Goal: Task Accomplishment & Management: Manage account settings

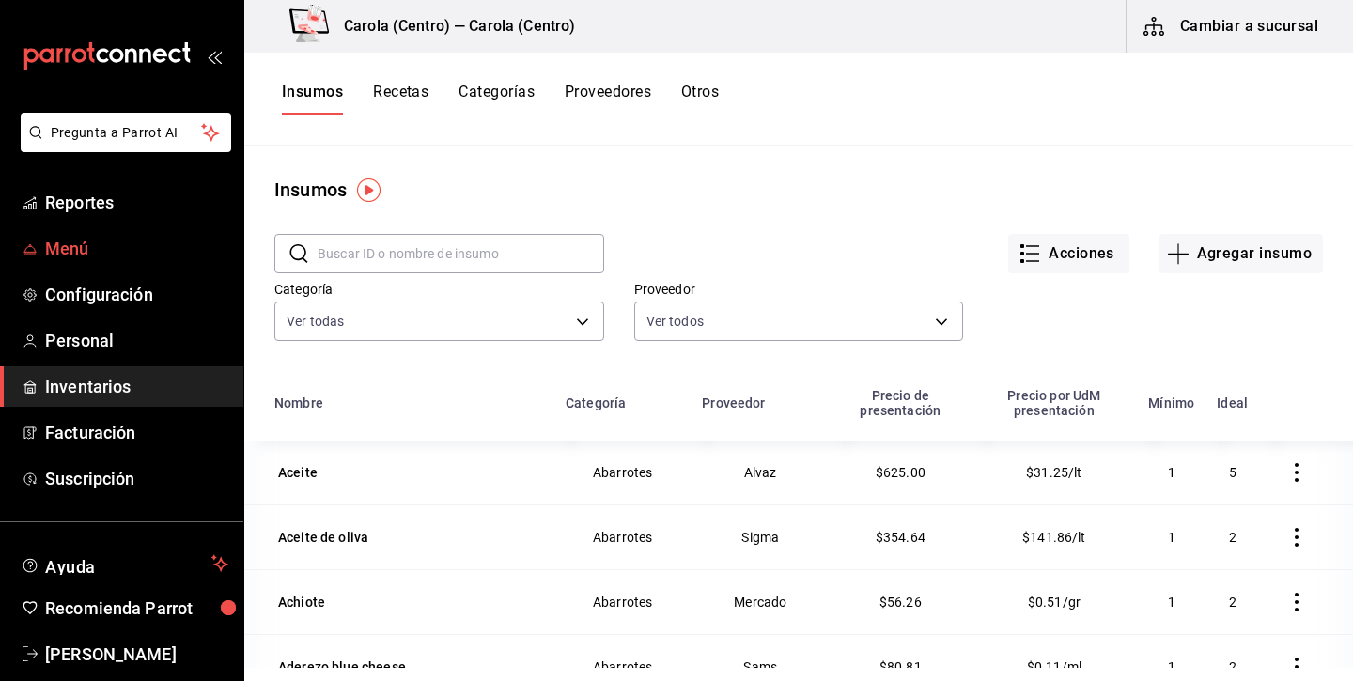
click at [154, 255] on span "Menú" at bounding box center [136, 248] width 183 height 25
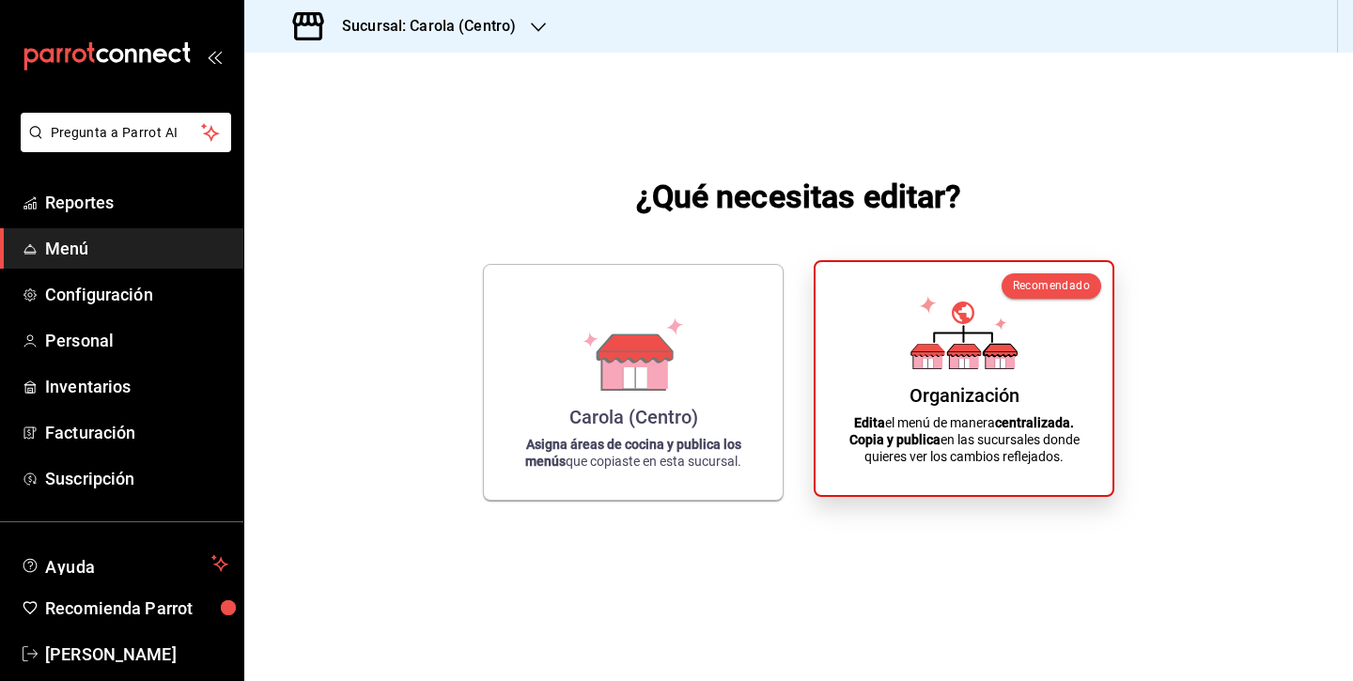
click at [943, 445] on p "Edita el menú de manera centralizada. Copia y publica en las sucursales donde q…" at bounding box center [964, 439] width 252 height 51
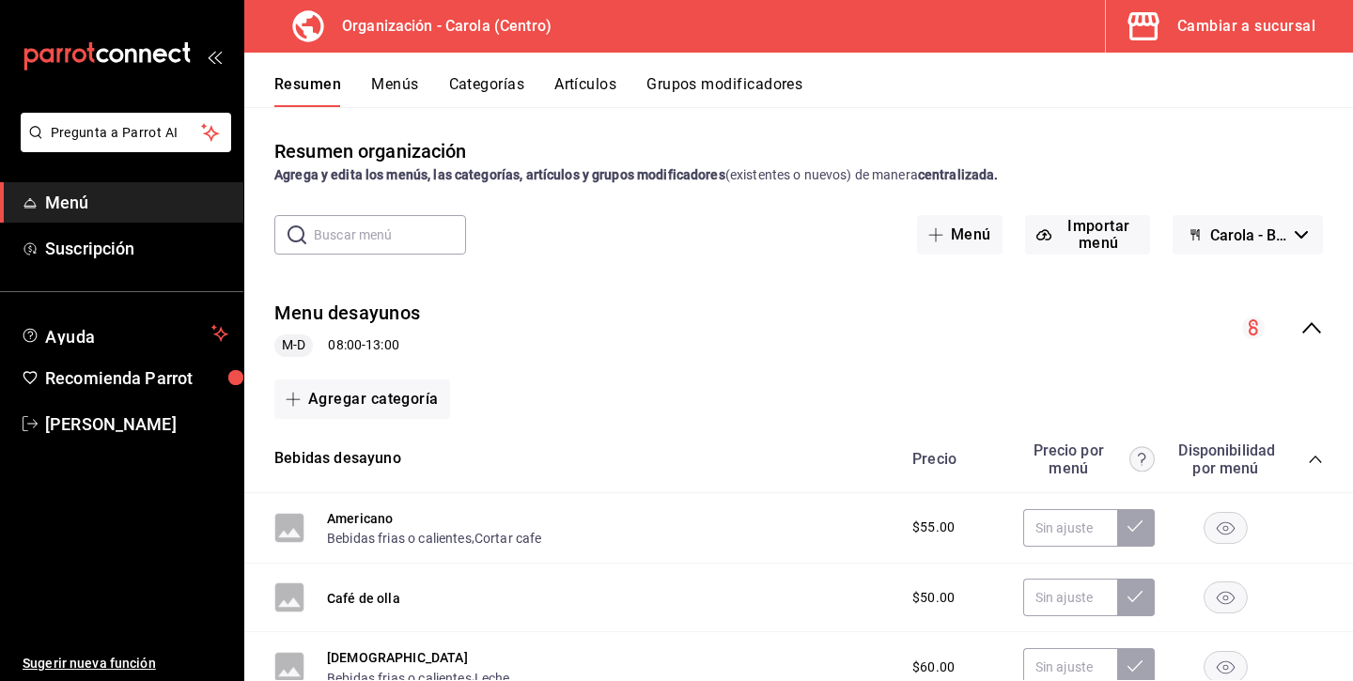
click at [400, 84] on button "Menús" at bounding box center [394, 91] width 47 height 32
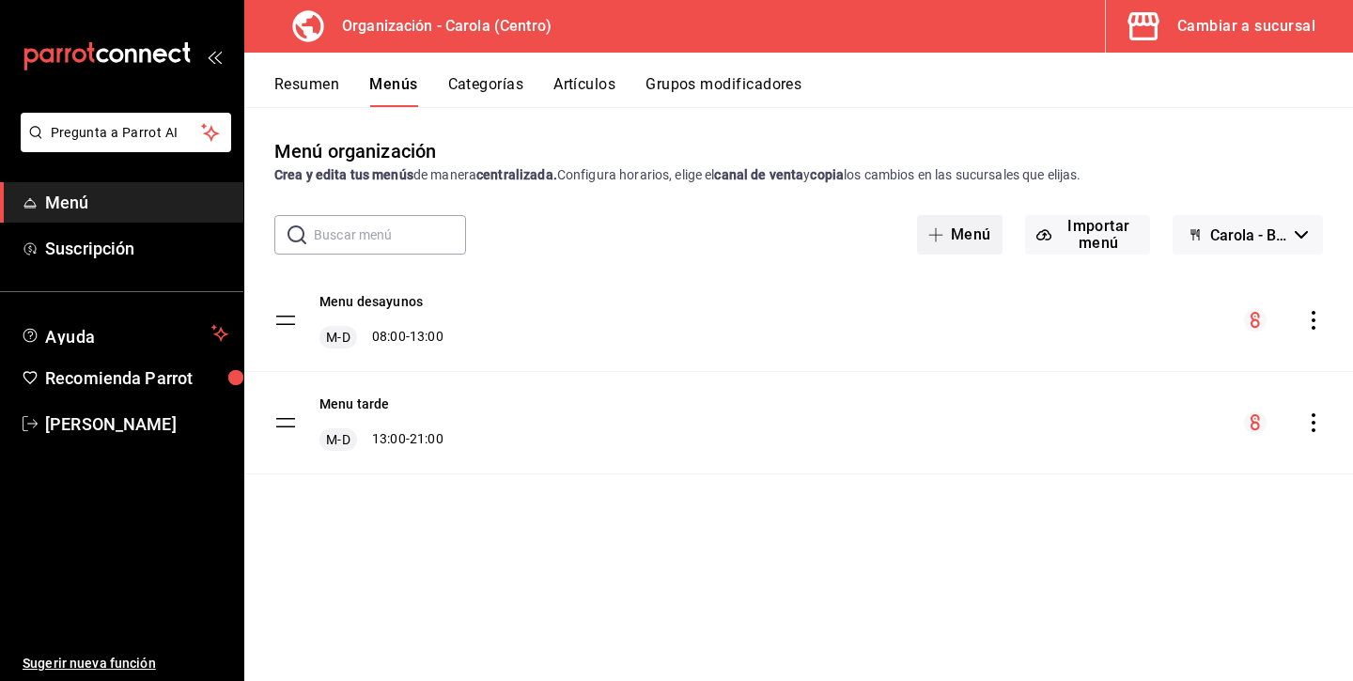
click at [978, 231] on button "Menú" at bounding box center [959, 234] width 85 height 39
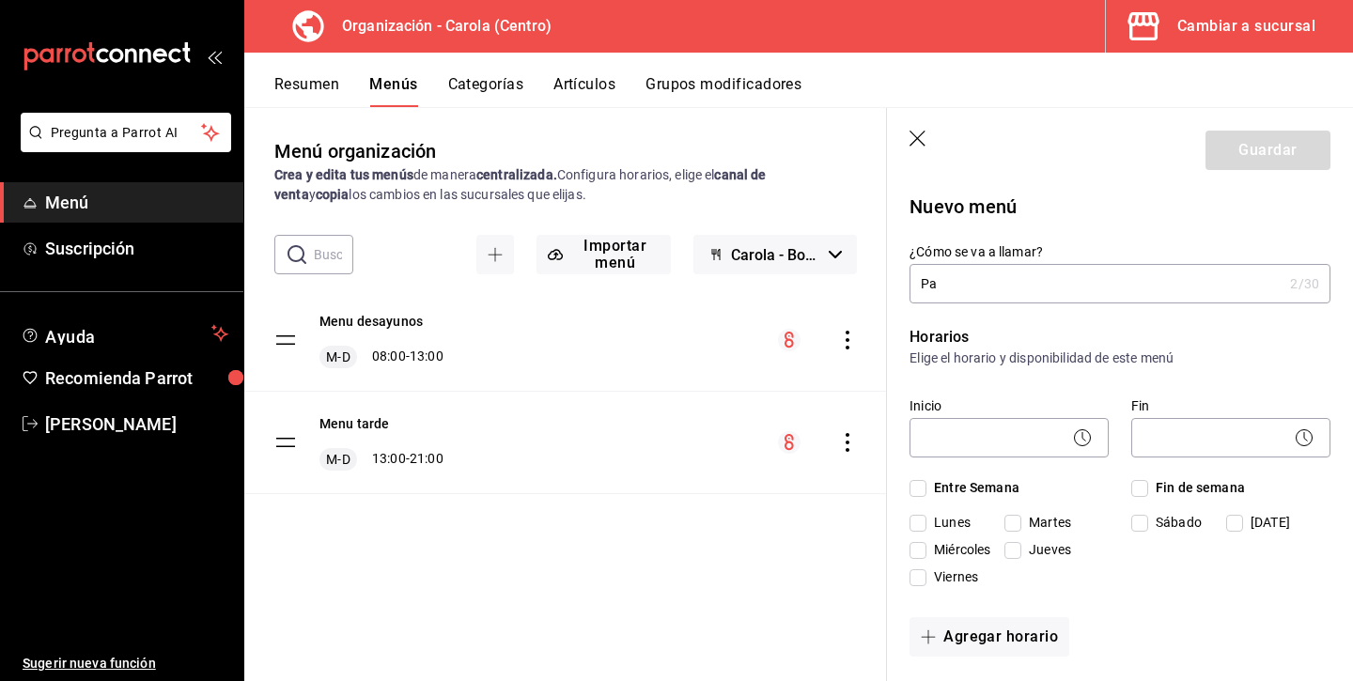
type input "P"
type input "Todo el día"
click at [910, 139] on icon "button" at bounding box center [918, 140] width 19 height 19
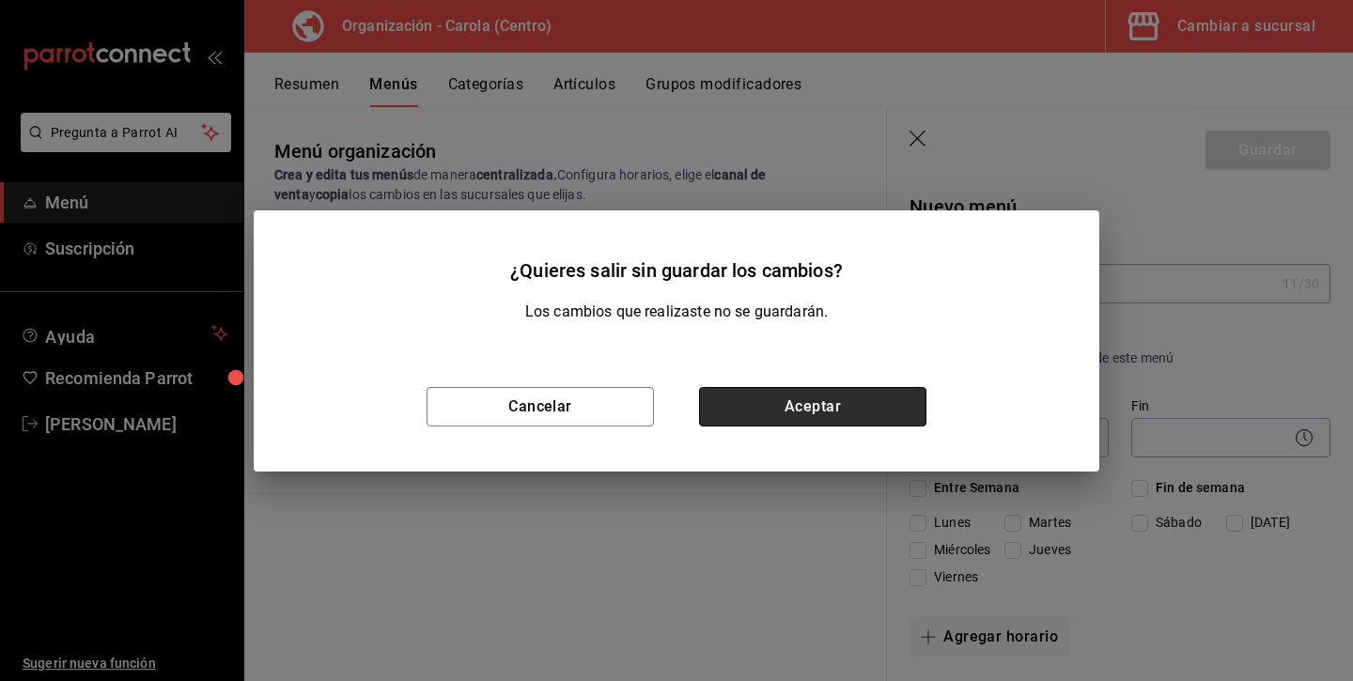
click at [826, 411] on button "Aceptar" at bounding box center [812, 406] width 227 height 39
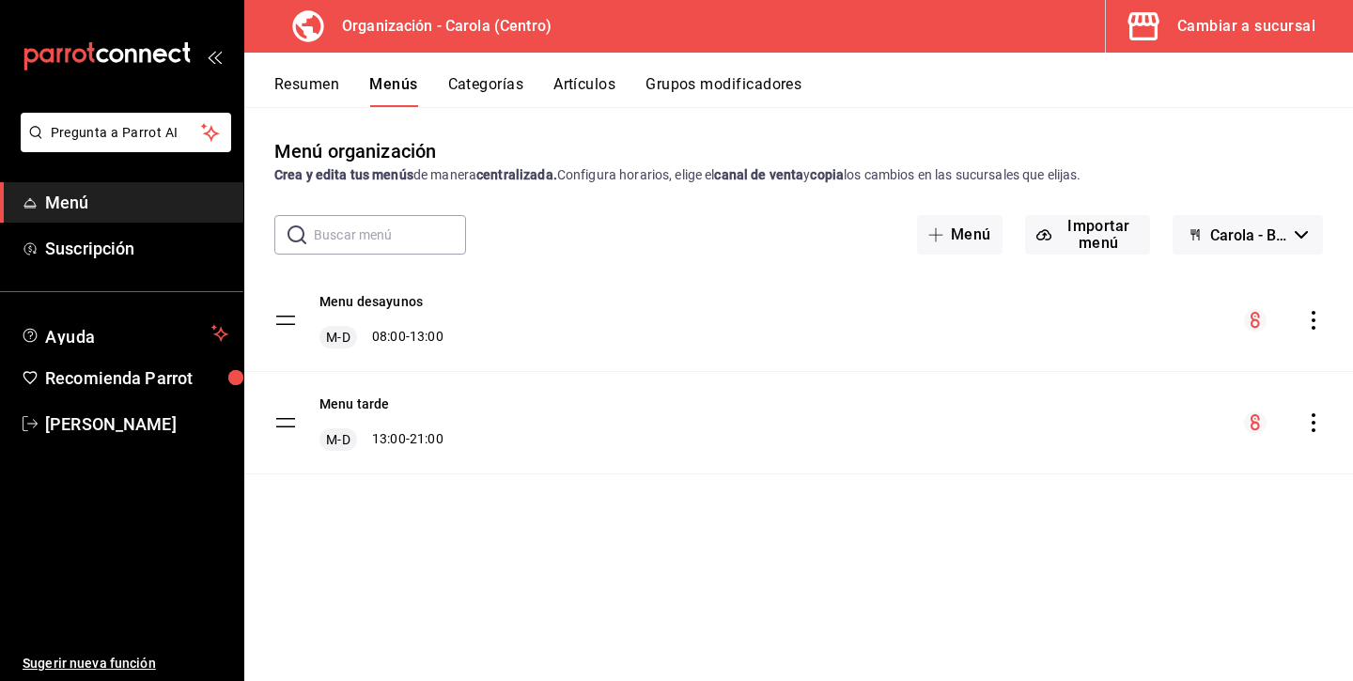
click at [1305, 425] on icon "actions" at bounding box center [1313, 422] width 19 height 19
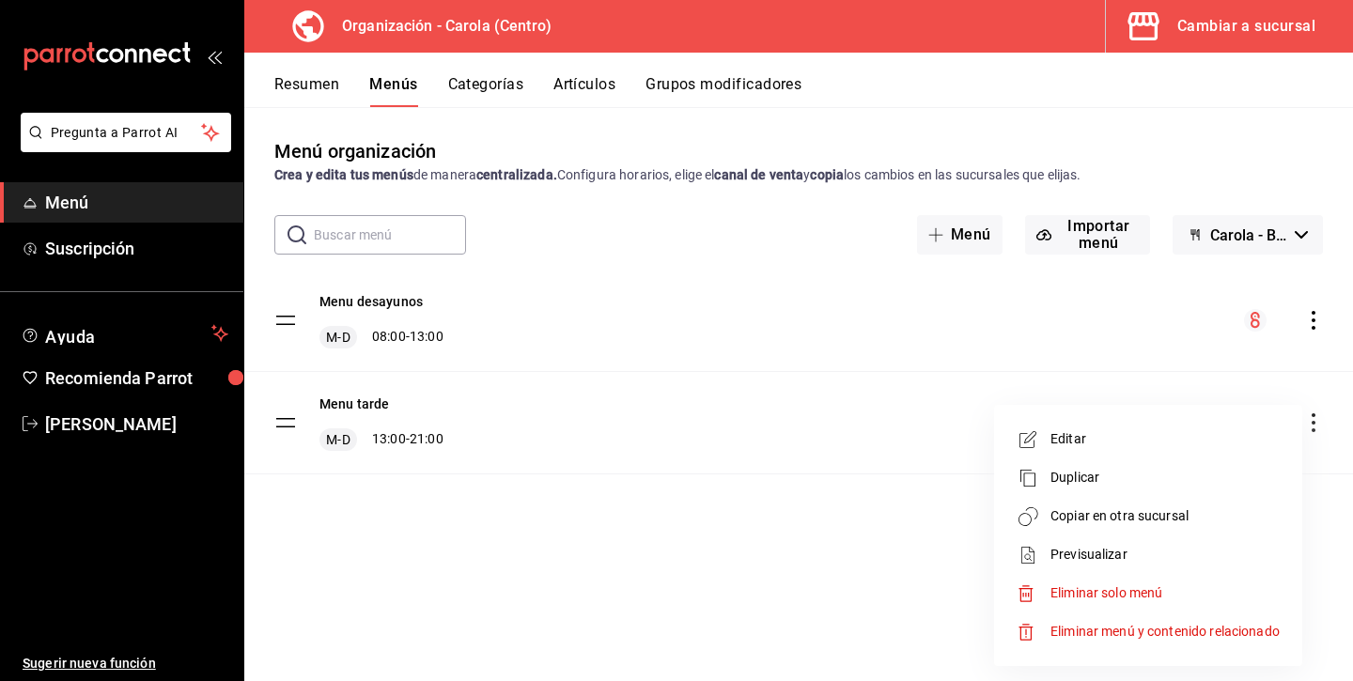
click at [1144, 483] on span "Duplicar" at bounding box center [1164, 478] width 229 height 20
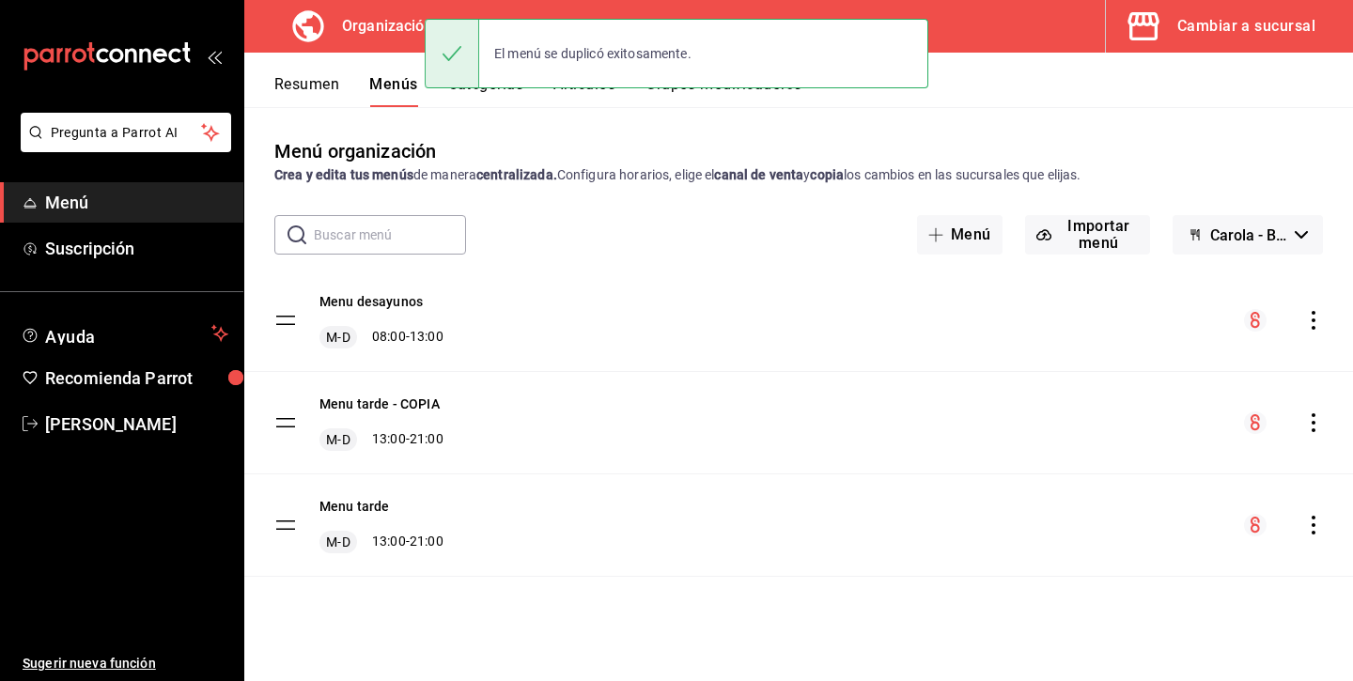
click at [1302, 431] on div "menu-maker-table" at bounding box center [1283, 422] width 79 height 23
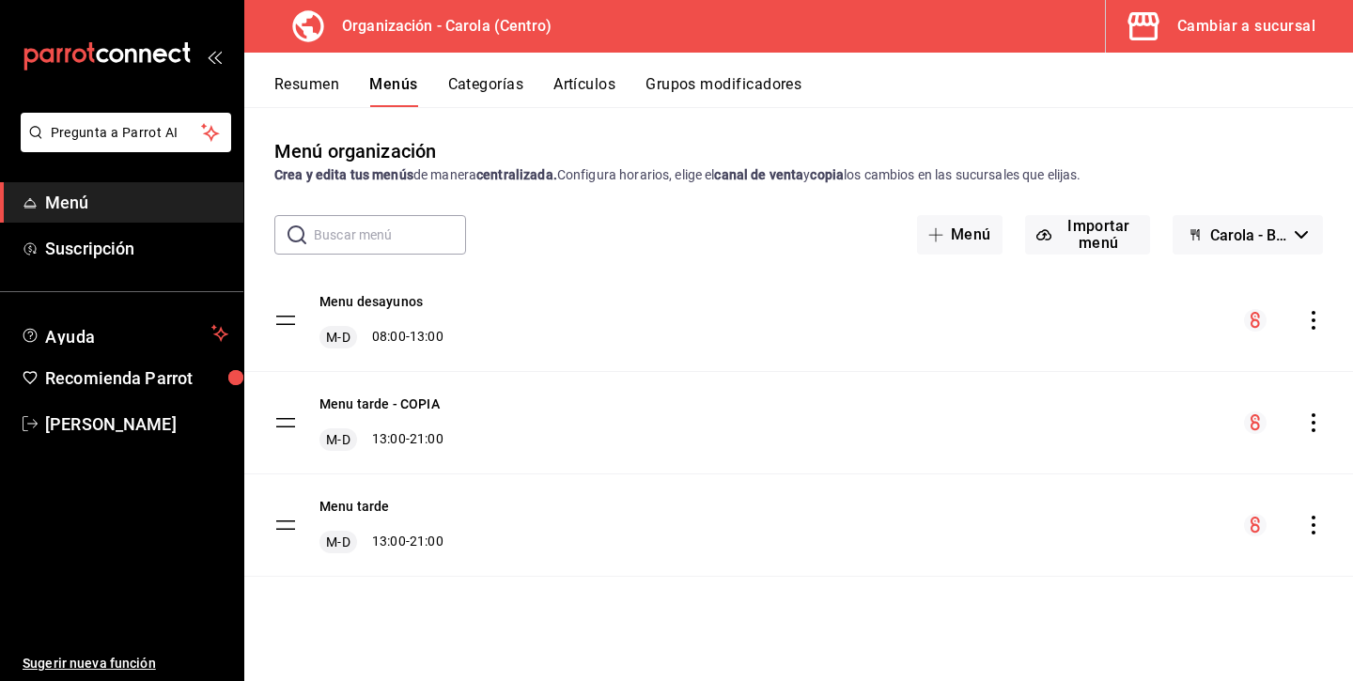
click at [1306, 427] on icon "actions" at bounding box center [1313, 422] width 19 height 19
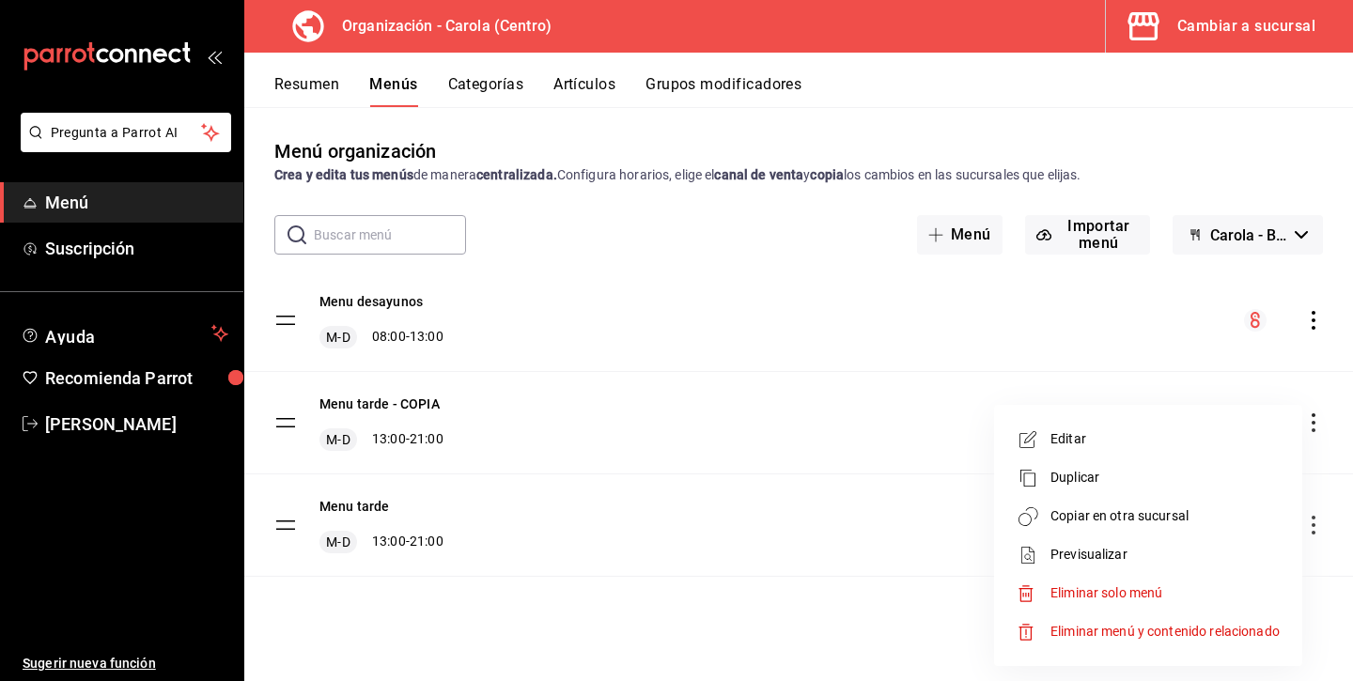
click at [1168, 446] on span "Editar" at bounding box center [1164, 439] width 229 height 20
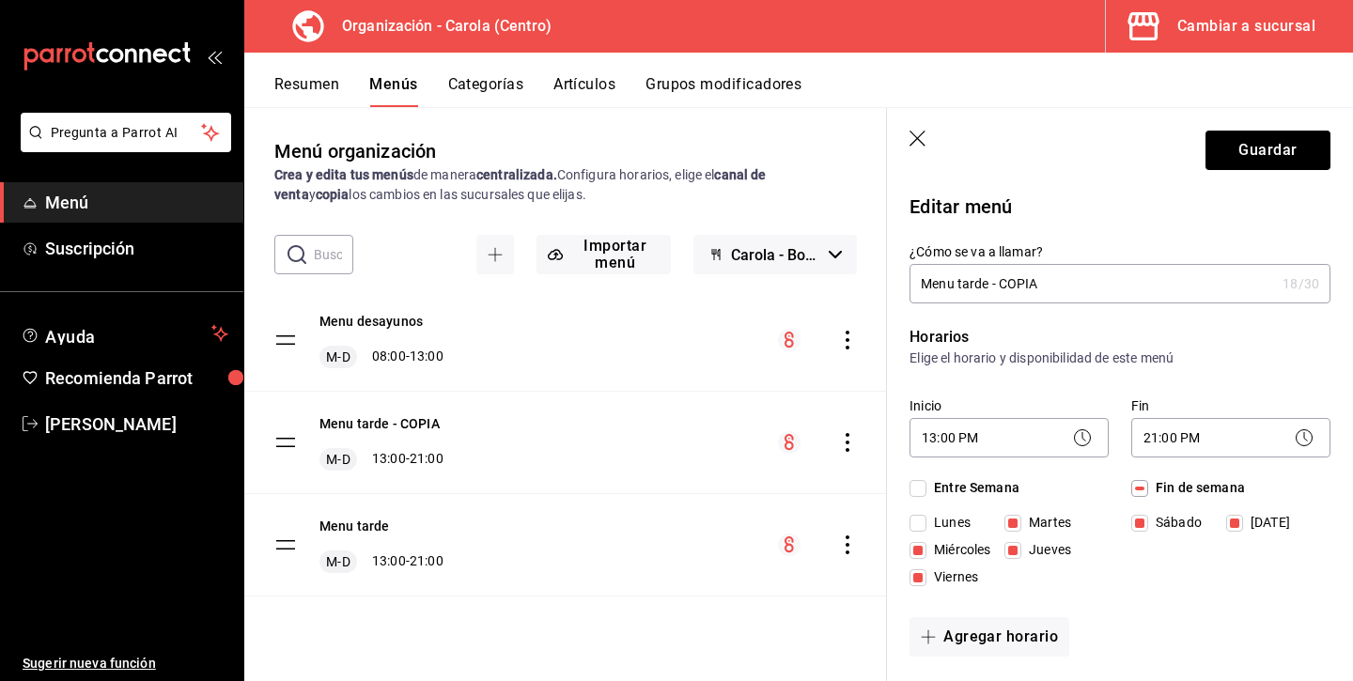
click at [1046, 284] on input "Menu tarde - COPIA" at bounding box center [1091, 284] width 365 height 38
type input "Menú todo el dia"
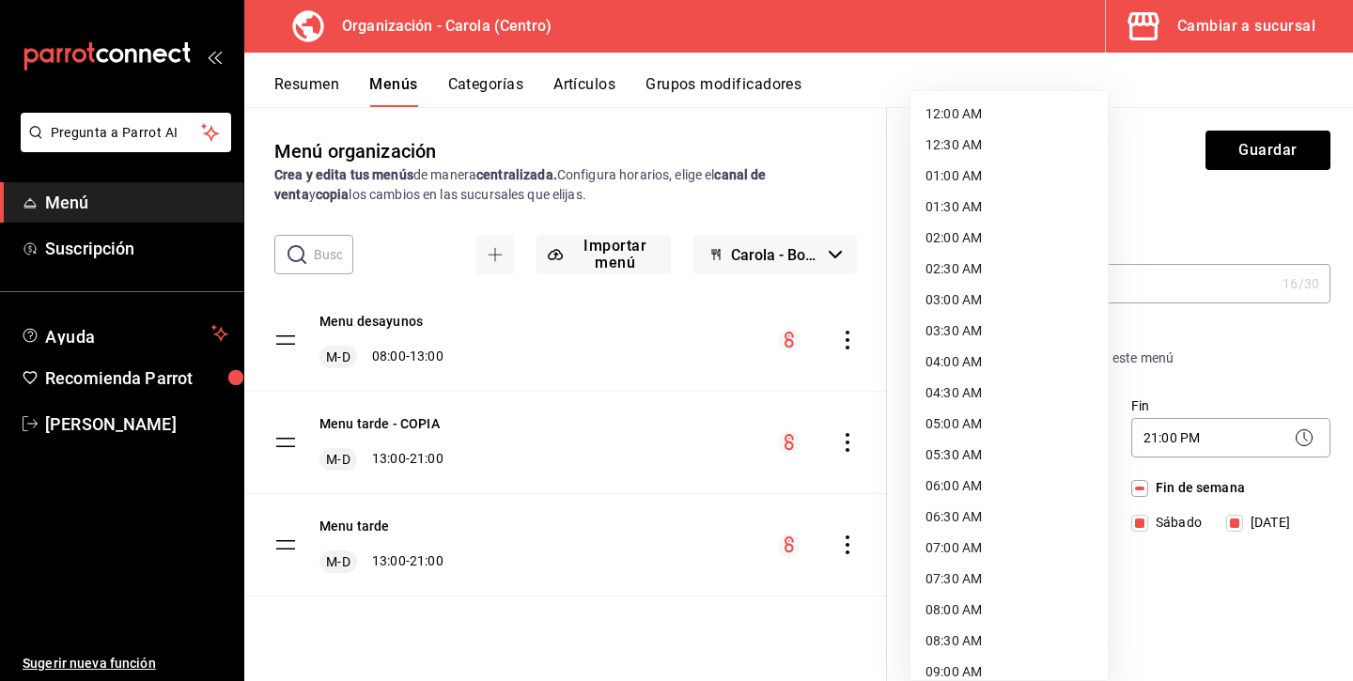
click at [949, 435] on body "Pregunta a Parrot AI Menú Suscripción Ayuda Recomienda Parrot Andrea Diaz Suger…" at bounding box center [676, 340] width 1353 height 681
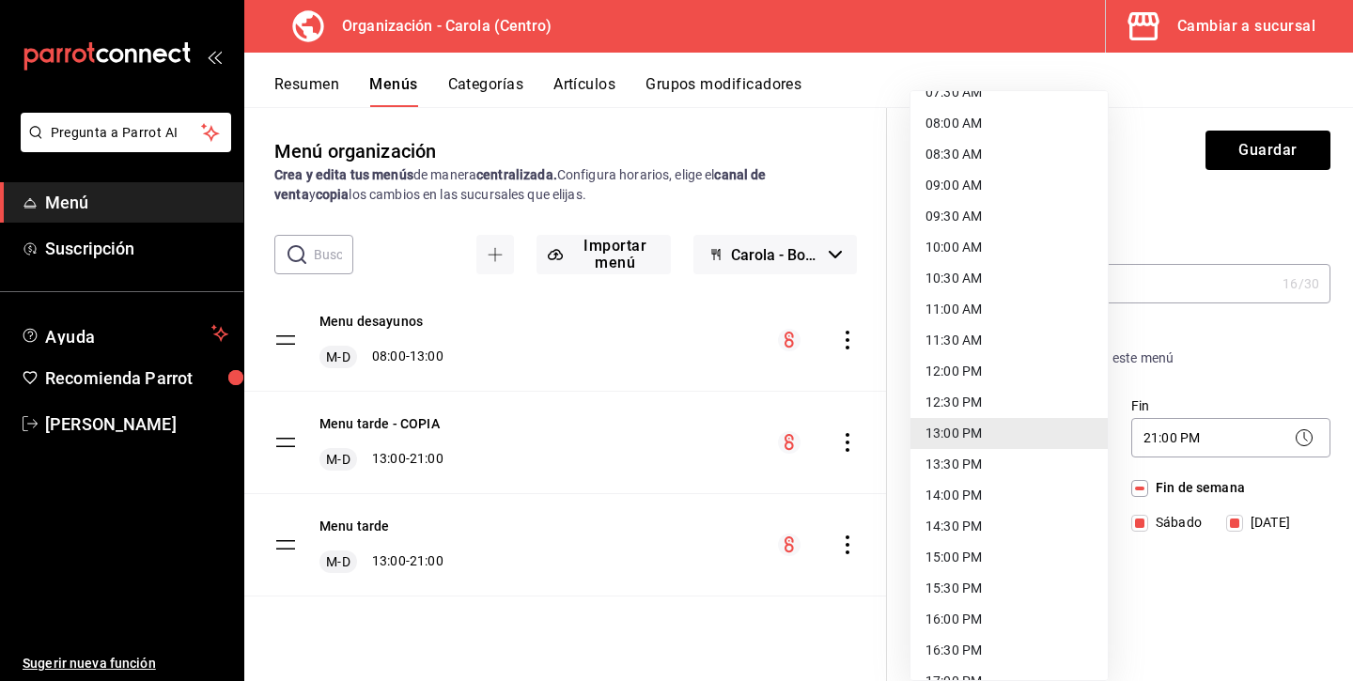
click at [974, 157] on li "08:30 AM" at bounding box center [1008, 154] width 197 height 31
type input "08:30"
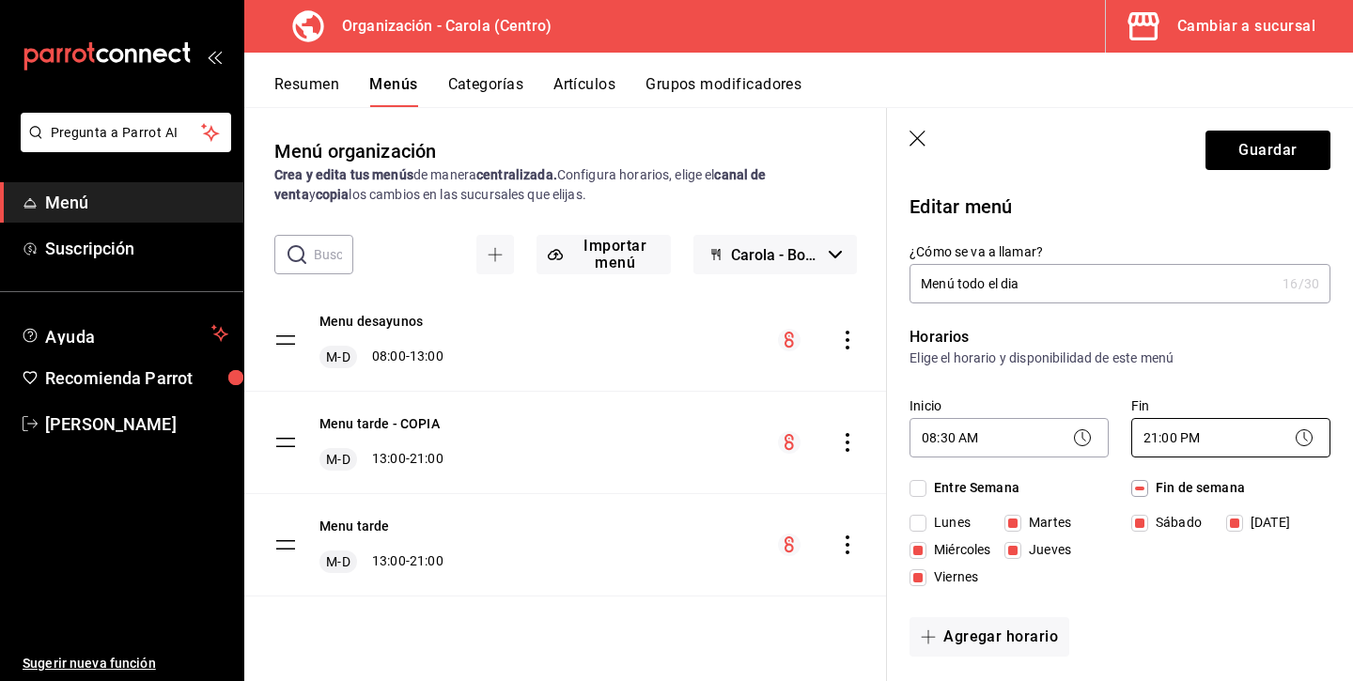
click at [1151, 444] on body "Pregunta a Parrot AI Menú Suscripción Ayuda Recomienda Parrot Andrea Diaz Suger…" at bounding box center [676, 340] width 1353 height 681
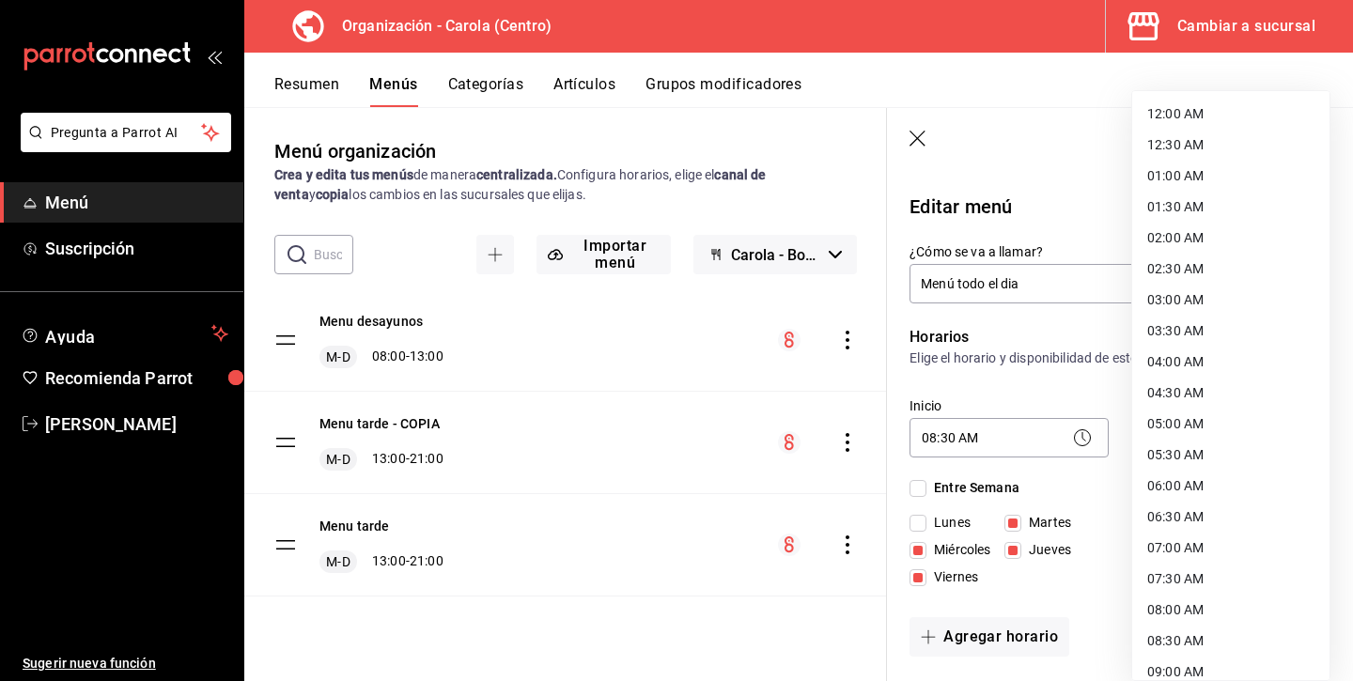
scroll to position [945, 0]
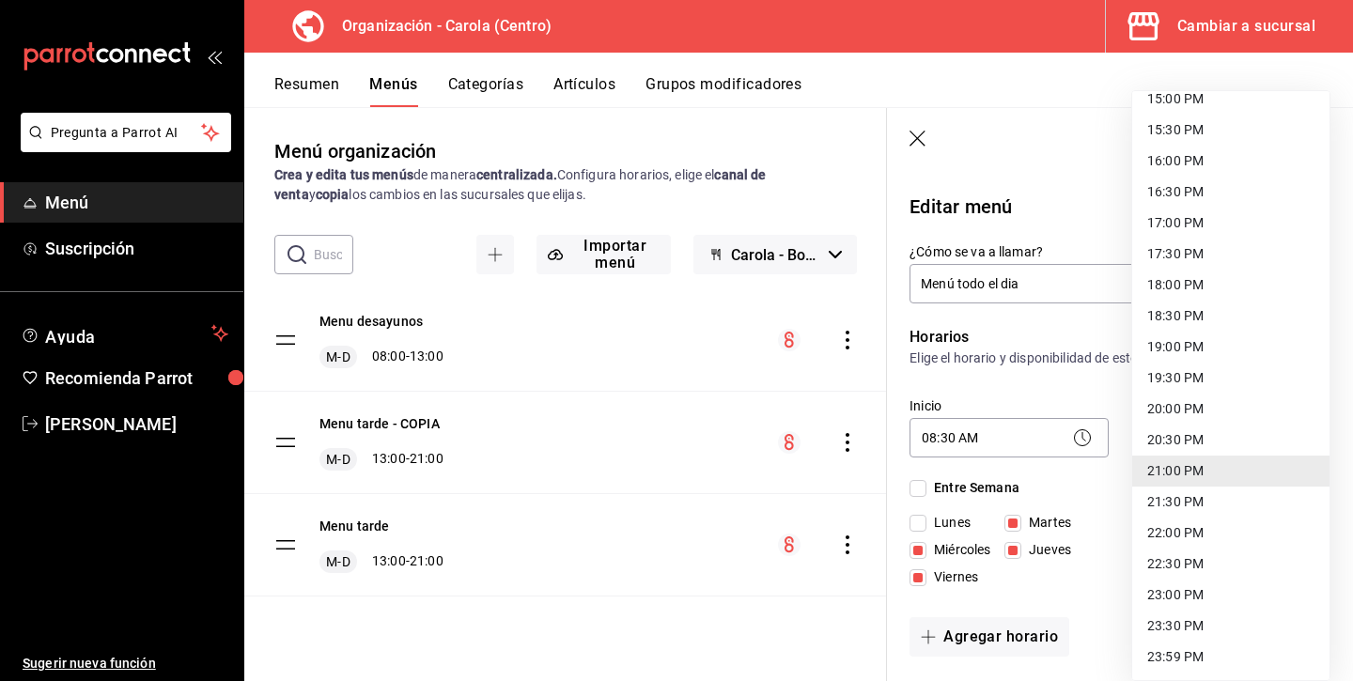
click at [1149, 487] on li "21:30 PM" at bounding box center [1230, 502] width 197 height 31
type input "21:30"
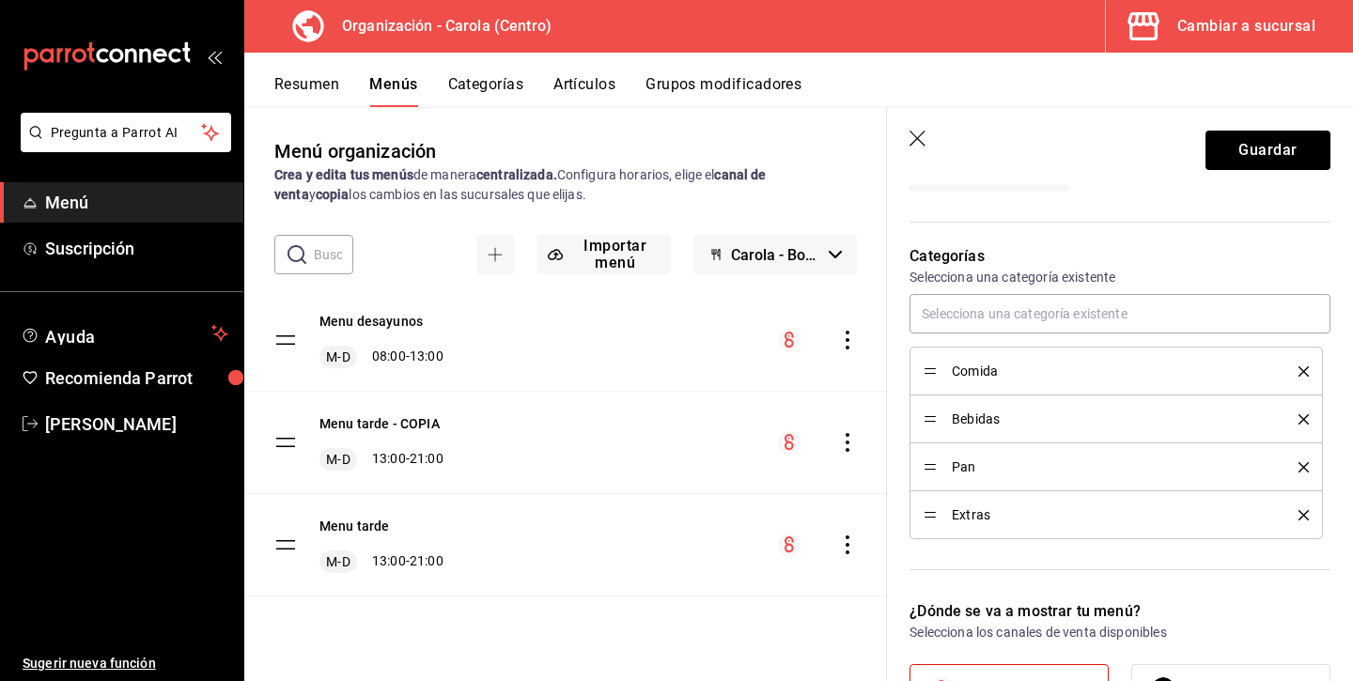
scroll to position [467, 0]
click at [1300, 369] on icon "delete" at bounding box center [1303, 370] width 10 height 10
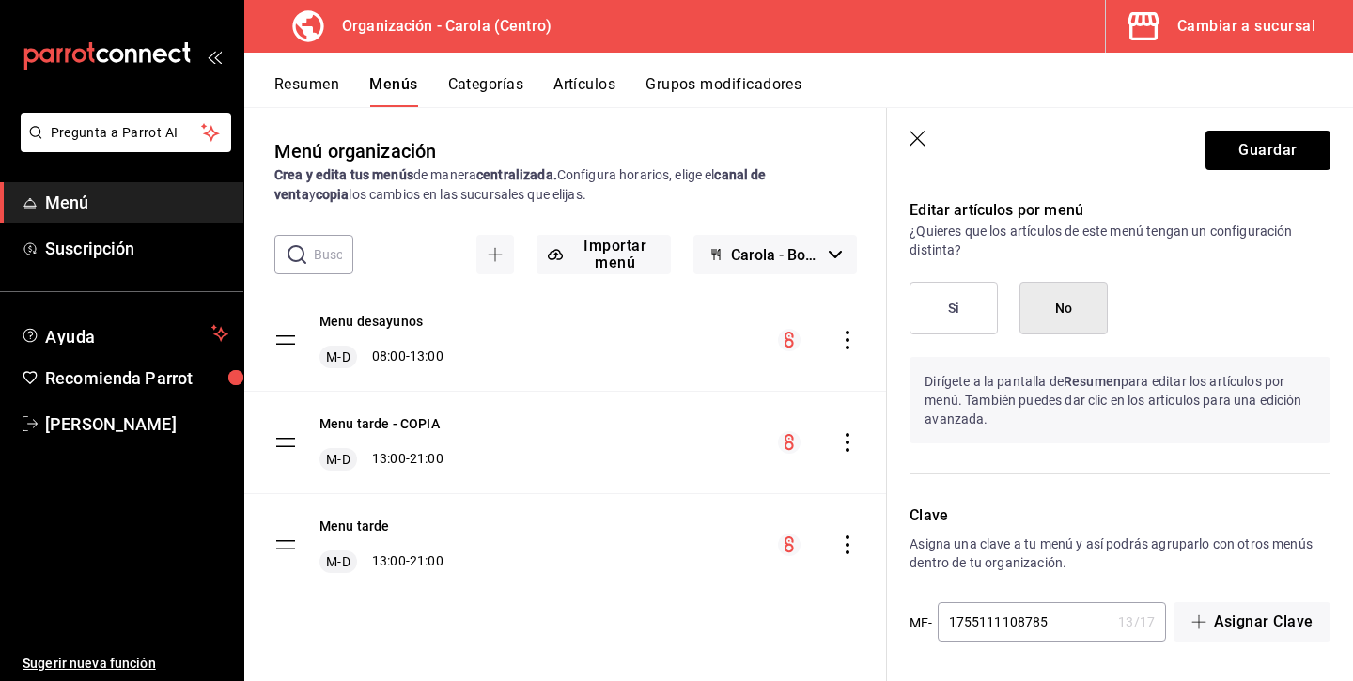
scroll to position [1096, 0]
click at [1251, 153] on button "Guardar" at bounding box center [1267, 150] width 125 height 39
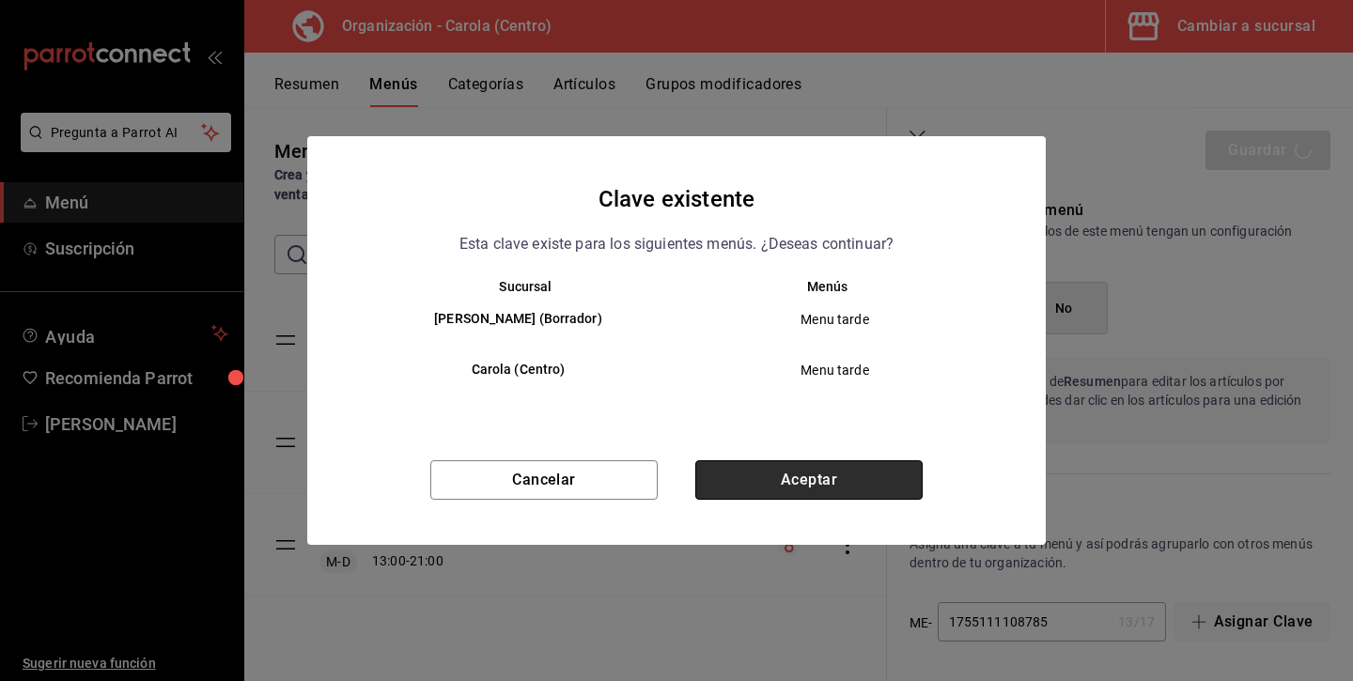
click at [779, 487] on button "Aceptar" at bounding box center [808, 479] width 227 height 39
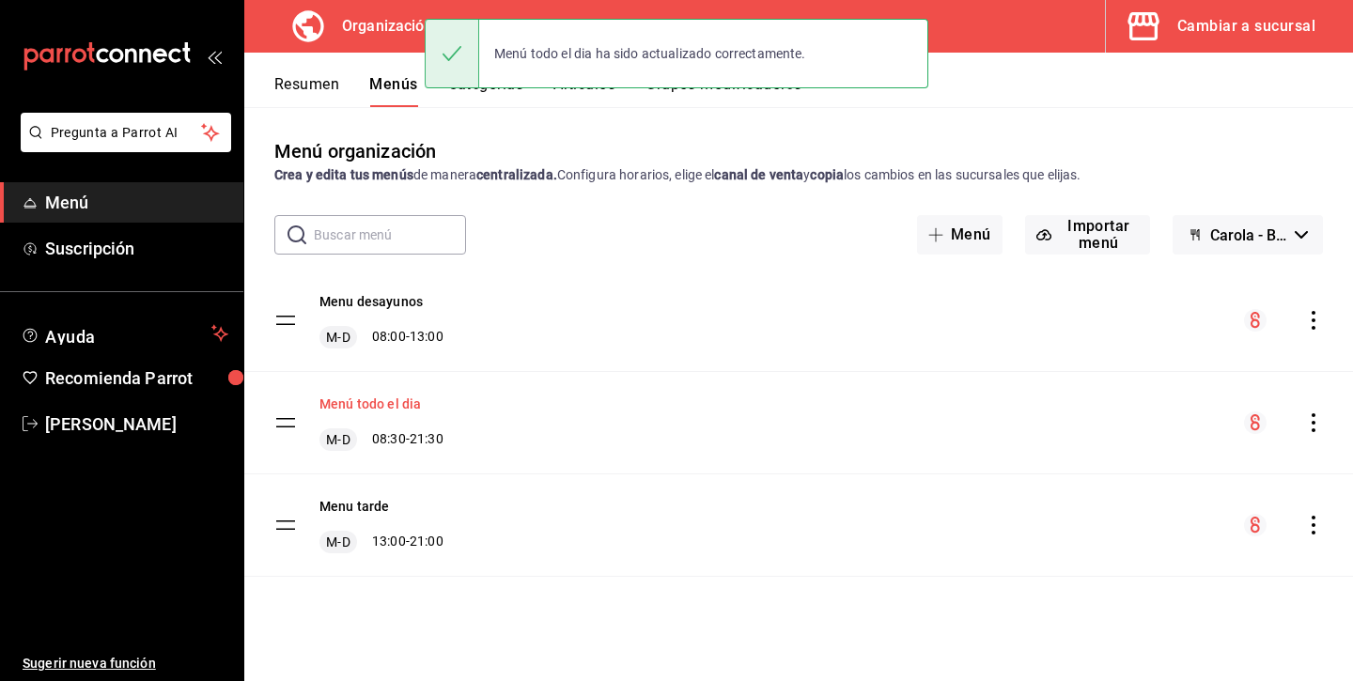
click at [402, 407] on button "Menú todo el dia" at bounding box center [369, 404] width 101 height 19
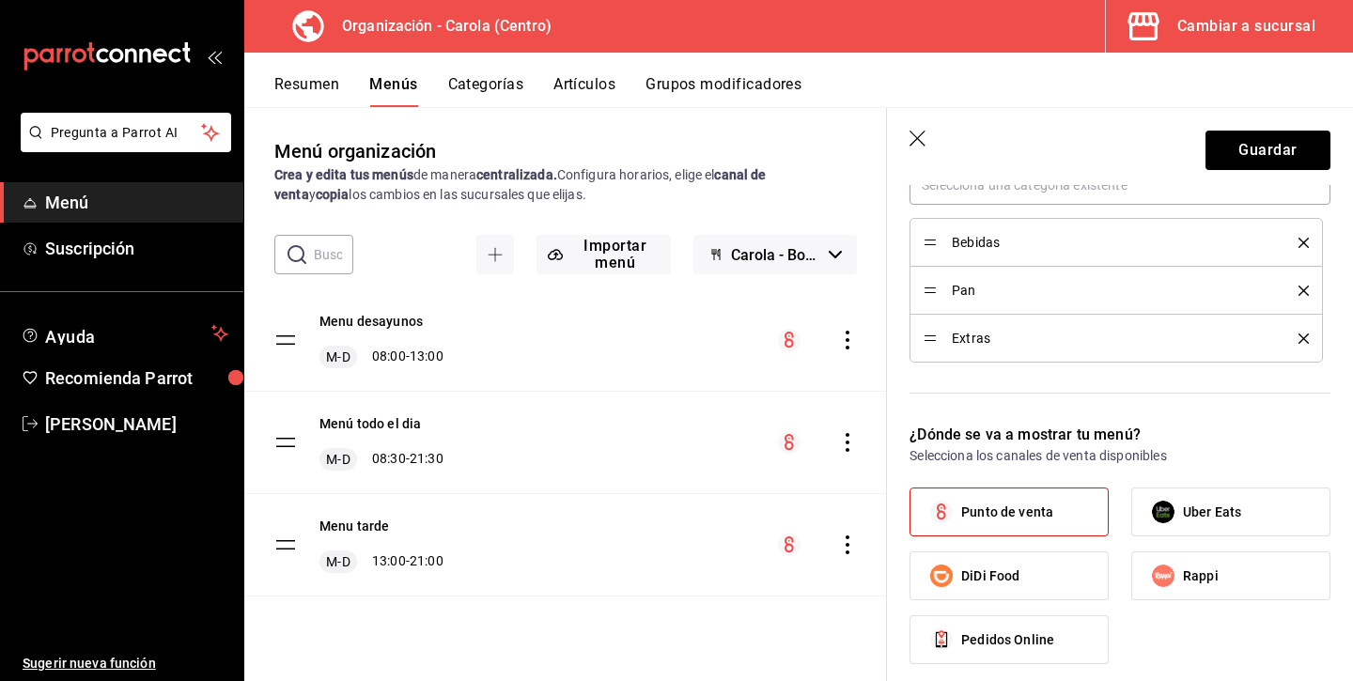
scroll to position [279, 0]
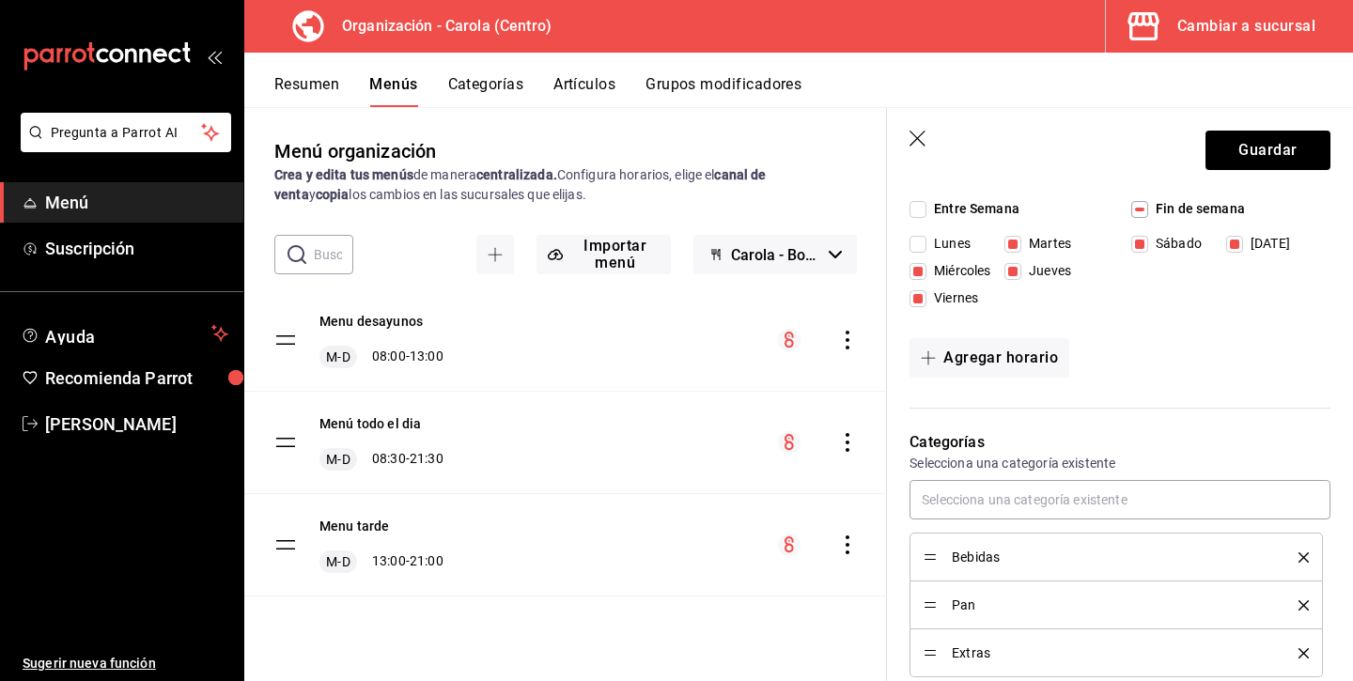
click at [461, 90] on button "Categorías" at bounding box center [486, 91] width 76 height 32
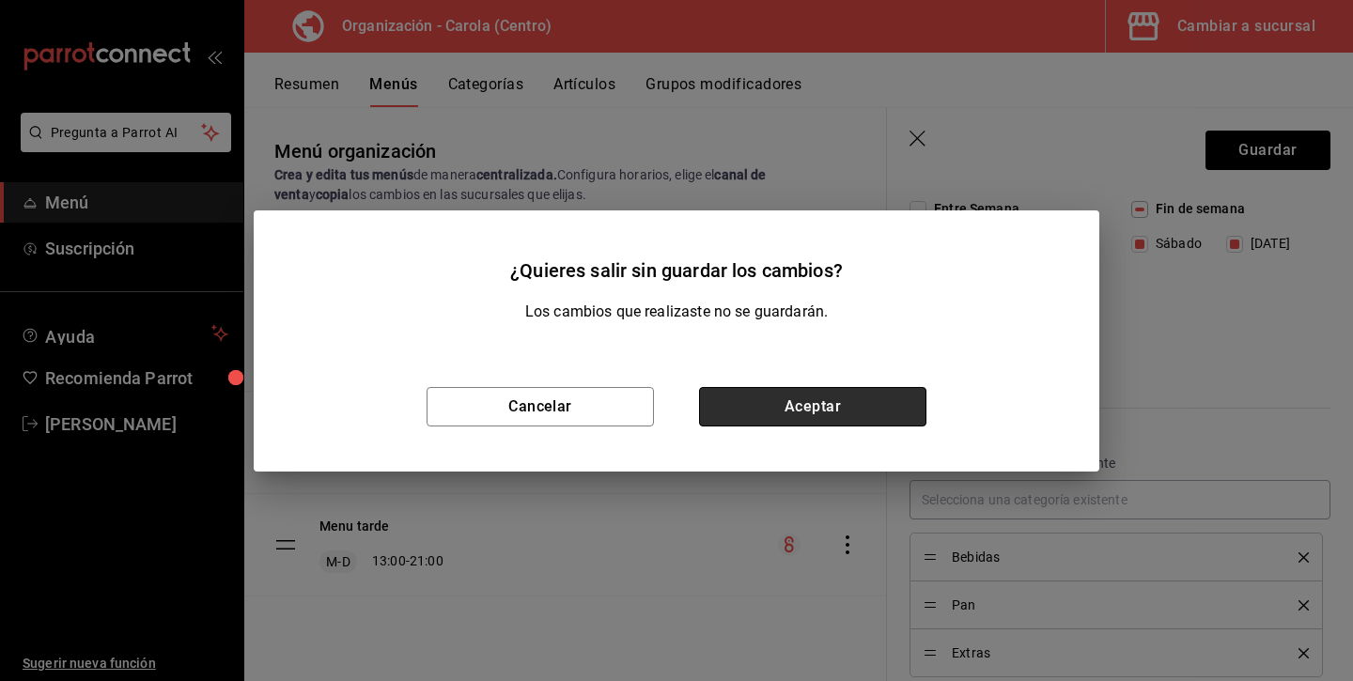
click at [845, 417] on button "Aceptar" at bounding box center [812, 406] width 227 height 39
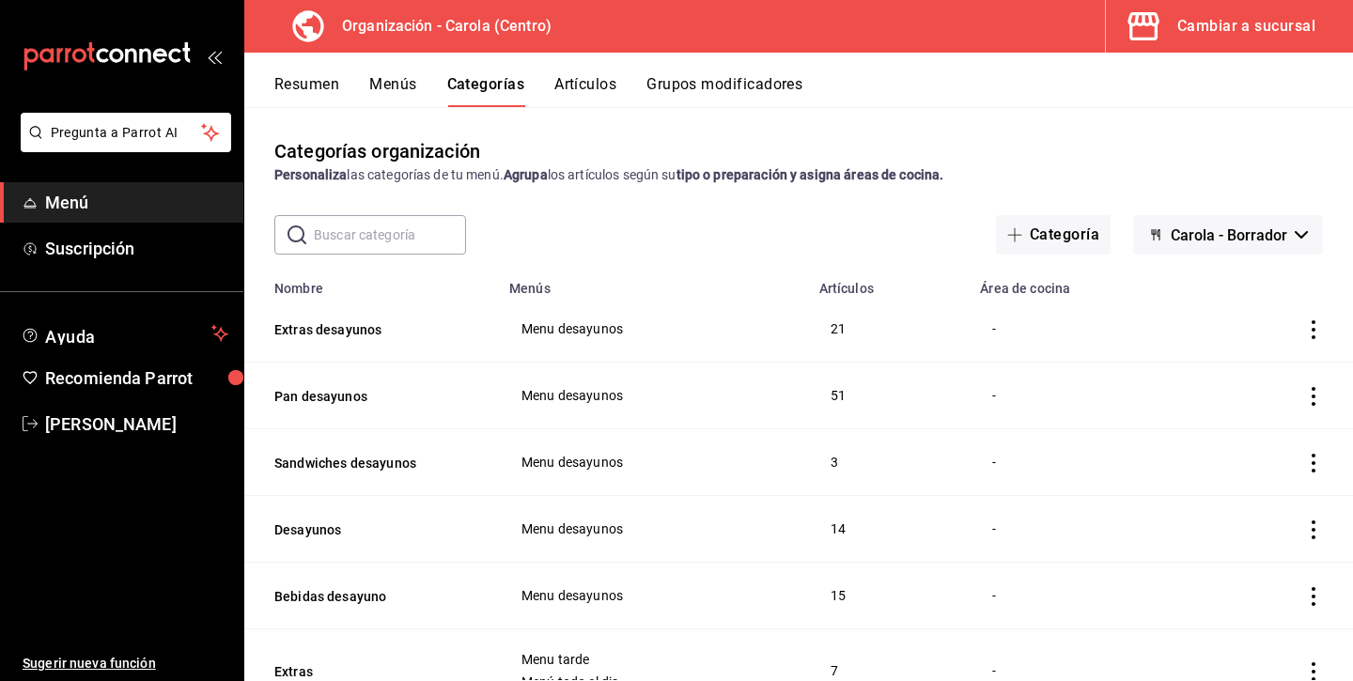
click at [402, 83] on button "Menús" at bounding box center [392, 91] width 47 height 32
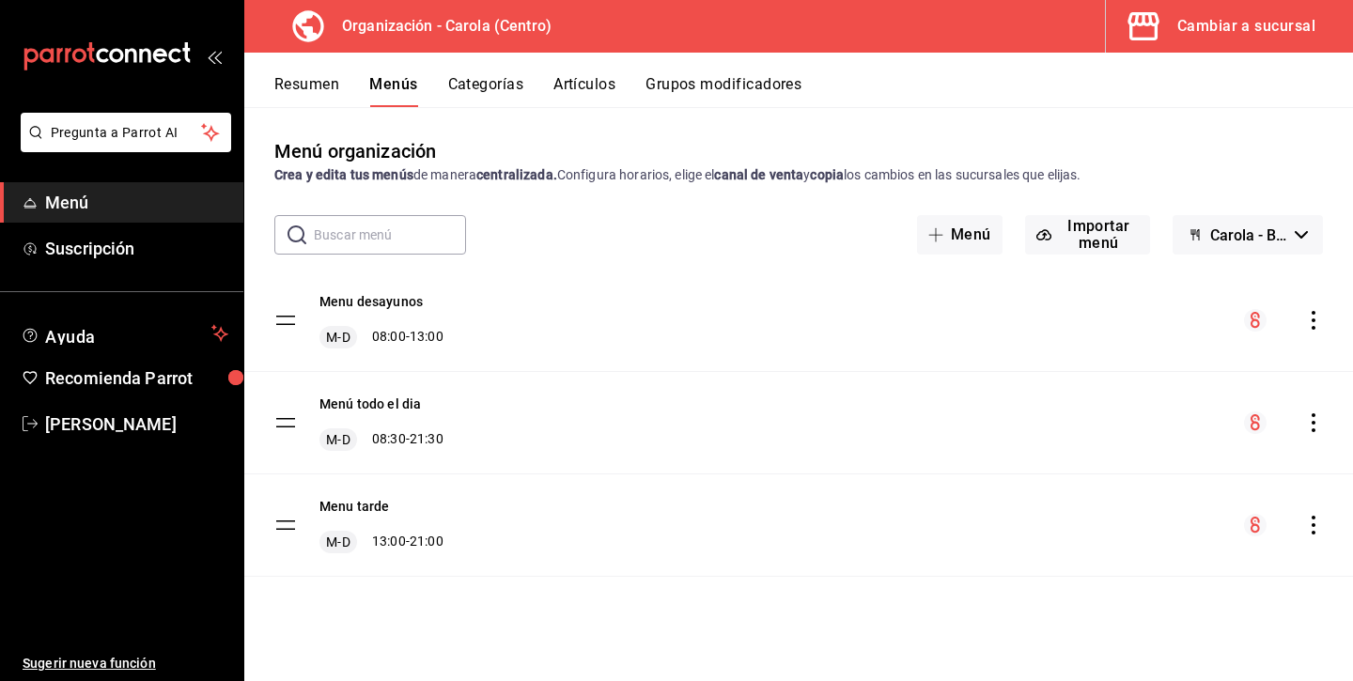
click at [281, 414] on tbody "Menu desayunos M-D 08:00 - 13:00 Menú todo el dia M-D 08:30 - 21:30 Menu tarde …" at bounding box center [798, 423] width 1109 height 307
click at [289, 424] on tbody "Menu desayunos M-D 08:00 - 13:00 Menú todo el dia M-D 08:30 - 21:30 Menu tarde …" at bounding box center [798, 423] width 1109 height 307
click at [392, 398] on button "Menú todo el dia" at bounding box center [369, 404] width 101 height 19
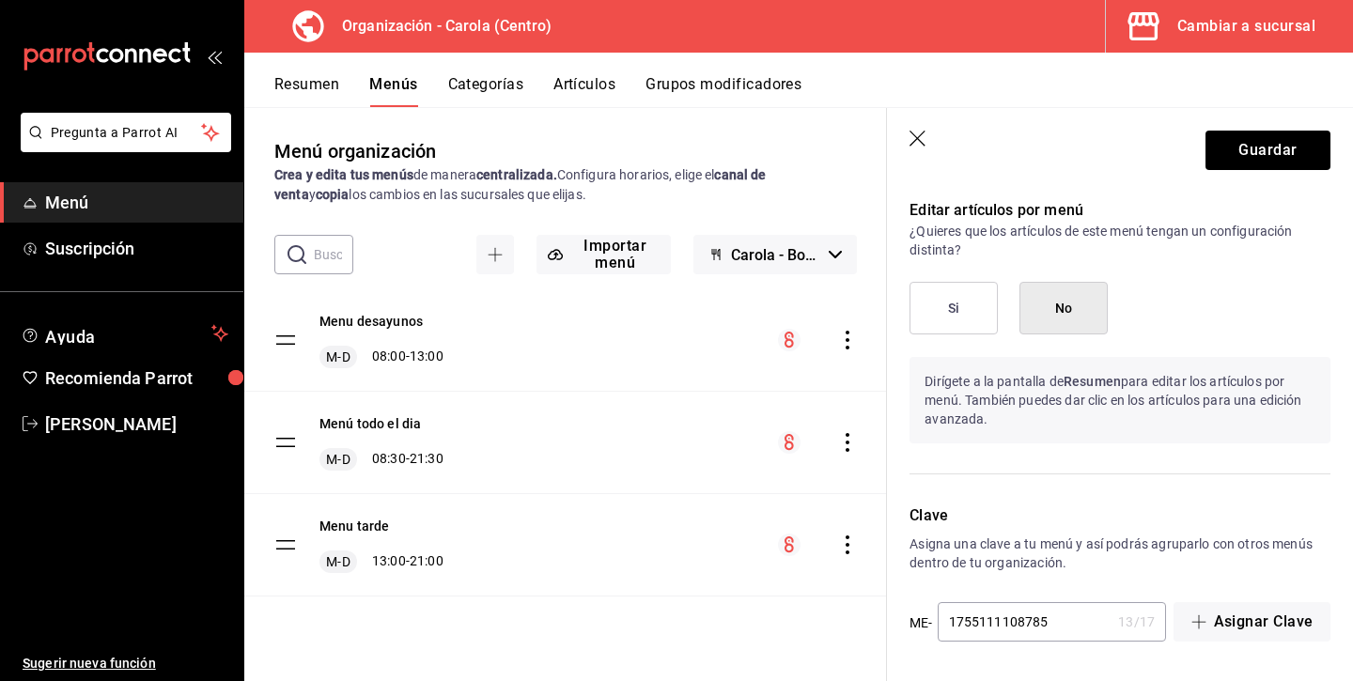
scroll to position [1096, 0]
click at [1290, 149] on button "Guardar" at bounding box center [1267, 150] width 125 height 39
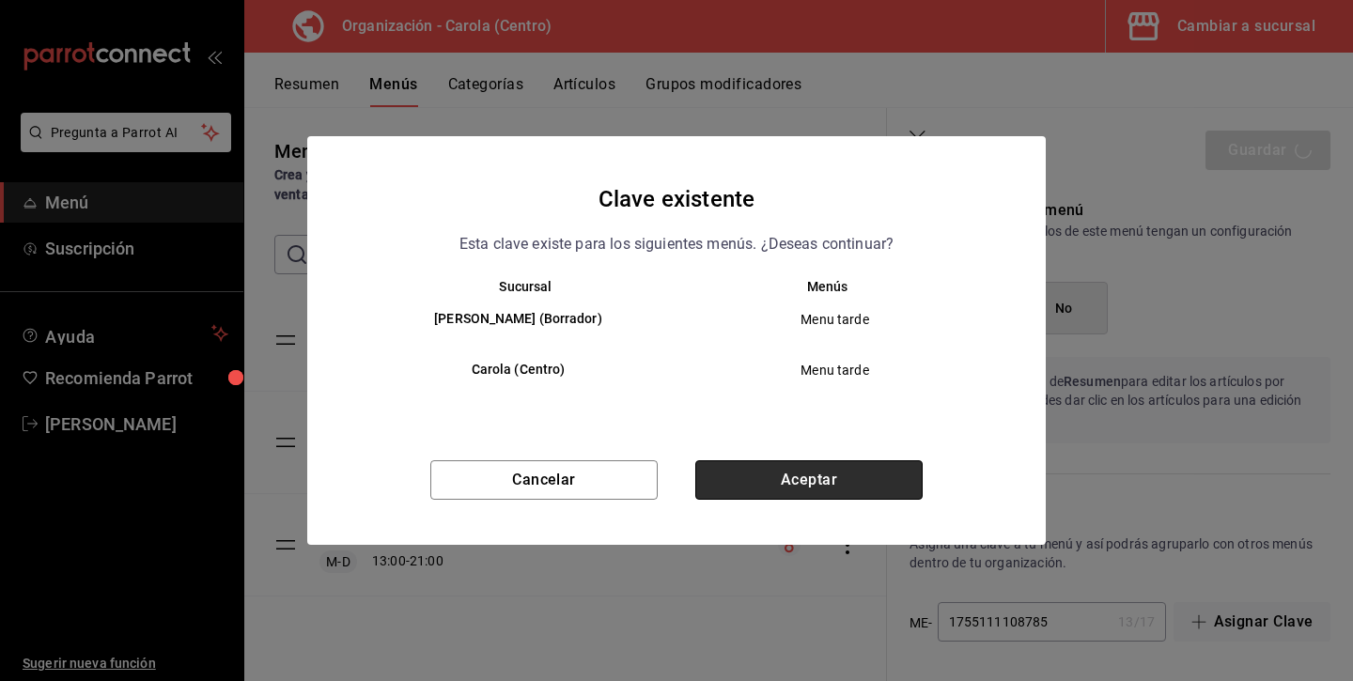
click at [787, 489] on button "Aceptar" at bounding box center [808, 479] width 227 height 39
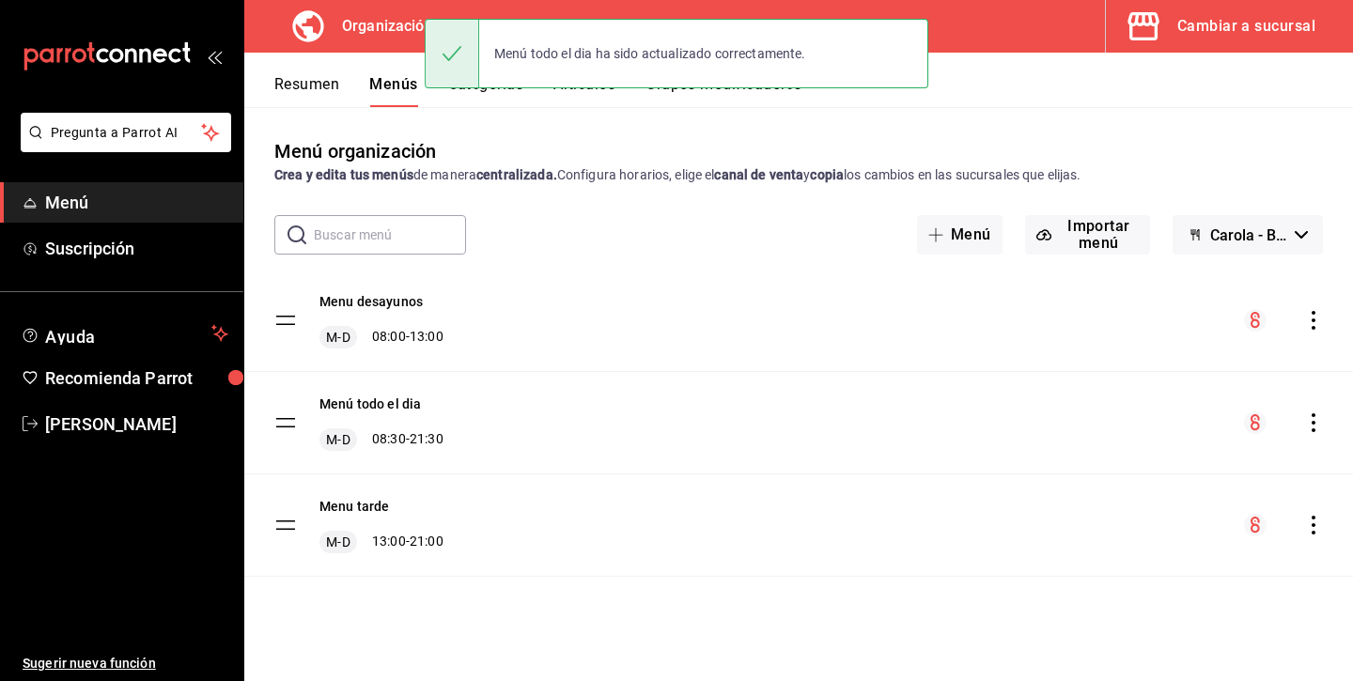
click at [474, 93] on div "Menú todo el dia ha sido actualizado correctamente." at bounding box center [677, 53] width 504 height 81
click at [493, 90] on div "Menú todo el dia ha sido actualizado correctamente." at bounding box center [677, 53] width 504 height 81
click at [496, 95] on button "Categorías" at bounding box center [486, 91] width 76 height 32
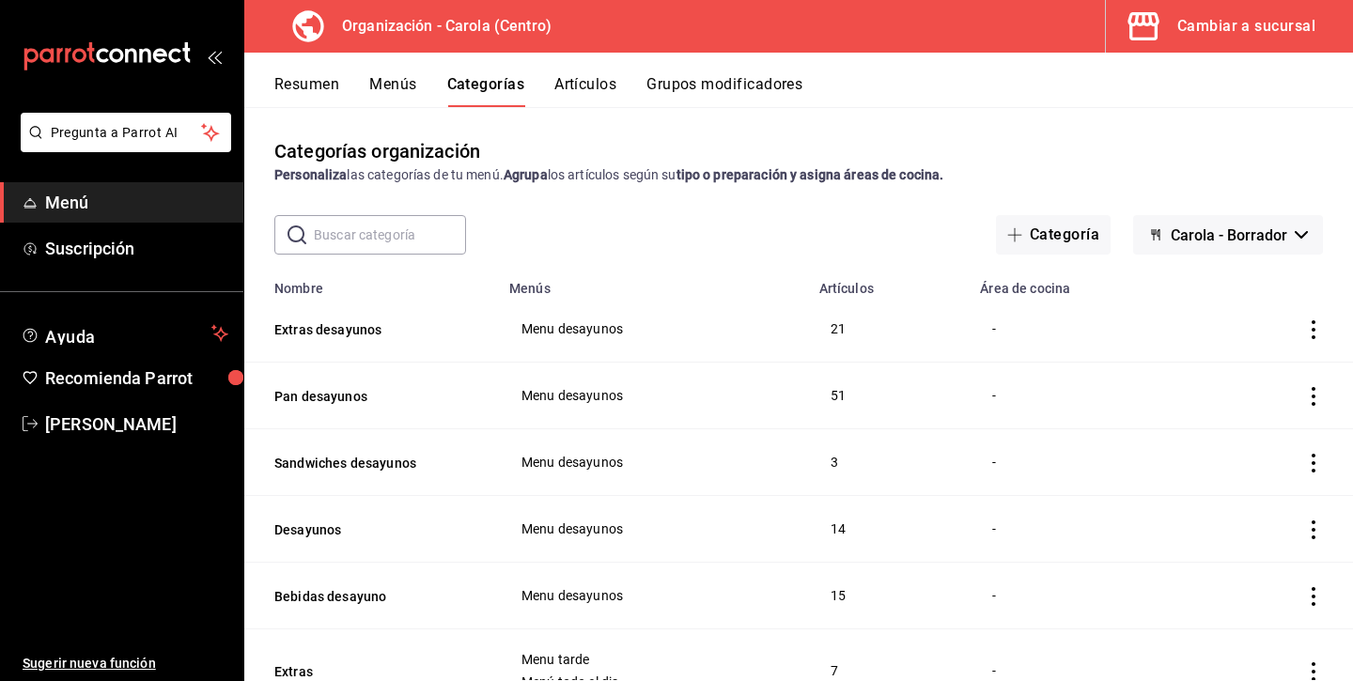
click at [612, 78] on button "Artículos" at bounding box center [585, 91] width 62 height 32
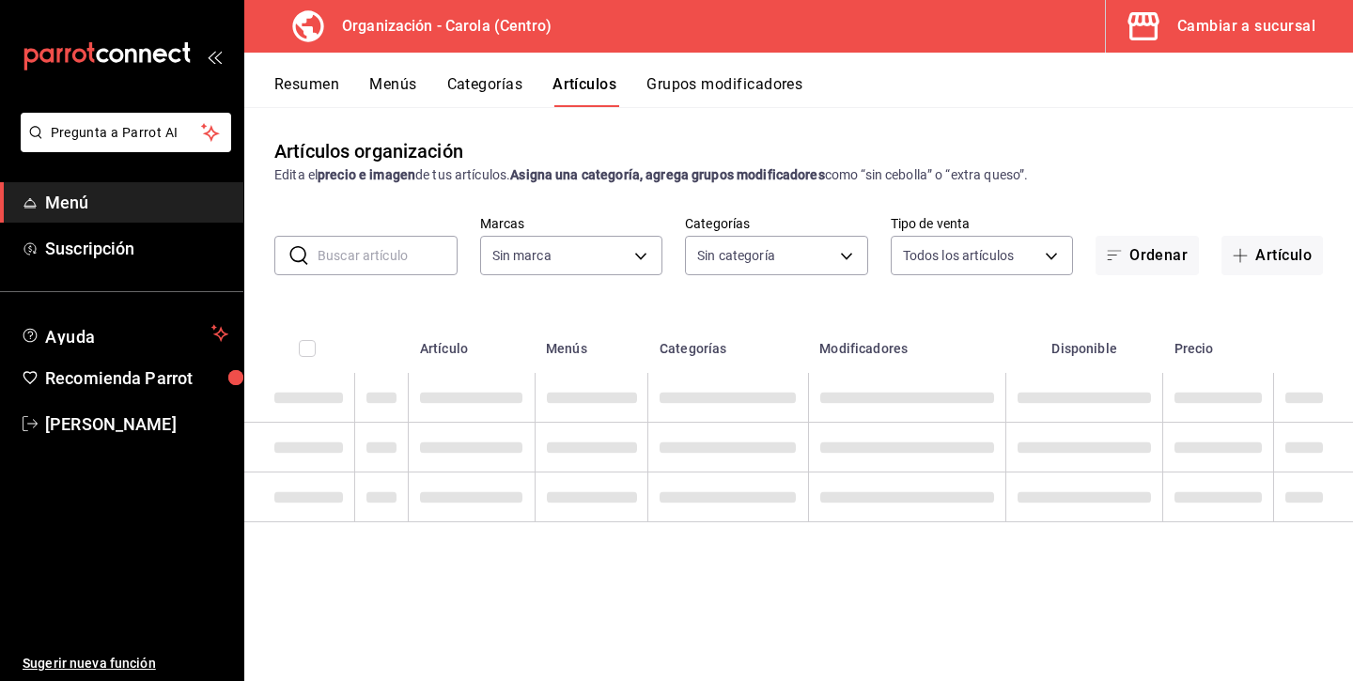
type input "463def20-5023-47da-b4a8-3ca52a2ee8a5"
type input "8da68a38-104b-4a0a-8aa5-581c433b7c30,76d4f9f8-42c5-4ee6-a728-c07b806fd39f,1792e…"
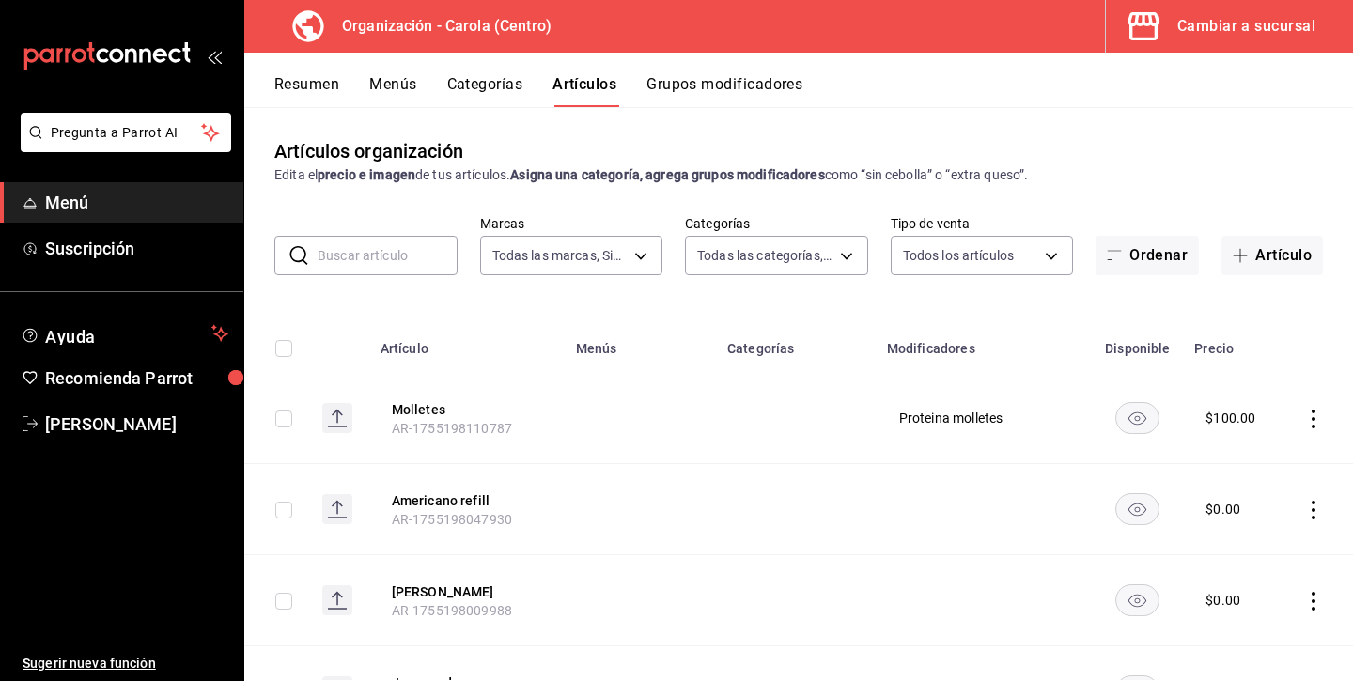
click at [381, 93] on button "Menús" at bounding box center [392, 91] width 47 height 32
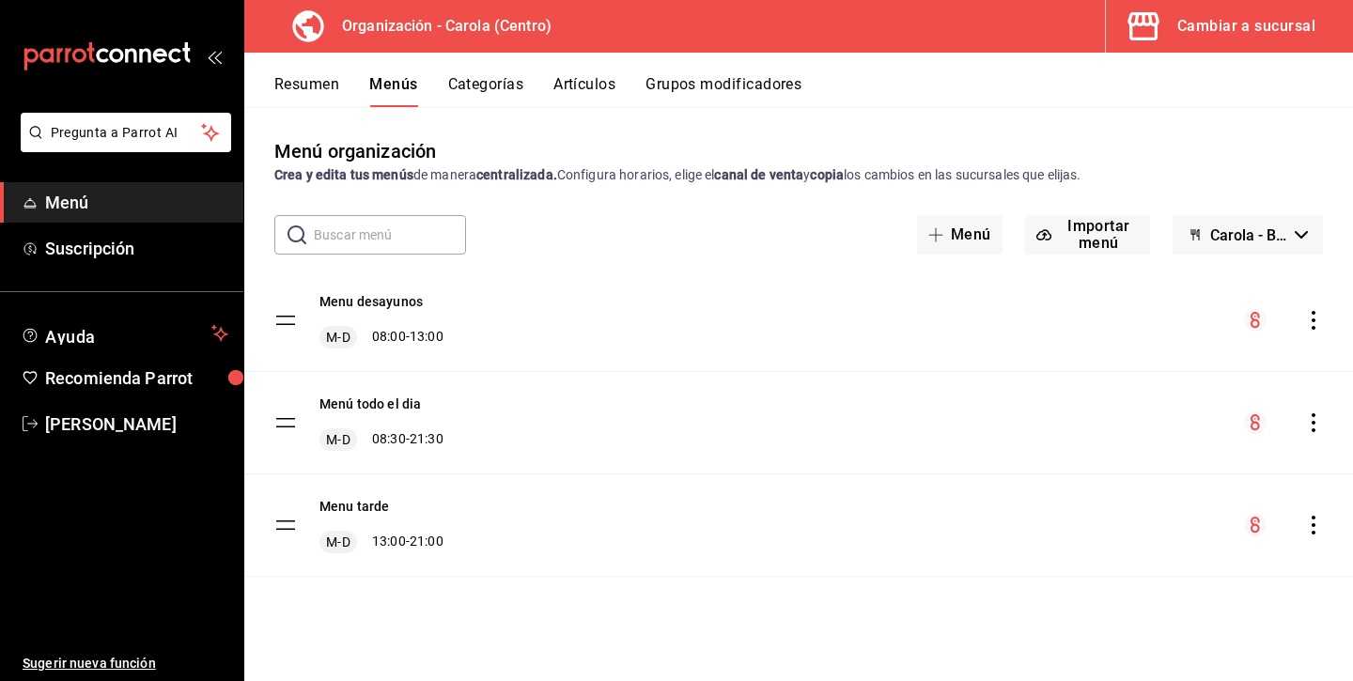
click at [295, 77] on button "Resumen" at bounding box center [306, 91] width 65 height 32
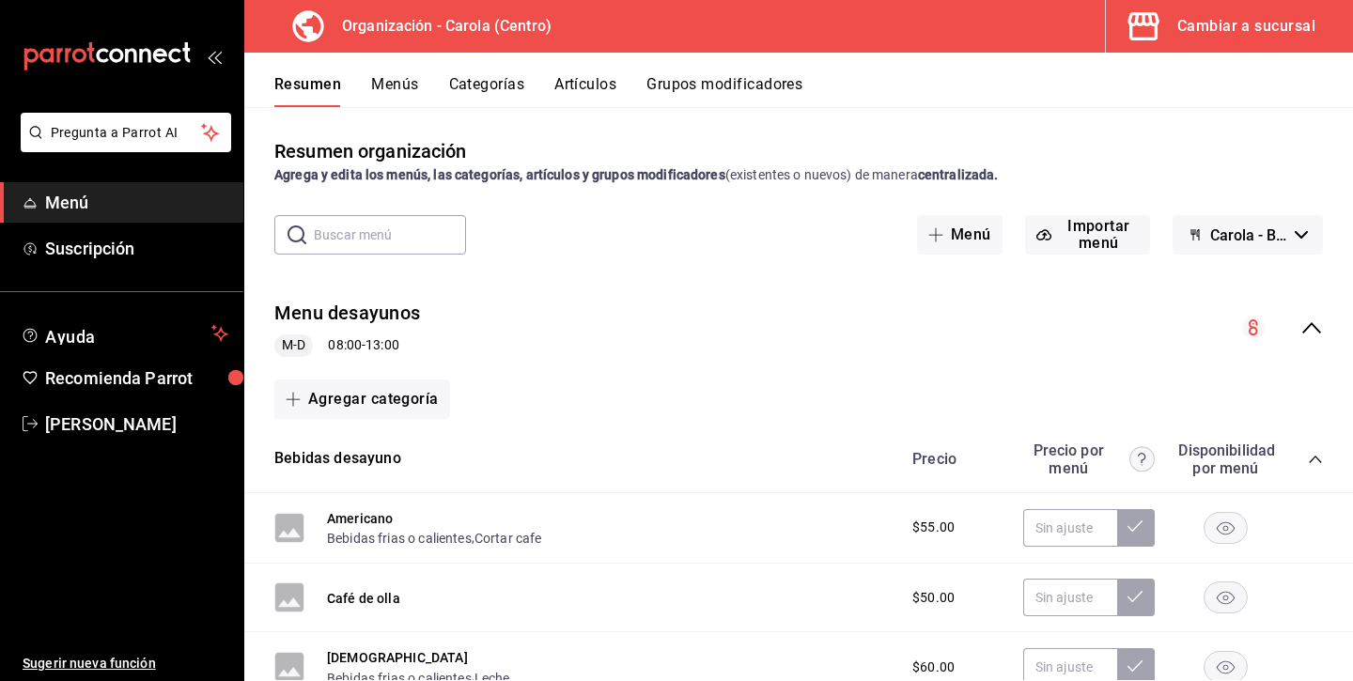
click at [1297, 316] on div "Menu desayunos M-D 08:00 - 13:00" at bounding box center [798, 328] width 1109 height 87
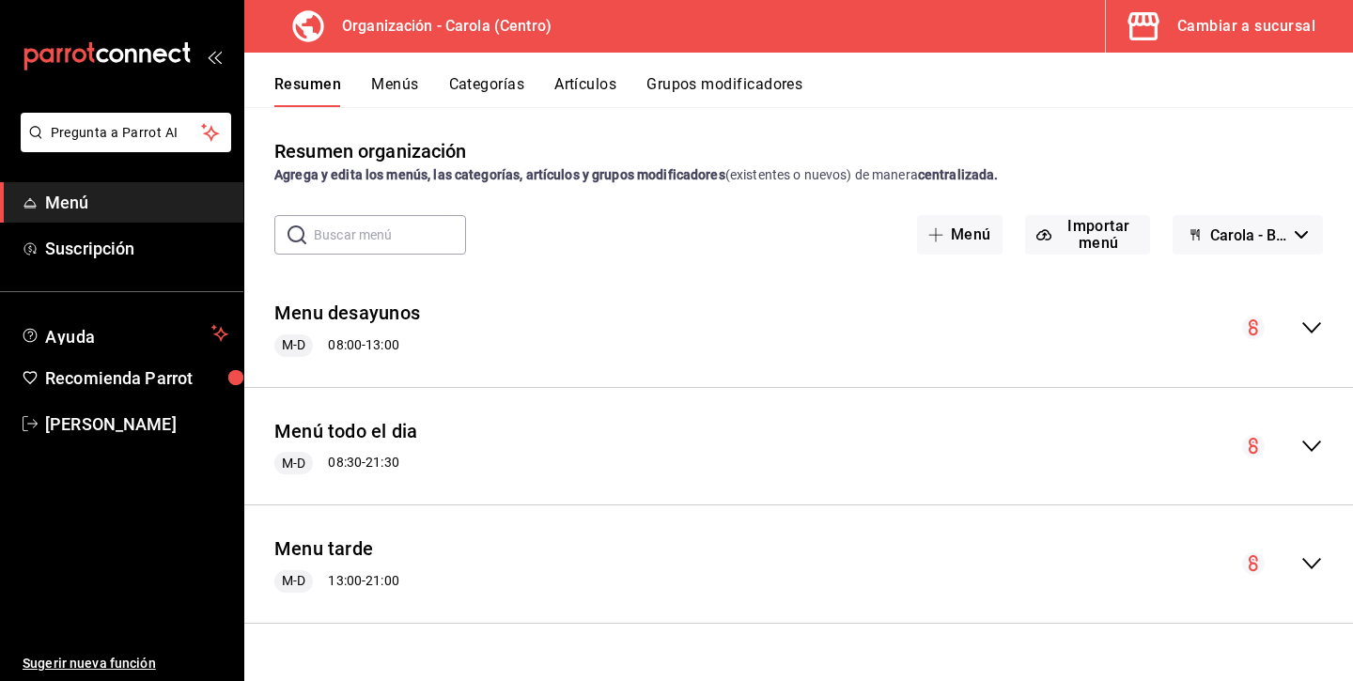
click at [1313, 445] on icon "collapse-menu-row" at bounding box center [1311, 446] width 23 height 23
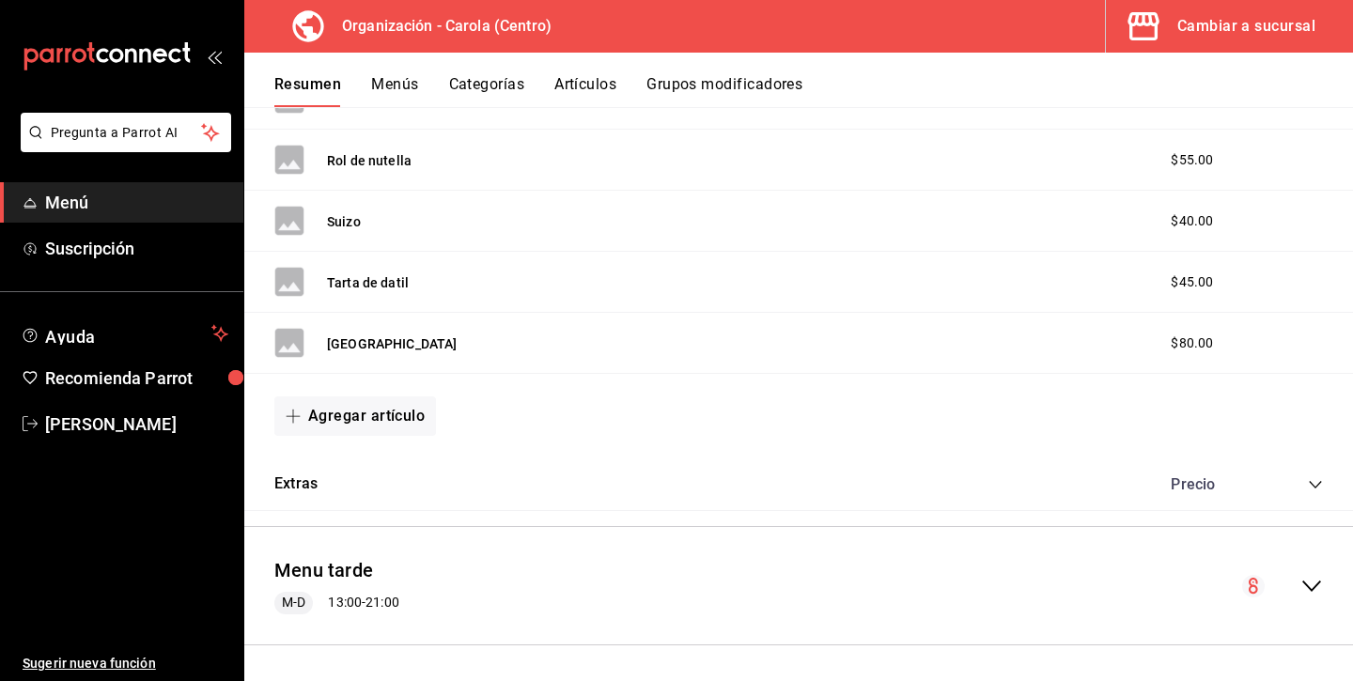
scroll to position [4315, 0]
click at [489, 75] on button "Categorías" at bounding box center [487, 91] width 76 height 32
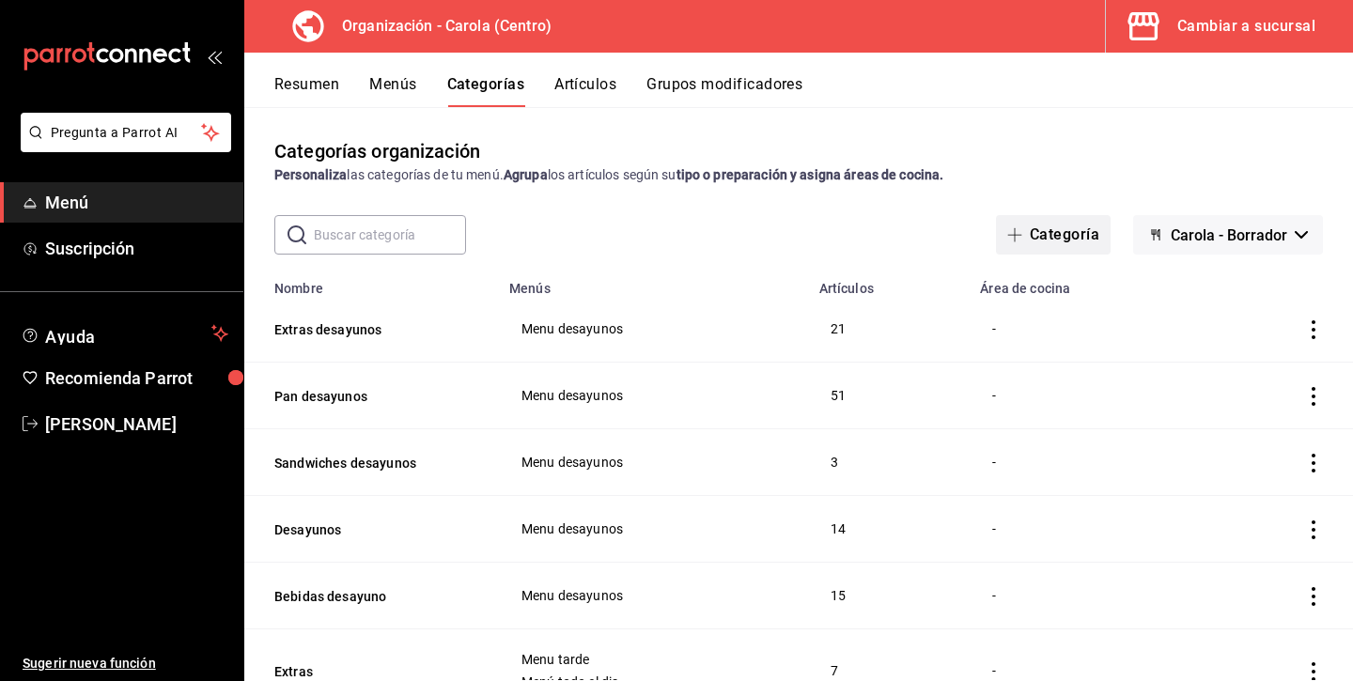
click at [1028, 224] on button "Categoría" at bounding box center [1053, 234] width 115 height 39
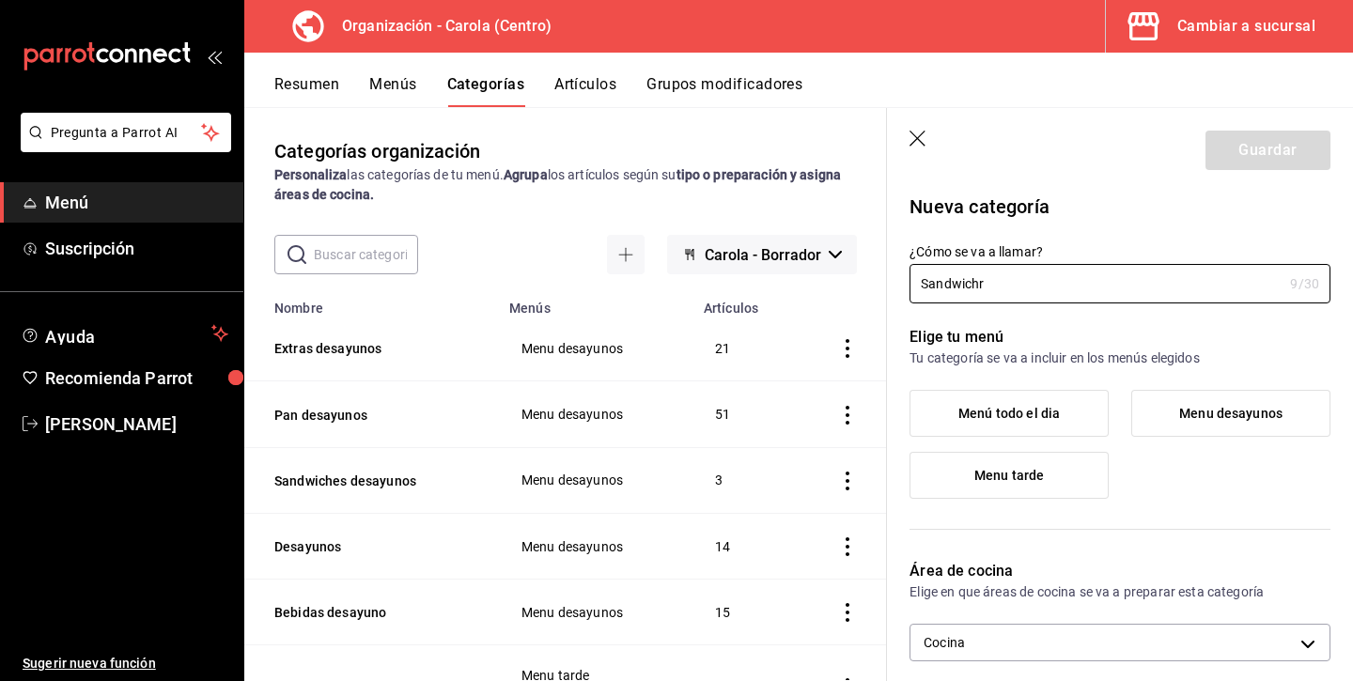
type input "Sandwichr"
click at [921, 137] on icon "button" at bounding box center [918, 140] width 19 height 19
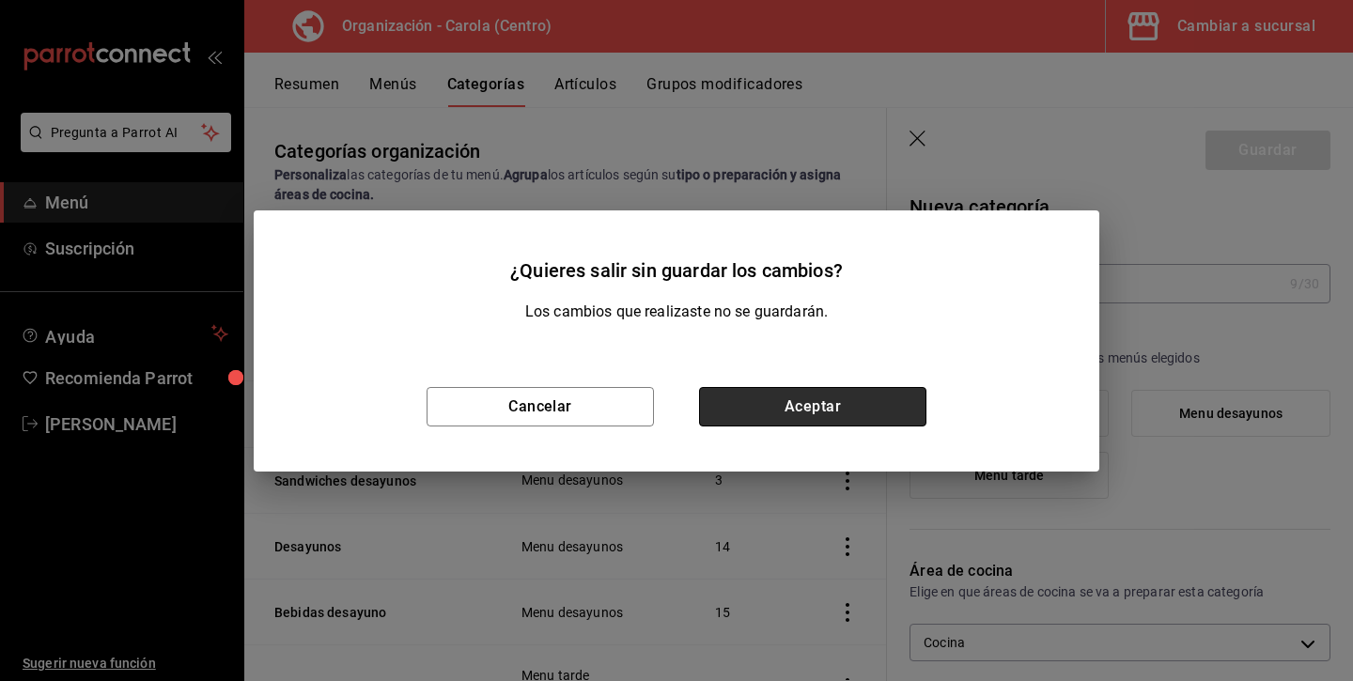
click at [793, 418] on button "Aceptar" at bounding box center [812, 406] width 227 height 39
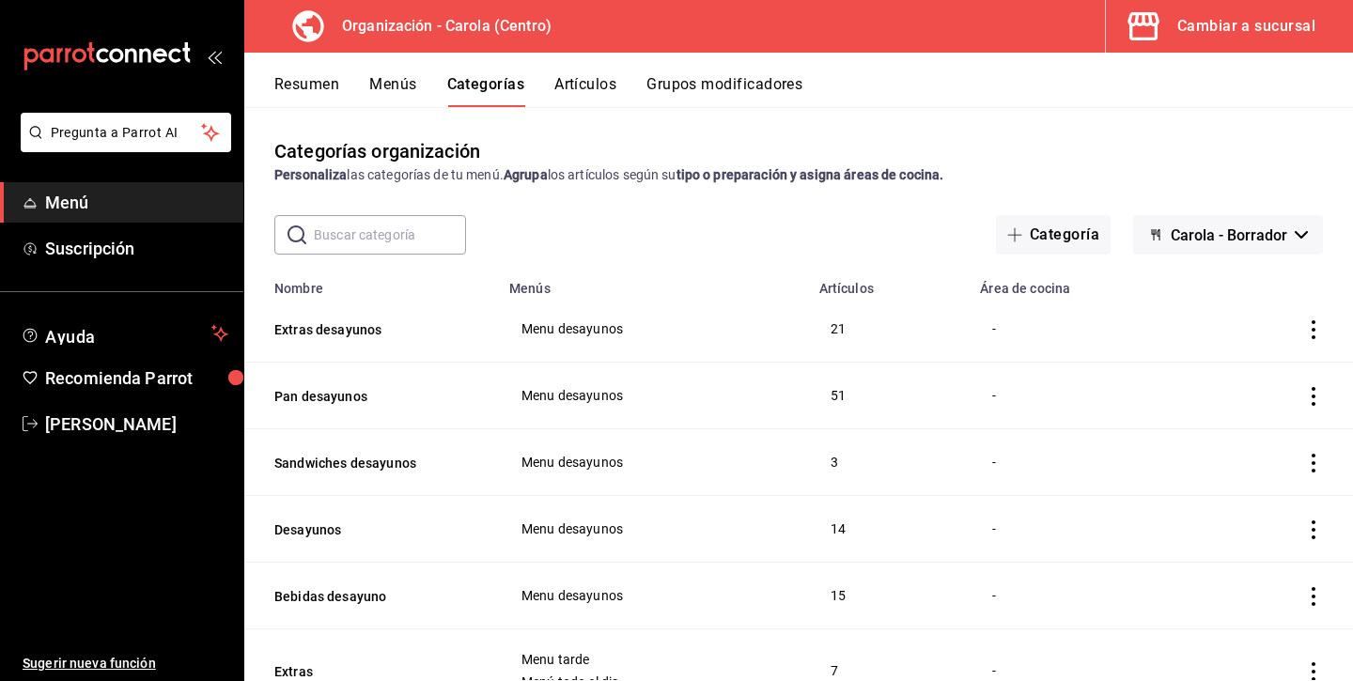
click at [1316, 465] on icon "actions" at bounding box center [1313, 463] width 19 height 19
click at [1251, 513] on span "Editar" at bounding box center [1257, 506] width 49 height 20
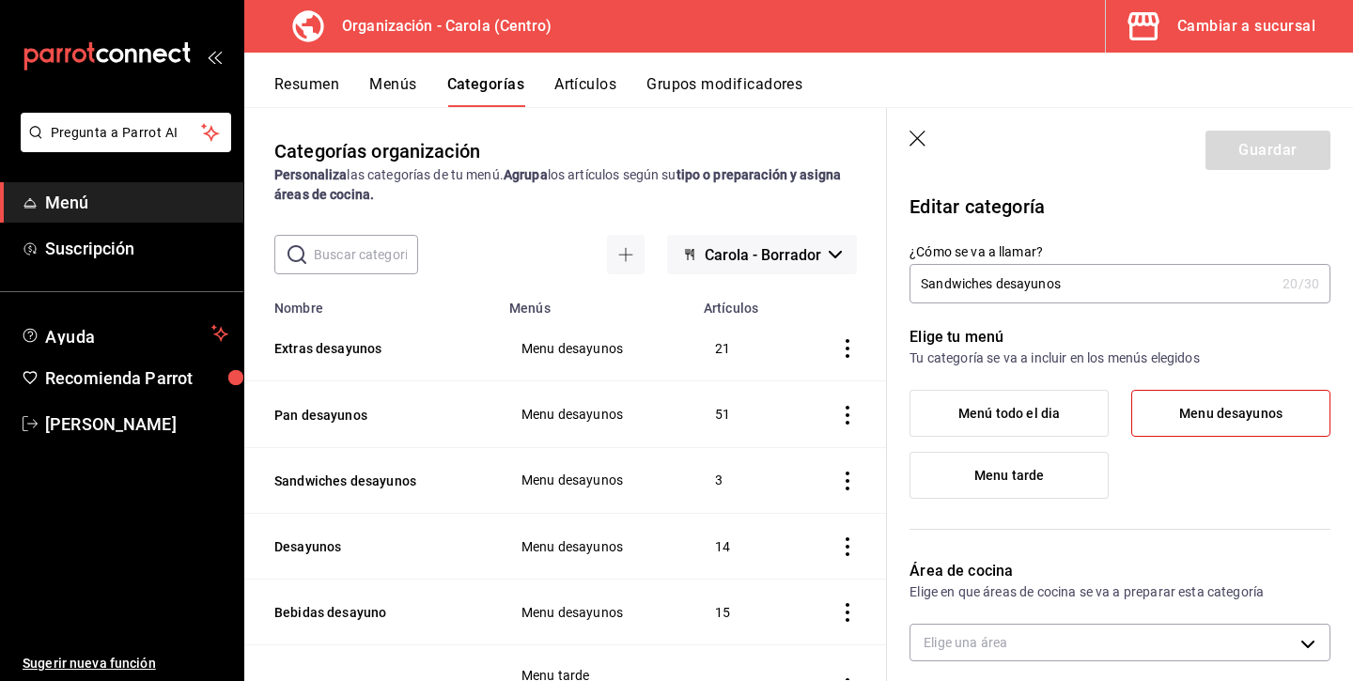
click at [1032, 421] on label "Menú todo el dia" at bounding box center [1008, 413] width 197 height 45
click at [0, 0] on input "Menú todo el dia" at bounding box center [0, 0] width 0 height 0
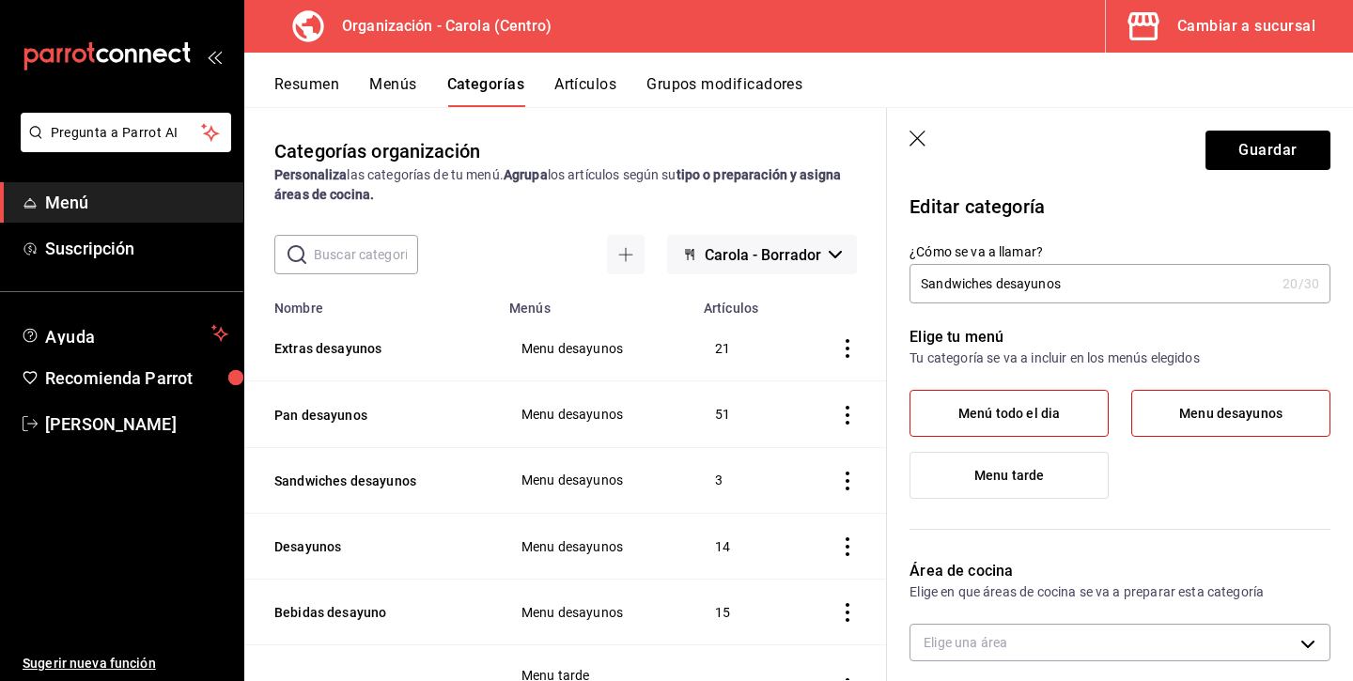
click at [1249, 408] on span "Menu desayunos" at bounding box center [1230, 414] width 103 height 16
click at [0, 0] on input "Menu desayunos" at bounding box center [0, 0] width 0 height 0
click at [1265, 147] on button "Guardar" at bounding box center [1267, 150] width 125 height 39
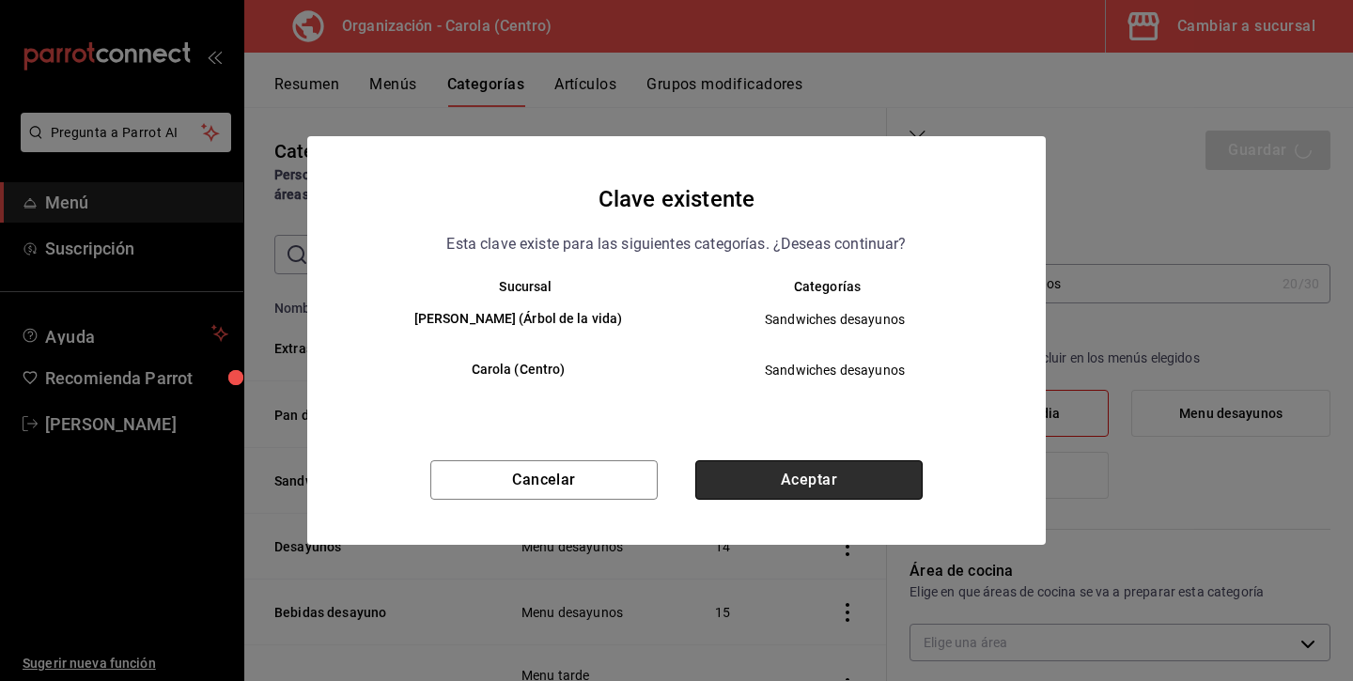
click at [847, 473] on button "Aceptar" at bounding box center [808, 479] width 227 height 39
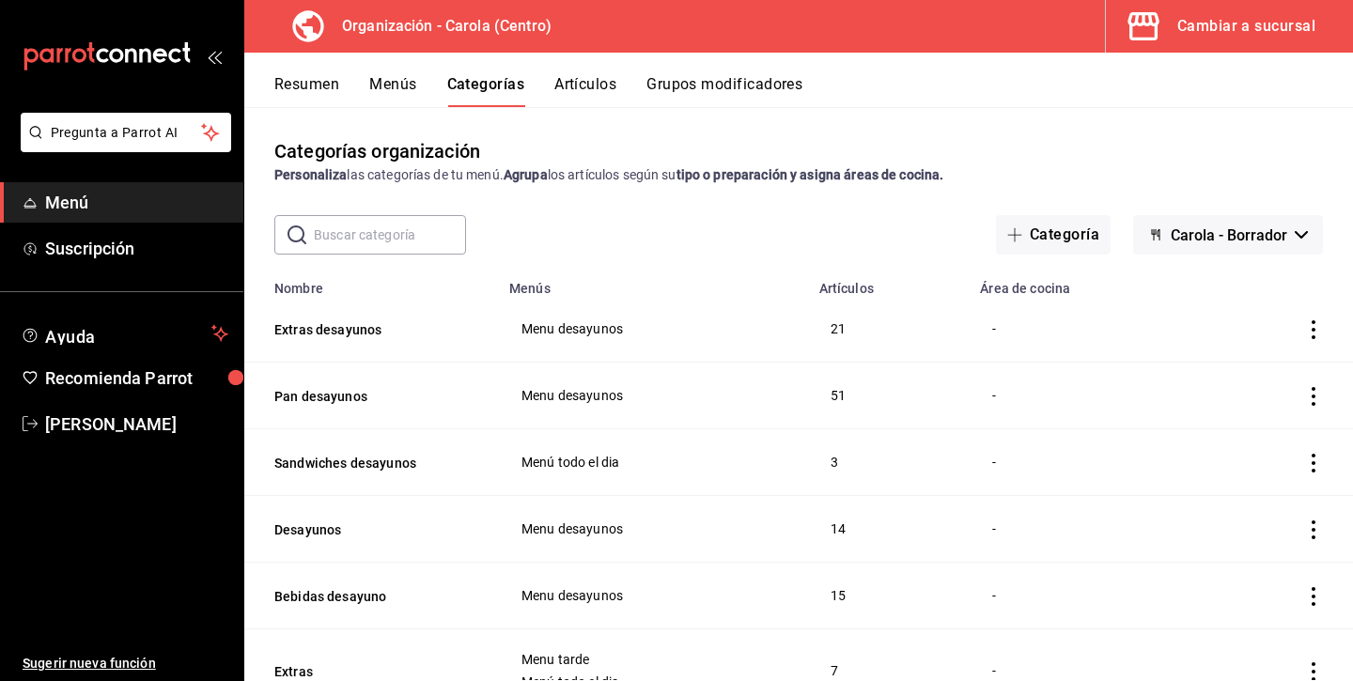
click at [389, 85] on button "Menús" at bounding box center [392, 91] width 47 height 32
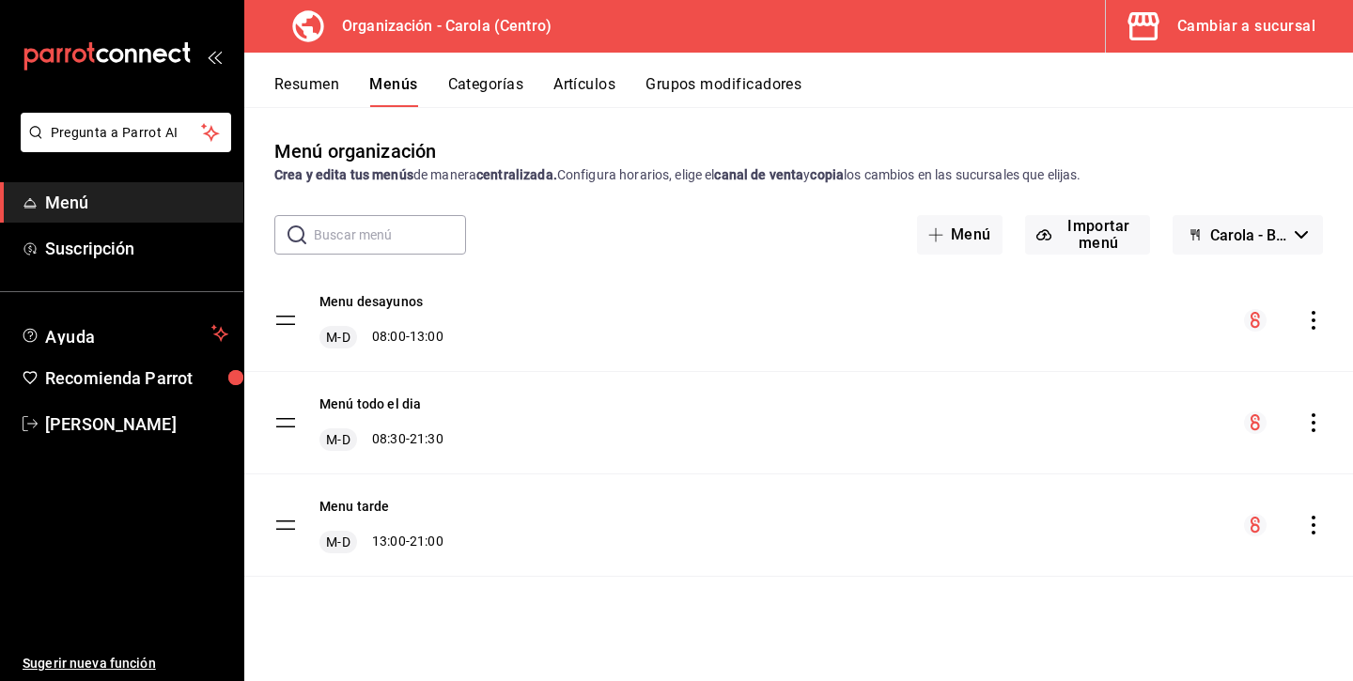
click at [283, 421] on tbody "Menu desayunos M-D 08:00 - 13:00 Menú todo el dia M-D 08:30 - 21:30 Menu tarde …" at bounding box center [798, 423] width 1109 height 307
click at [289, 424] on tbody "Menu desayunos M-D 08:00 - 13:00 Menú todo el dia M-D 08:30 - 21:30 Menu tarde …" at bounding box center [798, 423] width 1109 height 307
click at [286, 421] on tbody "Menu desayunos M-D 08:00 - 13:00 Menú todo el dia M-D 08:30 - 21:30 Menu tarde …" at bounding box center [798, 423] width 1109 height 307
click at [320, 86] on button "Resumen" at bounding box center [306, 91] width 65 height 32
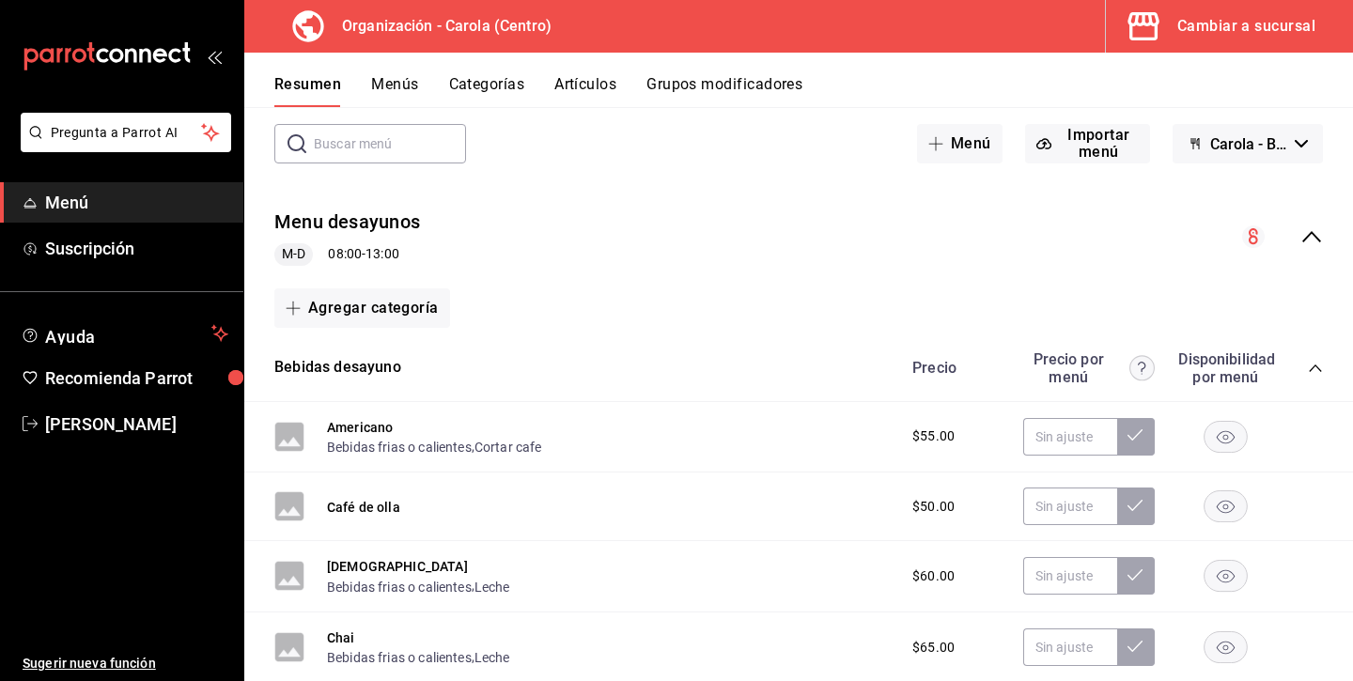
scroll to position [96, 0]
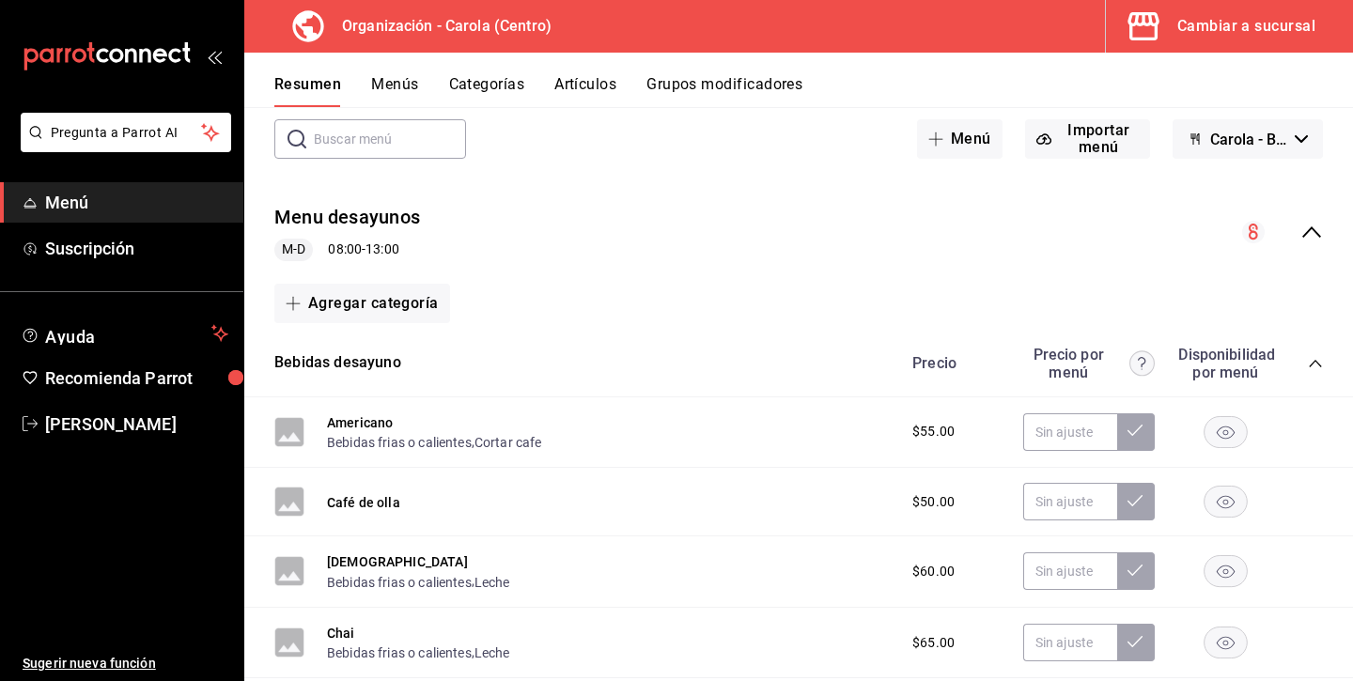
click at [1296, 230] on div "collapse-menu-row" at bounding box center [1282, 232] width 81 height 23
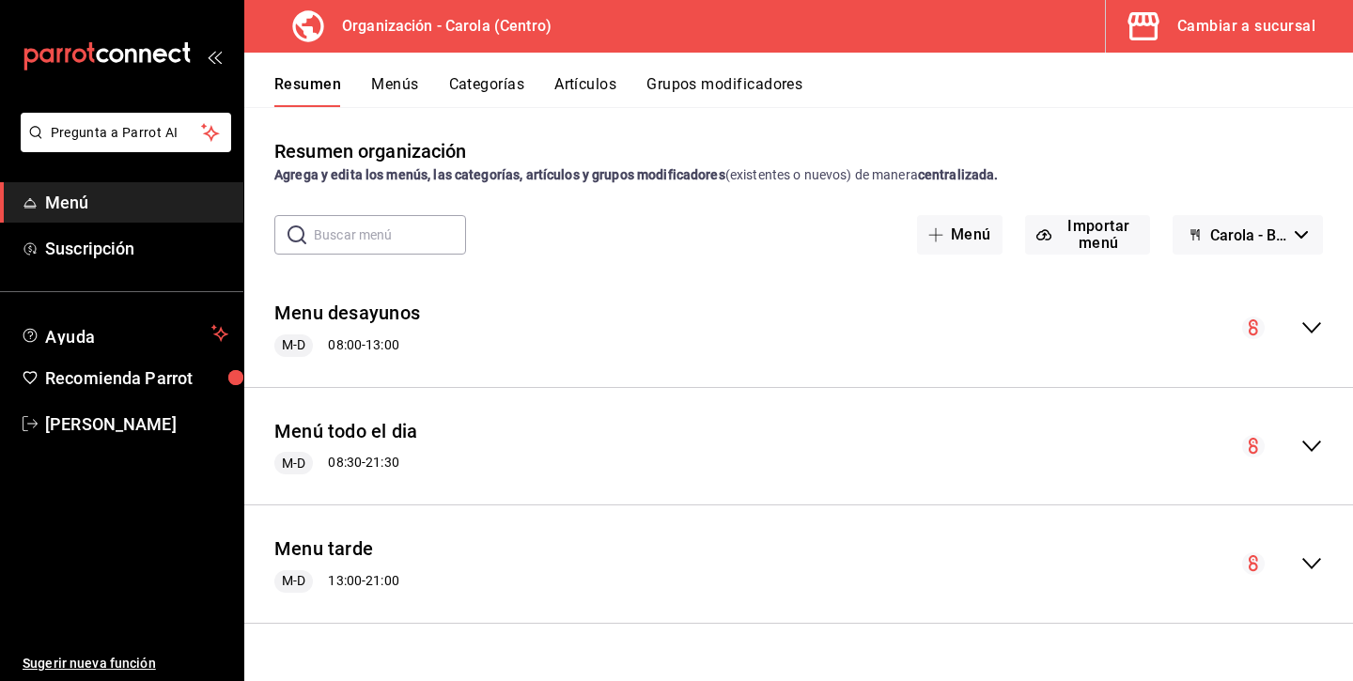
scroll to position [0, 0]
click at [332, 427] on button "Menú todo el dia" at bounding box center [345, 431] width 143 height 27
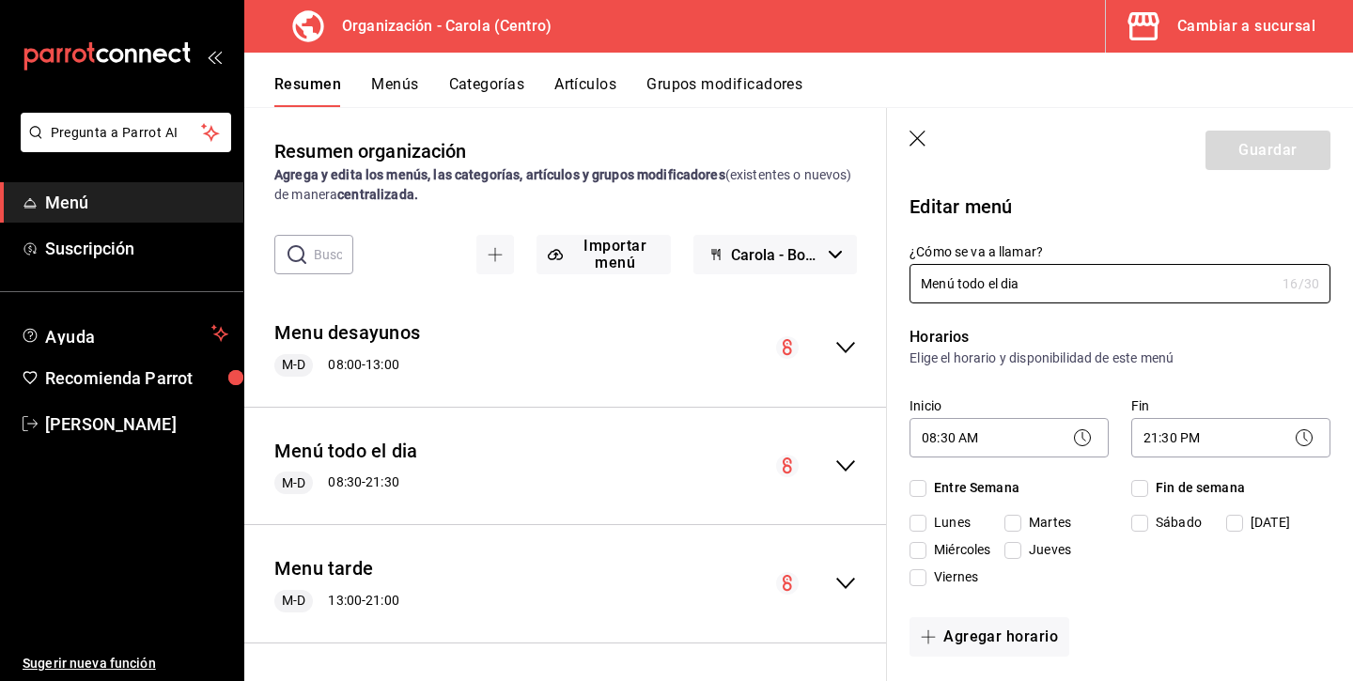
checkbox input "true"
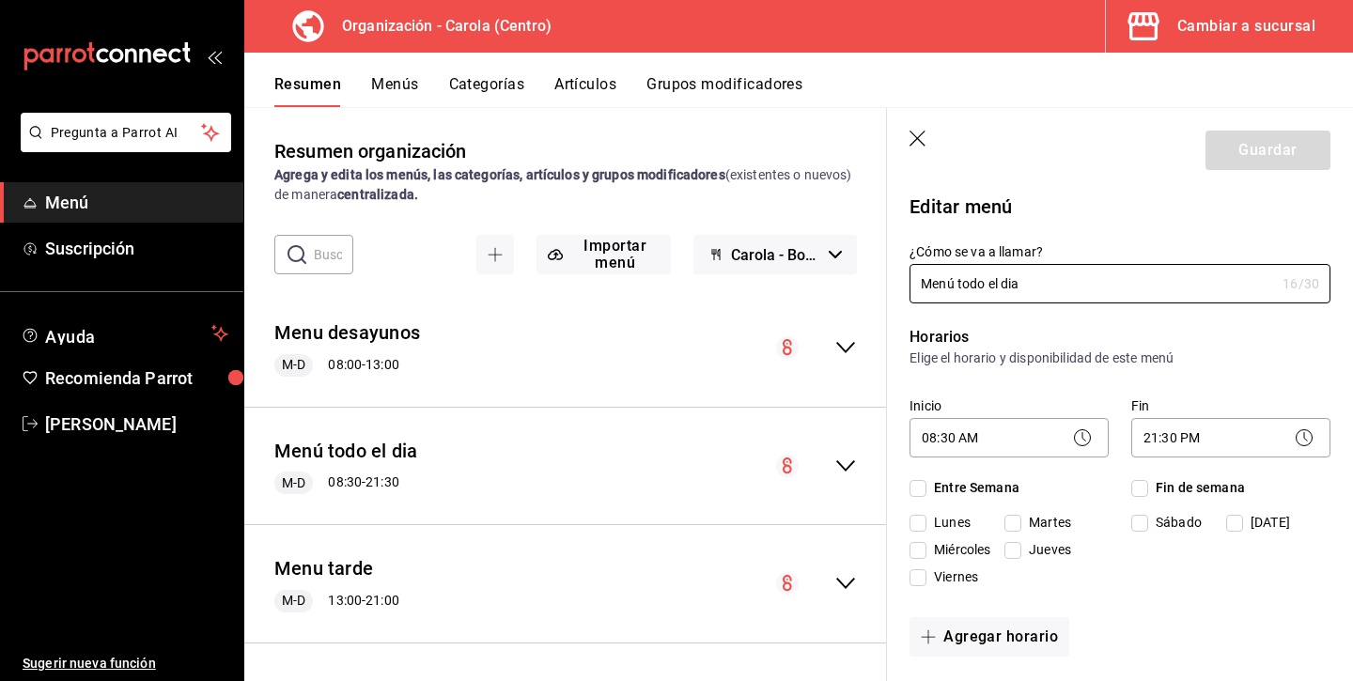
checkbox input "true"
click at [908, 139] on header "Guardar" at bounding box center [1120, 146] width 466 height 77
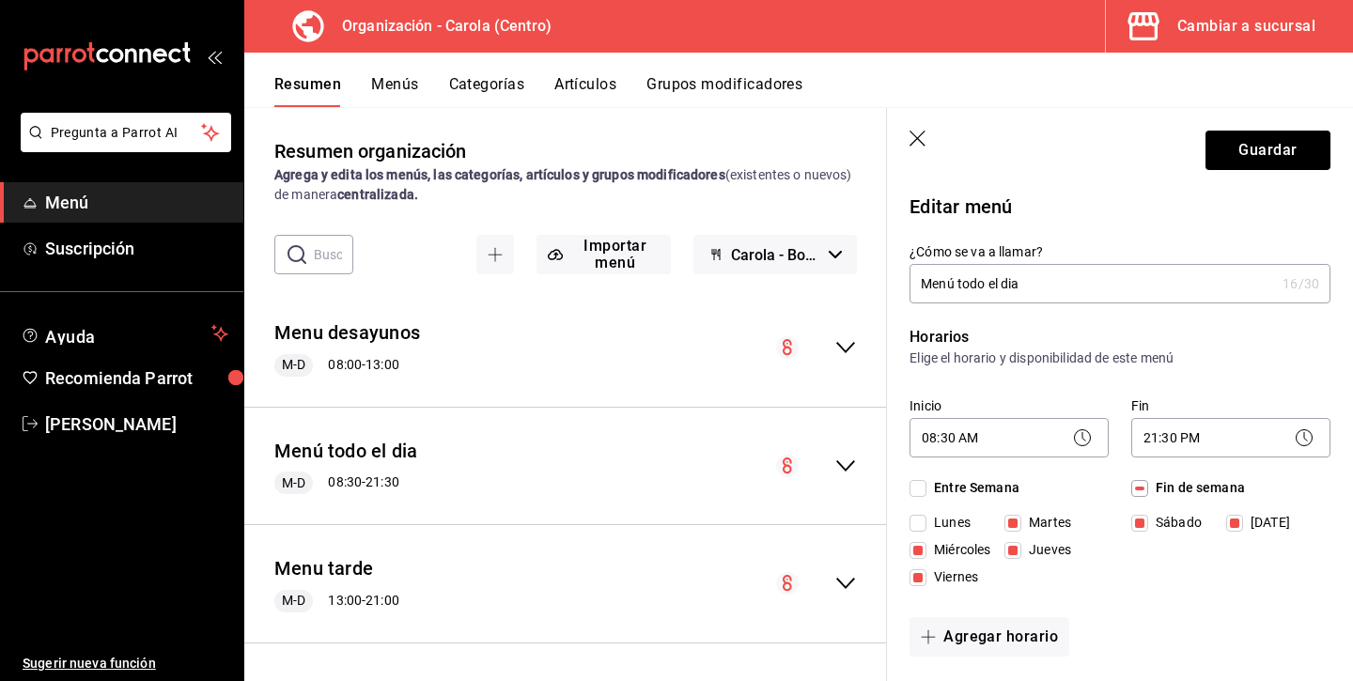
click at [915, 140] on icon "button" at bounding box center [918, 140] width 19 height 19
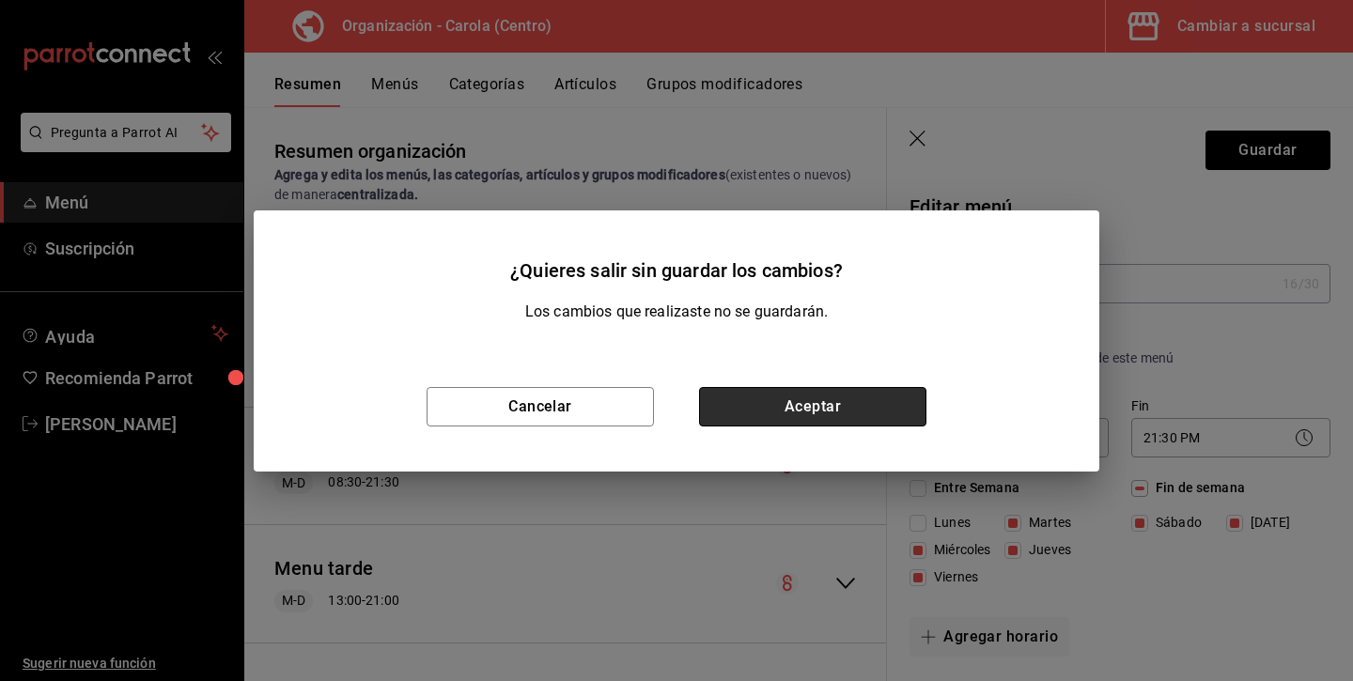
click at [833, 406] on button "Aceptar" at bounding box center [812, 406] width 227 height 39
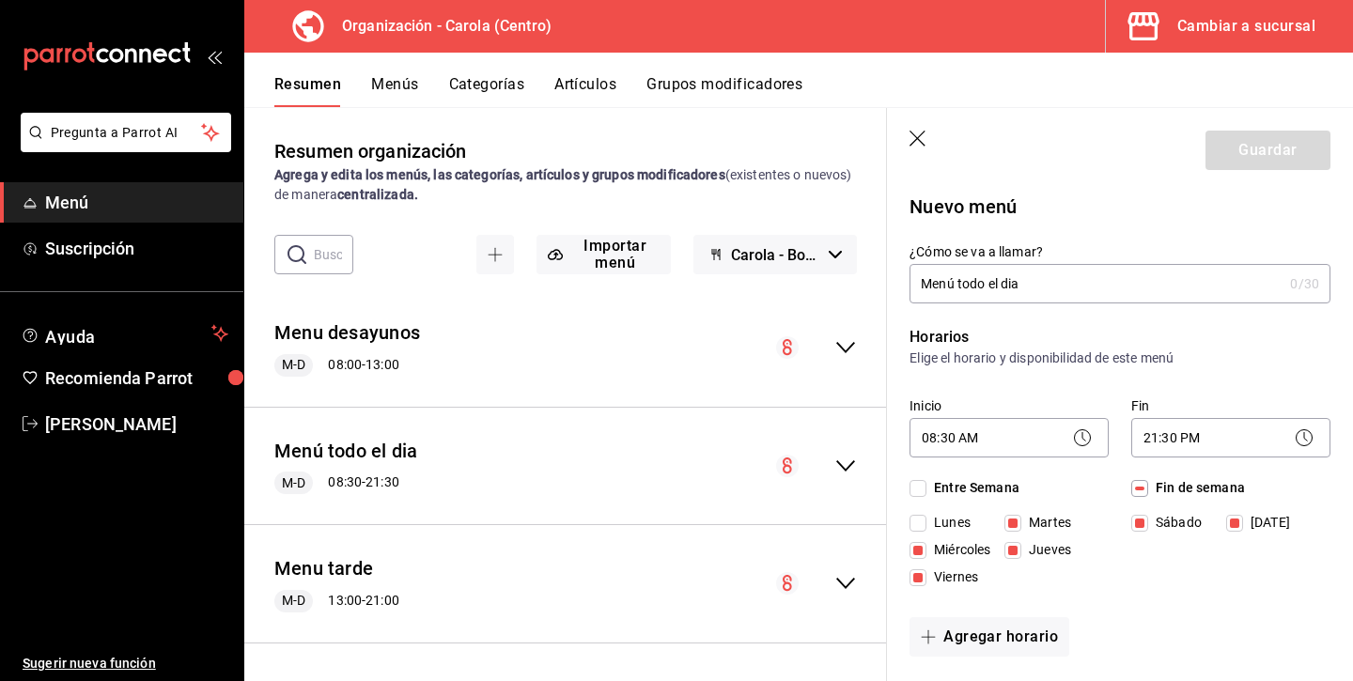
checkbox input "false"
type input "1756238163431"
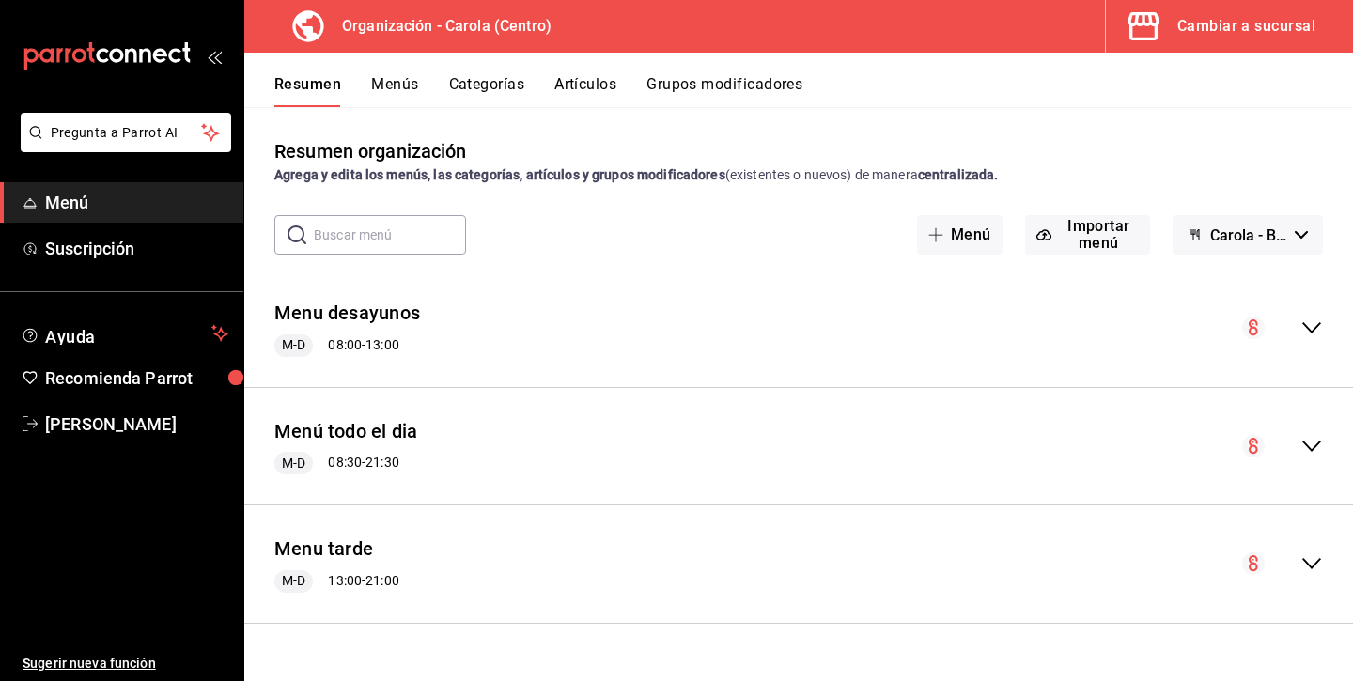
click at [1301, 439] on icon "collapse-menu-row" at bounding box center [1311, 446] width 23 height 23
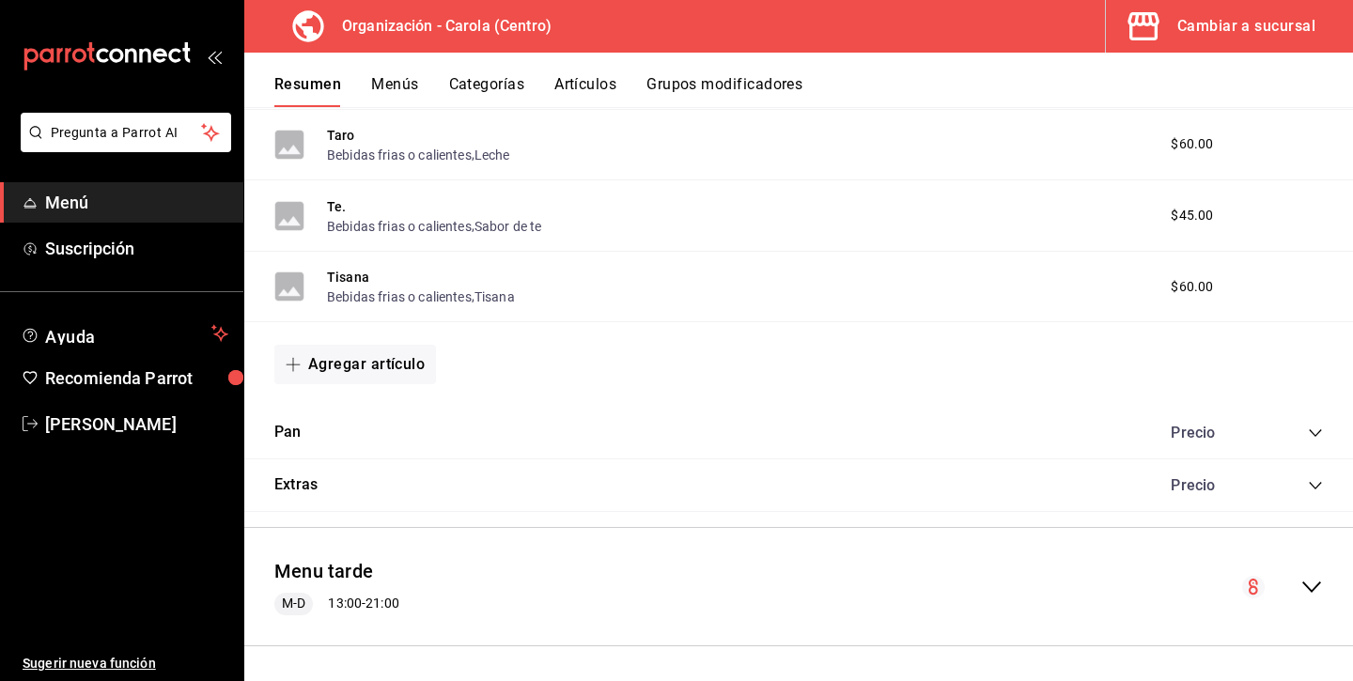
scroll to position [1435, 0]
click at [1309, 479] on icon "collapse-category-row" at bounding box center [1315, 486] width 15 height 15
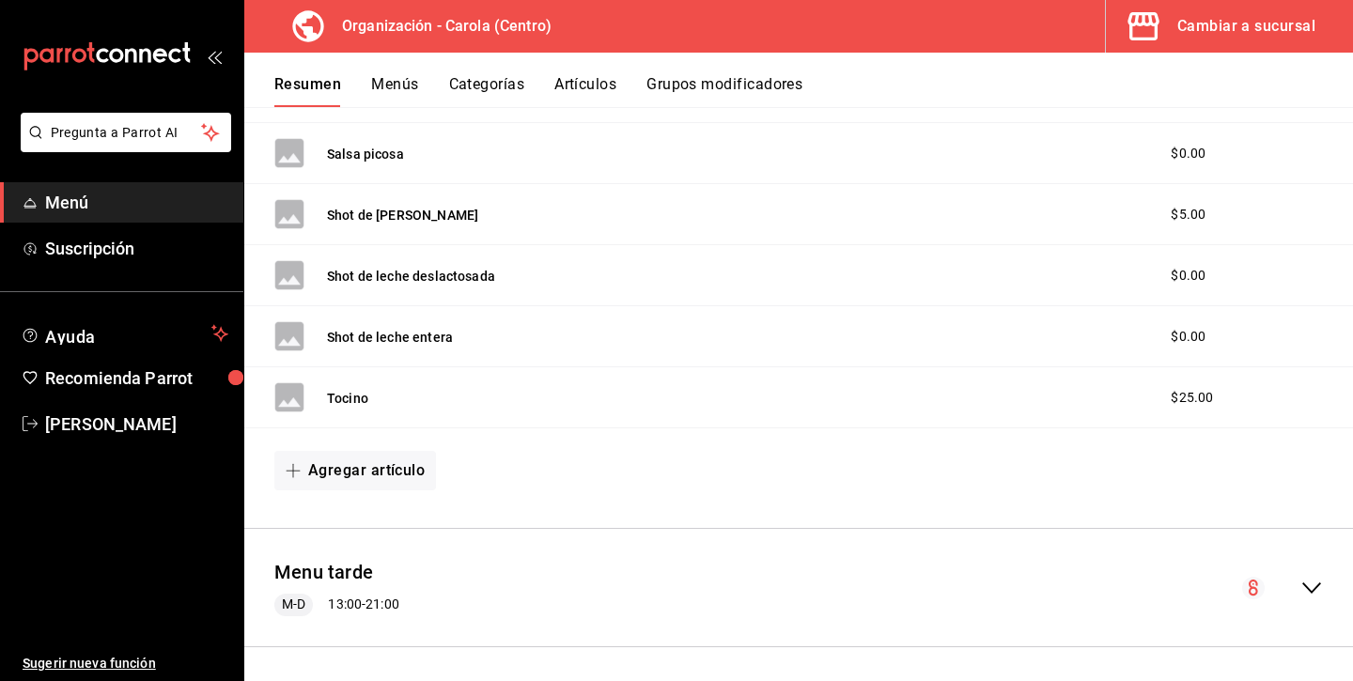
scroll to position [0, 0]
click at [1314, 578] on icon "collapse-menu-row" at bounding box center [1311, 588] width 23 height 23
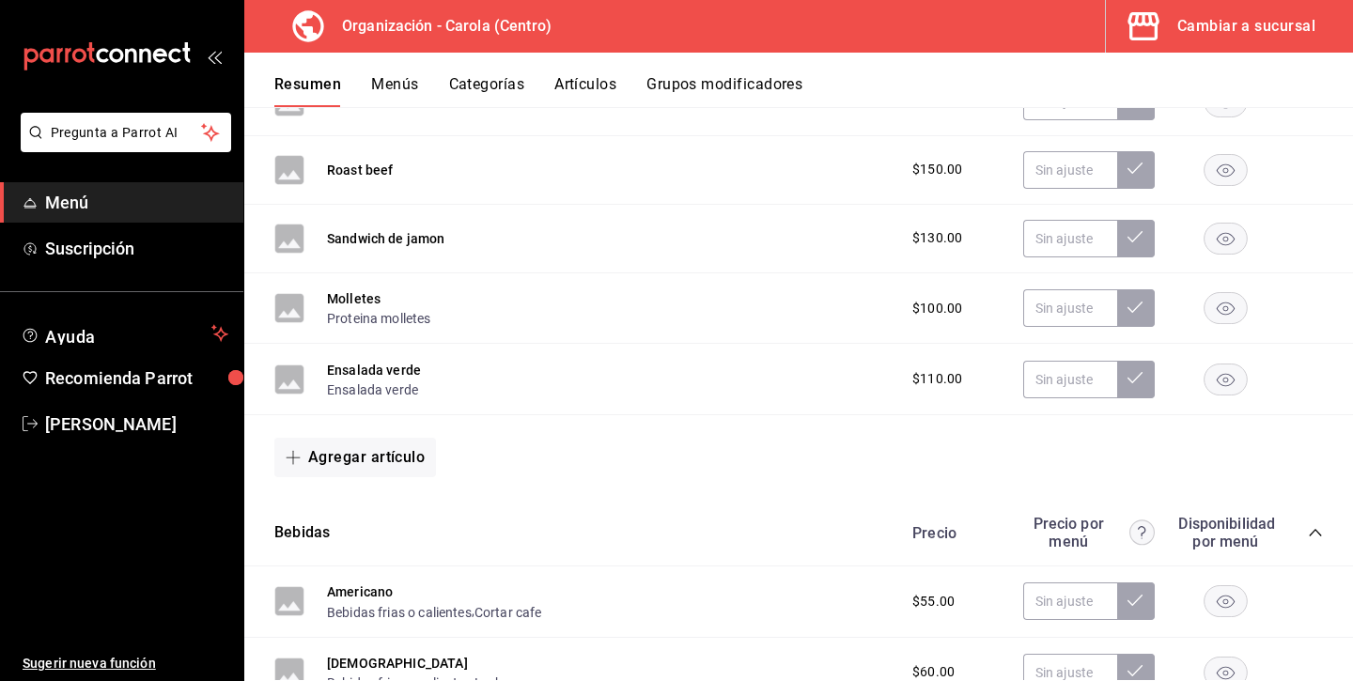
scroll to position [2454, 0]
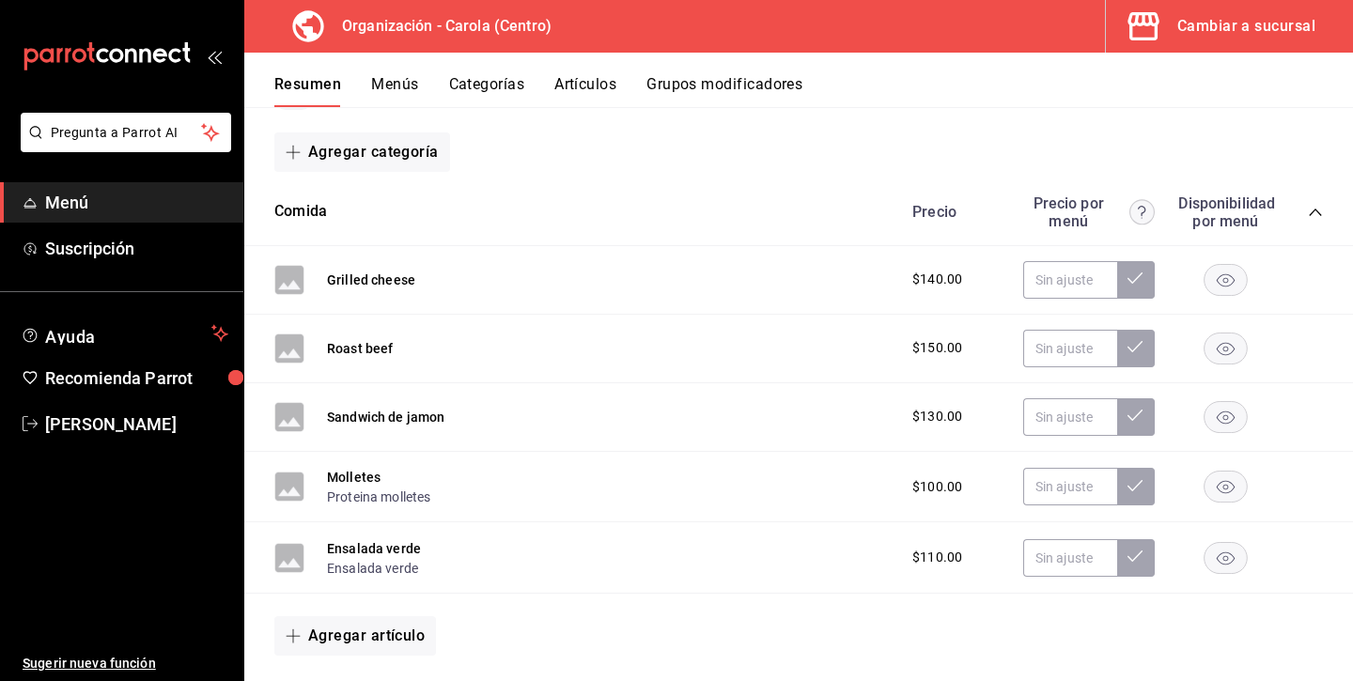
click at [394, 77] on button "Menús" at bounding box center [394, 91] width 47 height 32
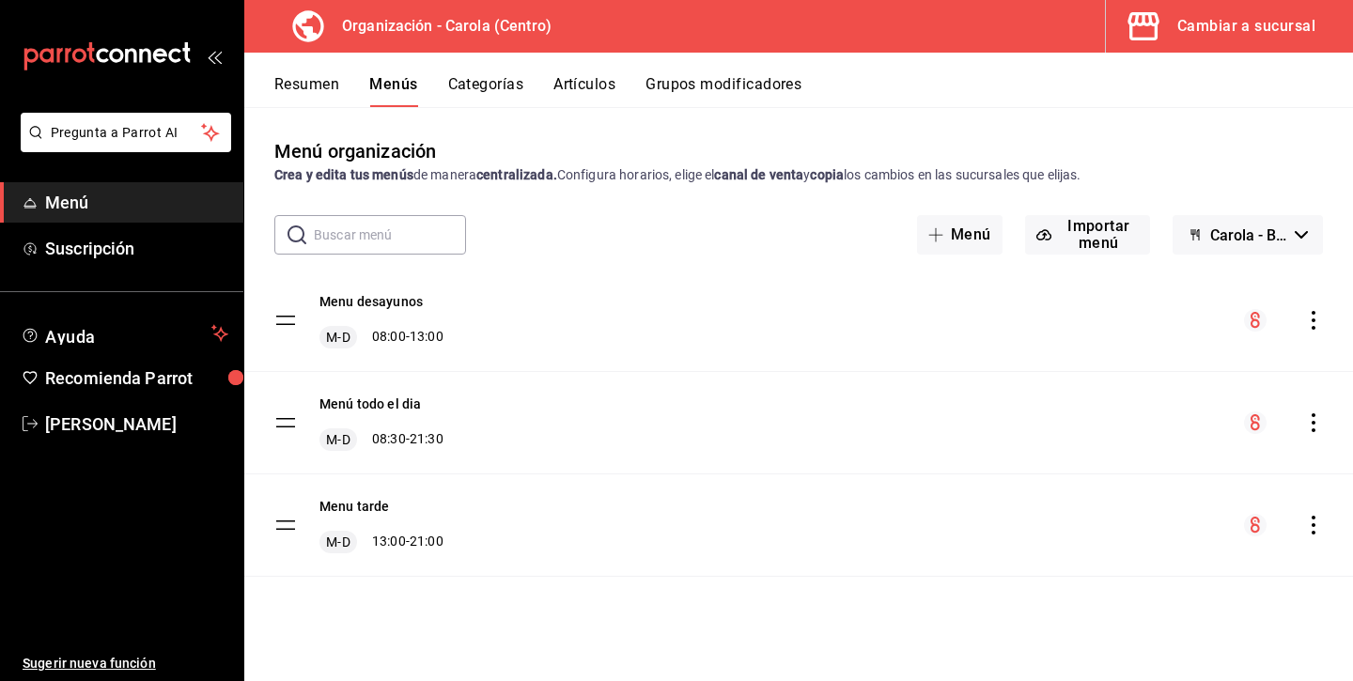
click at [283, 522] on tbody "Menu desayunos M-D 08:00 - 13:00 Menú todo el dia M-D 08:30 - 21:30 Menu tarde …" at bounding box center [798, 423] width 1109 height 307
click at [365, 499] on button "Menu tarde" at bounding box center [354, 506] width 70 height 19
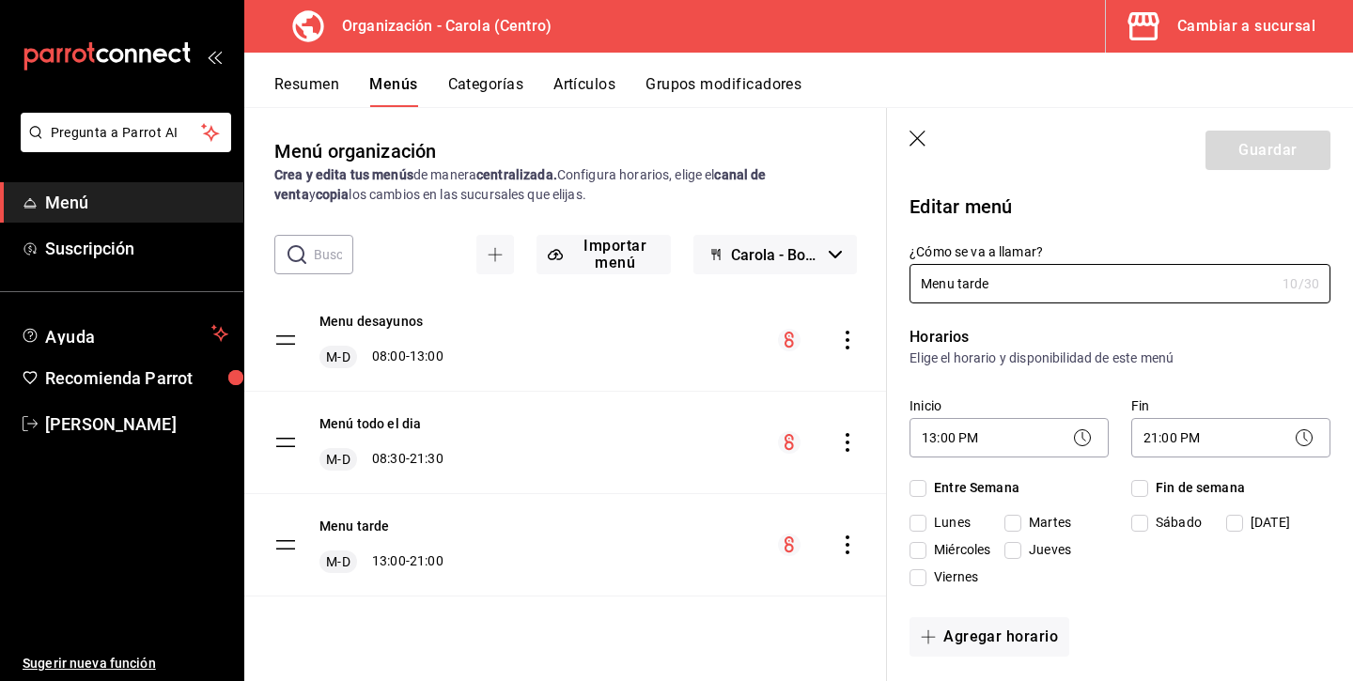
checkbox input "true"
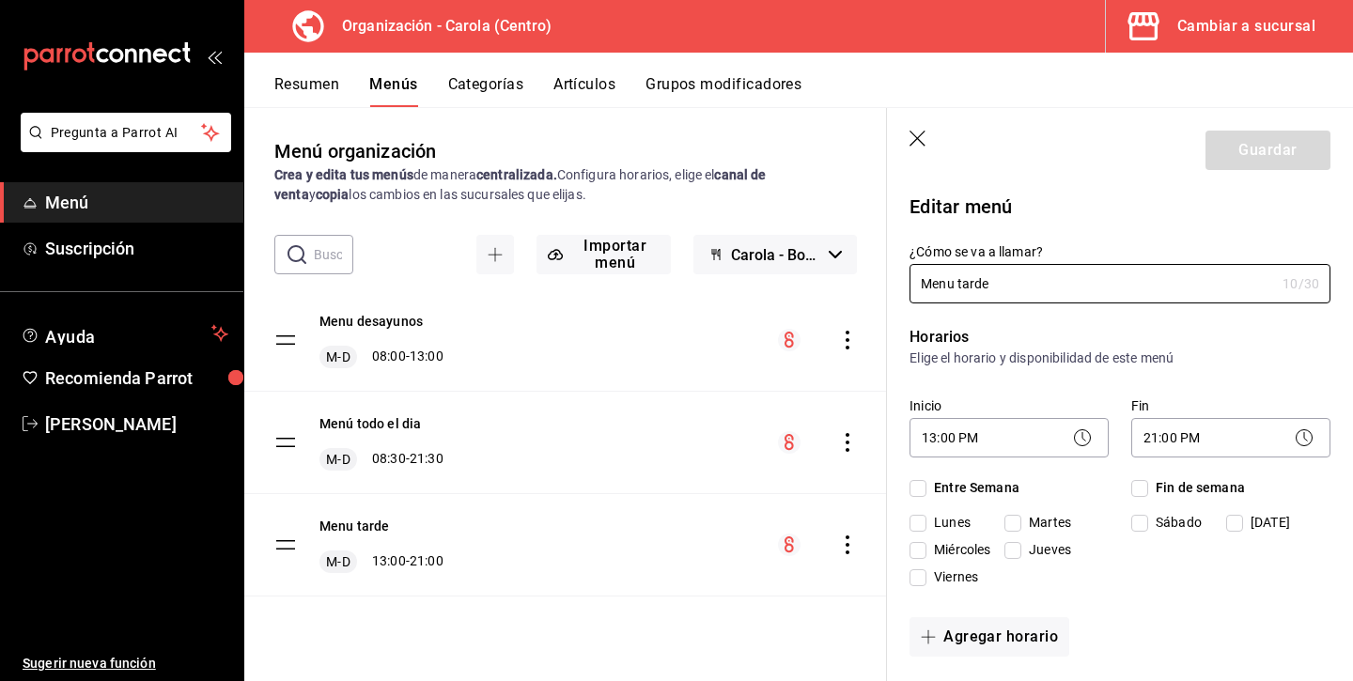
checkbox input "true"
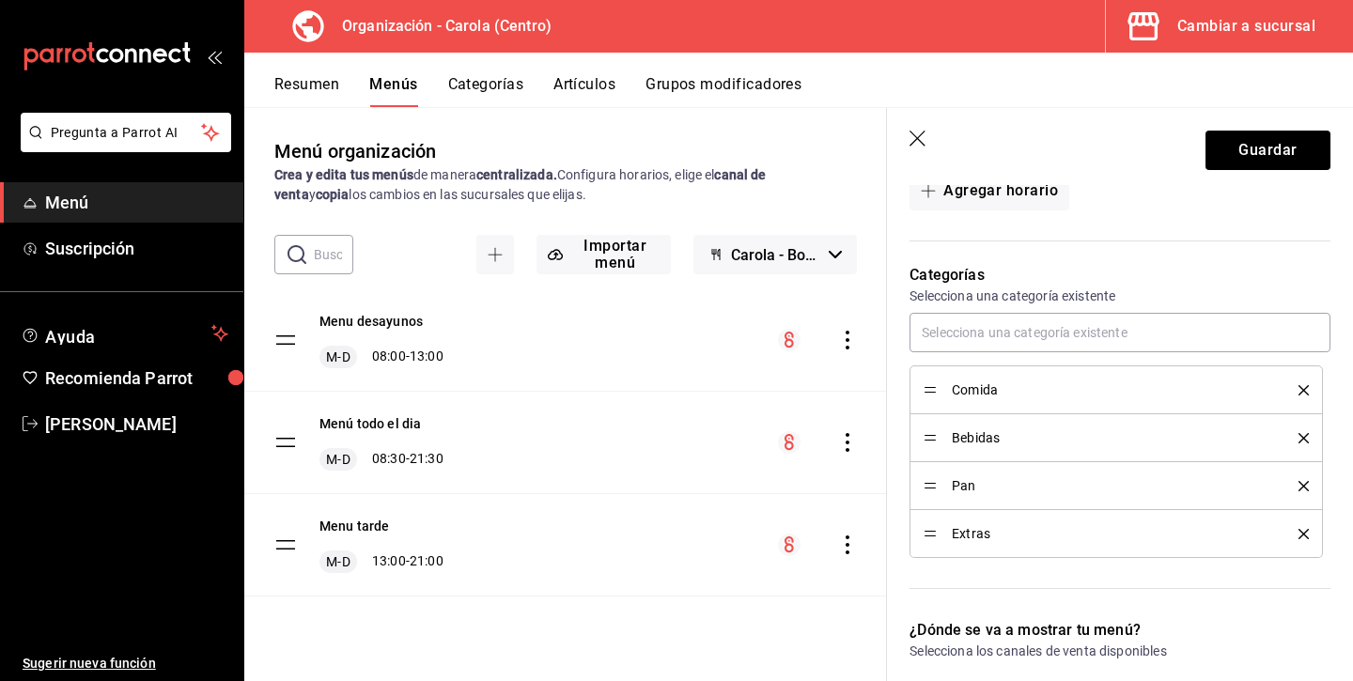
scroll to position [499, 0]
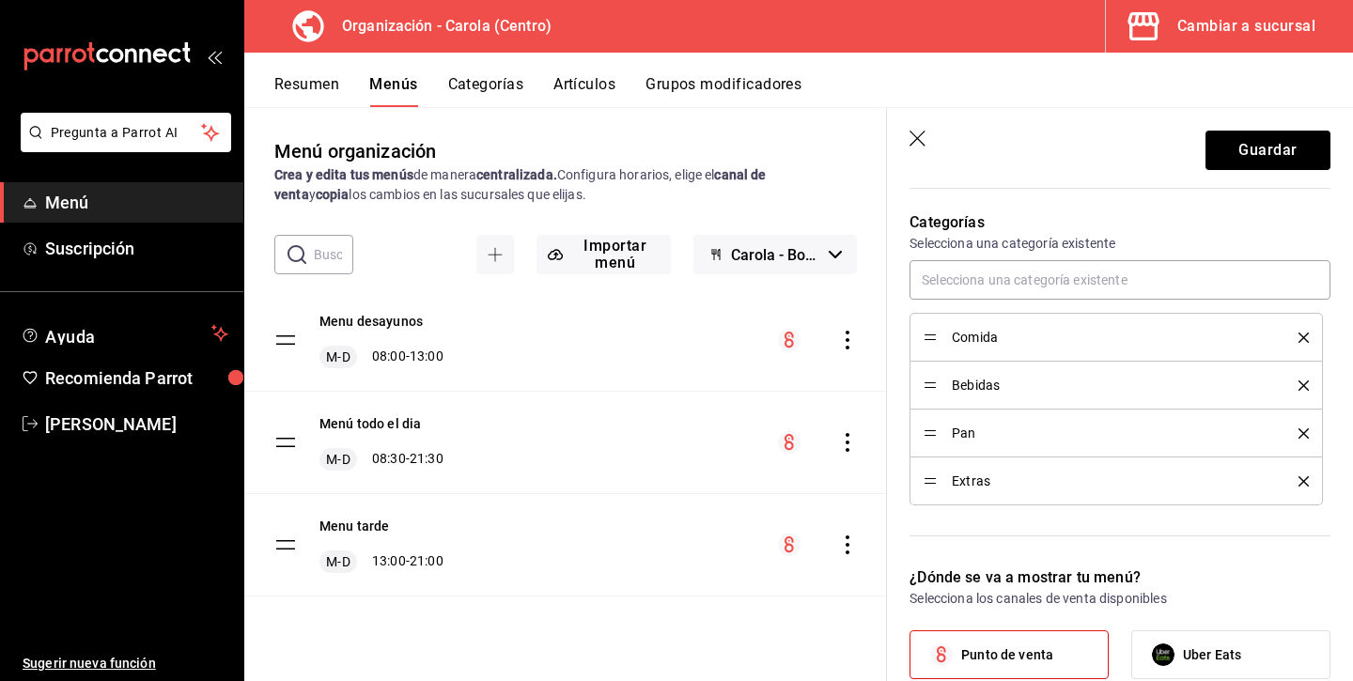
click at [1302, 387] on icon "delete" at bounding box center [1303, 385] width 10 height 10
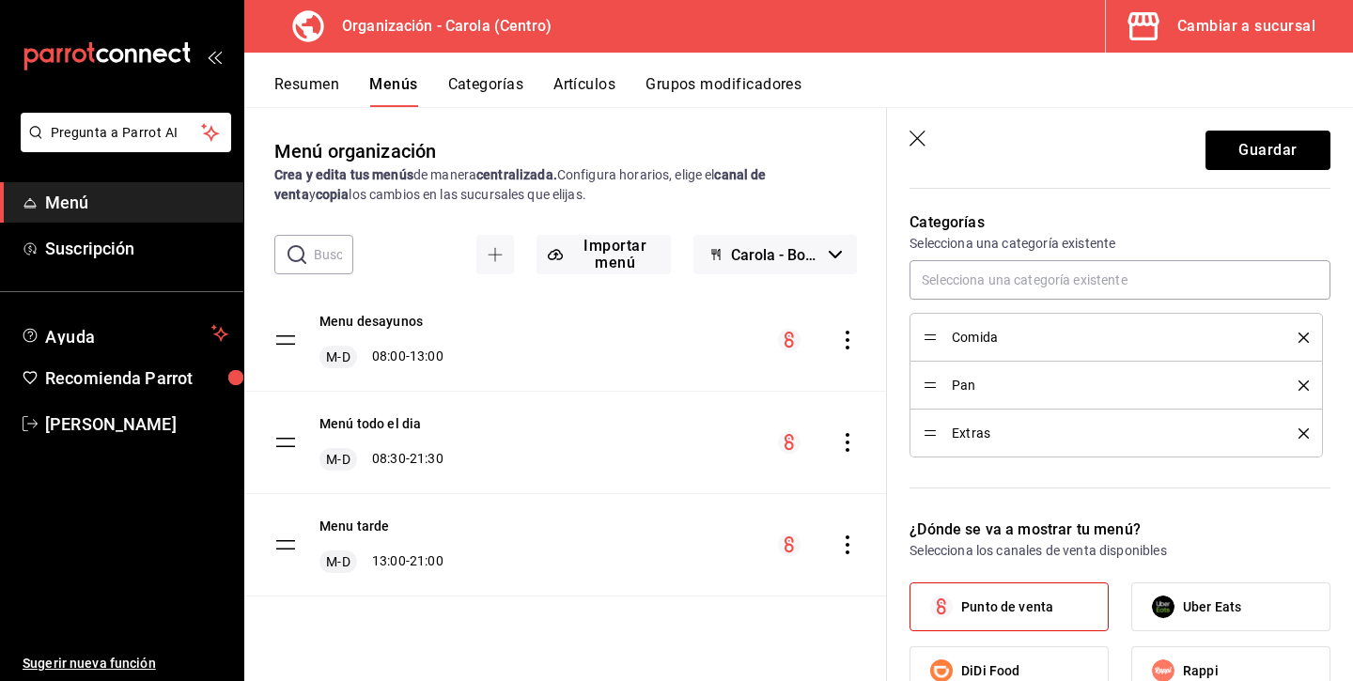
click at [1301, 390] on icon "delete" at bounding box center [1303, 385] width 10 height 10
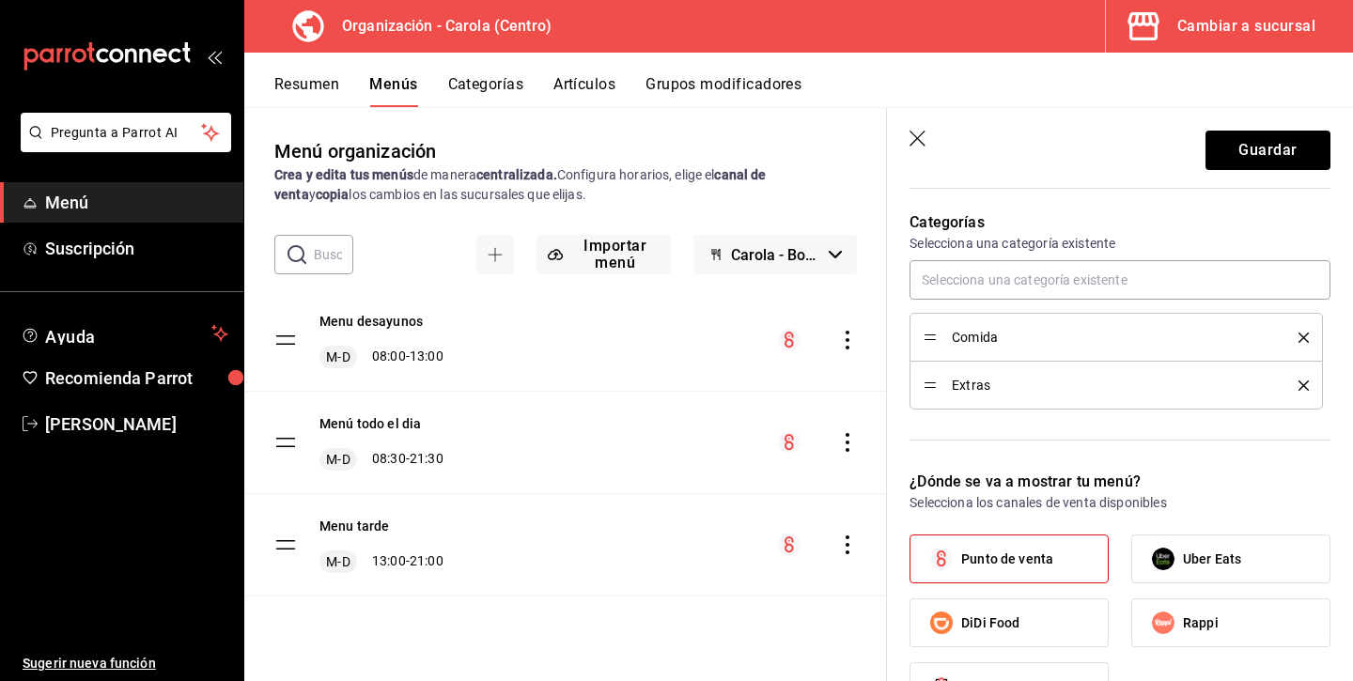
click at [1304, 388] on icon "delete" at bounding box center [1303, 385] width 10 height 10
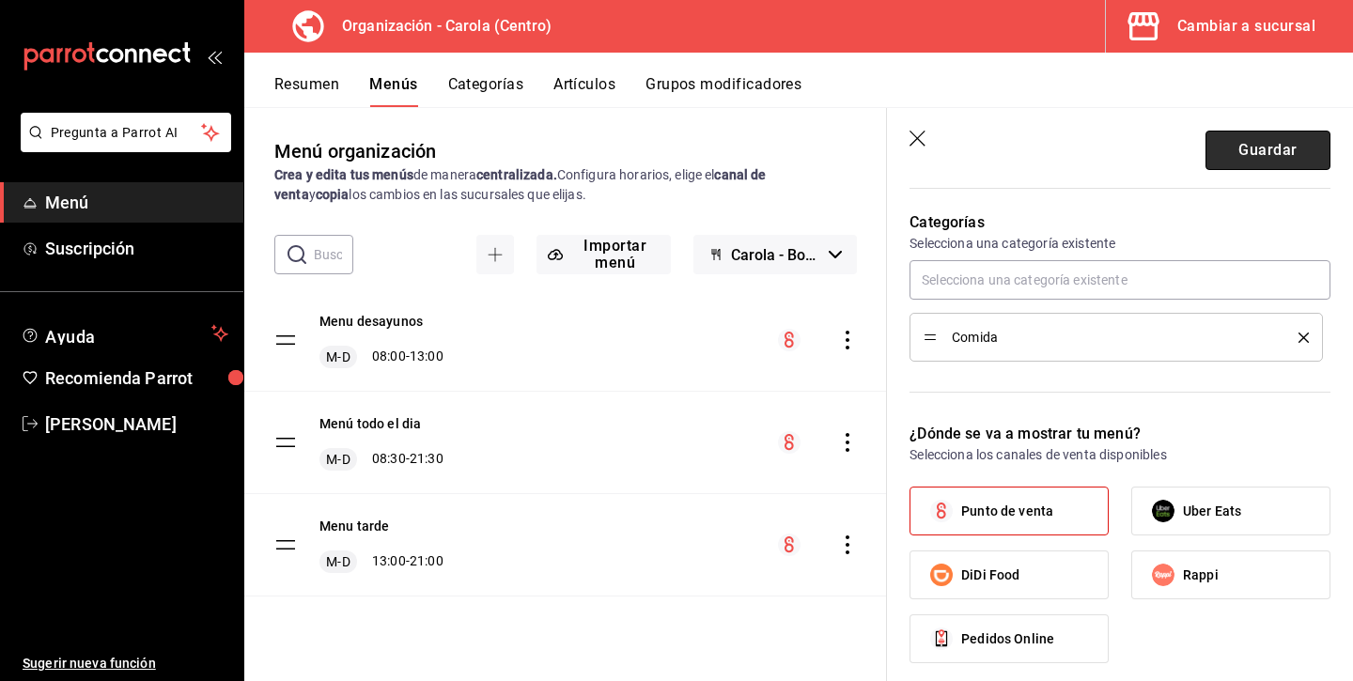
click at [1256, 155] on button "Guardar" at bounding box center [1267, 150] width 125 height 39
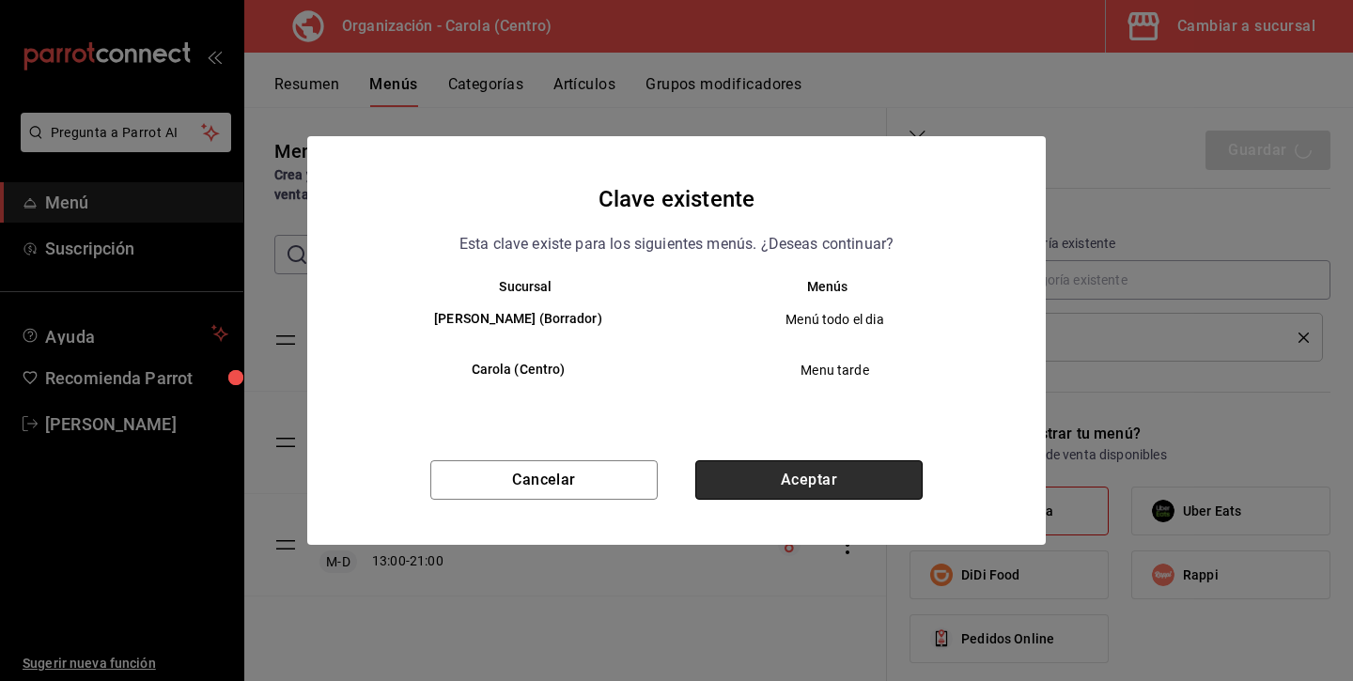
click at [821, 483] on button "Aceptar" at bounding box center [808, 479] width 227 height 39
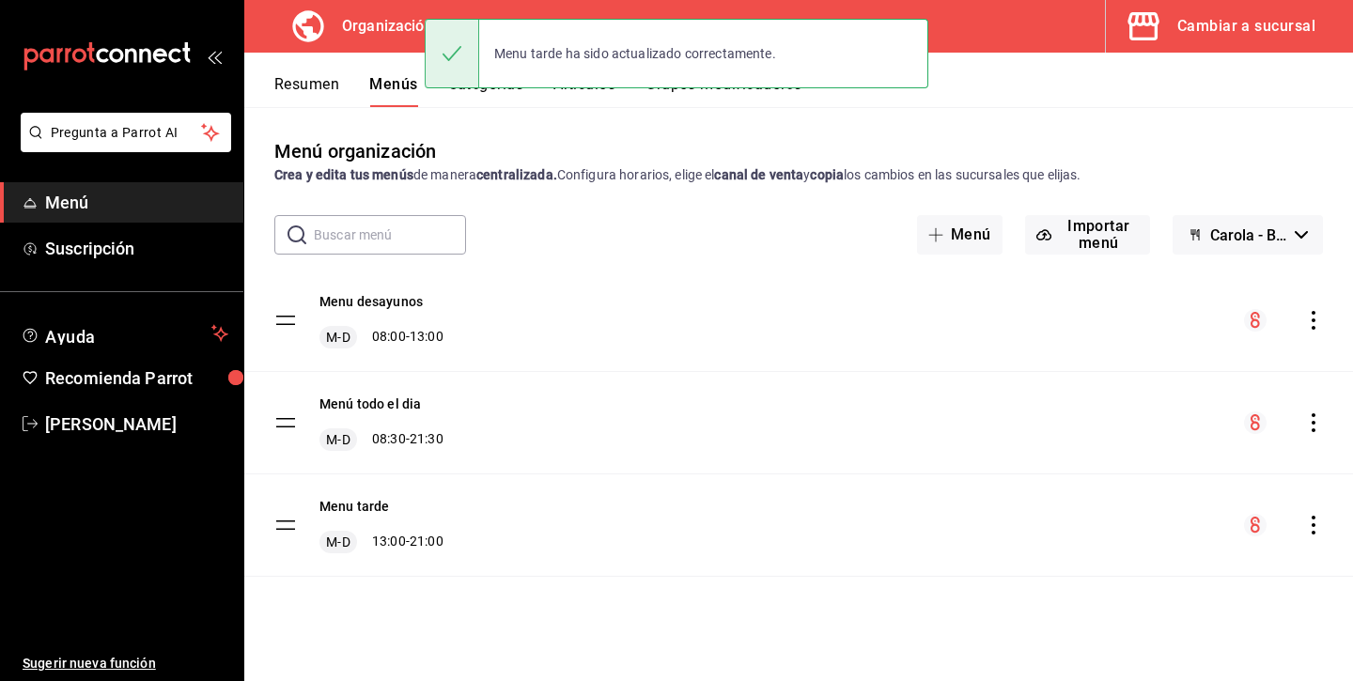
click at [326, 87] on button "Resumen" at bounding box center [306, 91] width 65 height 32
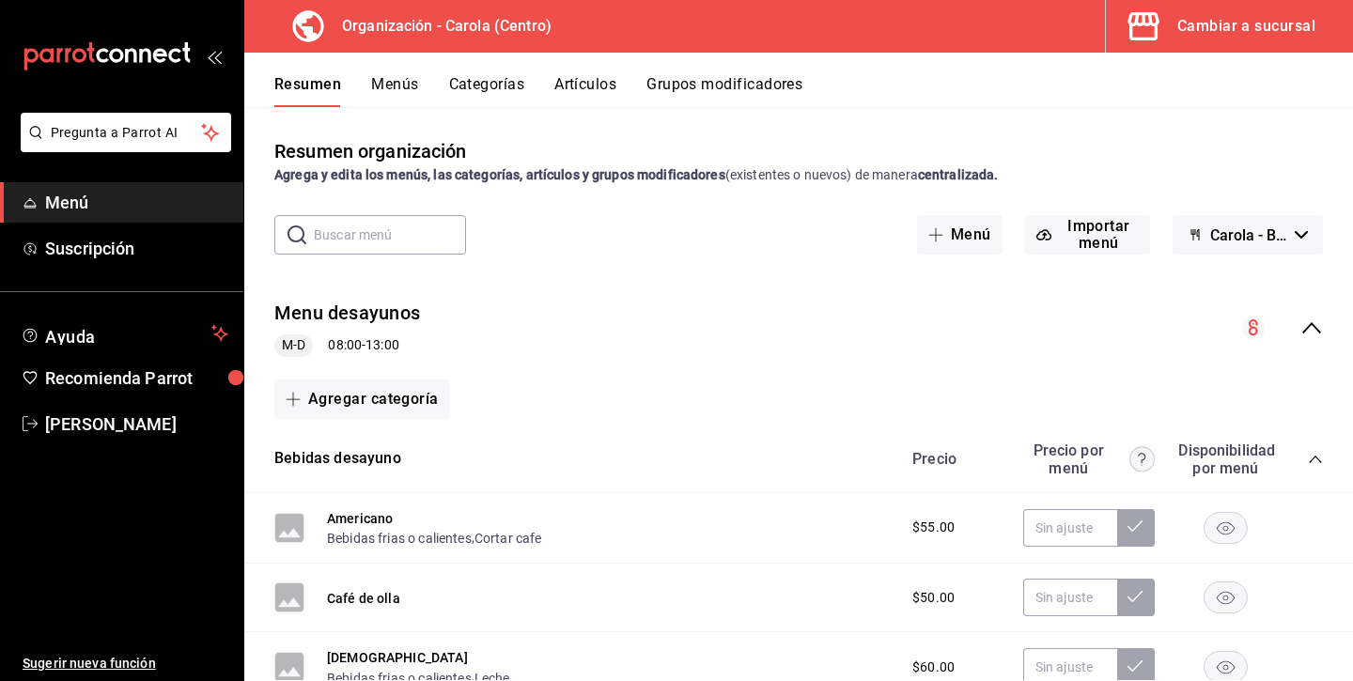
click at [1312, 457] on icon "collapse-category-row" at bounding box center [1315, 459] width 15 height 15
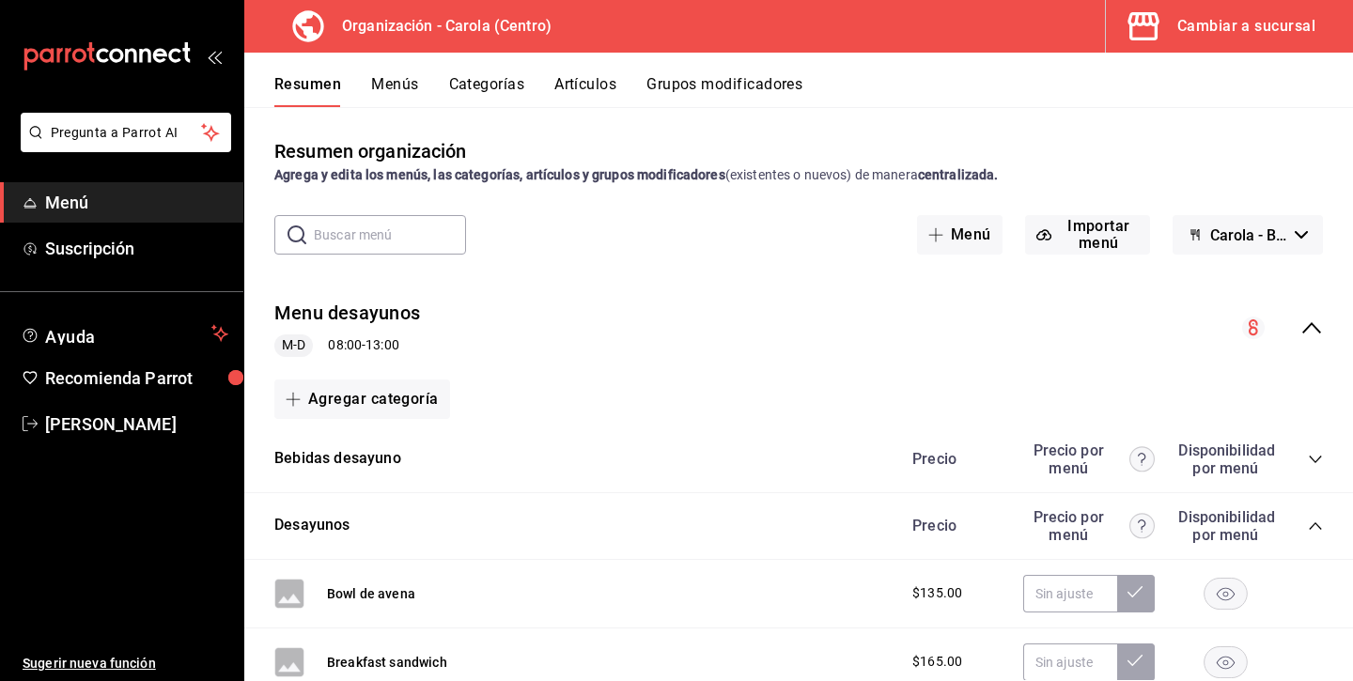
click at [1318, 525] on icon "collapse-category-row" at bounding box center [1315, 526] width 12 height 8
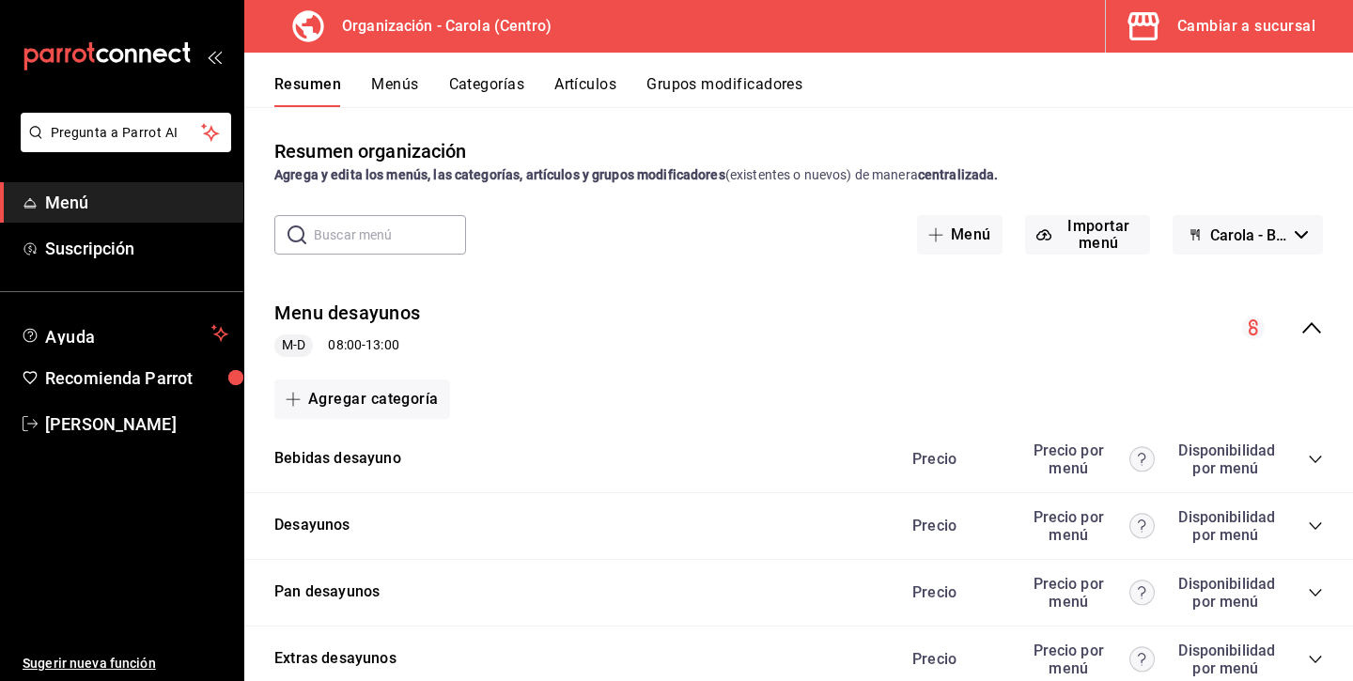
click at [1311, 322] on icon "collapse-menu-row" at bounding box center [1311, 328] width 23 height 23
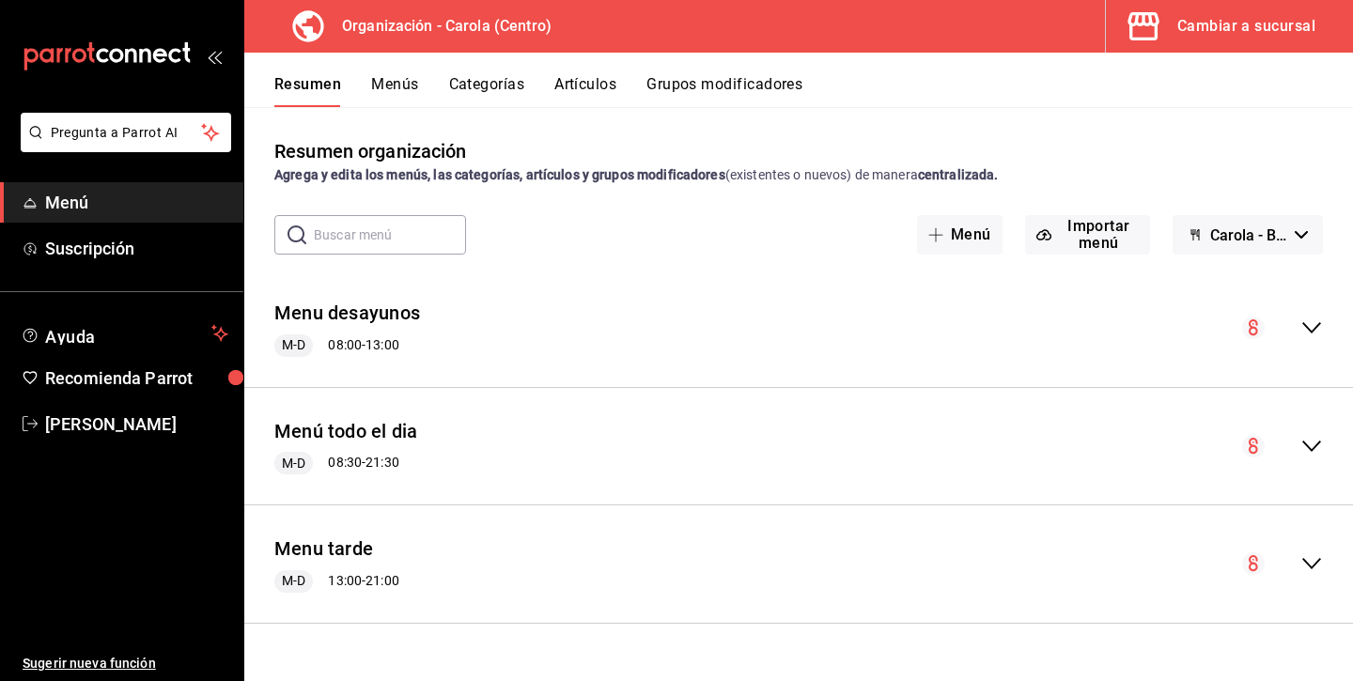
click at [426, 442] on div "Menú todo el dia M-D 08:30 - 21:30" at bounding box center [798, 446] width 1109 height 87
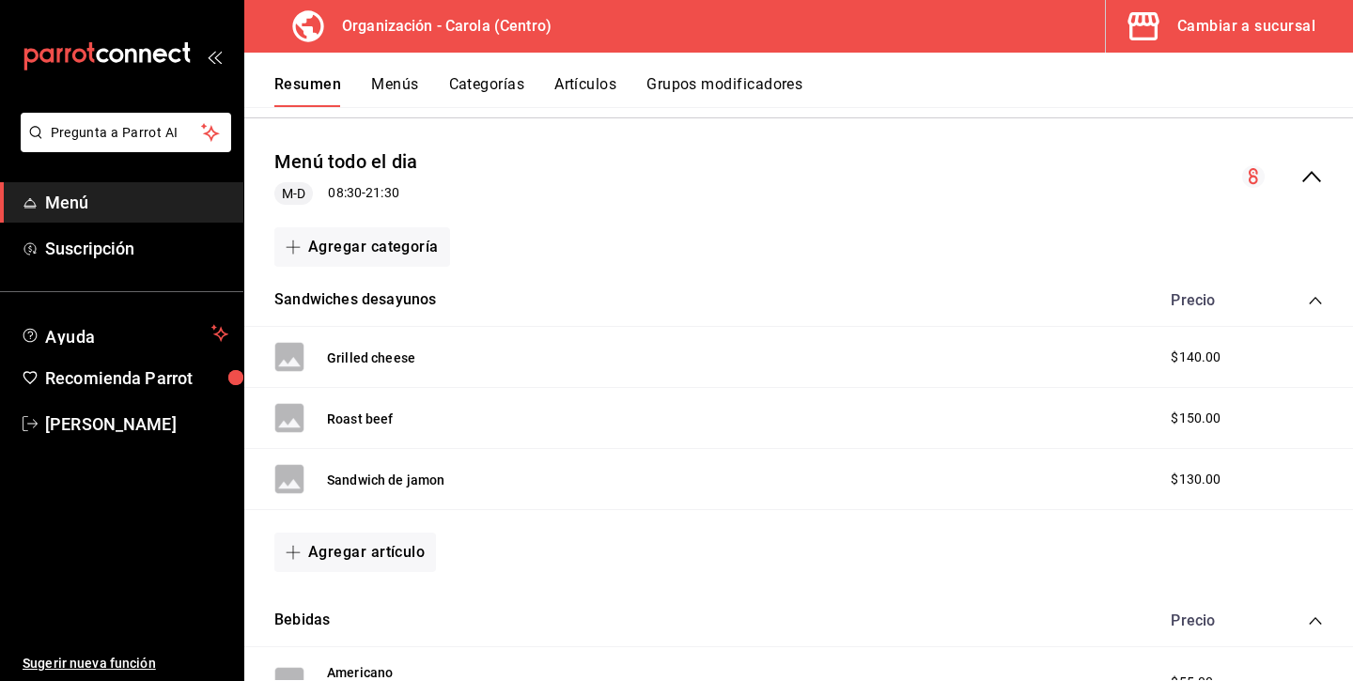
scroll to position [271, 0]
click at [1316, 295] on icon "collapse-category-row" at bounding box center [1315, 299] width 15 height 15
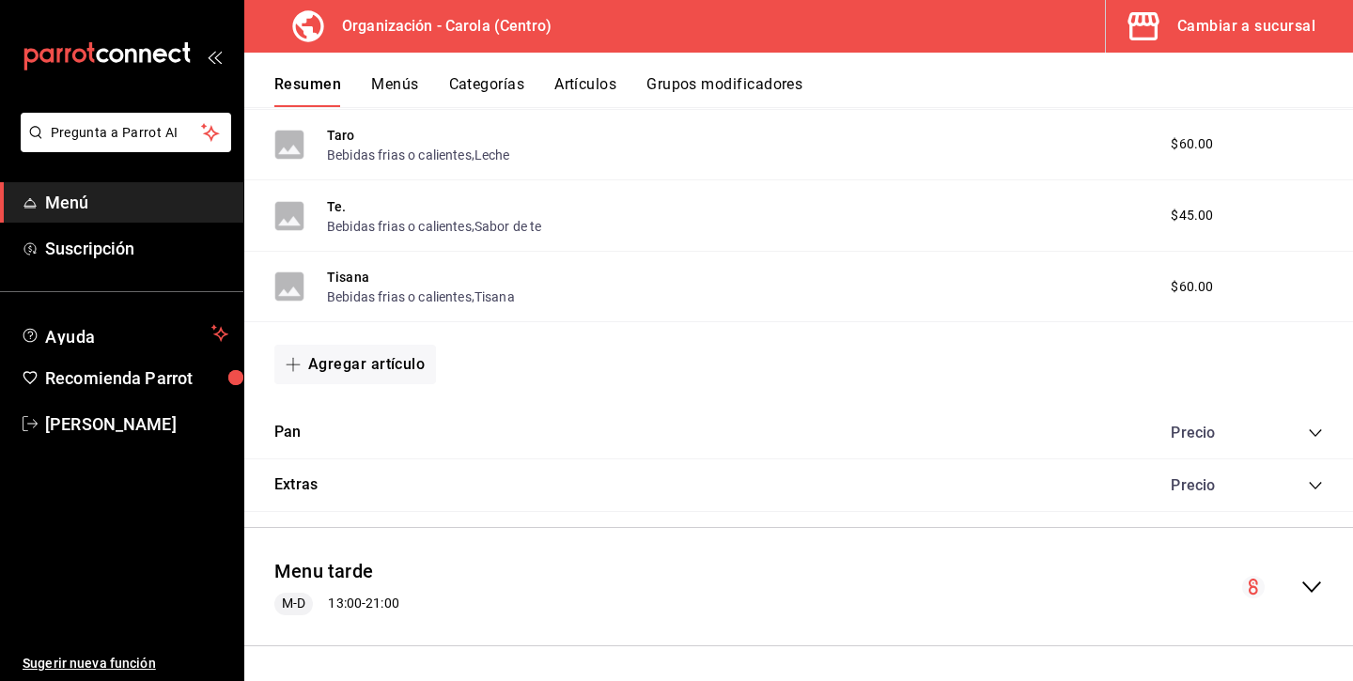
scroll to position [1168, 0]
click at [1310, 429] on icon "collapse-category-row" at bounding box center [1315, 434] width 15 height 15
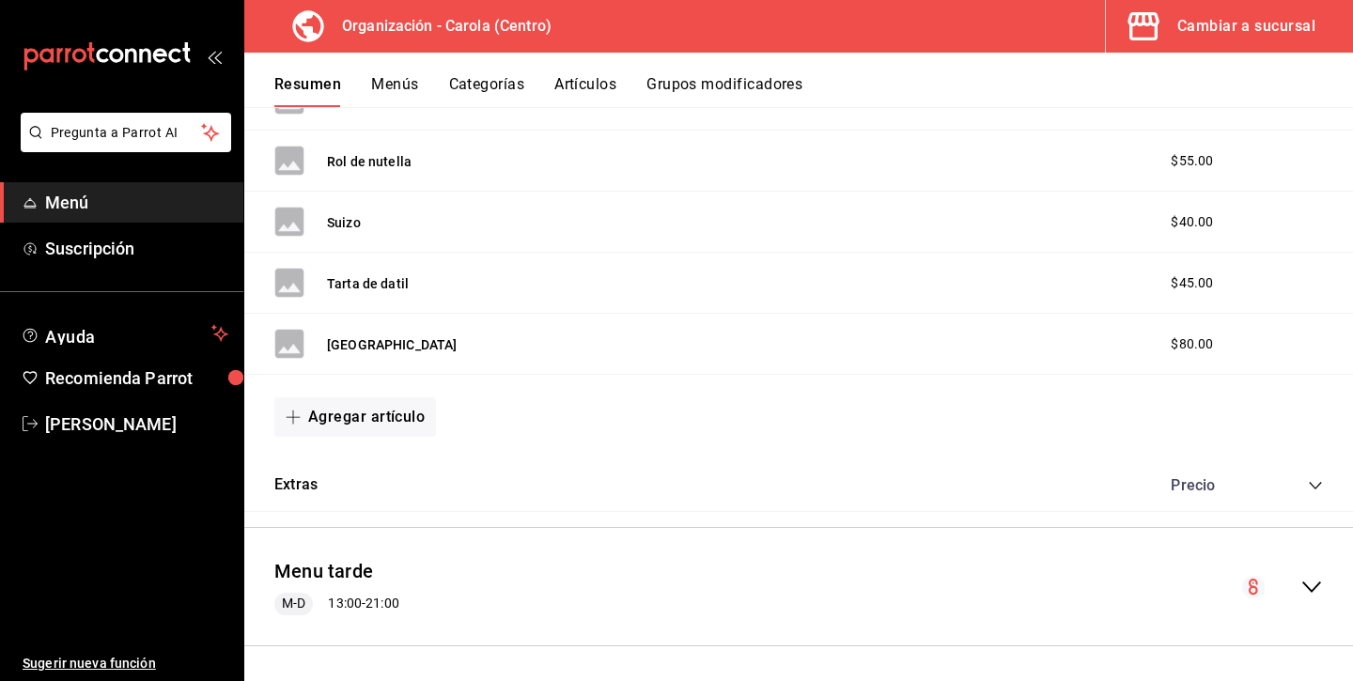
scroll to position [4367, 0]
click at [1314, 481] on icon "collapse-category-row" at bounding box center [1315, 486] width 15 height 15
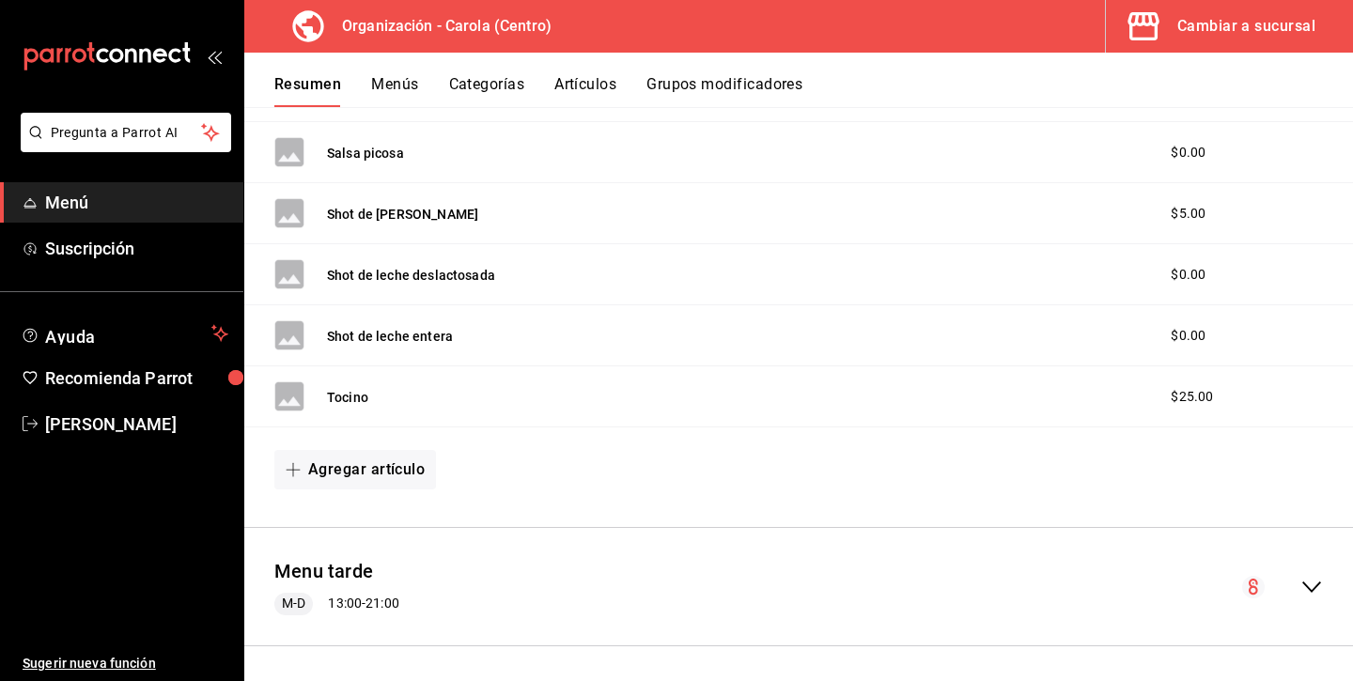
scroll to position [4879, 0]
click at [1302, 589] on icon "collapse-menu-row" at bounding box center [1311, 588] width 23 height 23
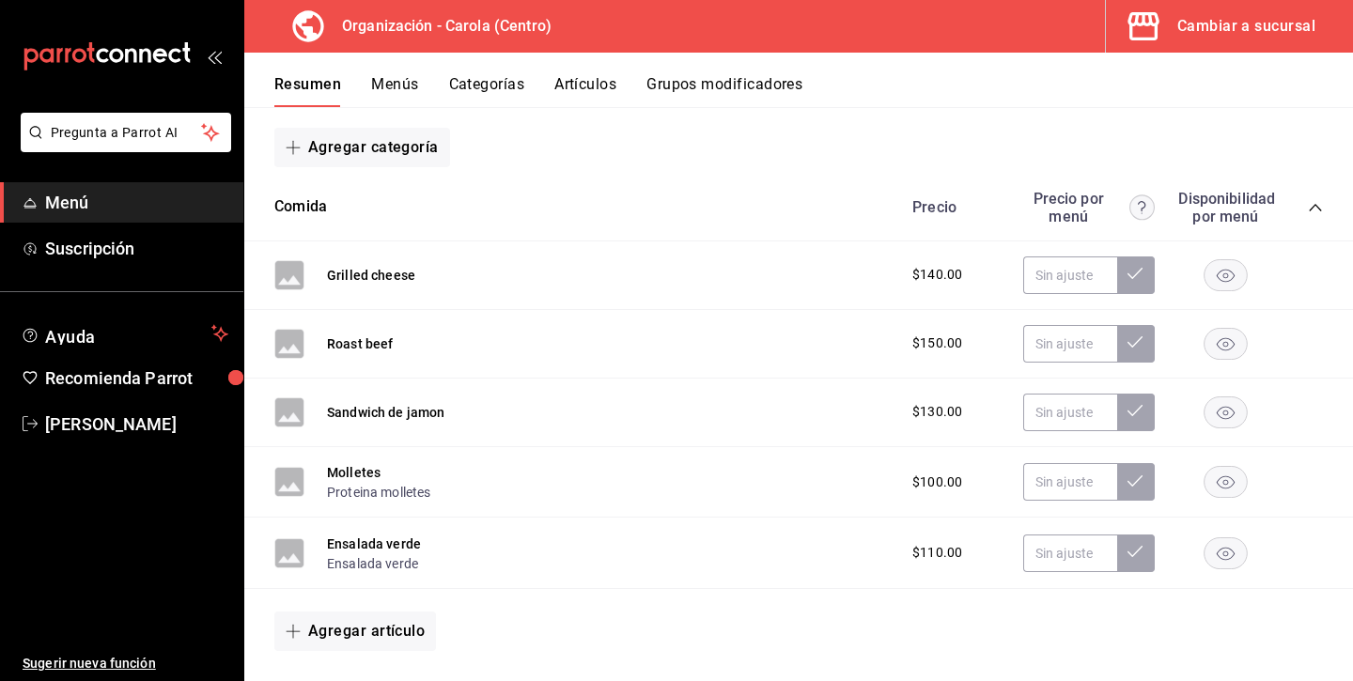
scroll to position [5399, 0]
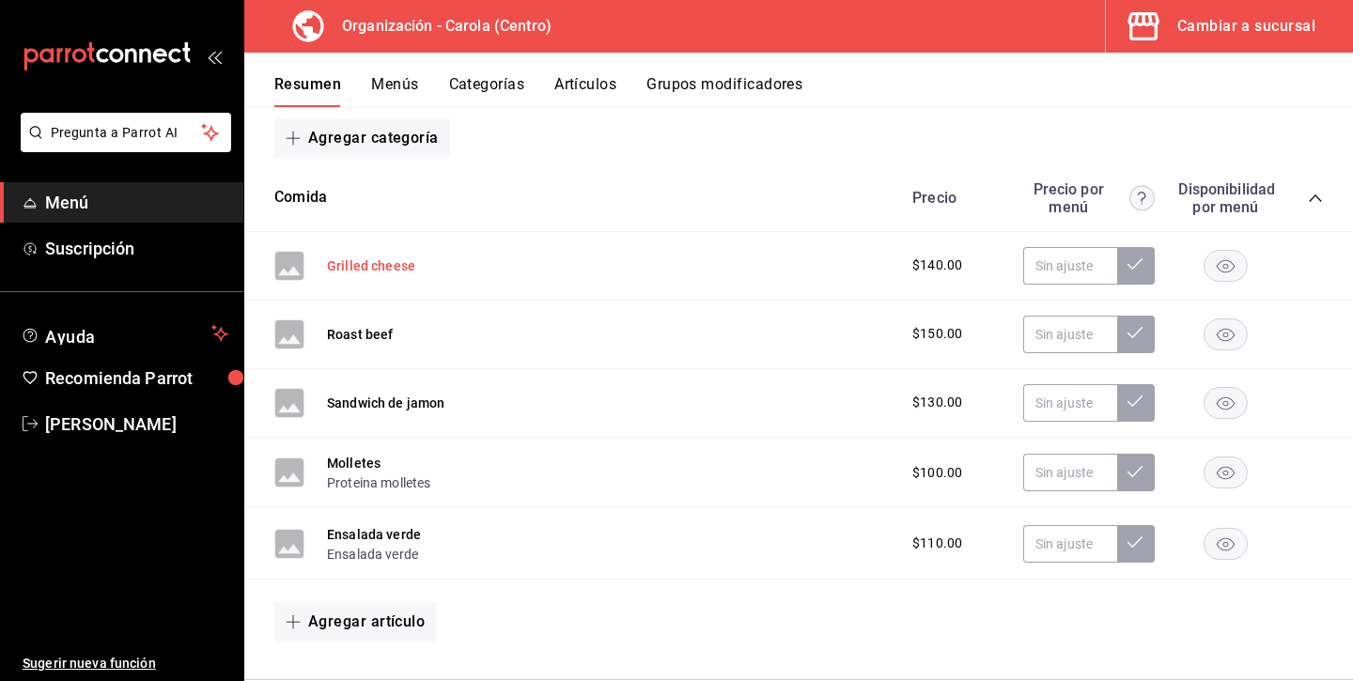
click at [380, 259] on button "Grilled cheese" at bounding box center [371, 265] width 88 height 19
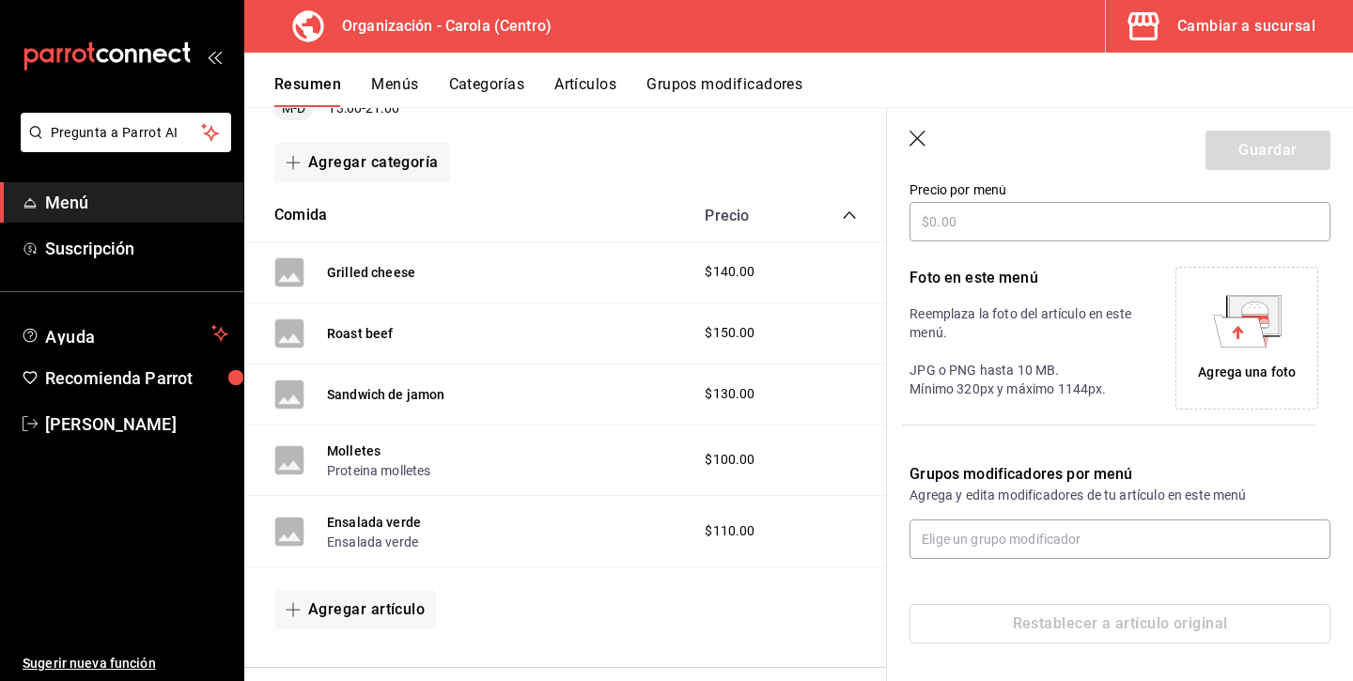
scroll to position [337, 0]
click at [920, 138] on icon "button" at bounding box center [918, 140] width 19 height 19
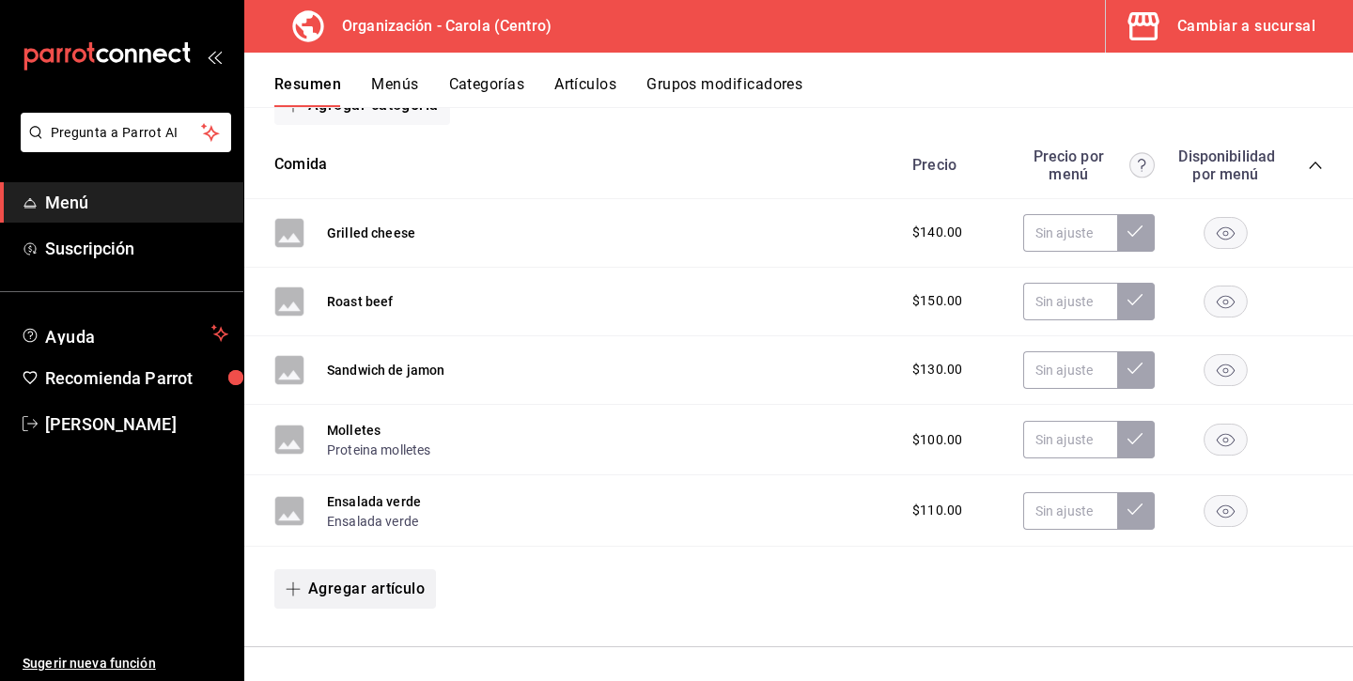
scroll to position [5432, 0]
click at [383, 575] on button "Agregar artículo" at bounding box center [355, 588] width 162 height 39
click at [396, 582] on li "Artículo existente" at bounding box center [347, 589] width 147 height 46
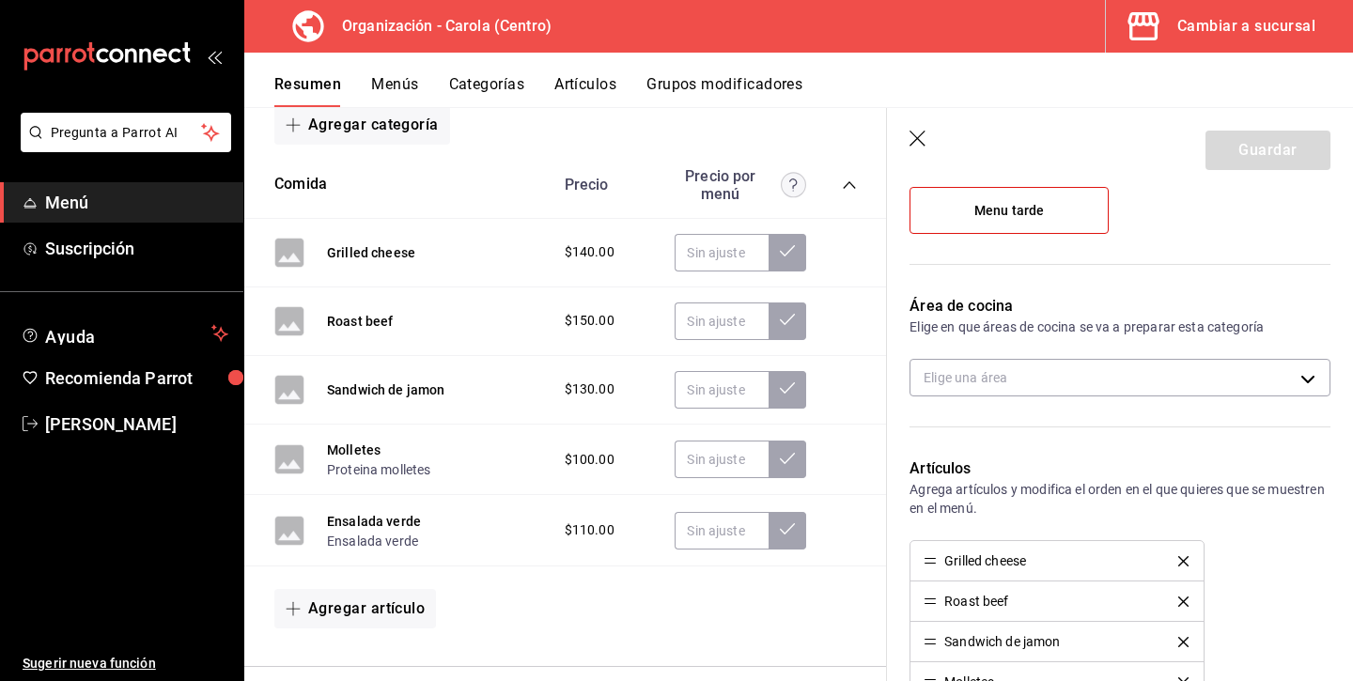
scroll to position [288, 0]
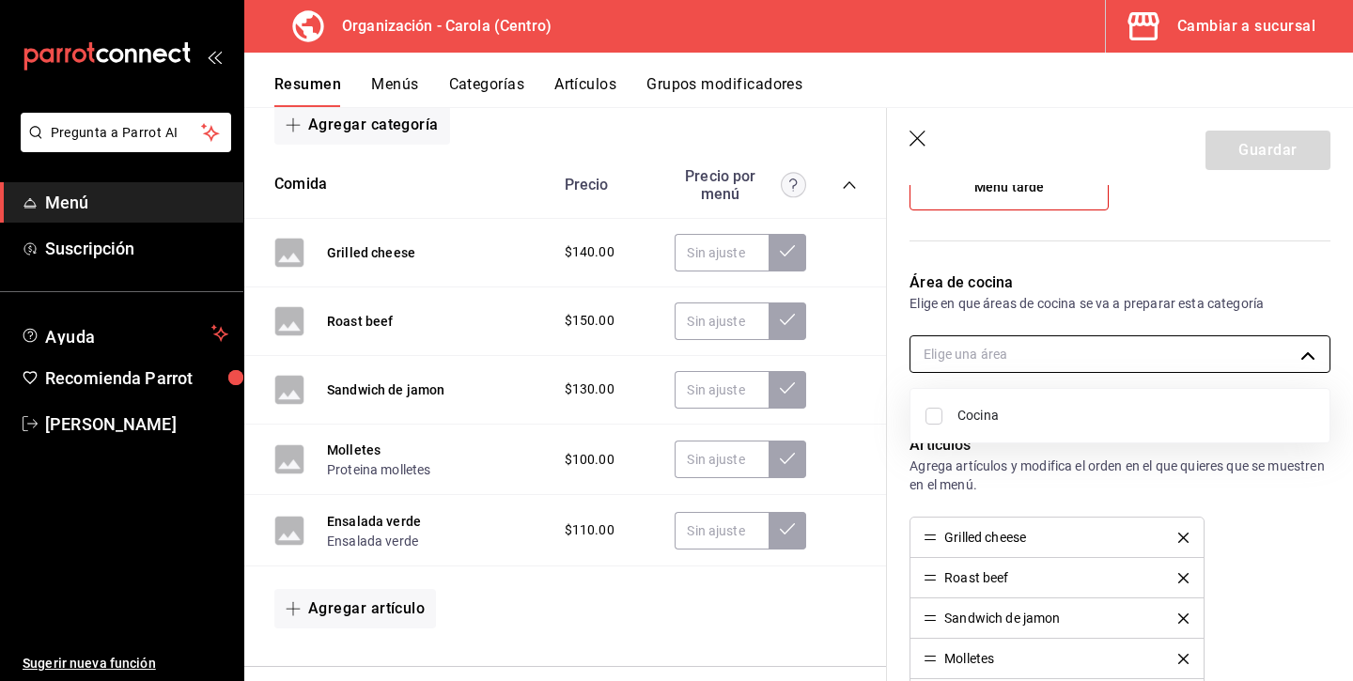
click at [1085, 350] on body "Pregunta a Parrot AI Menú Suscripción Ayuda Recomienda Parrot Andrea Diaz Suger…" at bounding box center [676, 340] width 1353 height 681
click at [1026, 402] on li "Cocina" at bounding box center [1119, 415] width 419 height 39
type input "0189949e-4534-48f0-929e-0bbd536e511a"
checkbox input "true"
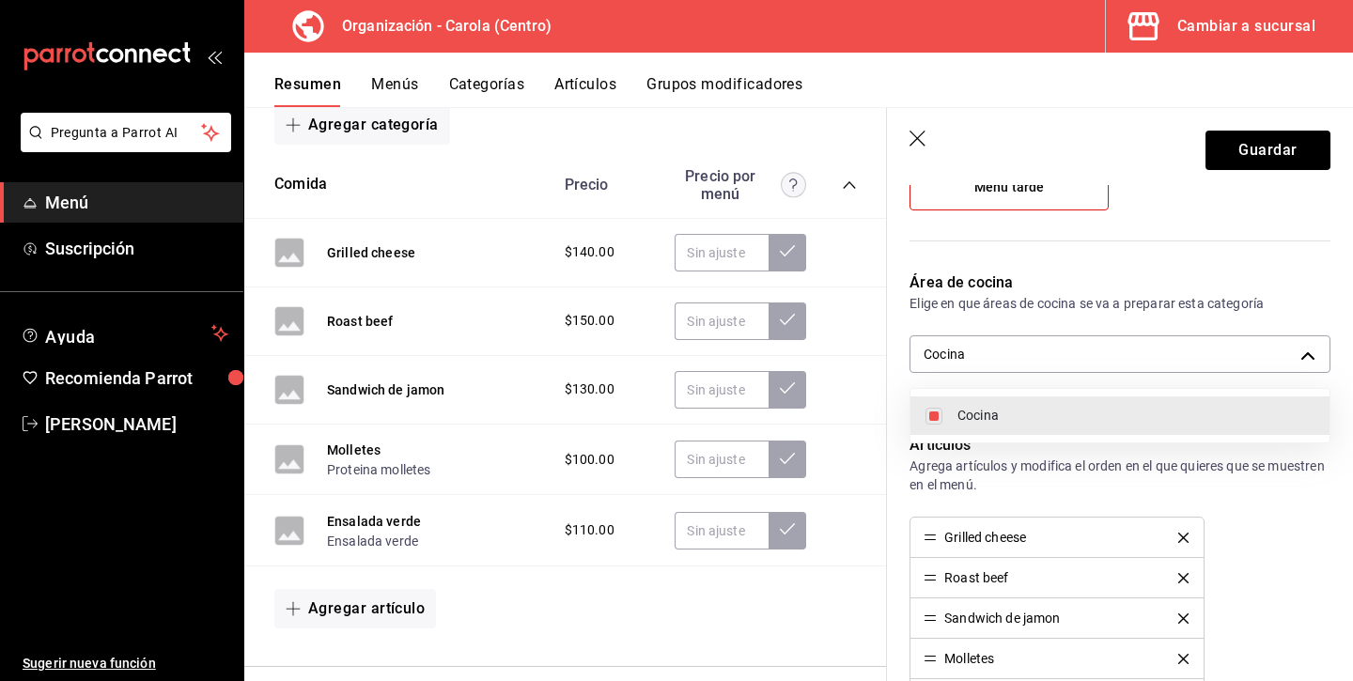
click at [1016, 475] on div at bounding box center [676, 340] width 1353 height 681
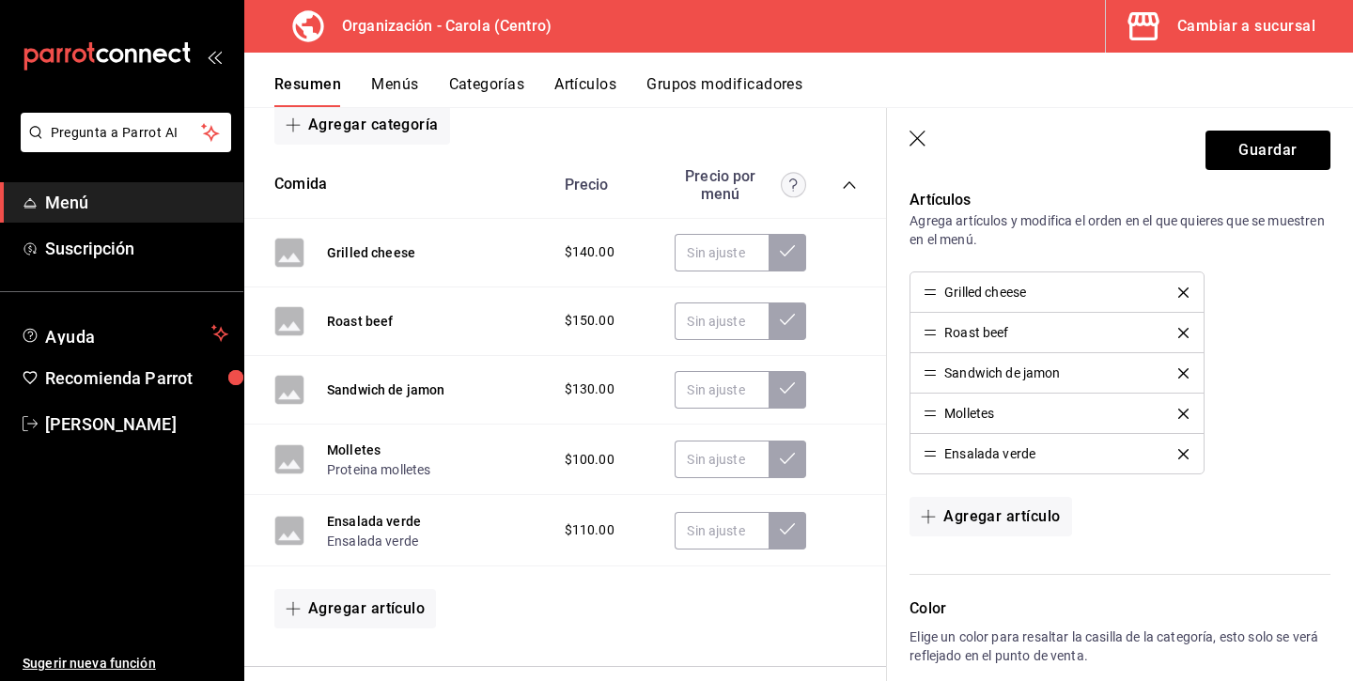
scroll to position [535, 0]
click at [995, 518] on button "Agregar artículo" at bounding box center [990, 514] width 162 height 39
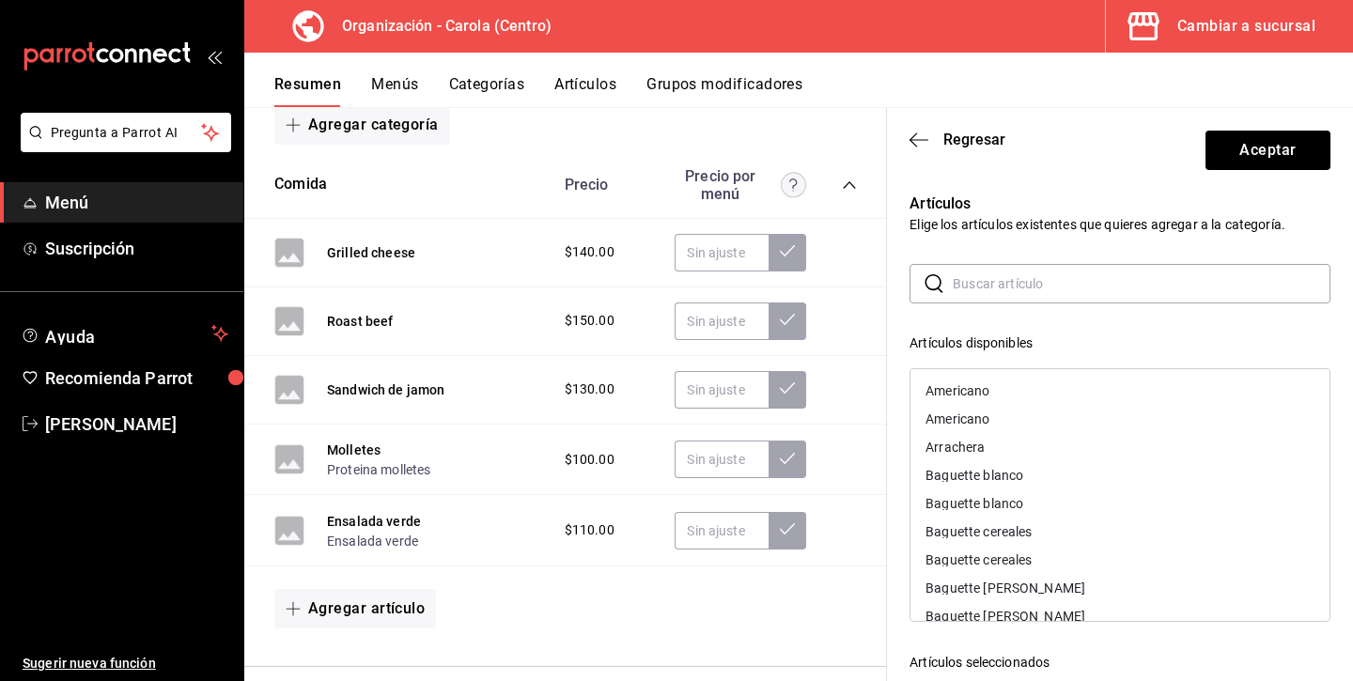
click at [1019, 287] on input "text" at bounding box center [1142, 284] width 378 height 38
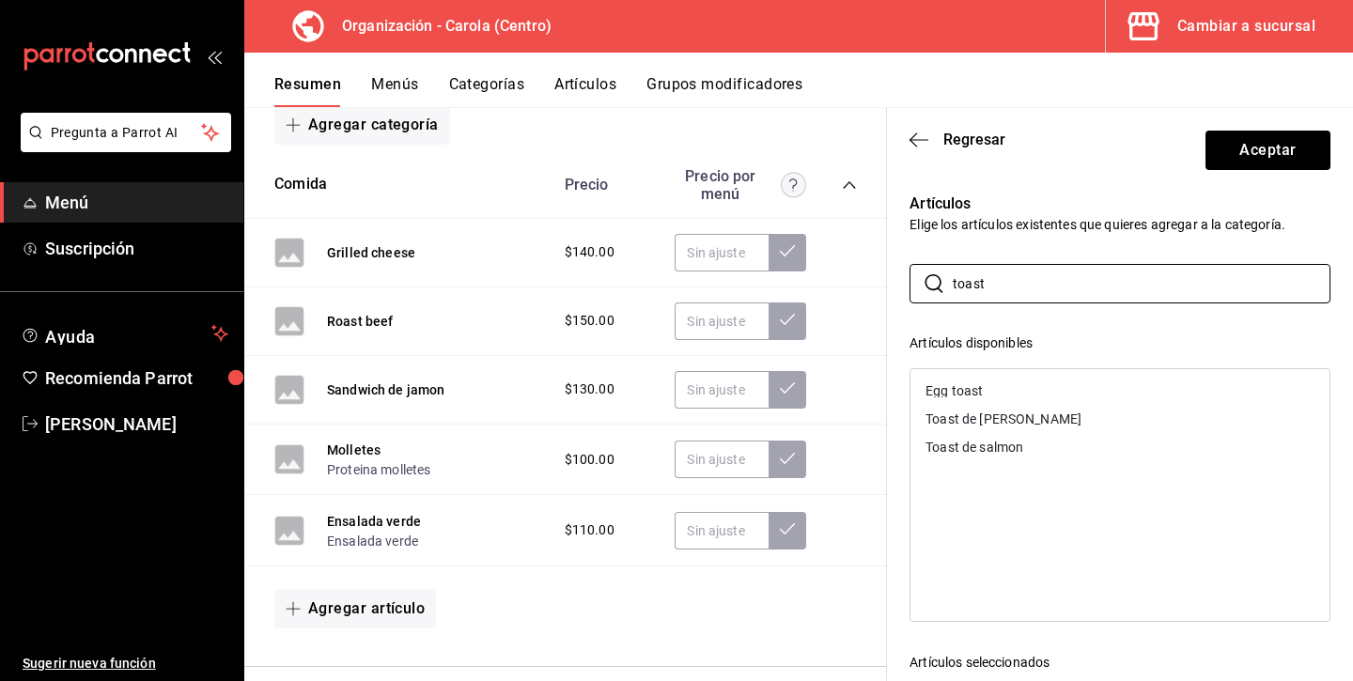
type input "toast"
click at [1012, 421] on div "Toast de [PERSON_NAME]" at bounding box center [1003, 418] width 156 height 13
click at [1006, 426] on div "Toast de salmon" at bounding box center [1119, 419] width 419 height 28
click at [1020, 294] on input "toast" at bounding box center [1142, 284] width 378 height 38
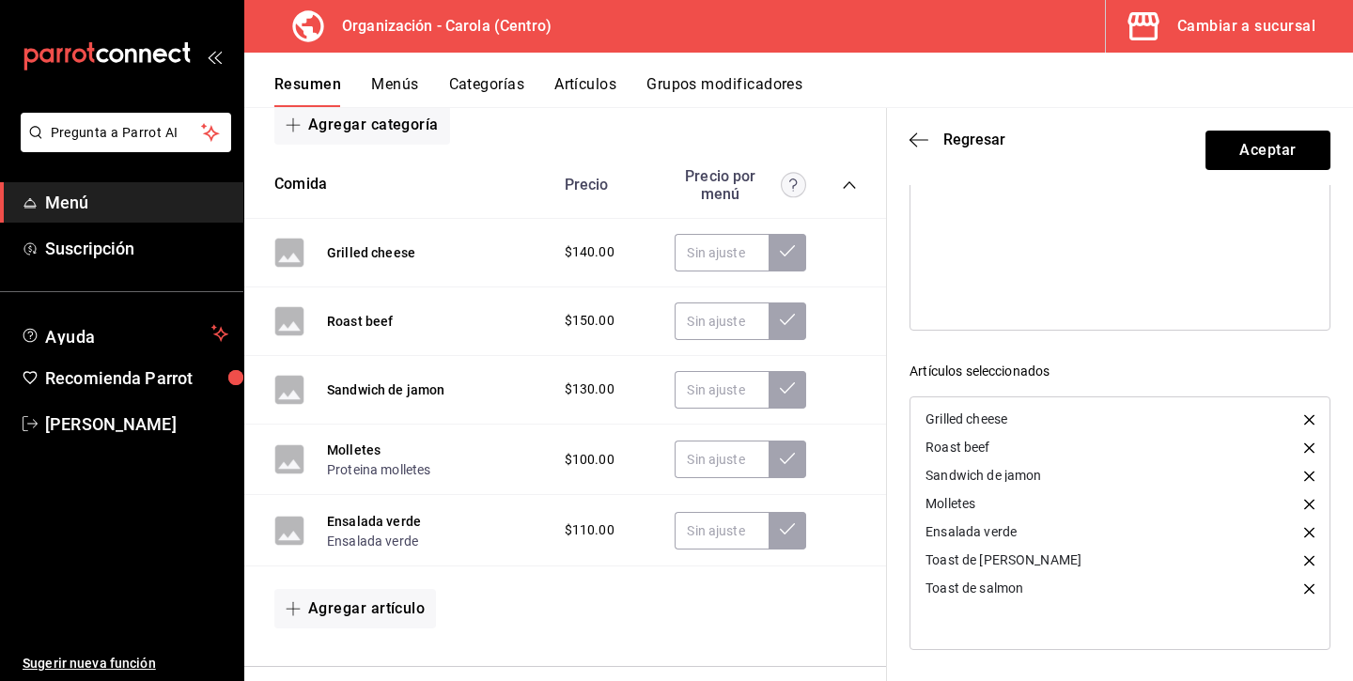
scroll to position [291, 0]
click at [1294, 140] on button "Aceptar" at bounding box center [1267, 150] width 125 height 39
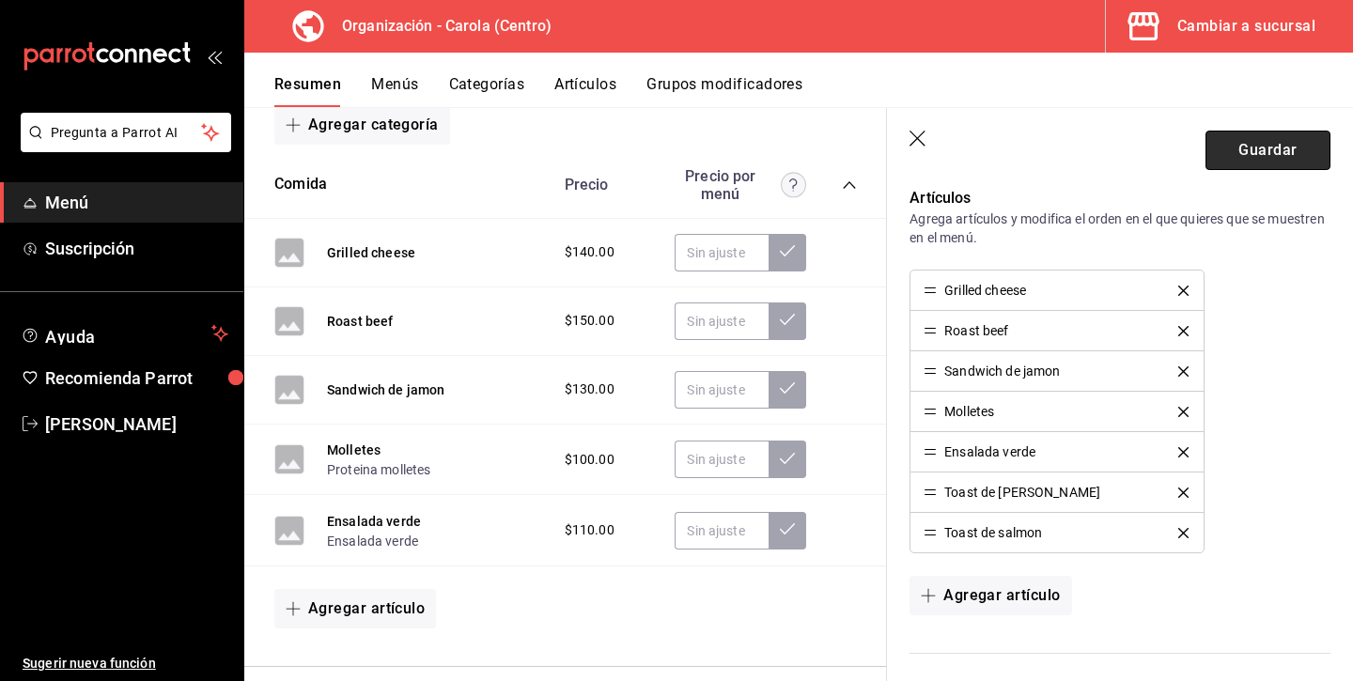
click at [1260, 156] on button "Guardar" at bounding box center [1267, 150] width 125 height 39
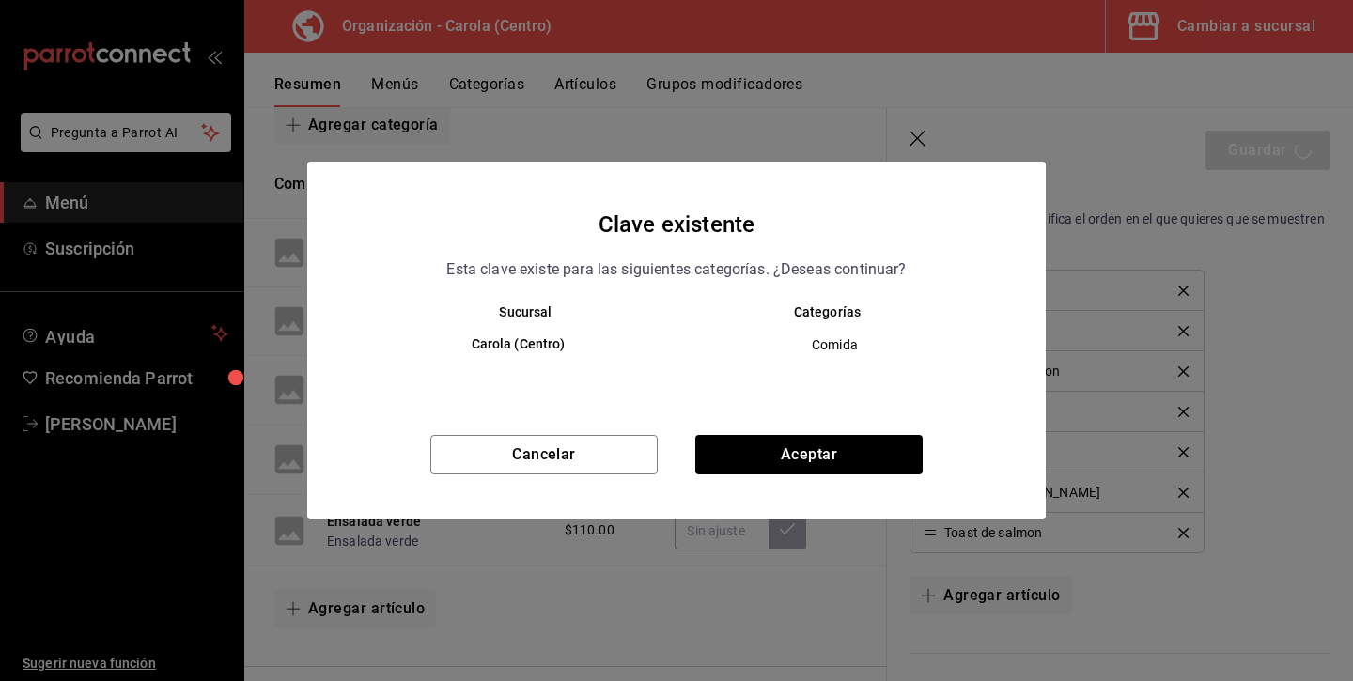
click at [819, 344] on span "Comida" at bounding box center [834, 344] width 285 height 19
click at [759, 448] on button "Aceptar" at bounding box center [808, 454] width 227 height 39
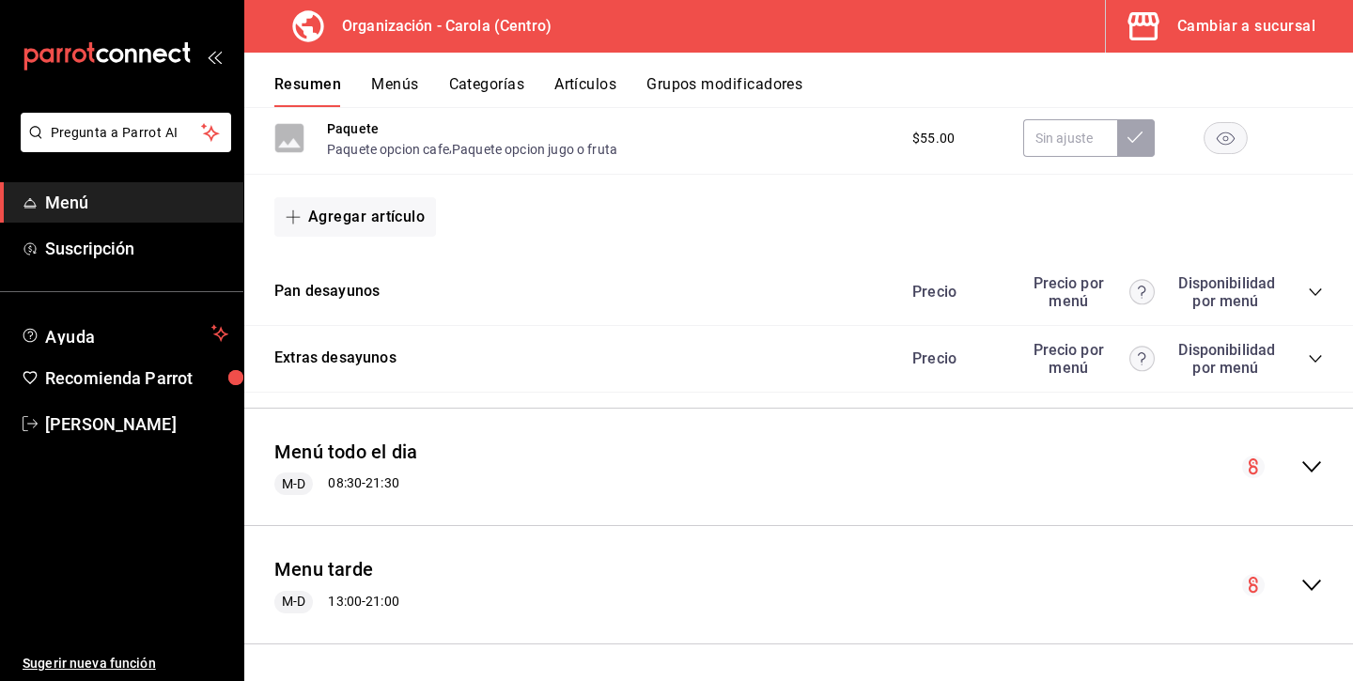
click at [511, 454] on div "Menú todo el dia M-D 08:30 - 21:30" at bounding box center [798, 467] width 1109 height 87
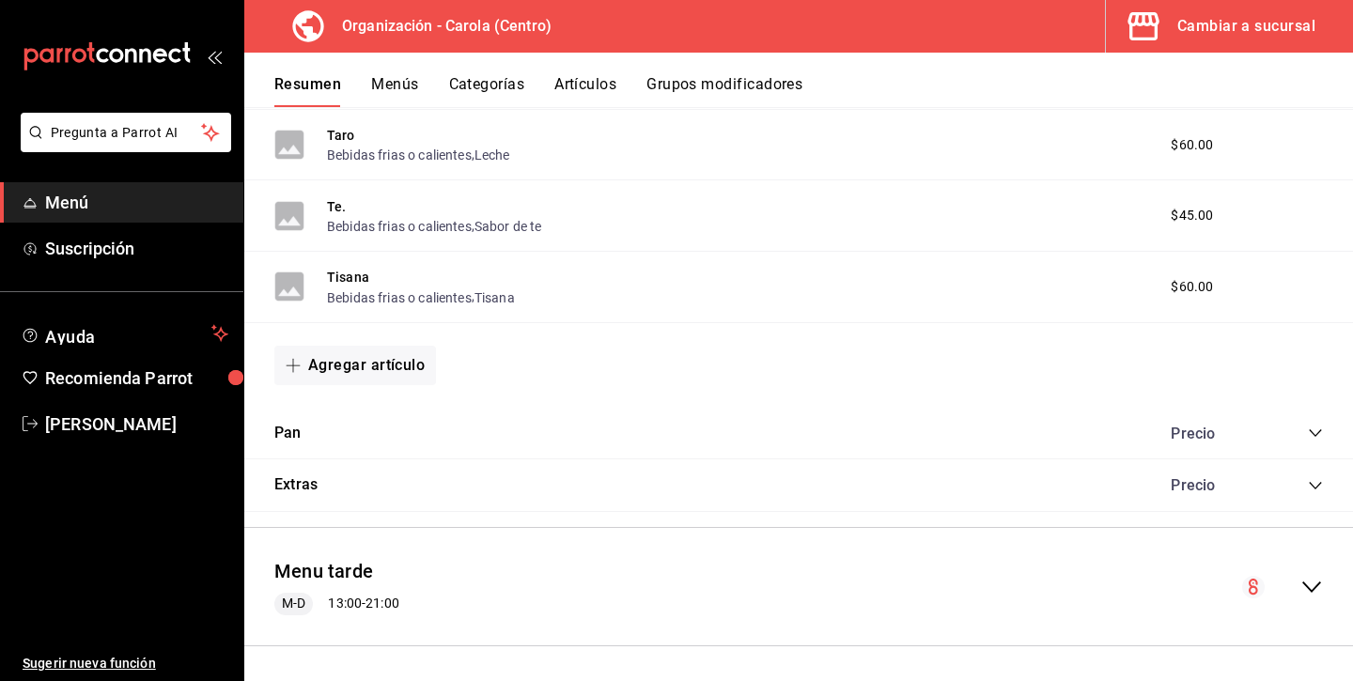
scroll to position [3956, 0]
click at [411, 586] on div "Menu tarde M-D 13:00 - 21:00" at bounding box center [798, 587] width 1109 height 87
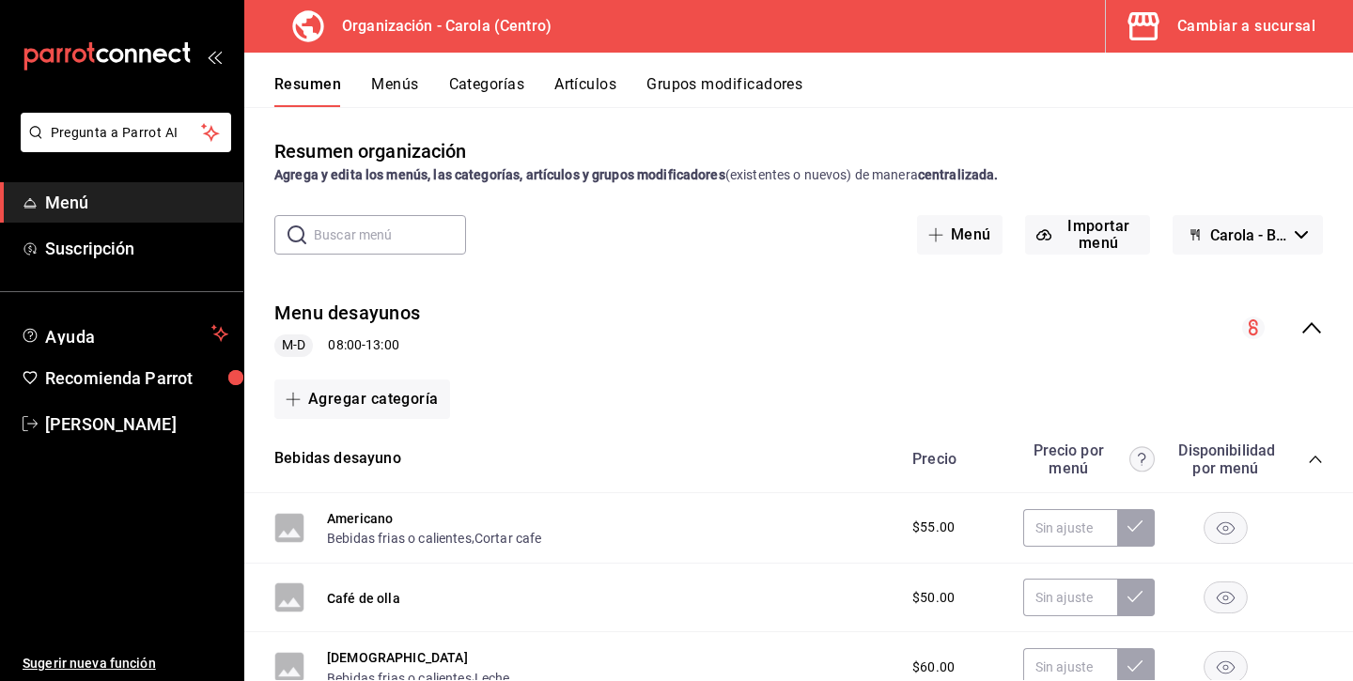
scroll to position [0, 0]
click at [413, 84] on button "Menús" at bounding box center [394, 91] width 47 height 32
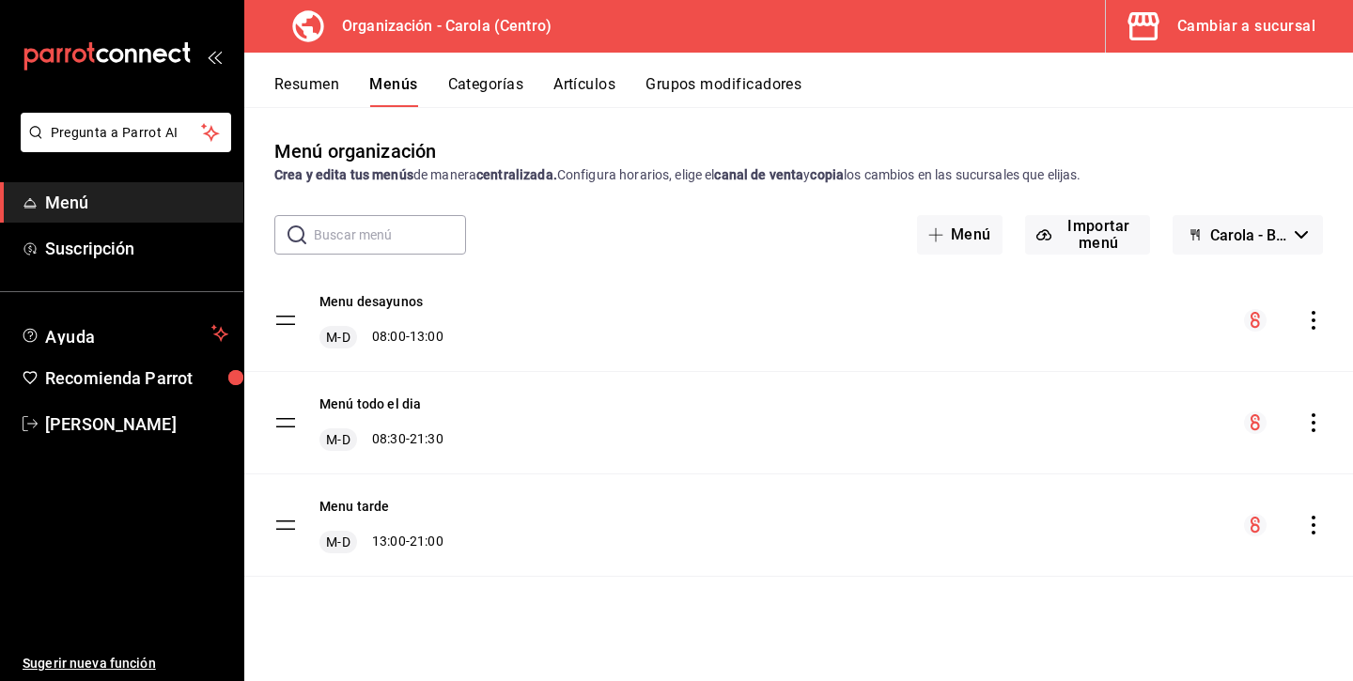
click at [613, 83] on button "Artículos" at bounding box center [584, 91] width 62 height 32
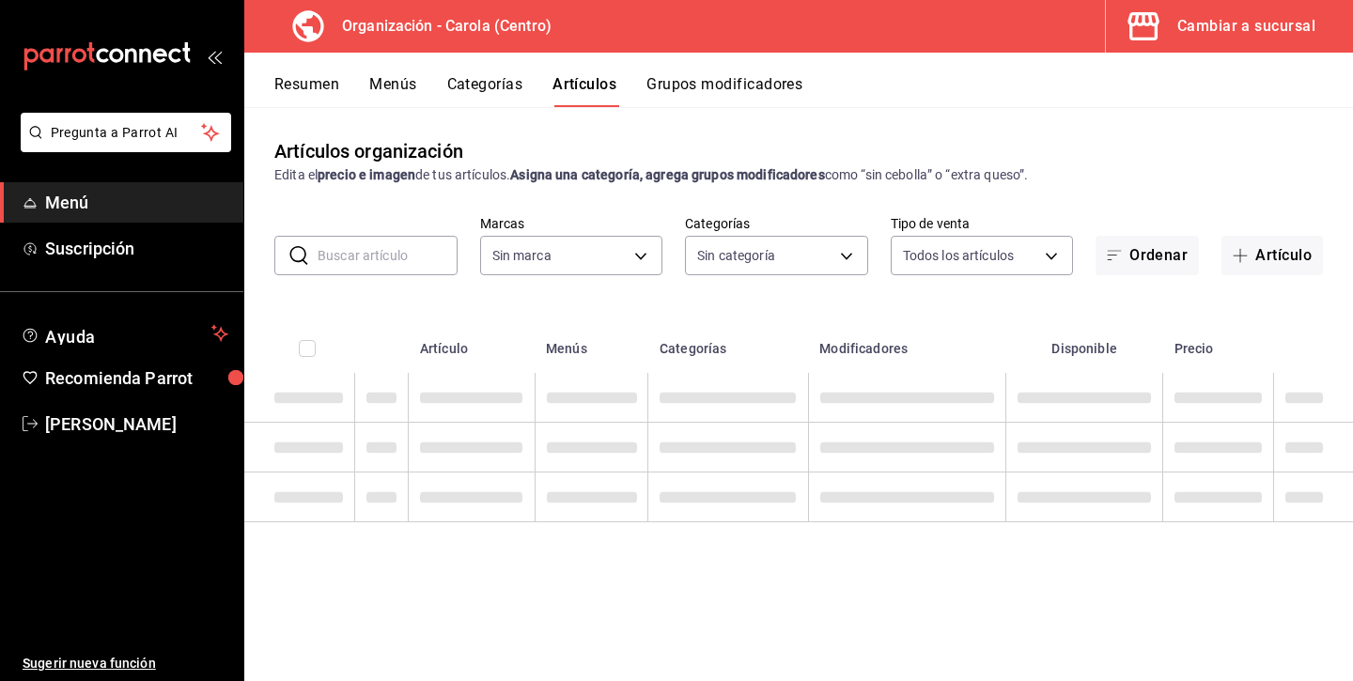
type input "463def20-5023-47da-b4a8-3ca52a2ee8a5"
type input "8da68a38-104b-4a0a-8aa5-581c433b7c30,76d4f9f8-42c5-4ee6-a728-c07b806fd39f,1792e…"
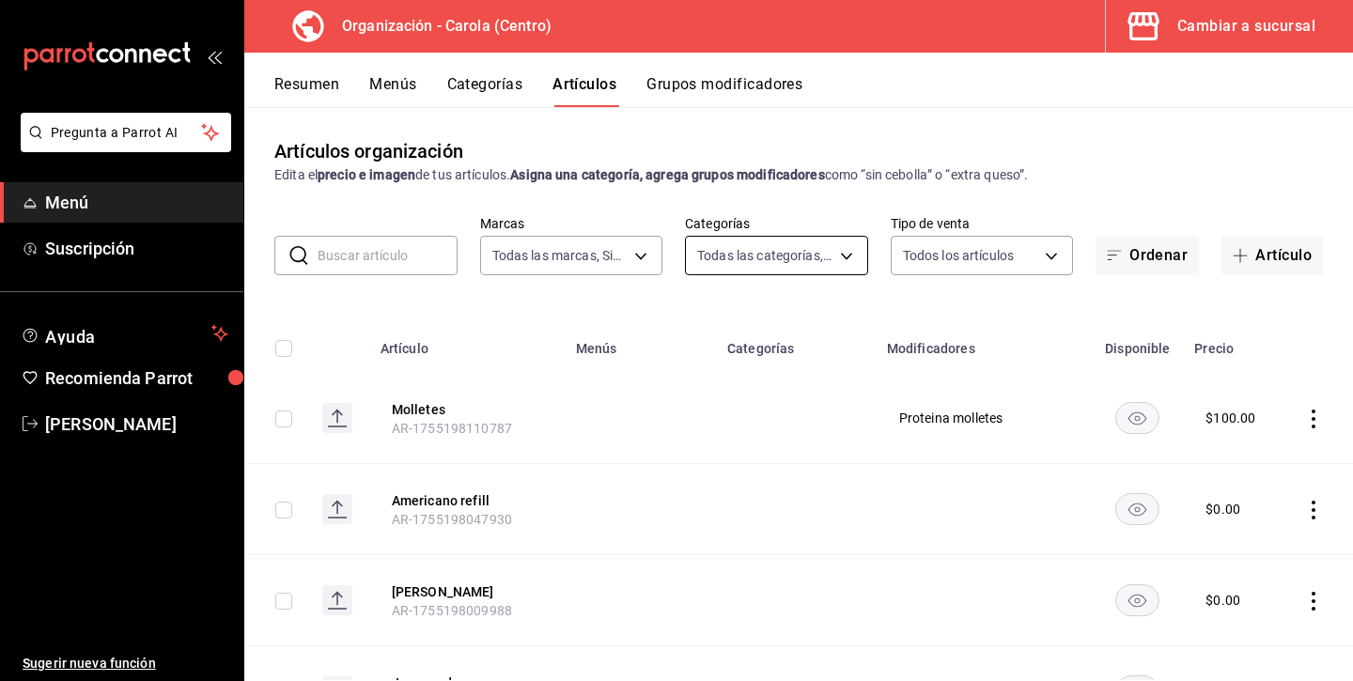
click at [748, 250] on body "Pregunta a Parrot AI Menú Suscripción Ayuda Recomienda Parrot Andrea Diaz Suger…" at bounding box center [676, 340] width 1353 height 681
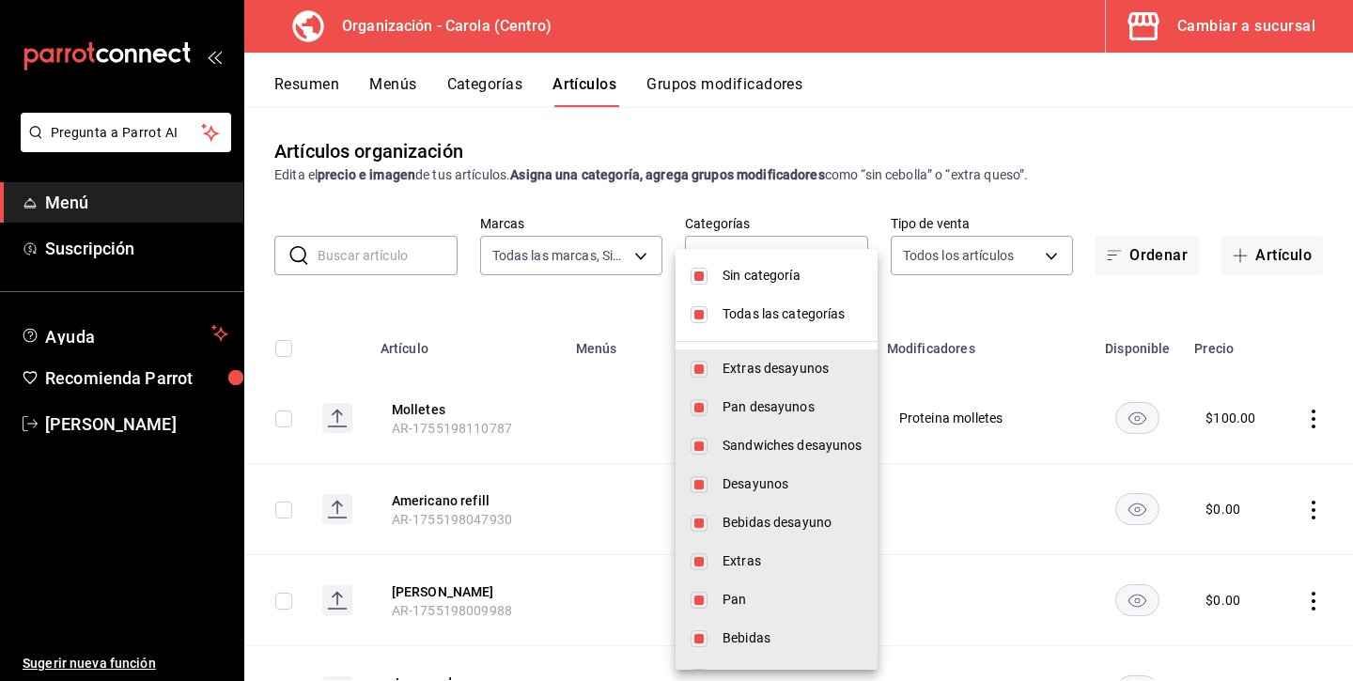
click at [396, 89] on div at bounding box center [676, 340] width 1353 height 681
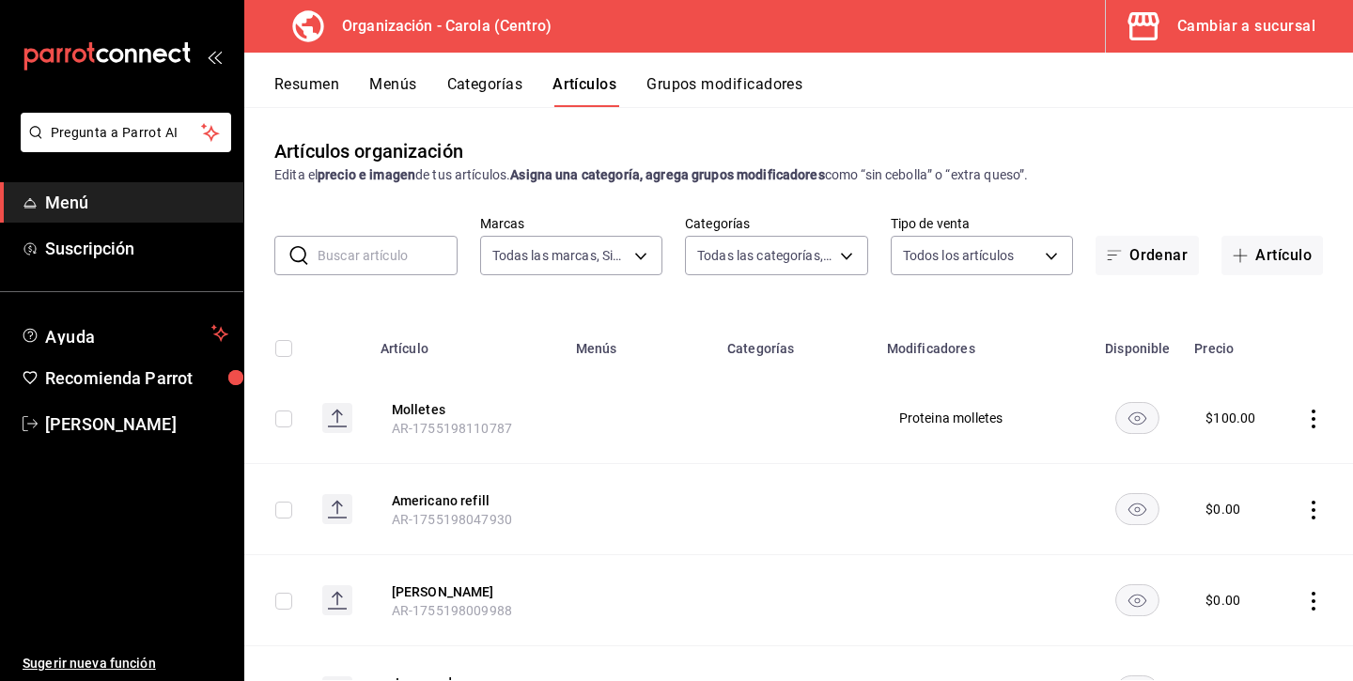
click at [315, 85] on button "Resumen" at bounding box center [306, 91] width 65 height 32
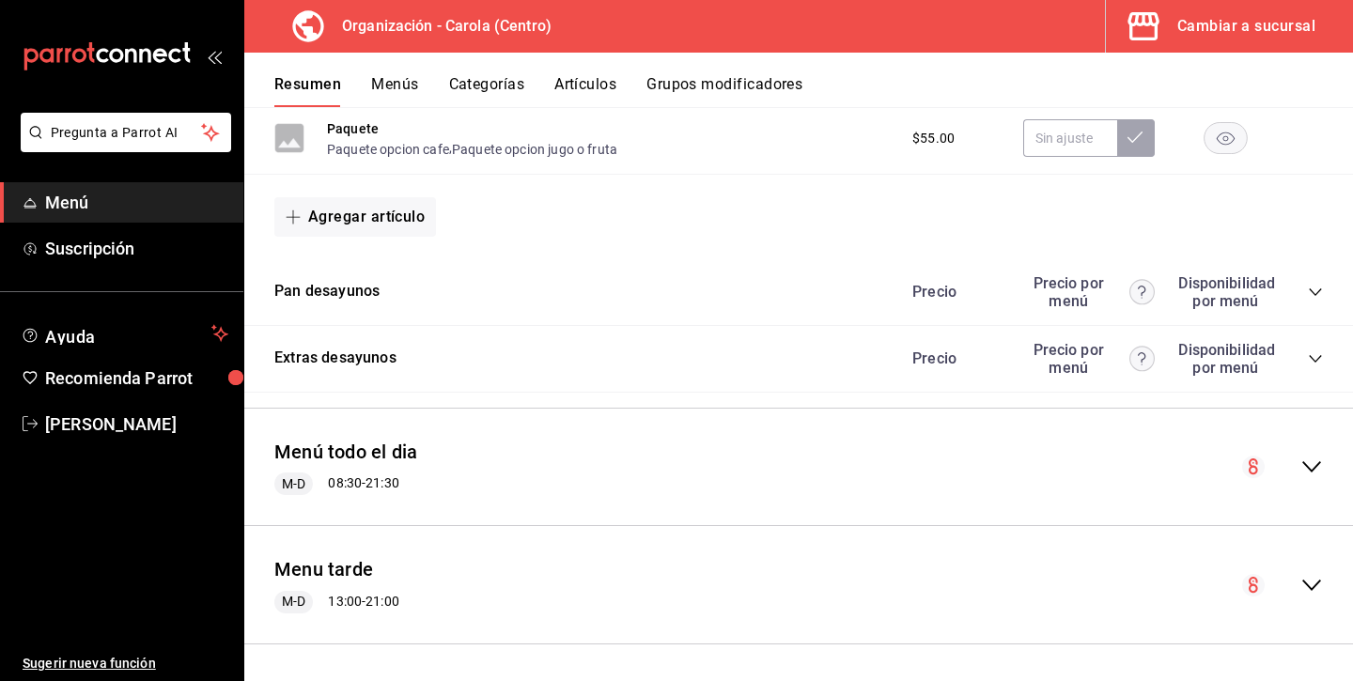
click at [498, 85] on button "Categorías" at bounding box center [487, 91] width 76 height 32
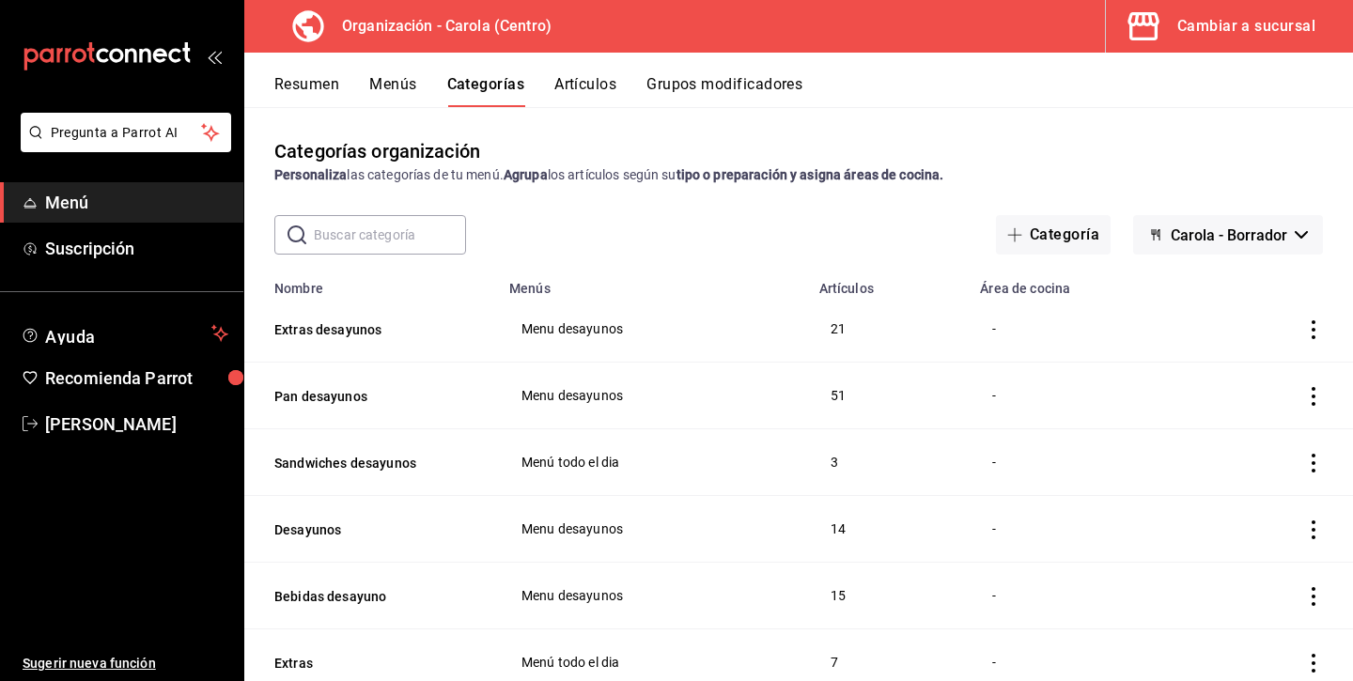
click at [597, 85] on button "Artículos" at bounding box center [585, 91] width 62 height 32
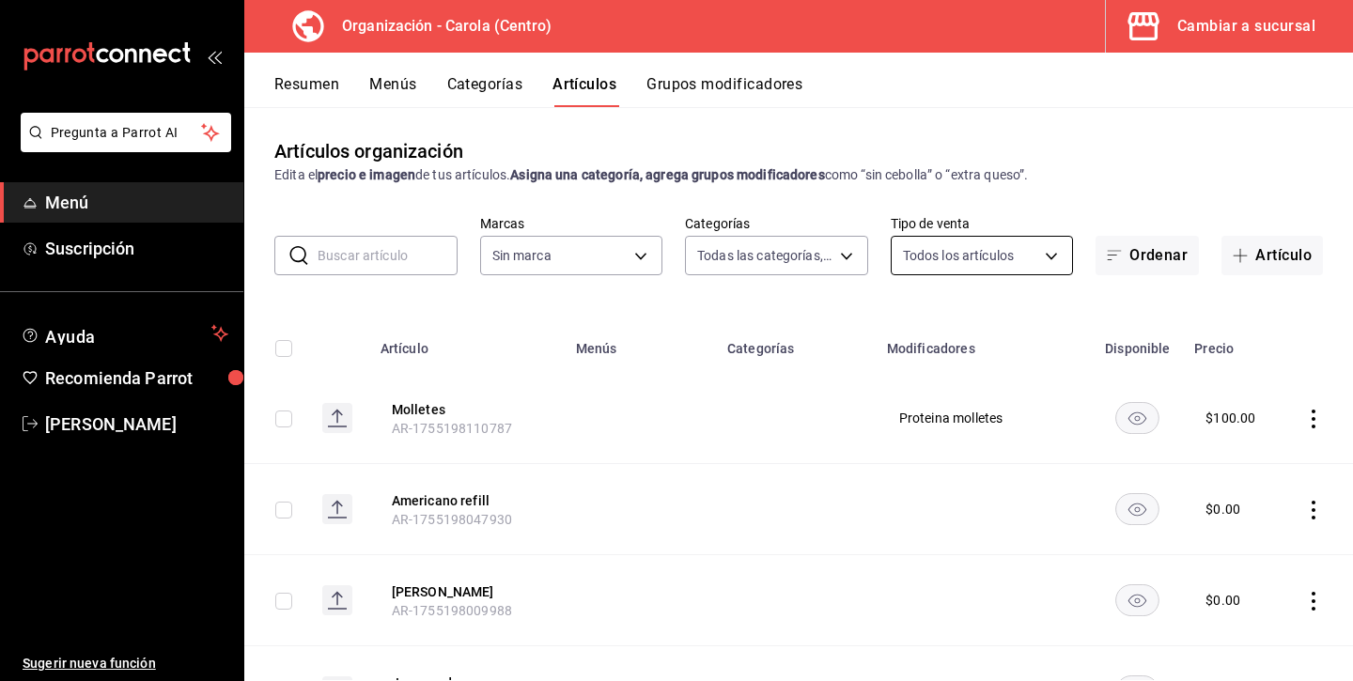
type input "463def20-5023-47da-b4a8-3ca52a2ee8a5"
type input "8da68a38-104b-4a0a-8aa5-581c433b7c30,76d4f9f8-42c5-4ee6-a728-c07b806fd39f,1792e…"
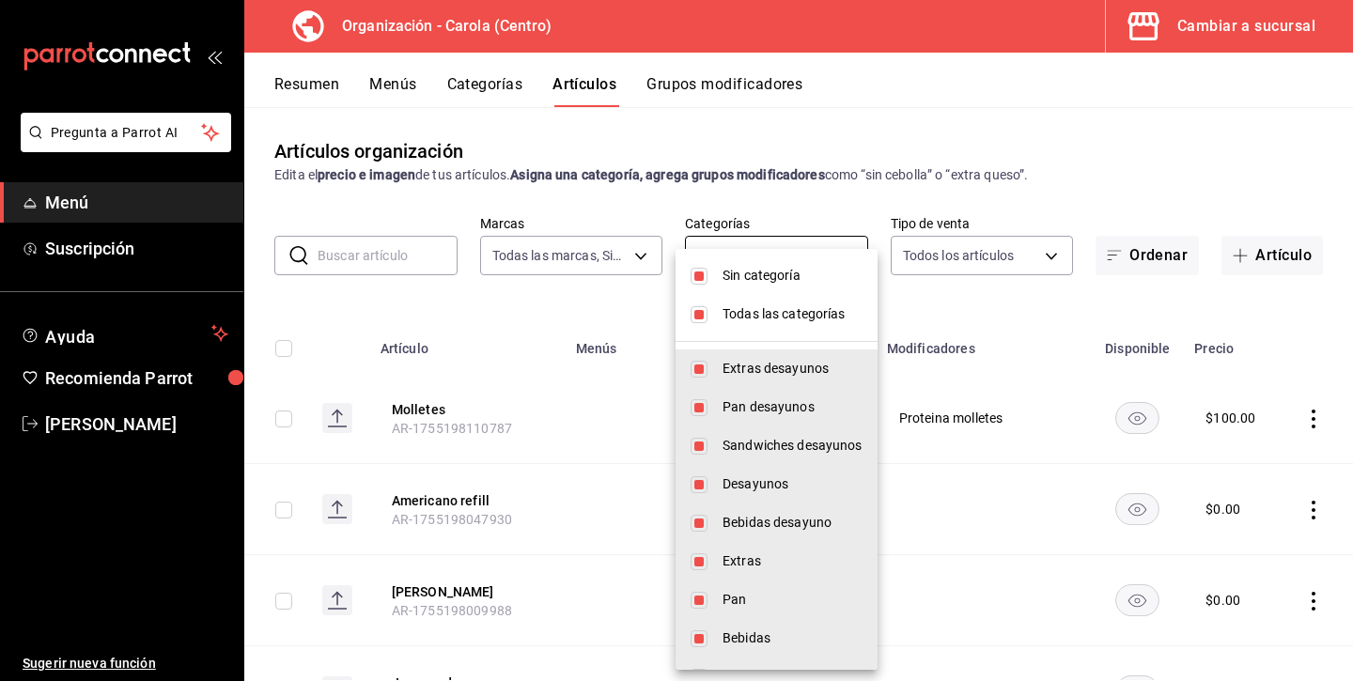
click at [814, 245] on body "Pregunta a Parrot AI Menú Suscripción Ayuda Recomienda Parrot Andrea Diaz Suger…" at bounding box center [676, 340] width 1353 height 681
click at [696, 372] on input "checkbox" at bounding box center [698, 369] width 17 height 17
checkbox input "false"
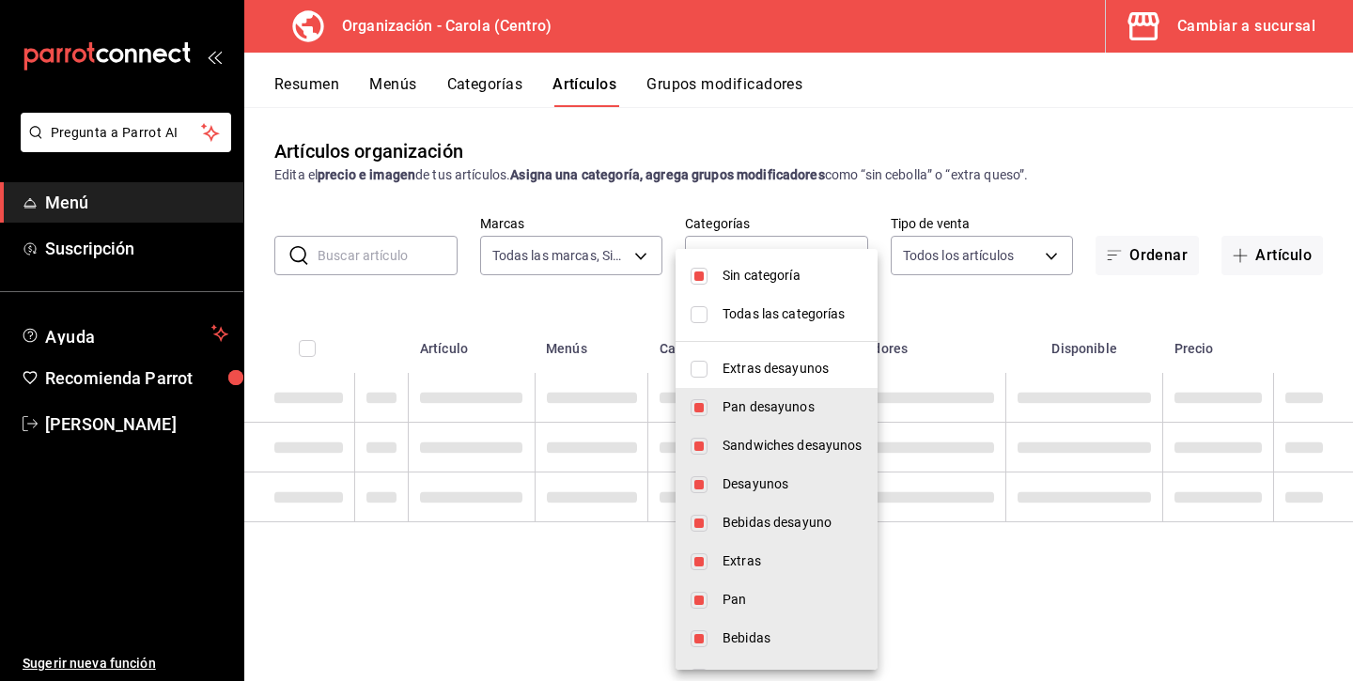
type input "76d4f9f8-42c5-4ee6-a728-c07b806fd39f,1792e880-b83f-4fdd-93f2-a160eb80f9ce,9e52a…"
checkbox input "false"
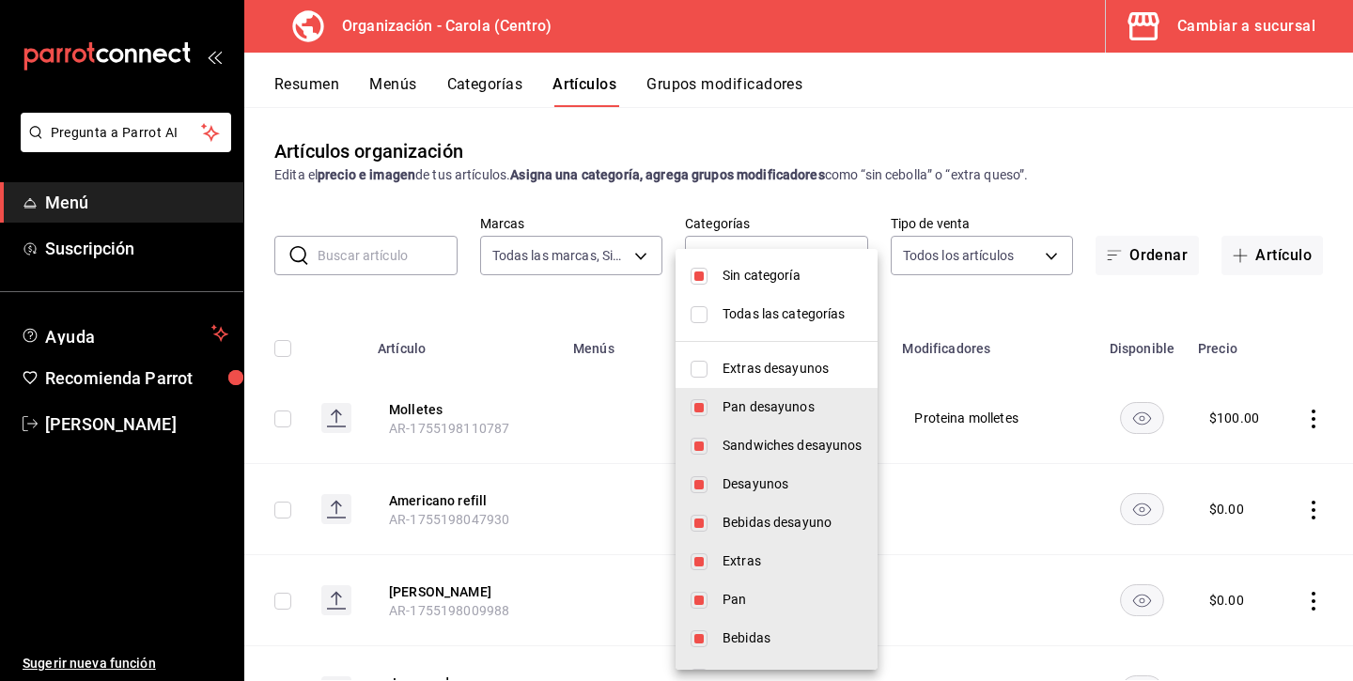
click at [695, 282] on input "checkbox" at bounding box center [698, 276] width 17 height 17
checkbox input "false"
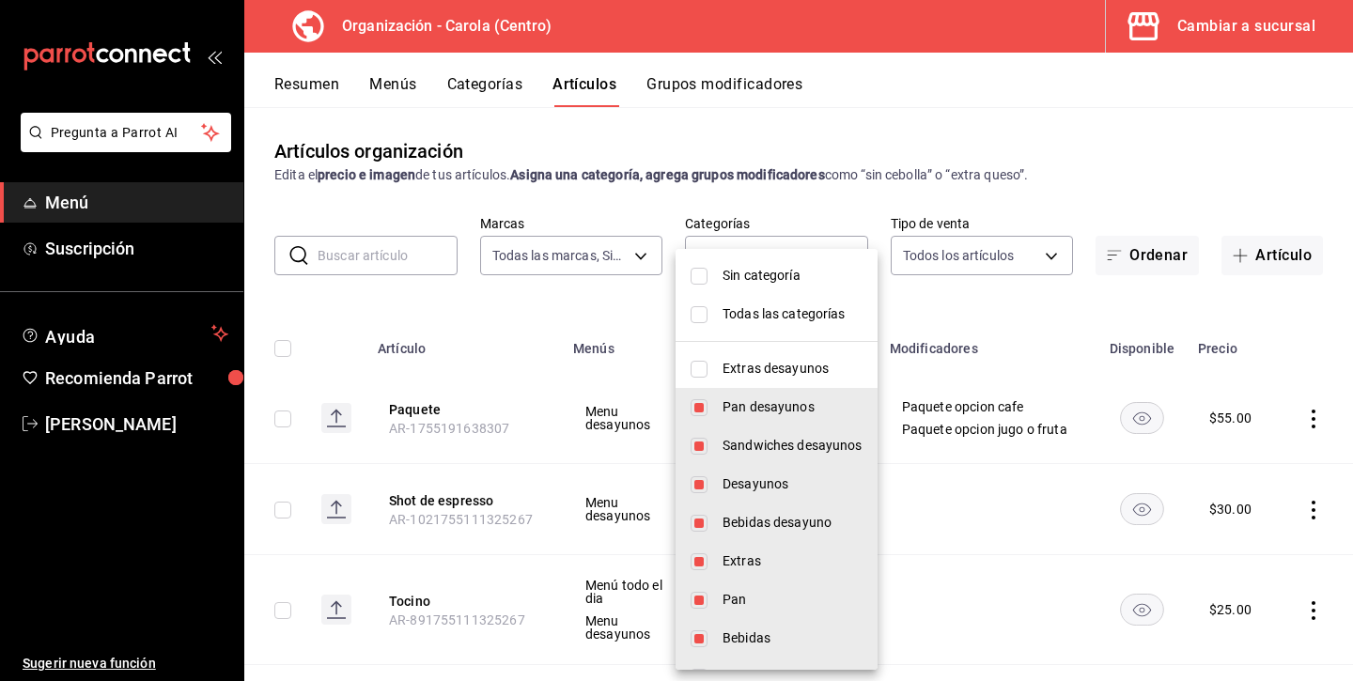
click at [619, 319] on div at bounding box center [676, 340] width 1353 height 681
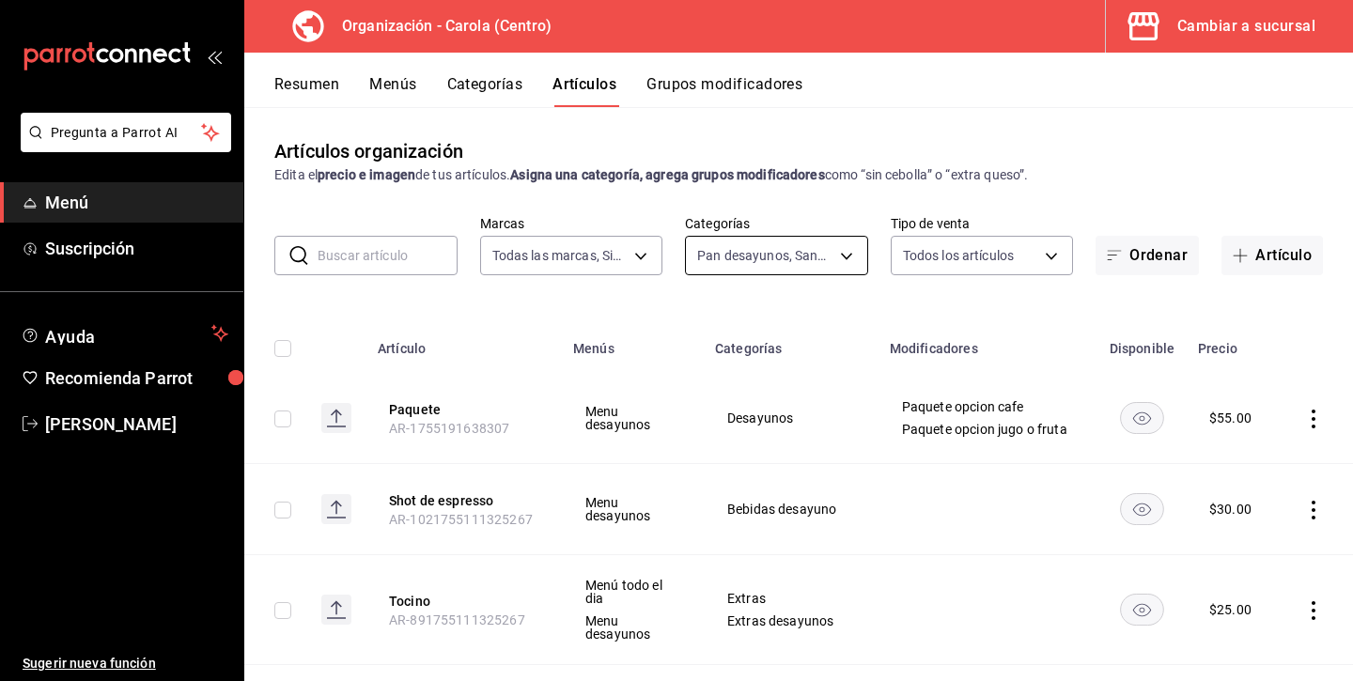
click at [748, 258] on body "Pregunta a Parrot AI Menú Suscripción Ayuda Recomienda Parrot Andrea Diaz Suger…" at bounding box center [676, 340] width 1353 height 681
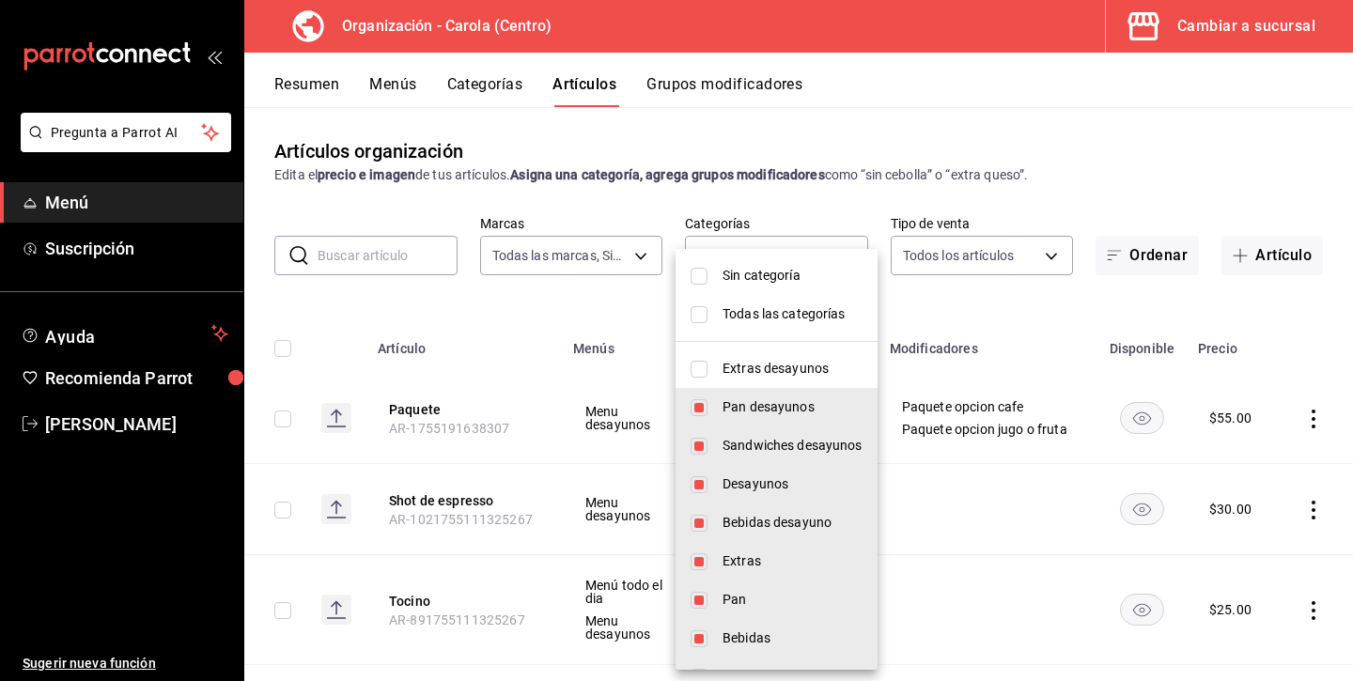
click at [694, 372] on input "checkbox" at bounding box center [698, 369] width 17 height 17
checkbox input "true"
type input "76d4f9f8-42c5-4ee6-a728-c07b806fd39f,1792e880-b83f-4fdd-93f2-a160eb80f9ce,9e52a…"
checkbox input "true"
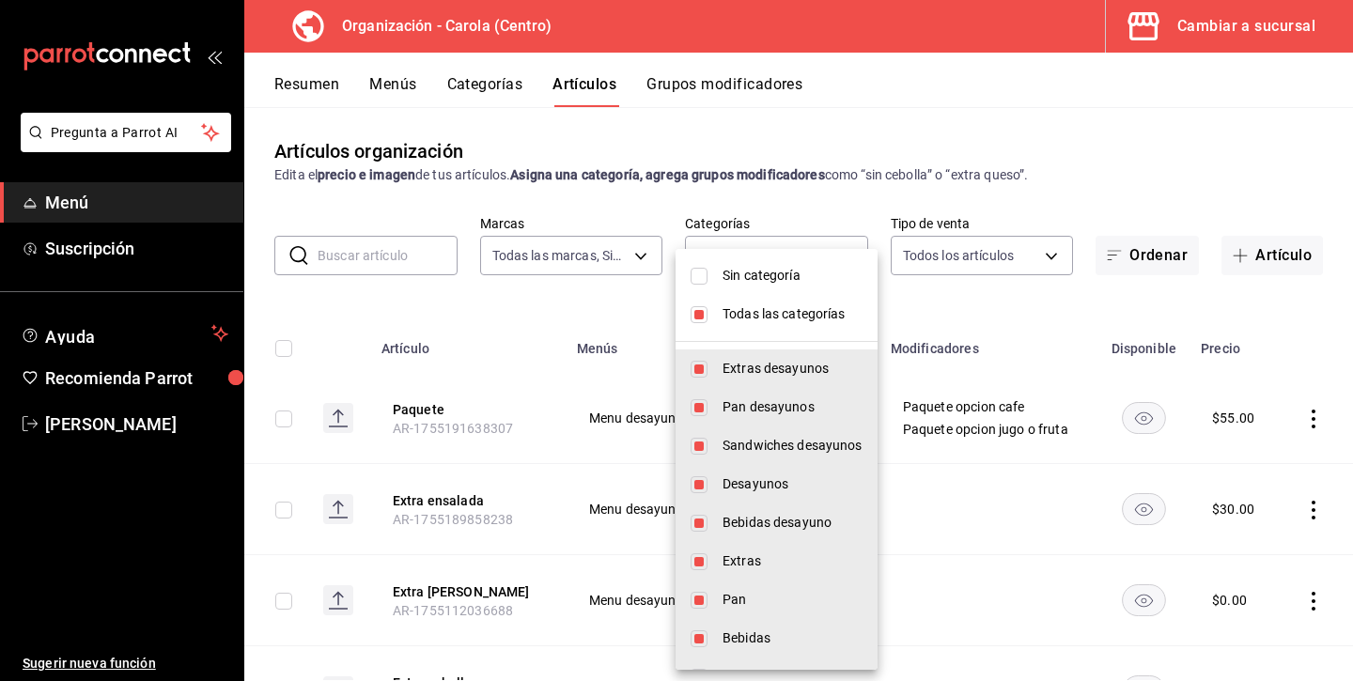
click at [698, 408] on input "checkbox" at bounding box center [698, 407] width 17 height 17
checkbox input "false"
type input "1792e880-b83f-4fdd-93f2-a160eb80f9ce,9e52af37-ac6f-4767-a1c8-ab5009fa4014,502e9…"
checkbox input "false"
click at [698, 377] on input "checkbox" at bounding box center [698, 369] width 17 height 17
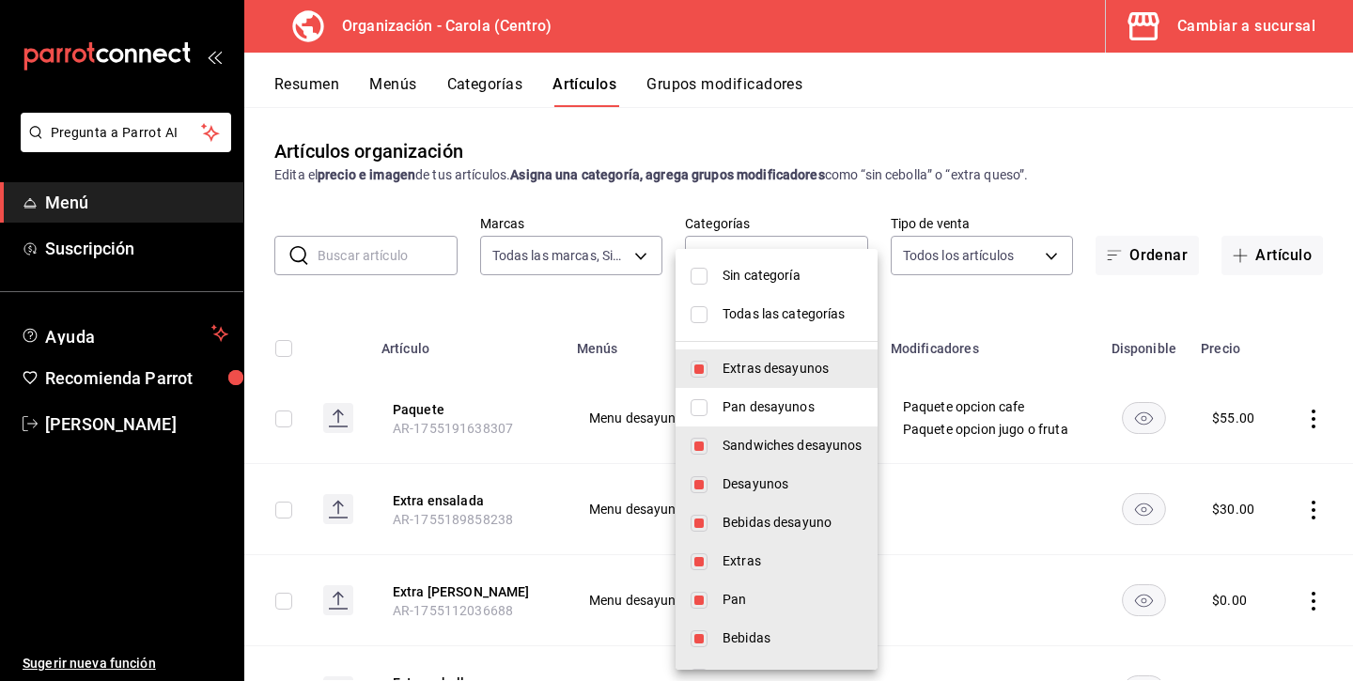
checkbox input "false"
type input "1792e880-b83f-4fdd-93f2-a160eb80f9ce,9e52af37-ac6f-4767-a1c8-ab5009fa4014,502e9…"
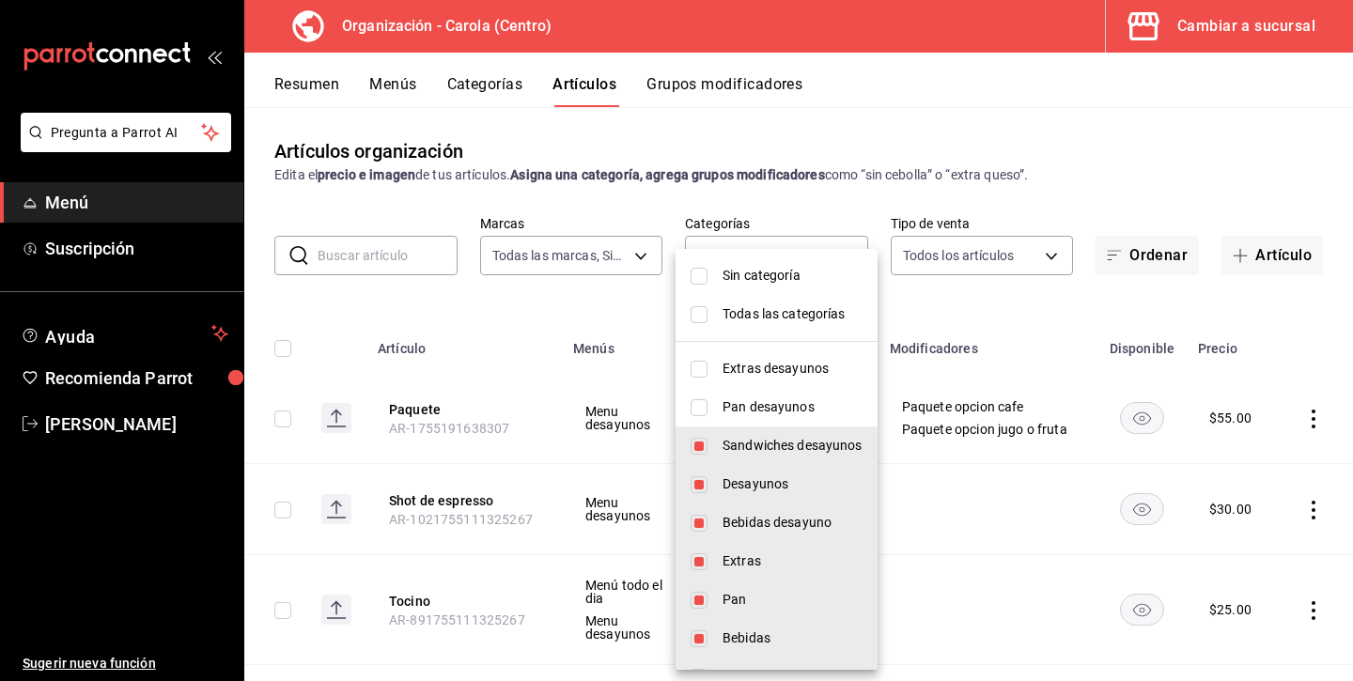
click at [696, 452] on input "checkbox" at bounding box center [698, 446] width 17 height 17
checkbox input "false"
type input "9e52af37-ac6f-4767-a1c8-ab5009fa4014,502e9466-aa98-40cb-b644-b47bd6eac9a4,1fd96…"
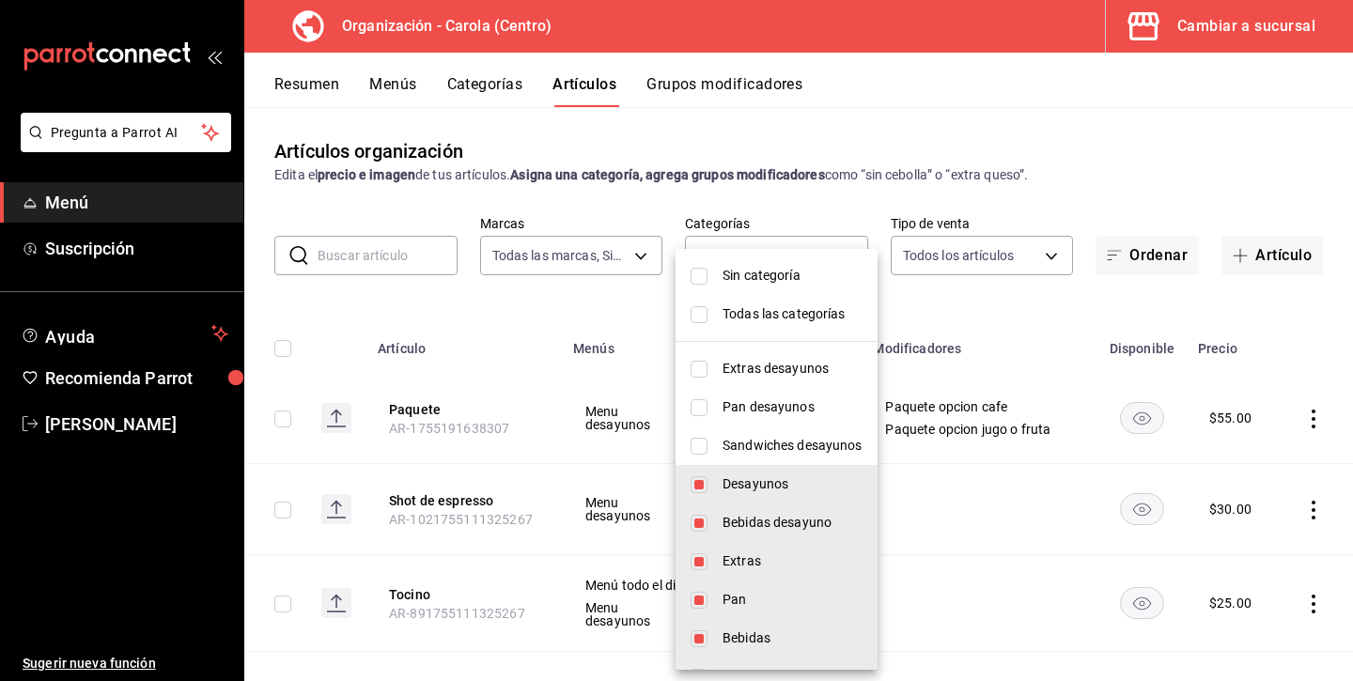
click at [698, 482] on input "checkbox" at bounding box center [698, 484] width 17 height 17
checkbox input "false"
type input "502e9466-aa98-40cb-b644-b47bd6eac9a4,1fd96c22-a228-4350-a2f7-24f483878af9,9c6d6…"
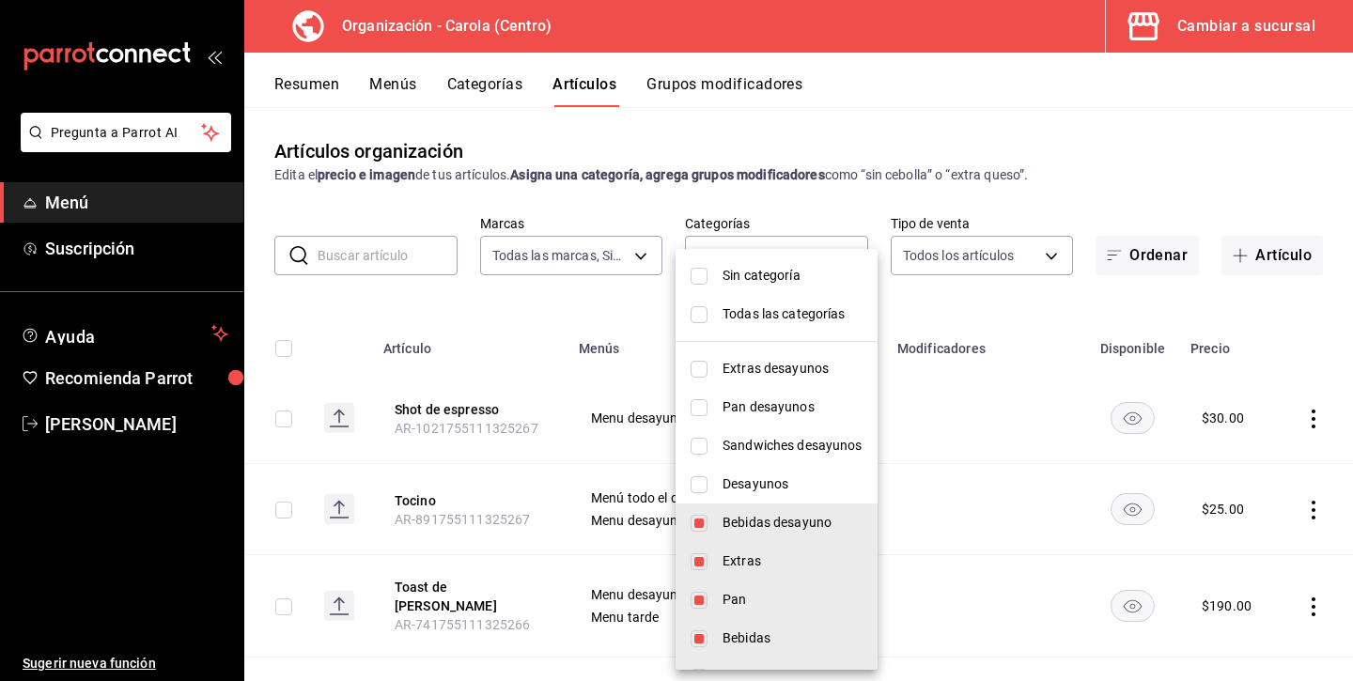
click at [697, 523] on input "checkbox" at bounding box center [698, 523] width 17 height 17
checkbox input "false"
type input "1fd96c22-a228-4350-a2f7-24f483878af9,9c6d6705-529f-4bb1-928e-d33c213165b2,d6ff0…"
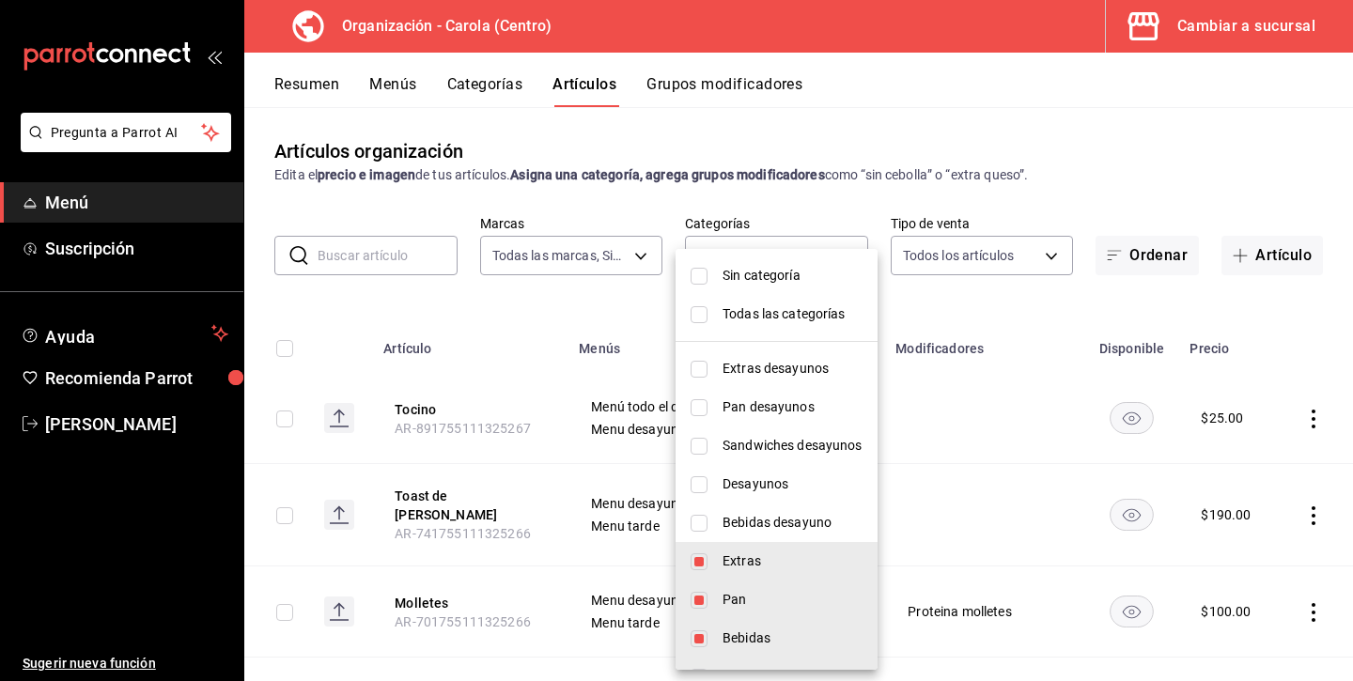
click at [702, 562] on input "checkbox" at bounding box center [698, 561] width 17 height 17
checkbox input "false"
type input "9c6d6705-529f-4bb1-928e-d33c213165b2,d6ff05f7-7da0-4cdd-8ff5-6ab5a30c0977,a2a6d…"
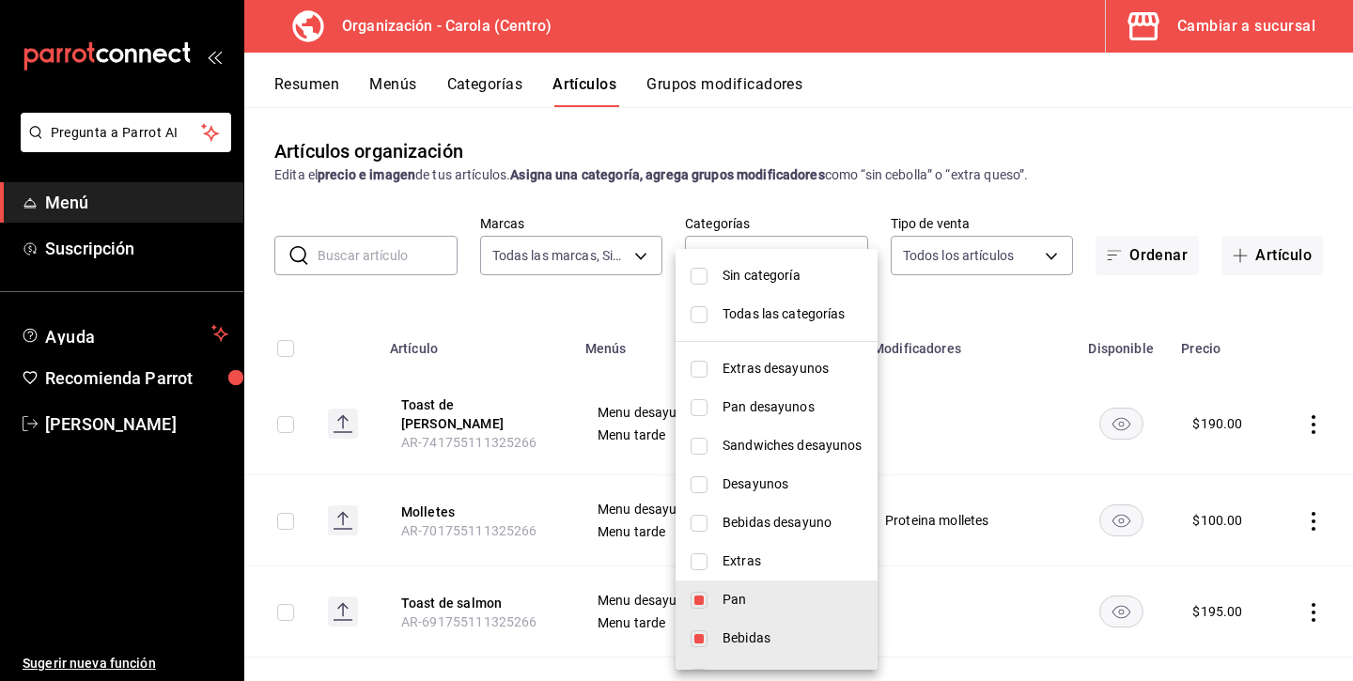
click at [706, 602] on input "checkbox" at bounding box center [698, 600] width 17 height 17
checkbox input "false"
type input "d6ff05f7-7da0-4cdd-8ff5-6ab5a30c0977,a2a6d947-d07c-413b-b06e-bff78ff6936c"
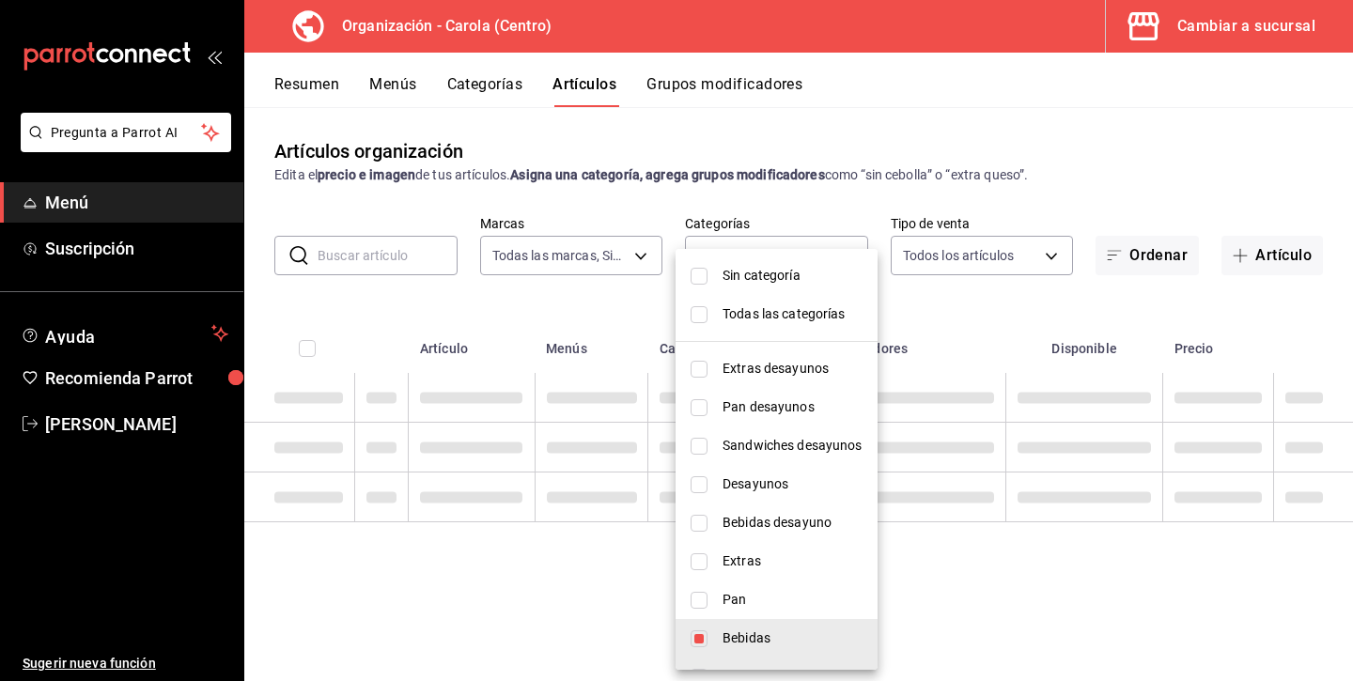
click at [703, 637] on input "checkbox" at bounding box center [698, 638] width 17 height 17
checkbox input "false"
type input "a2a6d947-d07c-413b-b06e-bff78ff6936c"
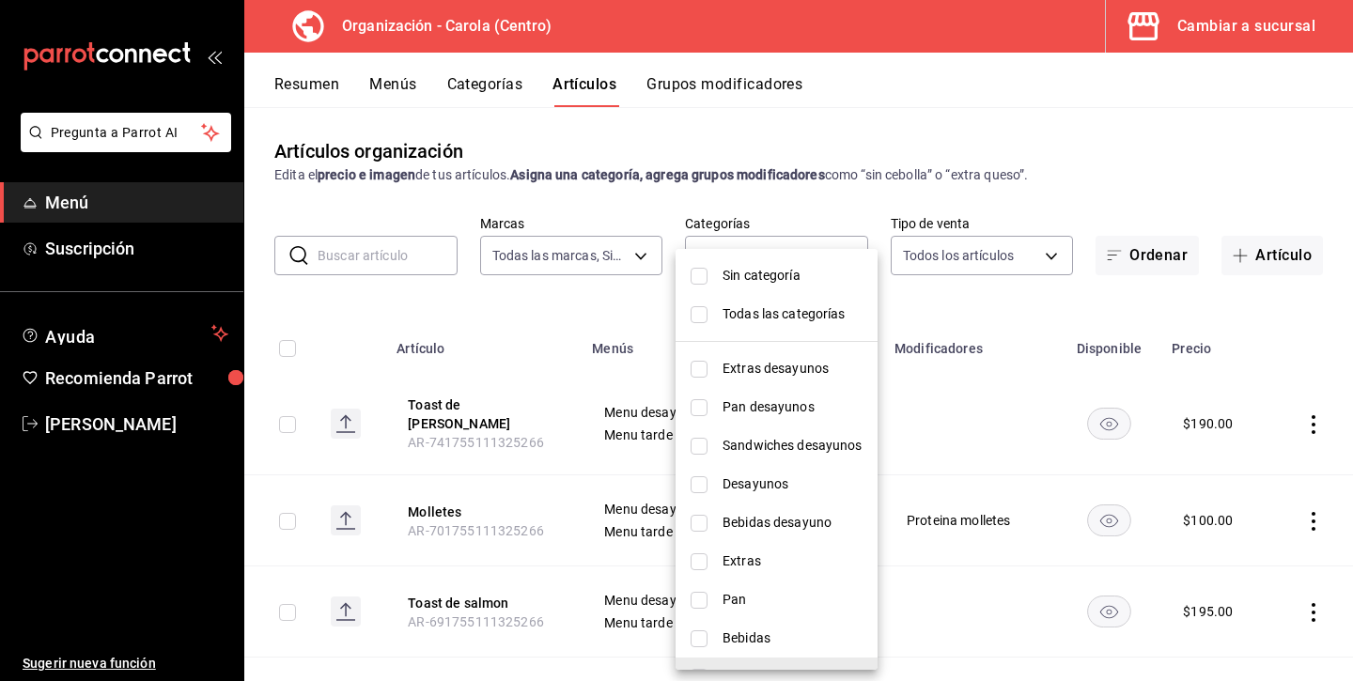
click at [700, 286] on li "Sin categoría" at bounding box center [776, 275] width 202 height 39
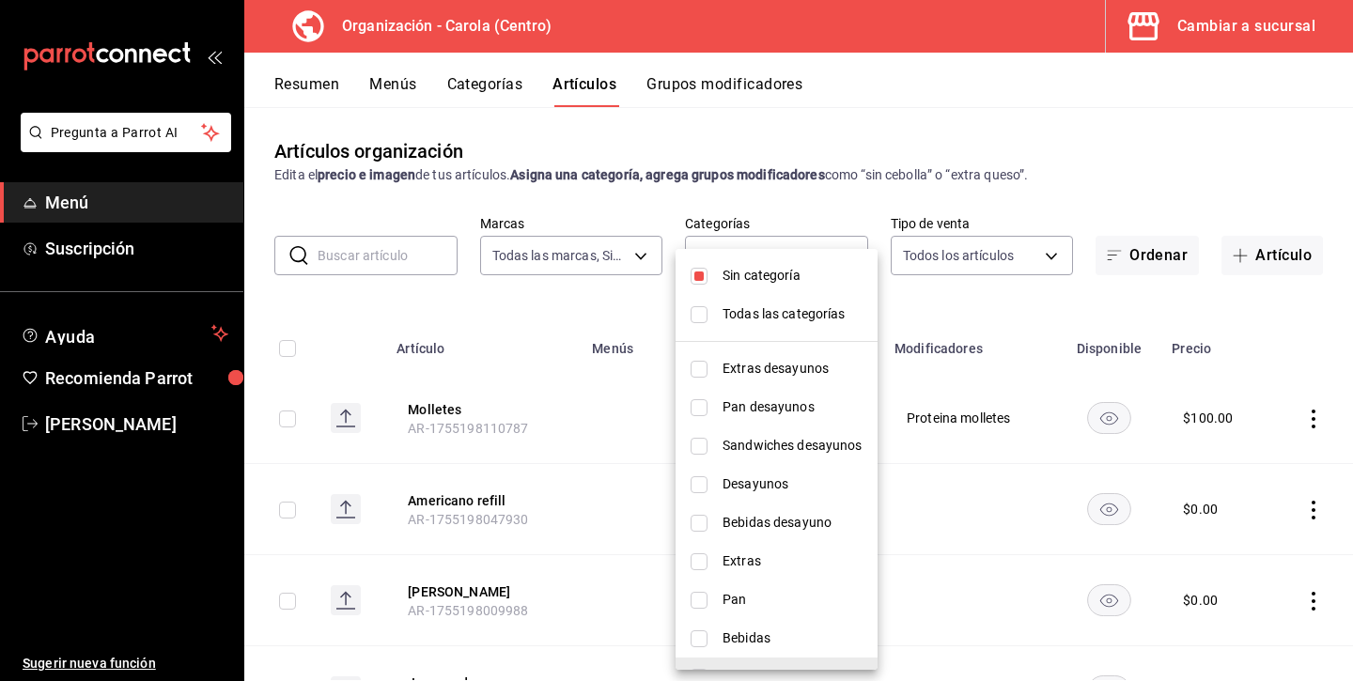
click at [702, 276] on input "checkbox" at bounding box center [698, 276] width 17 height 17
checkbox input "false"
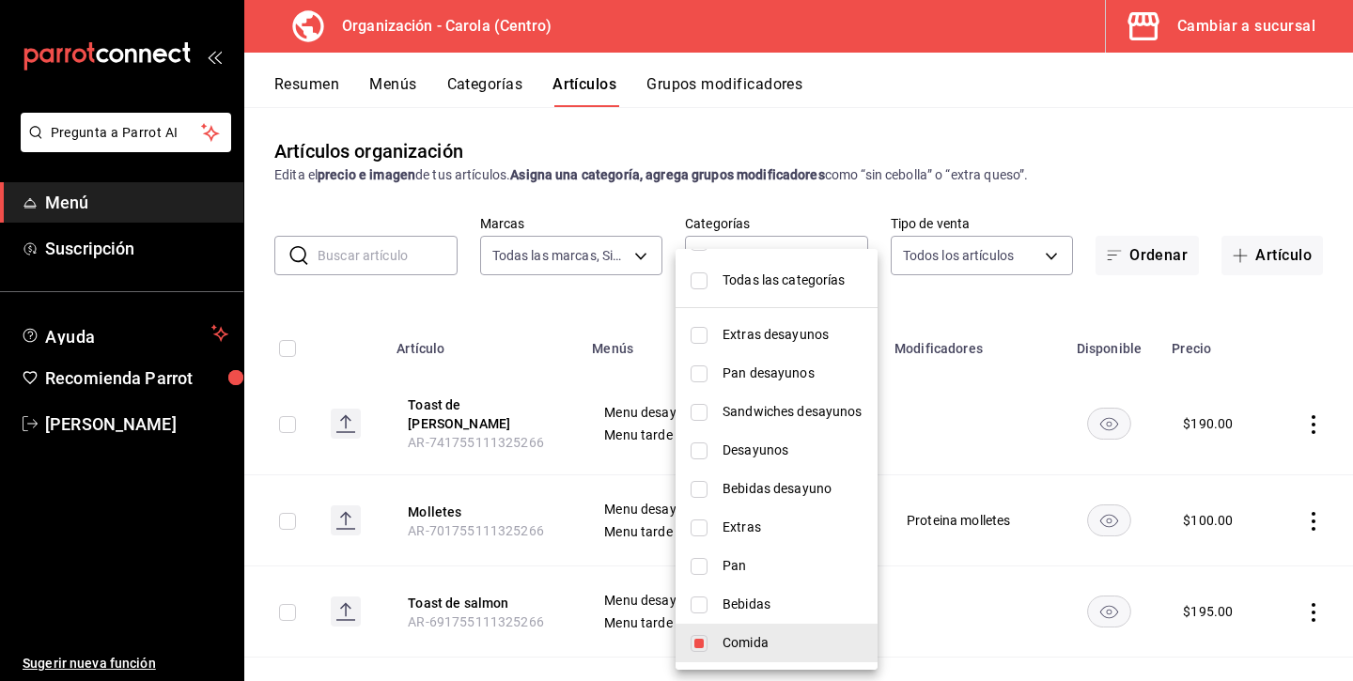
scroll to position [34, 0]
click at [706, 642] on input "checkbox" at bounding box center [698, 643] width 17 height 17
checkbox input "false"
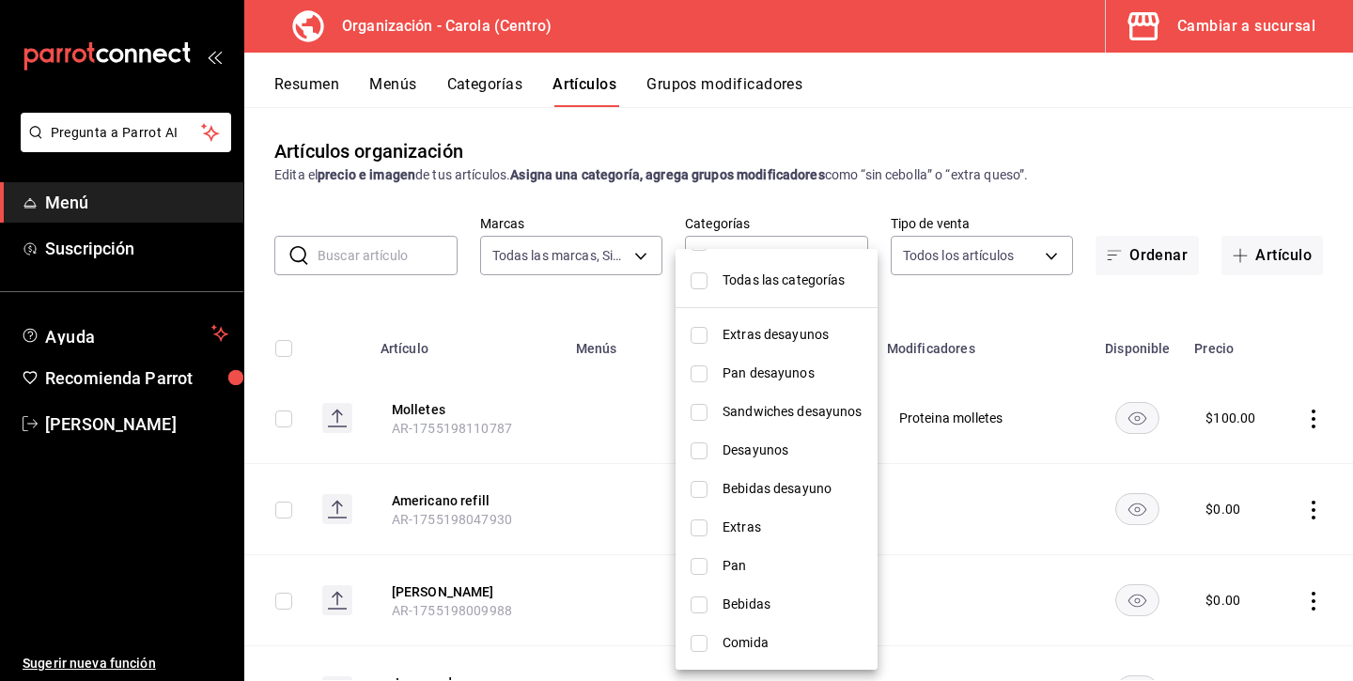
click at [705, 605] on input "checkbox" at bounding box center [698, 605] width 17 height 17
checkbox input "true"
type input "d6ff05f7-7da0-4cdd-8ff5-6ab5a30c0977"
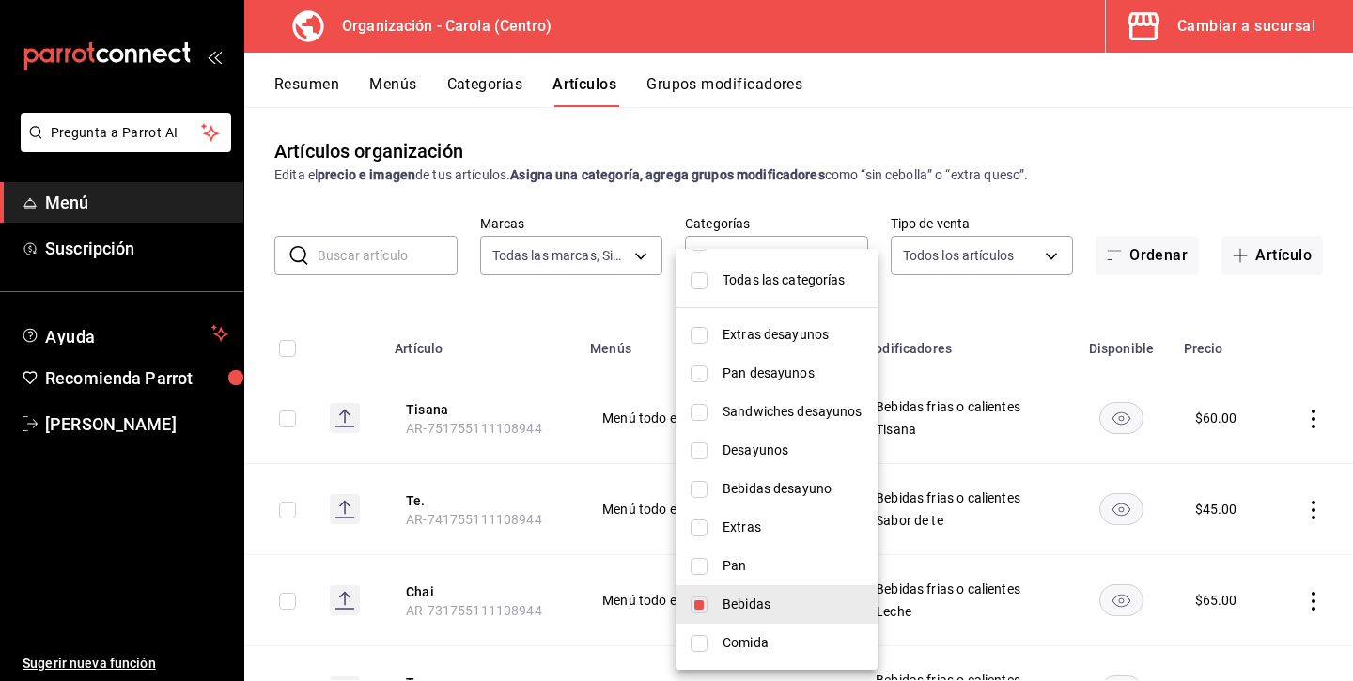
click at [700, 558] on input "checkbox" at bounding box center [698, 566] width 17 height 17
checkbox input "true"
type input "d6ff05f7-7da0-4cdd-8ff5-6ab5a30c0977,9c6d6705-529f-4bb1-928e-d33c213165b2"
click at [954, 298] on div at bounding box center [676, 340] width 1353 height 681
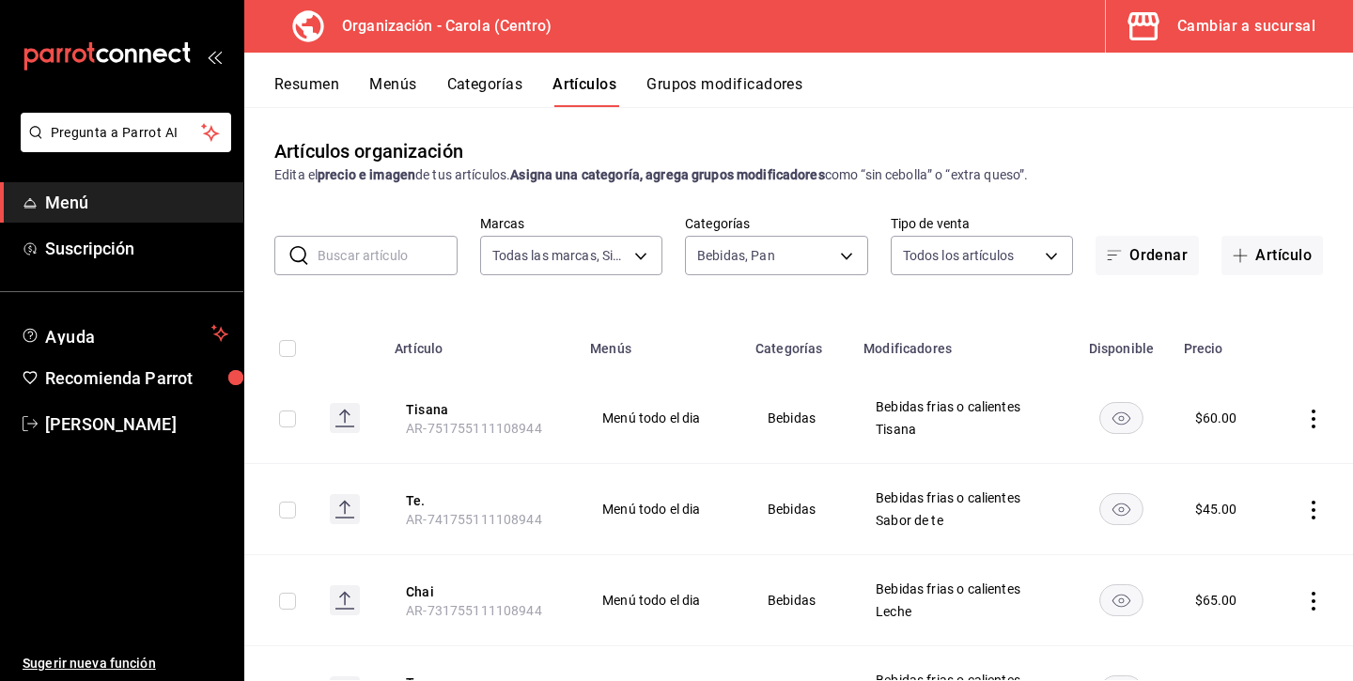
click at [1294, 416] on td at bounding box center [1312, 418] width 82 height 91
click at [1305, 419] on icon "actions" at bounding box center [1313, 419] width 19 height 19
click at [1229, 527] on li "Eliminar" at bounding box center [1240, 539] width 113 height 39
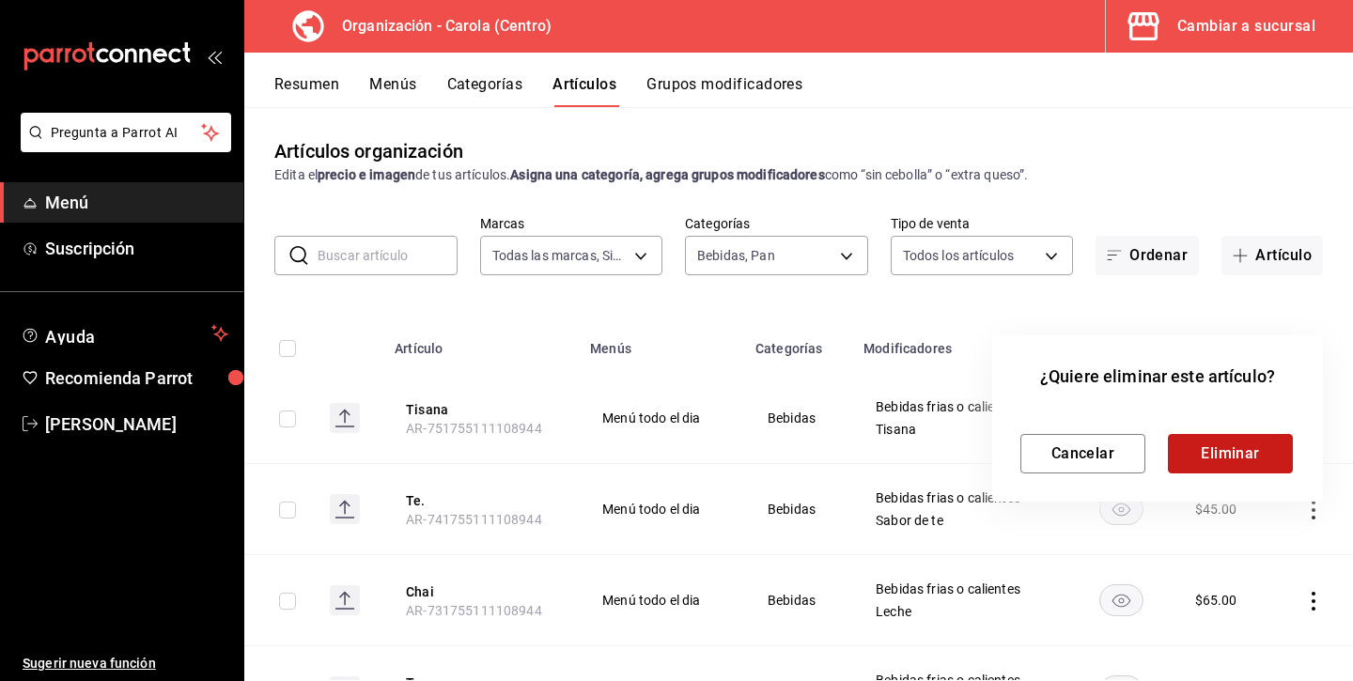
click at [1259, 457] on button "Eliminar" at bounding box center [1230, 453] width 125 height 39
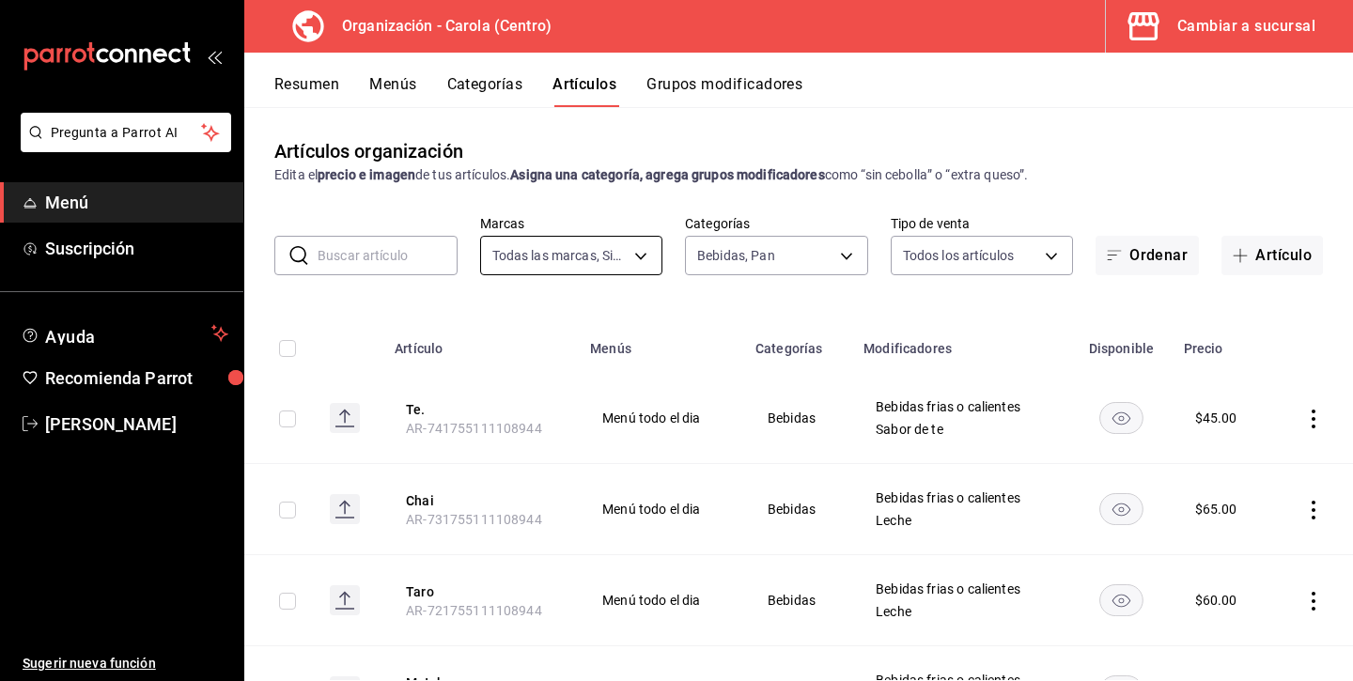
scroll to position [0, 0]
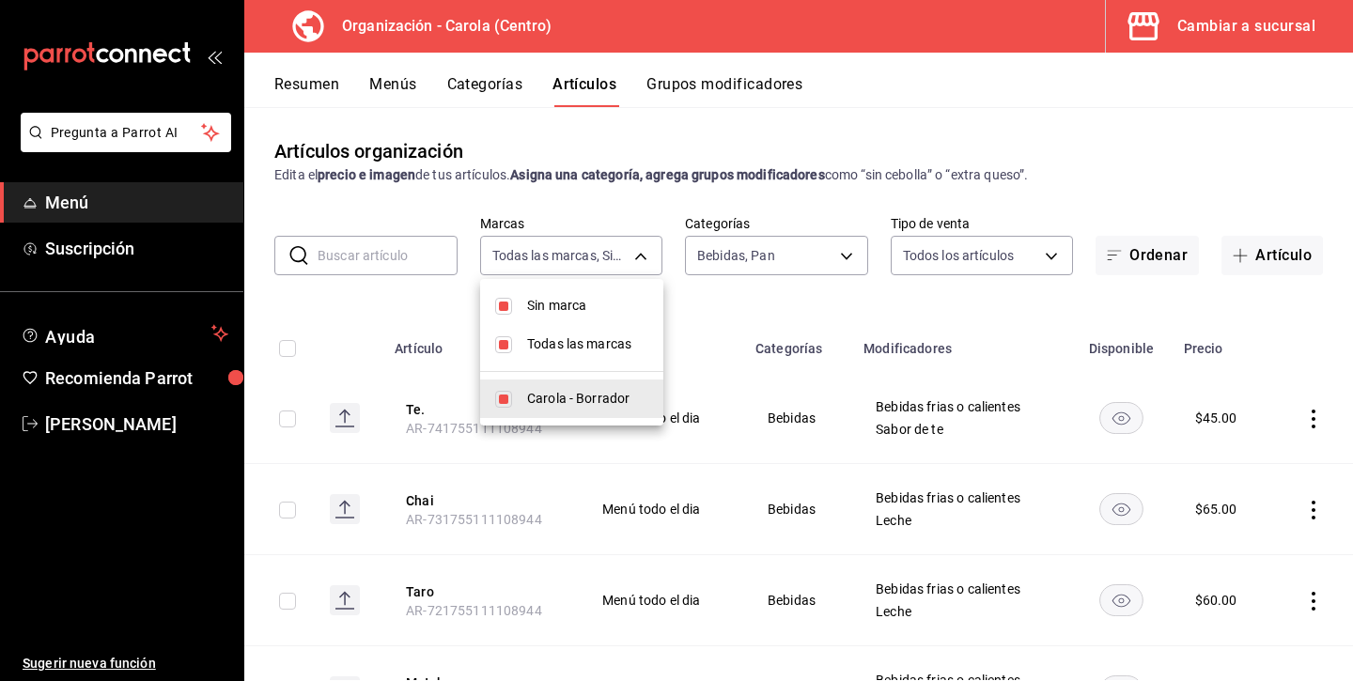
click at [622, 248] on body "Pregunta a Parrot AI Menú Suscripción Ayuda Recomienda Parrot Andrea Diaz Suger…" at bounding box center [676, 340] width 1353 height 681
click at [783, 242] on div at bounding box center [676, 340] width 1353 height 681
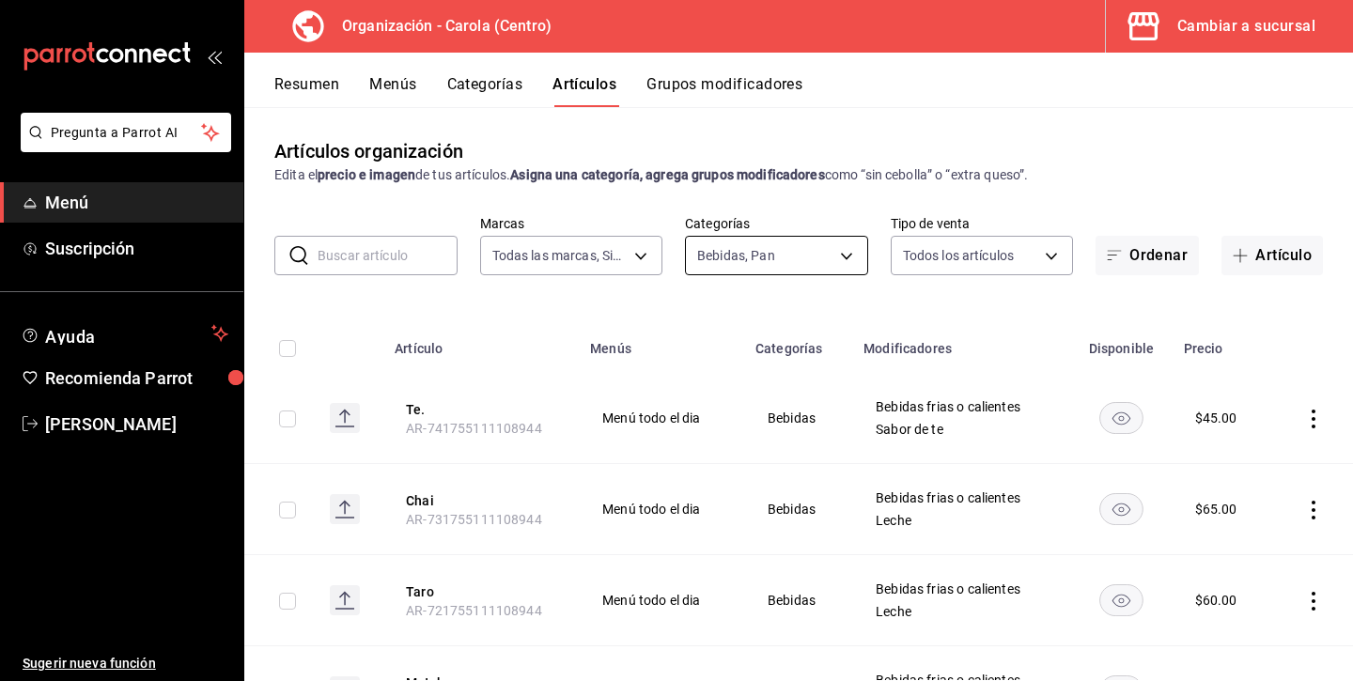
click at [778, 255] on body "Pregunta a Parrot AI Menú Suscripción Ayuda Recomienda Parrot Andrea Diaz Suger…" at bounding box center [676, 340] width 1353 height 681
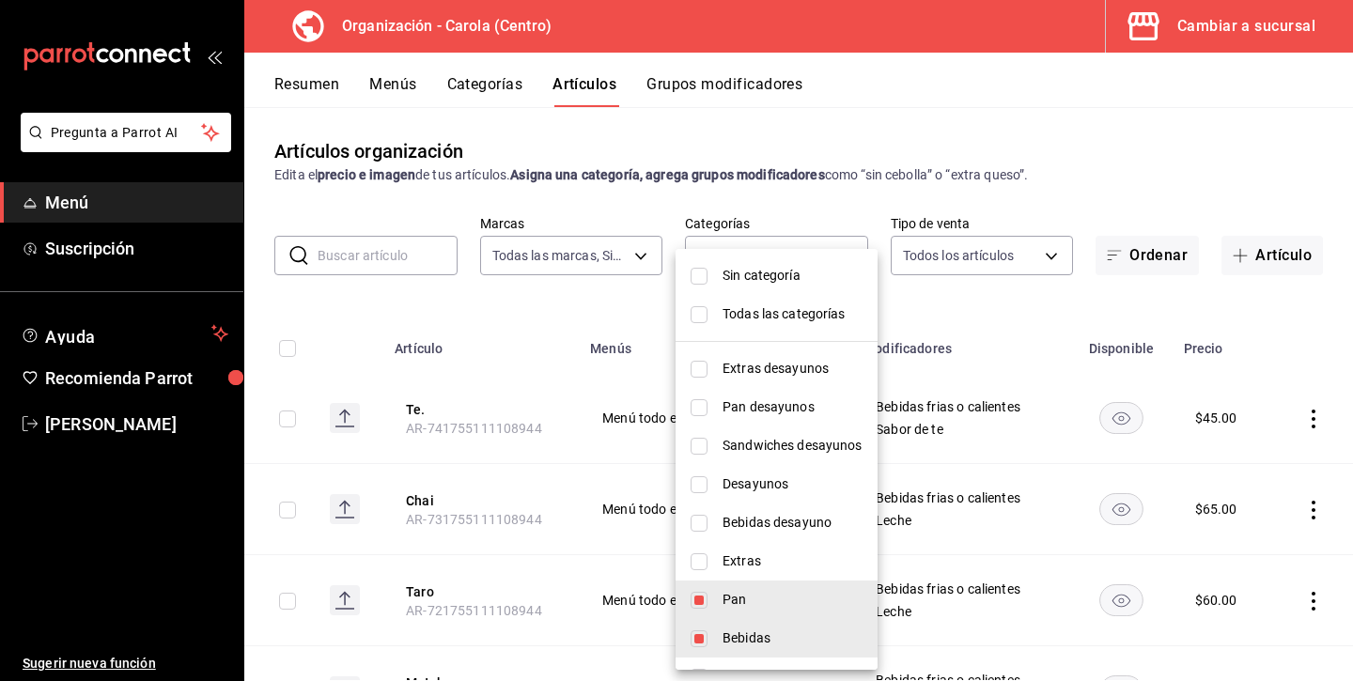
click at [703, 596] on input "checkbox" at bounding box center [698, 600] width 17 height 17
checkbox input "false"
type input "d6ff05f7-7da0-4cdd-8ff5-6ab5a30c0977"
click at [702, 642] on input "checkbox" at bounding box center [698, 638] width 17 height 17
checkbox input "false"
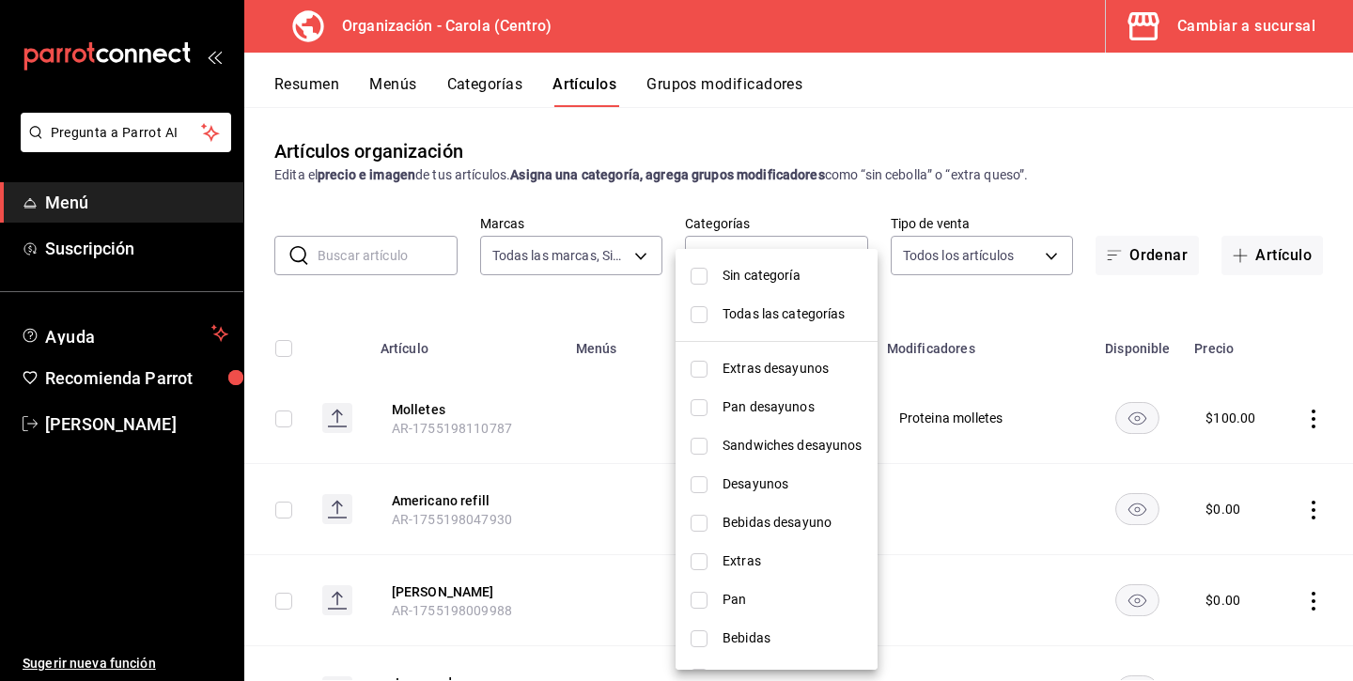
click at [431, 236] on div at bounding box center [676, 340] width 1353 height 681
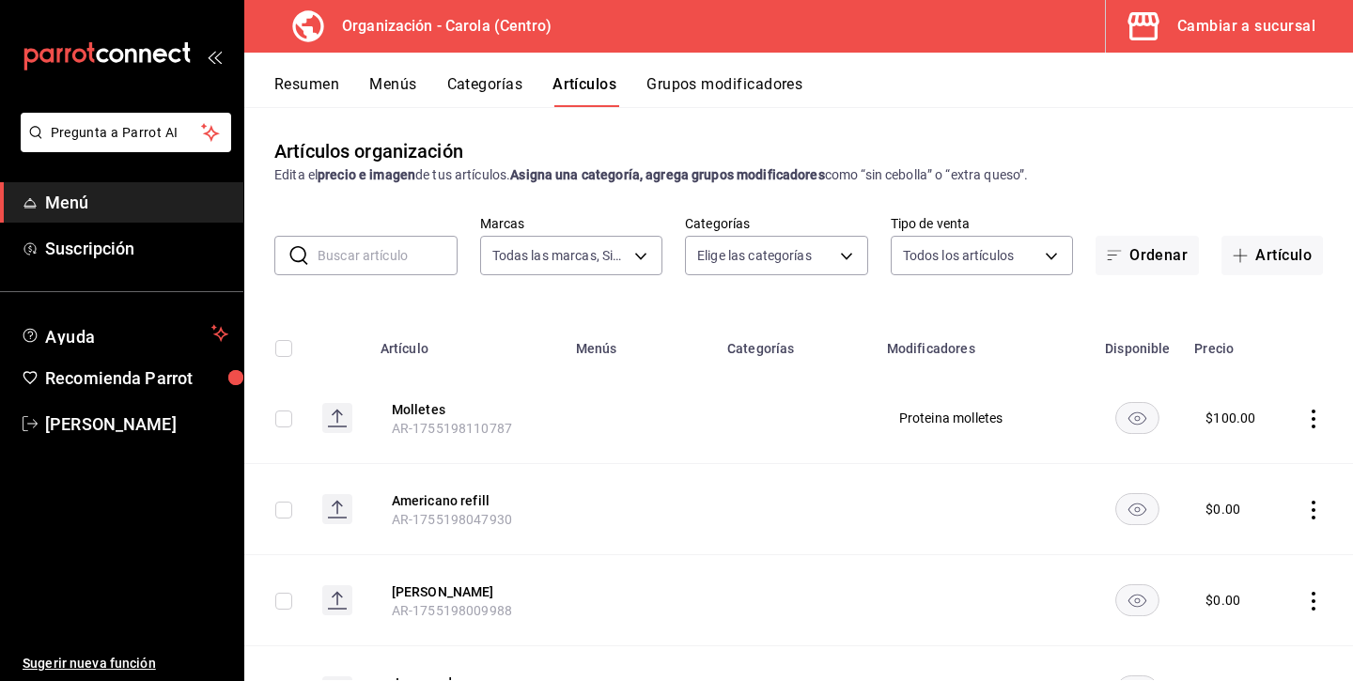
click at [432, 245] on input "text" at bounding box center [388, 256] width 140 height 38
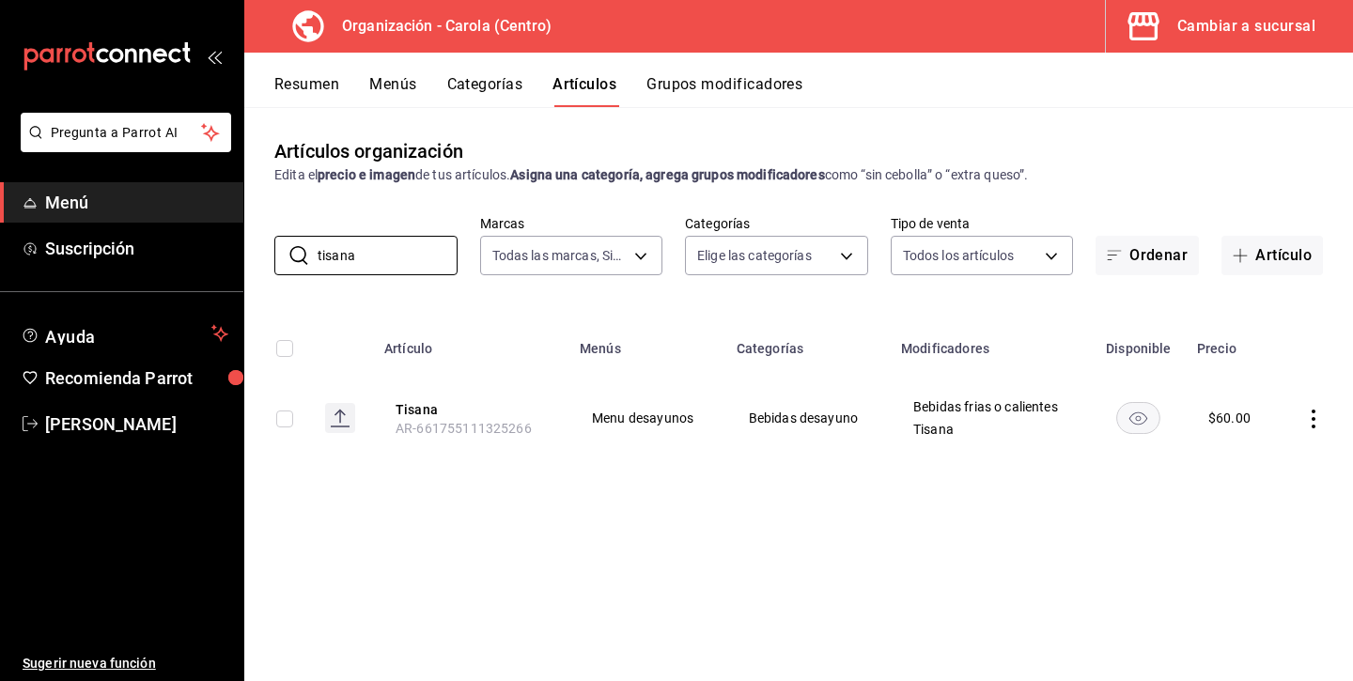
type input "tisana"
click at [1315, 417] on icon "actions" at bounding box center [1313, 419] width 19 height 19
click at [1249, 469] on span "Editar" at bounding box center [1257, 462] width 49 height 20
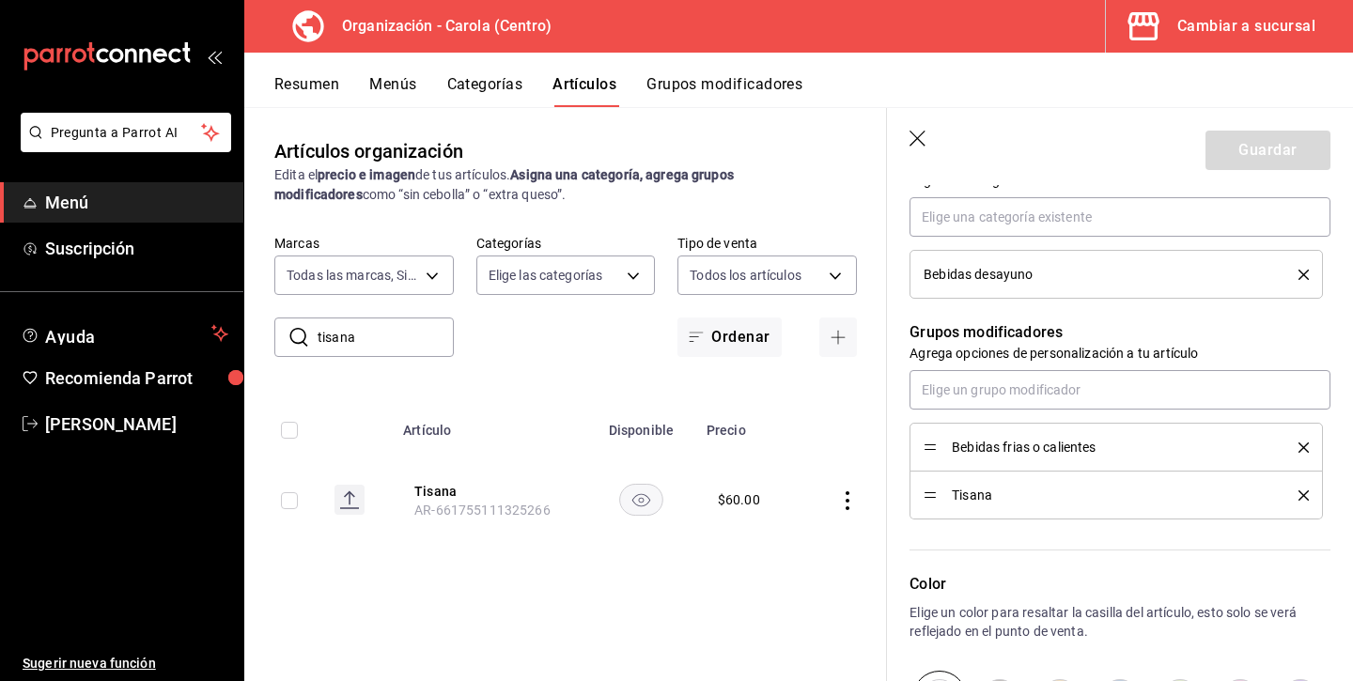
scroll to position [693, 0]
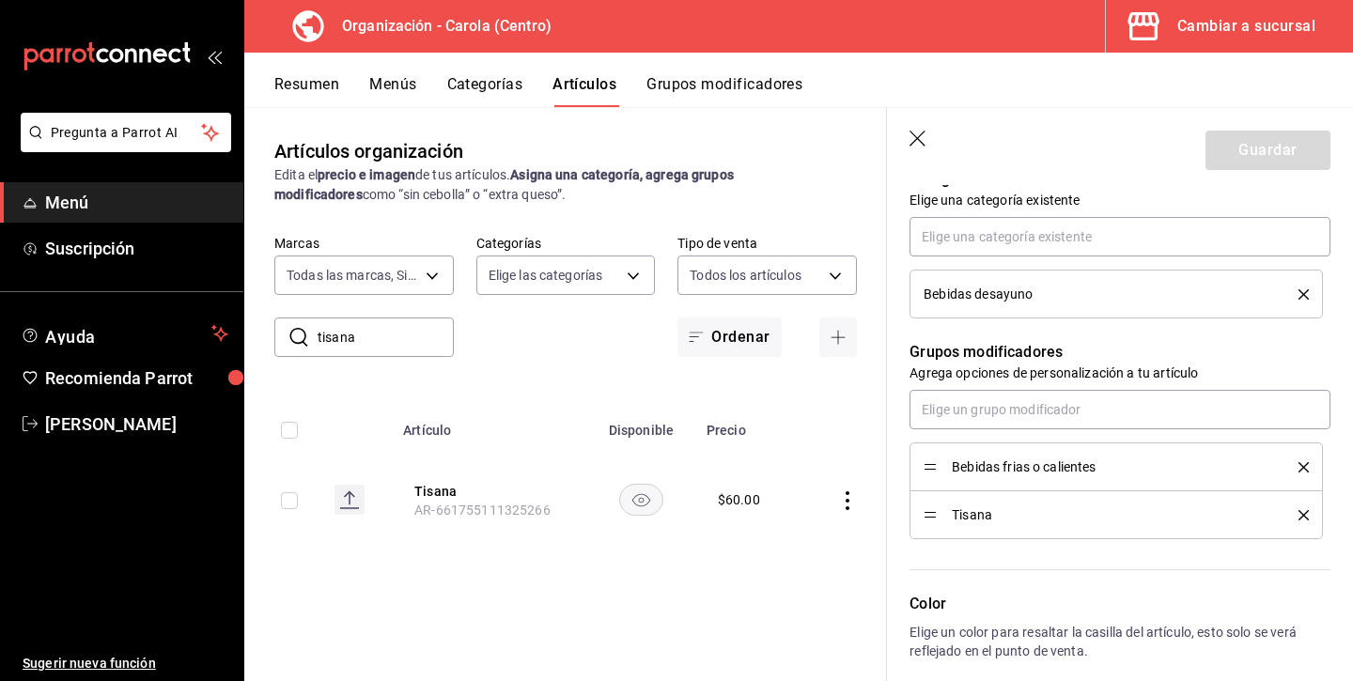
click at [1303, 301] on div "Bebidas desayuno" at bounding box center [1115, 294] width 385 height 21
click at [1306, 289] on icon "delete" at bounding box center [1303, 294] width 10 height 10
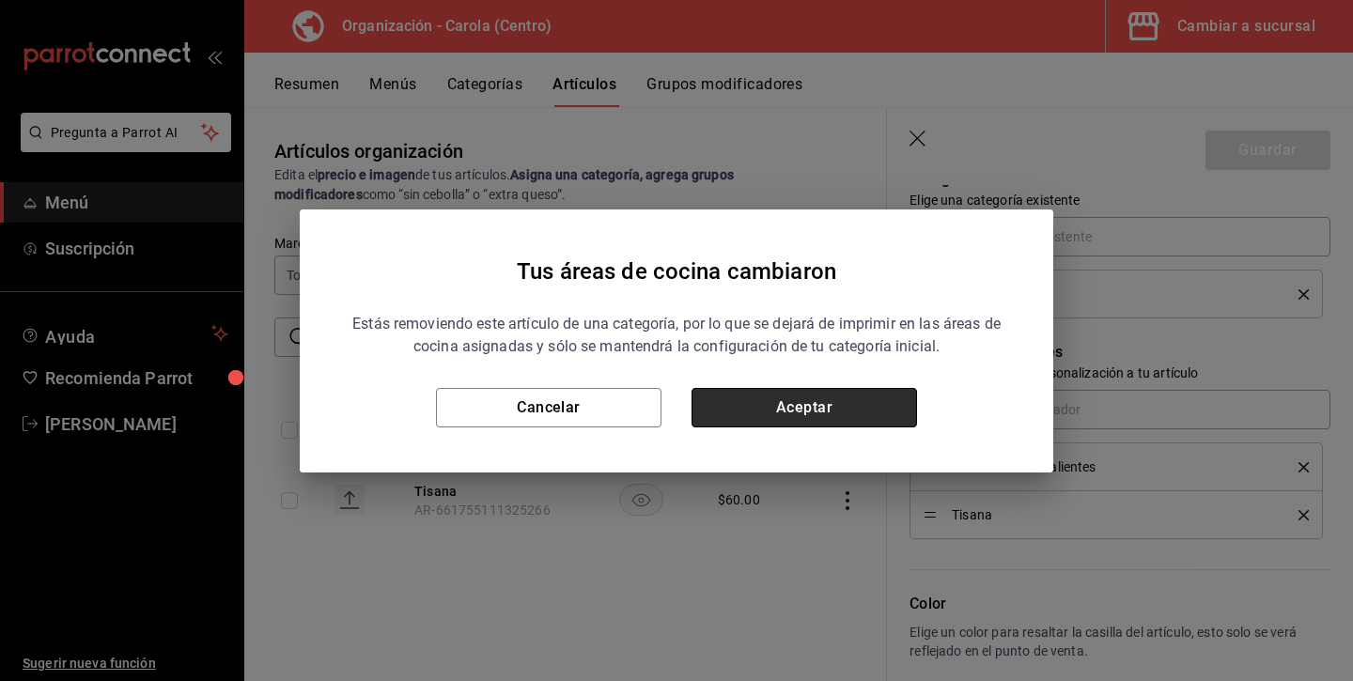
click at [878, 413] on button "Aceptar" at bounding box center [803, 407] width 225 height 39
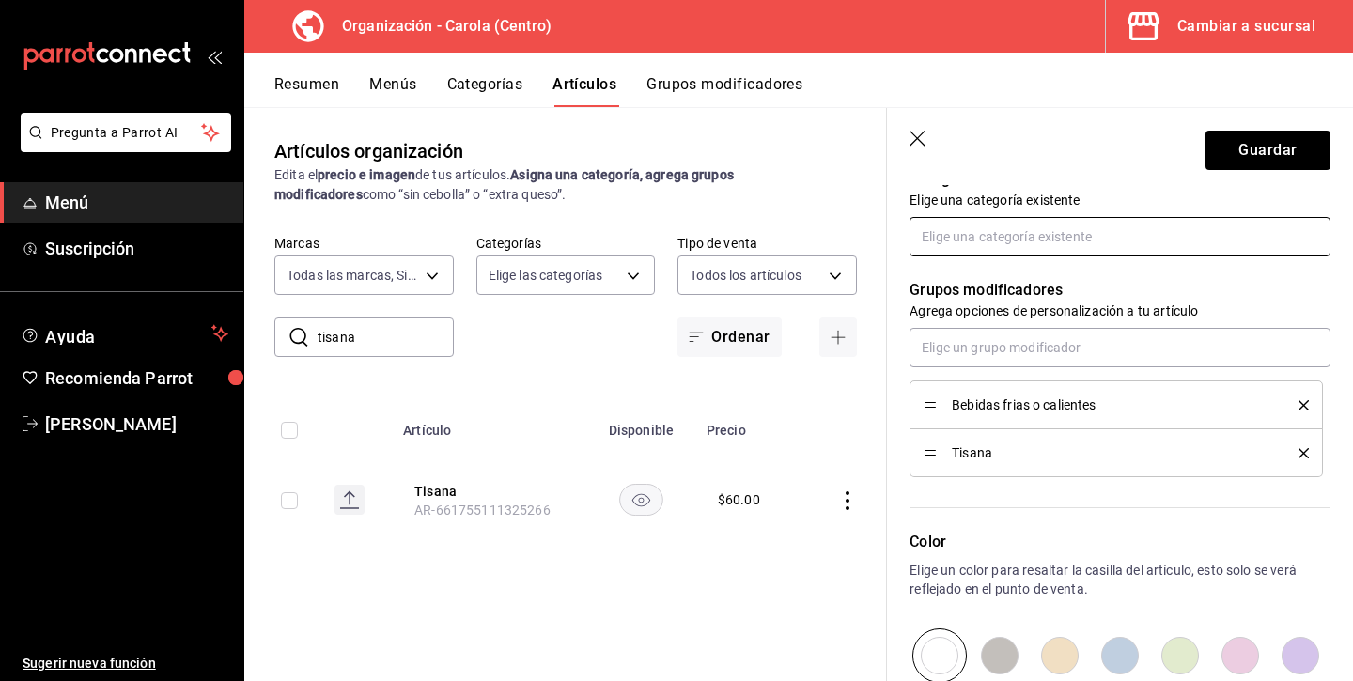
click at [1195, 248] on input "text" at bounding box center [1119, 236] width 421 height 39
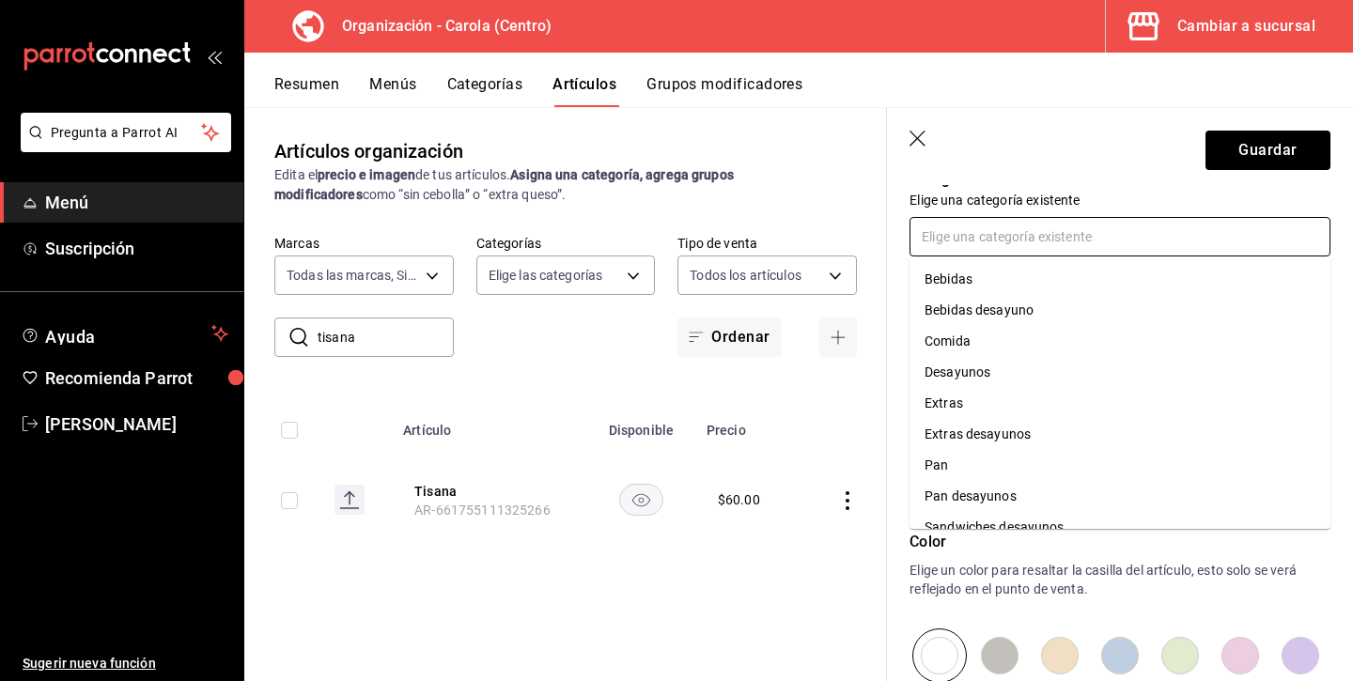
click at [1058, 280] on li "Bebidas" at bounding box center [1119, 279] width 421 height 31
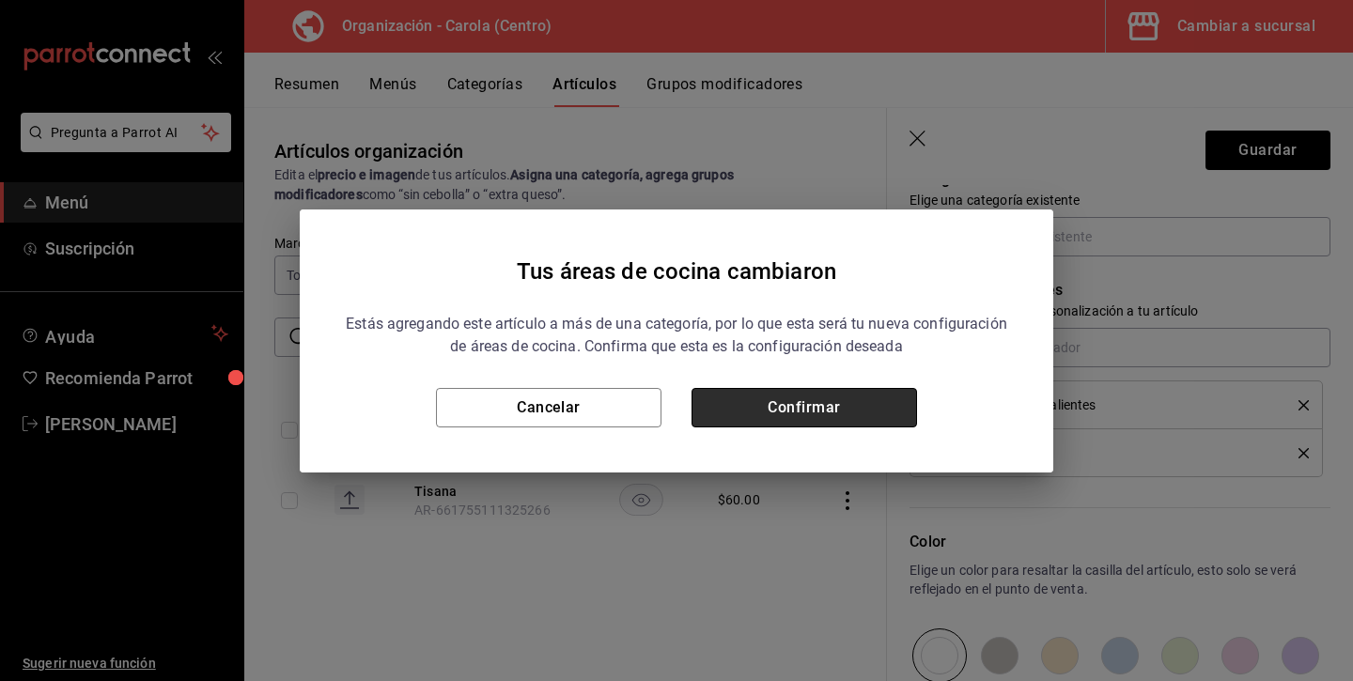
click at [891, 412] on button "Confirmar" at bounding box center [803, 407] width 225 height 39
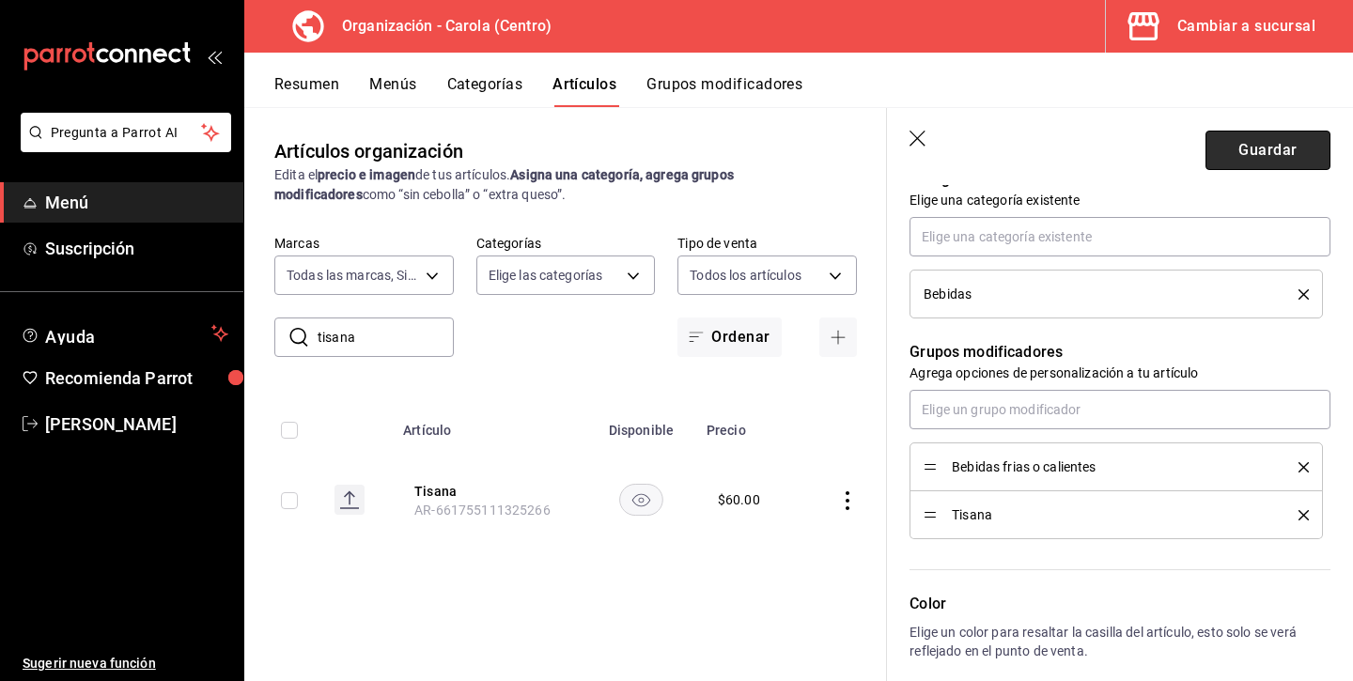
click at [1276, 153] on button "Guardar" at bounding box center [1267, 150] width 125 height 39
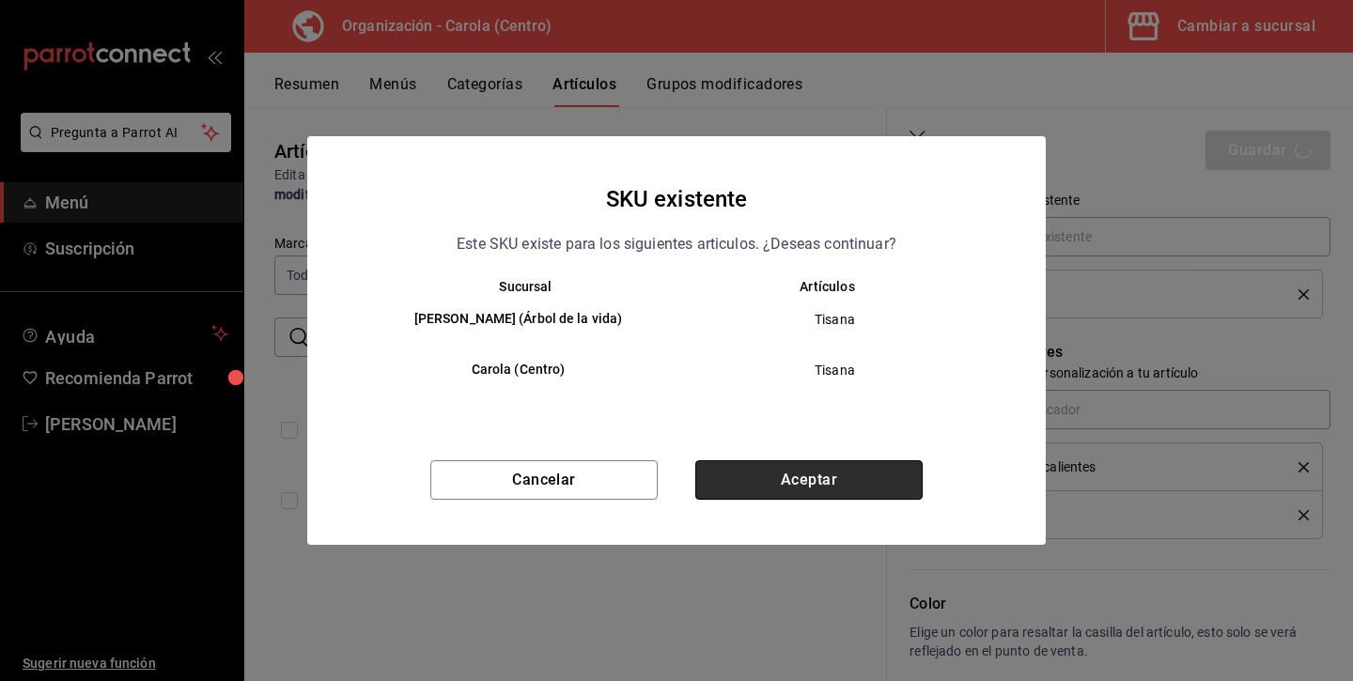
click at [830, 484] on button "Aceptar" at bounding box center [808, 479] width 227 height 39
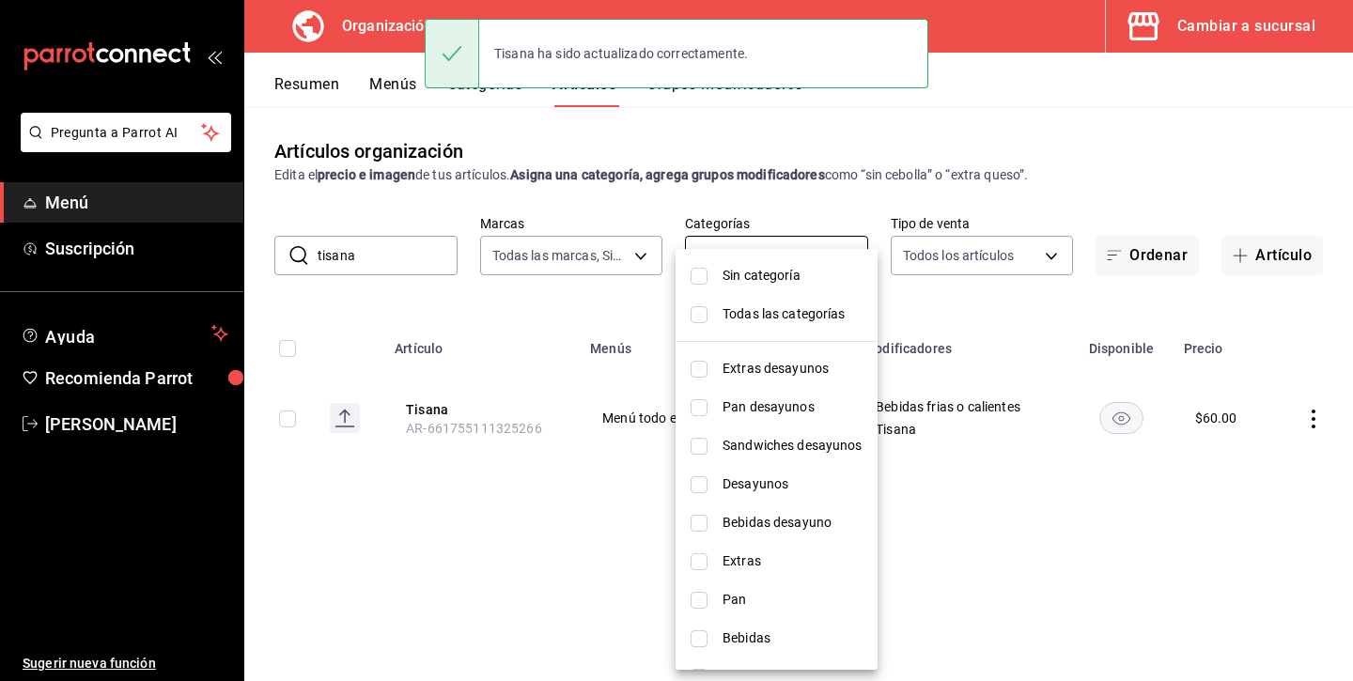
click at [728, 262] on body "Pregunta a Parrot AI Menú Suscripción Ayuda Recomienda Parrot Andrea Diaz Suger…" at bounding box center [676, 340] width 1353 height 681
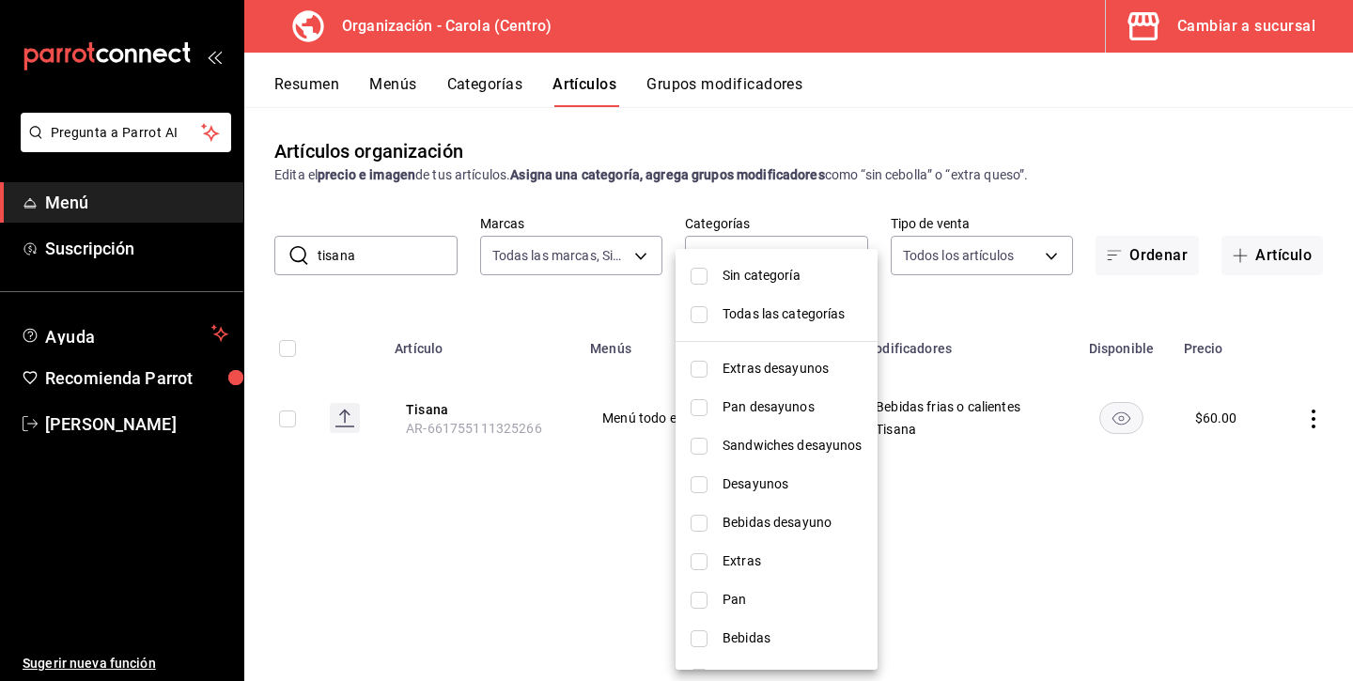
click at [698, 401] on input "checkbox" at bounding box center [698, 407] width 17 height 17
checkbox input "true"
type input "76d4f9f8-42c5-4ee6-a728-c07b806fd39f"
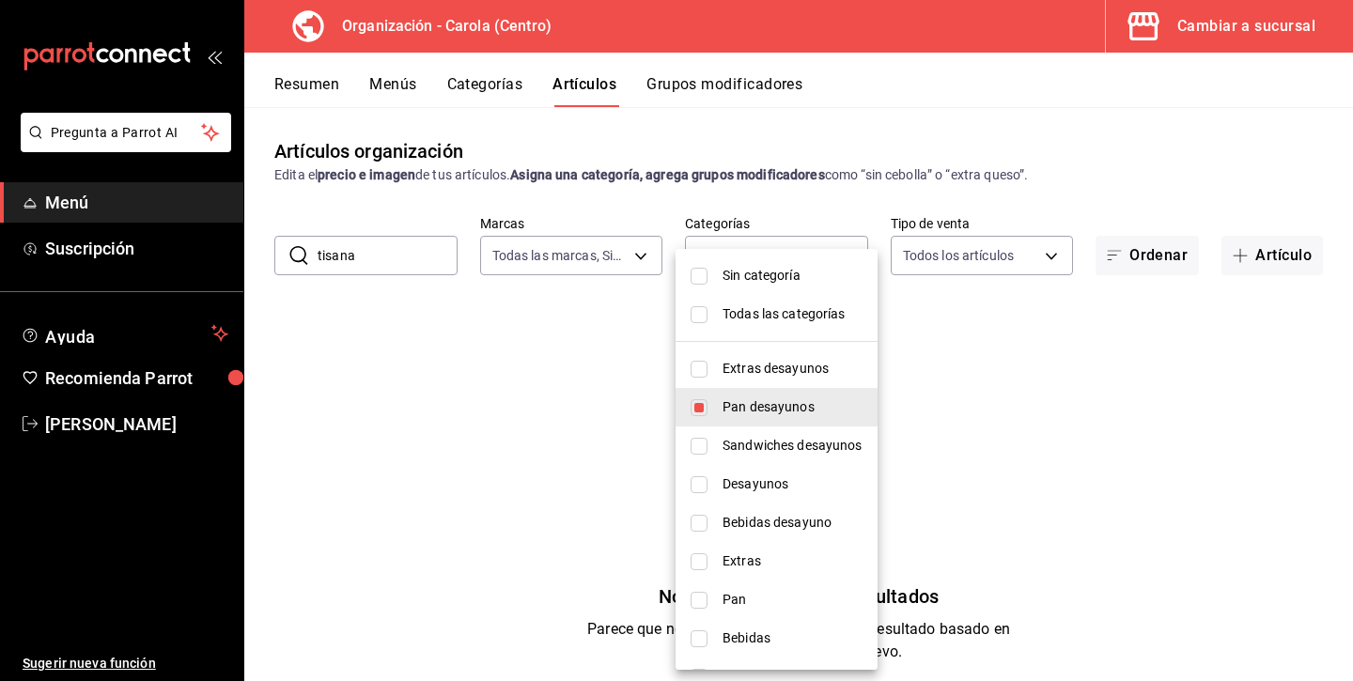
click at [698, 369] on input "checkbox" at bounding box center [698, 369] width 17 height 17
checkbox input "true"
type input "76d4f9f8-42c5-4ee6-a728-c07b806fd39f,8da68a38-104b-4a0a-8aa5-581c433b7c30"
click at [1003, 486] on div at bounding box center [676, 340] width 1353 height 681
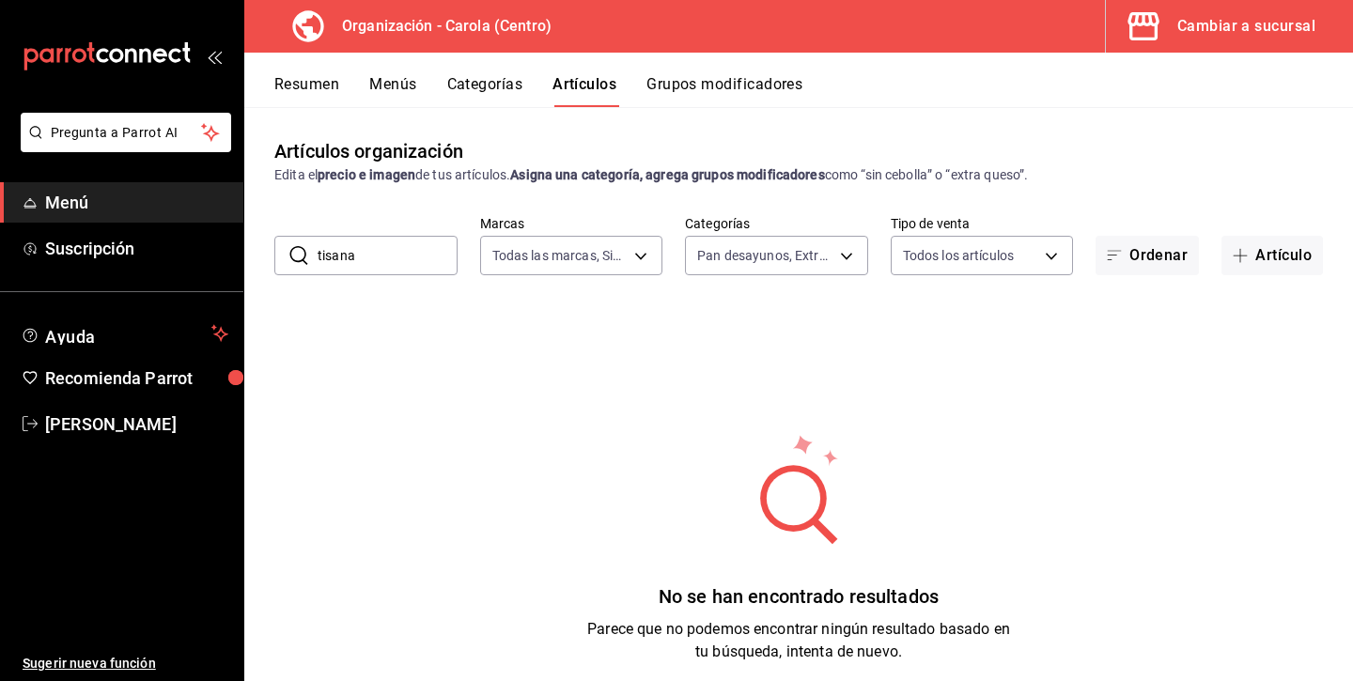
click at [327, 86] on button "Resumen" at bounding box center [306, 91] width 65 height 32
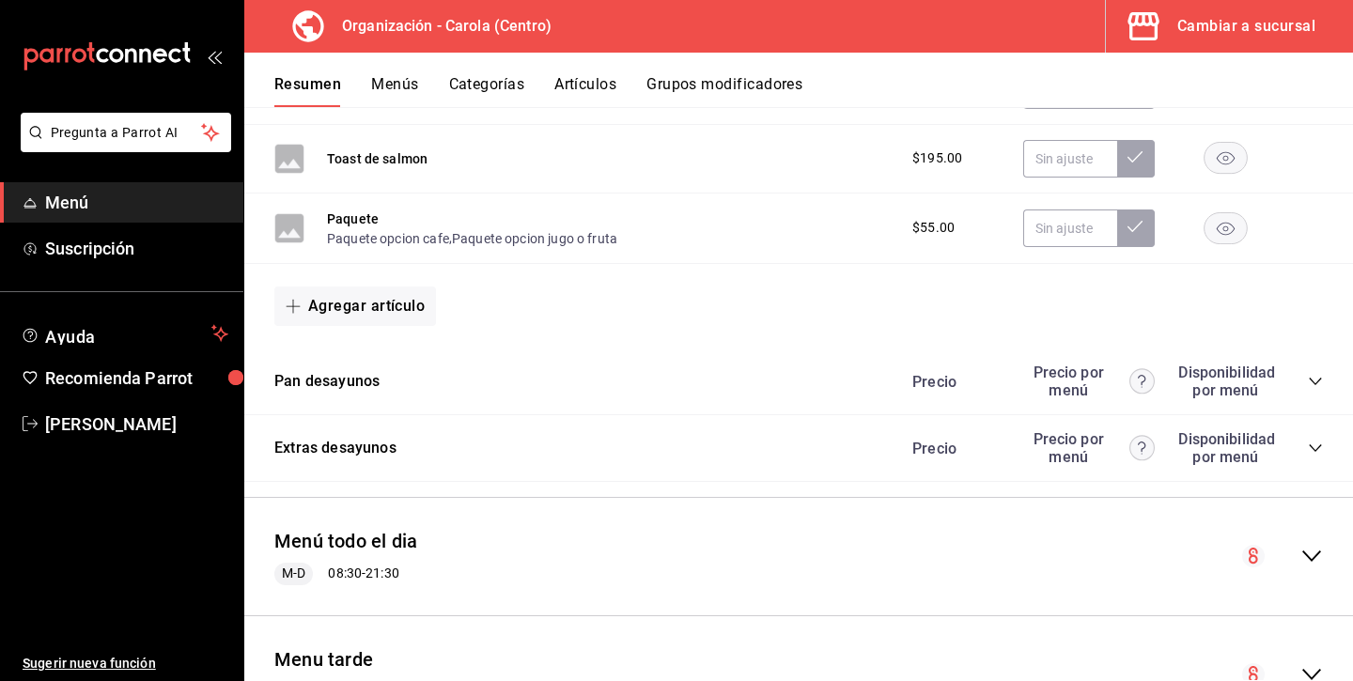
scroll to position [2350, 0]
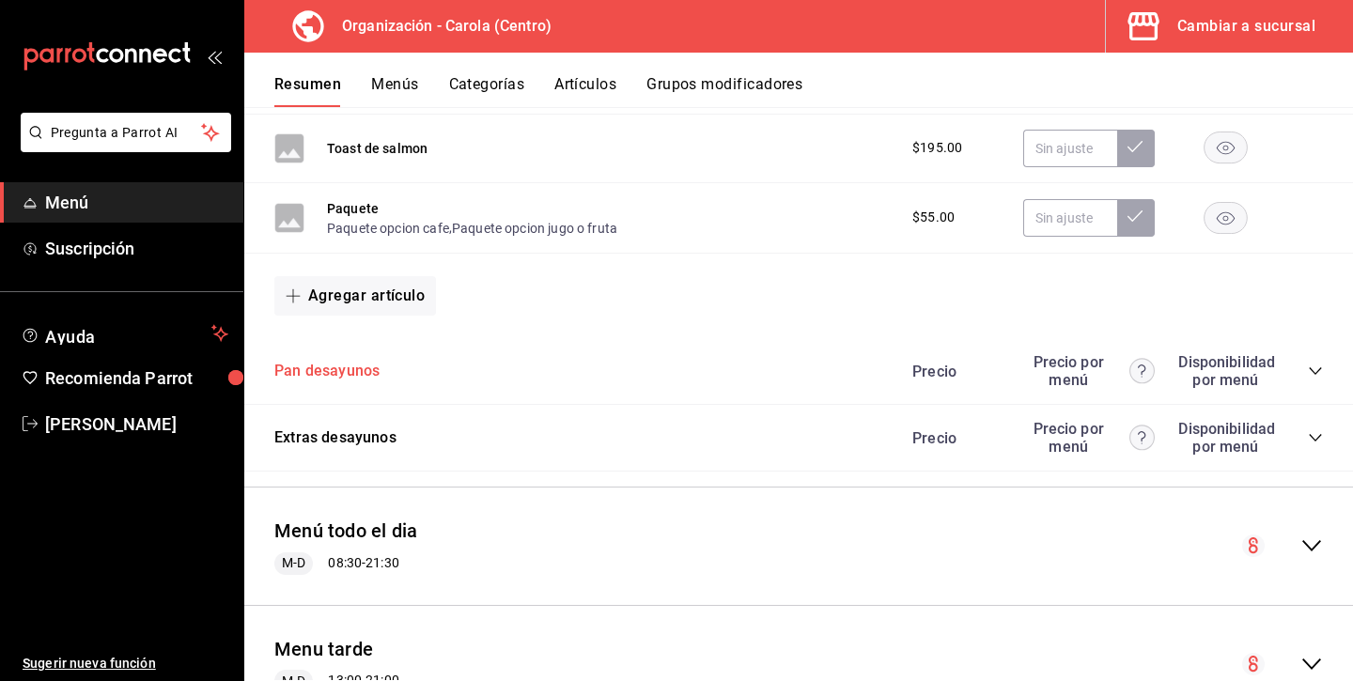
click at [367, 365] on button "Pan desayunos" at bounding box center [326, 372] width 105 height 22
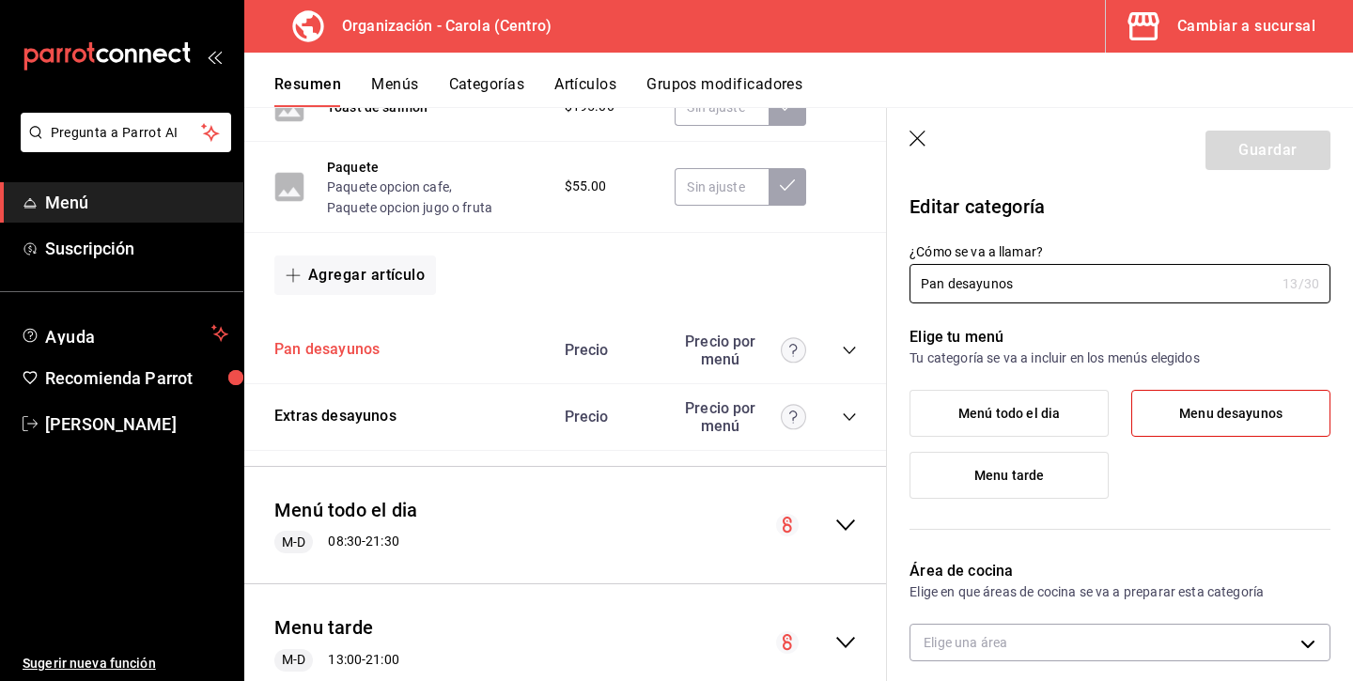
scroll to position [2495, 0]
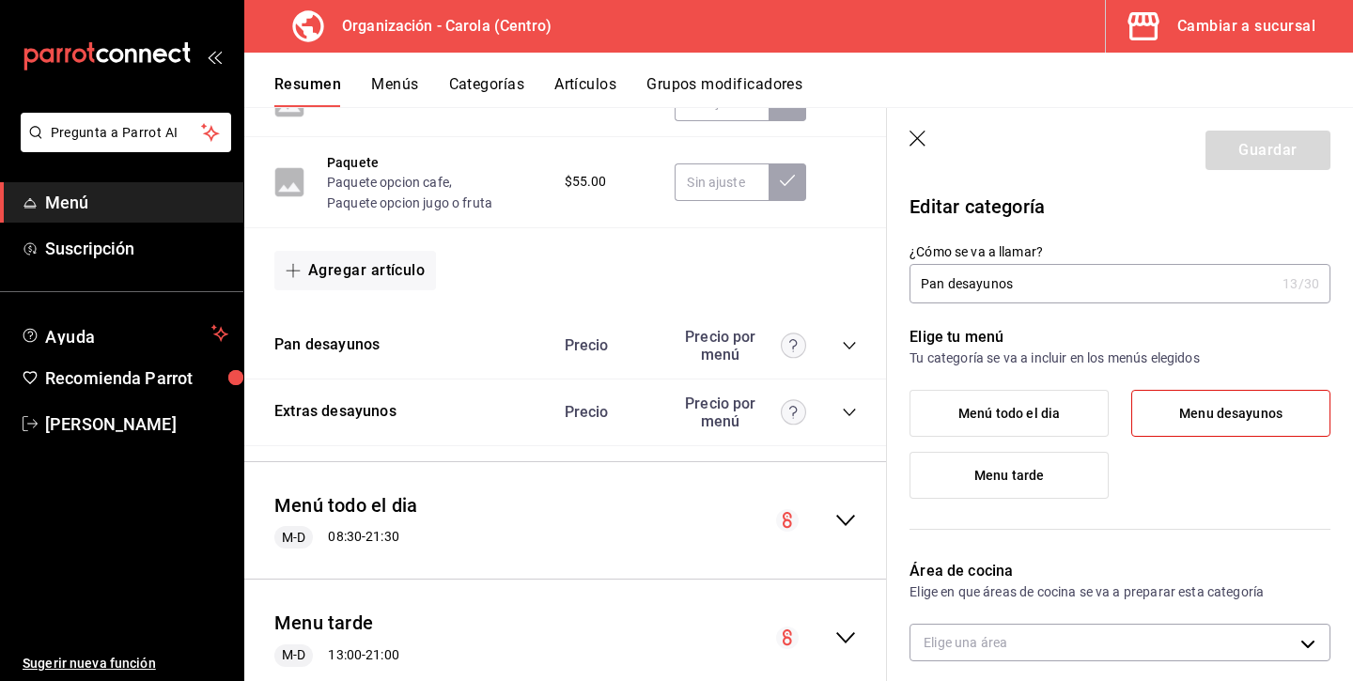
click at [850, 353] on icon "collapse-category-row" at bounding box center [849, 345] width 15 height 15
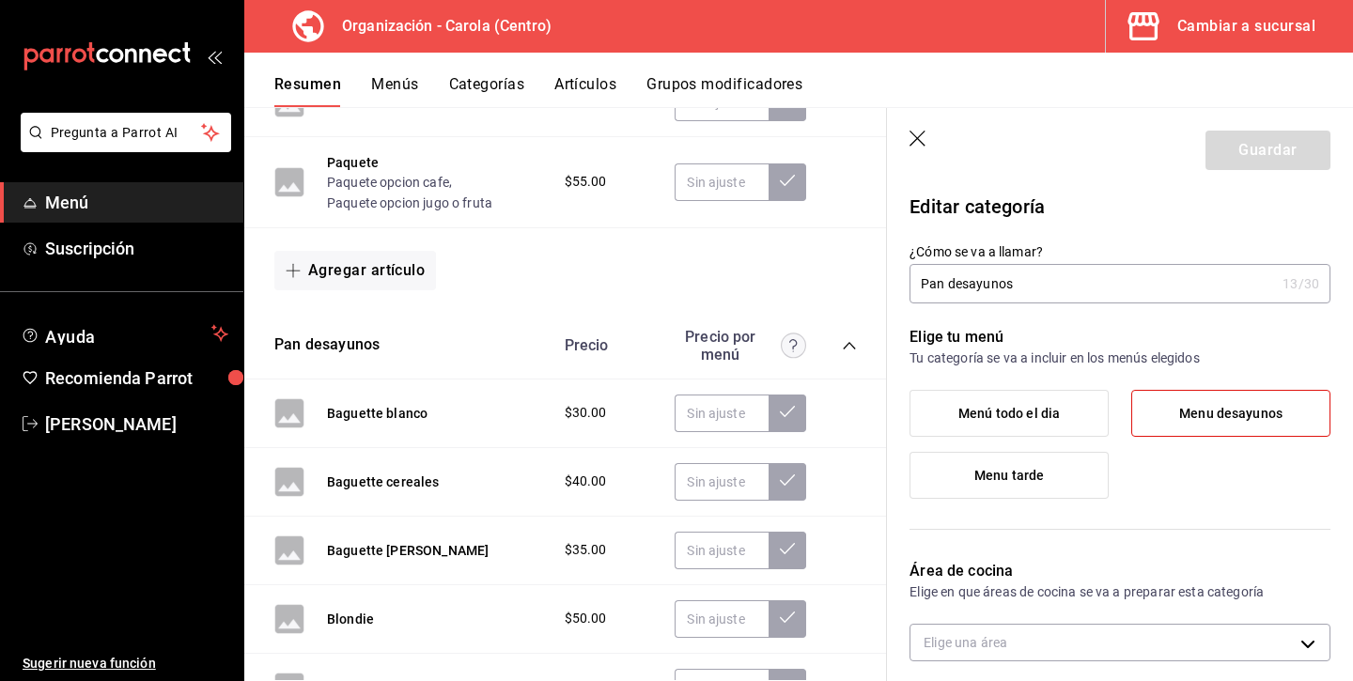
click at [916, 141] on icon "button" at bounding box center [918, 140] width 19 height 19
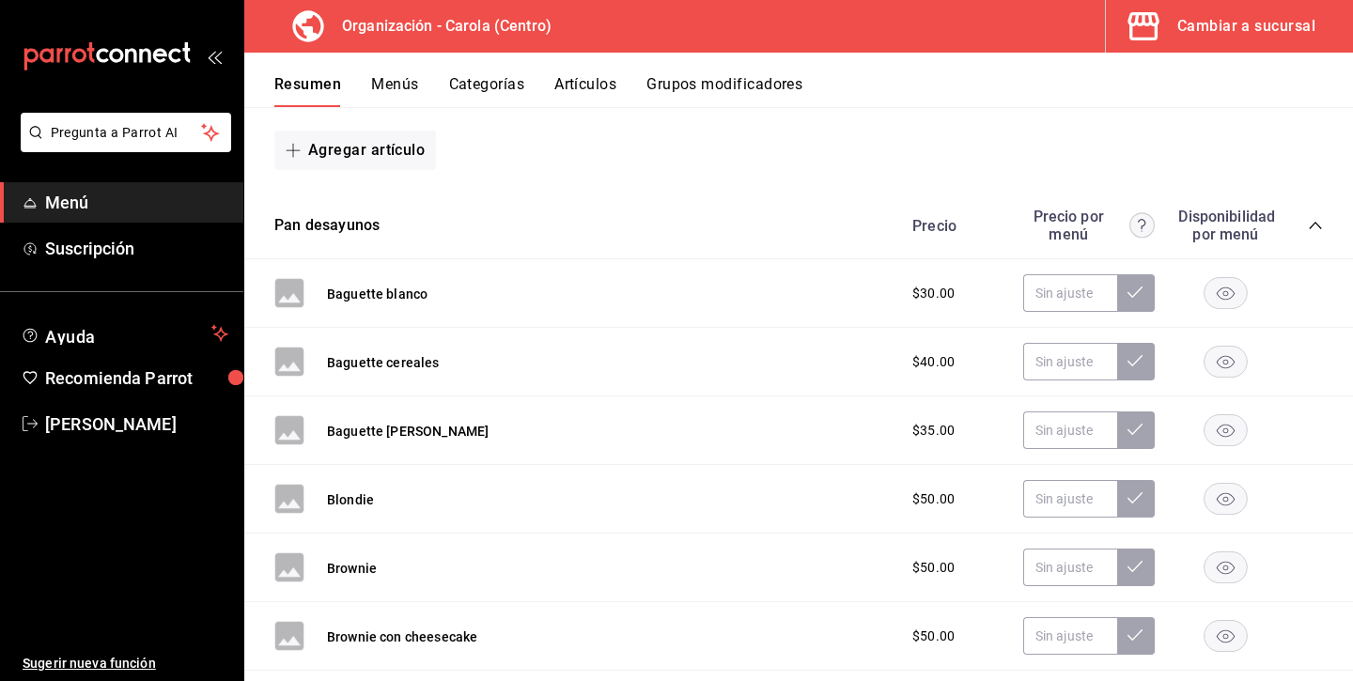
click at [1316, 225] on icon "collapse-category-row" at bounding box center [1315, 225] width 15 height 15
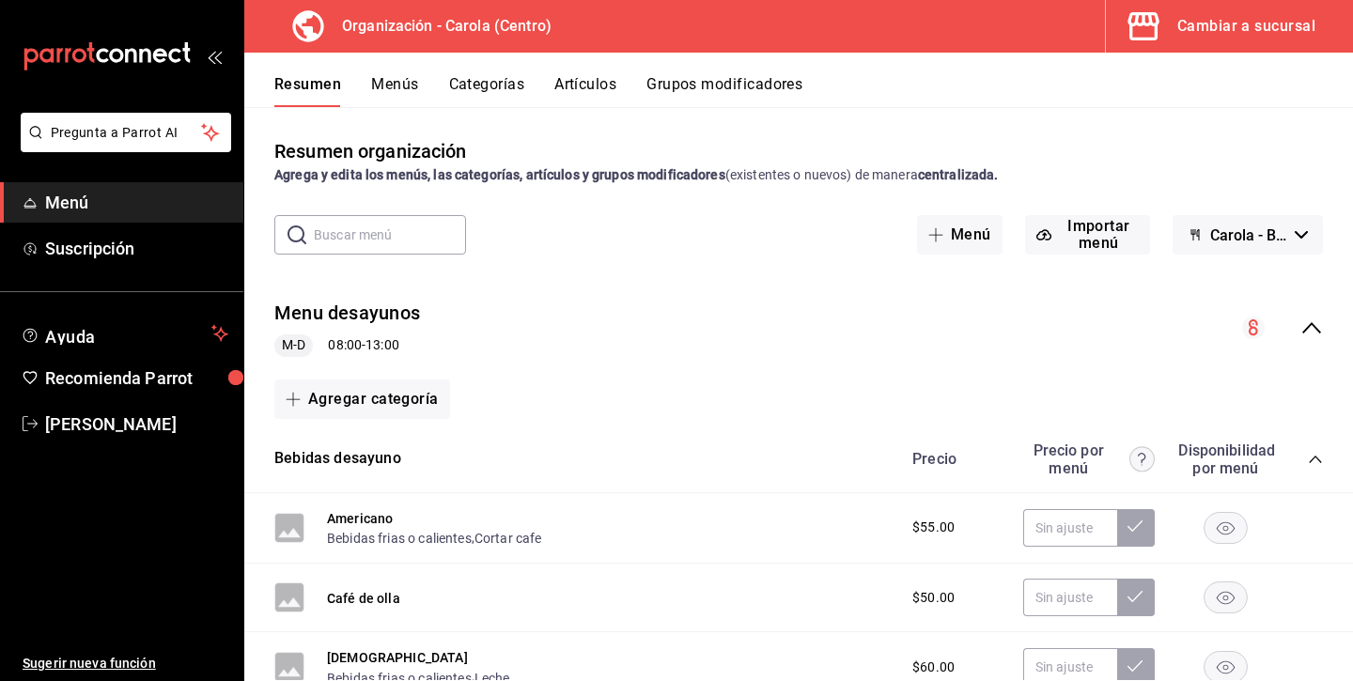
click at [1318, 453] on icon "collapse-category-row" at bounding box center [1315, 459] width 15 height 15
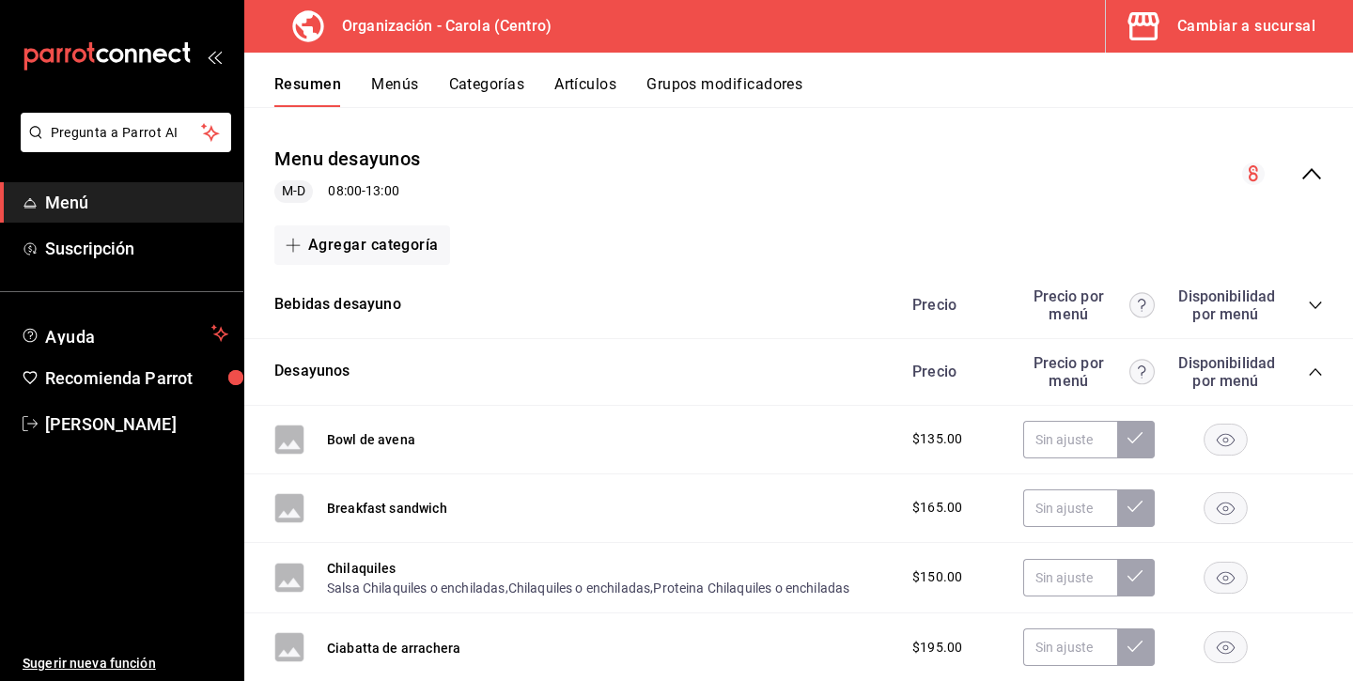
scroll to position [88, 0]
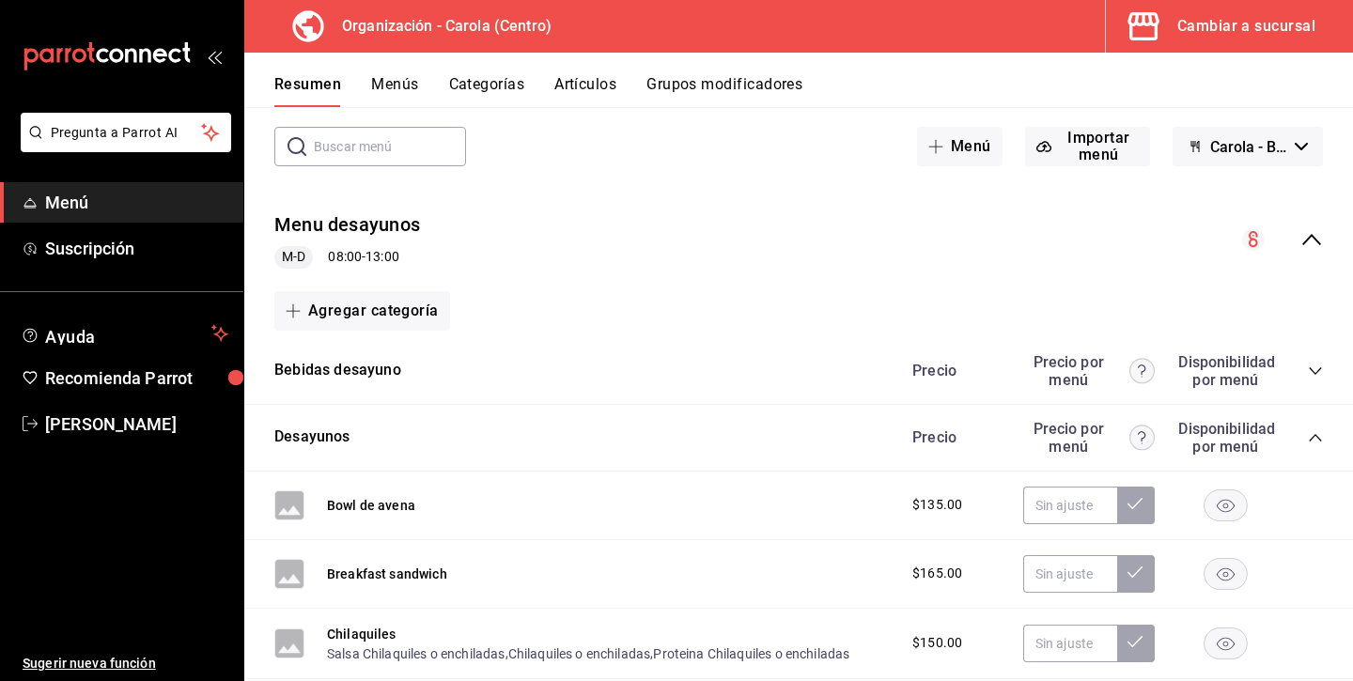
click at [1312, 236] on icon "collapse-menu-row" at bounding box center [1311, 239] width 19 height 11
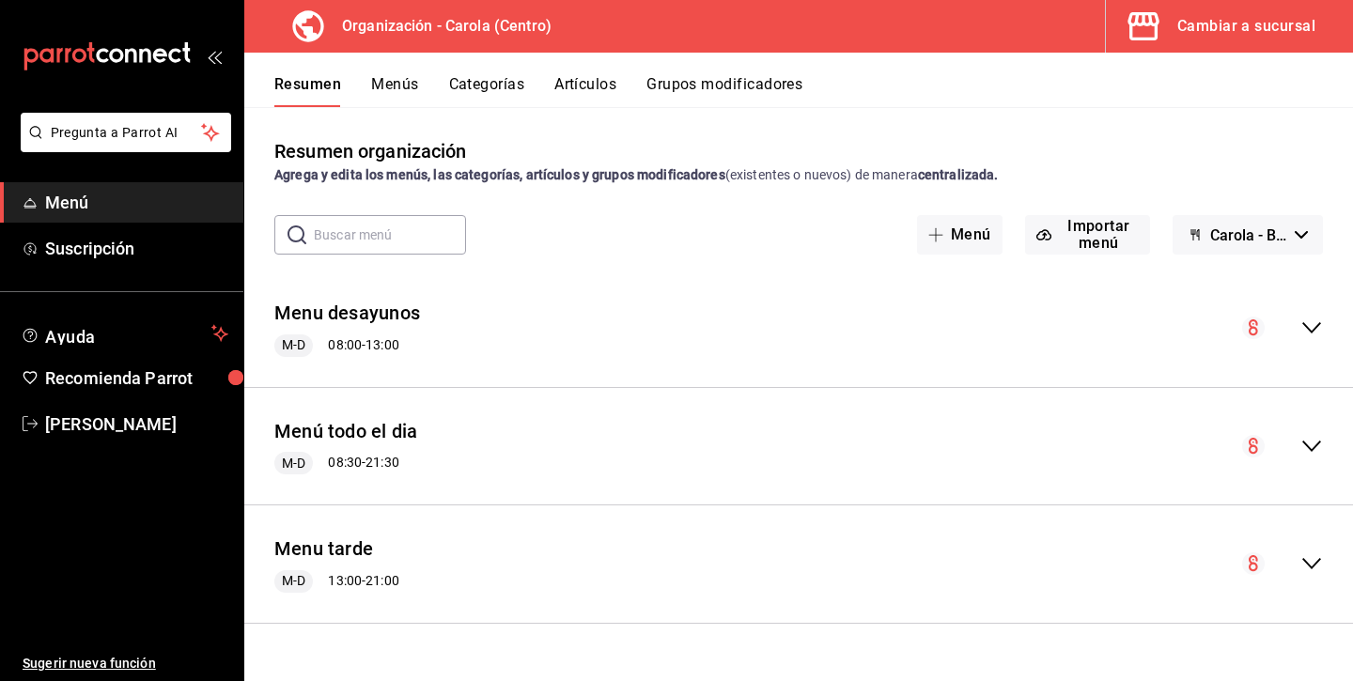
scroll to position [0, 0]
click at [1308, 450] on icon "collapse-menu-row" at bounding box center [1311, 446] width 23 height 23
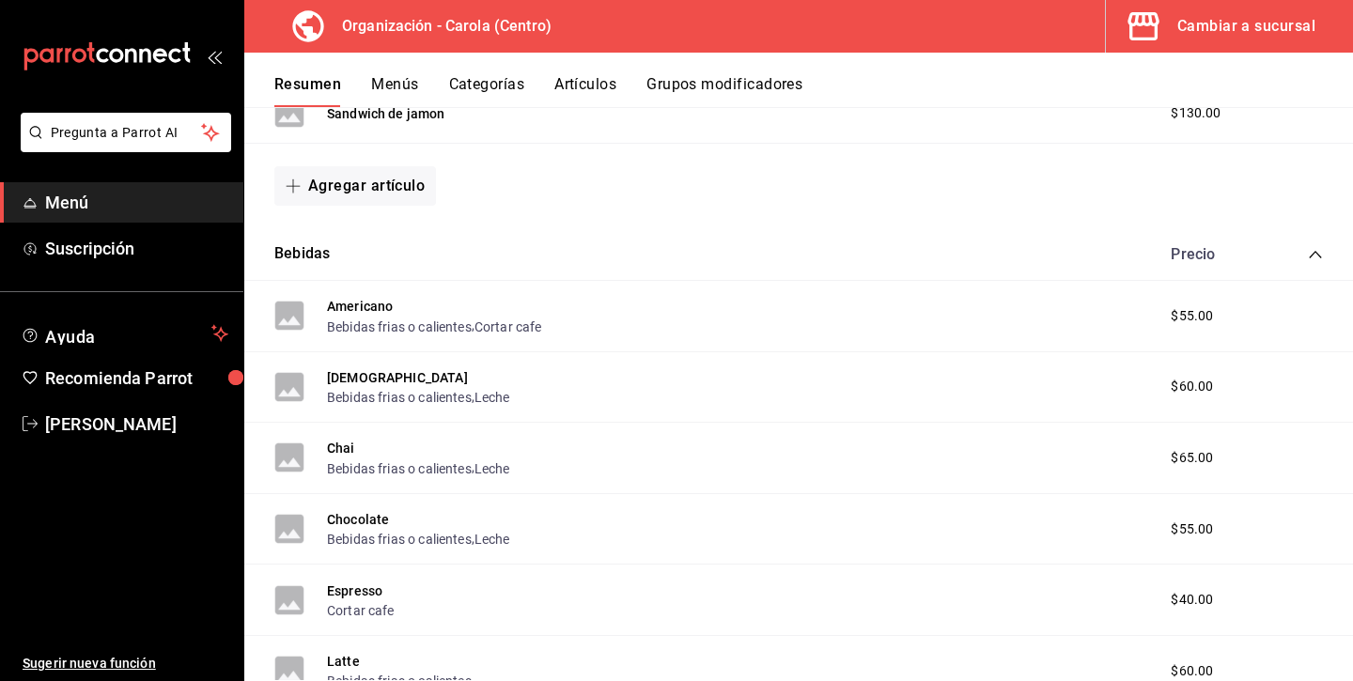
scroll to position [634, 0]
click at [368, 302] on button "Americano" at bounding box center [360, 308] width 66 height 19
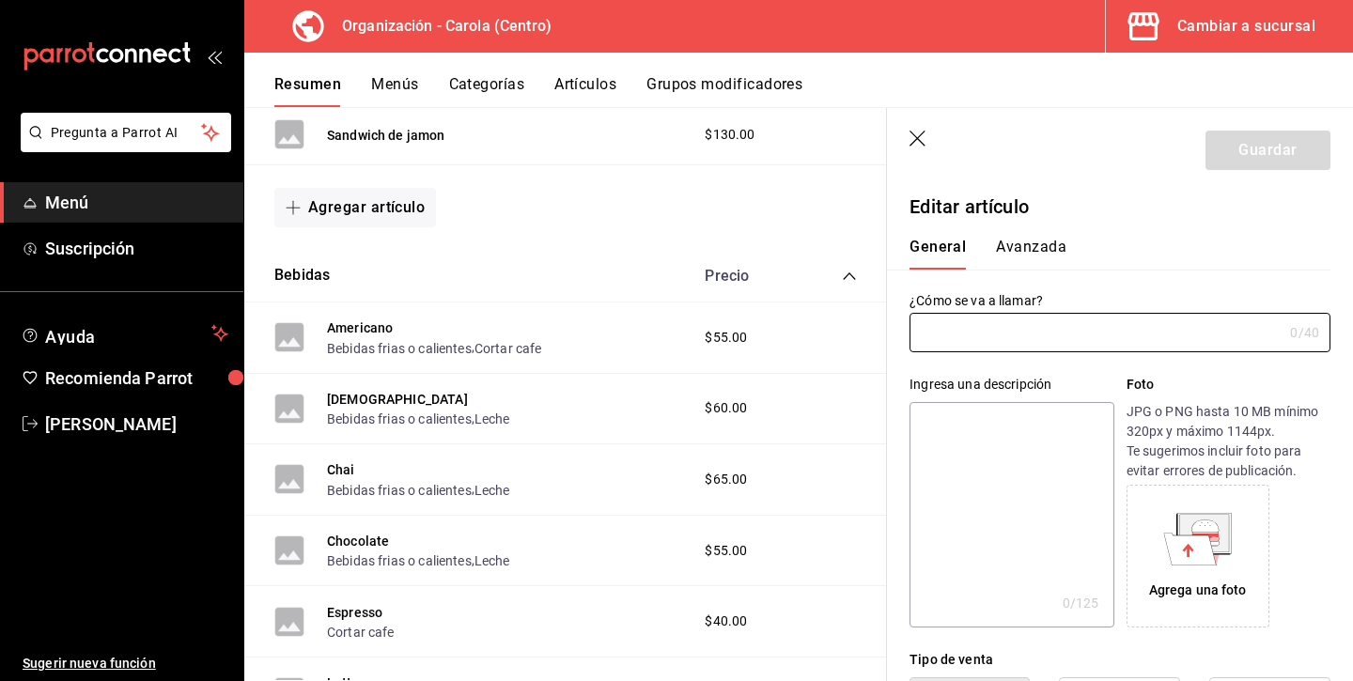
type input "Americano"
type input "$55.00"
type input "AR-661755111108944"
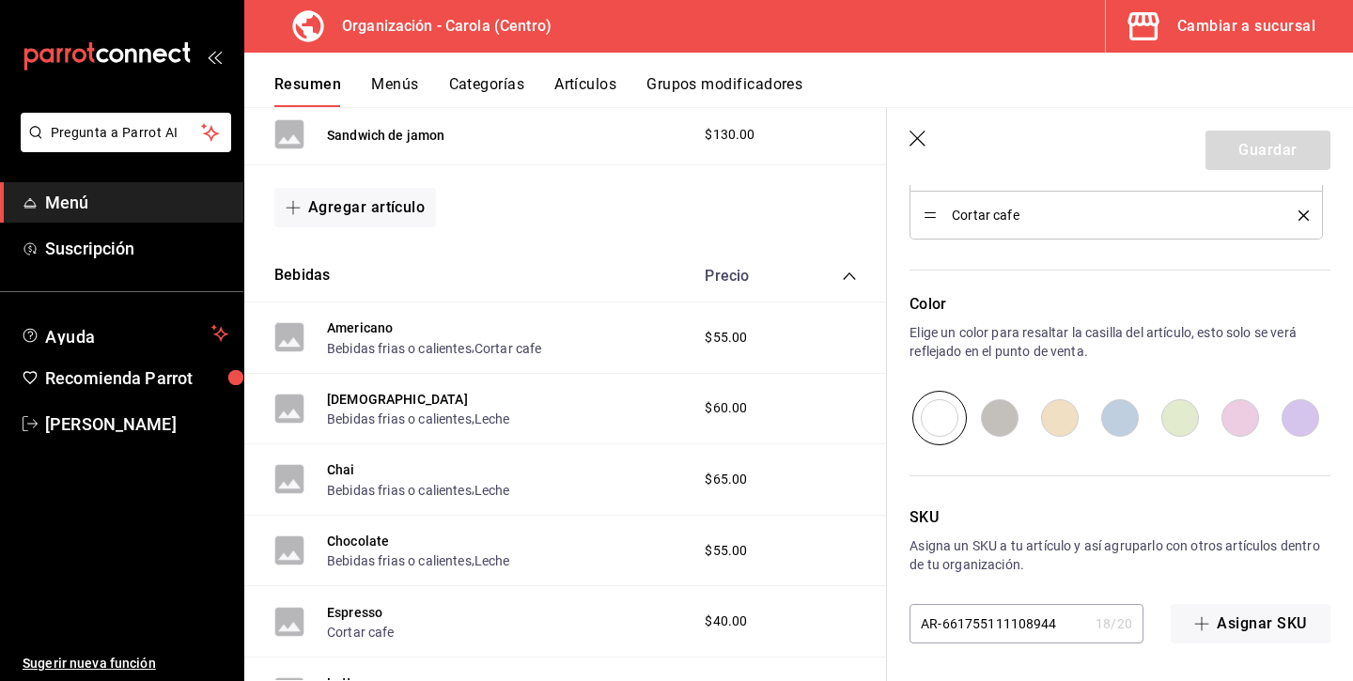
scroll to position [993, 0]
click at [918, 136] on icon "button" at bounding box center [918, 140] width 19 height 19
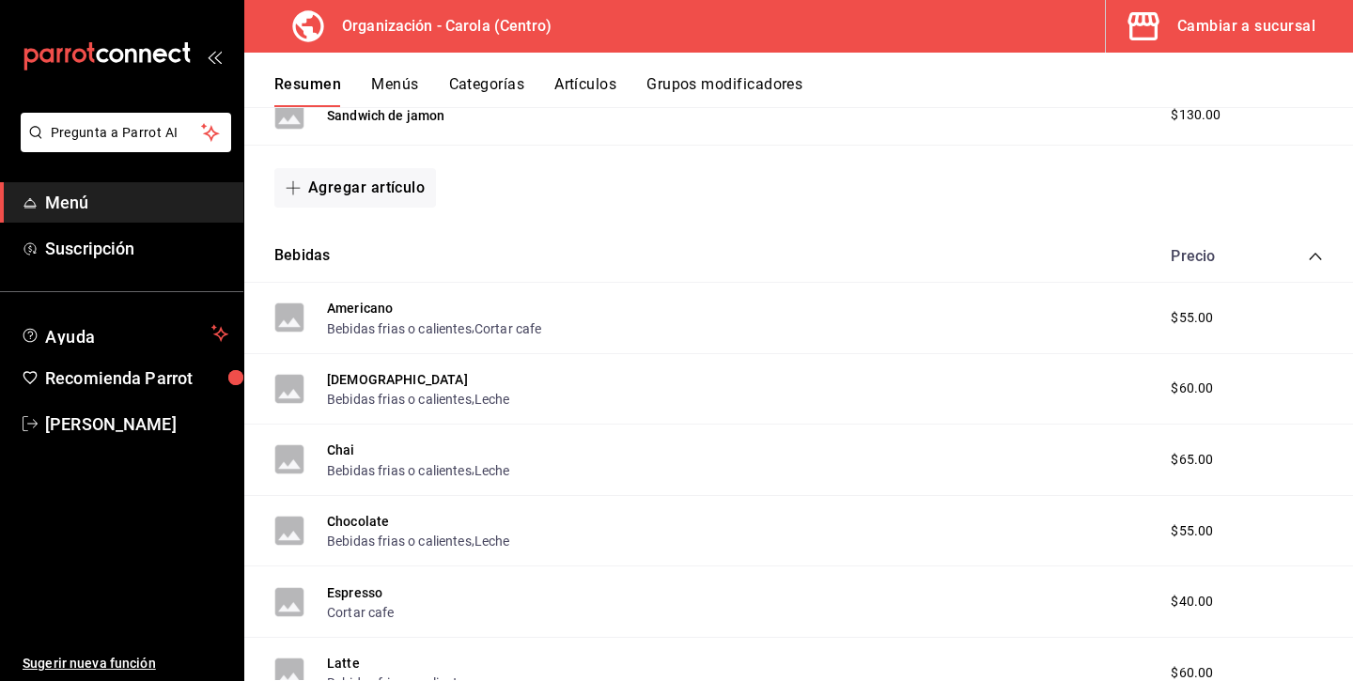
click at [577, 85] on button "Artículos" at bounding box center [585, 91] width 62 height 32
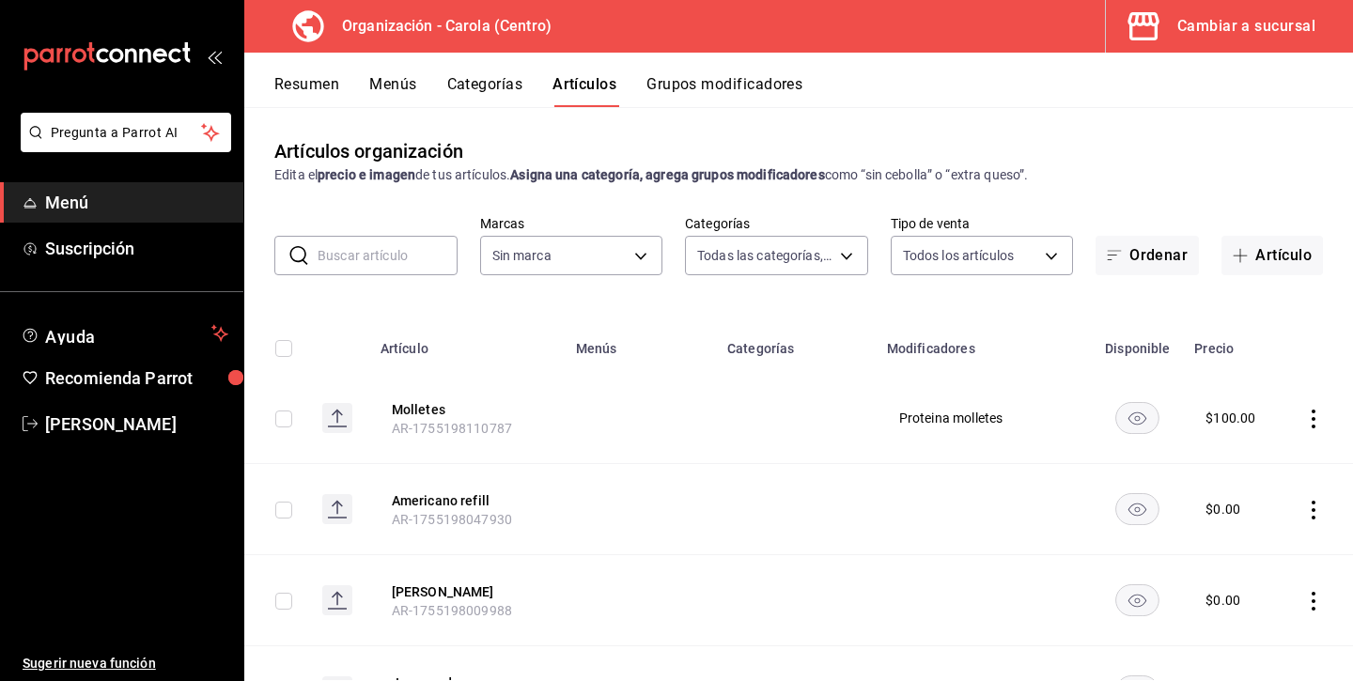
type input "8da68a38-104b-4a0a-8aa5-581c433b7c30,76d4f9f8-42c5-4ee6-a728-c07b806fd39f,1792e…"
type input "463def20-5023-47da-b4a8-3ca52a2ee8a5"
click at [402, 77] on button "Menús" at bounding box center [392, 91] width 47 height 32
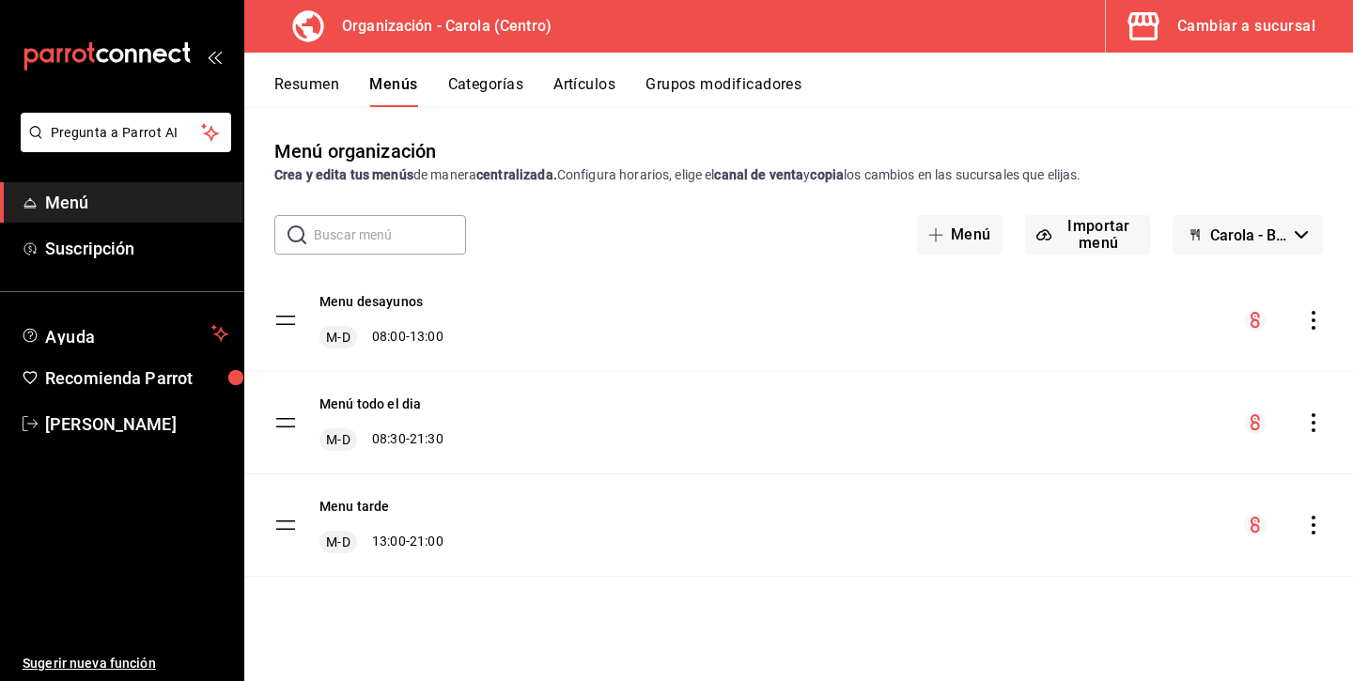
click at [1316, 423] on icon "actions" at bounding box center [1313, 422] width 19 height 19
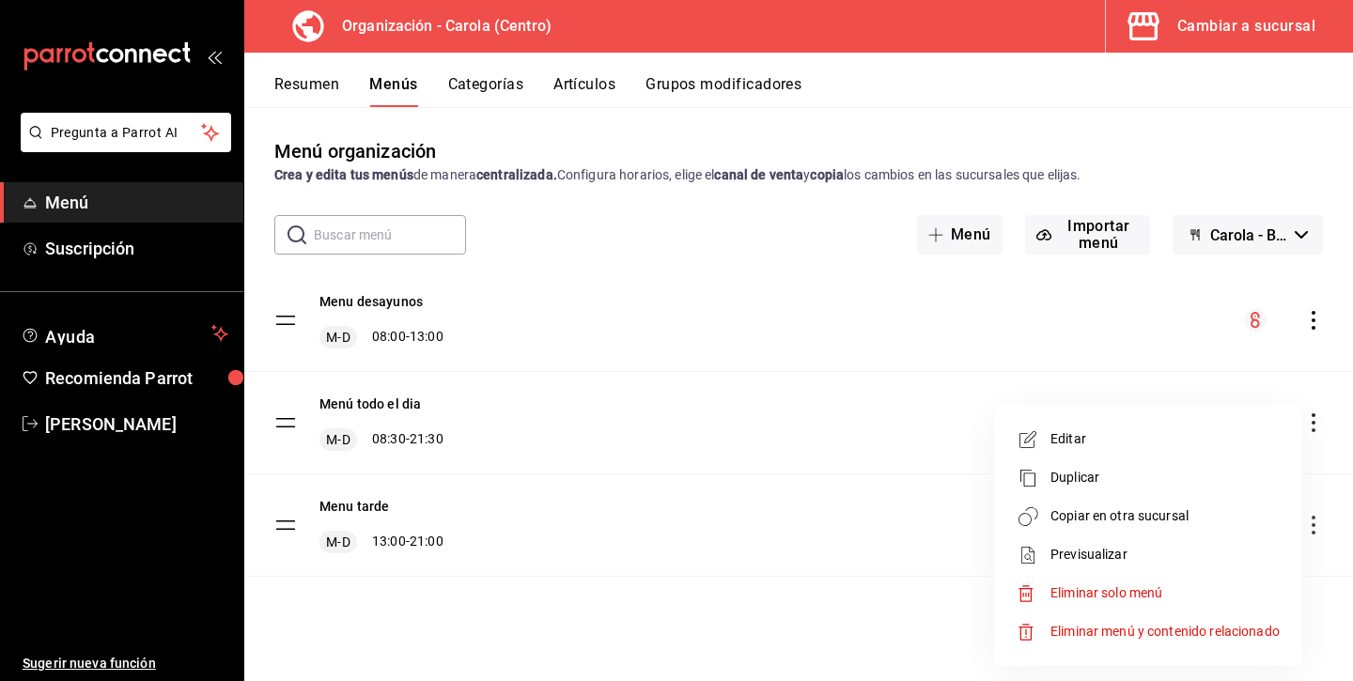
click at [1093, 442] on span "Editar" at bounding box center [1164, 439] width 229 height 20
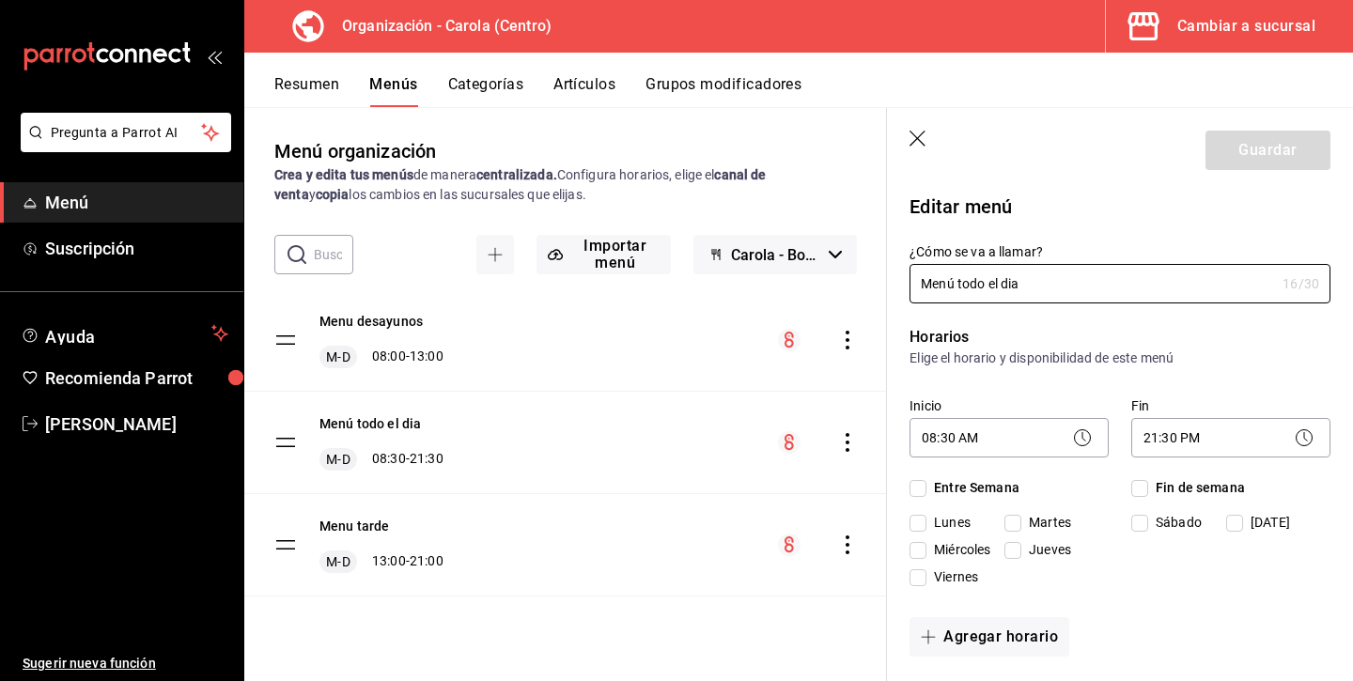
checkbox input "true"
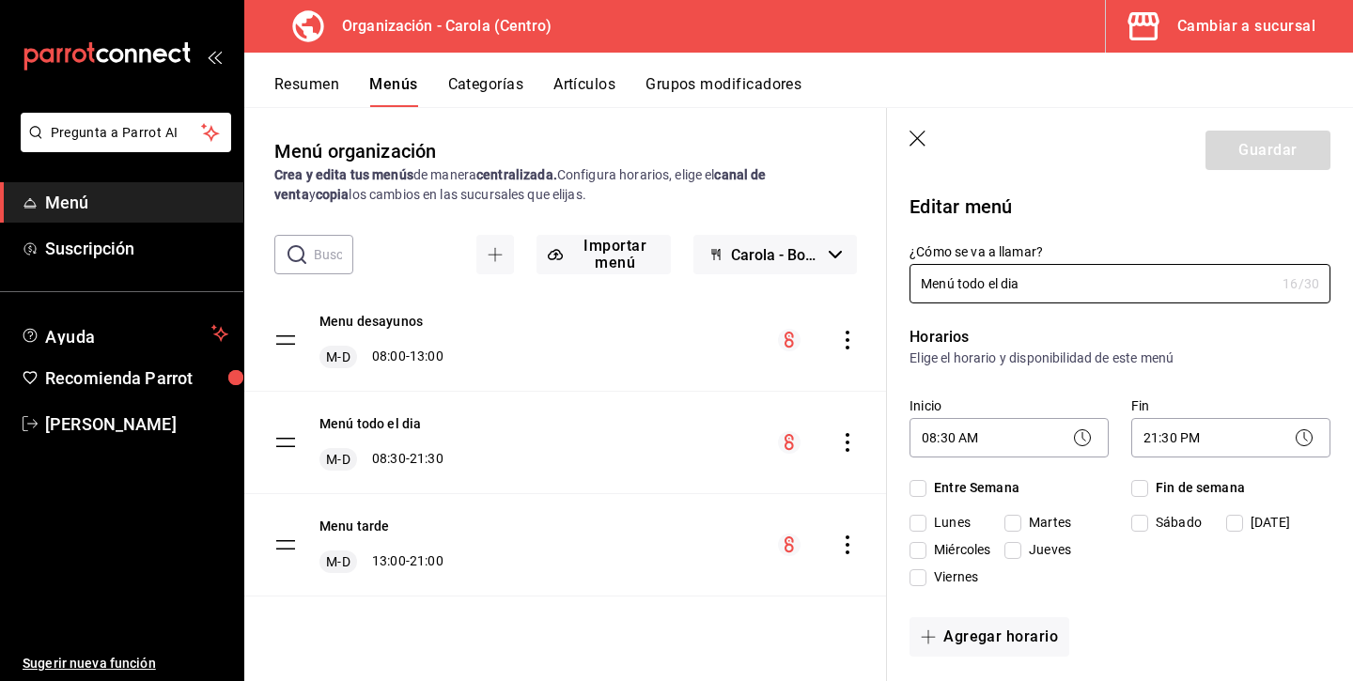
checkbox input "true"
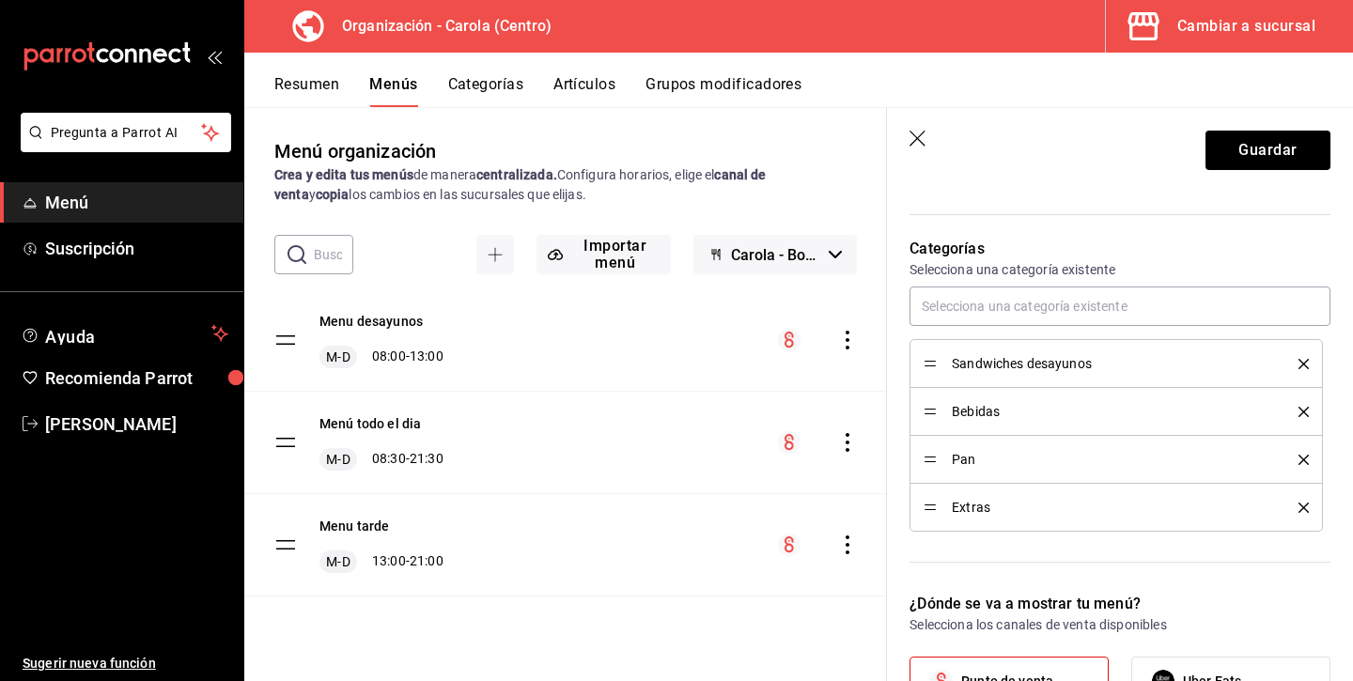
scroll to position [474, 0]
click at [918, 133] on icon "button" at bounding box center [918, 140] width 19 height 19
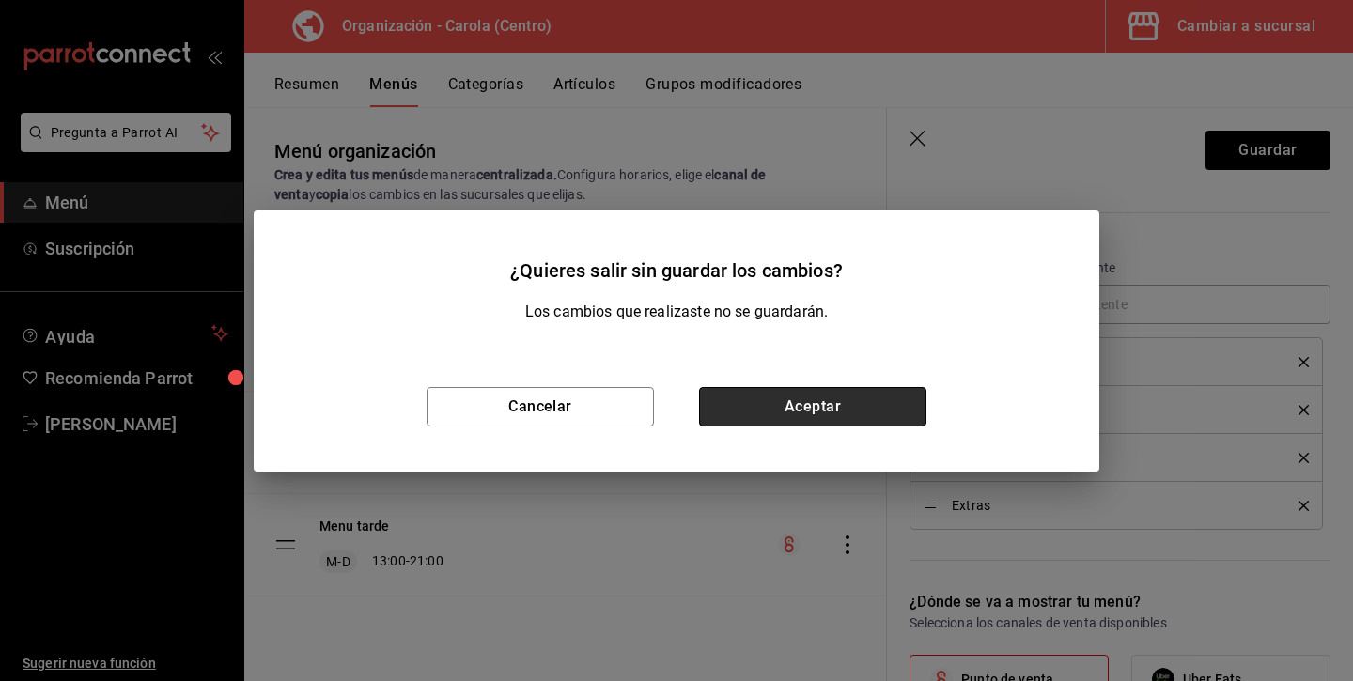
click at [868, 401] on button "Aceptar" at bounding box center [812, 406] width 227 height 39
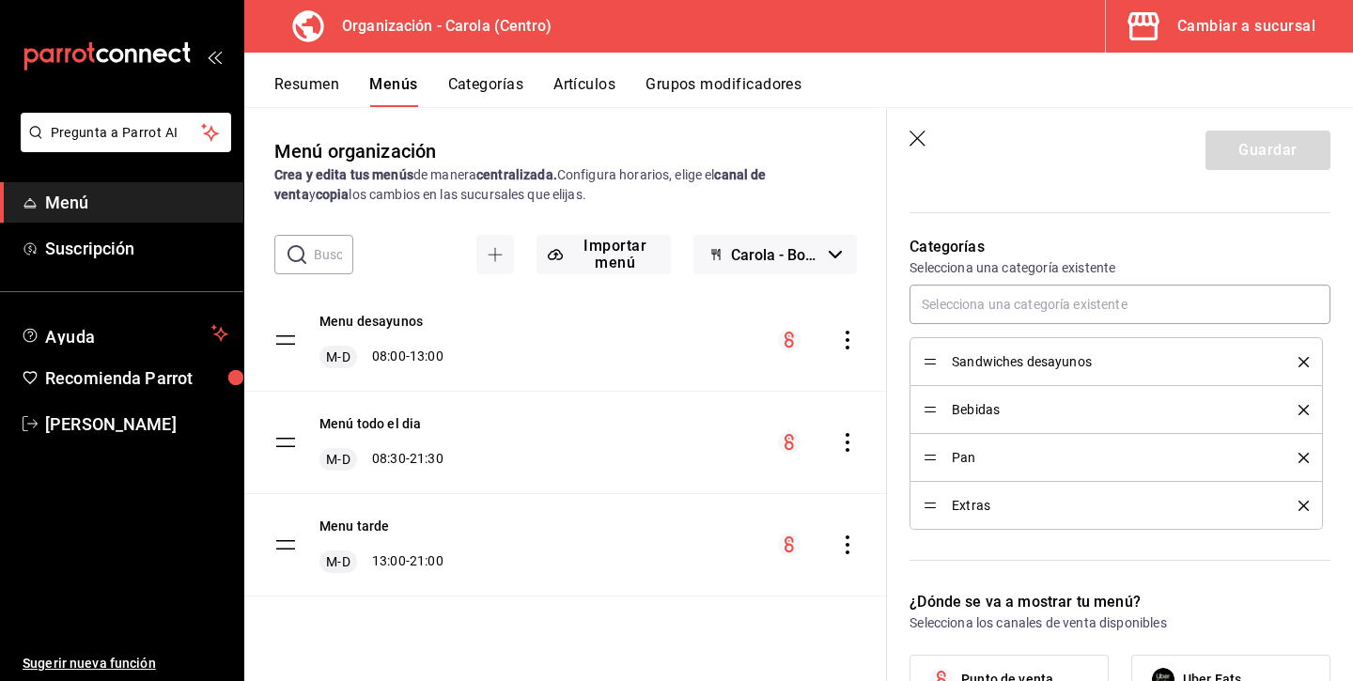
checkbox input "false"
type input "1756238600734"
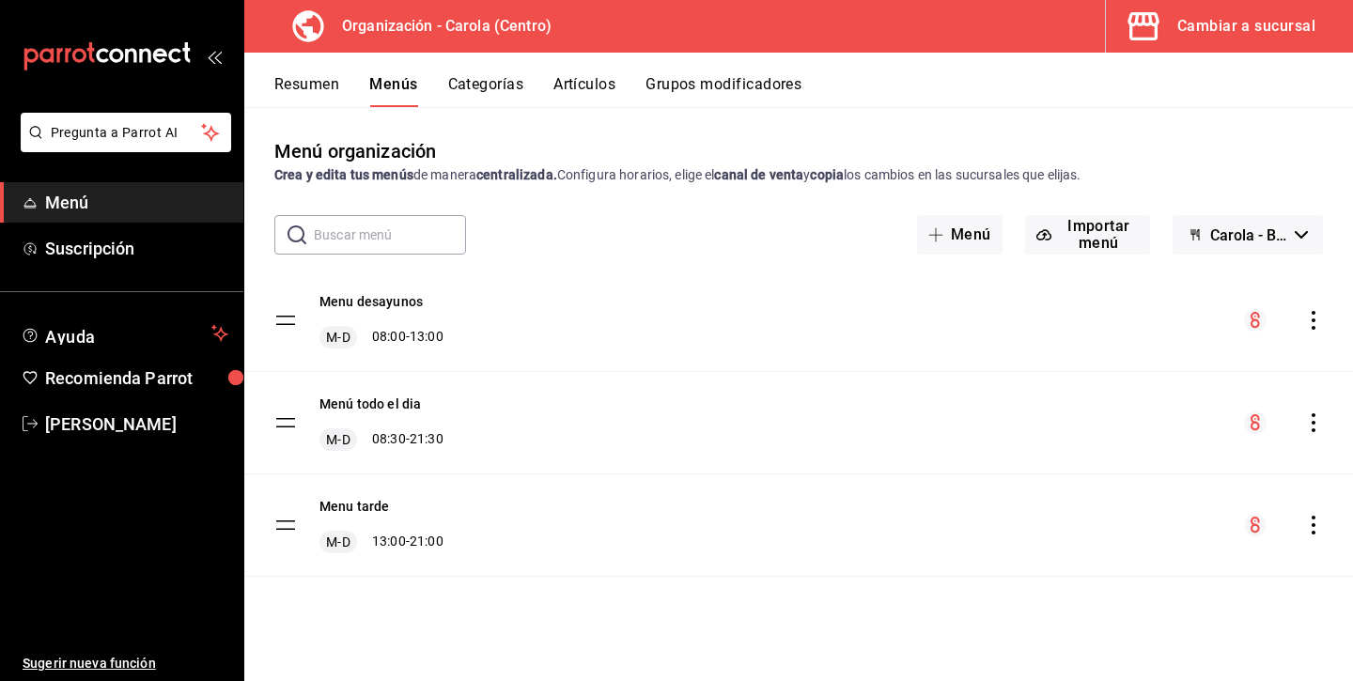
click at [1311, 320] on icon "actions" at bounding box center [1313, 320] width 19 height 19
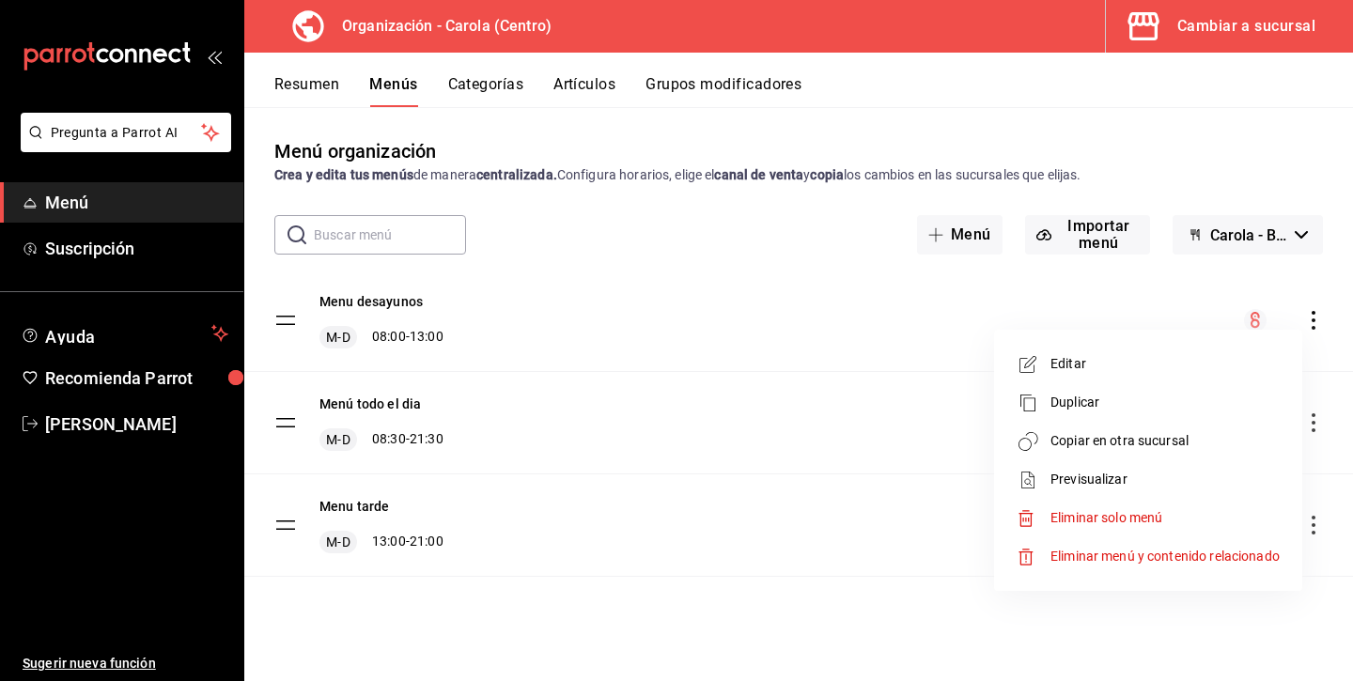
click at [1101, 364] on span "Editar" at bounding box center [1164, 364] width 229 height 20
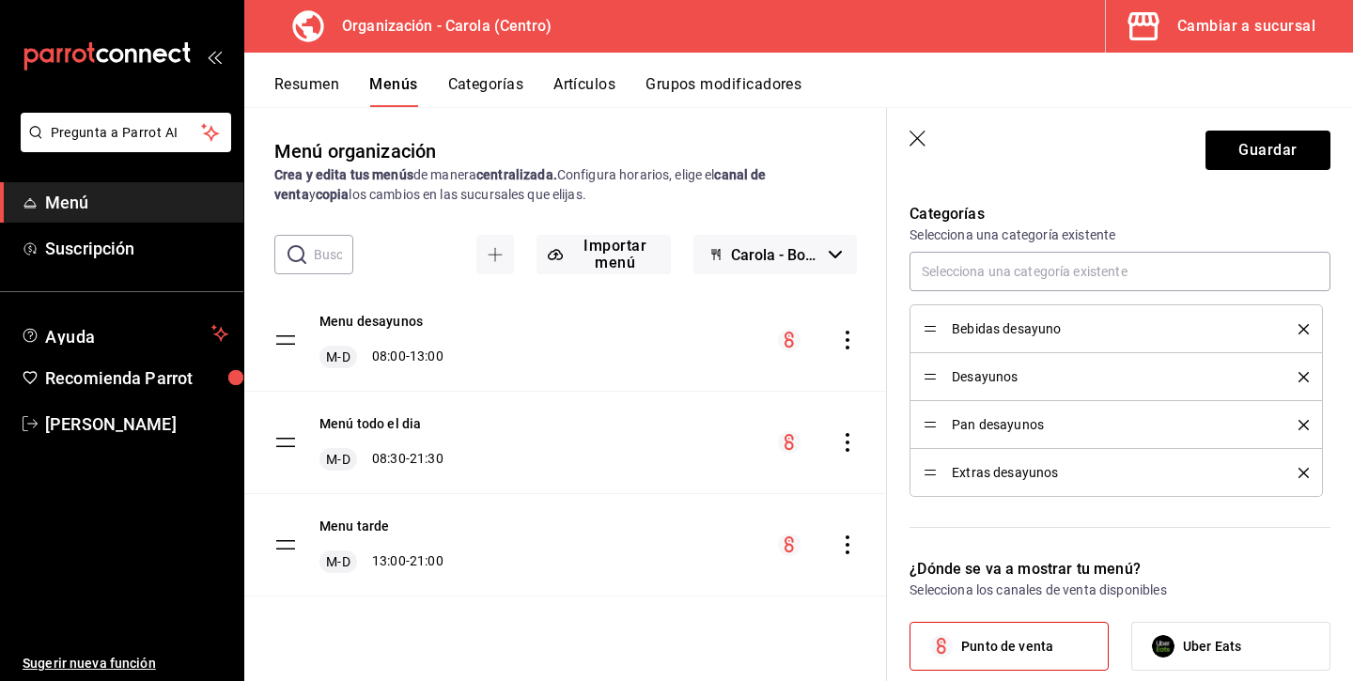
scroll to position [507, 0]
click at [1303, 327] on icon "delete" at bounding box center [1303, 329] width 10 height 10
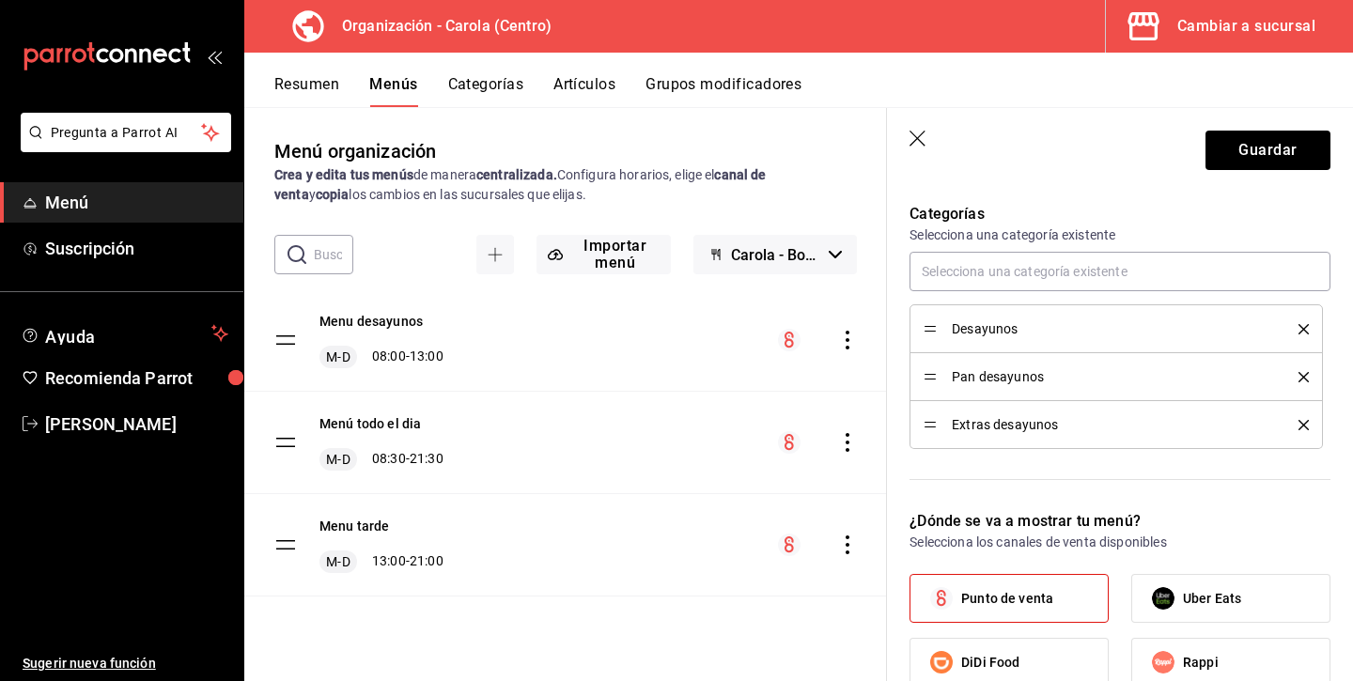
click at [1301, 372] on icon "delete" at bounding box center [1303, 377] width 10 height 10
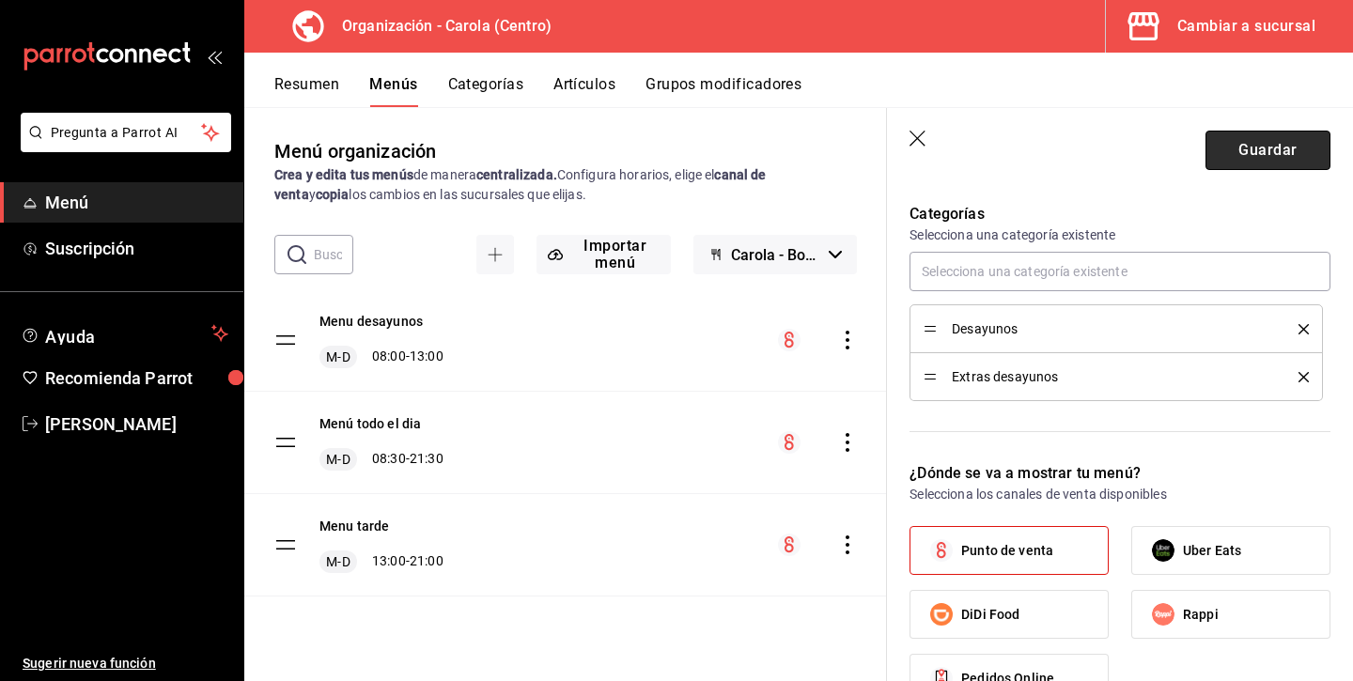
click at [1281, 164] on button "Guardar" at bounding box center [1267, 150] width 125 height 39
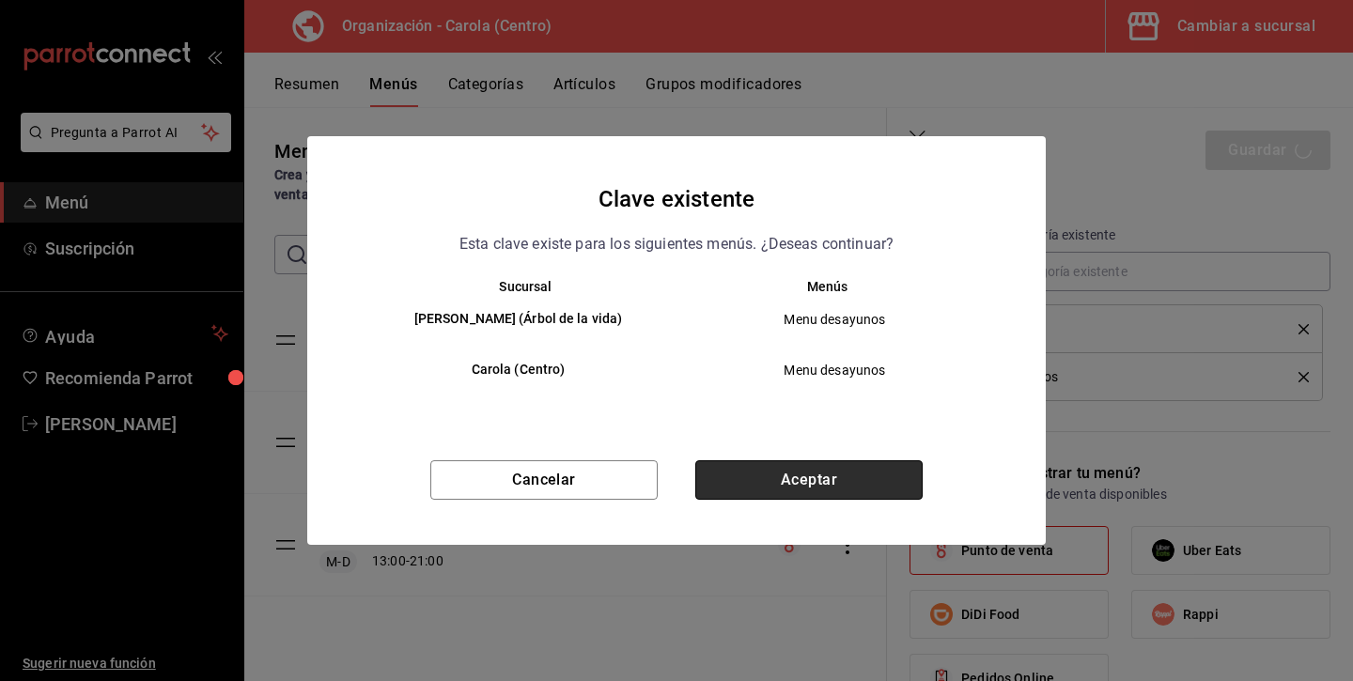
click at [790, 474] on button "Aceptar" at bounding box center [808, 479] width 227 height 39
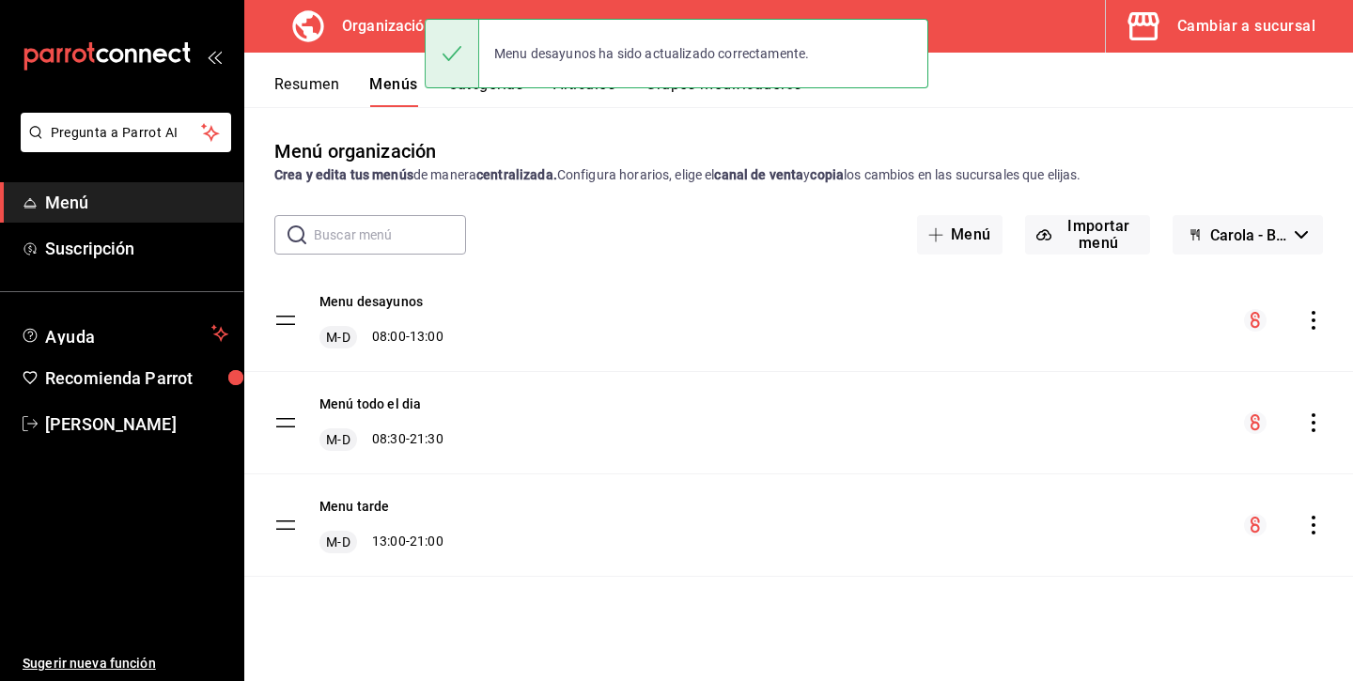
click at [280, 313] on tbody "Menu desayunos M-D 08:00 - 13:00 Menú todo el dia M-D 08:30 - 21:30 Menu tarde …" at bounding box center [798, 423] width 1109 height 307
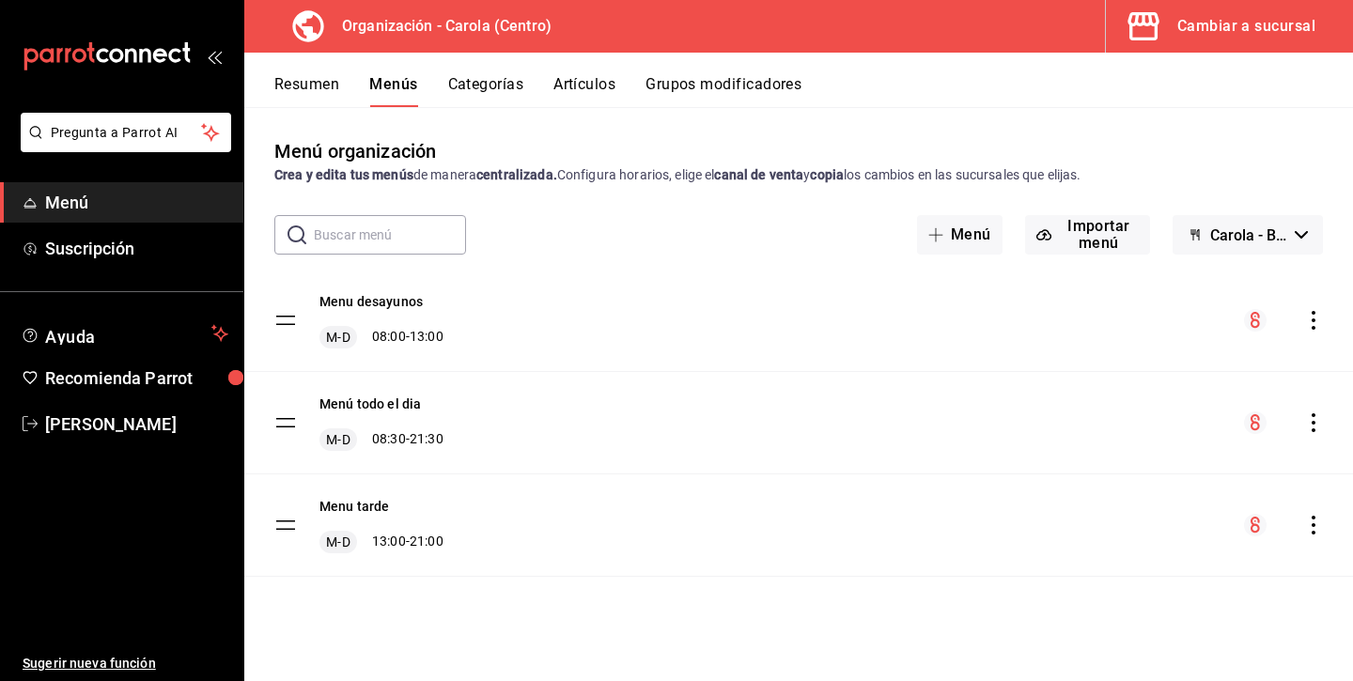
click at [285, 314] on tbody "Menu desayunos M-D 08:00 - 13:00 Menú todo el dia M-D 08:30 - 21:30 Menu tarde …" at bounding box center [798, 423] width 1109 height 307
click at [286, 319] on tbody "Menu desayunos M-D 08:00 - 13:00 Menú todo el dia M-D 08:30 - 21:30 Menu tarde …" at bounding box center [798, 423] width 1109 height 307
click at [326, 85] on button "Resumen" at bounding box center [306, 91] width 65 height 32
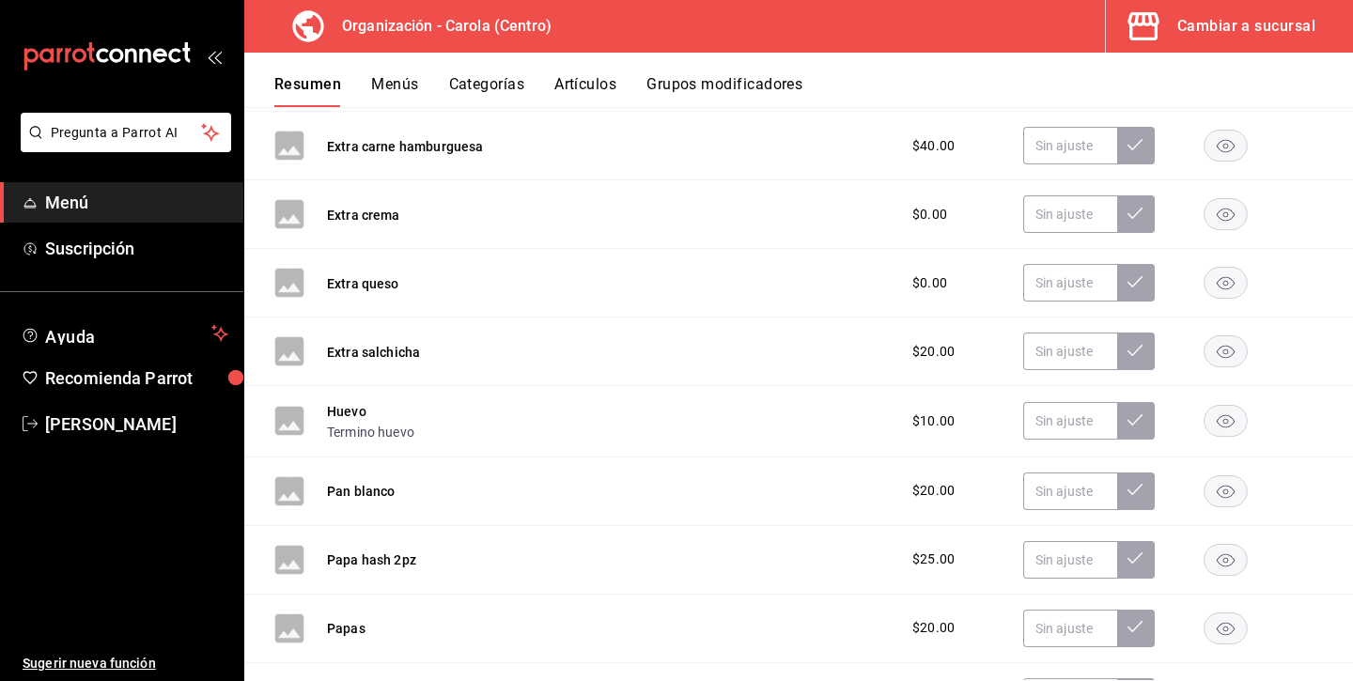
scroll to position [341, 0]
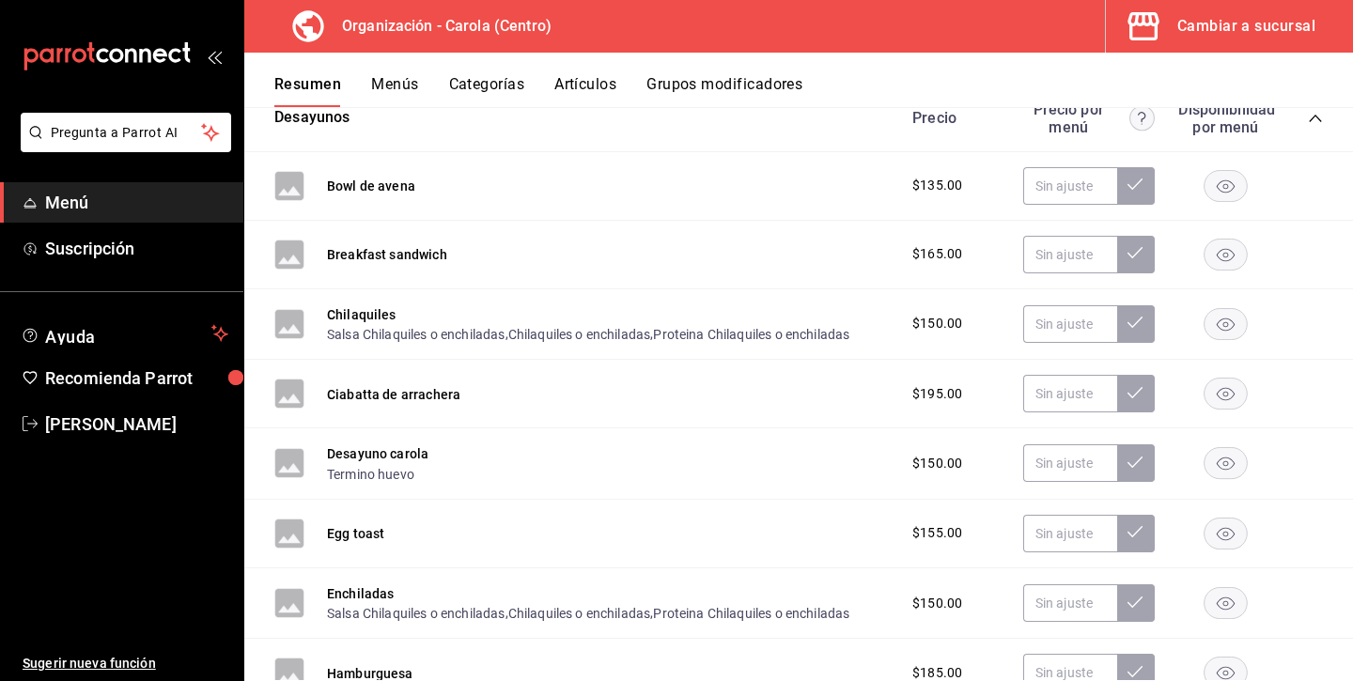
click at [511, 80] on button "Categorías" at bounding box center [487, 91] width 76 height 32
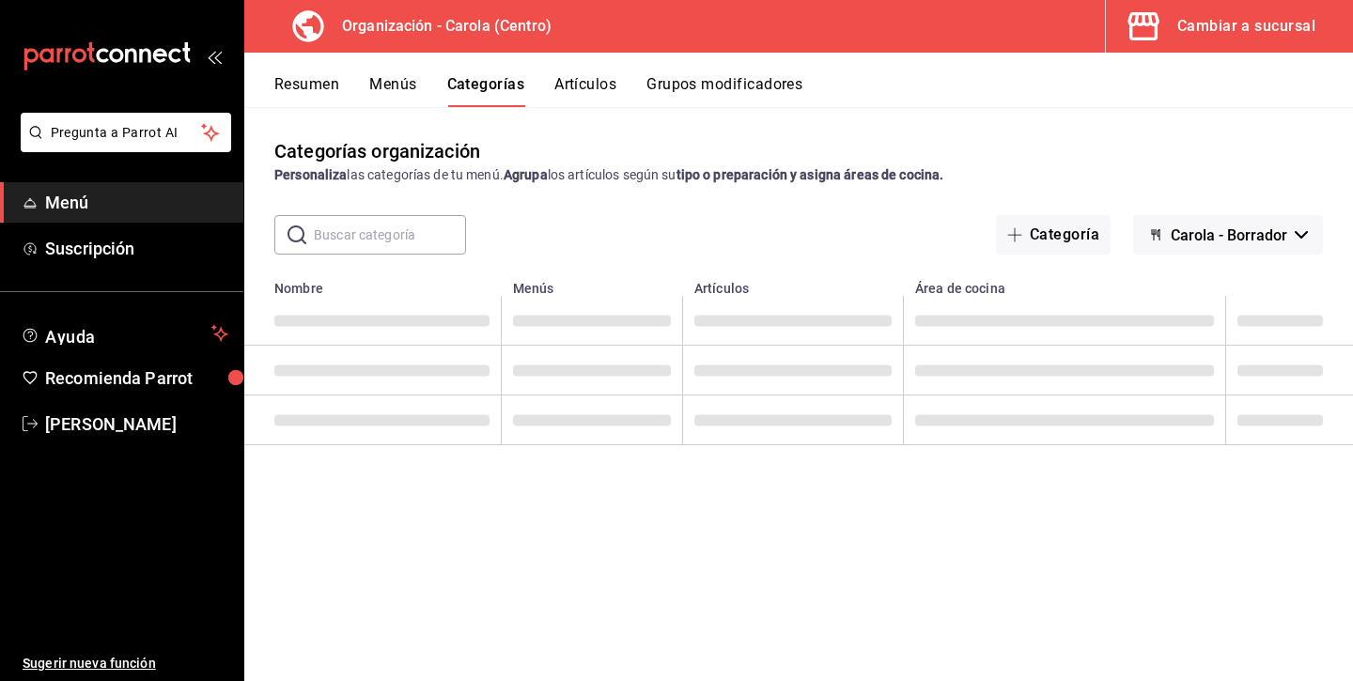
click at [614, 85] on button "Artículos" at bounding box center [585, 91] width 62 height 32
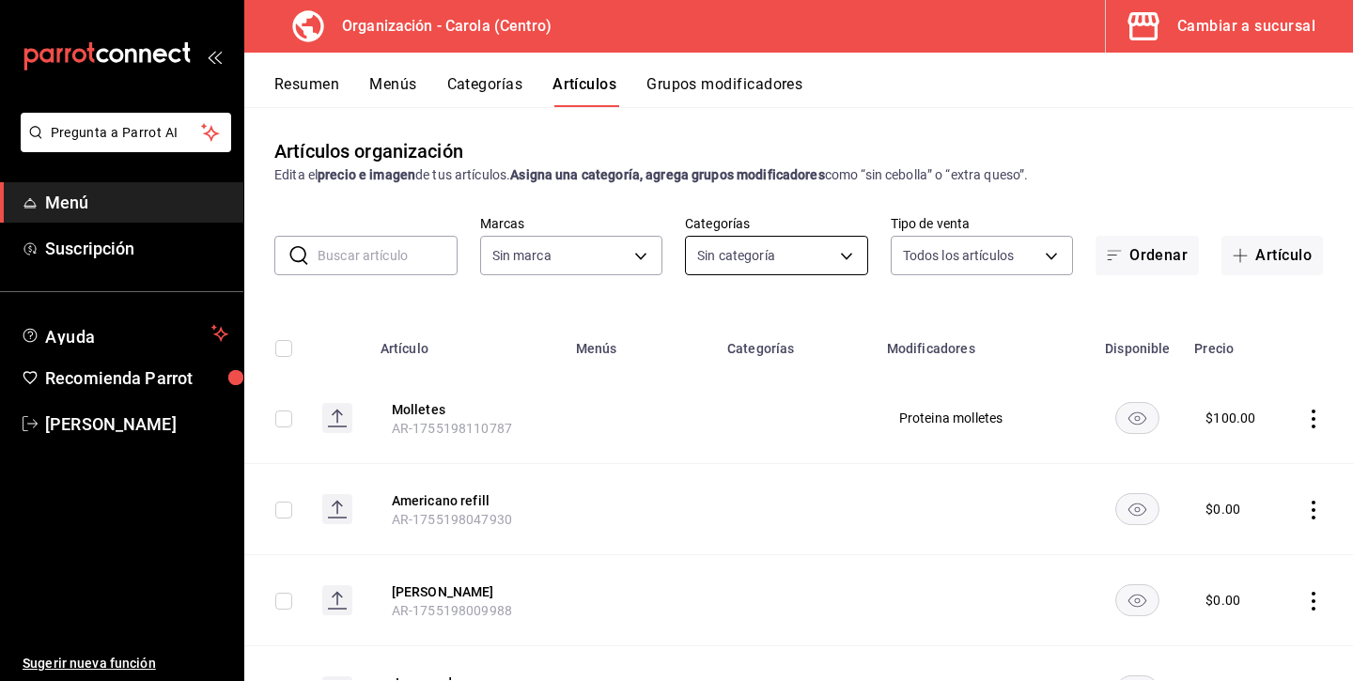
click at [830, 249] on body "Pregunta a Parrot AI Menú Suscripción Ayuda Recomienda Parrot Andrea Diaz Suger…" at bounding box center [676, 340] width 1353 height 681
type input "463def20-5023-47da-b4a8-3ca52a2ee8a5"
type input "8da68a38-104b-4a0a-8aa5-581c433b7c30,76d4f9f8-42c5-4ee6-a728-c07b806fd39f,1792e…"
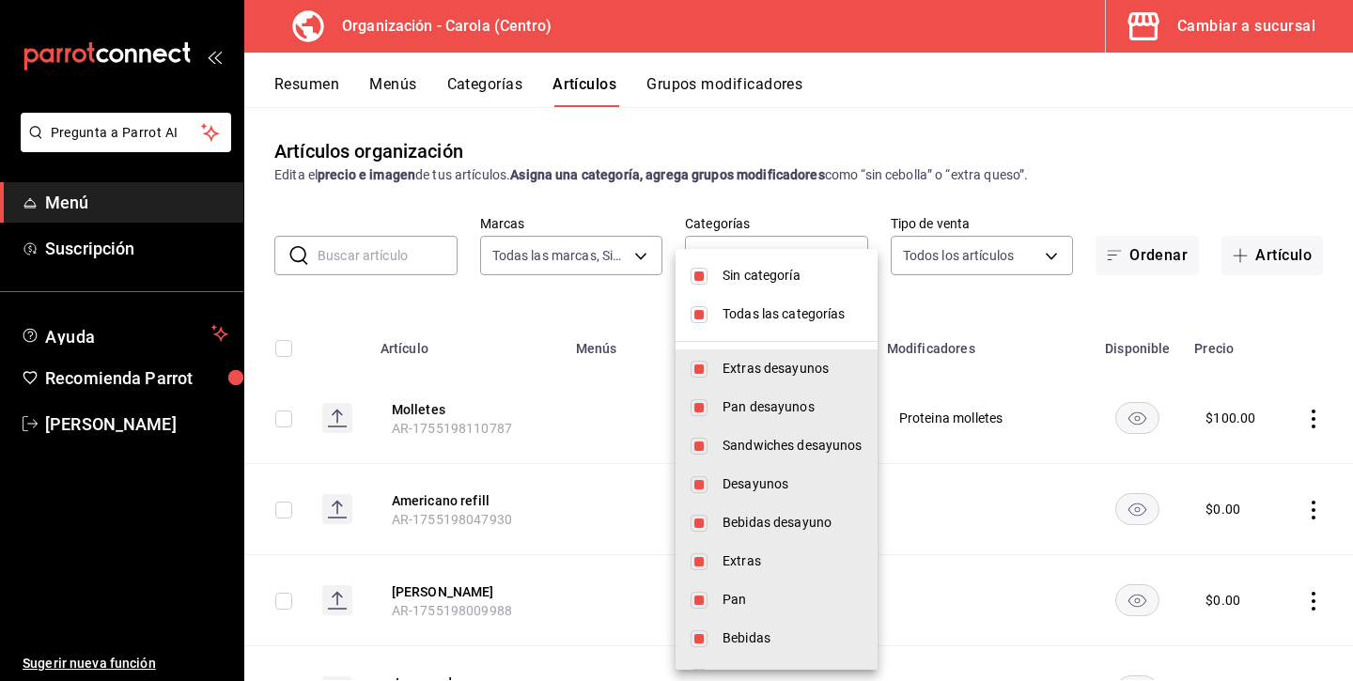
click at [830, 250] on ul "Sin categoría Todas las categorías Extras desayunos Pan desayunos Sandwiches de…" at bounding box center [776, 476] width 202 height 455
click at [697, 310] on input "checkbox" at bounding box center [698, 314] width 17 height 17
checkbox input "false"
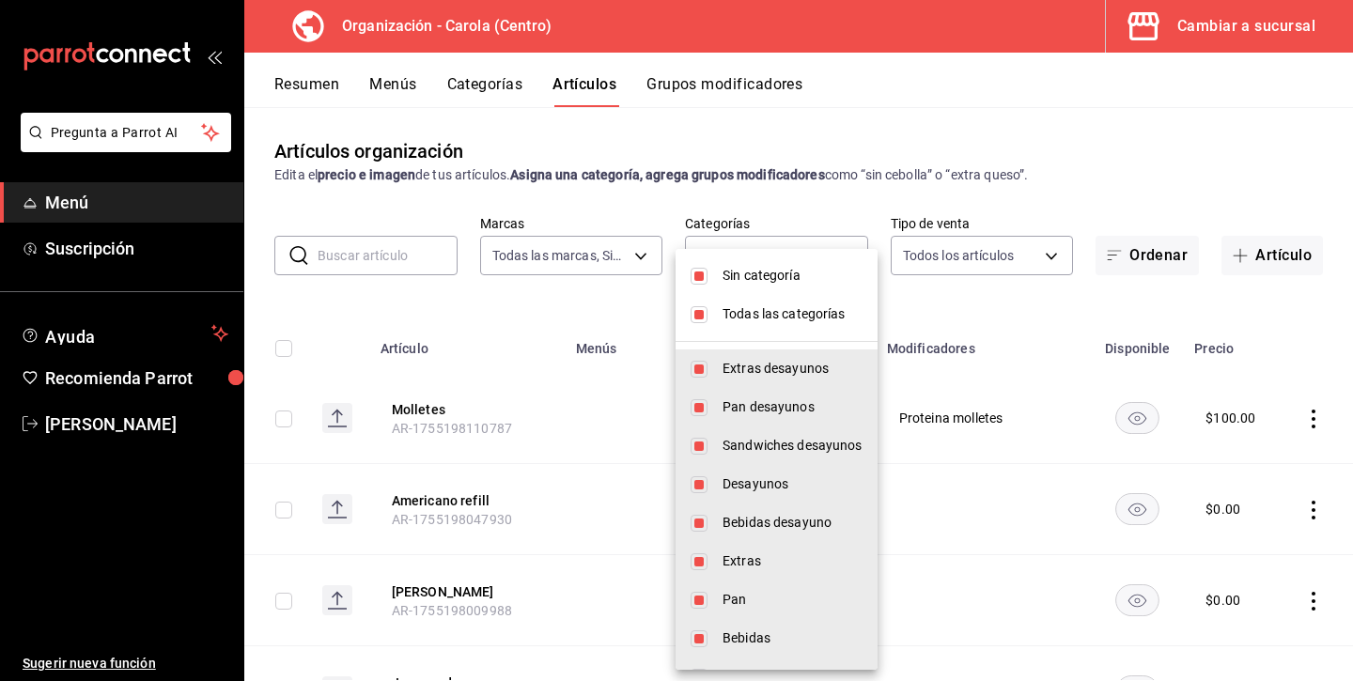
checkbox input "false"
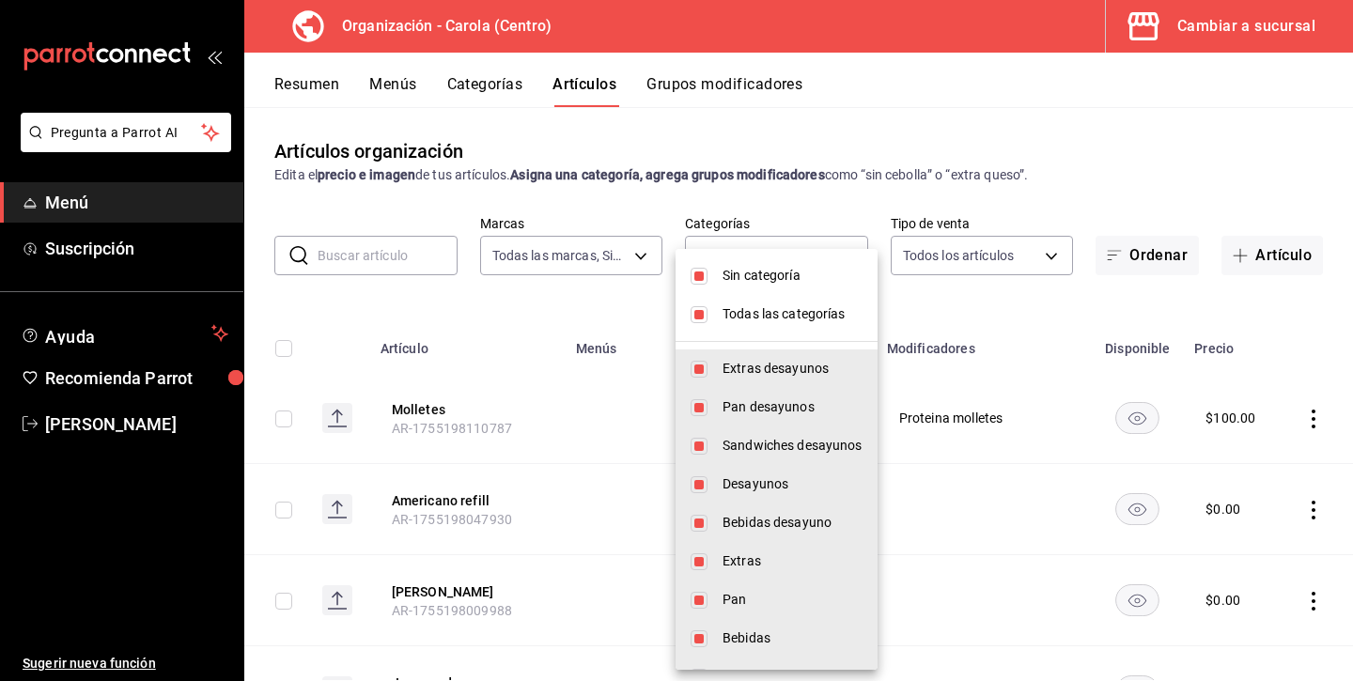
checkbox input "false"
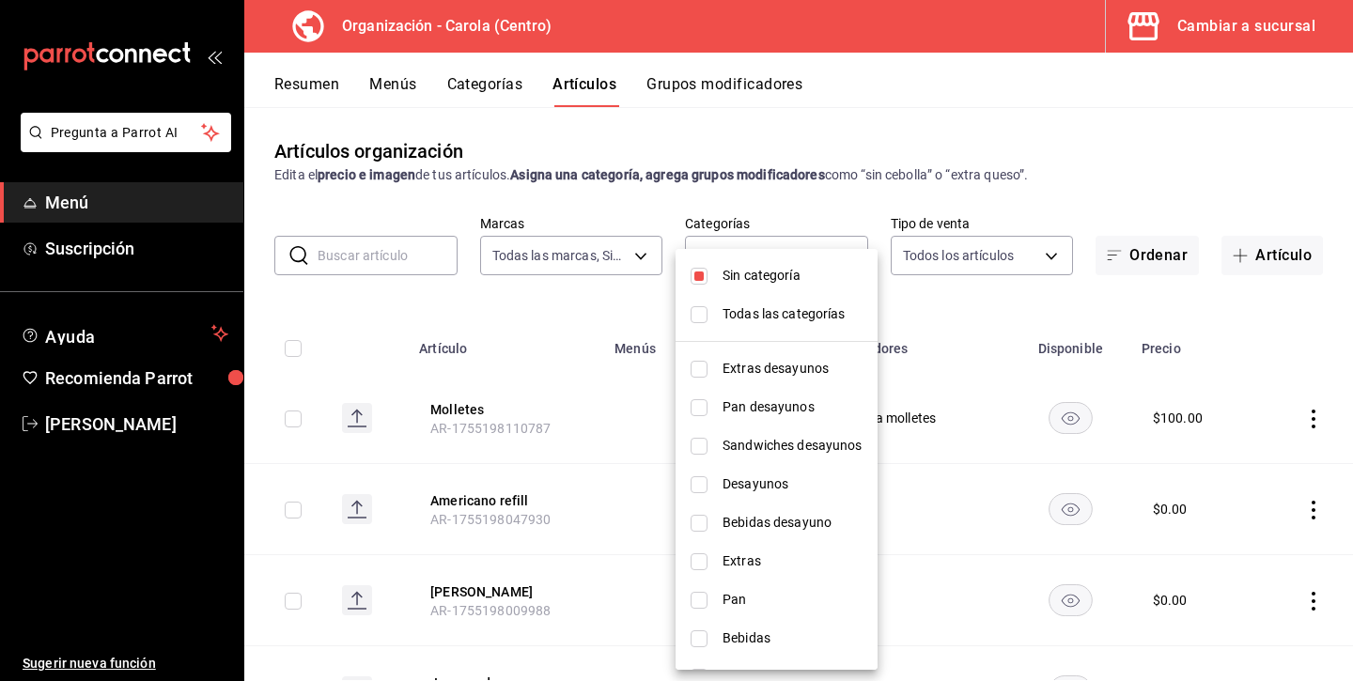
click at [799, 123] on div at bounding box center [676, 340] width 1353 height 681
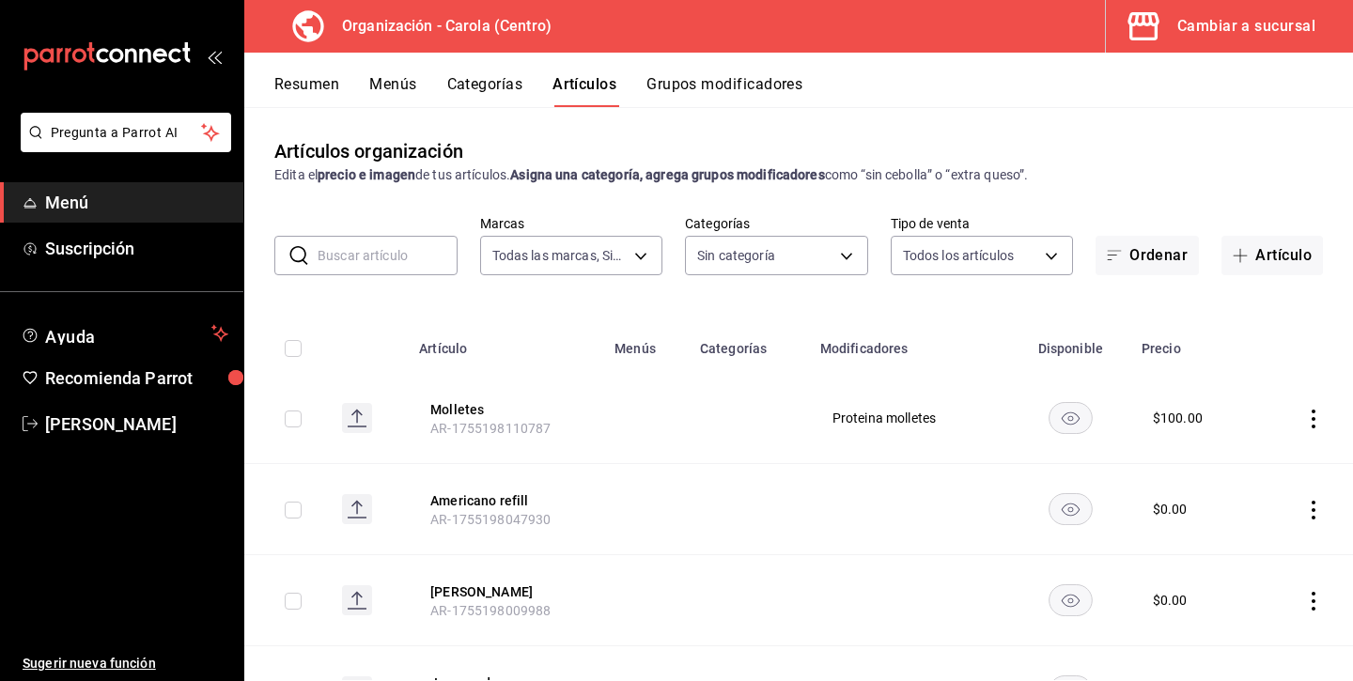
click at [1308, 420] on icon "actions" at bounding box center [1313, 419] width 19 height 19
click at [1260, 540] on span "Eliminar" at bounding box center [1257, 538] width 48 height 15
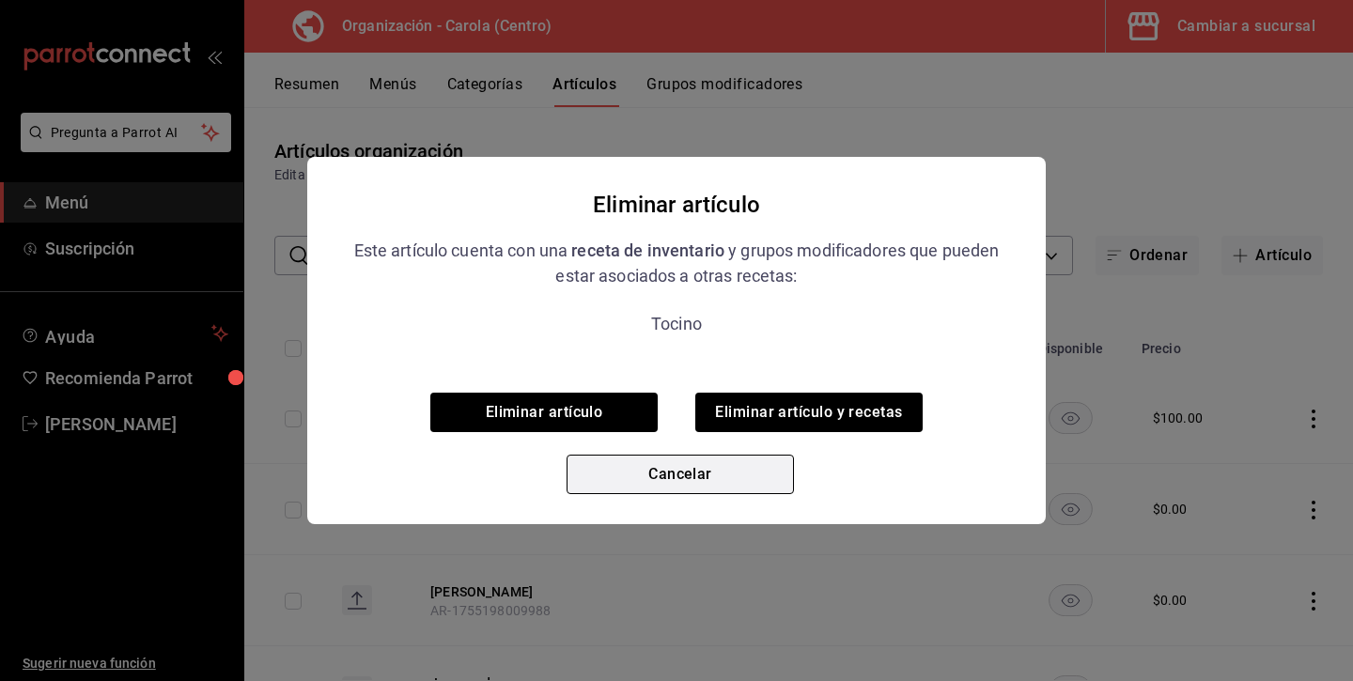
click at [748, 482] on button "Cancelar" at bounding box center [679, 474] width 227 height 39
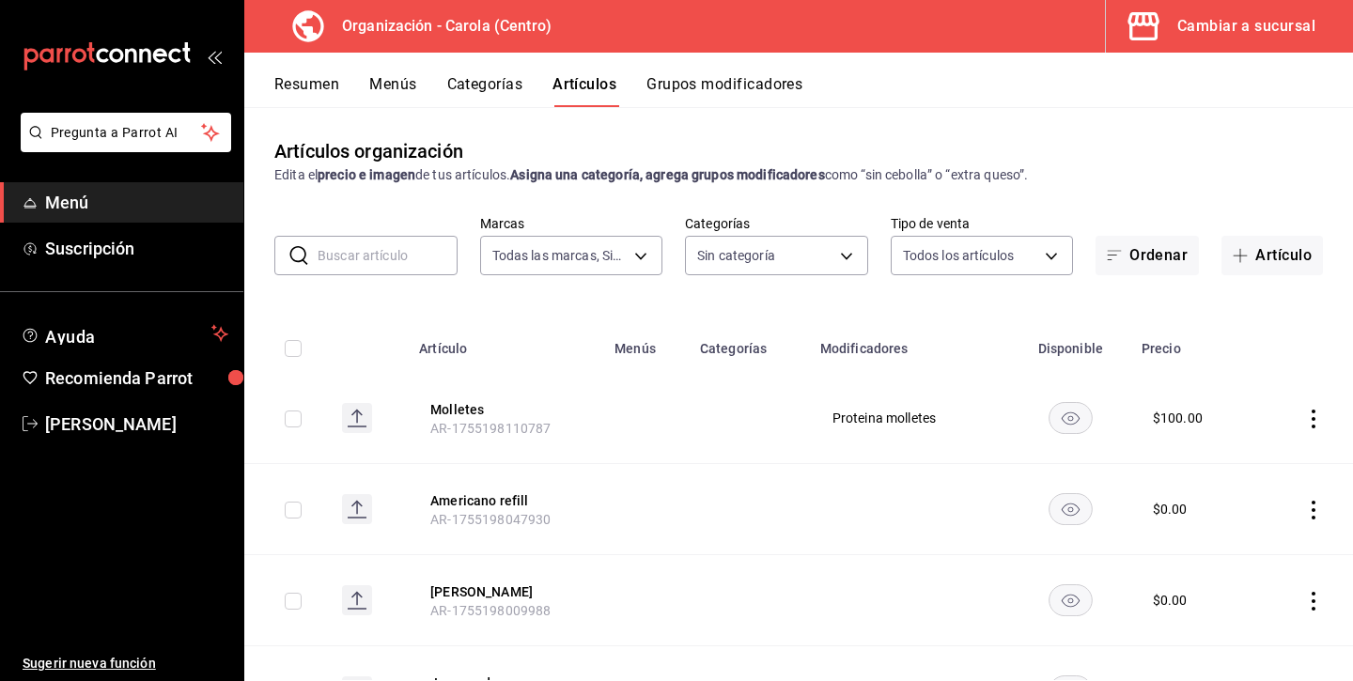
click at [402, 85] on button "Menús" at bounding box center [392, 91] width 47 height 32
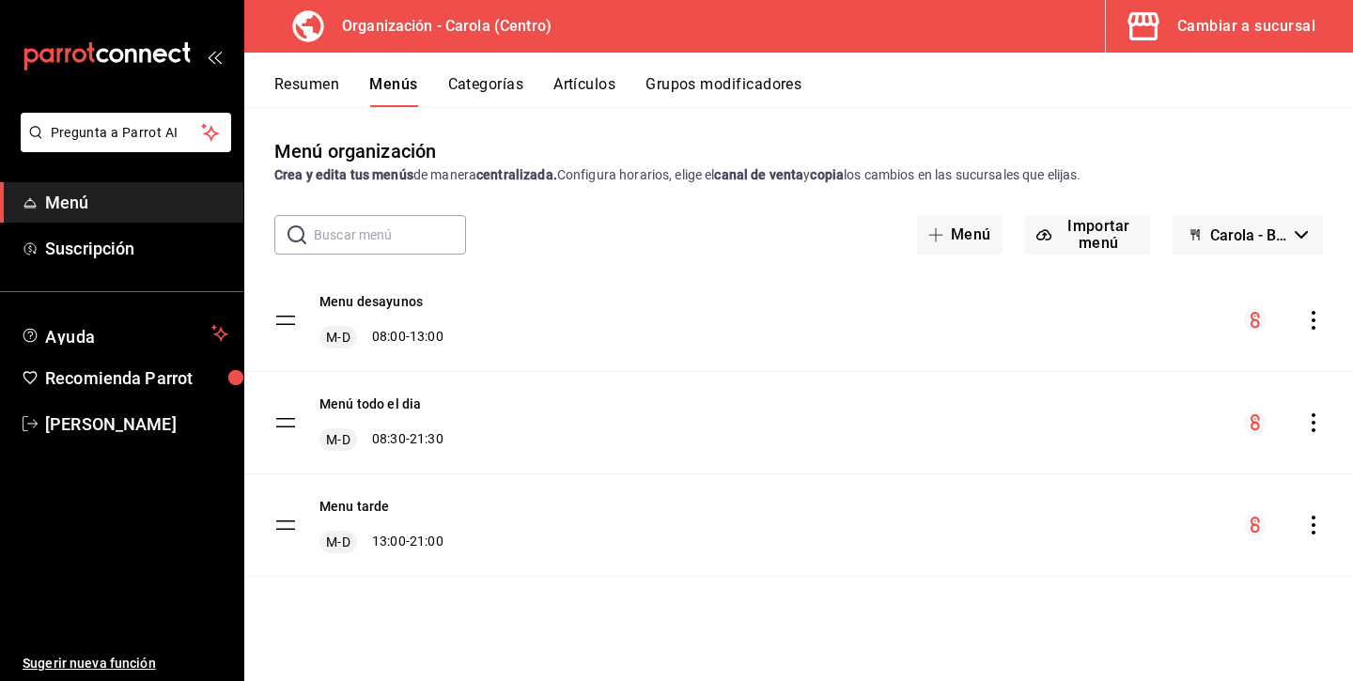
click at [1316, 430] on icon "actions" at bounding box center [1313, 422] width 19 height 19
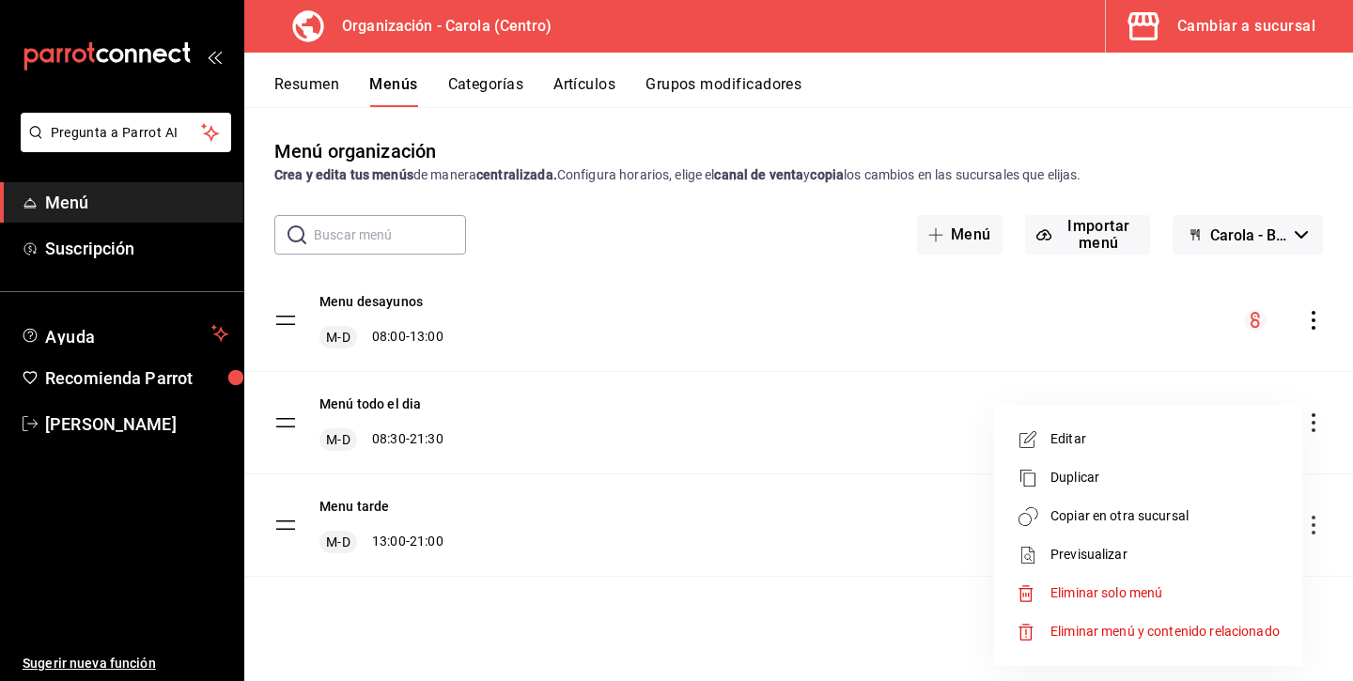
click at [1146, 444] on span "Editar" at bounding box center [1164, 439] width 229 height 20
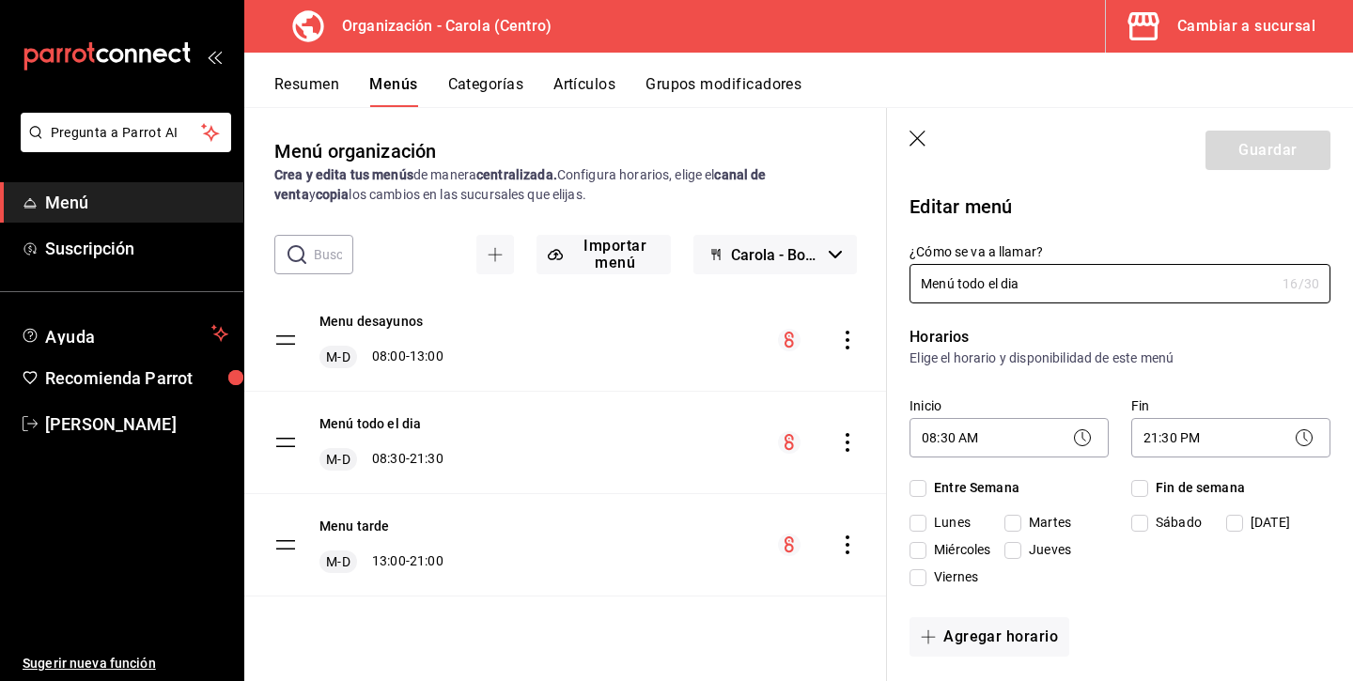
checkbox input "true"
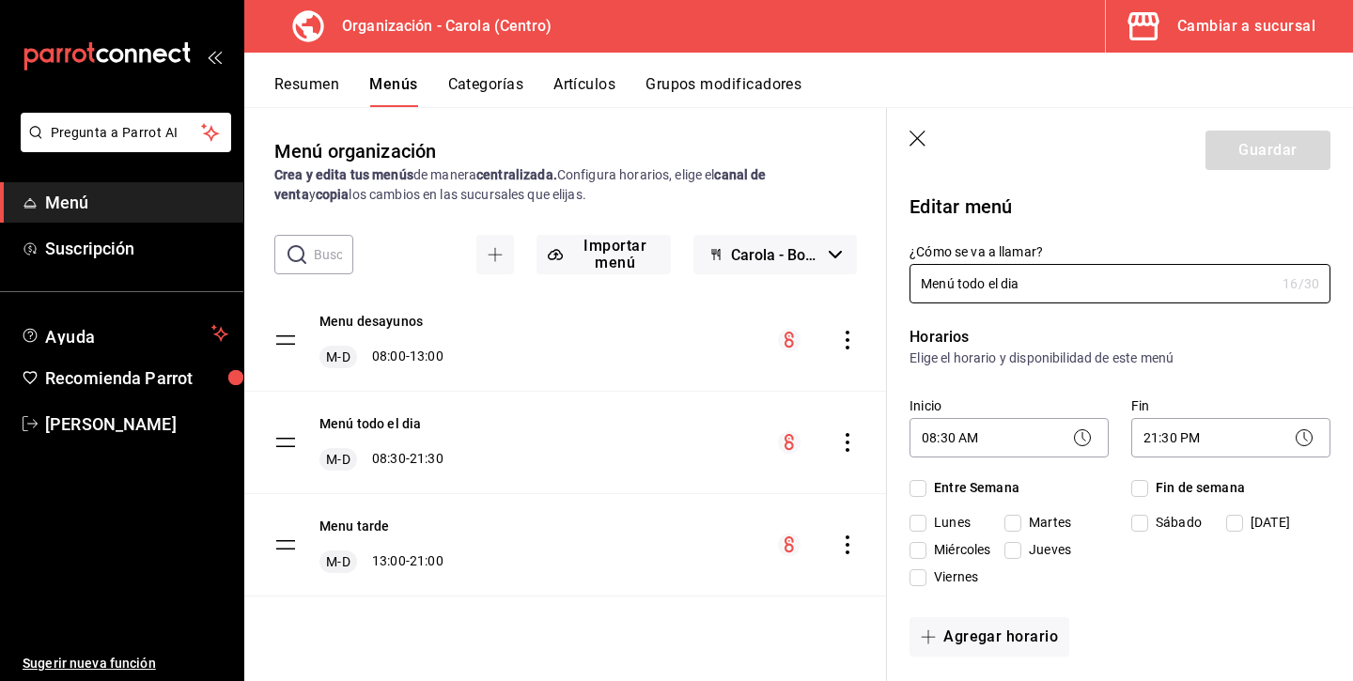
checkbox input "true"
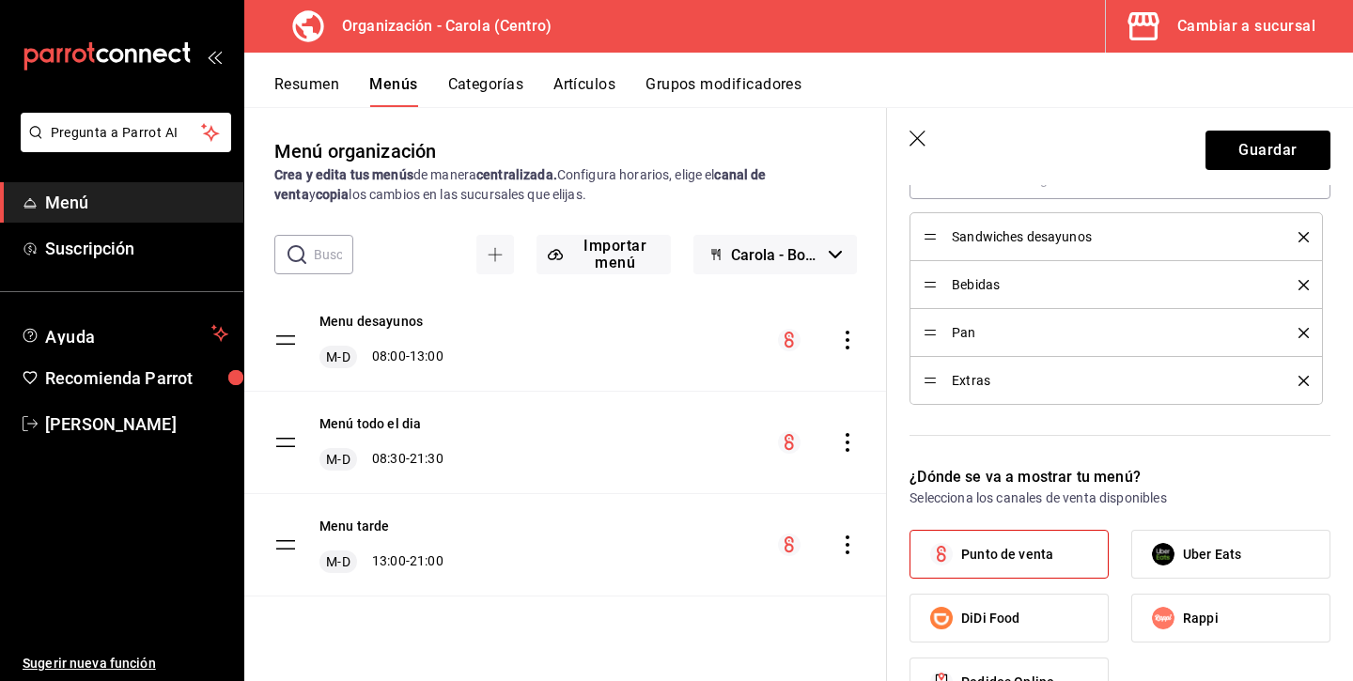
scroll to position [604, 0]
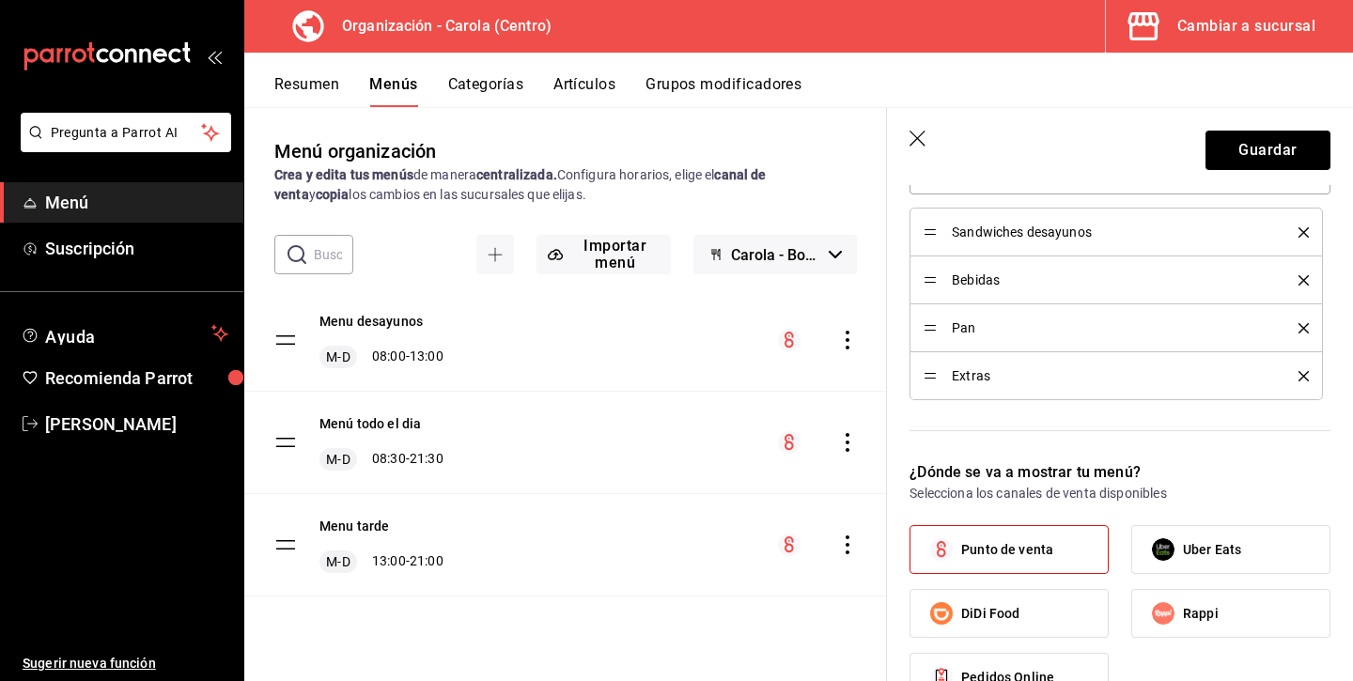
click at [923, 137] on icon "button" at bounding box center [918, 140] width 19 height 19
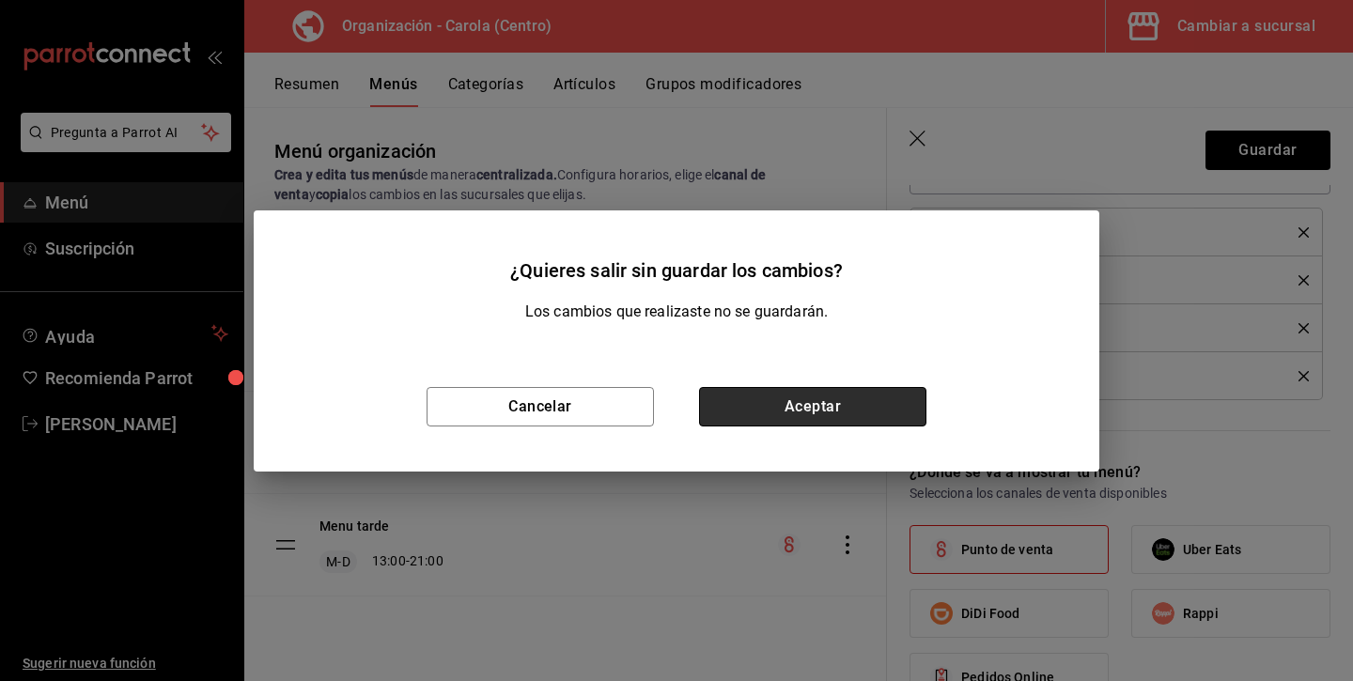
click at [848, 396] on button "Aceptar" at bounding box center [812, 406] width 227 height 39
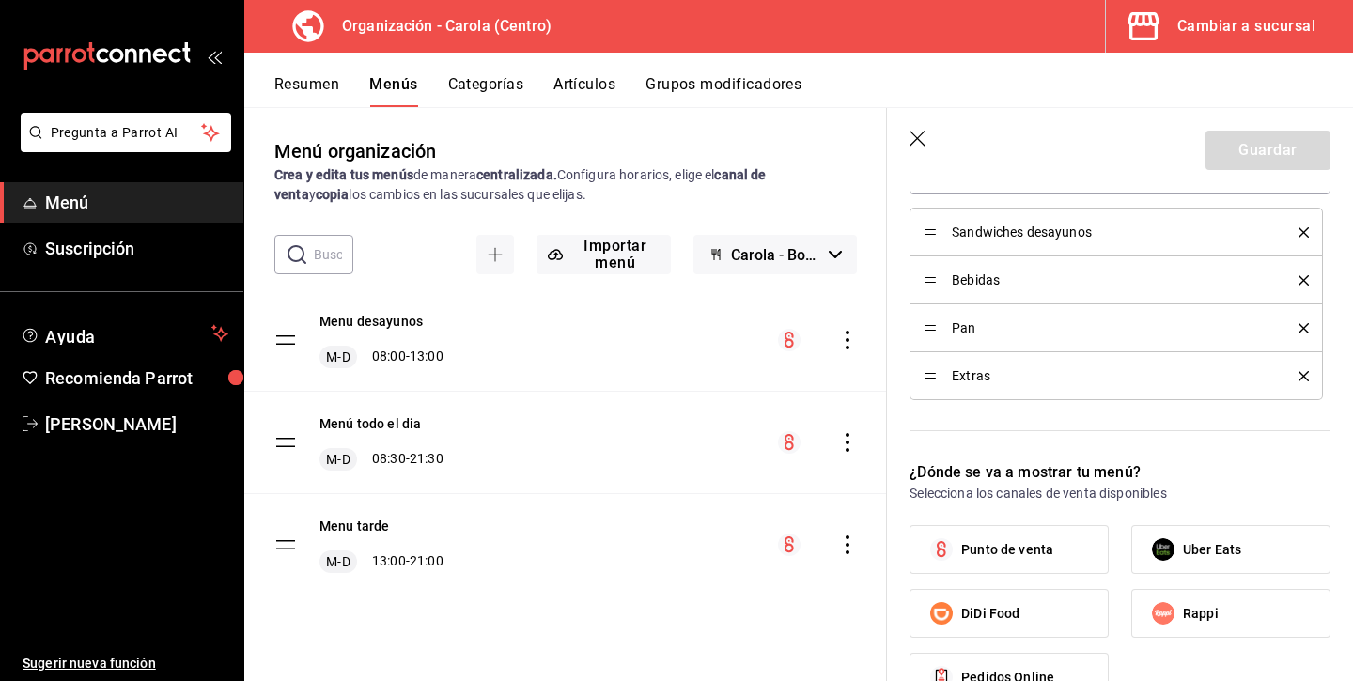
checkbox input "false"
type input "1756238693336"
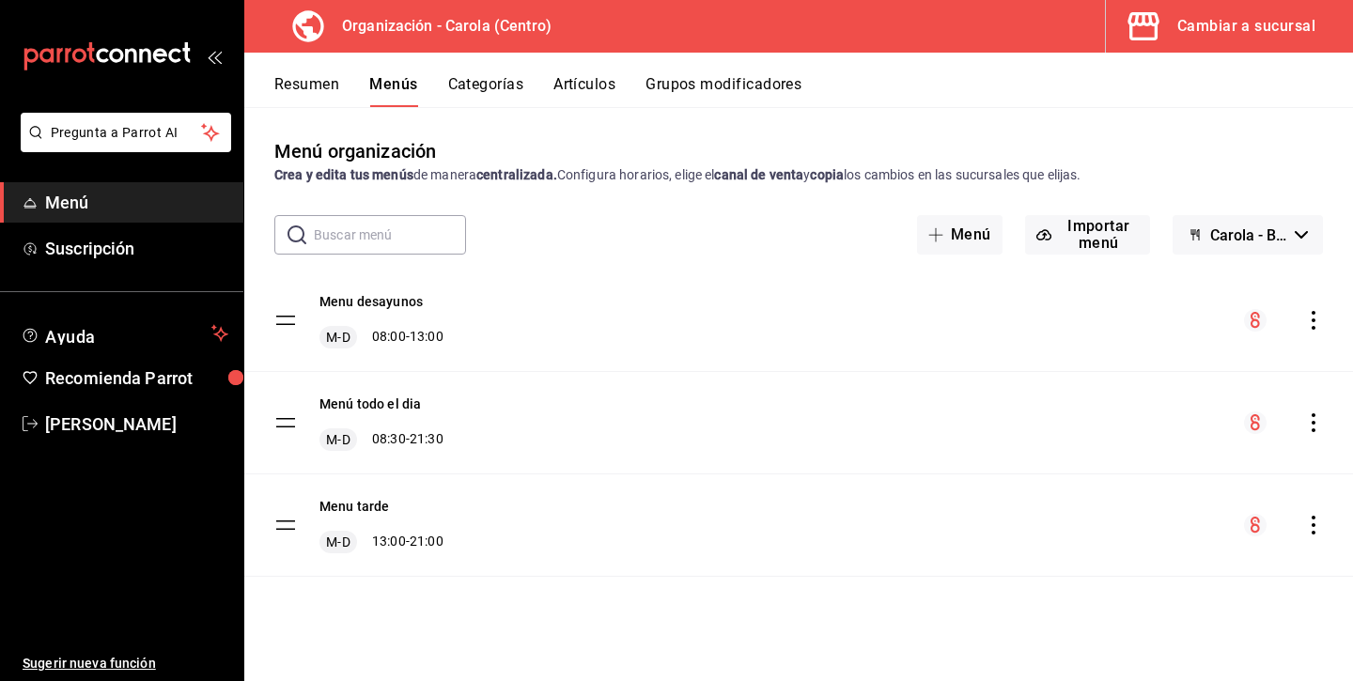
click at [1312, 523] on icon "actions" at bounding box center [1313, 525] width 19 height 19
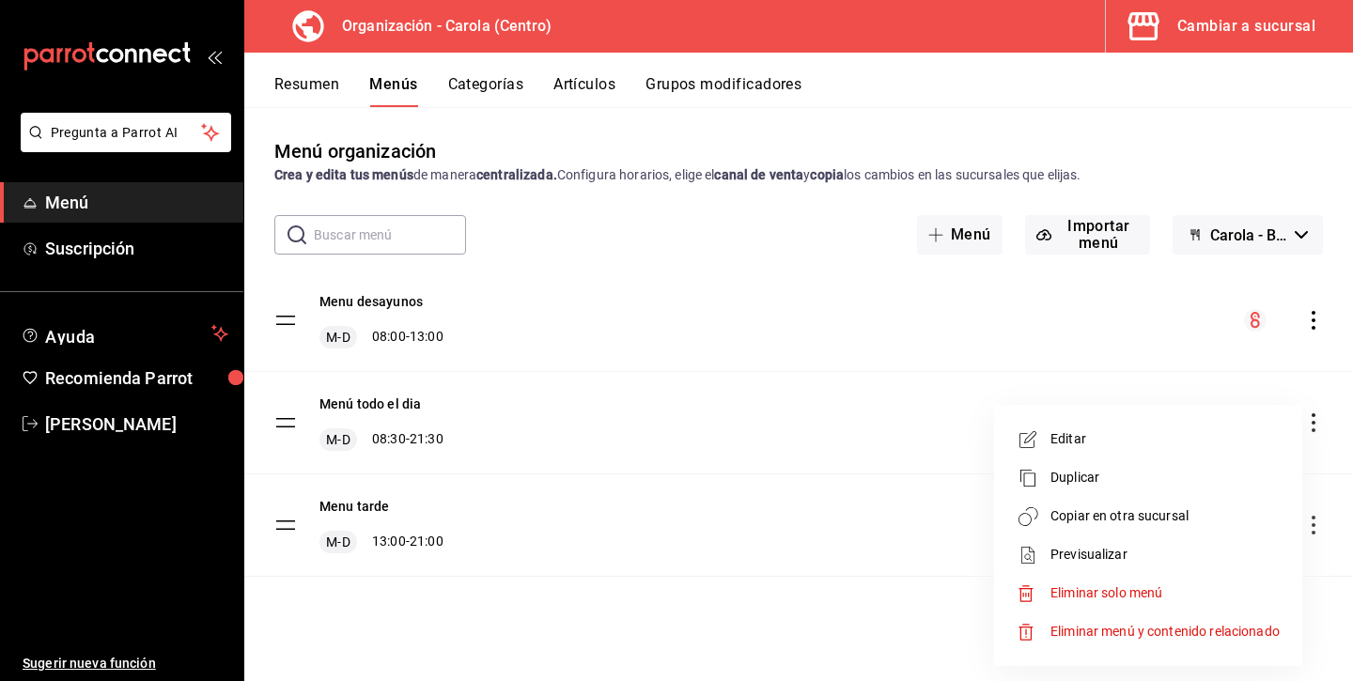
click at [1136, 442] on span "Editar" at bounding box center [1164, 439] width 229 height 20
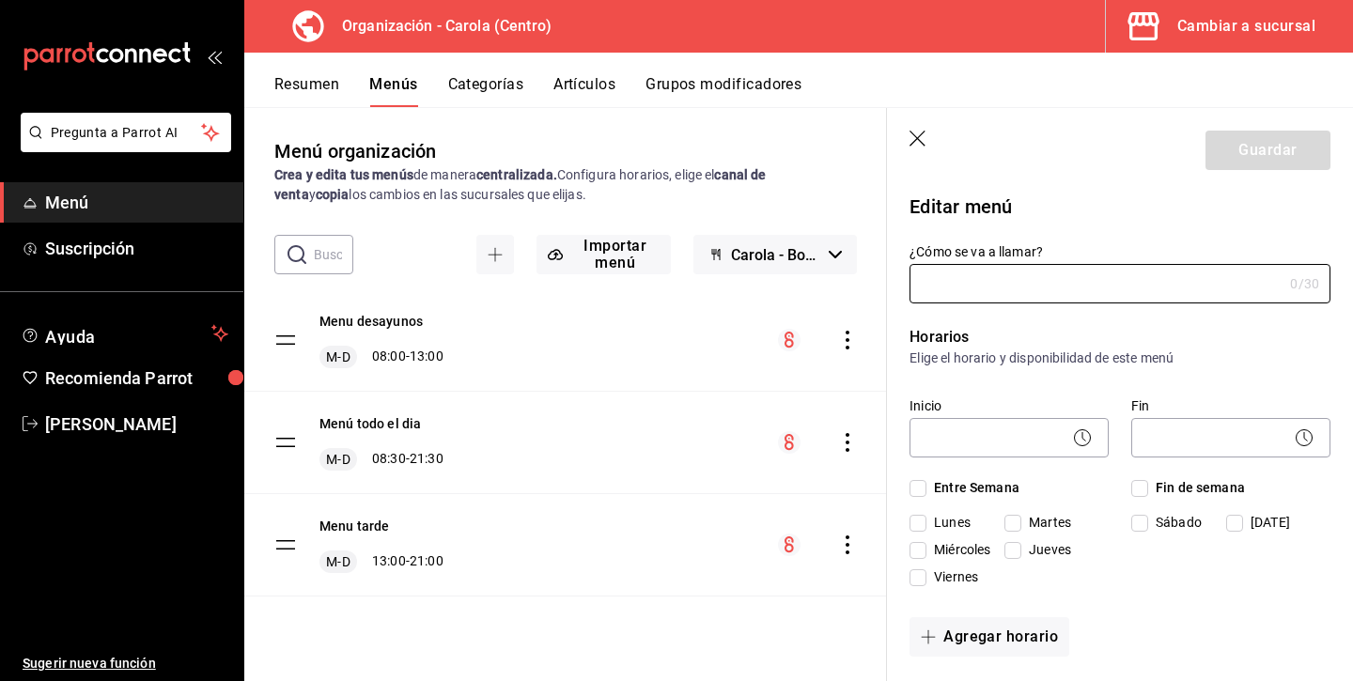
type input "Menu tarde"
checkbox input "true"
type input "1755111108785"
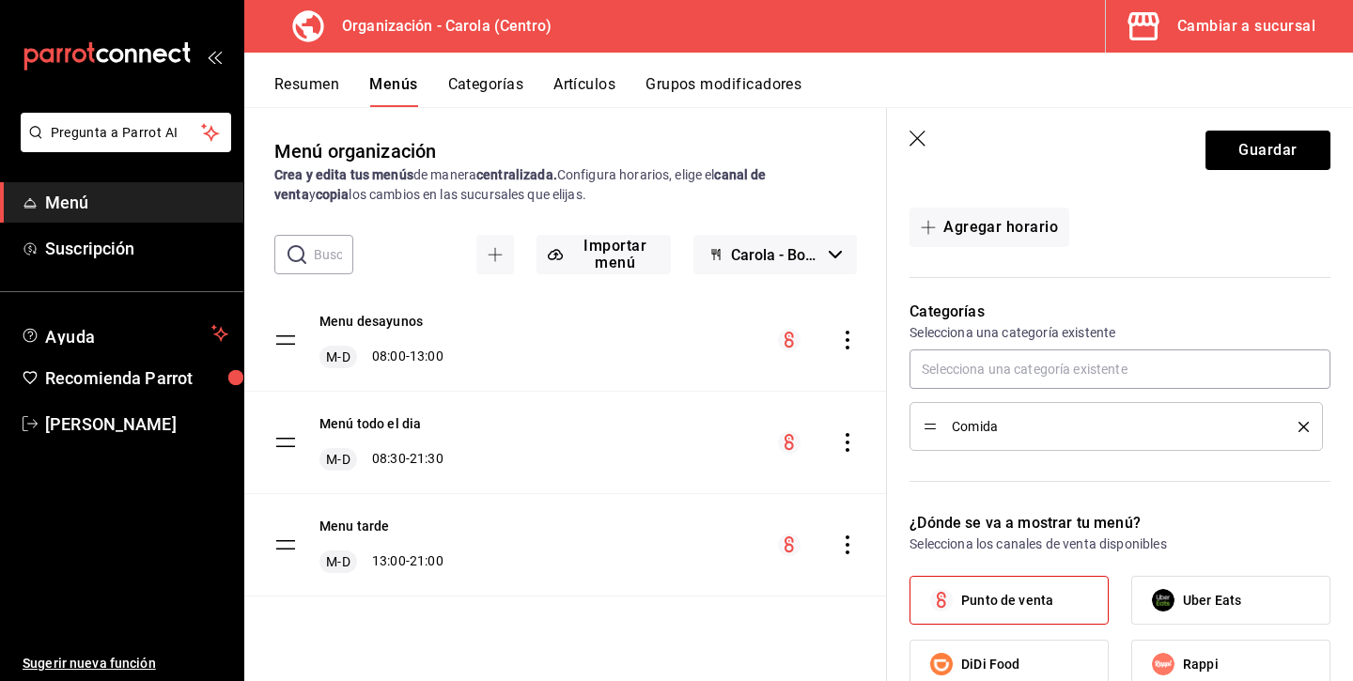
scroll to position [406, 0]
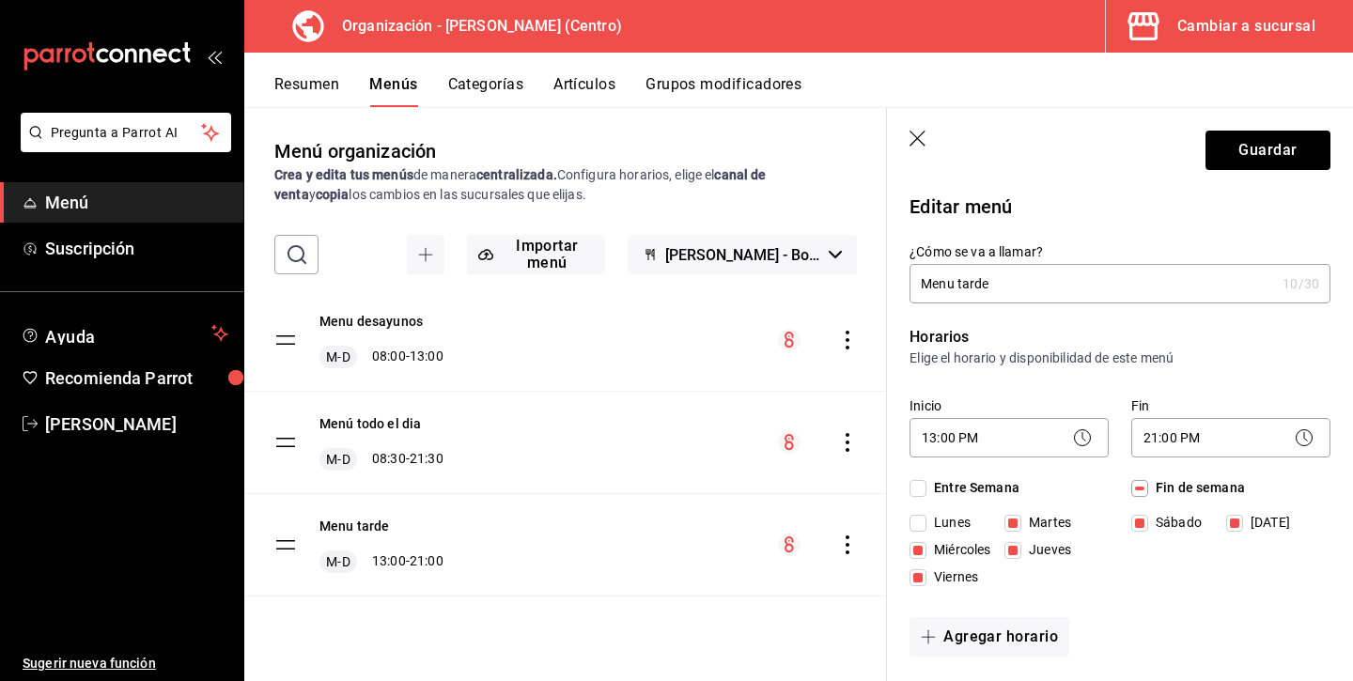
click at [918, 140] on icon "button" at bounding box center [918, 140] width 19 height 19
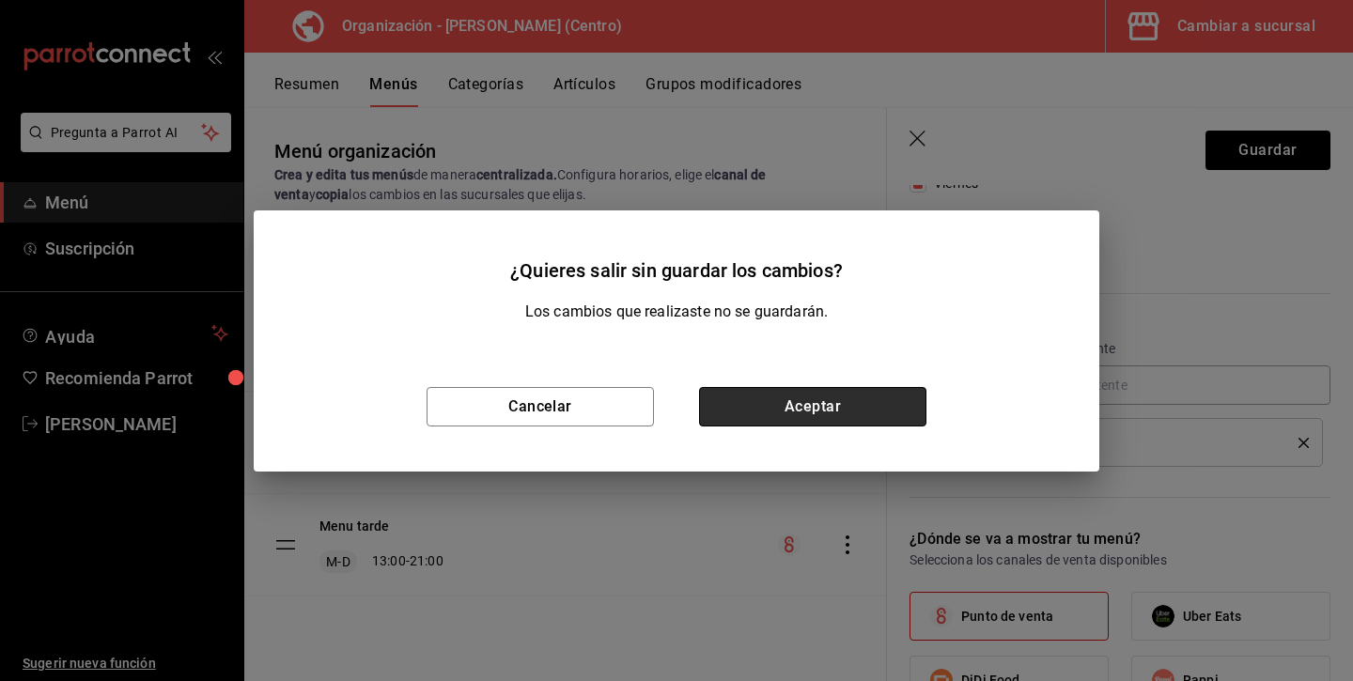
click at [770, 396] on button "Aceptar" at bounding box center [812, 406] width 227 height 39
checkbox input "false"
type input "1756238702639"
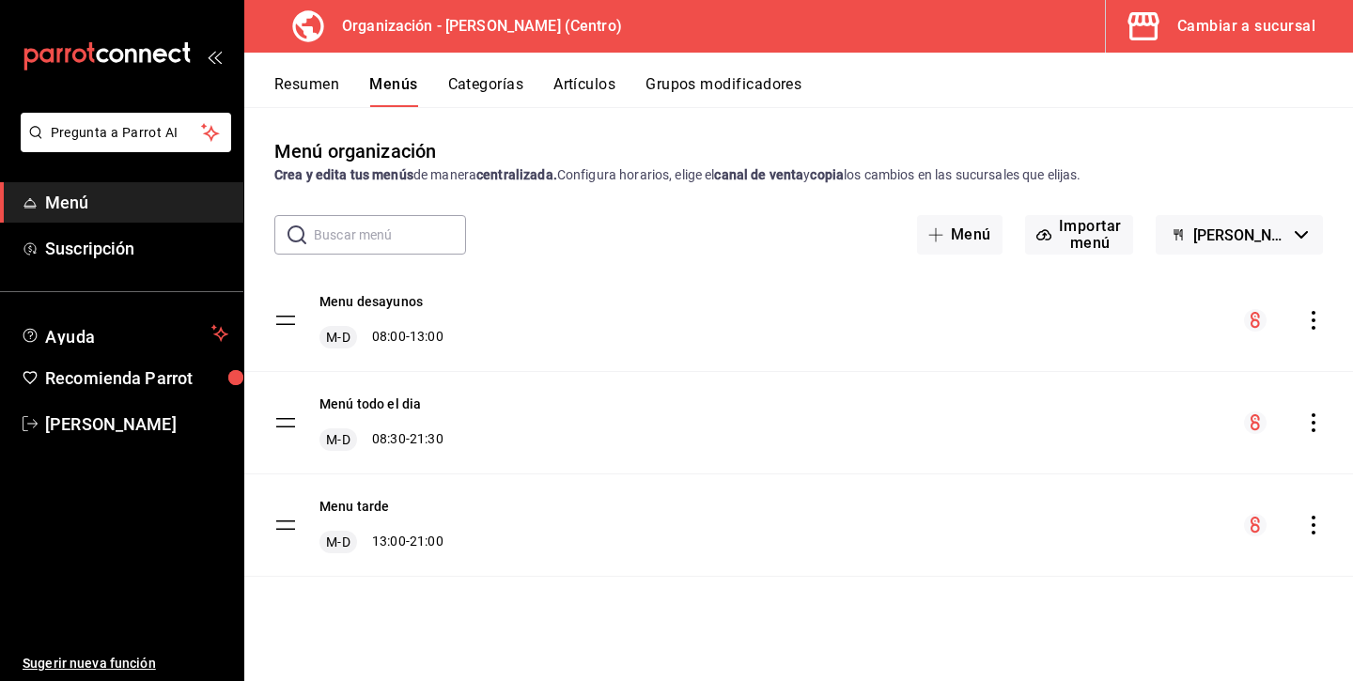
click at [313, 82] on button "Resumen" at bounding box center [306, 91] width 65 height 32
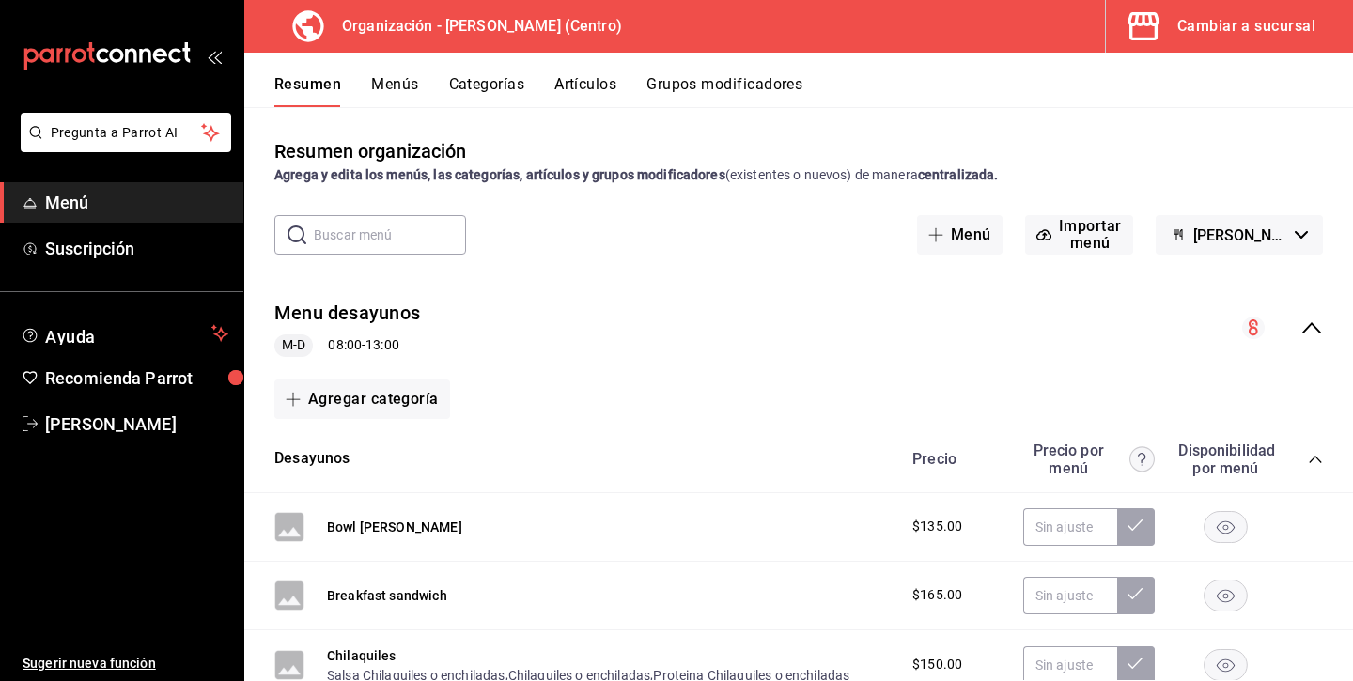
click at [1306, 318] on icon "collapse-menu-row" at bounding box center [1311, 328] width 23 height 23
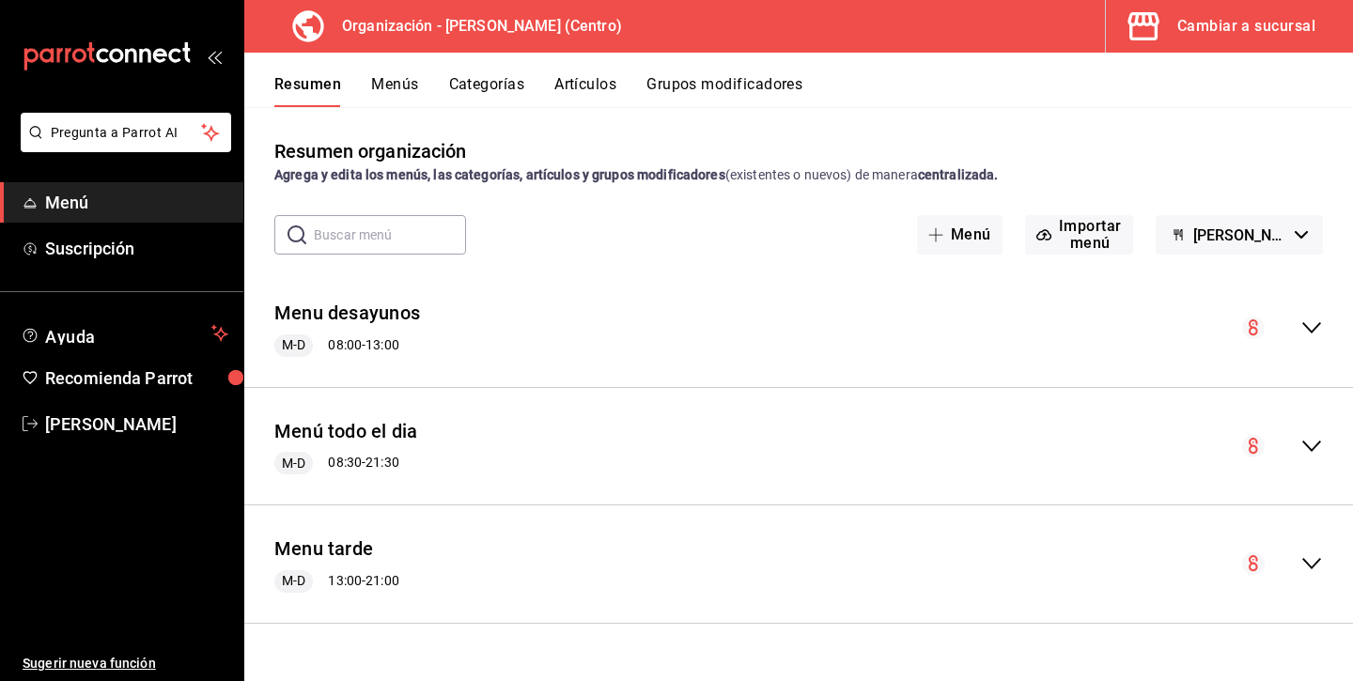
click at [1304, 444] on icon "collapse-menu-row" at bounding box center [1311, 446] width 23 height 23
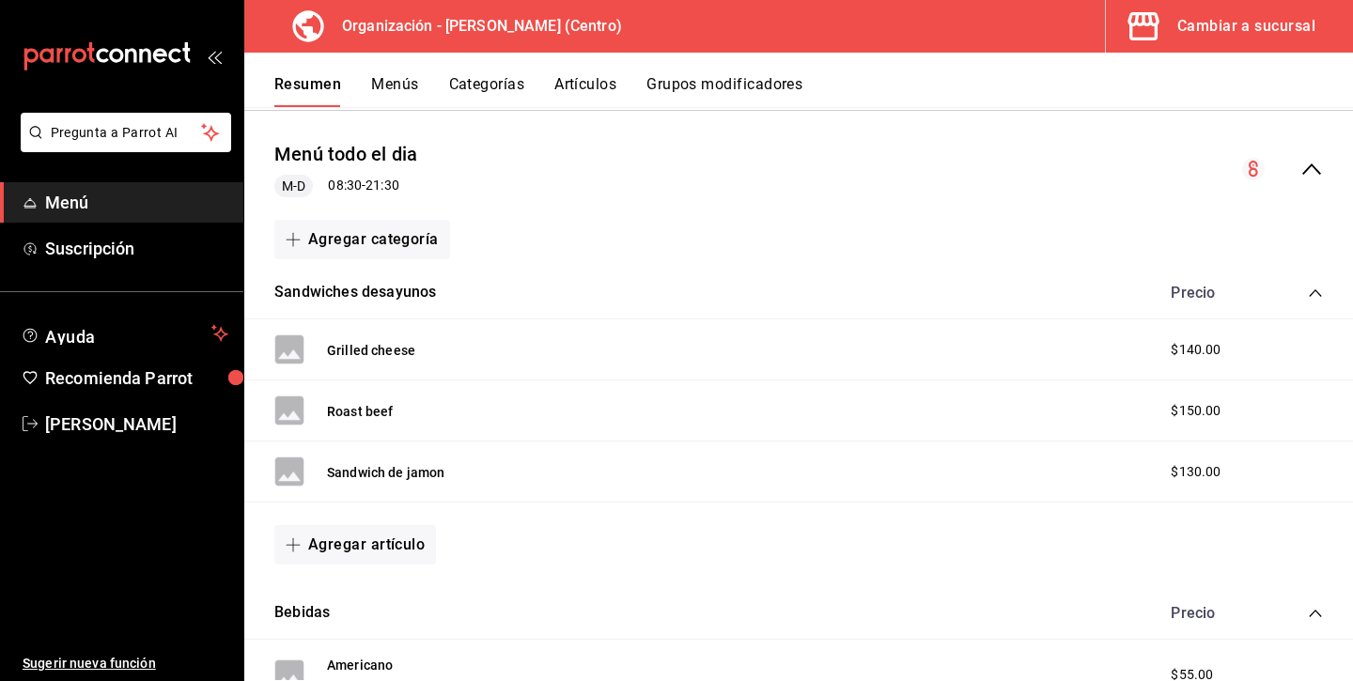
scroll to position [274, 0]
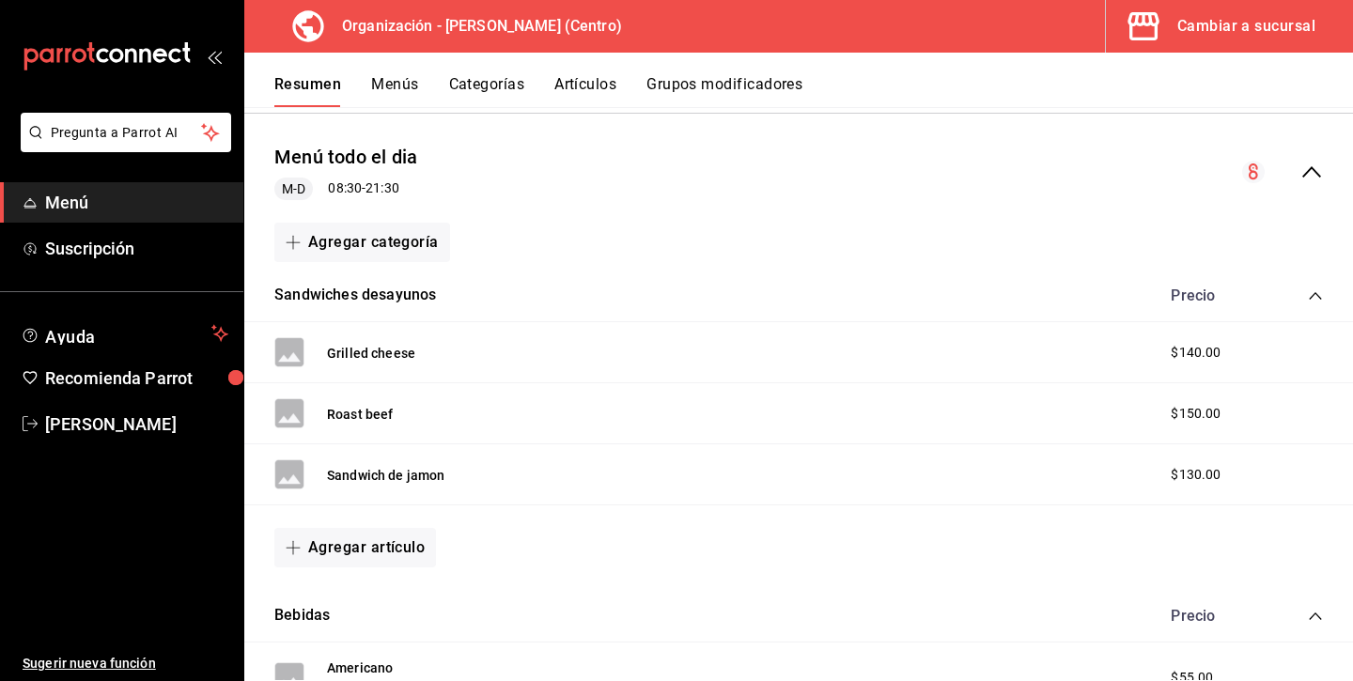
click at [1312, 175] on icon "collapse-menu-row" at bounding box center [1311, 172] width 23 height 23
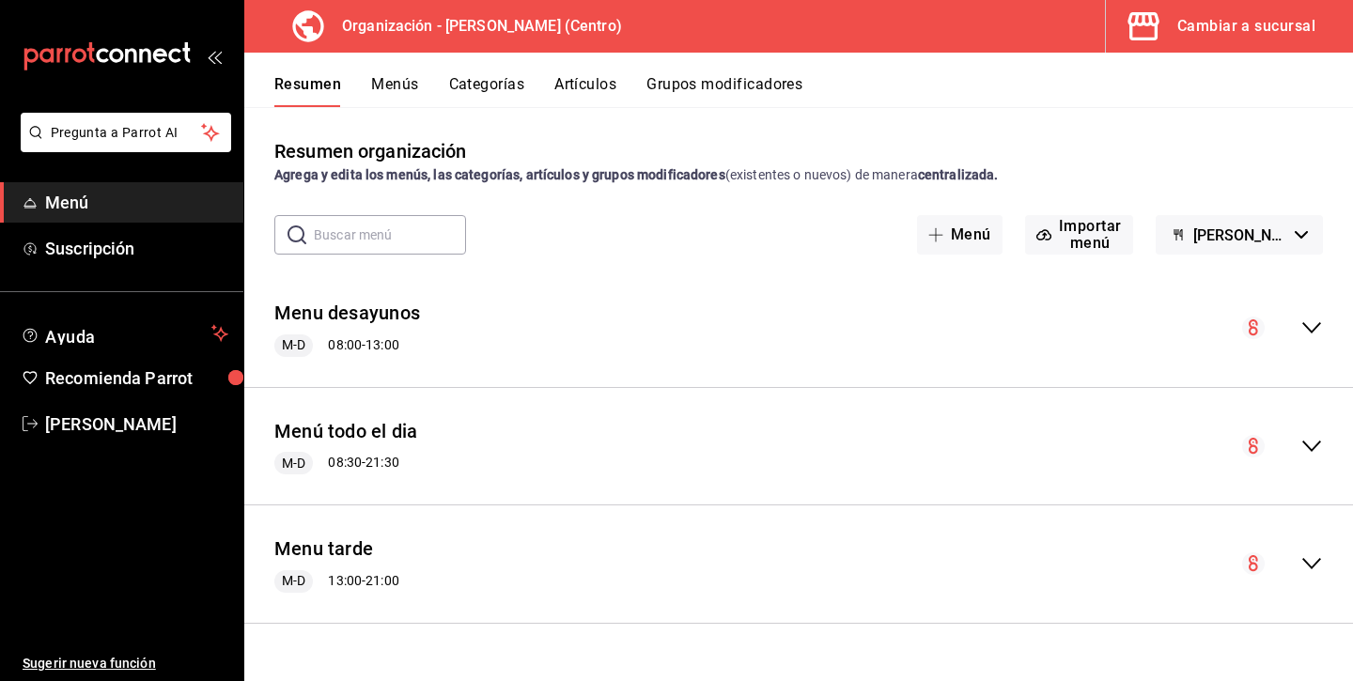
scroll to position [0, 0]
click at [1309, 564] on icon "collapse-menu-row" at bounding box center [1311, 564] width 19 height 11
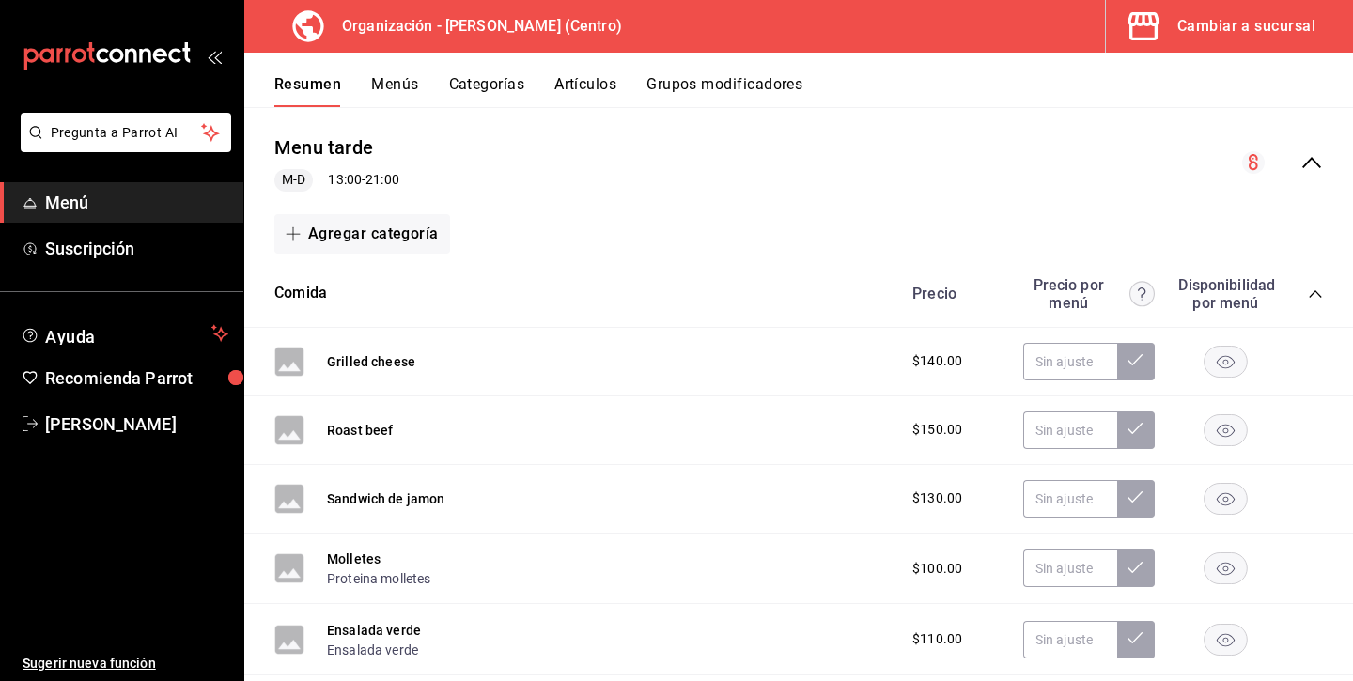
scroll to position [370, 0]
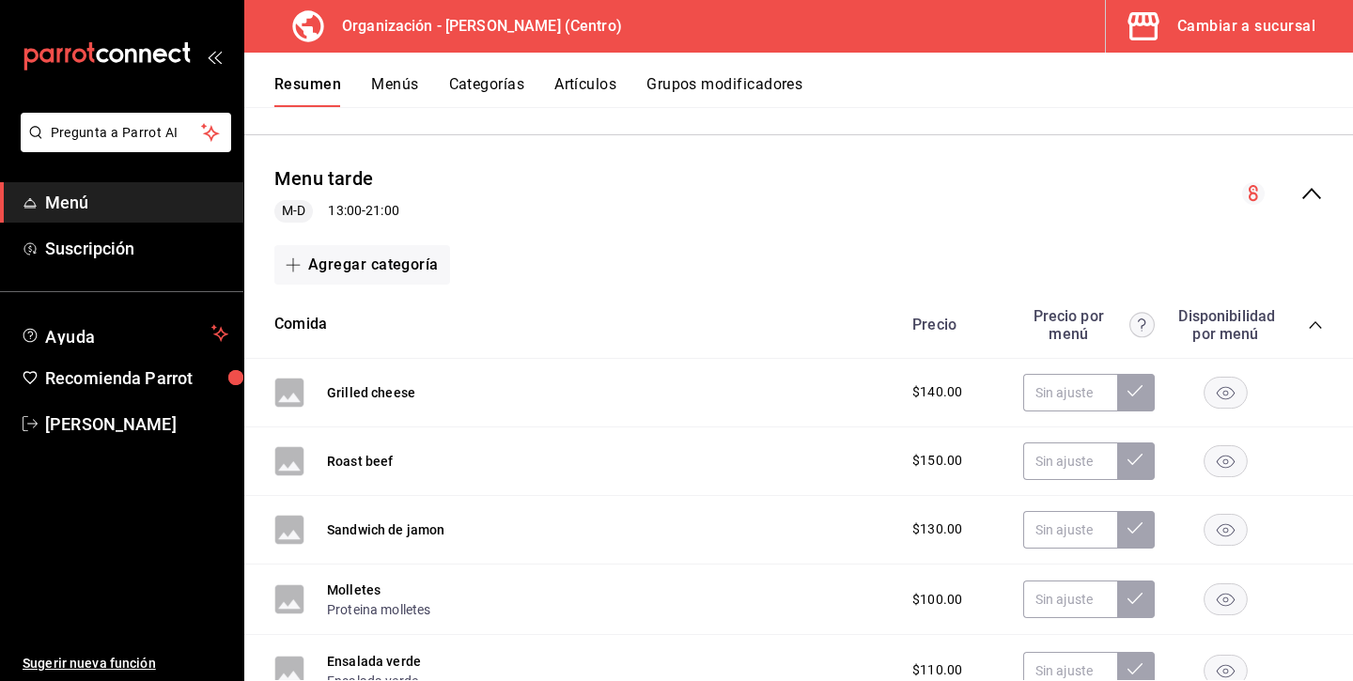
click at [1317, 320] on icon "collapse-category-row" at bounding box center [1315, 325] width 15 height 15
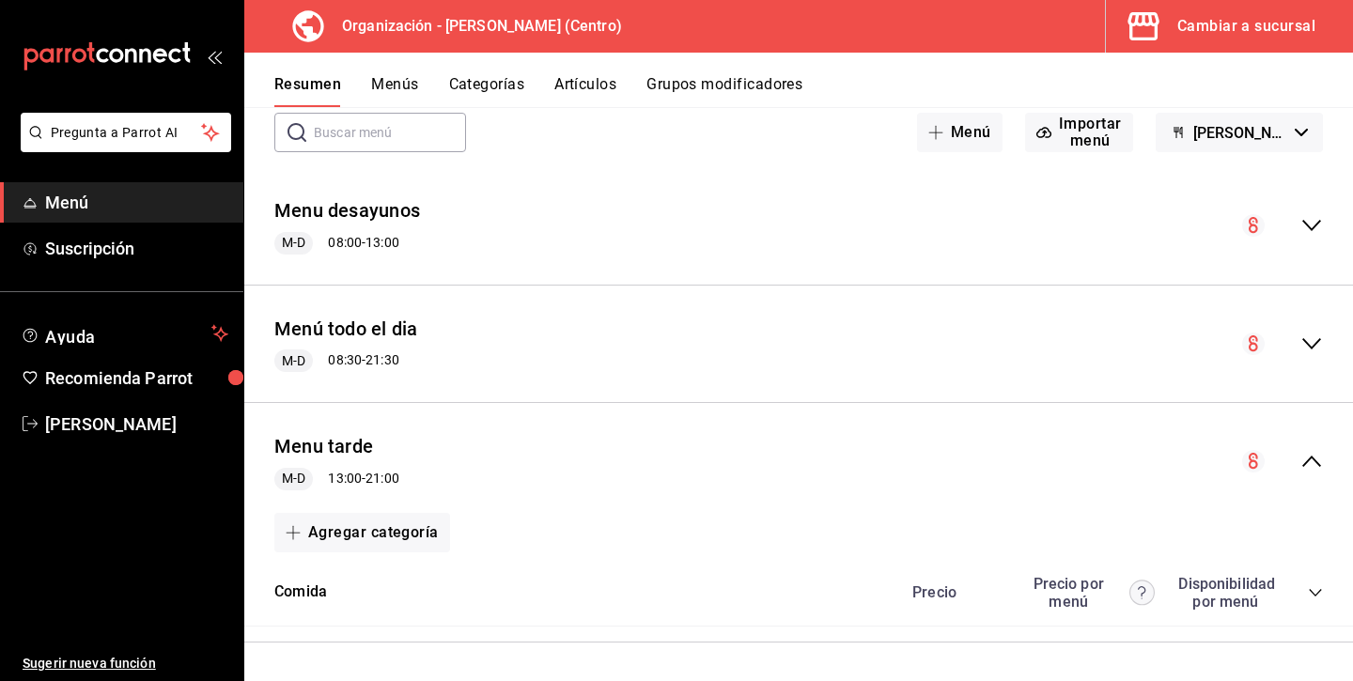
scroll to position [101, 0]
click at [410, 83] on button "Menús" at bounding box center [394, 91] width 47 height 32
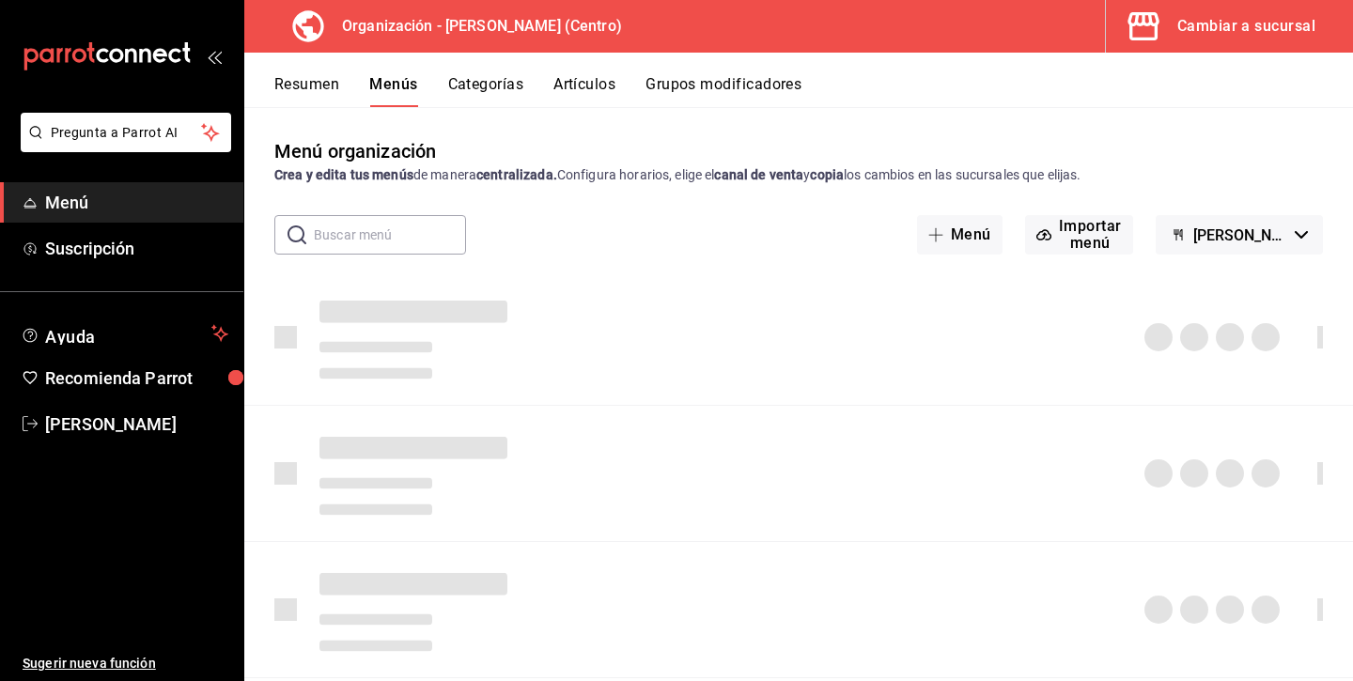
click at [494, 83] on button "Categorías" at bounding box center [486, 91] width 76 height 32
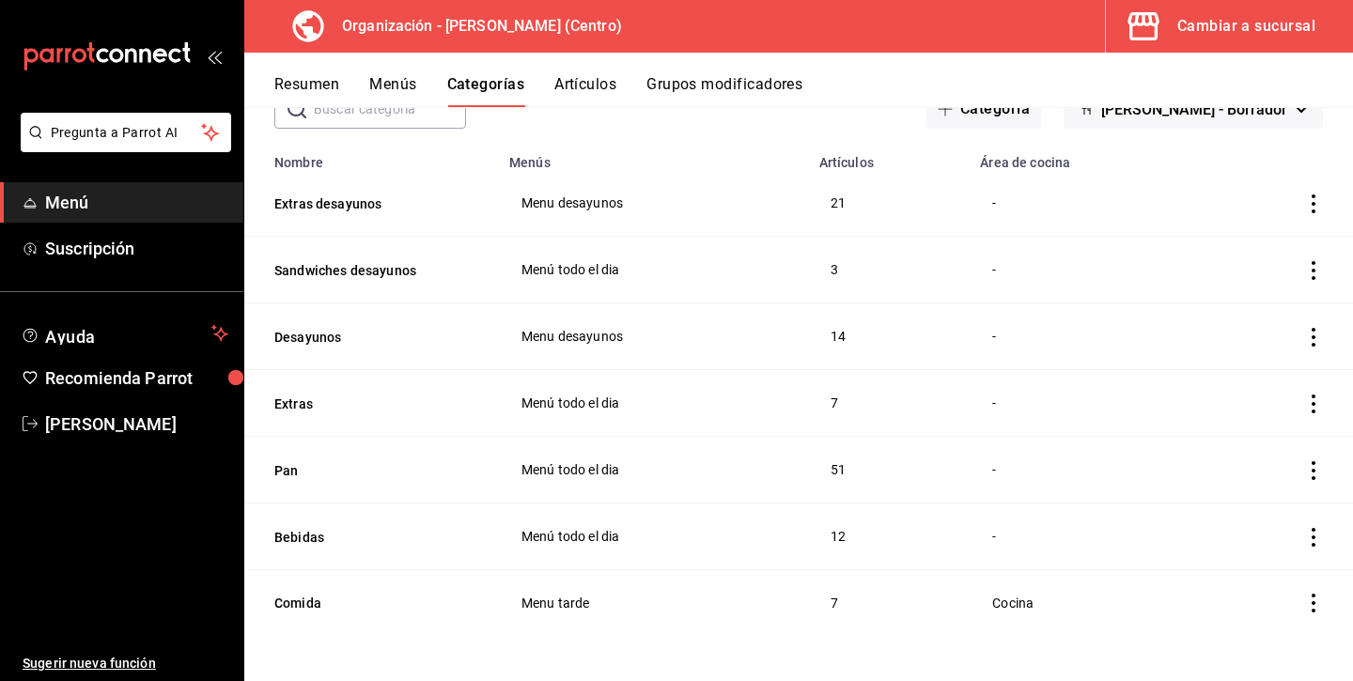
click at [599, 80] on button "Artículos" at bounding box center [585, 91] width 62 height 32
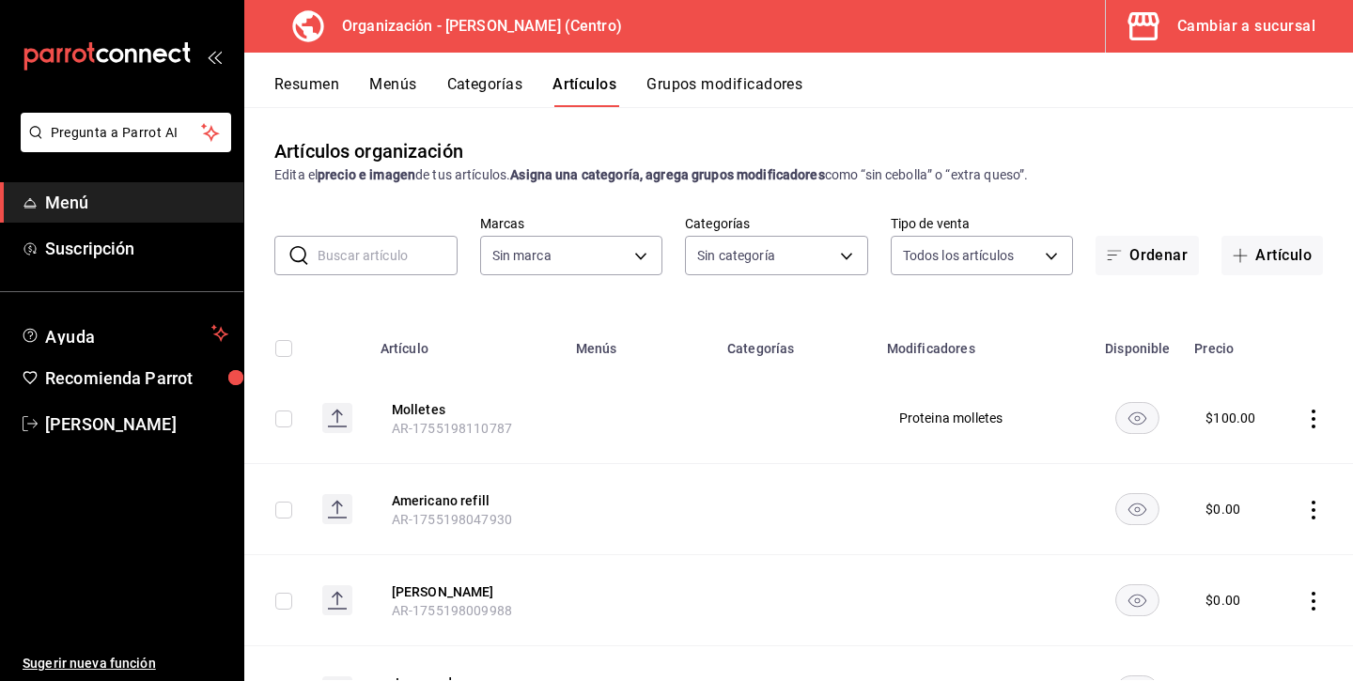
type input "463def20-5023-47da-b4a8-3ca52a2ee8a5"
type input "8da68a38-104b-4a0a-8aa5-581c433b7c30,76d4f9f8-42c5-4ee6-a728-c07b806fd39f,1792e…"
click at [814, 258] on body "Pregunta a Parrot AI Menú Suscripción Ayuda Recomienda Parrot Andrea Diaz Suger…" at bounding box center [676, 340] width 1353 height 681
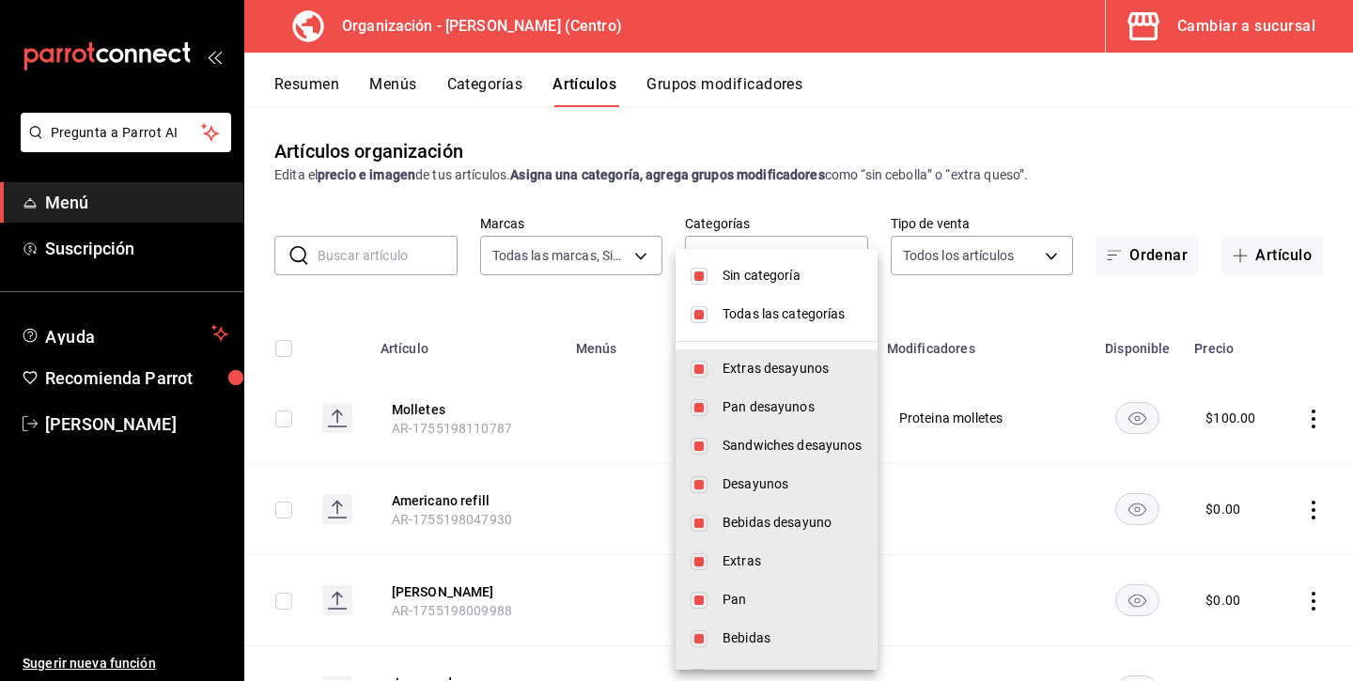
click at [705, 314] on input "checkbox" at bounding box center [698, 314] width 17 height 17
checkbox input "false"
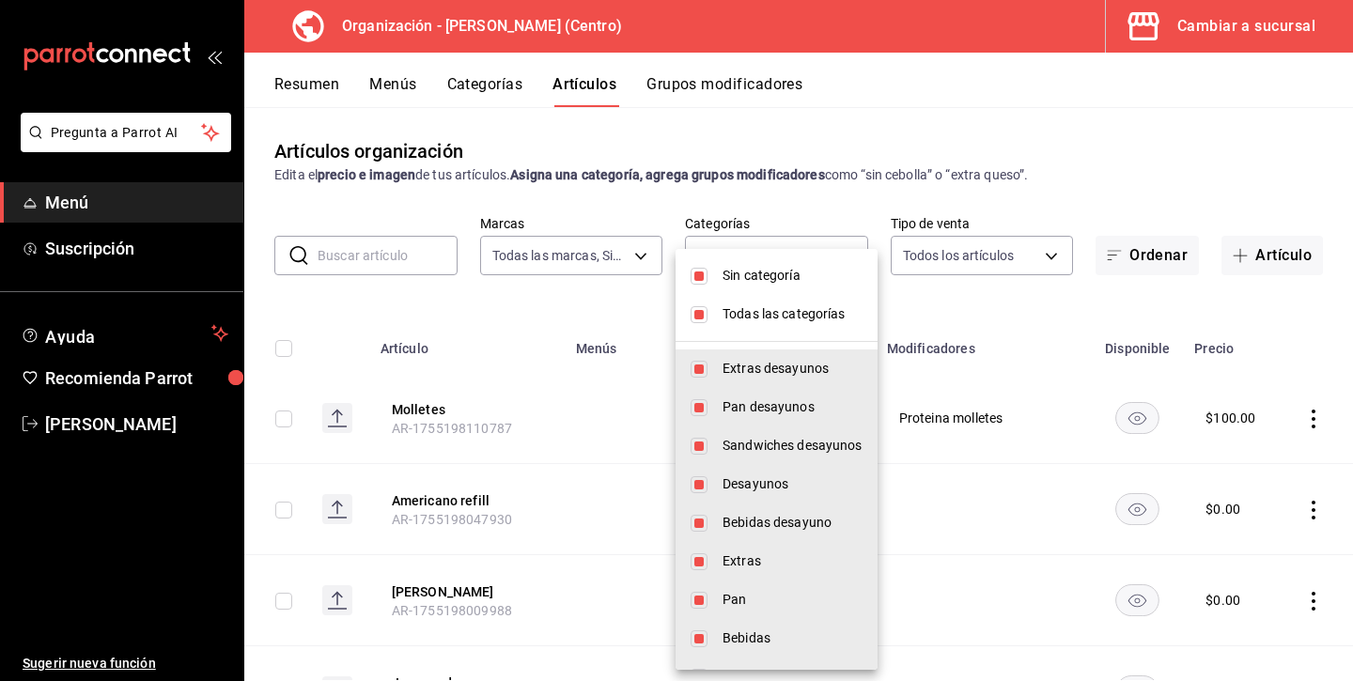
checkbox input "false"
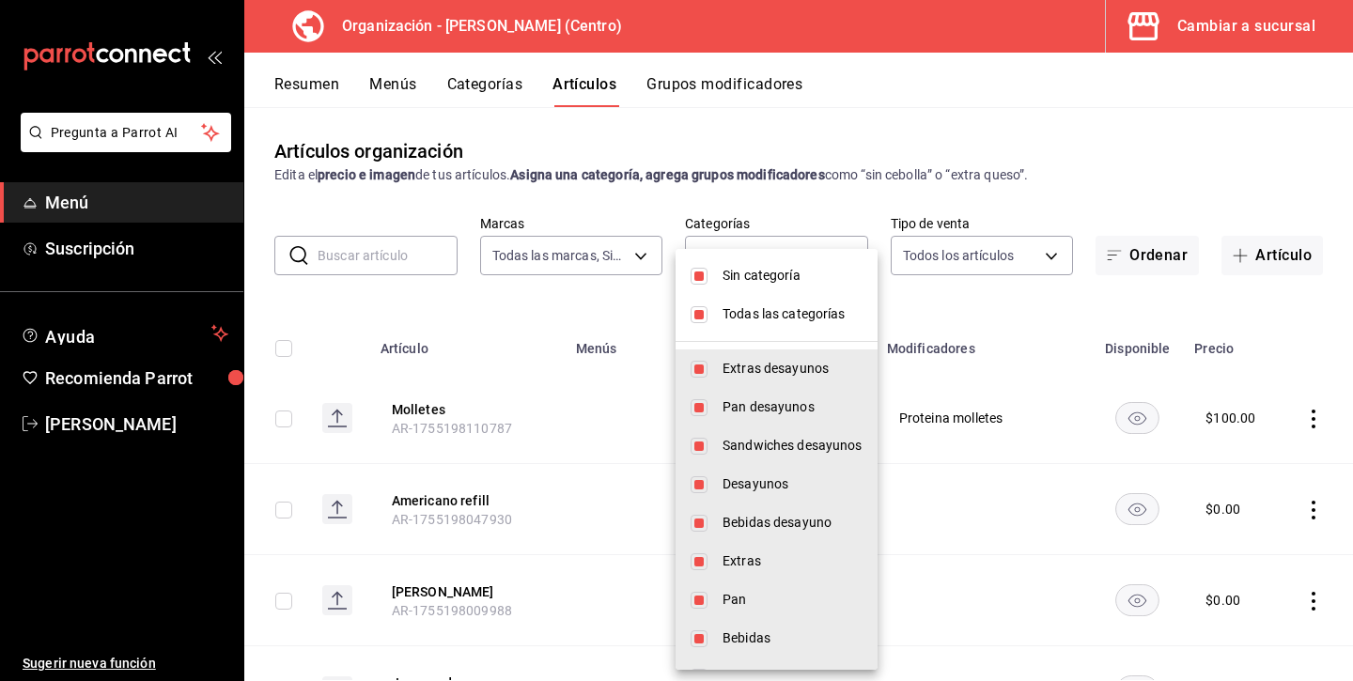
checkbox input "false"
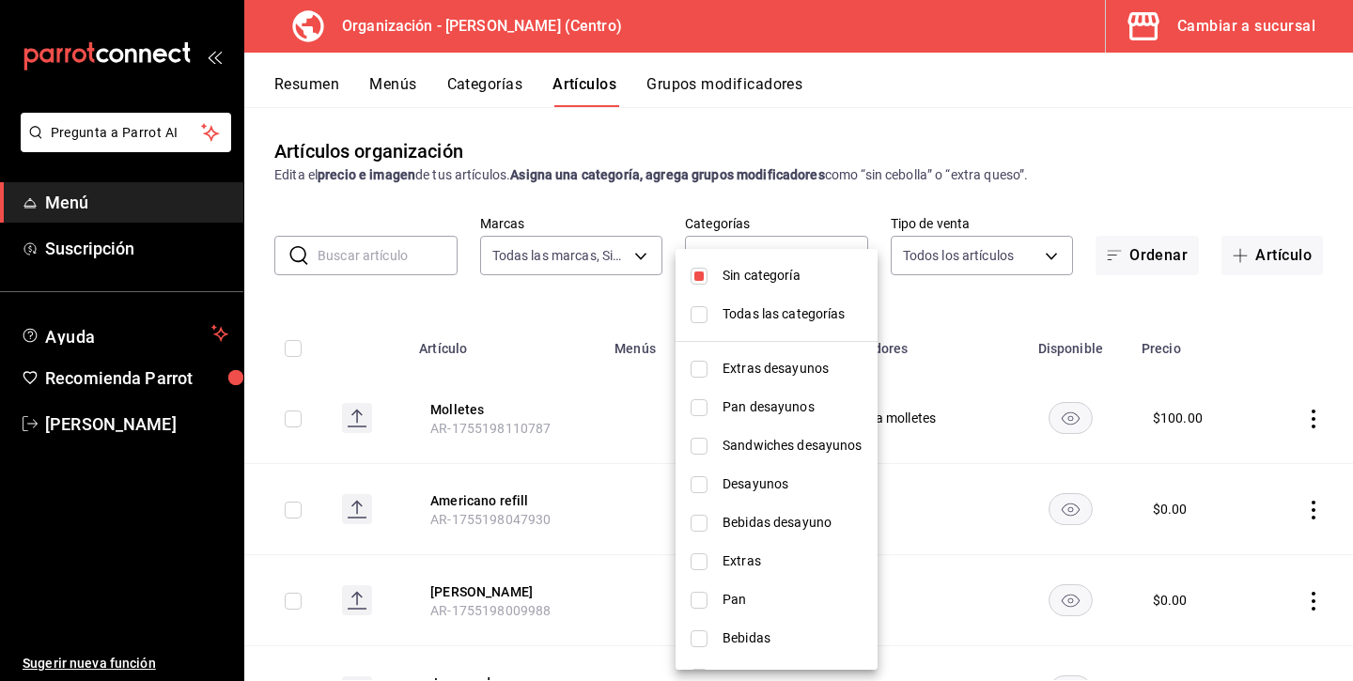
click at [959, 300] on div at bounding box center [676, 340] width 1353 height 681
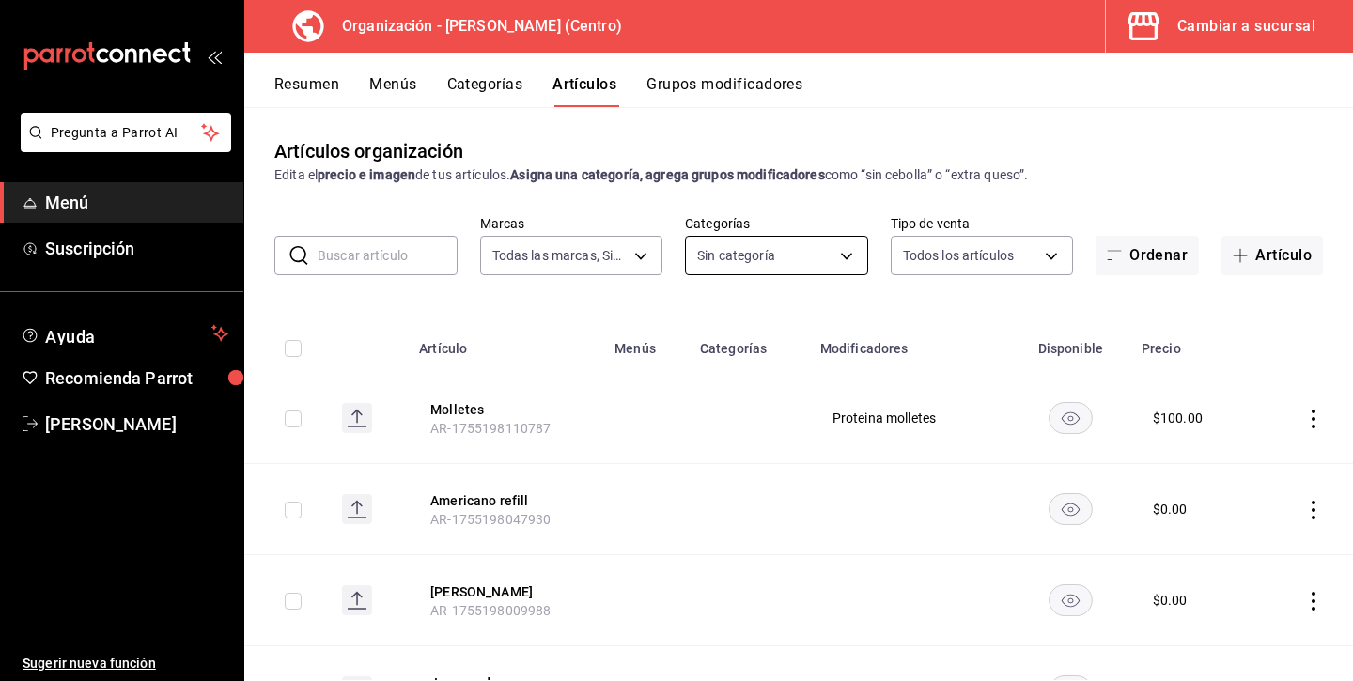
click at [744, 261] on body "Pregunta a Parrot AI Menú Suscripción Ayuda Recomienda Parrot Andrea Diaz Suger…" at bounding box center [676, 340] width 1353 height 681
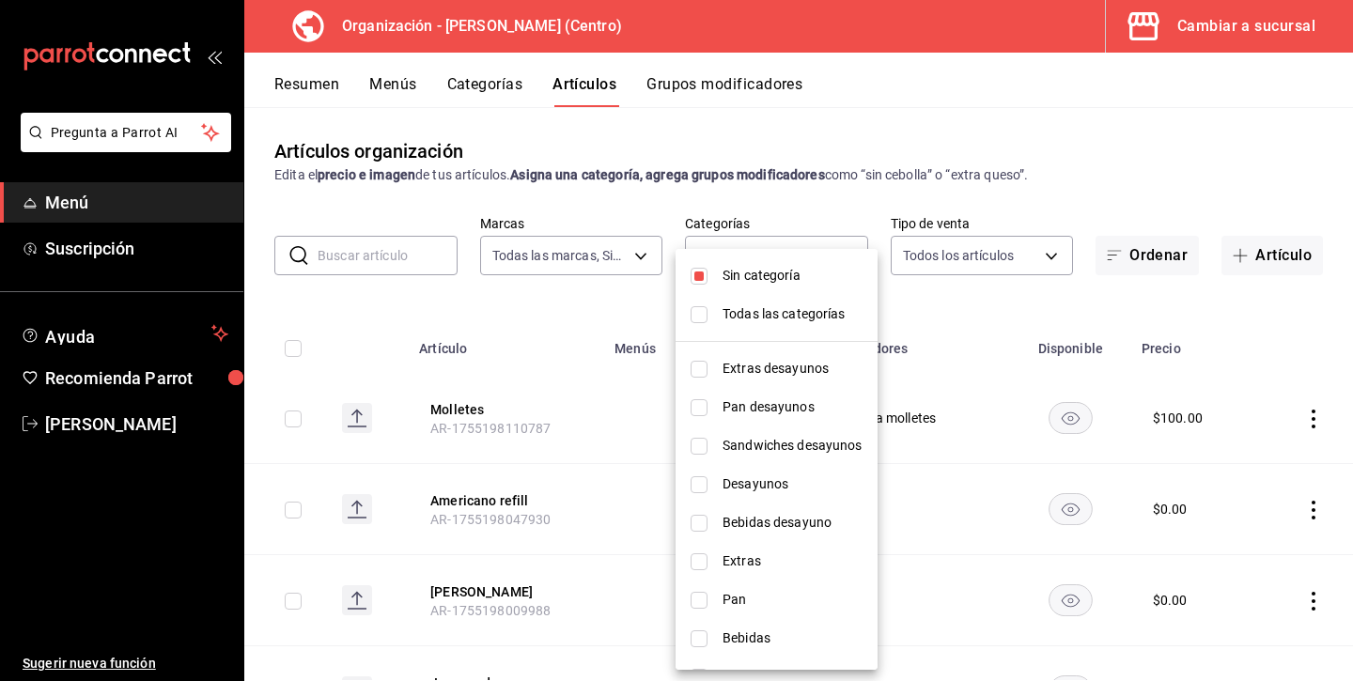
click at [697, 276] on input "checkbox" at bounding box center [698, 276] width 17 height 17
checkbox input "false"
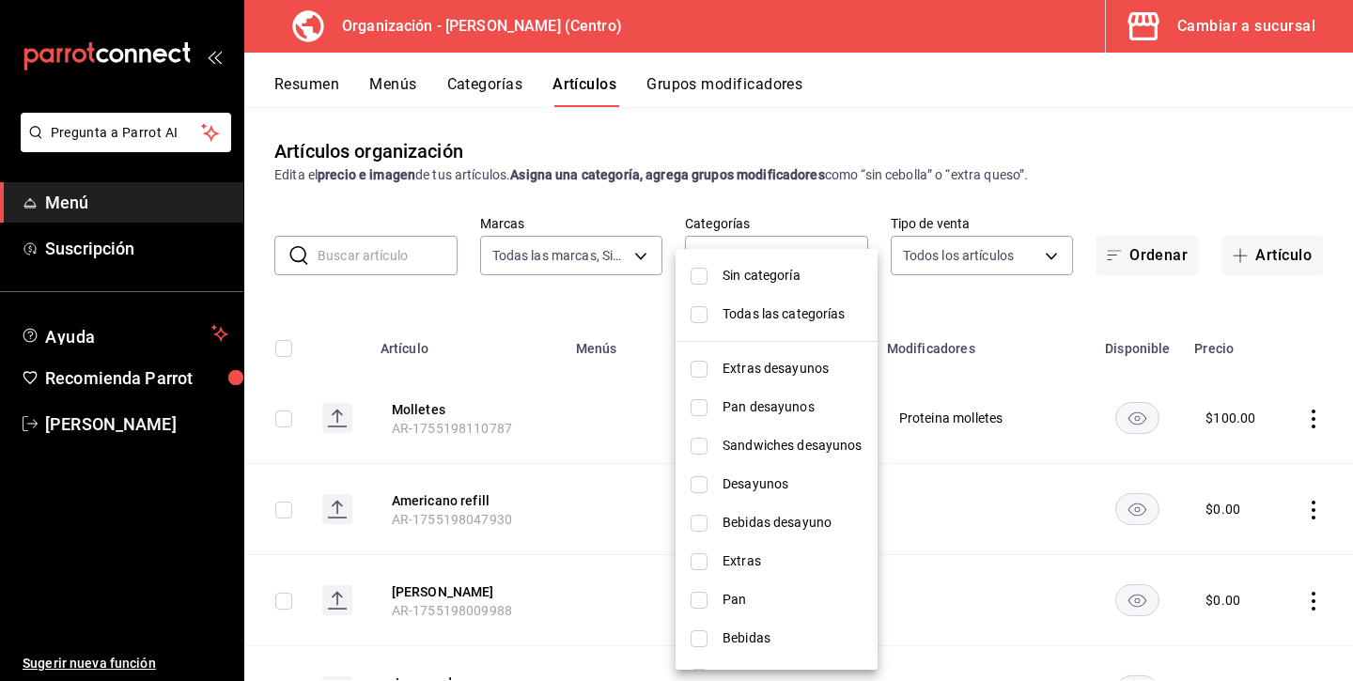
click at [401, 79] on div at bounding box center [676, 340] width 1353 height 681
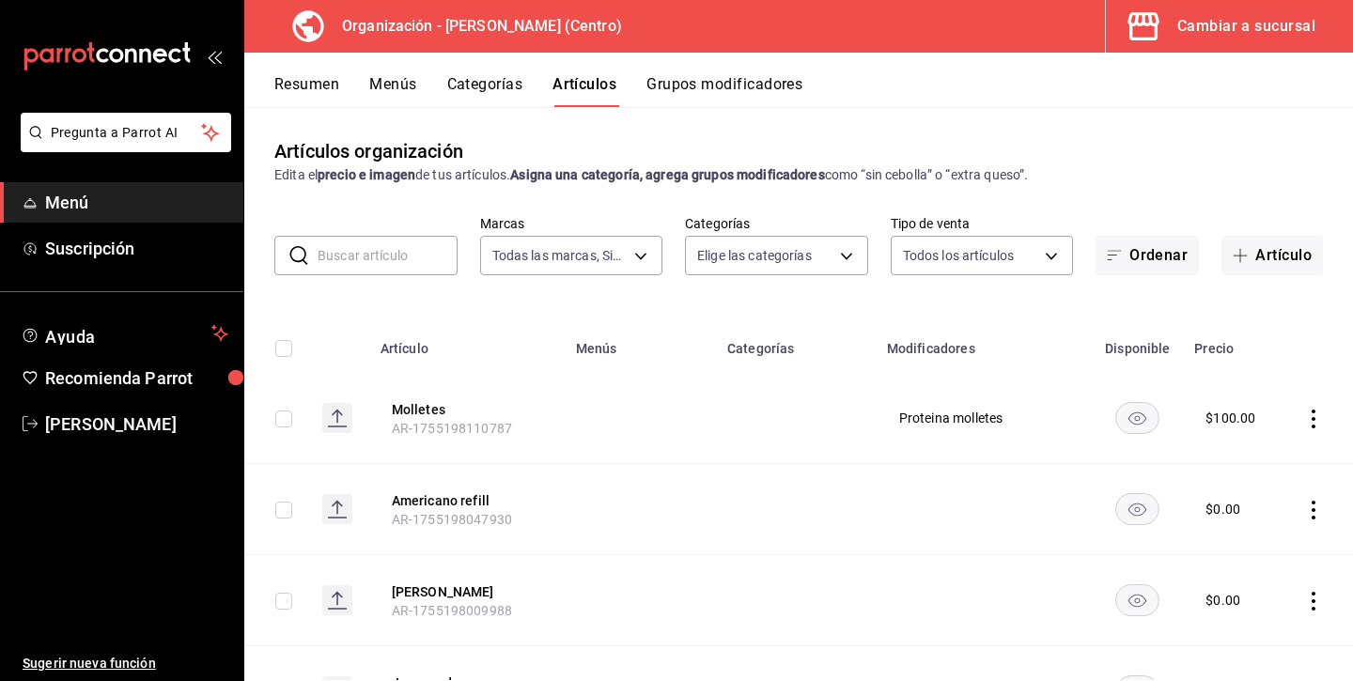
click at [393, 85] on button "Menús" at bounding box center [392, 91] width 47 height 32
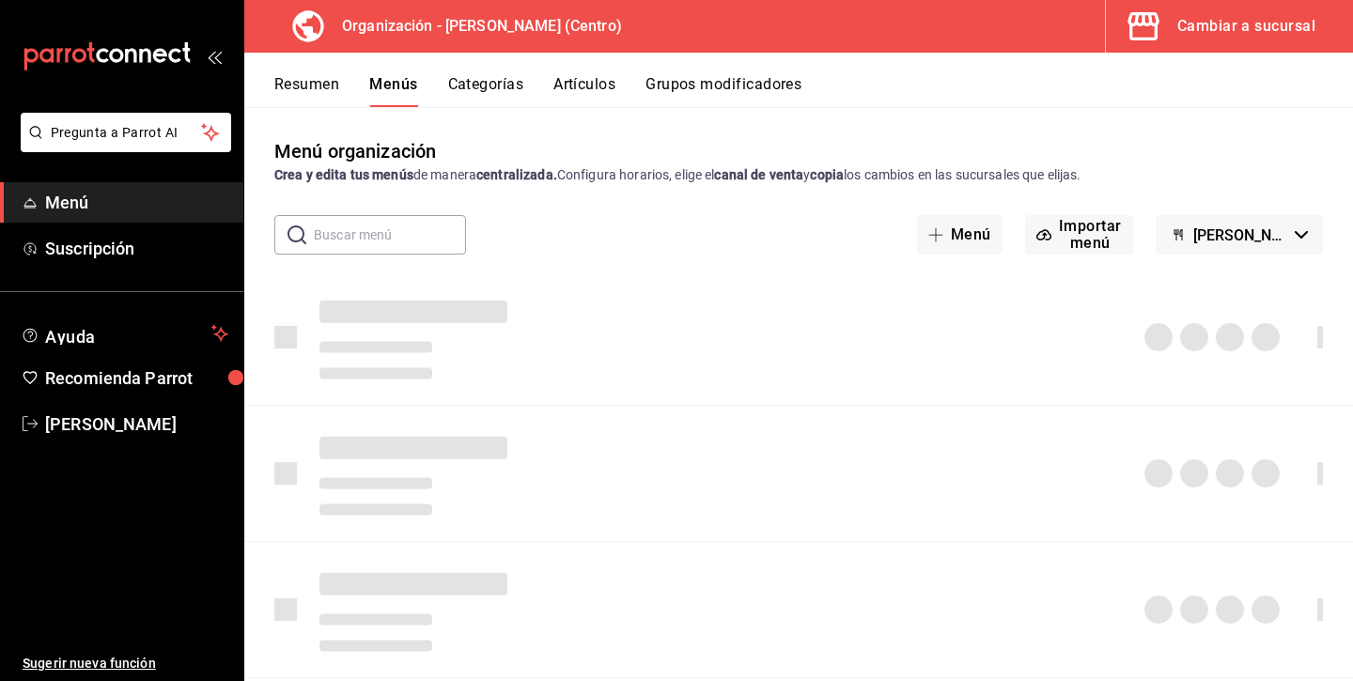
click at [324, 77] on button "Resumen" at bounding box center [306, 91] width 65 height 32
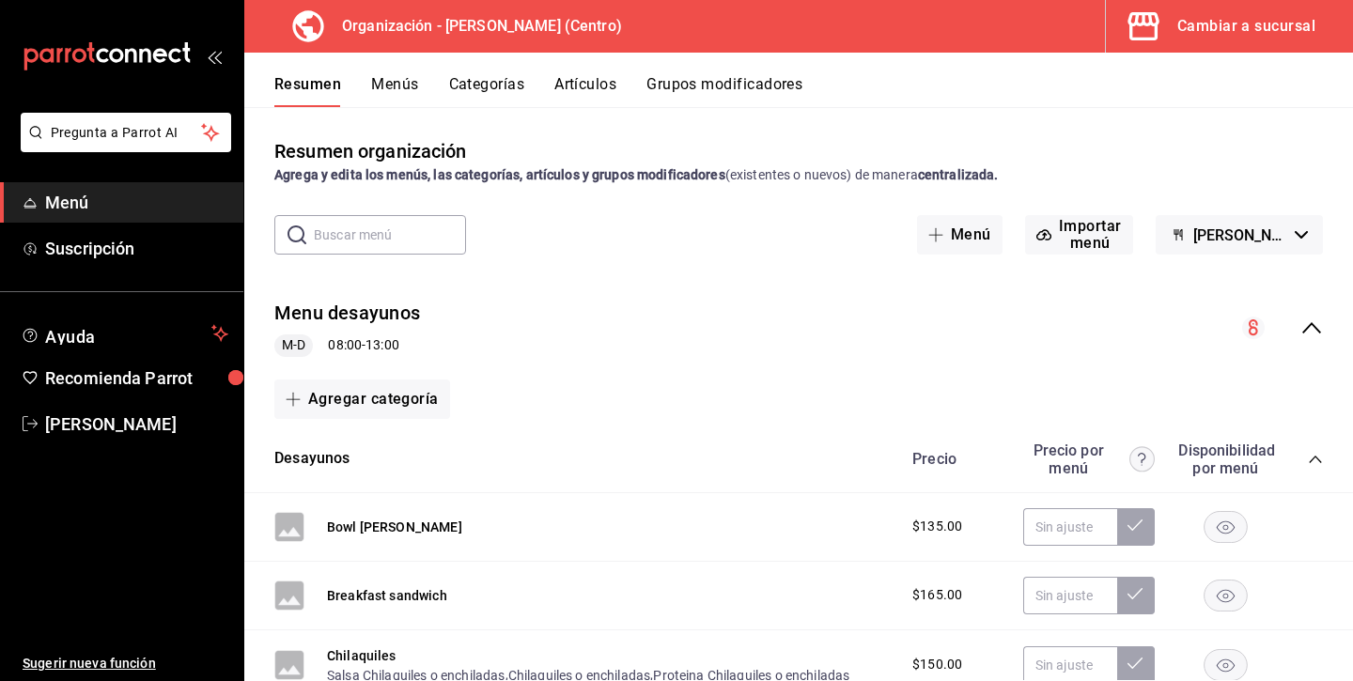
click at [1311, 329] on icon "collapse-menu-row" at bounding box center [1311, 328] width 23 height 23
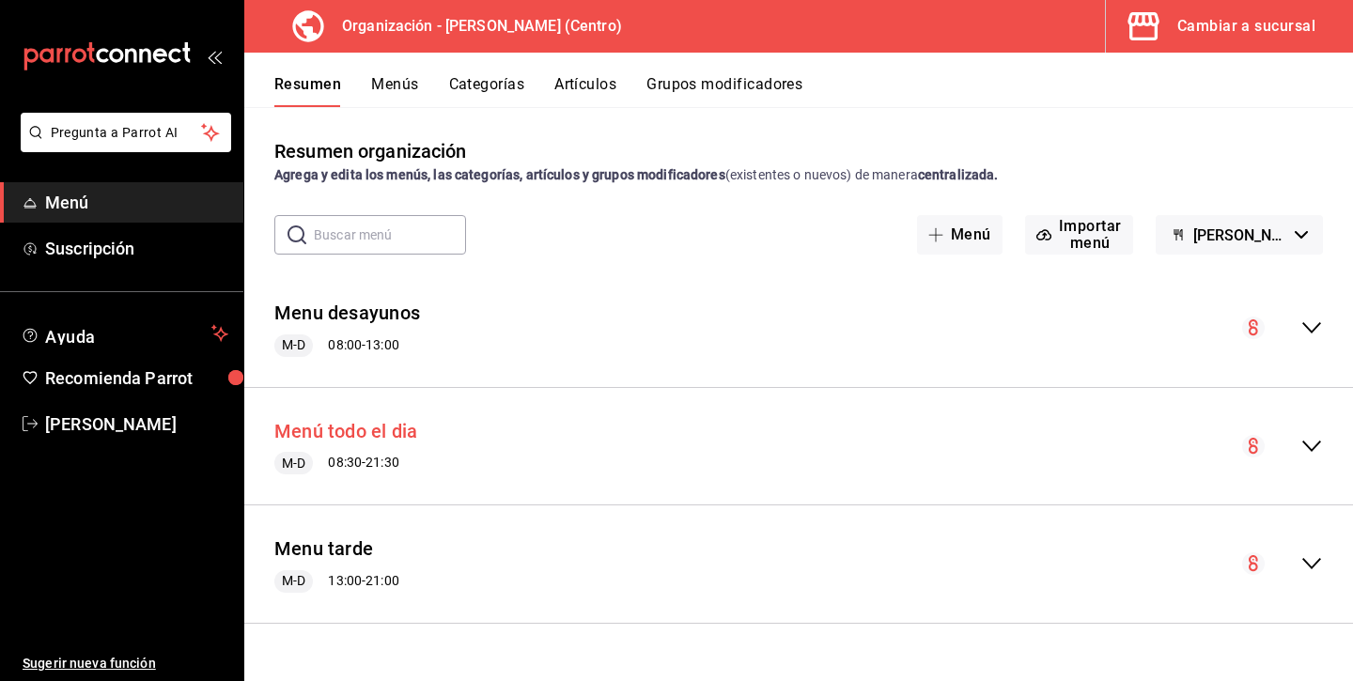
click at [345, 428] on button "Menú todo el dia" at bounding box center [345, 431] width 143 height 27
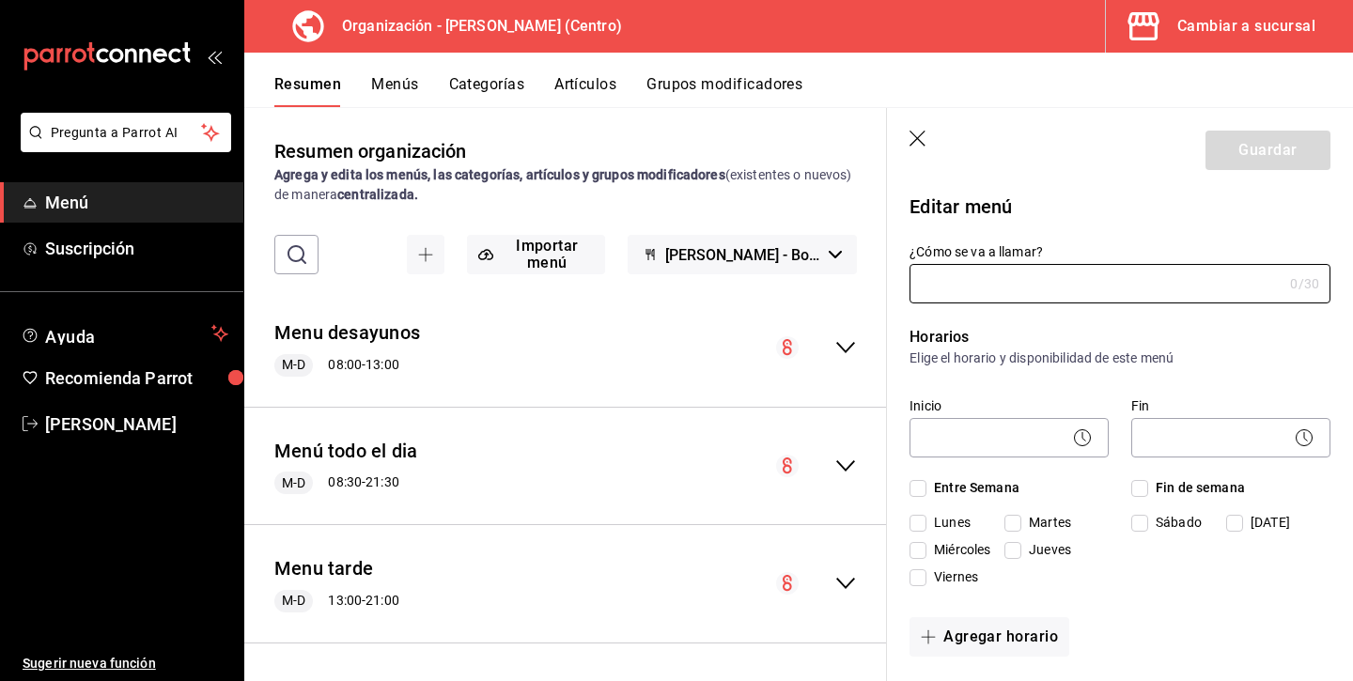
type input "Menú todo el dia"
checkbox input "true"
type input "1755111108785"
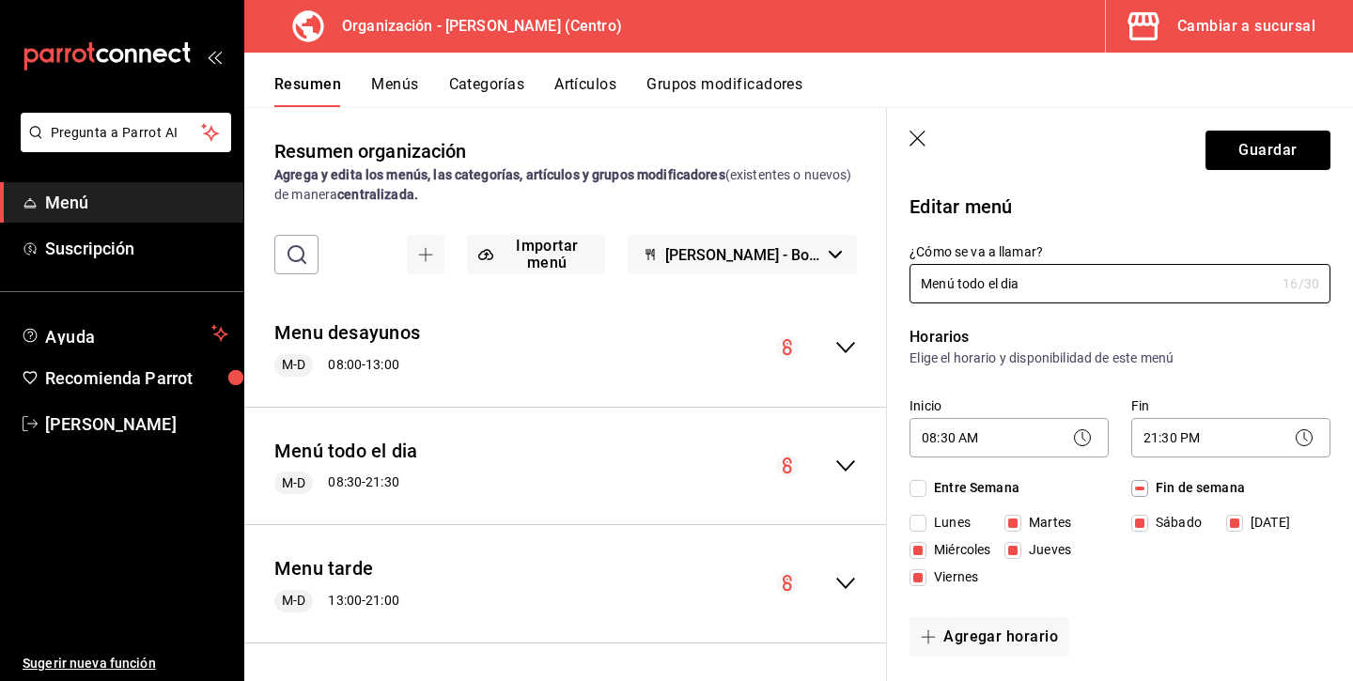
click at [906, 146] on header "Guardar" at bounding box center [1120, 146] width 466 height 77
click at [911, 141] on icon "button" at bounding box center [918, 140] width 19 height 19
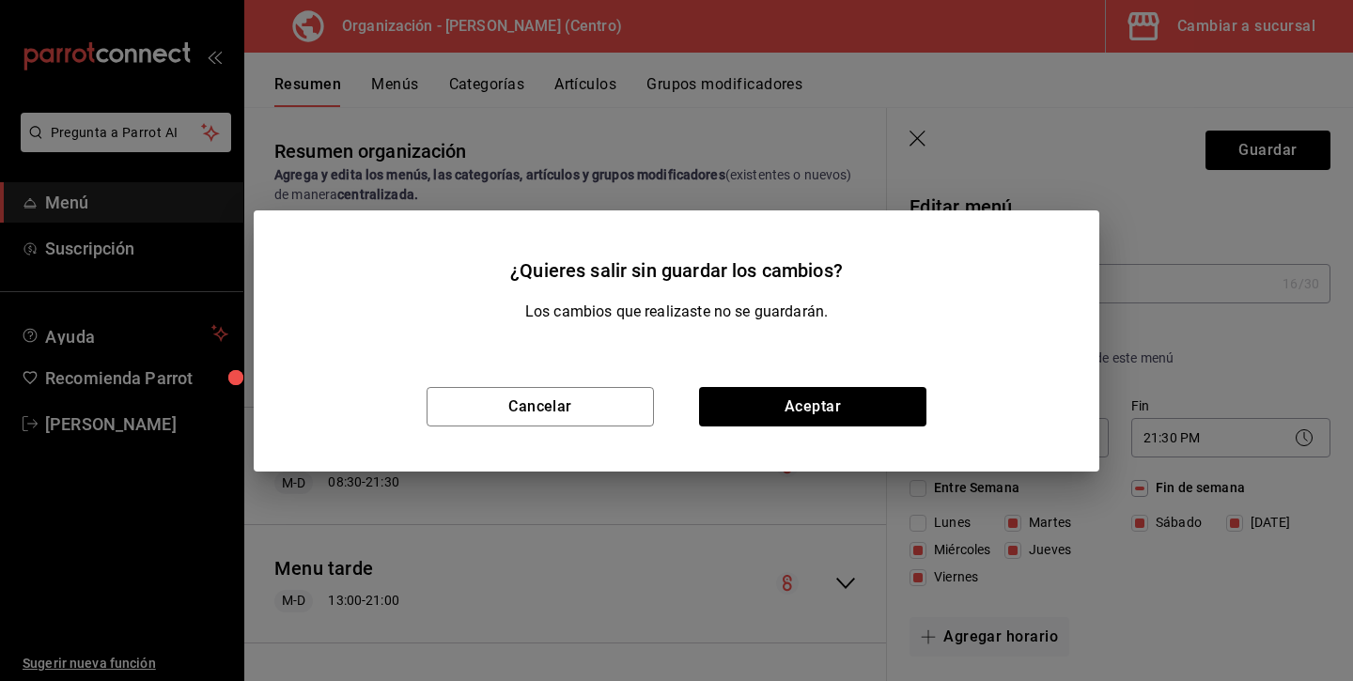
click at [773, 384] on div "Cancelar Aceptar" at bounding box center [676, 407] width 845 height 130
click at [782, 407] on button "Aceptar" at bounding box center [812, 406] width 227 height 39
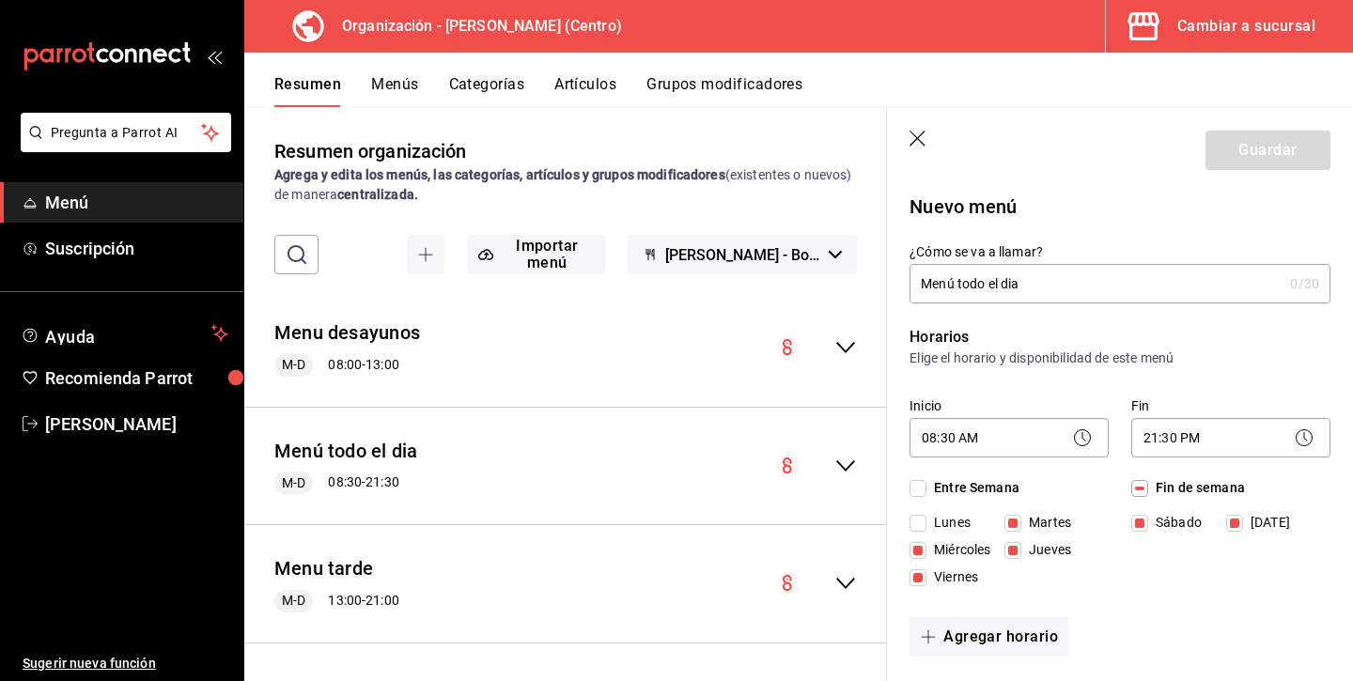
checkbox input "false"
type input "1756238794009"
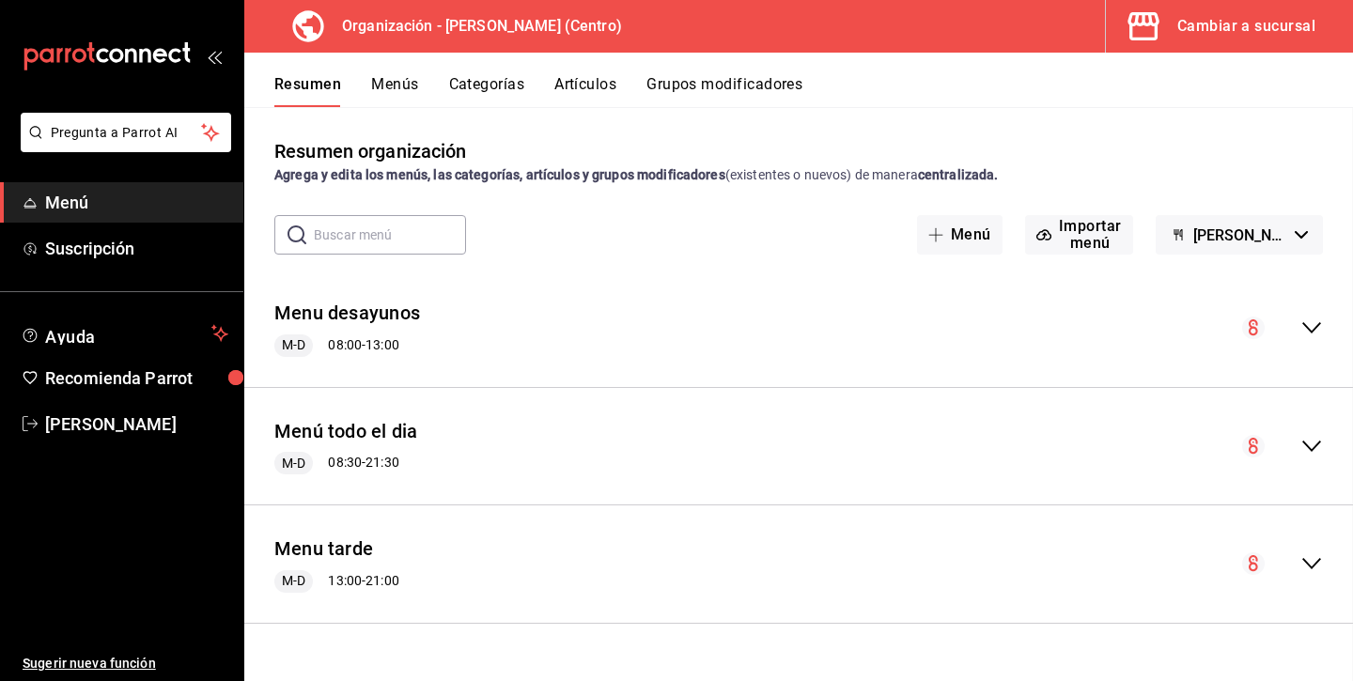
checkbox input "false"
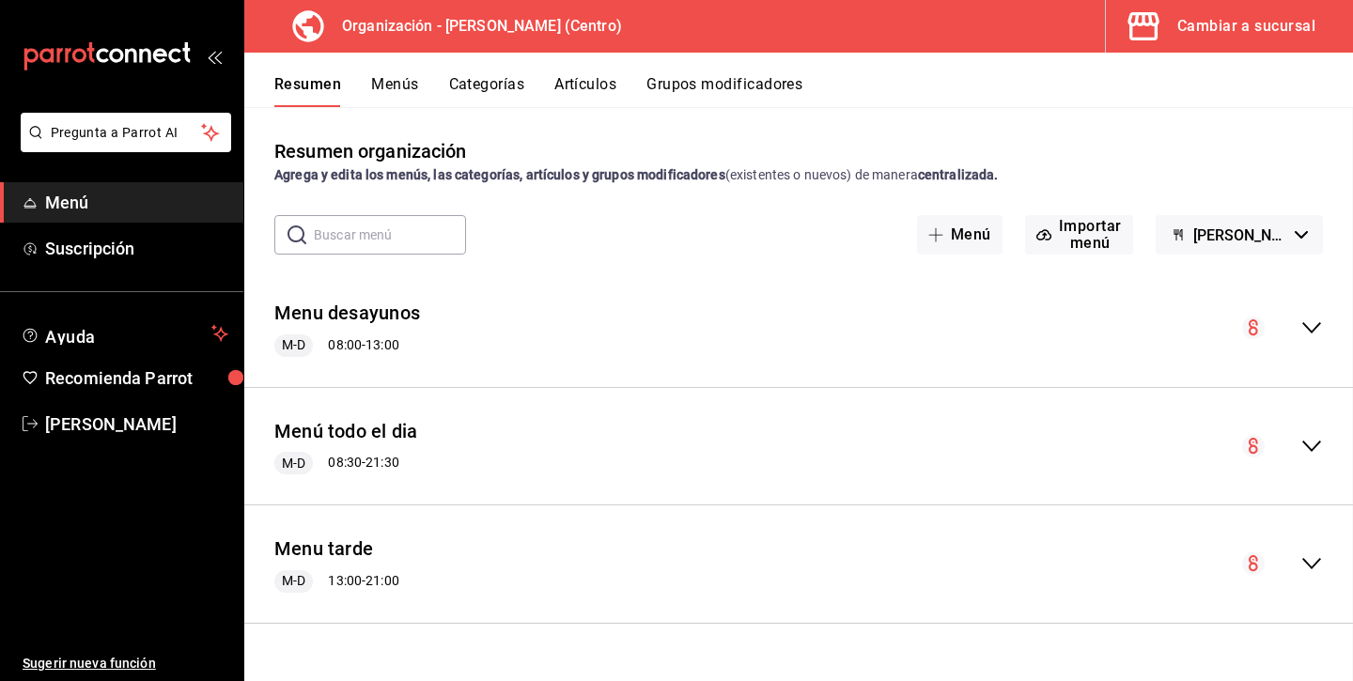
checkbox input "false"
click at [1319, 442] on icon "collapse-menu-row" at bounding box center [1311, 446] width 19 height 11
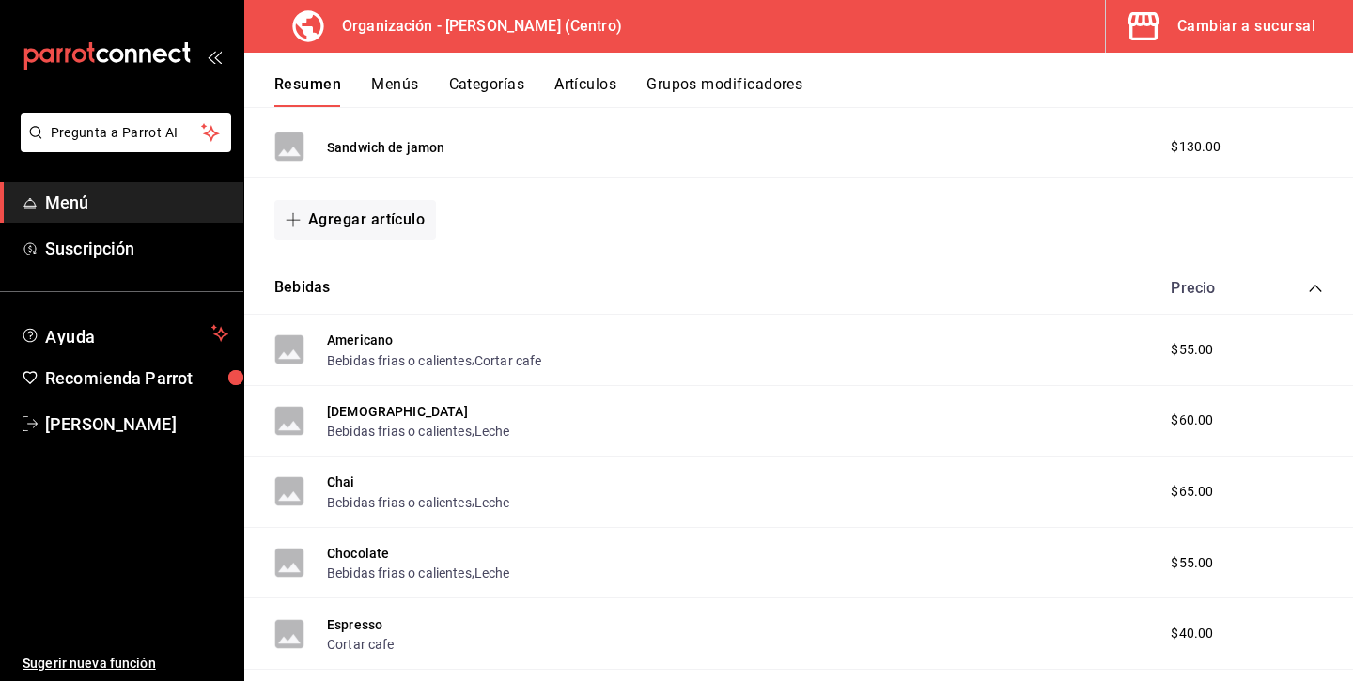
scroll to position [660, 0]
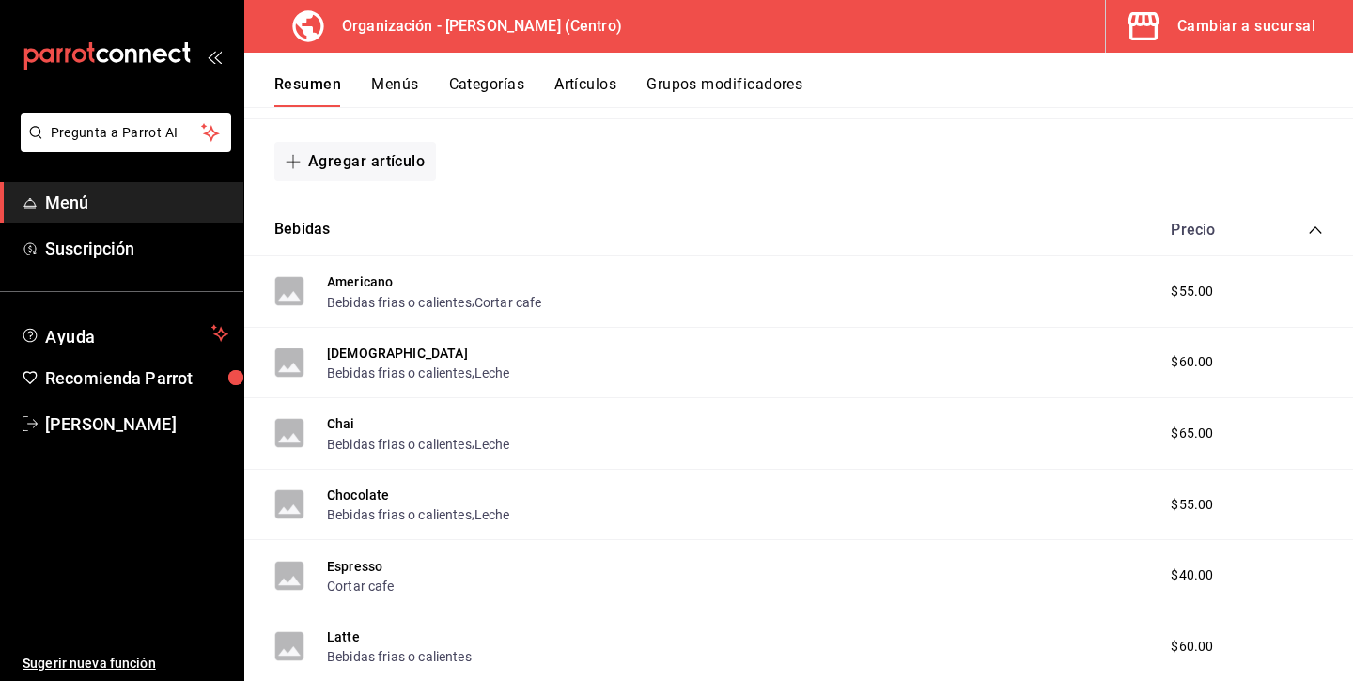
click at [476, 77] on button "Categorías" at bounding box center [487, 91] width 76 height 32
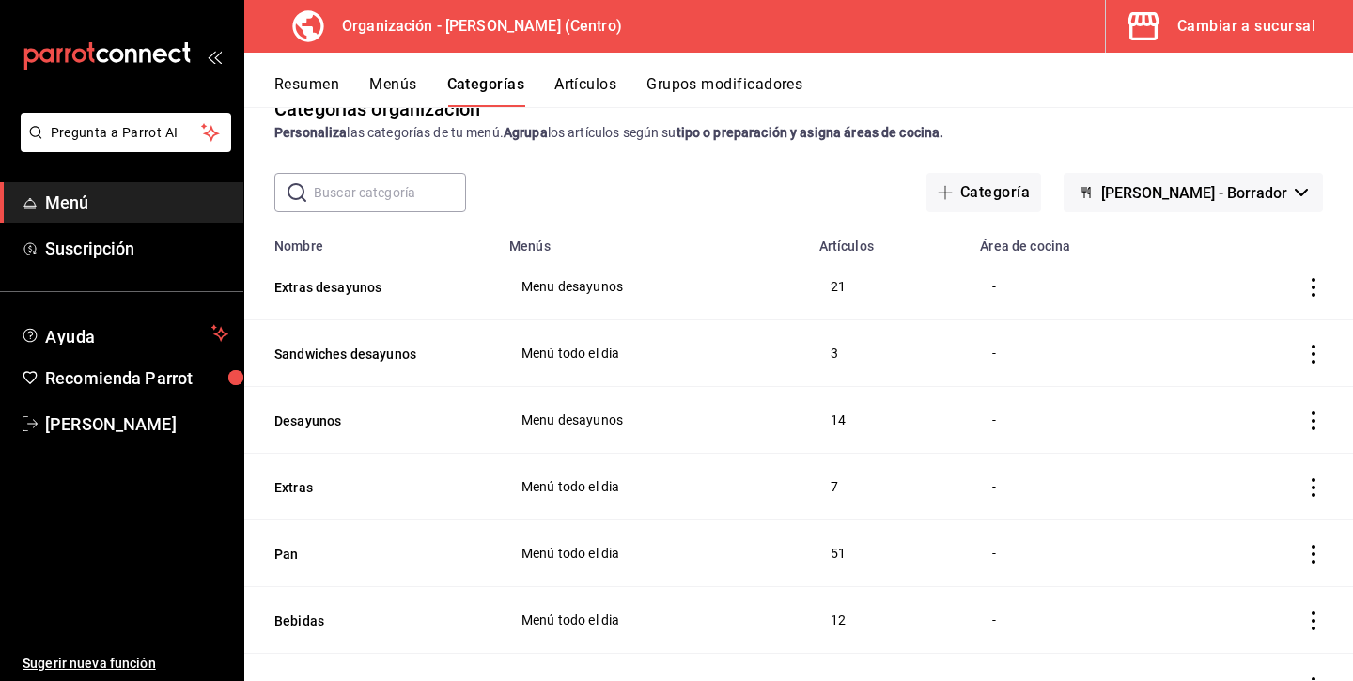
scroll to position [23, 0]
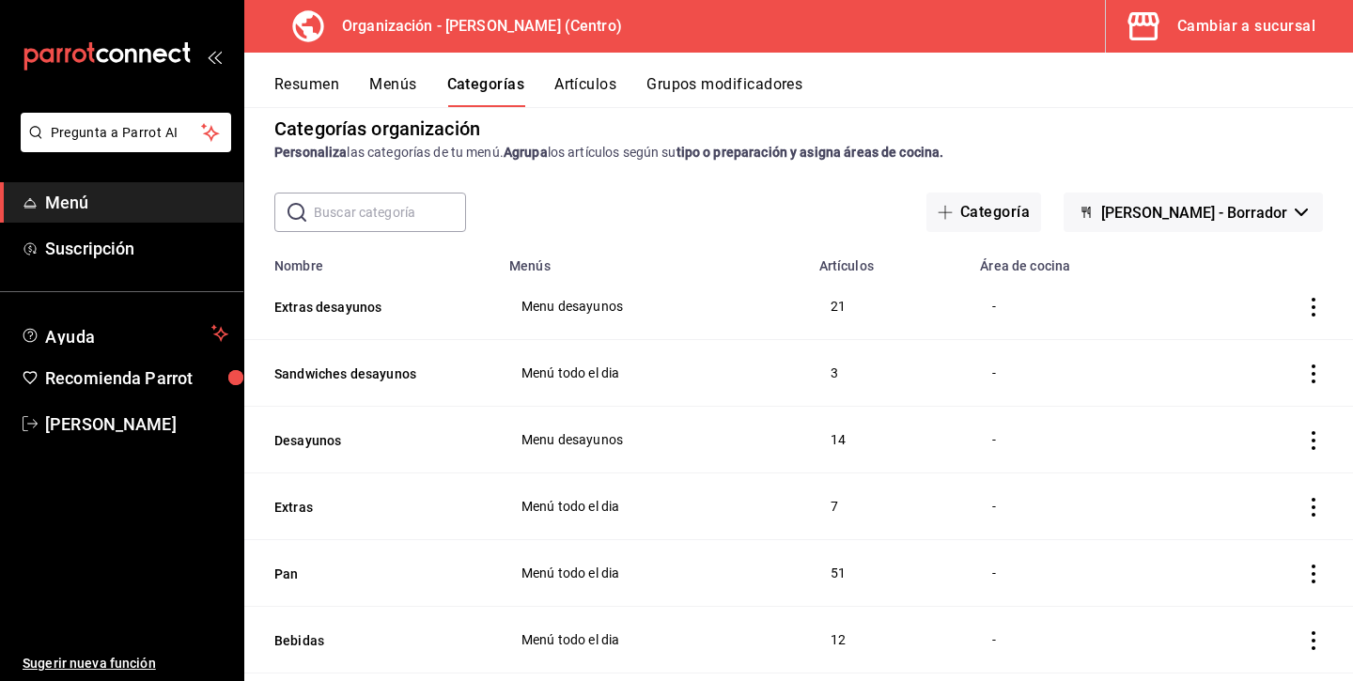
click at [583, 86] on button "Artículos" at bounding box center [585, 91] width 62 height 32
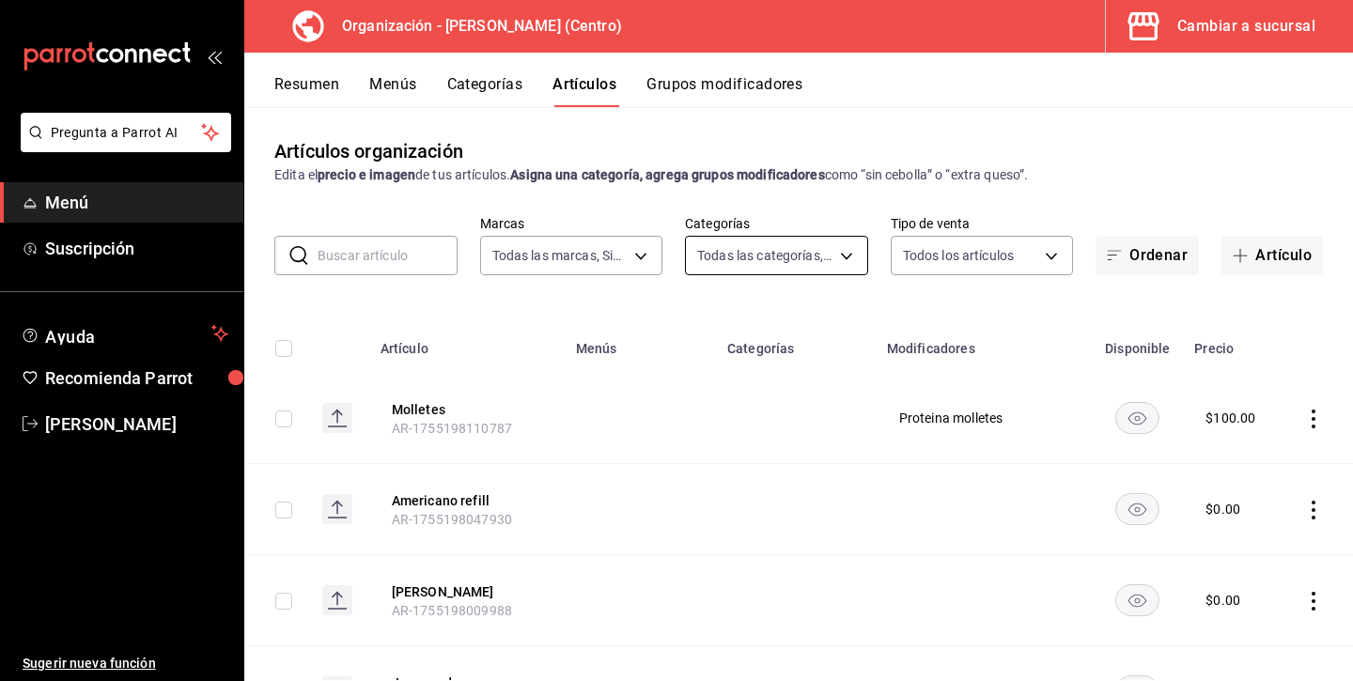
type input "463def20-5023-47da-b4a8-3ca52a2ee8a5"
type input "8da68a38-104b-4a0a-8aa5-581c433b7c30,76d4f9f8-42c5-4ee6-a728-c07b806fd39f,1792e…"
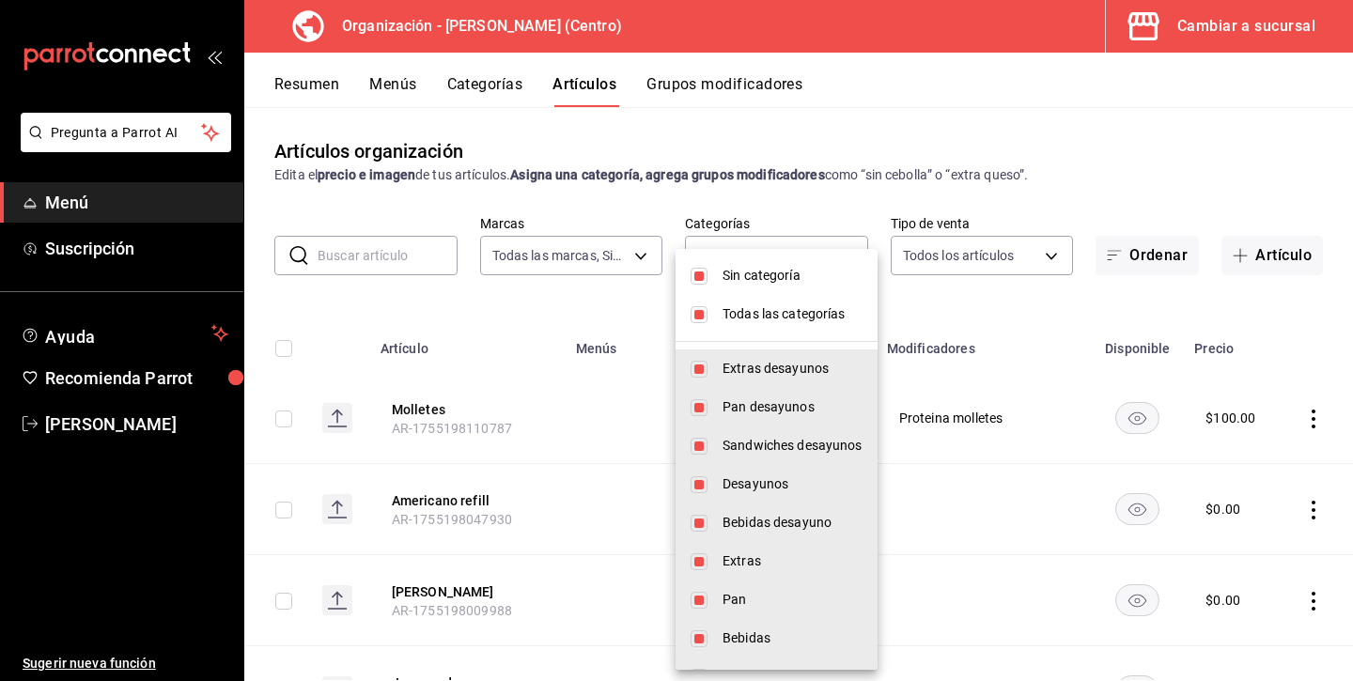
click at [840, 249] on body "Pregunta a Parrot AI Menú Suscripción Ayuda Recomienda Parrot Andrea Diaz Suger…" at bounding box center [676, 340] width 1353 height 681
click at [698, 281] on input "checkbox" at bounding box center [698, 276] width 17 height 17
checkbox input "false"
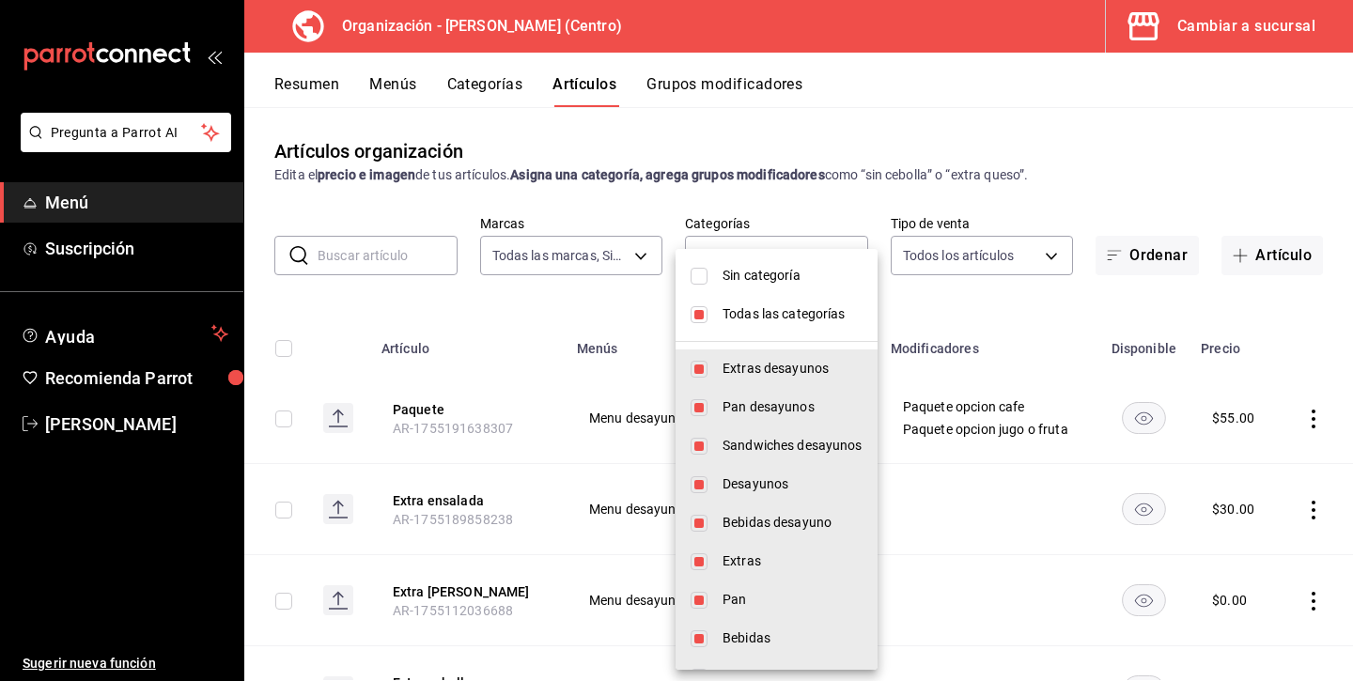
click at [700, 312] on input "checkbox" at bounding box center [698, 314] width 17 height 17
checkbox input "false"
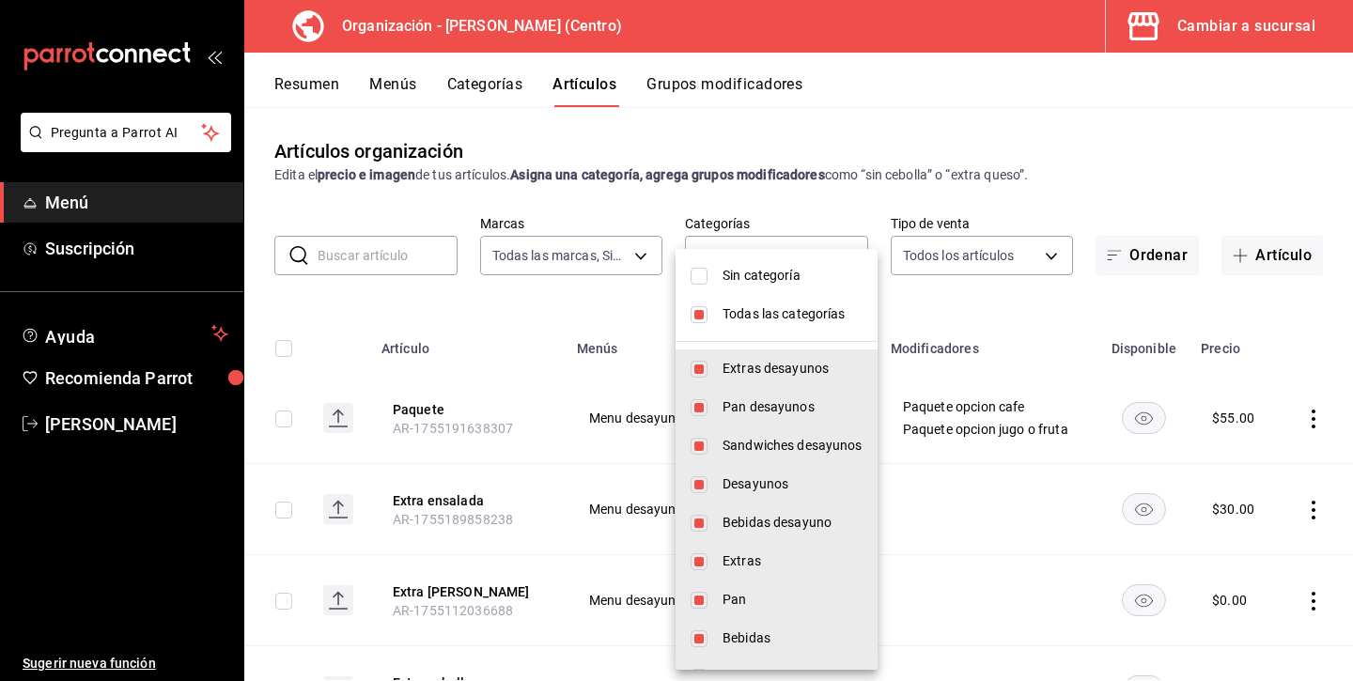
checkbox input "false"
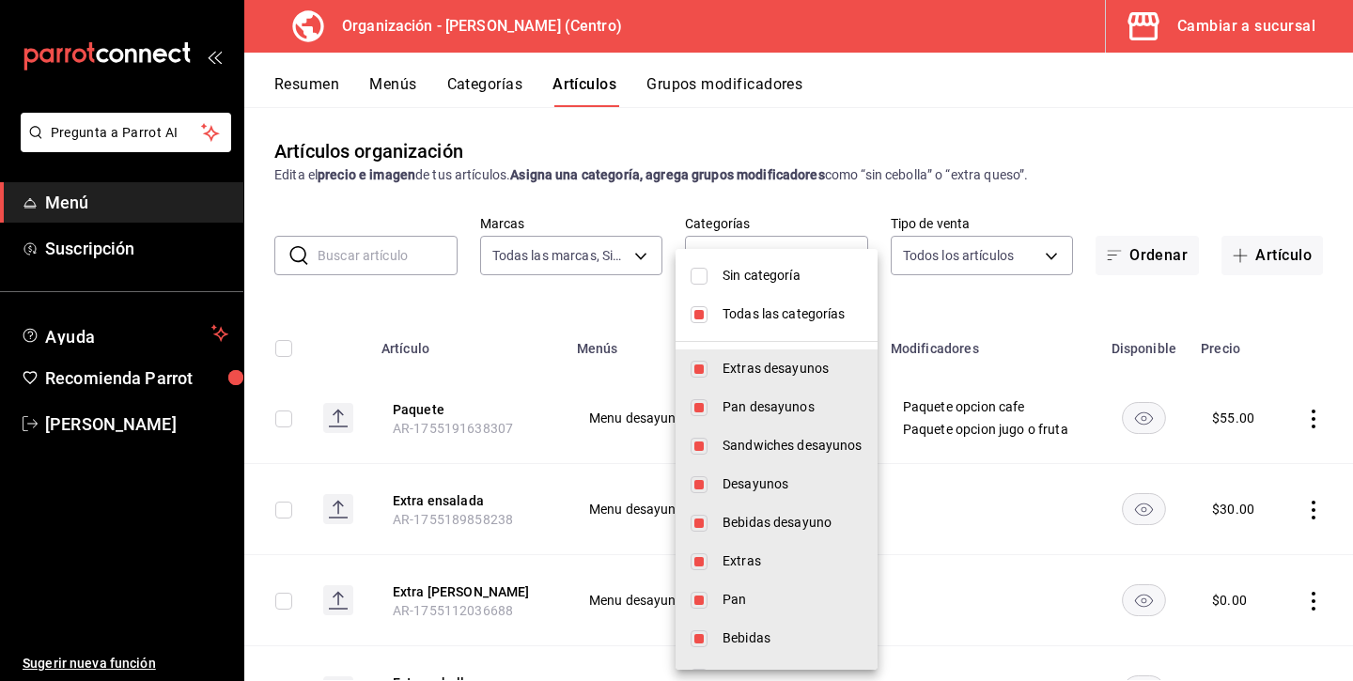
checkbox input "false"
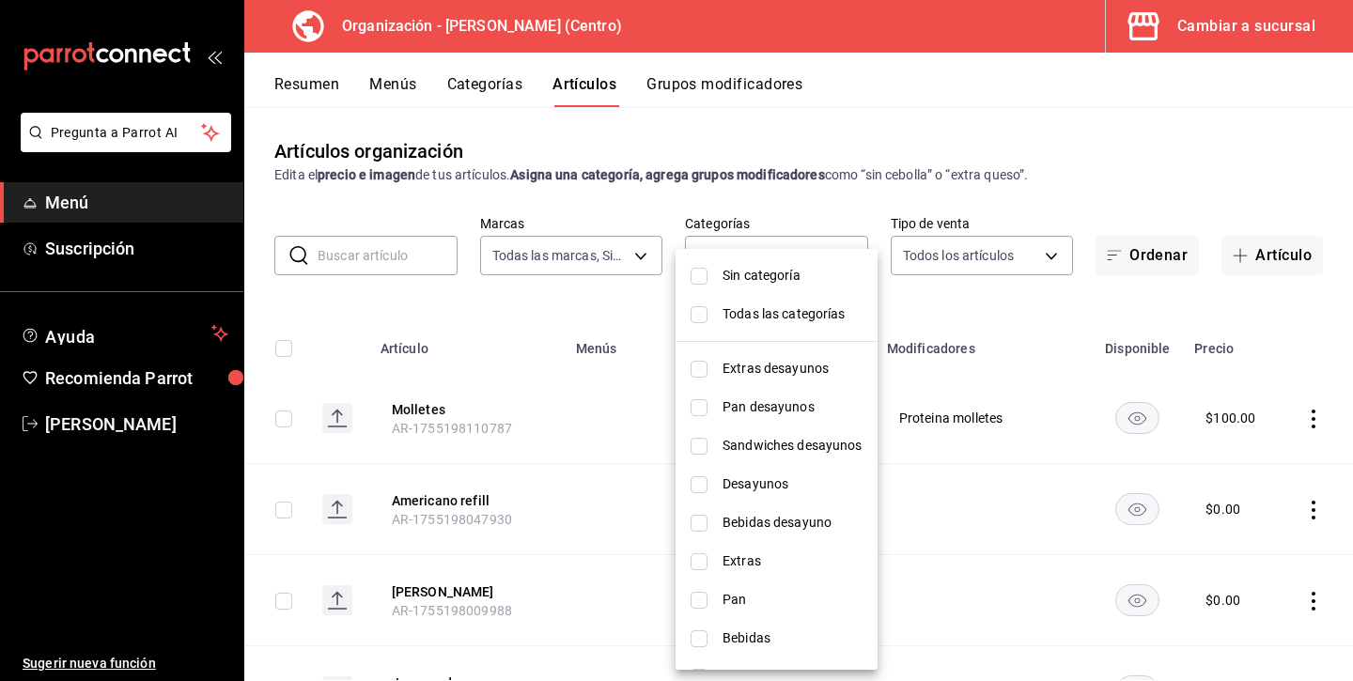
click at [723, 529] on span "Bebidas desayuno" at bounding box center [792, 523] width 140 height 20
type input "502e9466-aa98-40cb-b644-b47bd6eac9a4"
checkbox input "true"
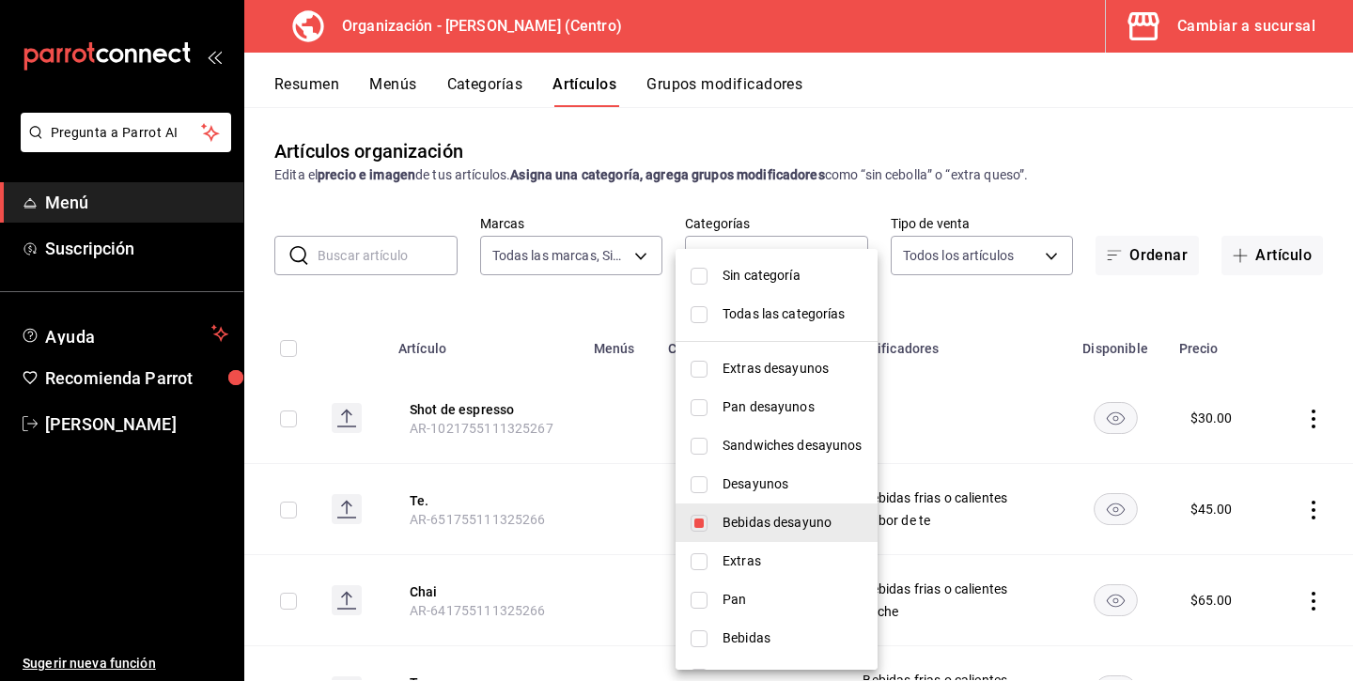
click at [954, 307] on div at bounding box center [676, 340] width 1353 height 681
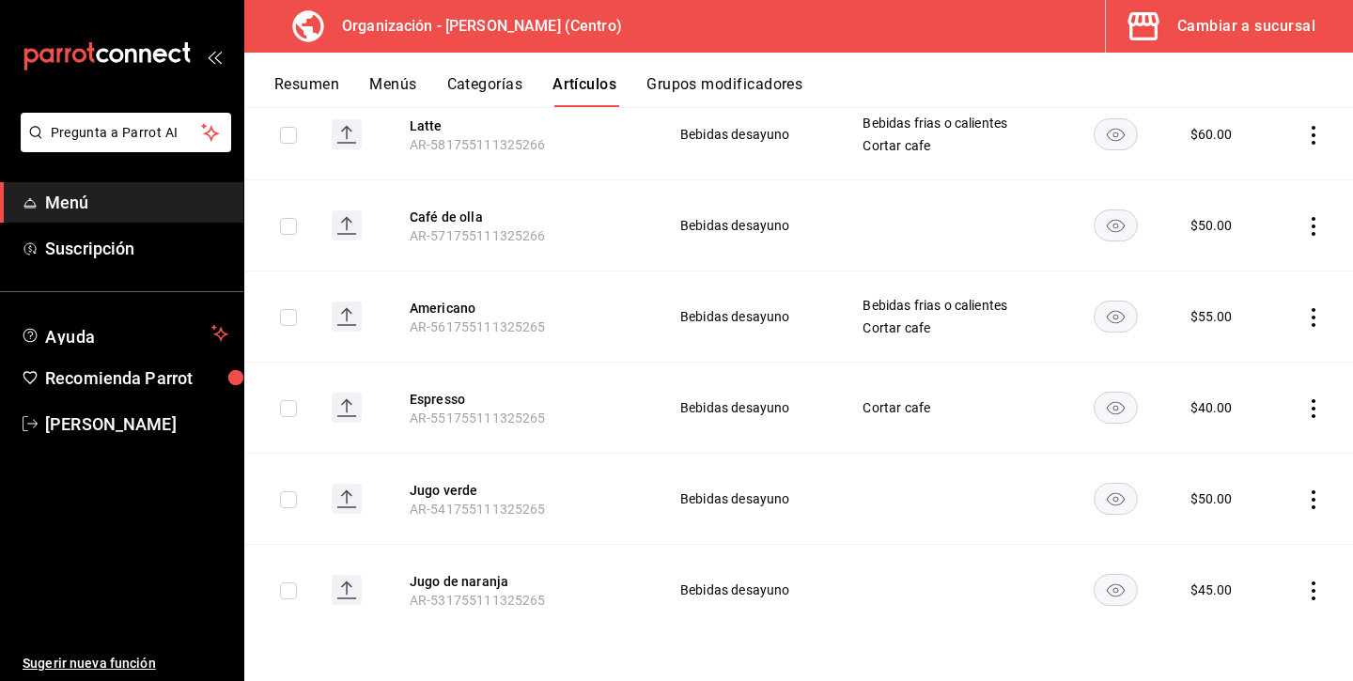
scroll to position [1013, 0]
click at [1312, 596] on icon "actions" at bounding box center [1313, 591] width 19 height 19
click at [1273, 617] on li "Eliminar" at bounding box center [1240, 632] width 113 height 39
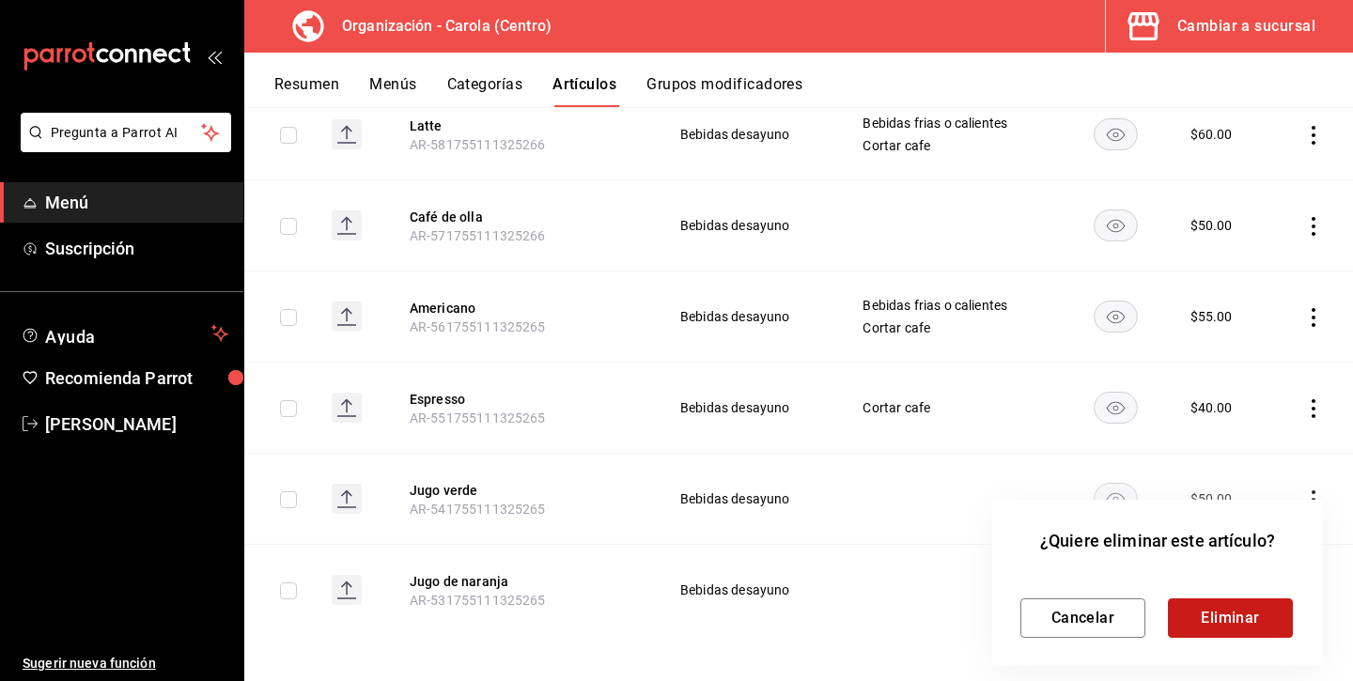
click at [1247, 620] on button "Eliminar" at bounding box center [1230, 617] width 125 height 39
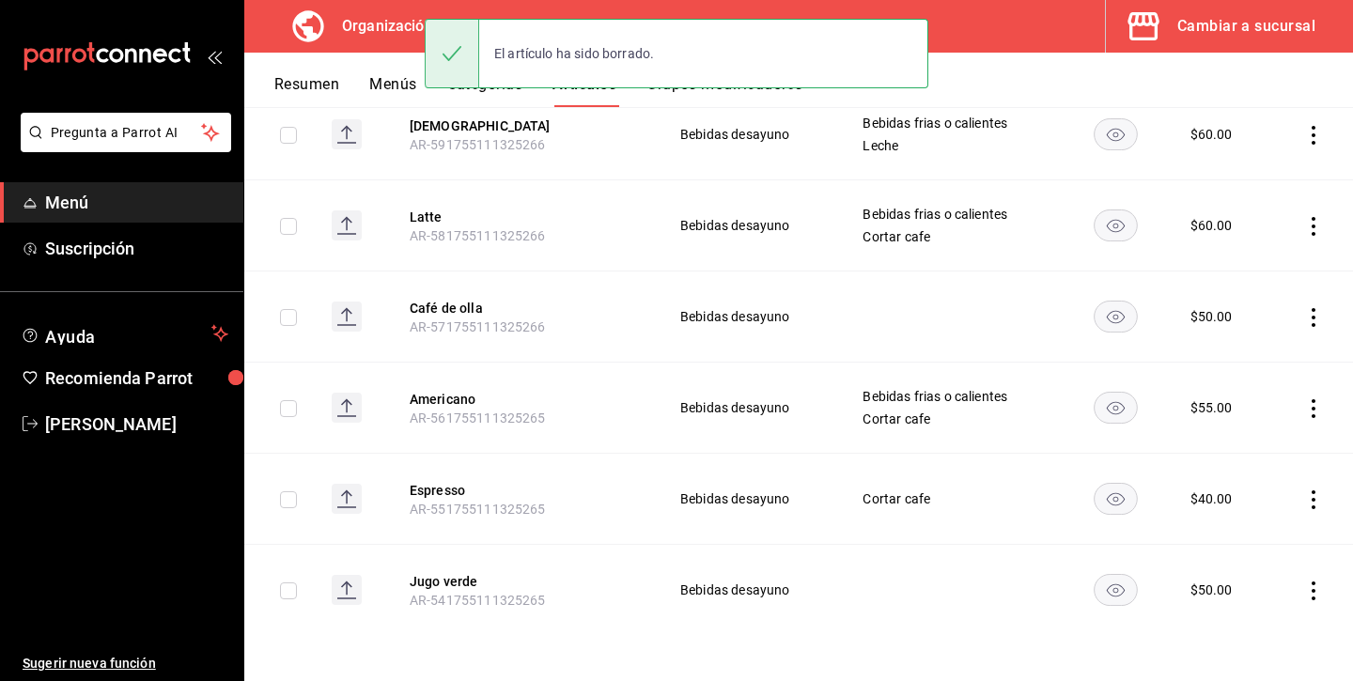
scroll to position [922, 0]
click at [1307, 596] on icon "actions" at bounding box center [1313, 591] width 19 height 19
click at [1273, 622] on span "Eliminar" at bounding box center [1257, 632] width 49 height 20
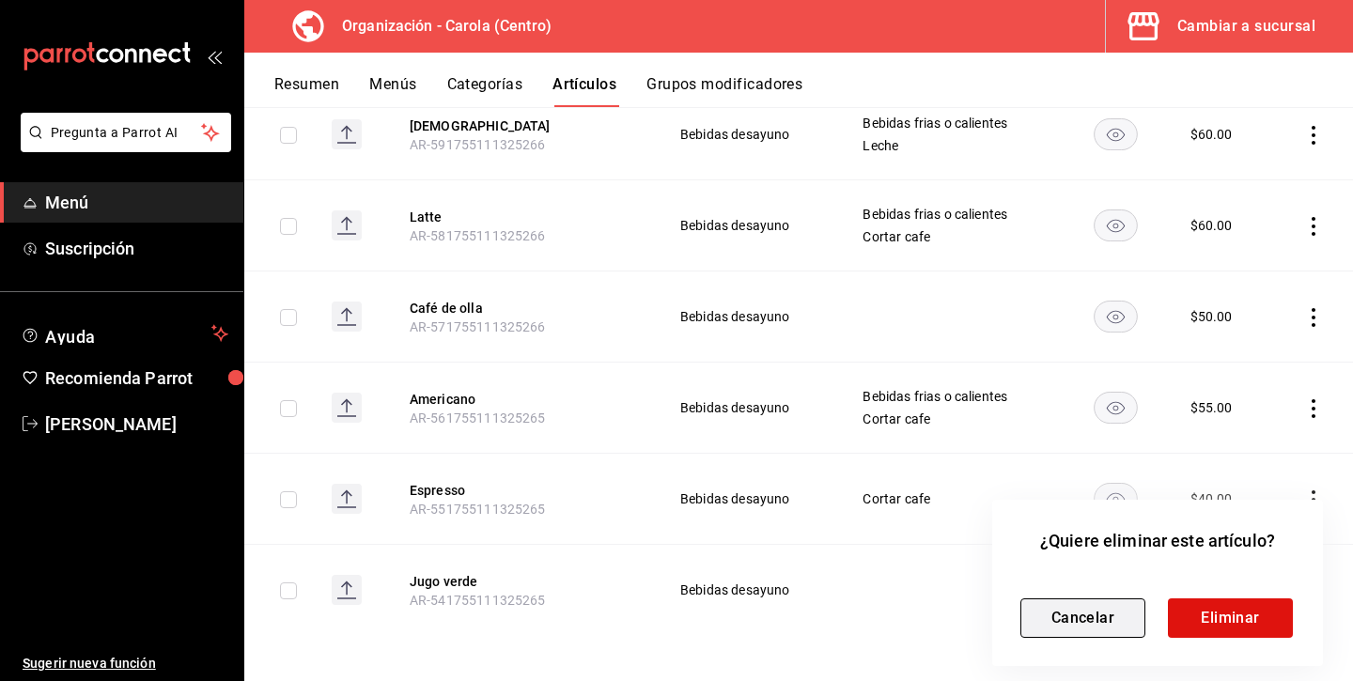
click at [1126, 606] on button "Cancelar" at bounding box center [1082, 617] width 125 height 39
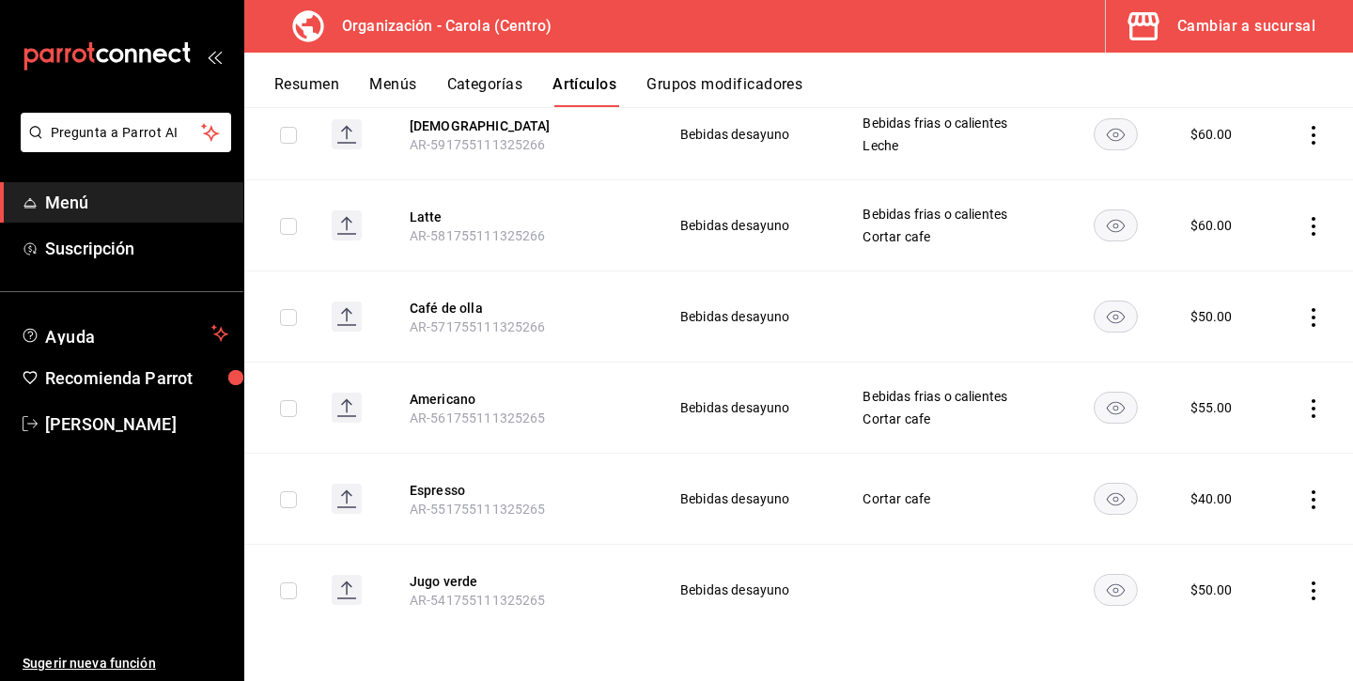
click at [1311, 499] on icon "actions" at bounding box center [1313, 499] width 19 height 19
click at [1262, 628] on span "Eliminar" at bounding box center [1257, 620] width 49 height 20
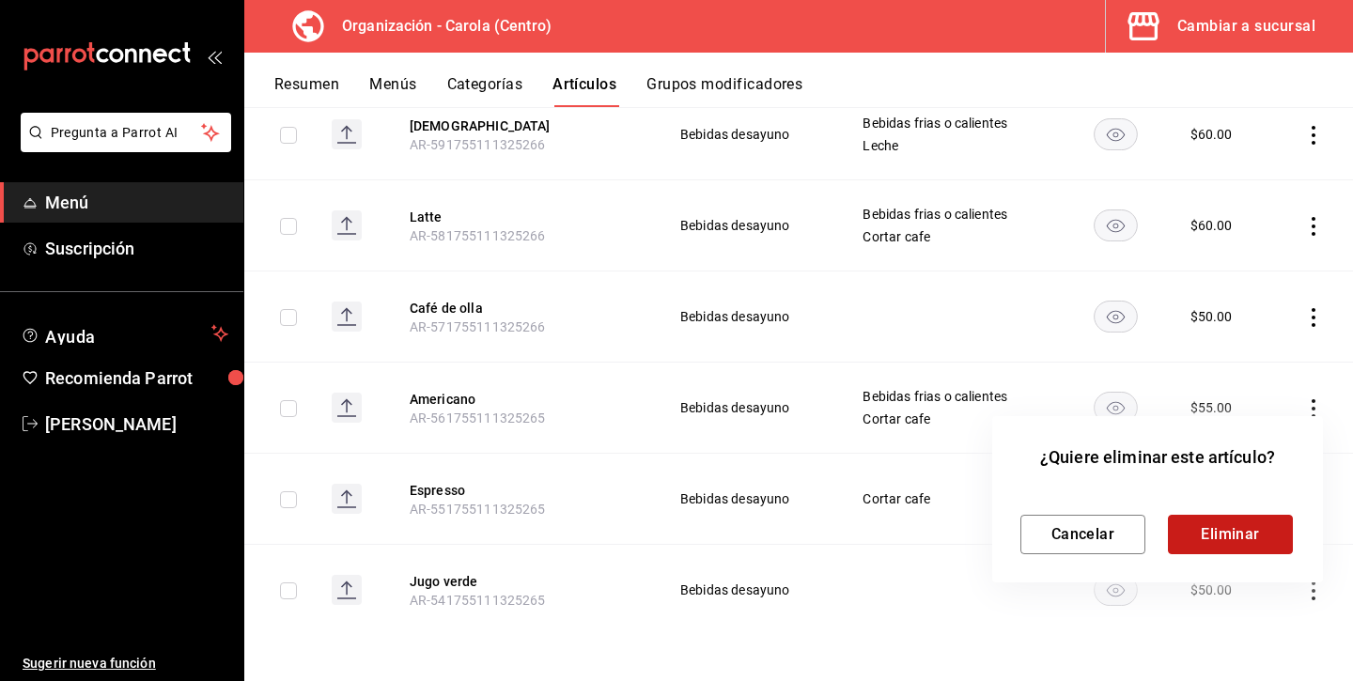
click at [1246, 536] on button "Eliminar" at bounding box center [1230, 534] width 125 height 39
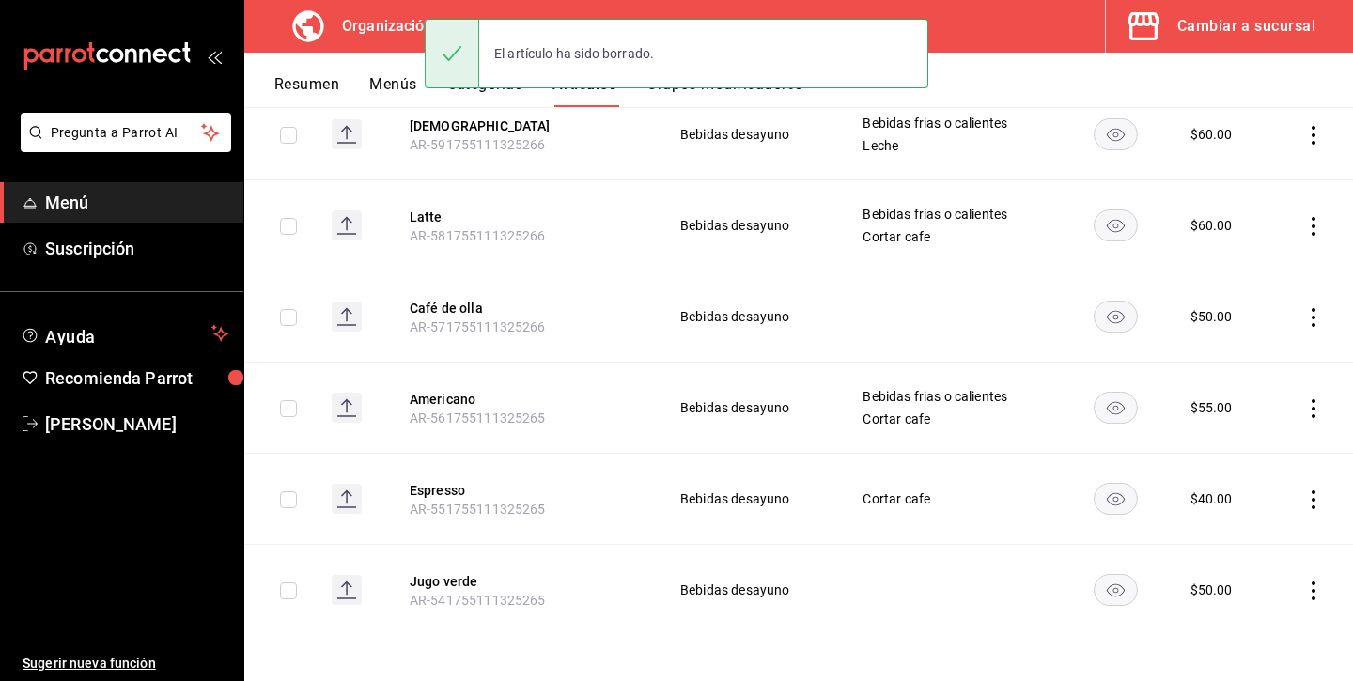
scroll to position [830, 0]
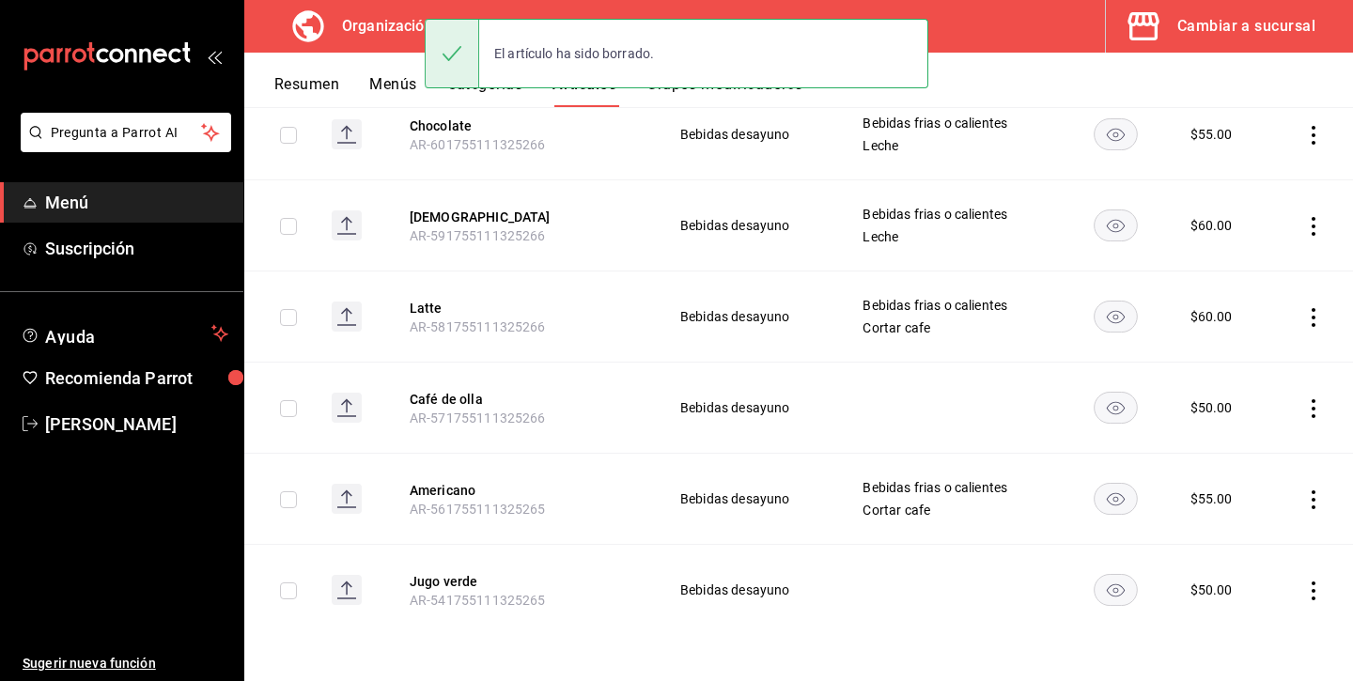
click at [1311, 504] on icon "actions" at bounding box center [1313, 499] width 19 height 19
click at [1264, 613] on span "Eliminar" at bounding box center [1257, 619] width 48 height 15
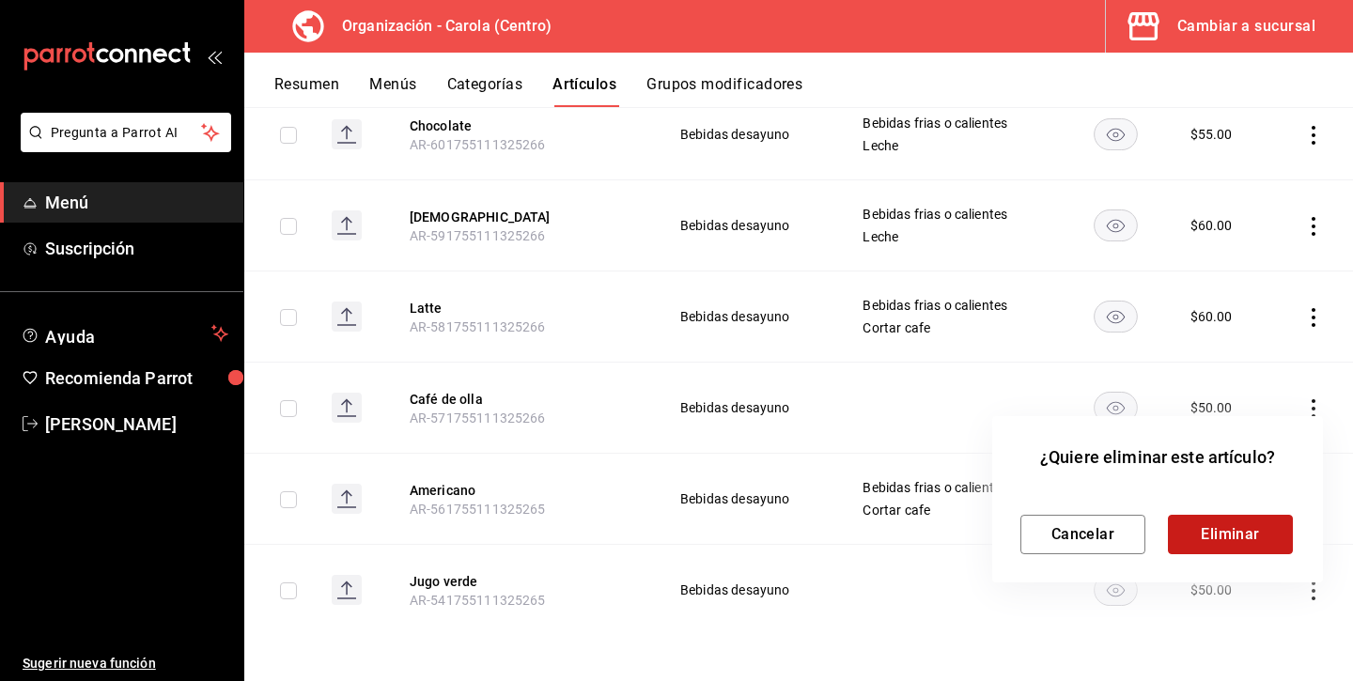
click at [1266, 536] on button "Eliminar" at bounding box center [1230, 534] width 125 height 39
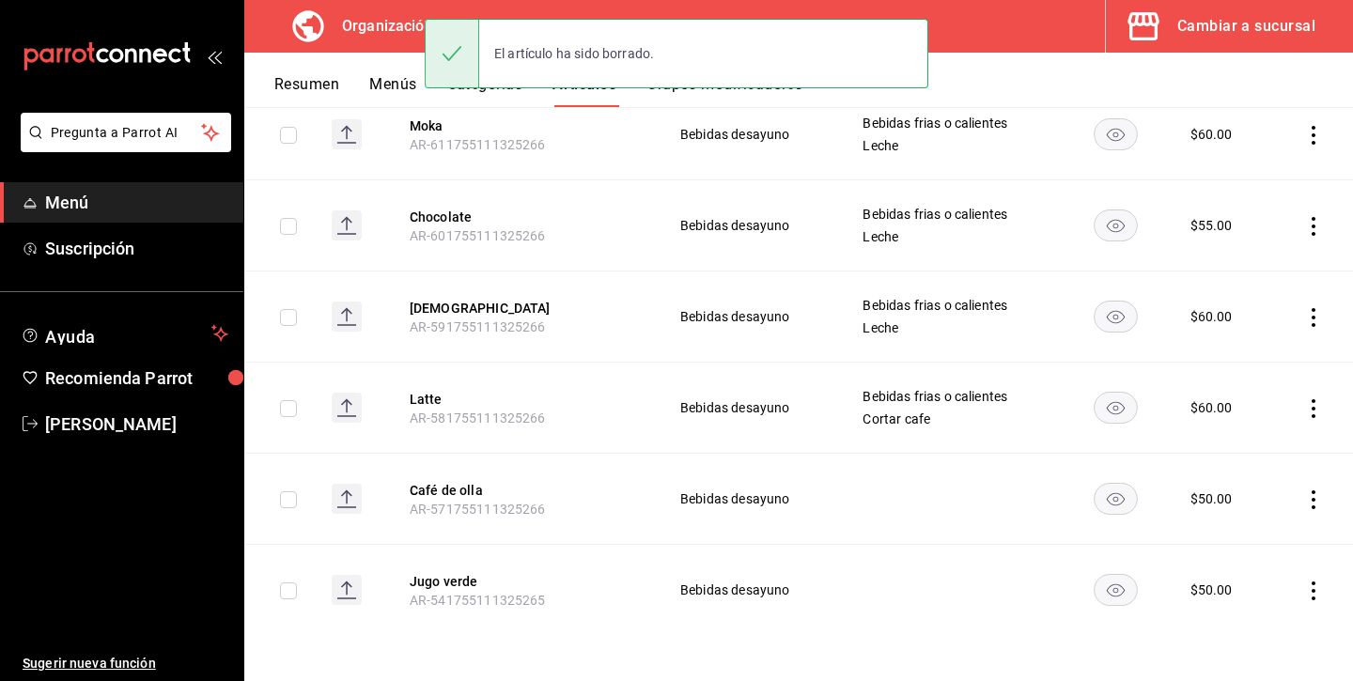
scroll to position [739, 0]
click at [1317, 410] on icon "actions" at bounding box center [1313, 408] width 19 height 19
click at [1271, 525] on span "Eliminar" at bounding box center [1257, 527] width 48 height 15
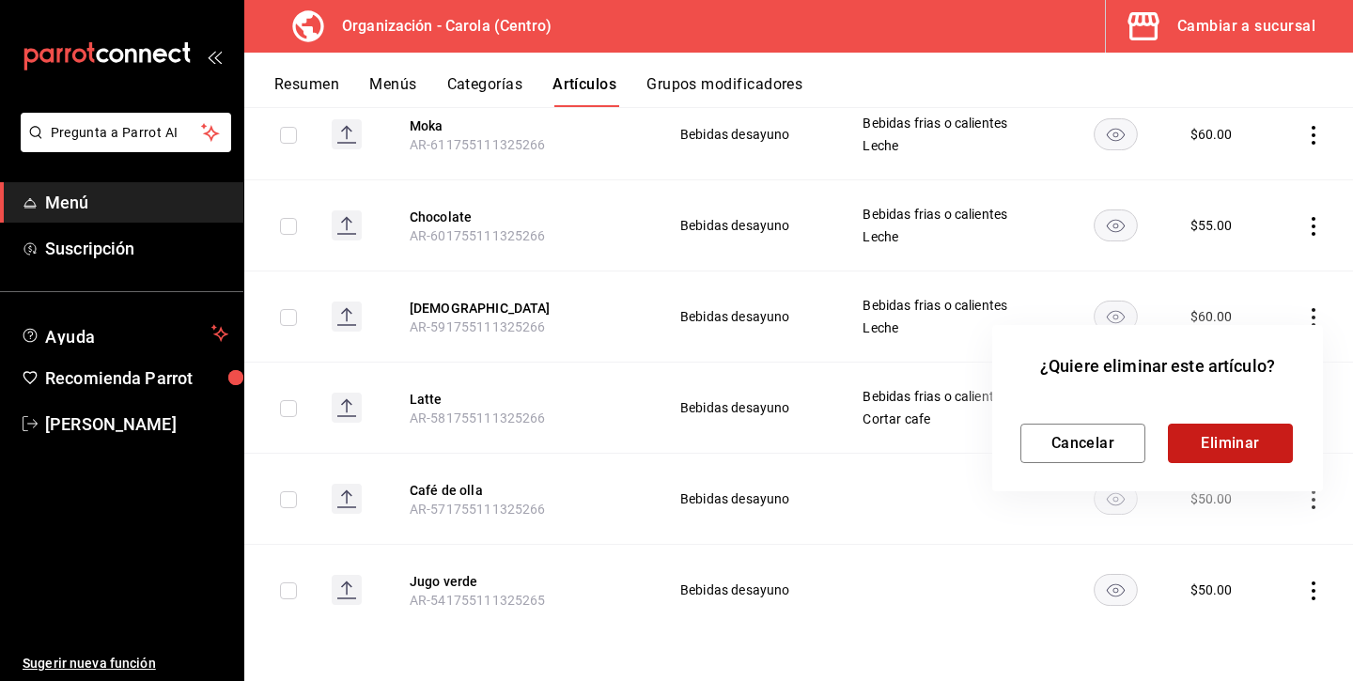
click at [1258, 442] on button "Eliminar" at bounding box center [1230, 443] width 125 height 39
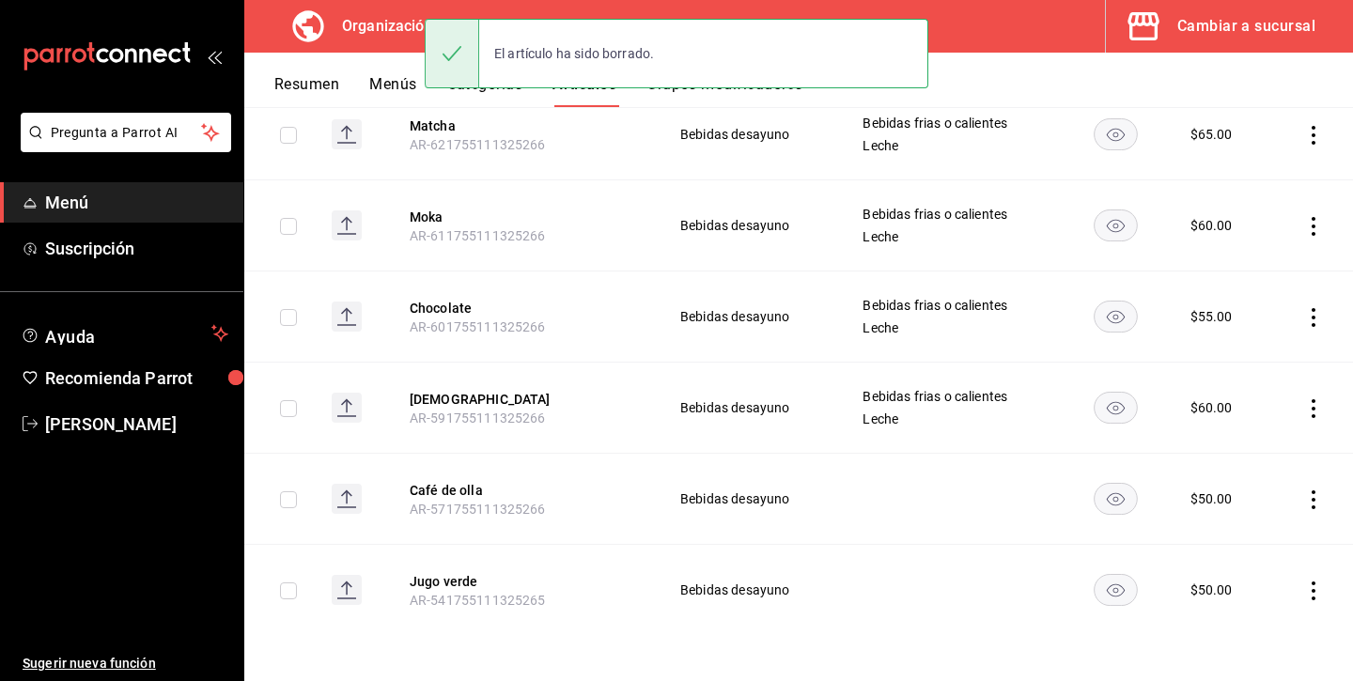
scroll to position [614, 0]
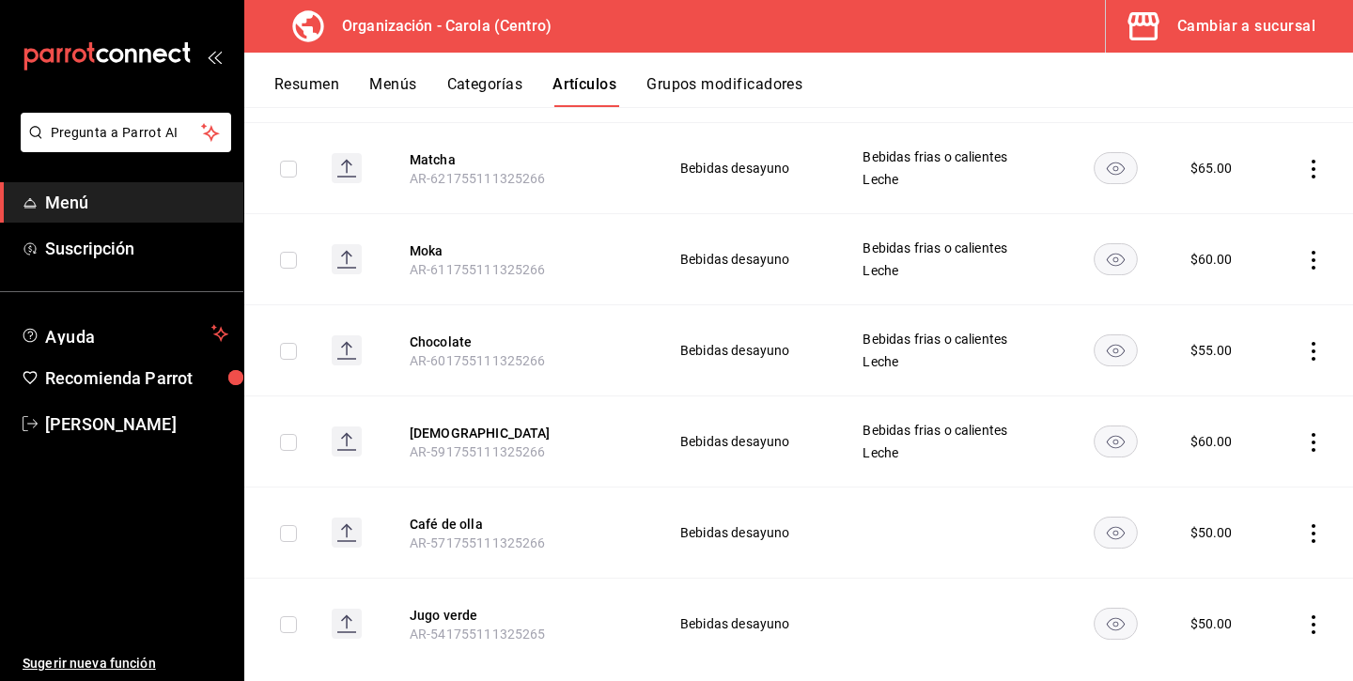
click at [1317, 167] on icon "actions" at bounding box center [1313, 169] width 19 height 19
click at [1252, 290] on span "Eliminar" at bounding box center [1257, 288] width 48 height 15
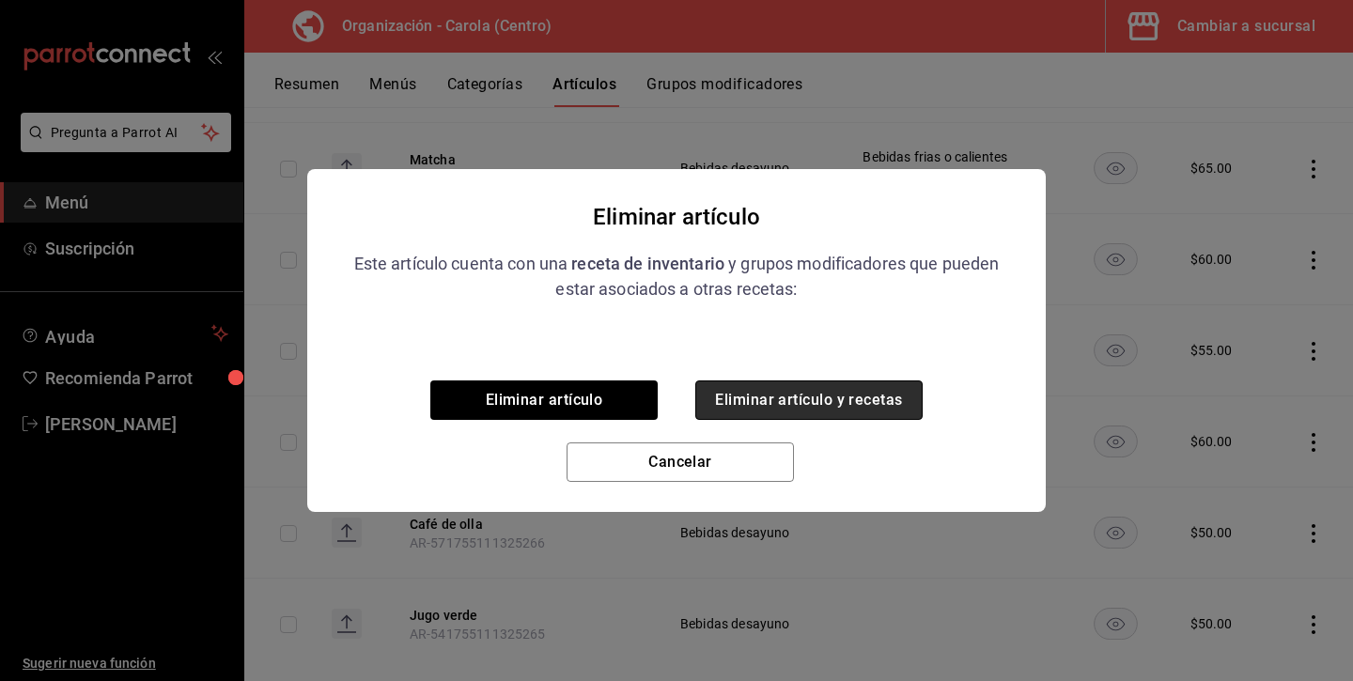
click at [840, 403] on button "Eliminar artículo y recetas" at bounding box center [808, 399] width 227 height 39
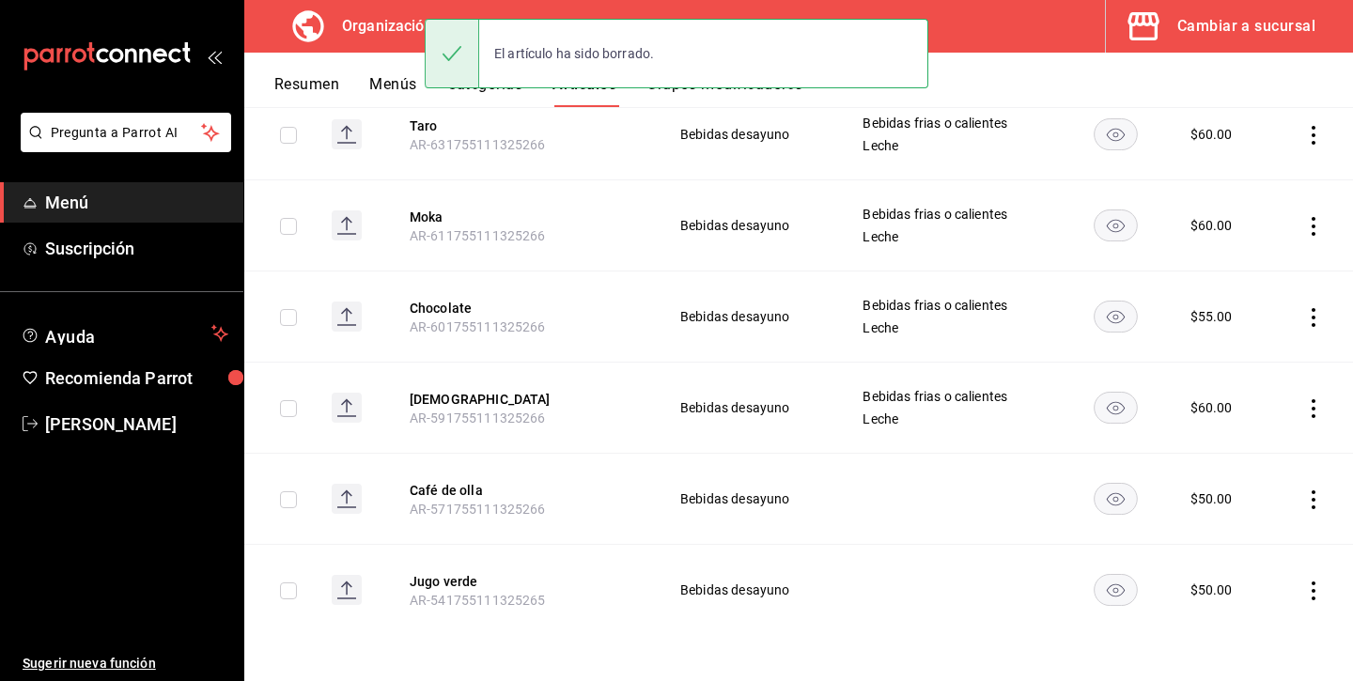
scroll to position [557, 0]
click at [1316, 142] on icon "actions" at bounding box center [1313, 135] width 19 height 19
click at [1227, 250] on div at bounding box center [1216, 255] width 34 height 19
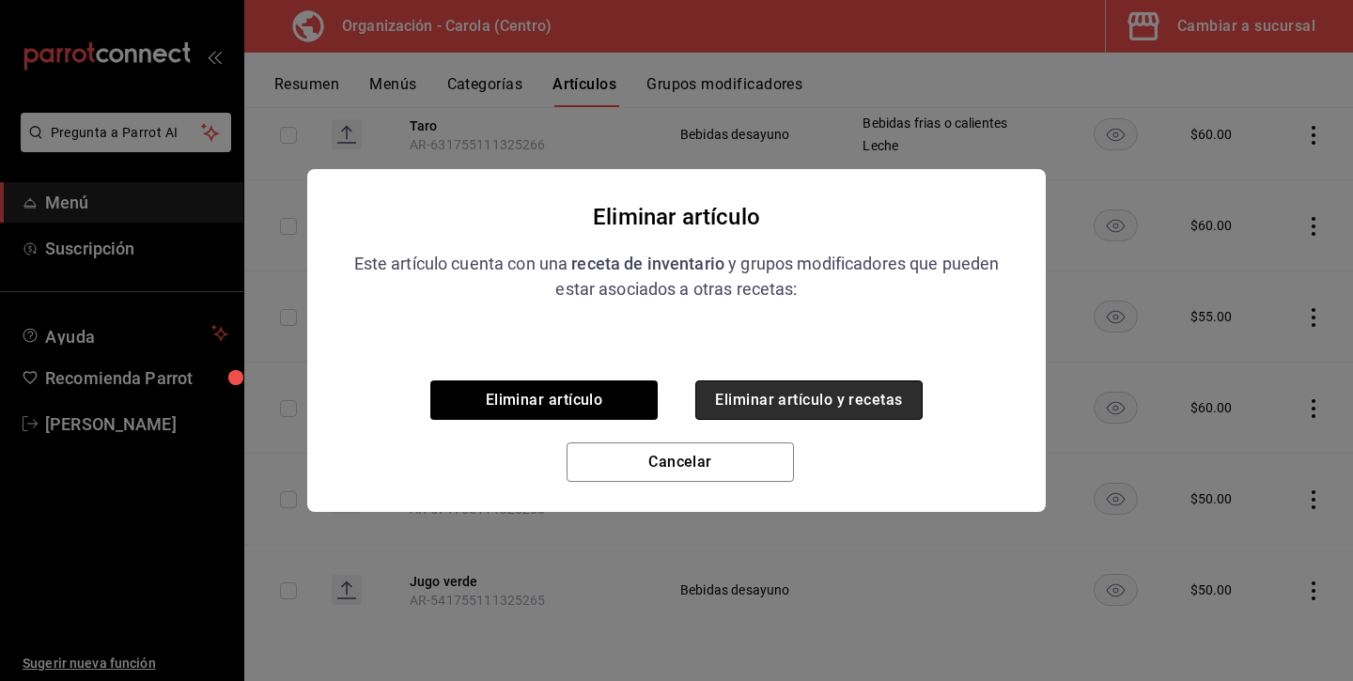
click at [836, 407] on button "Eliminar artículo y recetas" at bounding box center [808, 399] width 227 height 39
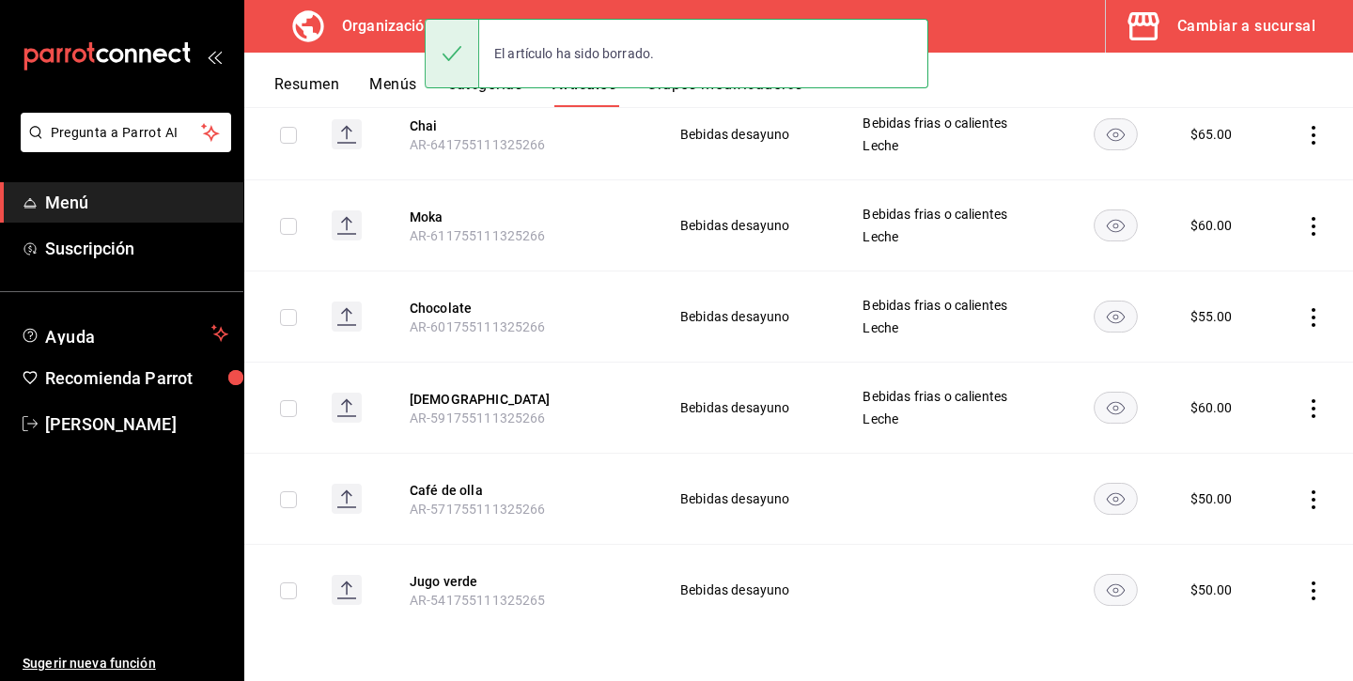
scroll to position [455, 0]
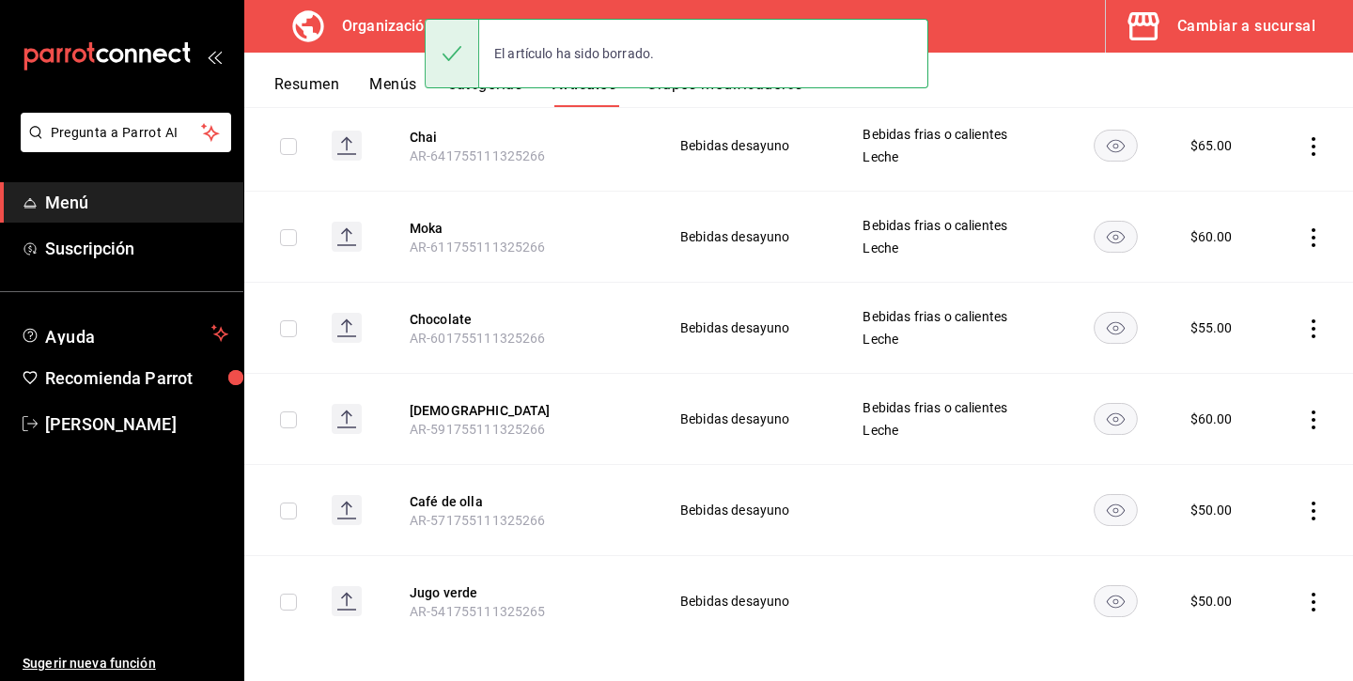
click at [1314, 139] on icon "actions" at bounding box center [1313, 146] width 4 height 19
click at [1255, 254] on li "Eliminar" at bounding box center [1240, 266] width 113 height 39
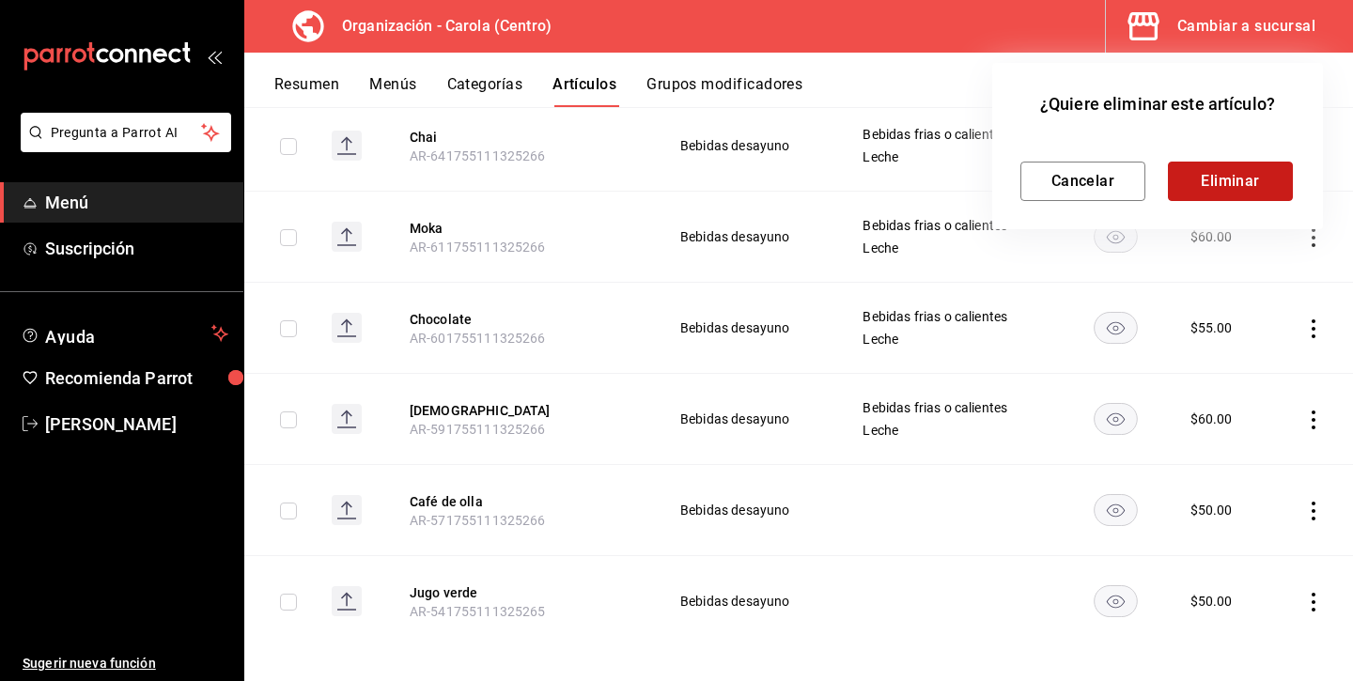
click at [1238, 165] on button "Eliminar" at bounding box center [1230, 181] width 125 height 39
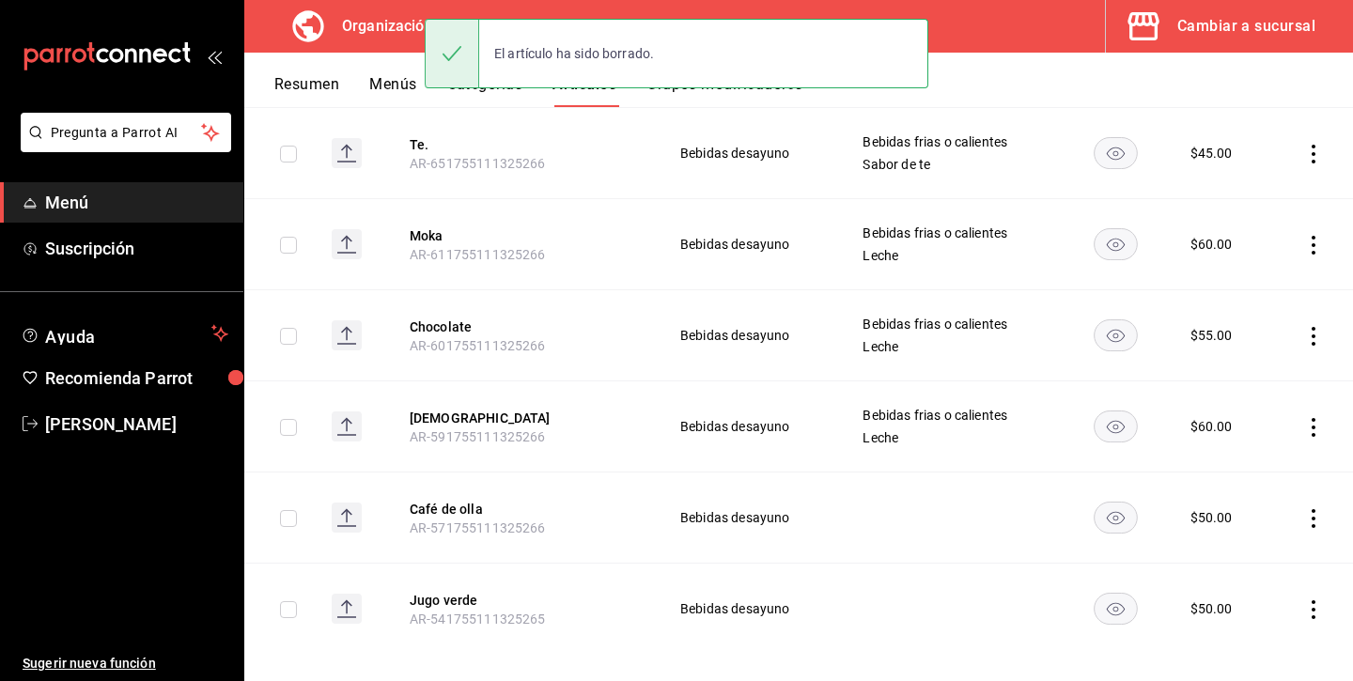
scroll to position [318, 0]
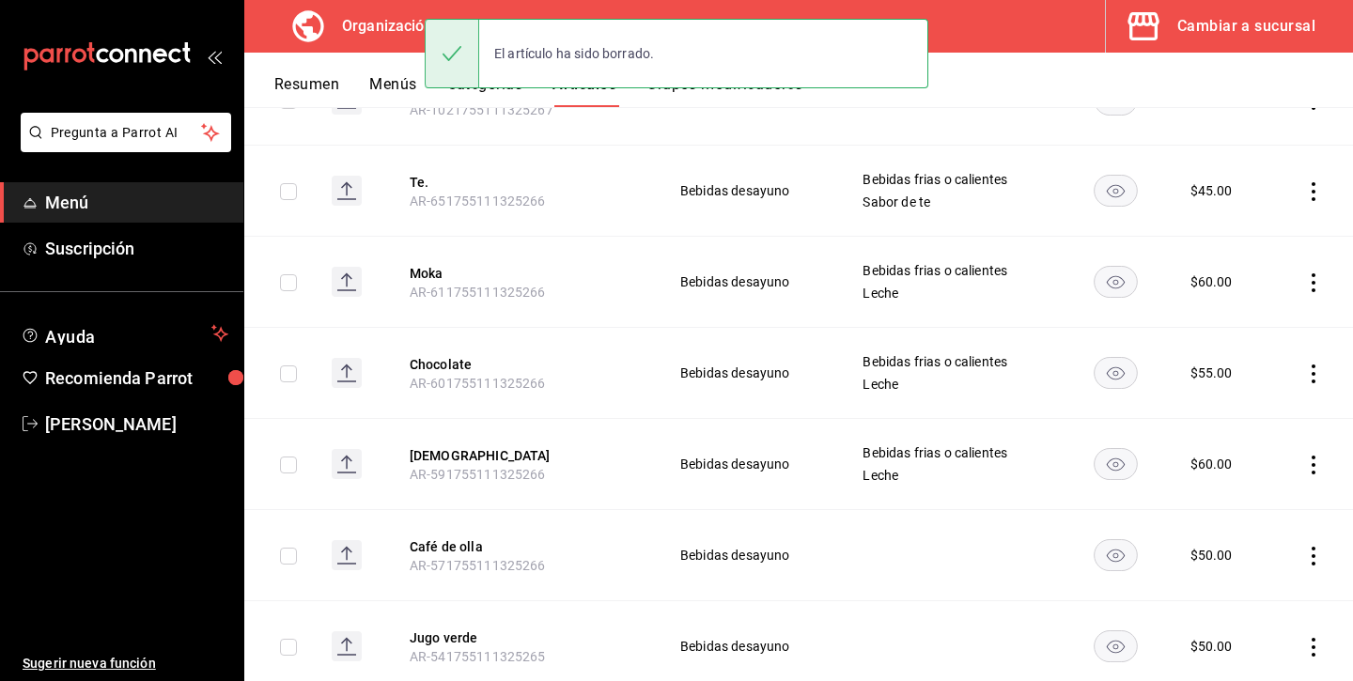
click at [1311, 182] on icon "actions" at bounding box center [1313, 191] width 19 height 19
click at [1223, 308] on div at bounding box center [1216, 311] width 34 height 19
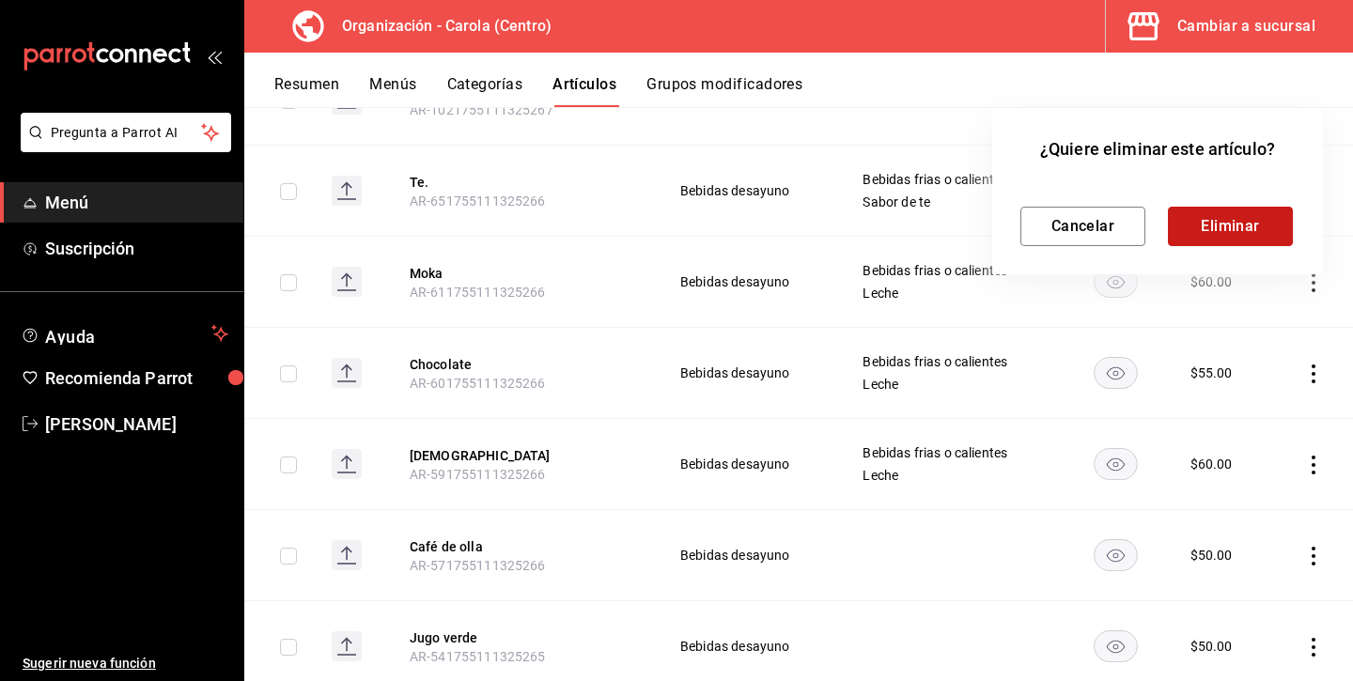
click at [1249, 221] on button "Eliminar" at bounding box center [1230, 226] width 125 height 39
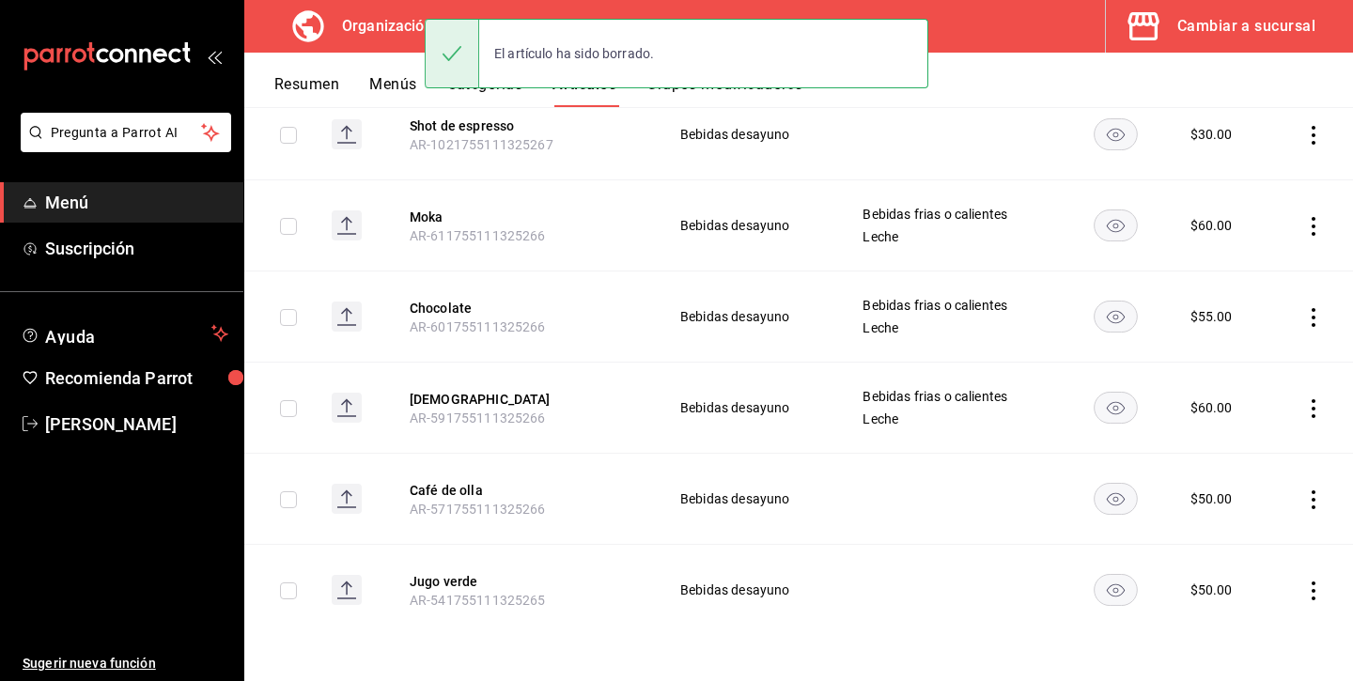
scroll to position [284, 0]
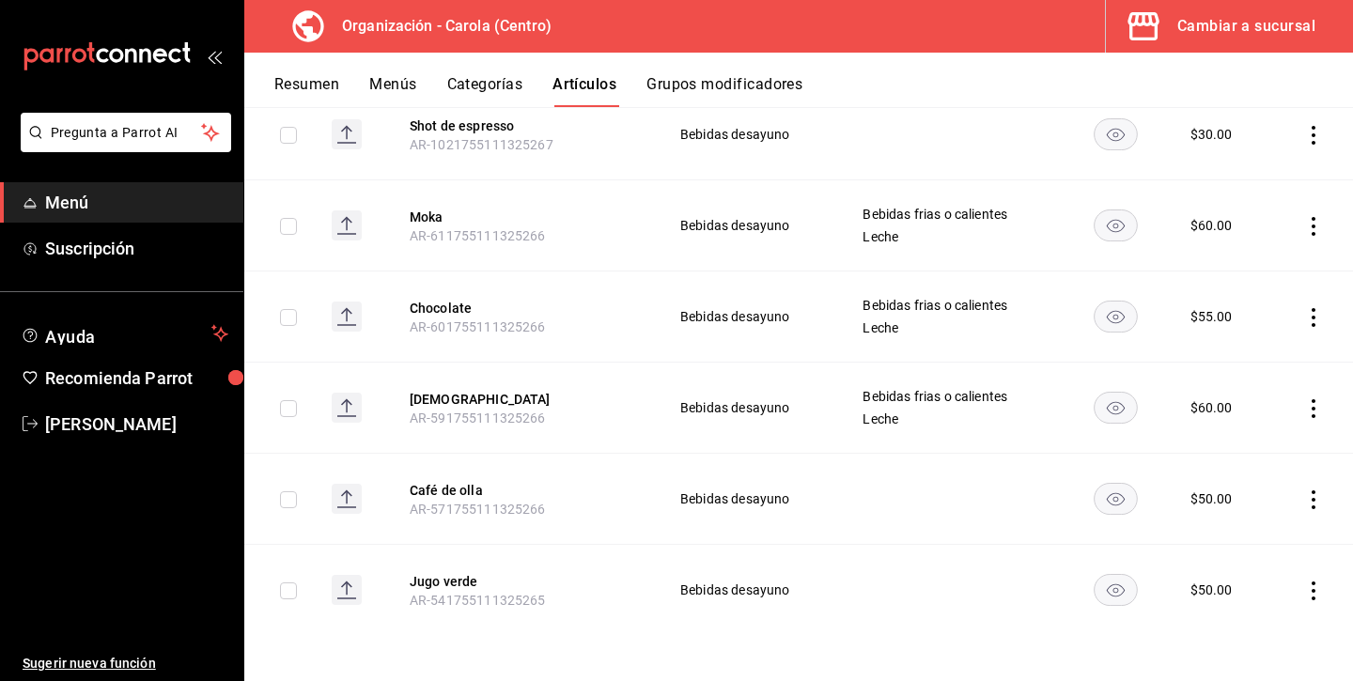
click at [1307, 211] on td at bounding box center [1311, 225] width 84 height 91
click at [1311, 132] on icon "actions" at bounding box center [1313, 135] width 19 height 19
click at [1245, 244] on li "Eliminar" at bounding box center [1240, 255] width 113 height 39
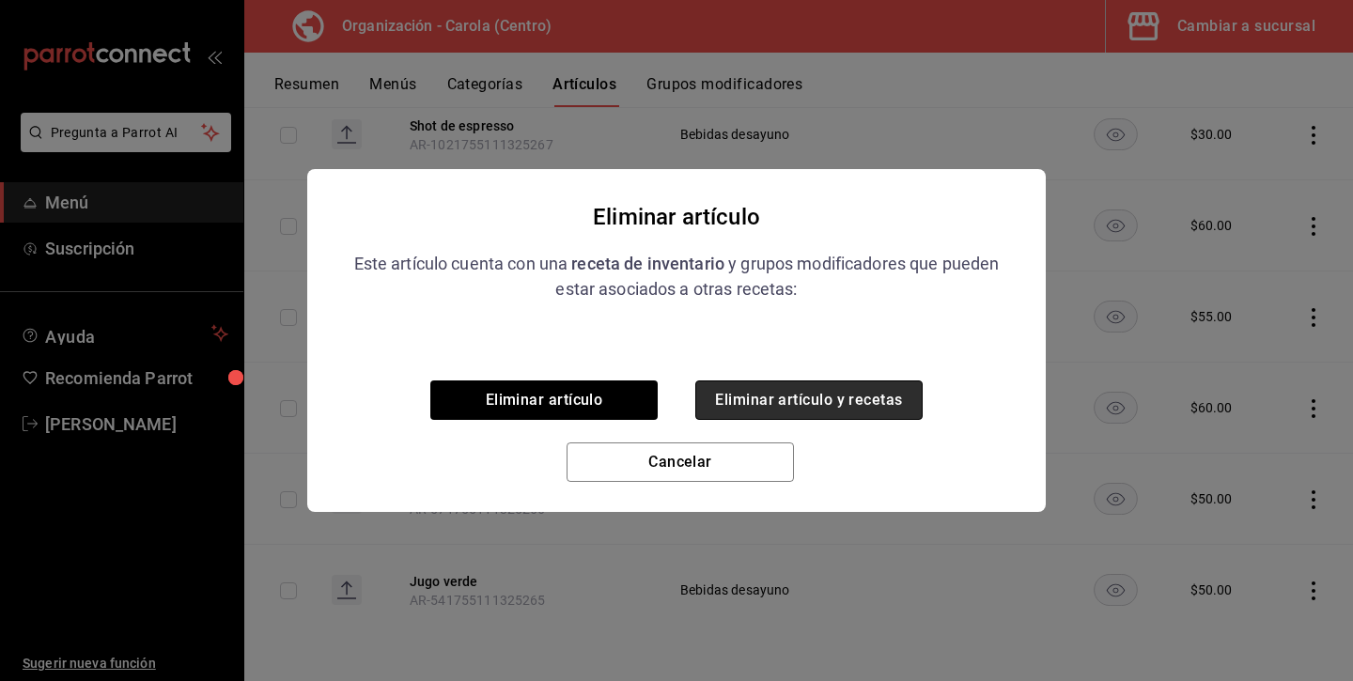
click at [891, 390] on button "Eliminar artículo y recetas" at bounding box center [808, 399] width 227 height 39
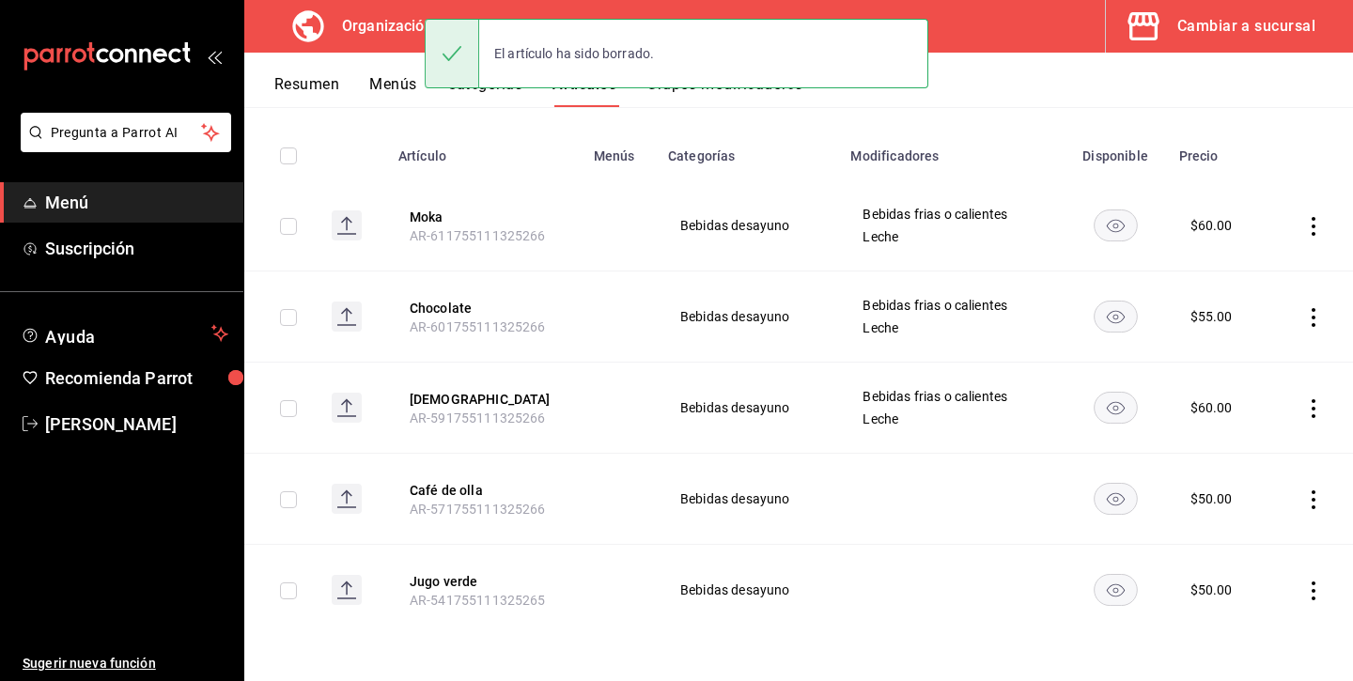
scroll to position [193, 0]
click at [1311, 217] on icon "actions" at bounding box center [1313, 226] width 19 height 19
click at [1246, 352] on span "Eliminar" at bounding box center [1257, 345] width 48 height 15
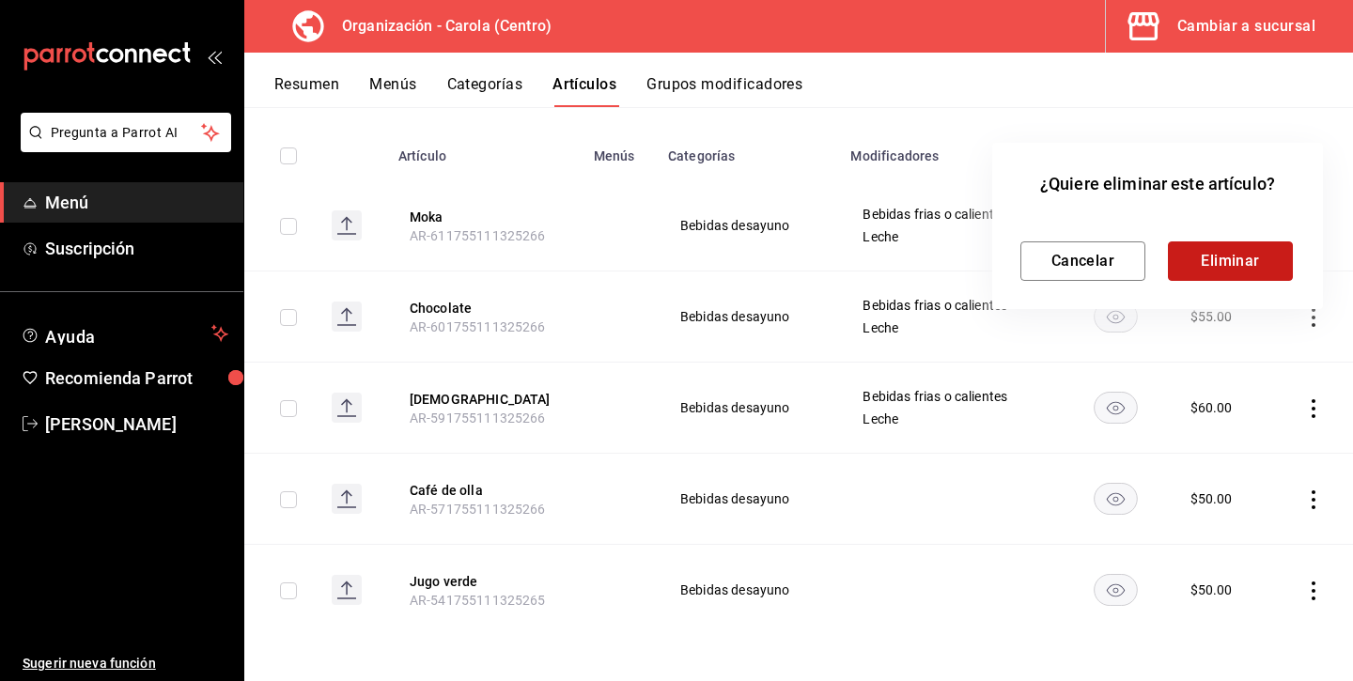
click at [1226, 258] on button "Eliminar" at bounding box center [1230, 260] width 125 height 39
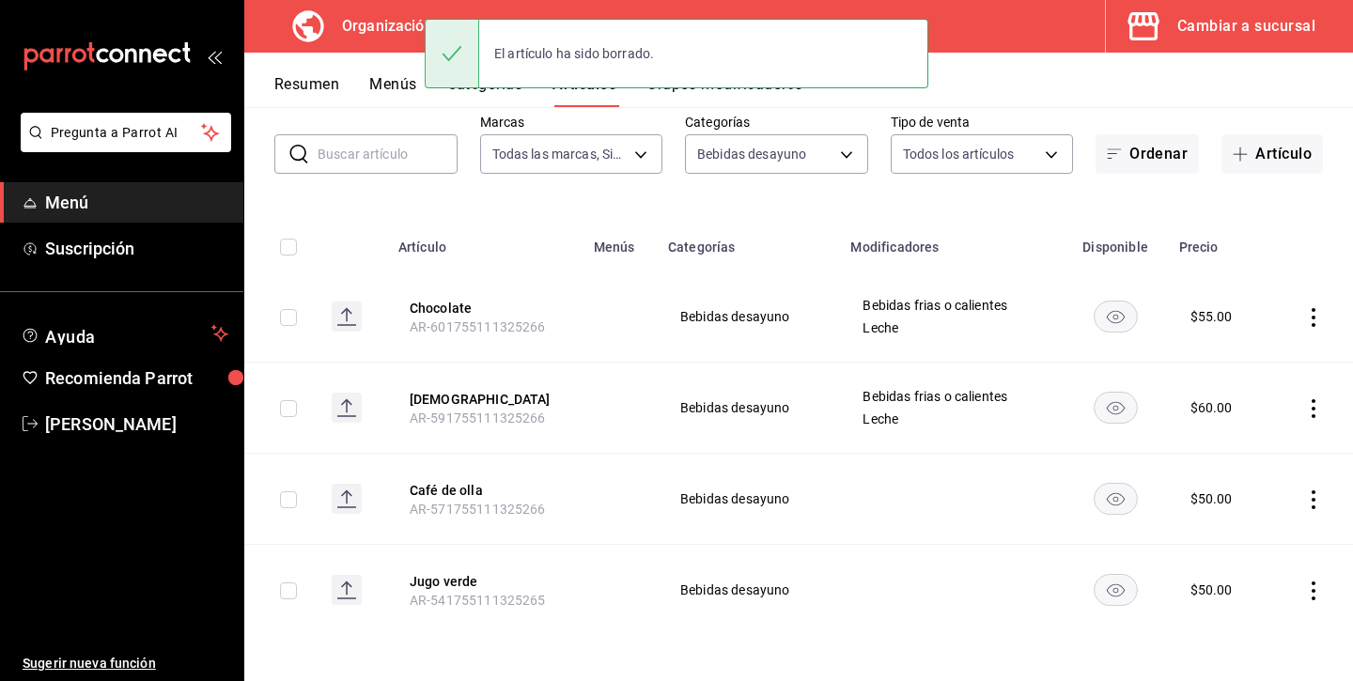
scroll to position [101, 0]
click at [1309, 318] on icon "actions" at bounding box center [1313, 317] width 19 height 19
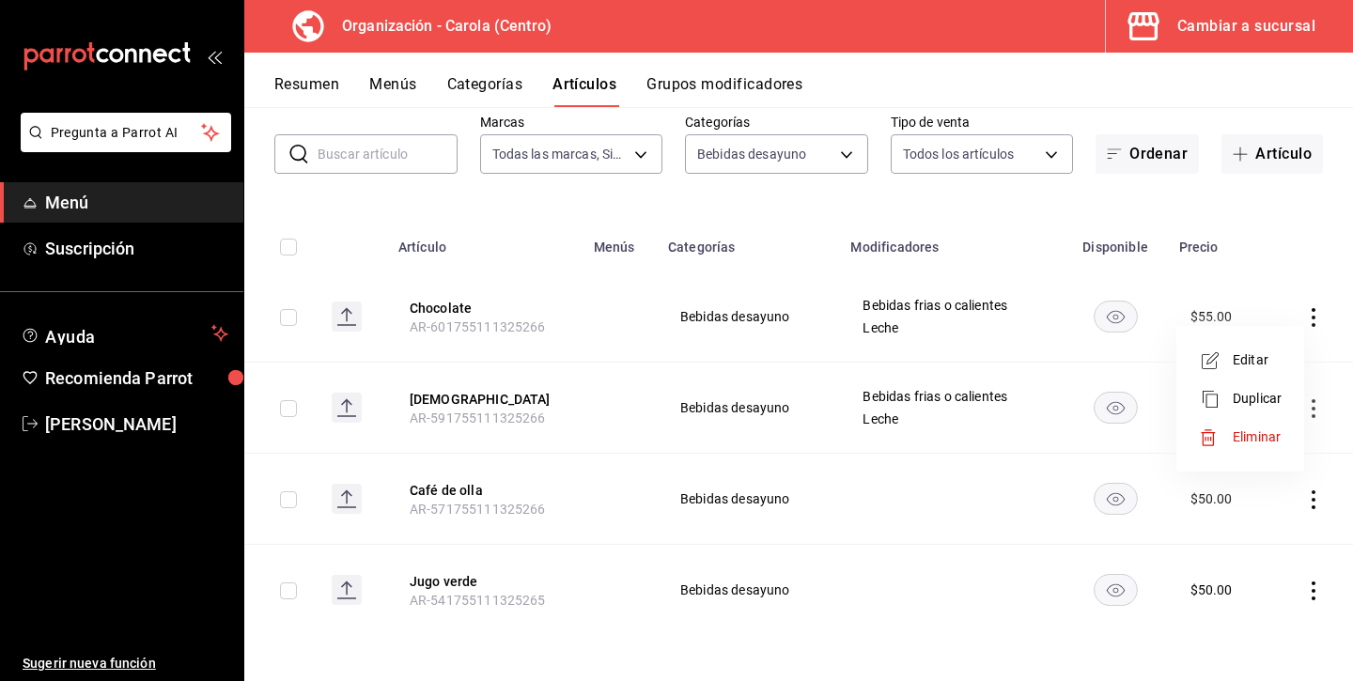
click at [1228, 420] on li "Eliminar" at bounding box center [1240, 437] width 113 height 39
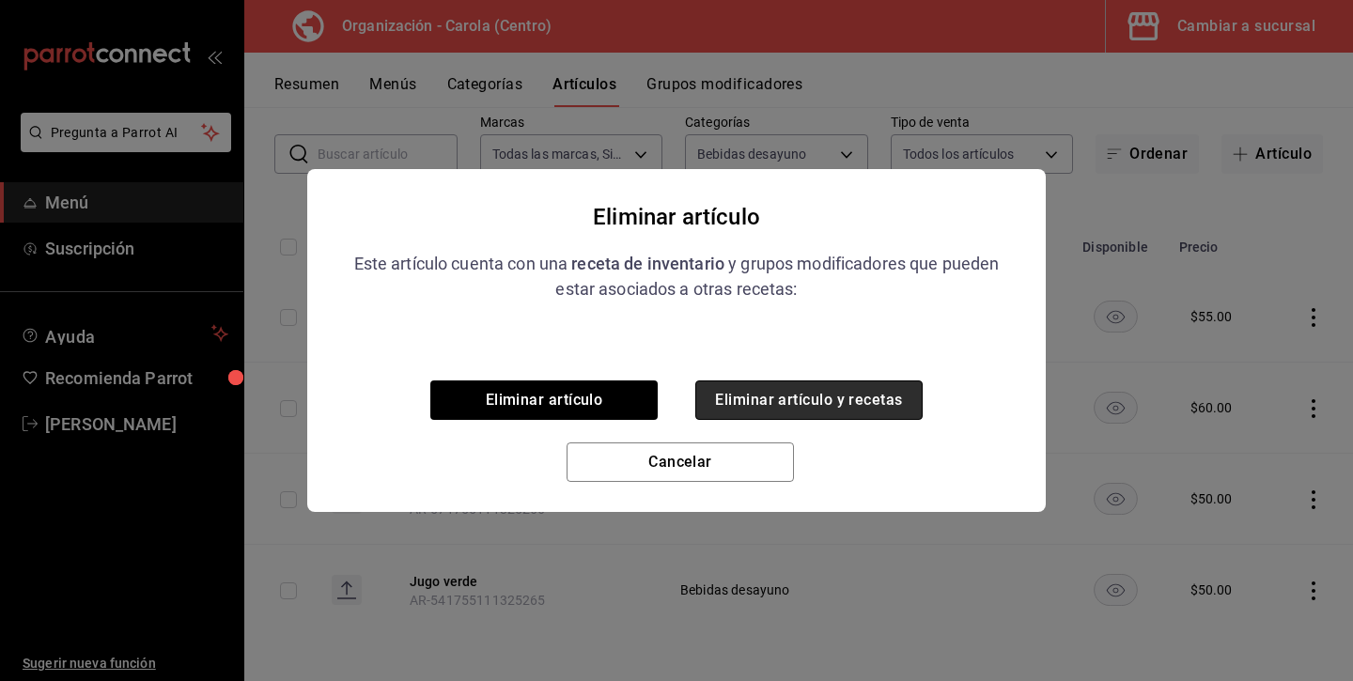
click at [861, 400] on button "Eliminar artículo y recetas" at bounding box center [808, 399] width 227 height 39
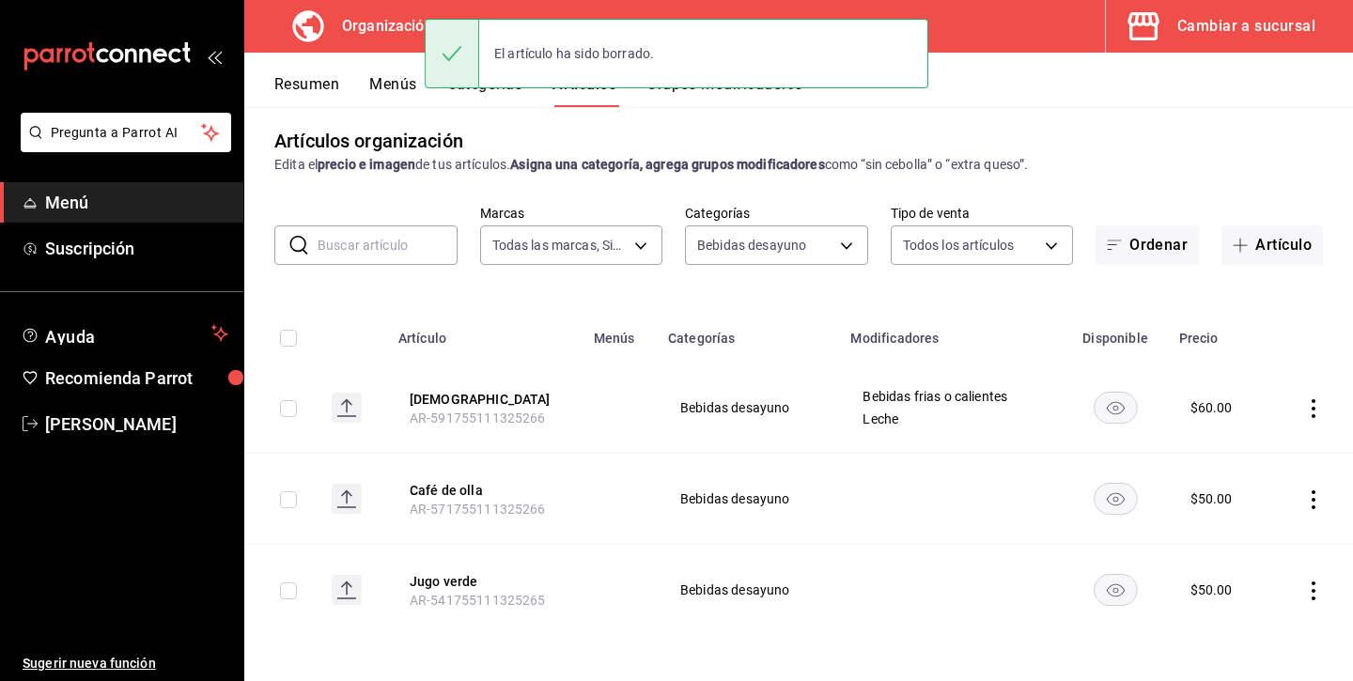
scroll to position [10, 0]
click at [1314, 401] on icon "actions" at bounding box center [1313, 408] width 4 height 19
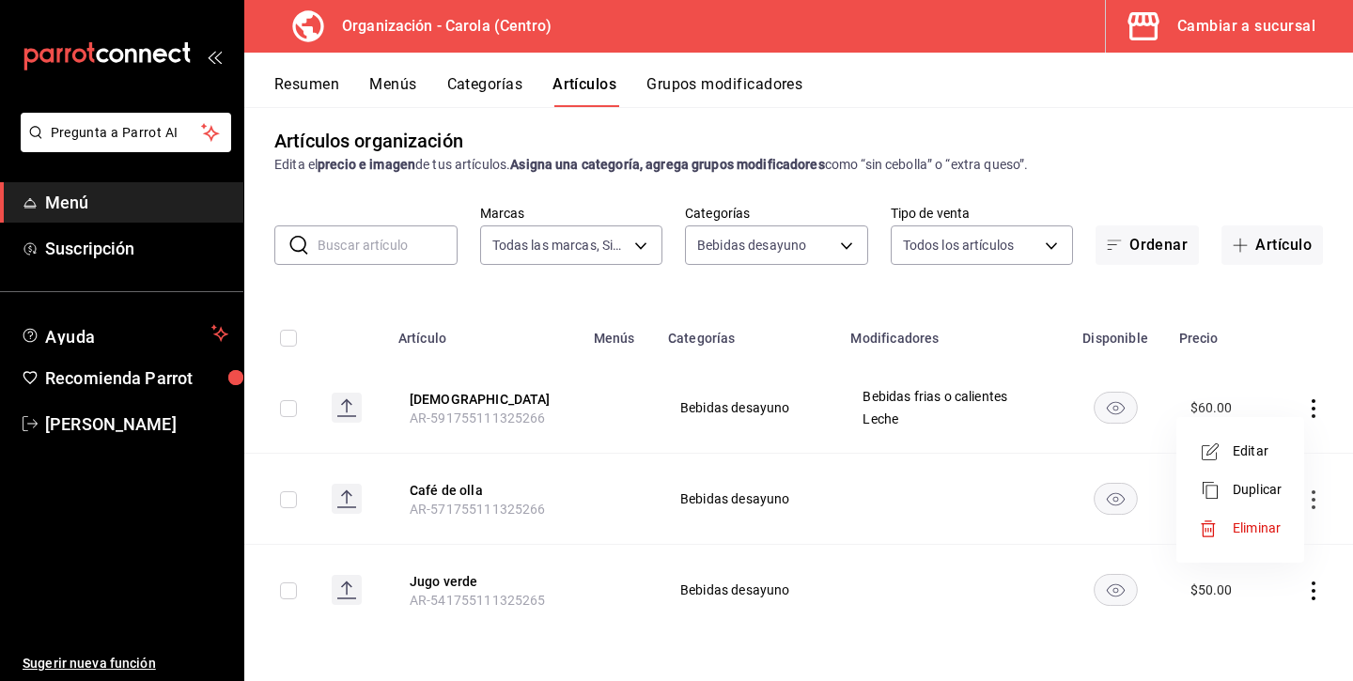
click at [1277, 529] on span "Eliminar" at bounding box center [1257, 527] width 48 height 15
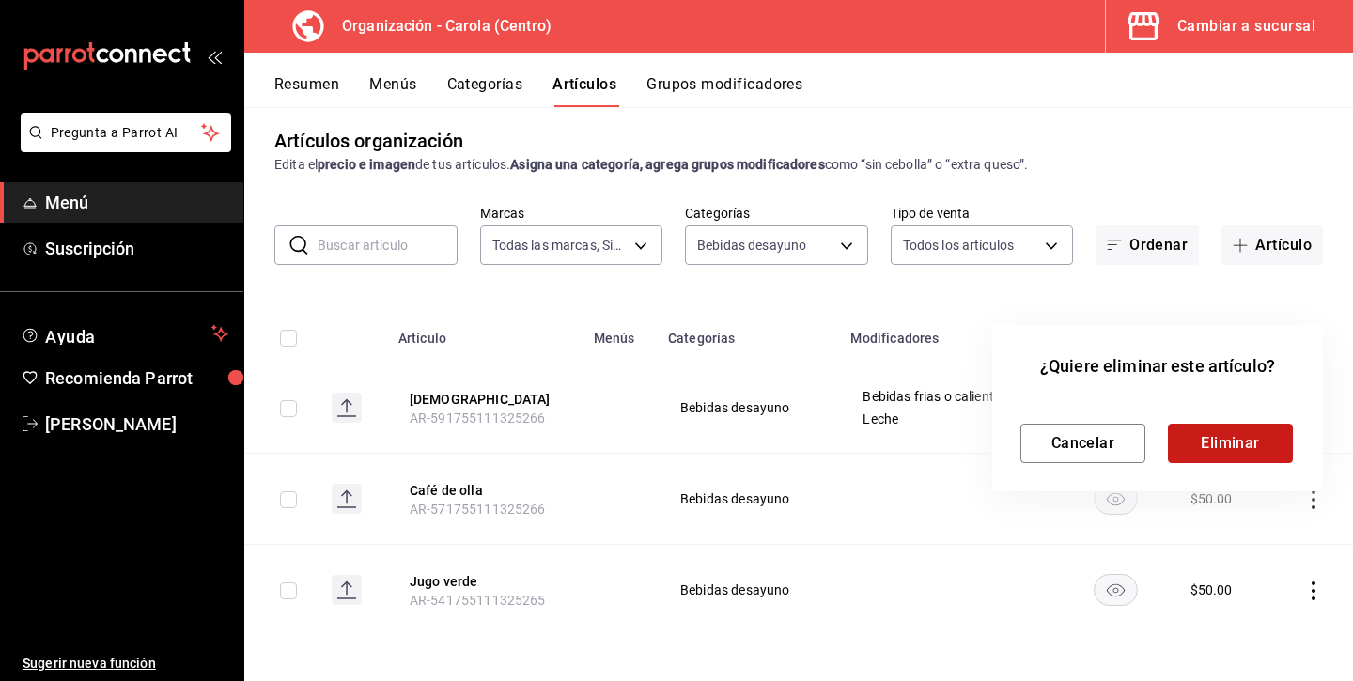
click at [1249, 444] on button "Eliminar" at bounding box center [1230, 443] width 125 height 39
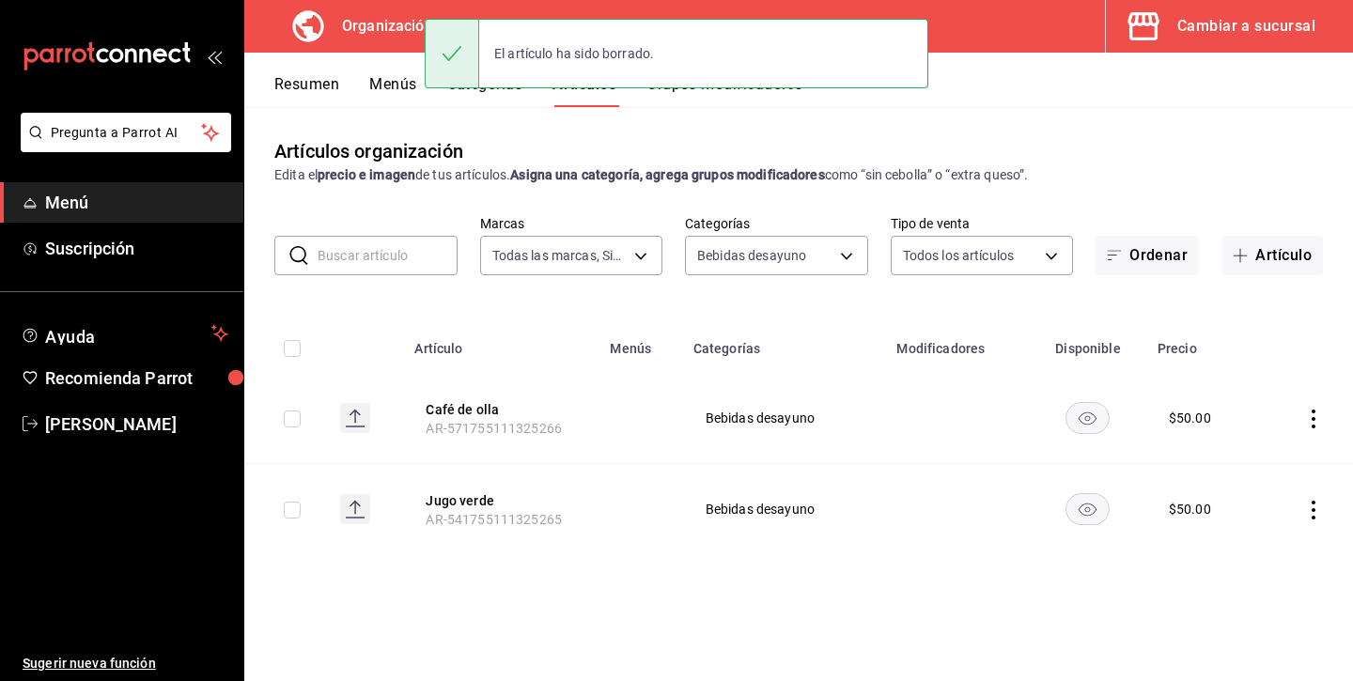
scroll to position [0, 0]
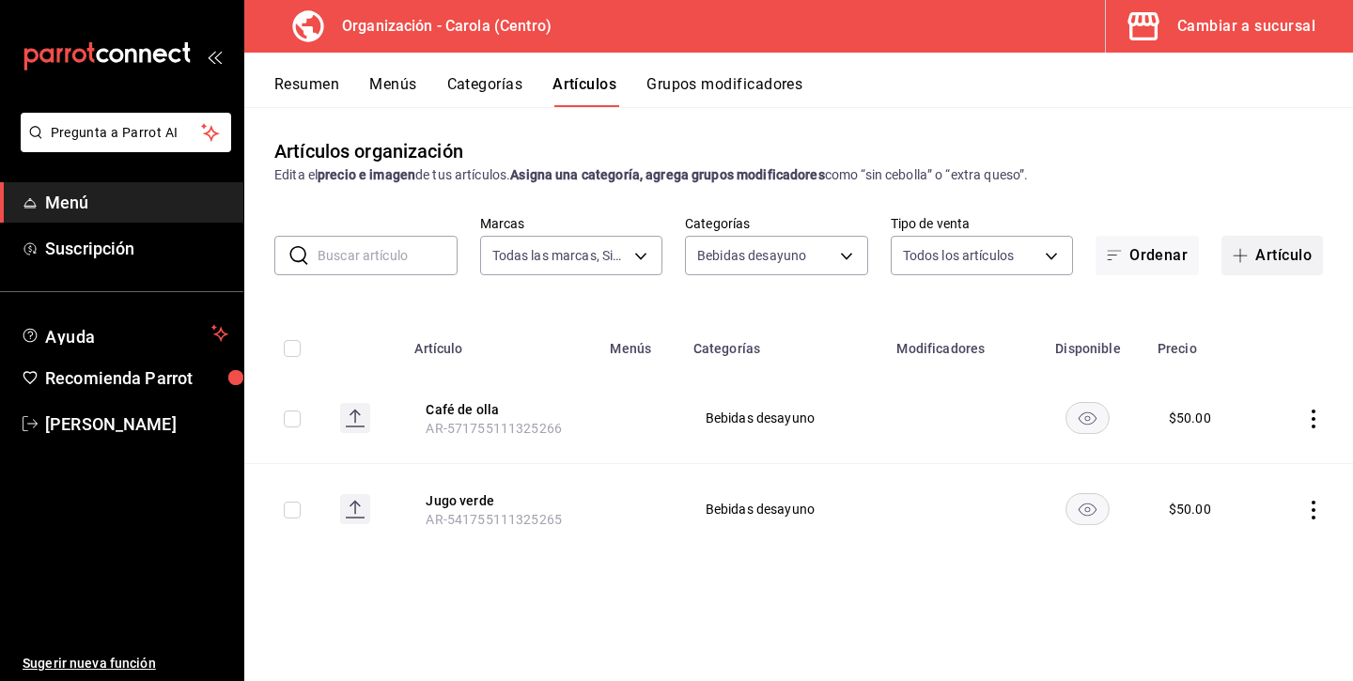
click at [1276, 249] on button "Artículo" at bounding box center [1271, 255] width 101 height 39
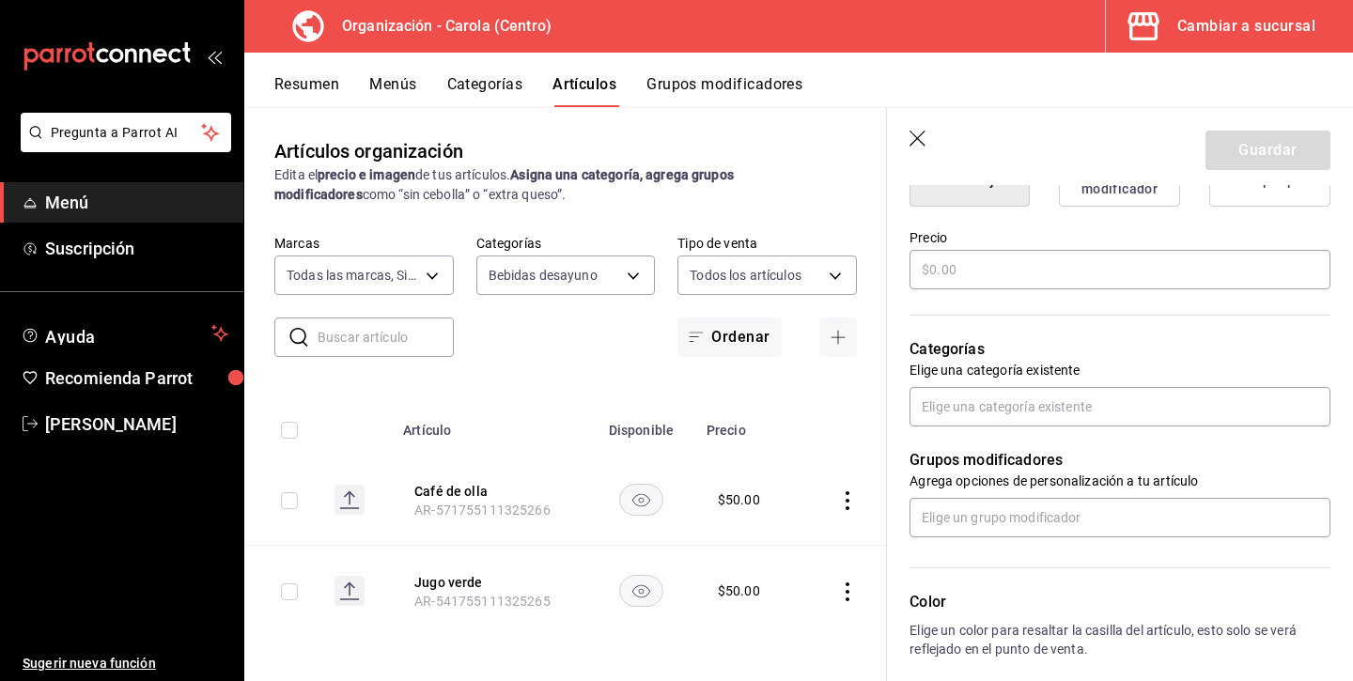
scroll to position [531, 0]
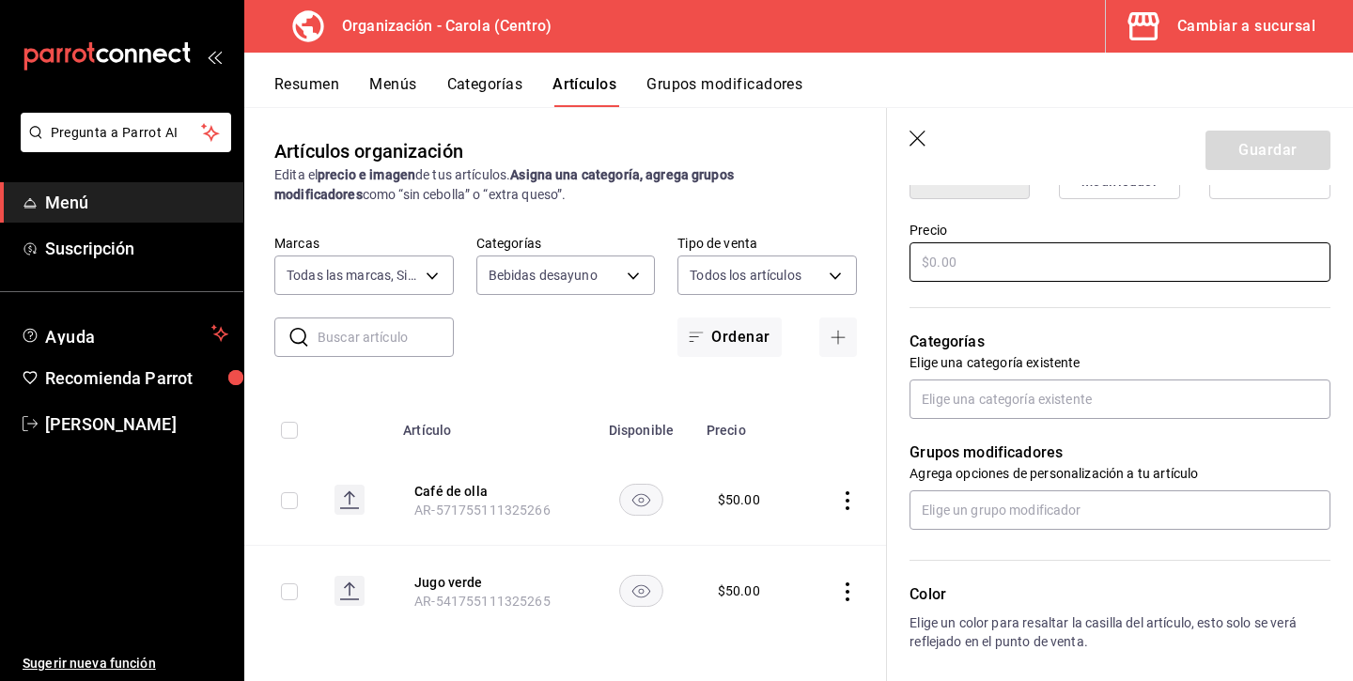
type input "Jugo de naranja"
click at [1106, 262] on input "text" at bounding box center [1119, 261] width 421 height 39
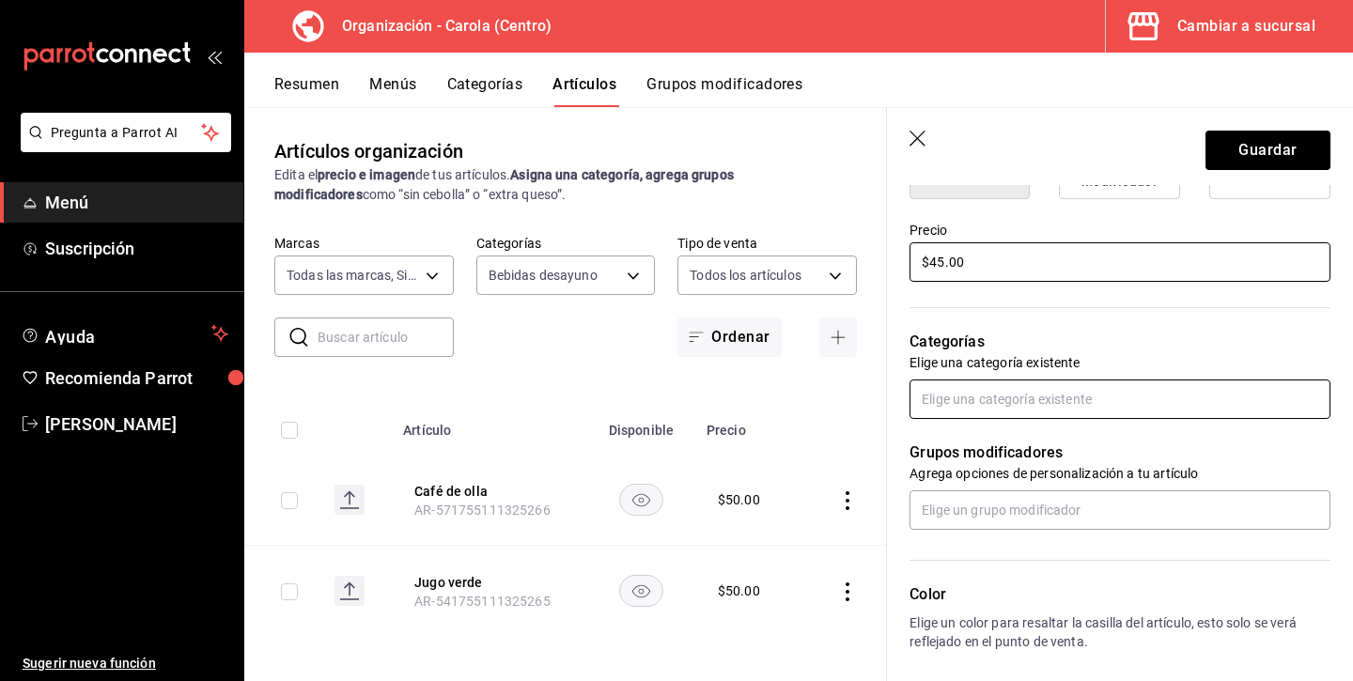
type input "$45.00"
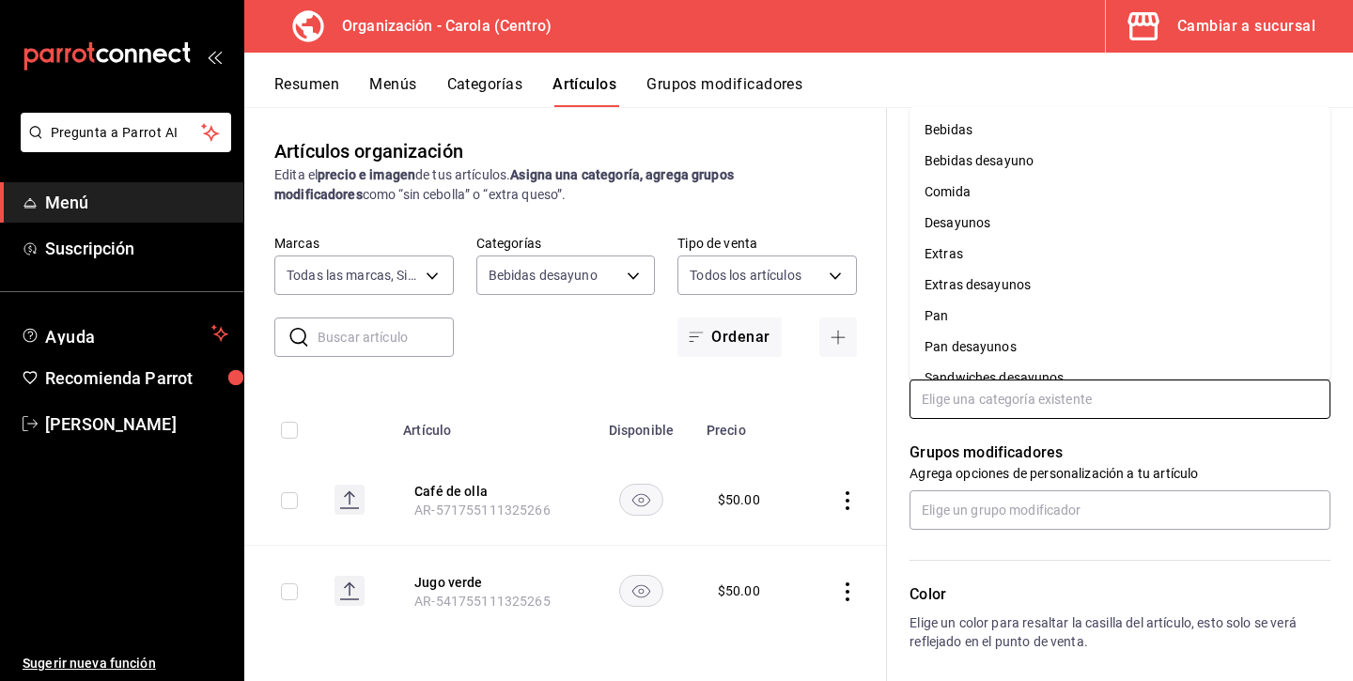
click at [1052, 403] on input "text" at bounding box center [1119, 399] width 421 height 39
click at [1029, 149] on li "Bebidas desayuno" at bounding box center [1119, 161] width 421 height 31
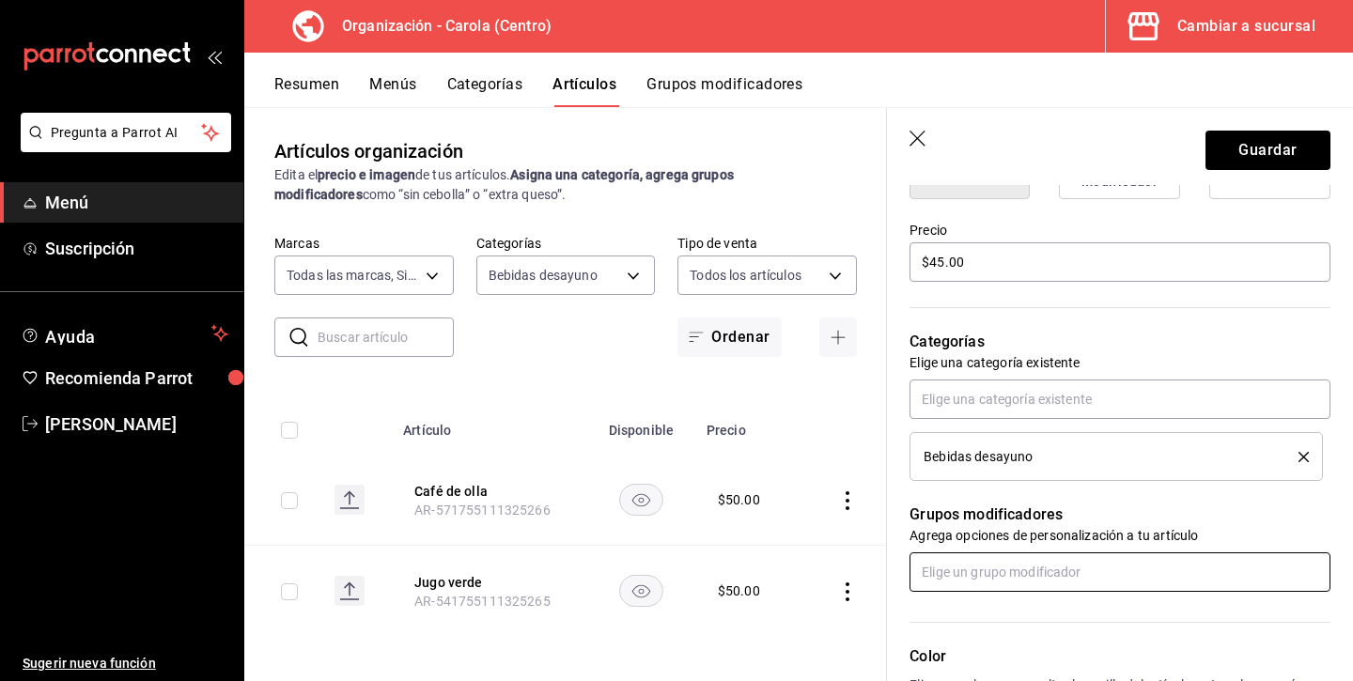
click at [1001, 576] on input "text" at bounding box center [1119, 571] width 421 height 39
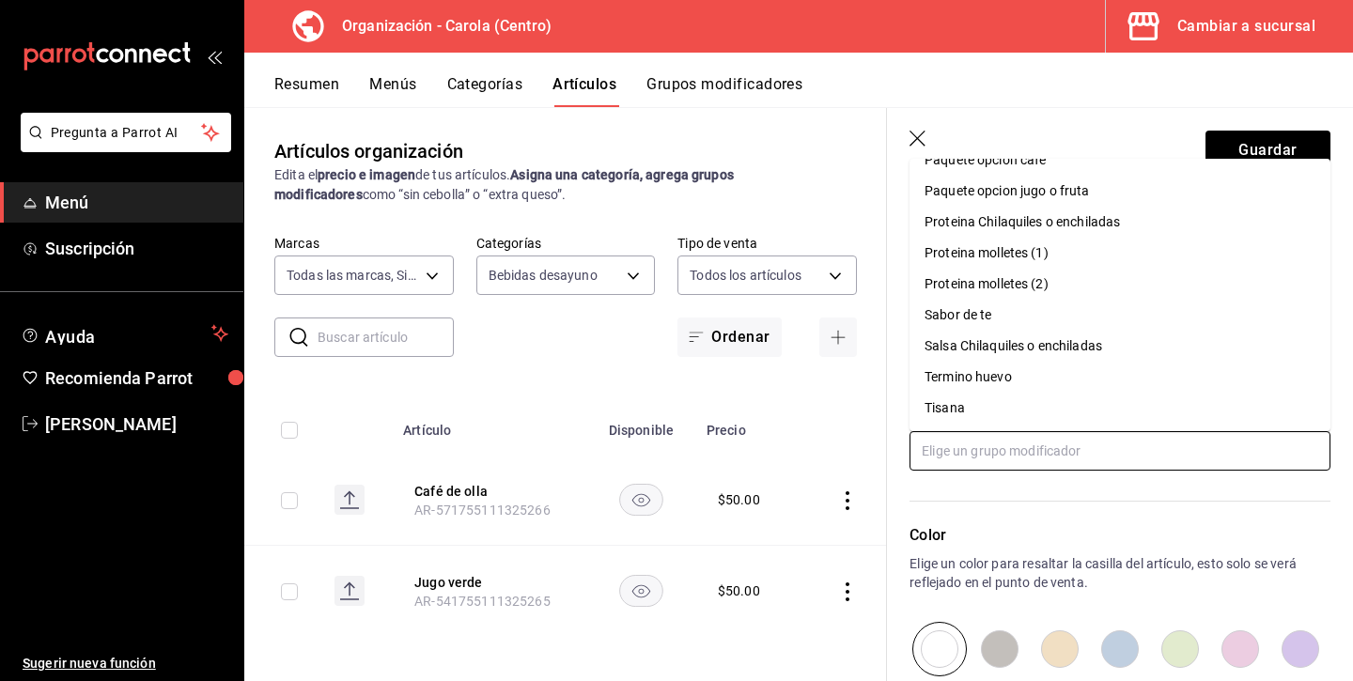
scroll to position [270, 0]
click at [990, 531] on p "Color" at bounding box center [1119, 535] width 421 height 23
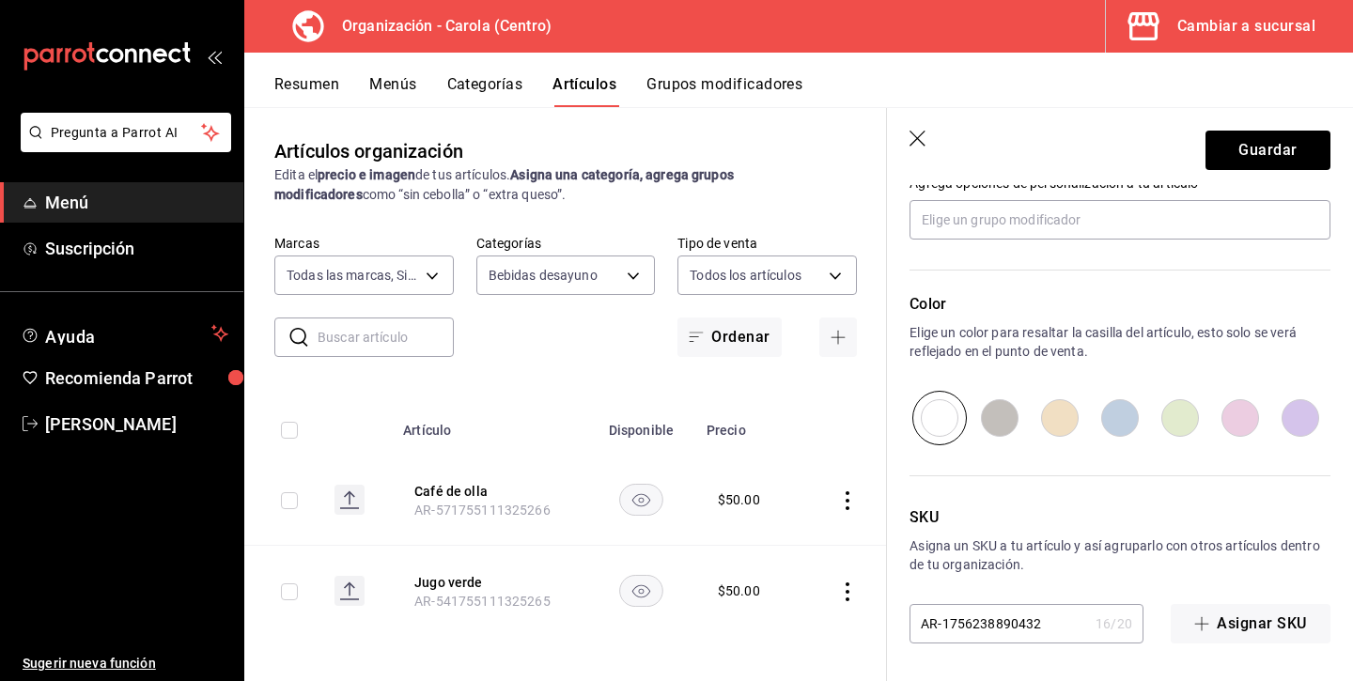
scroll to position [883, 0]
click at [1278, 144] on button "Guardar" at bounding box center [1267, 150] width 125 height 39
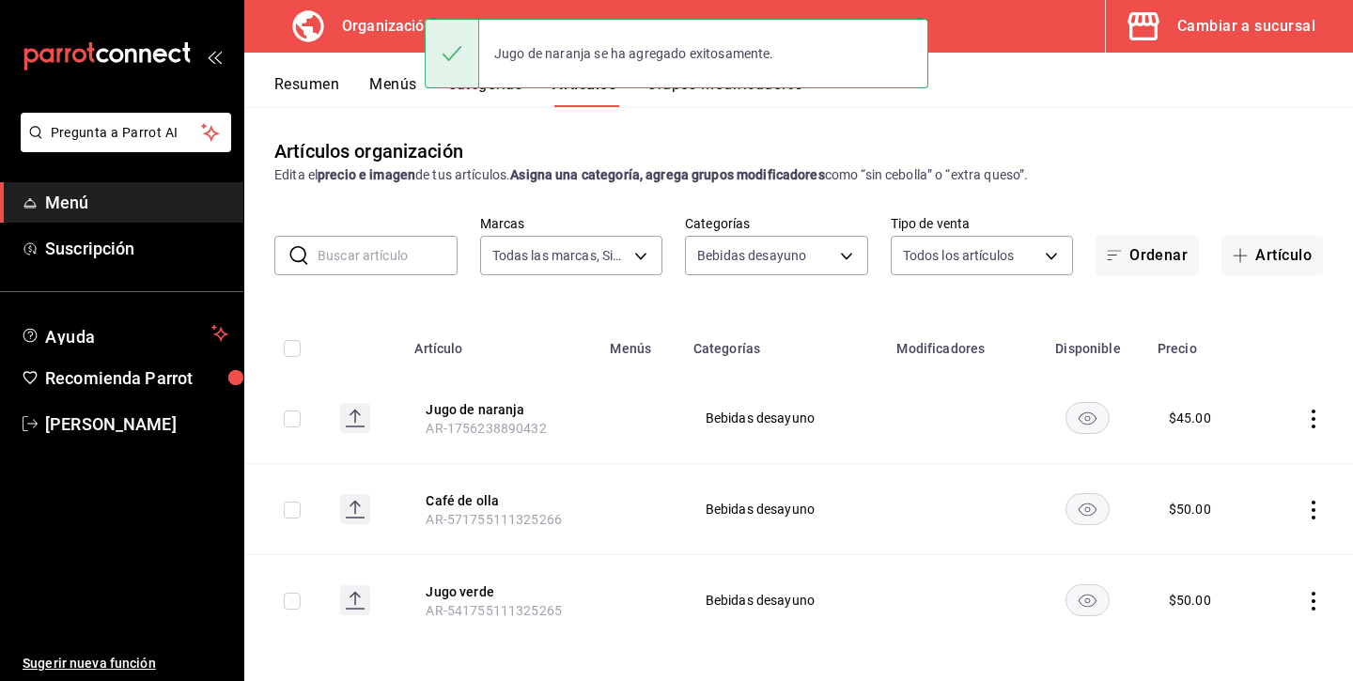
click at [391, 84] on button "Menús" at bounding box center [392, 91] width 47 height 32
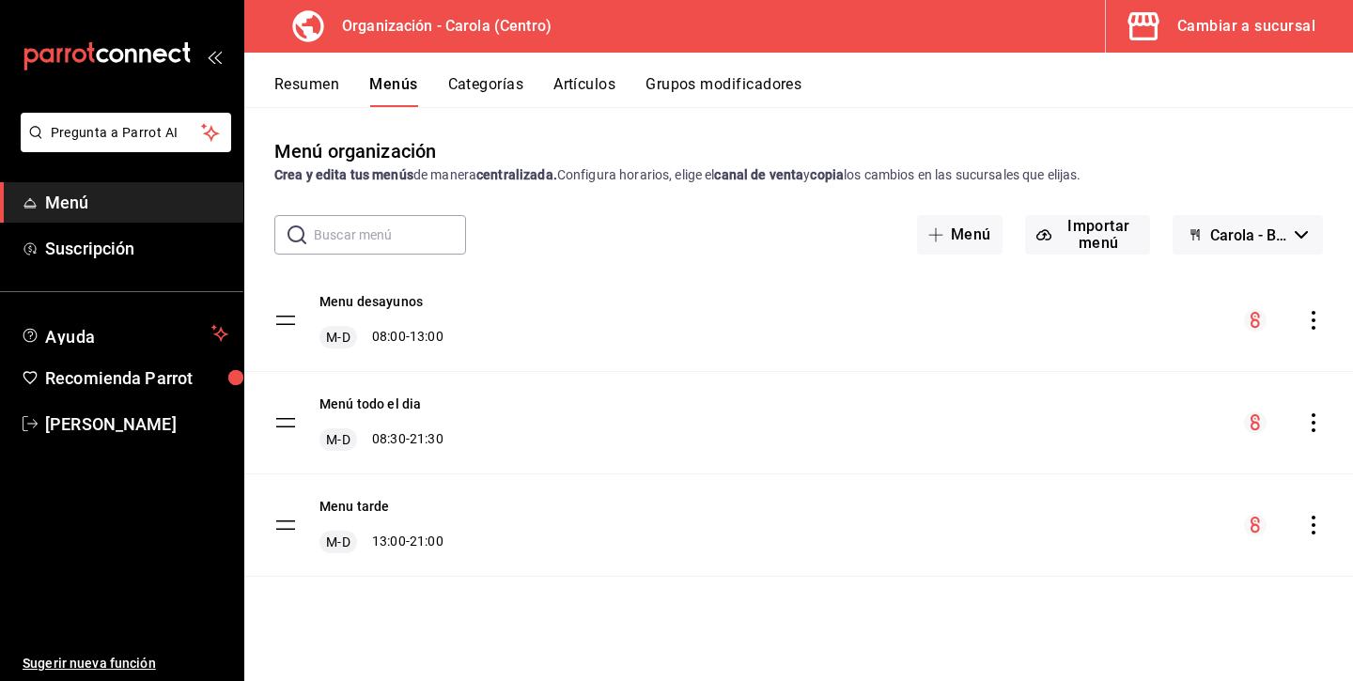
click at [1307, 319] on icon "actions" at bounding box center [1313, 320] width 19 height 19
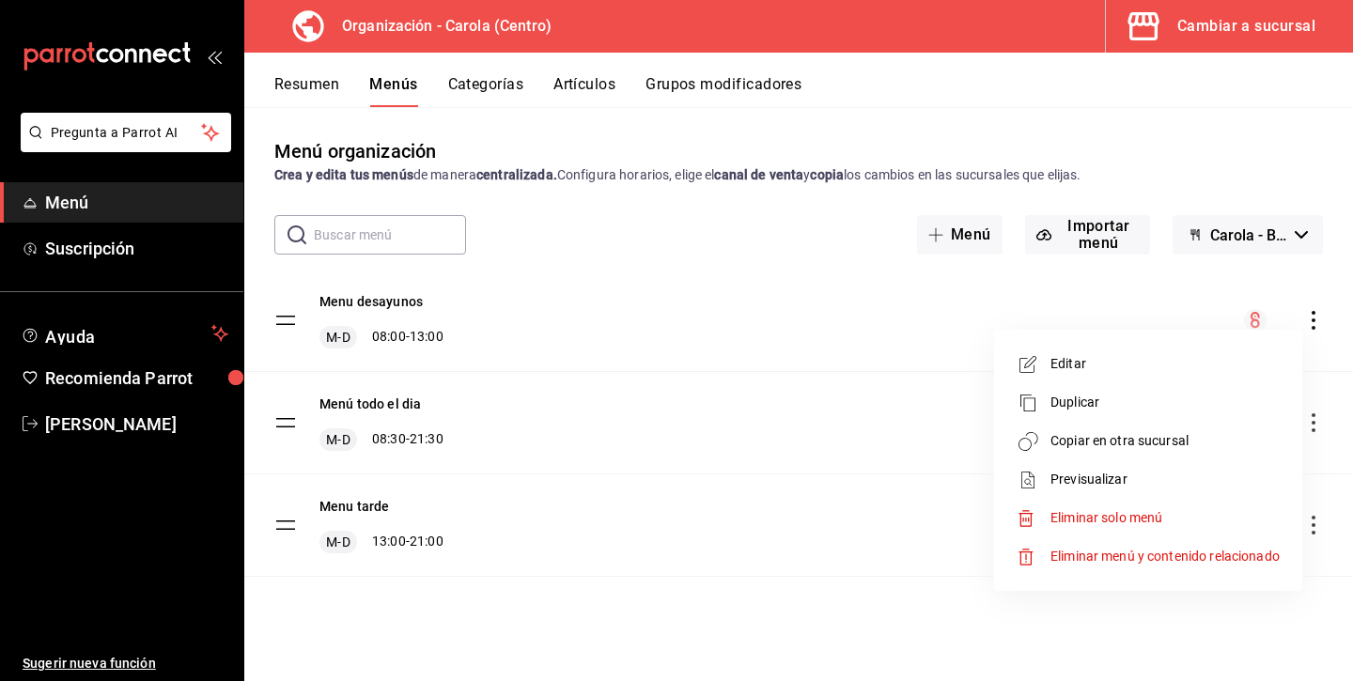
click at [1095, 360] on span "Editar" at bounding box center [1164, 364] width 229 height 20
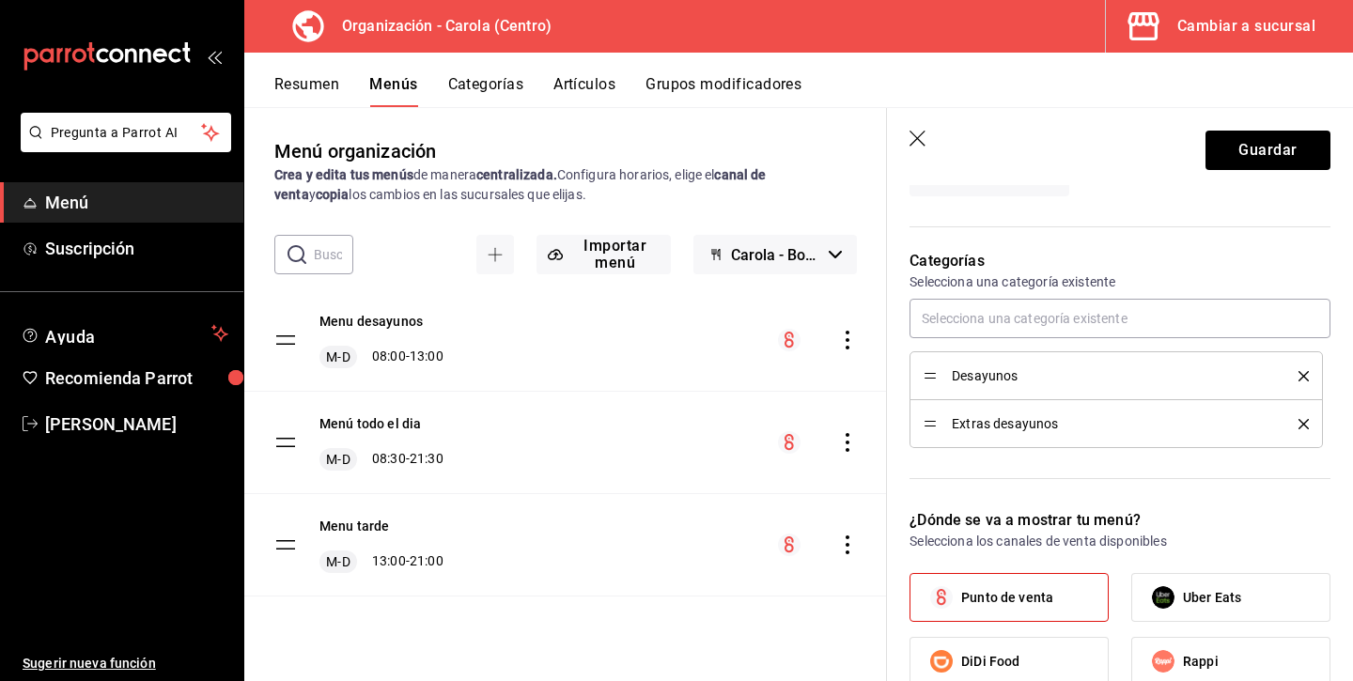
scroll to position [465, 0]
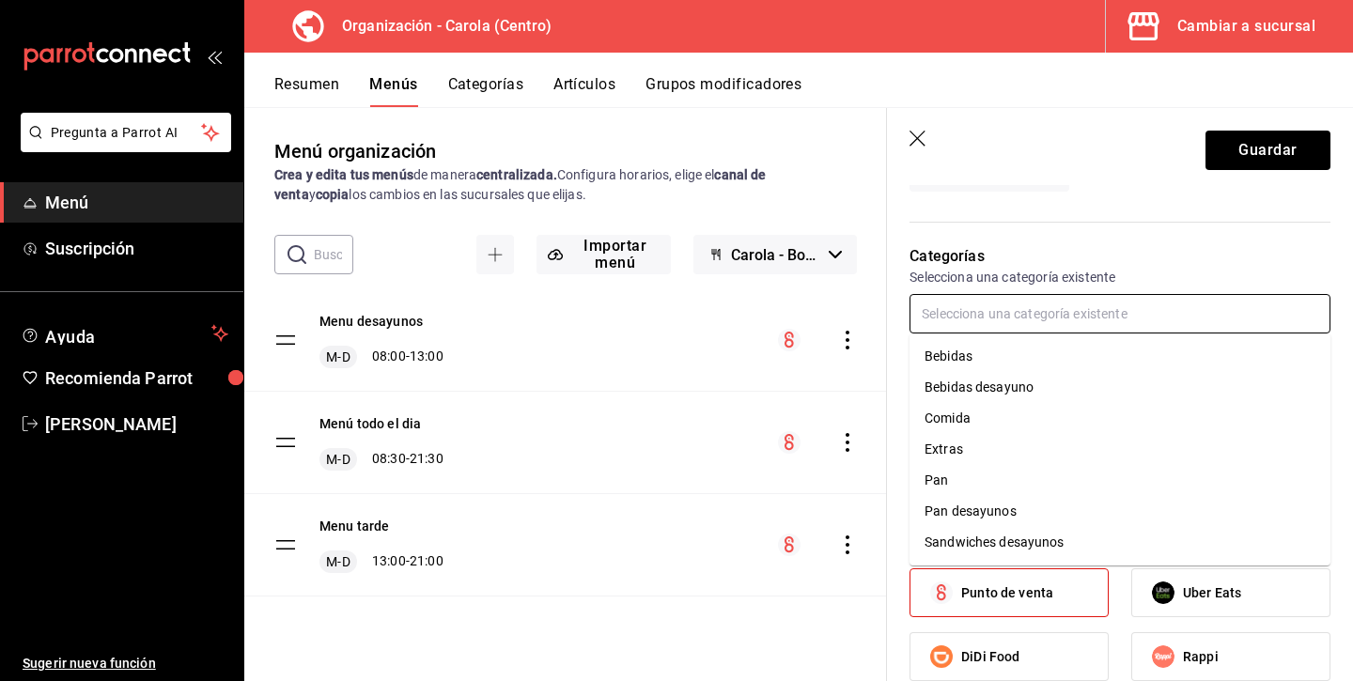
click at [1054, 317] on input "text" at bounding box center [1119, 313] width 421 height 39
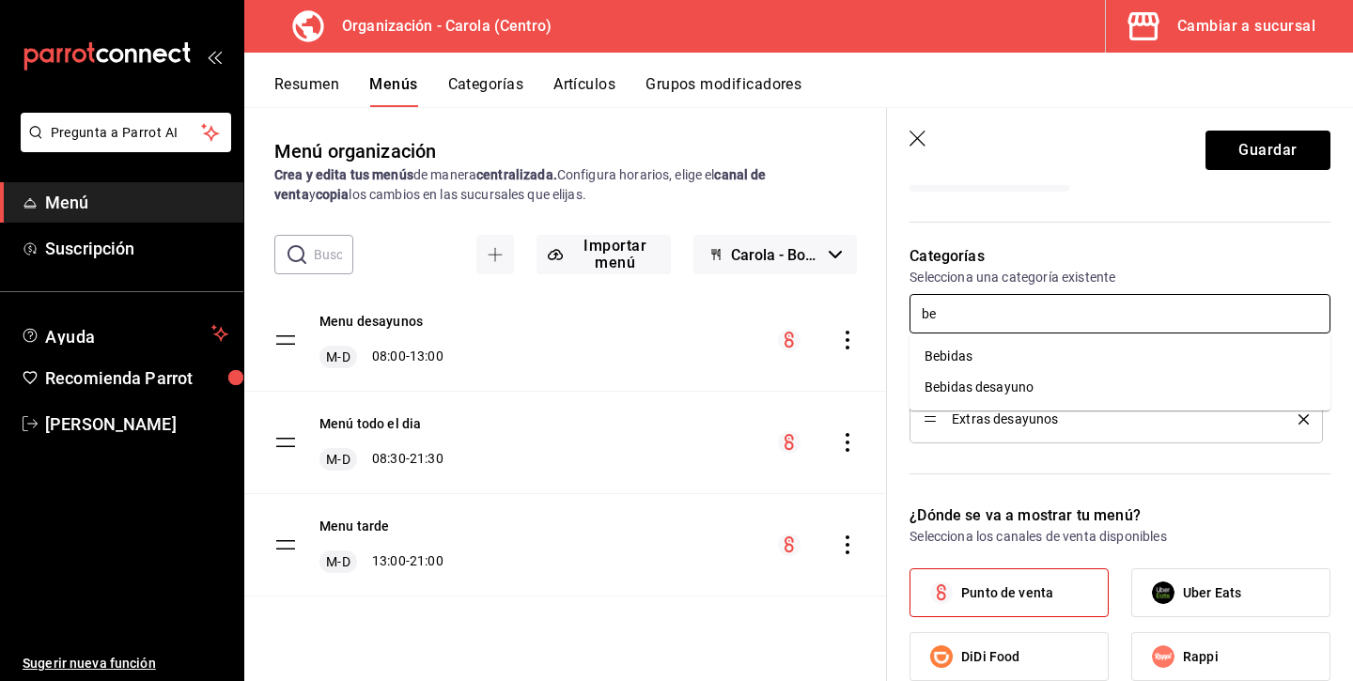
type input "beb"
click at [994, 380] on li "Bebidas desayuno" at bounding box center [1119, 387] width 421 height 31
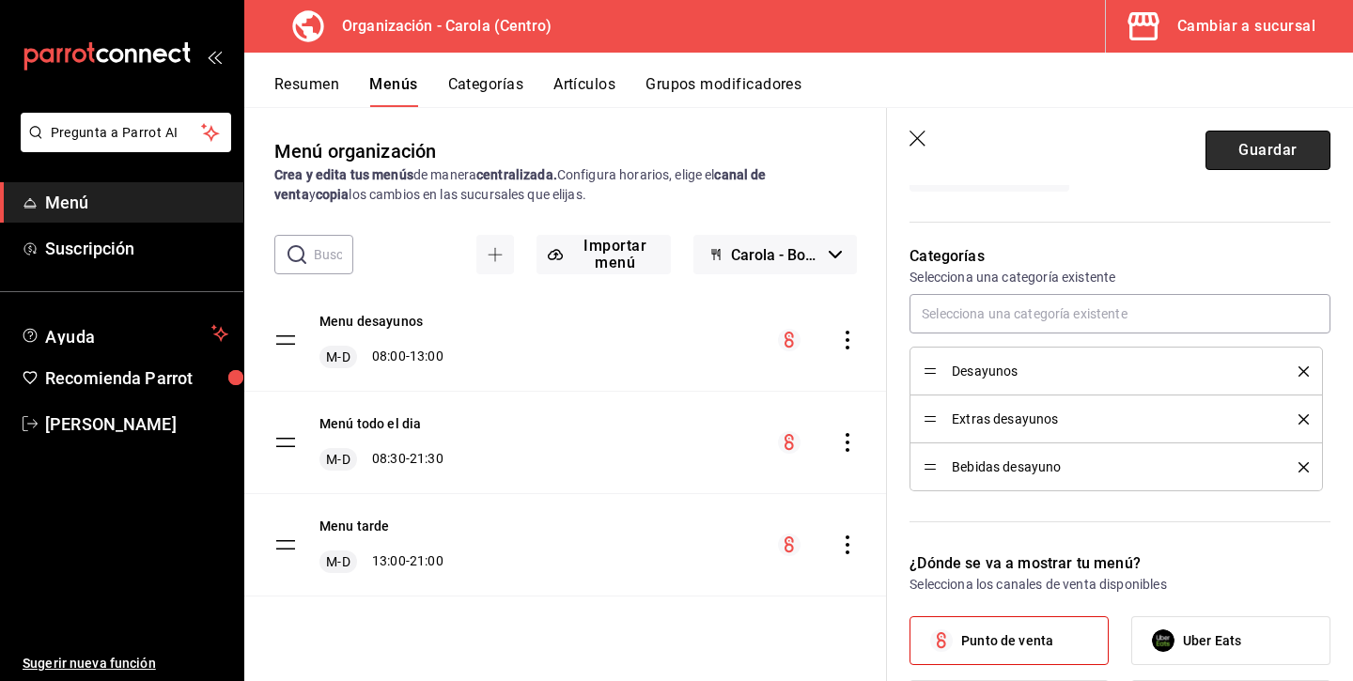
click at [1272, 155] on button "Guardar" at bounding box center [1267, 150] width 125 height 39
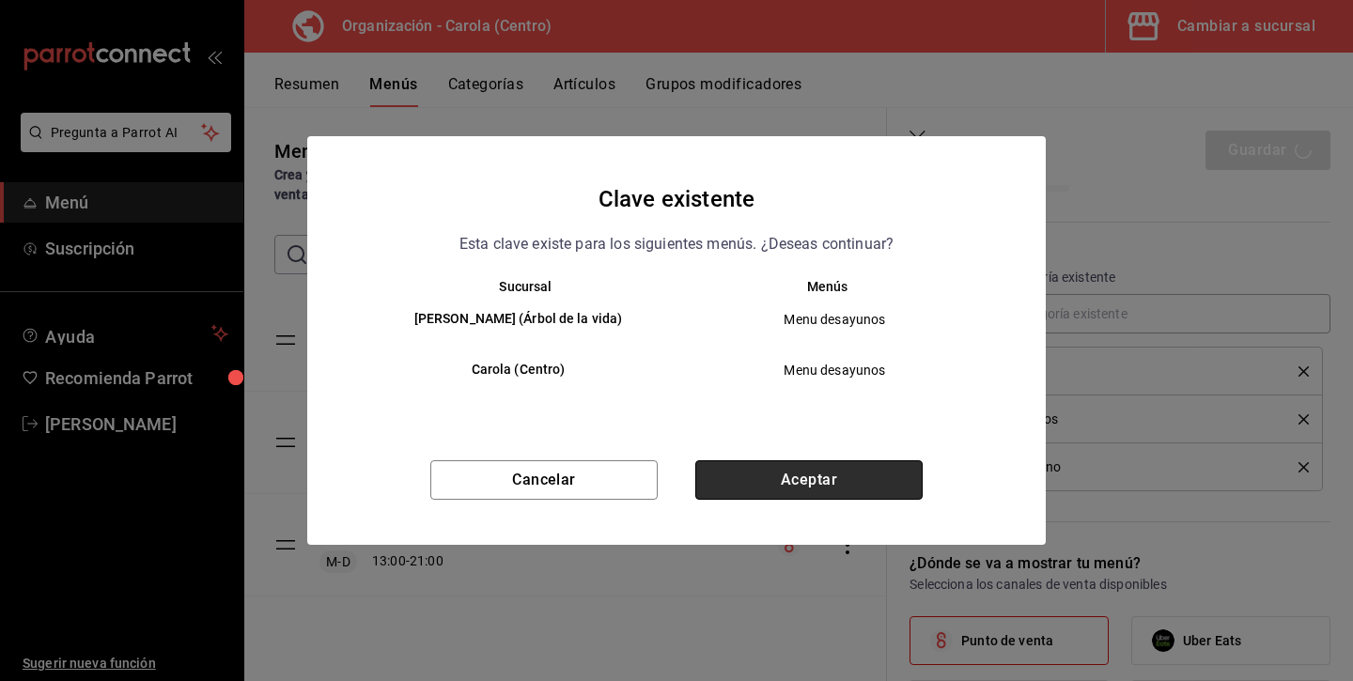
click at [799, 480] on button "Aceptar" at bounding box center [808, 479] width 227 height 39
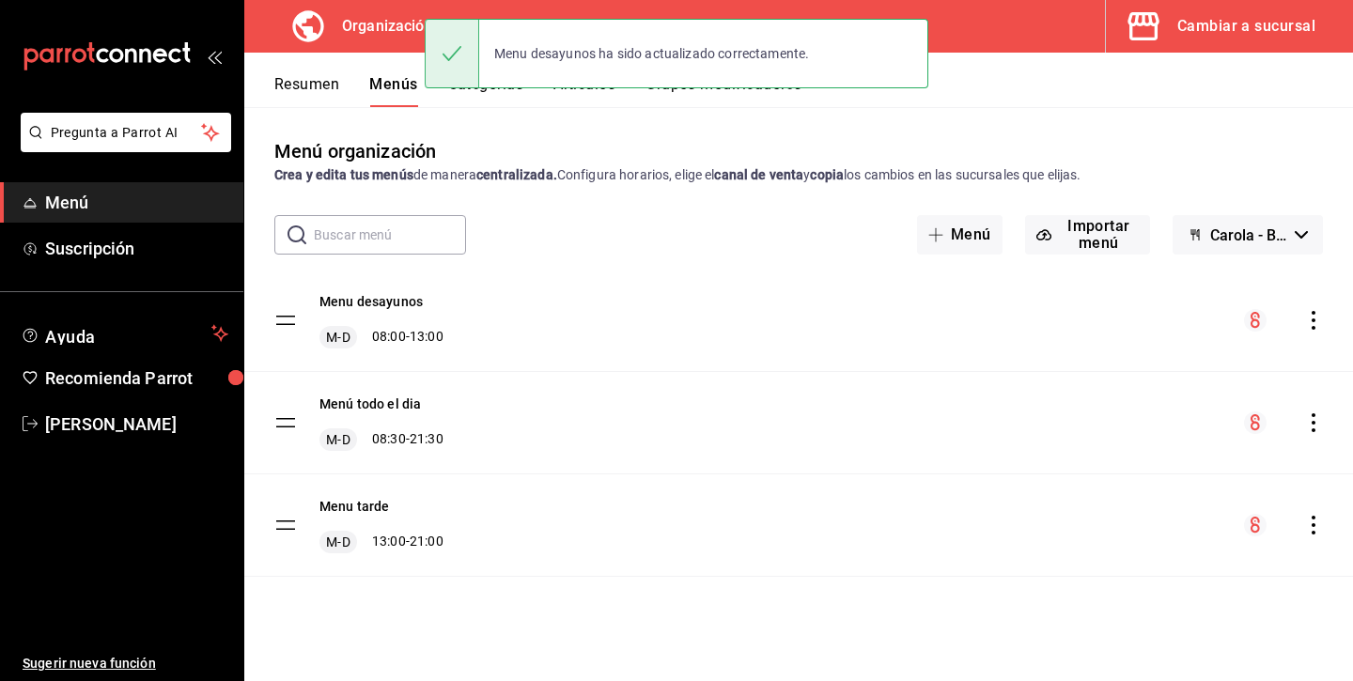
click at [1310, 414] on icon "actions" at bounding box center [1313, 422] width 19 height 19
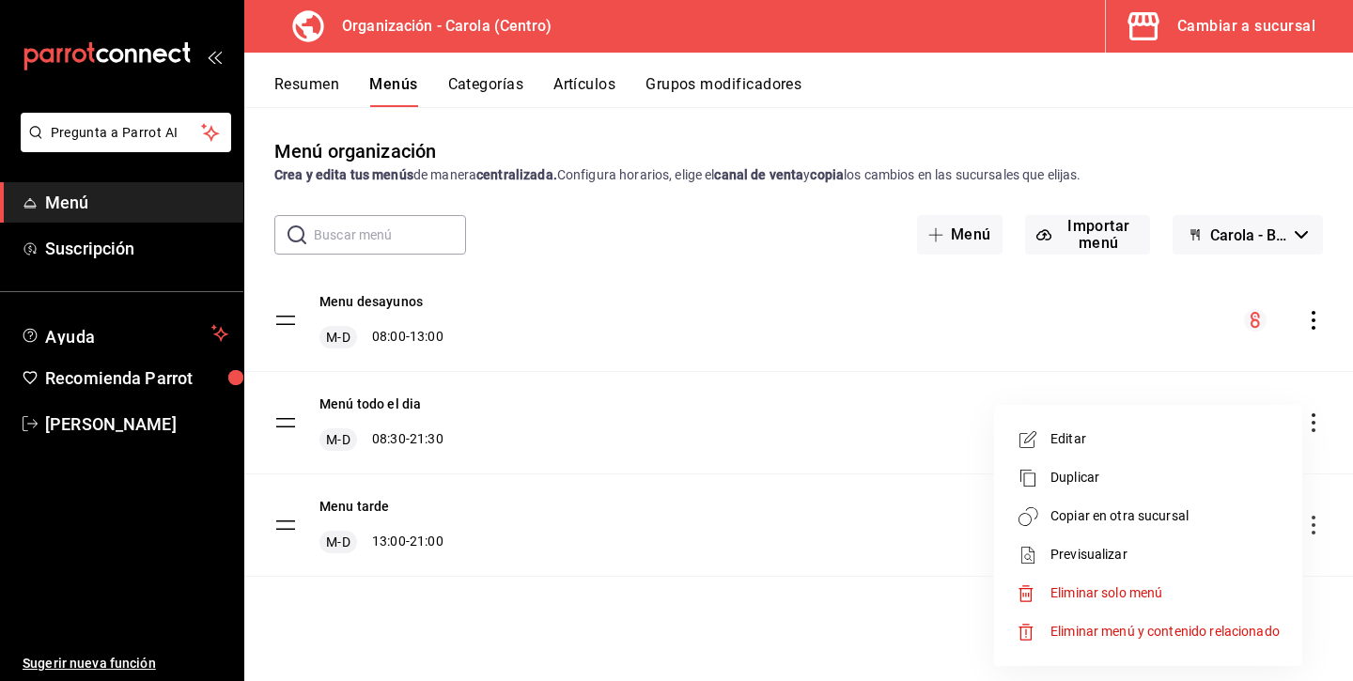
click at [1134, 445] on span "Editar" at bounding box center [1164, 439] width 229 height 20
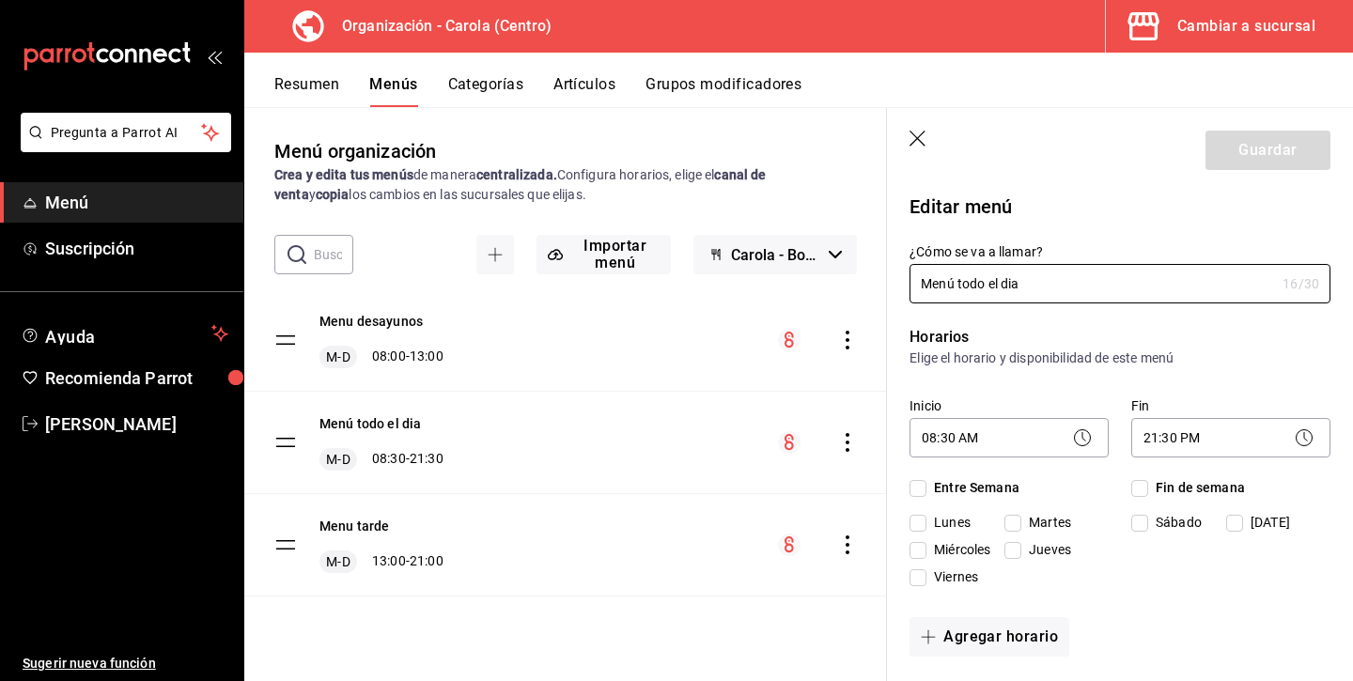
checkbox input "true"
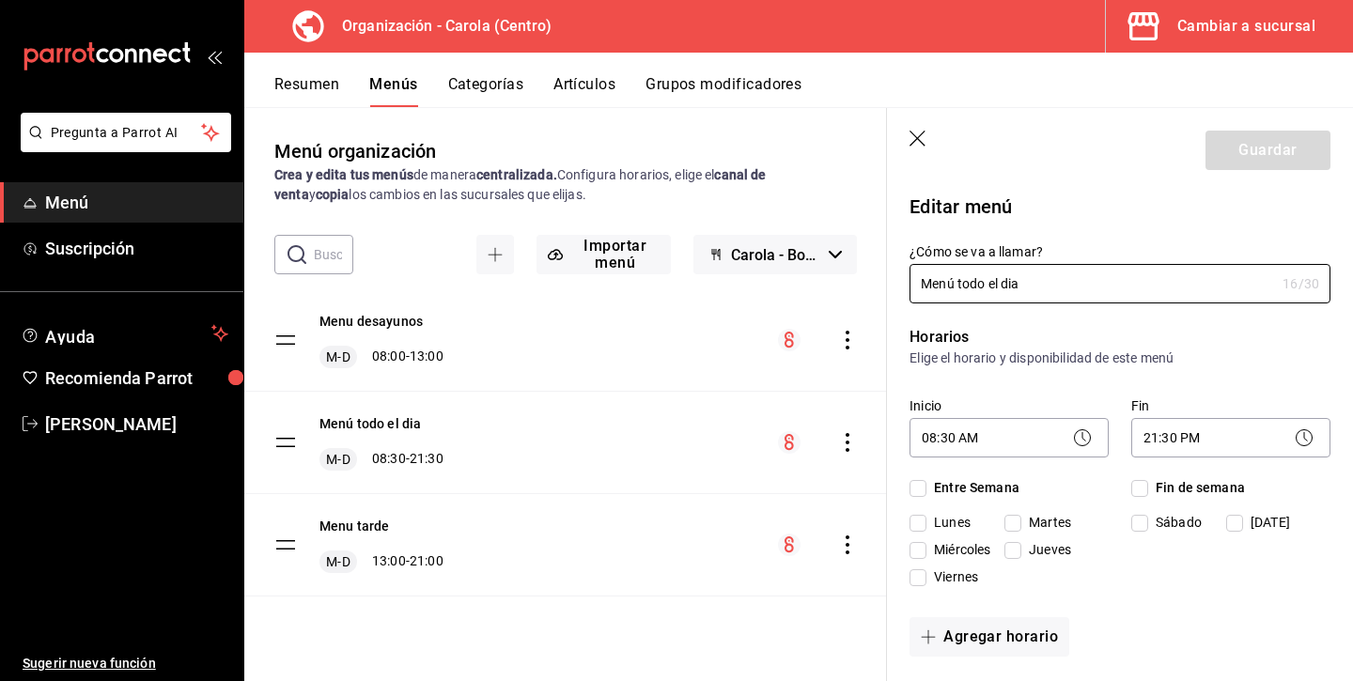
checkbox input "true"
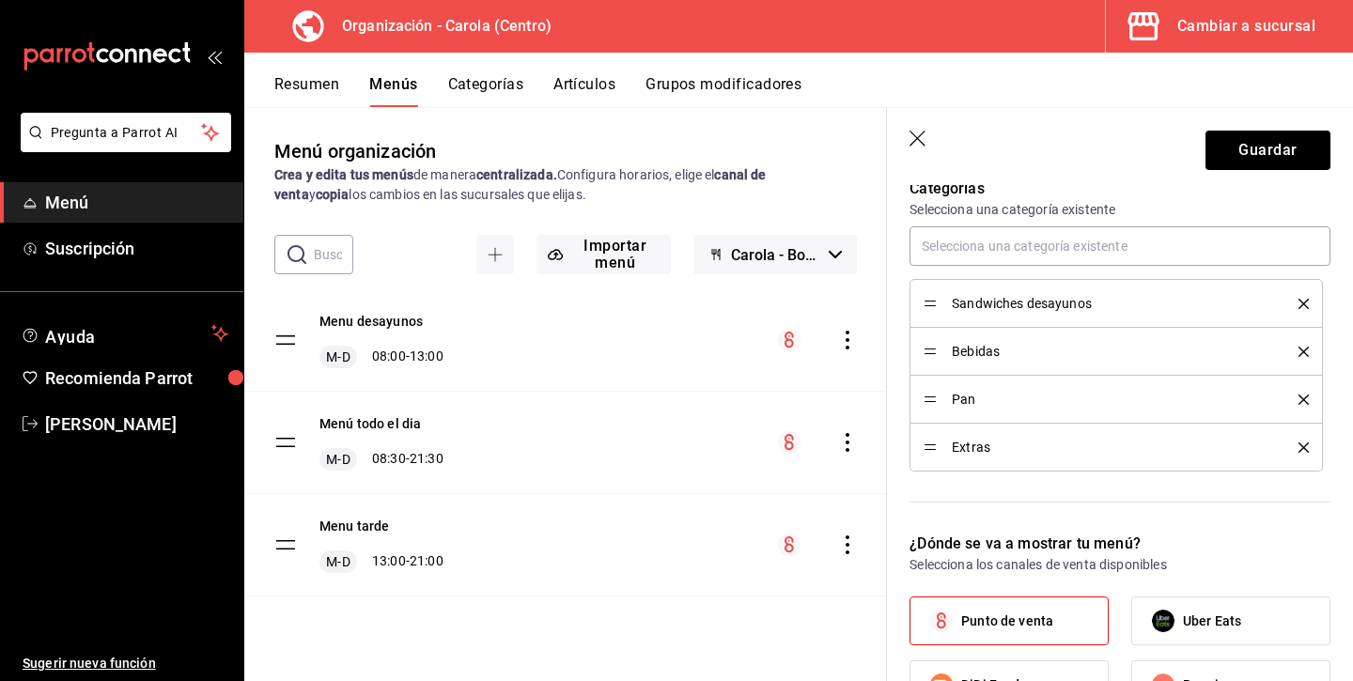
scroll to position [534, 0]
click at [908, 140] on header "Guardar" at bounding box center [1120, 146] width 466 height 77
click at [917, 134] on icon "button" at bounding box center [918, 140] width 19 height 19
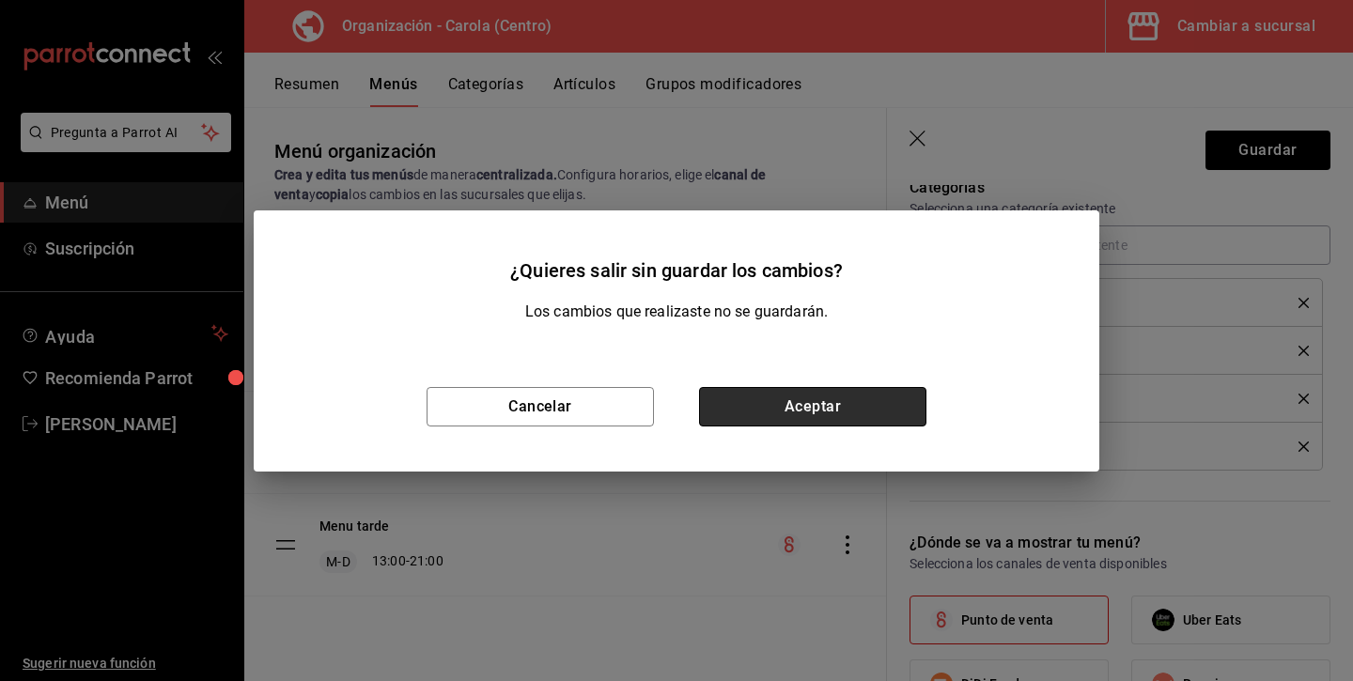
click at [810, 417] on button "Aceptar" at bounding box center [812, 406] width 227 height 39
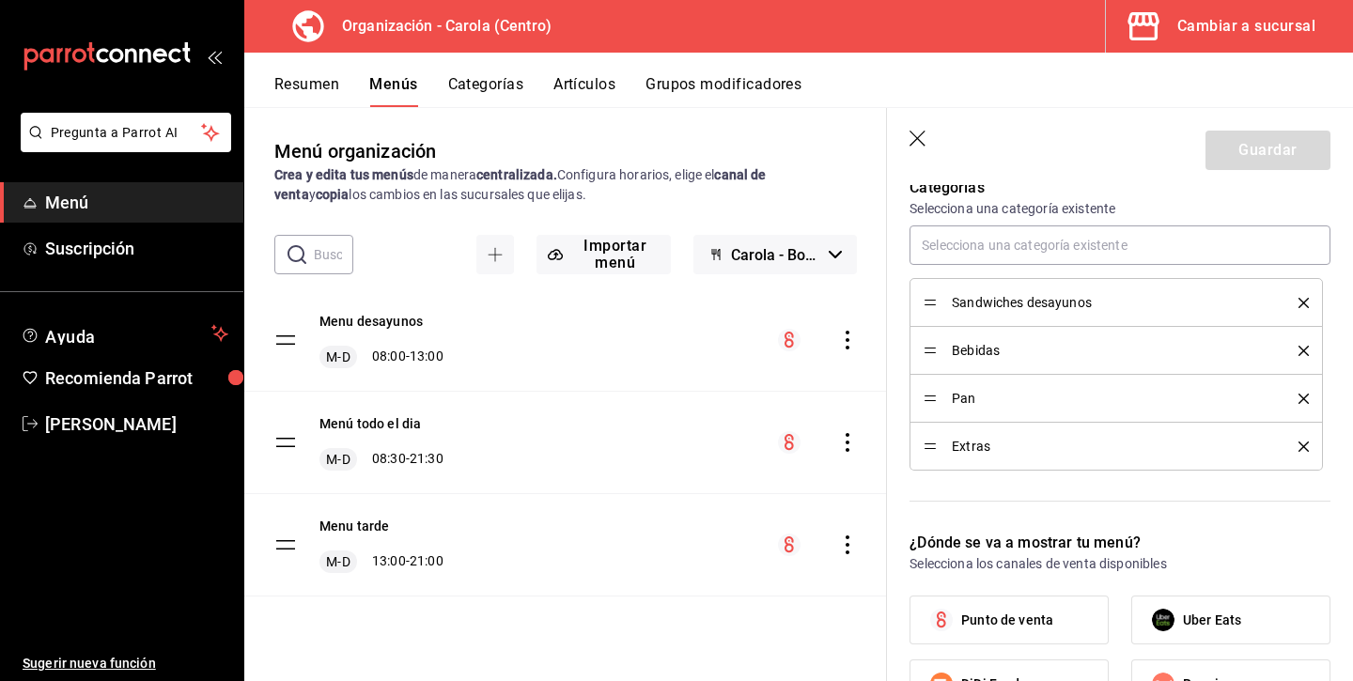
checkbox input "false"
type input "1756239021865"
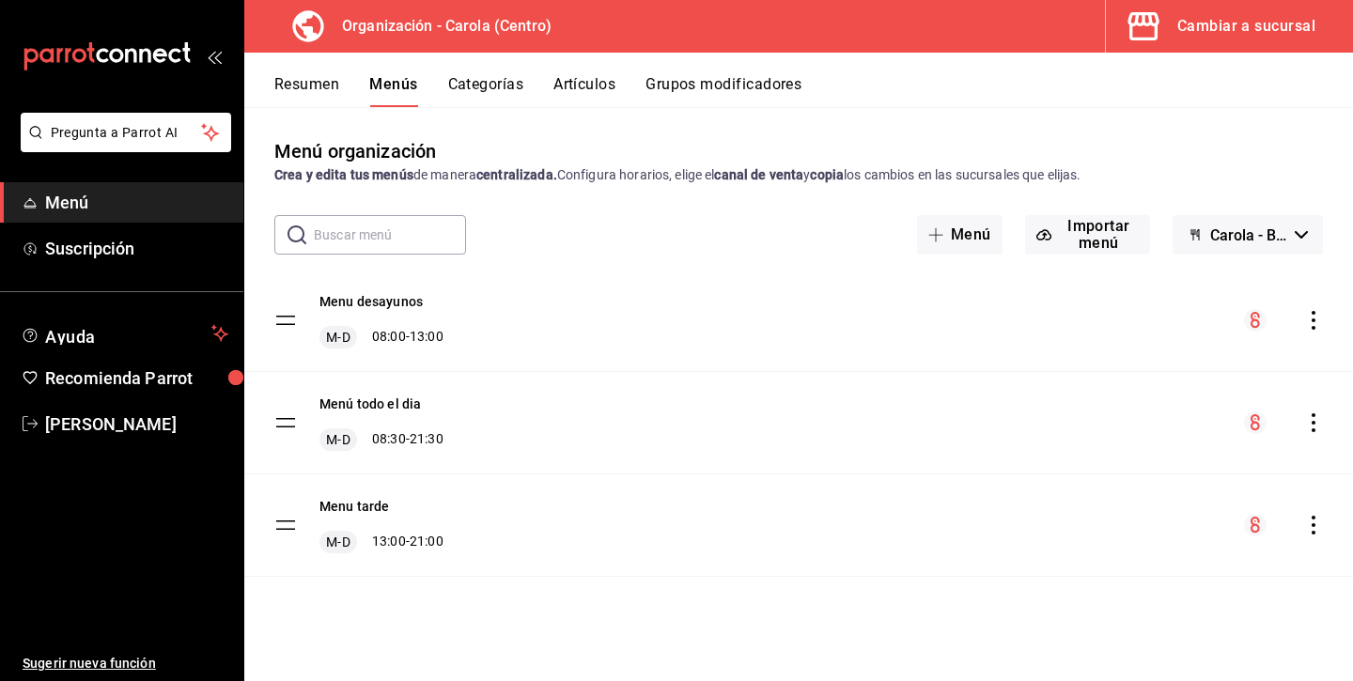
click at [504, 83] on button "Categorías" at bounding box center [486, 91] width 76 height 32
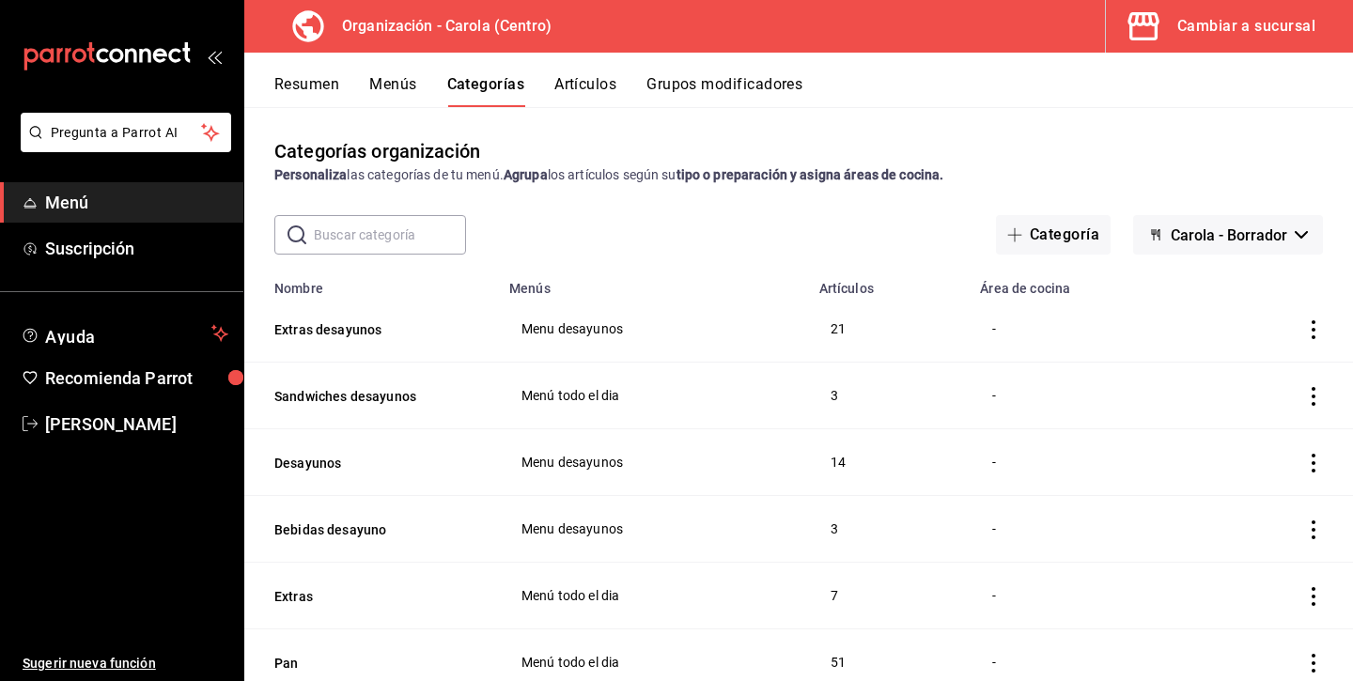
click at [599, 86] on button "Artículos" at bounding box center [585, 91] width 62 height 32
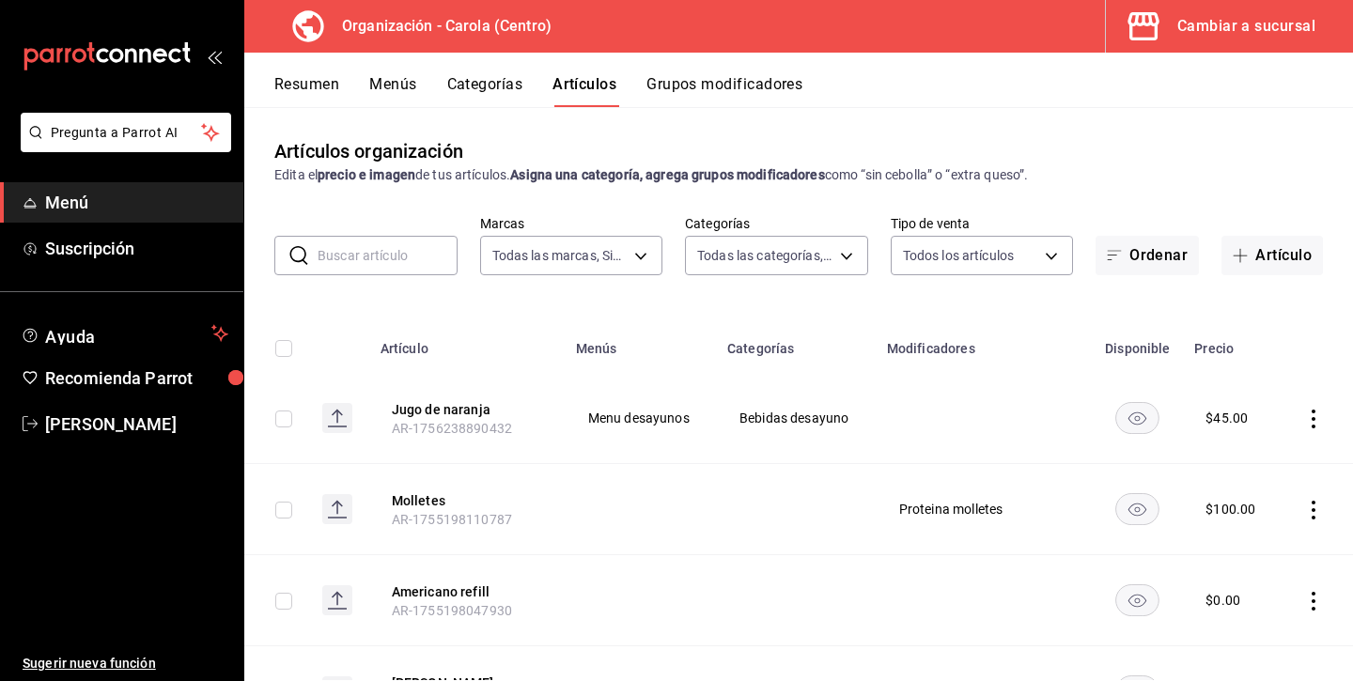
type input "463def20-5023-47da-b4a8-3ca52a2ee8a5"
type input "8da68a38-104b-4a0a-8aa5-581c433b7c30,76d4f9f8-42c5-4ee6-a728-c07b806fd39f,1792e…"
click at [826, 264] on body "Pregunta a Parrot AI Menú Suscripción Ayuda Recomienda Parrot [PERSON_NAME] Sug…" at bounding box center [676, 340] width 1353 height 681
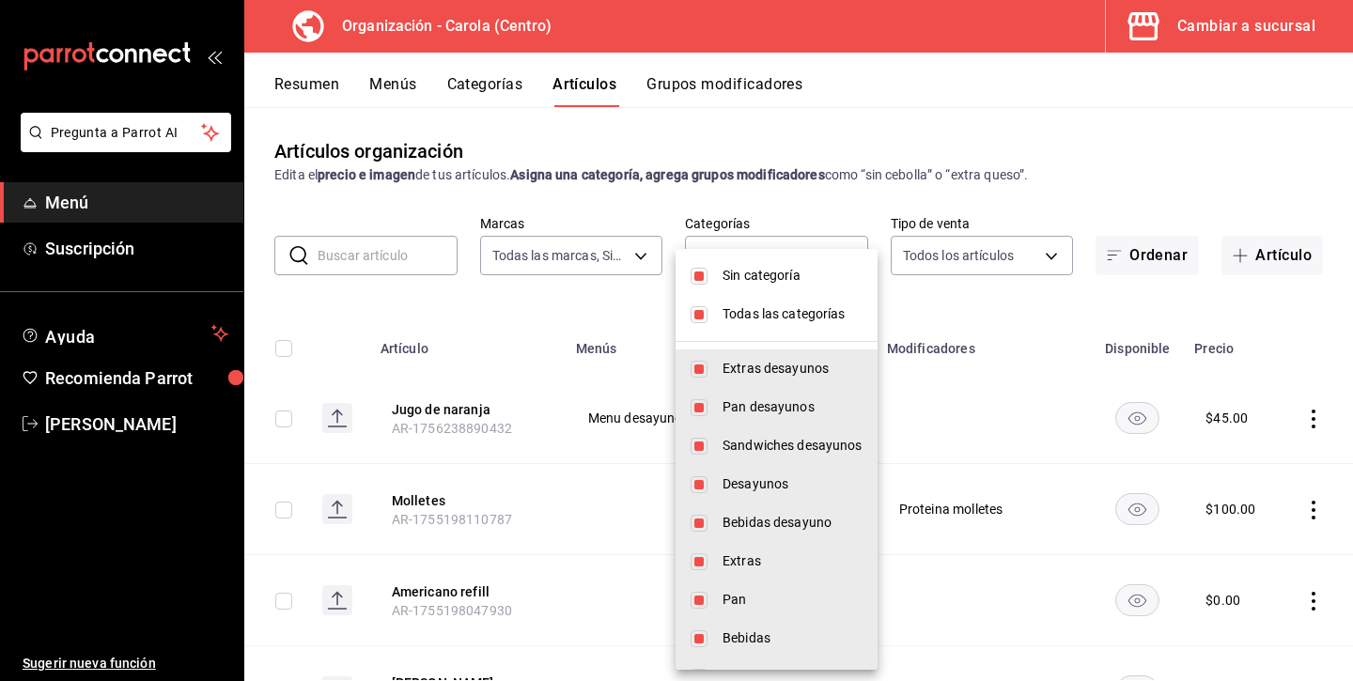
click at [692, 274] on input "checkbox" at bounding box center [698, 276] width 17 height 17
checkbox input "false"
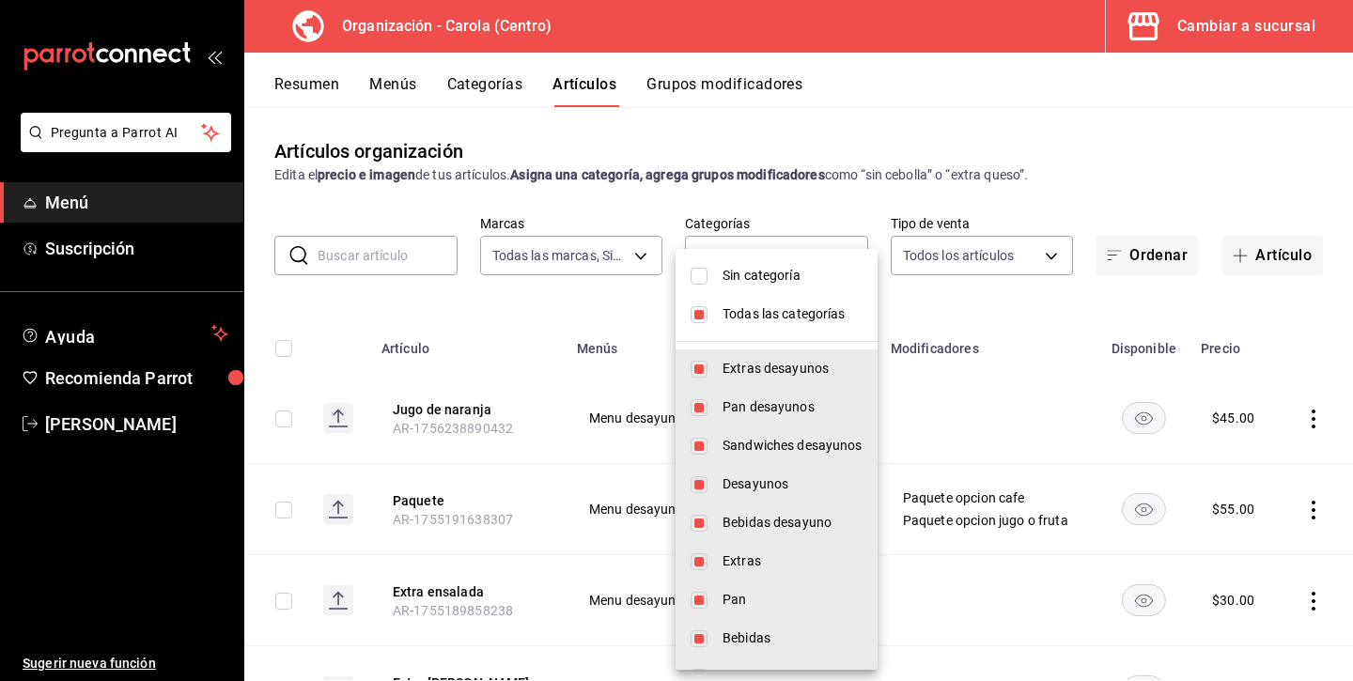
click at [700, 307] on input "checkbox" at bounding box center [698, 314] width 17 height 17
checkbox input "false"
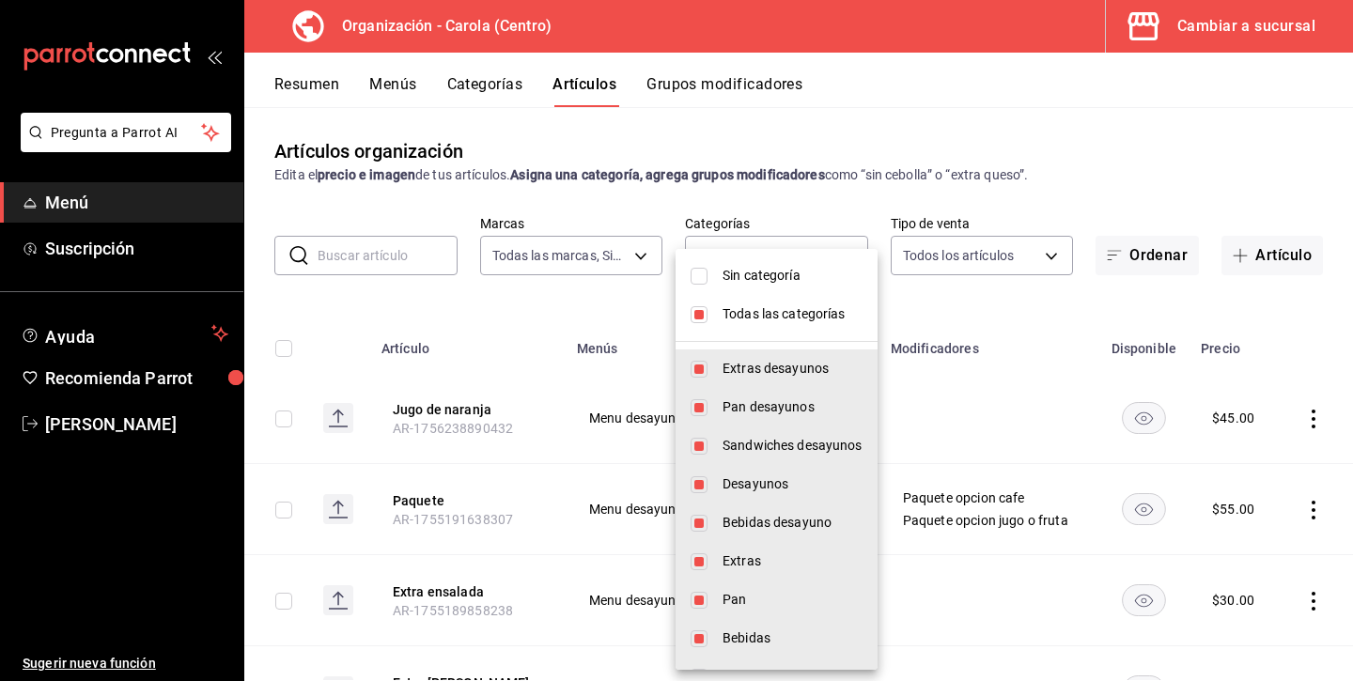
checkbox input "false"
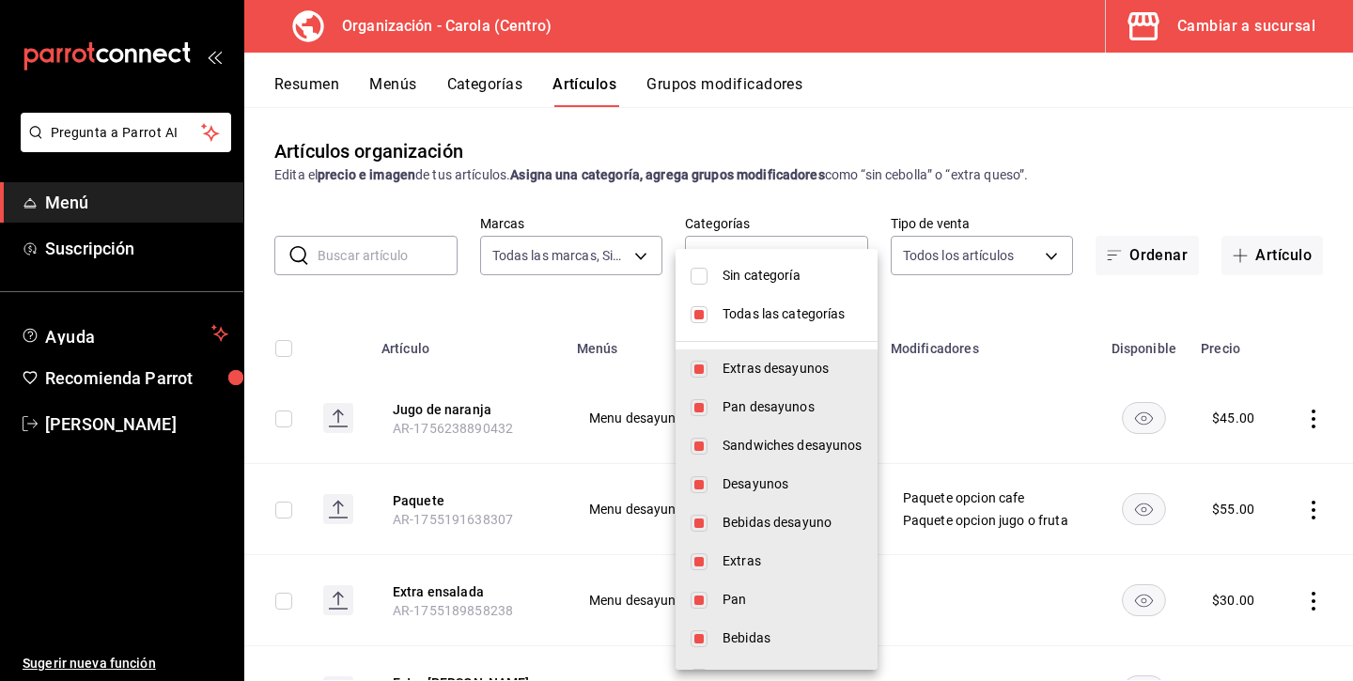
checkbox input "false"
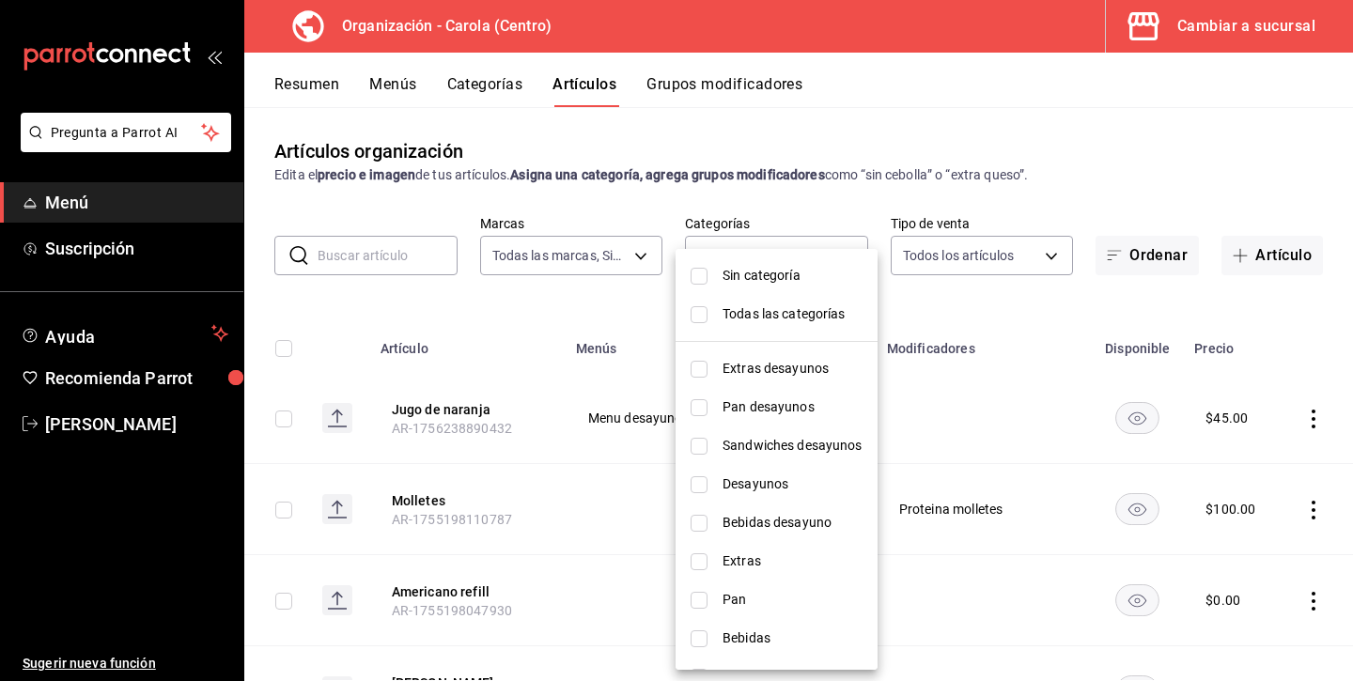
click at [697, 407] on input "checkbox" at bounding box center [698, 407] width 17 height 17
checkbox input "true"
type input "76d4f9f8-42c5-4ee6-a728-c07b806fd39f"
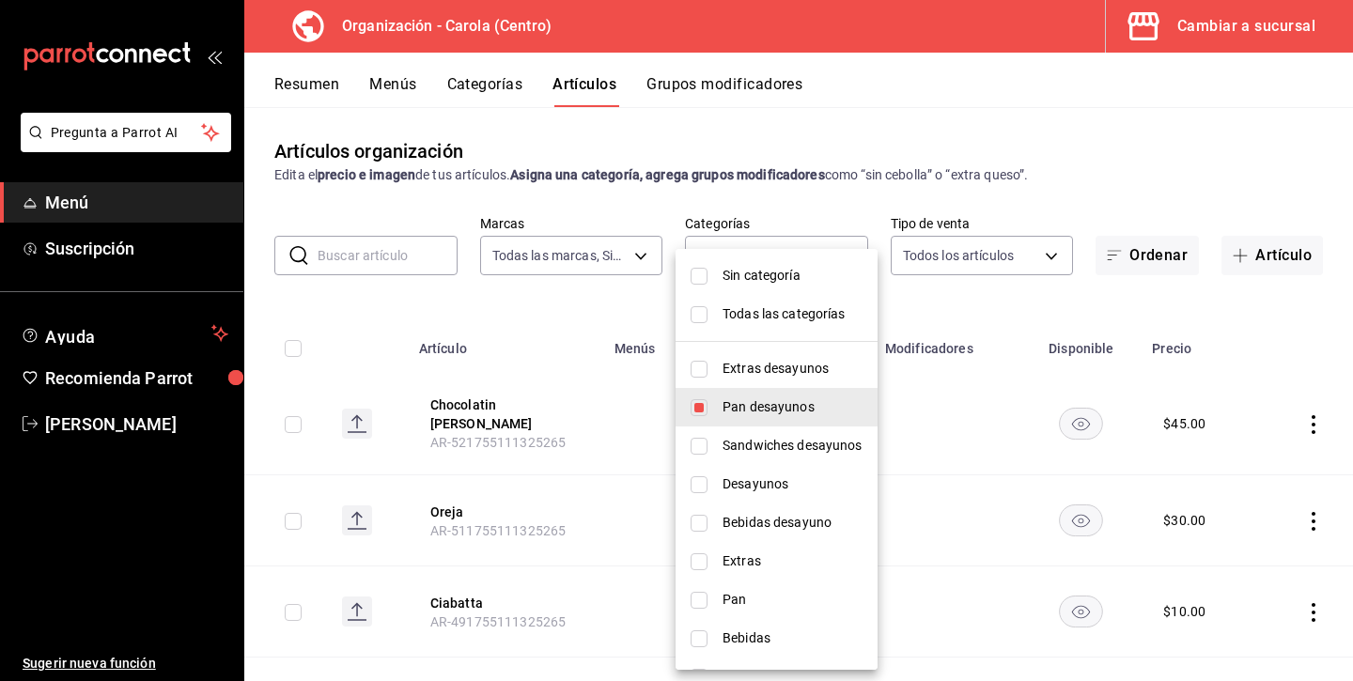
click at [700, 524] on input "checkbox" at bounding box center [698, 523] width 17 height 17
checkbox input "true"
type input "76d4f9f8-42c5-4ee6-a728-c07b806fd39f,502e9466-aa98-40cb-b644-b47bd6eac9a4"
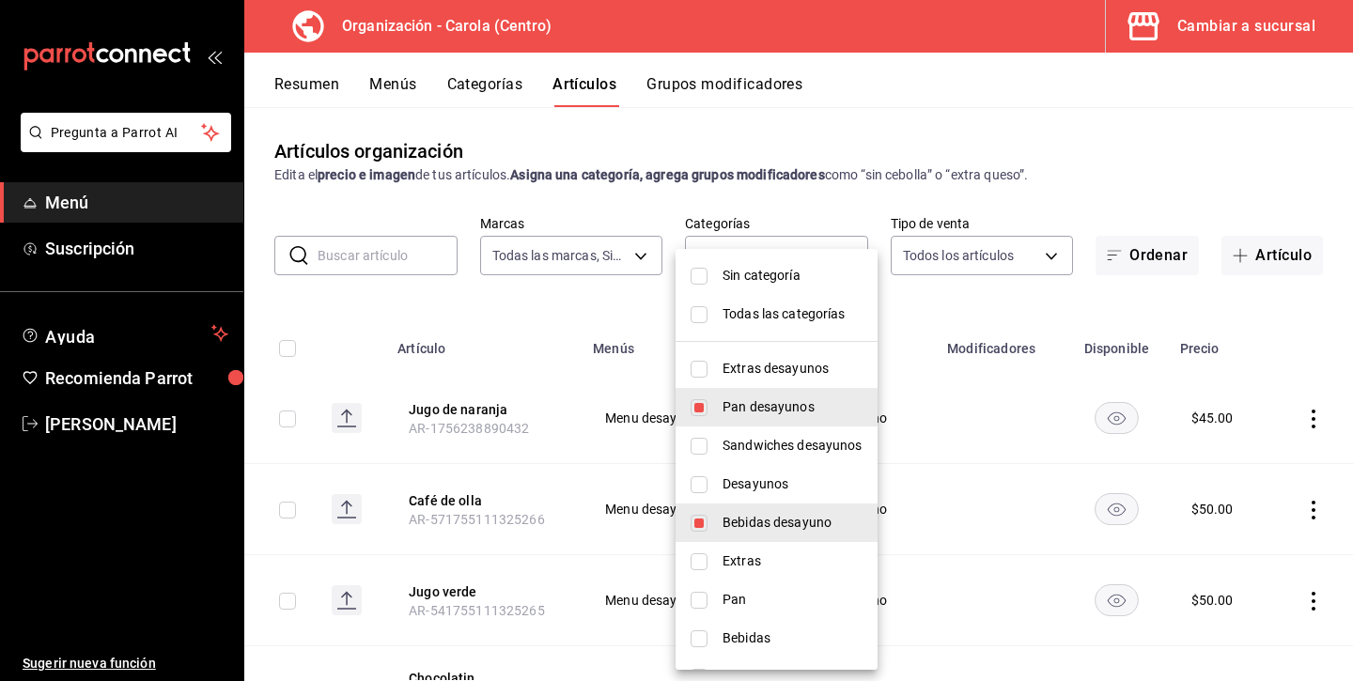
click at [1280, 325] on div at bounding box center [676, 340] width 1353 height 681
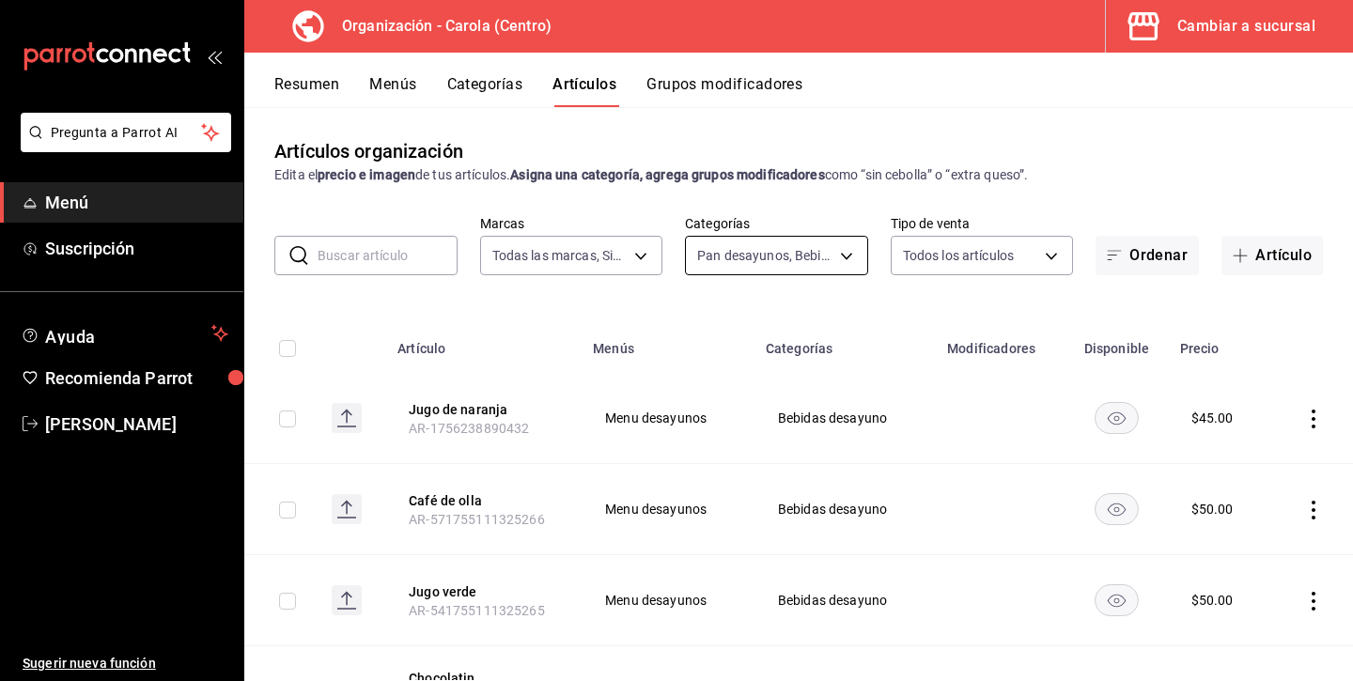
click at [843, 245] on body "Pregunta a Parrot AI Menú Suscripción Ayuda Recomienda Parrot Andrea Diaz Suger…" at bounding box center [676, 340] width 1353 height 681
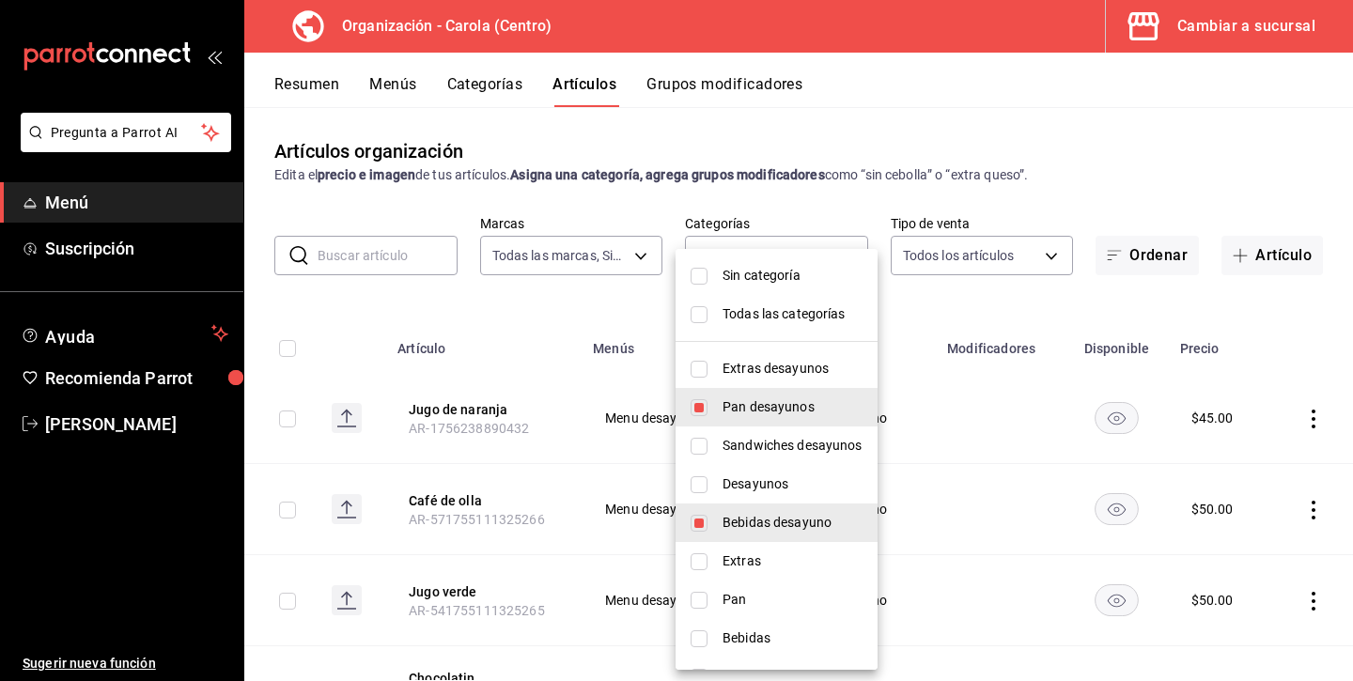
click at [692, 520] on input "checkbox" at bounding box center [698, 523] width 17 height 17
checkbox input "false"
type input "76d4f9f8-42c5-4ee6-a728-c07b806fd39f"
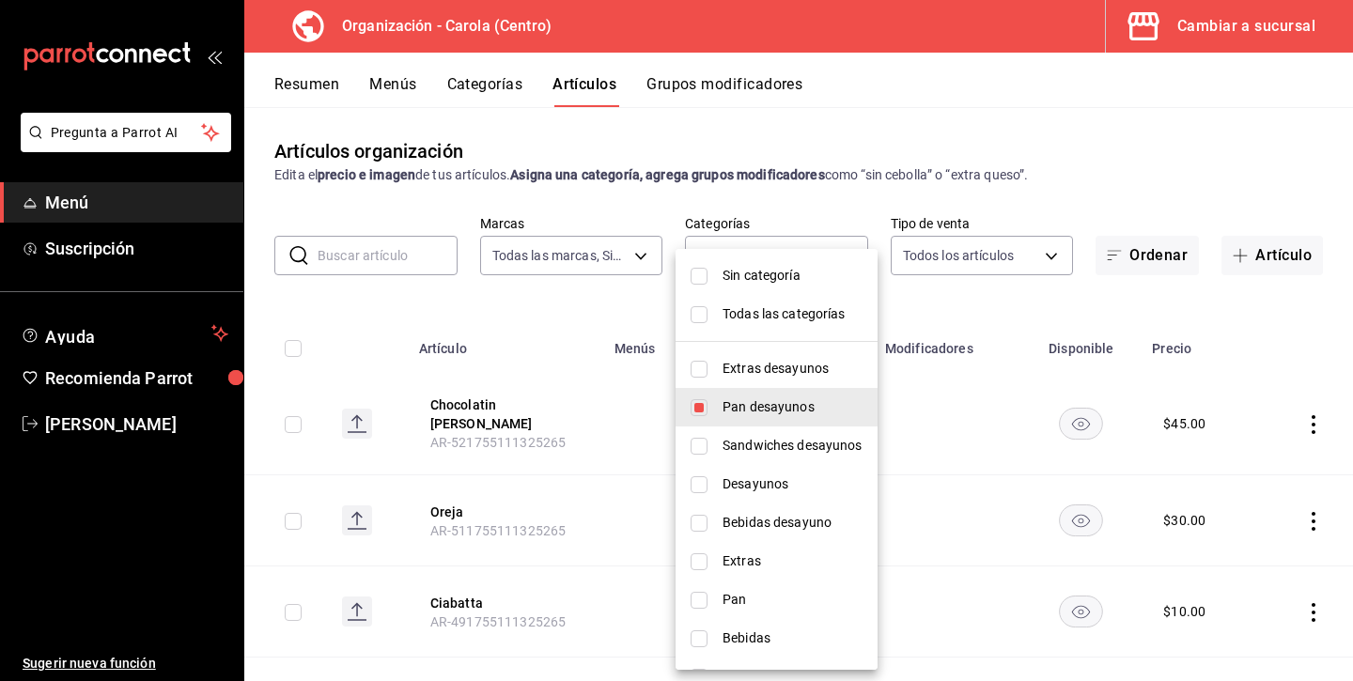
click at [1341, 334] on div at bounding box center [676, 340] width 1353 height 681
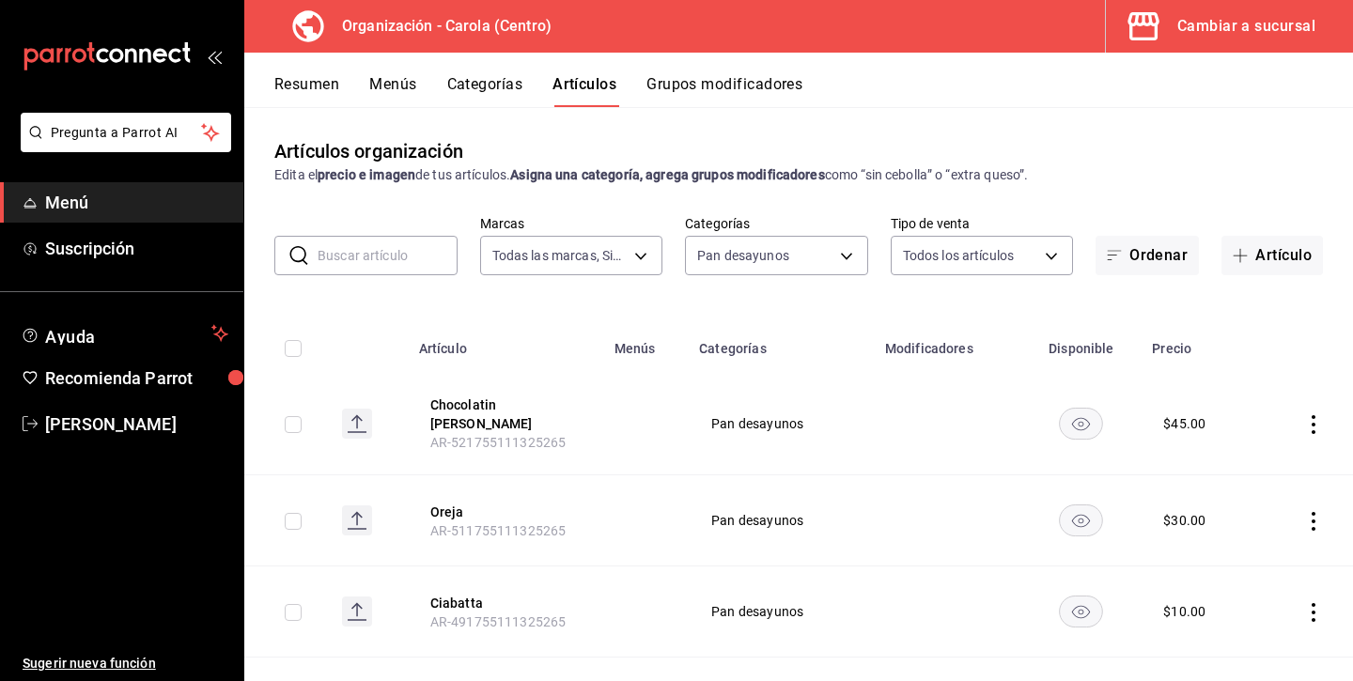
click at [296, 348] on input "checkbox" at bounding box center [293, 348] width 17 height 17
checkbox input "true"
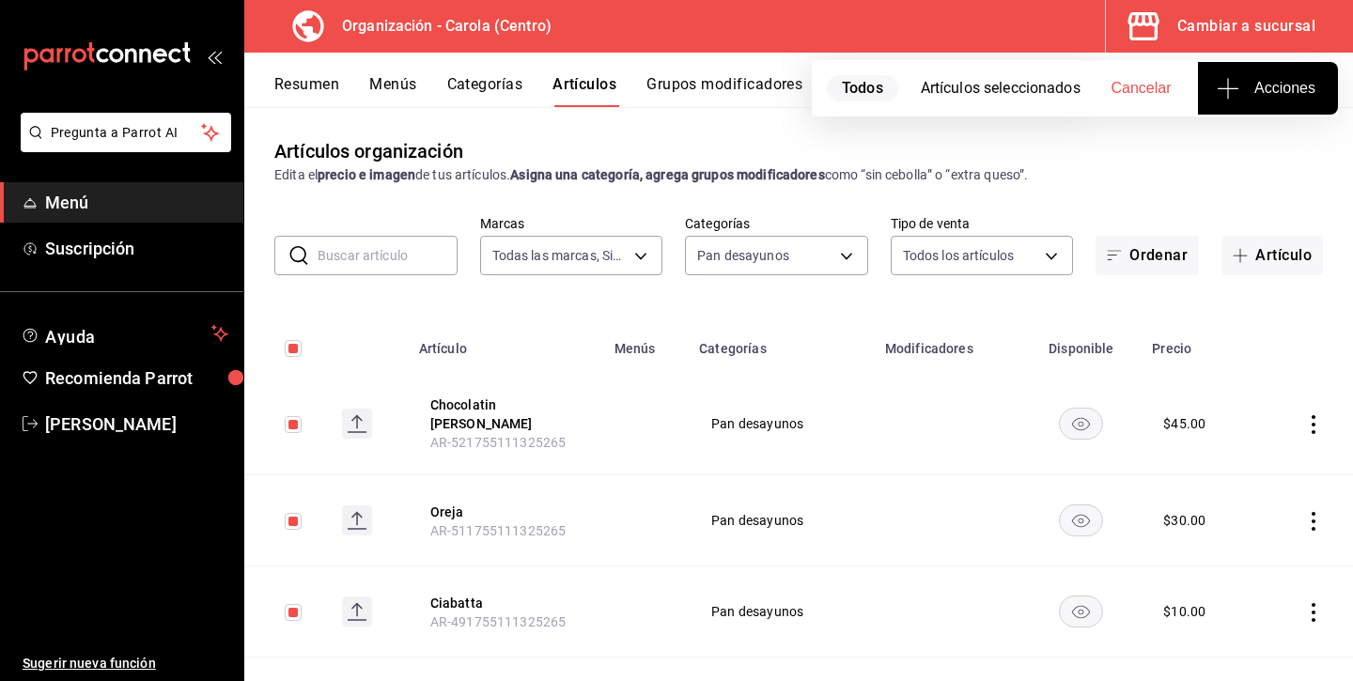
checkbox input "true"
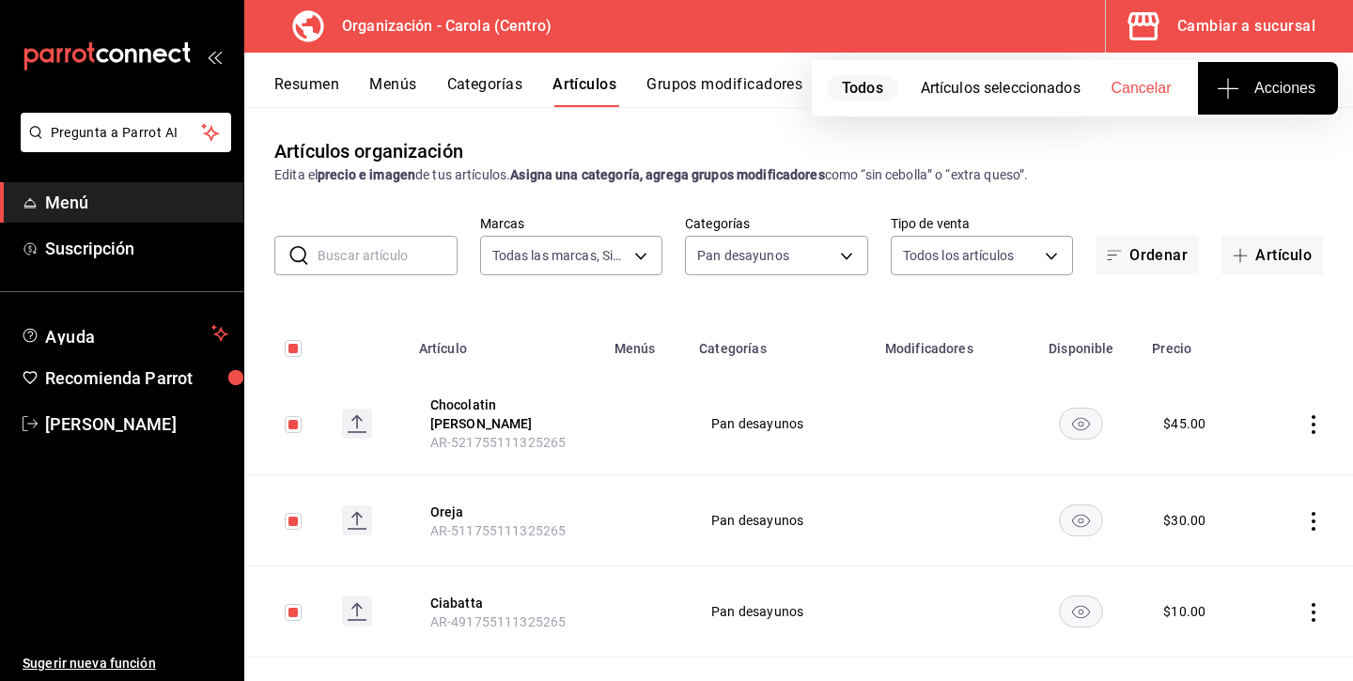
checkbox input "true"
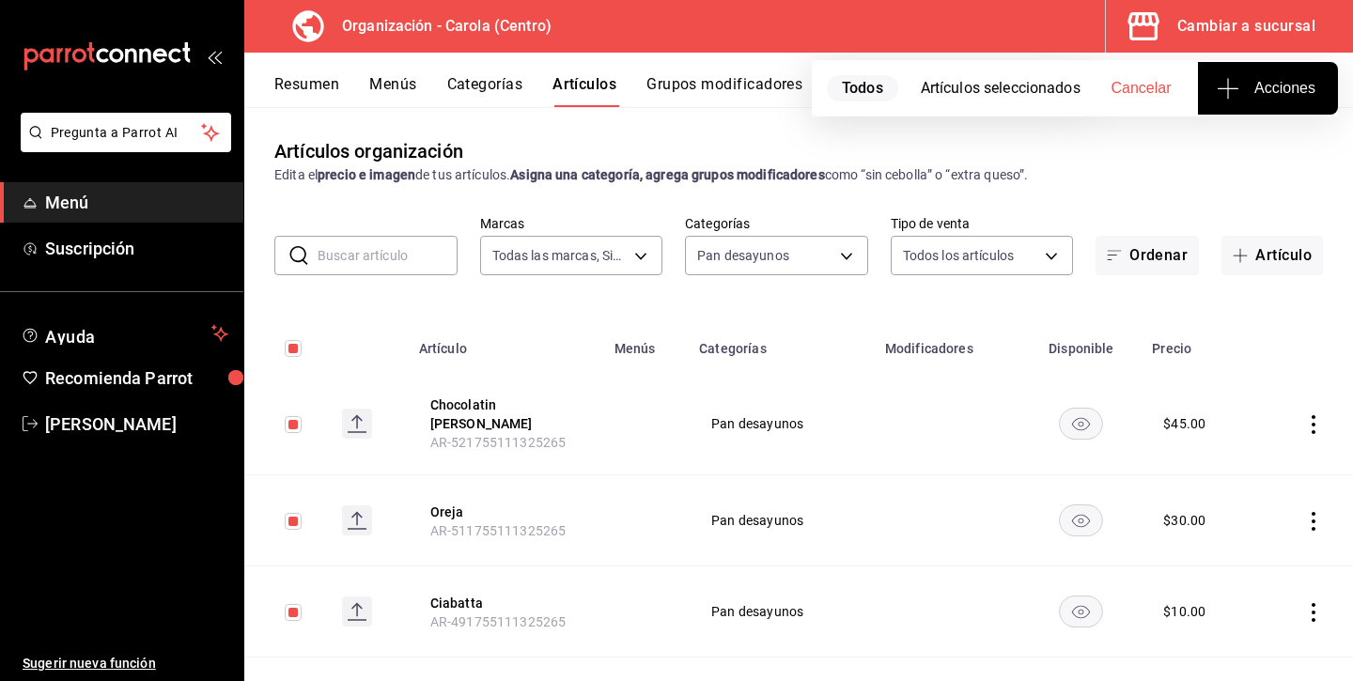
checkbox input "true"
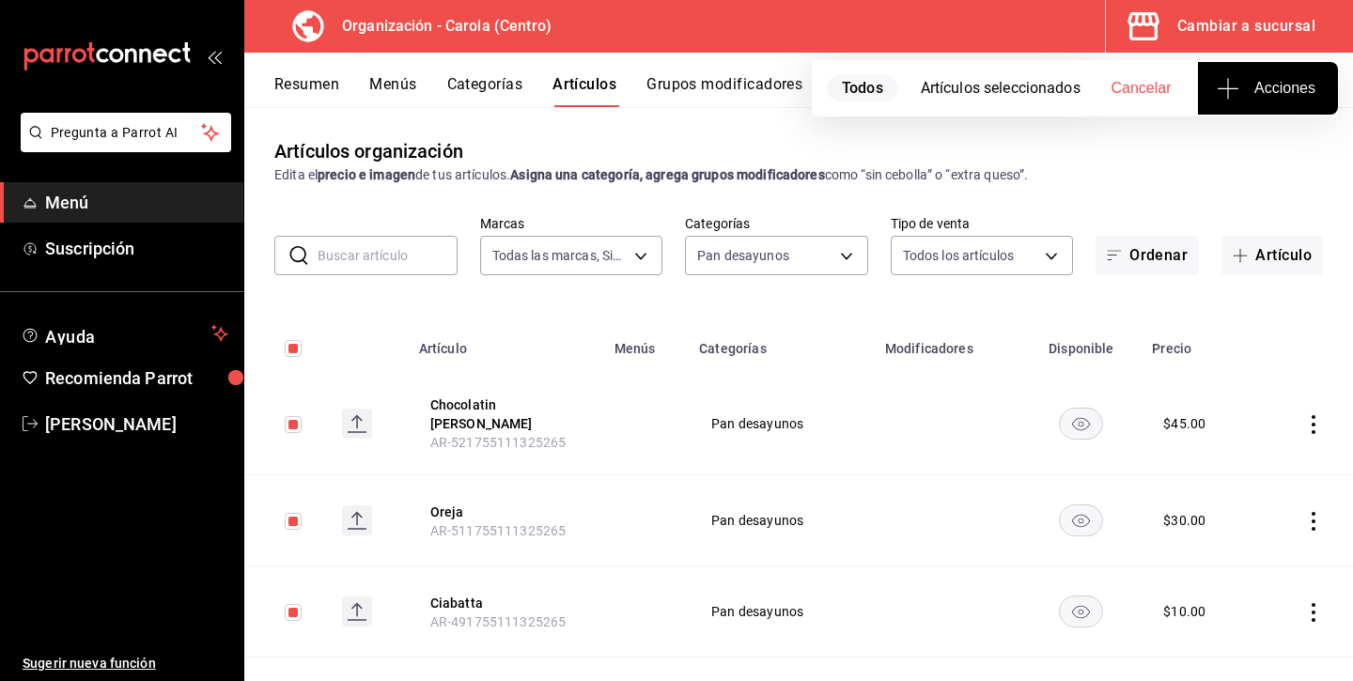
checkbox input "true"
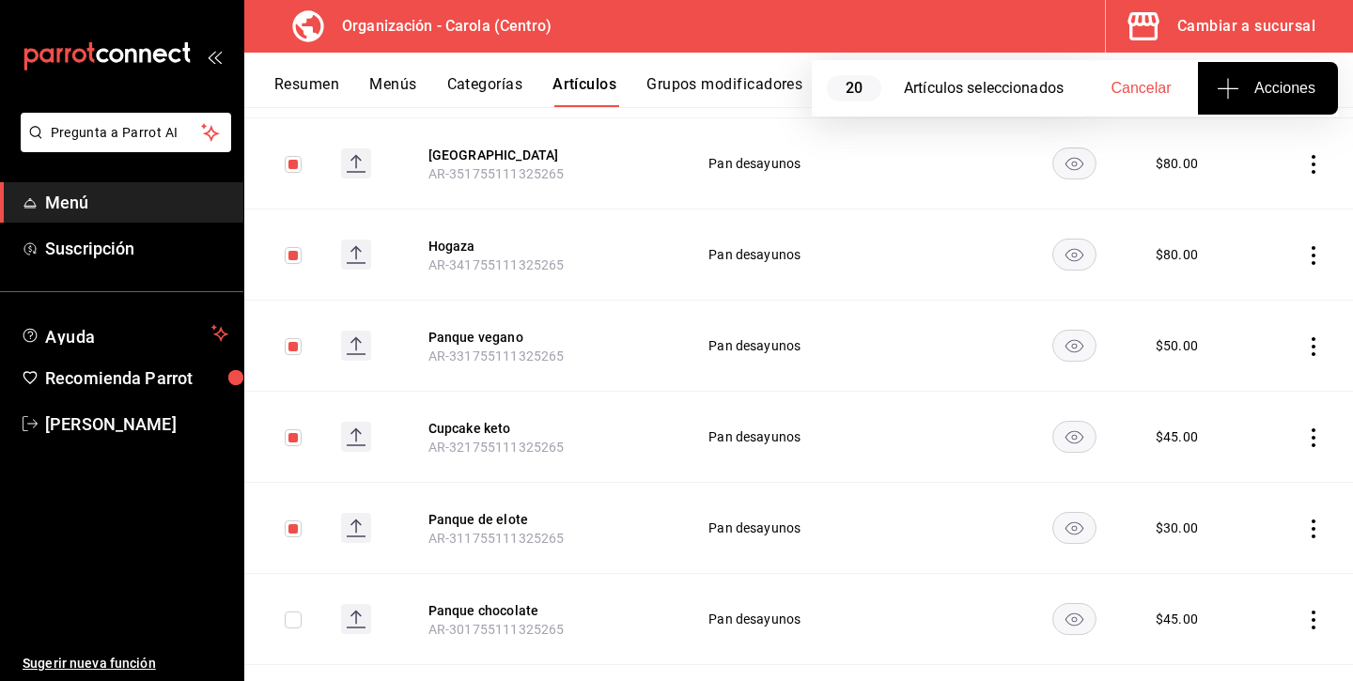
checkbox input "true"
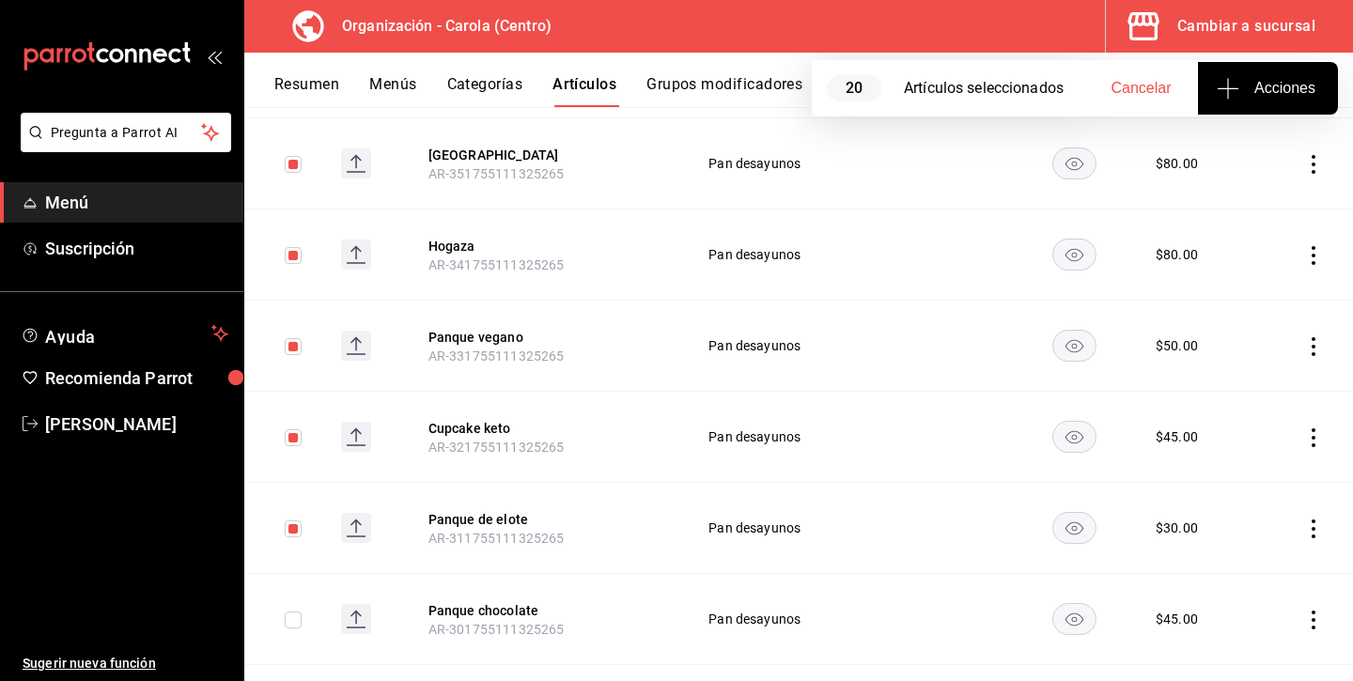
checkbox input "true"
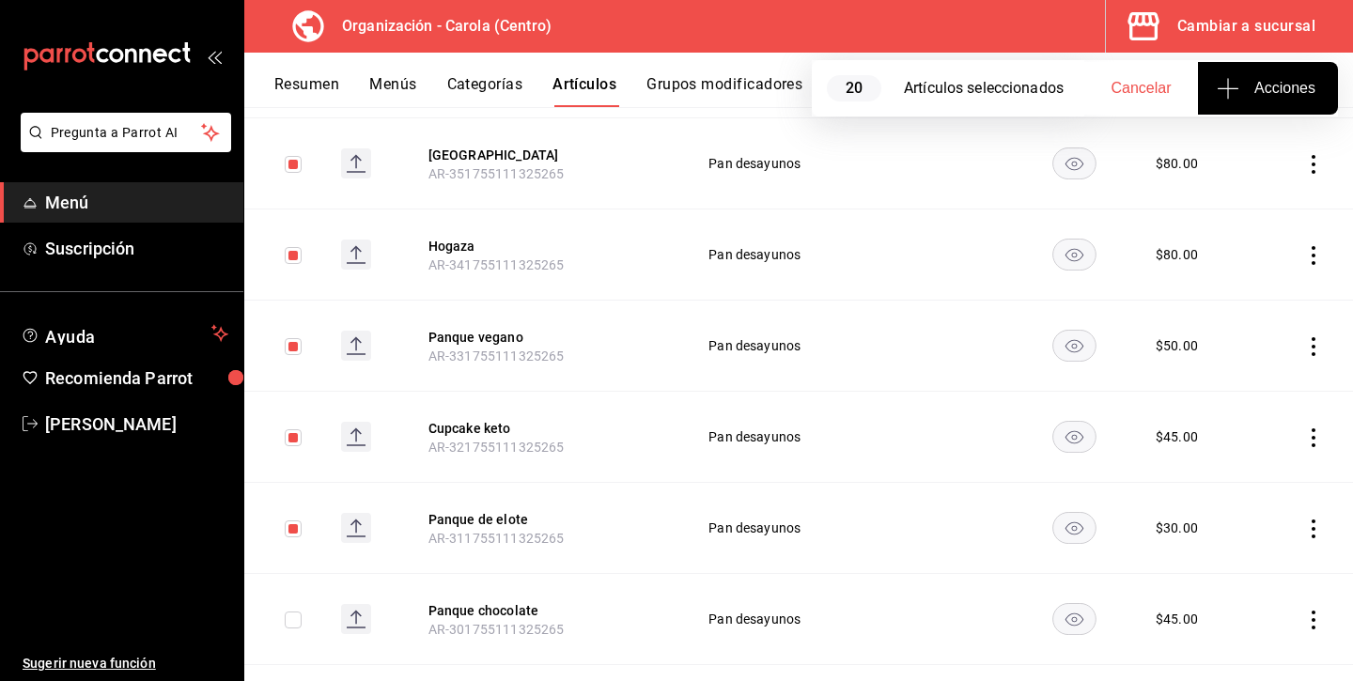
checkbox input "true"
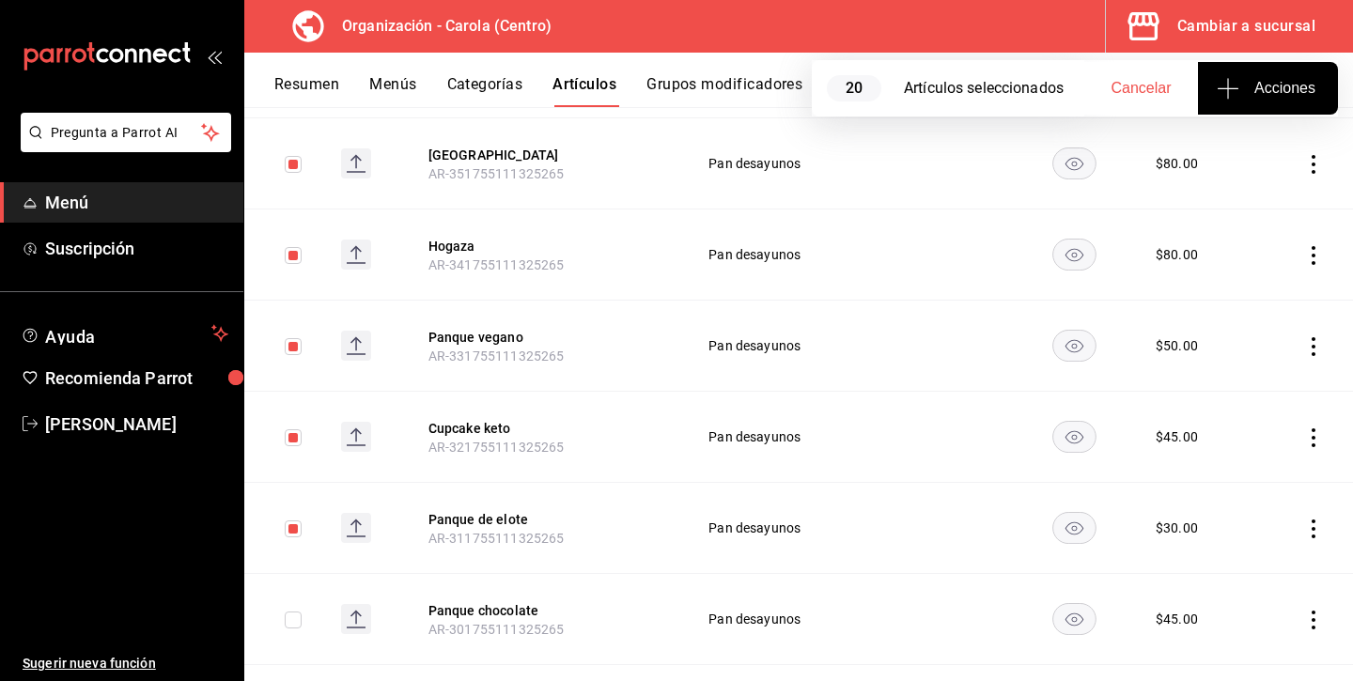
checkbox input "true"
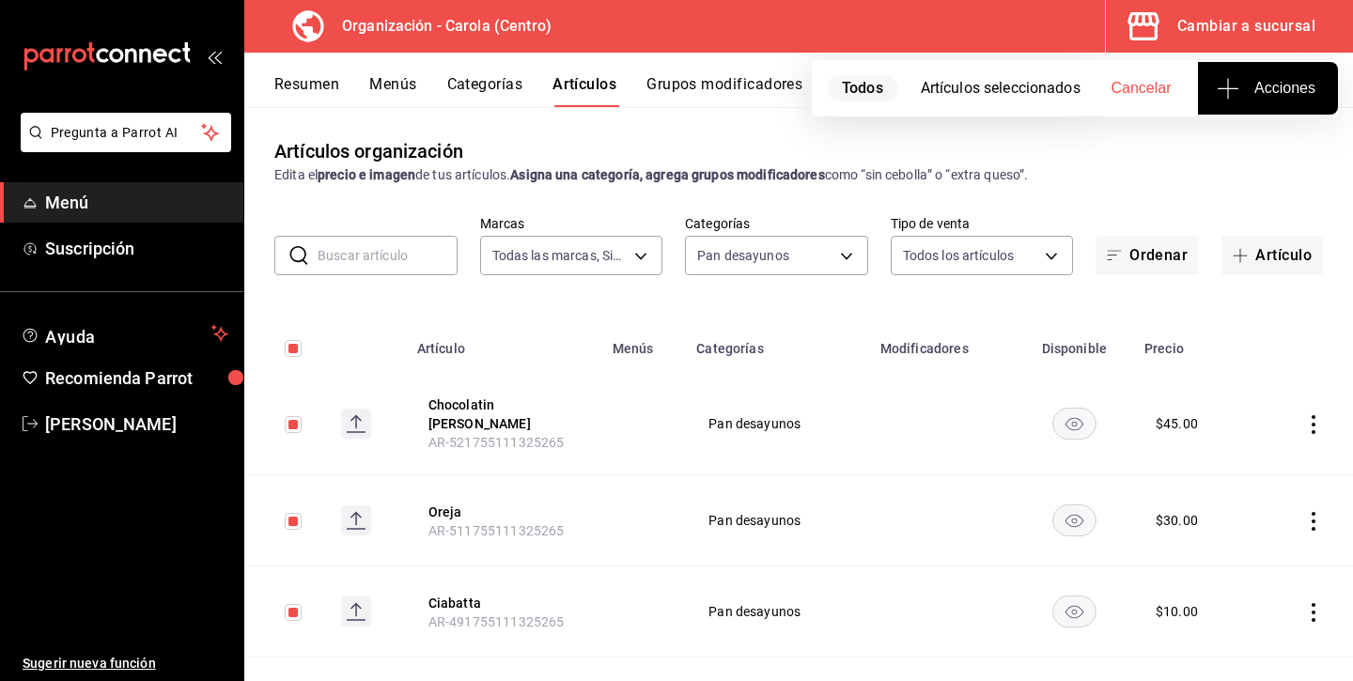
click at [1261, 112] on button "Acciones" at bounding box center [1268, 88] width 140 height 53
click at [1233, 78] on div at bounding box center [676, 340] width 1353 height 681
click at [1230, 109] on button "Acciones" at bounding box center [1268, 88] width 140 height 53
click at [1237, 161] on li "Agregar tipo" at bounding box center [1266, 147] width 141 height 50
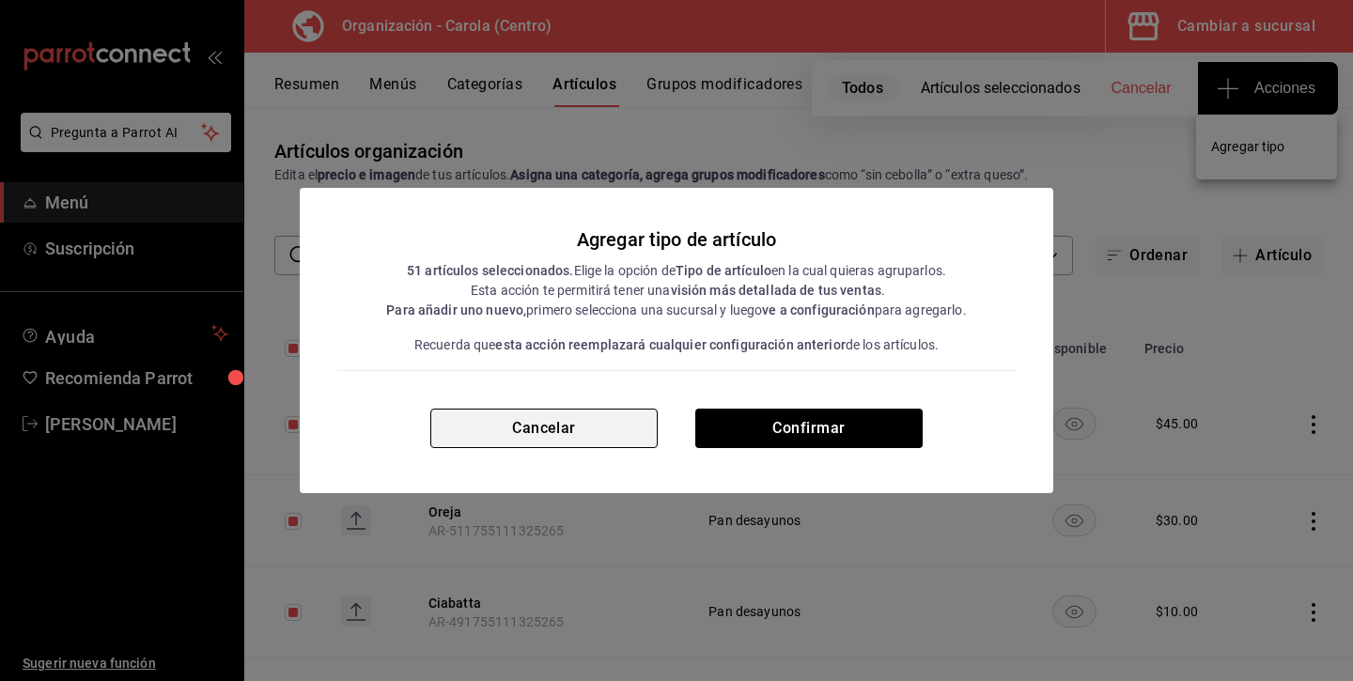
click at [588, 446] on button "Cancelar" at bounding box center [543, 428] width 227 height 39
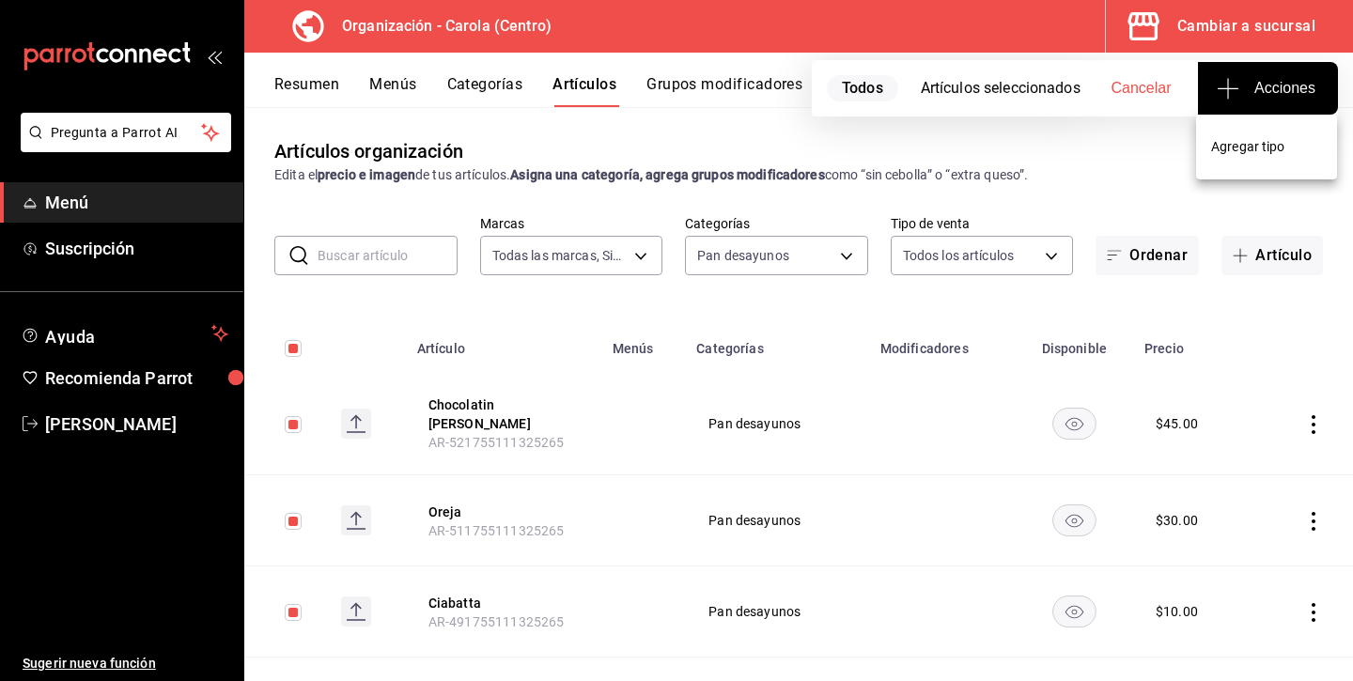
click at [607, 428] on div at bounding box center [676, 340] width 1353 height 681
click at [969, 84] on div "Artículos seleccionados" at bounding box center [1005, 88] width 169 height 23
click at [876, 87] on span "Todos" at bounding box center [862, 88] width 71 height 26
click at [1148, 77] on button "Cancelar" at bounding box center [1141, 88] width 114 height 53
checkbox input "false"
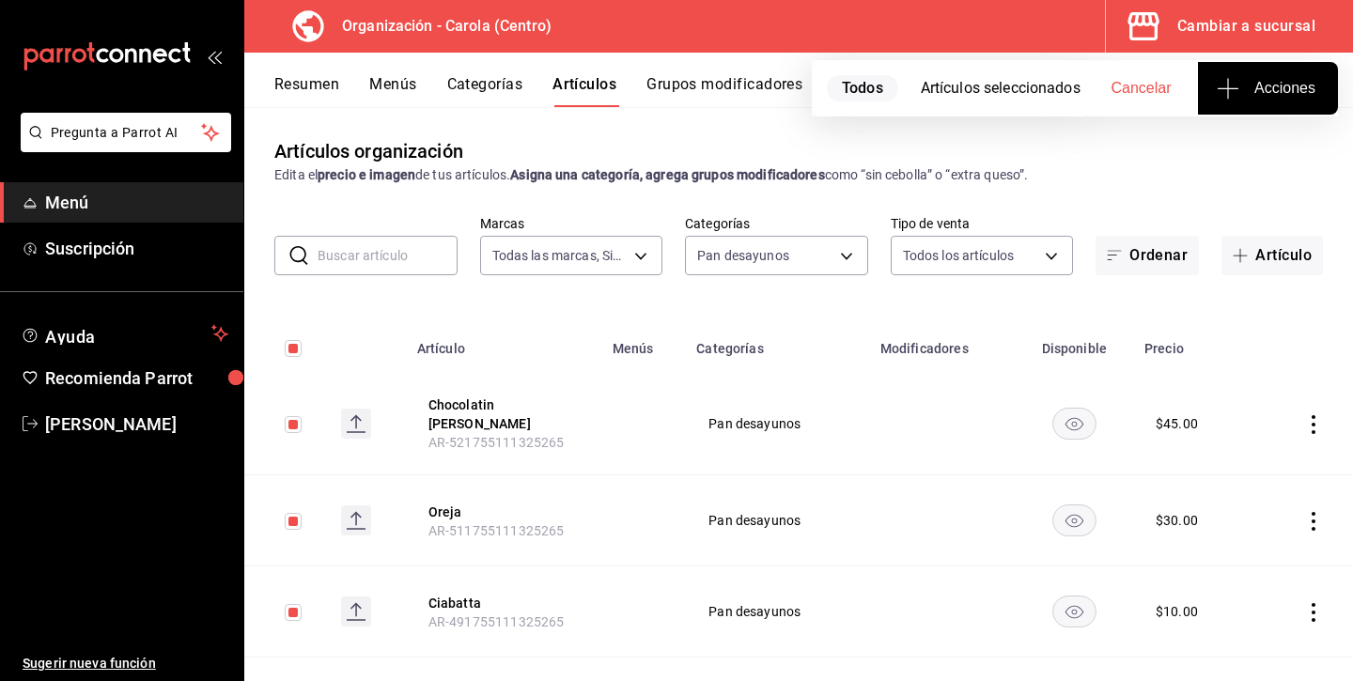
checkbox input "false"
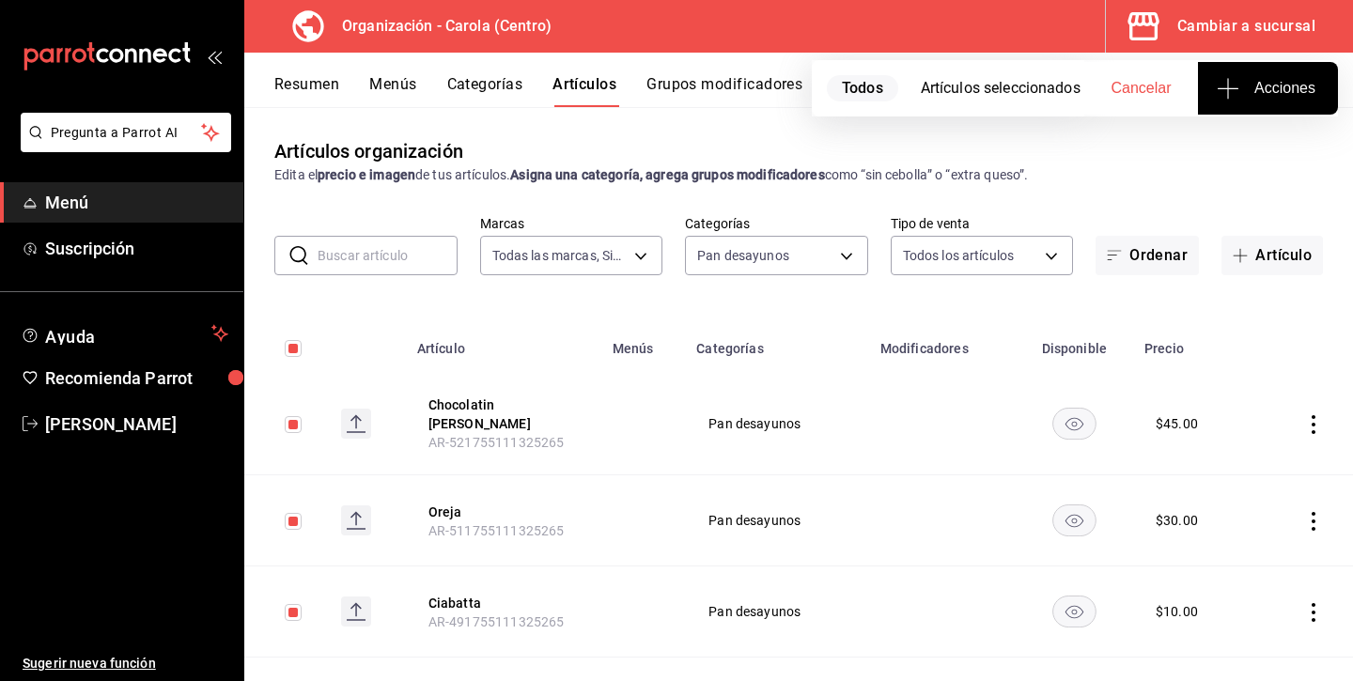
checkbox input "false"
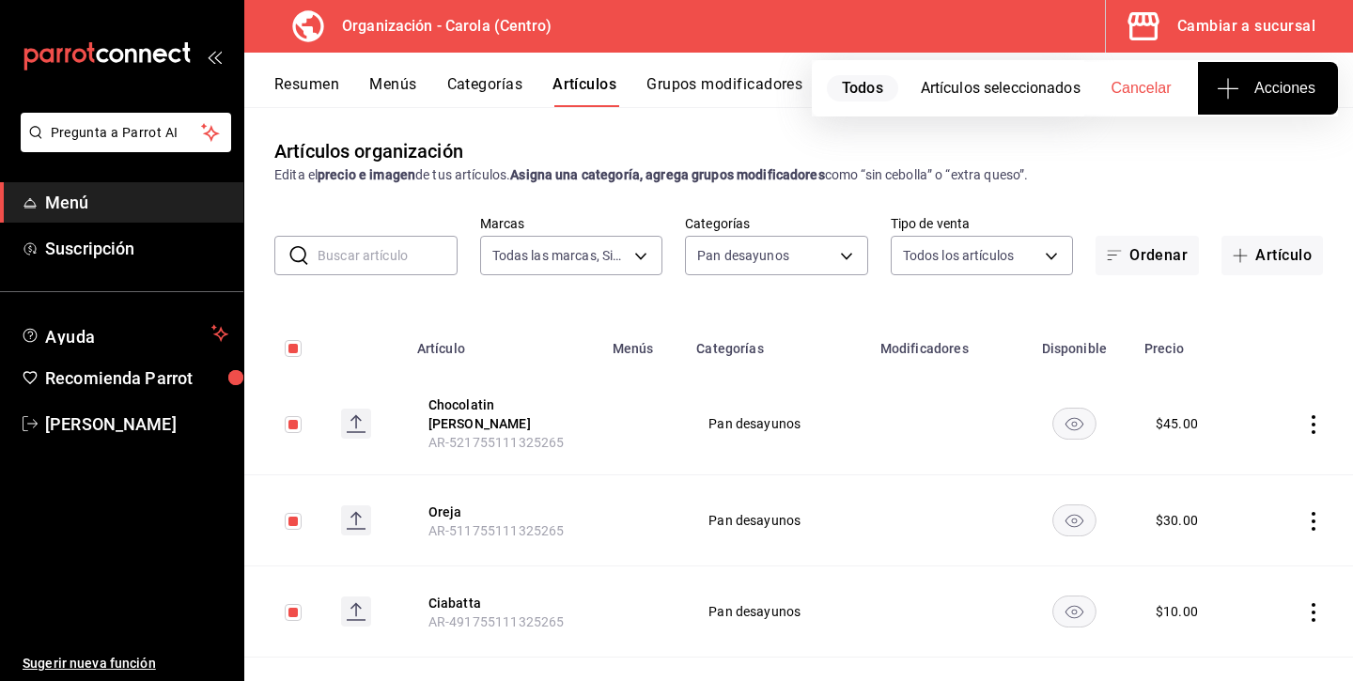
checkbox input "false"
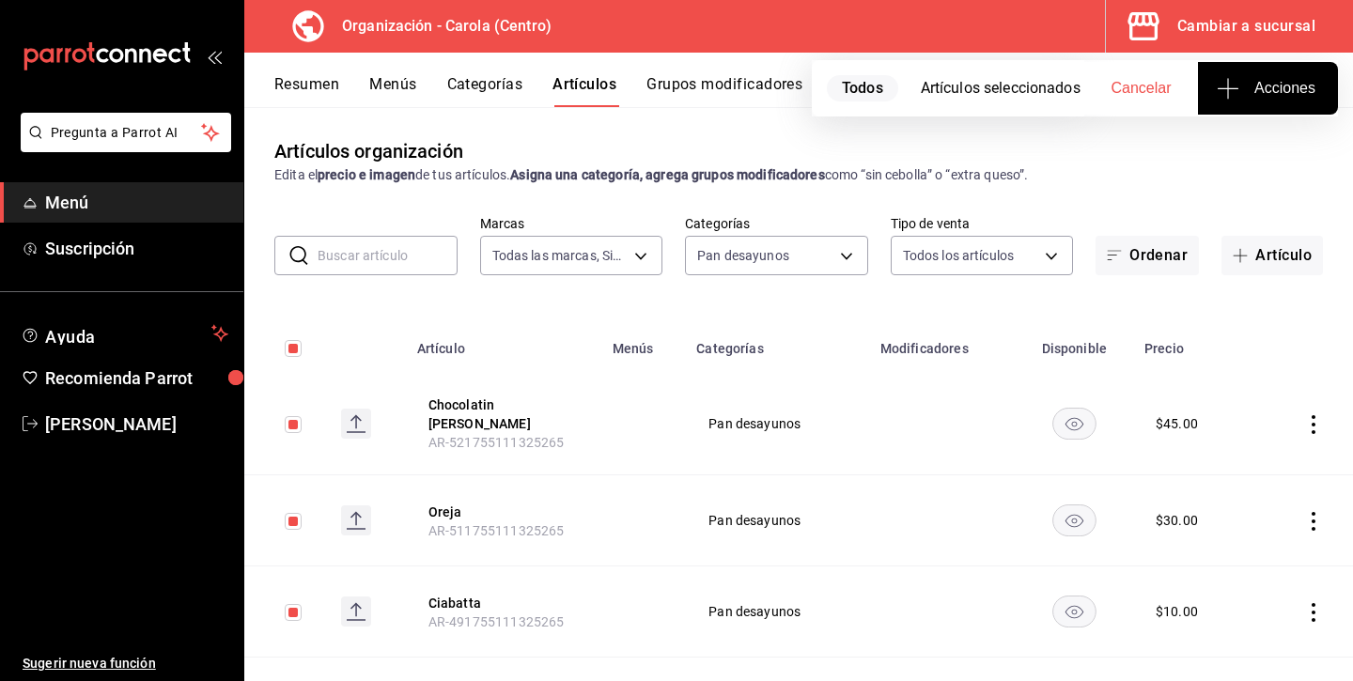
checkbox input "false"
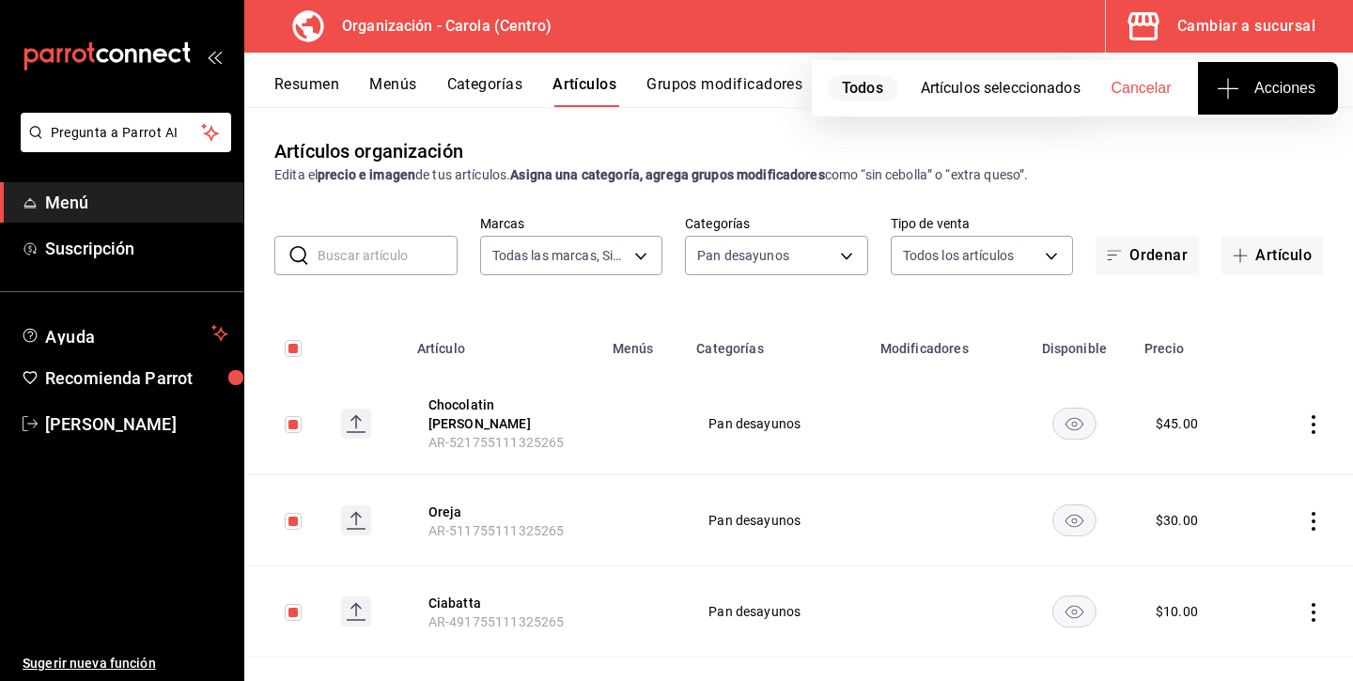
checkbox input "false"
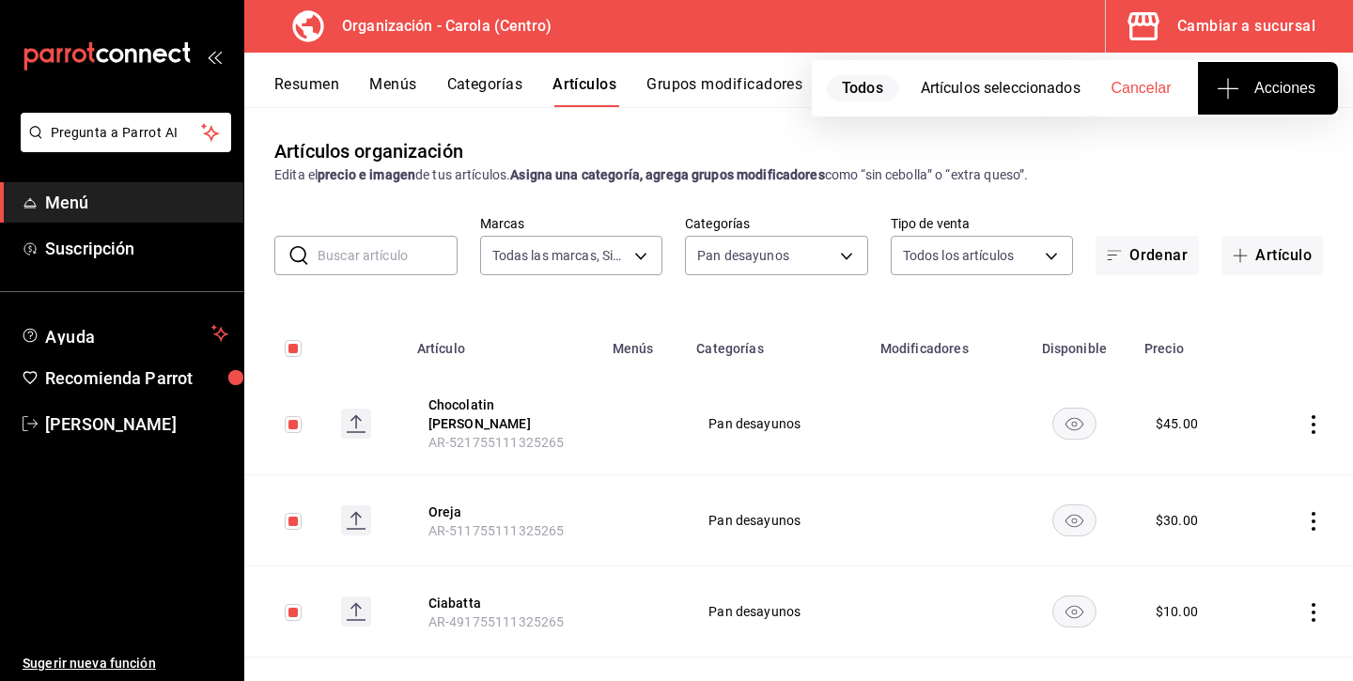
checkbox input "false"
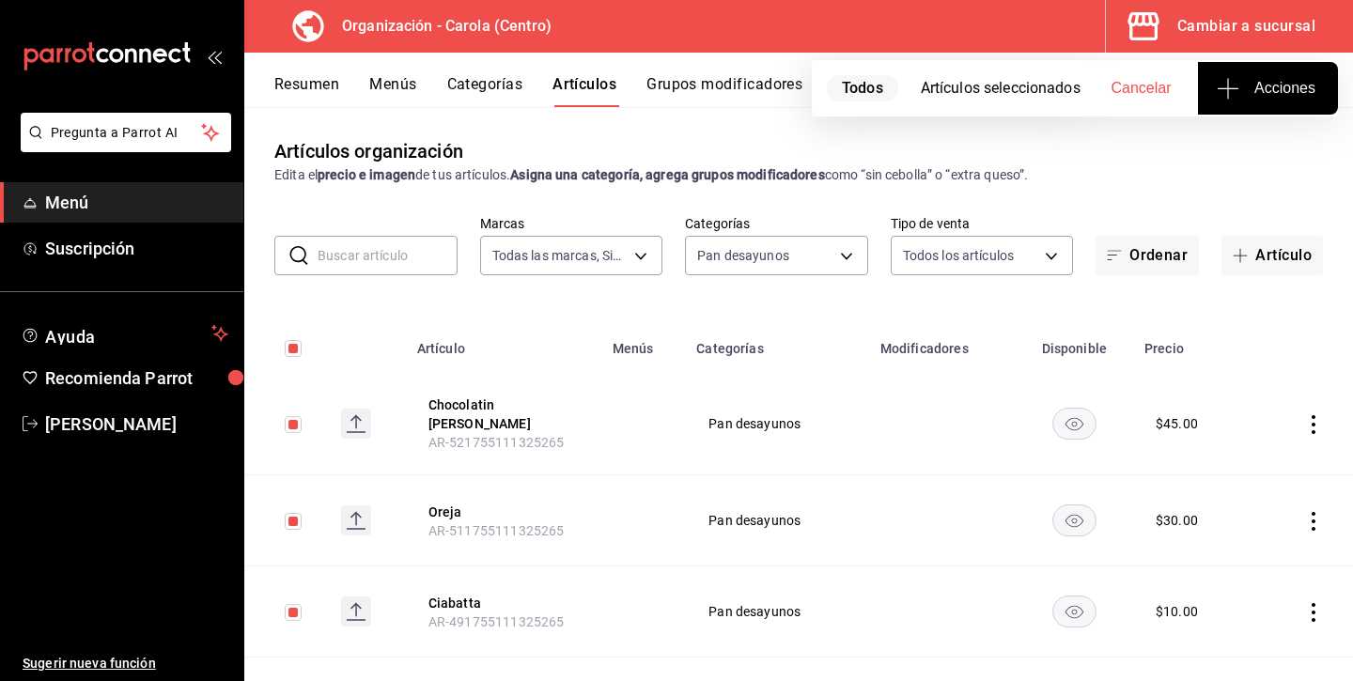
checkbox input "false"
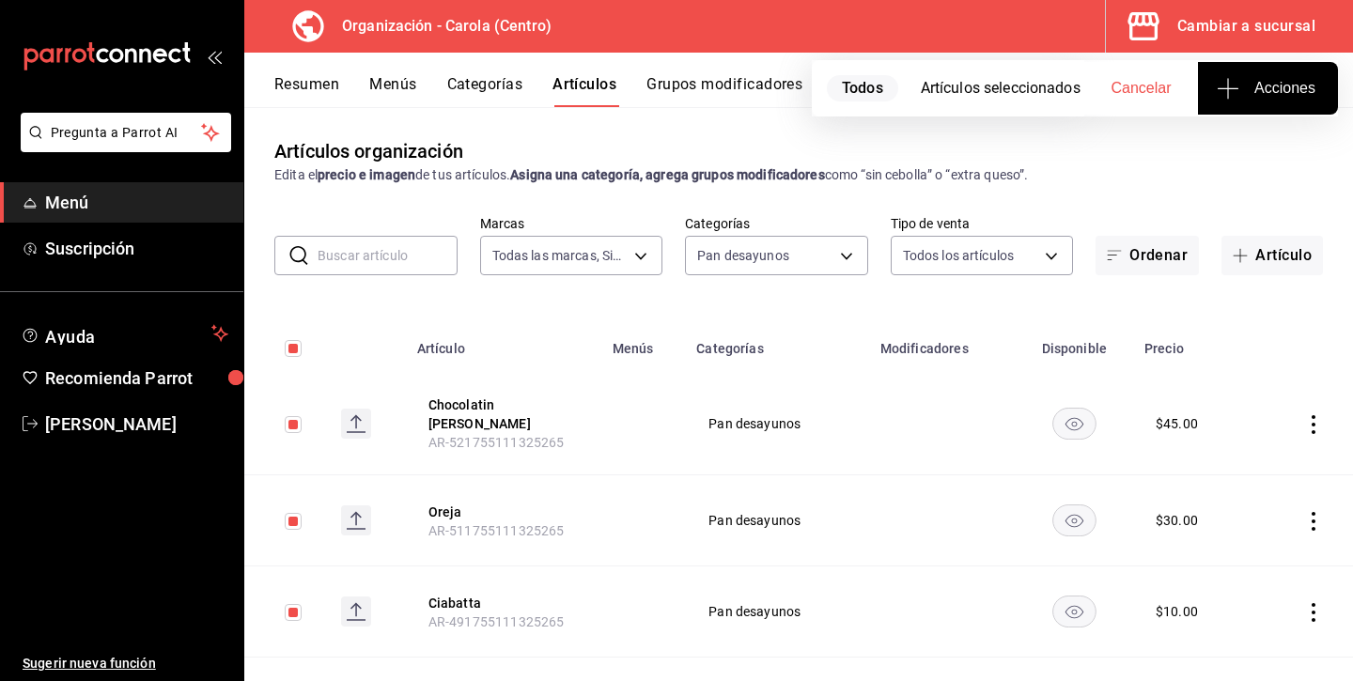
checkbox input "false"
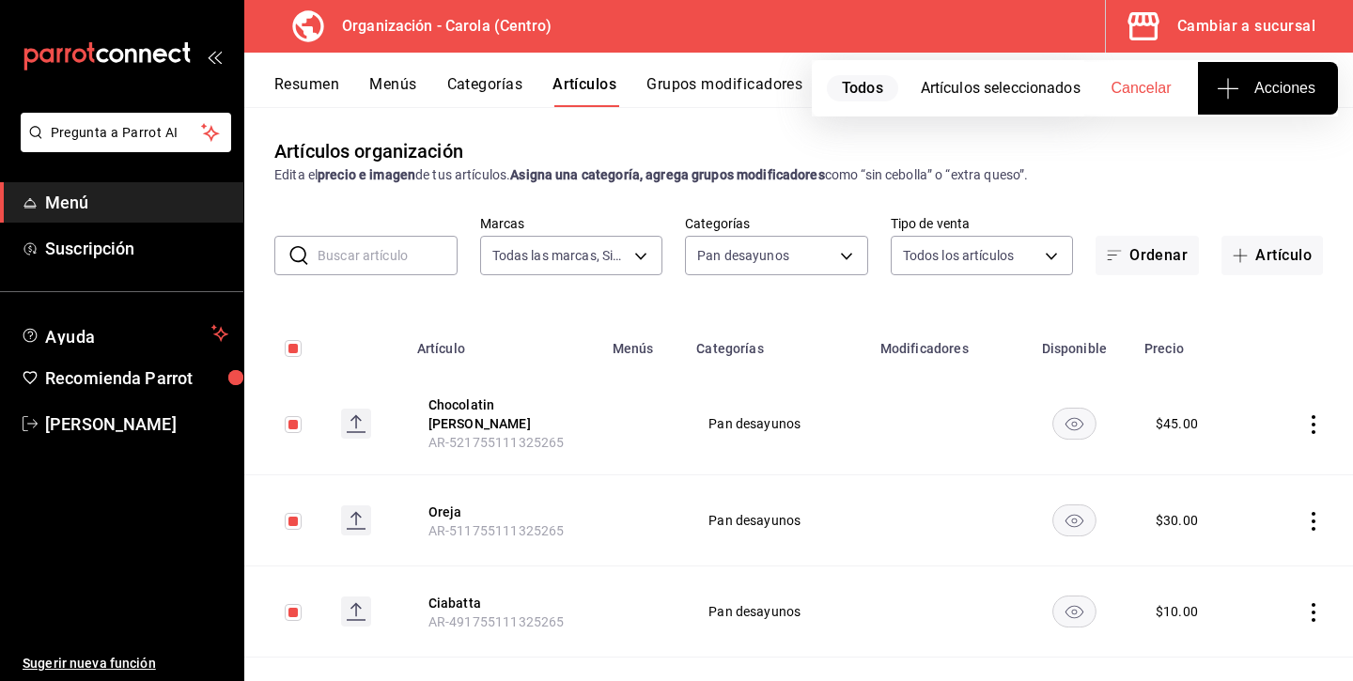
checkbox input "false"
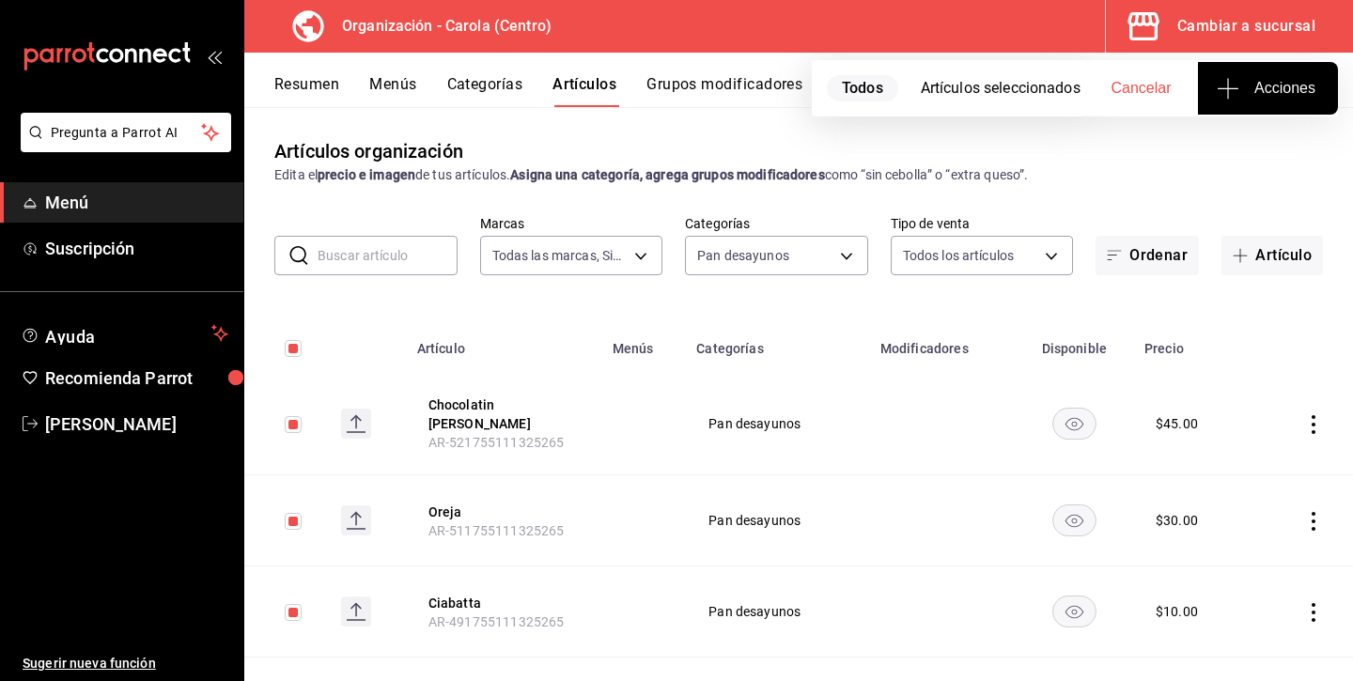
checkbox input "false"
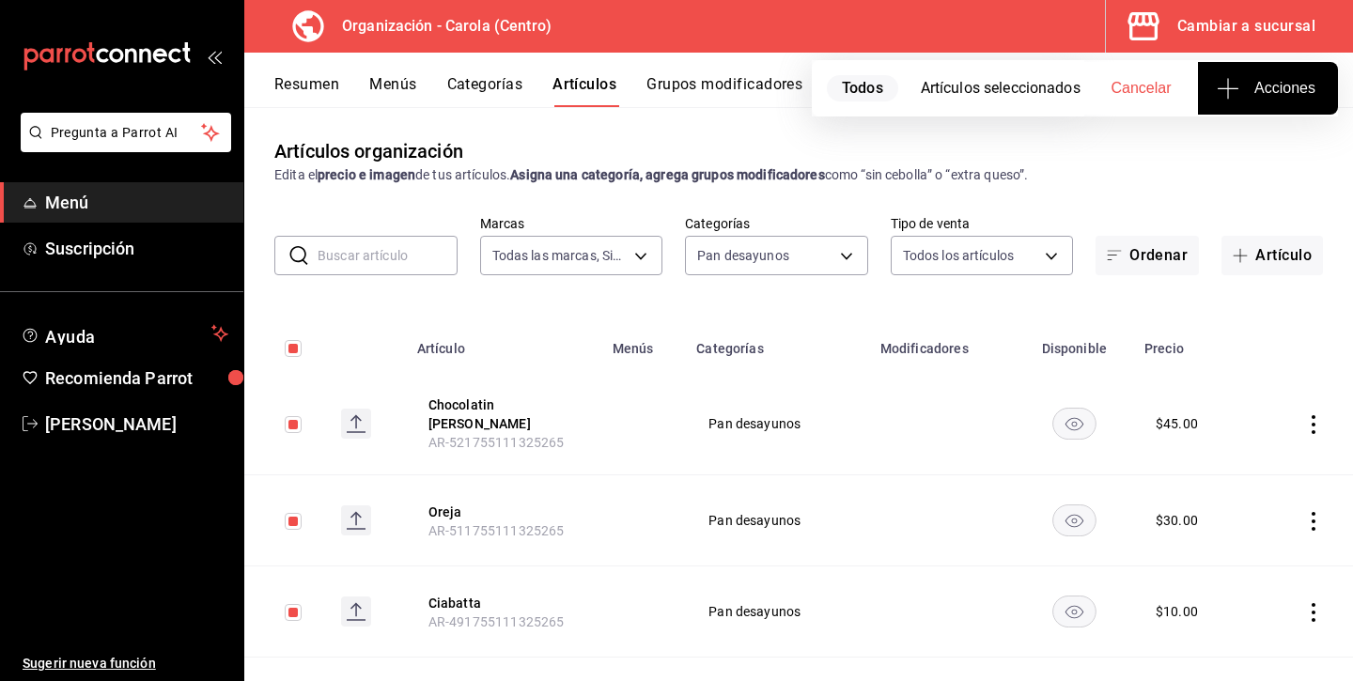
checkbox input "false"
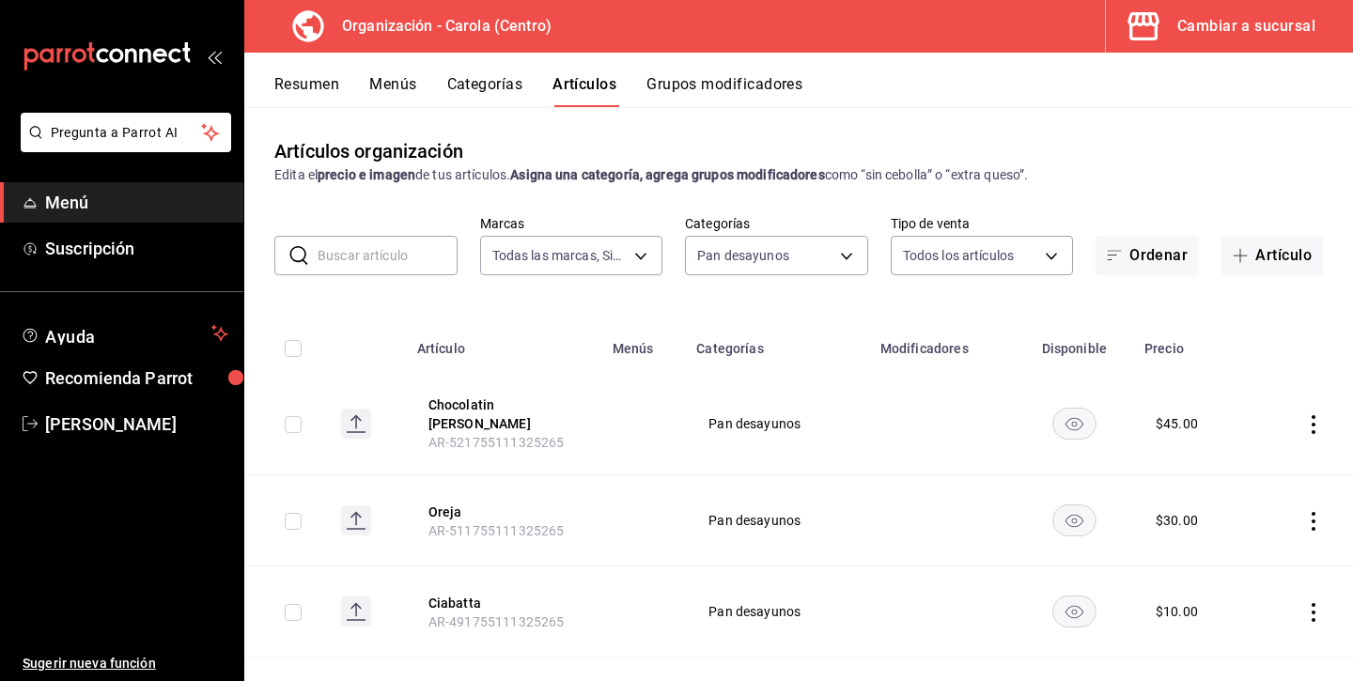
click at [299, 343] on input "checkbox" at bounding box center [293, 348] width 17 height 17
checkbox input "true"
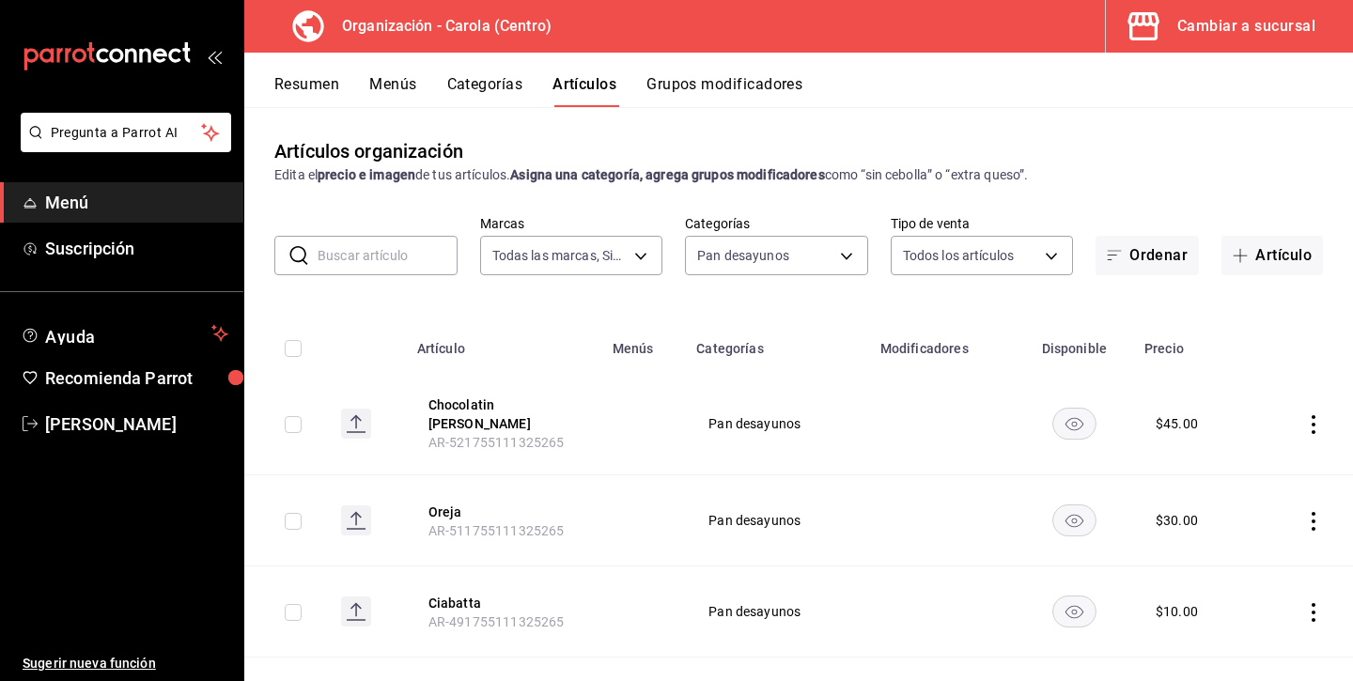
checkbox input "true"
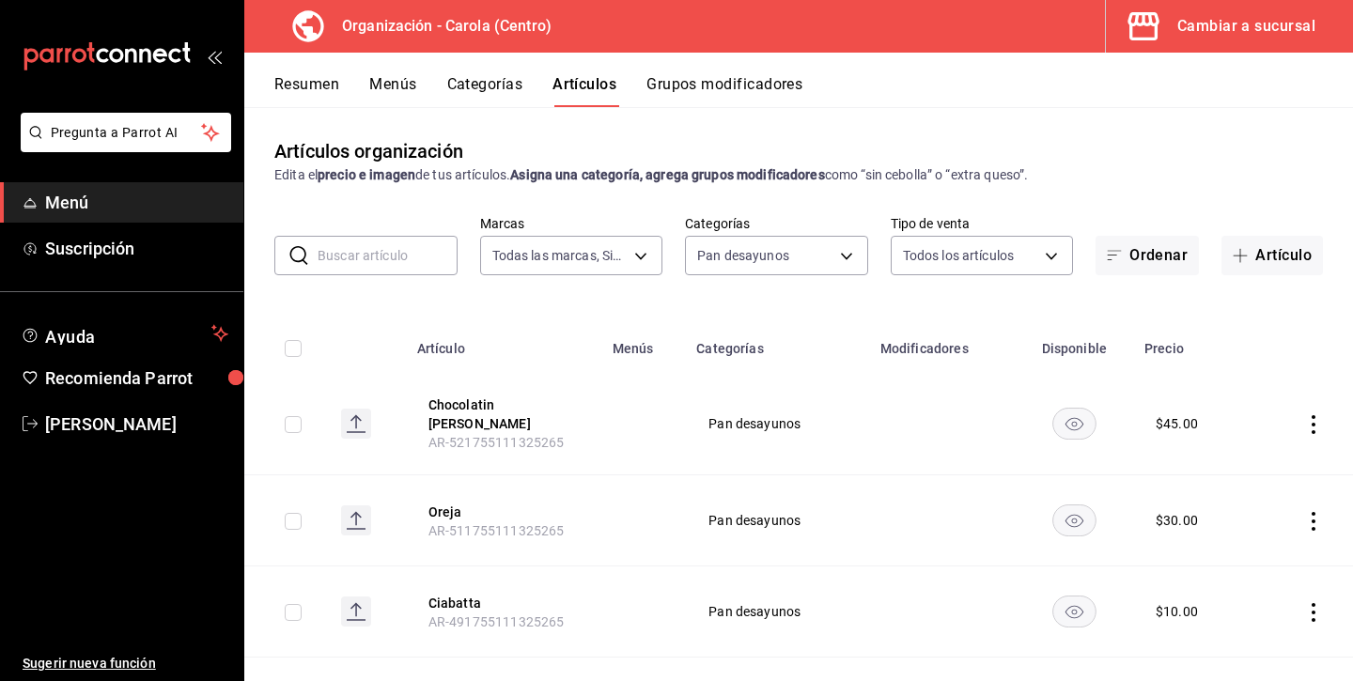
checkbox input "true"
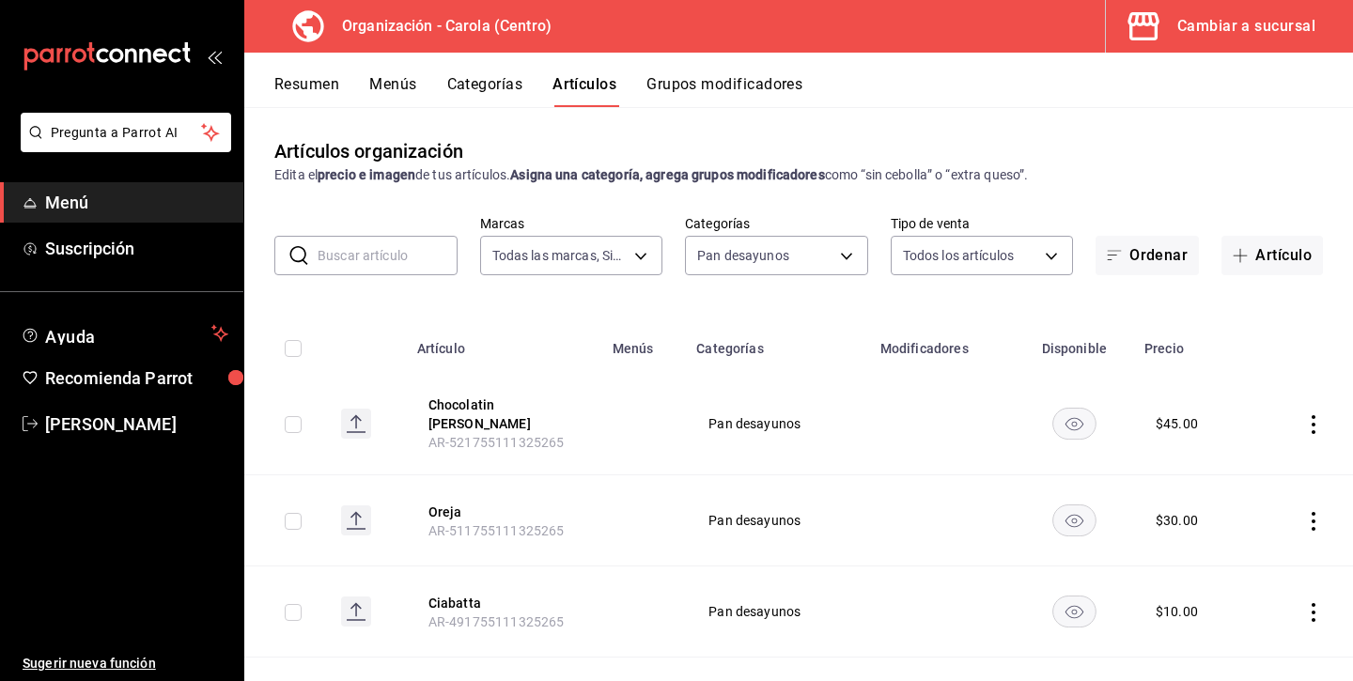
checkbox input "true"
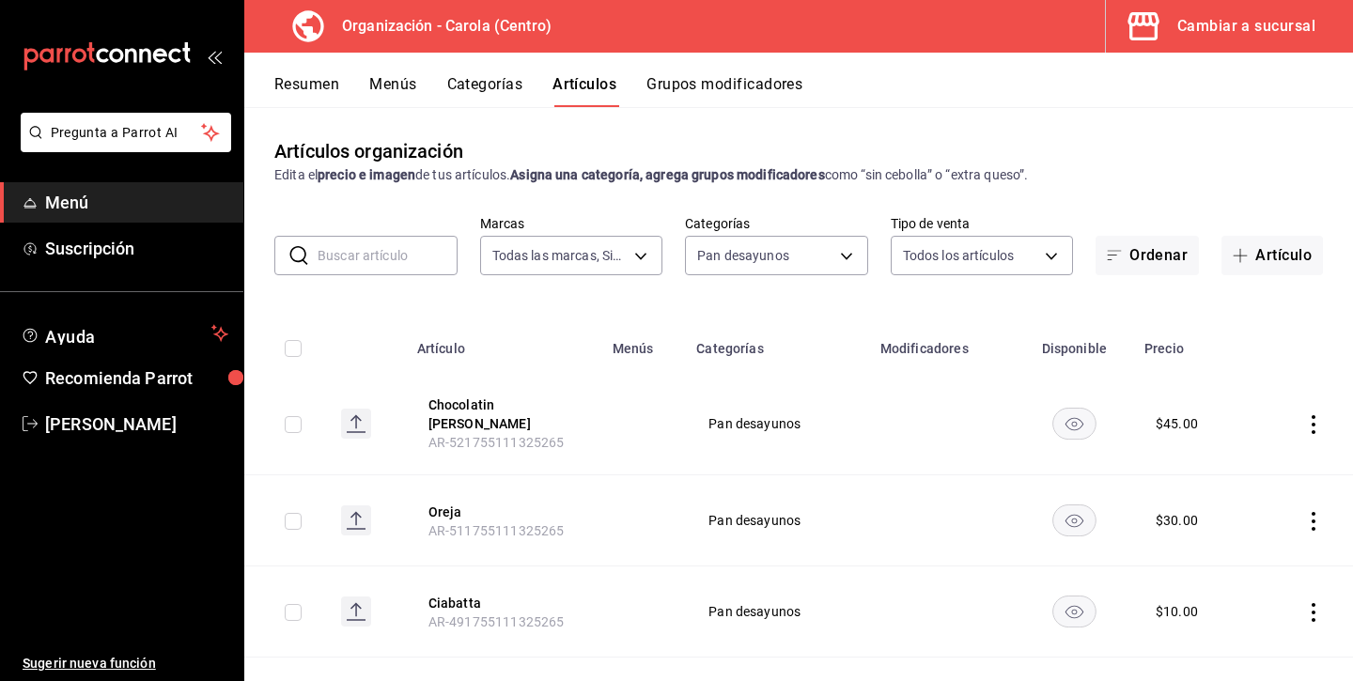
checkbox input "true"
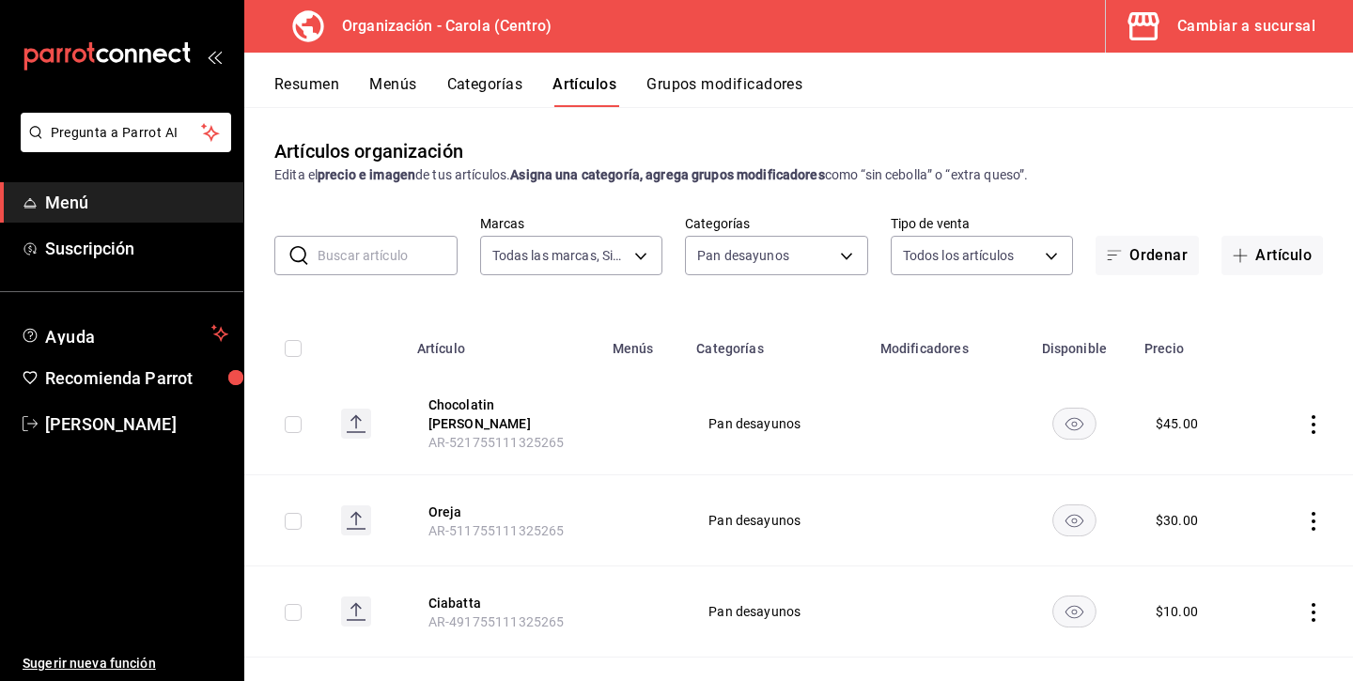
checkbox input "true"
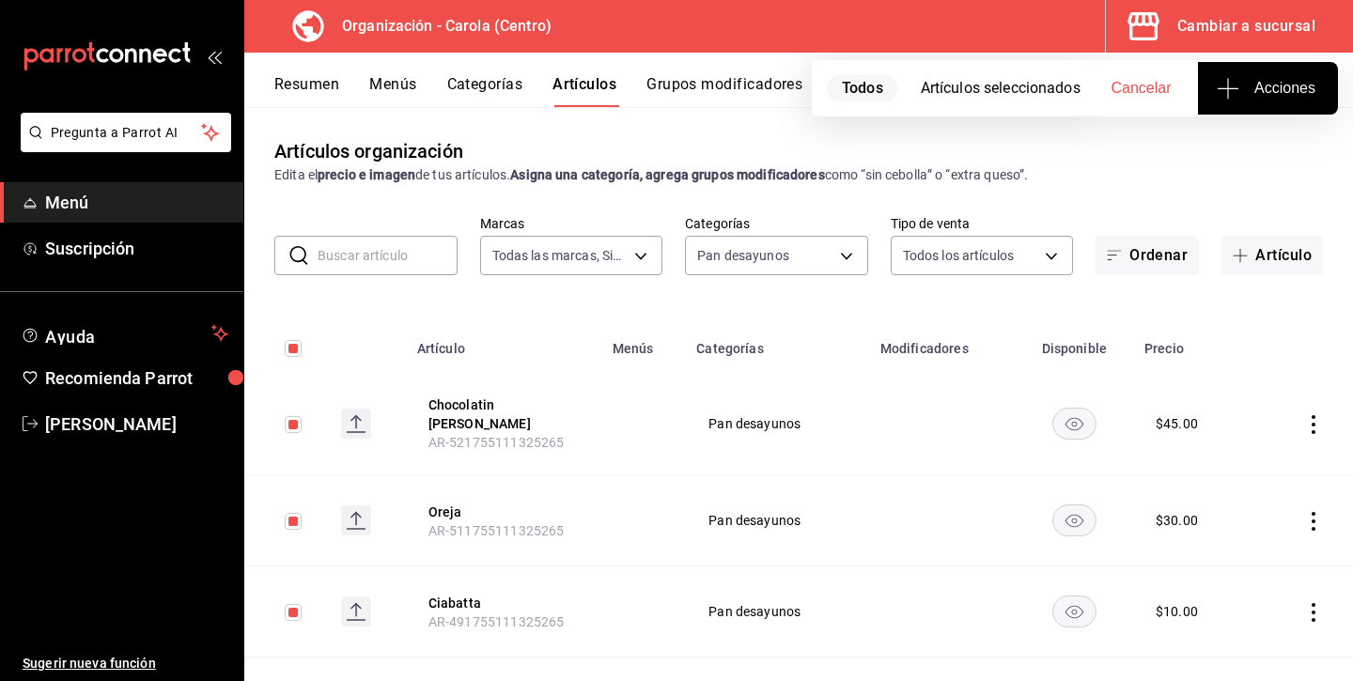
click at [1317, 415] on icon "actions" at bounding box center [1313, 424] width 19 height 19
click at [1242, 534] on span "Eliminar" at bounding box center [1257, 538] width 48 height 15
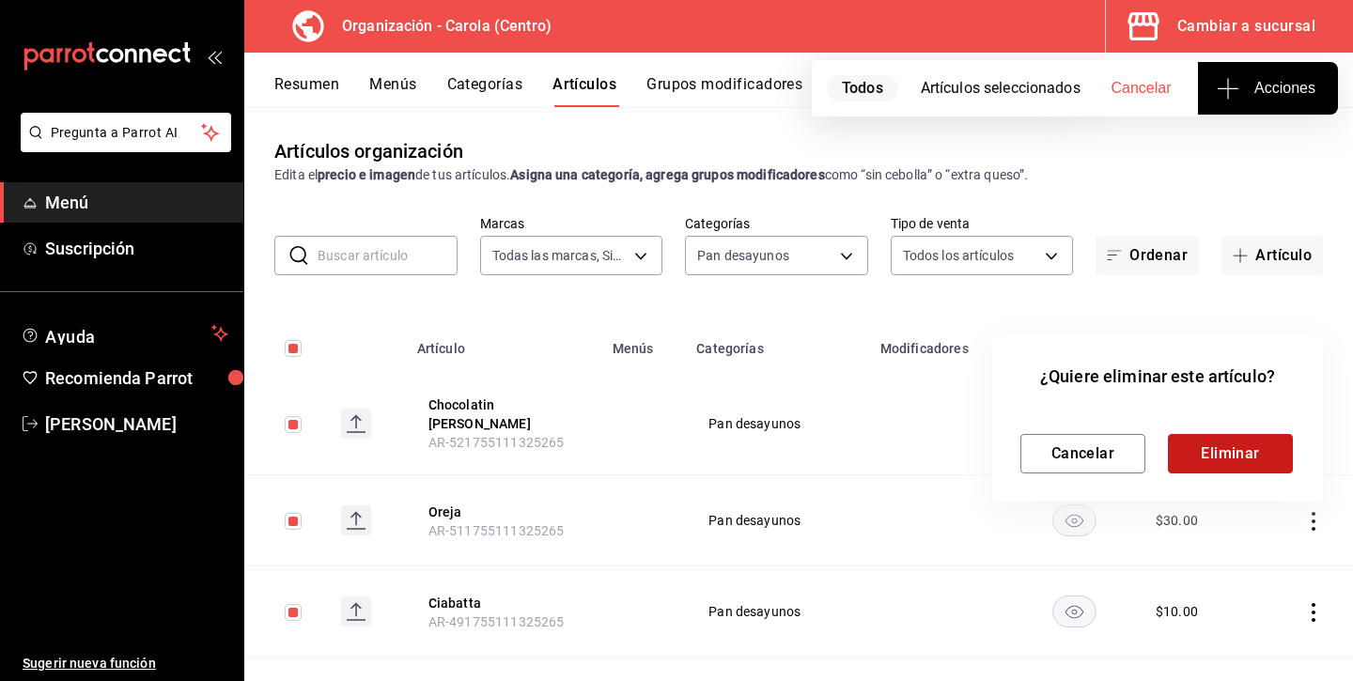
click at [1233, 454] on button "Eliminar" at bounding box center [1230, 453] width 125 height 39
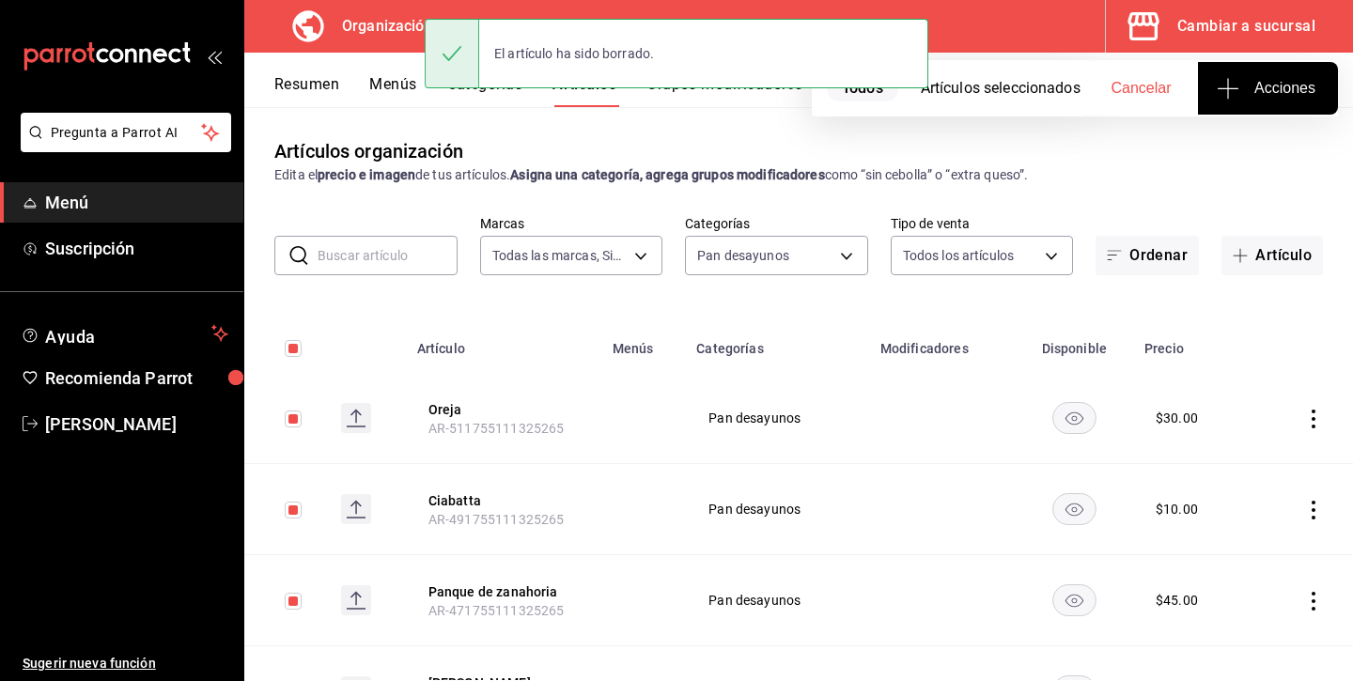
click at [1313, 418] on icon "actions" at bounding box center [1313, 419] width 4 height 19
click at [1268, 534] on span "Eliminar" at bounding box center [1257, 538] width 48 height 15
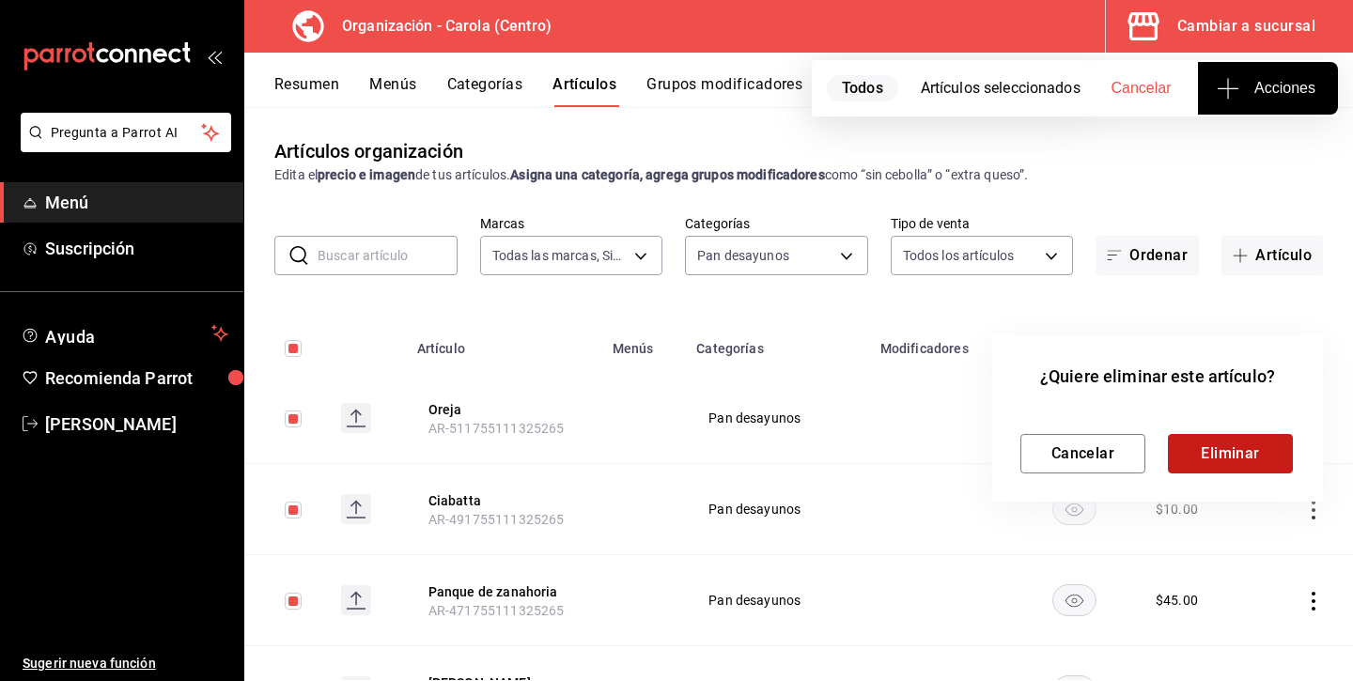
click at [1275, 452] on button "Eliminar" at bounding box center [1230, 453] width 125 height 39
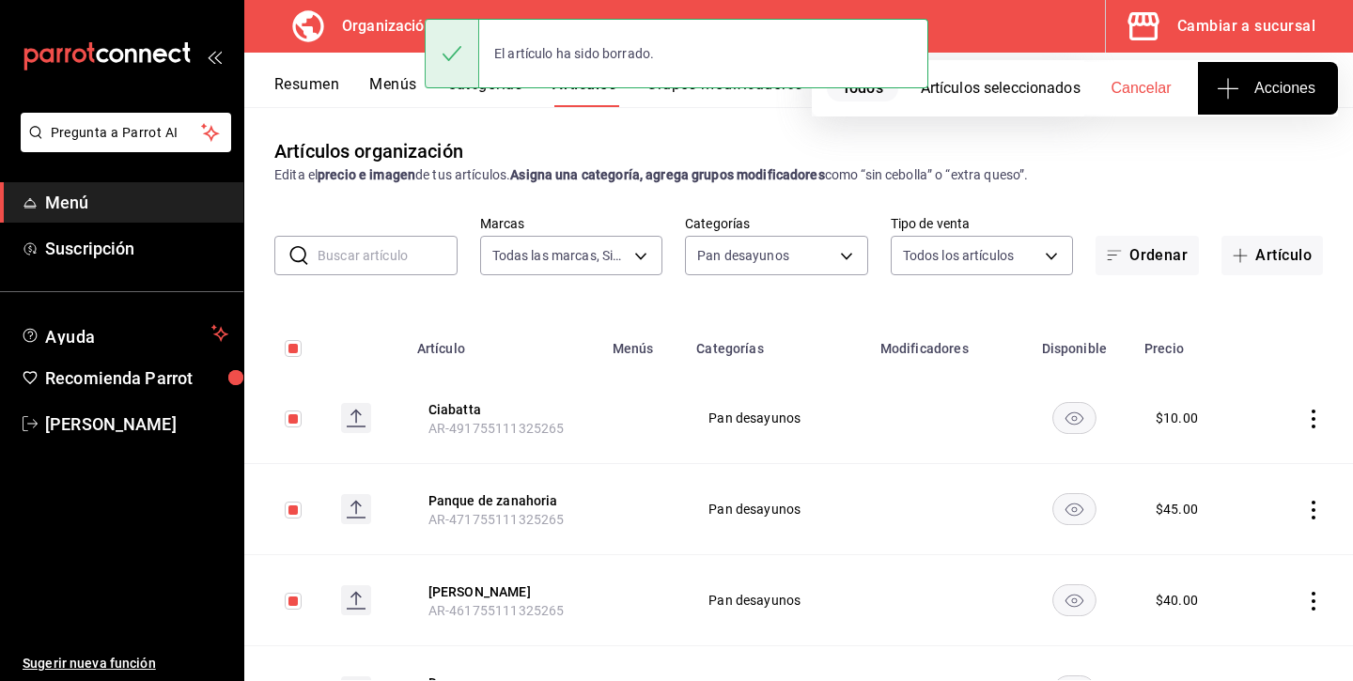
click at [1306, 425] on icon "actions" at bounding box center [1313, 419] width 19 height 19
click at [1253, 541] on span "Eliminar" at bounding box center [1257, 538] width 48 height 15
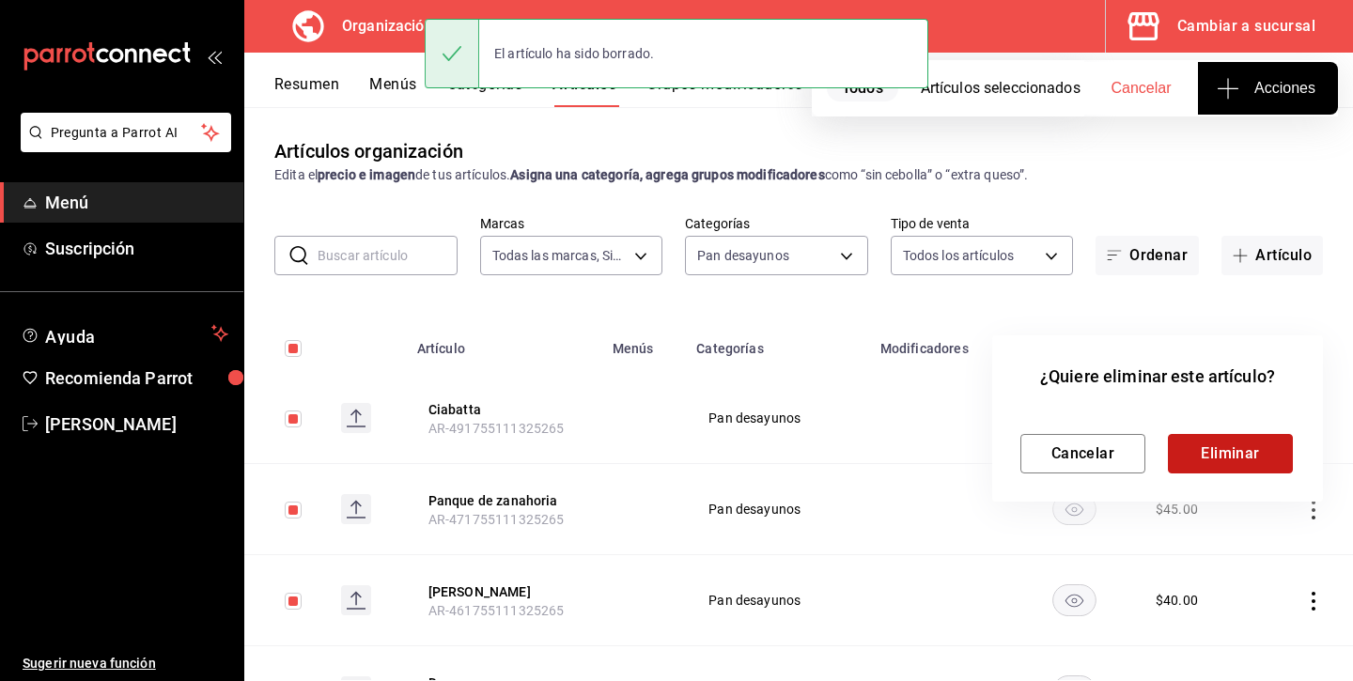
click at [1238, 454] on button "Eliminar" at bounding box center [1230, 453] width 125 height 39
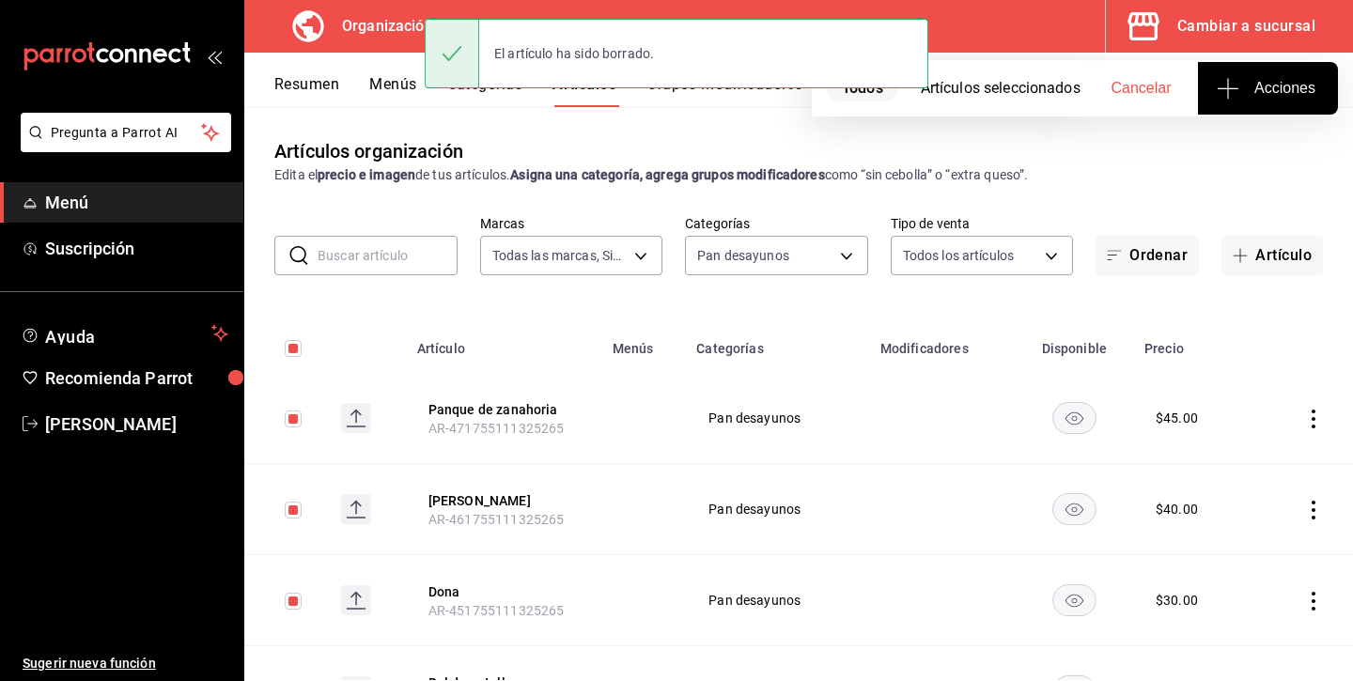
click at [303, 89] on button "Resumen" at bounding box center [306, 91] width 65 height 32
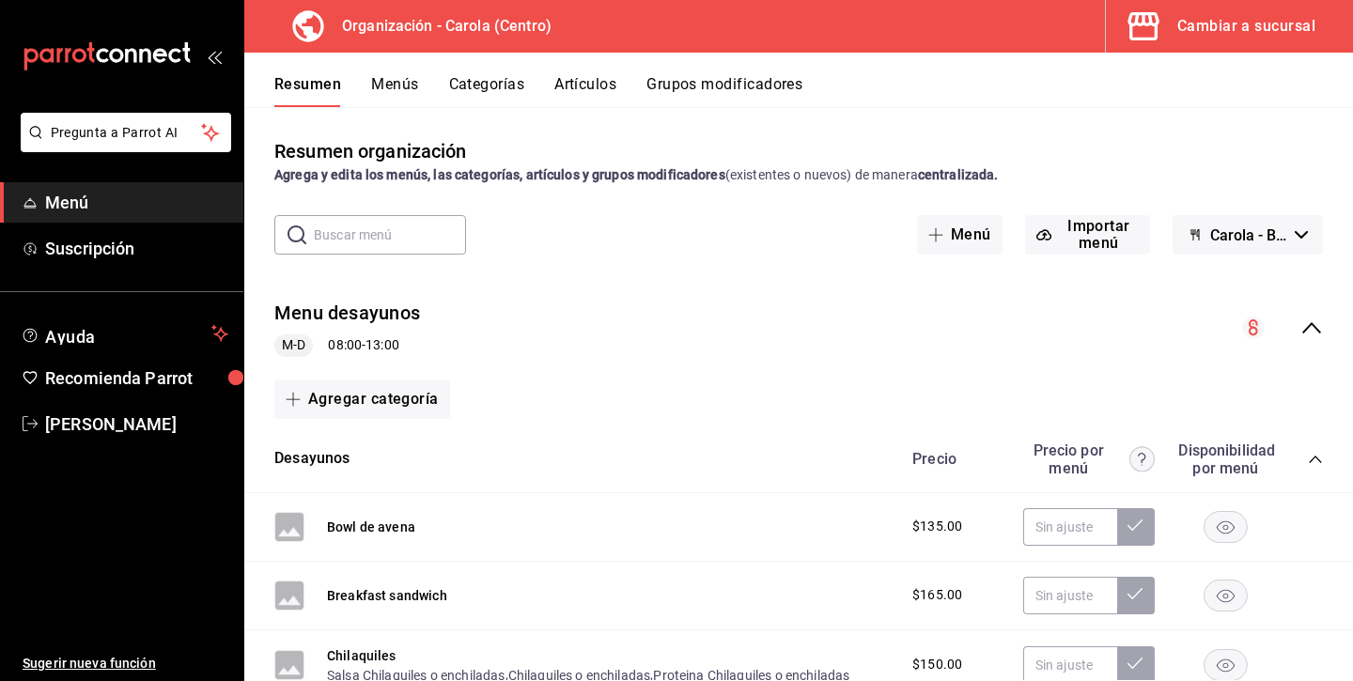
click at [1316, 335] on icon "collapse-menu-row" at bounding box center [1311, 328] width 23 height 23
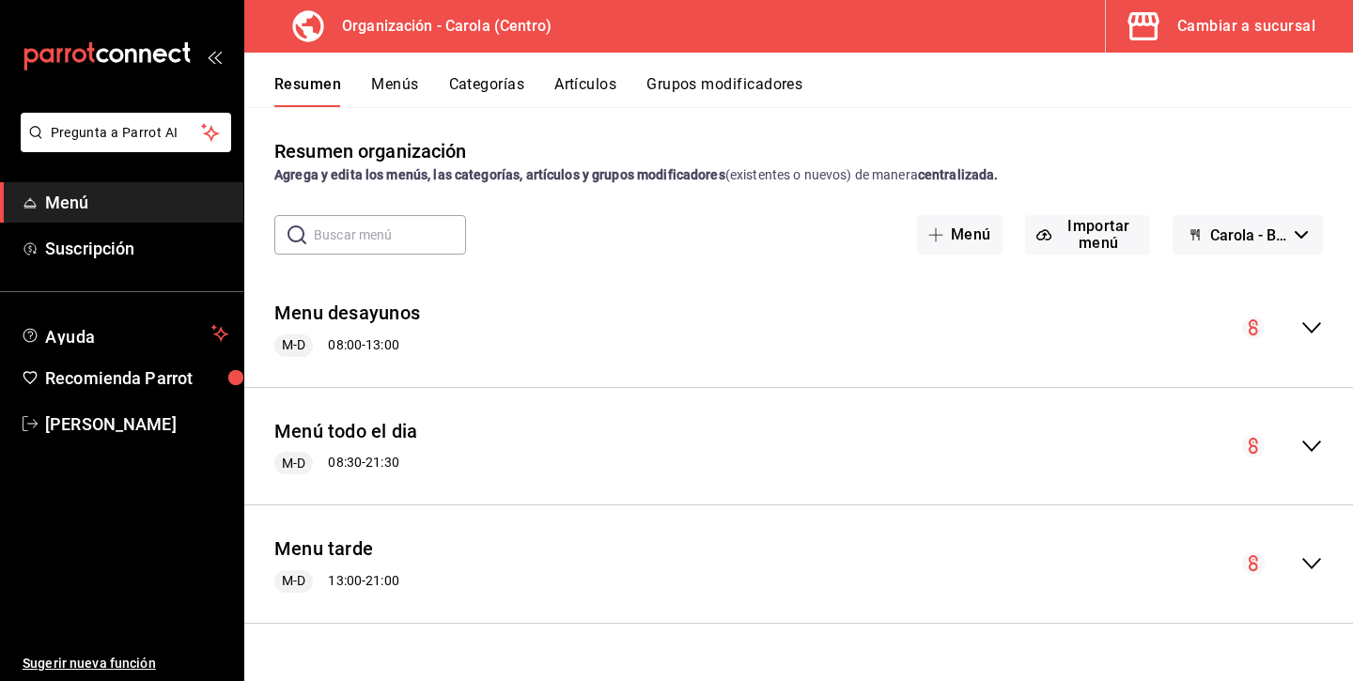
click at [1311, 445] on icon "collapse-menu-row" at bounding box center [1311, 446] width 23 height 23
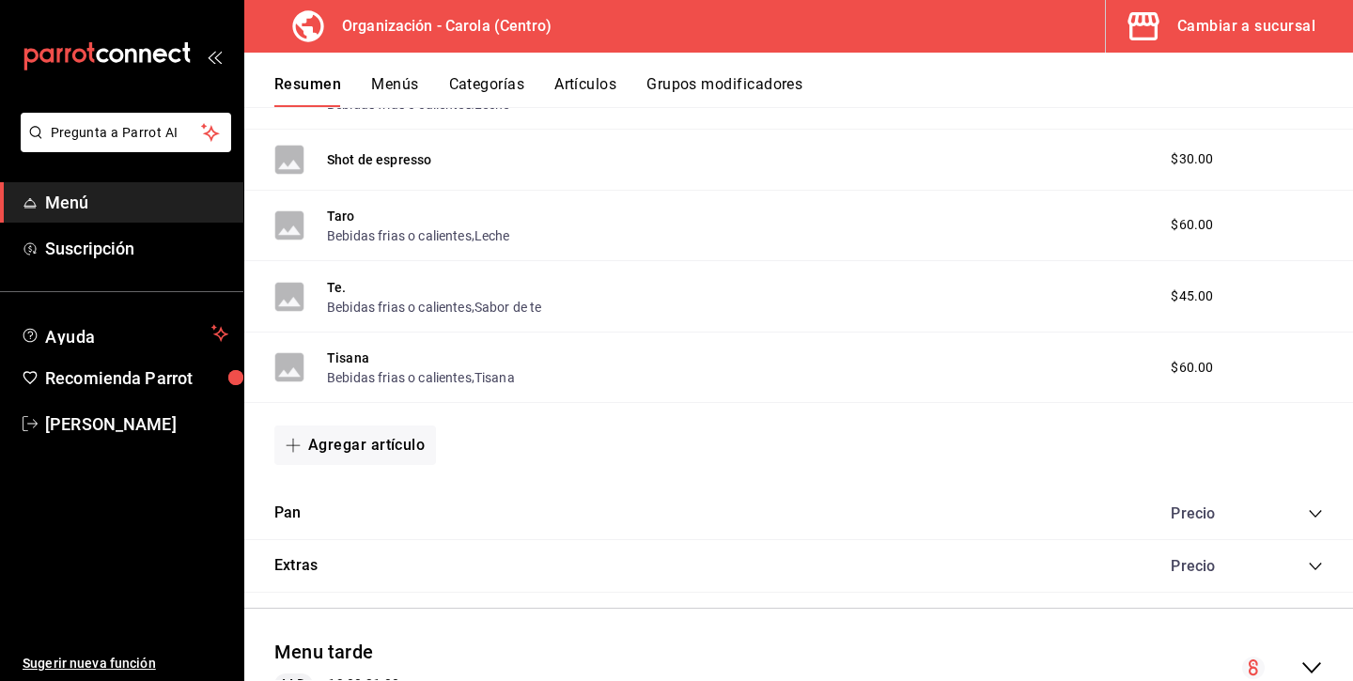
scroll to position [1362, 0]
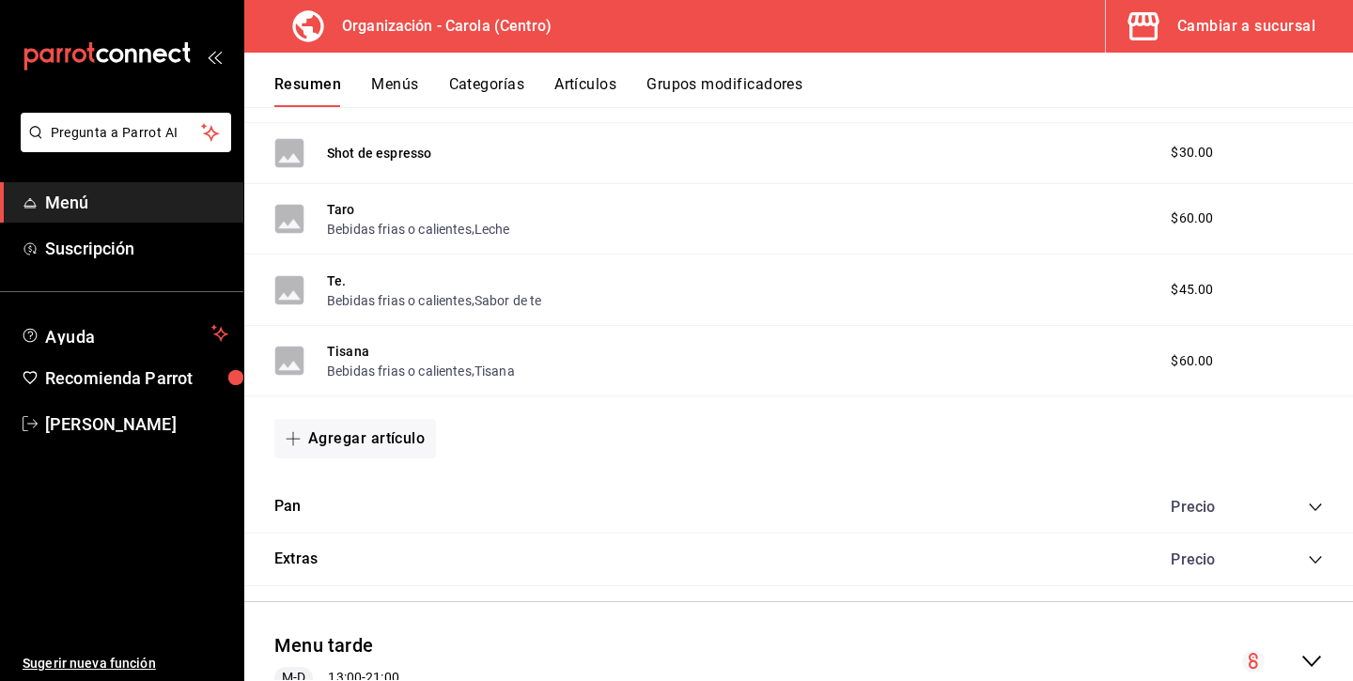
click at [1314, 500] on icon "collapse-category-row" at bounding box center [1315, 507] width 15 height 15
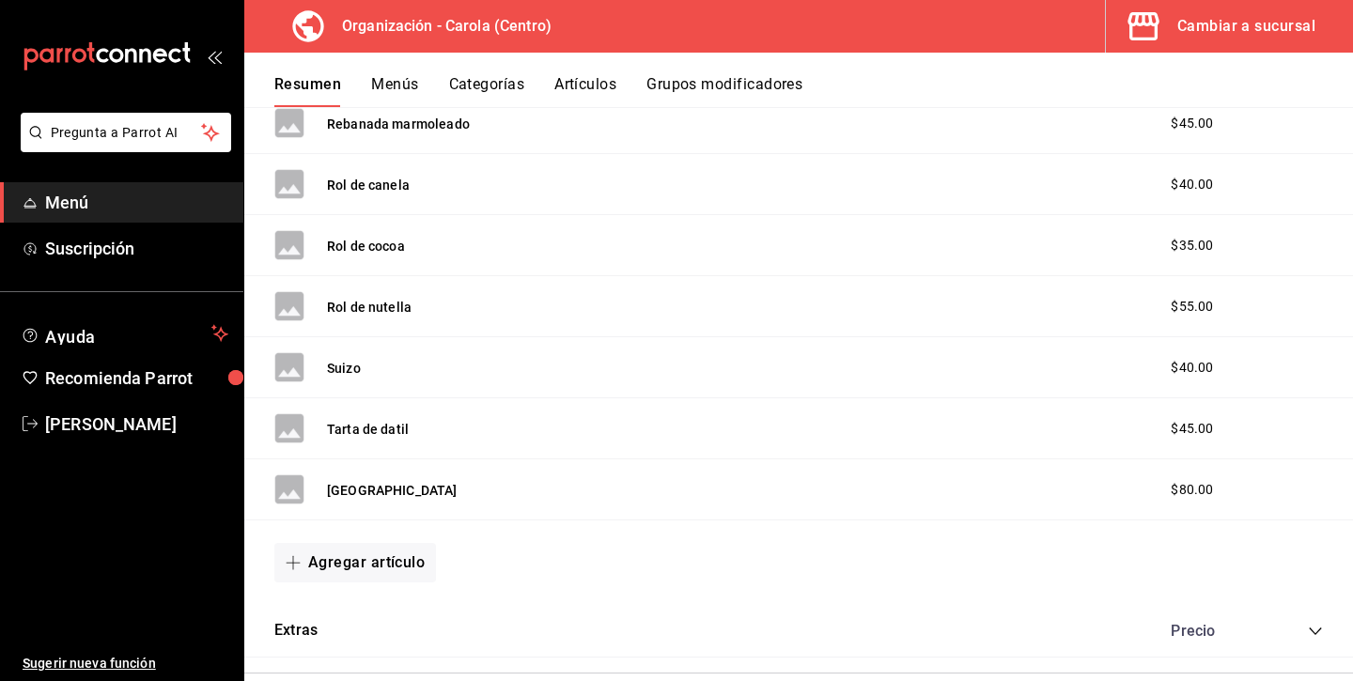
scroll to position [4506, 0]
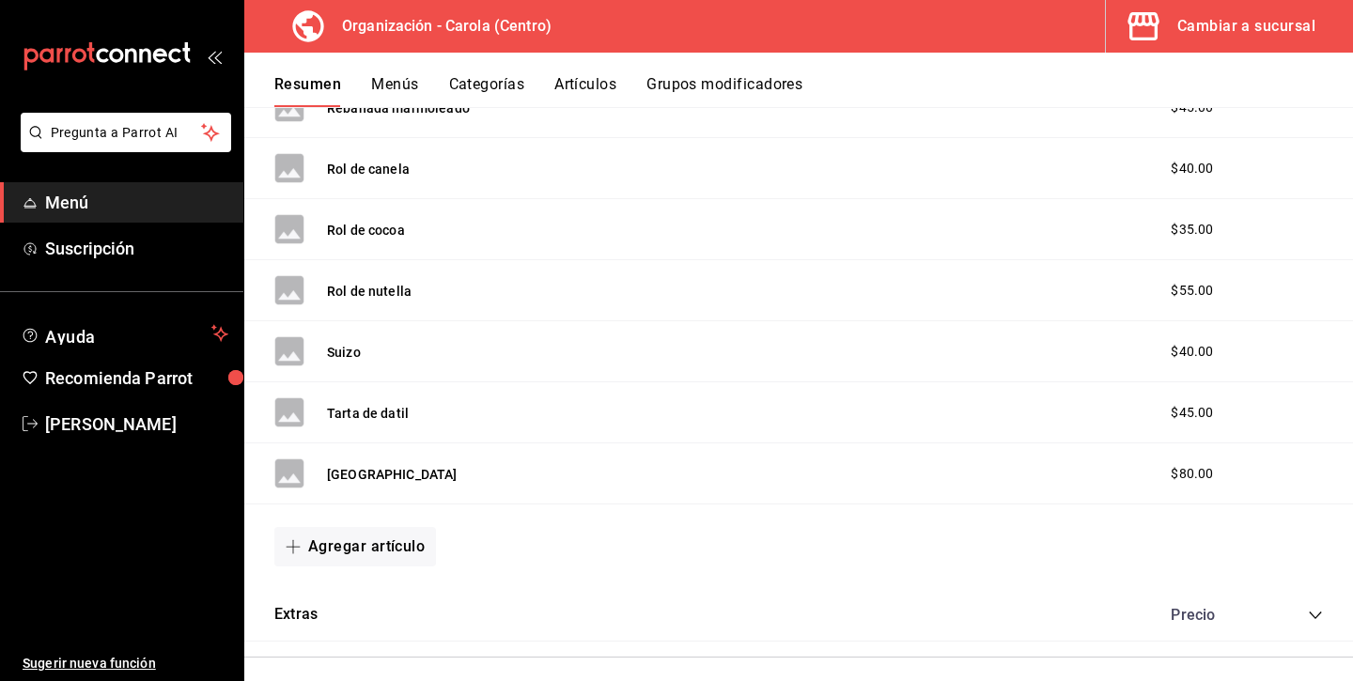
click at [484, 81] on button "Categorías" at bounding box center [487, 91] width 76 height 32
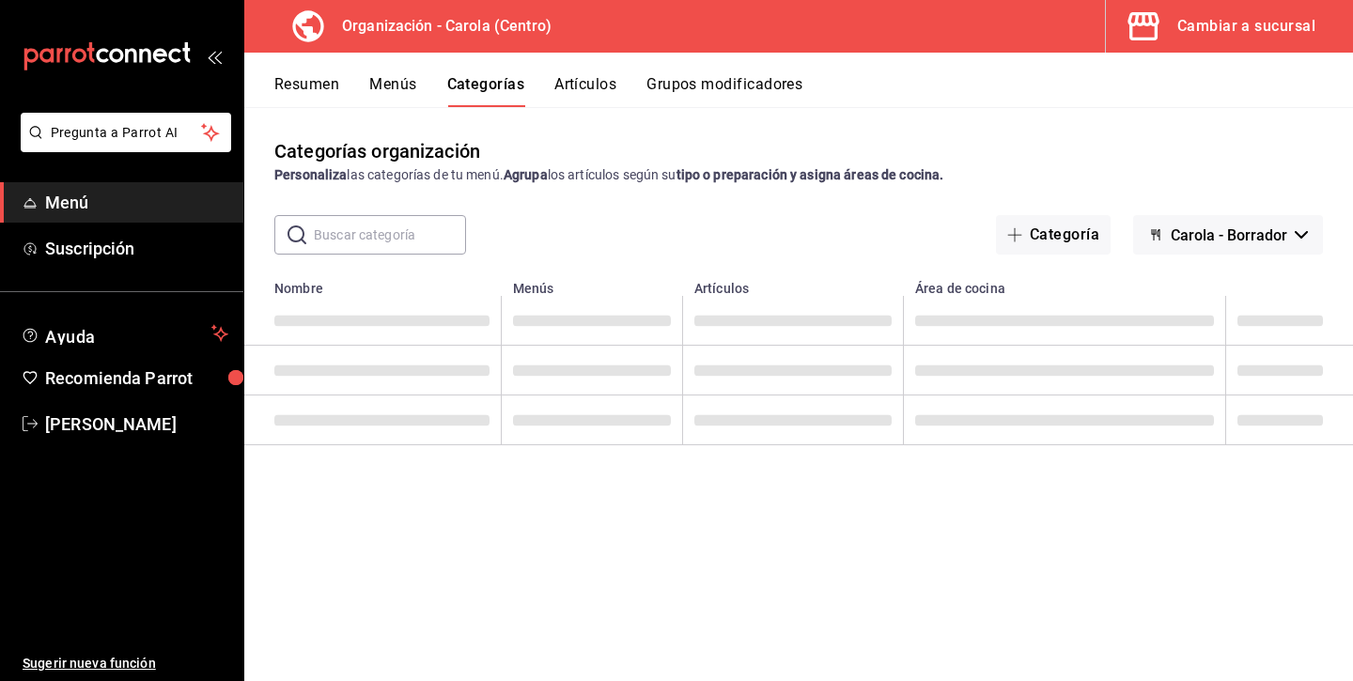
click at [605, 81] on button "Artículos" at bounding box center [585, 91] width 62 height 32
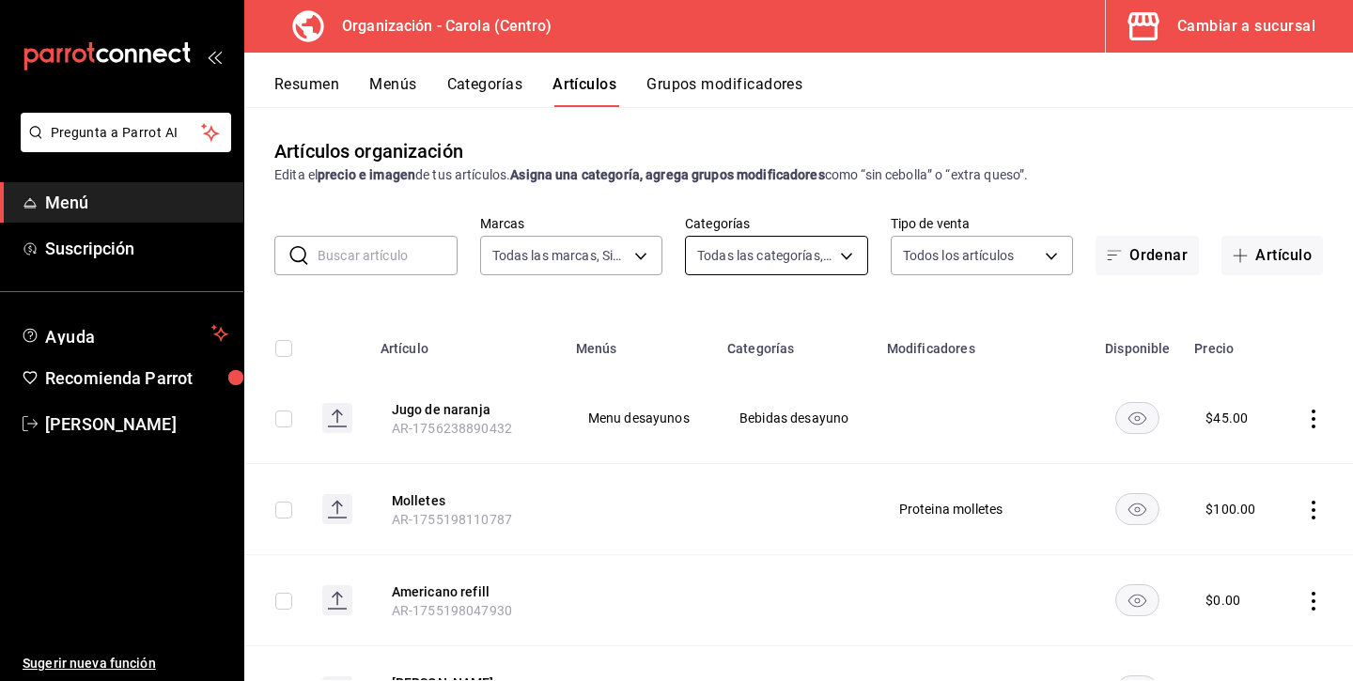
click at [804, 252] on body "Pregunta a Parrot AI Menú Suscripción Ayuda Recomienda Parrot [PERSON_NAME] Sug…" at bounding box center [676, 340] width 1353 height 681
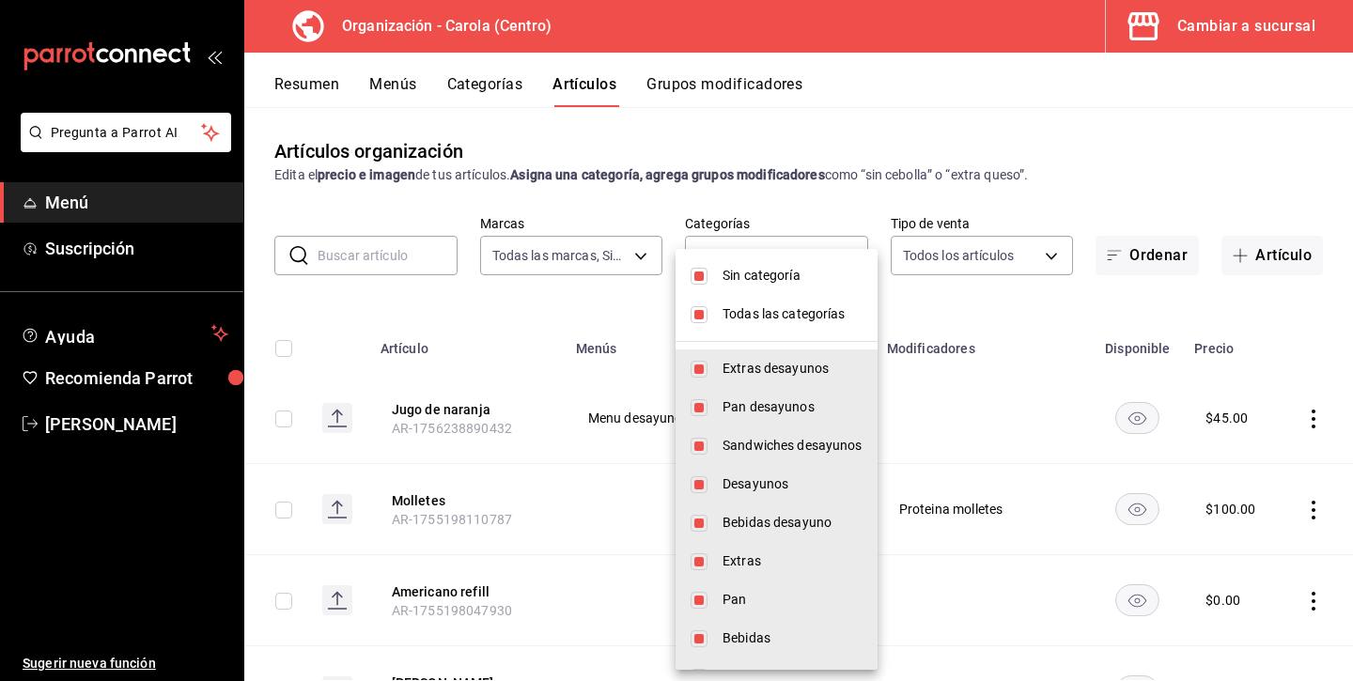
click at [699, 306] on input "checkbox" at bounding box center [698, 314] width 17 height 17
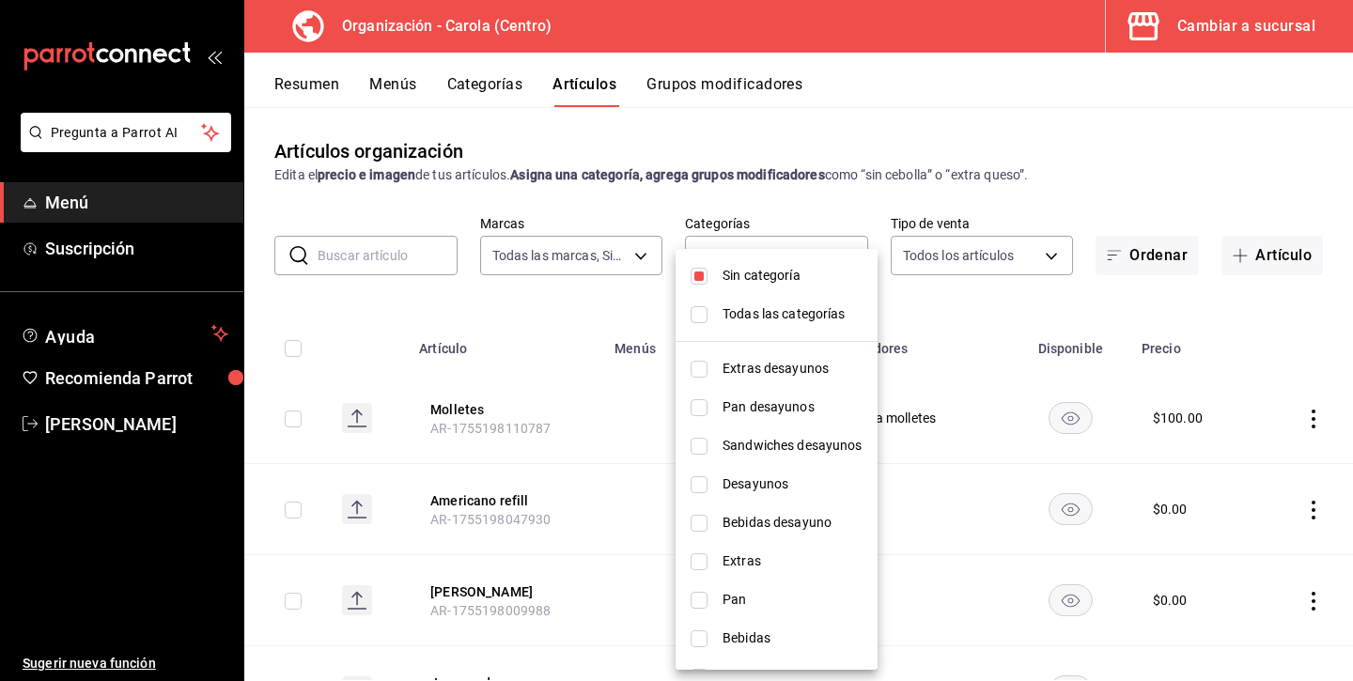
click at [700, 274] on input "checkbox" at bounding box center [698, 276] width 17 height 17
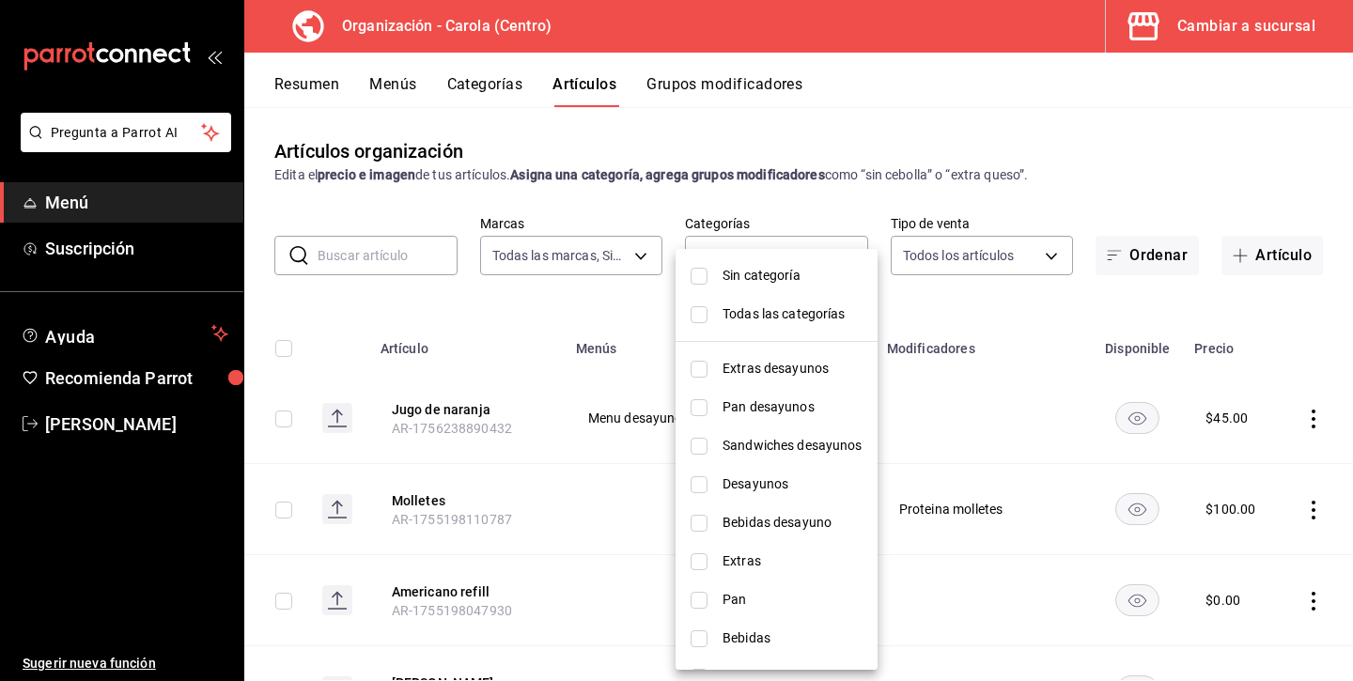
click at [689, 407] on li "Pan desayunos" at bounding box center [776, 407] width 202 height 39
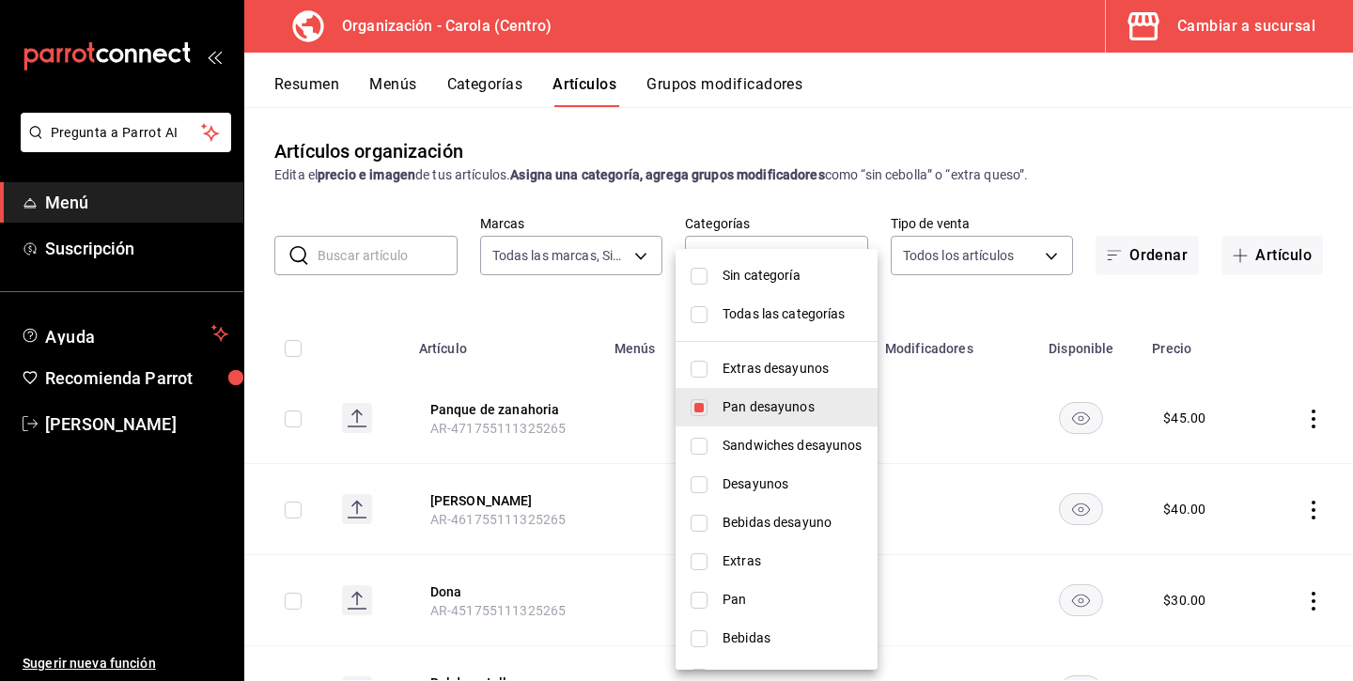
click at [1088, 311] on div at bounding box center [676, 340] width 1353 height 681
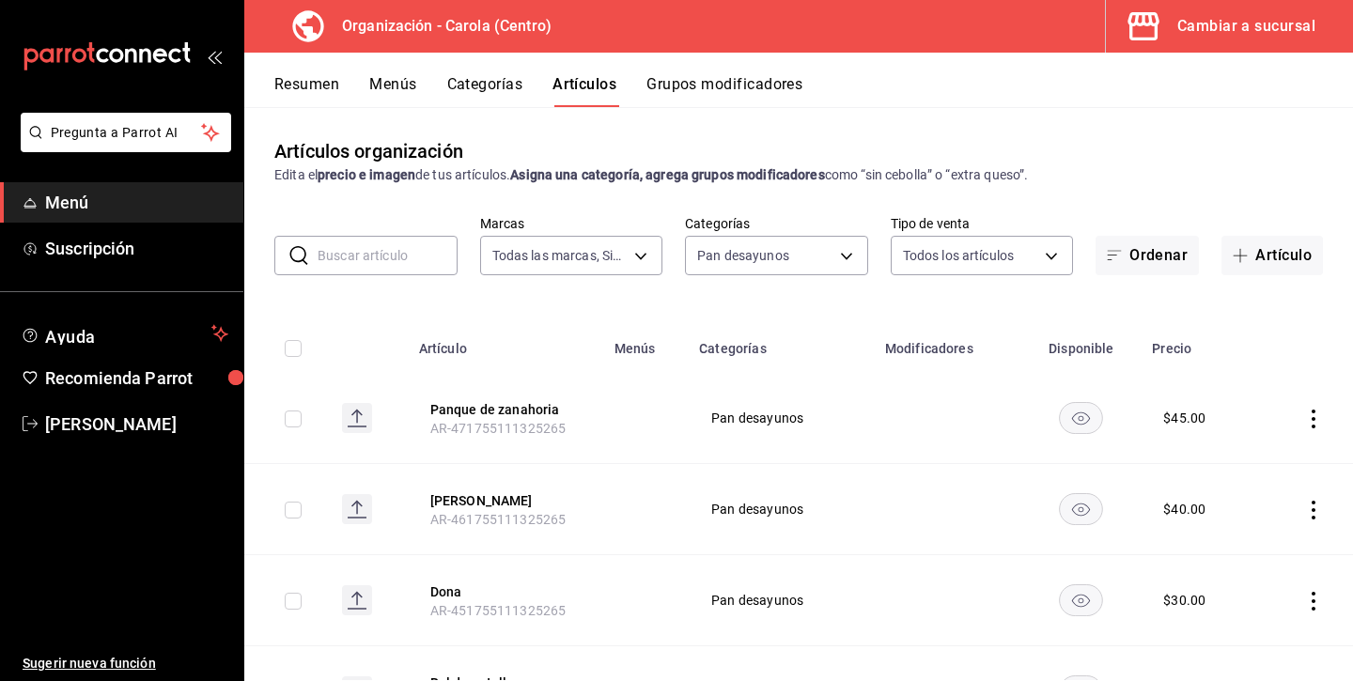
click at [1314, 411] on icon "actions" at bounding box center [1313, 419] width 4 height 19
click at [1244, 538] on span "Eliminar" at bounding box center [1257, 538] width 48 height 15
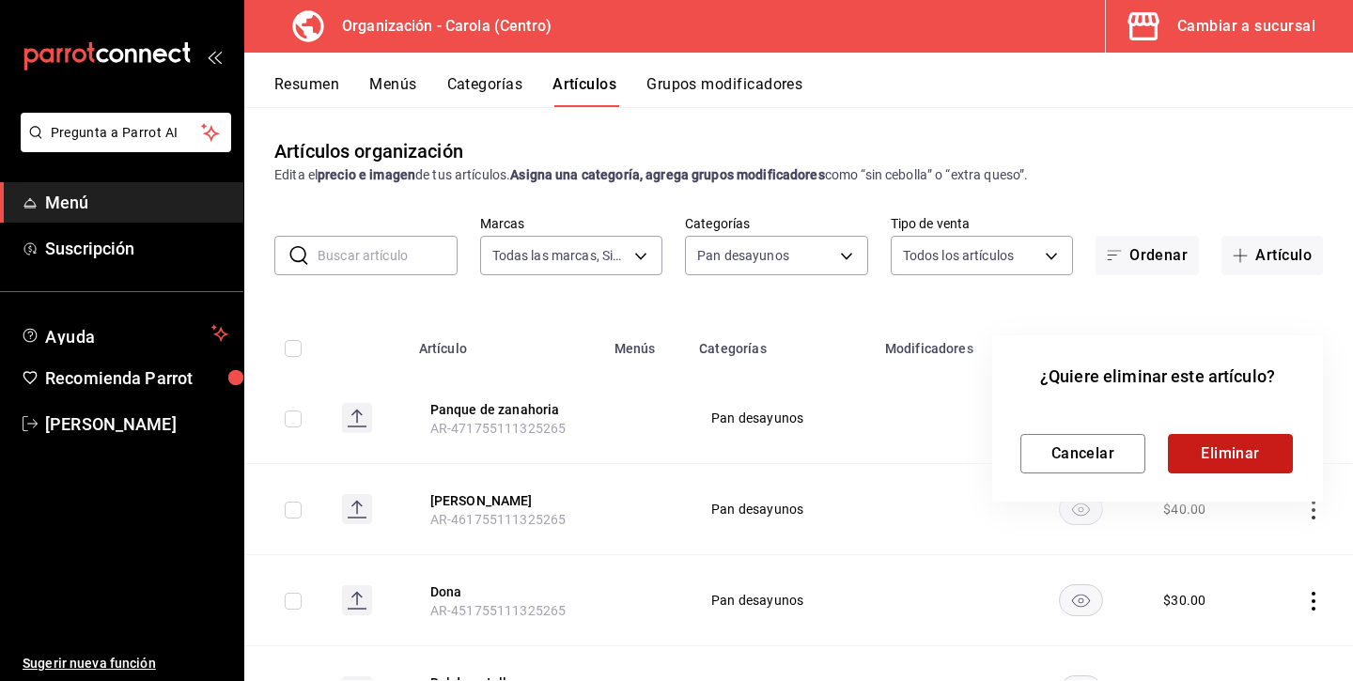
click at [1245, 459] on button "Eliminar" at bounding box center [1230, 453] width 125 height 39
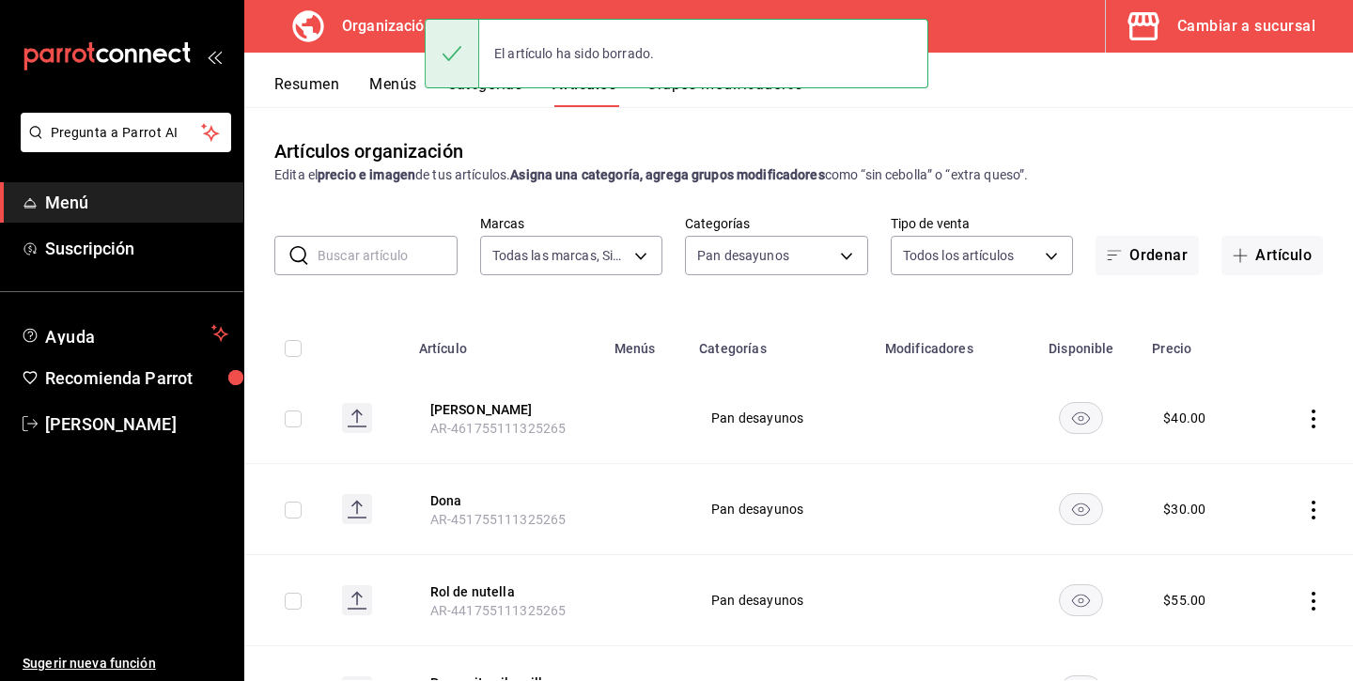
click at [1307, 419] on icon "actions" at bounding box center [1313, 419] width 19 height 19
click at [1249, 535] on span "Eliminar" at bounding box center [1257, 538] width 48 height 15
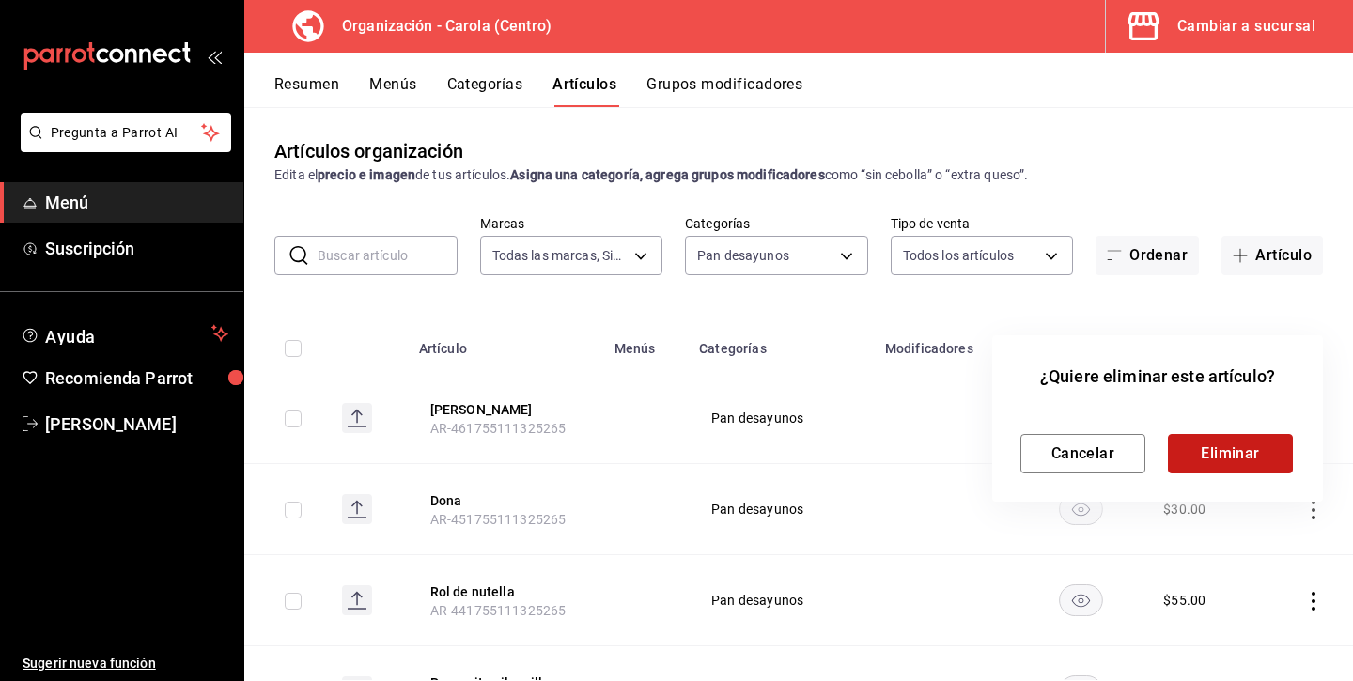
click at [1271, 443] on button "Eliminar" at bounding box center [1230, 453] width 125 height 39
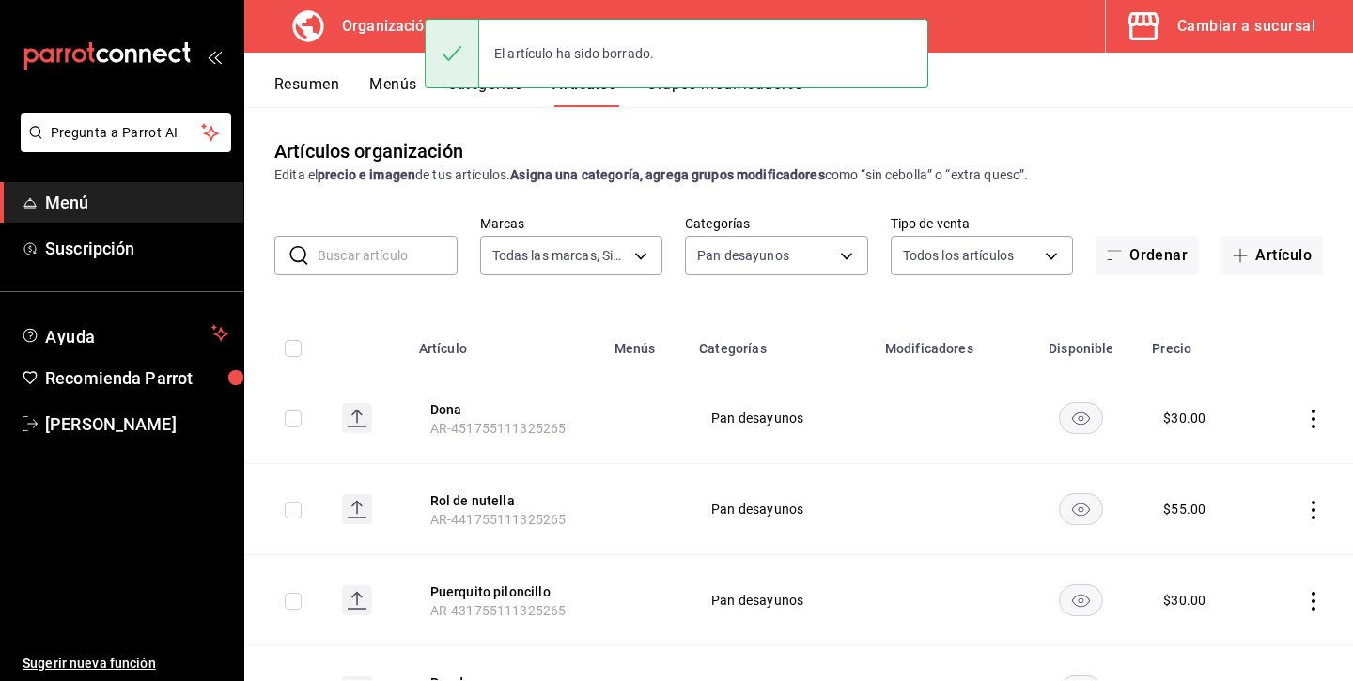
click at [1313, 403] on td at bounding box center [1305, 418] width 96 height 91
click at [1325, 413] on td at bounding box center [1305, 418] width 96 height 91
click at [1319, 414] on icon "actions" at bounding box center [1313, 419] width 19 height 19
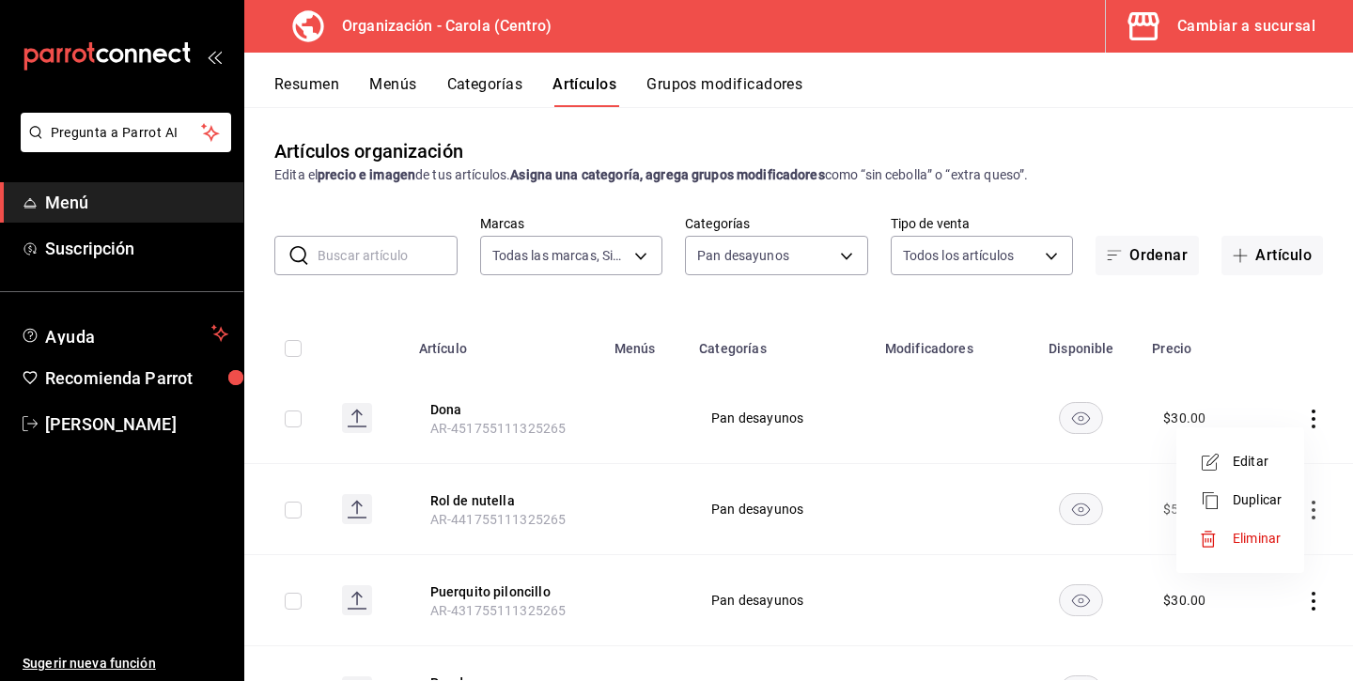
click at [1255, 510] on li "Duplicar" at bounding box center [1240, 500] width 113 height 39
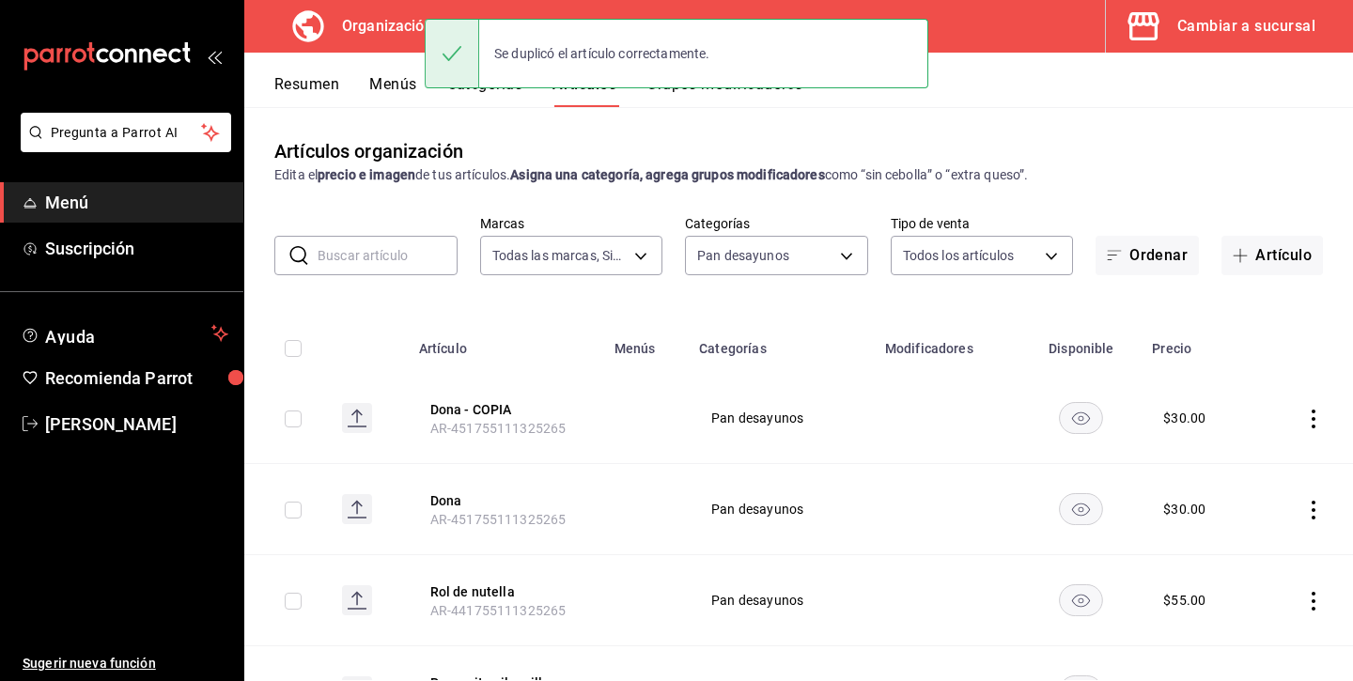
click at [1317, 414] on icon "actions" at bounding box center [1313, 419] width 19 height 19
click at [1262, 533] on span "Eliminar" at bounding box center [1257, 538] width 48 height 15
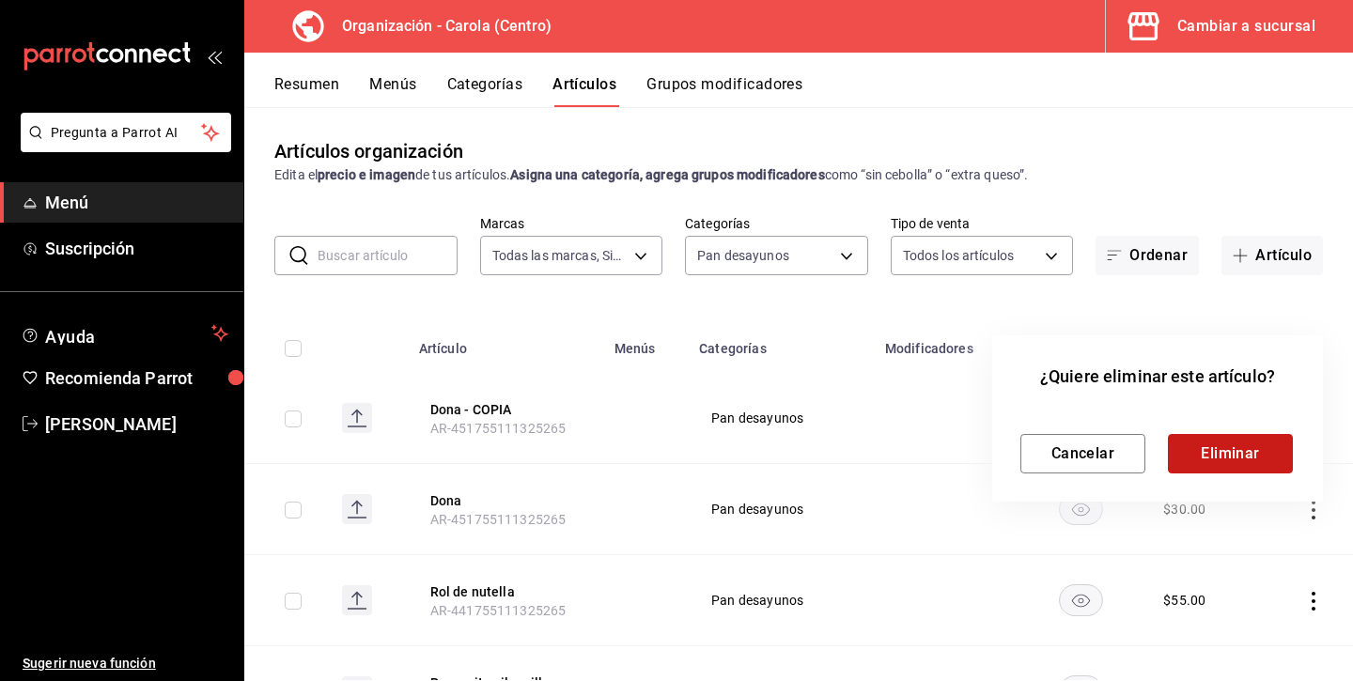
click at [1243, 459] on button "Eliminar" at bounding box center [1230, 453] width 125 height 39
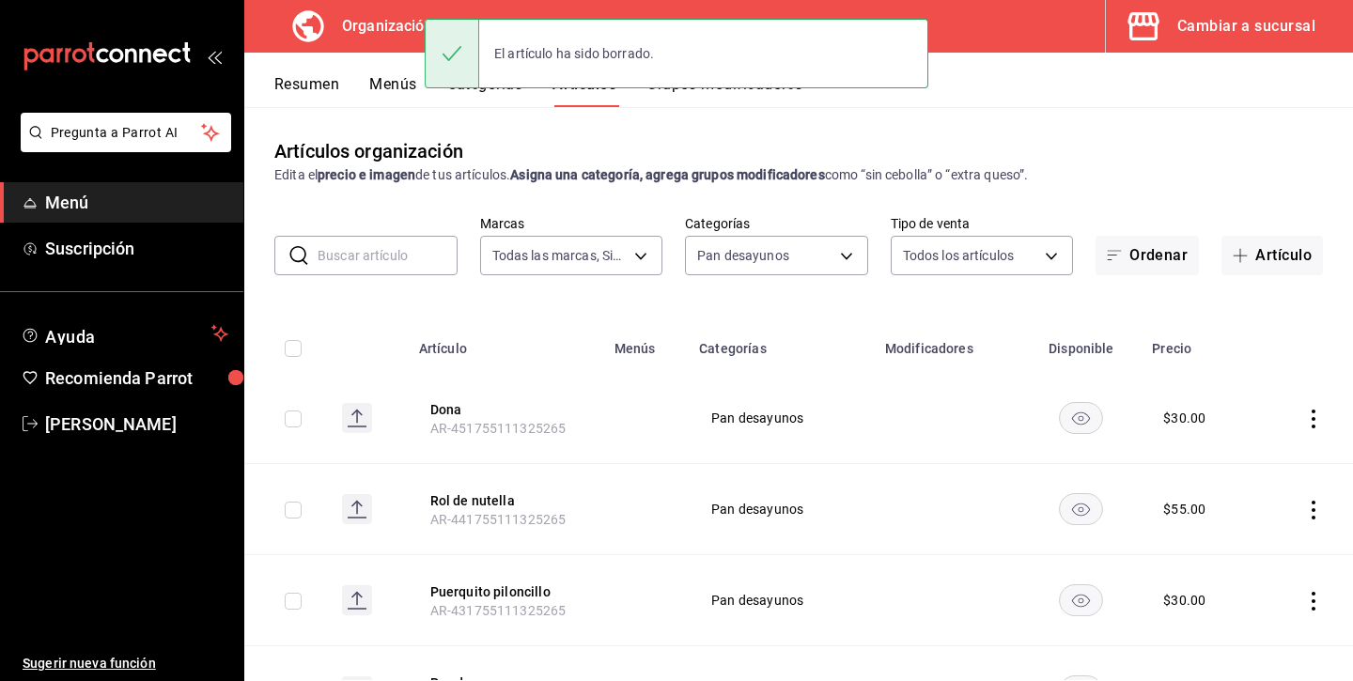
click at [1311, 420] on icon "actions" at bounding box center [1313, 419] width 19 height 19
click at [1252, 531] on span "Eliminar" at bounding box center [1257, 538] width 48 height 15
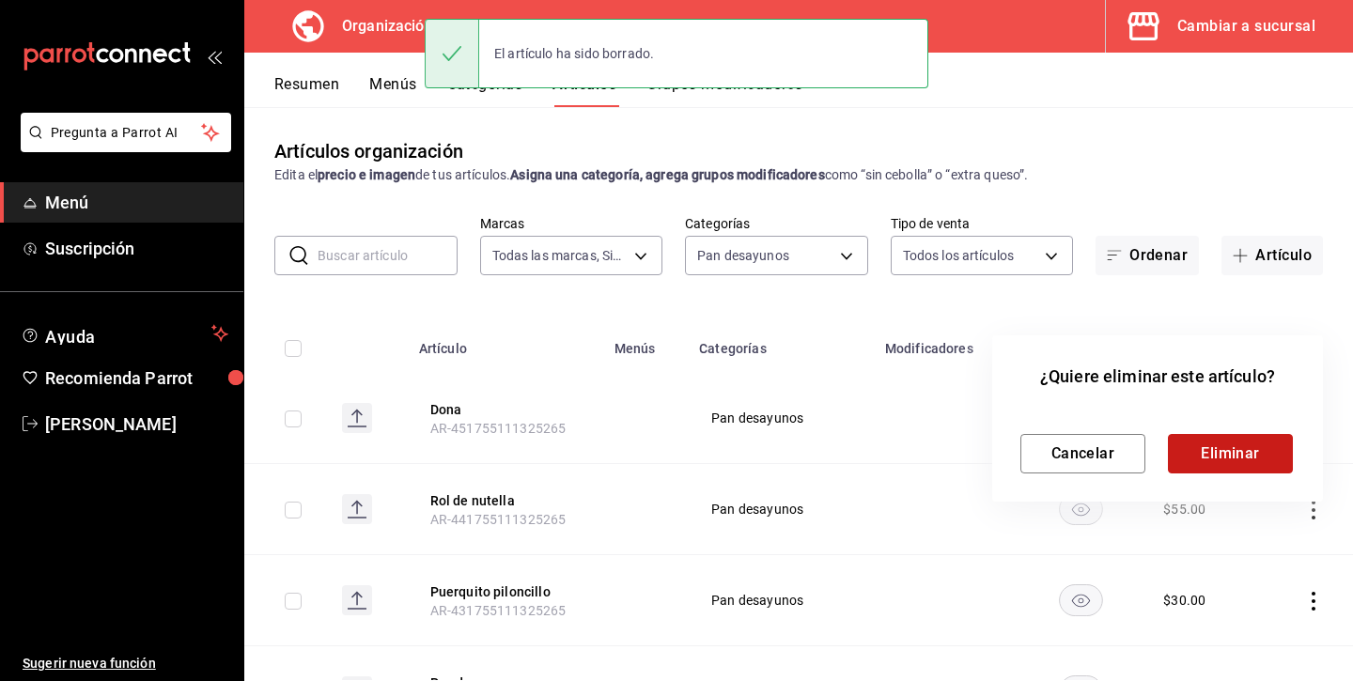
click at [1255, 459] on button "Eliminar" at bounding box center [1230, 453] width 125 height 39
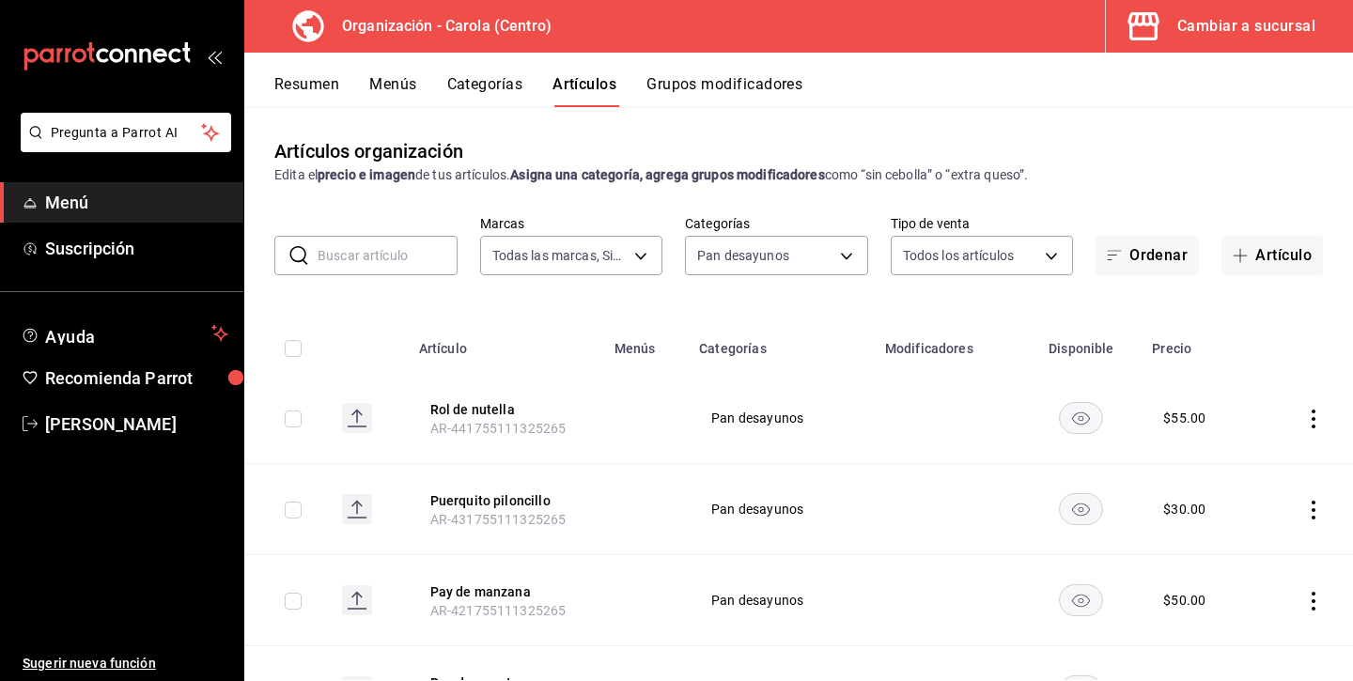
click at [1313, 410] on icon "actions" at bounding box center [1313, 419] width 4 height 19
click at [1234, 535] on span "Eliminar" at bounding box center [1257, 538] width 48 height 15
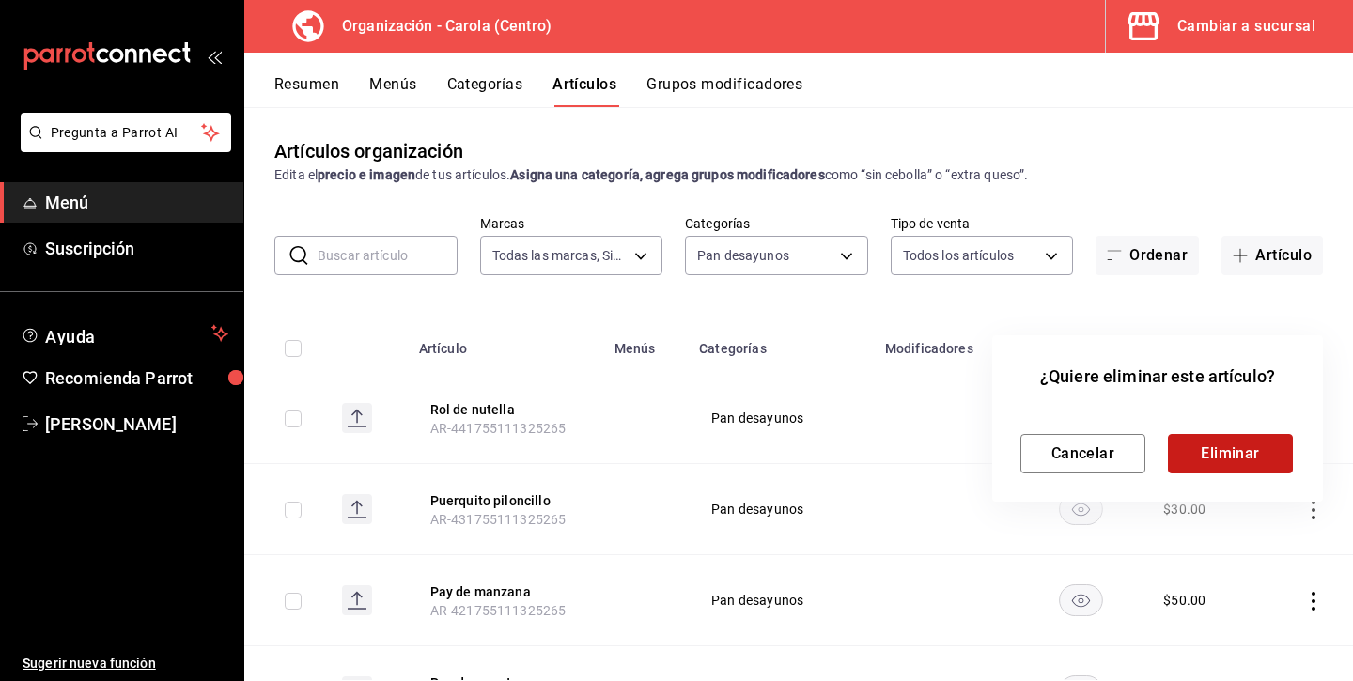
click at [1250, 461] on button "Eliminar" at bounding box center [1230, 453] width 125 height 39
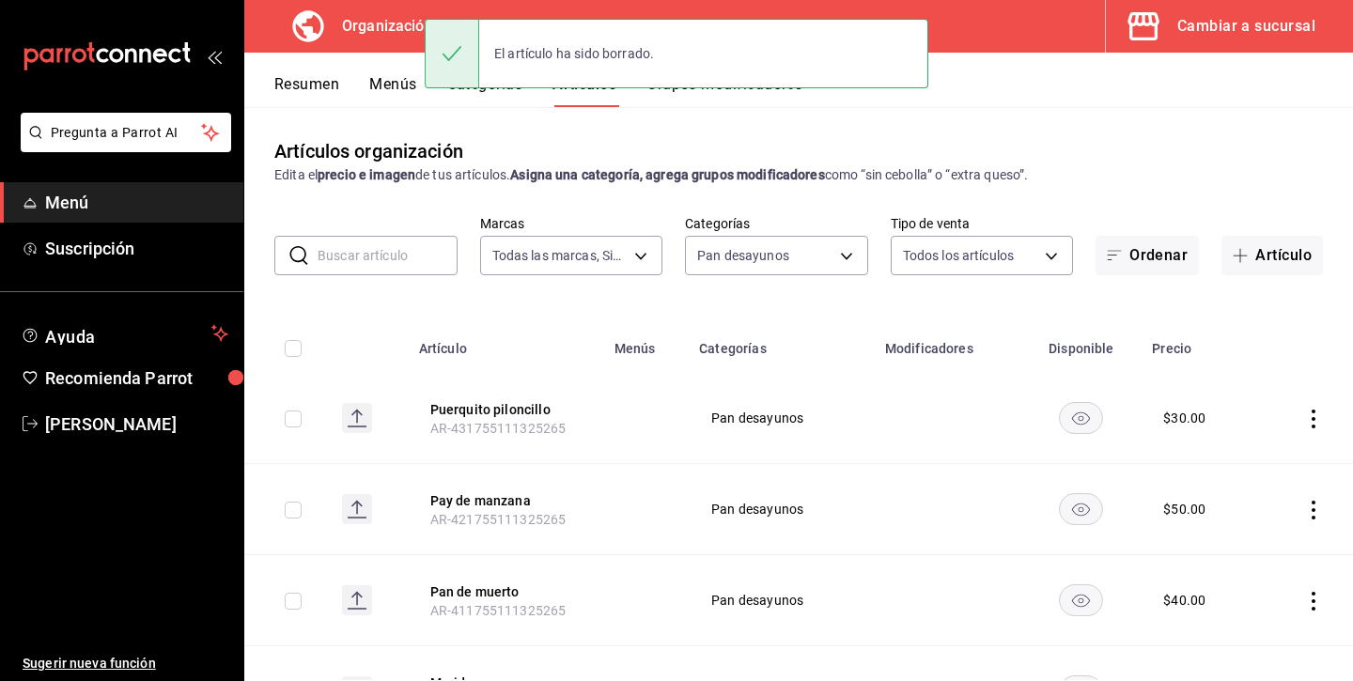
click at [1308, 422] on icon "actions" at bounding box center [1313, 419] width 19 height 19
click at [1225, 515] on li "Duplicar" at bounding box center [1240, 500] width 113 height 39
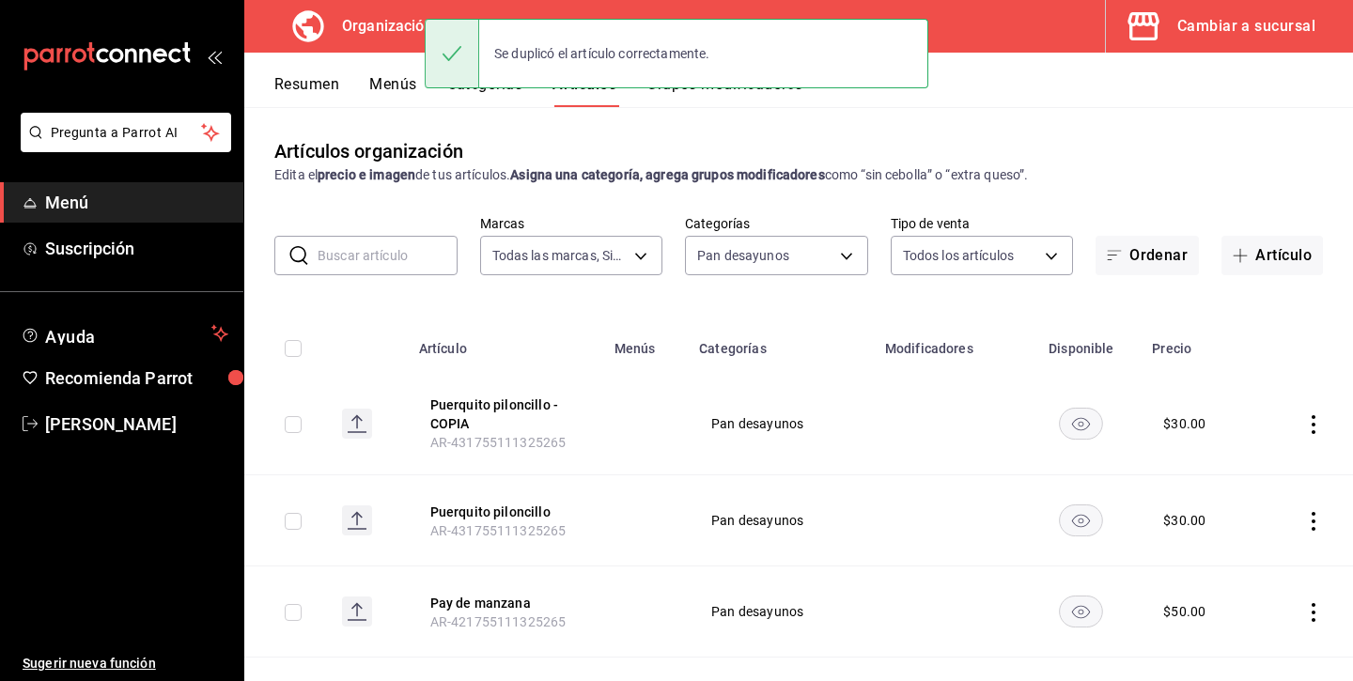
click at [1313, 420] on icon "actions" at bounding box center [1313, 424] width 19 height 19
click at [1252, 529] on li "Eliminar" at bounding box center [1240, 544] width 113 height 39
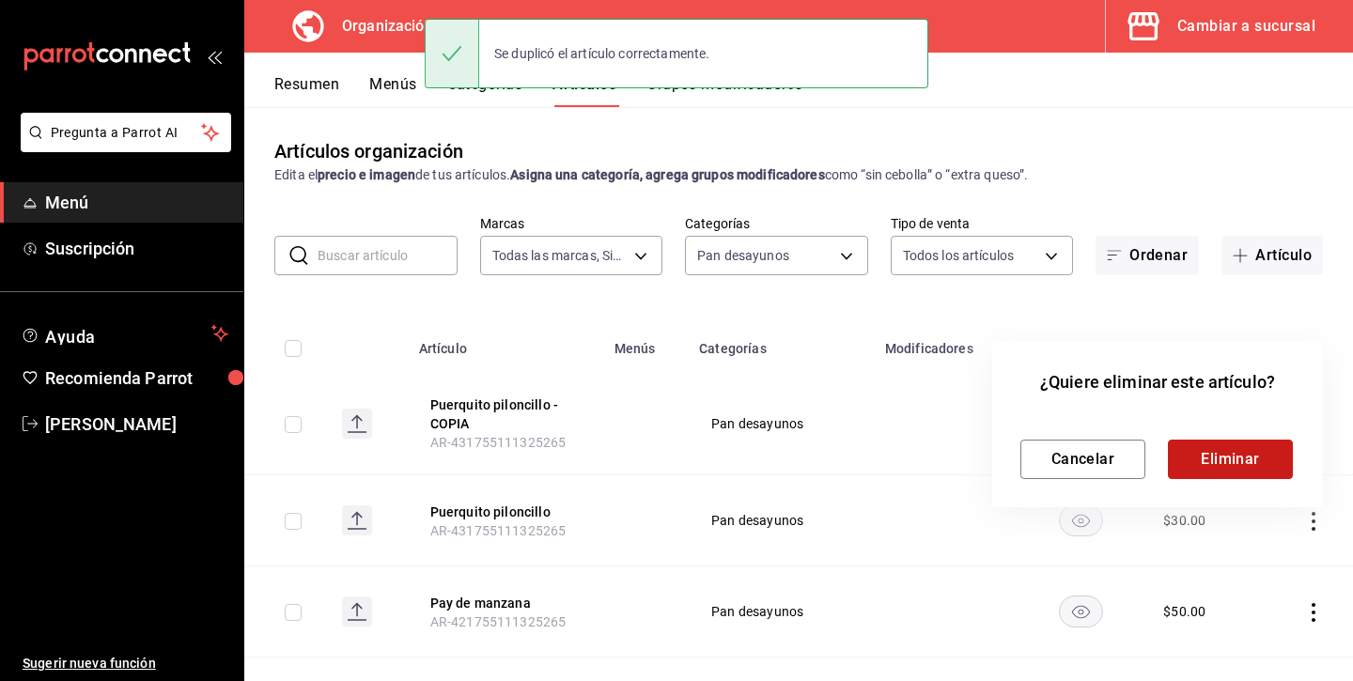
click at [1250, 467] on button "Eliminar" at bounding box center [1230, 459] width 125 height 39
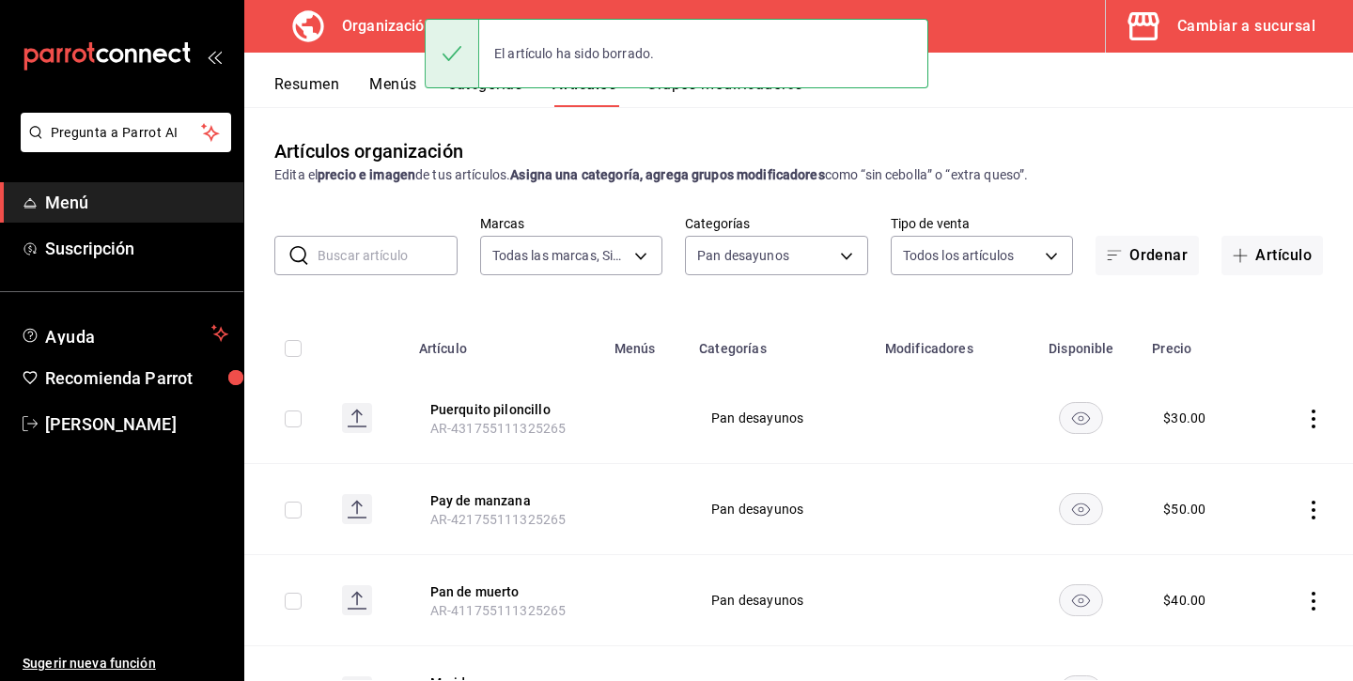
click at [1308, 422] on icon "actions" at bounding box center [1313, 419] width 19 height 19
click at [1252, 534] on span "Eliminar" at bounding box center [1257, 538] width 48 height 15
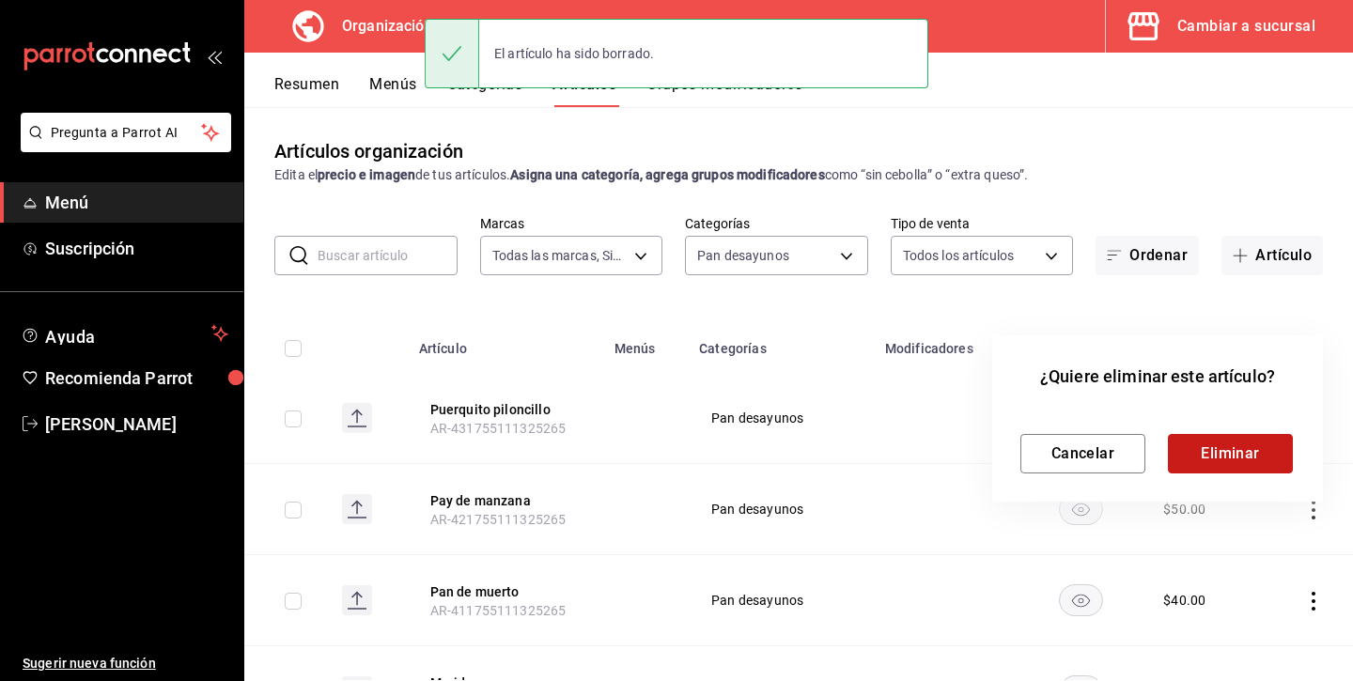
click at [1252, 463] on button "Eliminar" at bounding box center [1230, 453] width 125 height 39
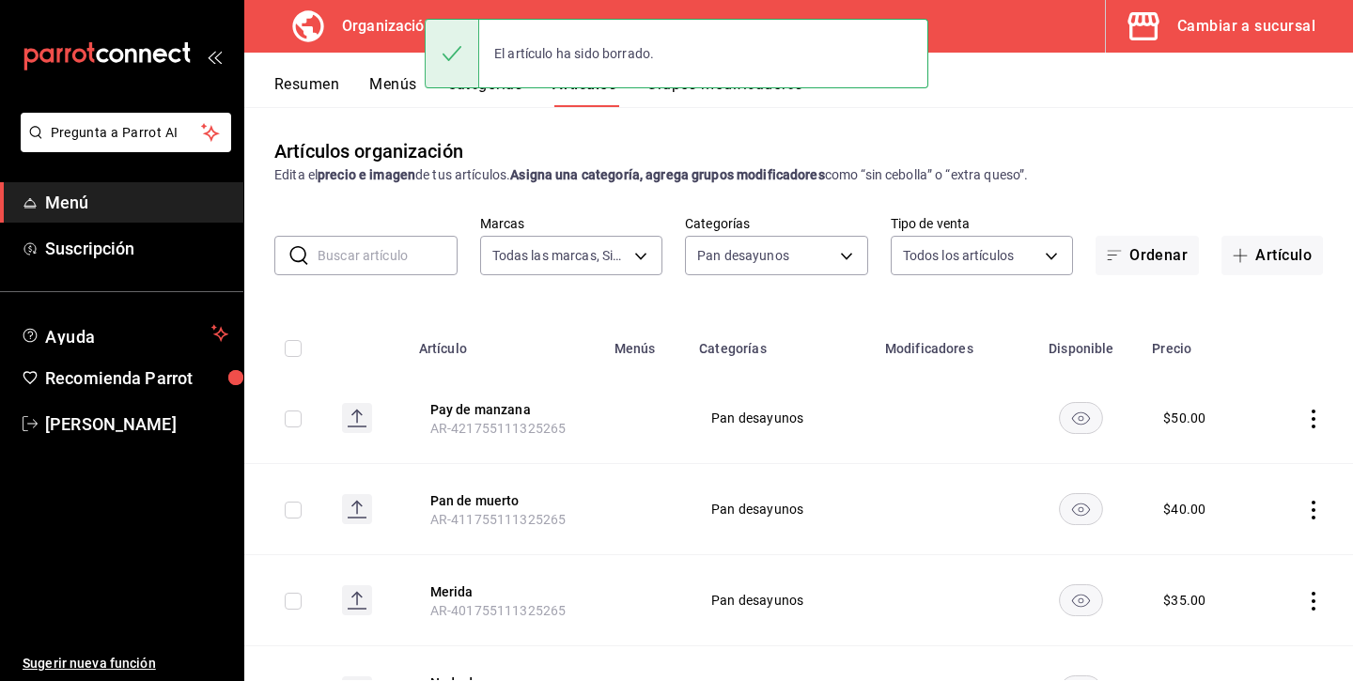
click at [1317, 420] on icon "actions" at bounding box center [1313, 419] width 19 height 19
click at [1269, 522] on li "Eliminar" at bounding box center [1240, 539] width 113 height 39
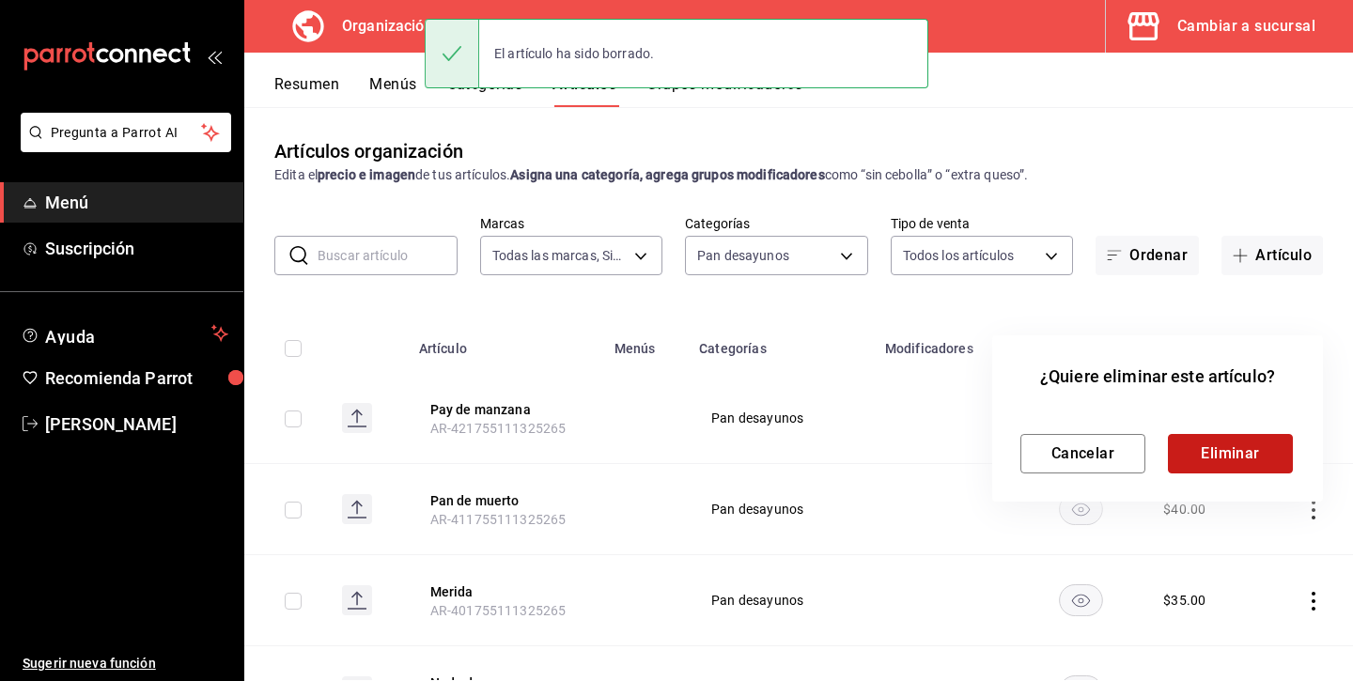
click at [1256, 458] on button "Eliminar" at bounding box center [1230, 453] width 125 height 39
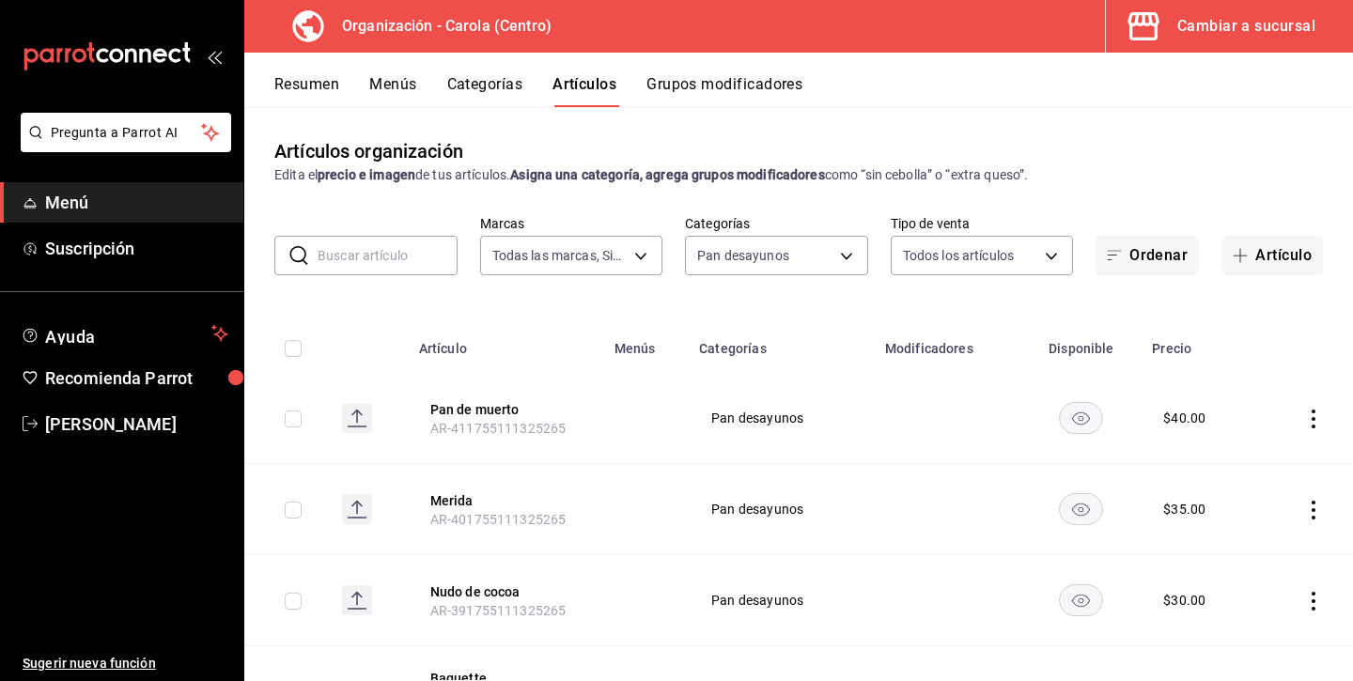
click at [1308, 423] on icon "actions" at bounding box center [1313, 419] width 19 height 19
click at [1241, 532] on span "Eliminar" at bounding box center [1257, 538] width 48 height 15
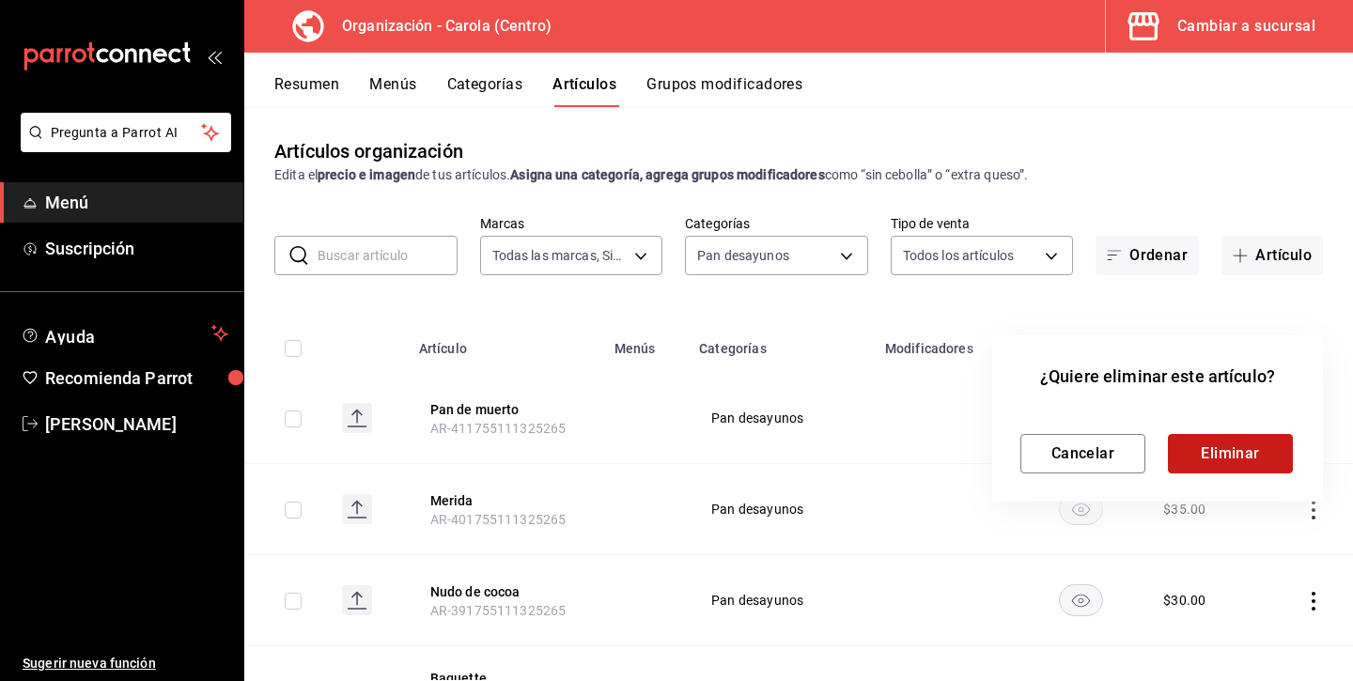
click at [1254, 459] on button "Eliminar" at bounding box center [1230, 453] width 125 height 39
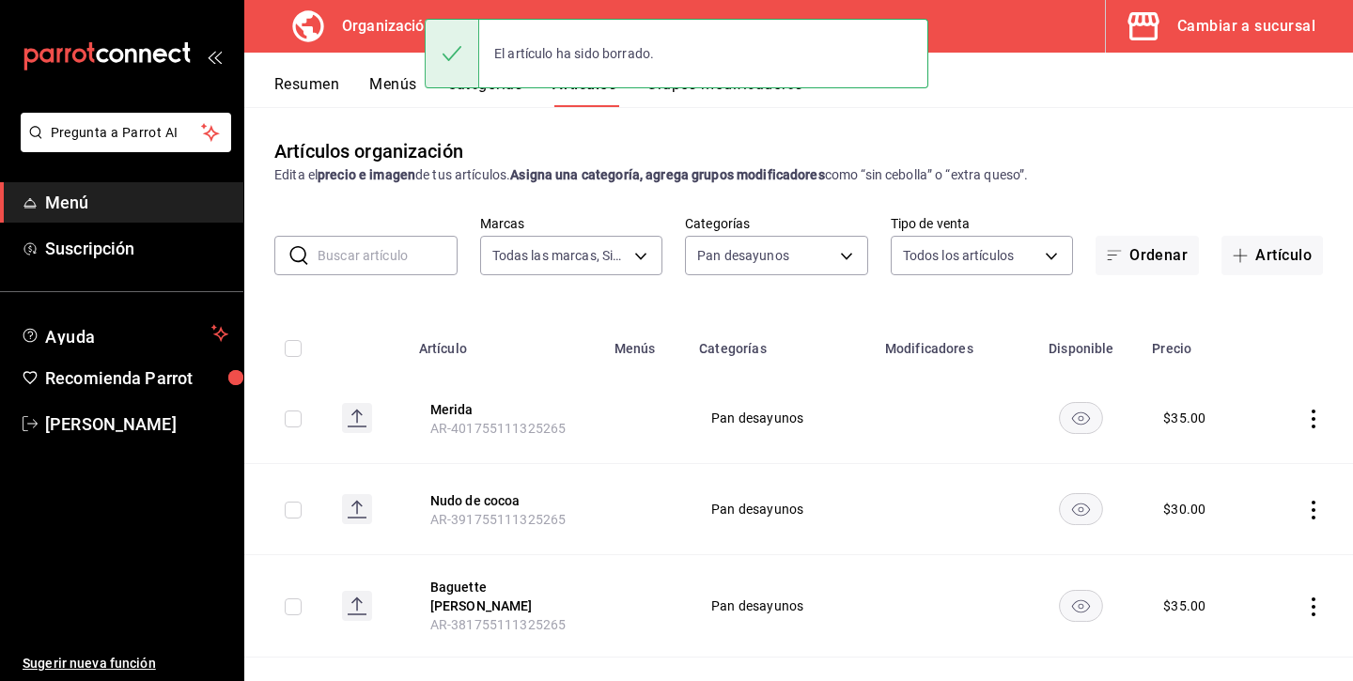
click at [1309, 417] on icon "actions" at bounding box center [1313, 419] width 19 height 19
click at [1241, 546] on span "Eliminar" at bounding box center [1257, 539] width 49 height 20
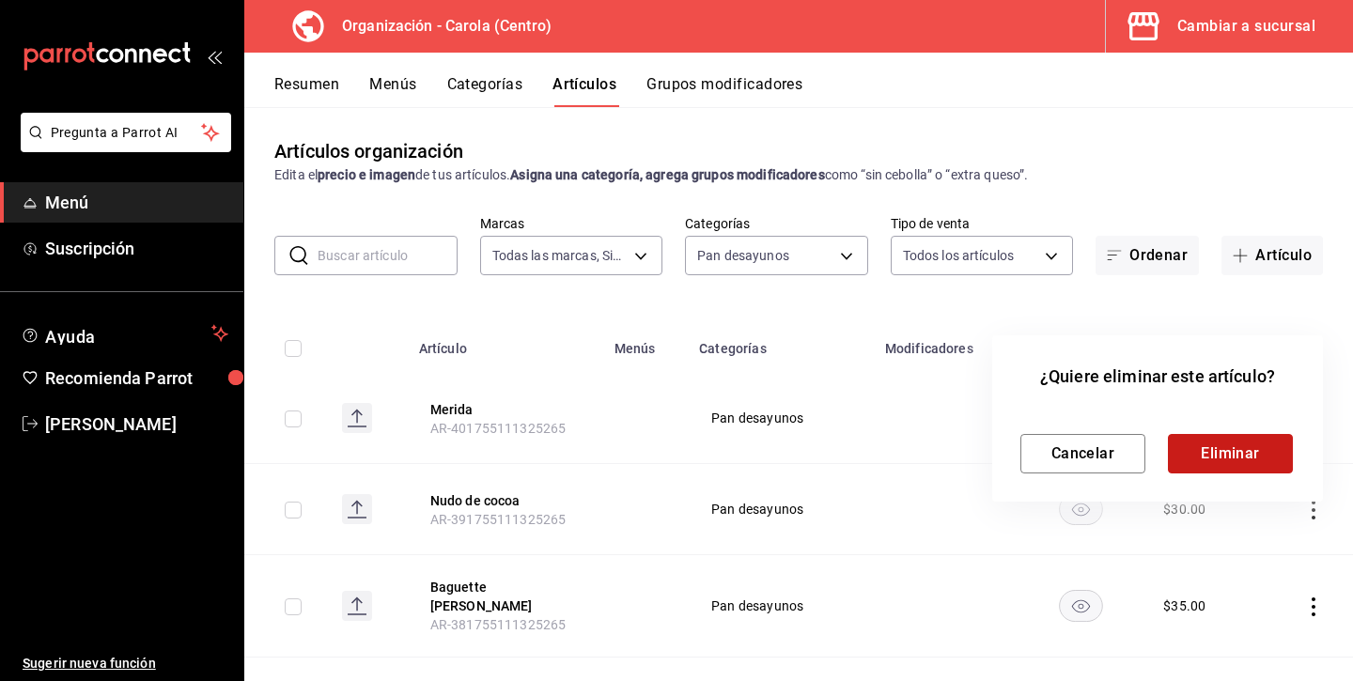
click at [1252, 447] on button "Eliminar" at bounding box center [1230, 453] width 125 height 39
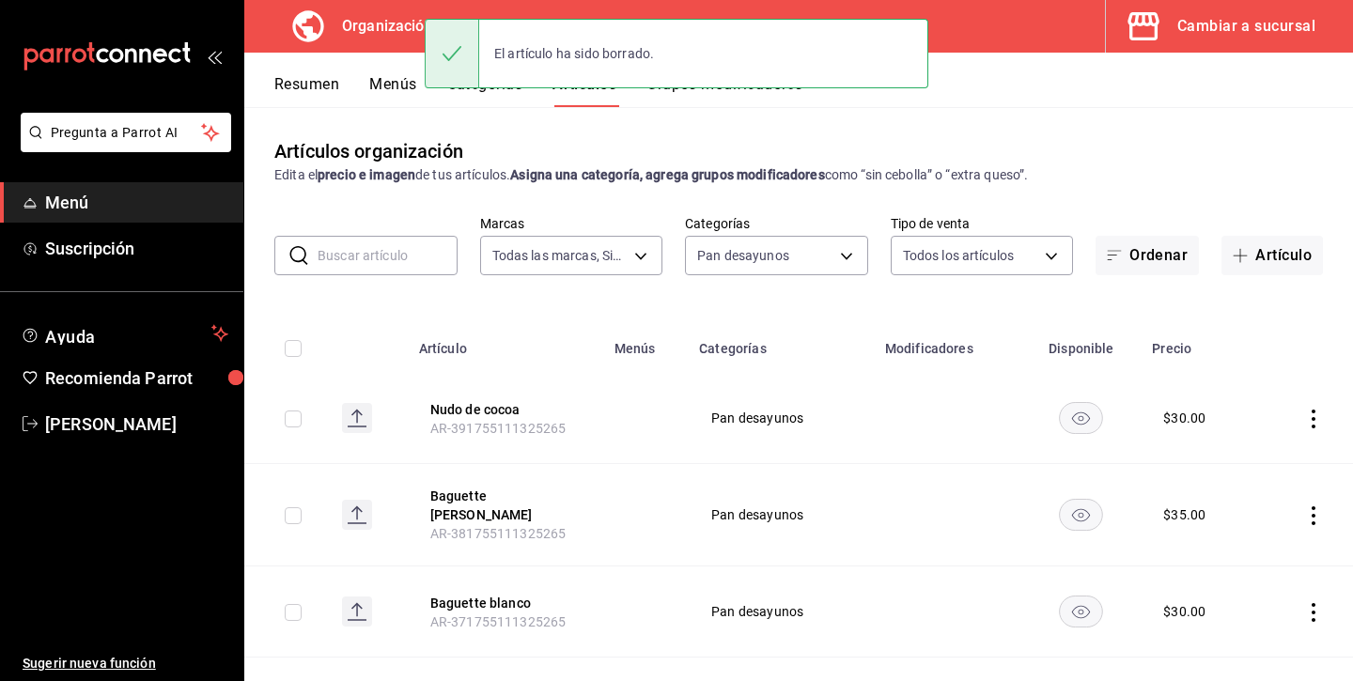
click at [1312, 419] on icon "actions" at bounding box center [1313, 419] width 4 height 19
click at [1246, 541] on span "Eliminar" at bounding box center [1257, 538] width 48 height 15
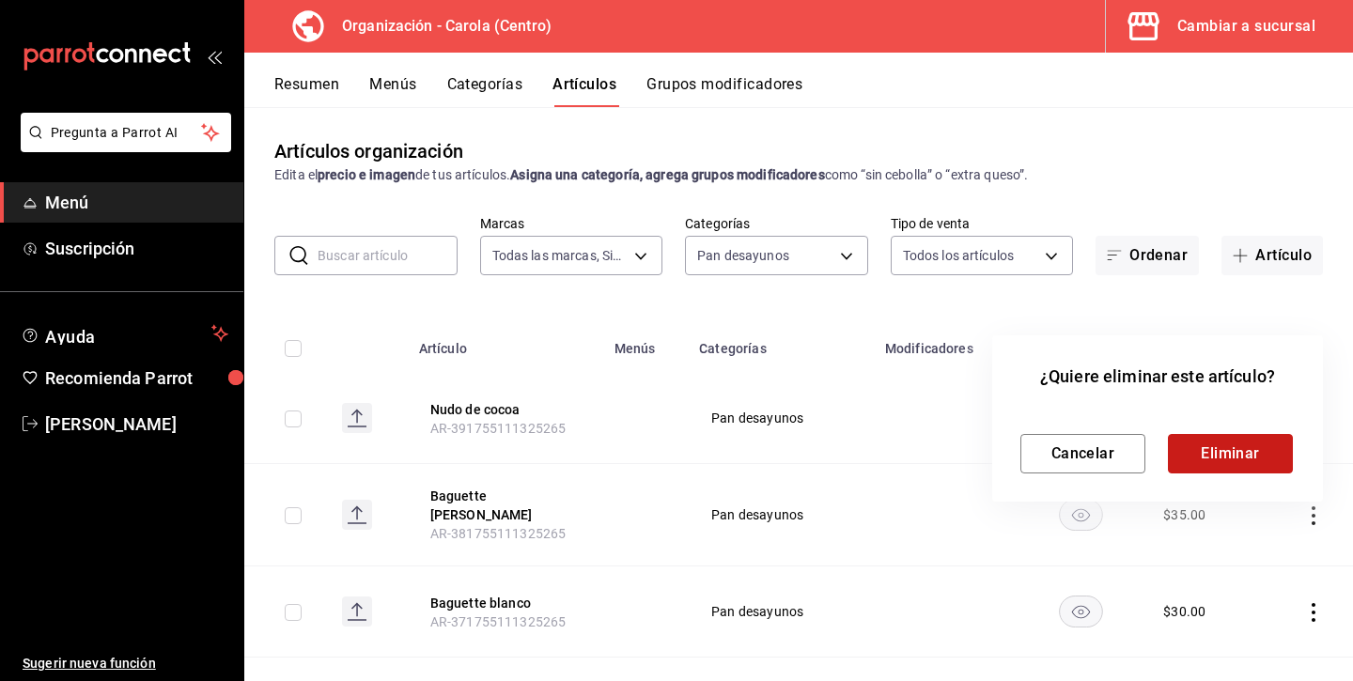
click at [1252, 456] on button "Eliminar" at bounding box center [1230, 453] width 125 height 39
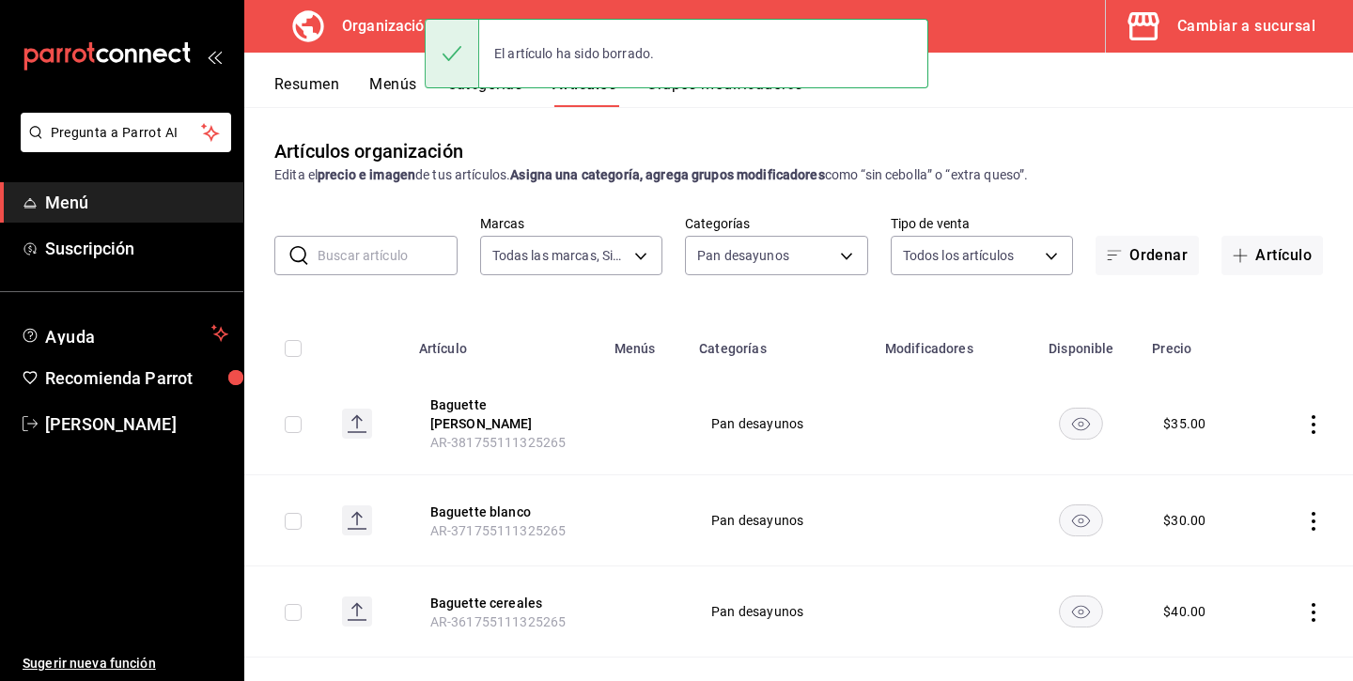
click at [1313, 427] on icon "actions" at bounding box center [1313, 424] width 4 height 19
click at [1266, 532] on span "Eliminar" at bounding box center [1257, 538] width 48 height 15
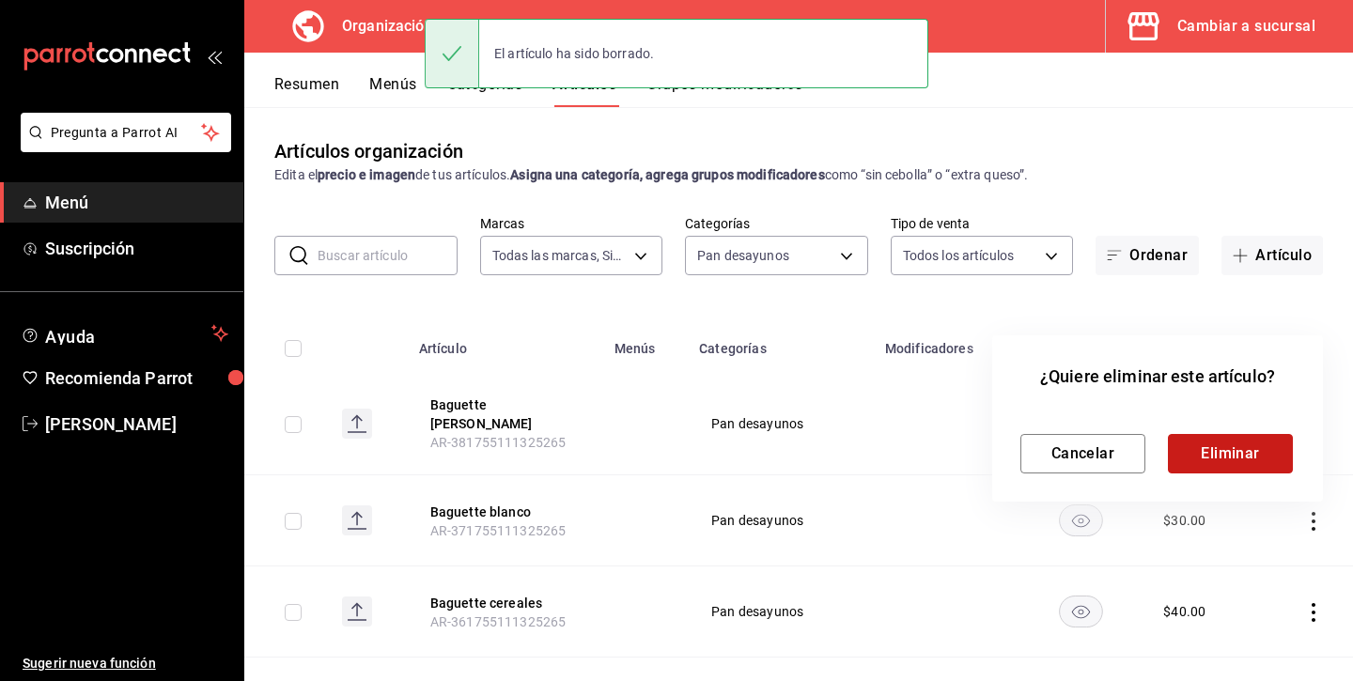
click at [1258, 451] on button "Eliminar" at bounding box center [1230, 453] width 125 height 39
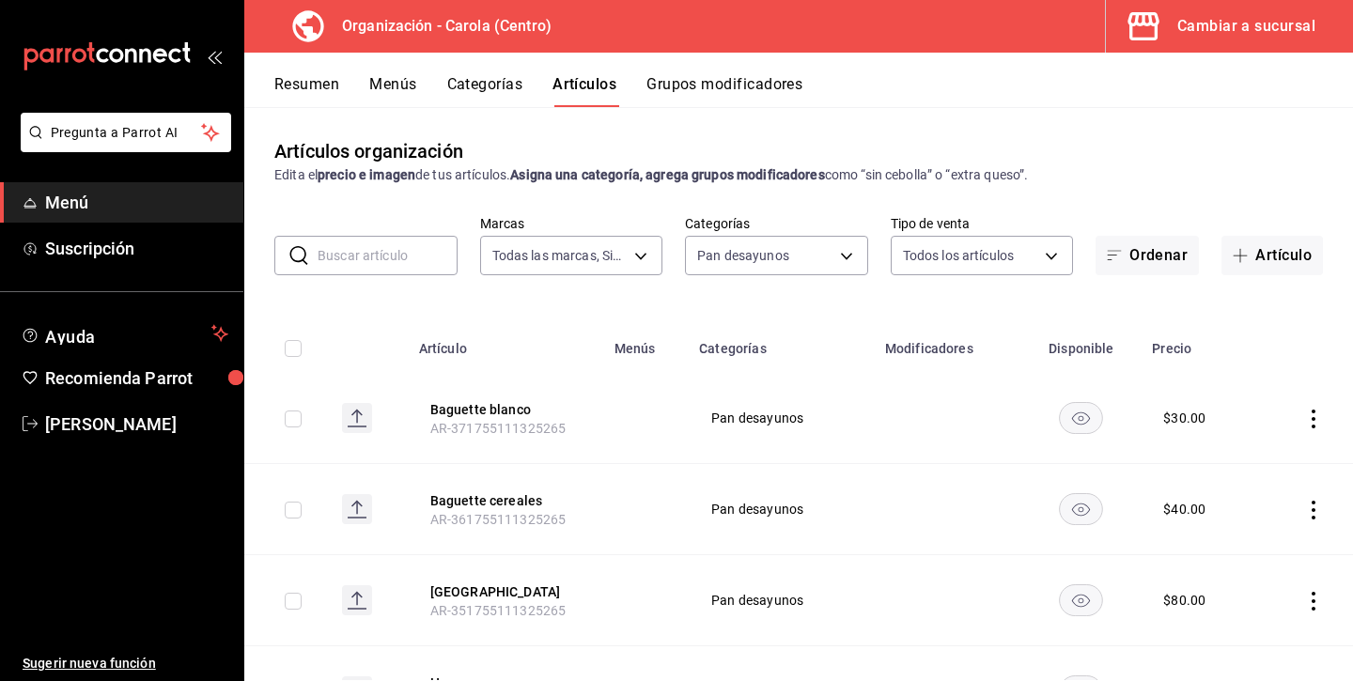
click at [1315, 413] on icon "actions" at bounding box center [1313, 419] width 19 height 19
click at [1250, 534] on span "Eliminar" at bounding box center [1257, 538] width 48 height 15
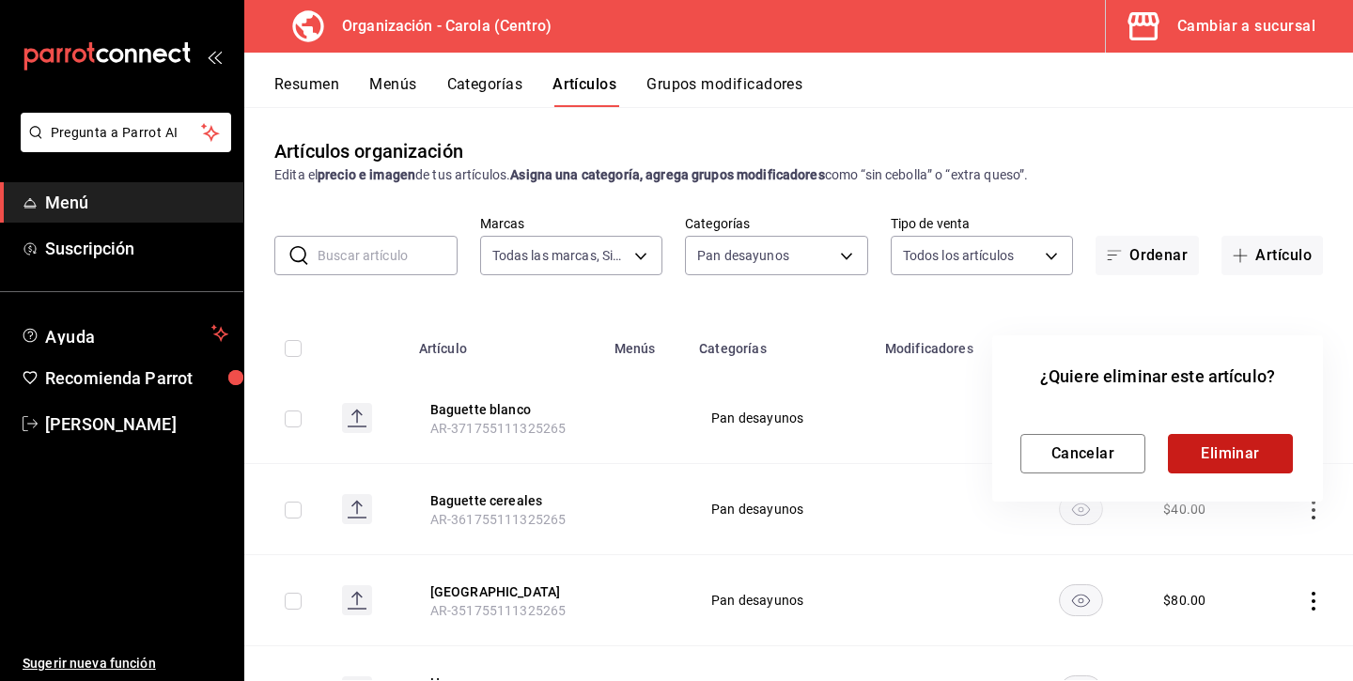
click at [1259, 449] on button "Eliminar" at bounding box center [1230, 453] width 125 height 39
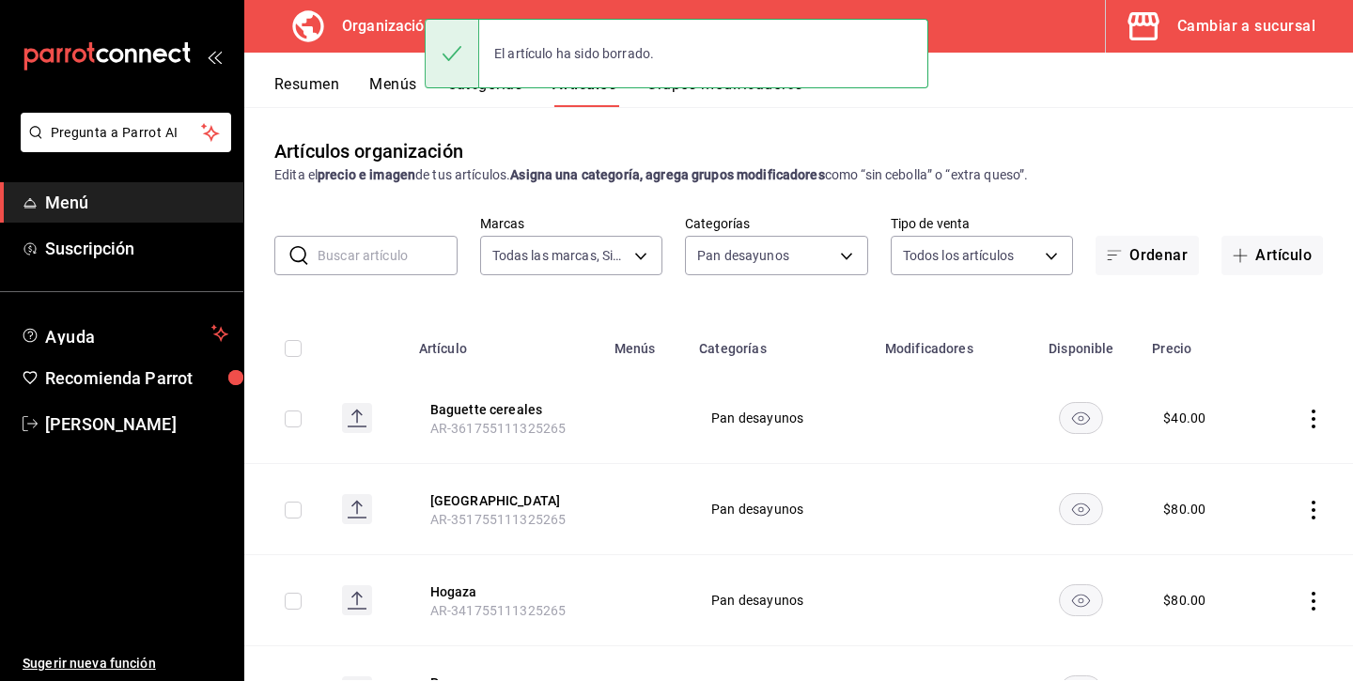
click at [1314, 417] on icon "actions" at bounding box center [1313, 419] width 4 height 19
click at [1250, 531] on span "Eliminar" at bounding box center [1257, 538] width 48 height 15
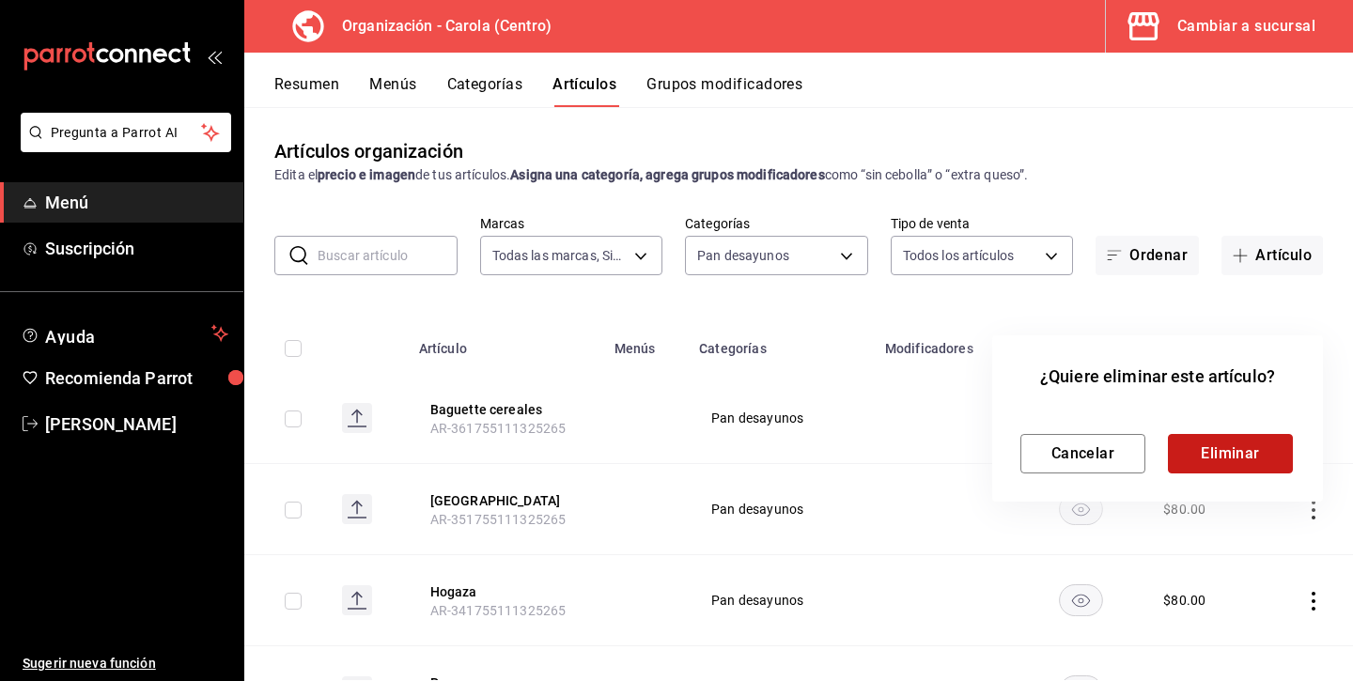
click at [1267, 447] on button "Eliminar" at bounding box center [1230, 453] width 125 height 39
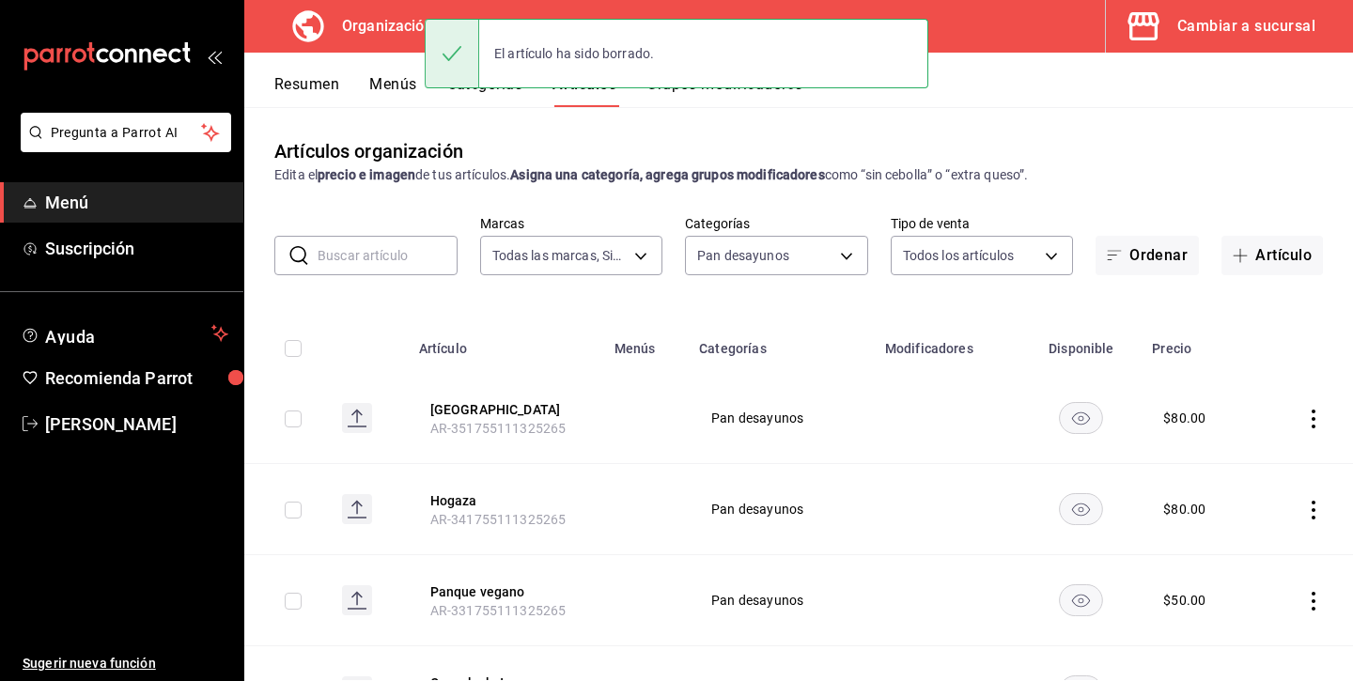
click at [1312, 418] on icon "actions" at bounding box center [1313, 419] width 4 height 19
click at [1245, 534] on span "Eliminar" at bounding box center [1257, 538] width 48 height 15
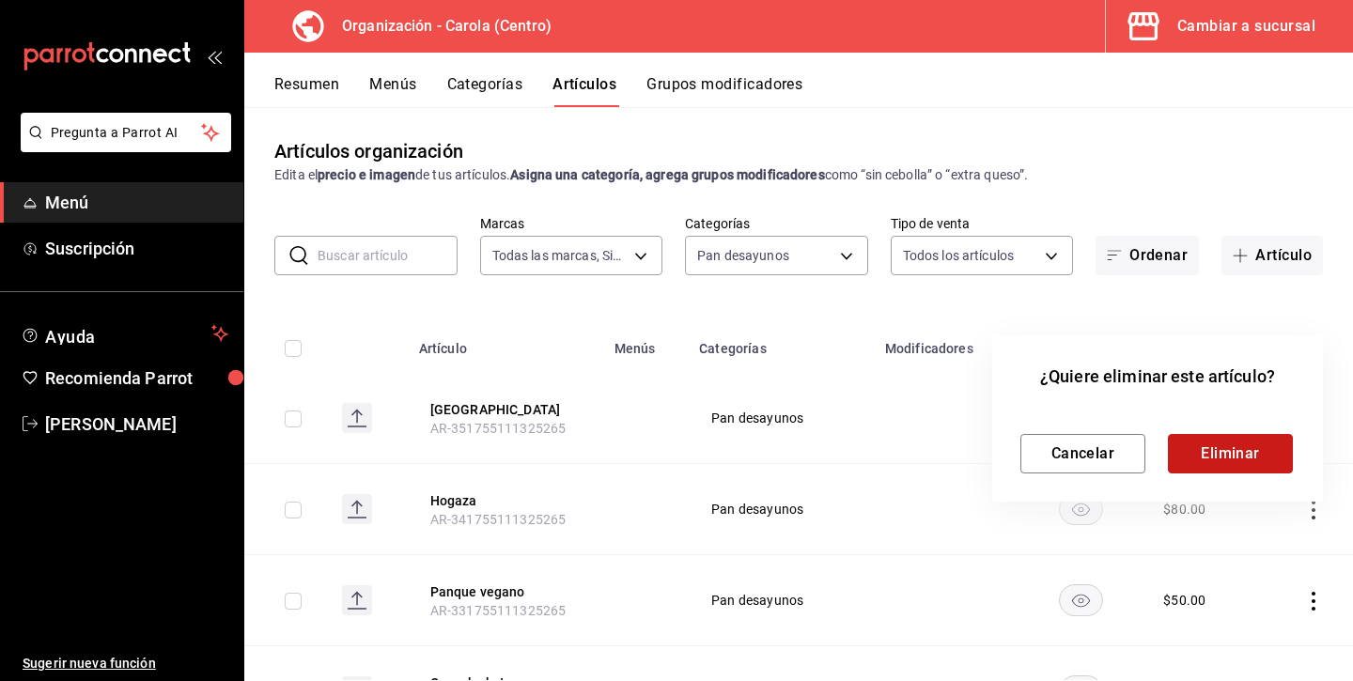
click at [1255, 446] on button "Eliminar" at bounding box center [1230, 453] width 125 height 39
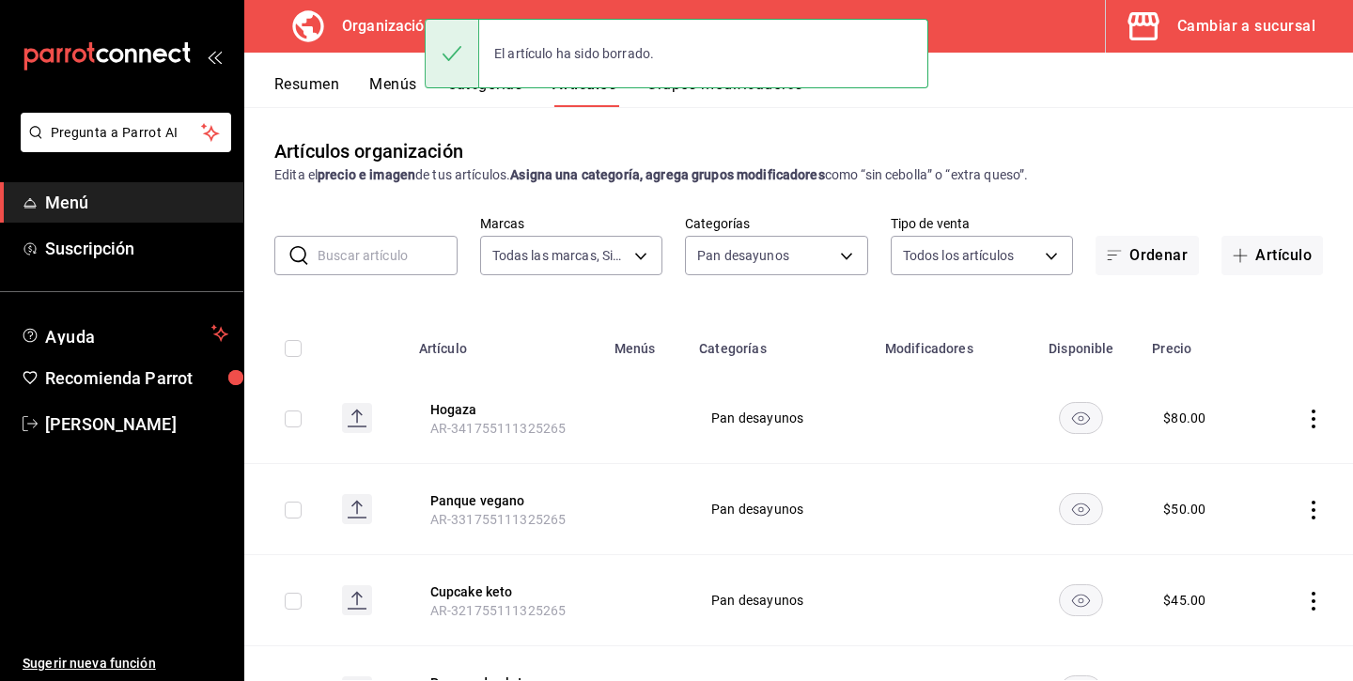
click at [1313, 416] on icon "actions" at bounding box center [1313, 419] width 19 height 19
click at [1250, 538] on span "Eliminar" at bounding box center [1257, 538] width 48 height 15
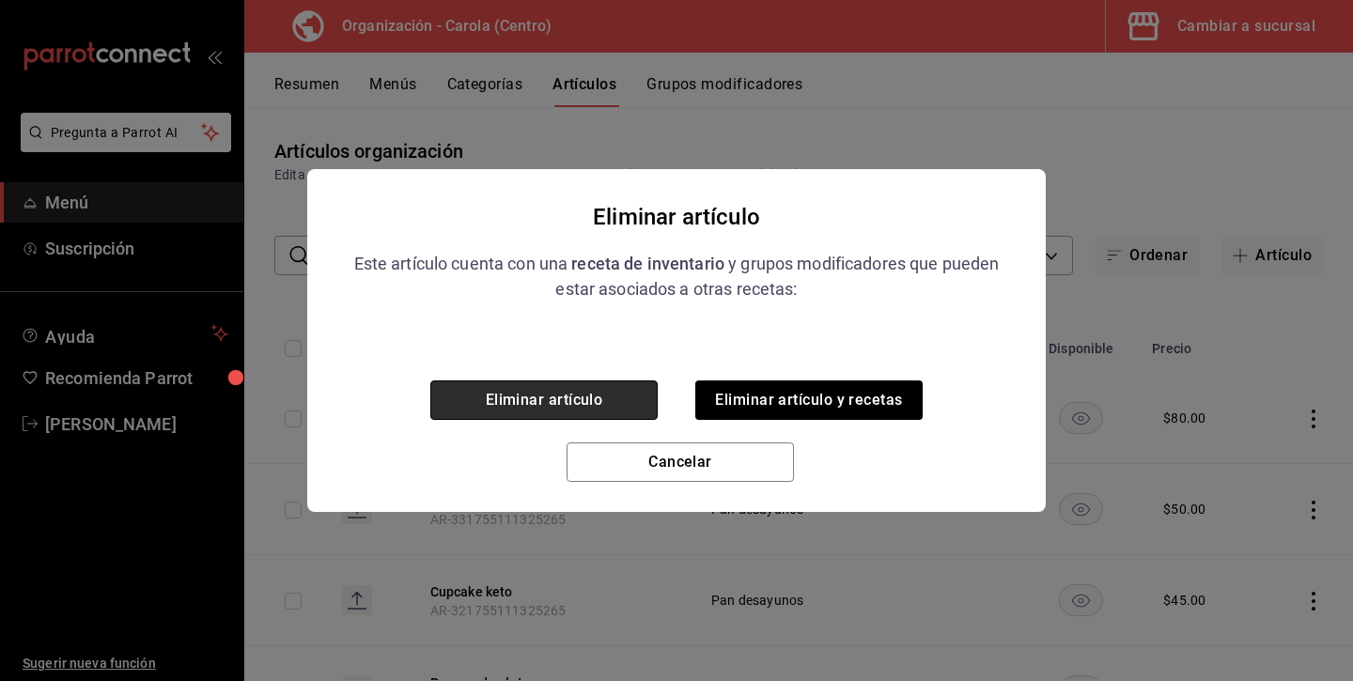
click at [639, 385] on button "Eliminar artículo" at bounding box center [543, 399] width 227 height 39
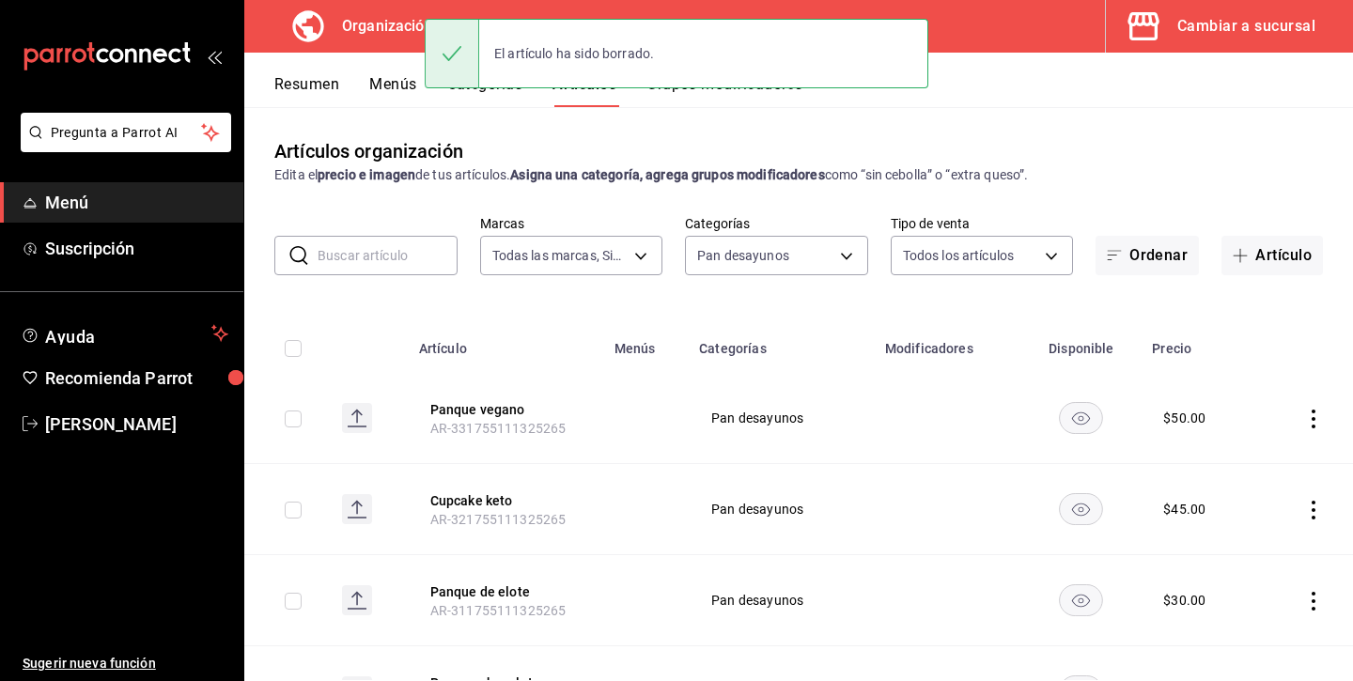
click at [1312, 416] on icon "actions" at bounding box center [1313, 419] width 19 height 19
click at [1251, 537] on span "Eliminar" at bounding box center [1257, 538] width 48 height 15
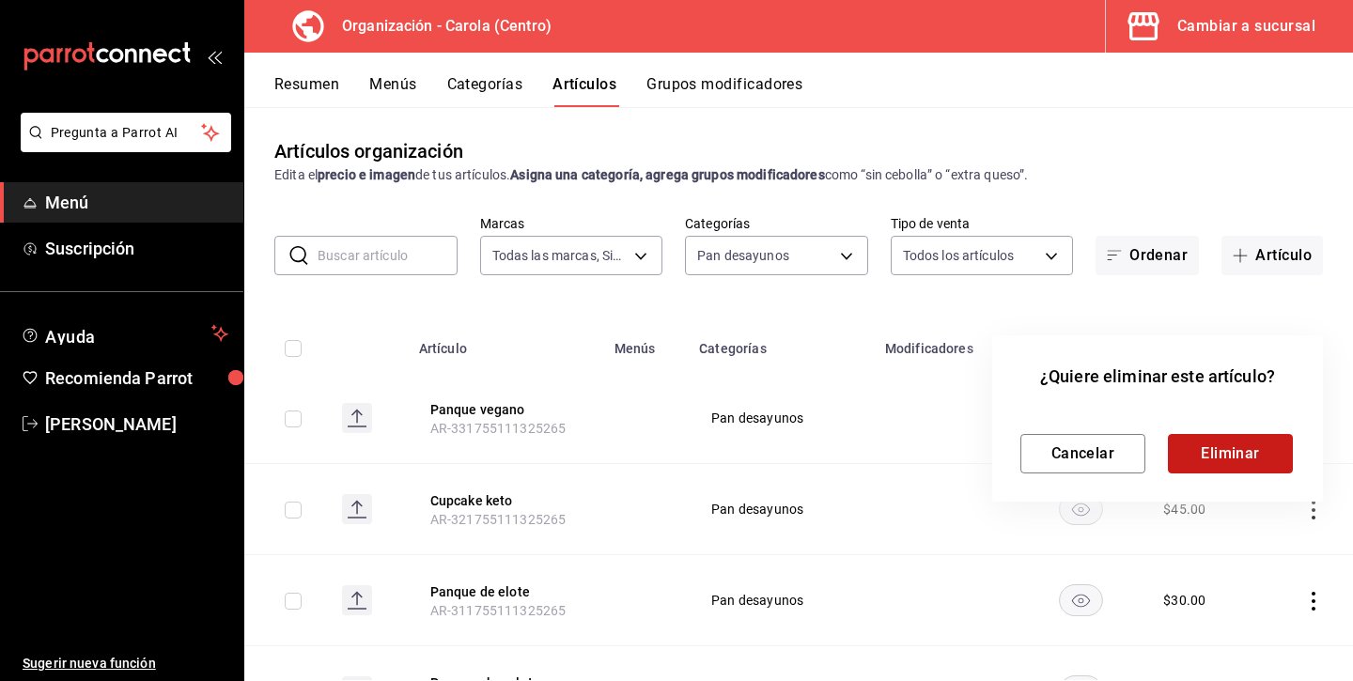
click at [1215, 447] on button "Eliminar" at bounding box center [1230, 453] width 125 height 39
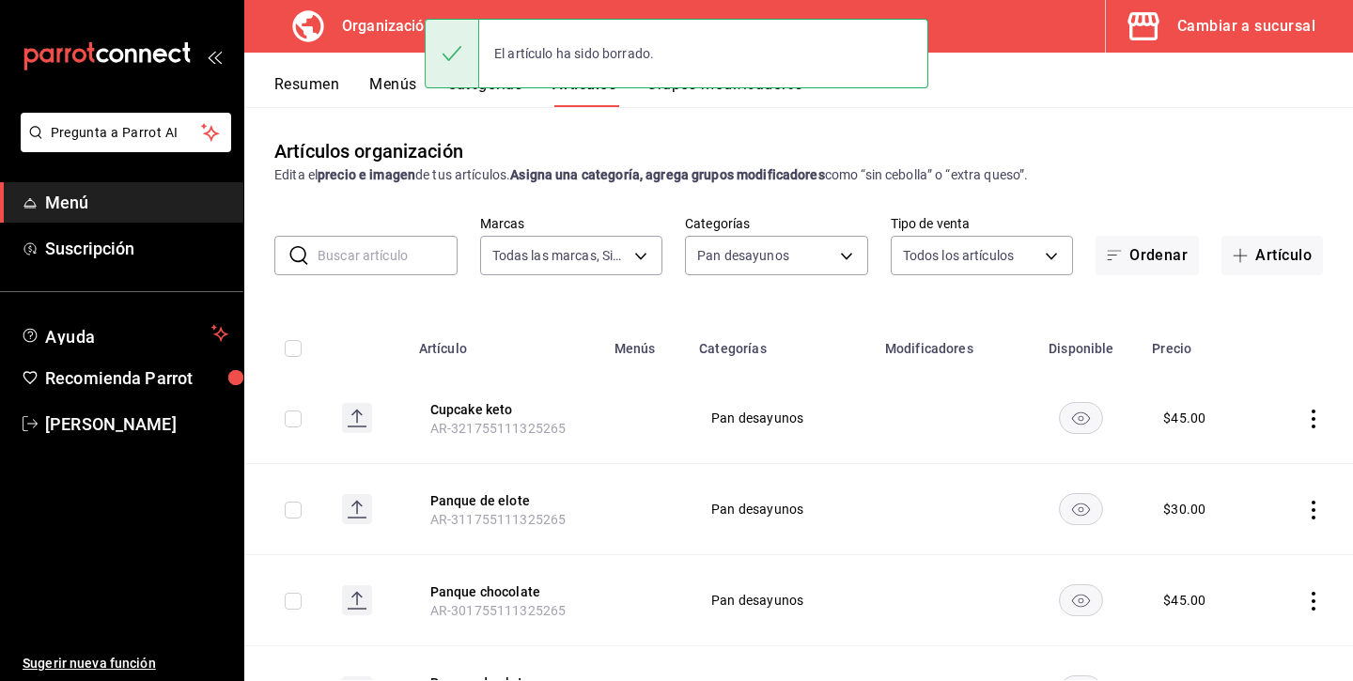
click at [1313, 420] on icon "actions" at bounding box center [1313, 419] width 4 height 19
click at [1261, 545] on span "Eliminar" at bounding box center [1257, 538] width 48 height 15
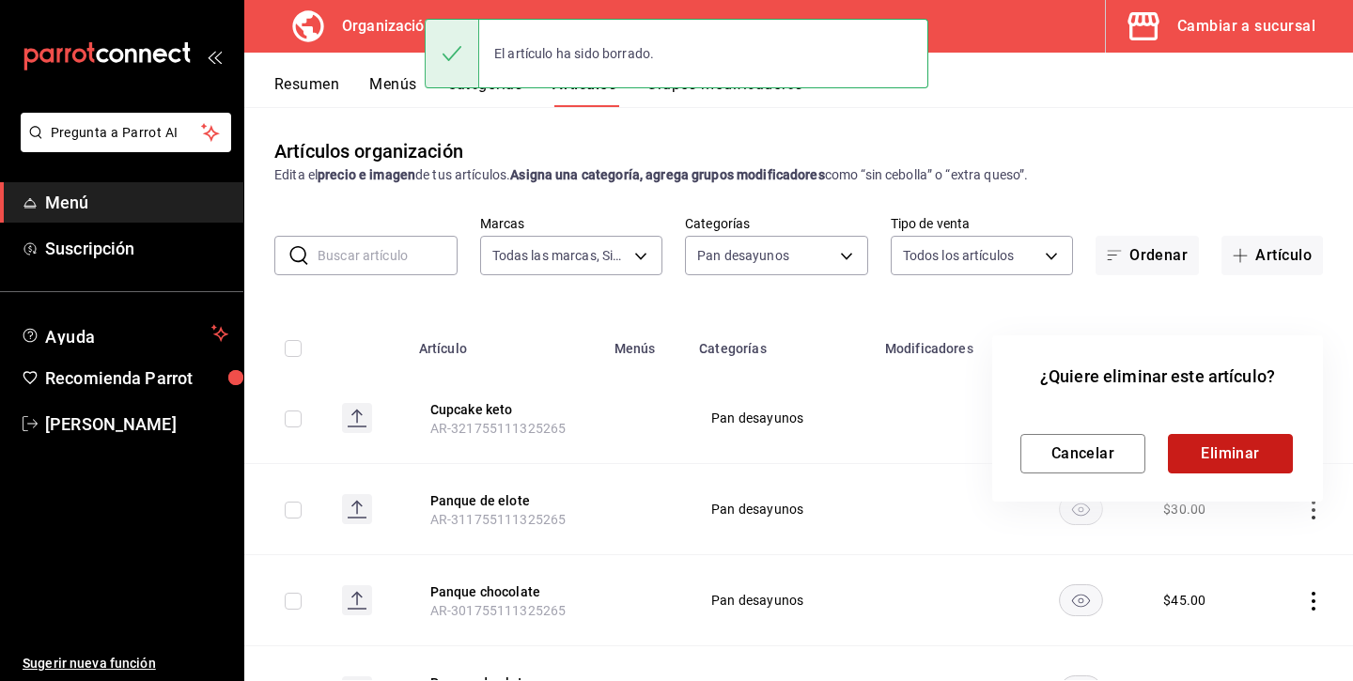
click at [1258, 455] on button "Eliminar" at bounding box center [1230, 453] width 125 height 39
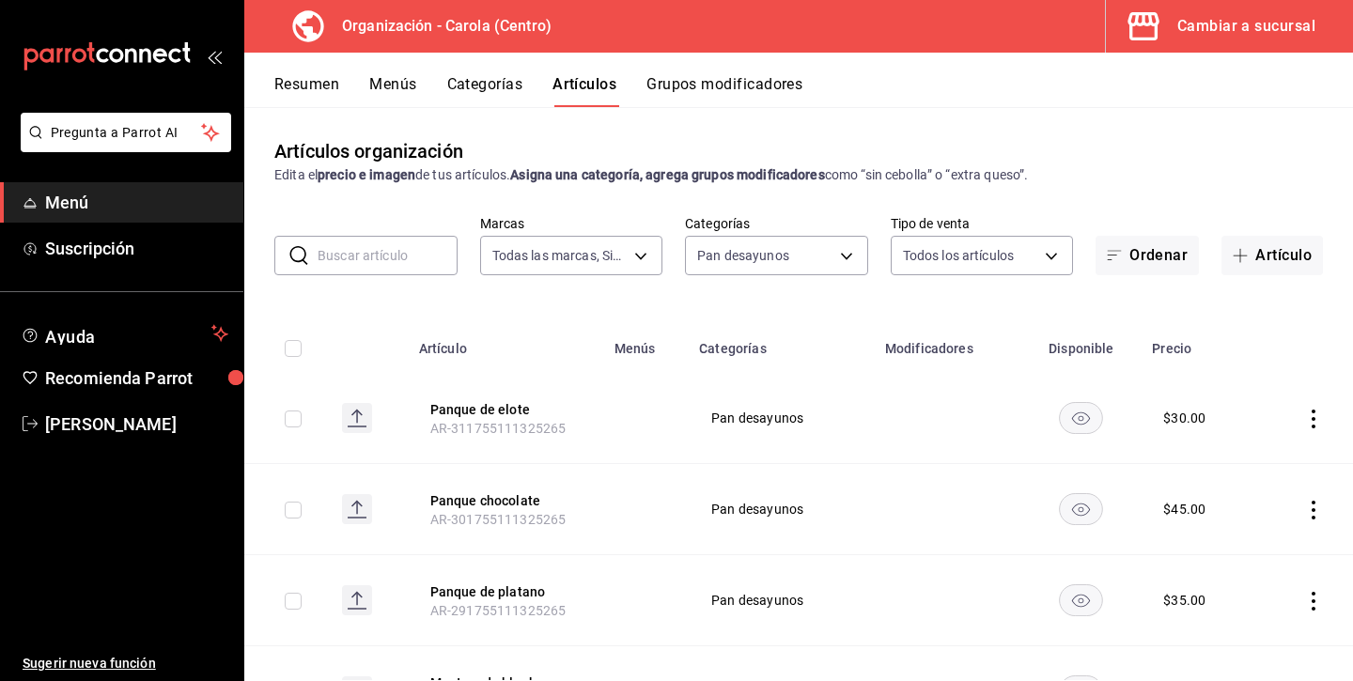
click at [1311, 419] on icon "actions" at bounding box center [1313, 419] width 19 height 19
click at [1257, 533] on span "Eliminar" at bounding box center [1257, 538] width 48 height 15
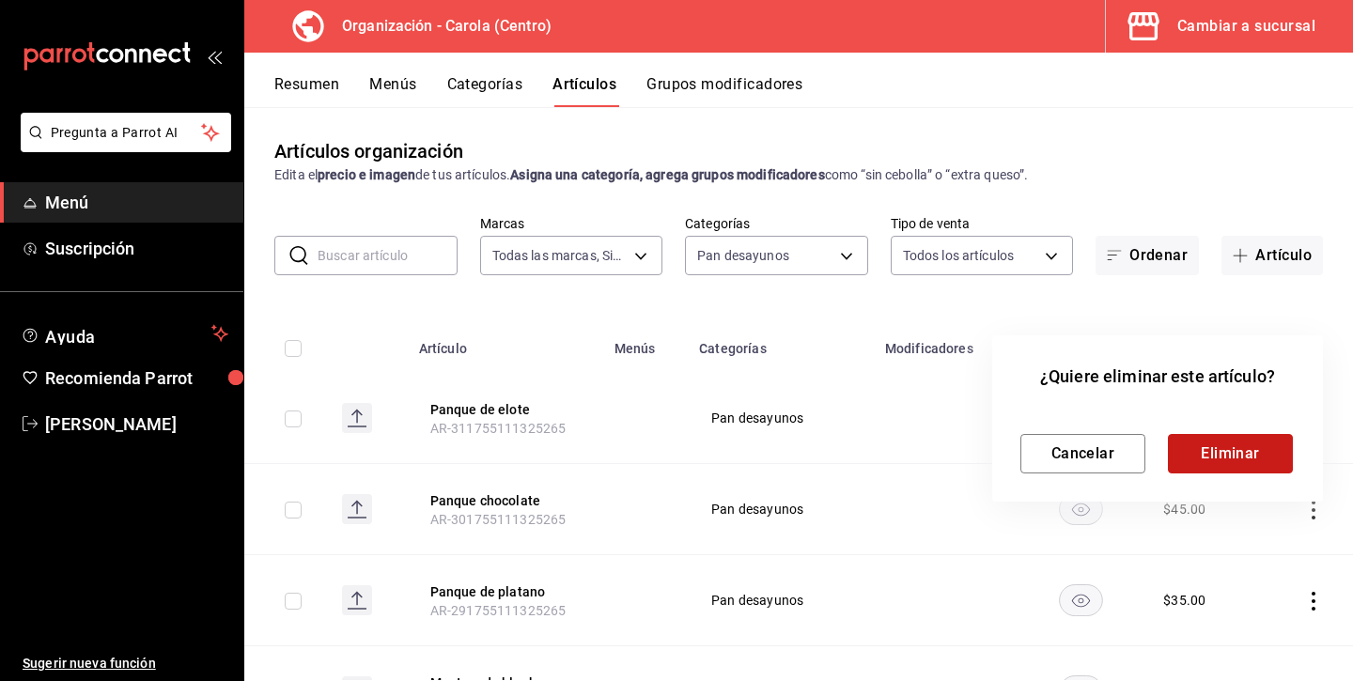
click at [1255, 451] on button "Eliminar" at bounding box center [1230, 453] width 125 height 39
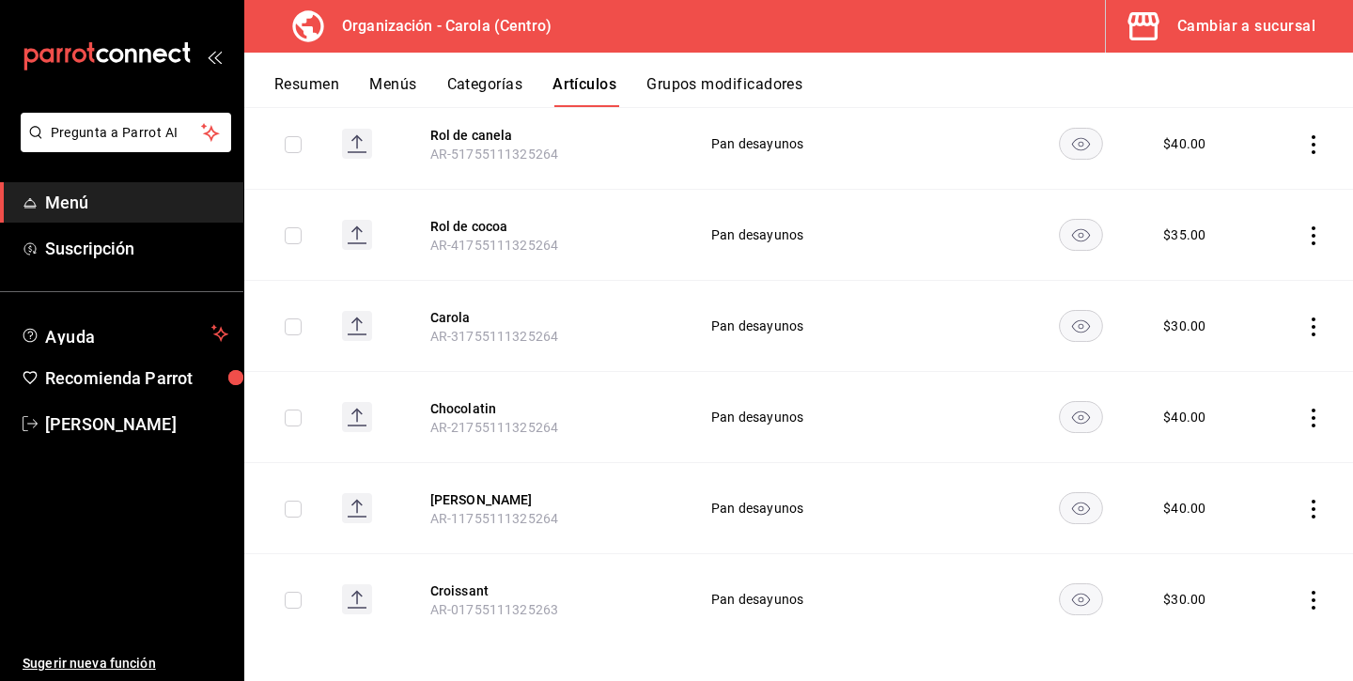
scroll to position [1297, 0]
click at [1321, 578] on td at bounding box center [1305, 601] width 96 height 91
click at [1313, 593] on icon "actions" at bounding box center [1313, 602] width 19 height 19
click at [1252, 635] on span "Eliminar" at bounding box center [1257, 631] width 48 height 15
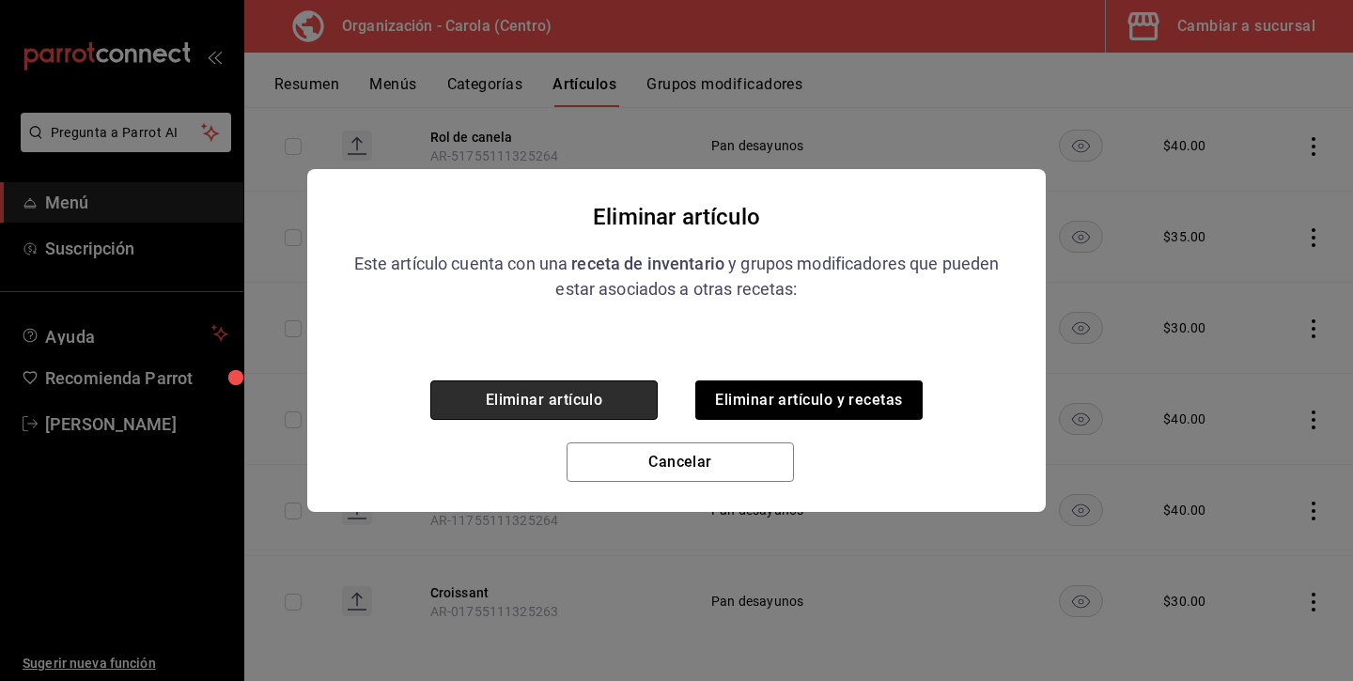
click at [616, 394] on button "Eliminar artículo" at bounding box center [543, 399] width 227 height 39
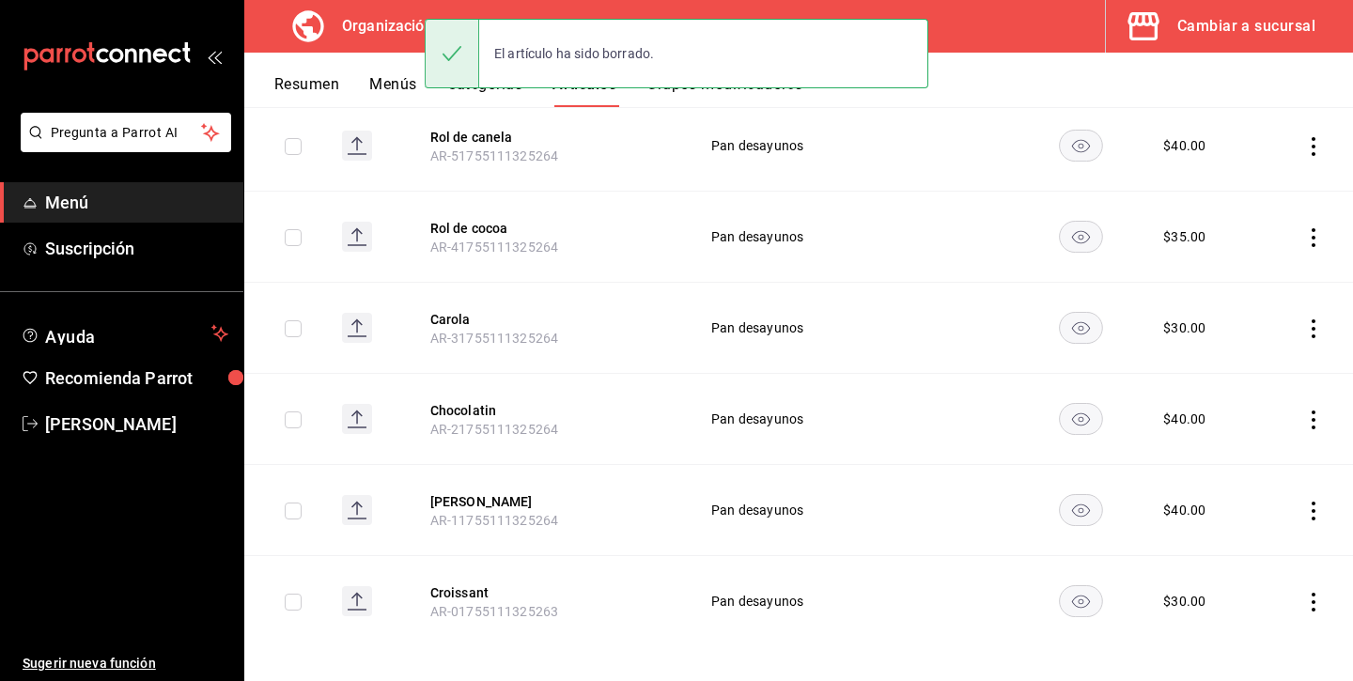
scroll to position [1206, 0]
click at [1311, 593] on icon "actions" at bounding box center [1313, 602] width 19 height 19
click at [1247, 633] on span "Eliminar" at bounding box center [1257, 631] width 48 height 15
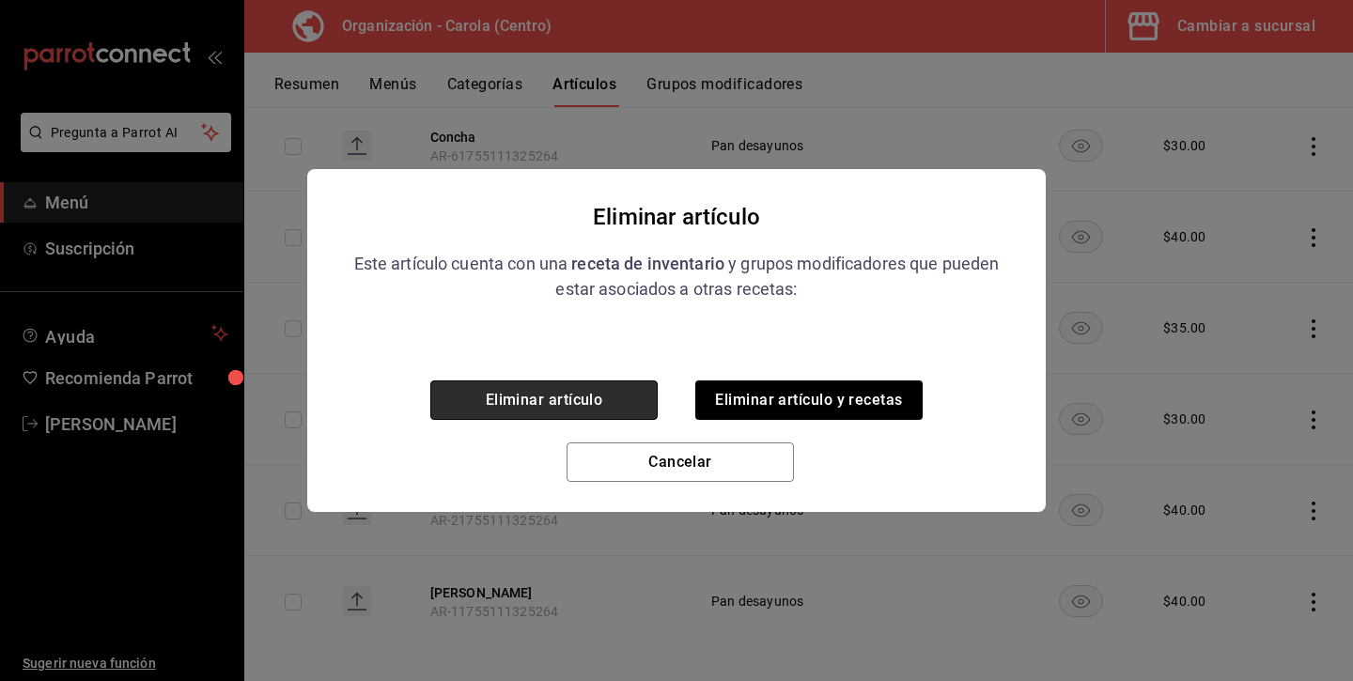
click at [620, 388] on button "Eliminar artículo" at bounding box center [543, 399] width 227 height 39
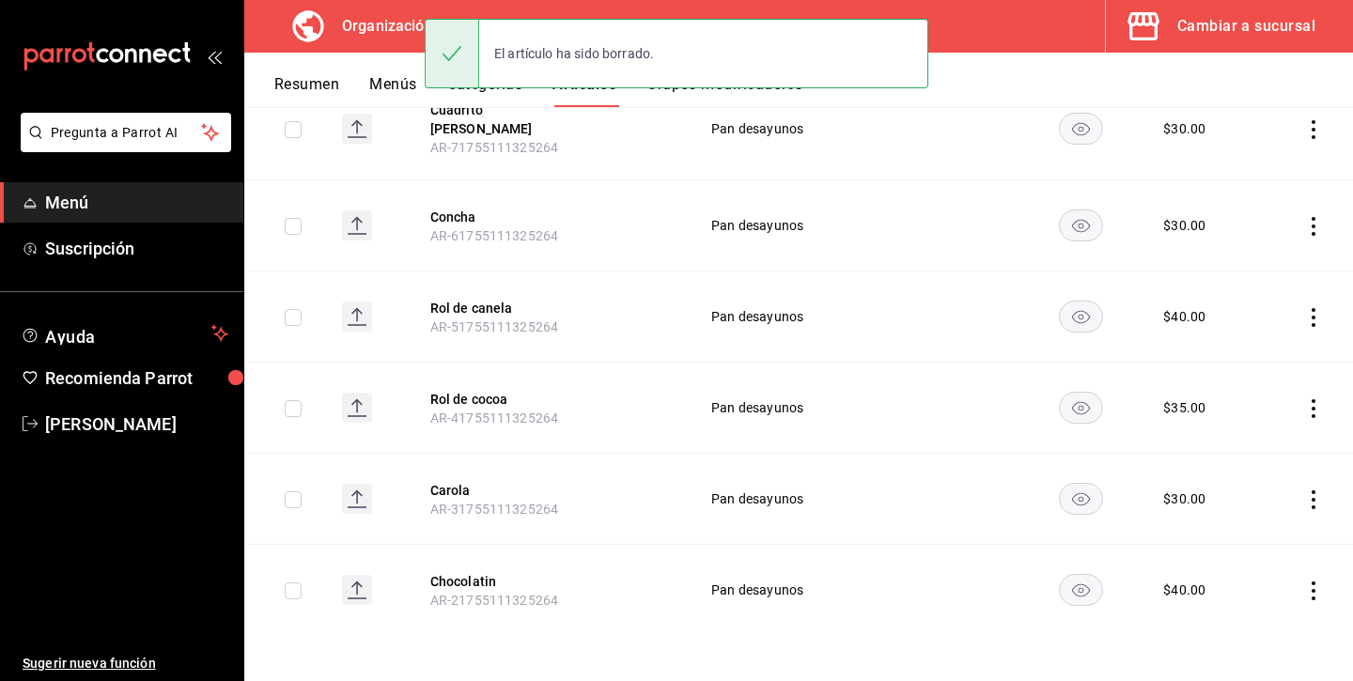
scroll to position [1115, 0]
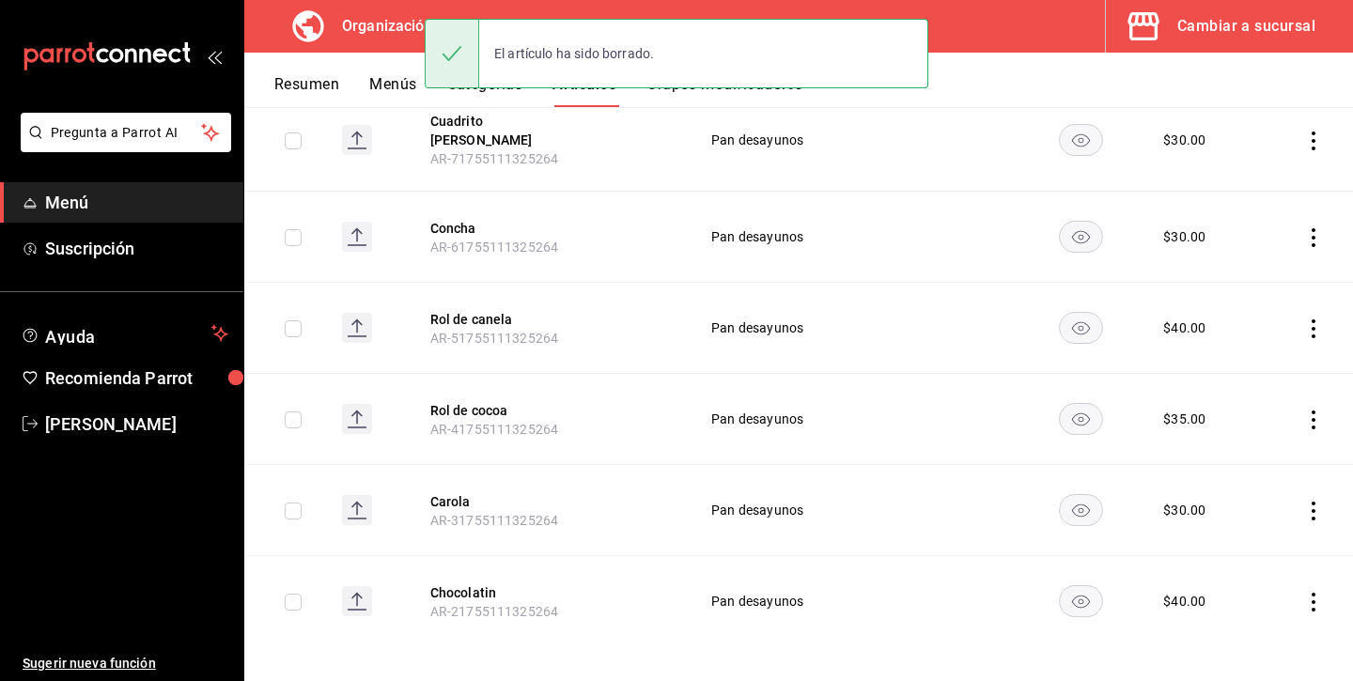
click at [1309, 593] on icon "actions" at bounding box center [1313, 602] width 19 height 19
click at [1261, 633] on span "Eliminar" at bounding box center [1257, 631] width 48 height 15
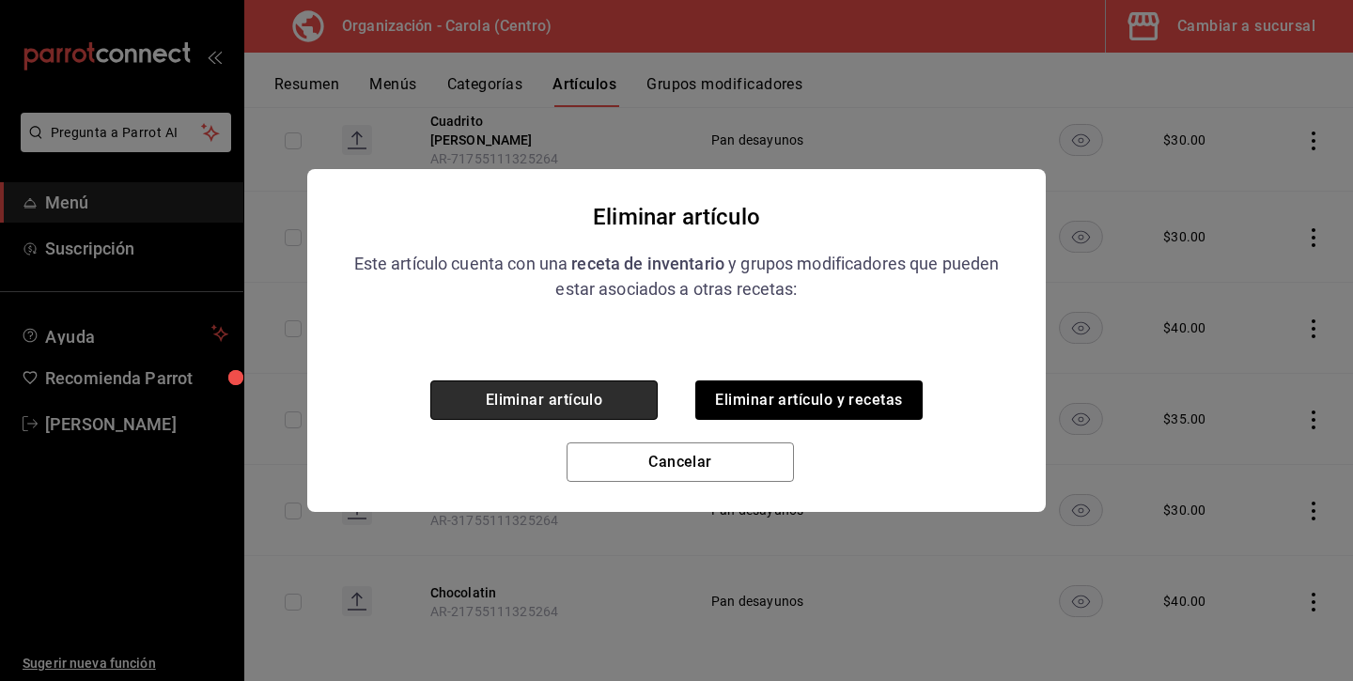
click at [604, 396] on button "Eliminar artículo" at bounding box center [543, 399] width 227 height 39
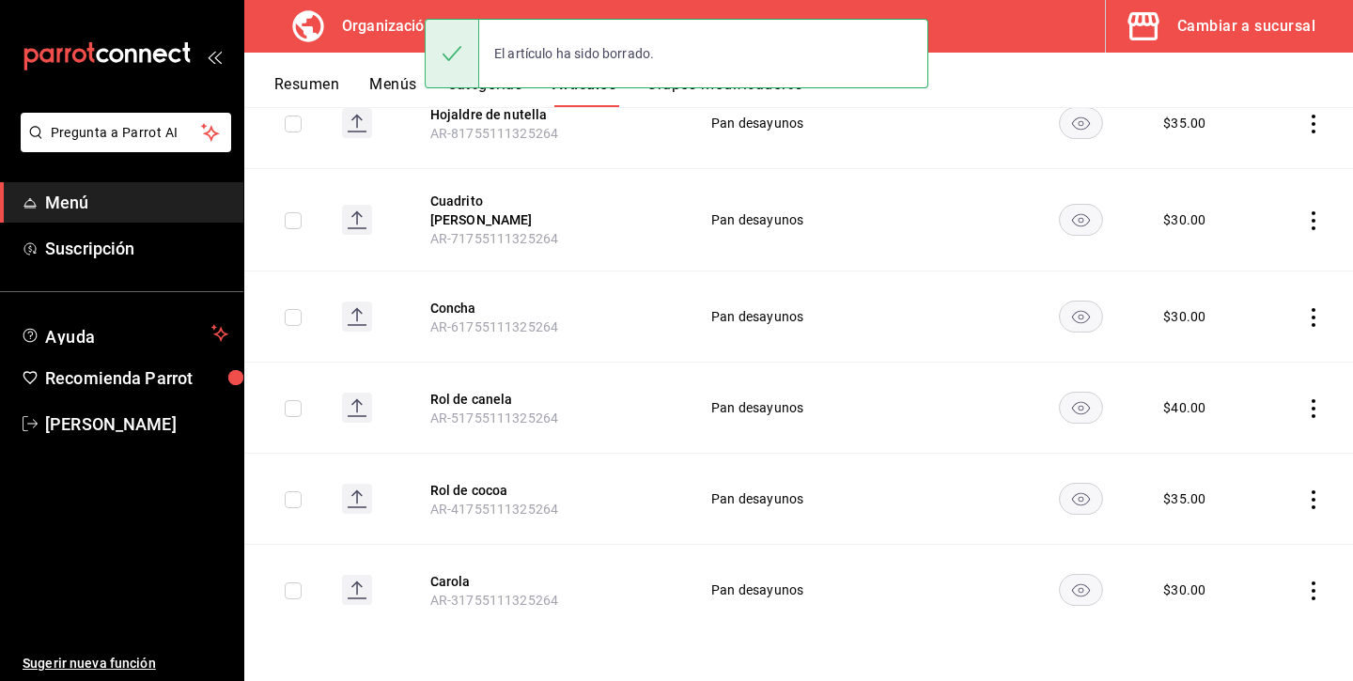
scroll to position [1024, 0]
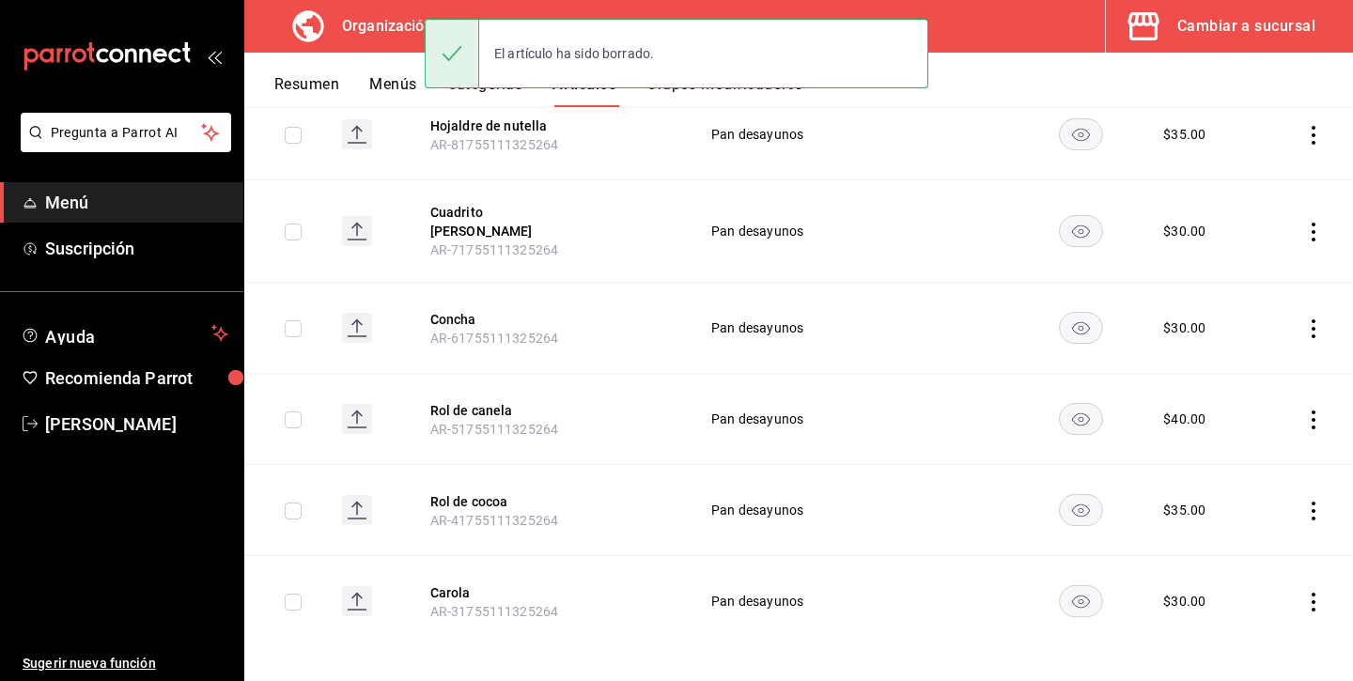
click at [1311, 593] on icon "actions" at bounding box center [1313, 602] width 19 height 19
click at [1219, 628] on div at bounding box center [1216, 632] width 34 height 19
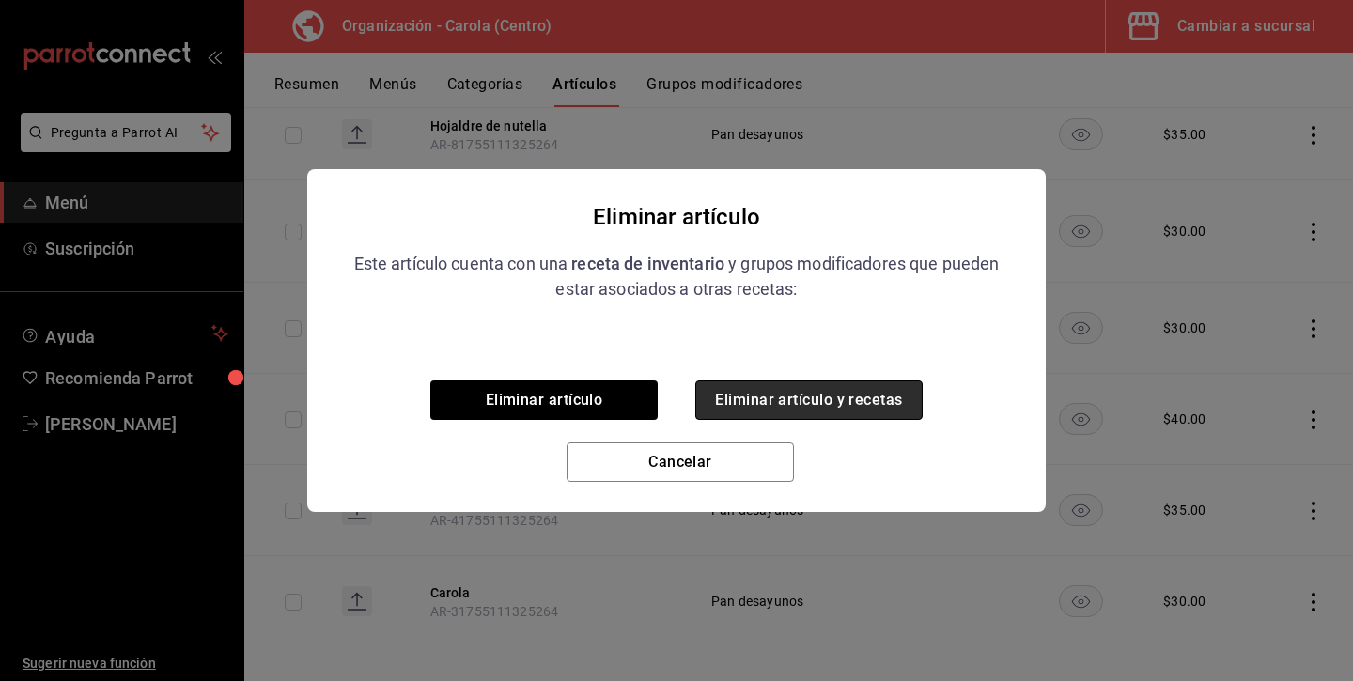
click at [818, 399] on button "Eliminar artículo y recetas" at bounding box center [808, 399] width 227 height 39
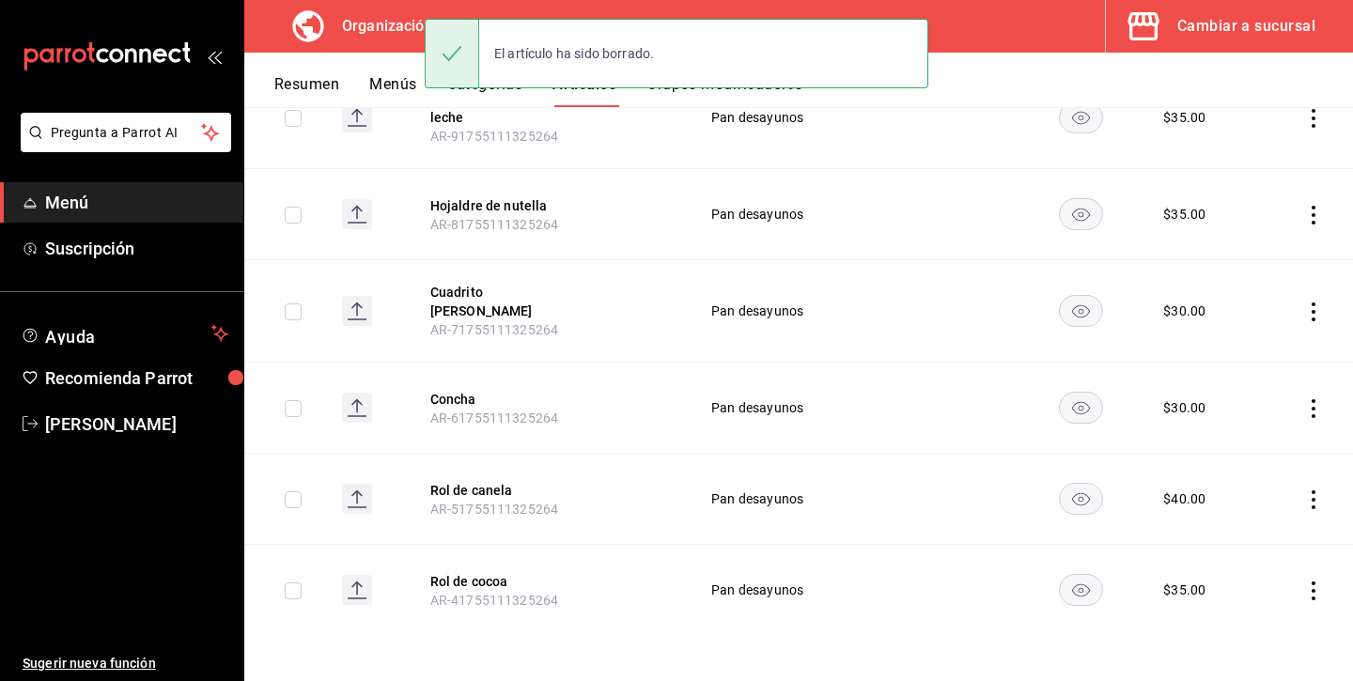
scroll to position [933, 0]
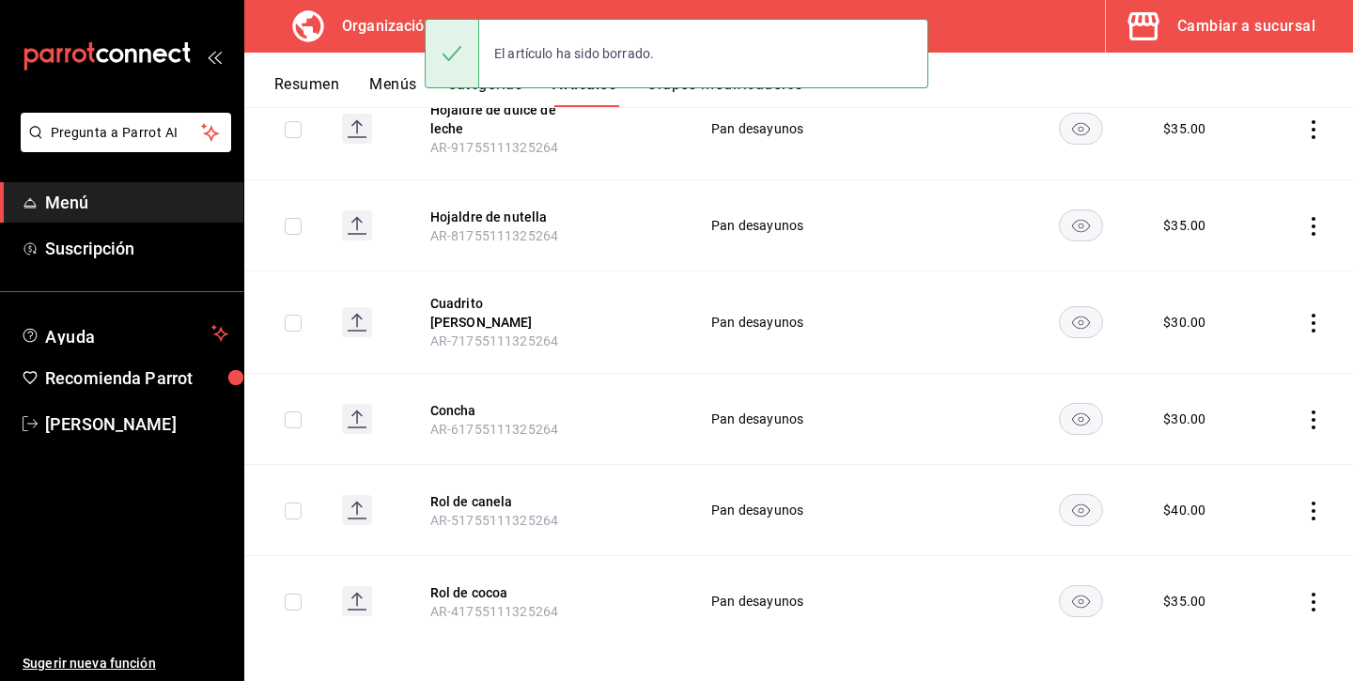
click at [1311, 593] on icon "actions" at bounding box center [1313, 602] width 19 height 19
click at [1254, 641] on span "Eliminar" at bounding box center [1257, 632] width 49 height 20
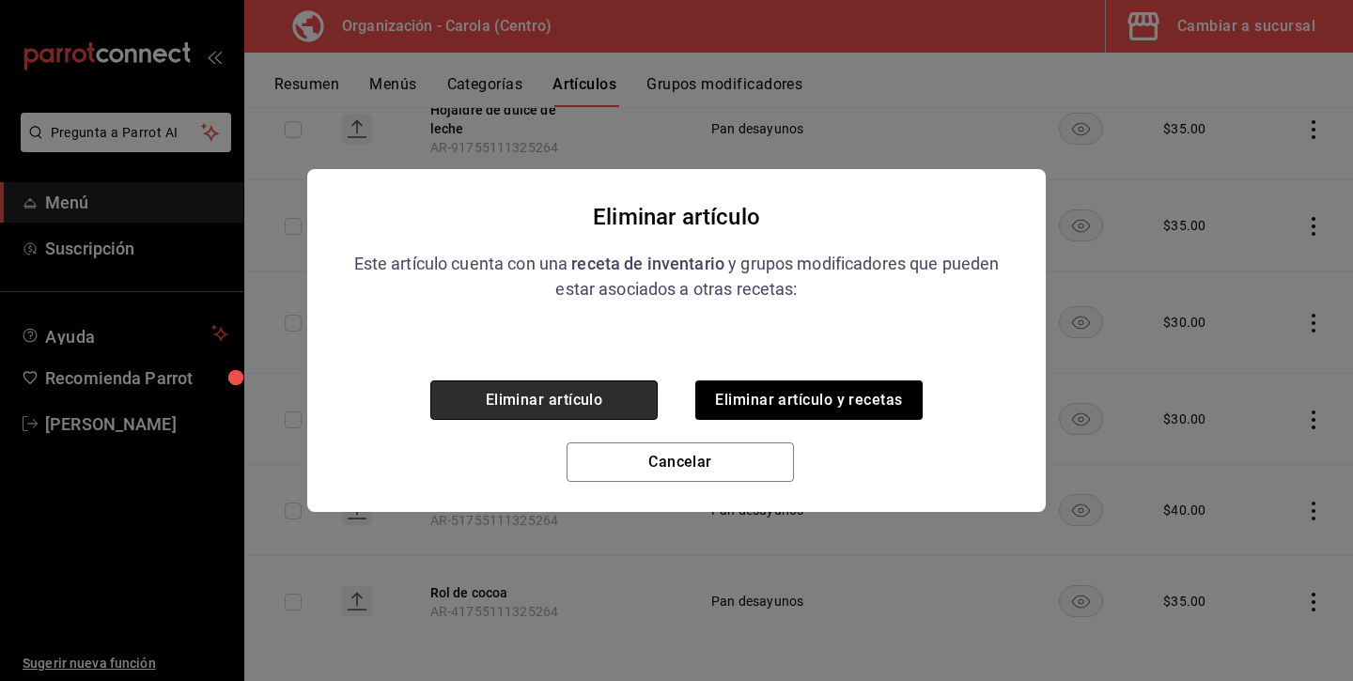
click at [548, 384] on button "Eliminar artículo" at bounding box center [543, 399] width 227 height 39
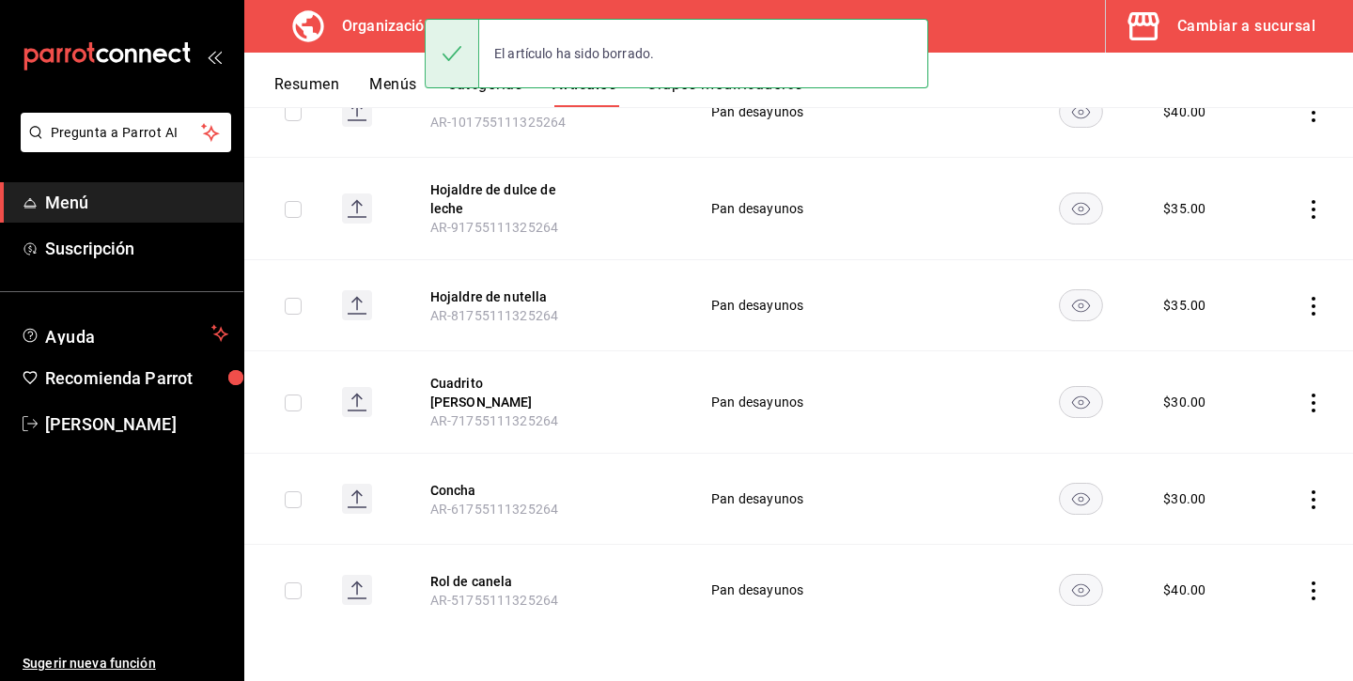
scroll to position [842, 0]
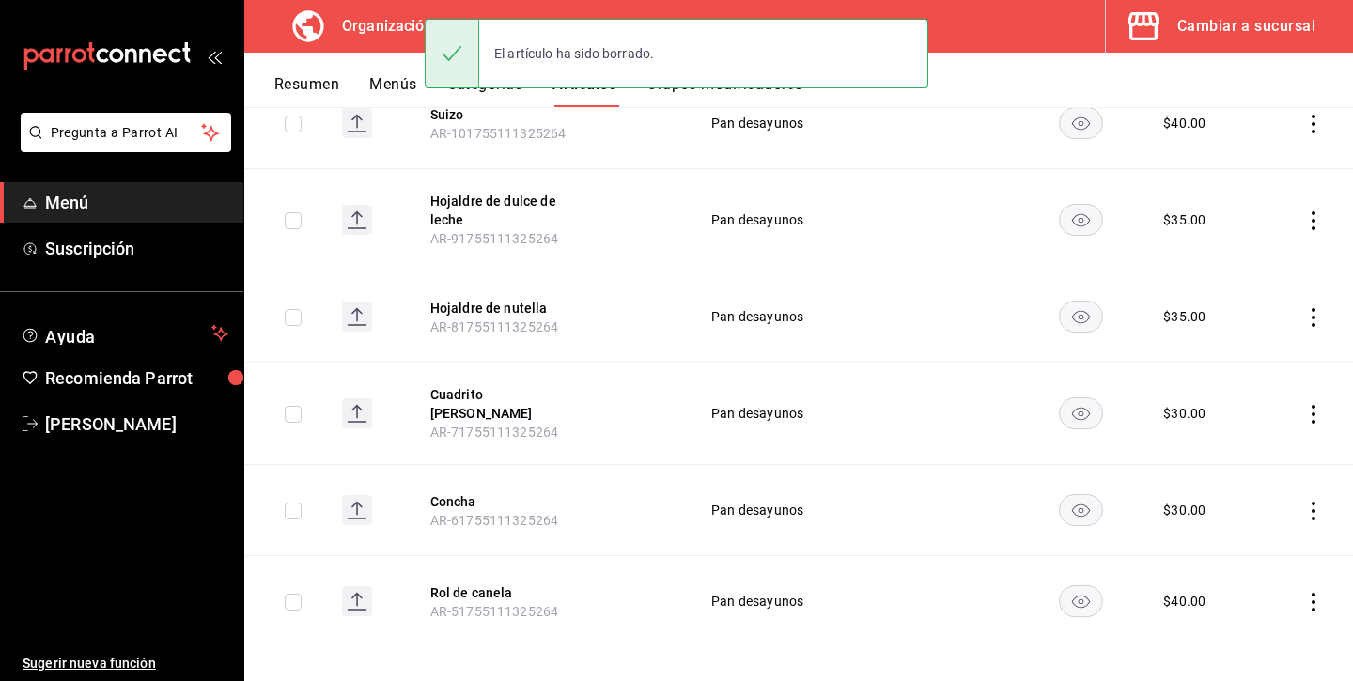
click at [1312, 593] on icon "actions" at bounding box center [1313, 602] width 19 height 19
click at [1287, 623] on li "Eliminar" at bounding box center [1240, 632] width 113 height 39
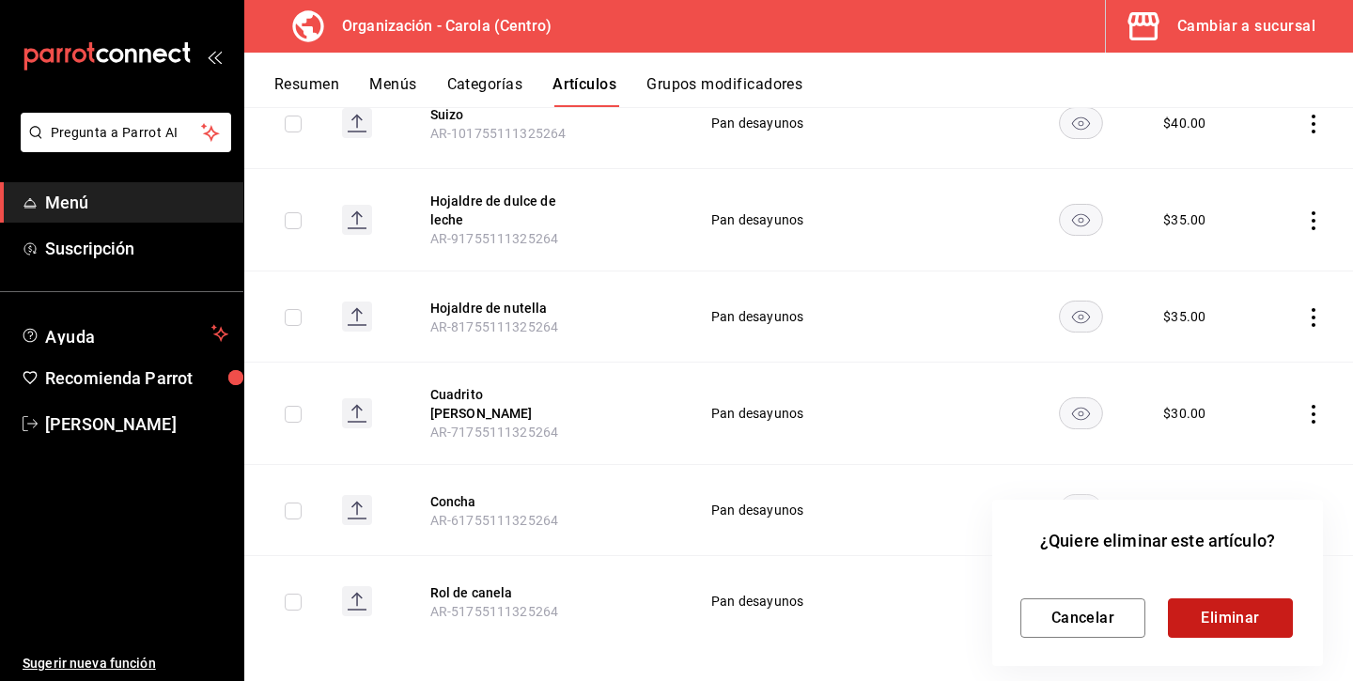
click at [1191, 626] on button "Eliminar" at bounding box center [1230, 617] width 125 height 39
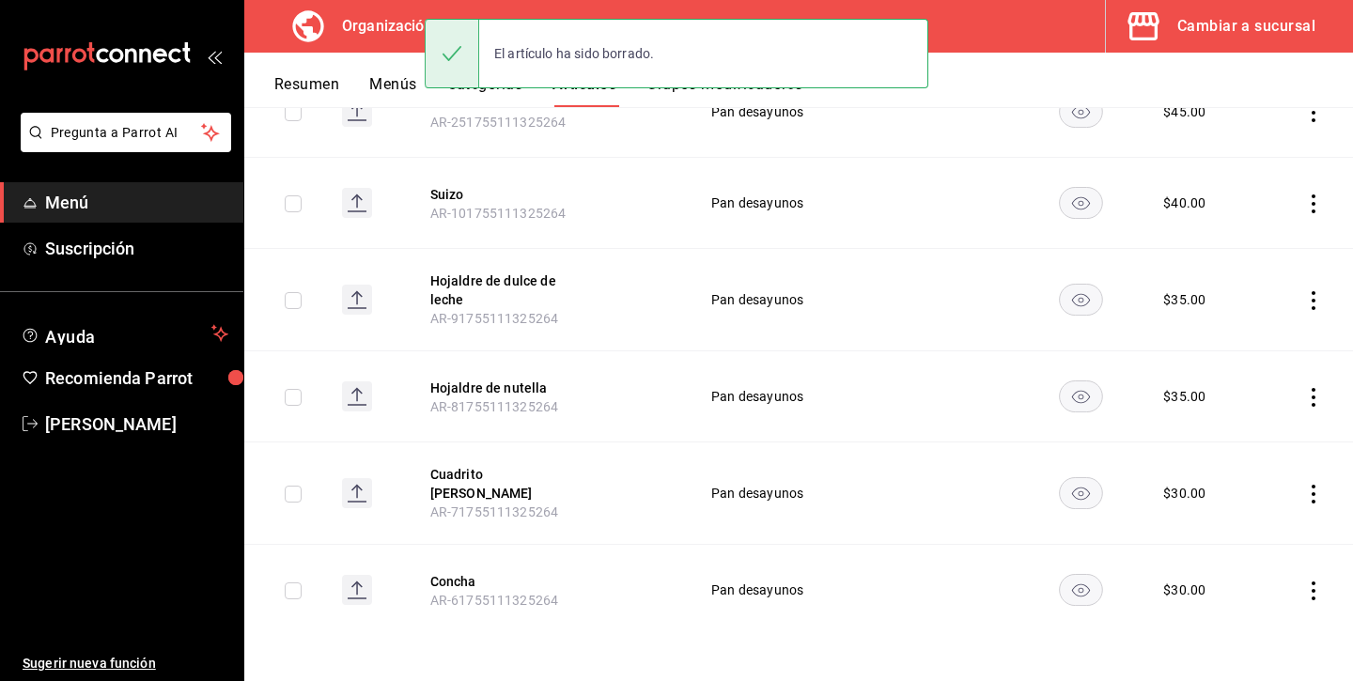
scroll to position [751, 0]
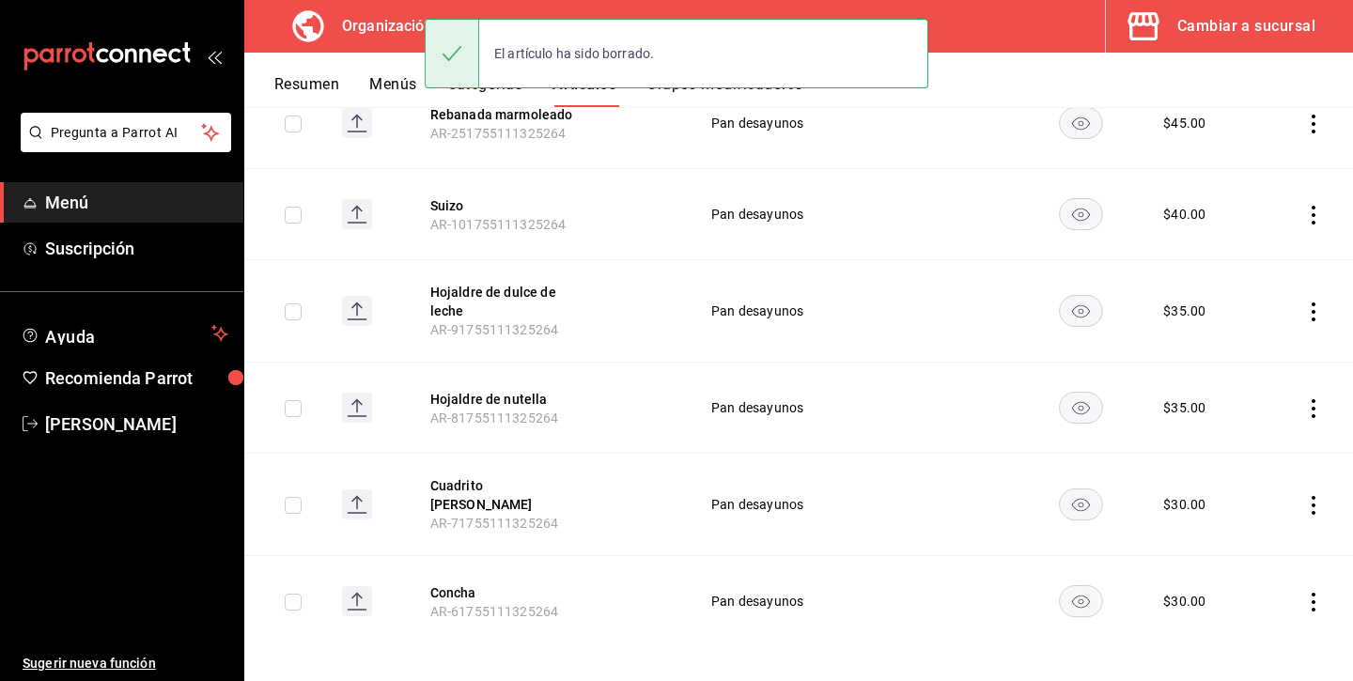
click at [1315, 602] on td at bounding box center [1305, 601] width 96 height 91
click at [1313, 594] on icon "actions" at bounding box center [1313, 602] width 19 height 19
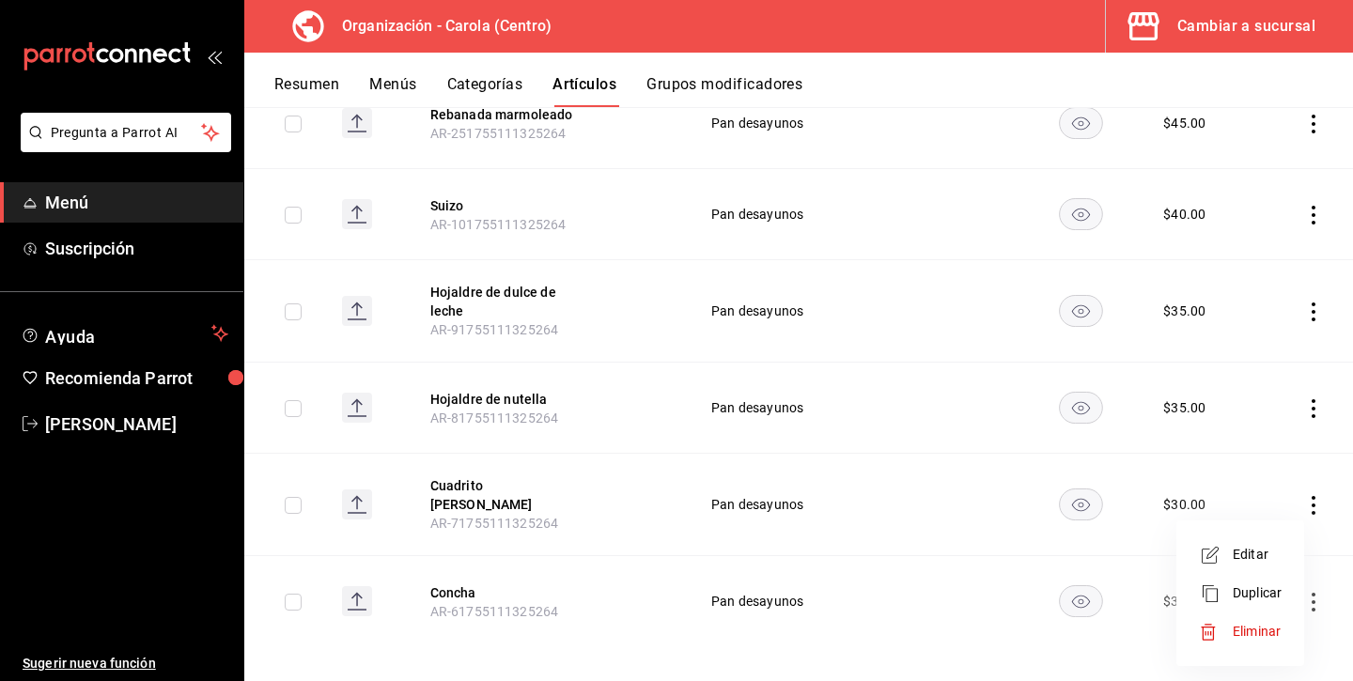
click at [1274, 622] on span "Eliminar" at bounding box center [1257, 632] width 49 height 20
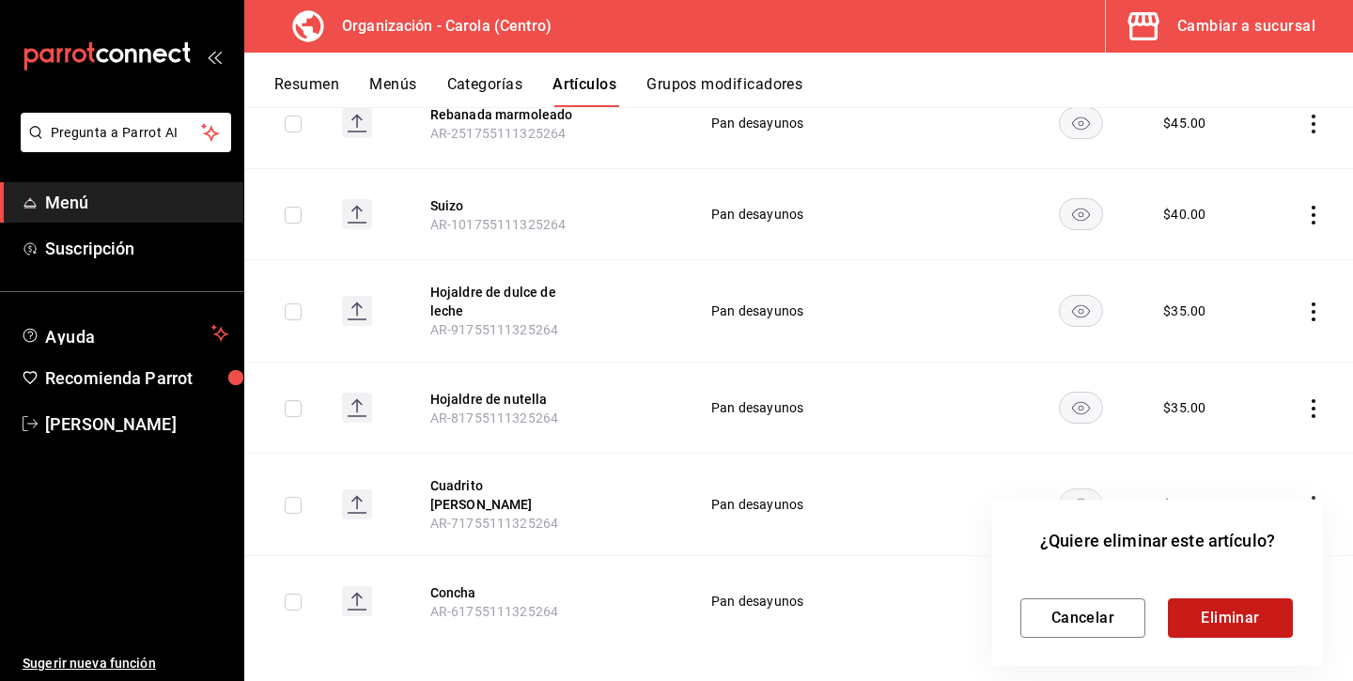
click at [1273, 613] on button "Eliminar" at bounding box center [1230, 617] width 125 height 39
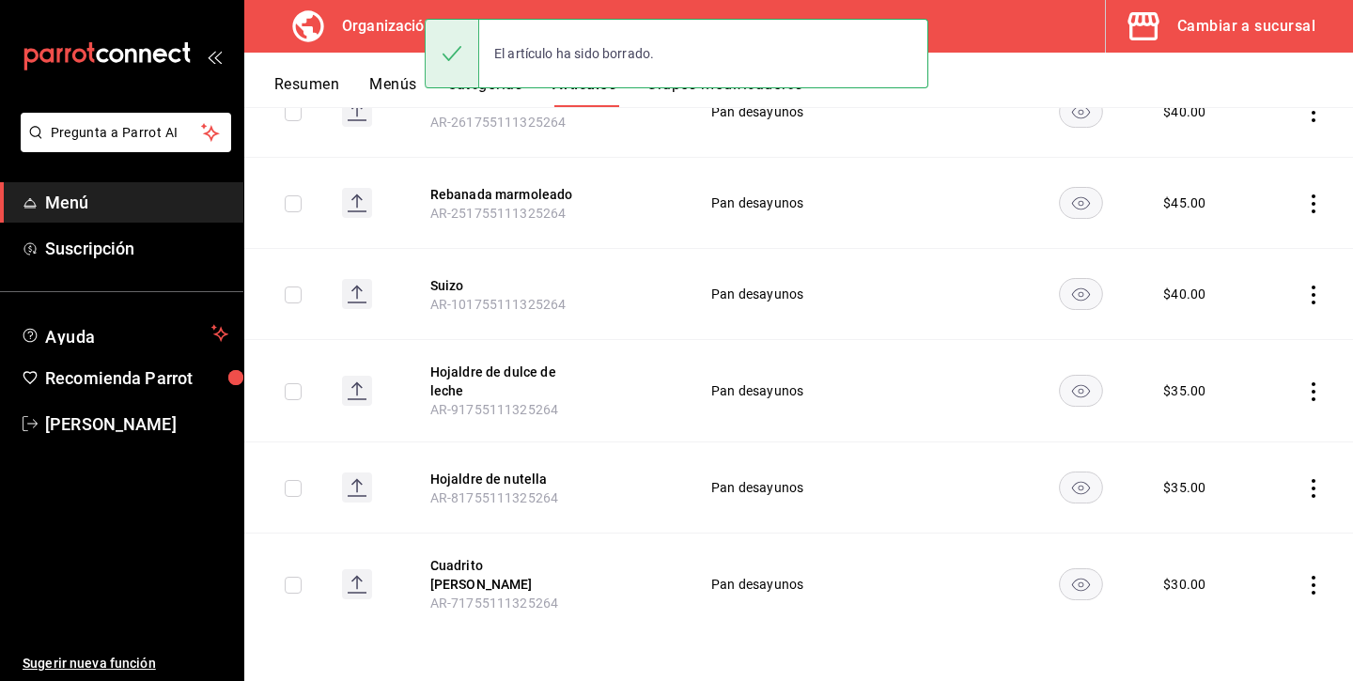
scroll to position [659, 0]
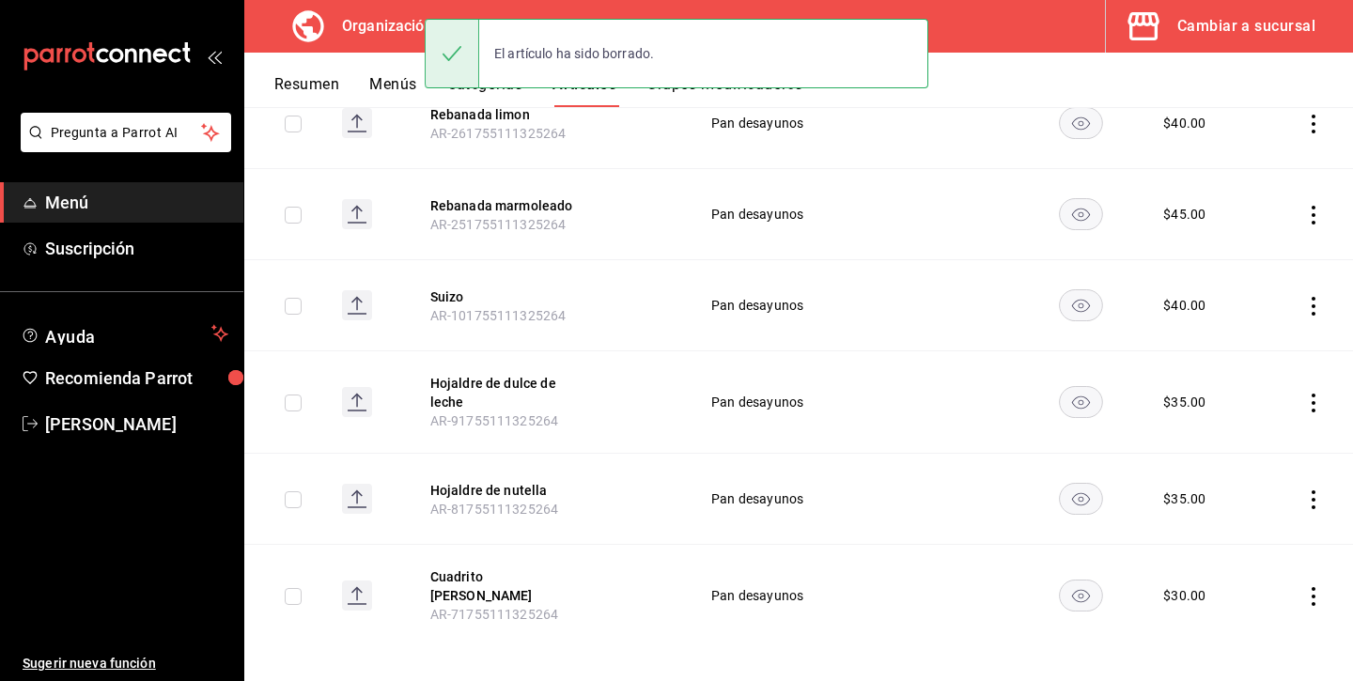
click at [1306, 597] on icon "actions" at bounding box center [1313, 596] width 19 height 19
click at [1266, 623] on span "Eliminar" at bounding box center [1257, 632] width 49 height 20
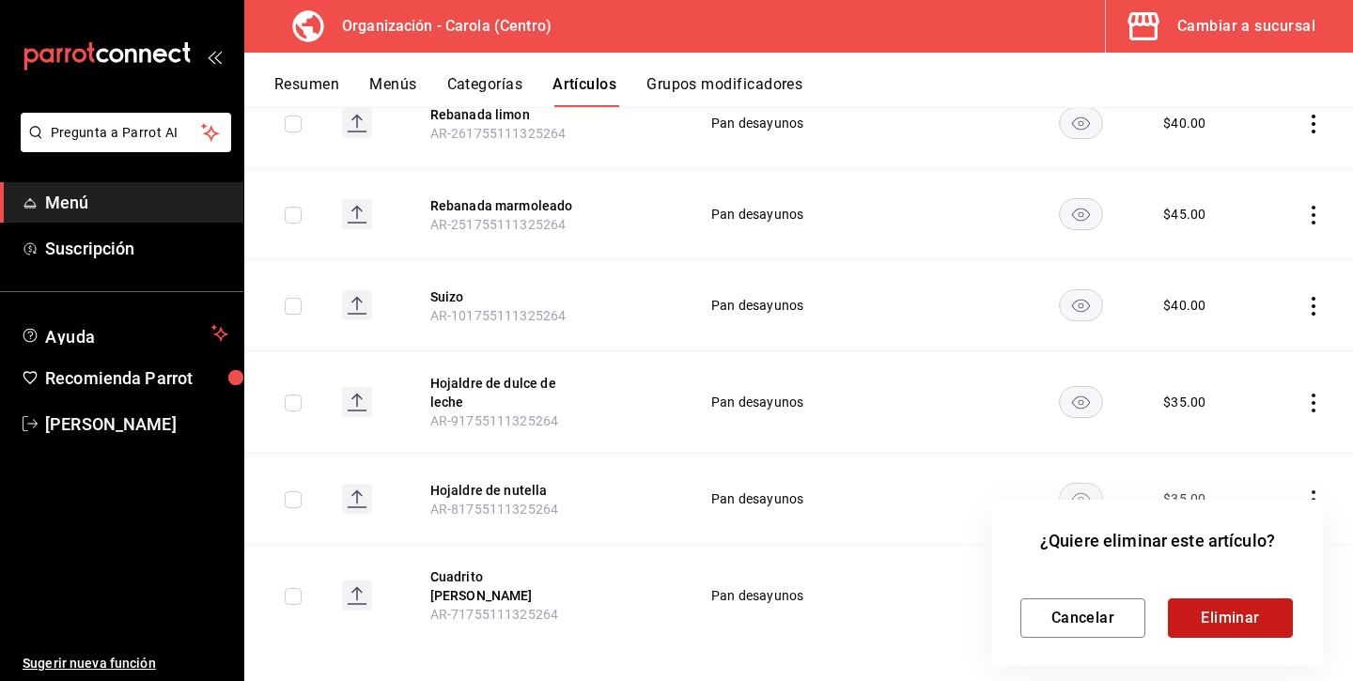
click at [1271, 610] on button "Eliminar" at bounding box center [1230, 617] width 125 height 39
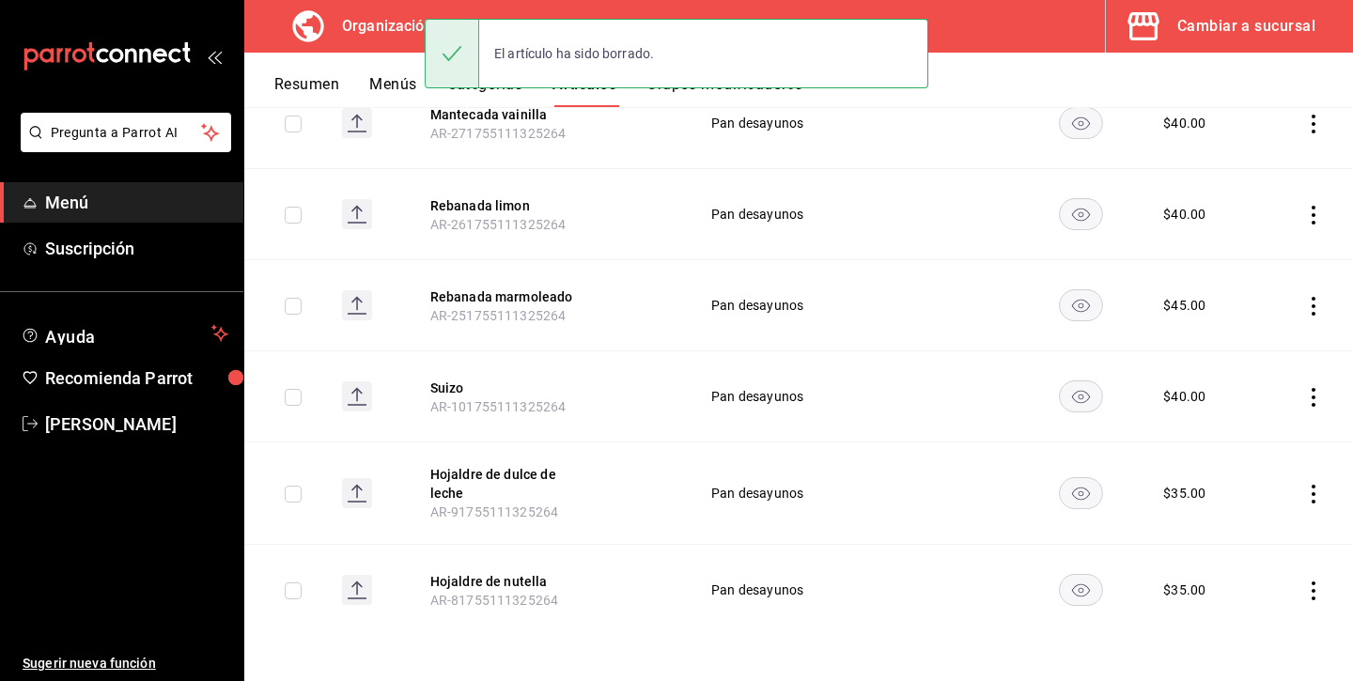
scroll to position [568, 0]
click at [1312, 588] on icon "actions" at bounding box center [1313, 591] width 19 height 19
click at [1270, 625] on span "Eliminar" at bounding box center [1257, 631] width 48 height 15
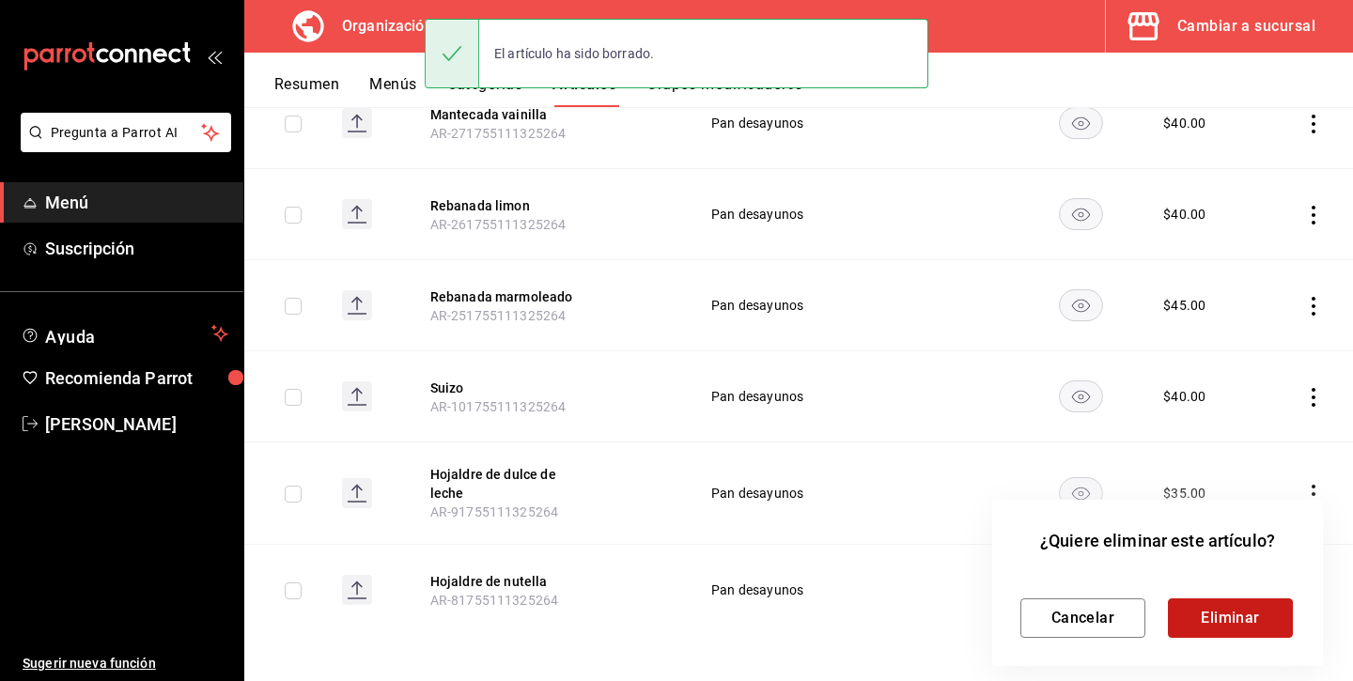
click at [1237, 599] on button "Eliminar" at bounding box center [1230, 617] width 125 height 39
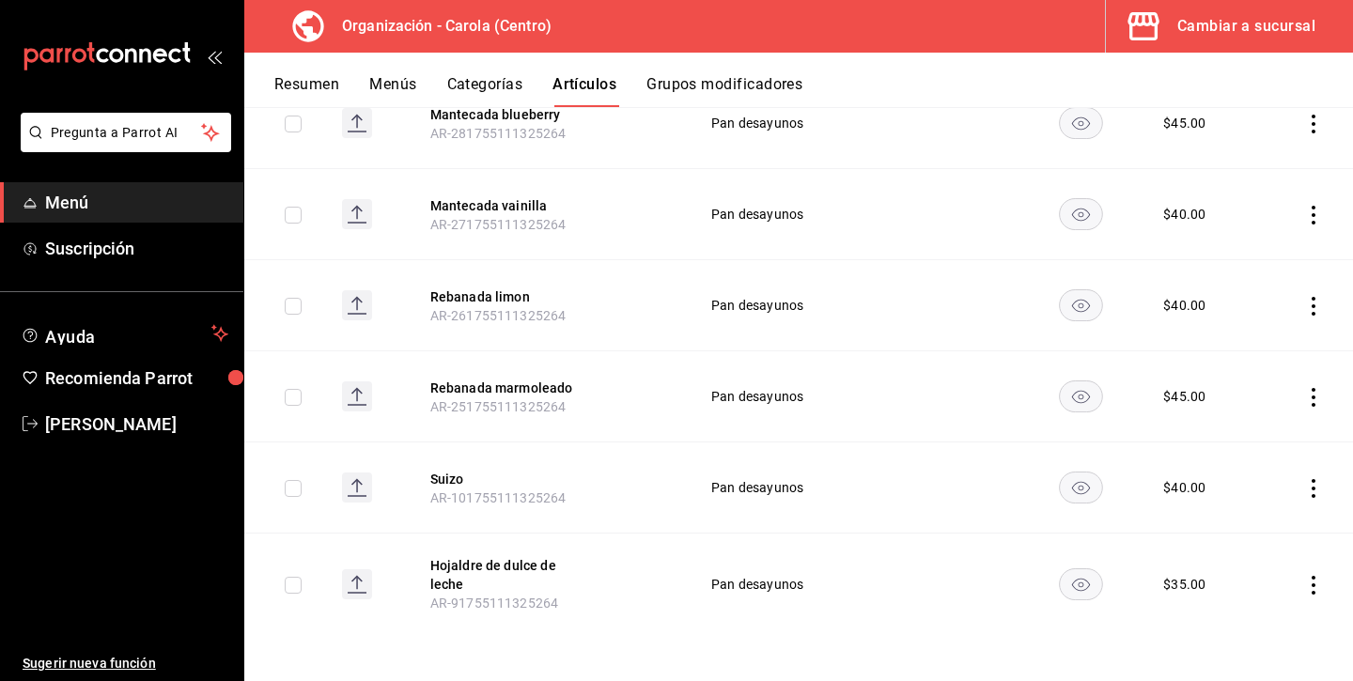
scroll to position [477, 0]
click at [1309, 588] on icon "actions" at bounding box center [1313, 585] width 19 height 19
click at [1280, 628] on span "Eliminar" at bounding box center [1257, 631] width 48 height 15
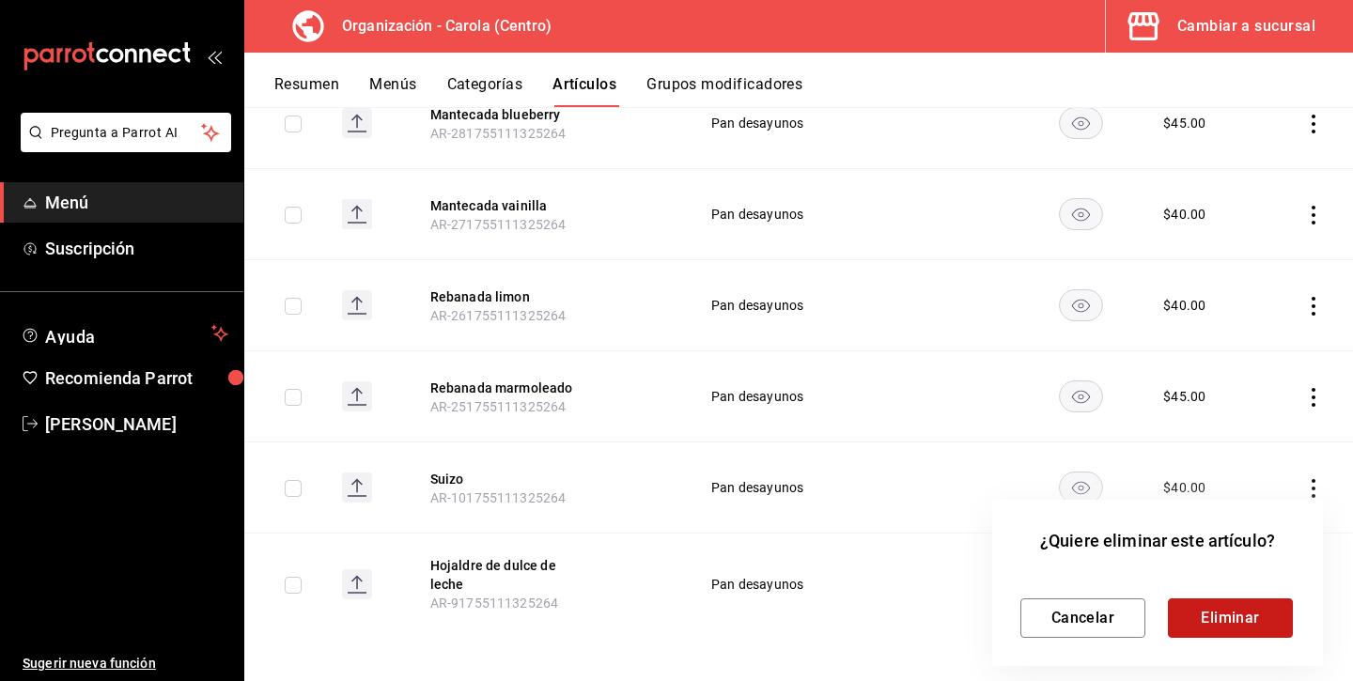
click at [1257, 615] on button "Eliminar" at bounding box center [1230, 617] width 125 height 39
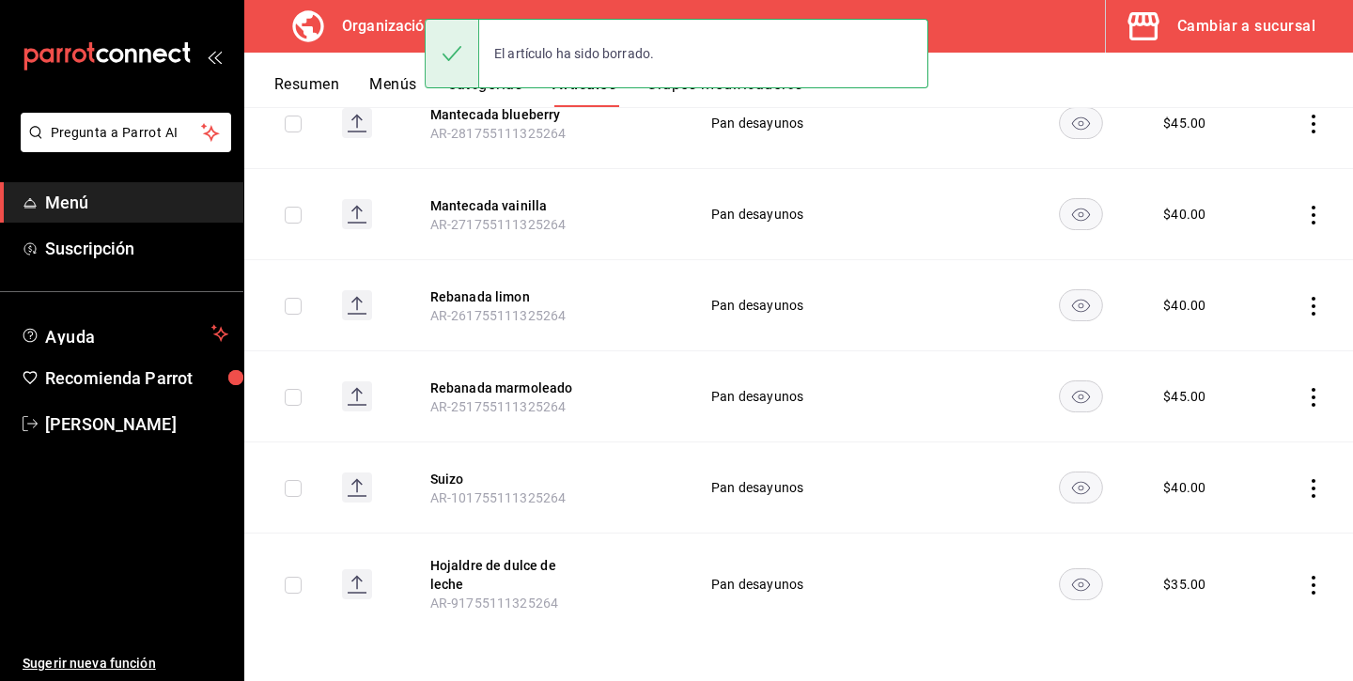
scroll to position [375, 0]
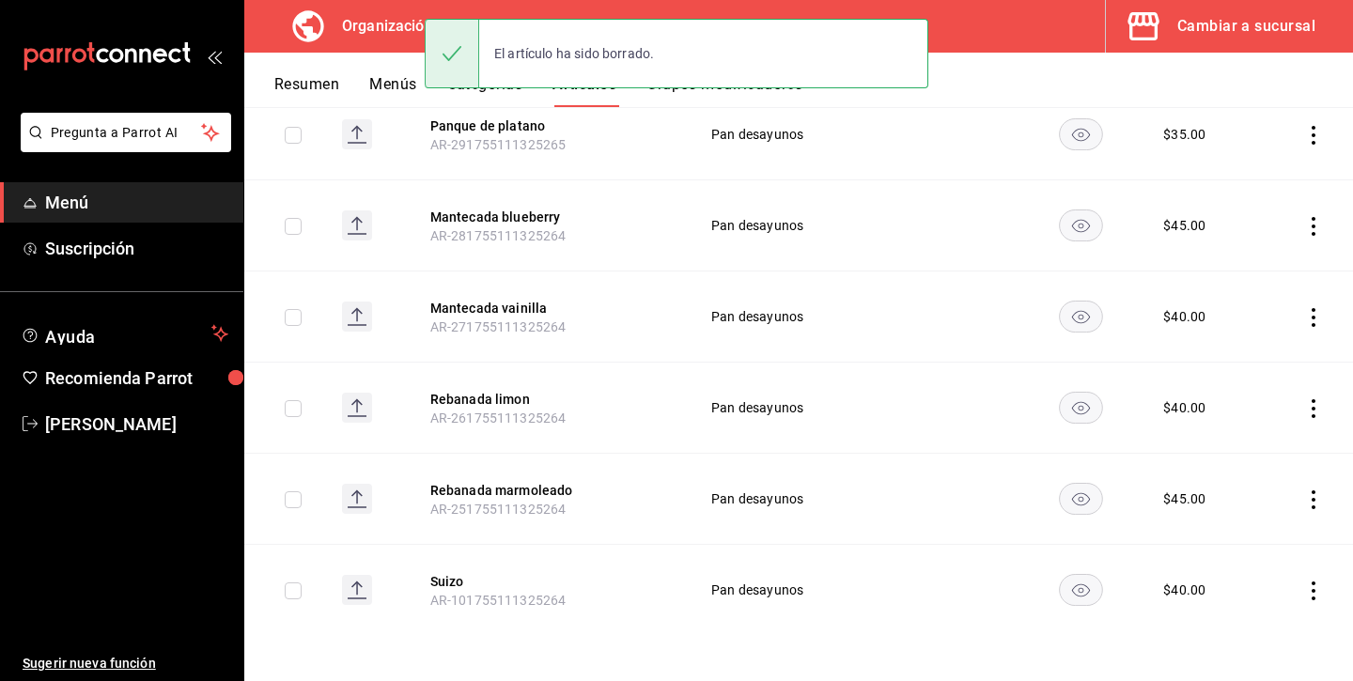
click at [1309, 597] on icon "actions" at bounding box center [1313, 591] width 19 height 19
click at [1264, 627] on span "Eliminar" at bounding box center [1257, 631] width 48 height 15
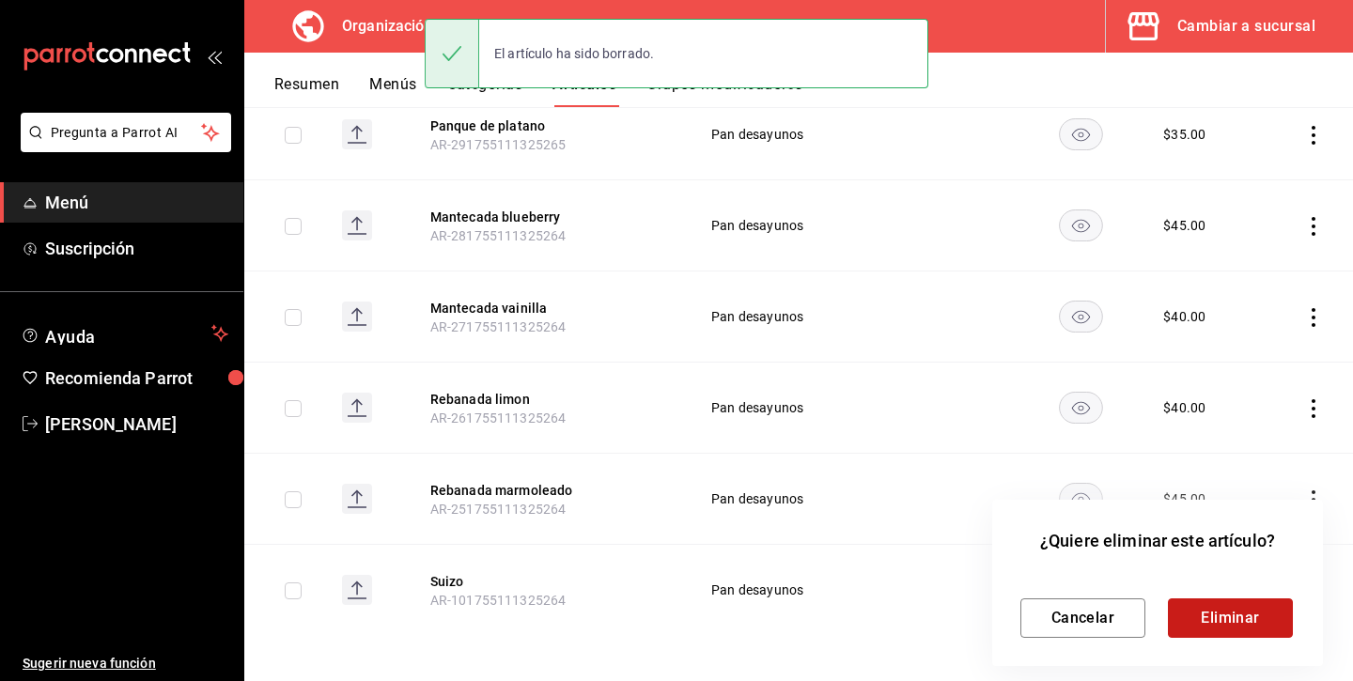
click at [1259, 600] on button "Eliminar" at bounding box center [1230, 617] width 125 height 39
click at [1259, 609] on div "Cancelar Eliminar" at bounding box center [1157, 617] width 274 height 39
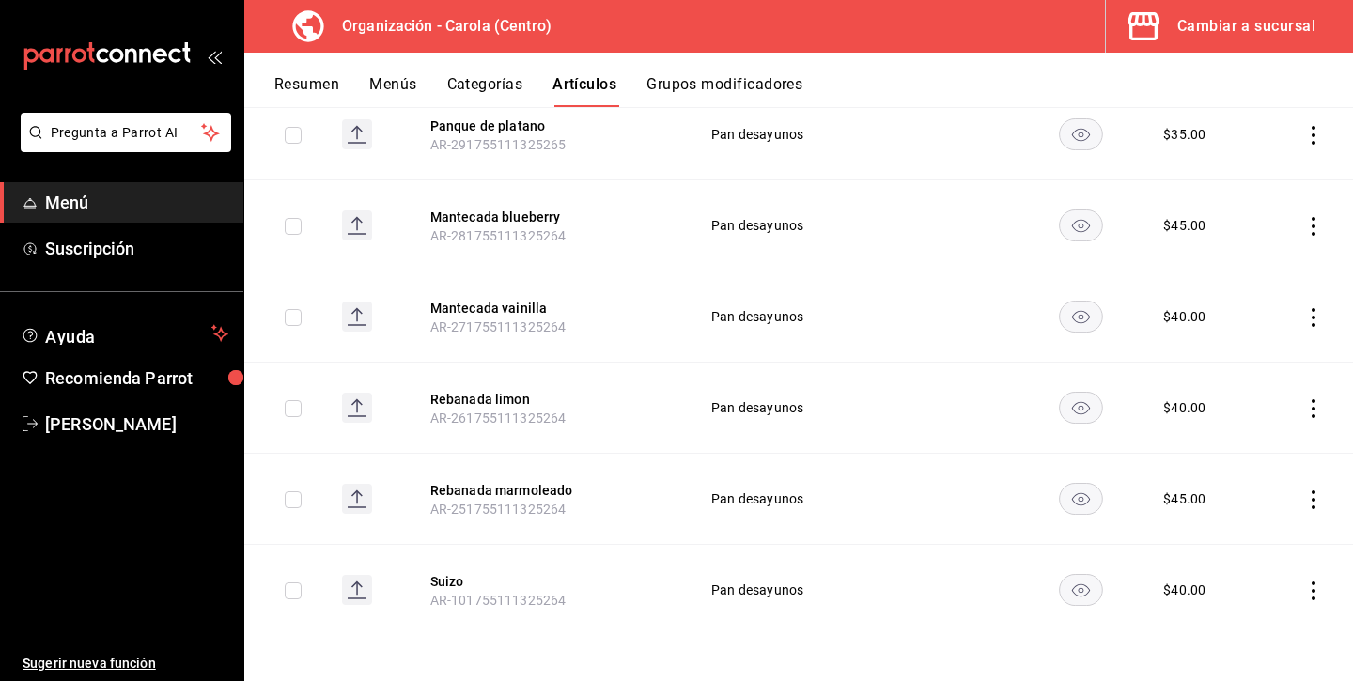
scroll to position [284, 0]
click at [1311, 595] on icon "actions" at bounding box center [1313, 591] width 19 height 19
click at [1287, 616] on li "Eliminar" at bounding box center [1240, 632] width 113 height 39
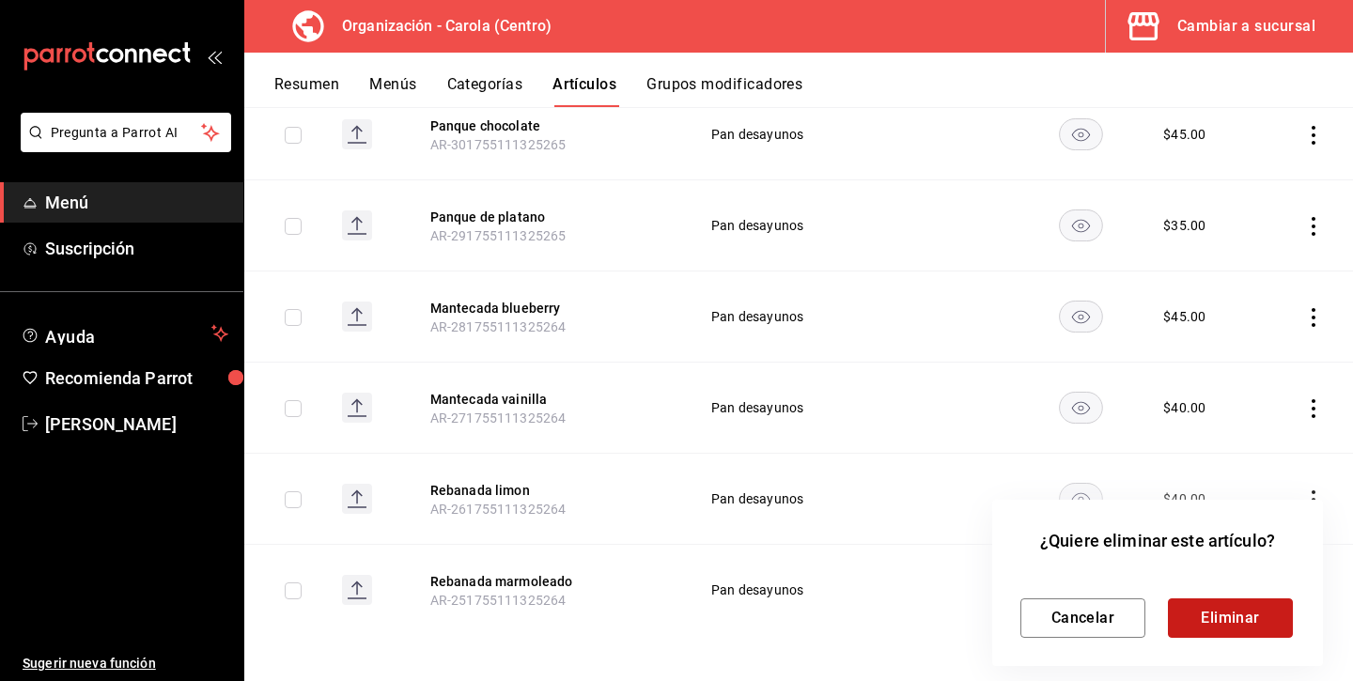
click at [1264, 606] on button "Eliminar" at bounding box center [1230, 617] width 125 height 39
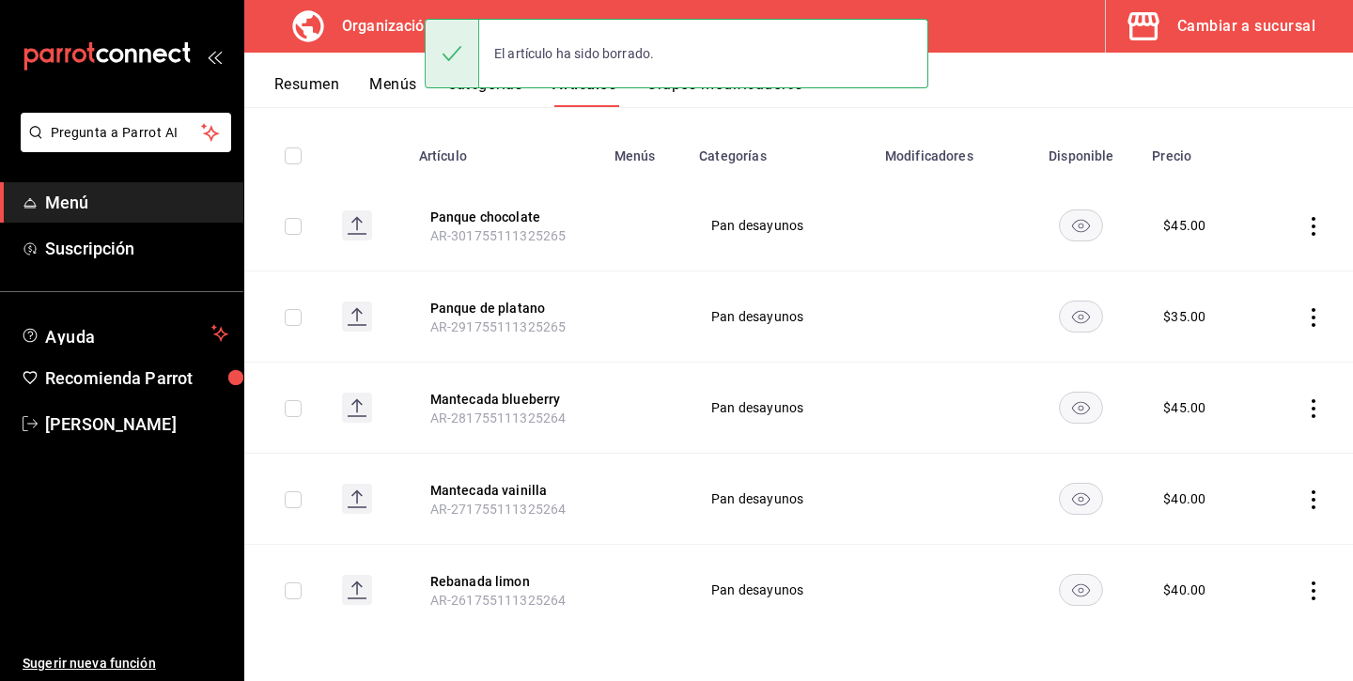
scroll to position [193, 0]
click at [1311, 591] on icon "actions" at bounding box center [1313, 591] width 19 height 19
click at [1270, 624] on span "Eliminar" at bounding box center [1257, 631] width 48 height 15
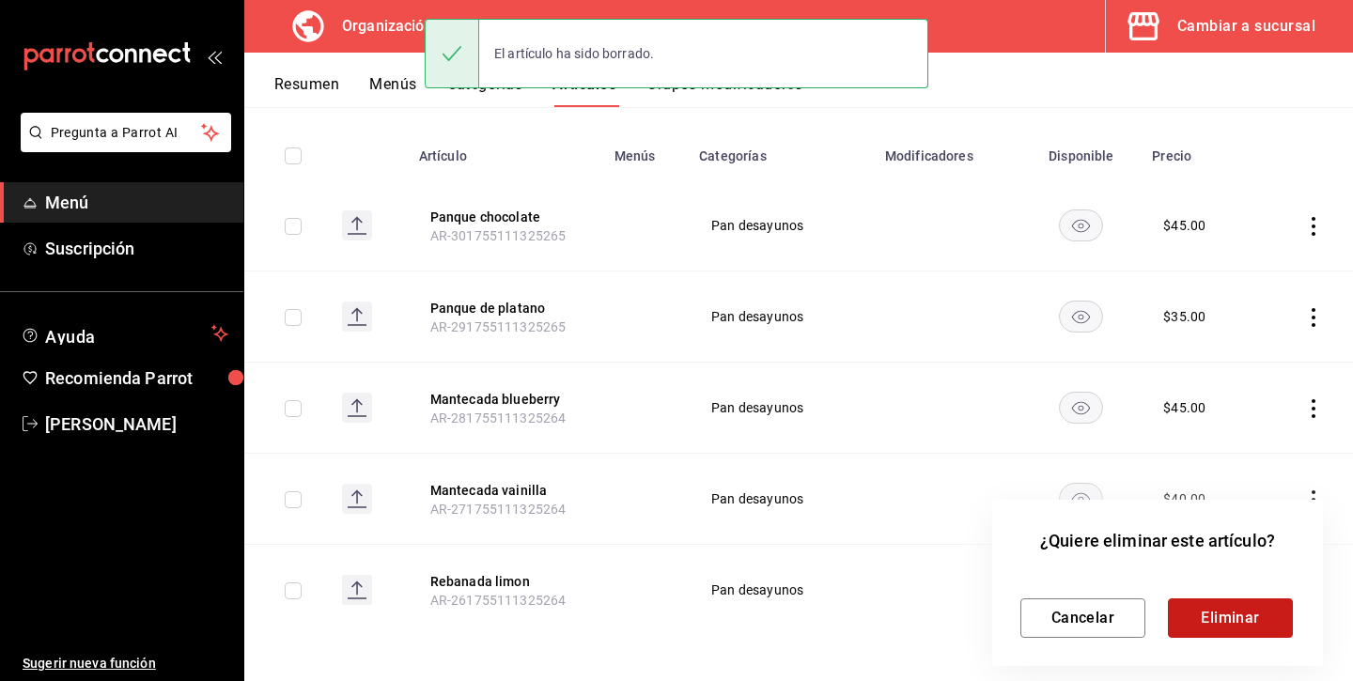
click at [1266, 608] on button "Eliminar" at bounding box center [1230, 617] width 125 height 39
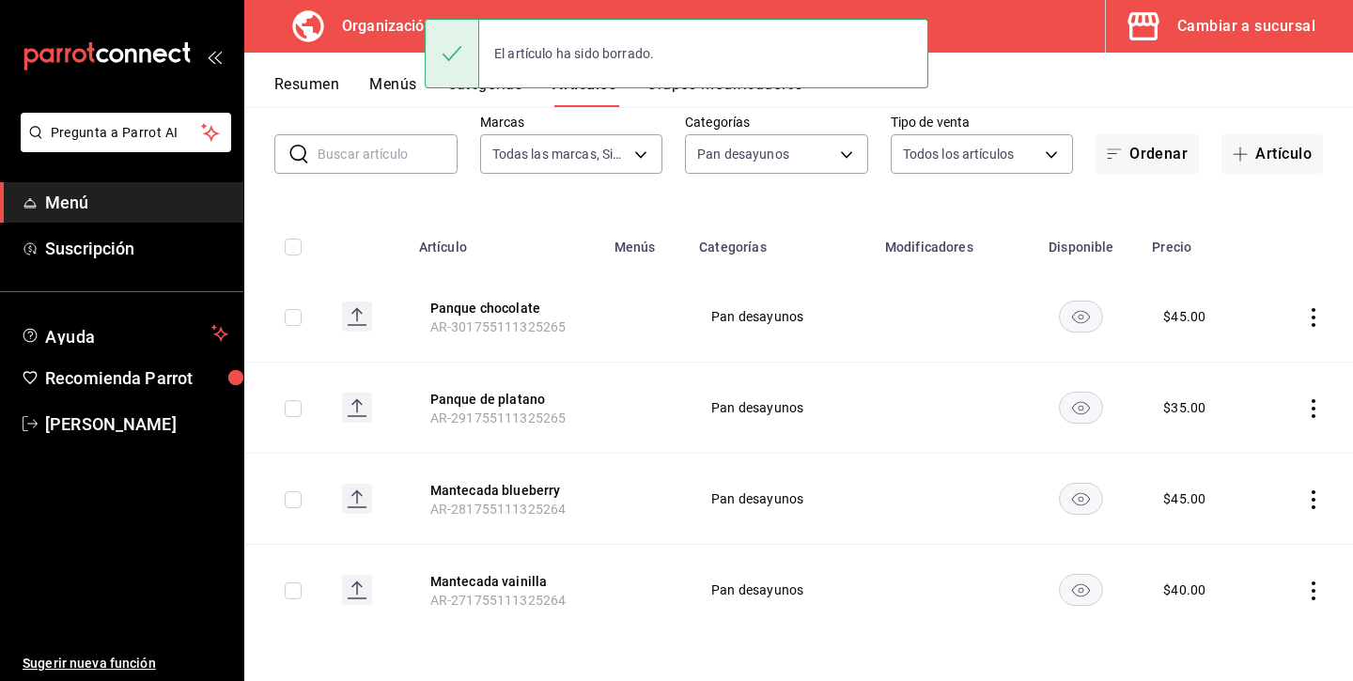
scroll to position [101, 0]
click at [1313, 597] on icon "actions" at bounding box center [1313, 591] width 4 height 19
click at [1270, 617] on li "Eliminar" at bounding box center [1240, 632] width 113 height 39
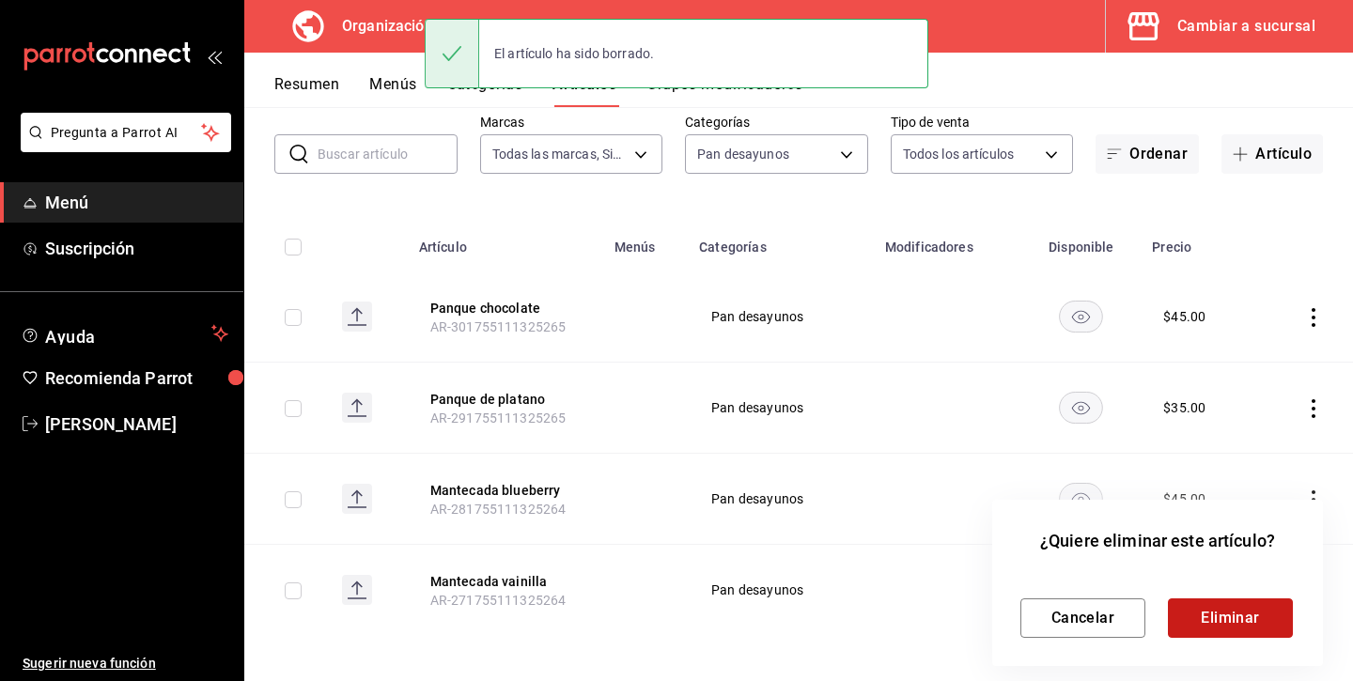
click at [1267, 603] on button "Eliminar" at bounding box center [1230, 617] width 125 height 39
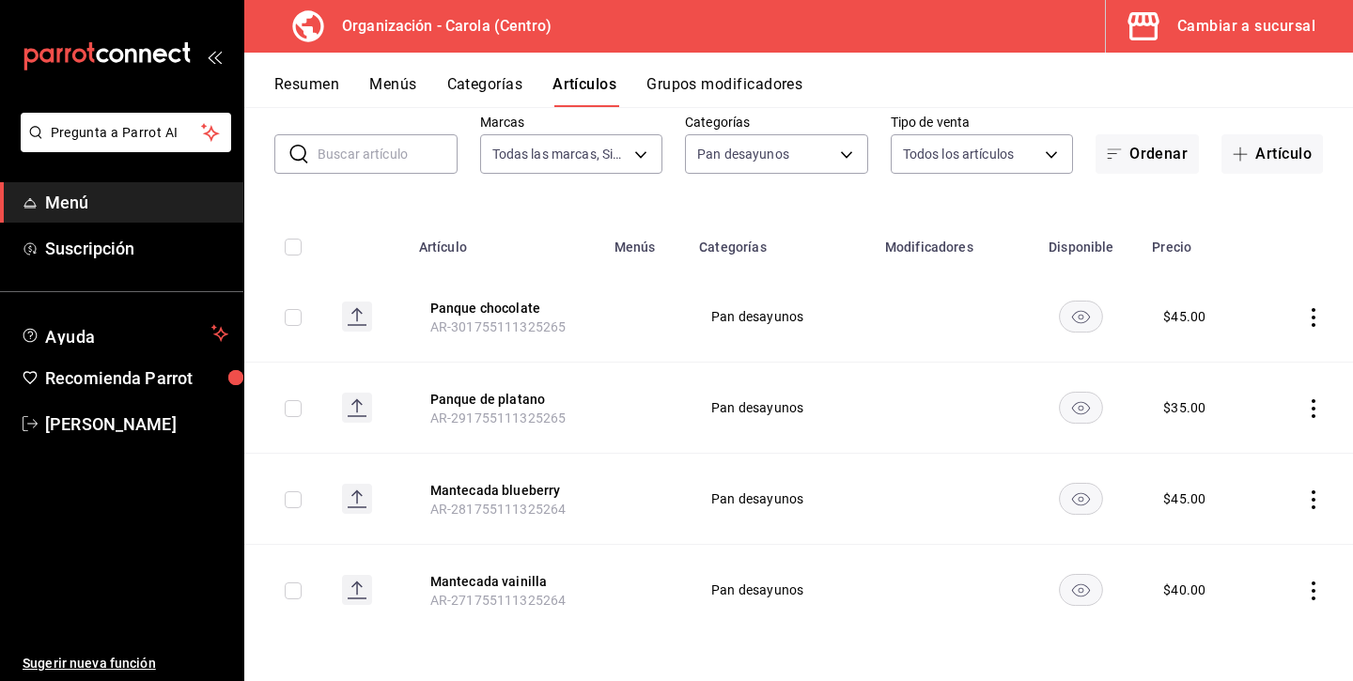
scroll to position [10, 0]
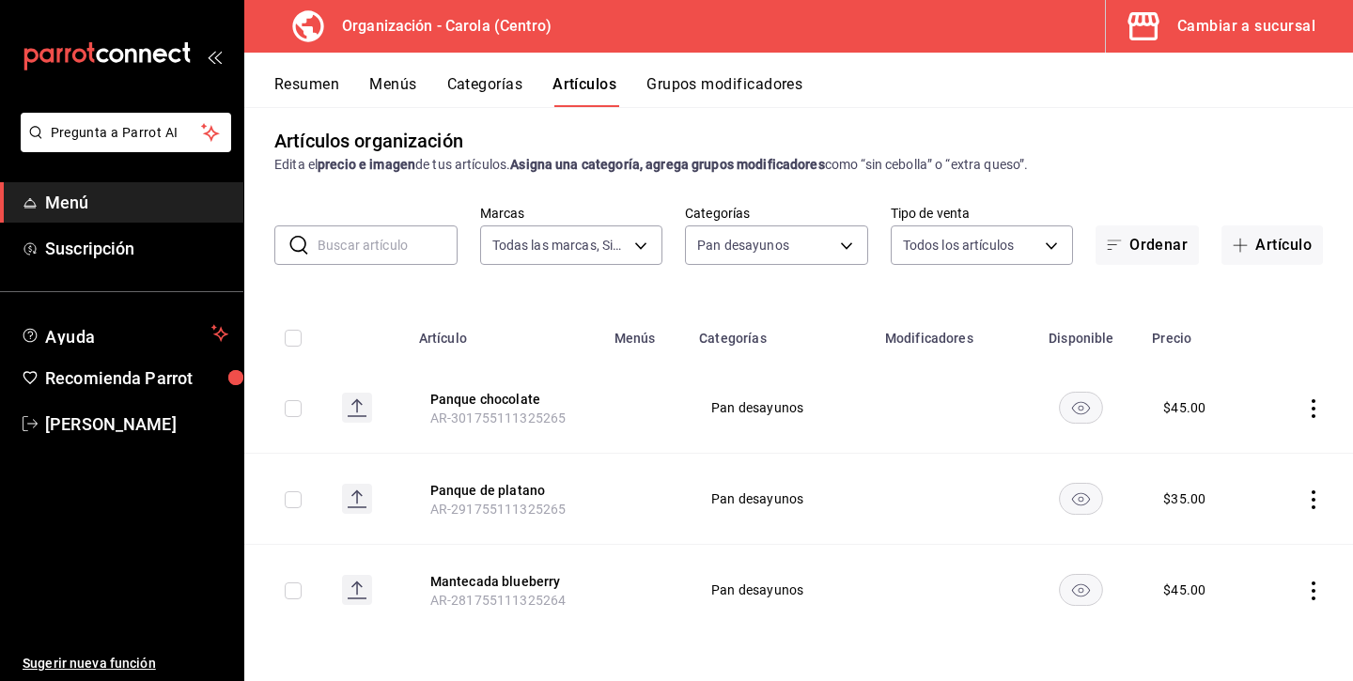
click at [1311, 595] on icon "actions" at bounding box center [1313, 591] width 19 height 19
click at [1269, 616] on li "Eliminar" at bounding box center [1240, 632] width 113 height 39
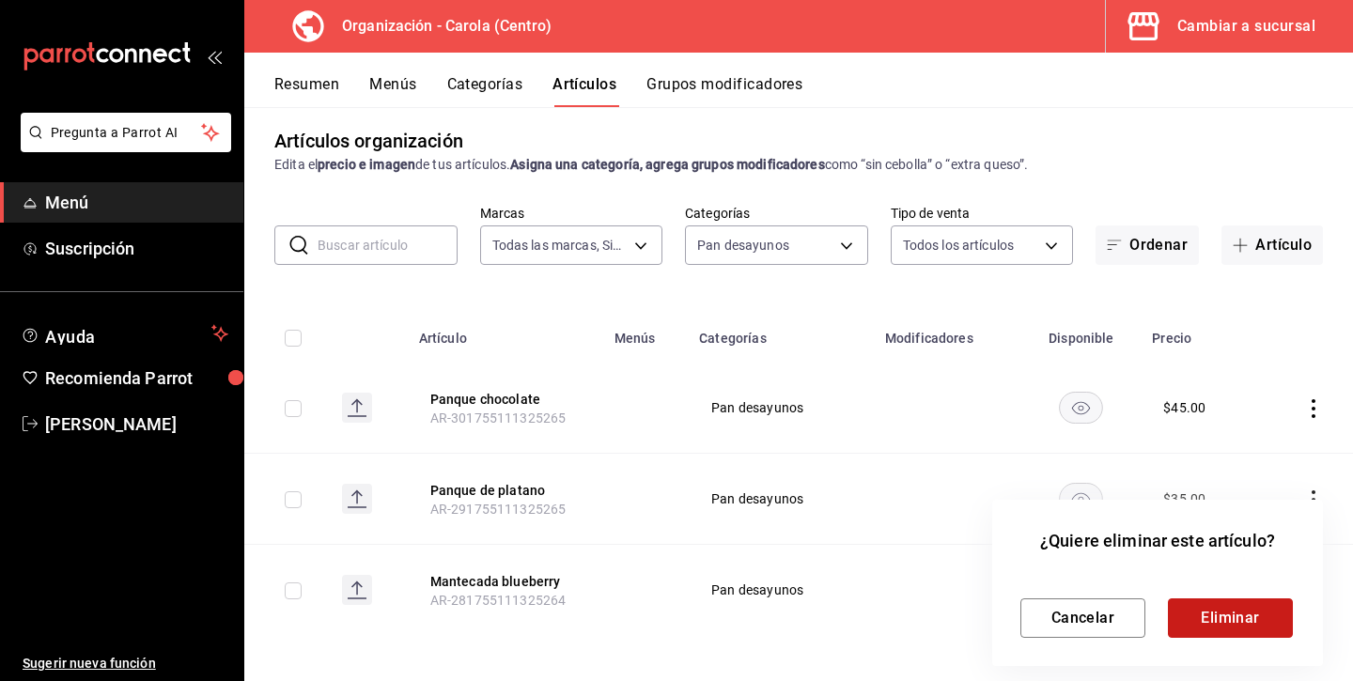
click at [1269, 603] on button "Eliminar" at bounding box center [1230, 617] width 125 height 39
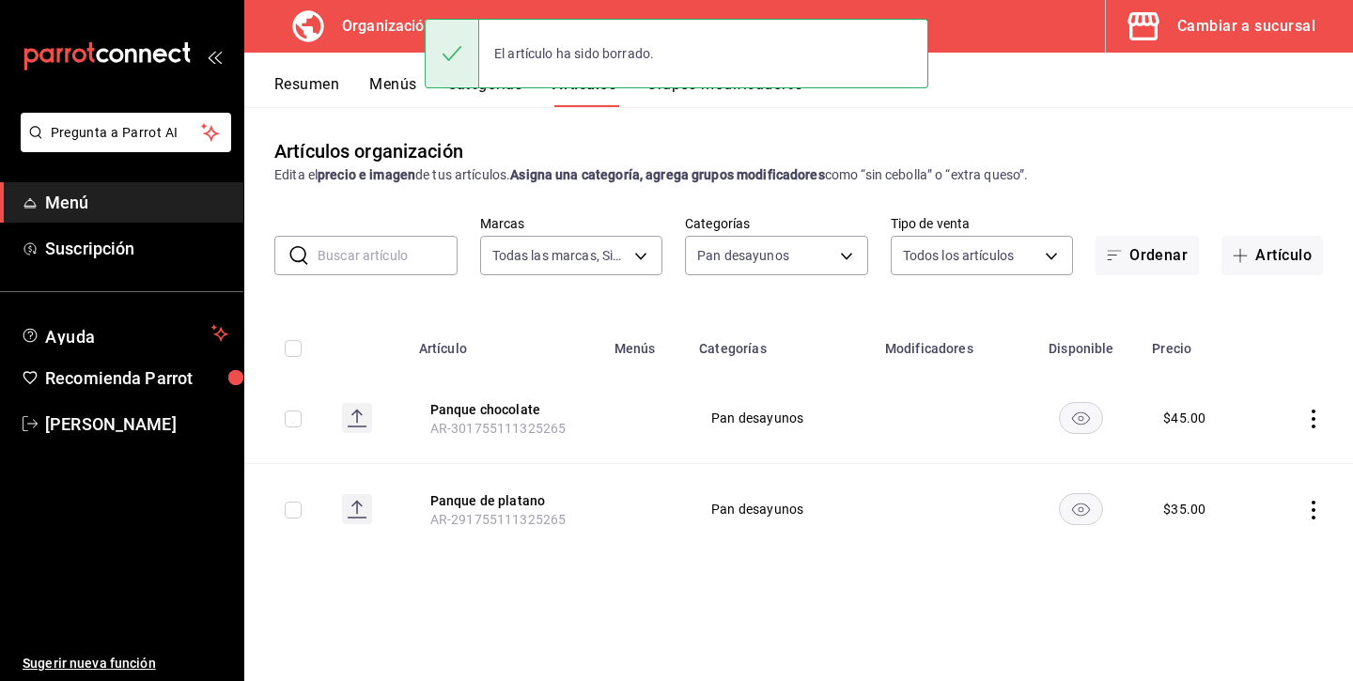
scroll to position [0, 0]
click at [1314, 508] on icon "actions" at bounding box center [1313, 510] width 4 height 19
click at [1245, 612] on li "Eliminar" at bounding box center [1240, 630] width 113 height 39
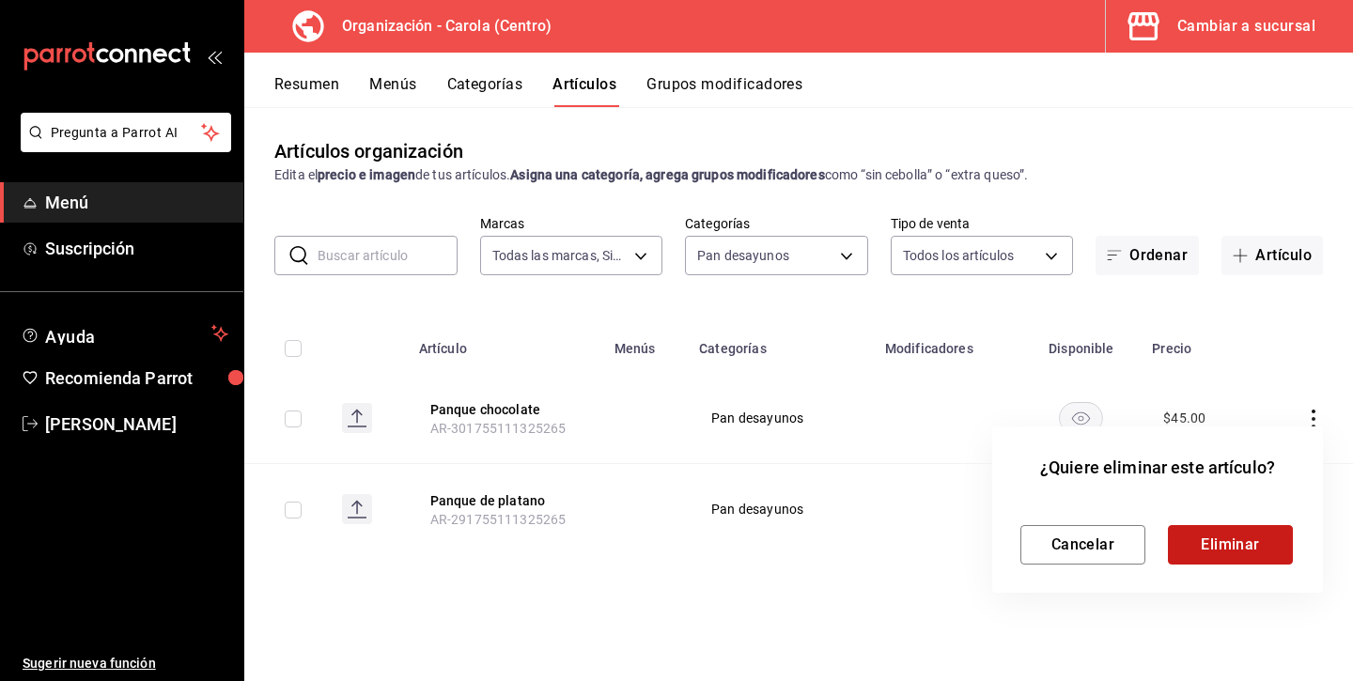
click at [1254, 551] on button "Eliminar" at bounding box center [1230, 544] width 125 height 39
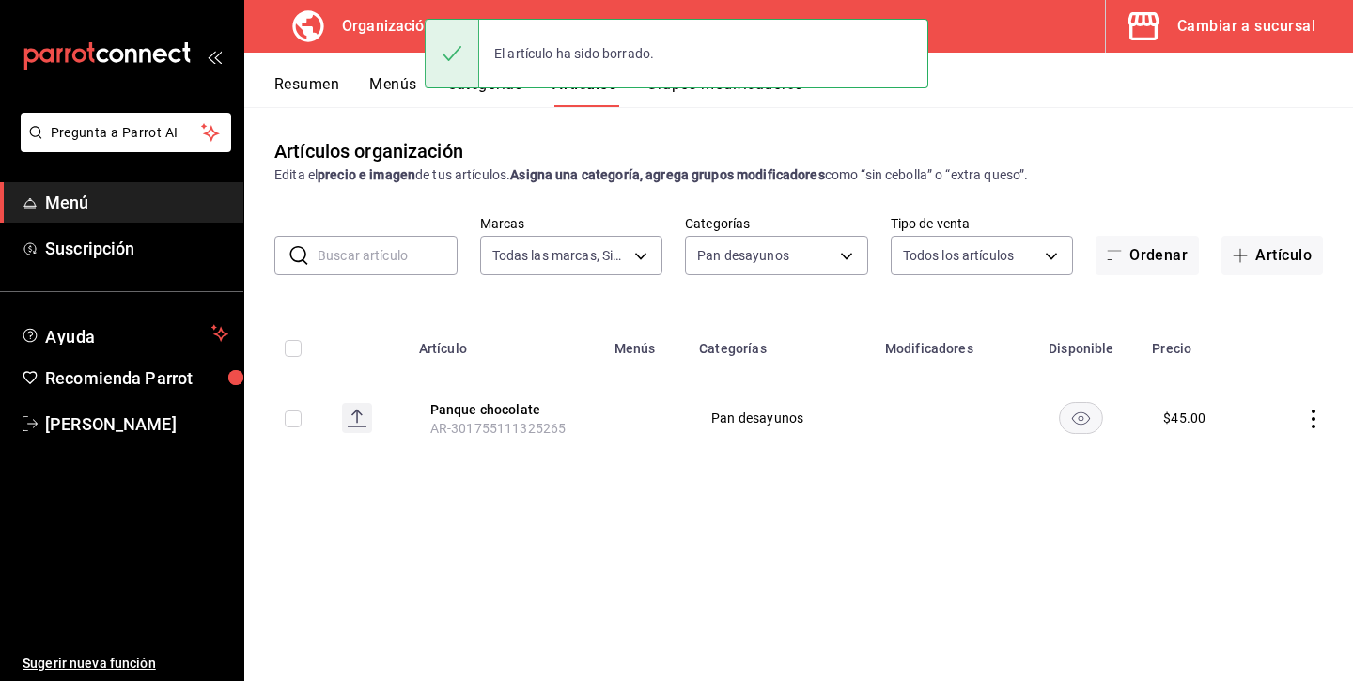
click at [1321, 428] on td at bounding box center [1305, 418] width 96 height 90
click at [1318, 419] on icon "actions" at bounding box center [1313, 419] width 19 height 19
click at [1261, 525] on li "Eliminar" at bounding box center [1240, 539] width 113 height 39
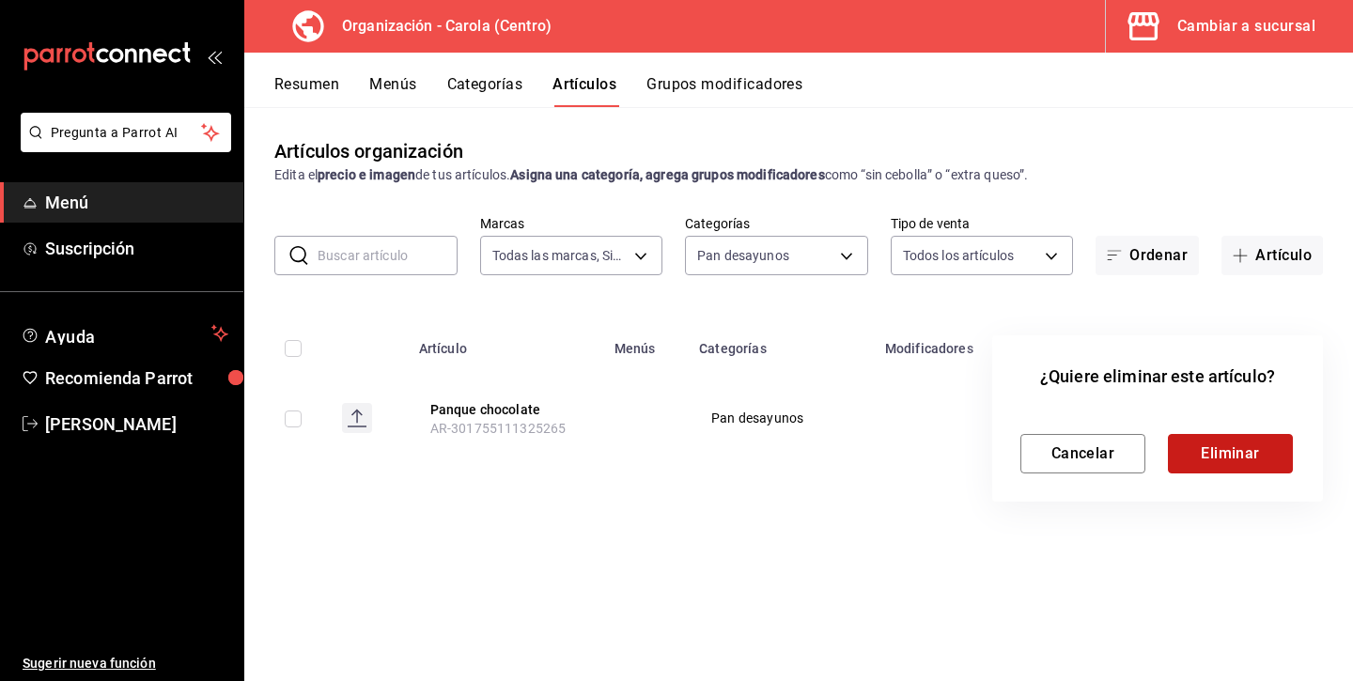
click at [1209, 454] on button "Eliminar" at bounding box center [1230, 453] width 125 height 39
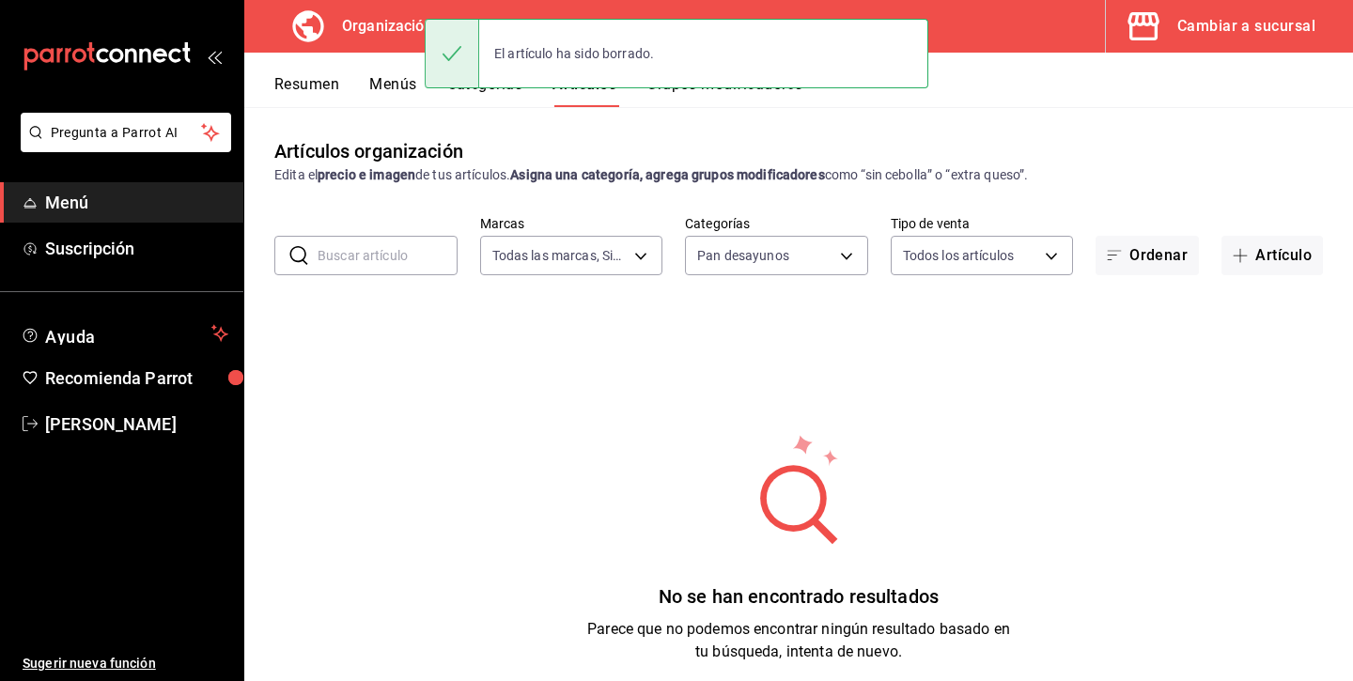
click at [480, 93] on div "El artículo ha sido borrado." at bounding box center [677, 53] width 504 height 81
click at [506, 88] on div "El artículo ha sido borrado." at bounding box center [677, 53] width 504 height 81
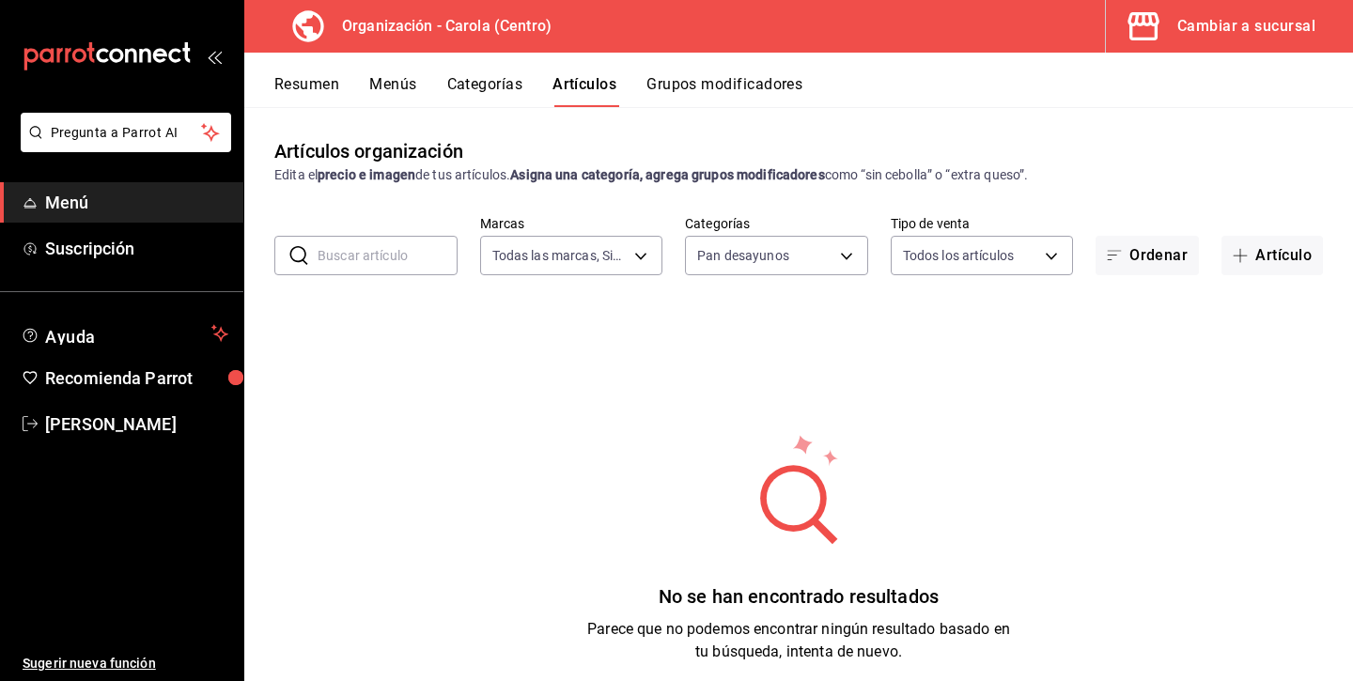
click at [473, 85] on button "Categorías" at bounding box center [485, 91] width 76 height 32
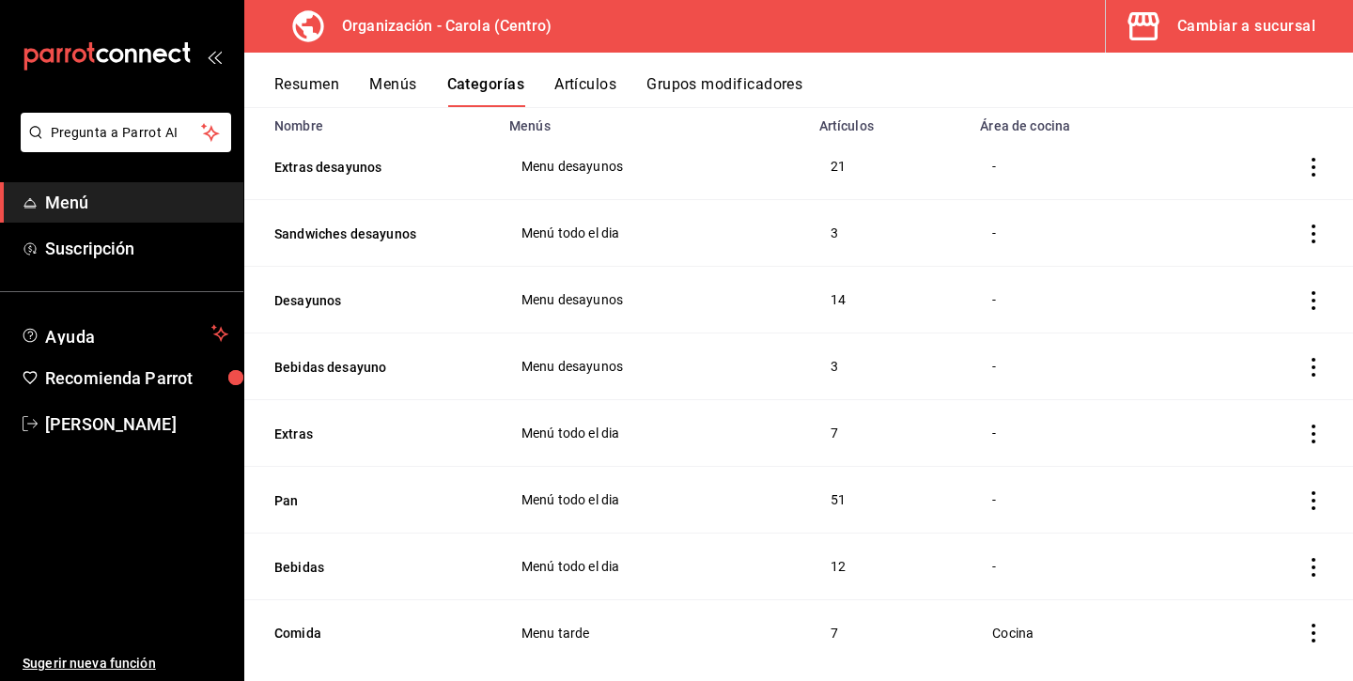
scroll to position [165, 0]
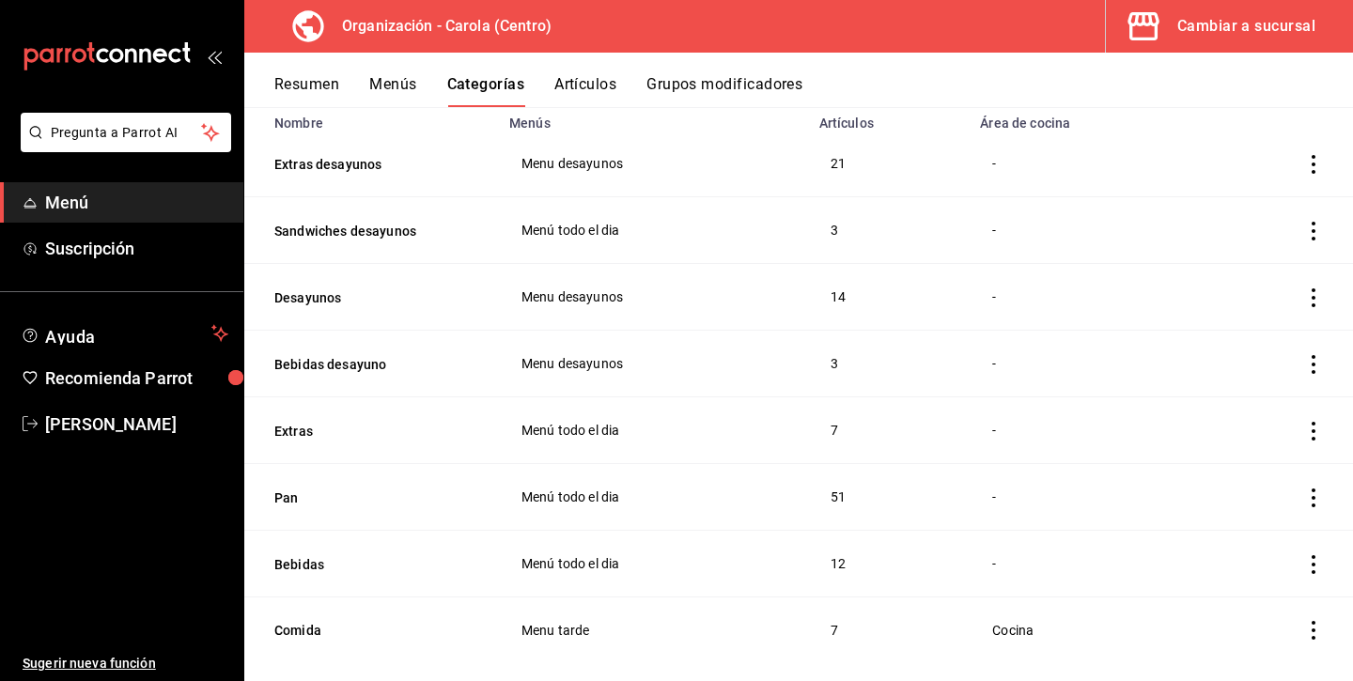
click at [1309, 364] on icon "actions" at bounding box center [1313, 364] width 19 height 19
click at [1131, 346] on div at bounding box center [676, 340] width 1353 height 681
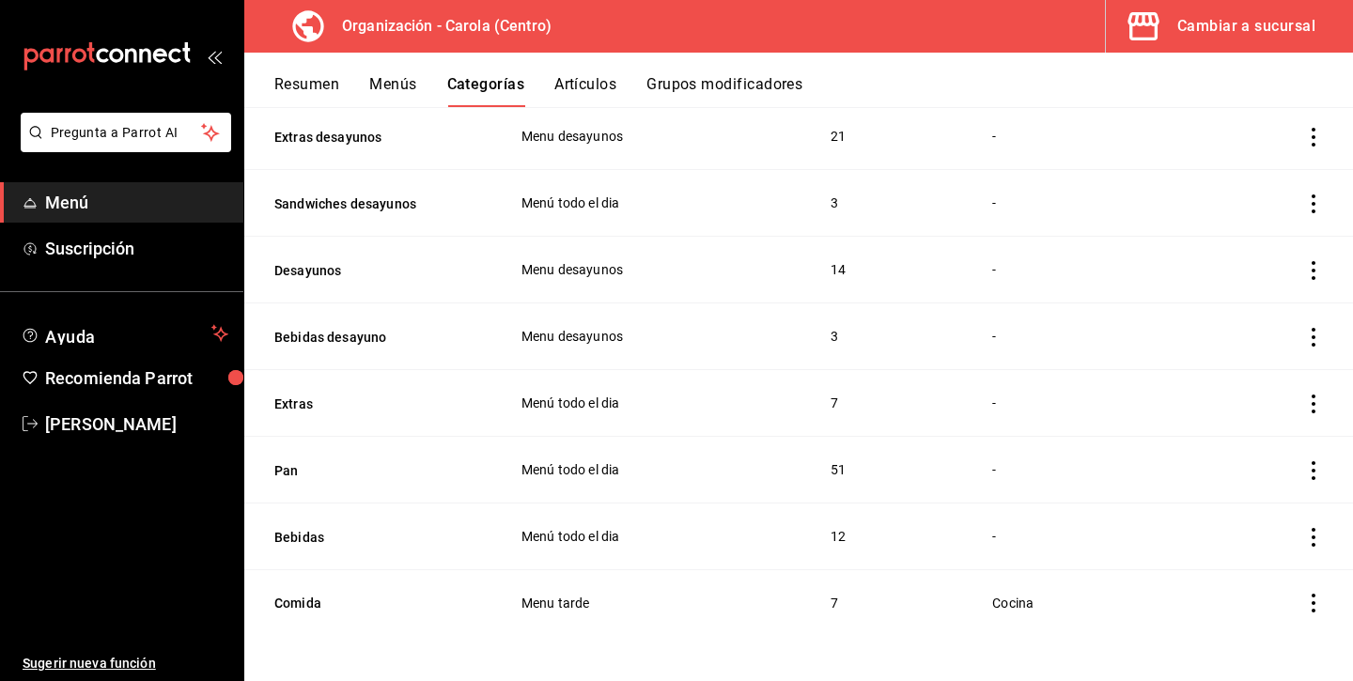
scroll to position [193, 0]
click at [390, 84] on button "Menús" at bounding box center [392, 91] width 47 height 32
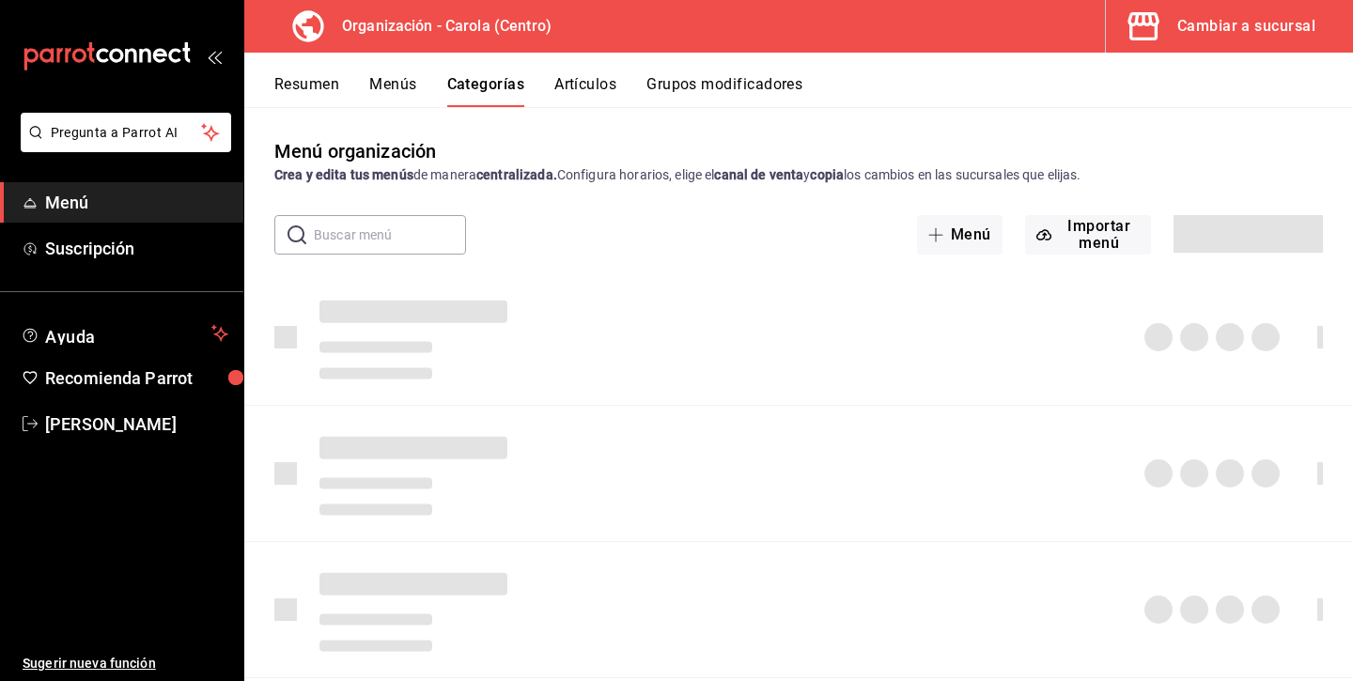
click at [600, 80] on button "Artículos" at bounding box center [585, 91] width 62 height 32
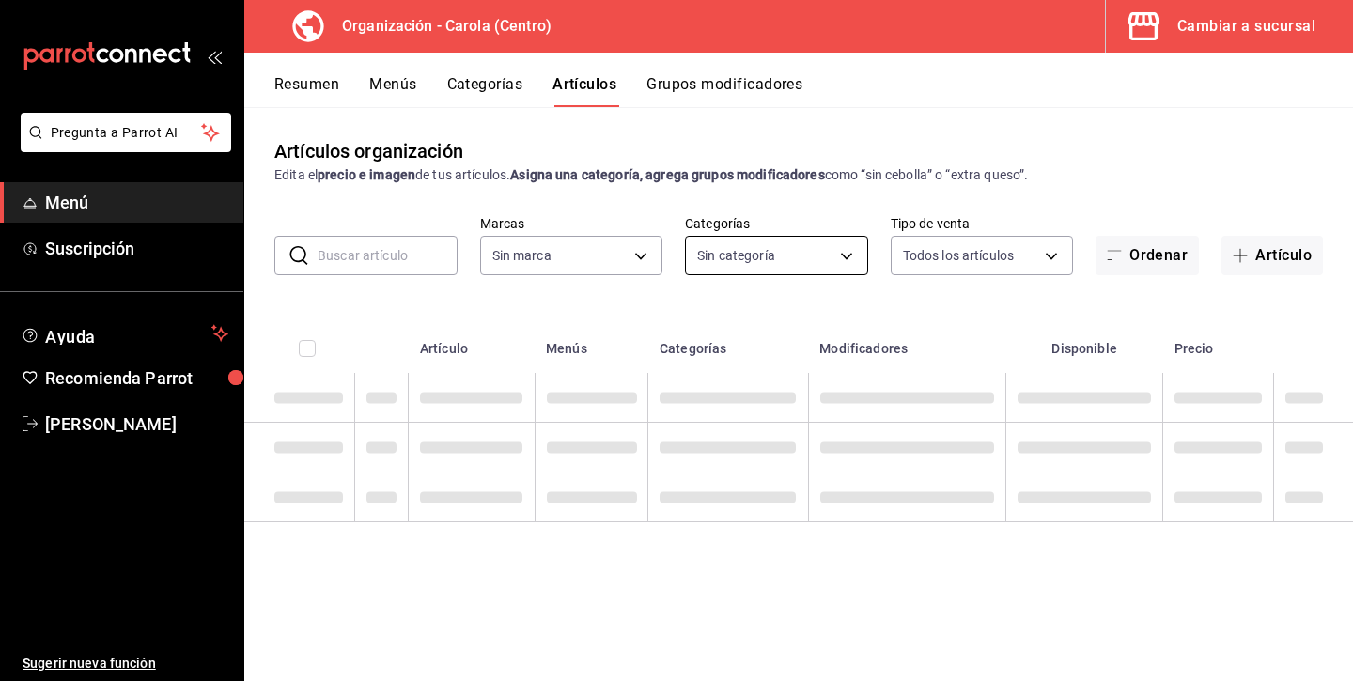
click at [829, 250] on body "Pregunta a Parrot AI Menú Suscripción Ayuda Recomienda Parrot Andrea Diaz Suger…" at bounding box center [676, 340] width 1353 height 681
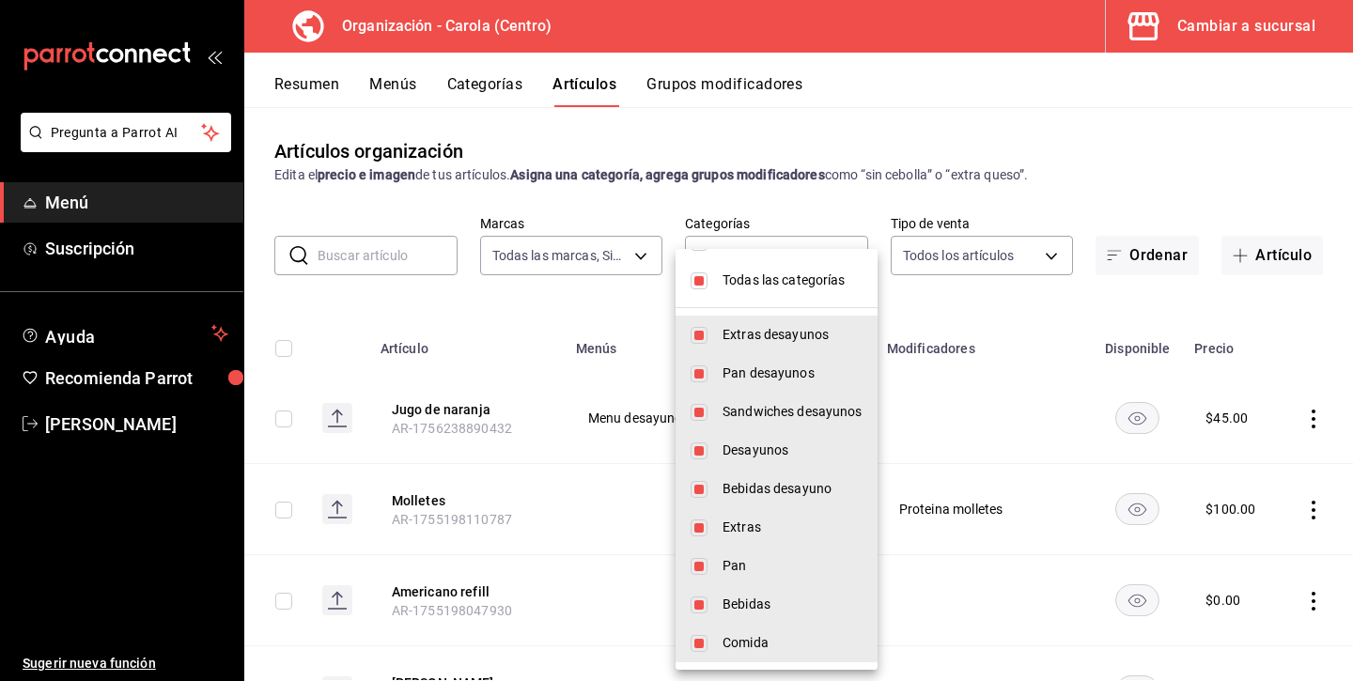
scroll to position [34, 0]
click at [726, 378] on span "Pan desayunos" at bounding box center [792, 374] width 140 height 20
click at [704, 276] on input "checkbox" at bounding box center [698, 280] width 17 height 17
click at [704, 277] on input "checkbox" at bounding box center [698, 280] width 17 height 17
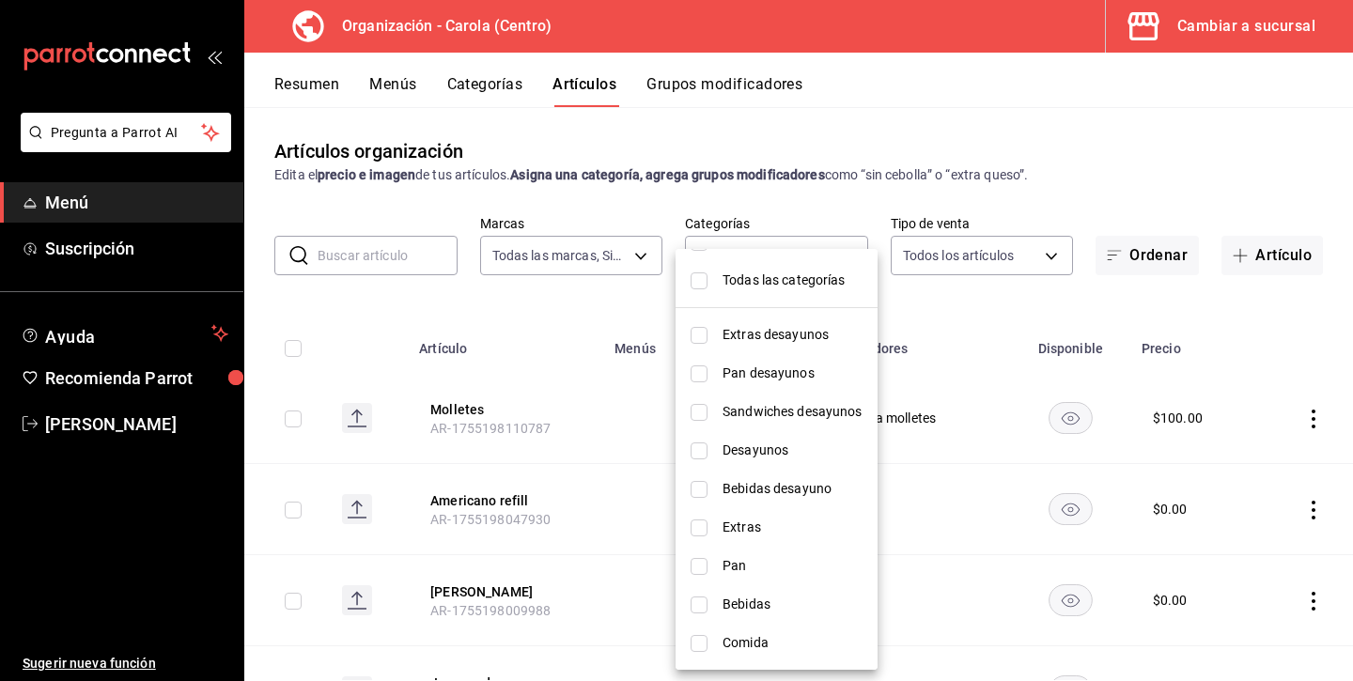
click at [694, 373] on input "checkbox" at bounding box center [698, 373] width 17 height 17
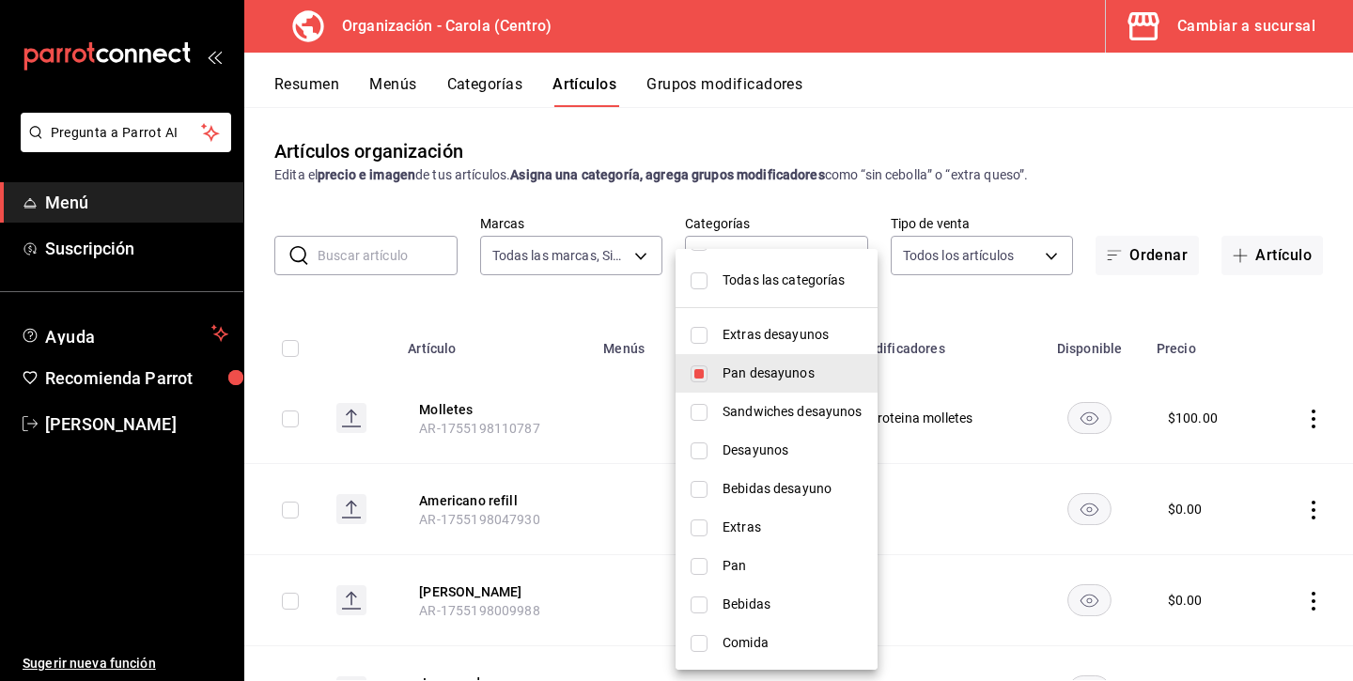
click at [576, 319] on div at bounding box center [676, 340] width 1353 height 681
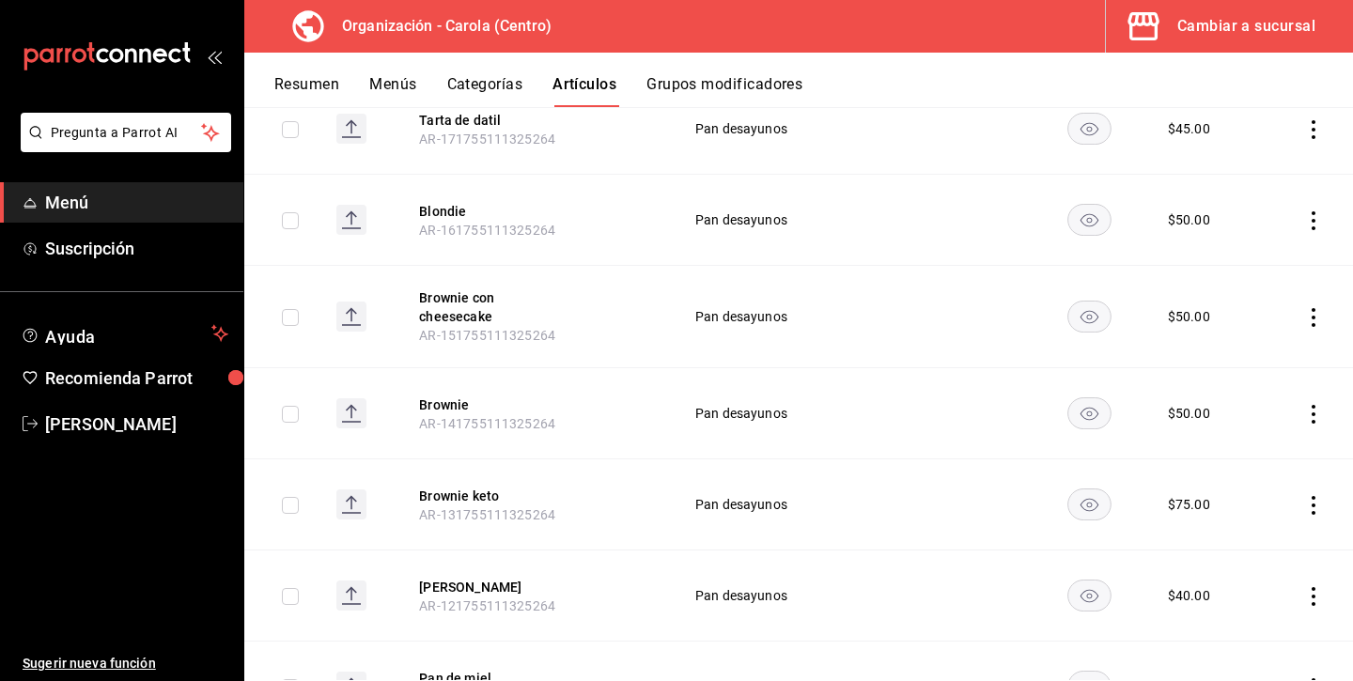
scroll to position [1928, 0]
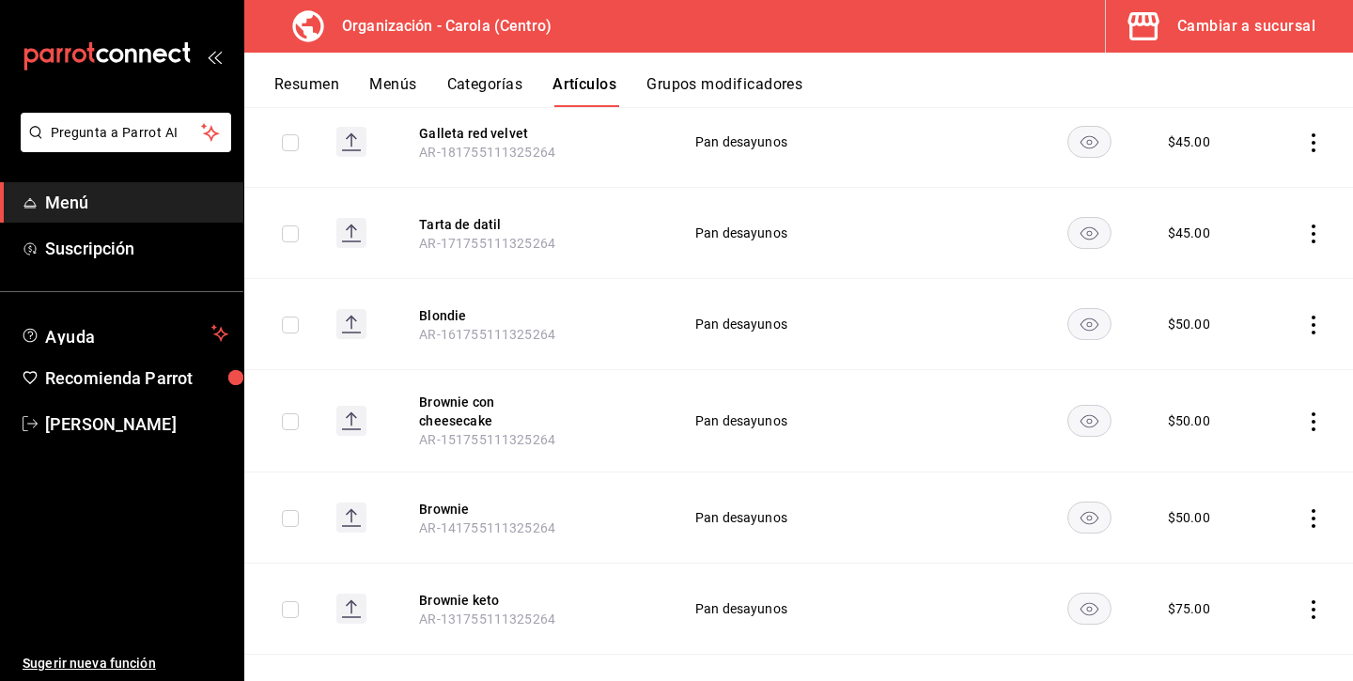
click at [1309, 133] on icon "actions" at bounding box center [1313, 142] width 19 height 19
click at [1251, 247] on span "Eliminar" at bounding box center [1257, 250] width 48 height 15
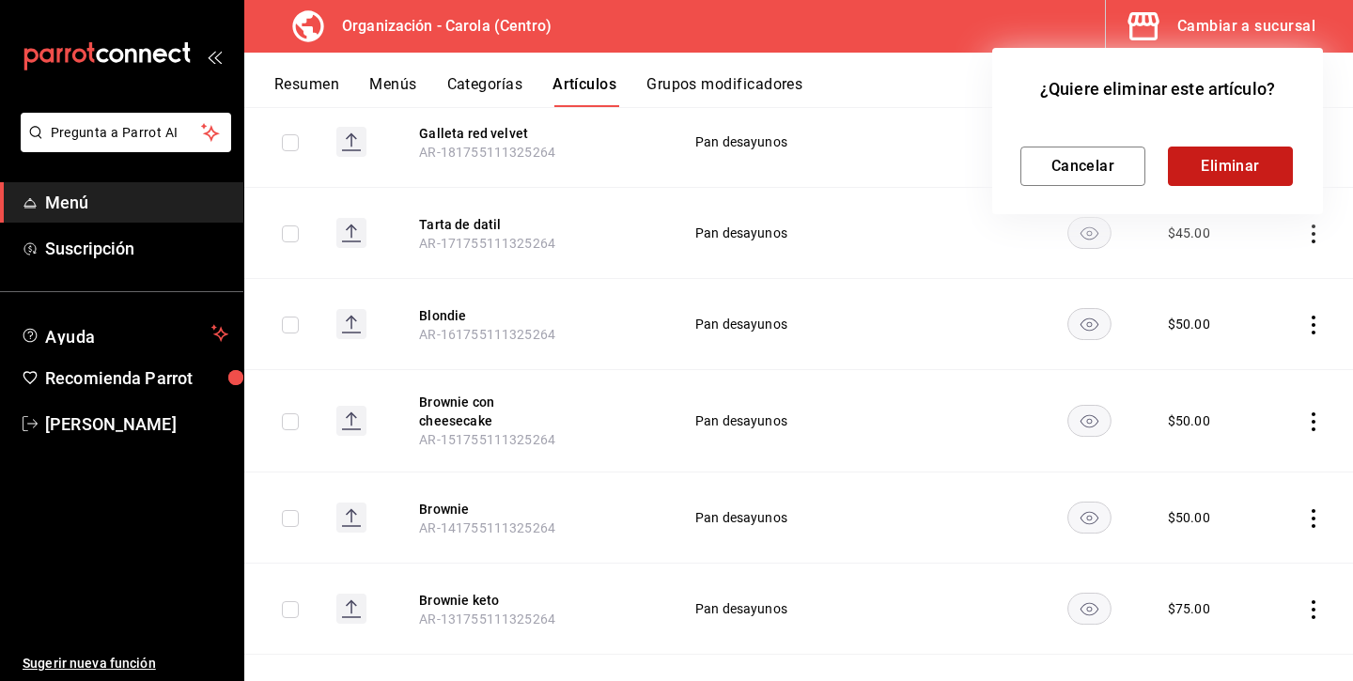
click at [1246, 156] on button "Eliminar" at bounding box center [1230, 166] width 125 height 39
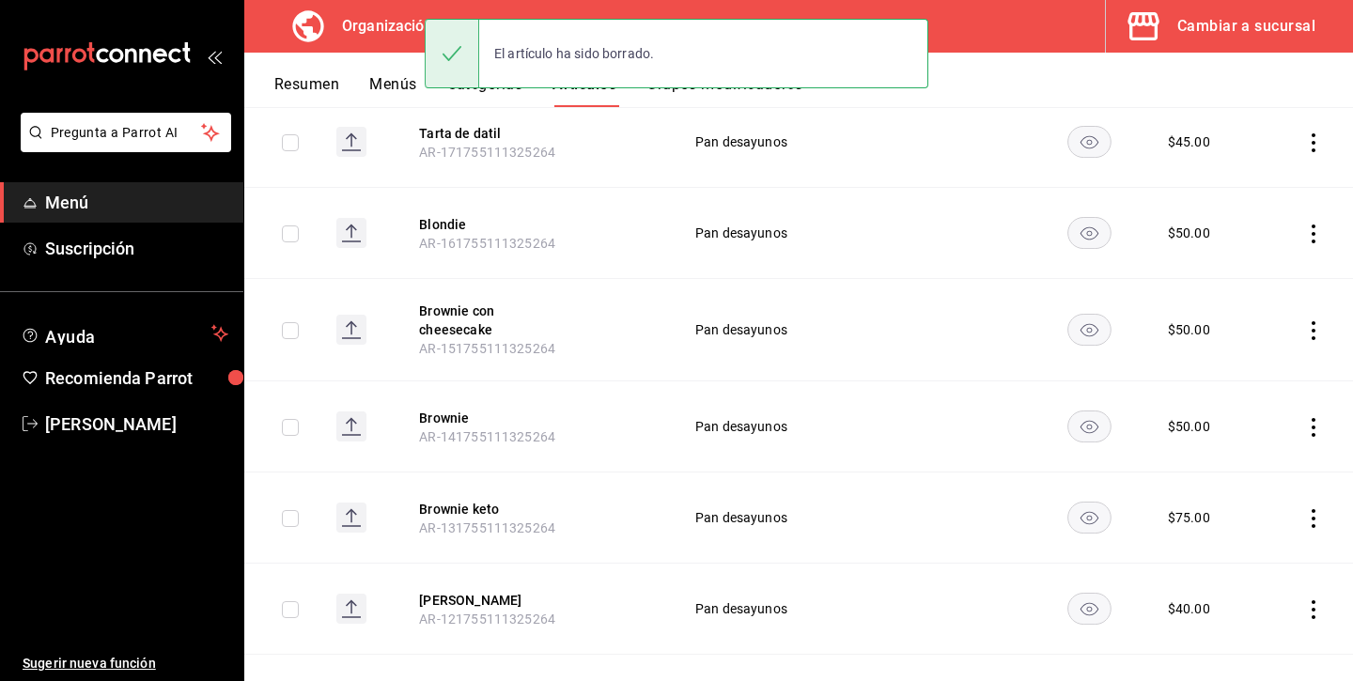
click at [1309, 225] on icon "actions" at bounding box center [1313, 234] width 19 height 19
click at [1238, 340] on span "Eliminar" at bounding box center [1257, 341] width 48 height 15
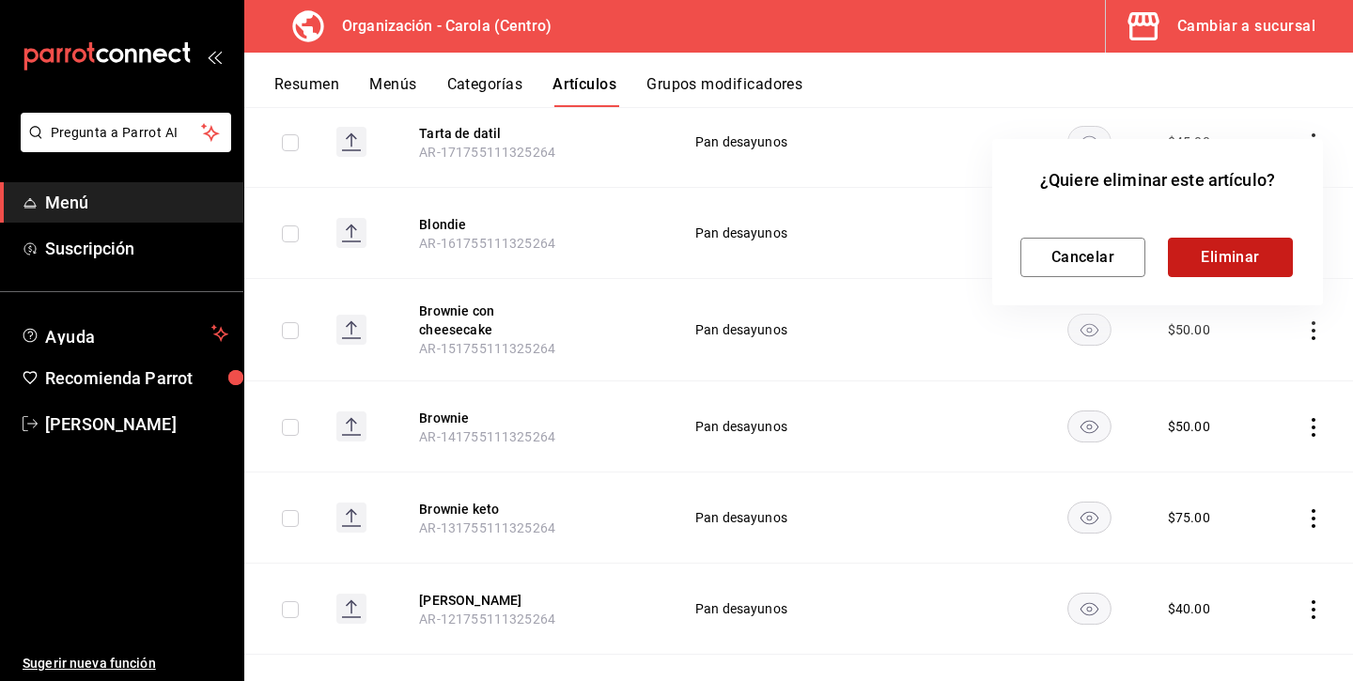
click at [1237, 263] on button "Eliminar" at bounding box center [1230, 257] width 125 height 39
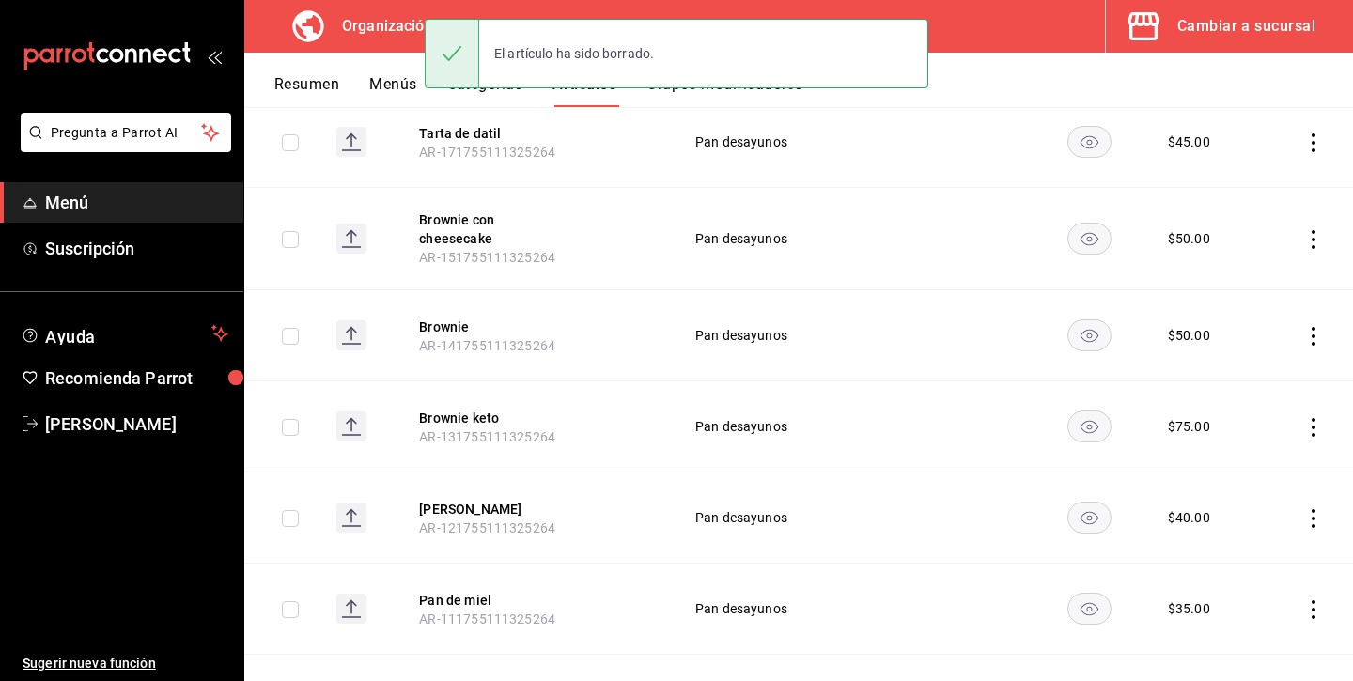
click at [1311, 133] on icon "actions" at bounding box center [1313, 142] width 19 height 19
click at [1246, 250] on span "Eliminar" at bounding box center [1257, 250] width 48 height 15
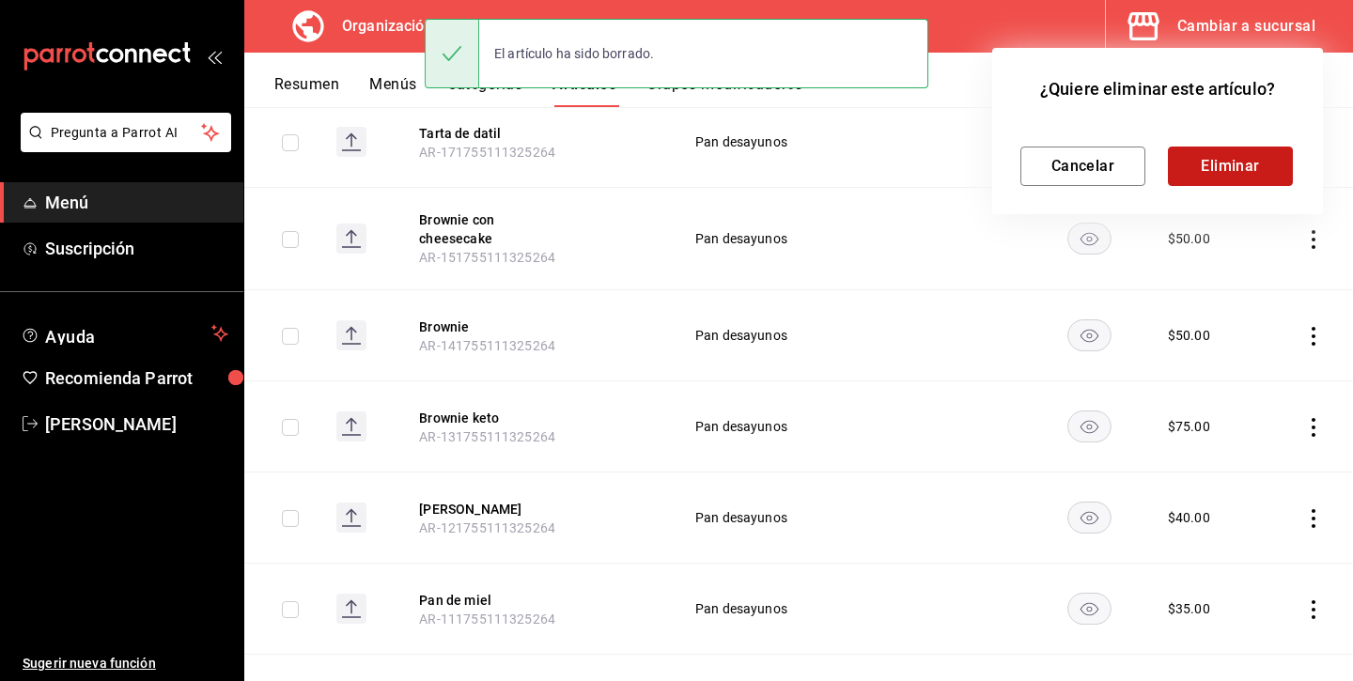
click at [1252, 155] on button "Eliminar" at bounding box center [1230, 166] width 125 height 39
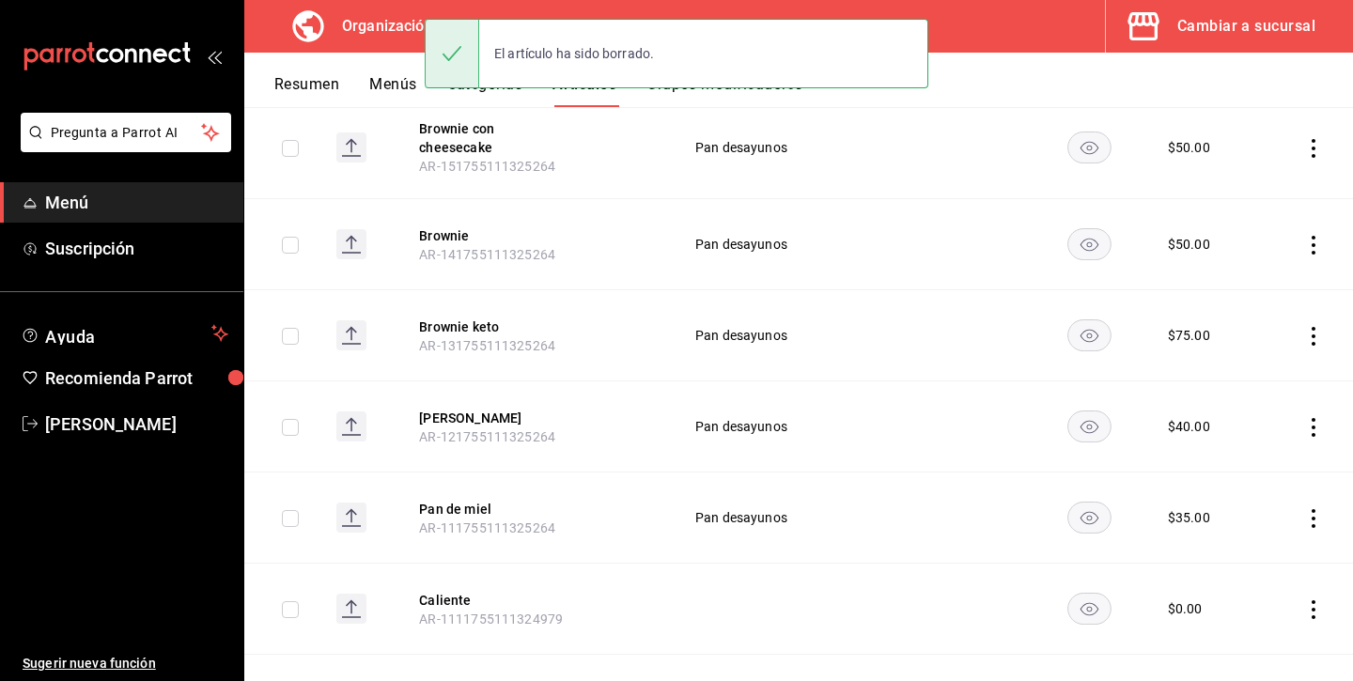
click at [1312, 139] on icon "actions" at bounding box center [1313, 148] width 19 height 19
click at [1263, 254] on span "Eliminar" at bounding box center [1257, 250] width 48 height 15
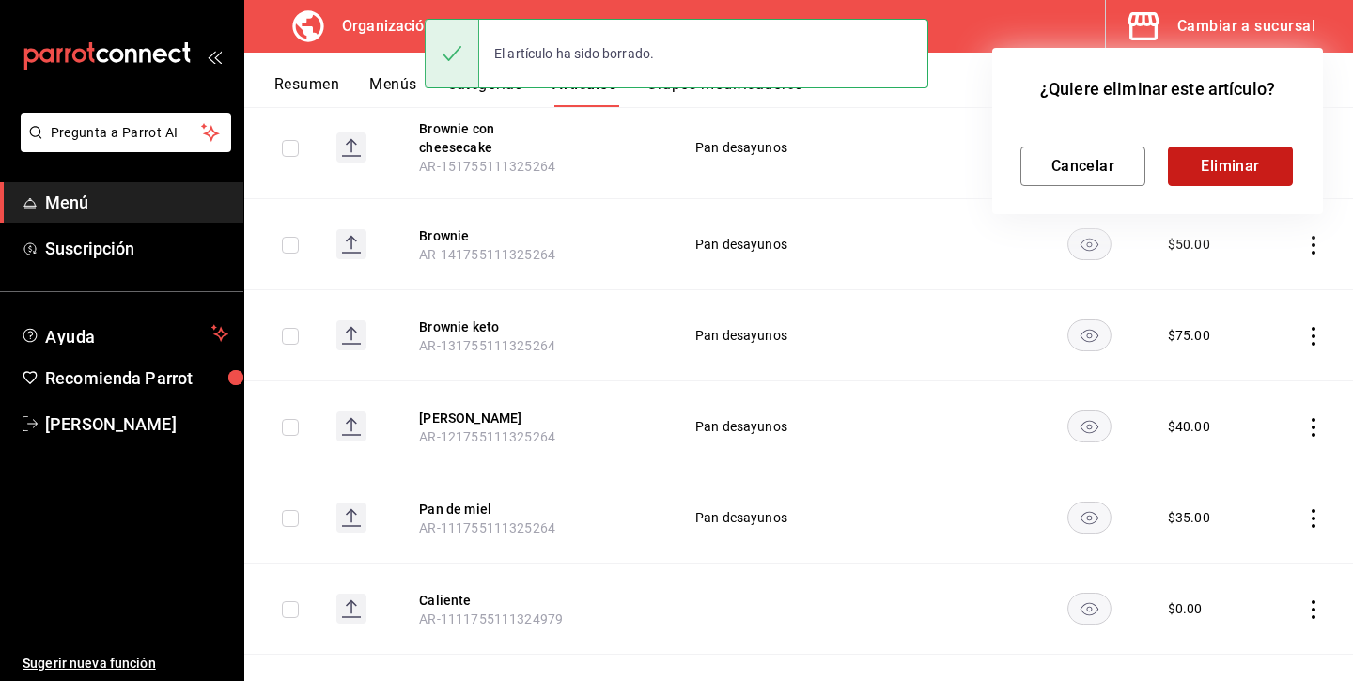
click at [1265, 165] on button "Eliminar" at bounding box center [1230, 166] width 125 height 39
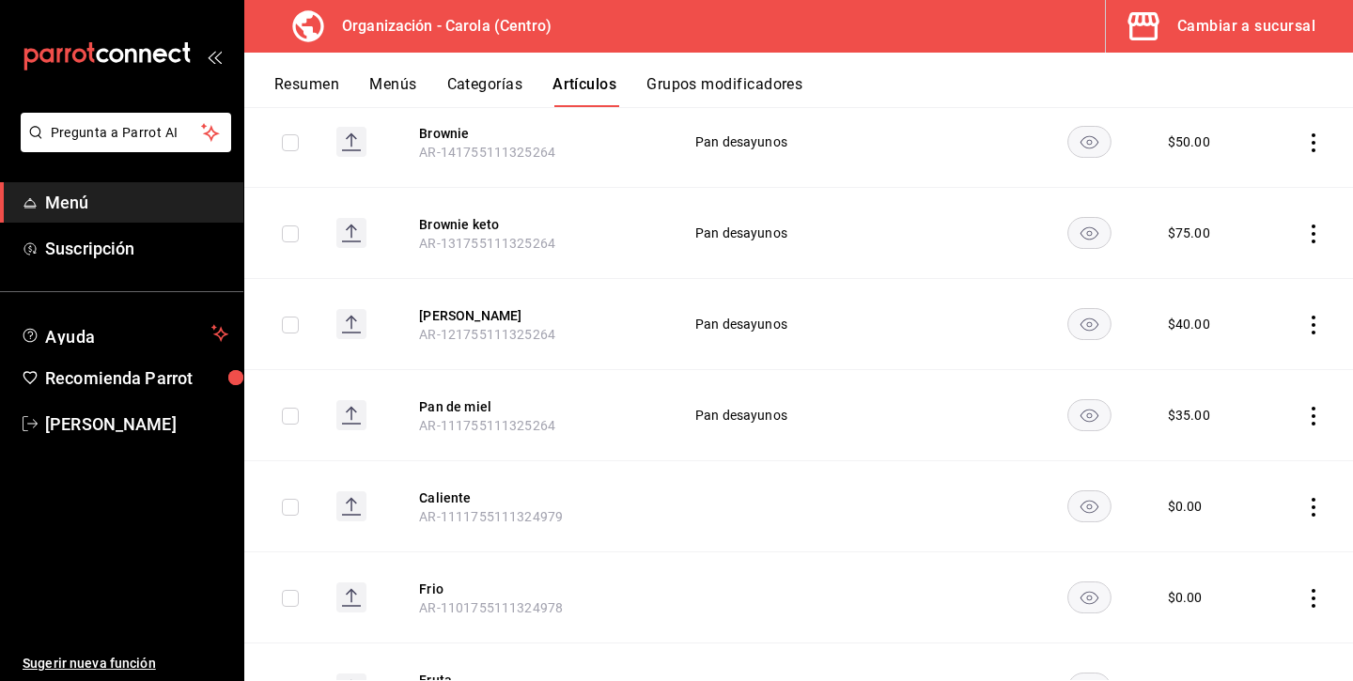
click at [1313, 135] on icon "actions" at bounding box center [1313, 142] width 19 height 19
click at [1251, 247] on span "Eliminar" at bounding box center [1257, 250] width 48 height 15
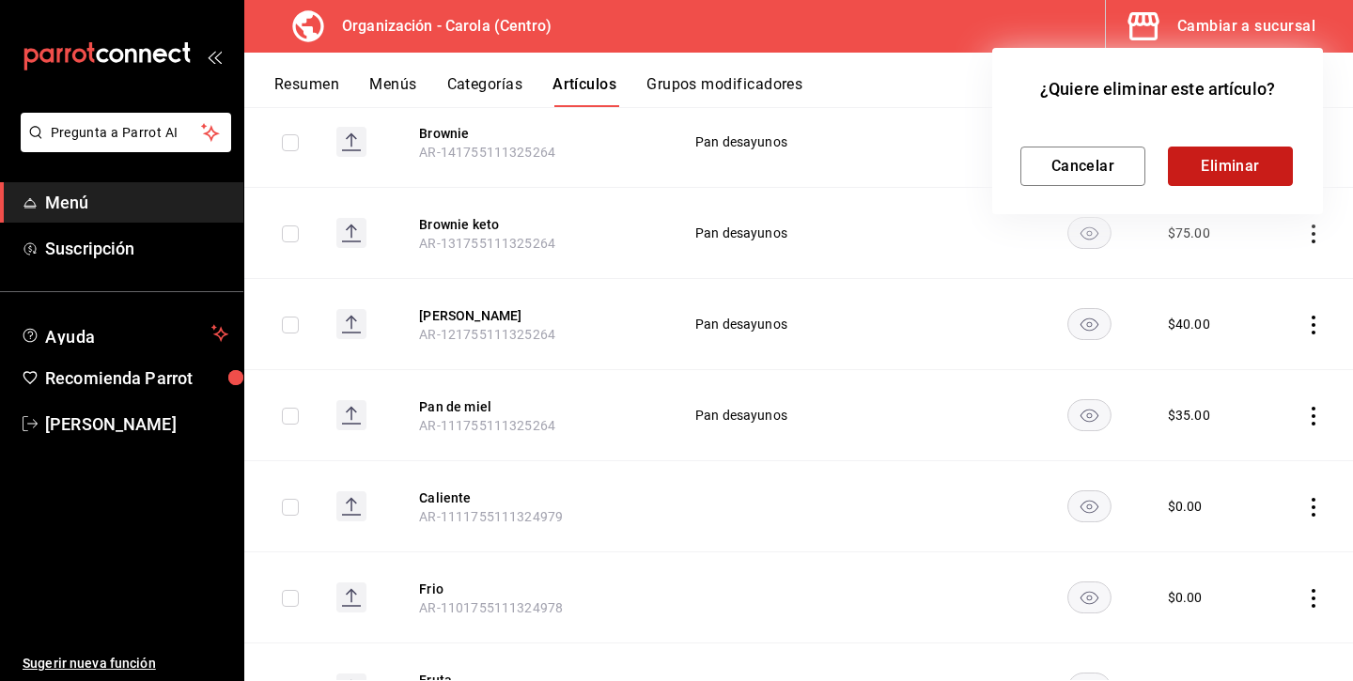
click at [1253, 163] on button "Eliminar" at bounding box center [1230, 166] width 125 height 39
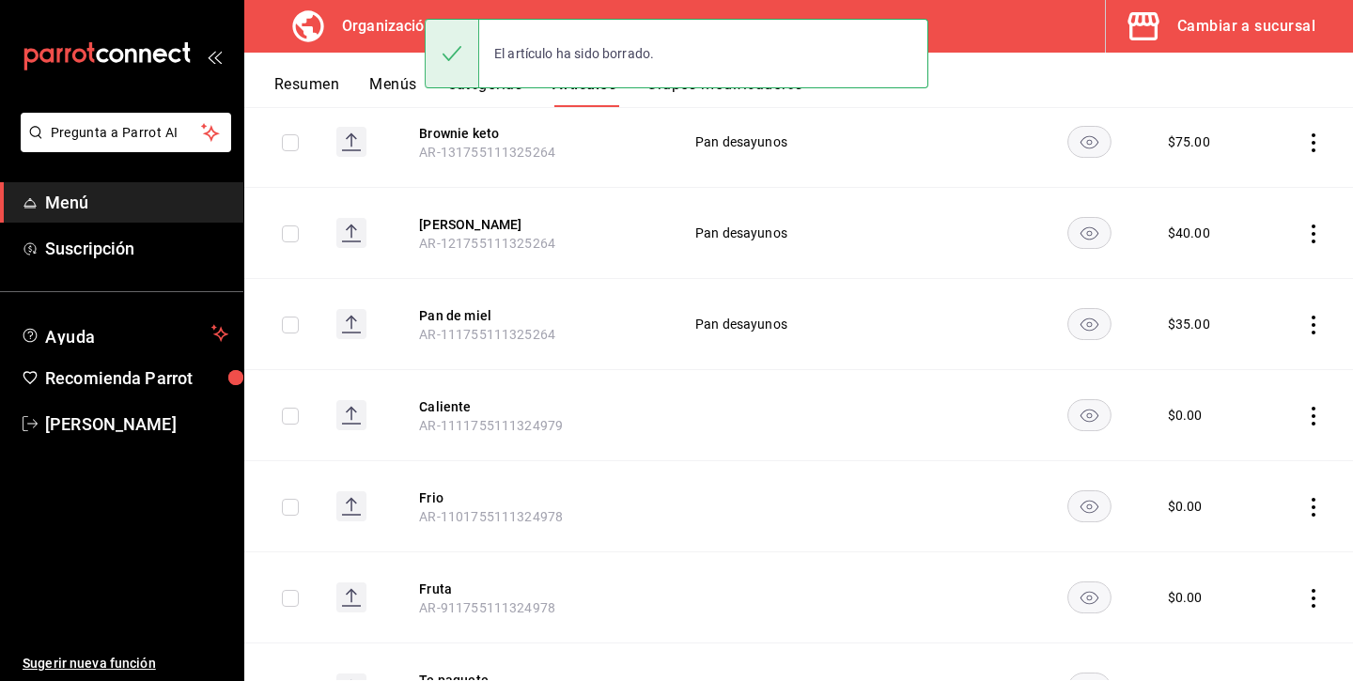
click at [1309, 135] on icon "actions" at bounding box center [1313, 142] width 19 height 19
click at [1249, 247] on span "Eliminar" at bounding box center [1257, 250] width 48 height 15
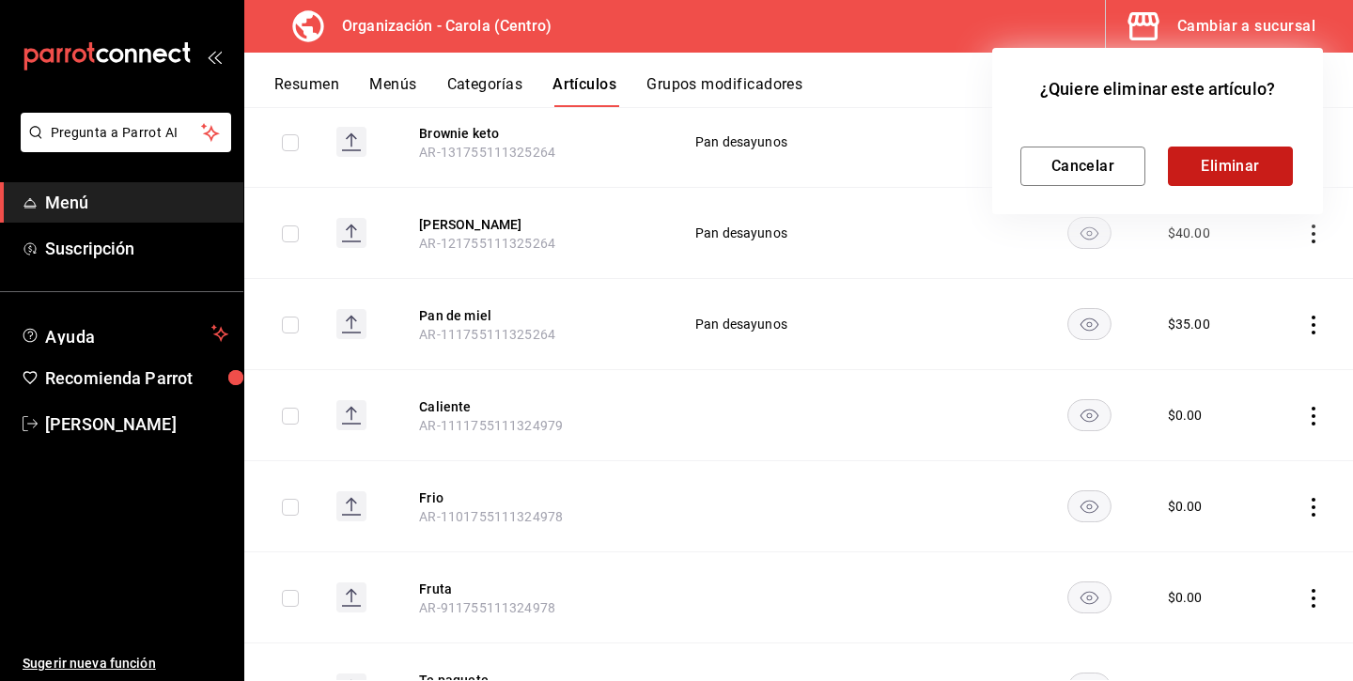
click at [1258, 162] on button "Eliminar" at bounding box center [1230, 166] width 125 height 39
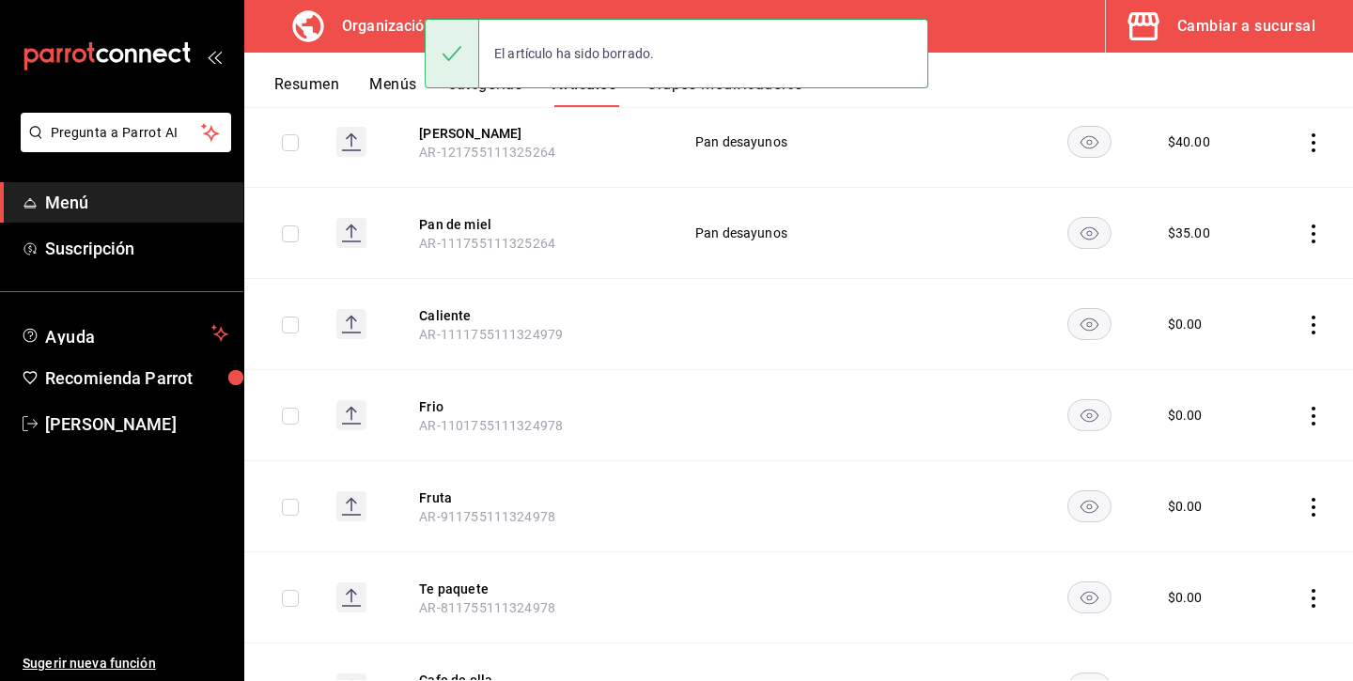
click at [1321, 133] on icon "actions" at bounding box center [1313, 142] width 19 height 19
click at [1249, 243] on span "Eliminar" at bounding box center [1257, 251] width 49 height 20
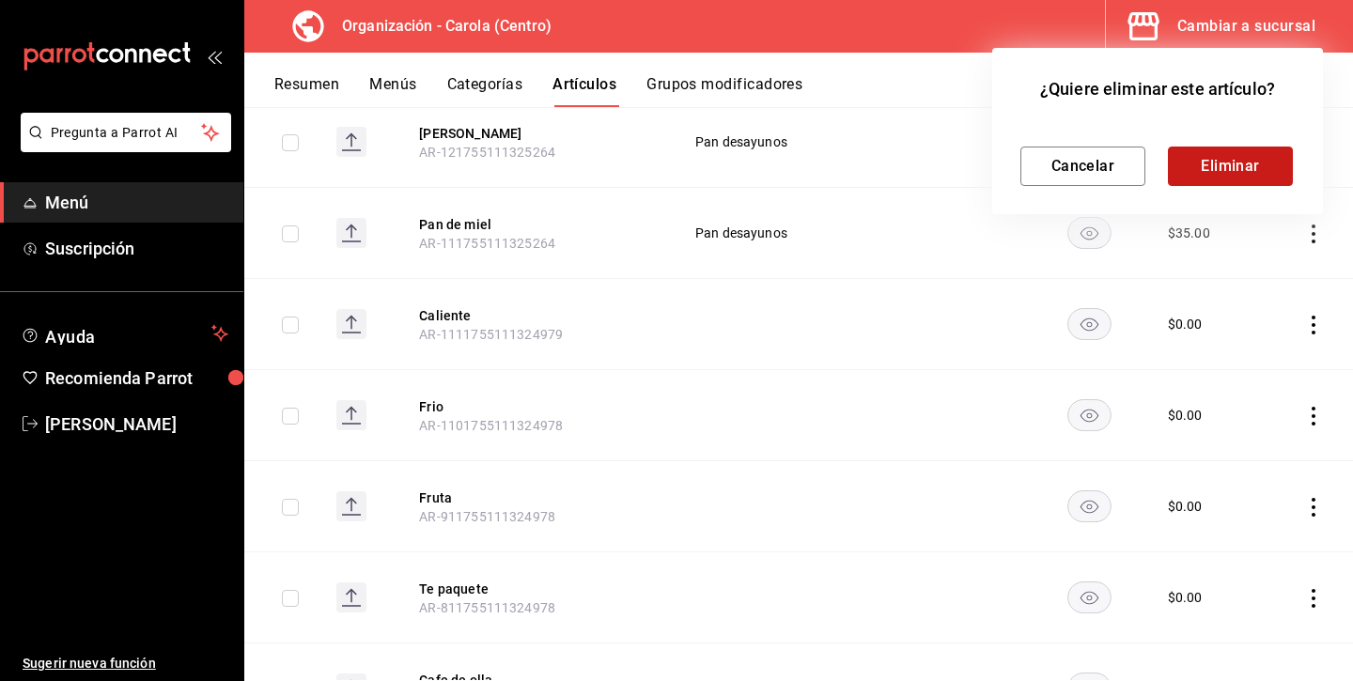
click at [1237, 169] on button "Eliminar" at bounding box center [1230, 166] width 125 height 39
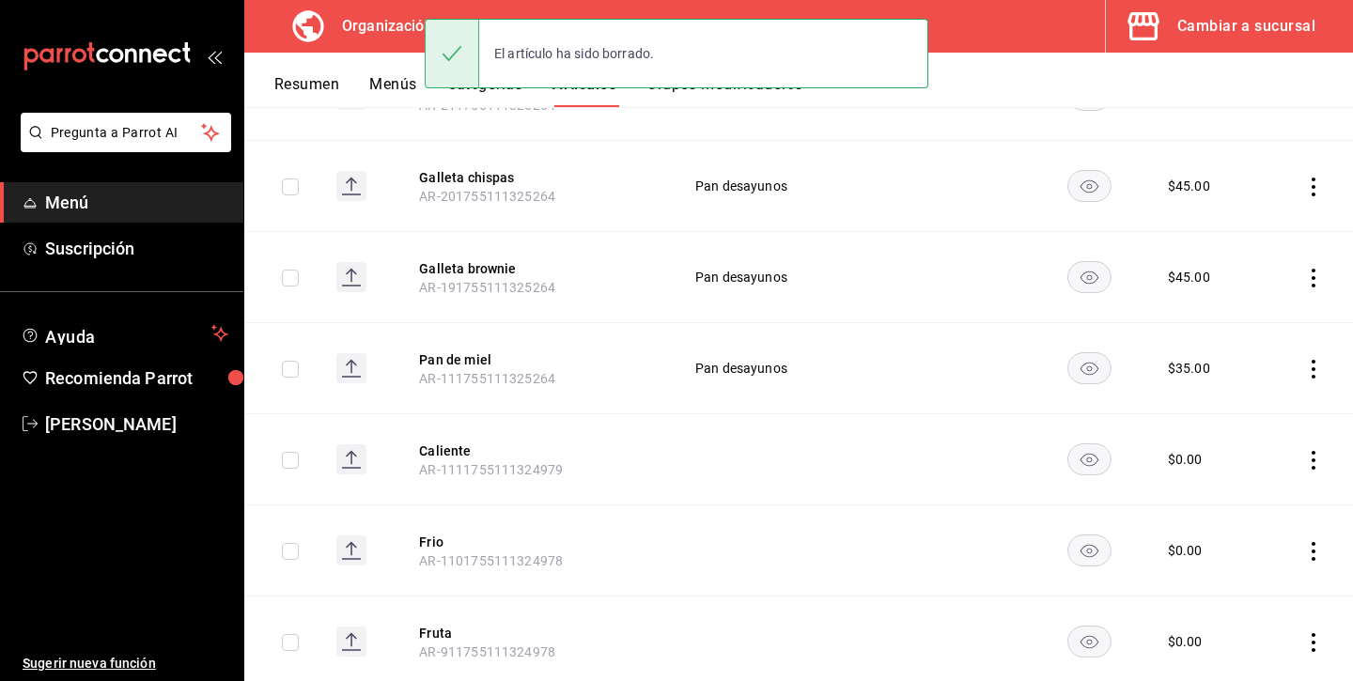
scroll to position [1661, 0]
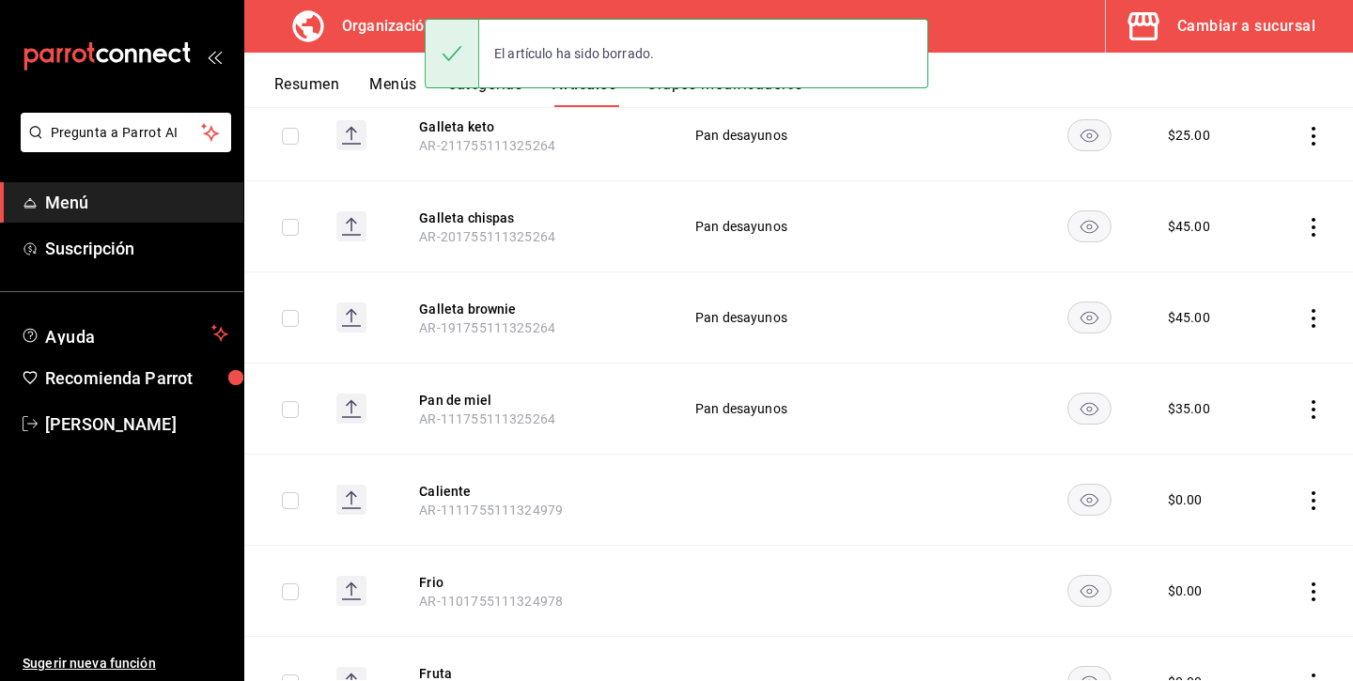
click at [1312, 205] on td at bounding box center [1308, 226] width 89 height 91
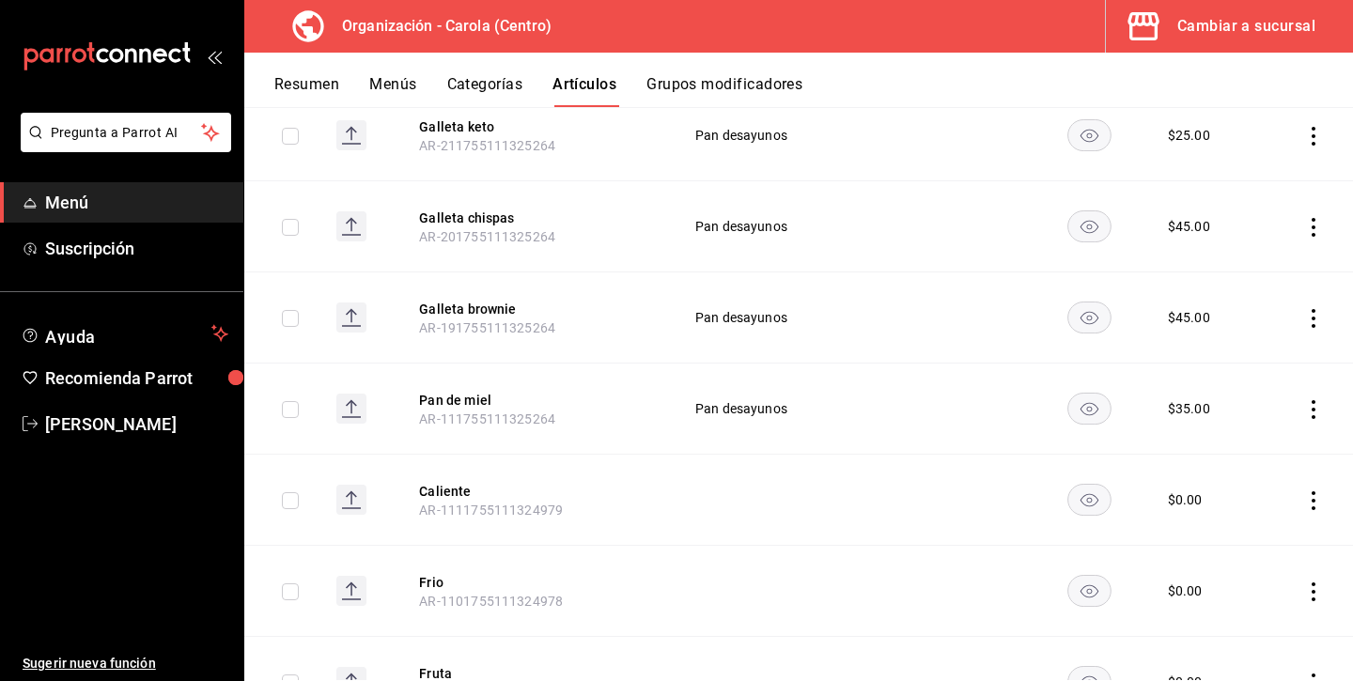
click at [1317, 218] on icon "actions" at bounding box center [1313, 227] width 19 height 19
click at [1239, 332] on span "Eliminar" at bounding box center [1257, 335] width 48 height 15
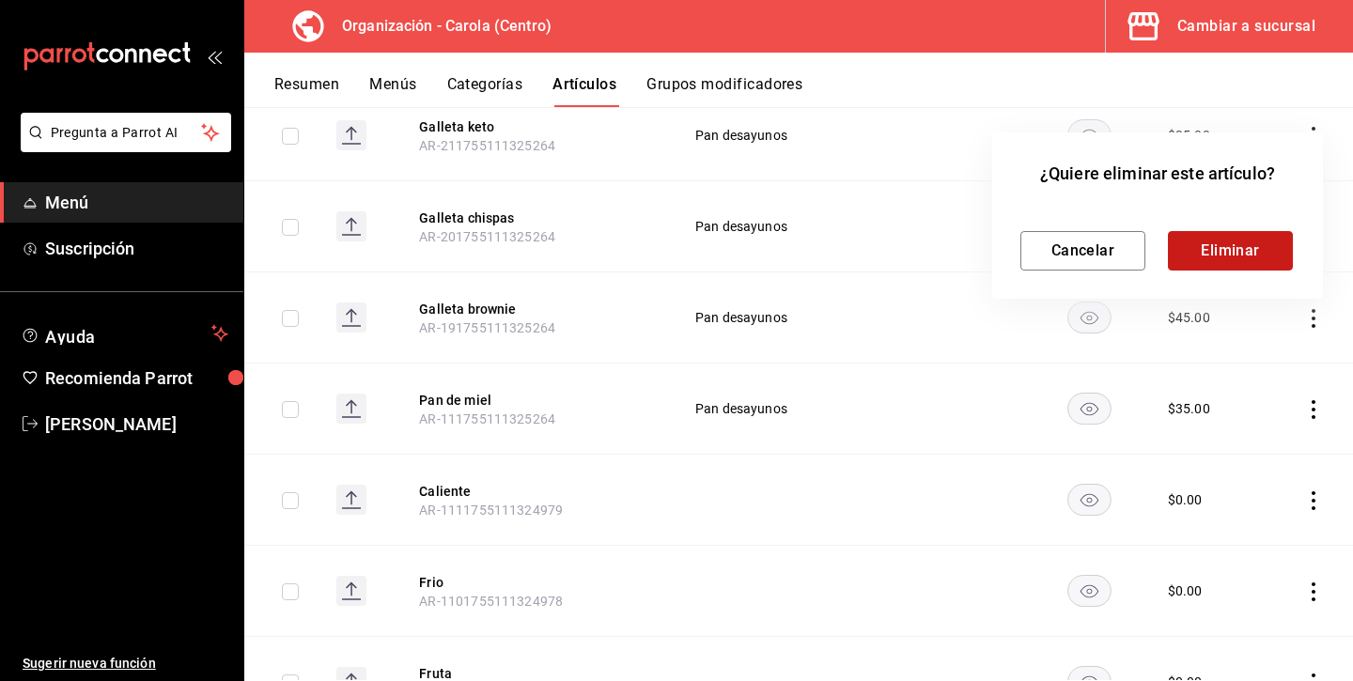
click at [1253, 246] on button "Eliminar" at bounding box center [1230, 250] width 125 height 39
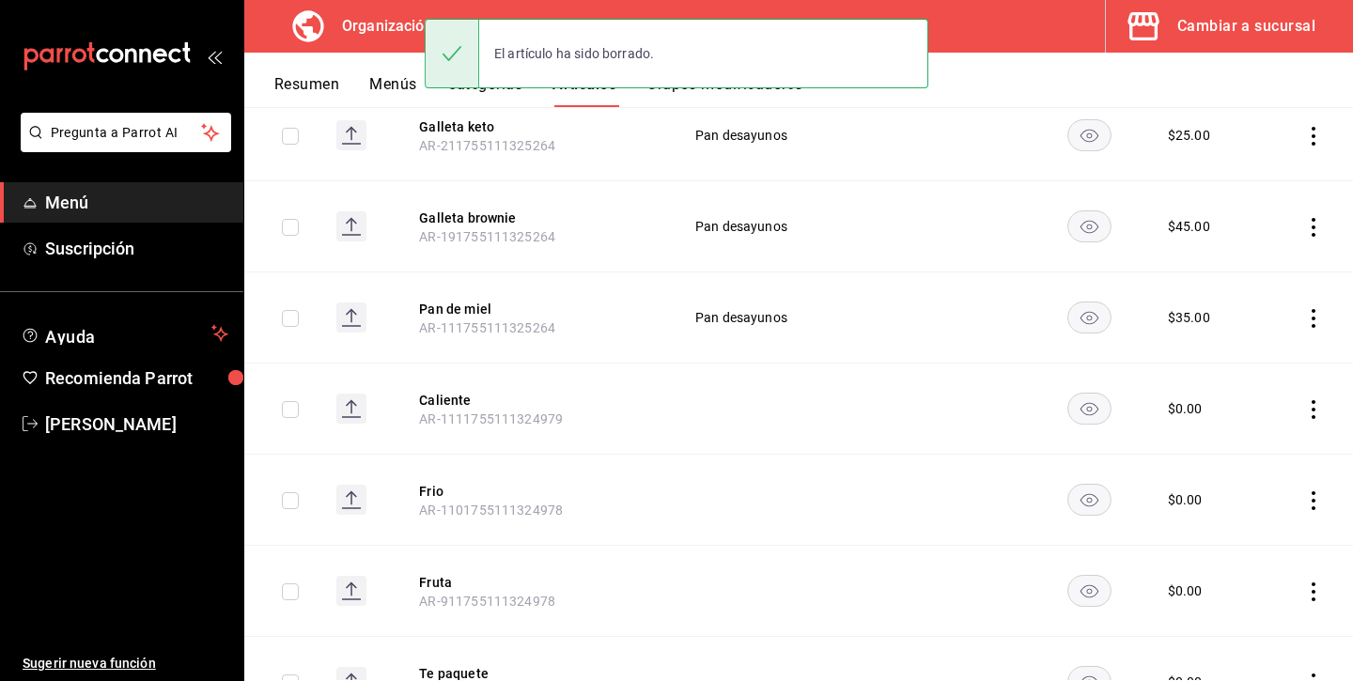
click at [1310, 218] on icon "actions" at bounding box center [1313, 227] width 19 height 19
click at [1252, 331] on span "Eliminar" at bounding box center [1257, 335] width 48 height 15
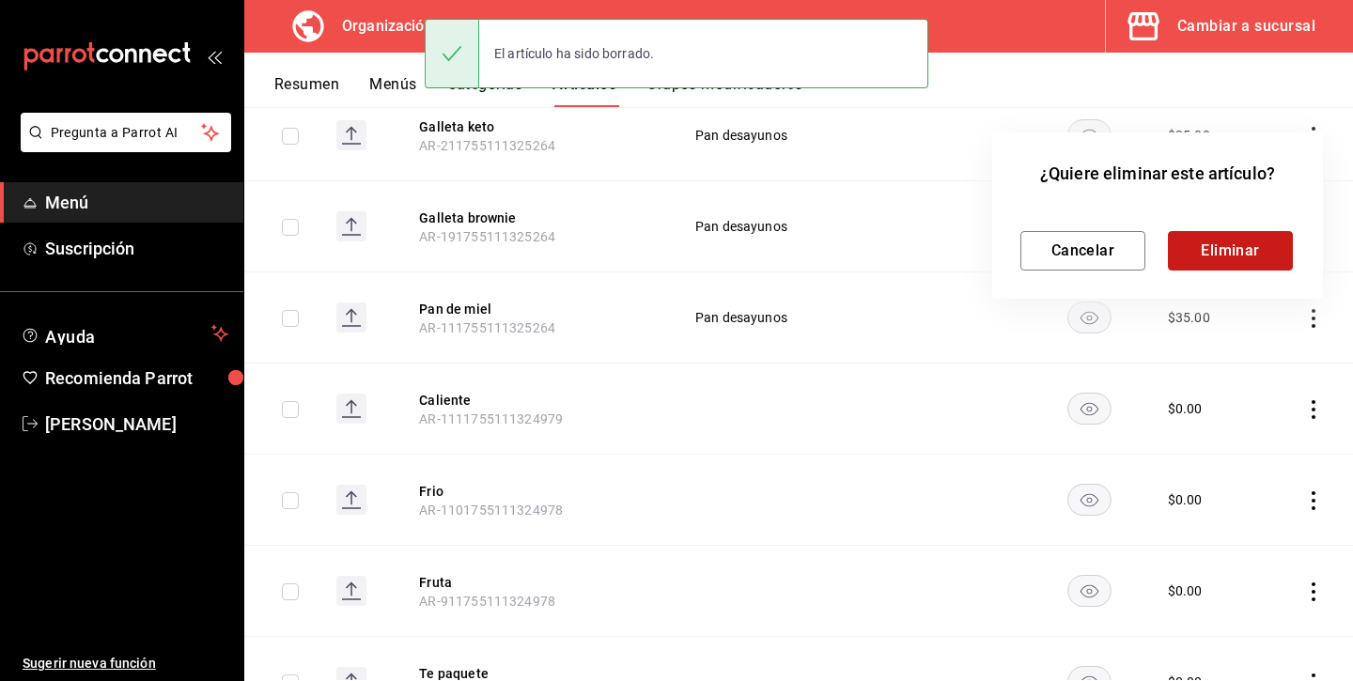
click at [1259, 253] on button "Eliminar" at bounding box center [1230, 250] width 125 height 39
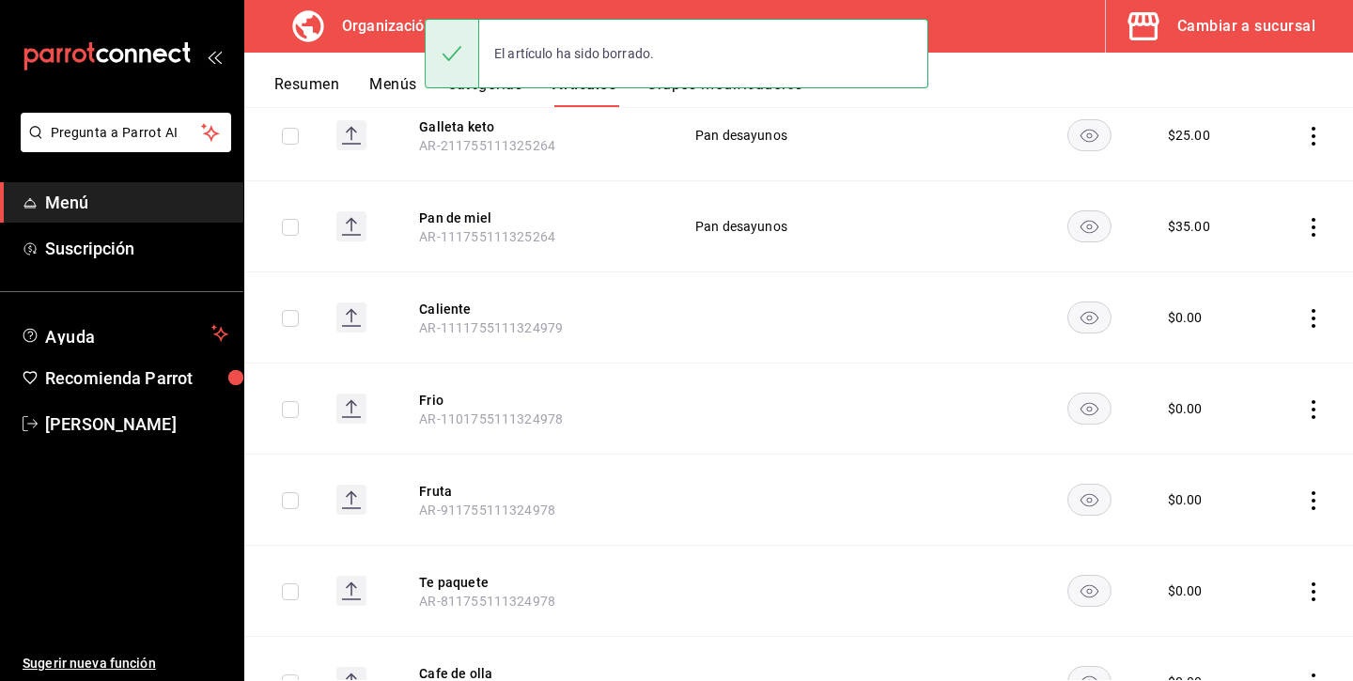
click at [1315, 218] on icon "actions" at bounding box center [1313, 227] width 19 height 19
click at [1249, 321] on li "Eliminar" at bounding box center [1240, 336] width 113 height 39
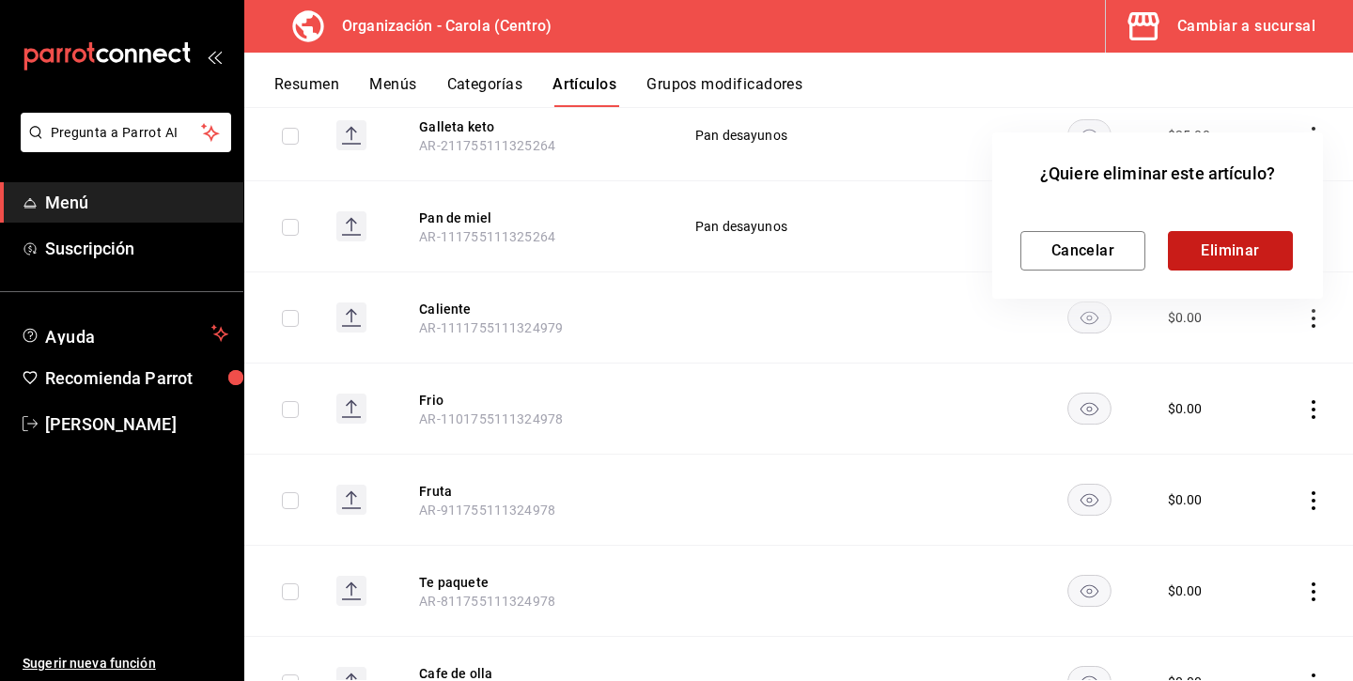
click at [1268, 253] on button "Eliminar" at bounding box center [1230, 250] width 125 height 39
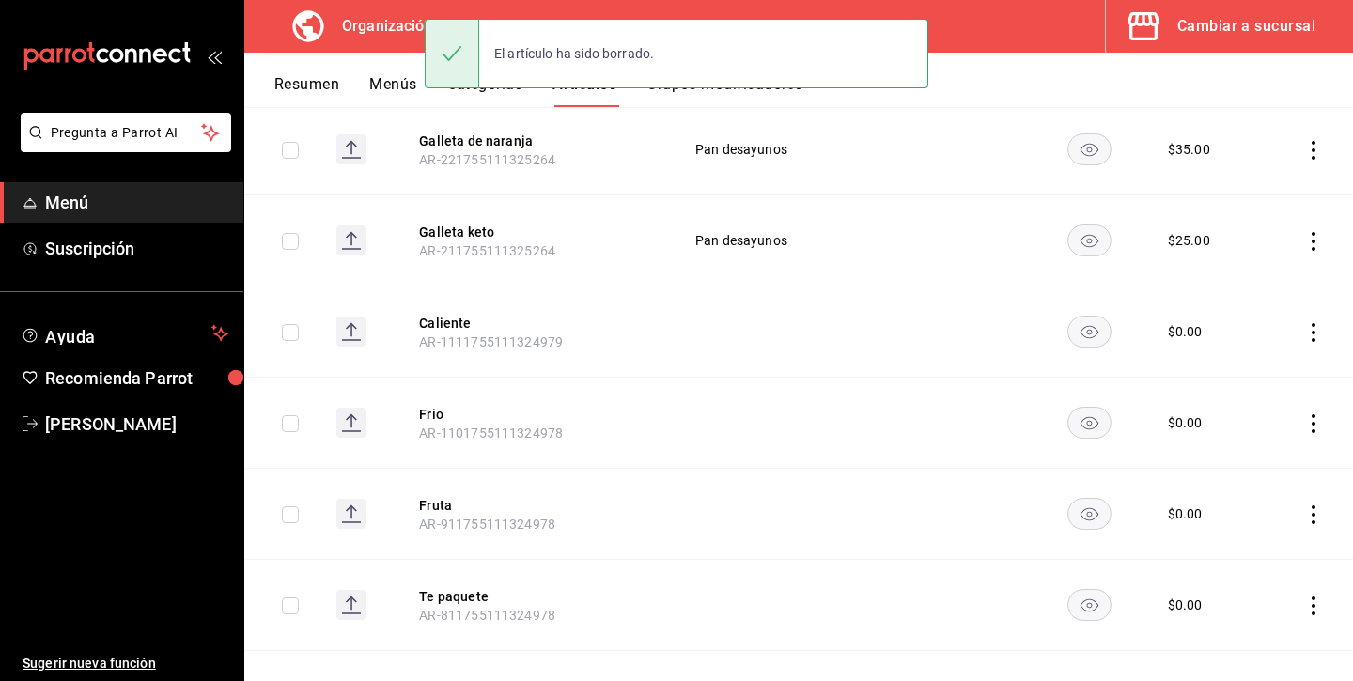
scroll to position [1563, 0]
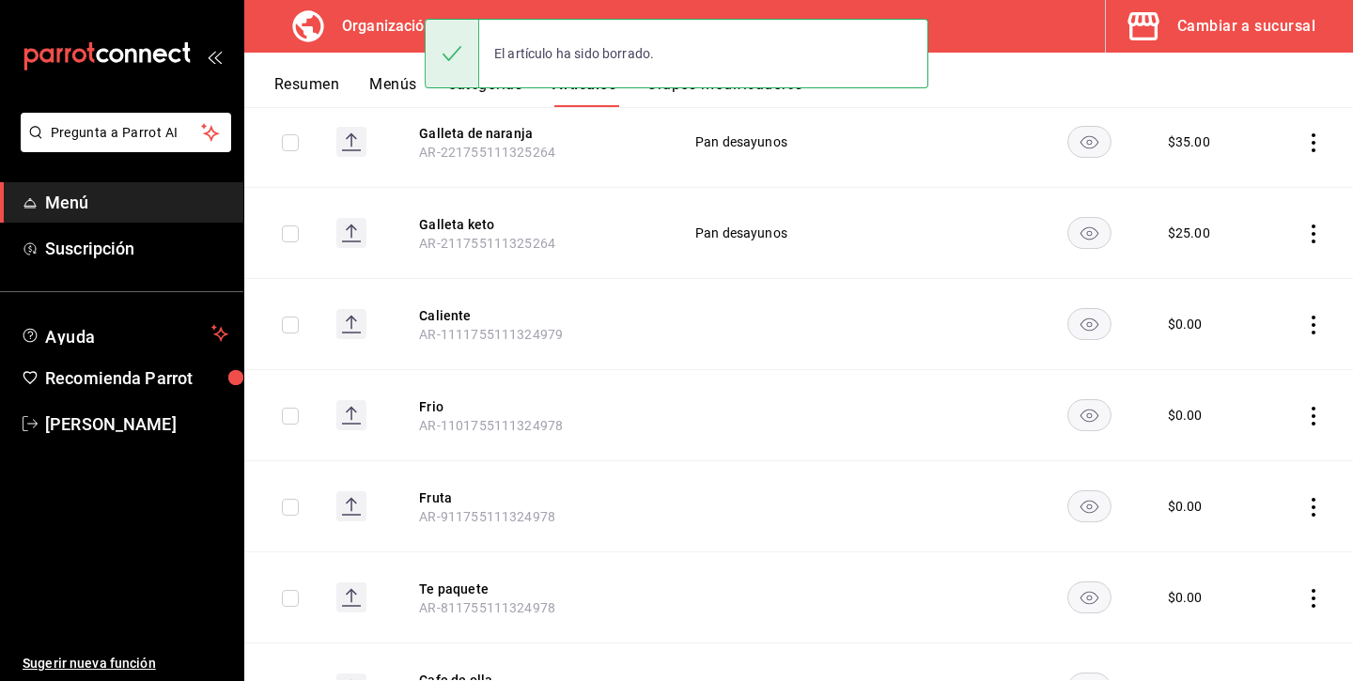
click at [1315, 225] on icon "actions" at bounding box center [1313, 234] width 19 height 19
click at [1245, 338] on span "Eliminar" at bounding box center [1257, 341] width 48 height 15
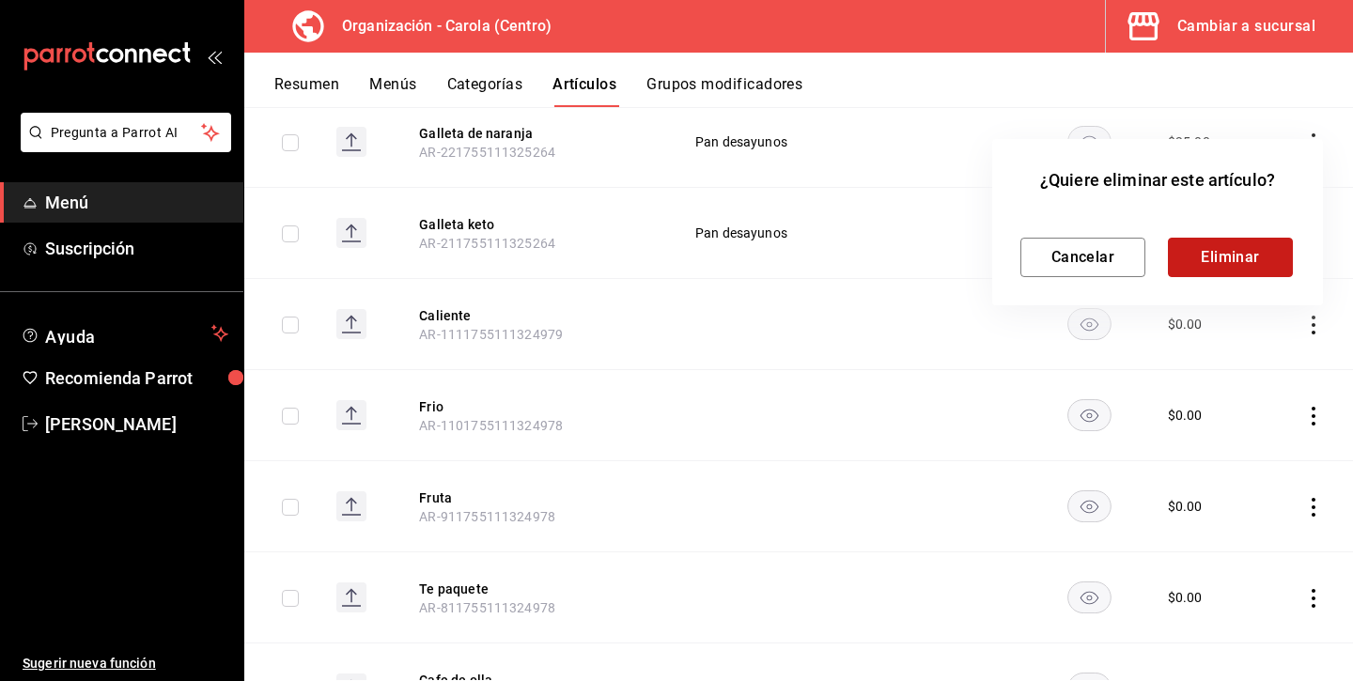
click at [1242, 245] on button "Eliminar" at bounding box center [1230, 257] width 125 height 39
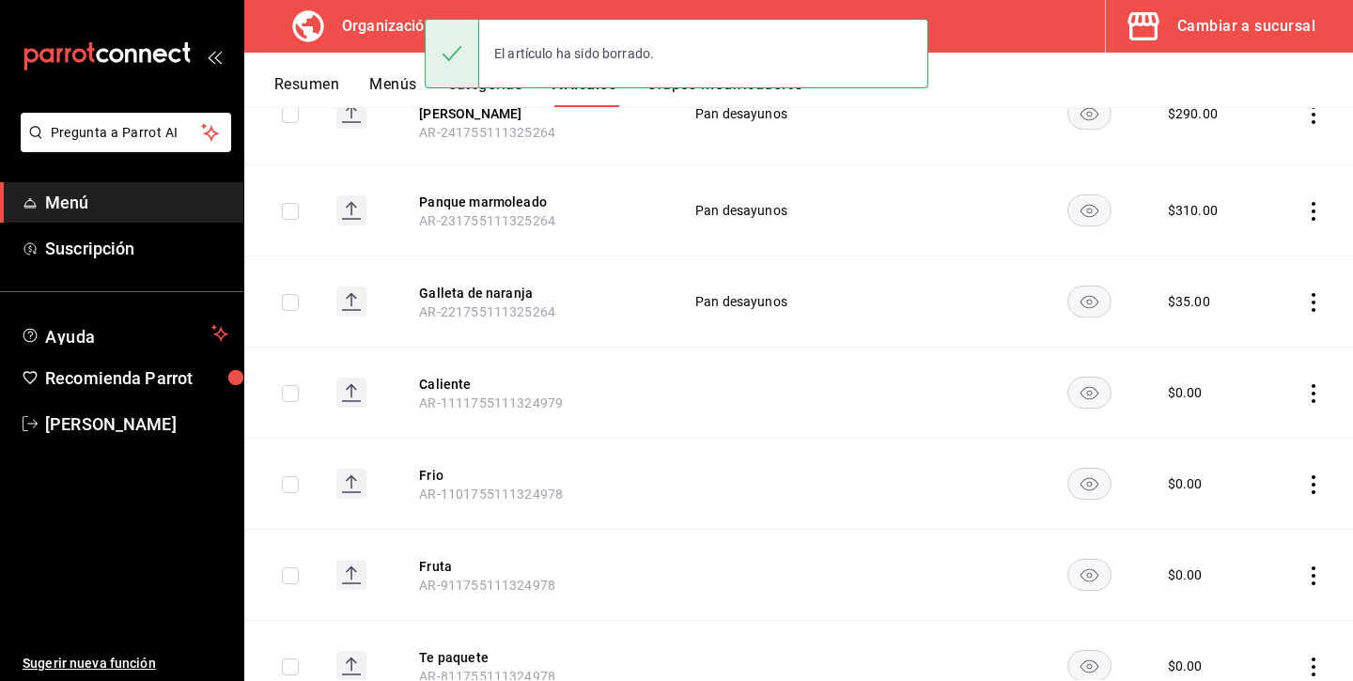
scroll to position [1392, 0]
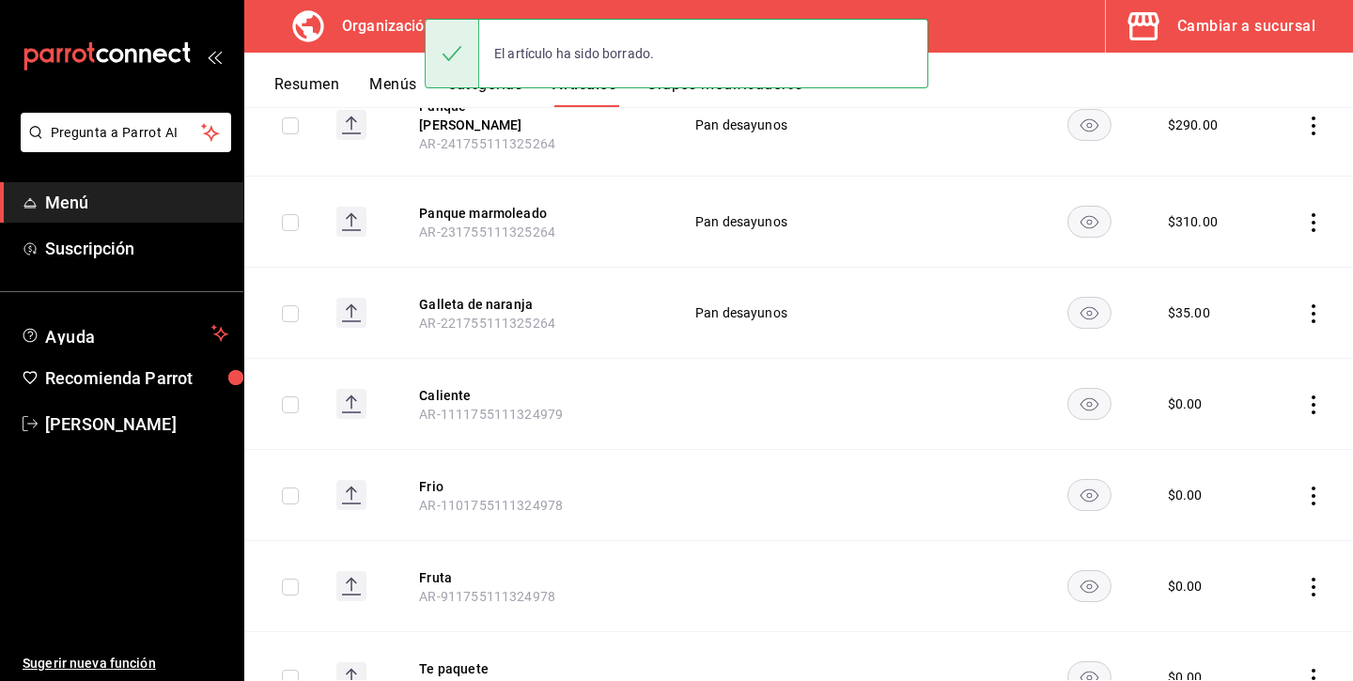
click at [1323, 213] on icon "actions" at bounding box center [1313, 222] width 19 height 19
click at [1285, 316] on li "Eliminar" at bounding box center [1240, 331] width 113 height 39
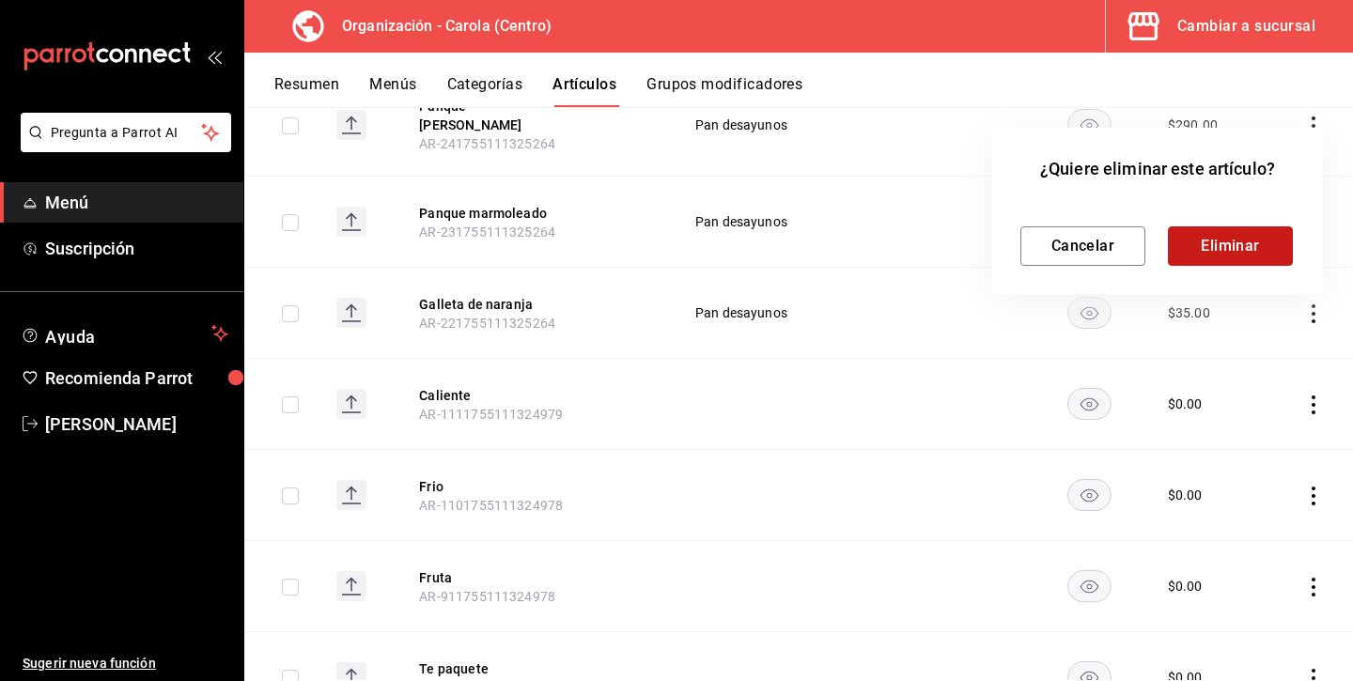
click at [1256, 232] on button "Eliminar" at bounding box center [1230, 245] width 125 height 39
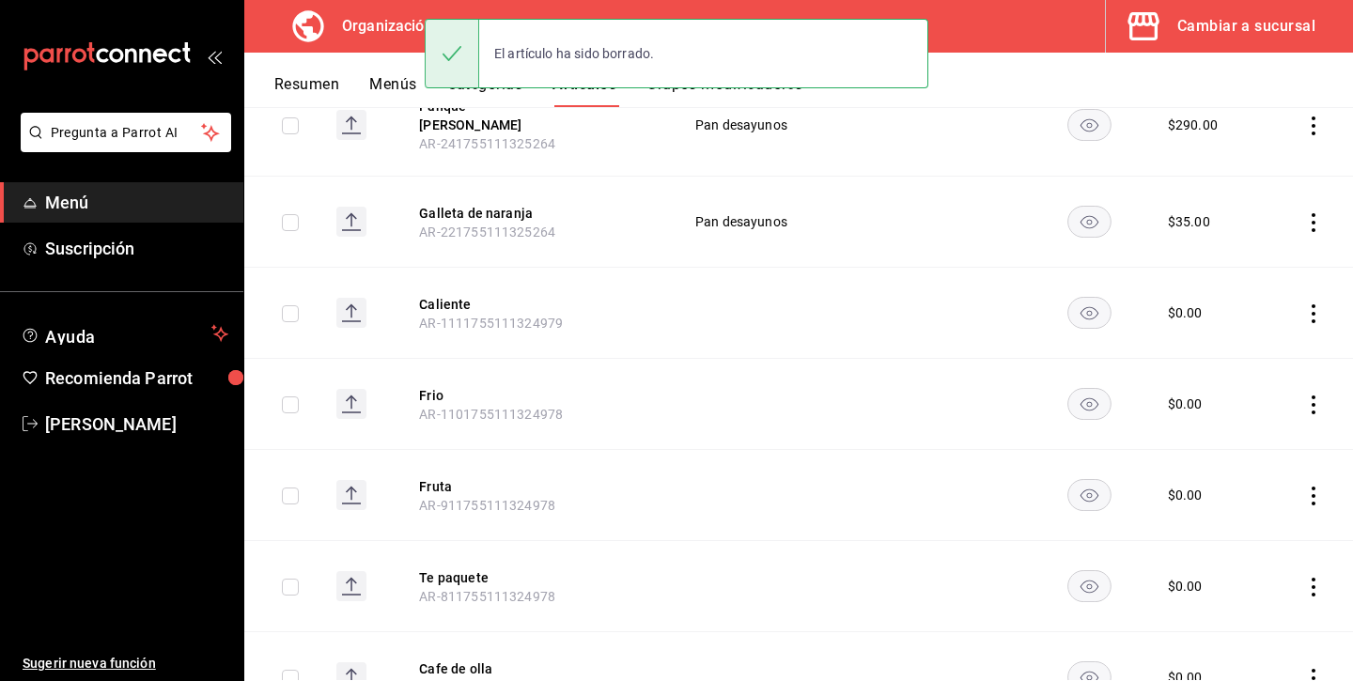
click at [1309, 126] on icon "actions" at bounding box center [1313, 125] width 19 height 19
click at [1250, 239] on span "Eliminar" at bounding box center [1257, 239] width 48 height 15
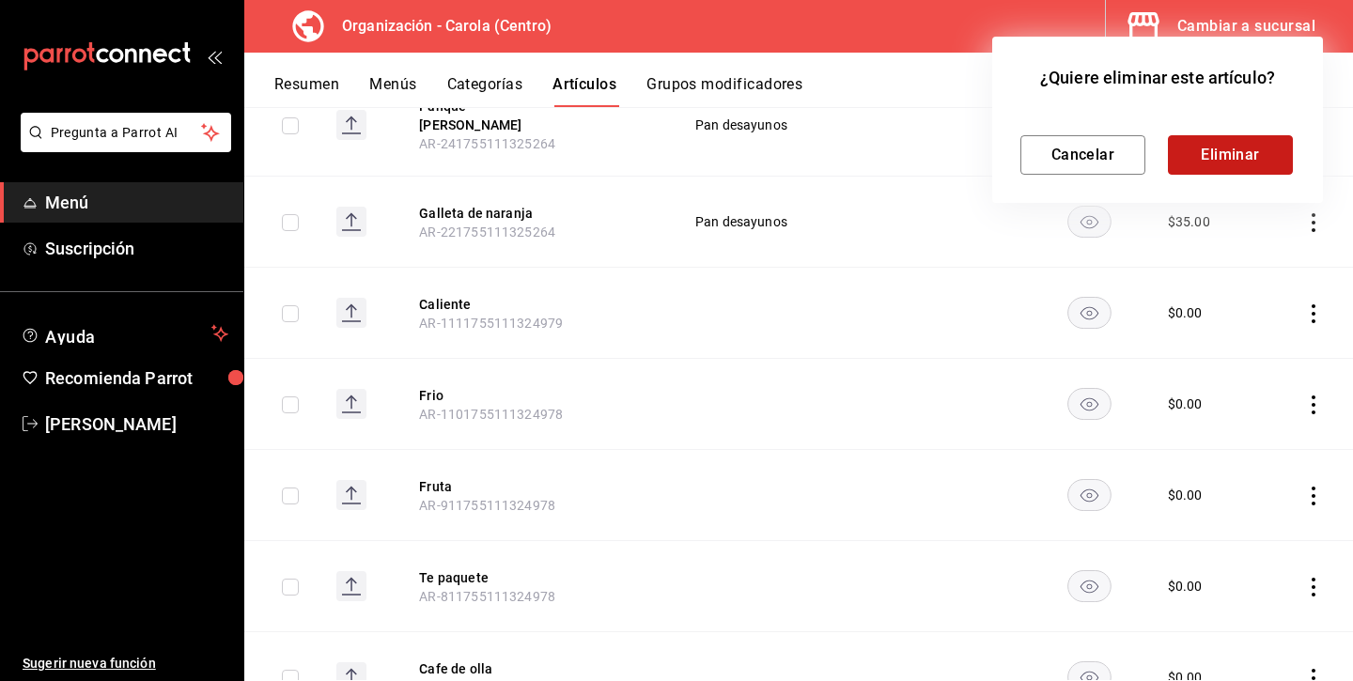
click at [1260, 149] on button "Eliminar" at bounding box center [1230, 154] width 125 height 39
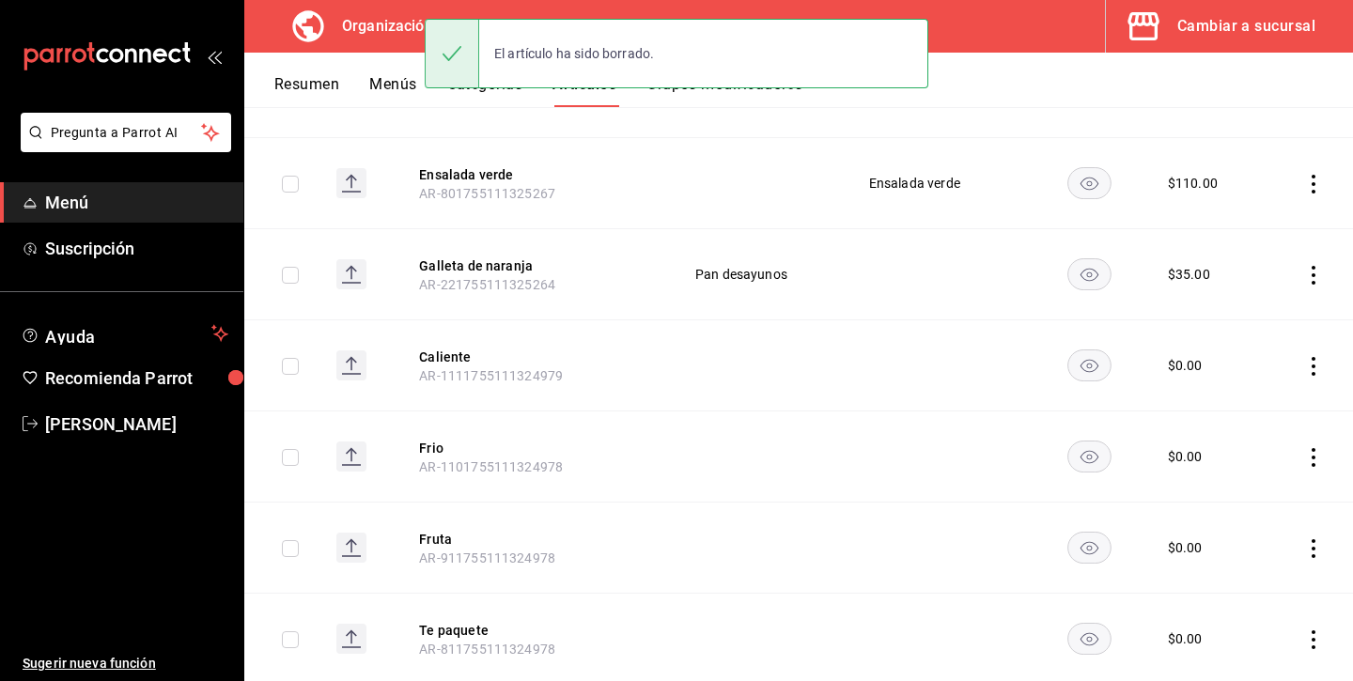
scroll to position [1235, 0]
click at [1317, 271] on icon "actions" at bounding box center [1313, 277] width 19 height 19
click at [1250, 391] on span "Eliminar" at bounding box center [1257, 396] width 48 height 15
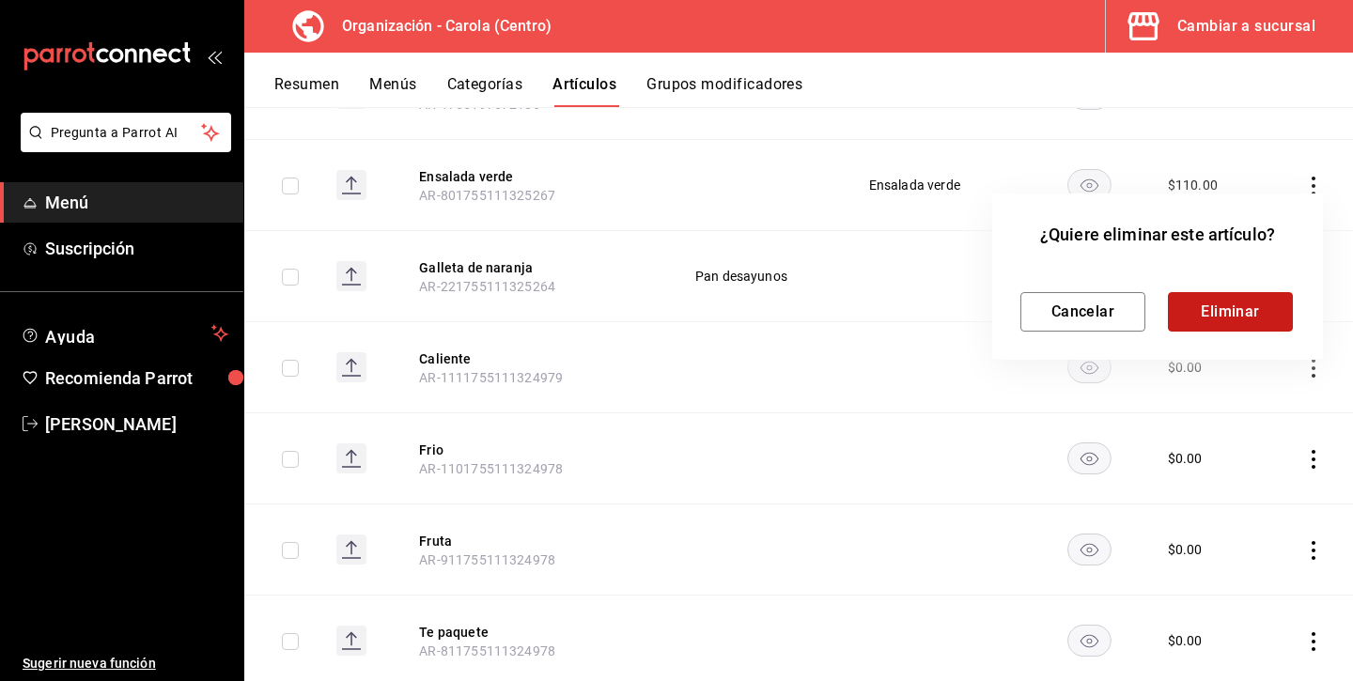
click at [1255, 305] on button "Eliminar" at bounding box center [1230, 311] width 125 height 39
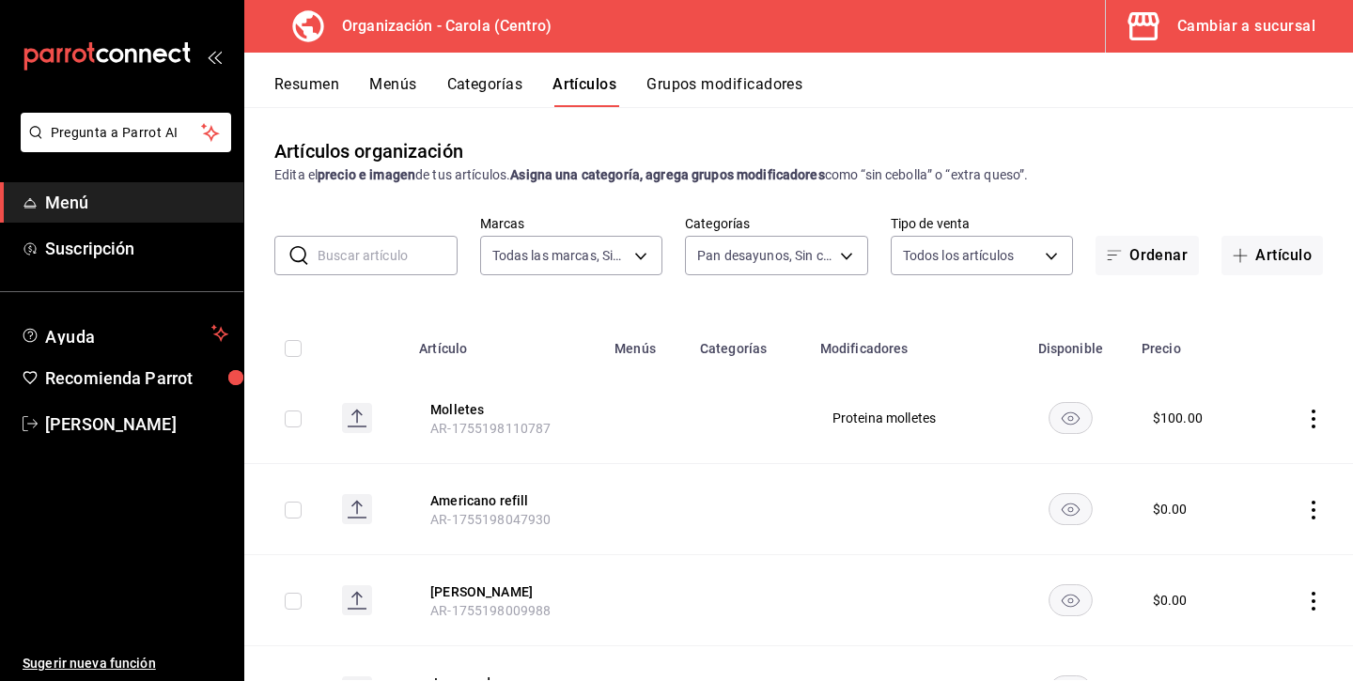
scroll to position [0, 0]
click at [478, 87] on button "Categorías" at bounding box center [485, 91] width 76 height 32
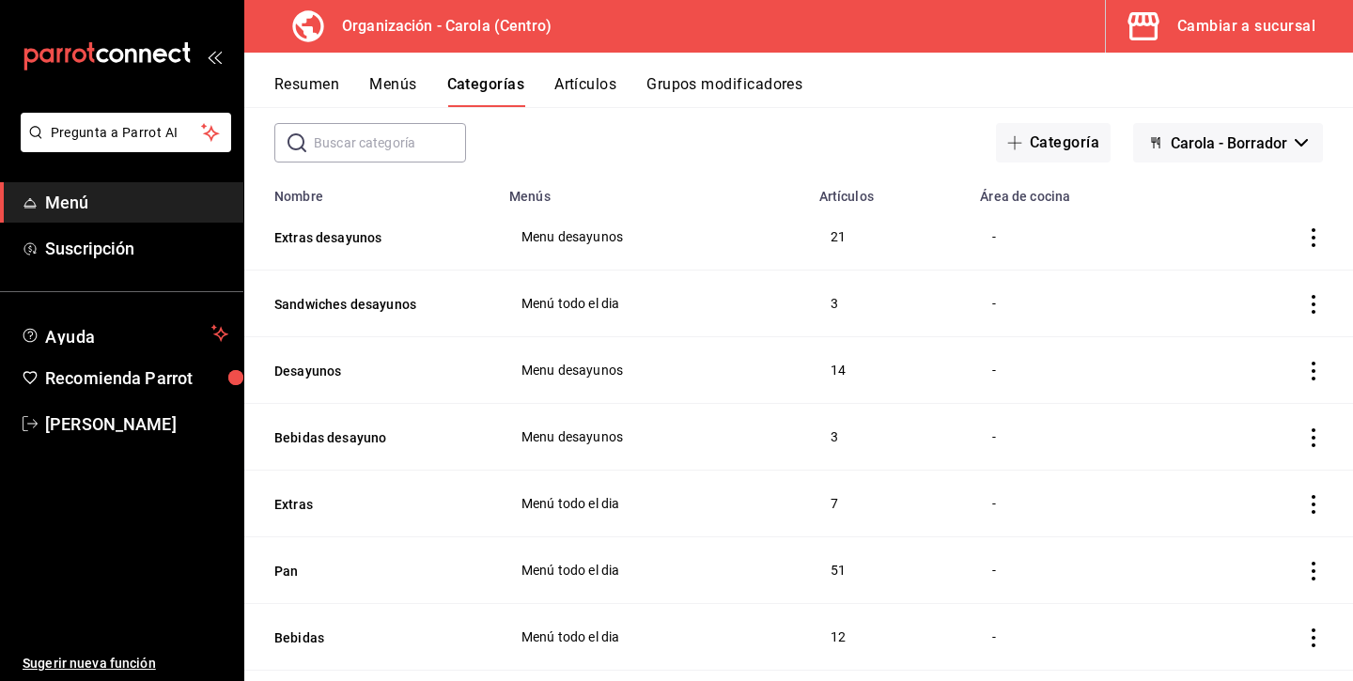
scroll to position [71, 0]
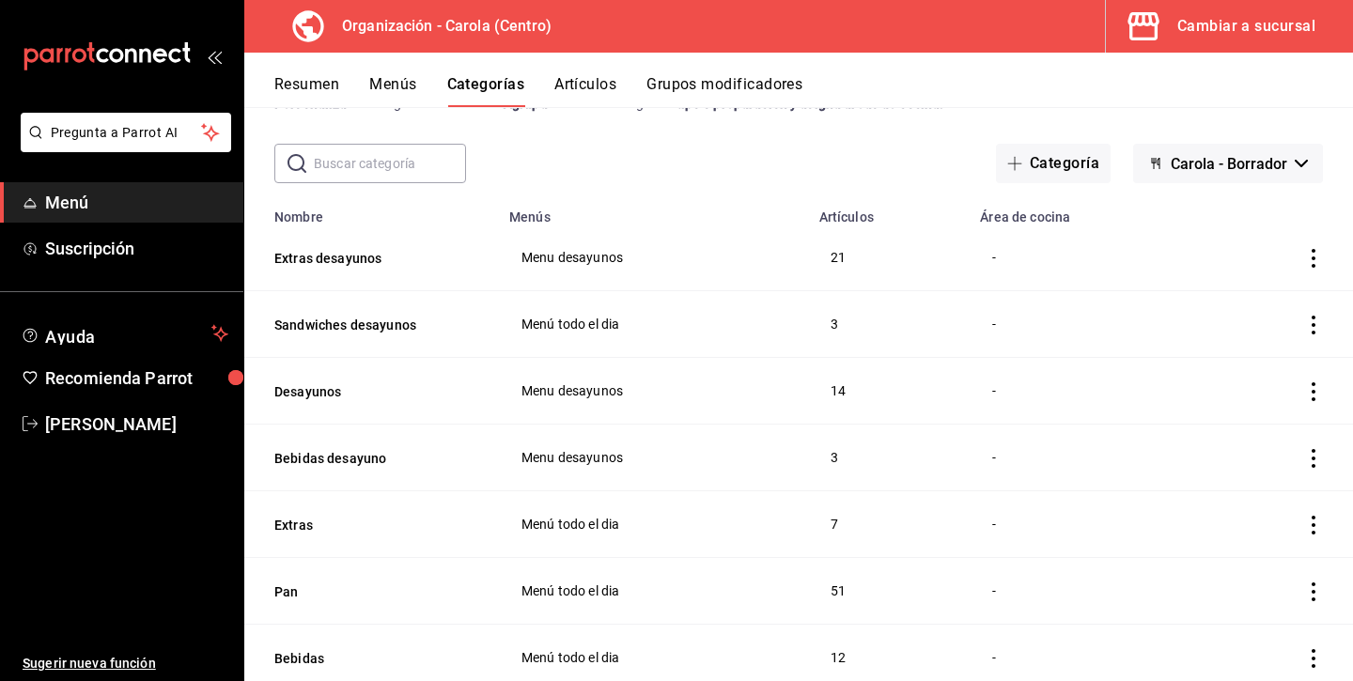
click at [398, 157] on input "text" at bounding box center [390, 164] width 152 height 38
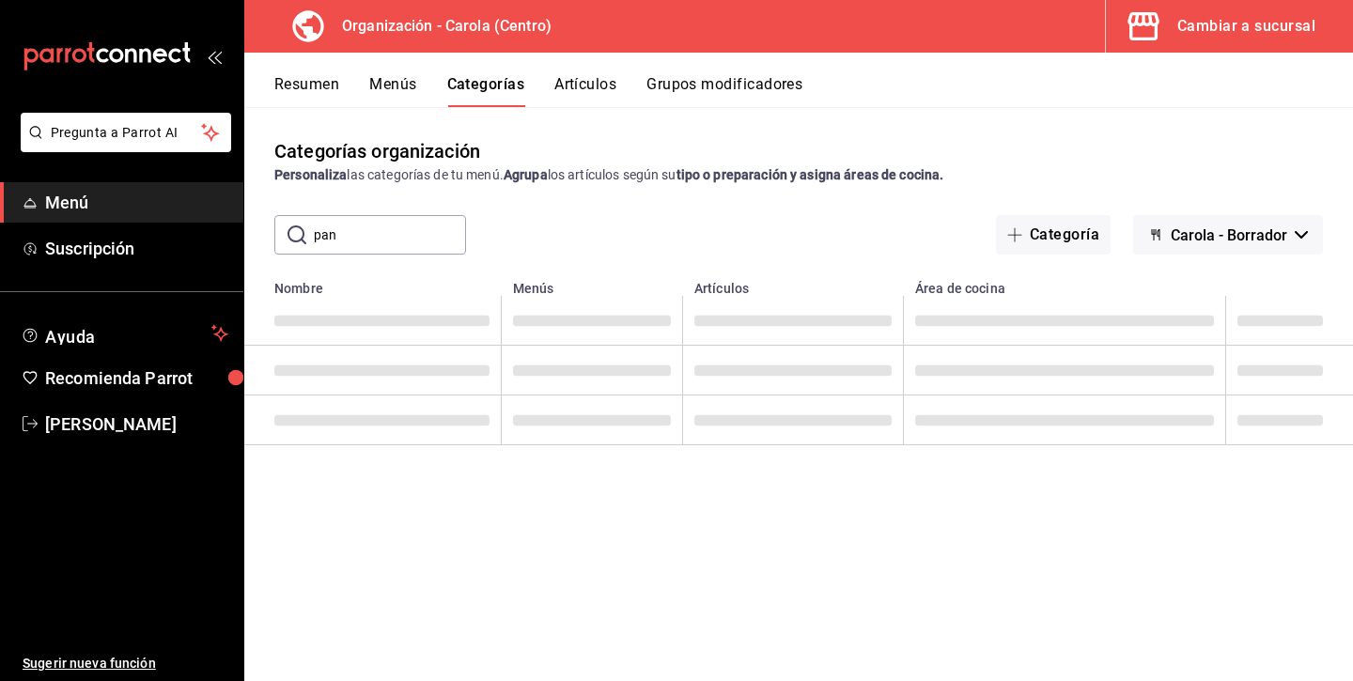
scroll to position [0, 0]
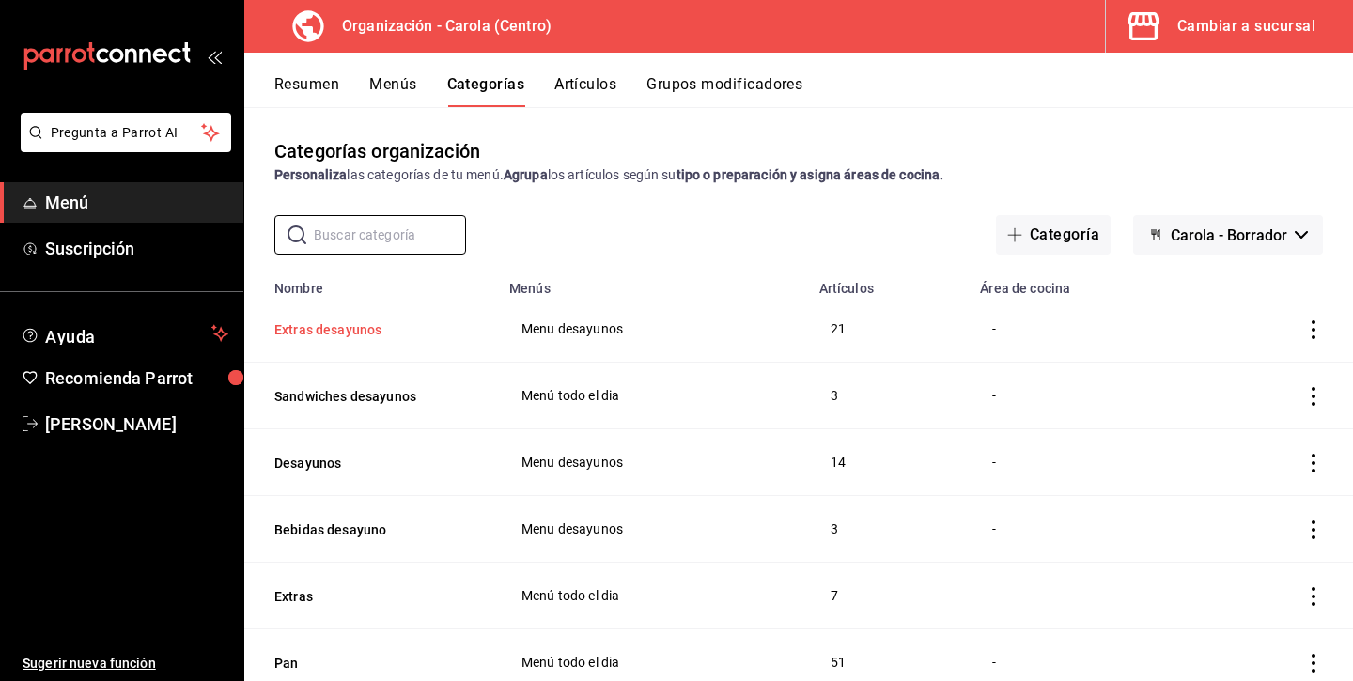
click at [339, 329] on button "Extras desayunos" at bounding box center [368, 329] width 188 height 19
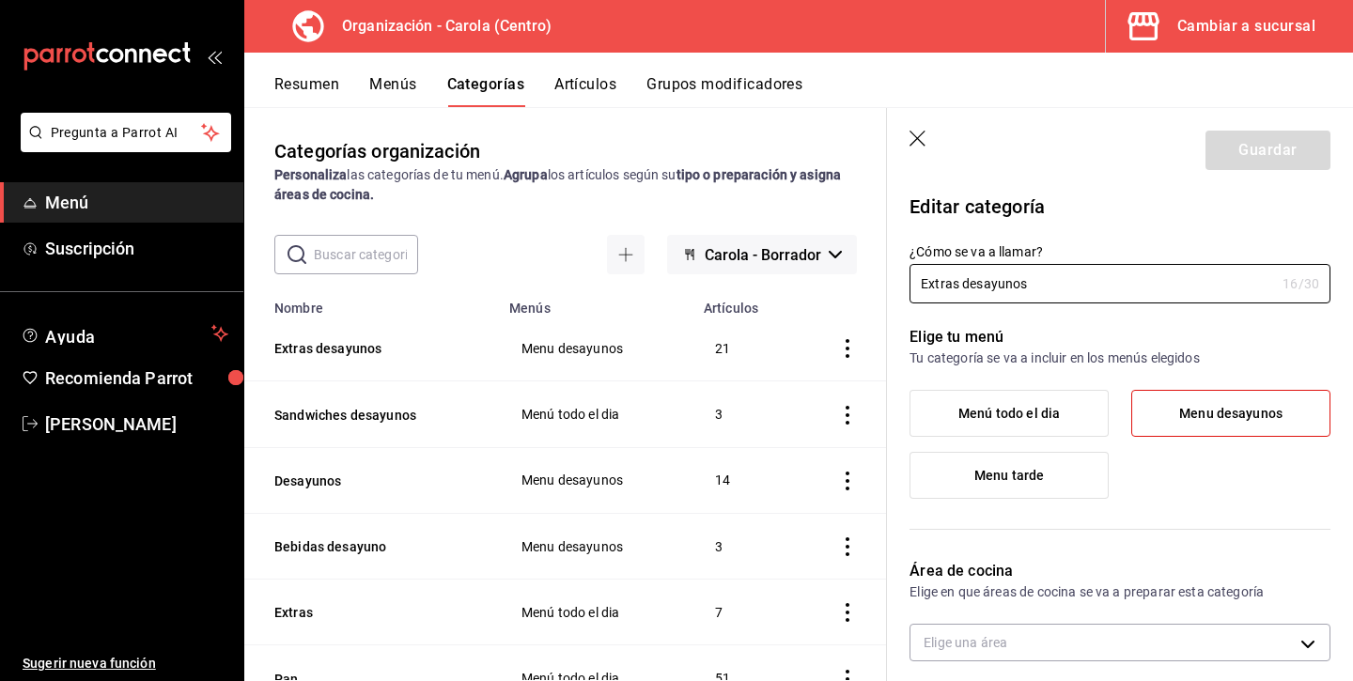
click at [548, 191] on div "Personaliza las categorías de tu menú. Agrupa los artículos según su tipo o pre…" at bounding box center [565, 184] width 582 height 39
click at [923, 130] on header "Guardar" at bounding box center [1120, 146] width 466 height 77
click at [921, 136] on icon "button" at bounding box center [918, 140] width 19 height 19
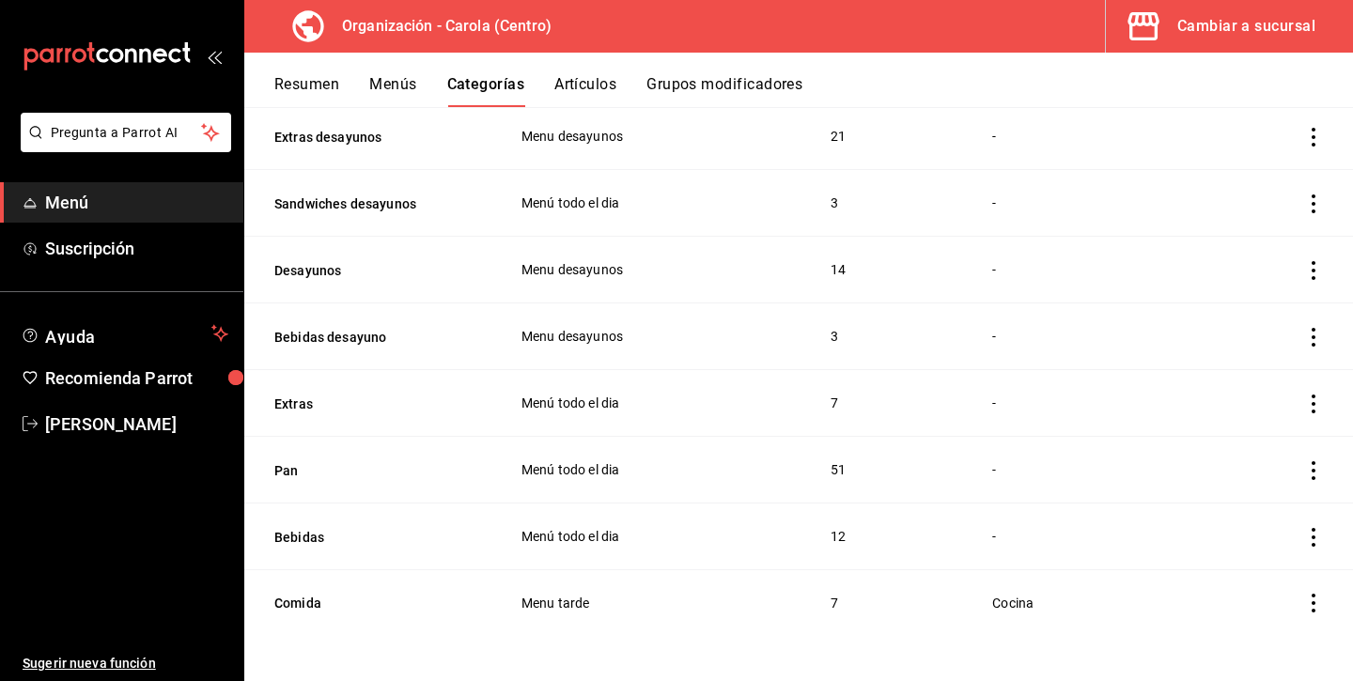
scroll to position [193, 0]
click at [305, 399] on button "Extras" at bounding box center [368, 404] width 188 height 19
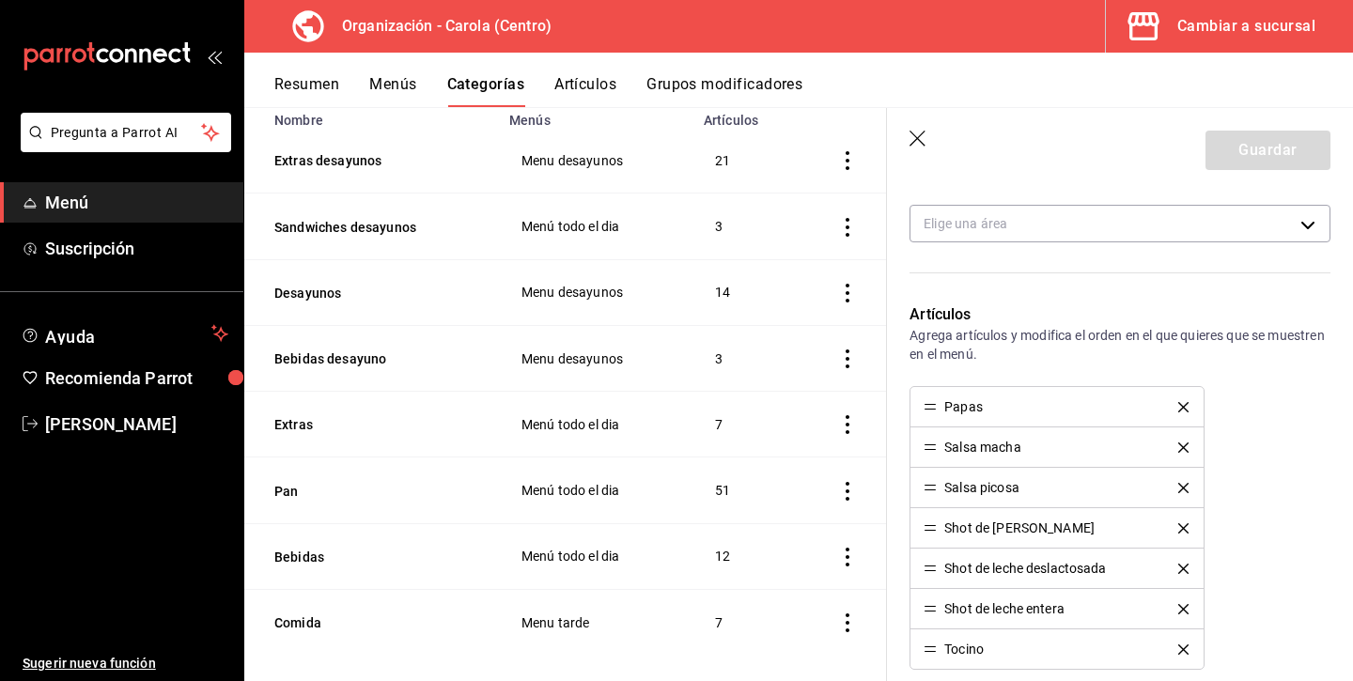
scroll to position [443, 0]
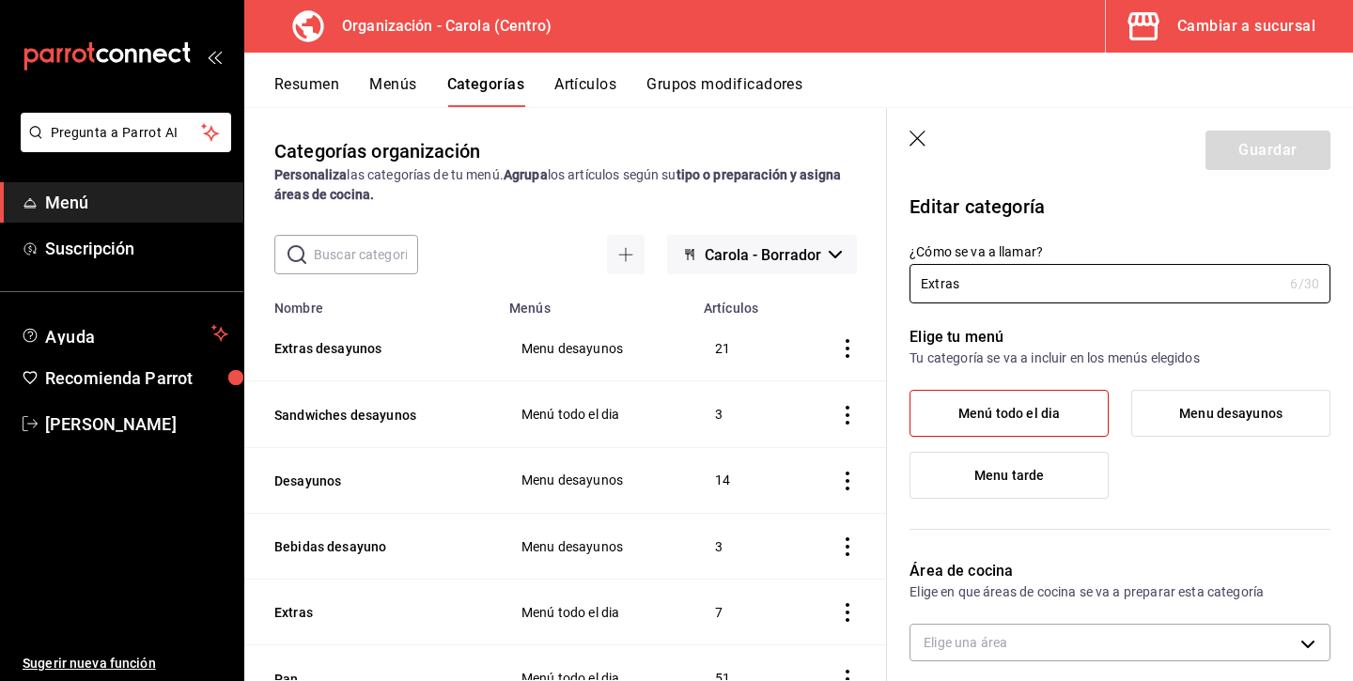
scroll to position [443, 0]
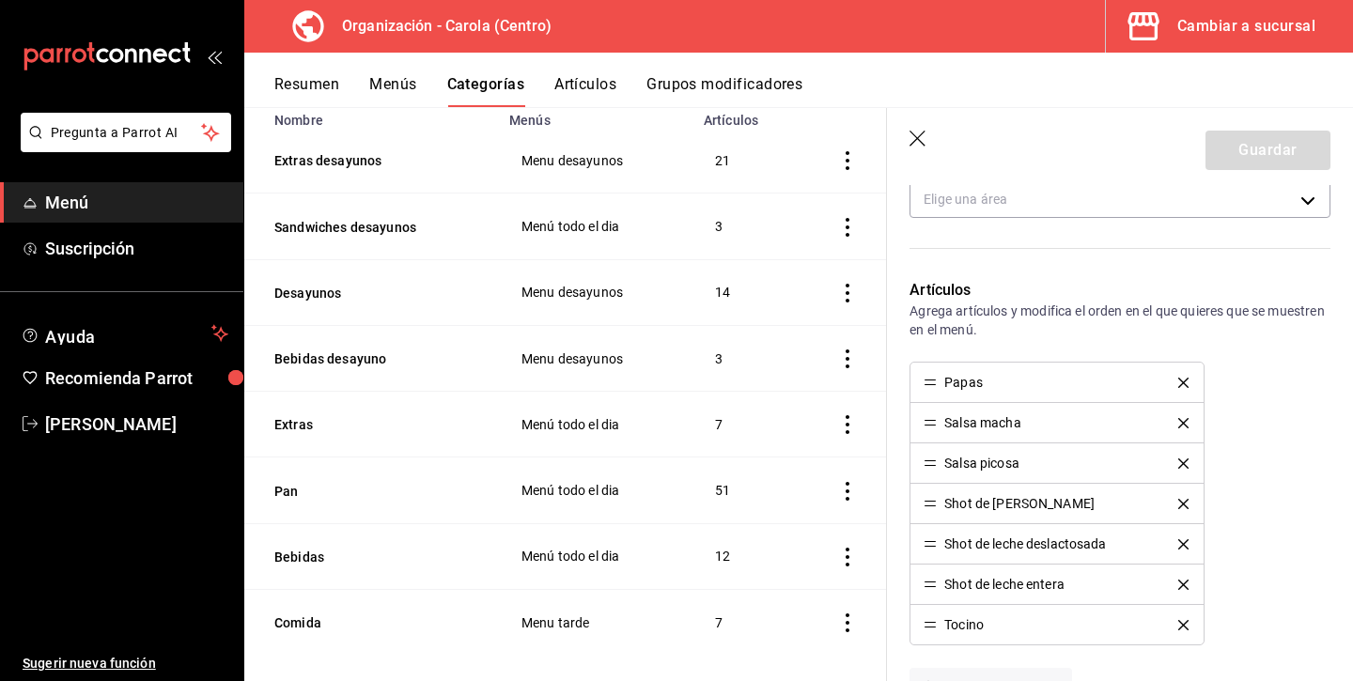
click at [920, 132] on icon "button" at bounding box center [918, 140] width 19 height 19
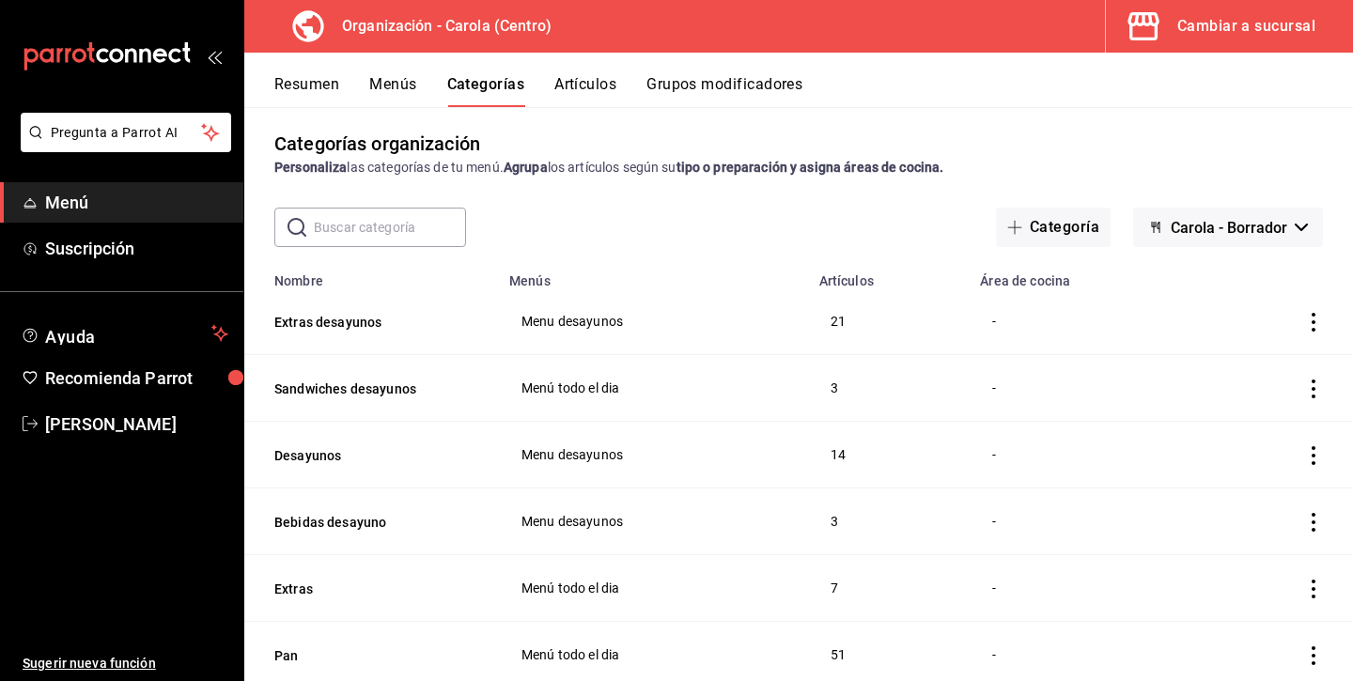
scroll to position [9, 0]
click at [380, 384] on button "Sandwiches desayunos" at bounding box center [368, 387] width 188 height 19
click at [380, 384] on th "Sandwiches desayunos" at bounding box center [371, 386] width 254 height 67
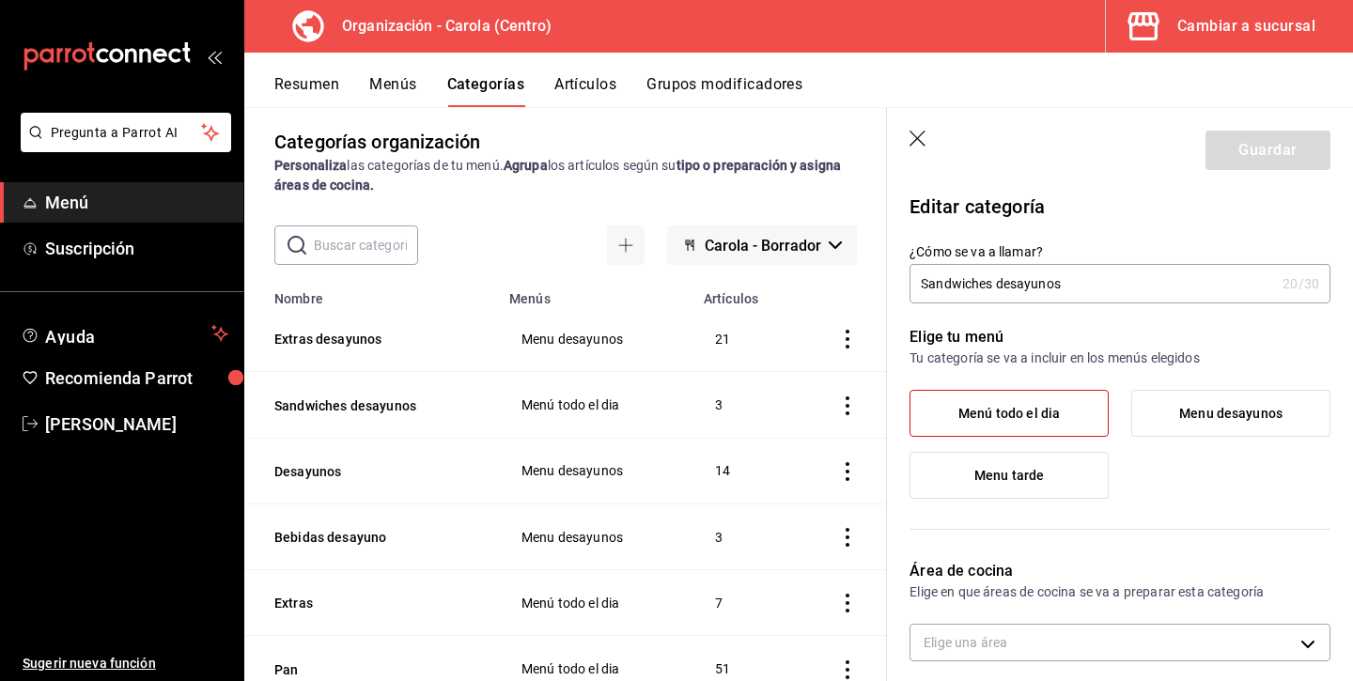
click at [1047, 286] on input "Sandwiches desayunos" at bounding box center [1091, 284] width 365 height 38
click at [1047, 285] on input "Sandwiches desayunos" at bounding box center [1091, 284] width 365 height 38
drag, startPoint x: 1069, startPoint y: 288, endPoint x: 999, endPoint y: 286, distance: 70.5
click at [999, 286] on input "Sandwiches desayunos" at bounding box center [1091, 284] width 365 height 38
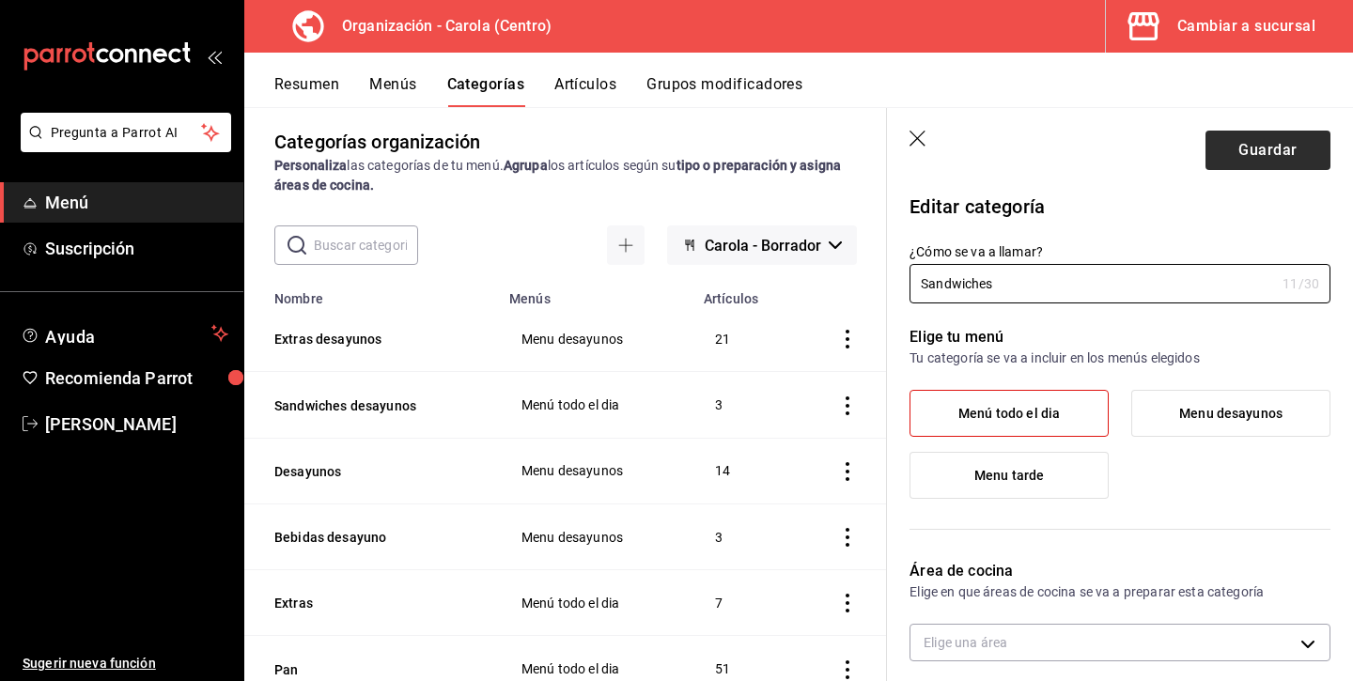
type input "Sandwiches"
click at [1309, 148] on button "Guardar" at bounding box center [1267, 150] width 125 height 39
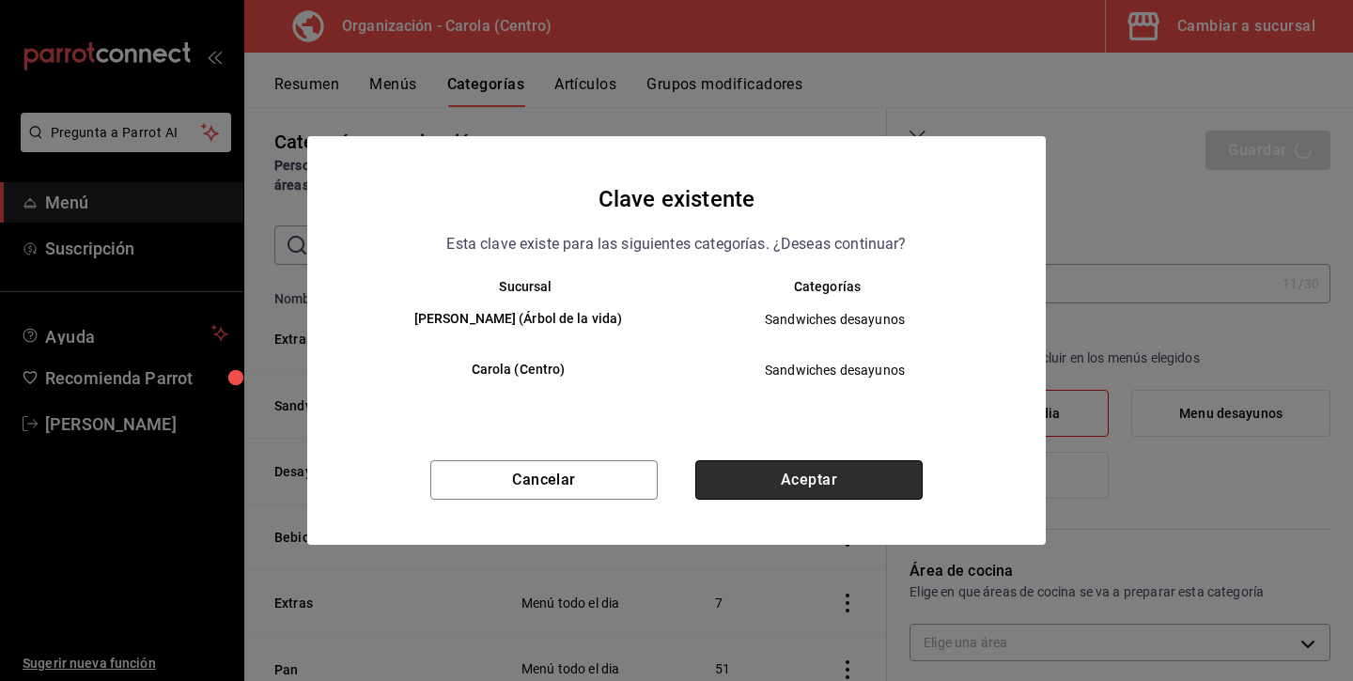
click at [845, 473] on button "Aceptar" at bounding box center [808, 479] width 227 height 39
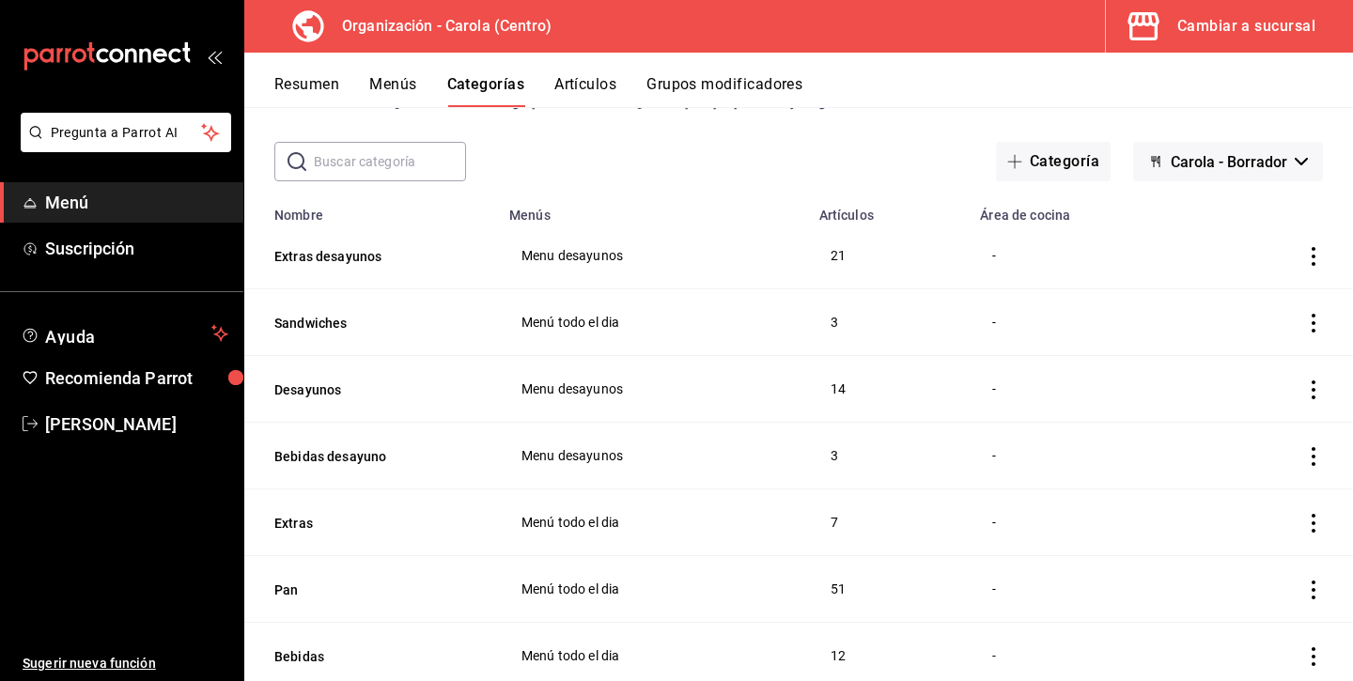
scroll to position [120, 0]
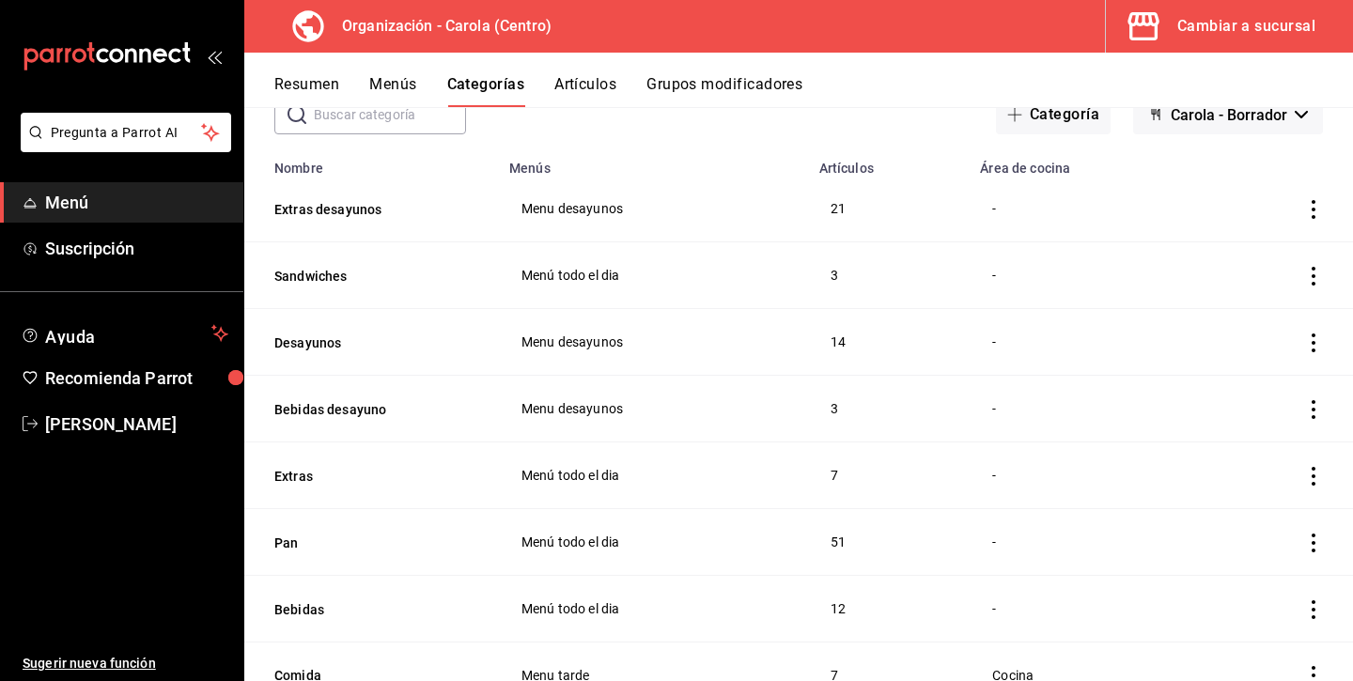
click at [326, 82] on button "Resumen" at bounding box center [306, 91] width 65 height 32
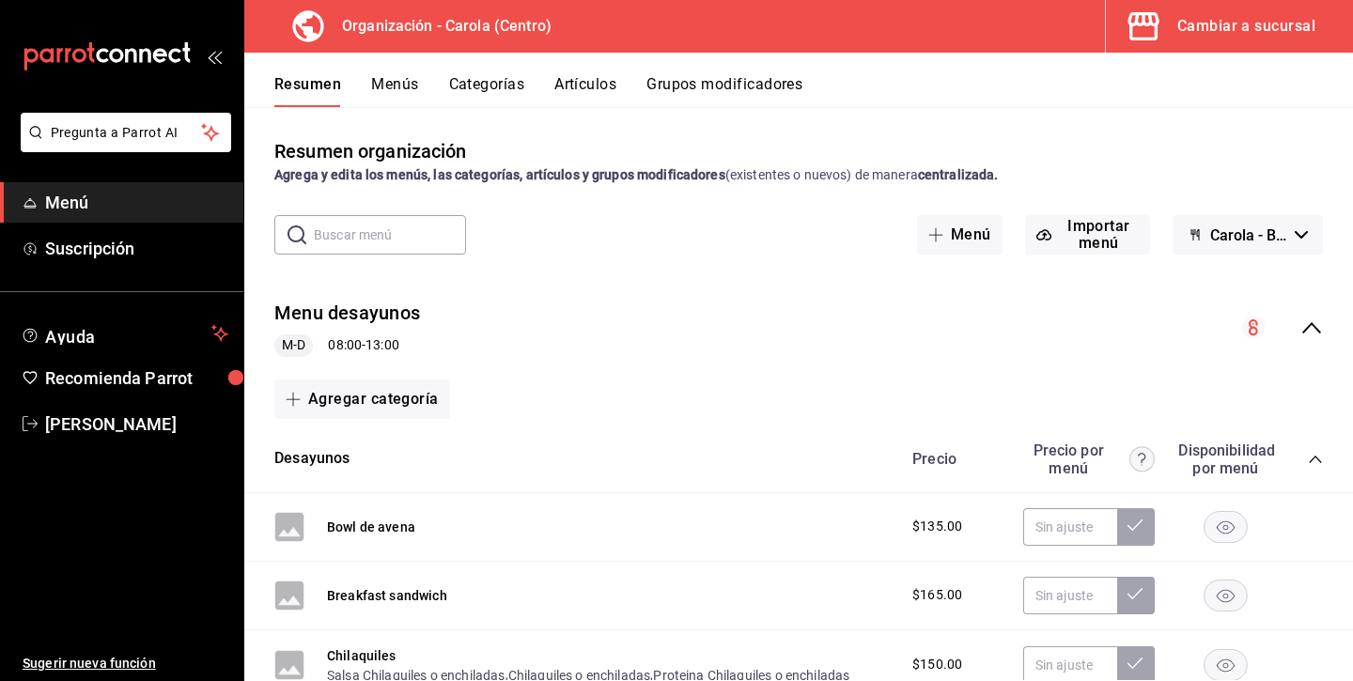
click at [479, 84] on button "Categorías" at bounding box center [487, 91] width 76 height 32
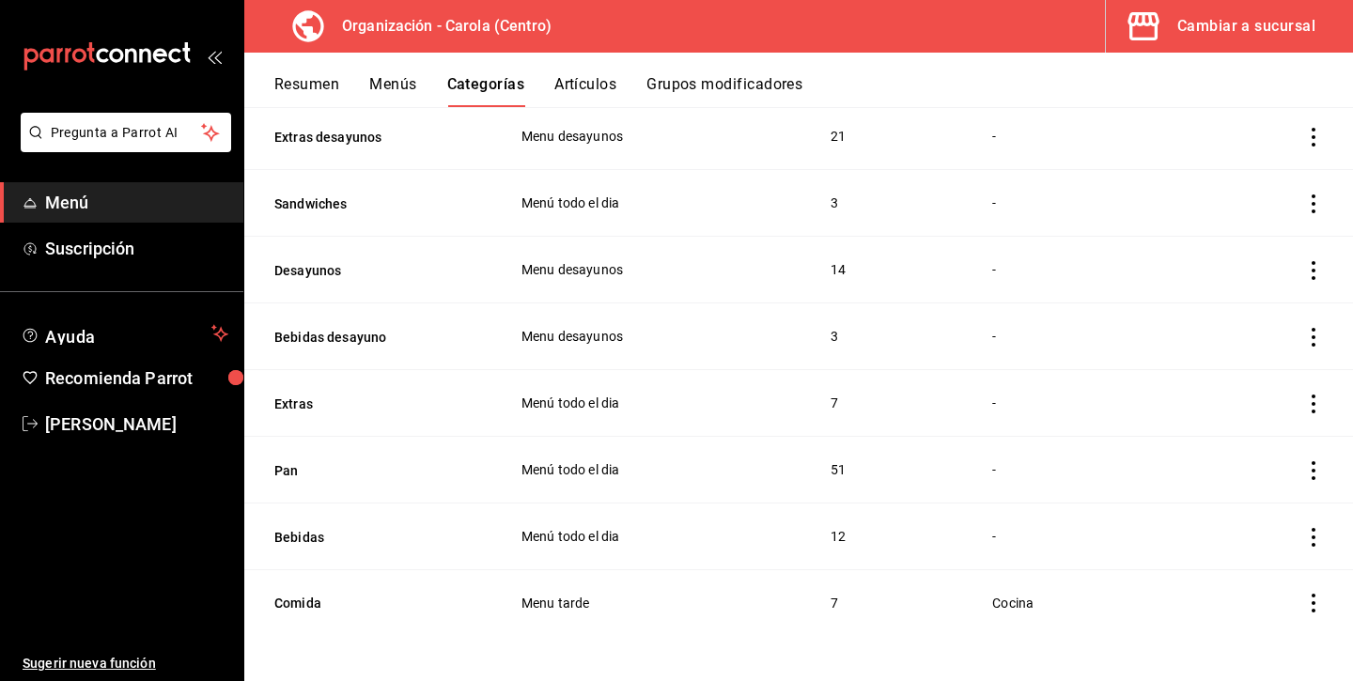
scroll to position [193, 0]
click at [604, 82] on button "Artículos" at bounding box center [585, 91] width 62 height 32
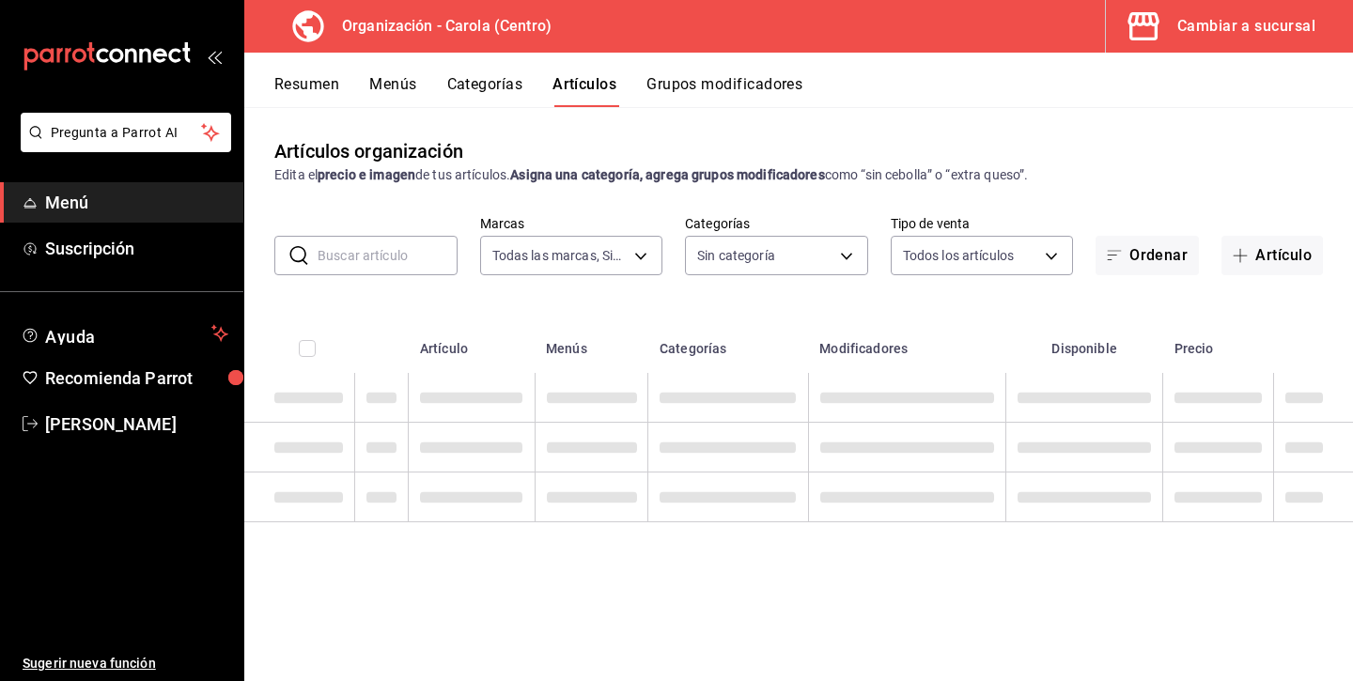
type input "463def20-5023-47da-b4a8-3ca52a2ee8a5"
type input "8da68a38-104b-4a0a-8aa5-581c433b7c30,76d4f9f8-42c5-4ee6-a728-c07b806fd39f,1792e…"
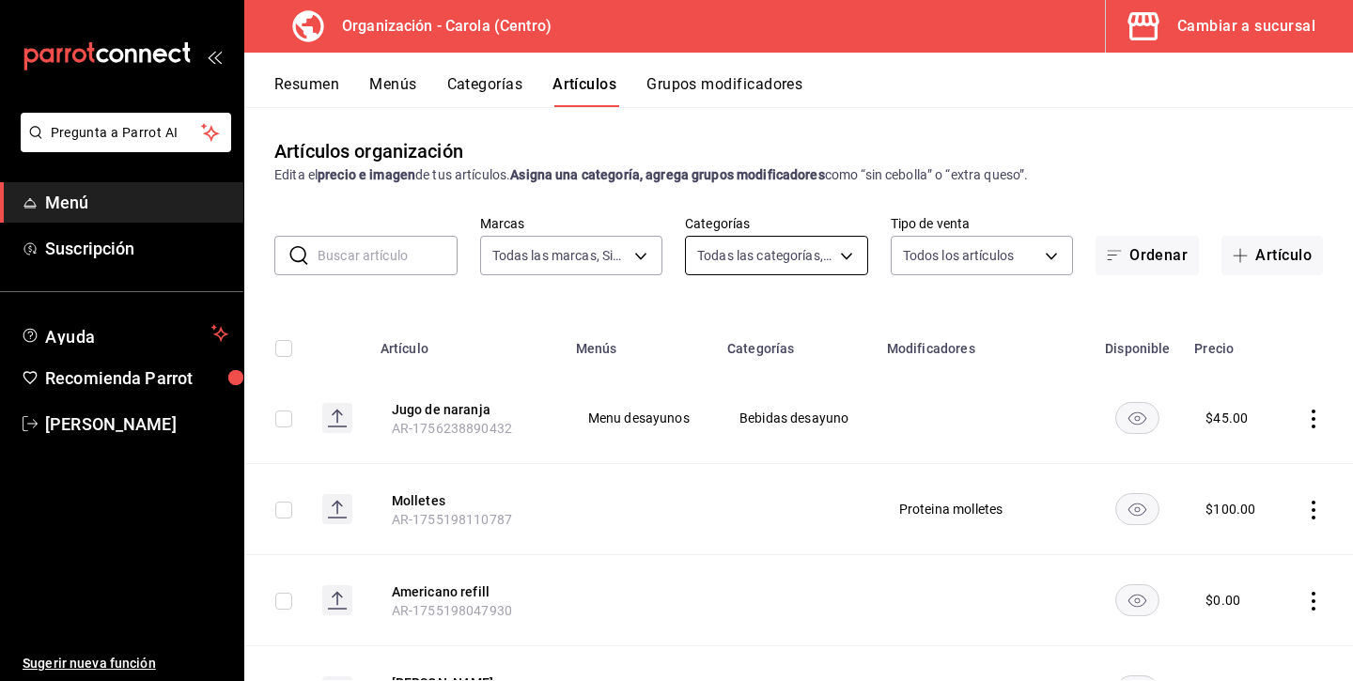
click at [737, 249] on body "Pregunta a Parrot AI Menú Suscripción Ayuda Recomienda Parrot [PERSON_NAME] Sug…" at bounding box center [676, 340] width 1353 height 681
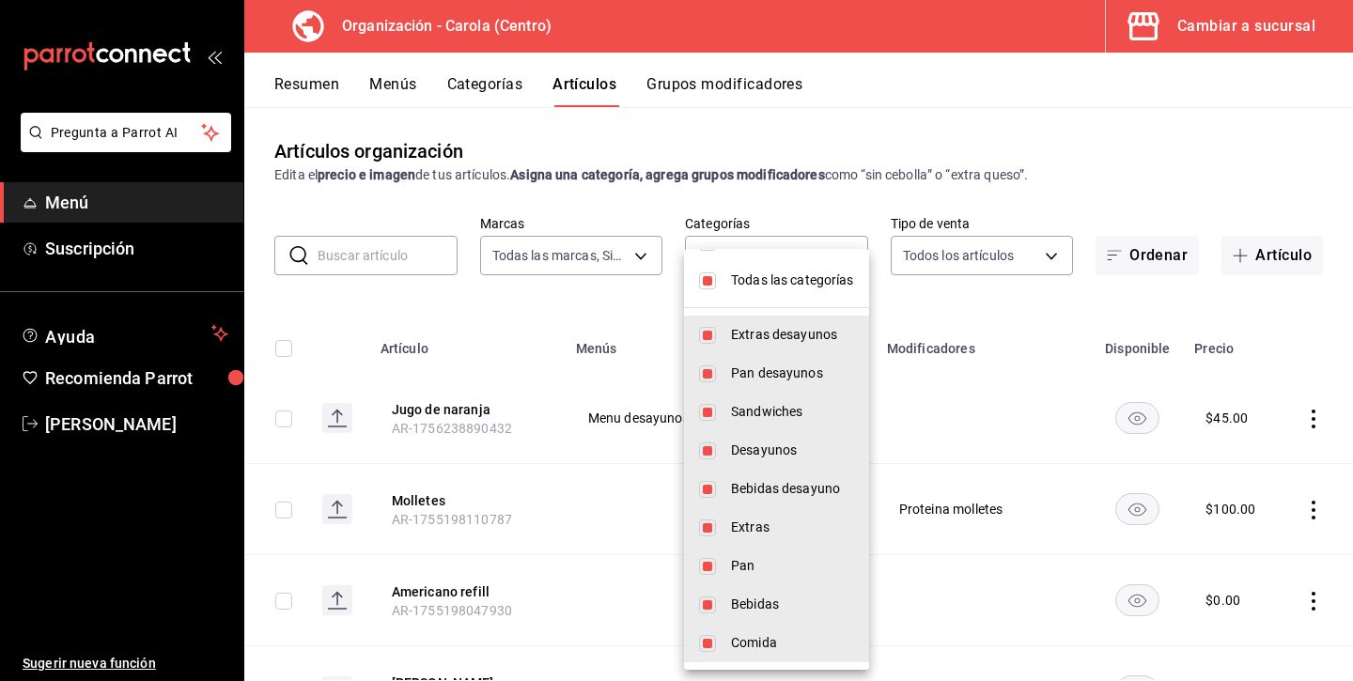
scroll to position [34, 0]
click at [751, 284] on span "Todas las categorías" at bounding box center [792, 281] width 123 height 20
checkbox input "false"
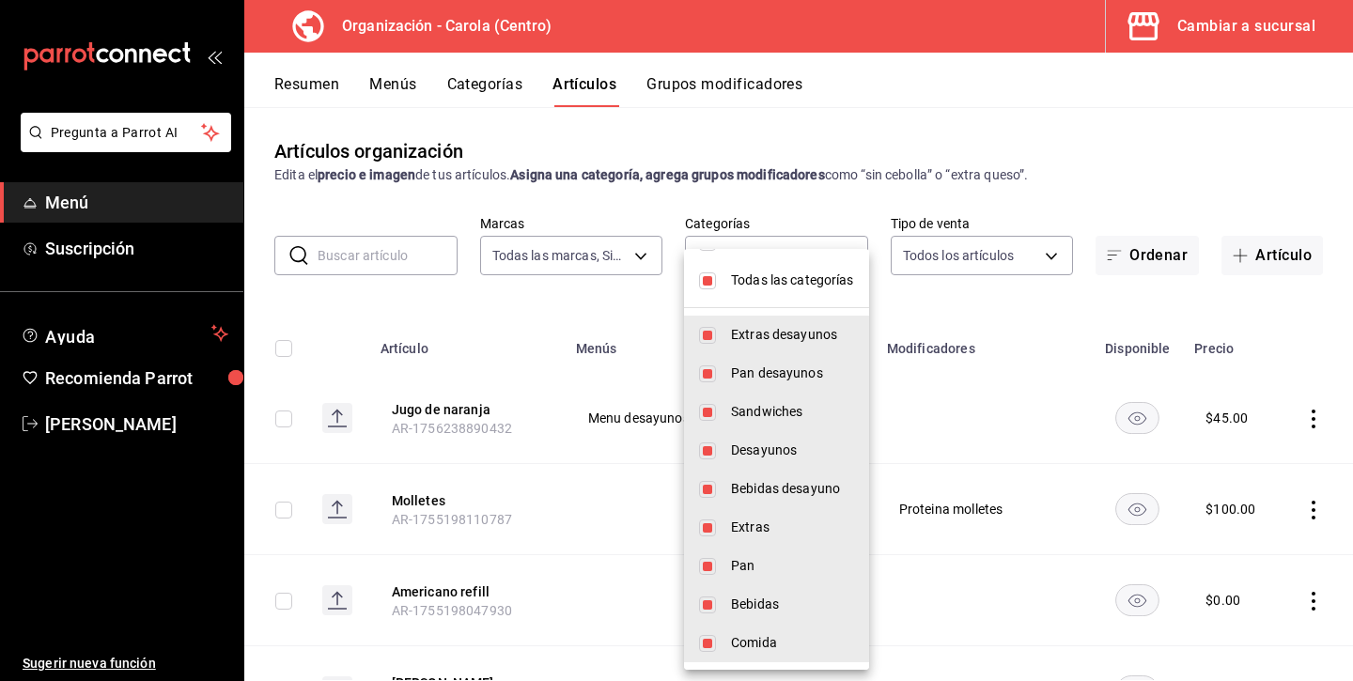
checkbox input "false"
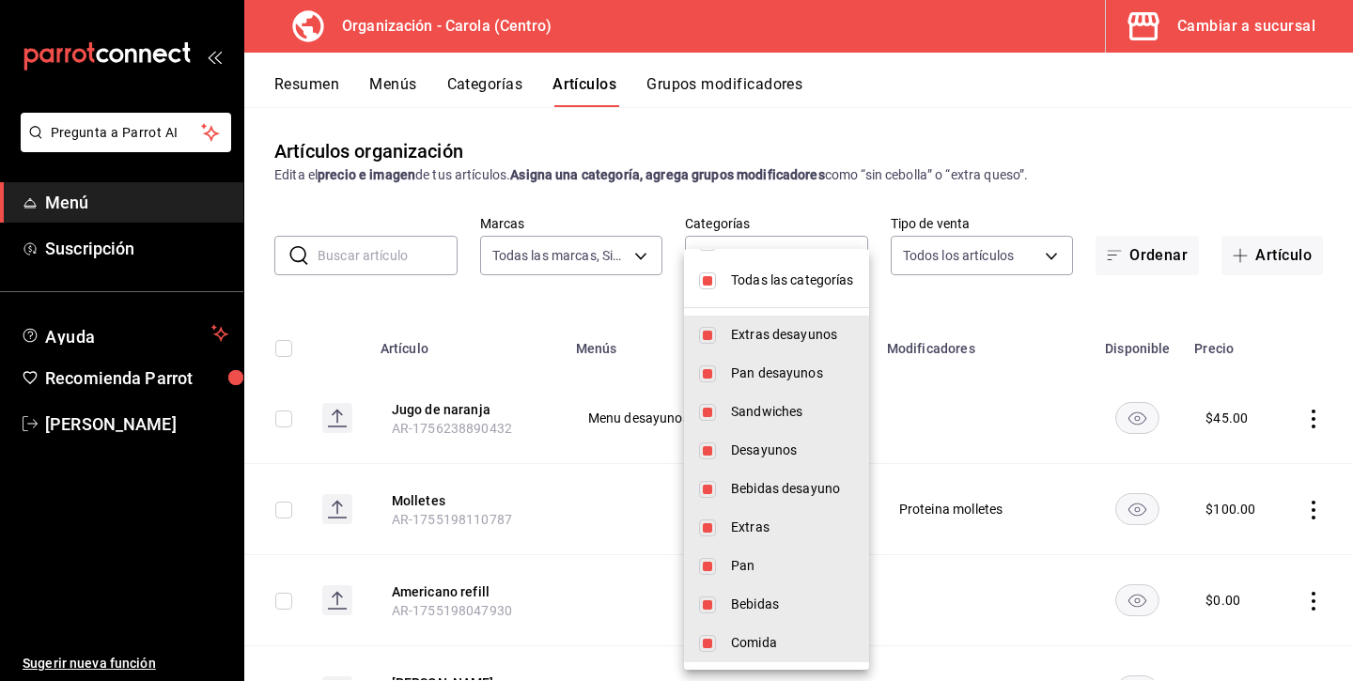
checkbox input "false"
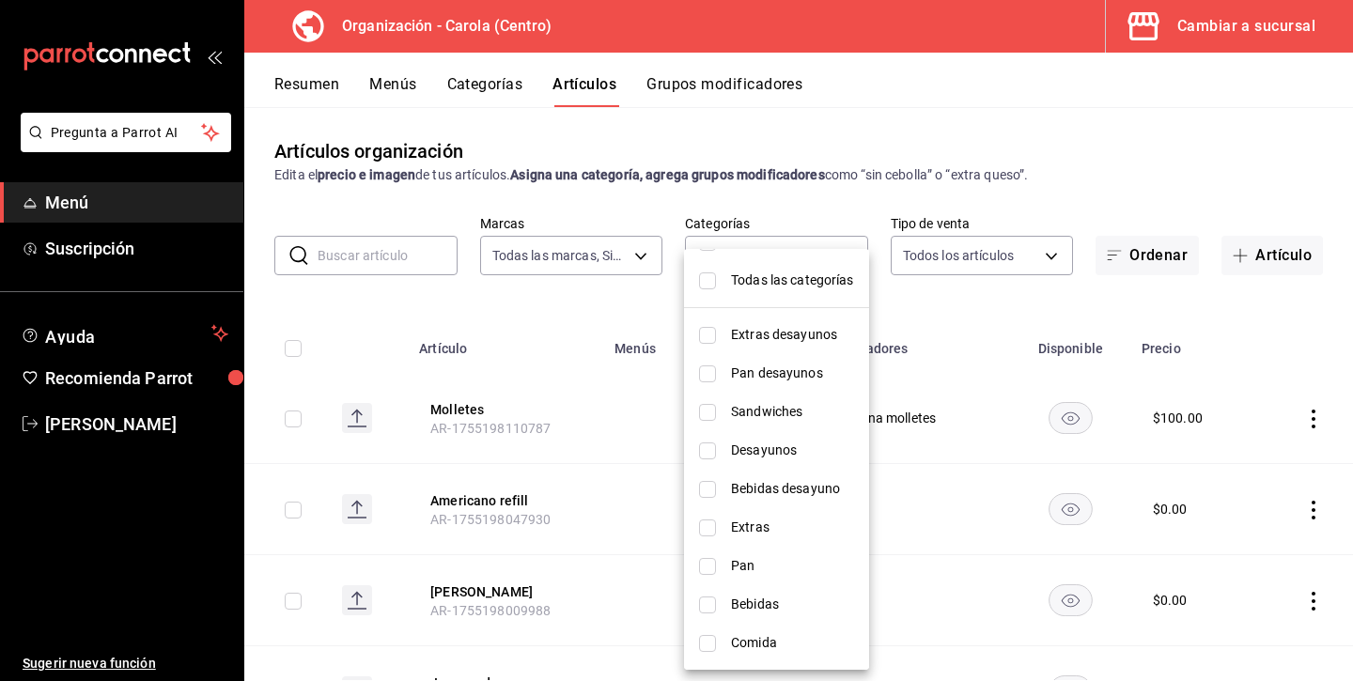
click at [722, 491] on li "Bebidas desayuno" at bounding box center [776, 489] width 185 height 39
type input "502e9466-aa98-40cb-b644-b47bd6eac9a4"
checkbox input "true"
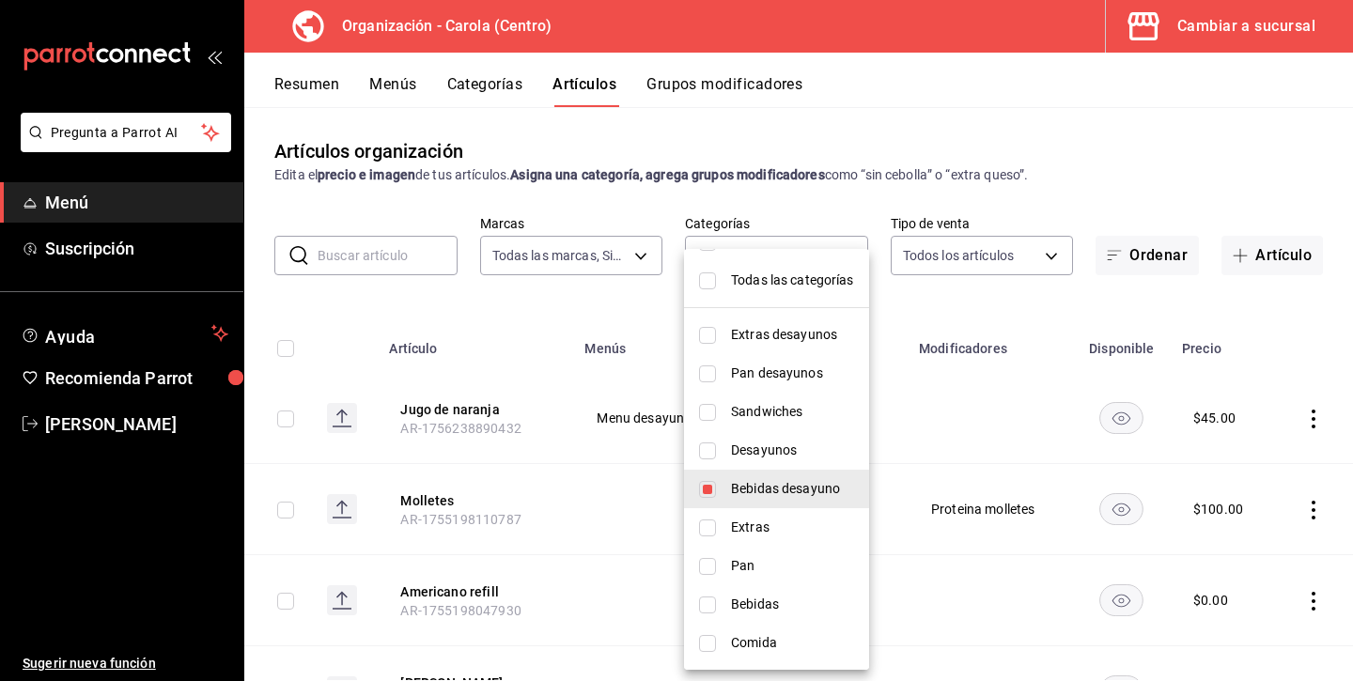
click at [647, 316] on div at bounding box center [676, 340] width 1353 height 681
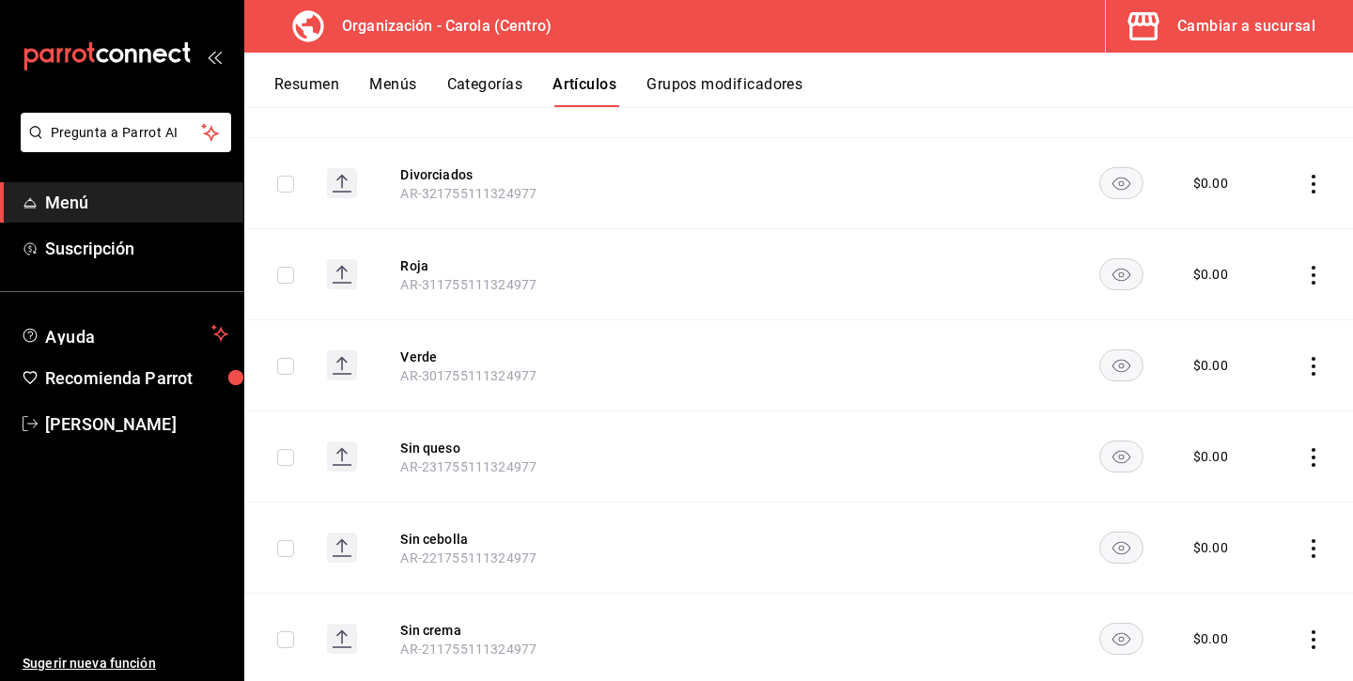
scroll to position [3792, 0]
click at [425, 349] on button "Verde" at bounding box center [475, 354] width 150 height 19
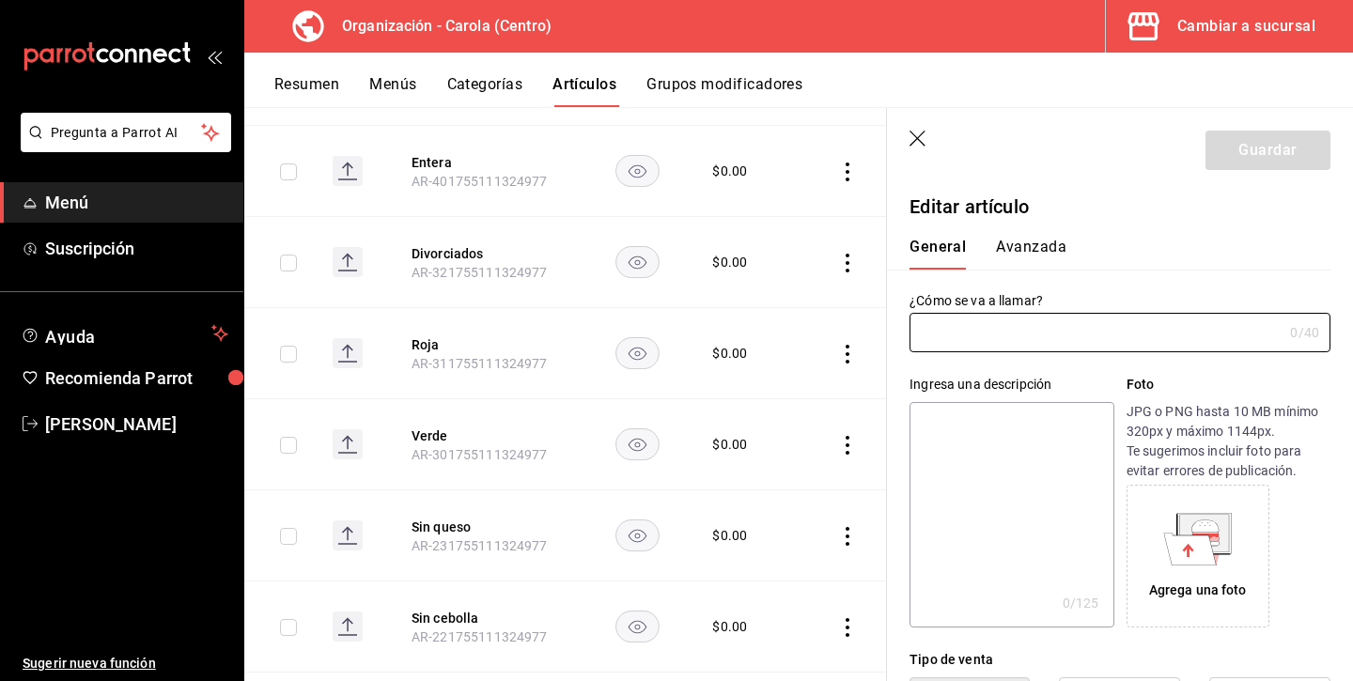
type input "Verde"
type input "$0.00"
type input "AR-301755111324977"
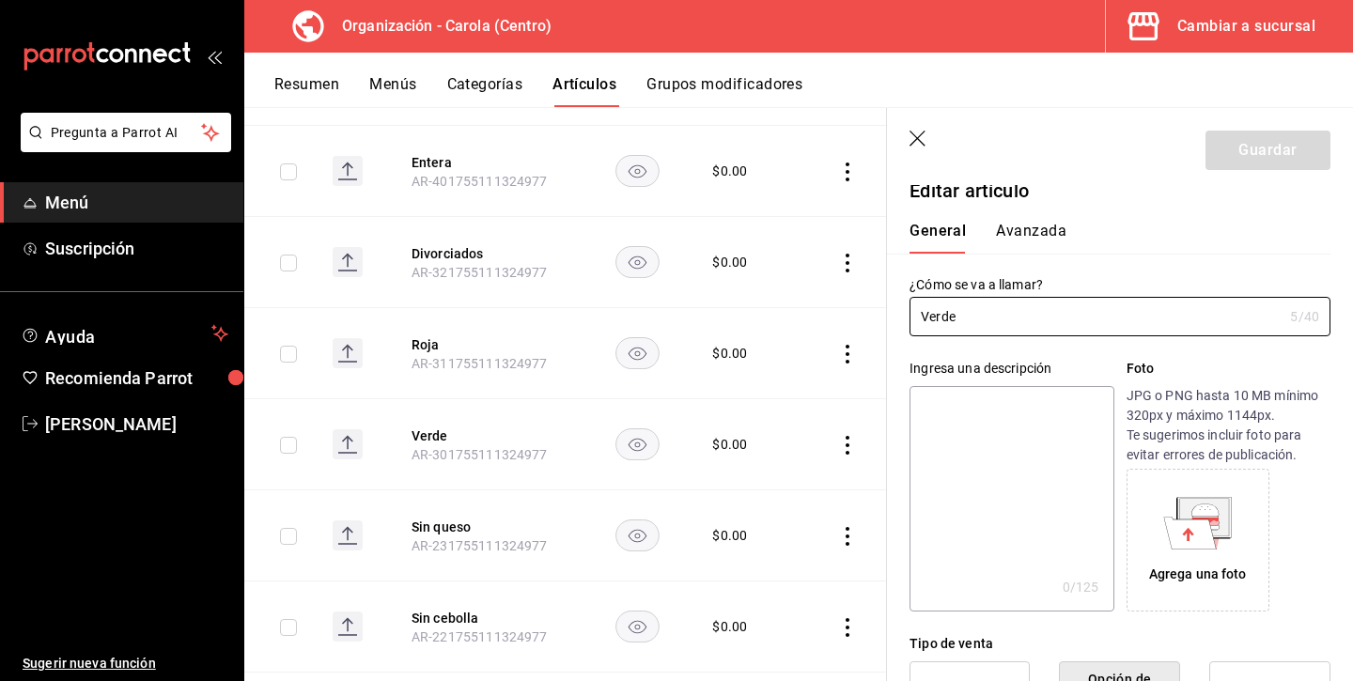
scroll to position [19, 0]
click at [919, 139] on icon "button" at bounding box center [917, 139] width 16 height 16
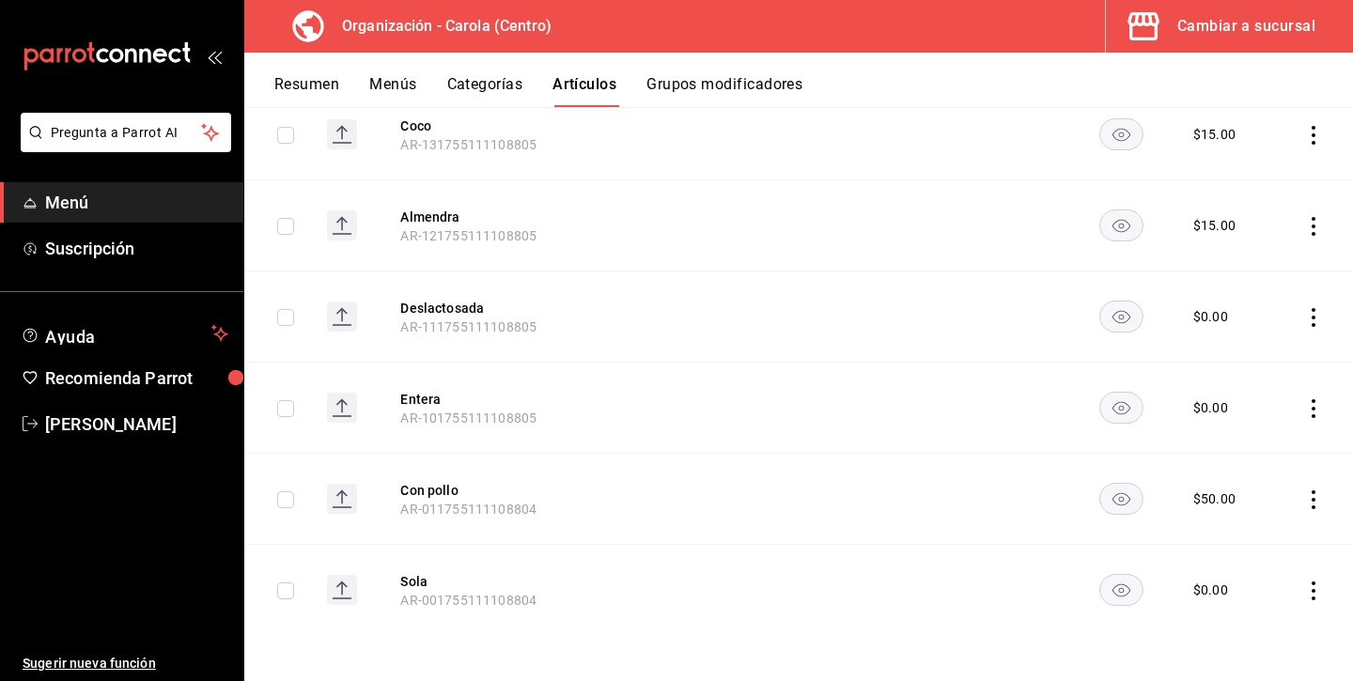
scroll to position [6389, 0]
click at [429, 489] on button "Con pollo" at bounding box center [475, 490] width 150 height 19
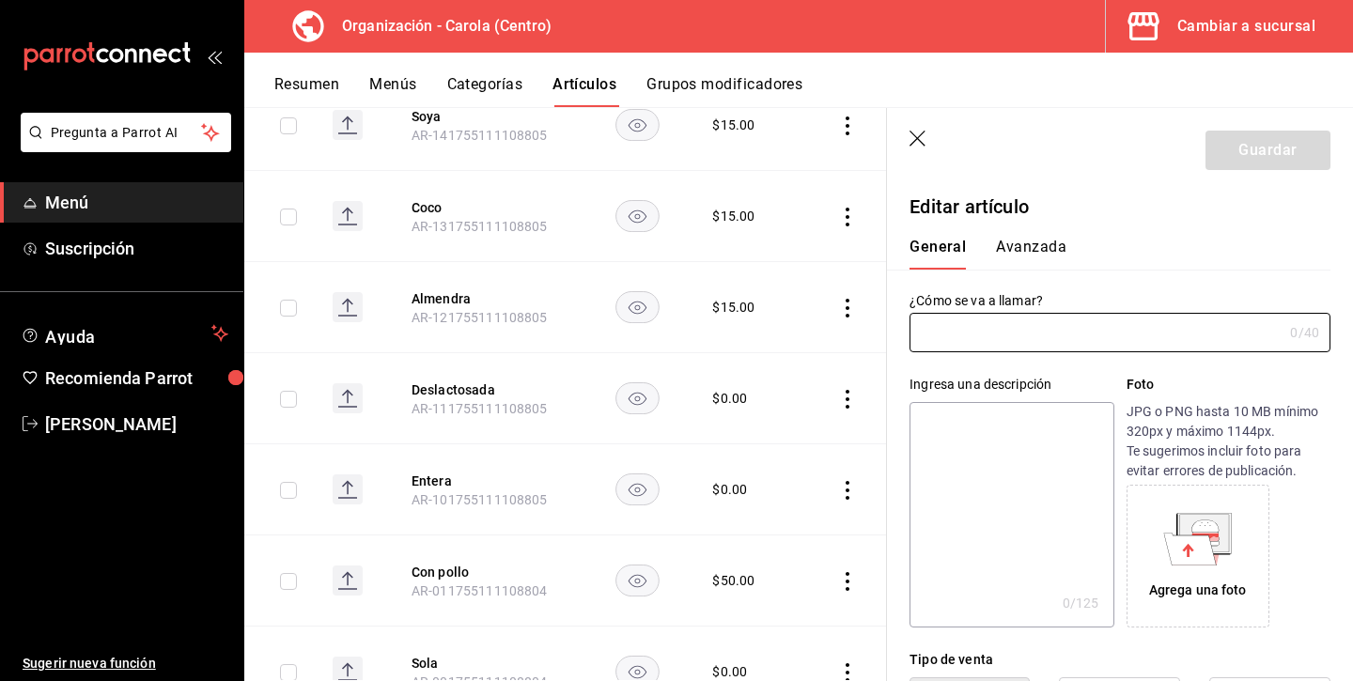
type input "Con pollo"
type input "$50.00"
type input "AR-011755111108804"
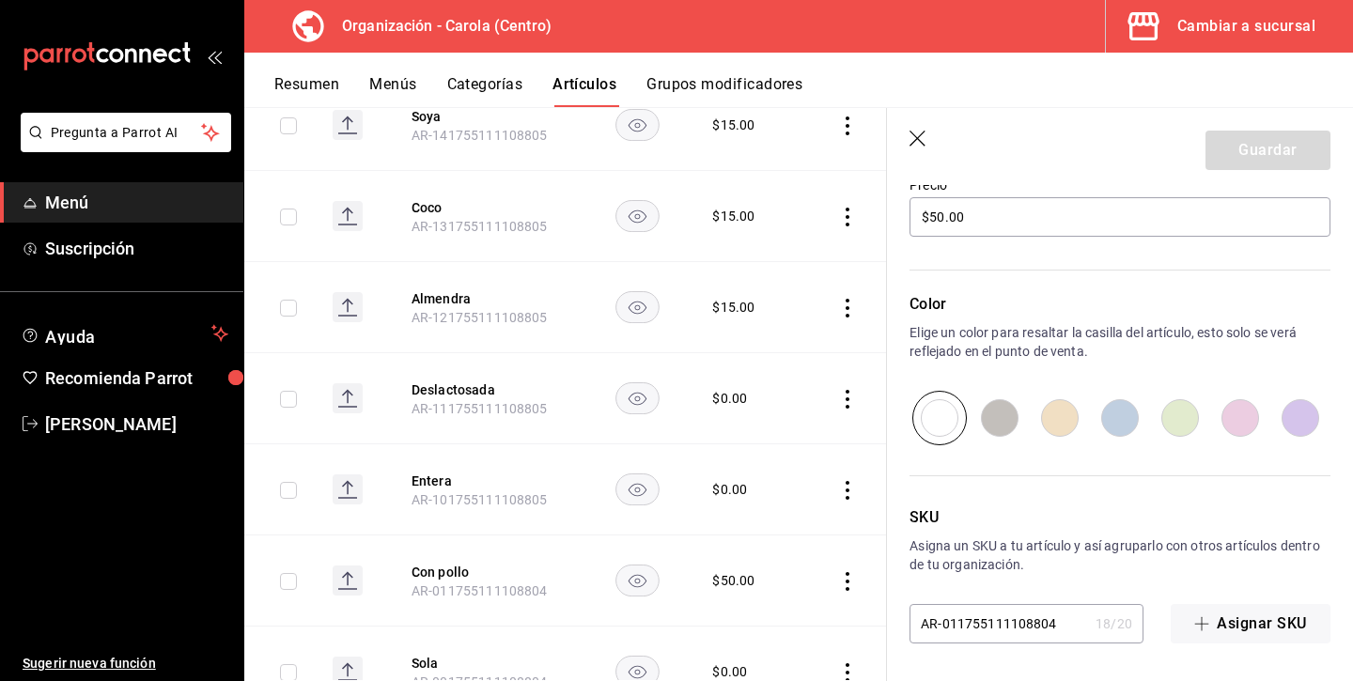
scroll to position [576, 0]
click at [917, 138] on icon "button" at bounding box center [917, 139] width 16 height 16
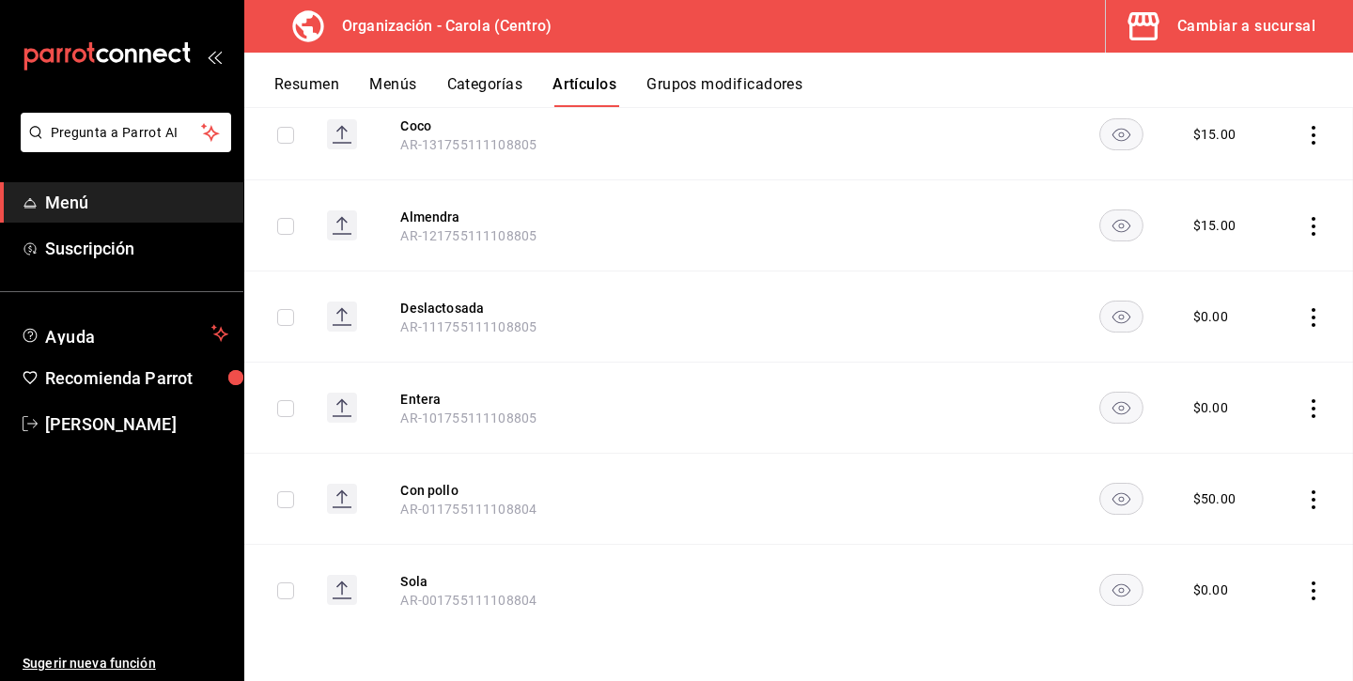
click at [912, 138] on td at bounding box center [989, 134] width 165 height 91
click at [317, 83] on button "Resumen" at bounding box center [306, 91] width 65 height 32
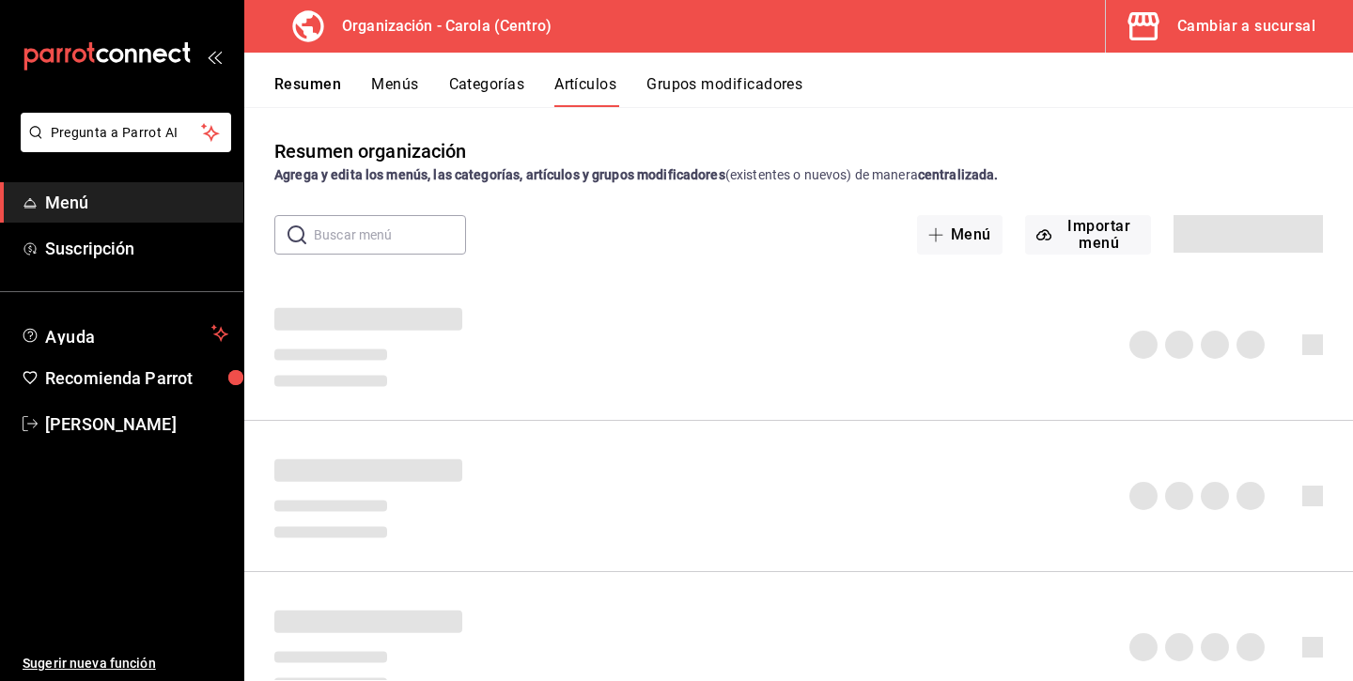
click at [403, 84] on button "Menús" at bounding box center [394, 91] width 47 height 32
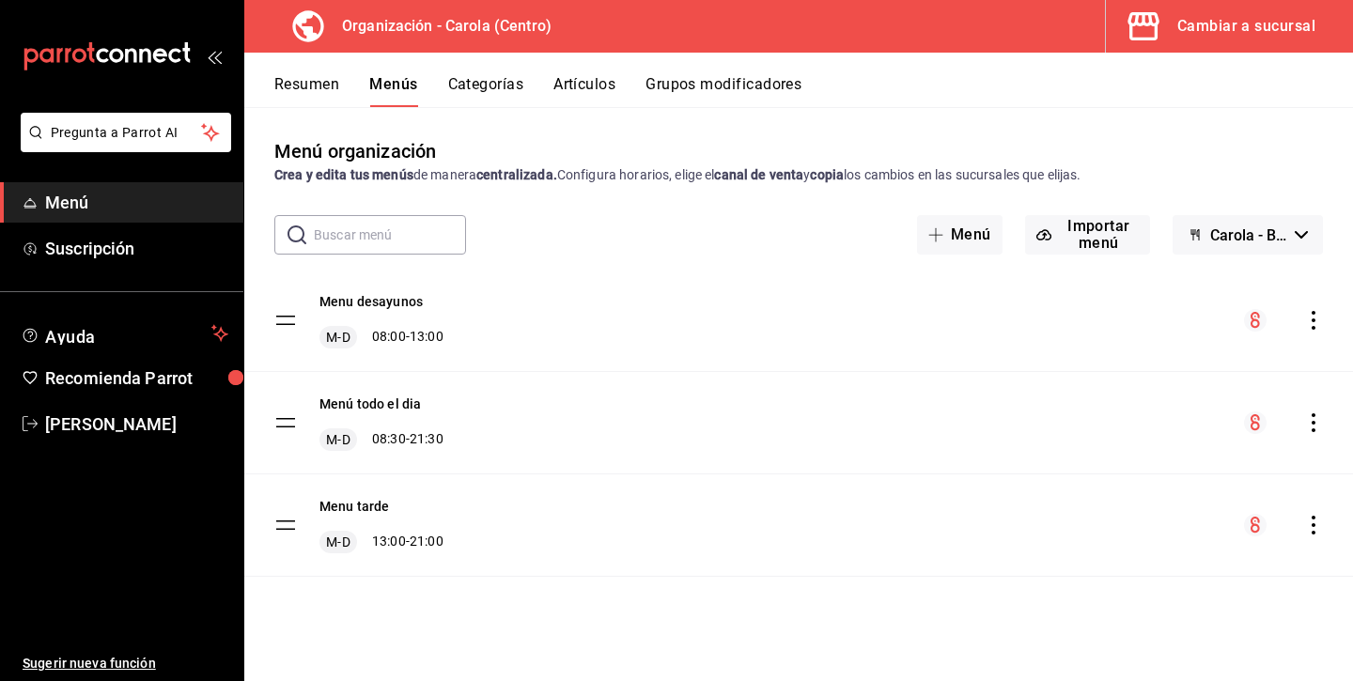
click at [289, 317] on tbody "Menu desayunos M-D 08:00 - 13:00 Menú todo el dia M-D 08:30 - 21:30 Menu tarde …" at bounding box center [798, 423] width 1109 height 307
click at [1310, 319] on icon "actions" at bounding box center [1313, 320] width 19 height 19
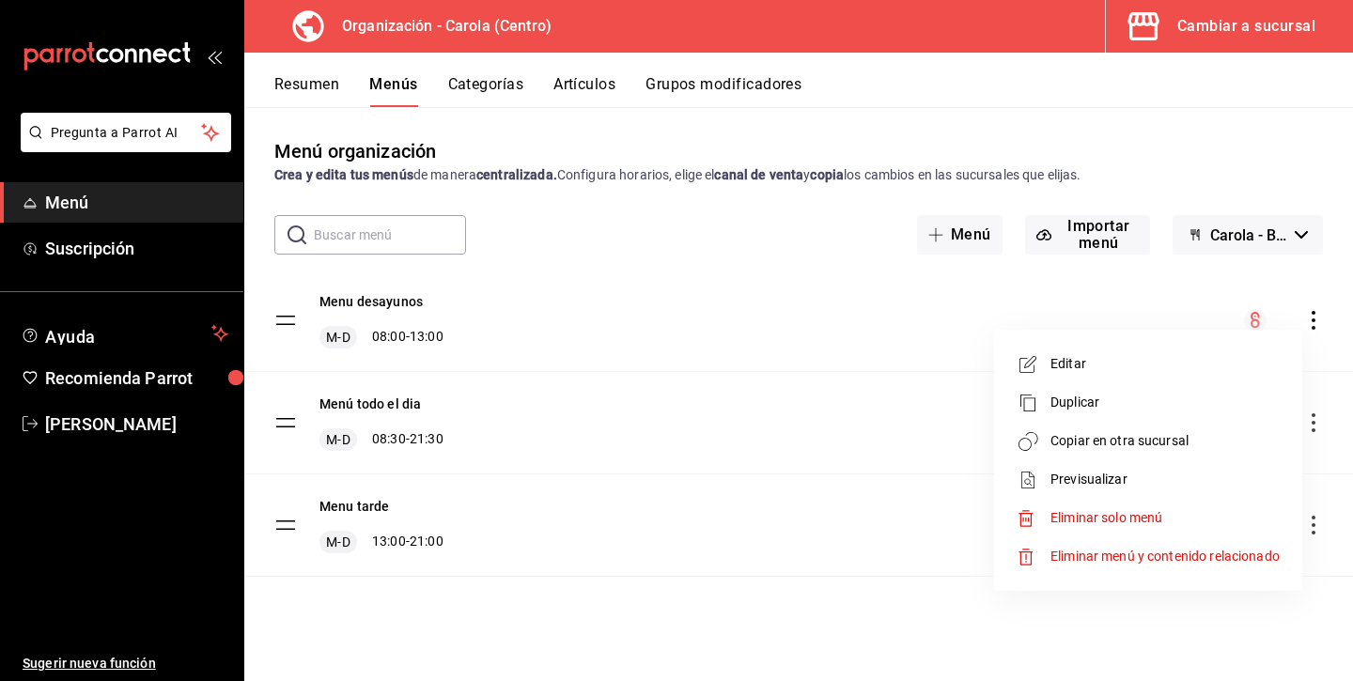
click at [798, 262] on div at bounding box center [676, 340] width 1353 height 681
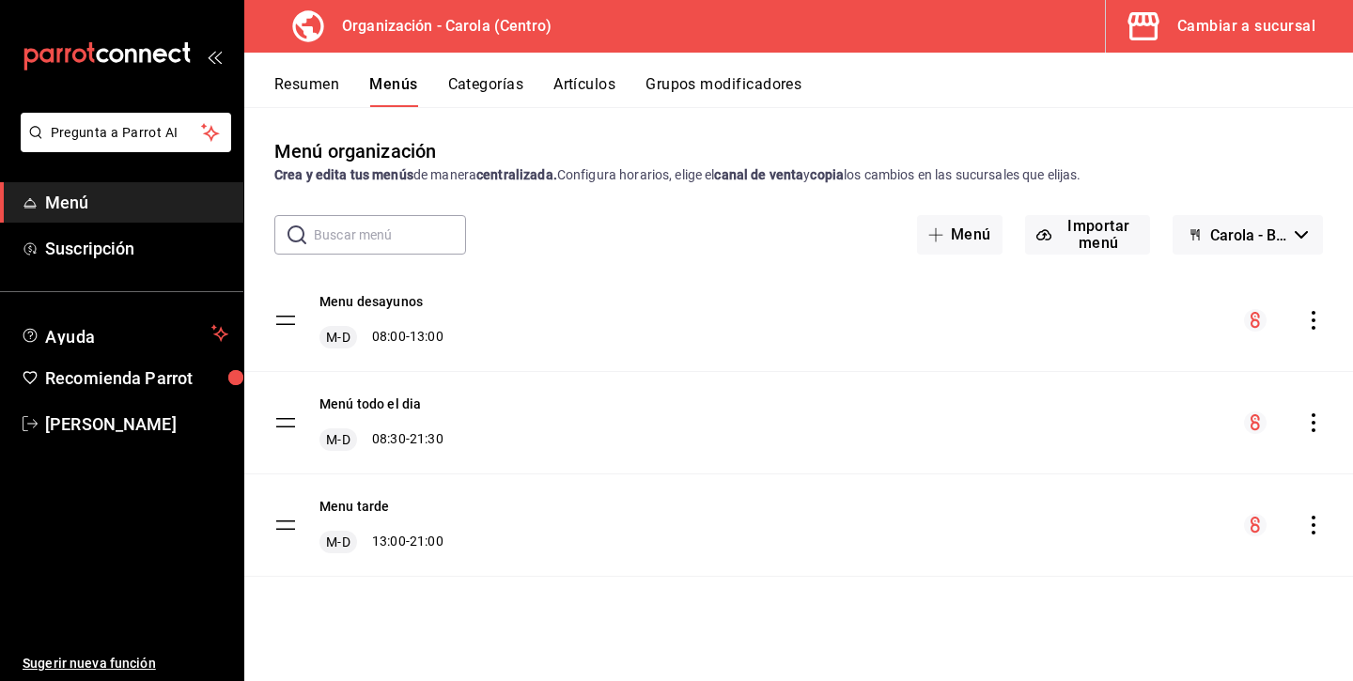
click at [280, 318] on tbody "Menu desayunos M-D 08:00 - 13:00 Menú todo el dia M-D 08:30 - 21:30 Menu tarde …" at bounding box center [798, 423] width 1109 height 307
click at [337, 88] on button "Resumen" at bounding box center [306, 91] width 65 height 32
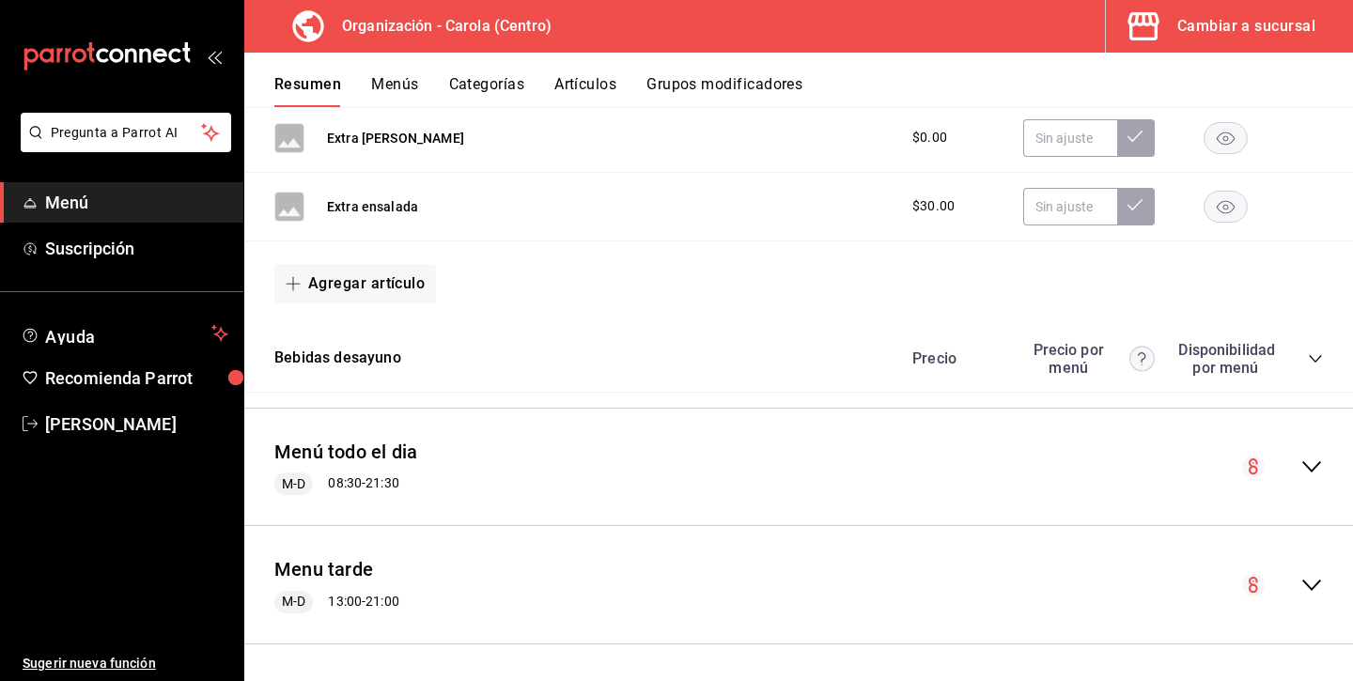
click at [295, 474] on span "M-D" at bounding box center [293, 484] width 39 height 20
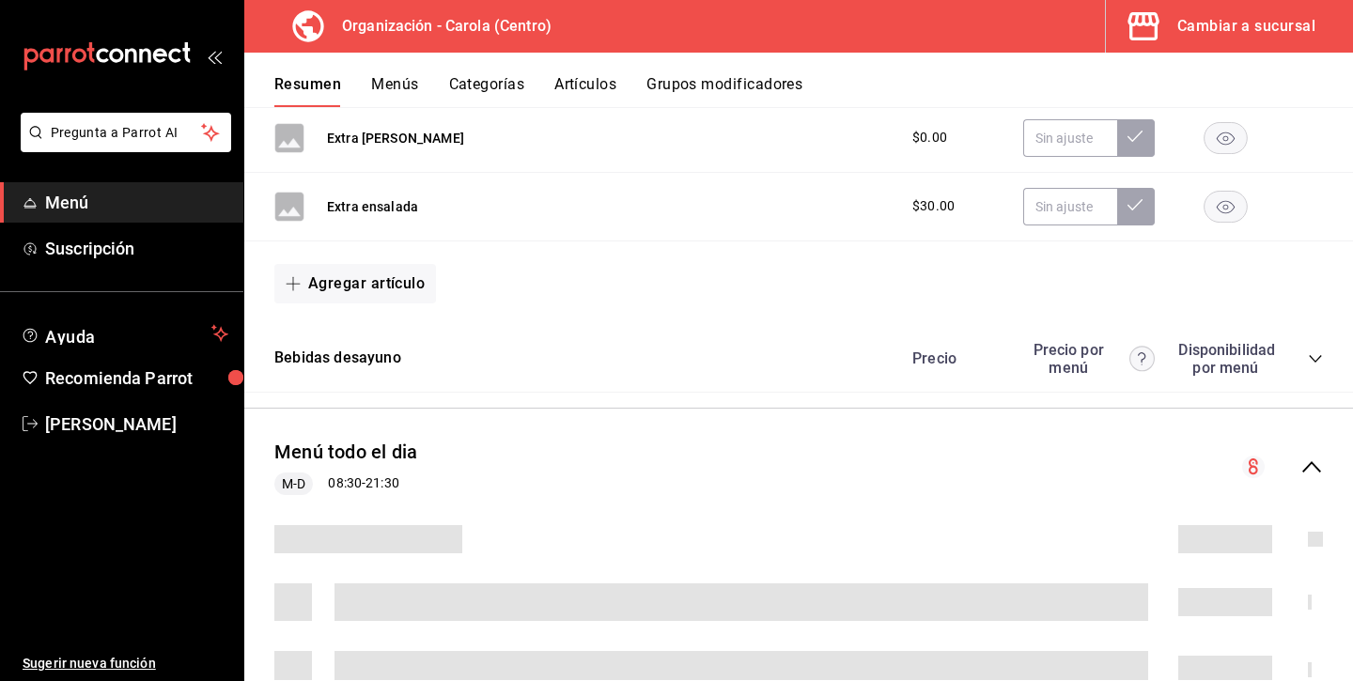
click at [319, 435] on div "Menú todo el dia M-D 08:30 - 21:30" at bounding box center [798, 467] width 1109 height 87
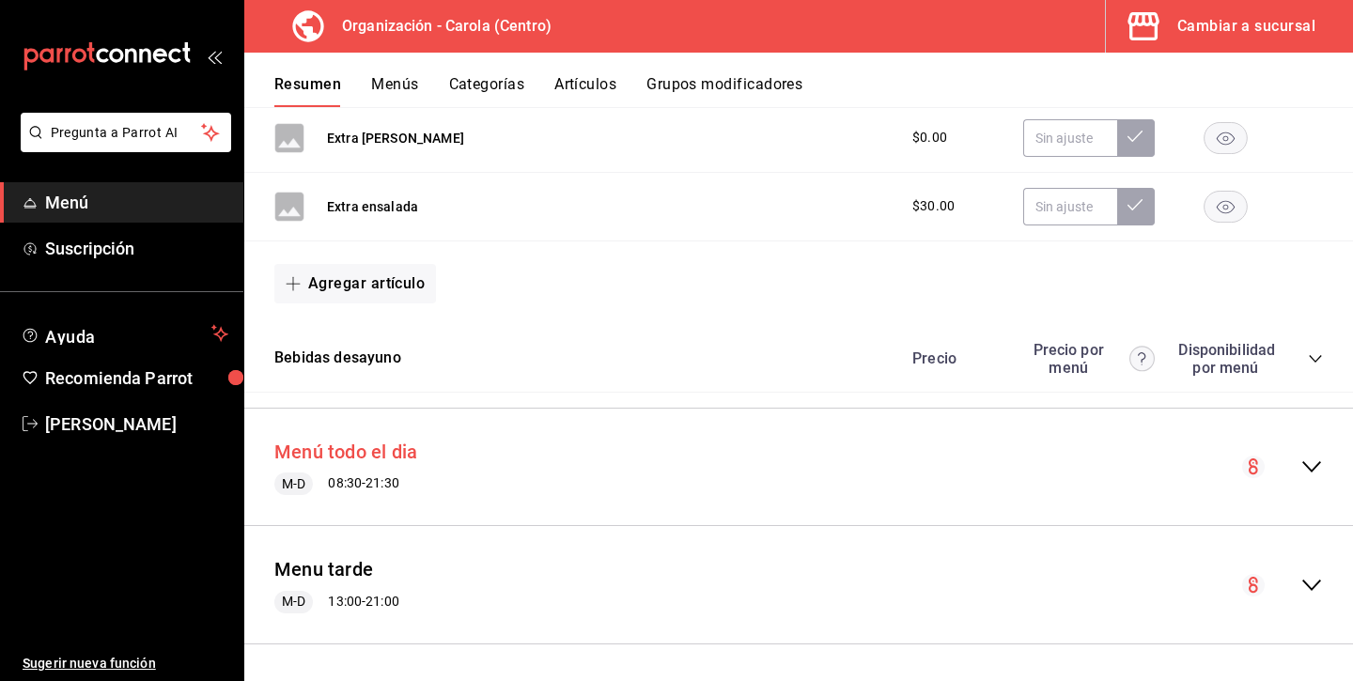
click at [347, 451] on button "Menú todo el dia" at bounding box center [345, 452] width 143 height 27
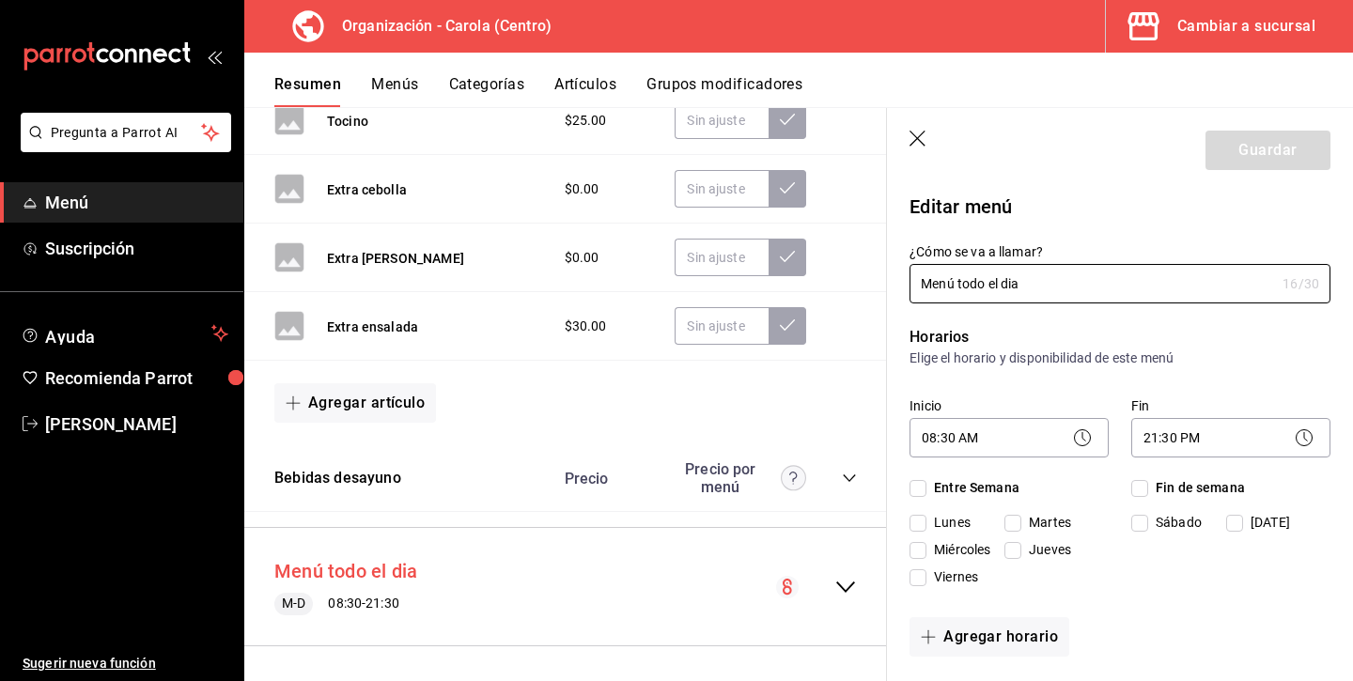
checkbox input "true"
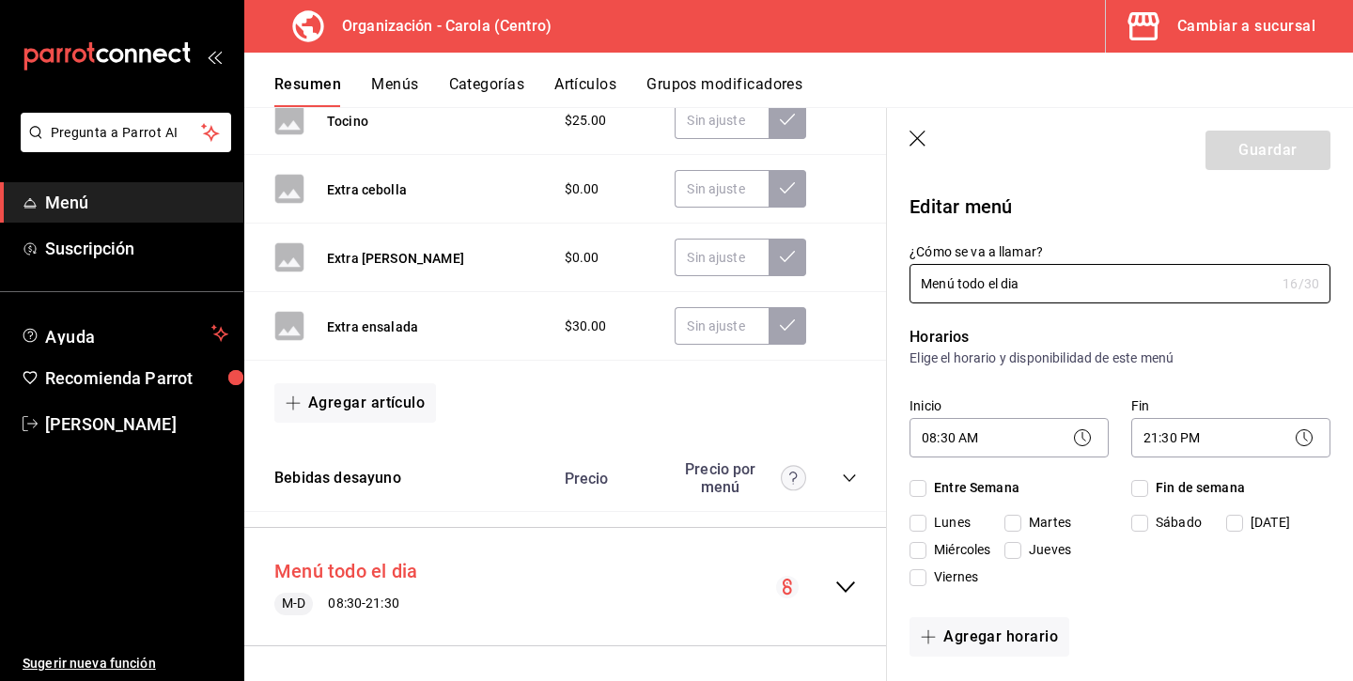
checkbox input "true"
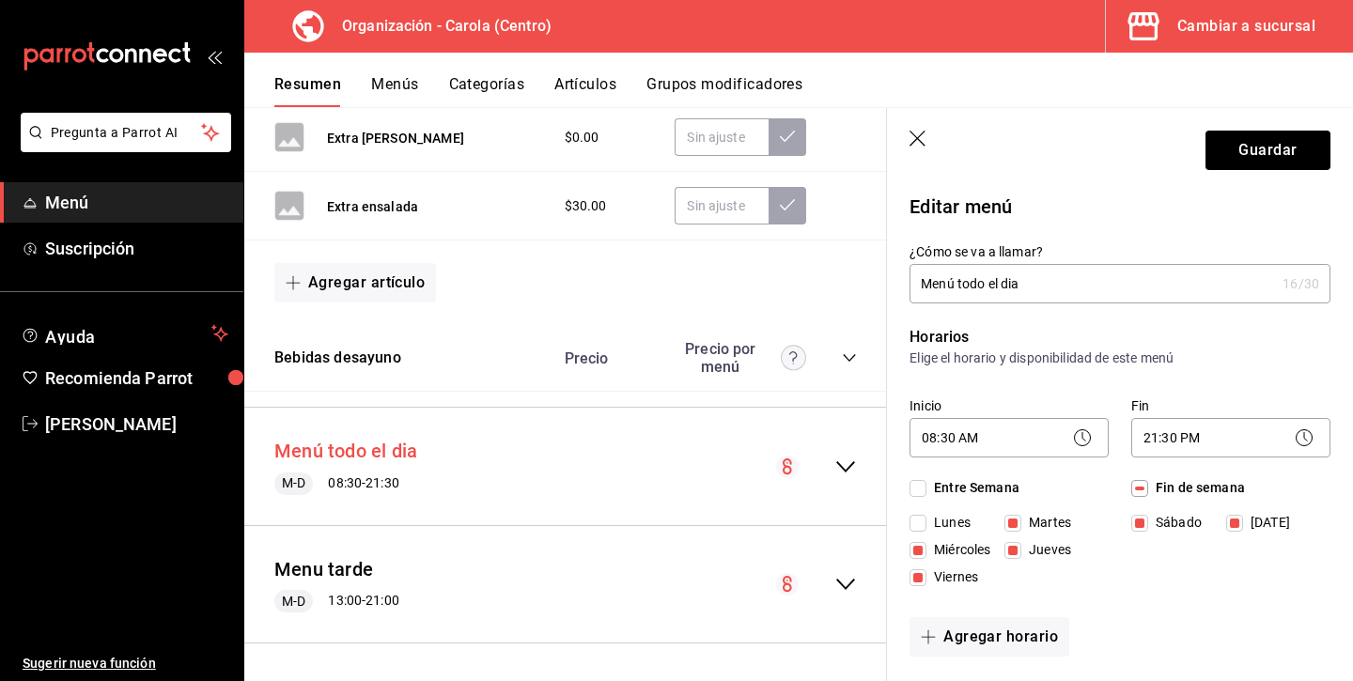
click at [347, 451] on button "Menú todo el dia" at bounding box center [345, 451] width 143 height 27
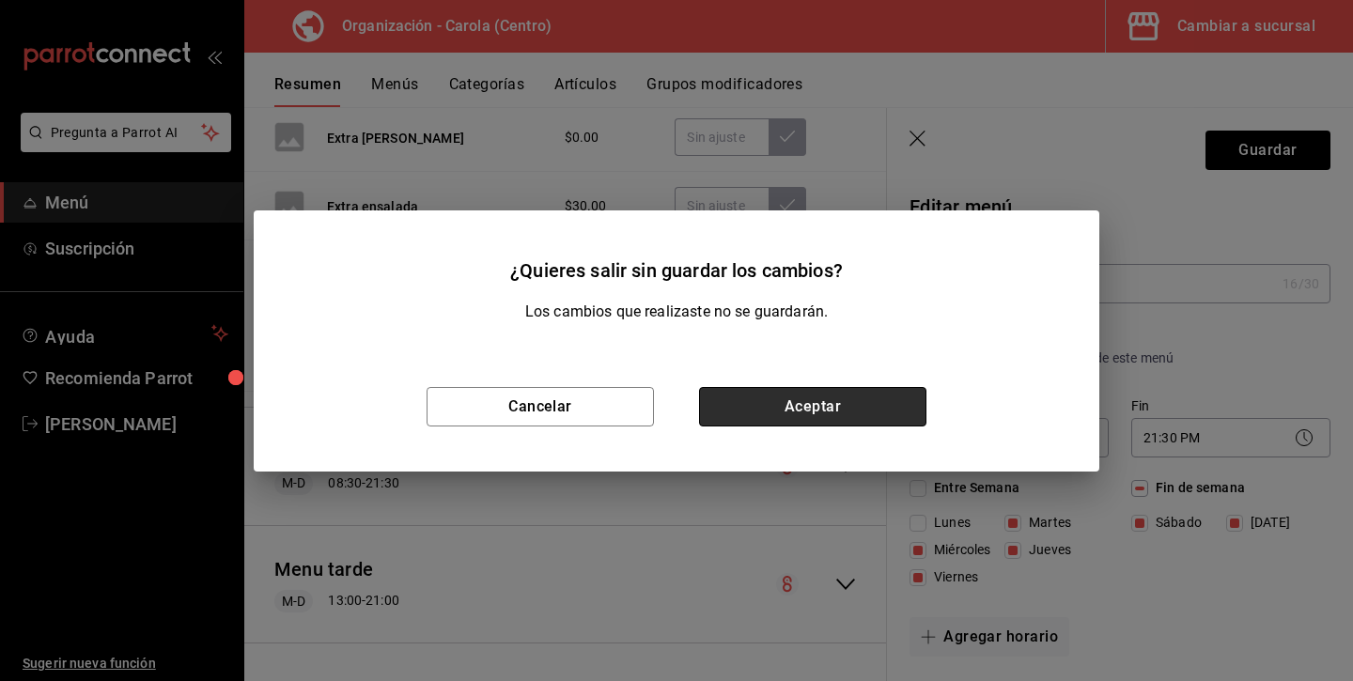
click at [777, 396] on button "Aceptar" at bounding box center [812, 406] width 227 height 39
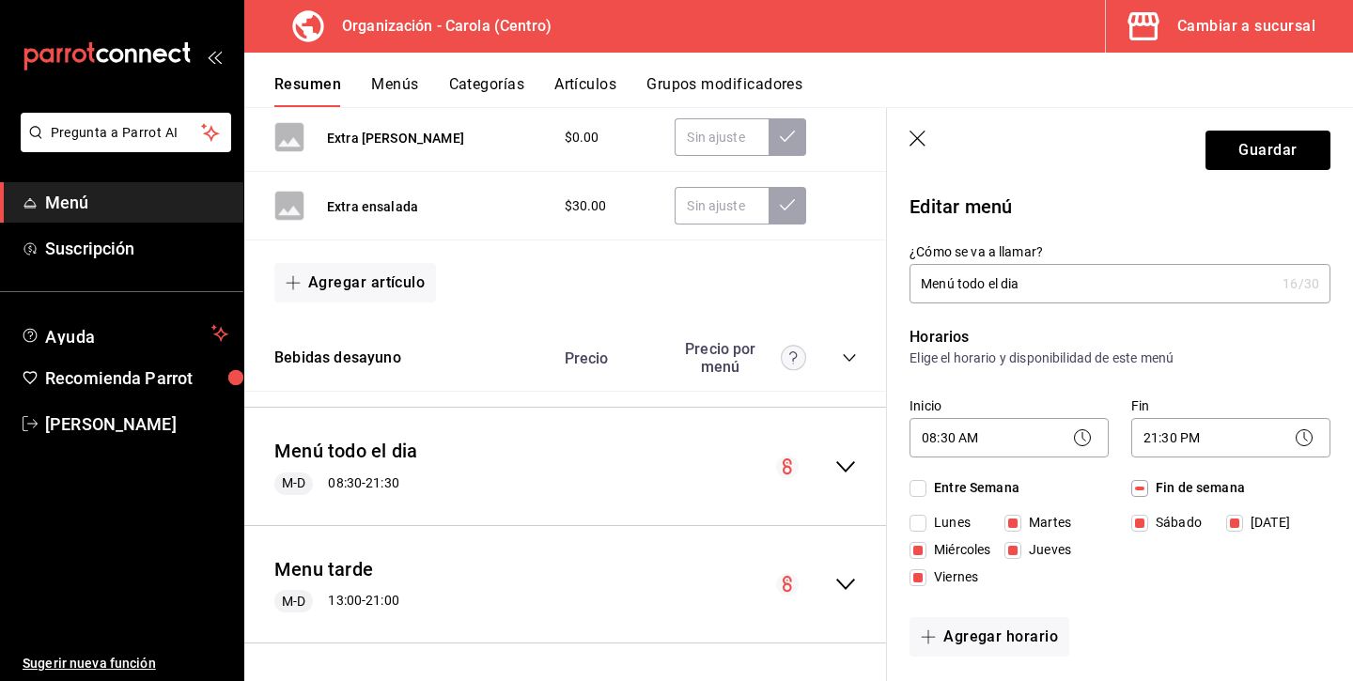
click at [918, 138] on icon "button" at bounding box center [917, 139] width 16 height 16
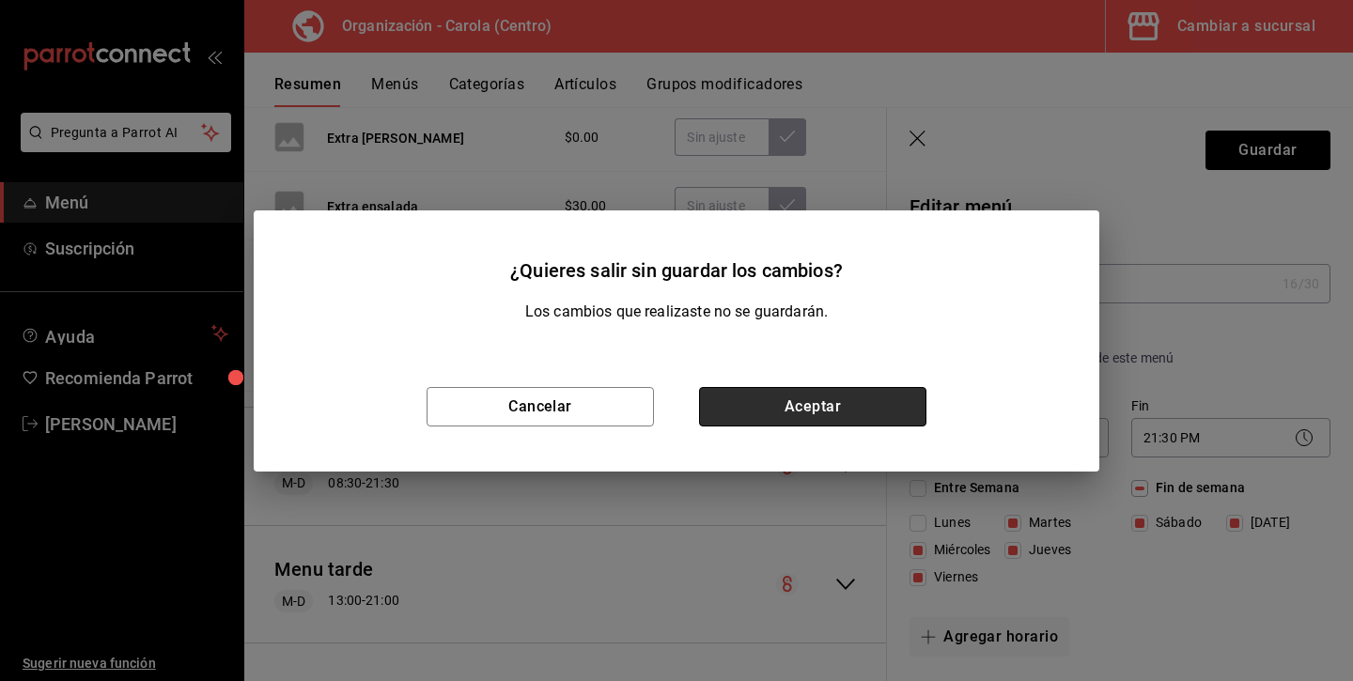
click at [856, 406] on button "Aceptar" at bounding box center [812, 406] width 227 height 39
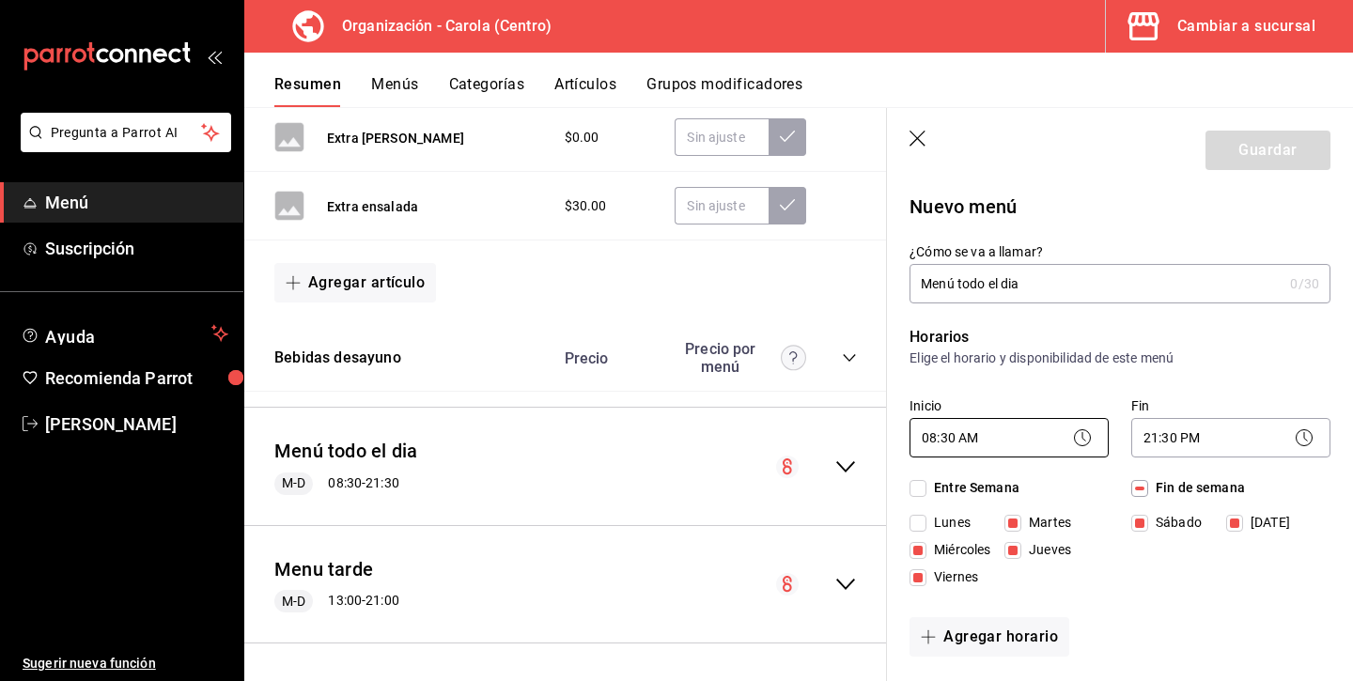
checkbox input "false"
type input "1756239738660"
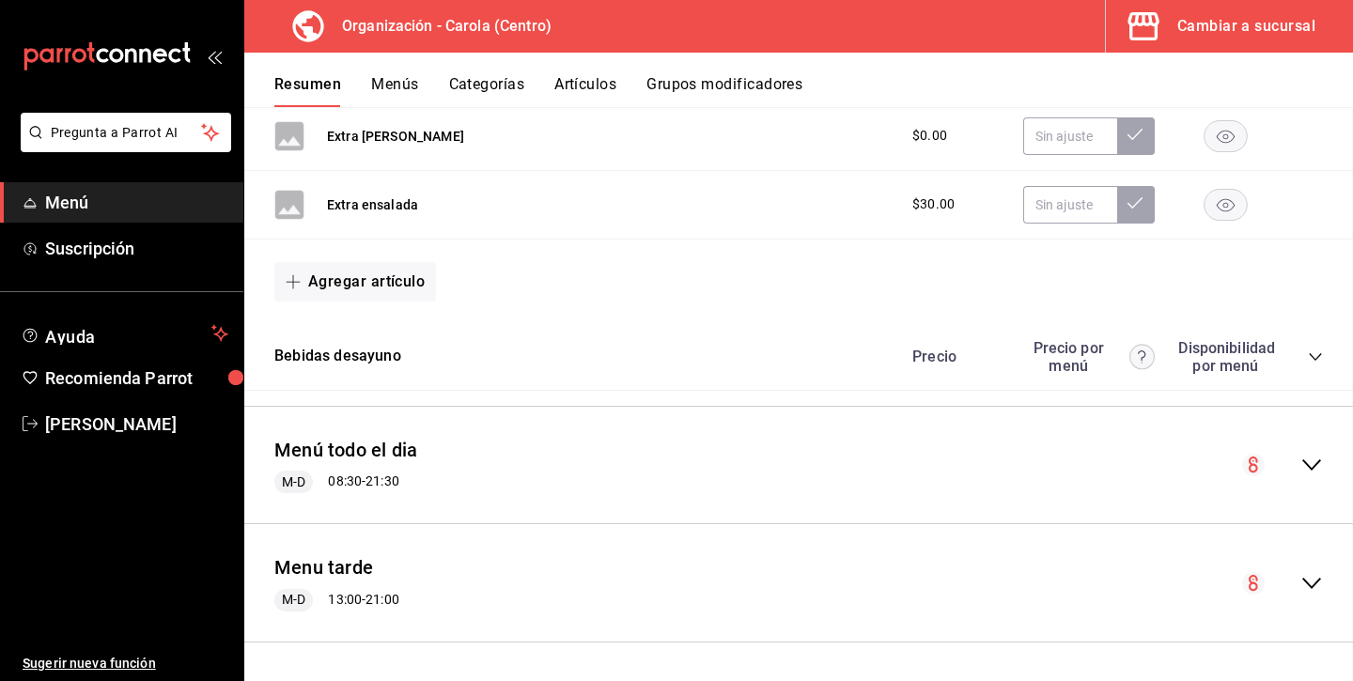
checkbox input "false"
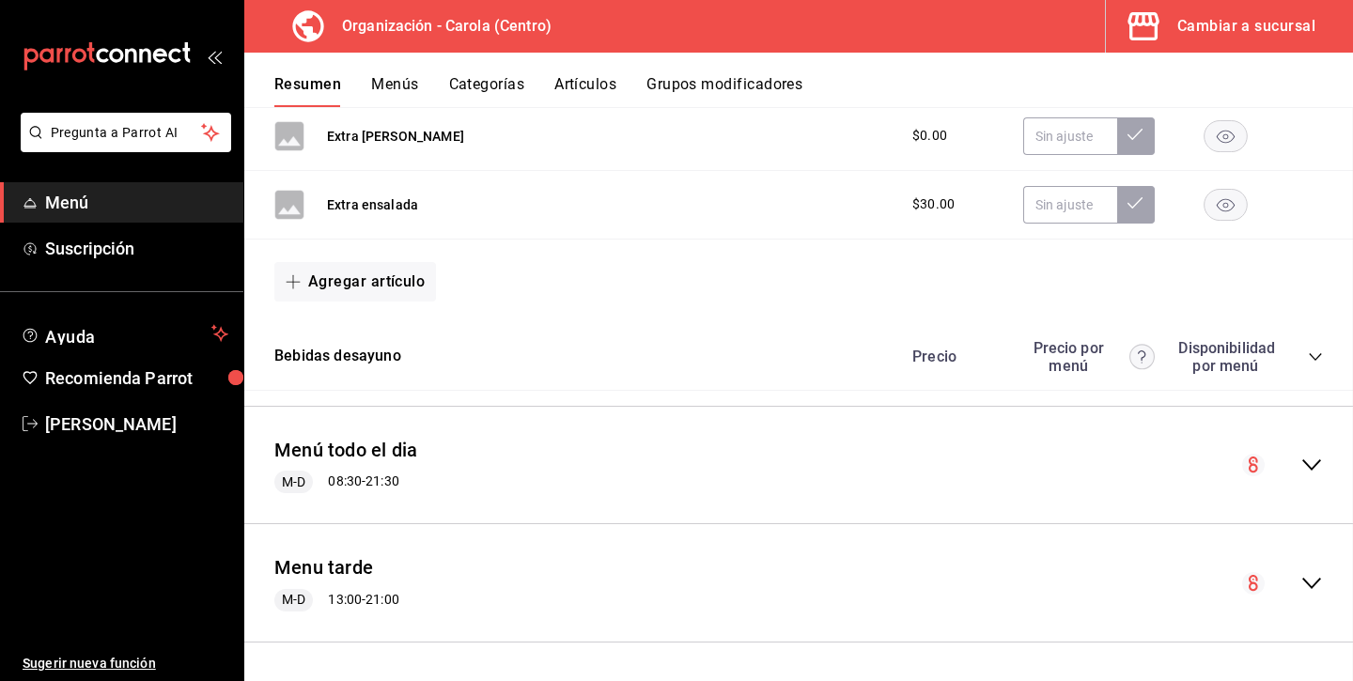
checkbox input "false"
click at [1320, 454] on icon "collapse-menu-row" at bounding box center [1311, 465] width 23 height 23
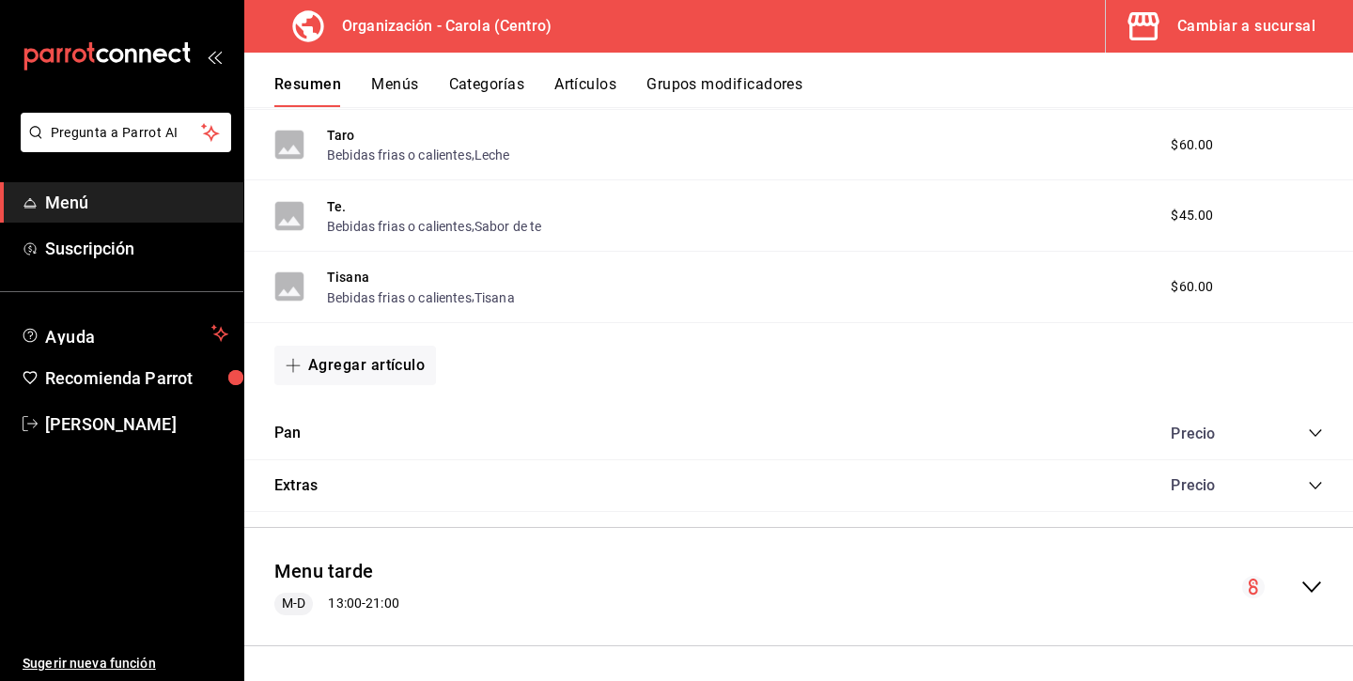
scroll to position [4276, 0]
click at [351, 567] on button "Menu tarde" at bounding box center [323, 572] width 99 height 27
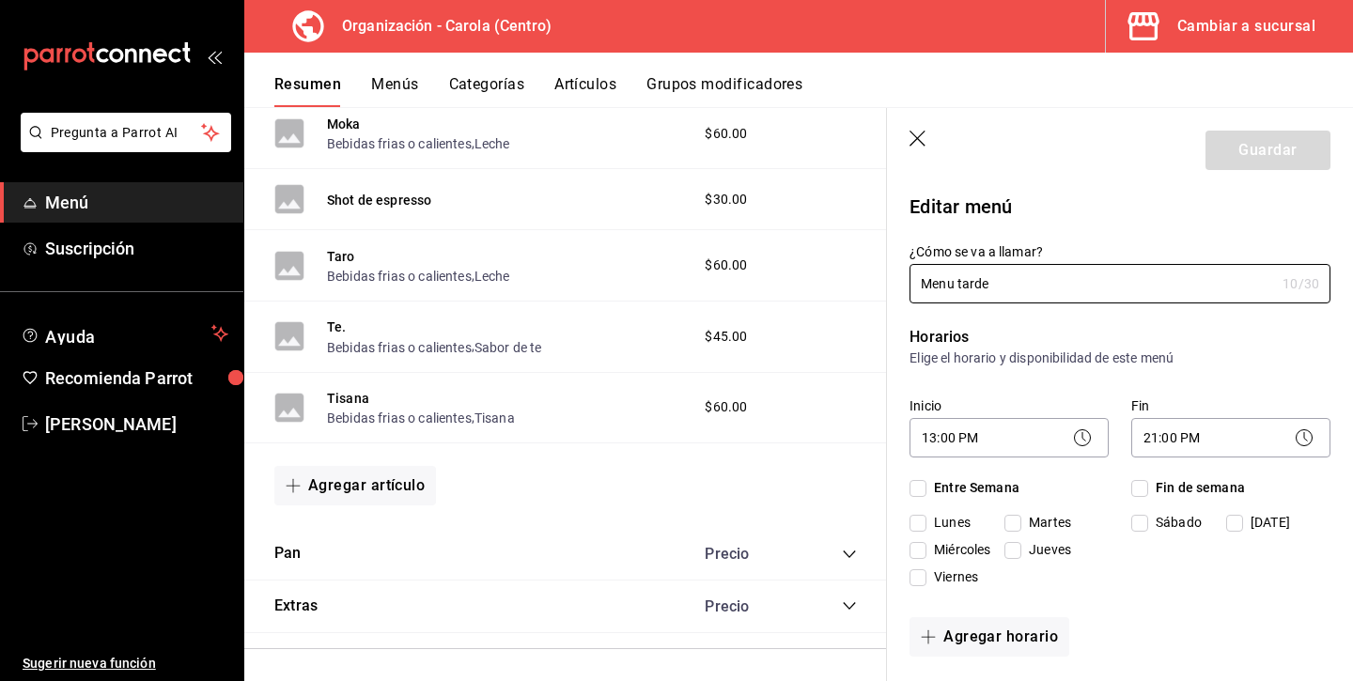
checkbox input "true"
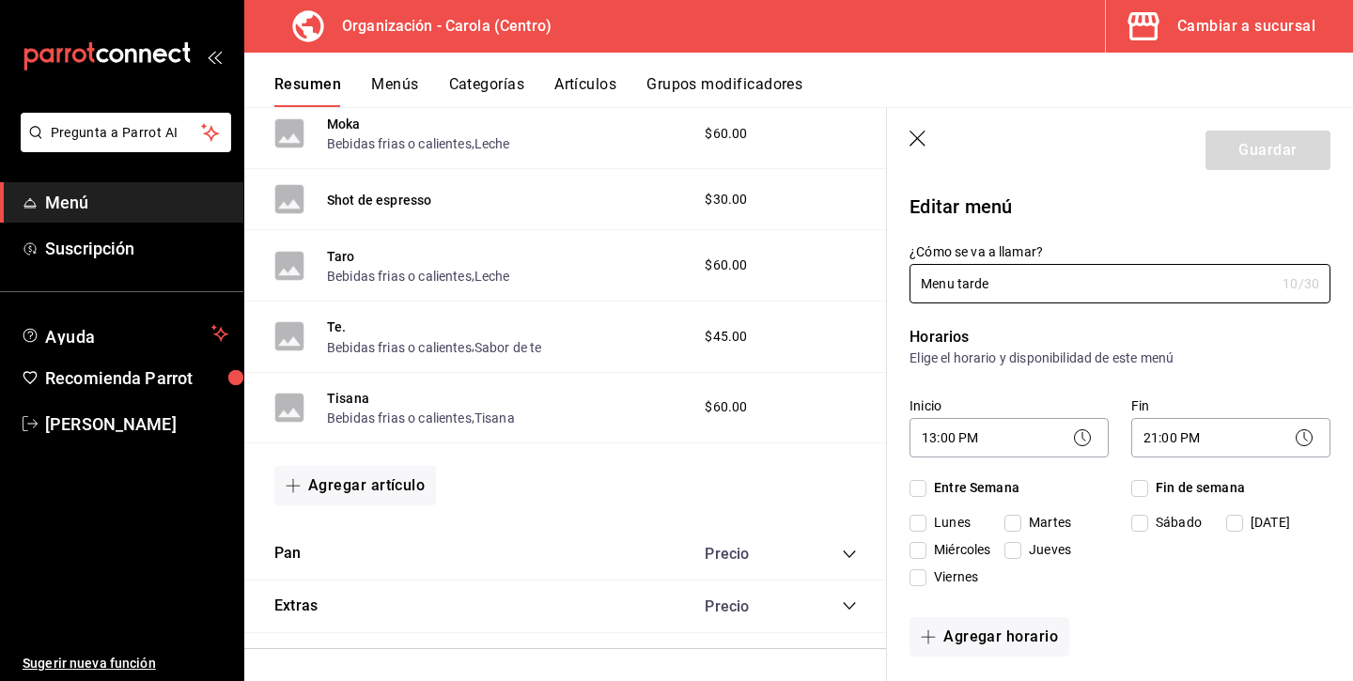
checkbox input "true"
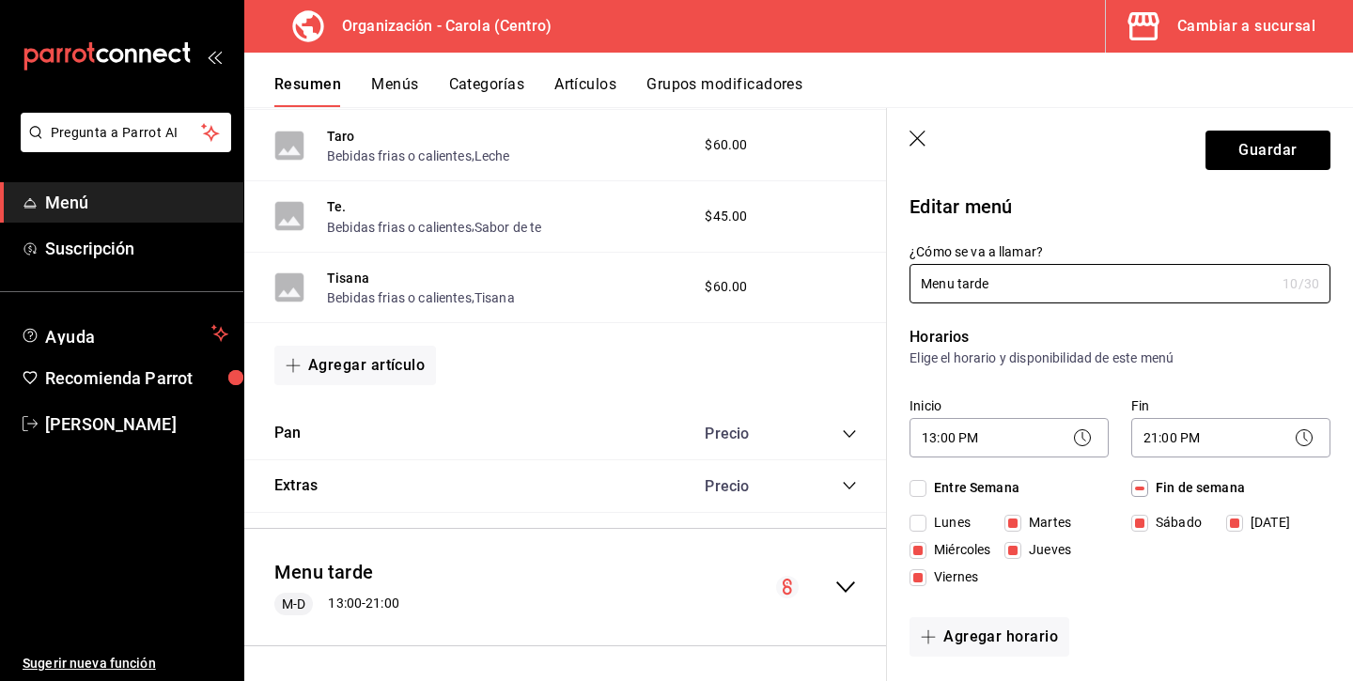
scroll to position [4396, 0]
click at [913, 137] on icon "button" at bounding box center [918, 140] width 19 height 19
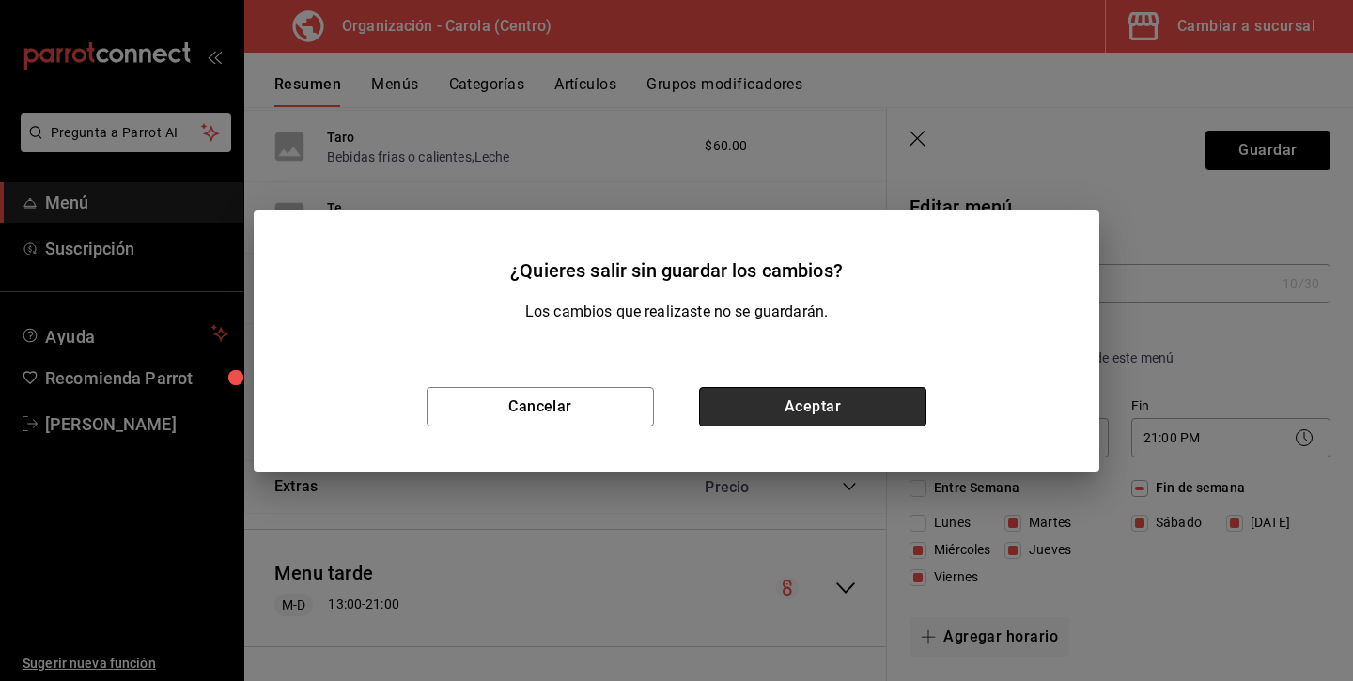
click at [799, 402] on button "Aceptar" at bounding box center [812, 406] width 227 height 39
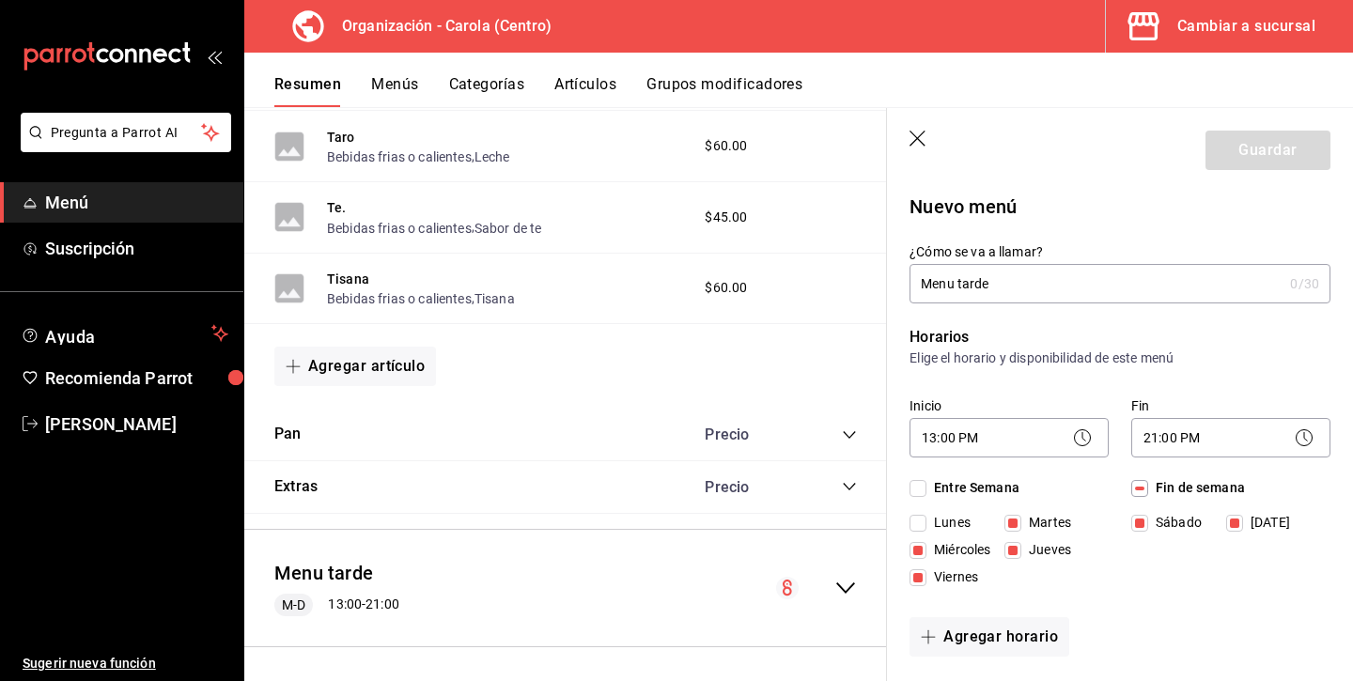
checkbox input "false"
type input "1756239762029"
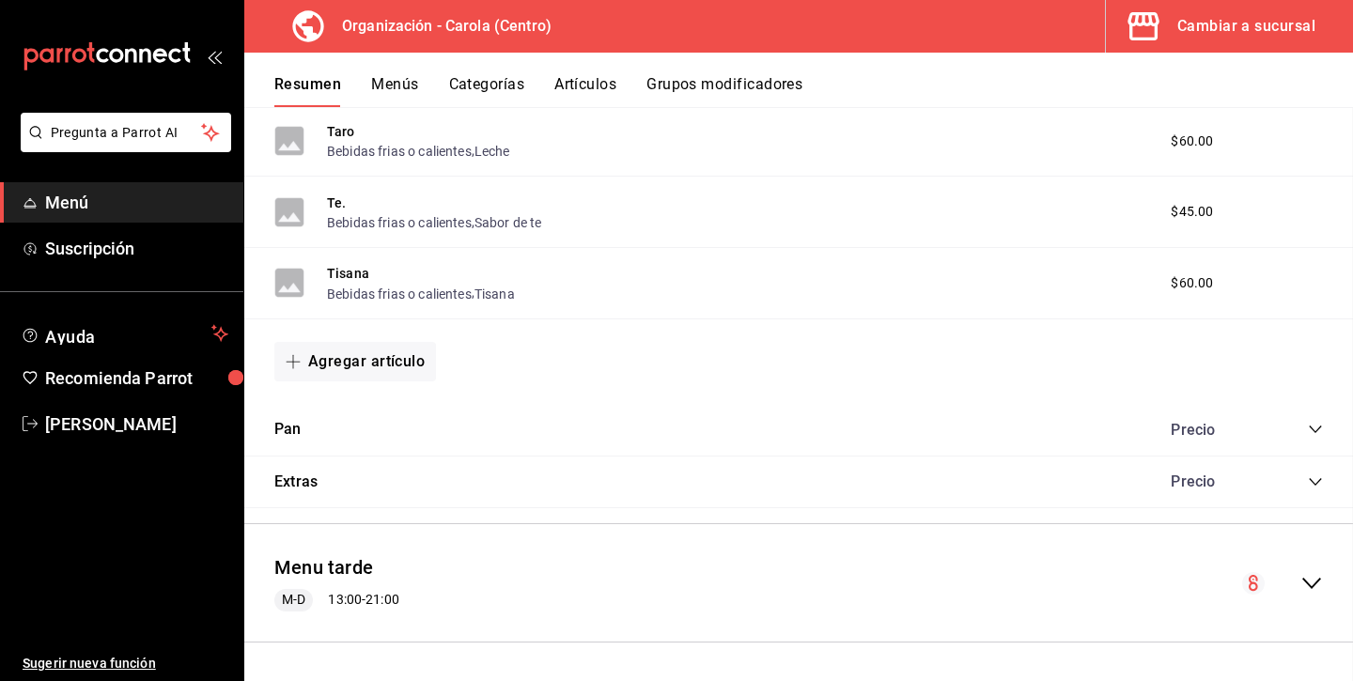
checkbox input "false"
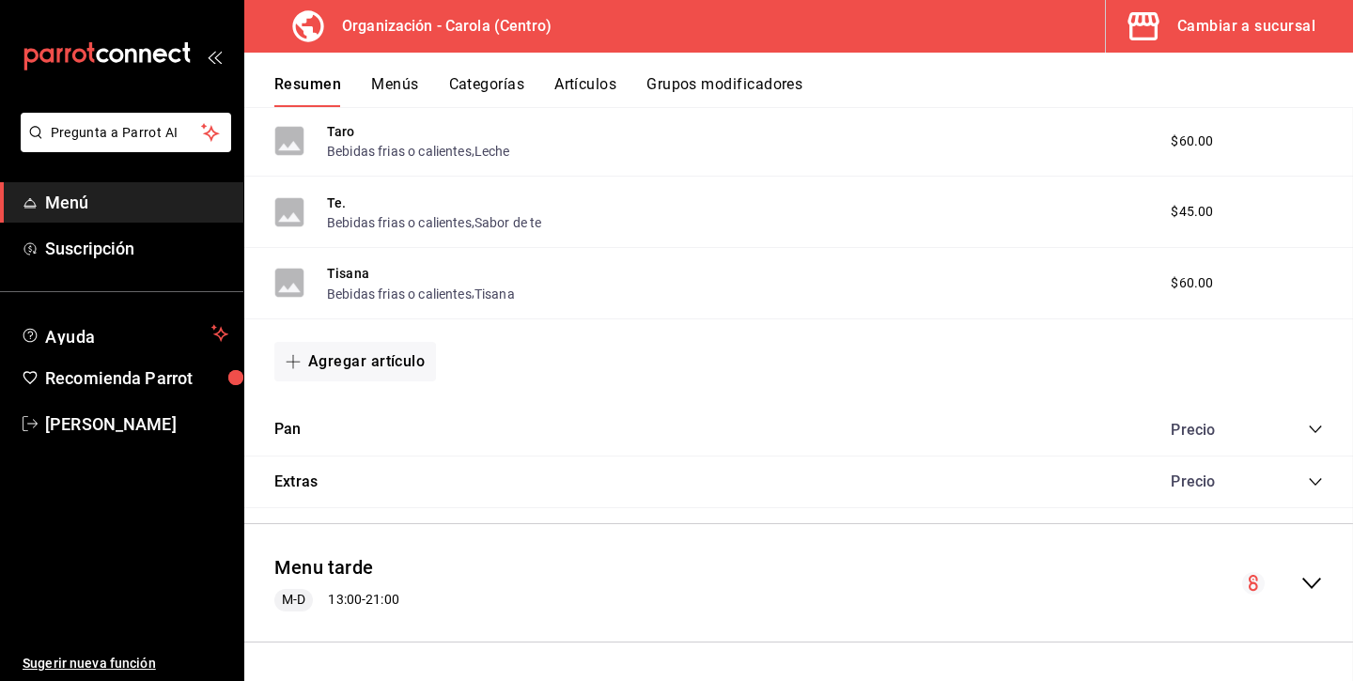
checkbox input "false"
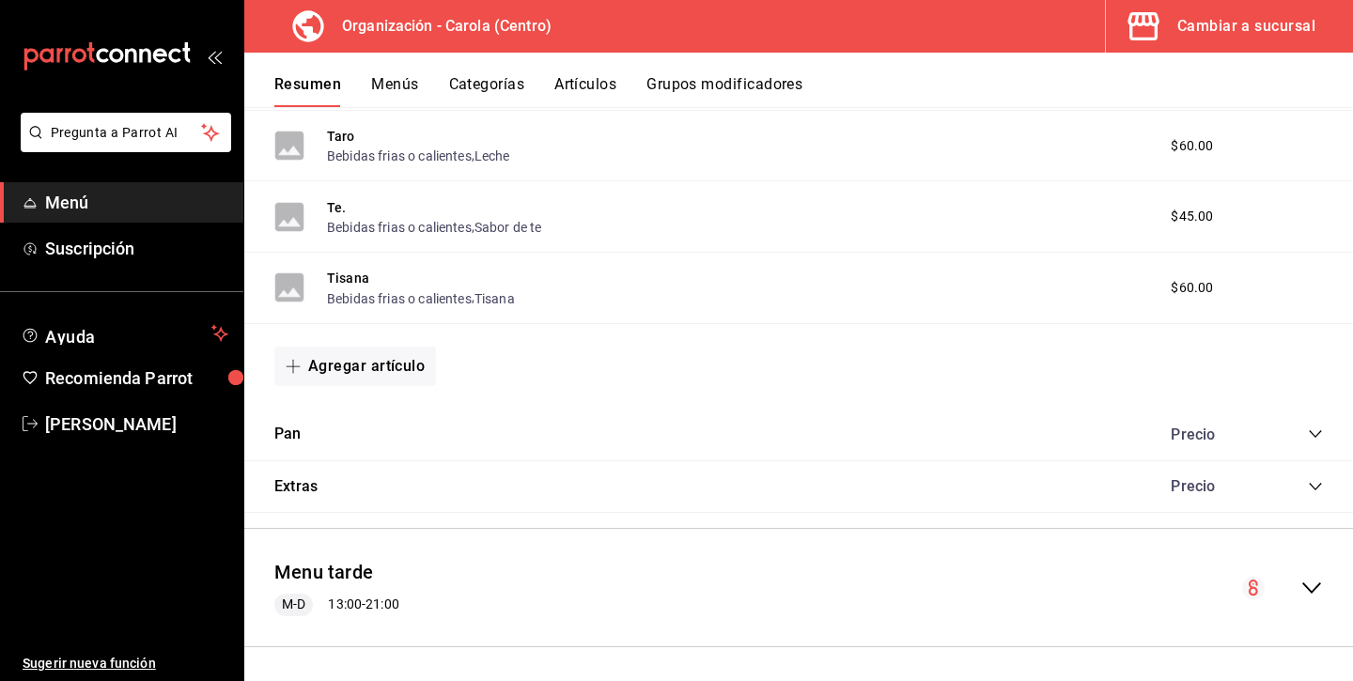
click at [699, 609] on div "Menu tarde M-D 13:00 - 21:00" at bounding box center [798, 587] width 1109 height 87
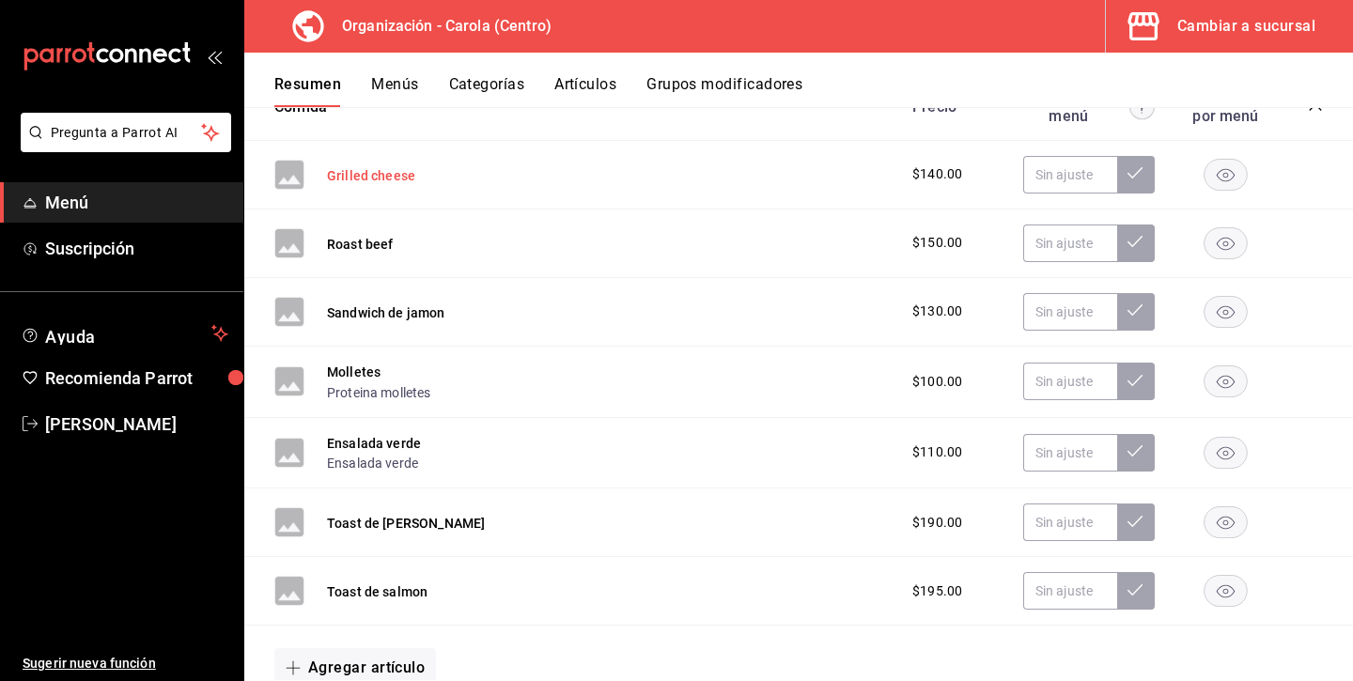
scroll to position [4949, 0]
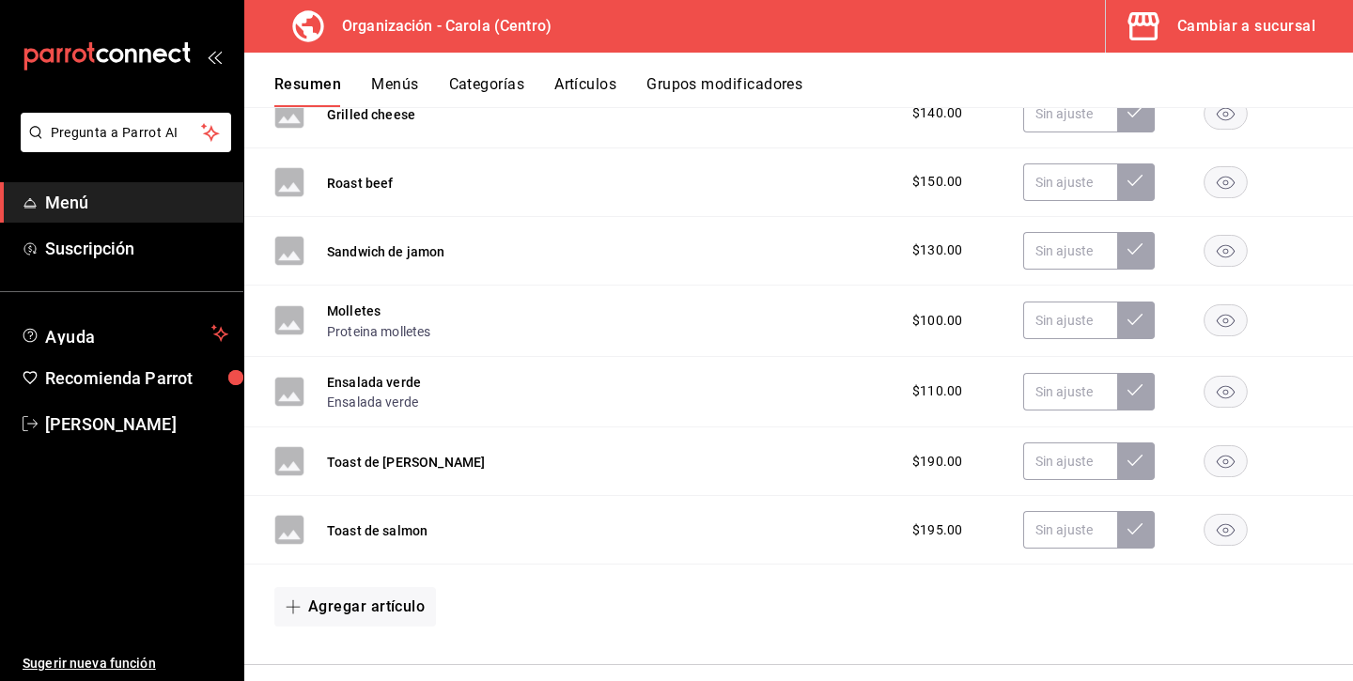
click at [485, 87] on button "Categorías" at bounding box center [487, 91] width 76 height 32
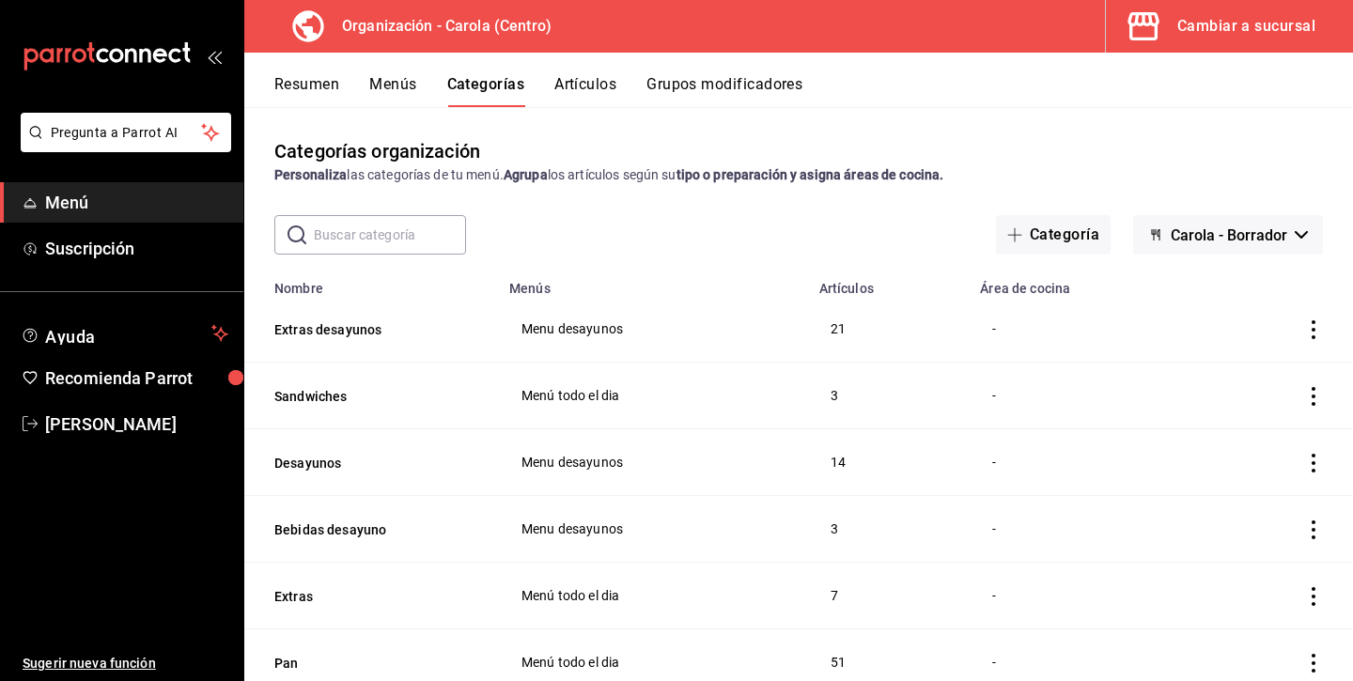
click at [607, 81] on button "Artículos" at bounding box center [585, 91] width 62 height 32
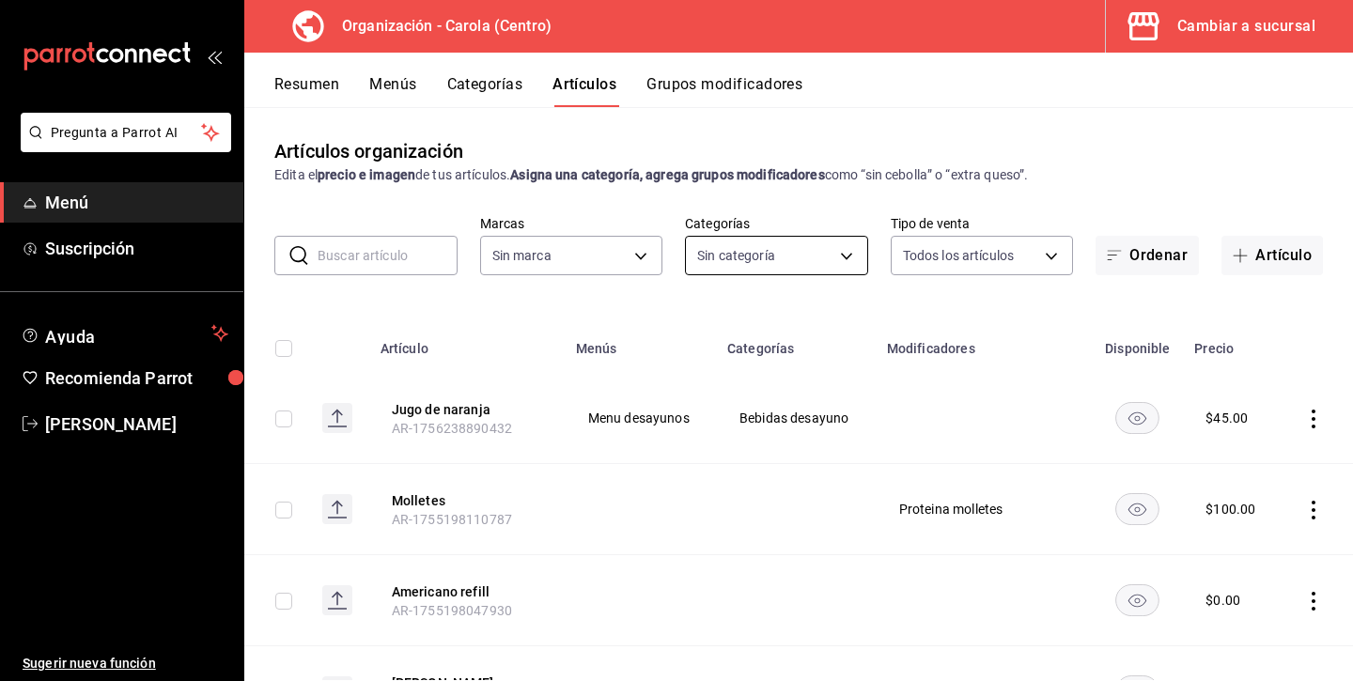
click at [813, 245] on body "Pregunta a Parrot AI Menú Suscripción Ayuda Recomienda Parrot [PERSON_NAME] Sug…" at bounding box center [676, 340] width 1353 height 681
type input "463def20-5023-47da-b4a8-3ca52a2ee8a5"
type input "8da68a38-104b-4a0a-8aa5-581c433b7c30,76d4f9f8-42c5-4ee6-a728-c07b806fd39f,1792e…"
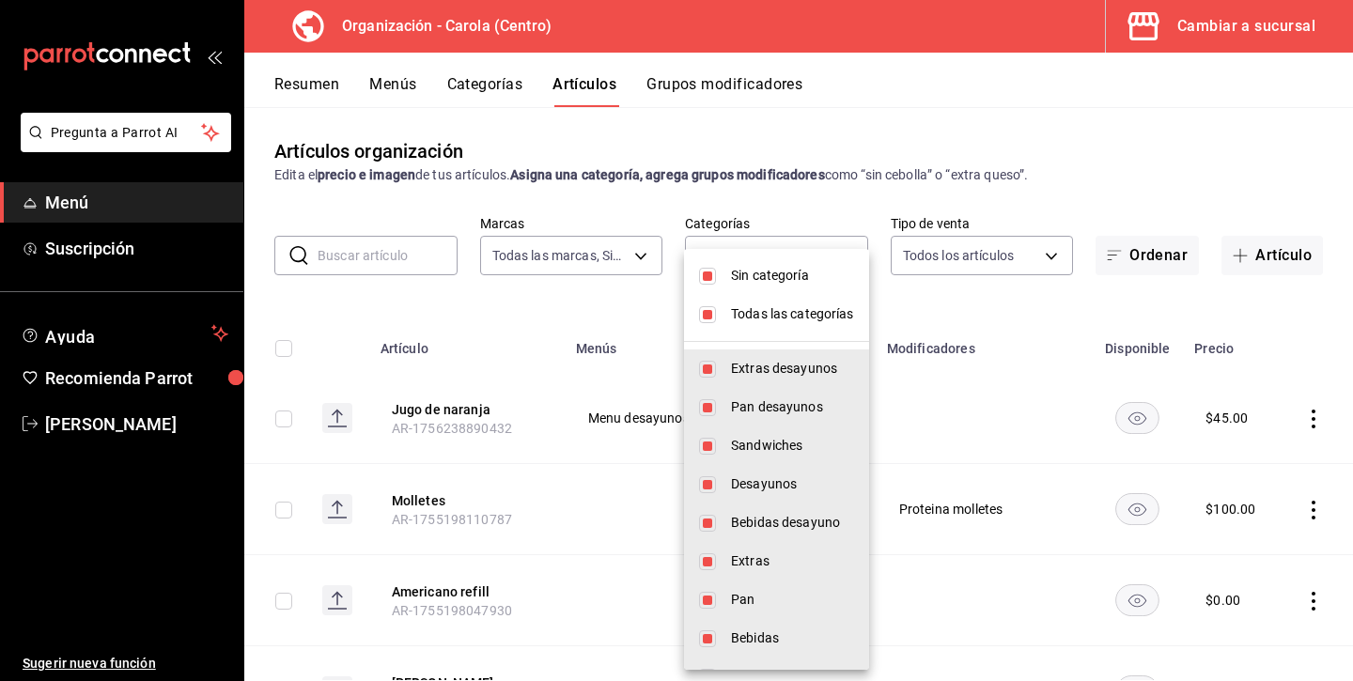
click at [704, 314] on input "checkbox" at bounding box center [707, 314] width 17 height 17
checkbox input "false"
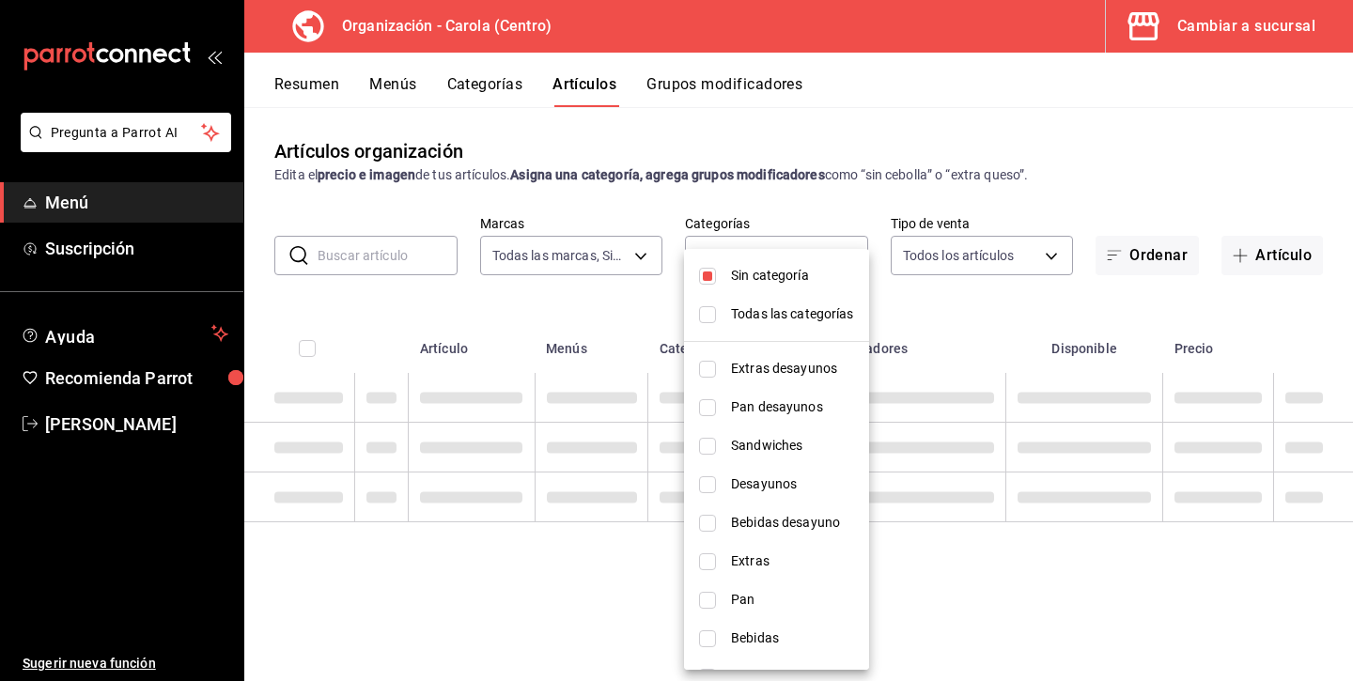
checkbox input "false"
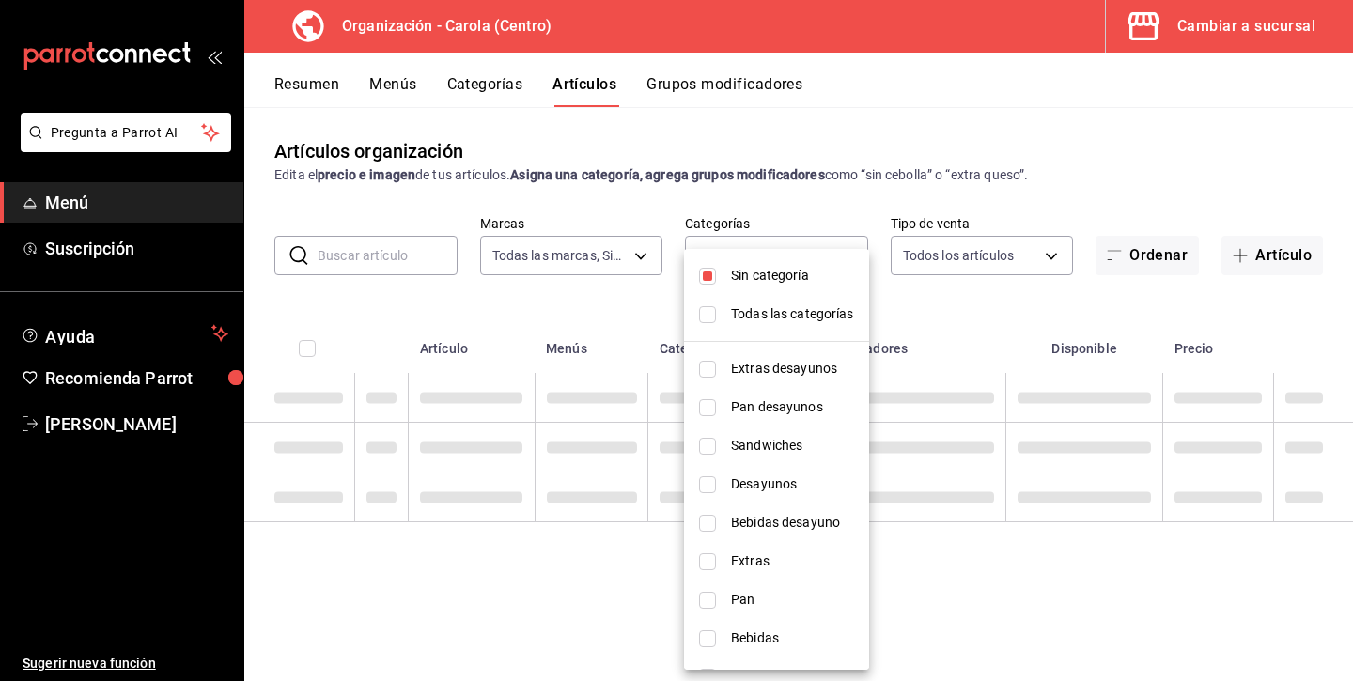
checkbox input "false"
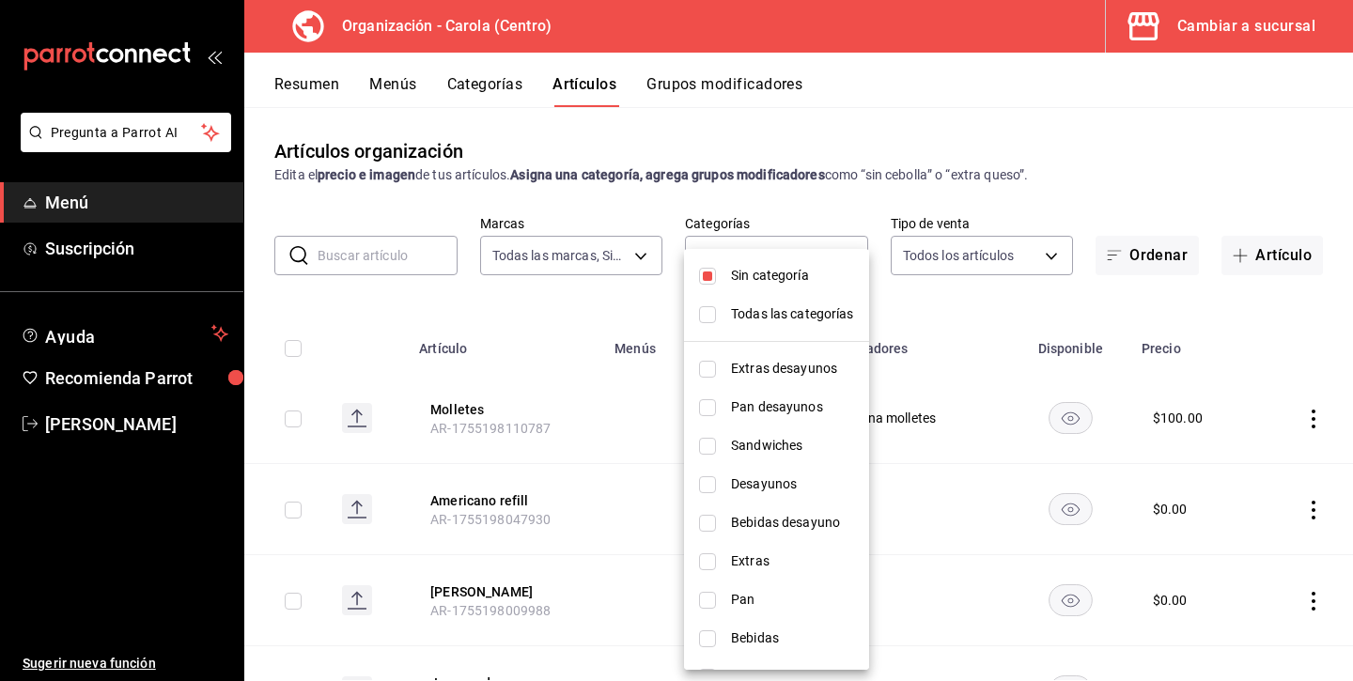
click at [710, 283] on input "checkbox" at bounding box center [707, 276] width 17 height 17
checkbox input "false"
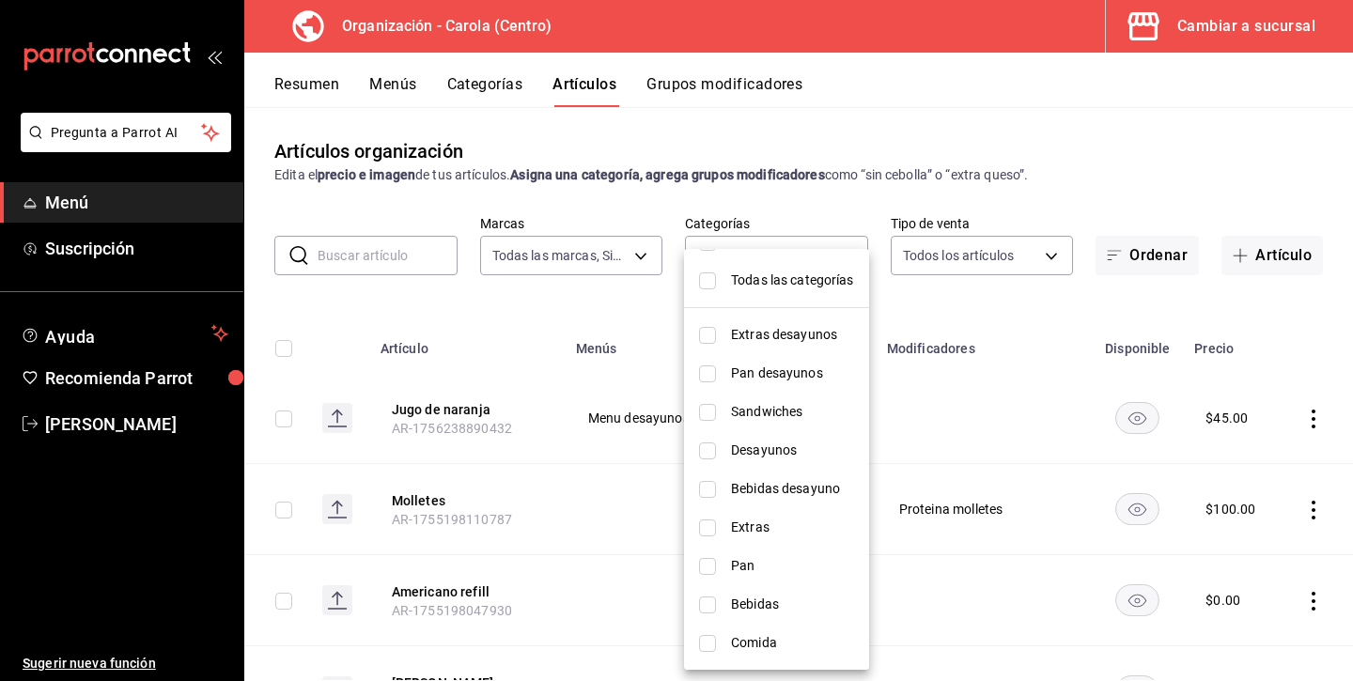
scroll to position [34, 0]
click at [703, 650] on input "checkbox" at bounding box center [707, 643] width 17 height 17
checkbox input "true"
type input "a2a6d947-d07c-413b-b06e-bff78ff6936c"
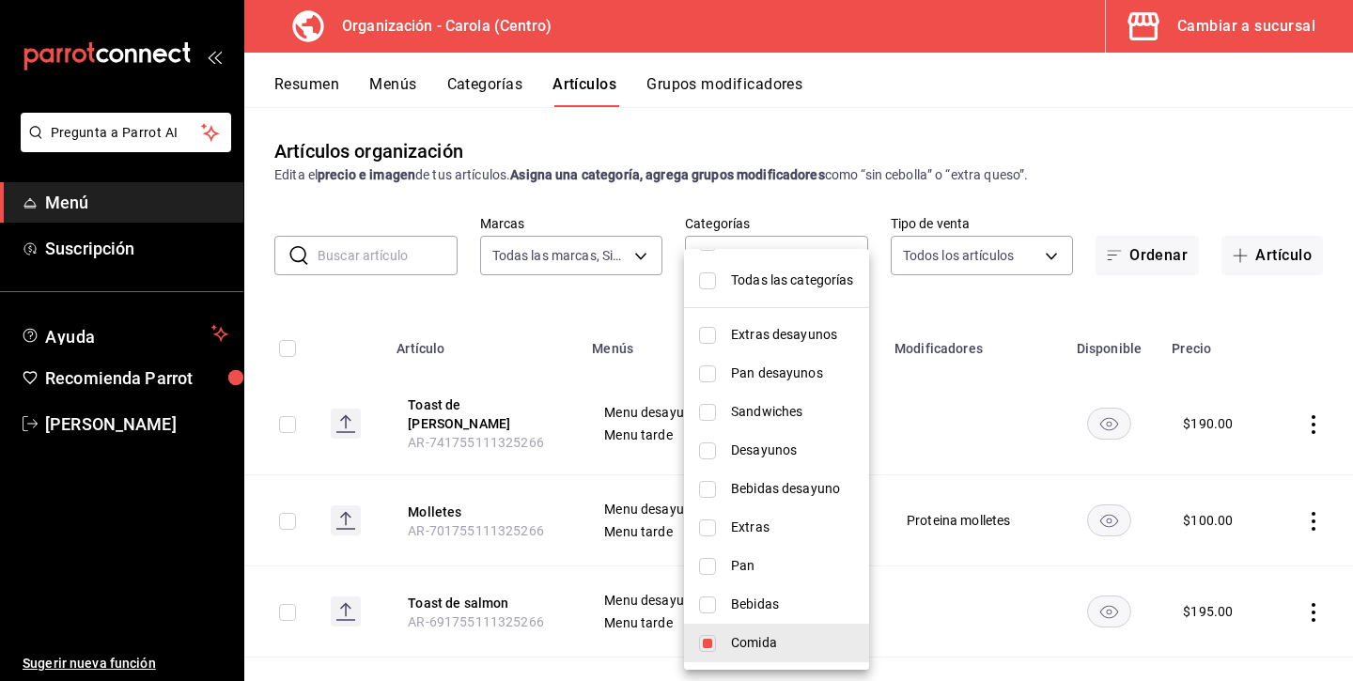
click at [979, 166] on div at bounding box center [676, 340] width 1353 height 681
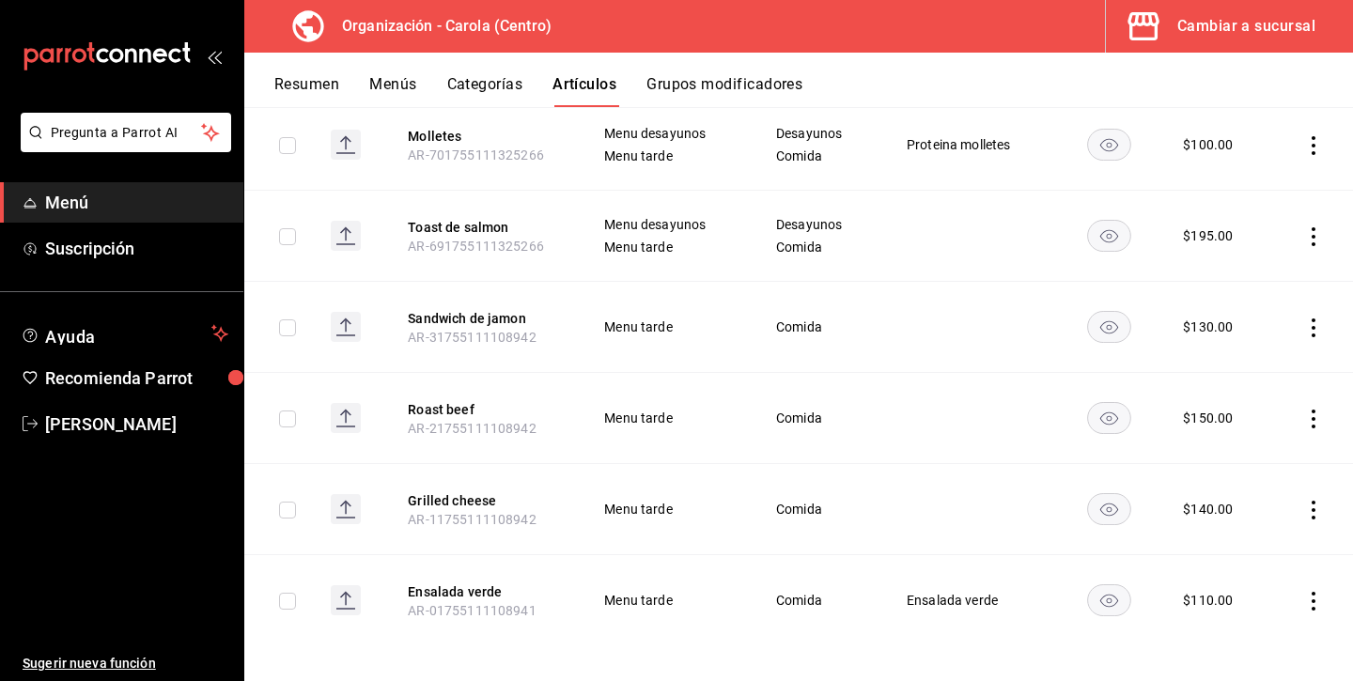
scroll to position [375, 0]
click at [1311, 319] on icon "actions" at bounding box center [1313, 328] width 19 height 19
click at [1239, 454] on li "Eliminar" at bounding box center [1240, 437] width 113 height 39
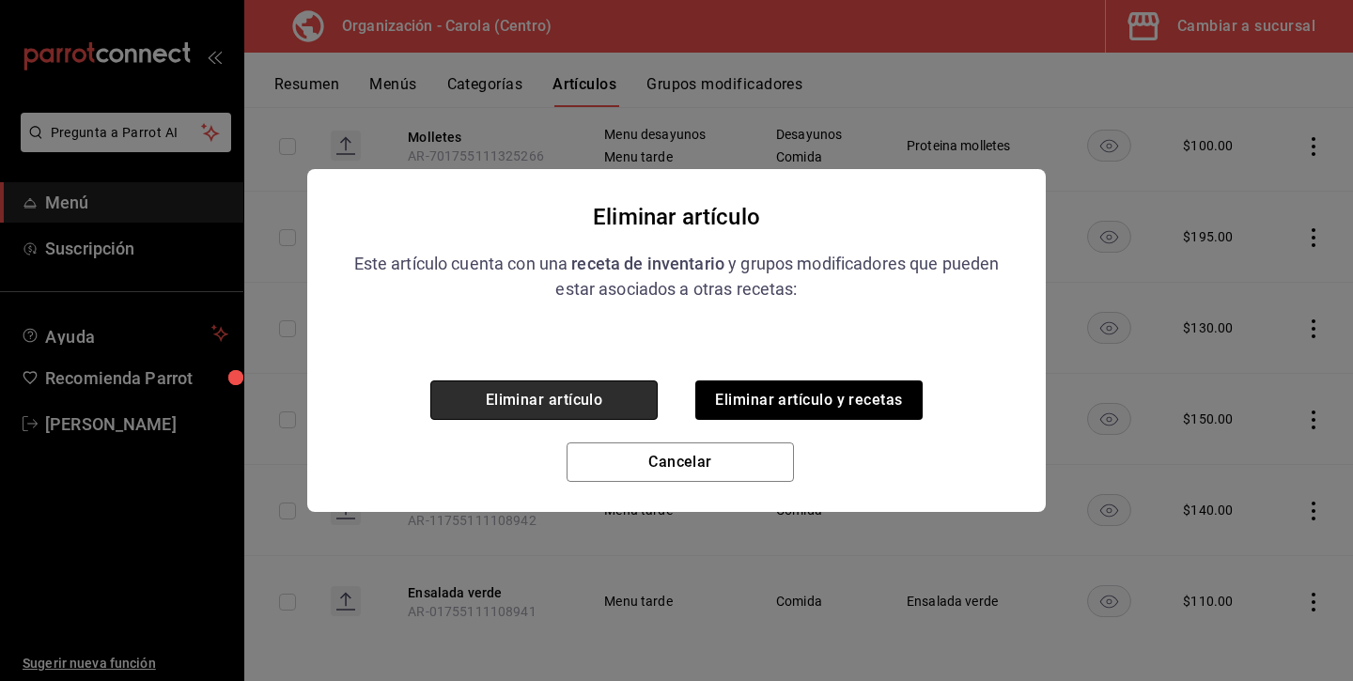
click at [628, 395] on button "Eliminar artículo" at bounding box center [543, 399] width 227 height 39
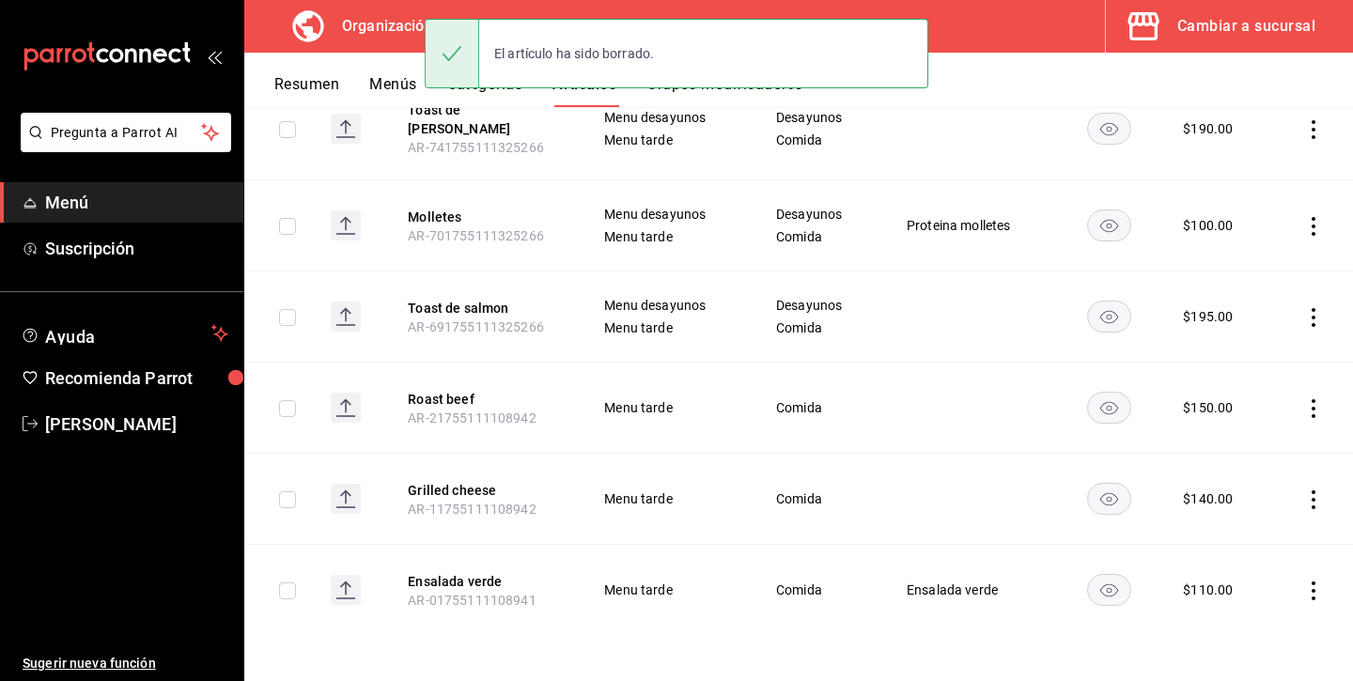
scroll to position [284, 0]
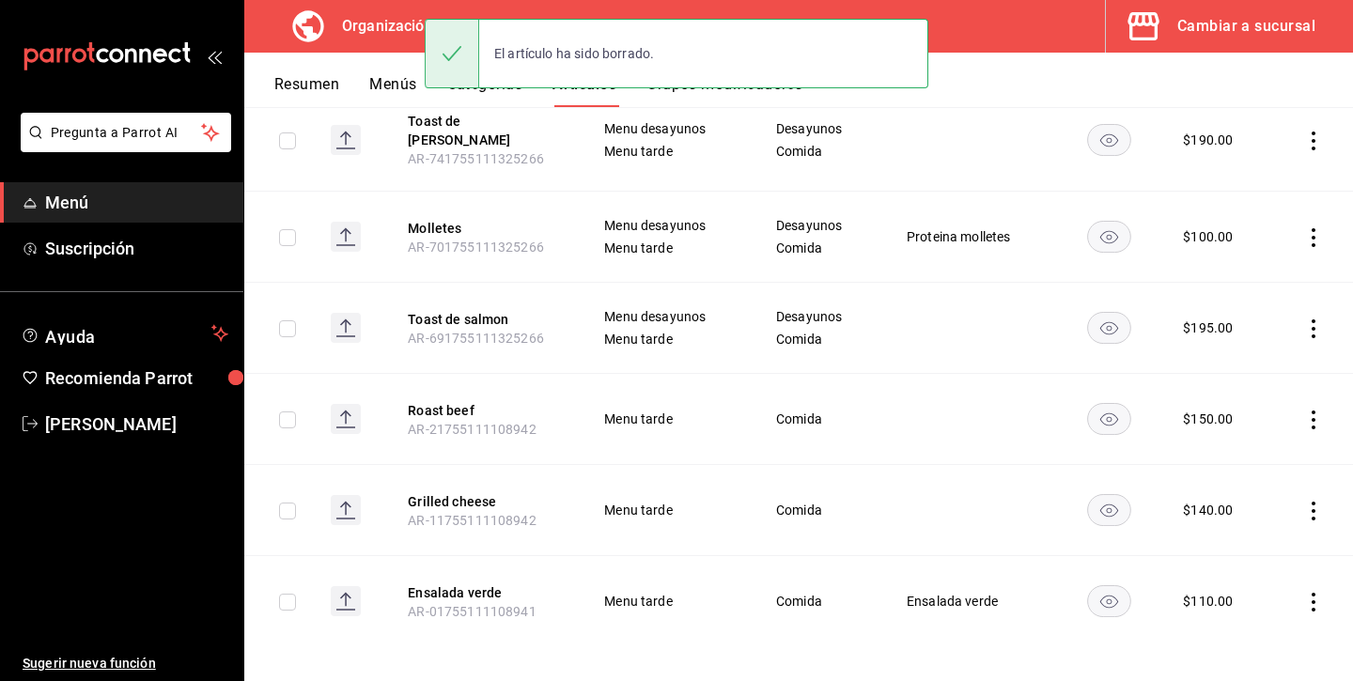
click at [1312, 411] on icon "actions" at bounding box center [1313, 420] width 4 height 19
click at [1236, 530] on span "Eliminar" at bounding box center [1257, 527] width 48 height 15
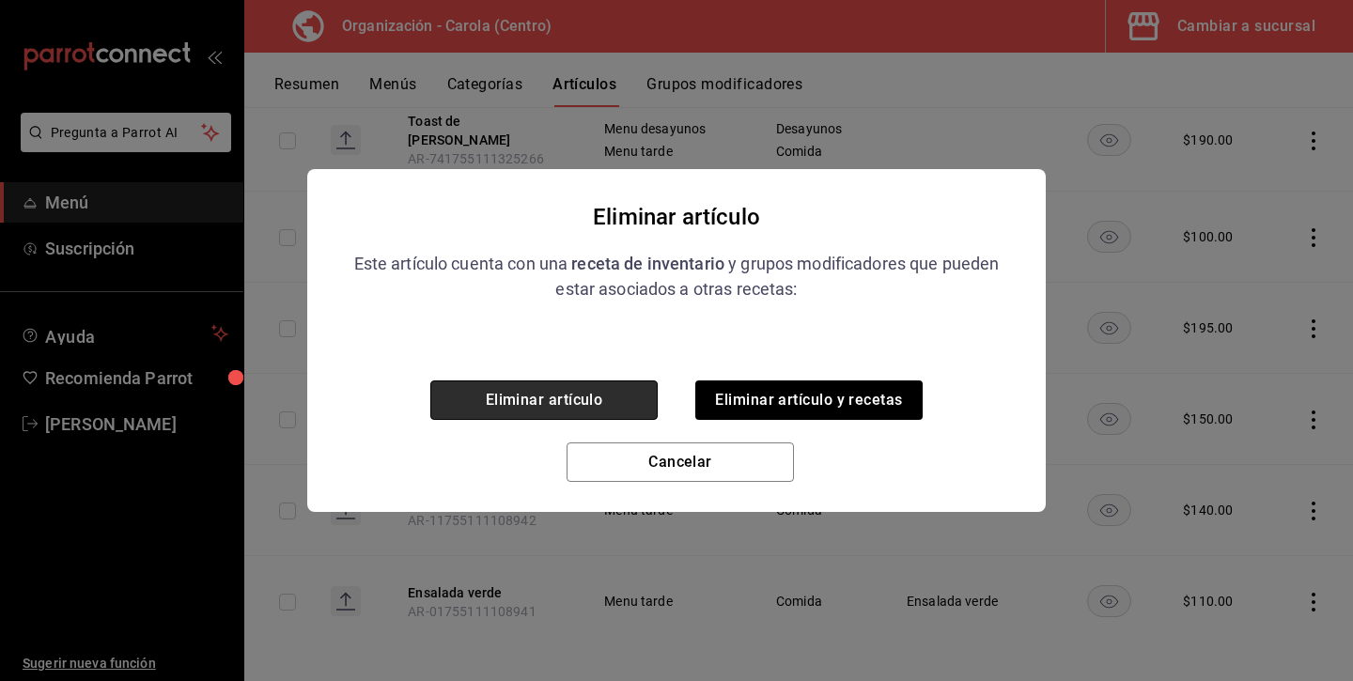
click at [610, 380] on button "Eliminar artículo" at bounding box center [543, 399] width 227 height 39
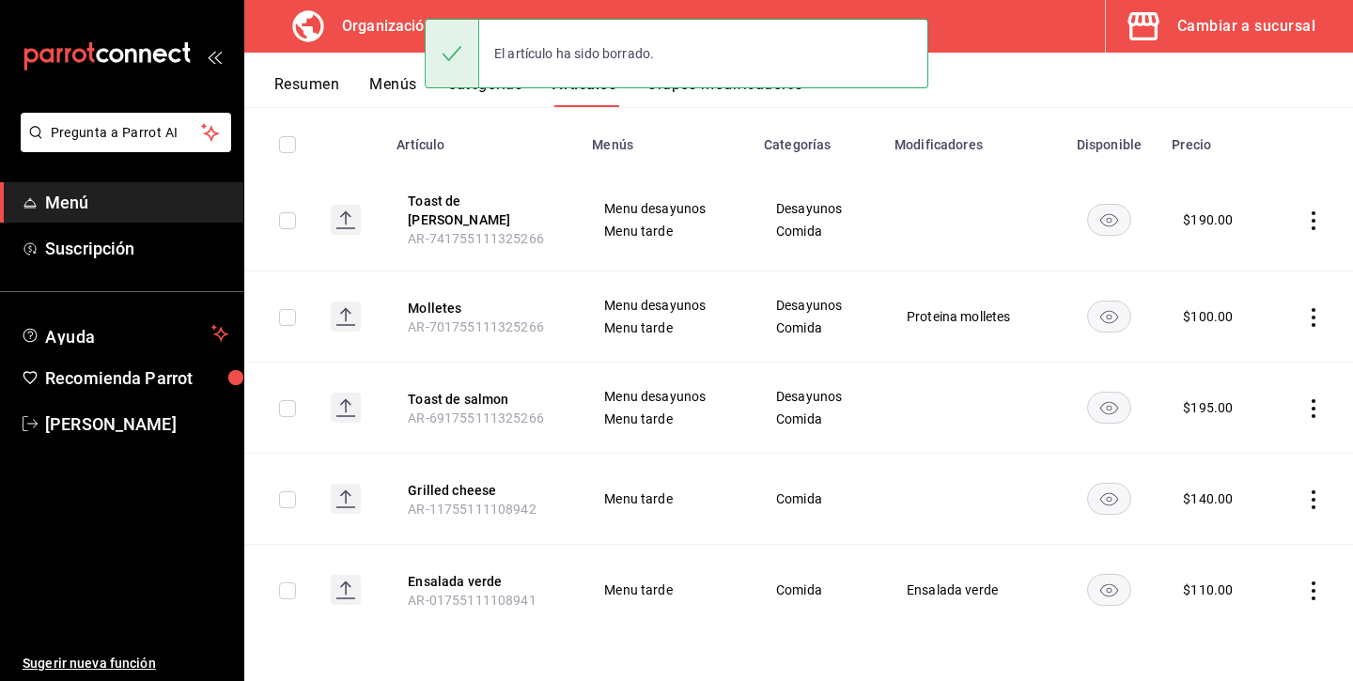
scroll to position [193, 0]
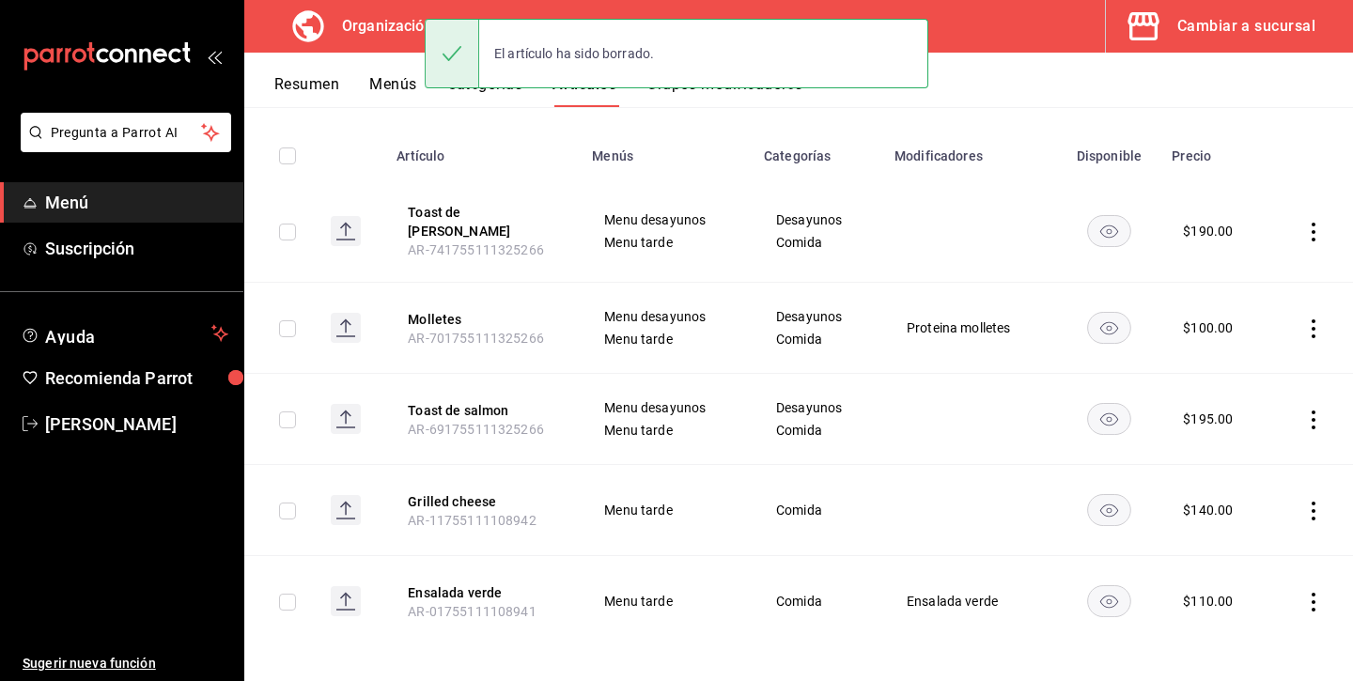
click at [1319, 502] on icon "actions" at bounding box center [1313, 511] width 19 height 19
click at [1199, 626] on icon at bounding box center [1208, 620] width 19 height 19
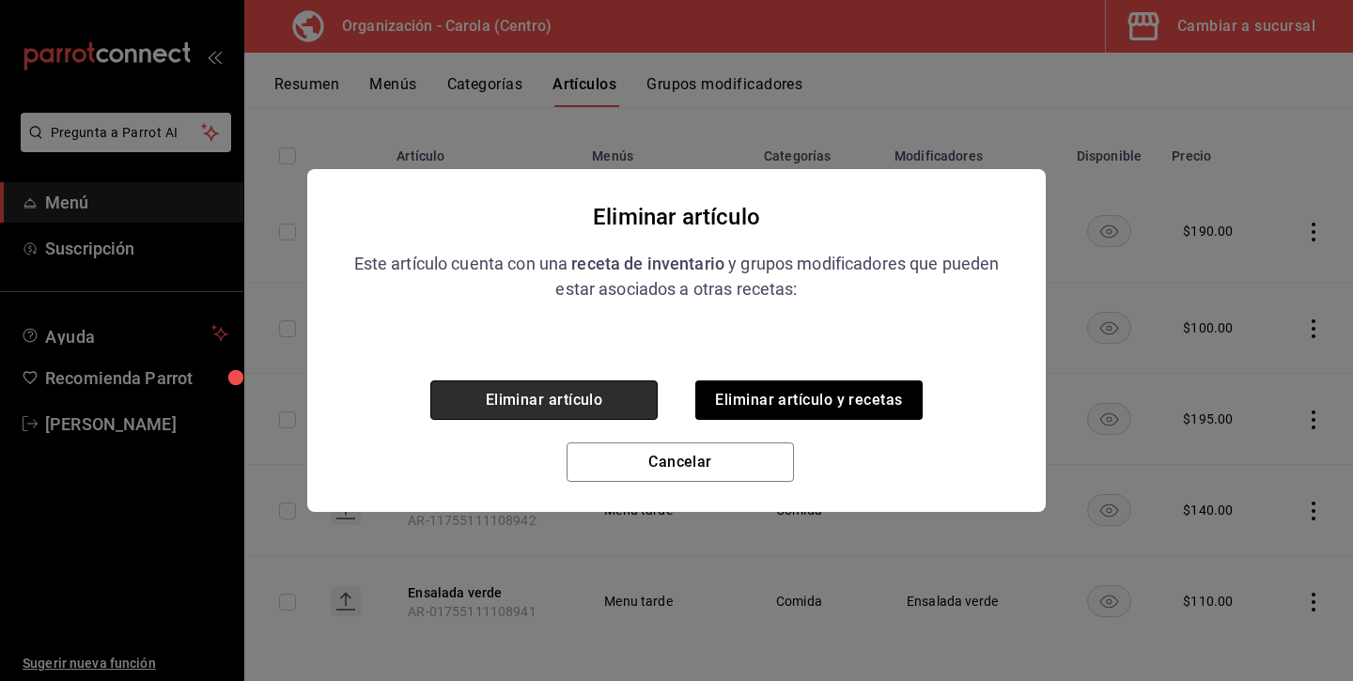
click at [617, 400] on button "Eliminar artículo" at bounding box center [543, 399] width 227 height 39
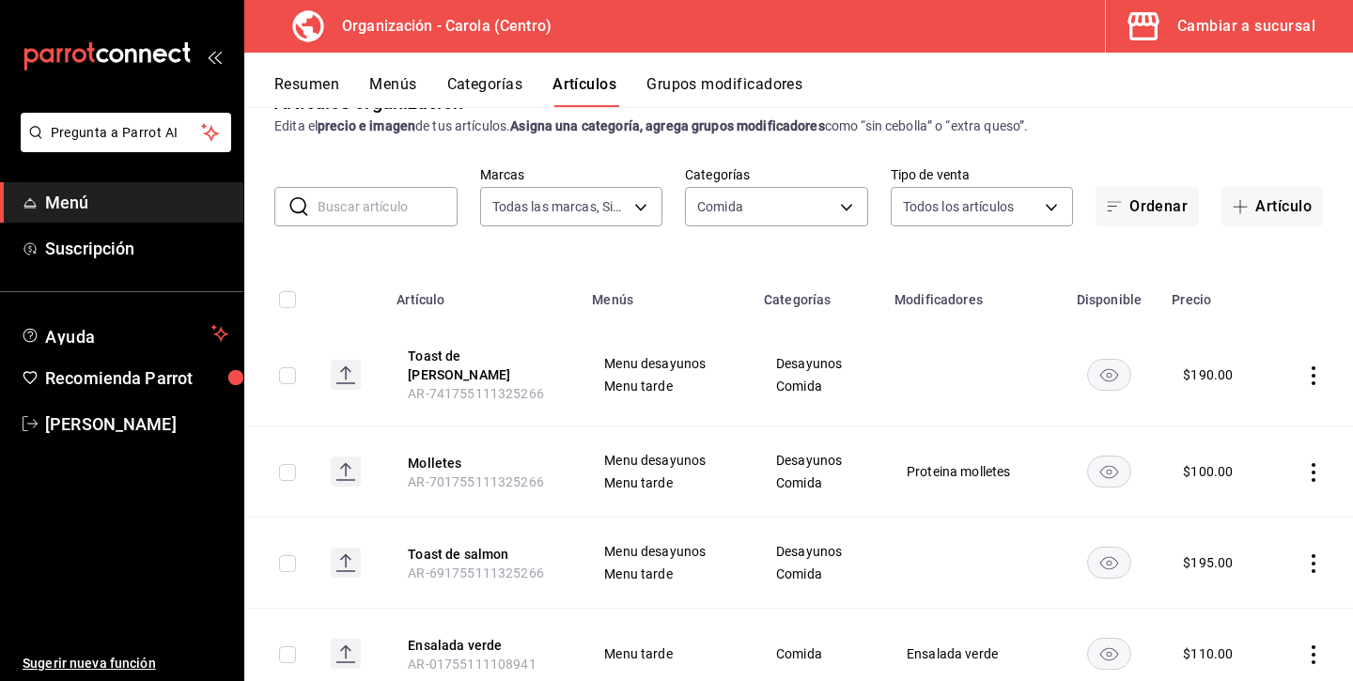
scroll to position [62, 0]
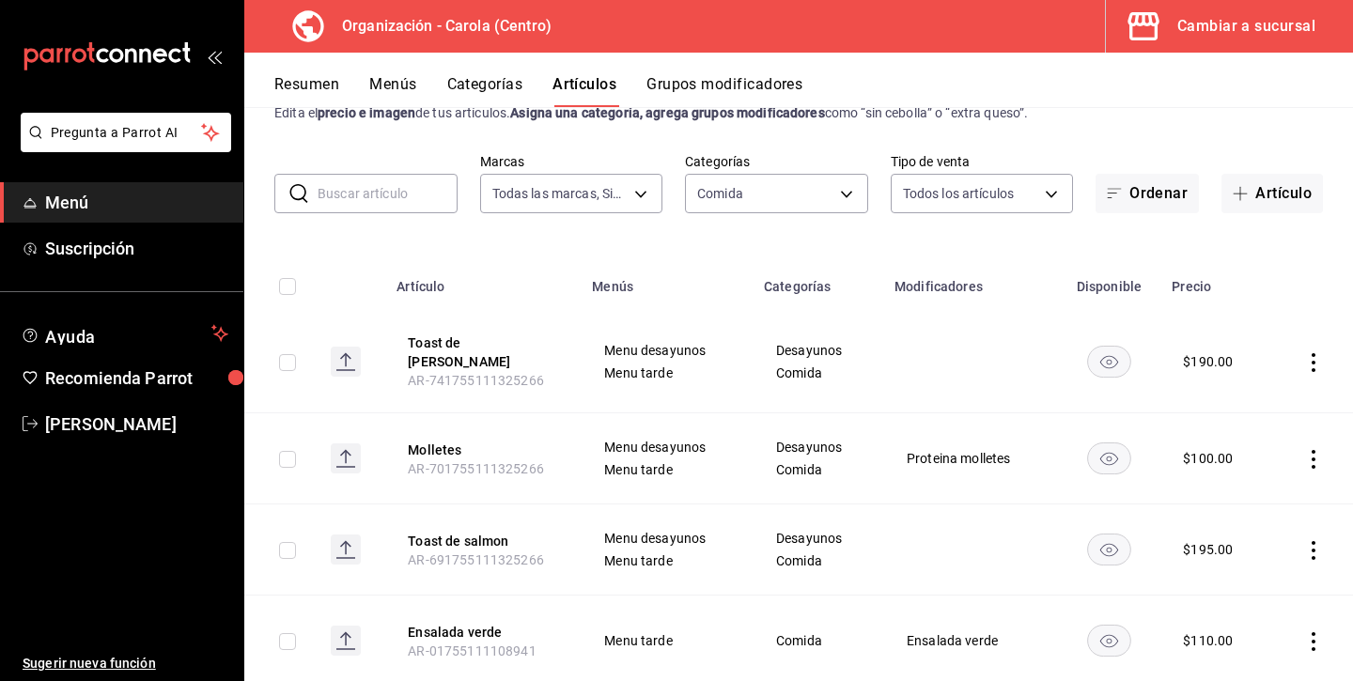
click at [511, 79] on button "Categorías" at bounding box center [485, 91] width 76 height 32
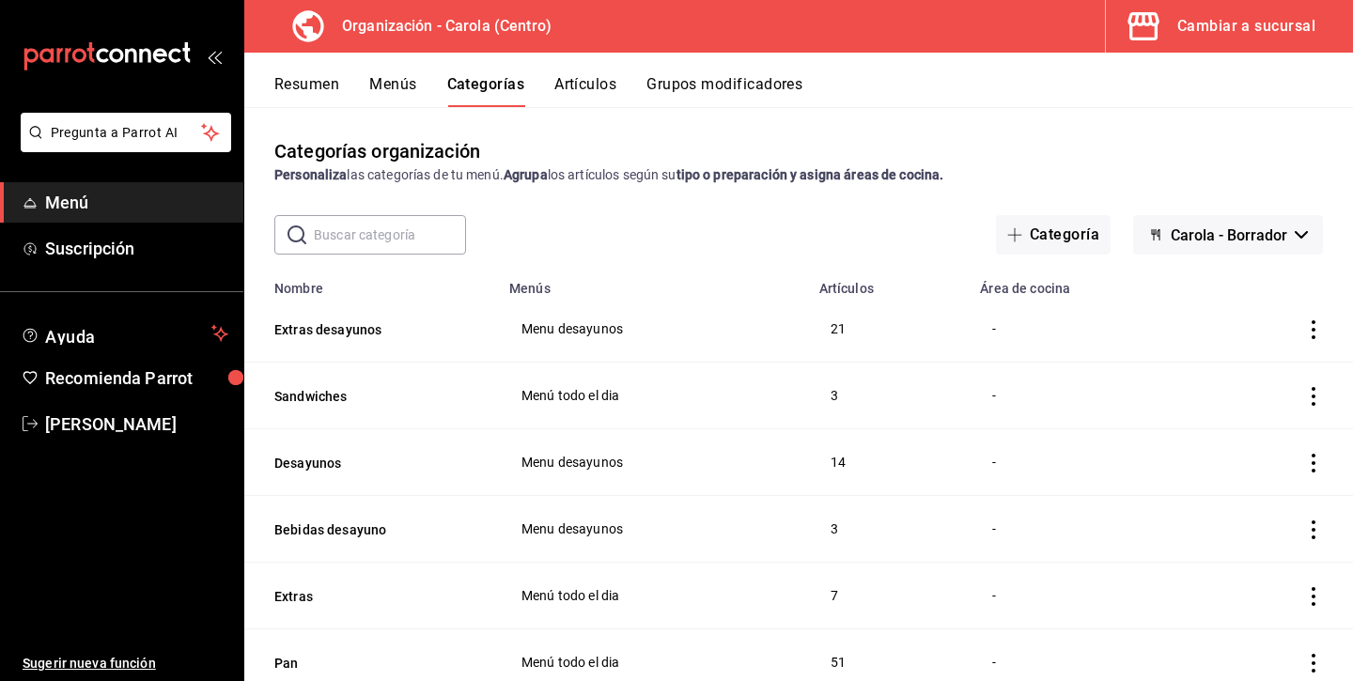
click at [1175, 33] on button "Cambiar a sucursal" at bounding box center [1222, 26] width 232 height 53
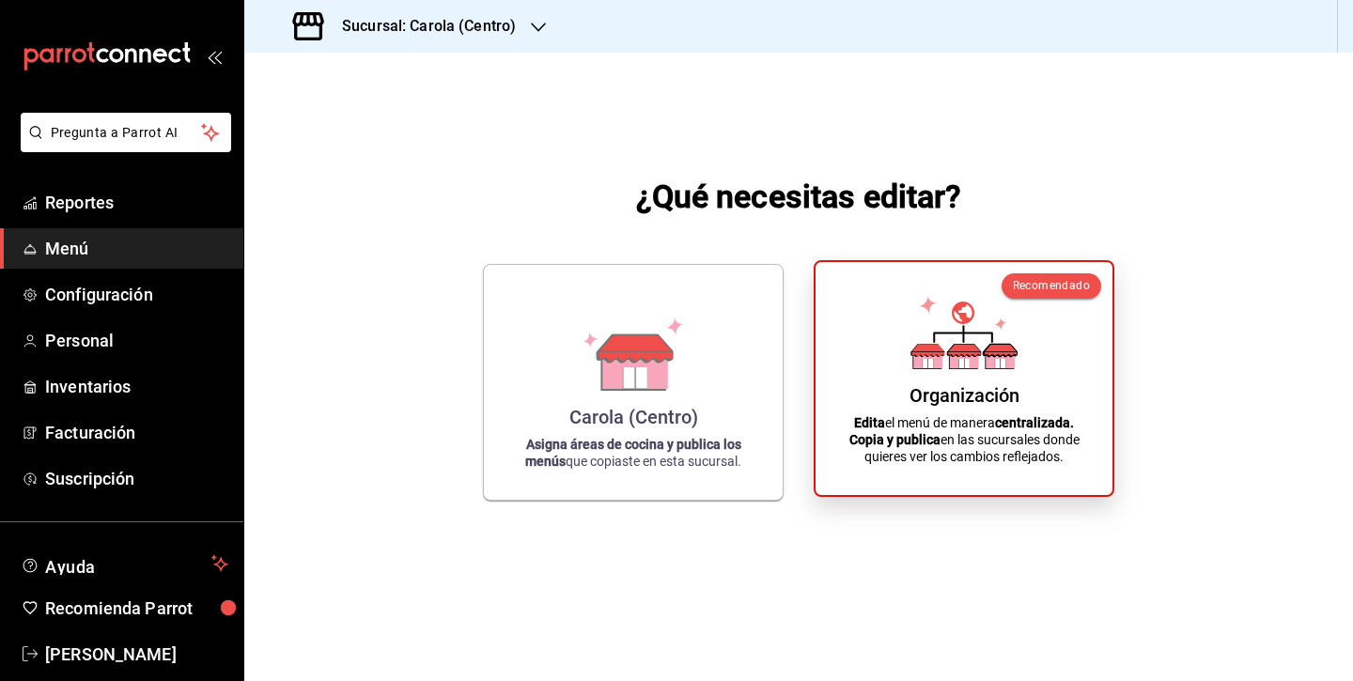
click at [895, 400] on div "Organización Edita el menú de manera centralizada. Copia y publica en las sucur…" at bounding box center [964, 378] width 252 height 203
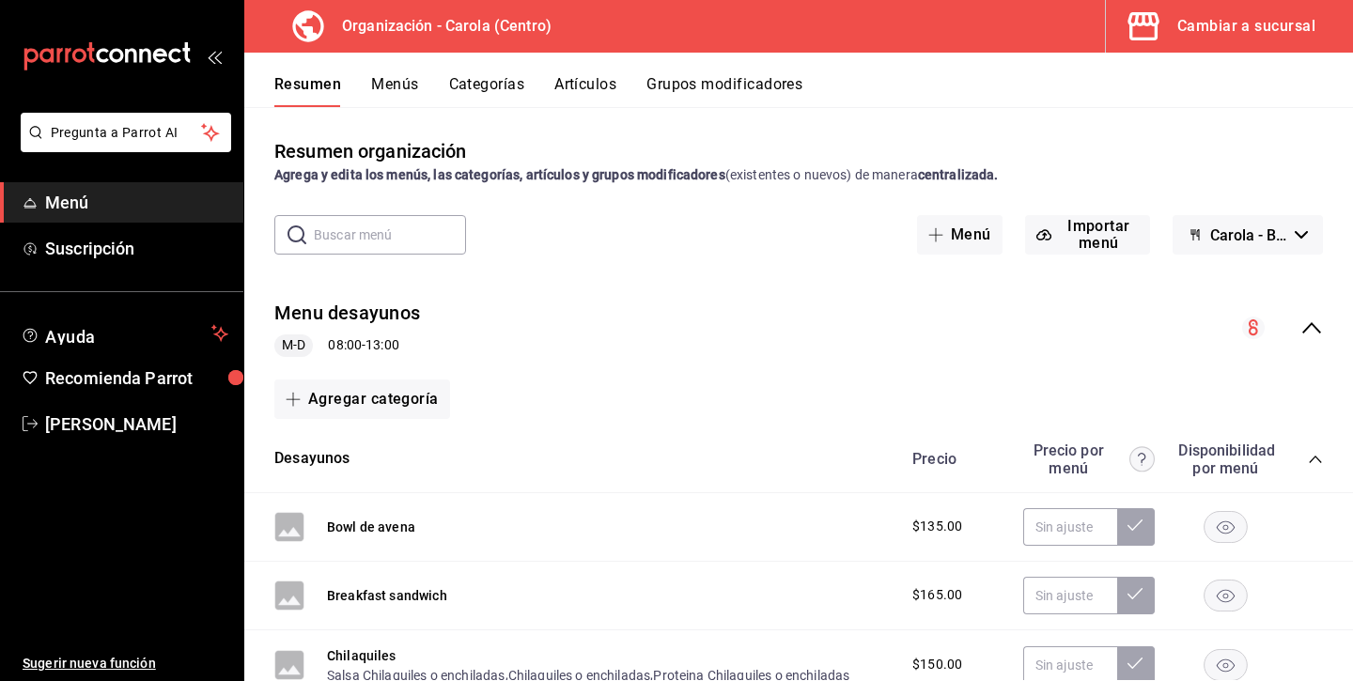
click at [1229, 241] on span "Carola - Borrador" at bounding box center [1248, 235] width 77 height 18
click at [1229, 241] on div at bounding box center [676, 340] width 1353 height 681
click at [1316, 321] on icon "collapse-menu-row" at bounding box center [1311, 328] width 23 height 23
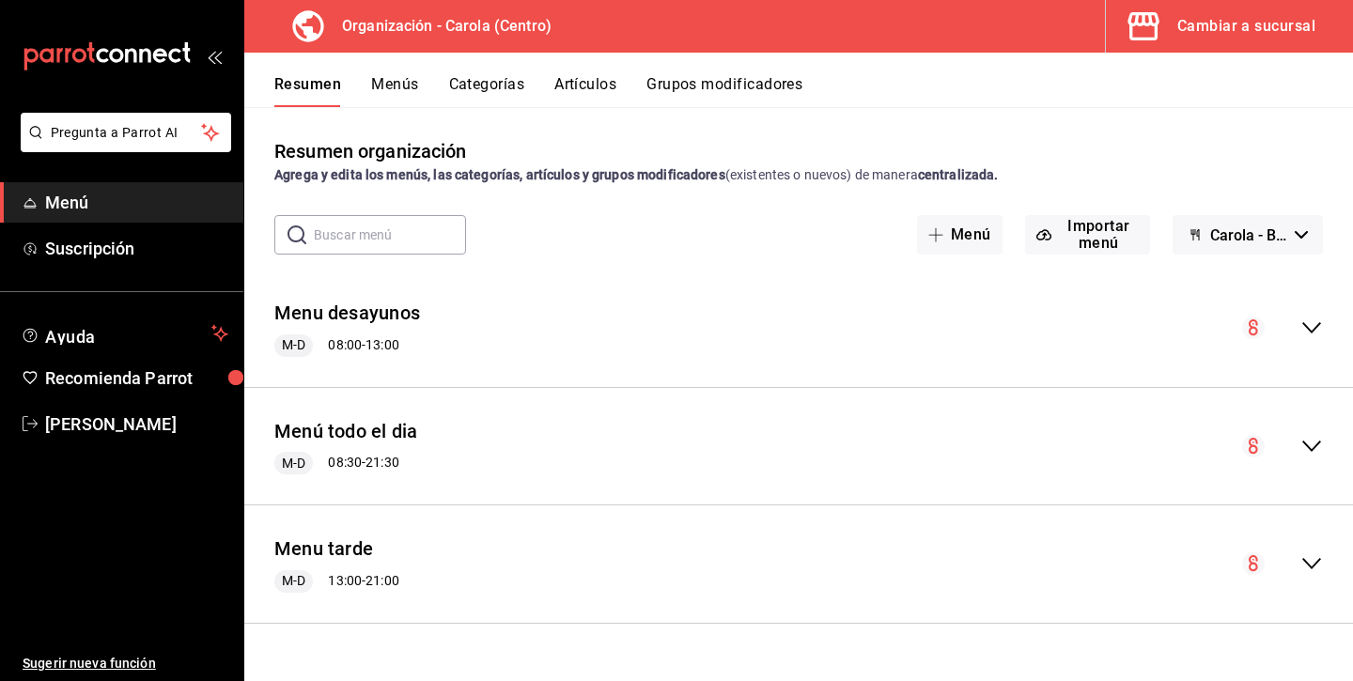
click at [1264, 322] on icon "collapse-menu-row" at bounding box center [1253, 328] width 23 height 23
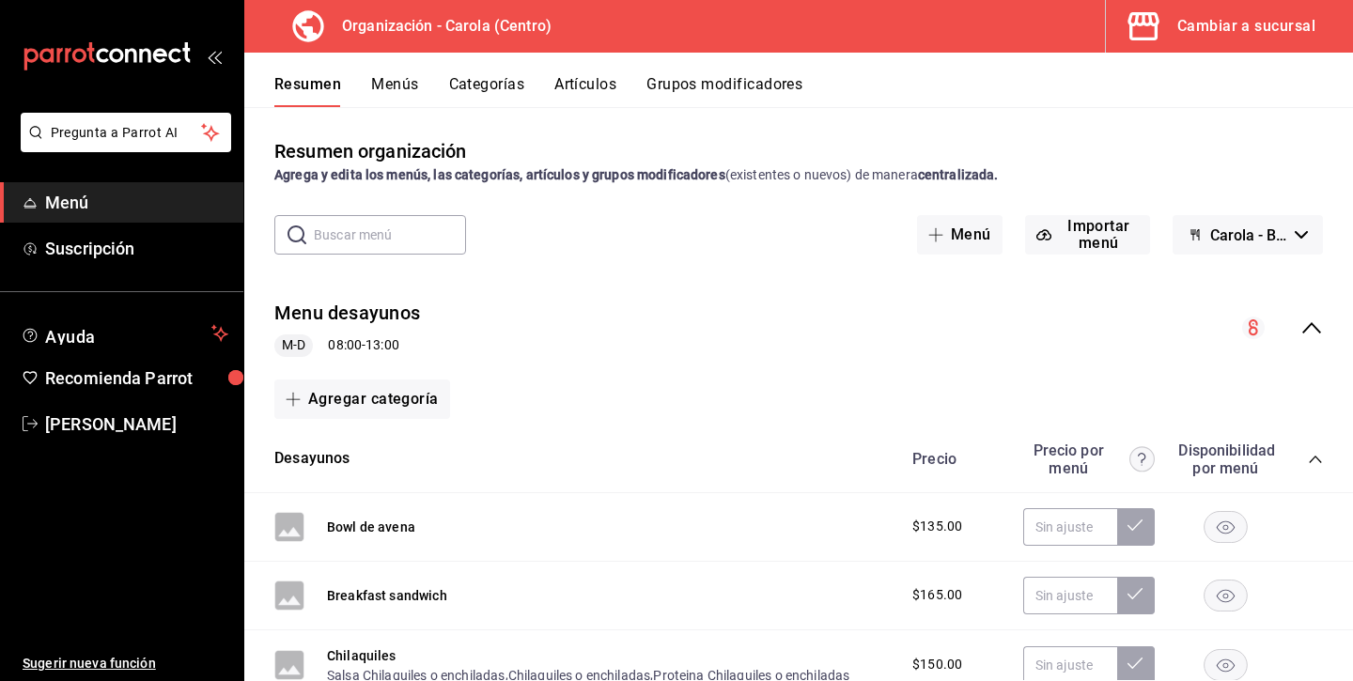
click at [1315, 331] on icon "collapse-menu-row" at bounding box center [1311, 328] width 23 height 23
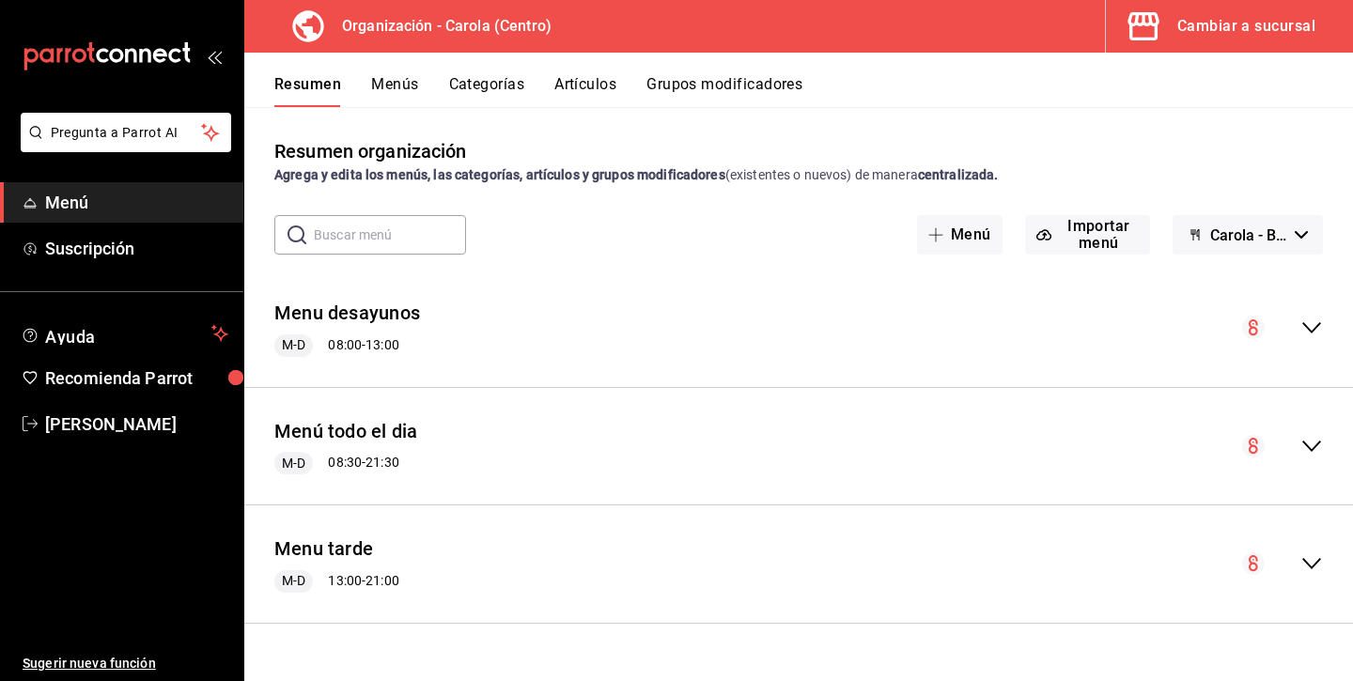
click at [398, 74] on div "Resumen Menús Categorías Artículos Grupos modificadores" at bounding box center [798, 80] width 1109 height 54
click at [410, 77] on button "Menús" at bounding box center [394, 91] width 47 height 32
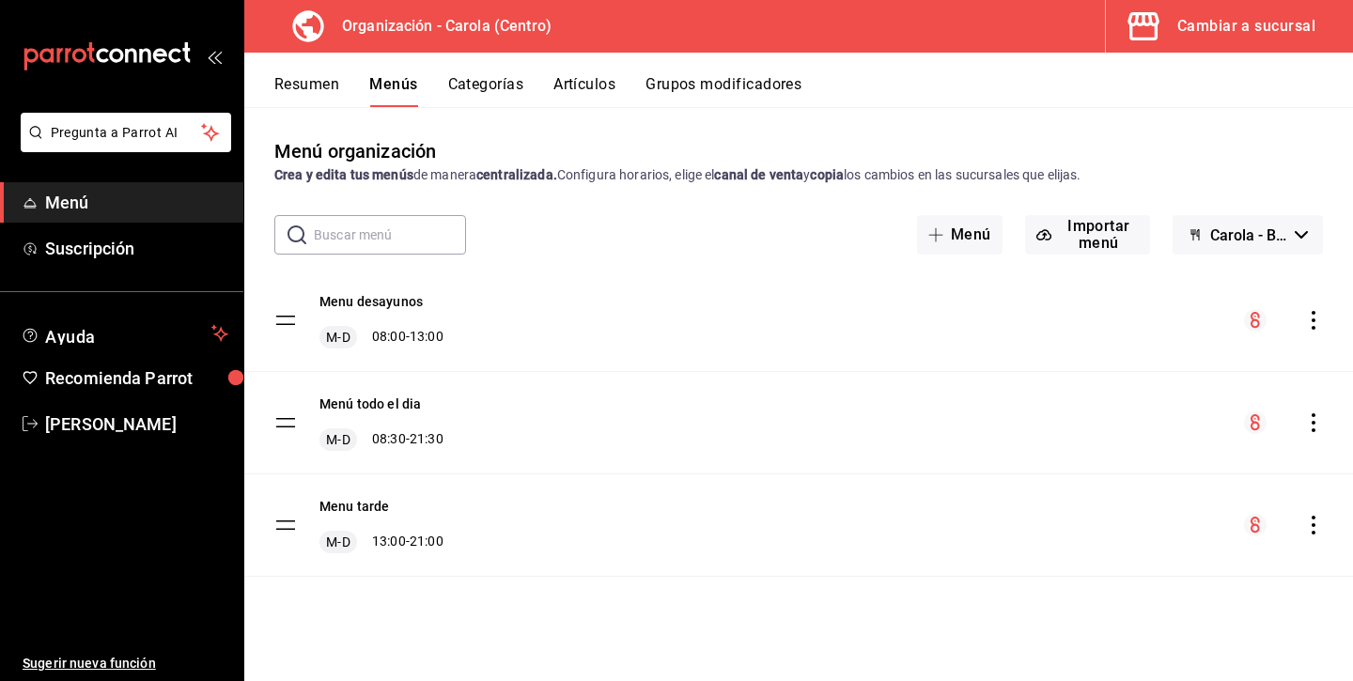
click at [1321, 321] on icon "actions" at bounding box center [1313, 320] width 19 height 19
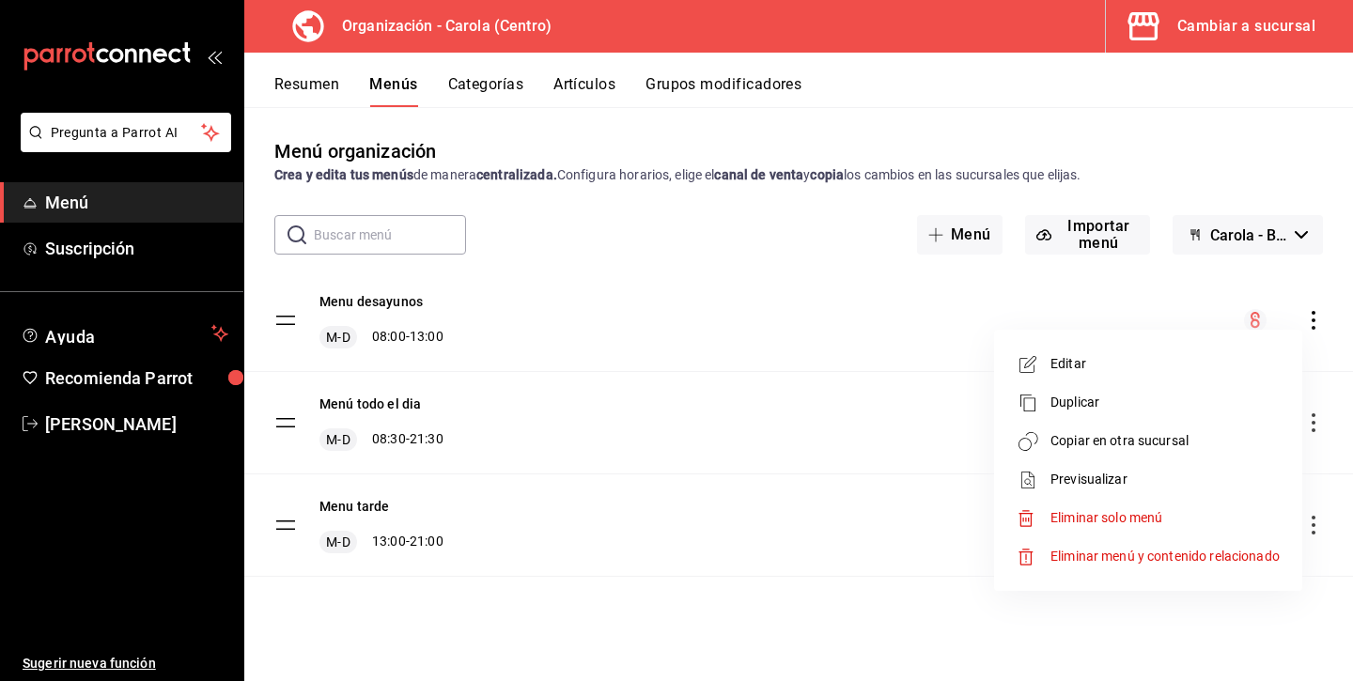
click at [1125, 443] on span "Copiar en otra sucursal" at bounding box center [1164, 441] width 229 height 20
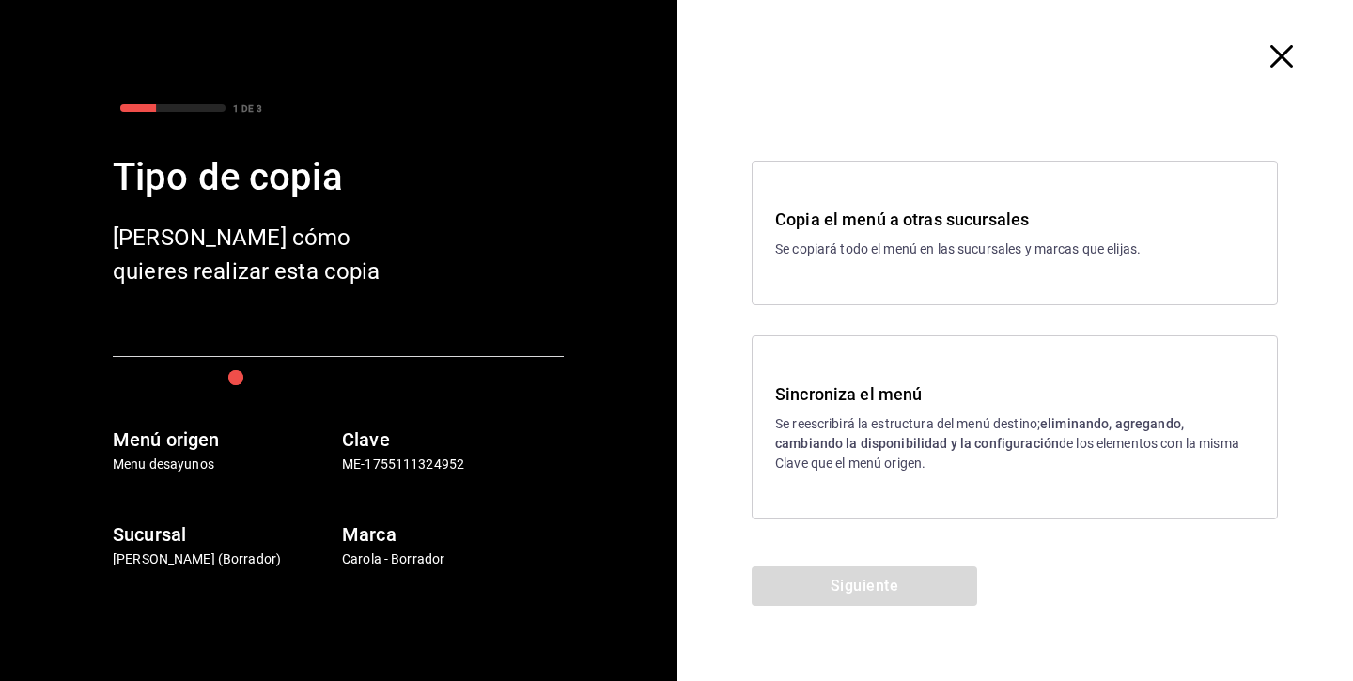
click at [976, 429] on p "Se reescribirá la estructura del menú destino; eliminando, agregando, cambiando…" at bounding box center [1014, 443] width 479 height 59
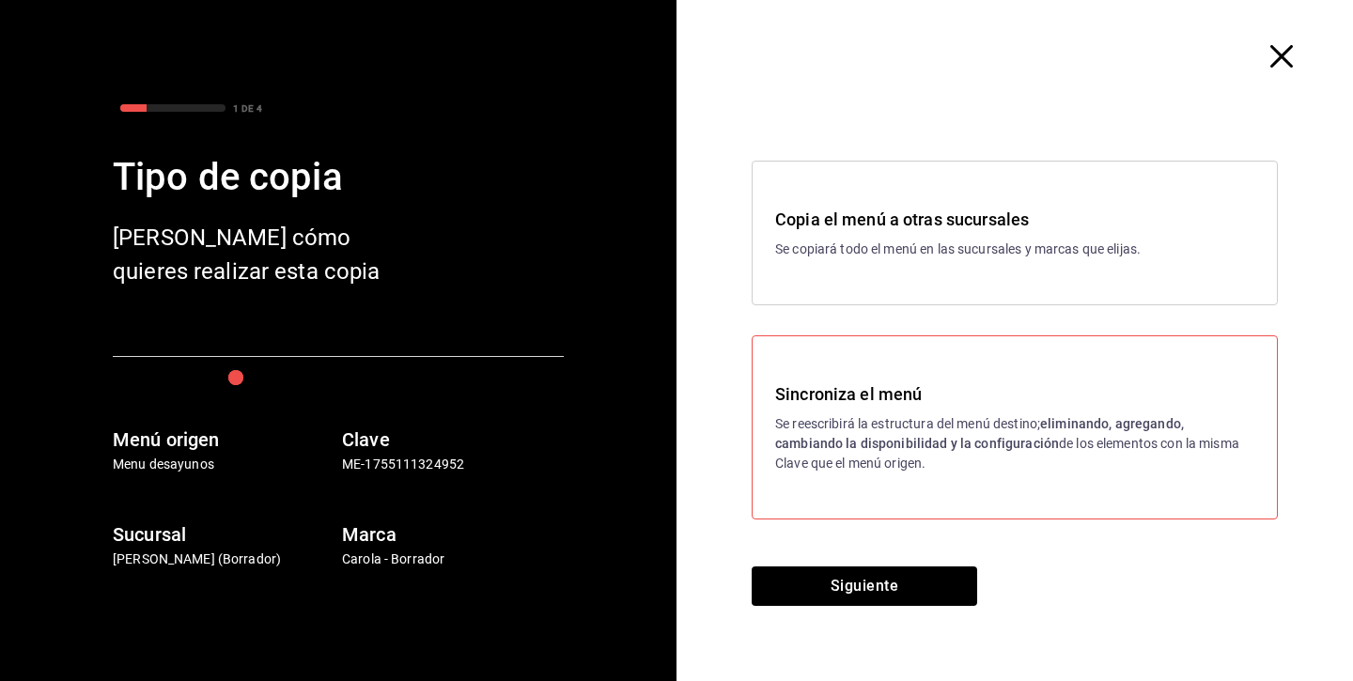
click at [942, 400] on h3 "Sincroniza el menú" at bounding box center [1014, 393] width 479 height 25
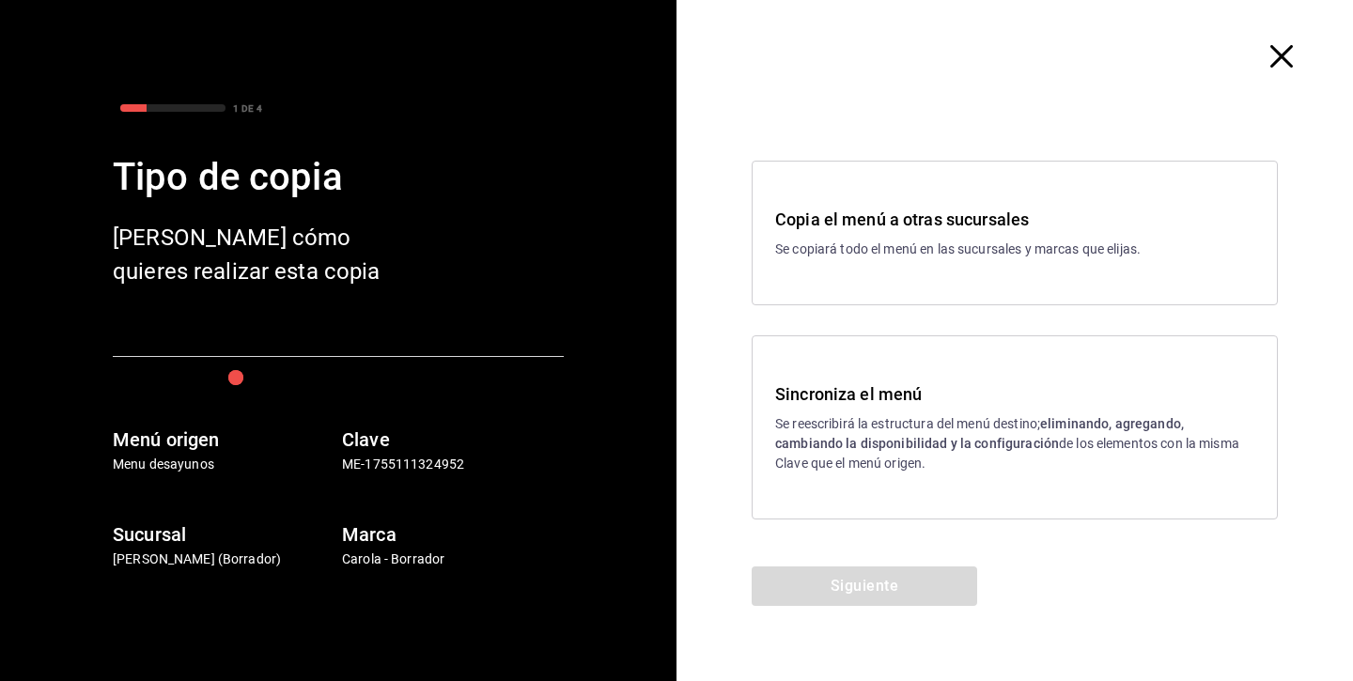
click at [901, 473] on div "Sincroniza el menú Se reescribirá la estructura del menú destino; eliminando, a…" at bounding box center [1015, 427] width 526 height 184
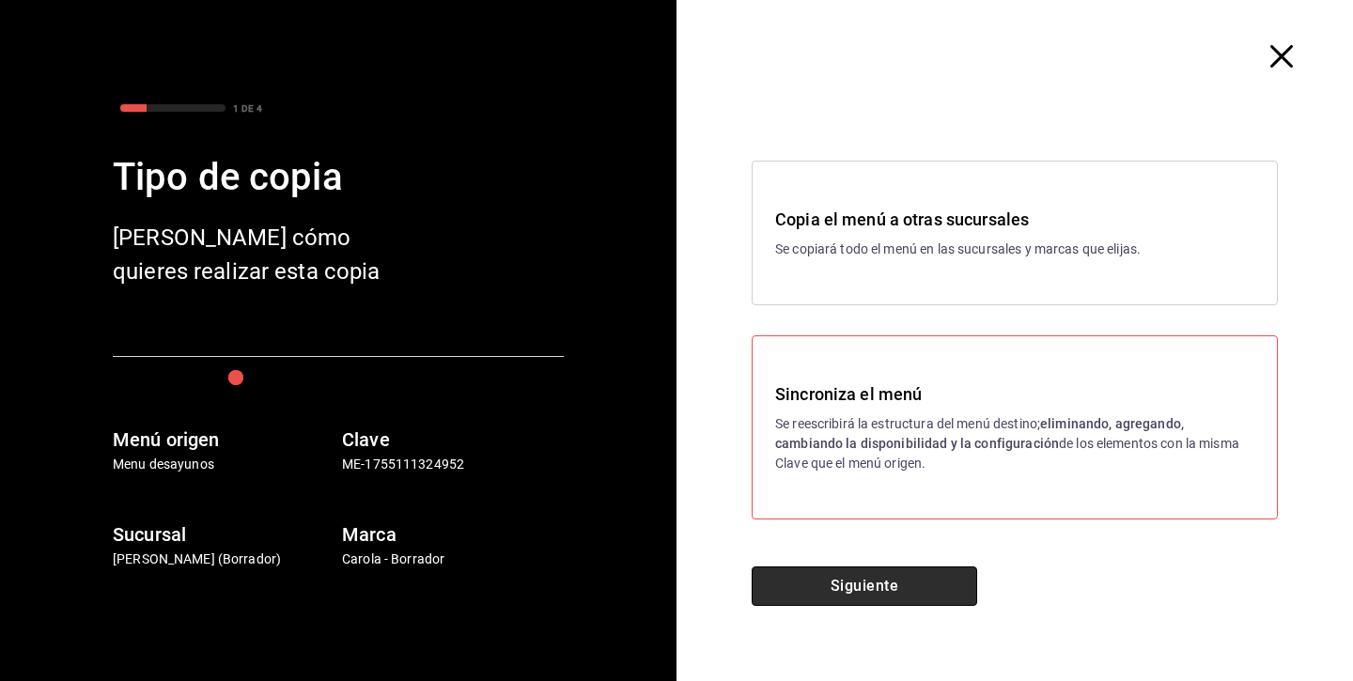
click at [881, 580] on button "Siguiente" at bounding box center [864, 585] width 225 height 39
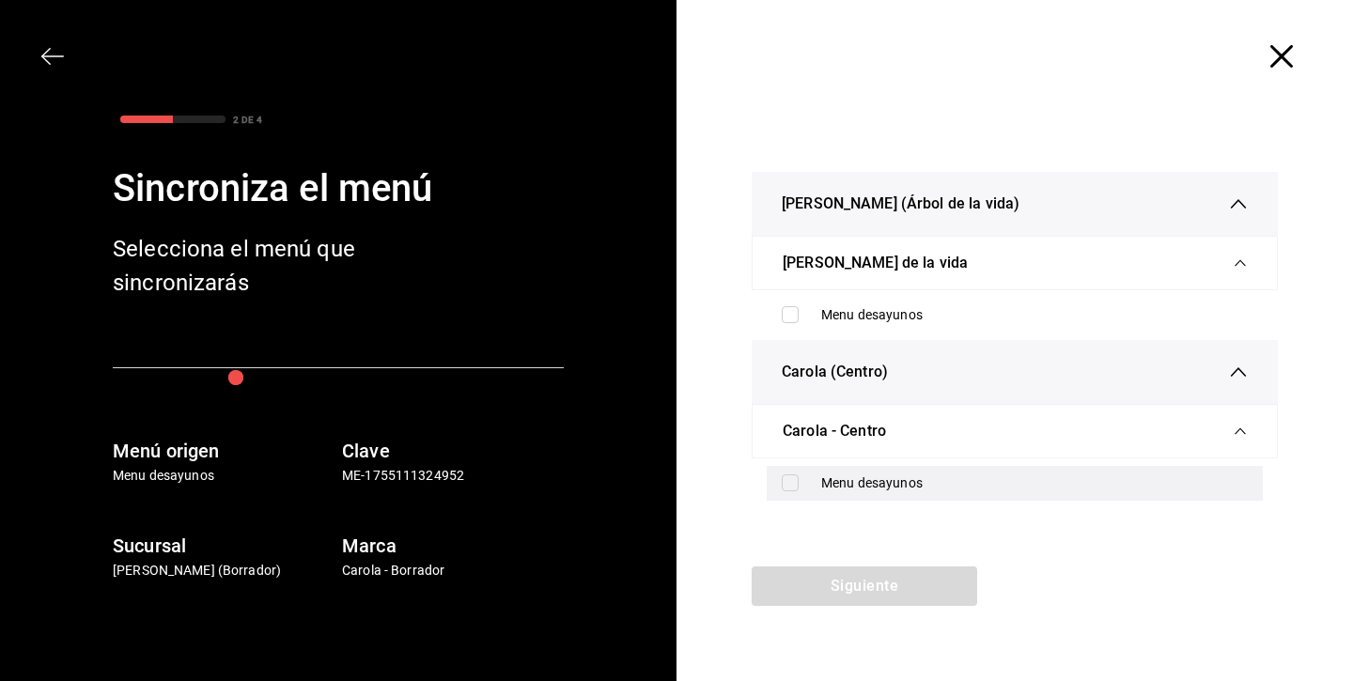
click at [799, 475] on label at bounding box center [794, 482] width 24 height 17
click at [799, 475] on input "checkbox" at bounding box center [790, 482] width 17 height 17
checkbox input "false"
click at [805, 261] on span "[PERSON_NAME] de la vida" at bounding box center [875, 263] width 185 height 23
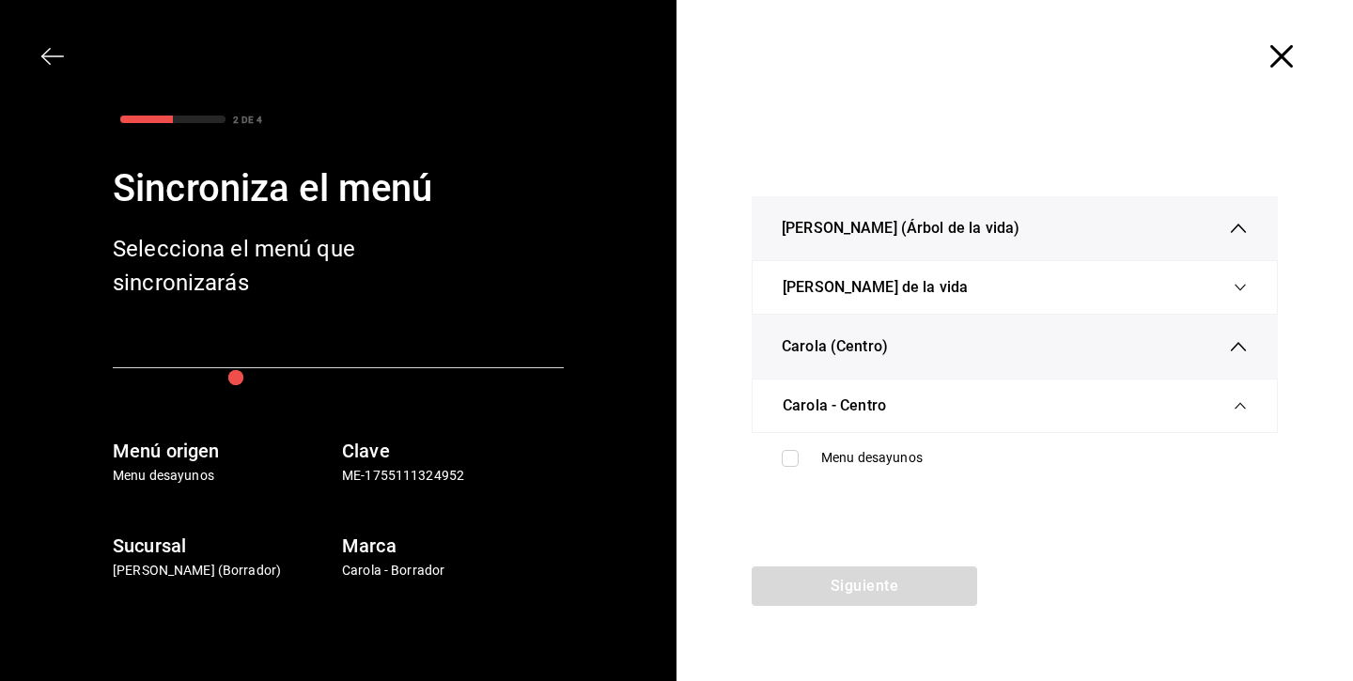
click at [808, 291] on span "[PERSON_NAME] de la vida" at bounding box center [875, 287] width 185 height 23
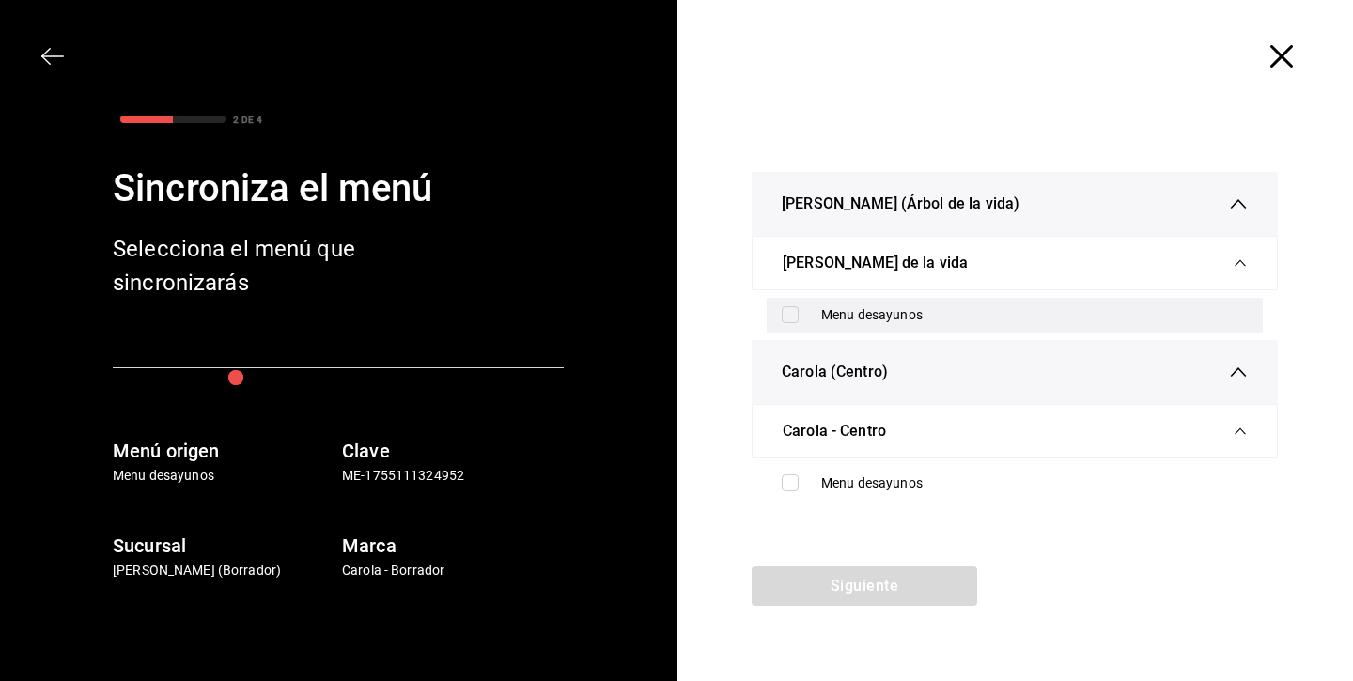
click at [785, 318] on input "checkbox" at bounding box center [790, 314] width 17 height 17
checkbox input "true"
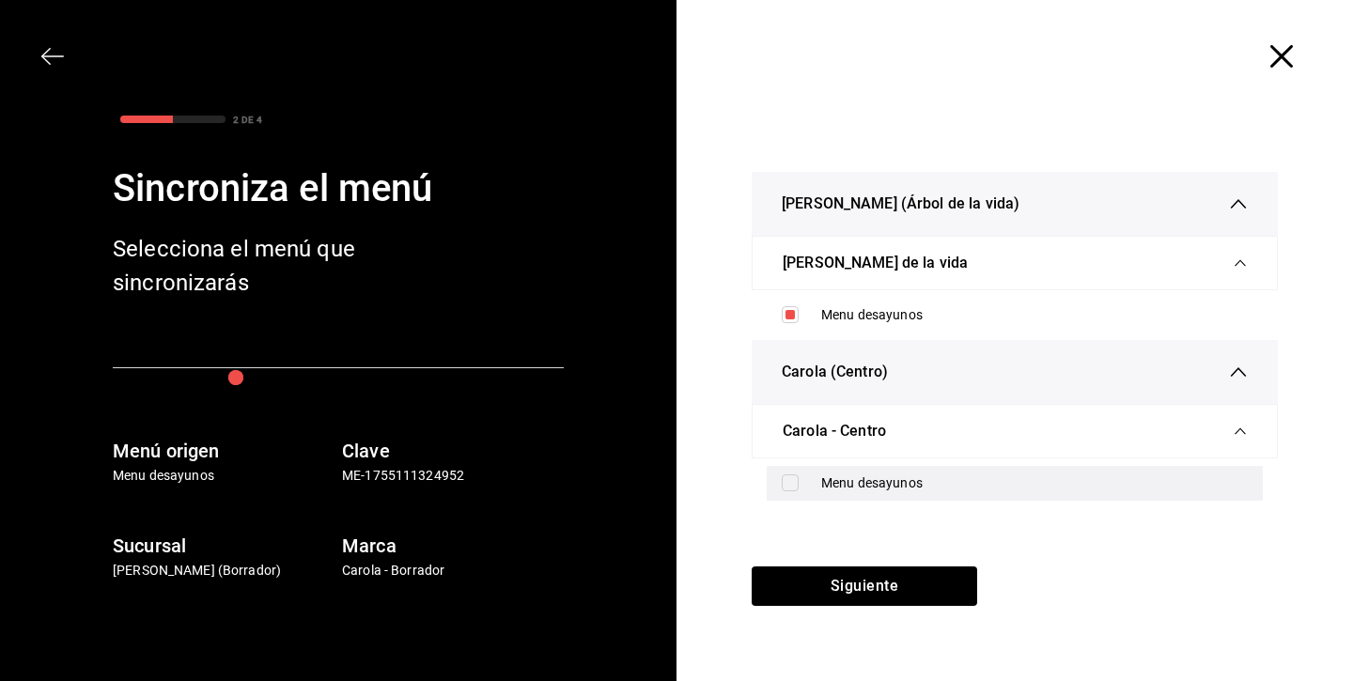
click at [789, 487] on input "checkbox" at bounding box center [790, 482] width 17 height 17
checkbox input "true"
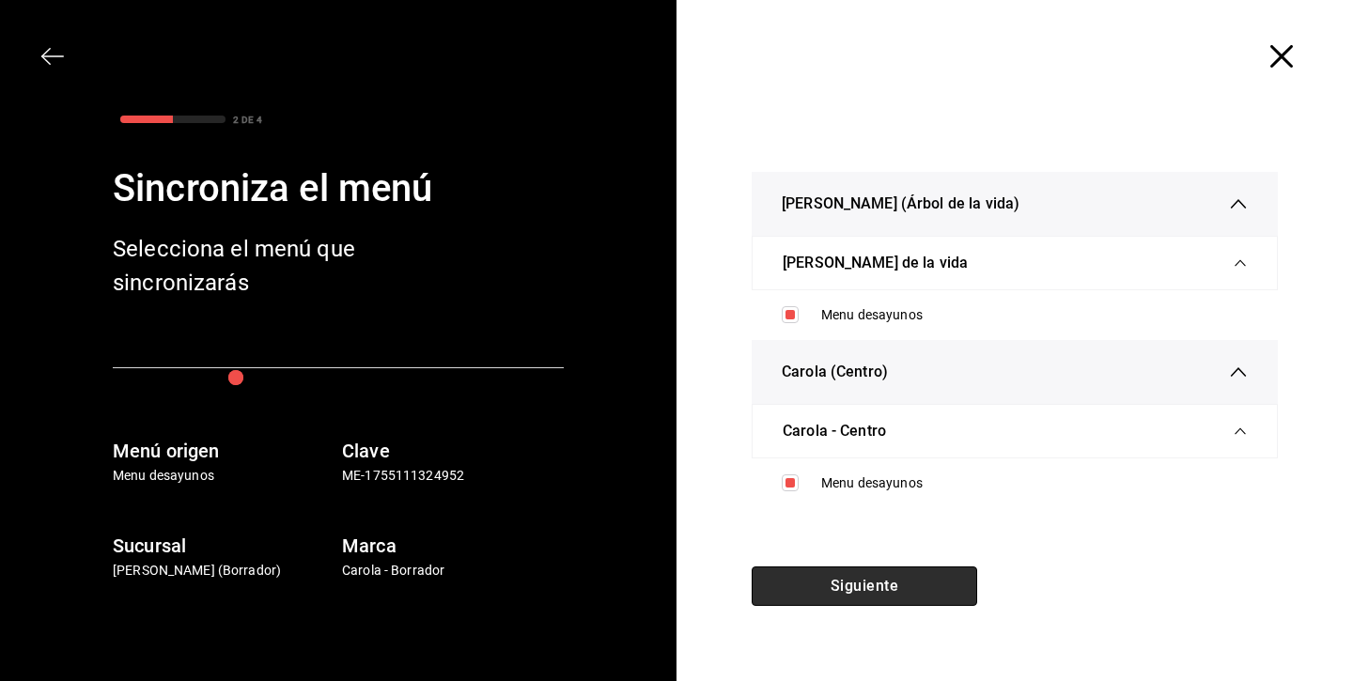
click at [814, 586] on button "Siguiente" at bounding box center [864, 585] width 225 height 39
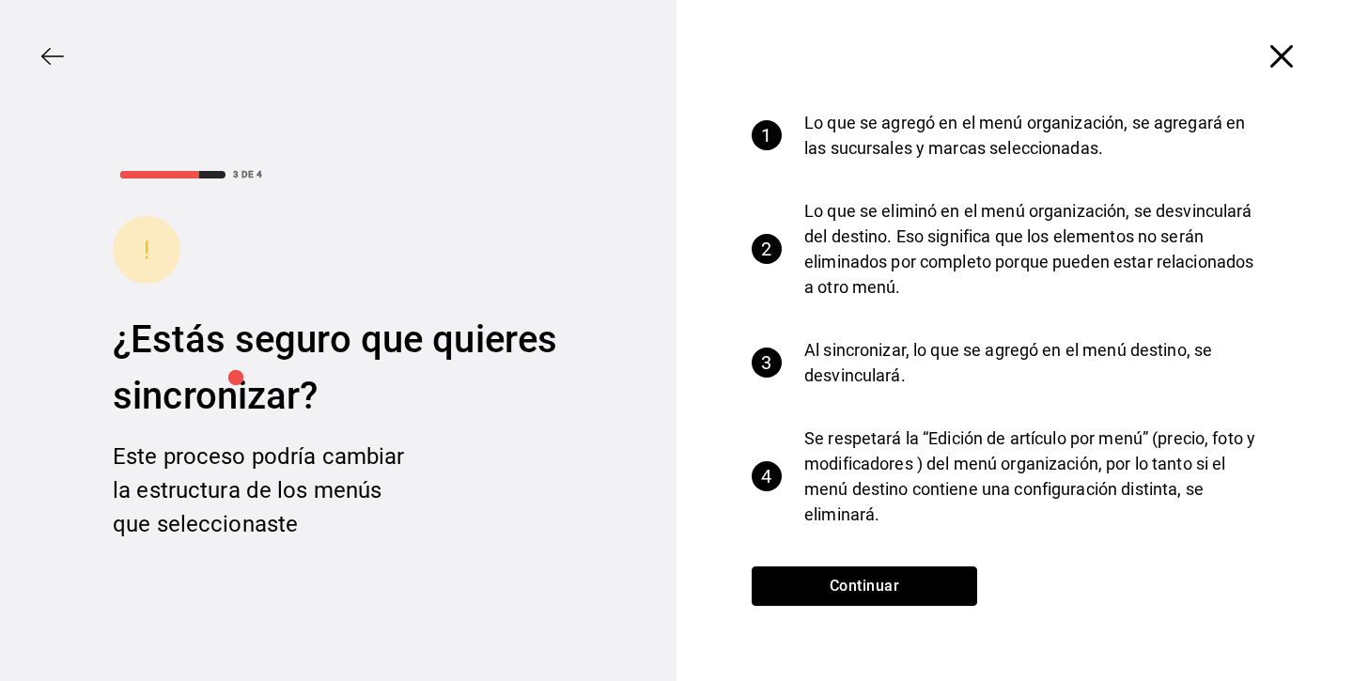
scroll to position [42, 0]
click at [902, 578] on button "Continuar" at bounding box center [864, 585] width 225 height 39
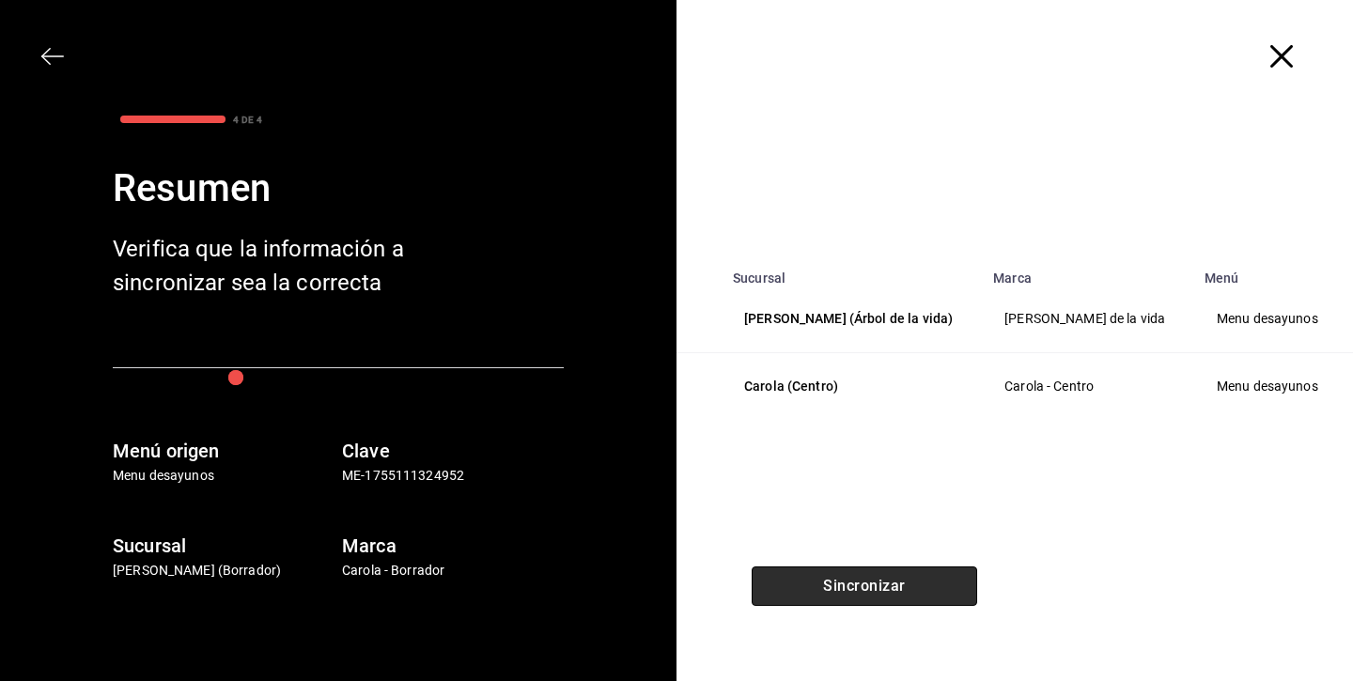
click at [903, 585] on button "Sincronizar" at bounding box center [864, 585] width 225 height 39
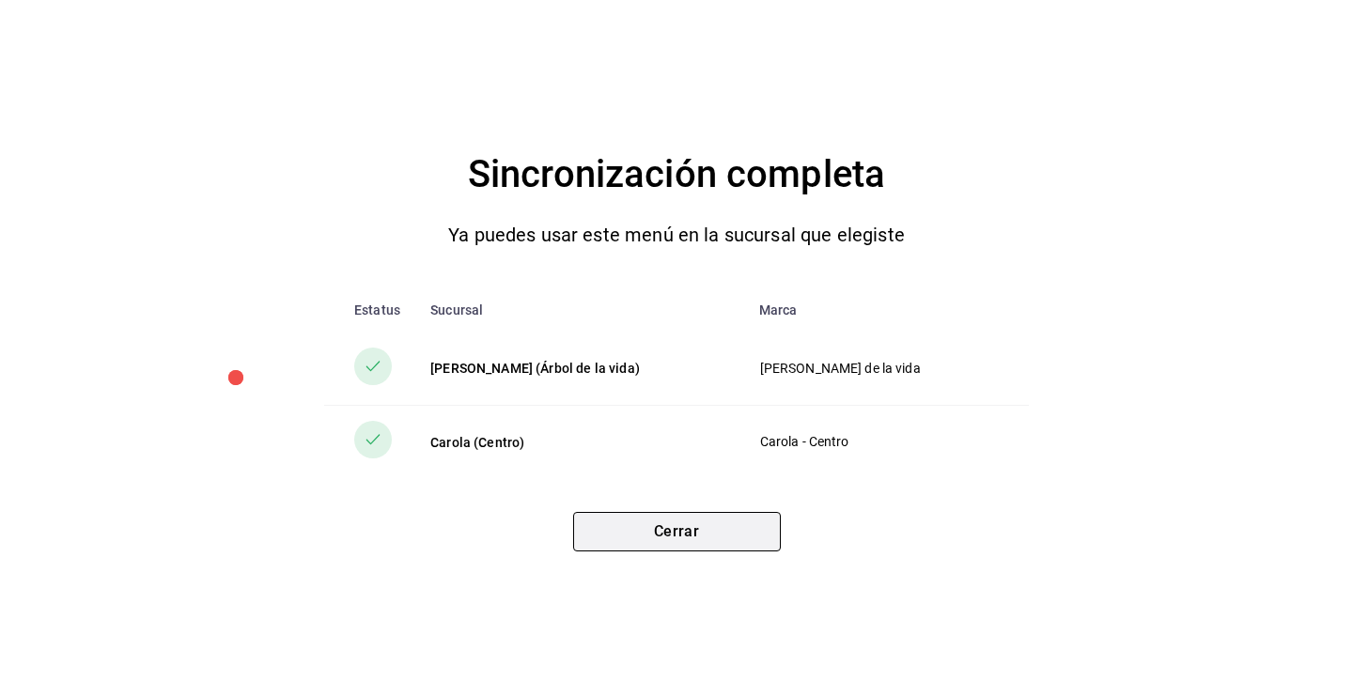
click at [726, 528] on button "Cerrar" at bounding box center [677, 531] width 208 height 39
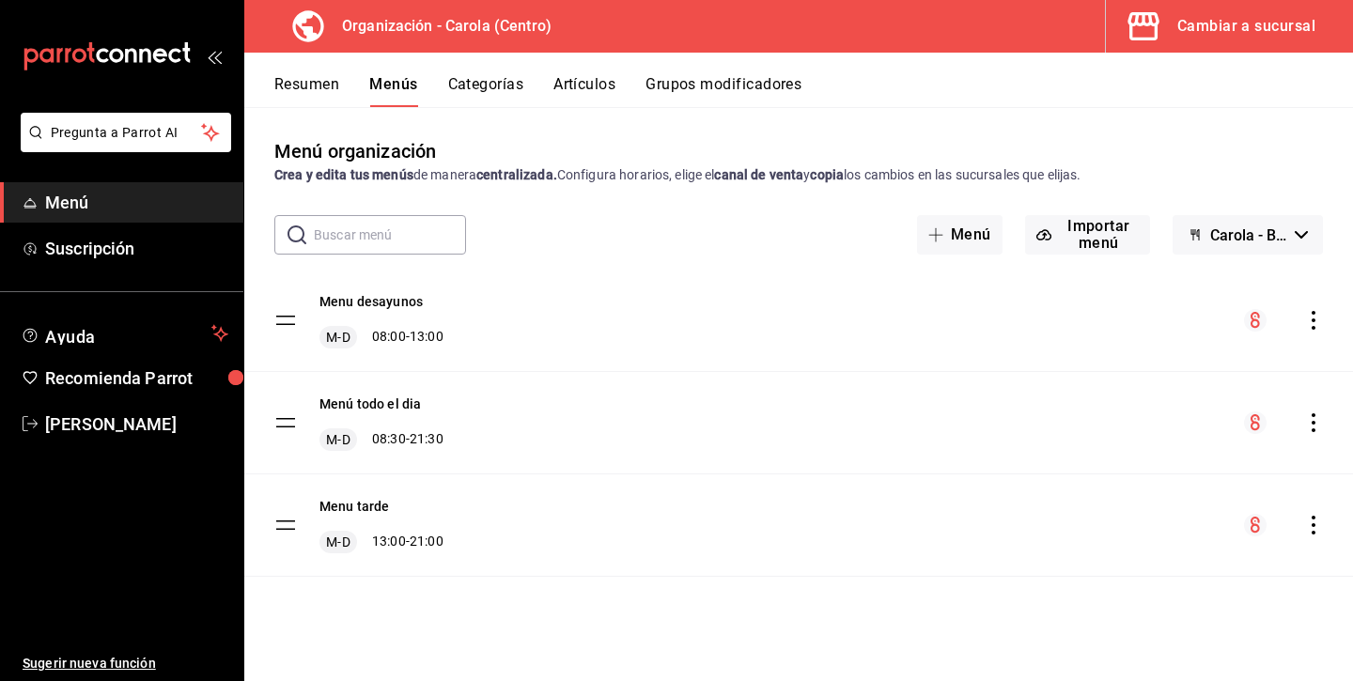
click at [1317, 315] on icon "actions" at bounding box center [1313, 320] width 19 height 19
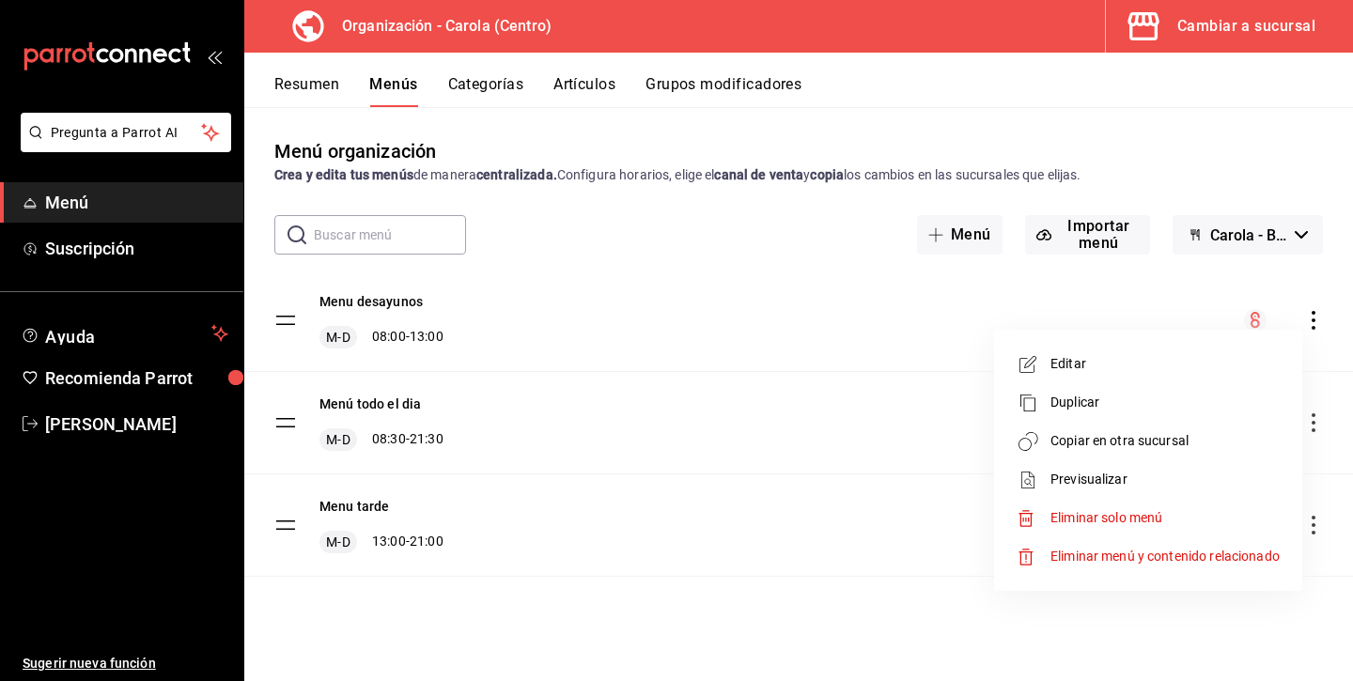
click at [1145, 442] on span "Copiar en otra sucursal" at bounding box center [1164, 441] width 229 height 20
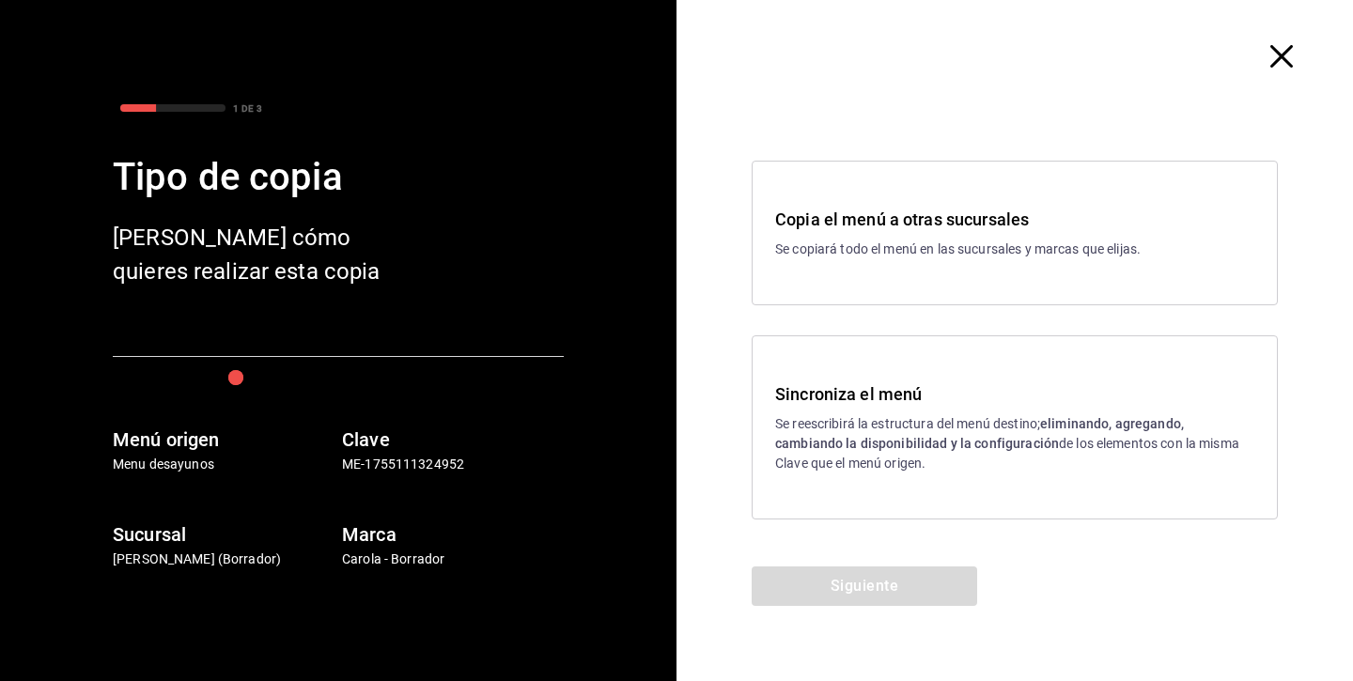
click at [1275, 58] on icon "button" at bounding box center [1281, 56] width 23 height 23
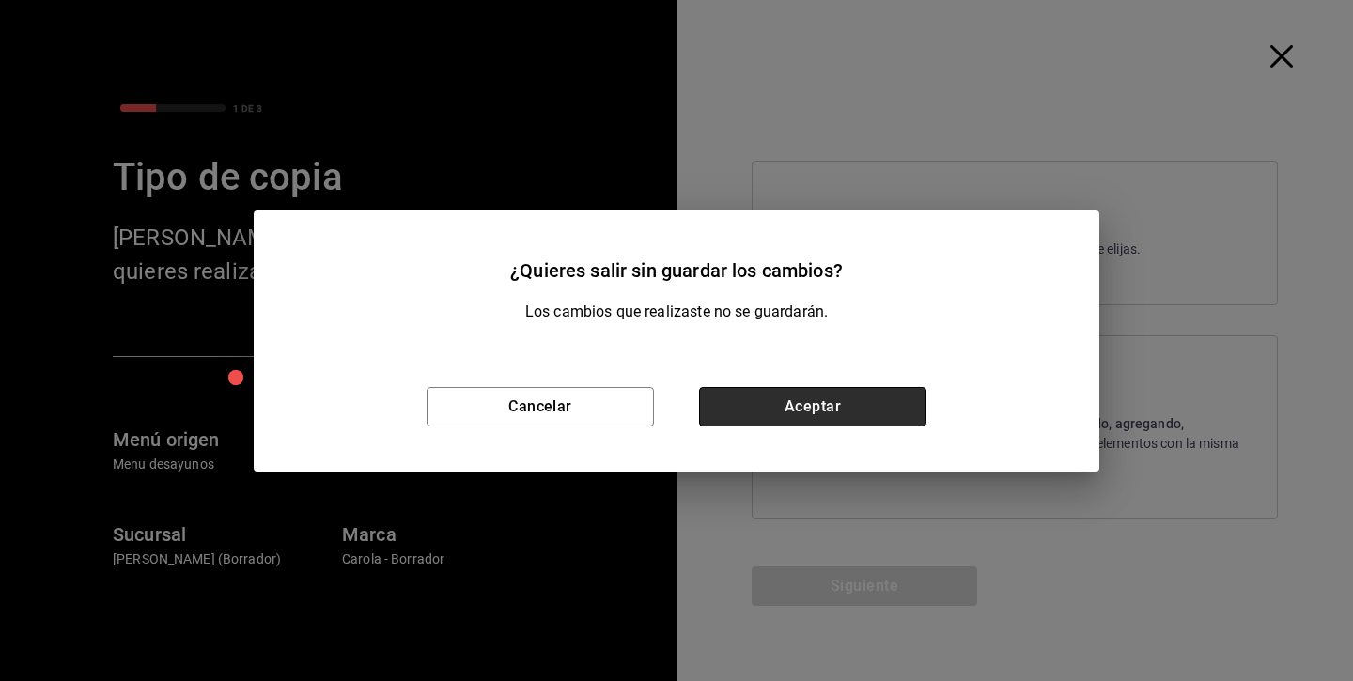
click at [864, 400] on button "Aceptar" at bounding box center [812, 406] width 227 height 39
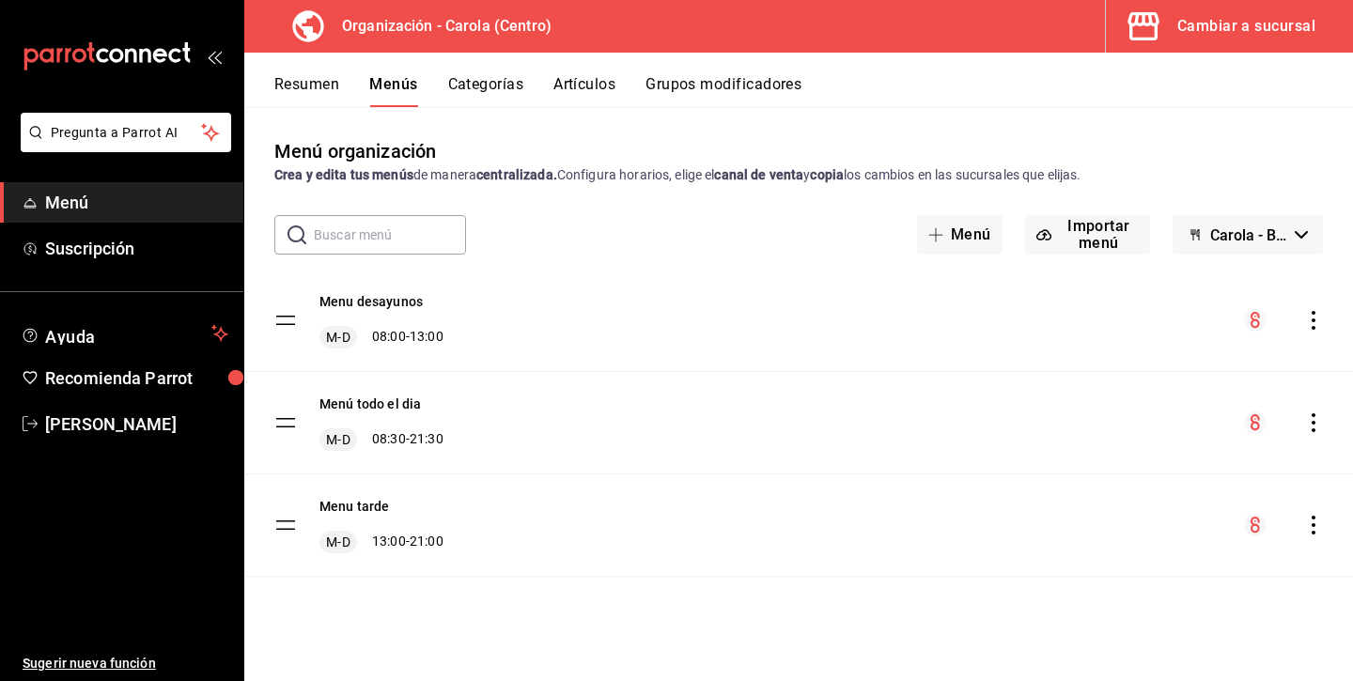
click at [1312, 413] on icon "actions" at bounding box center [1313, 422] width 19 height 19
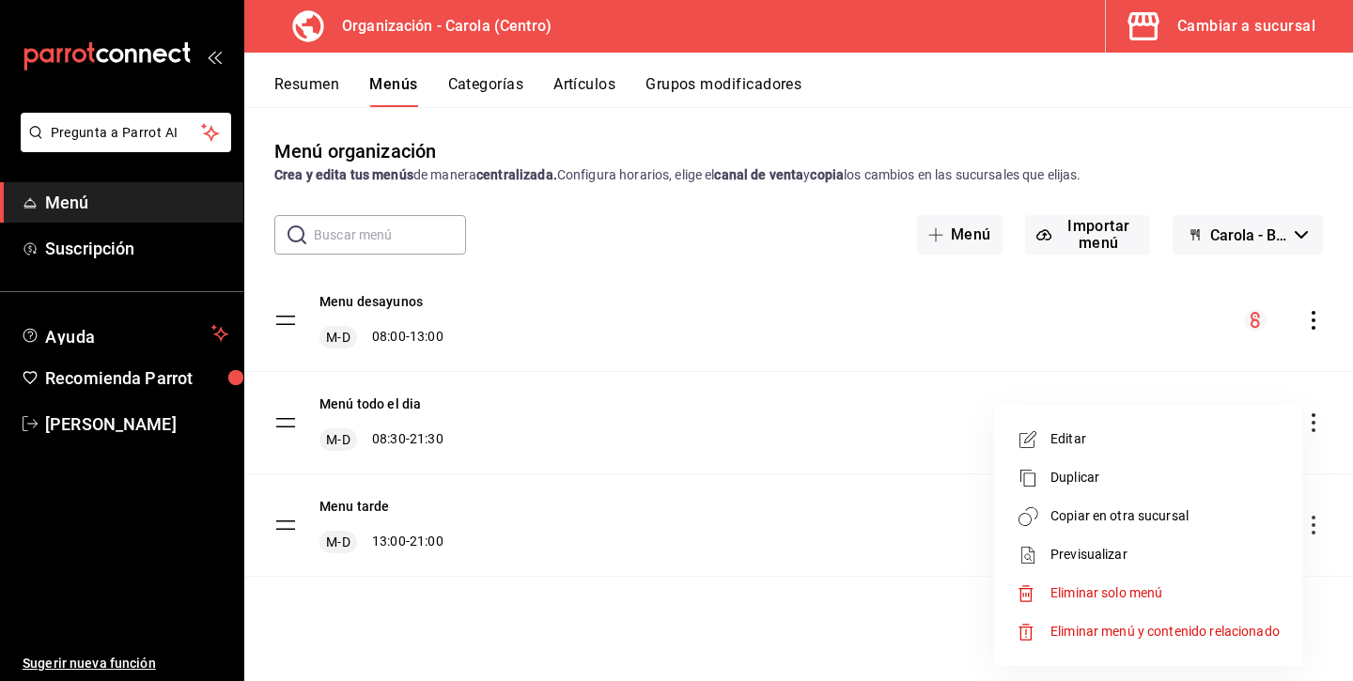
click at [1189, 507] on span "Copiar en otra sucursal" at bounding box center [1164, 516] width 229 height 20
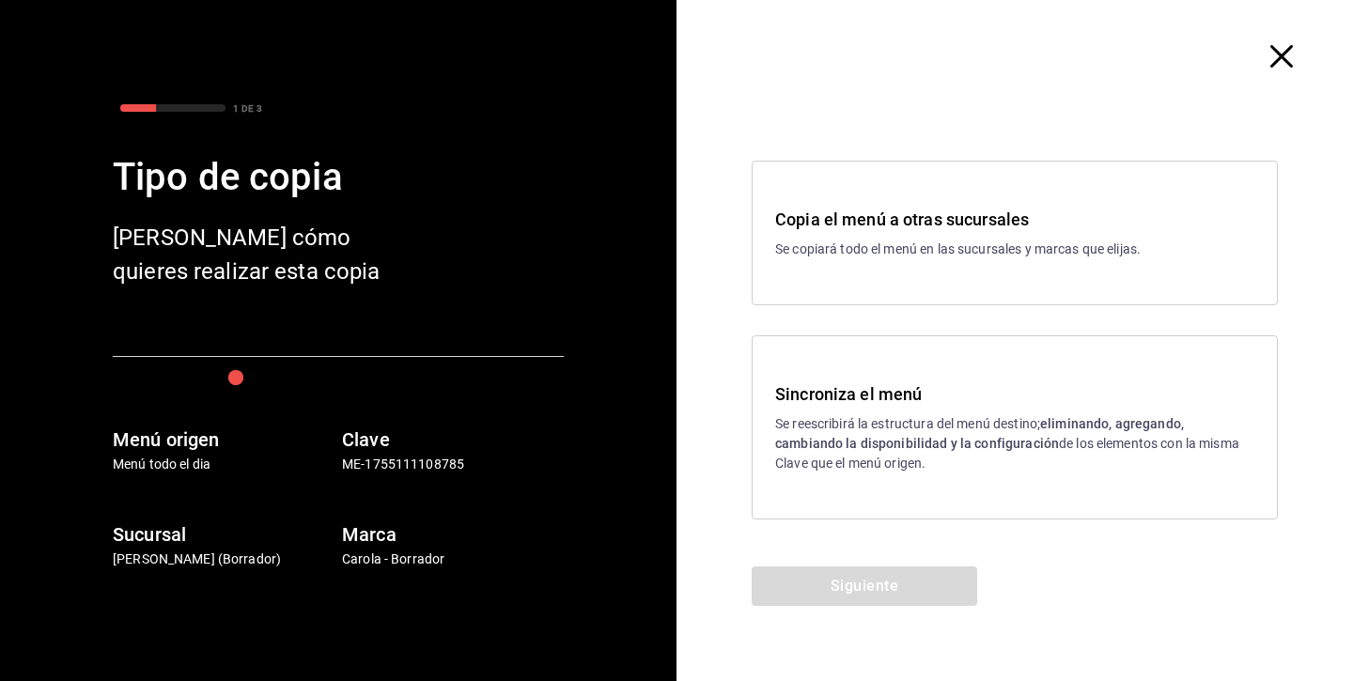
click at [884, 433] on p "Se reescribirá la estructura del menú destino; eliminando, agregando, cambiando…" at bounding box center [1014, 443] width 479 height 59
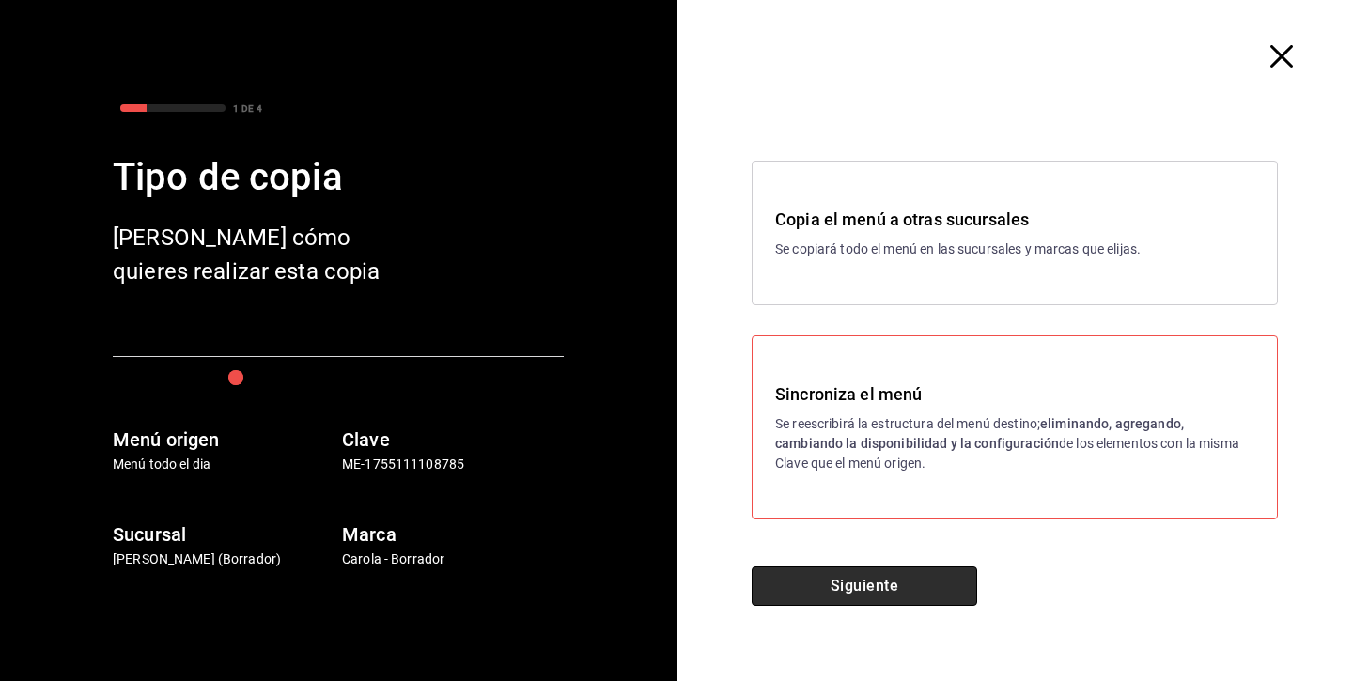
click at [848, 580] on button "Siguiente" at bounding box center [864, 585] width 225 height 39
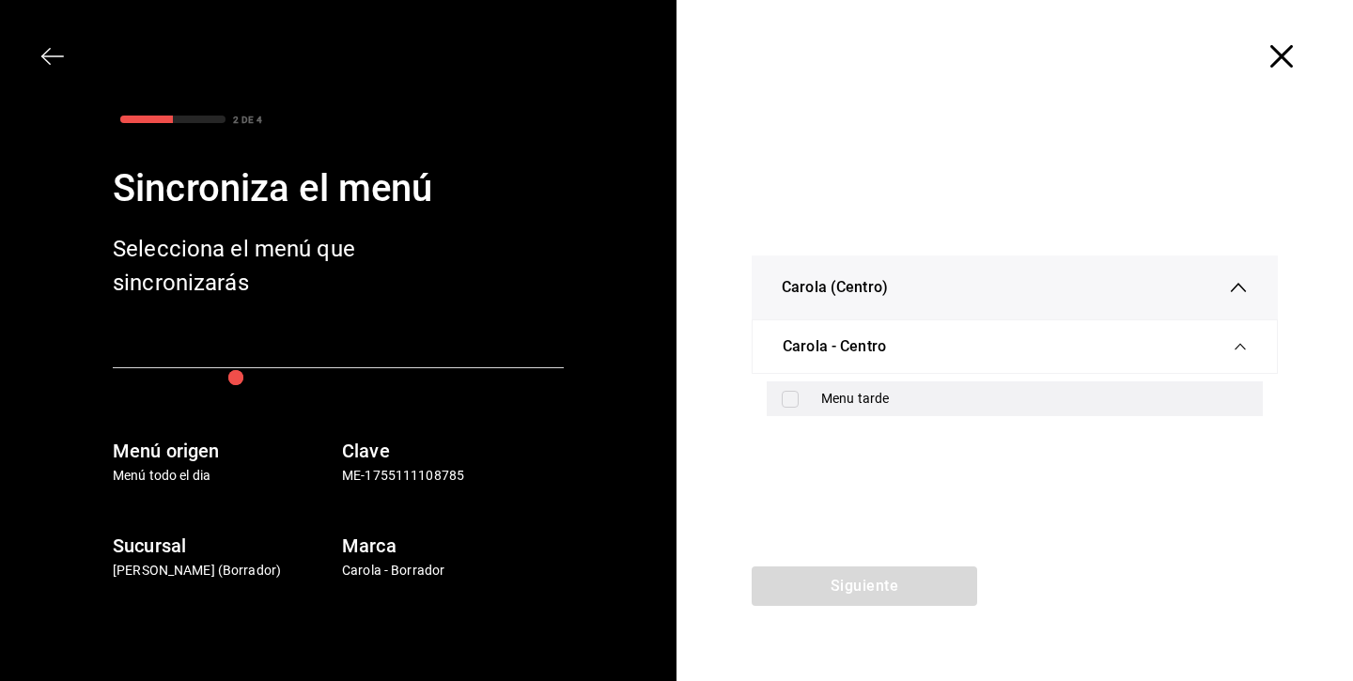
click at [787, 392] on input "checkbox" at bounding box center [790, 399] width 17 height 17
checkbox input "true"
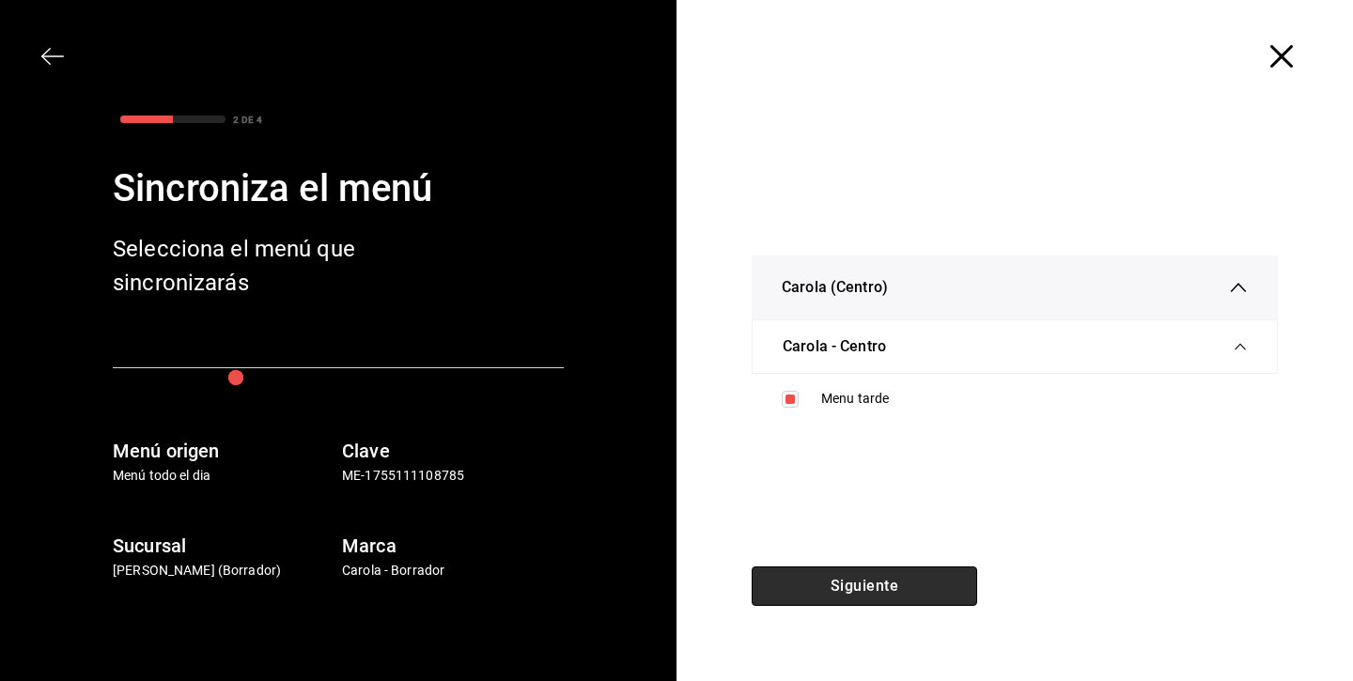
click at [823, 588] on button "Siguiente" at bounding box center [864, 585] width 225 height 39
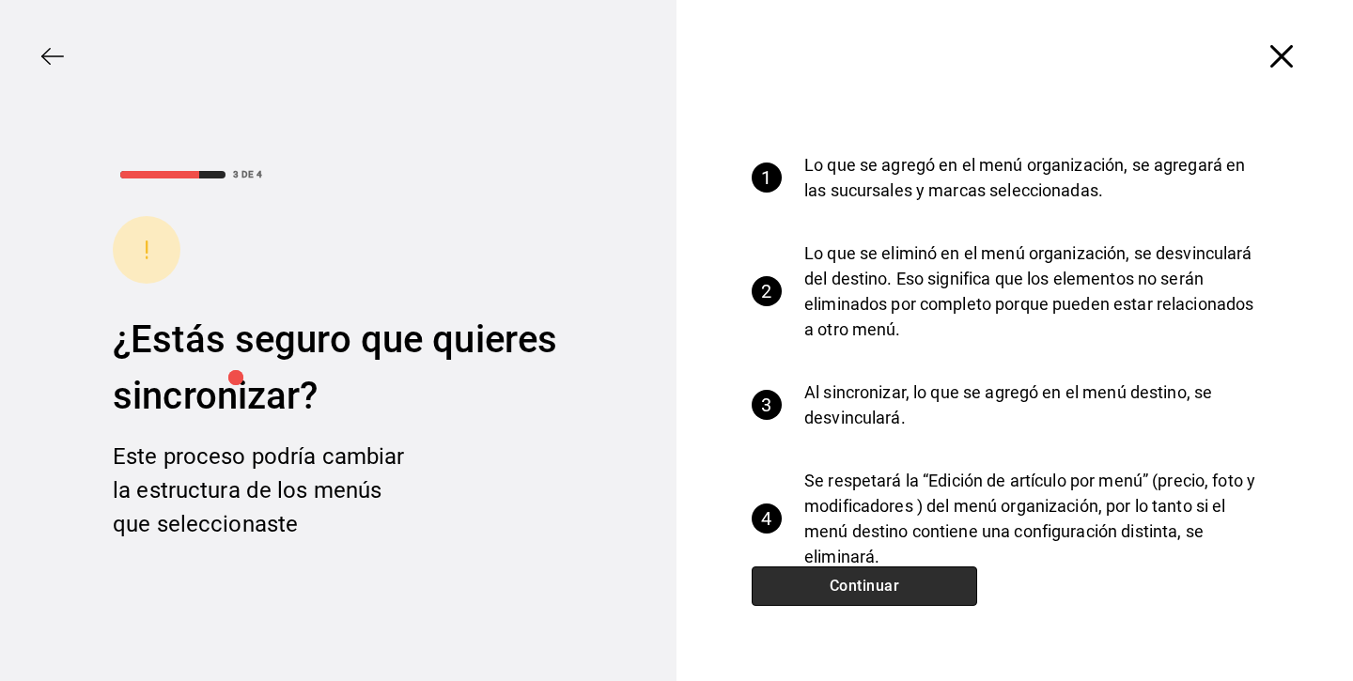
click at [823, 588] on button "Continuar" at bounding box center [864, 585] width 225 height 39
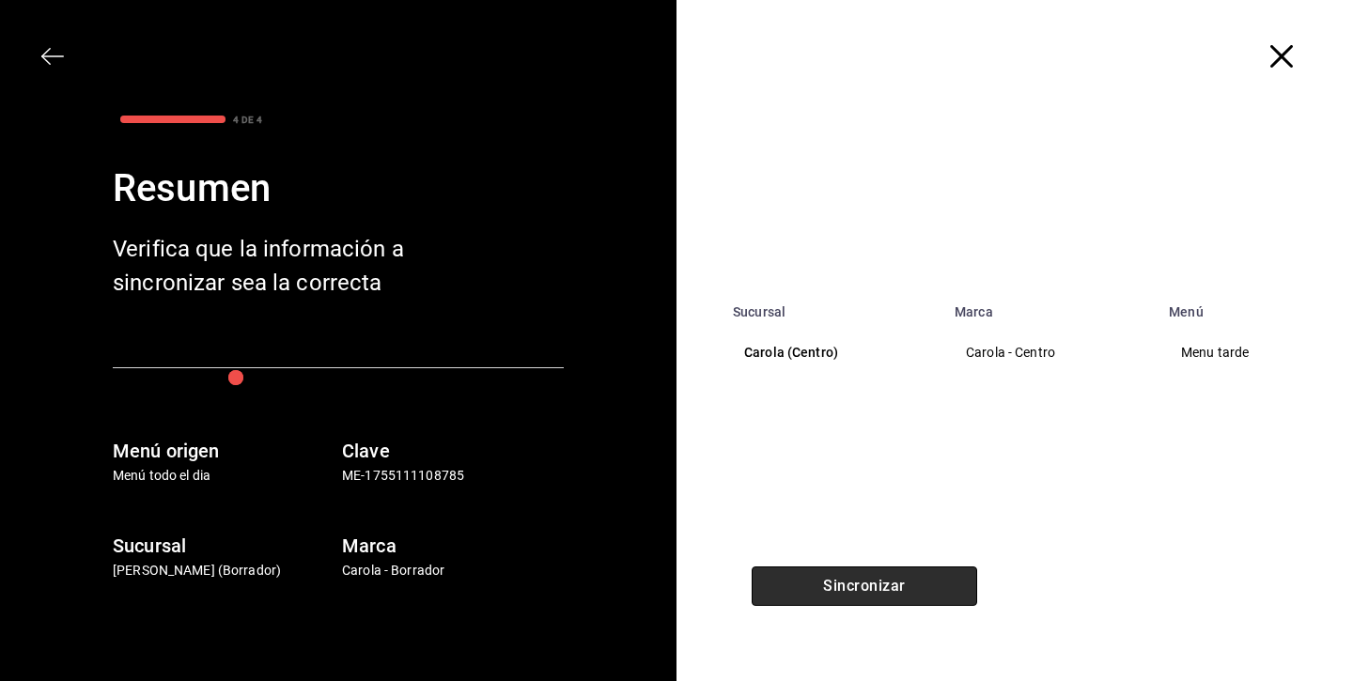
click at [823, 588] on button "Sincronizar" at bounding box center [864, 585] width 225 height 39
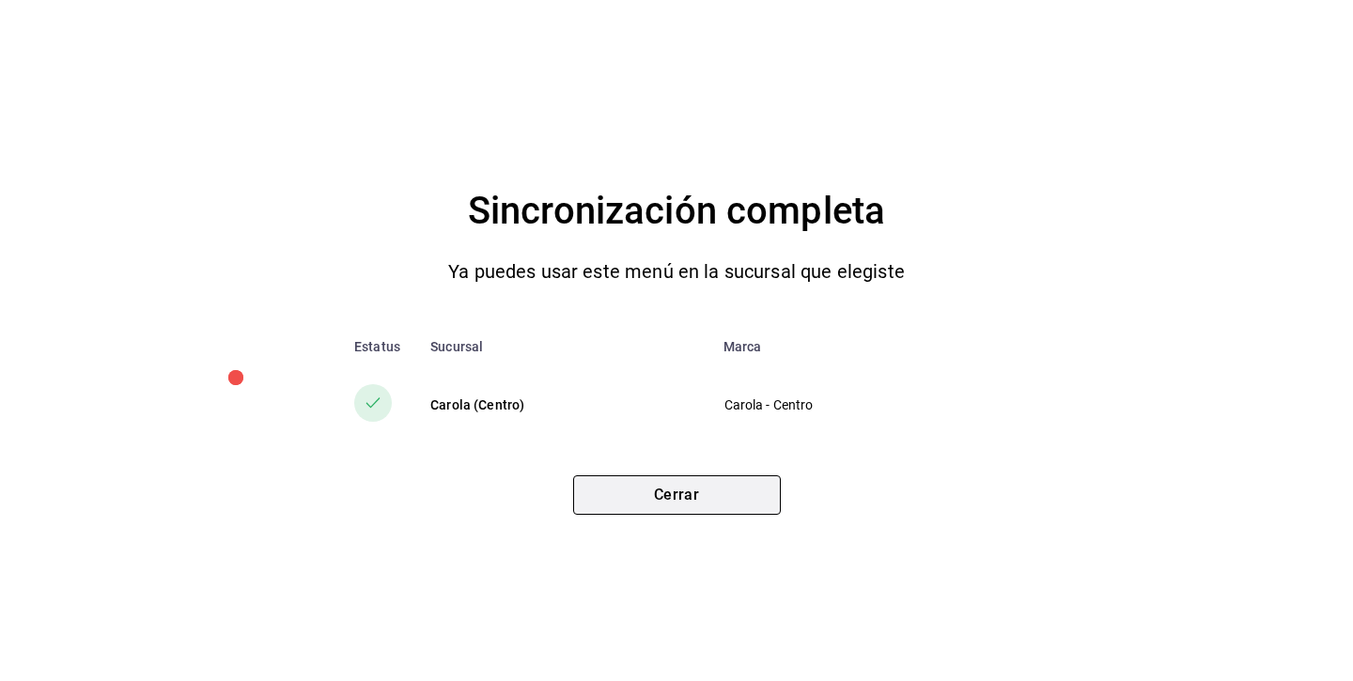
click at [736, 508] on button "Cerrar" at bounding box center [677, 494] width 208 height 39
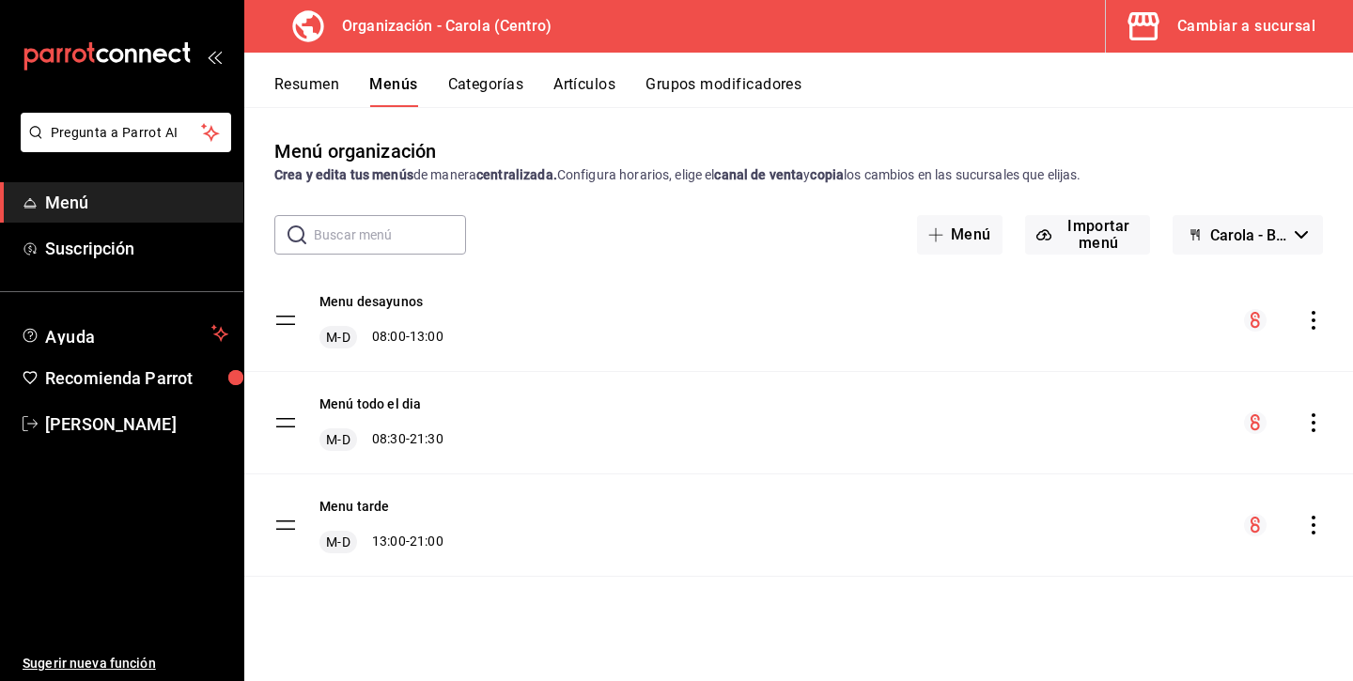
click at [1306, 522] on icon "actions" at bounding box center [1313, 525] width 19 height 19
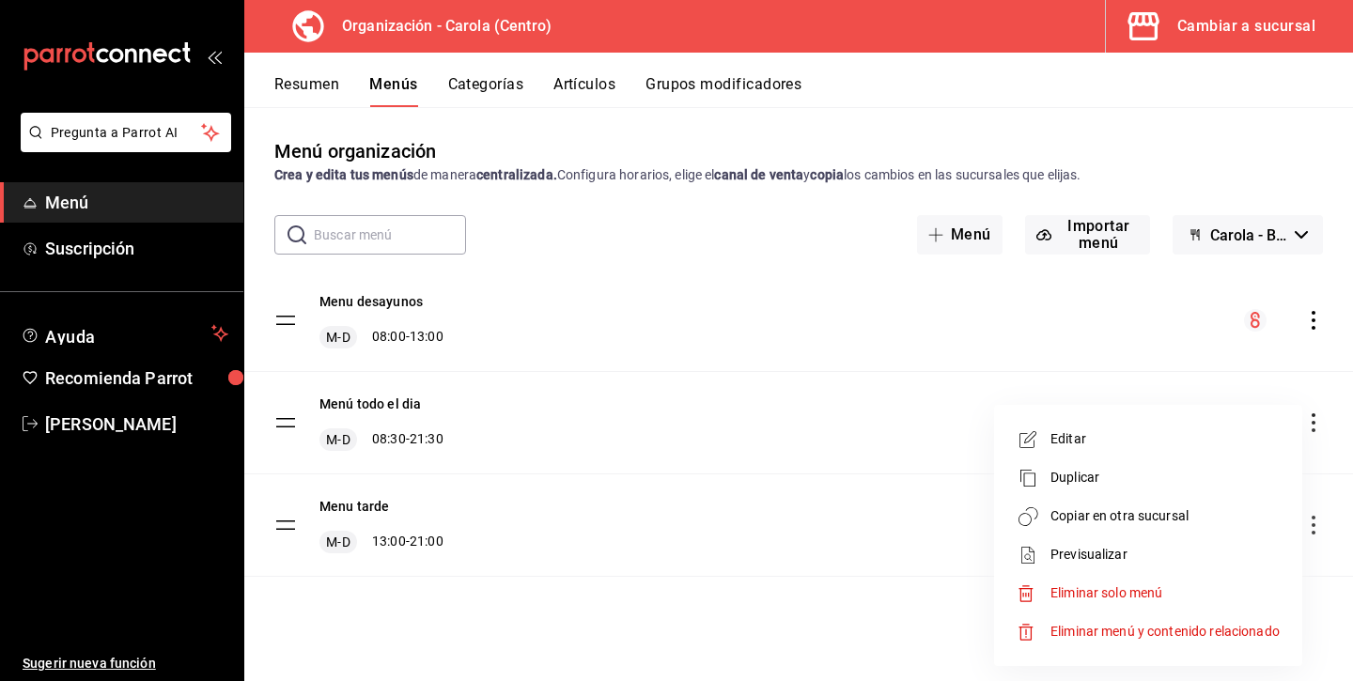
click at [1307, 522] on div at bounding box center [676, 340] width 1353 height 681
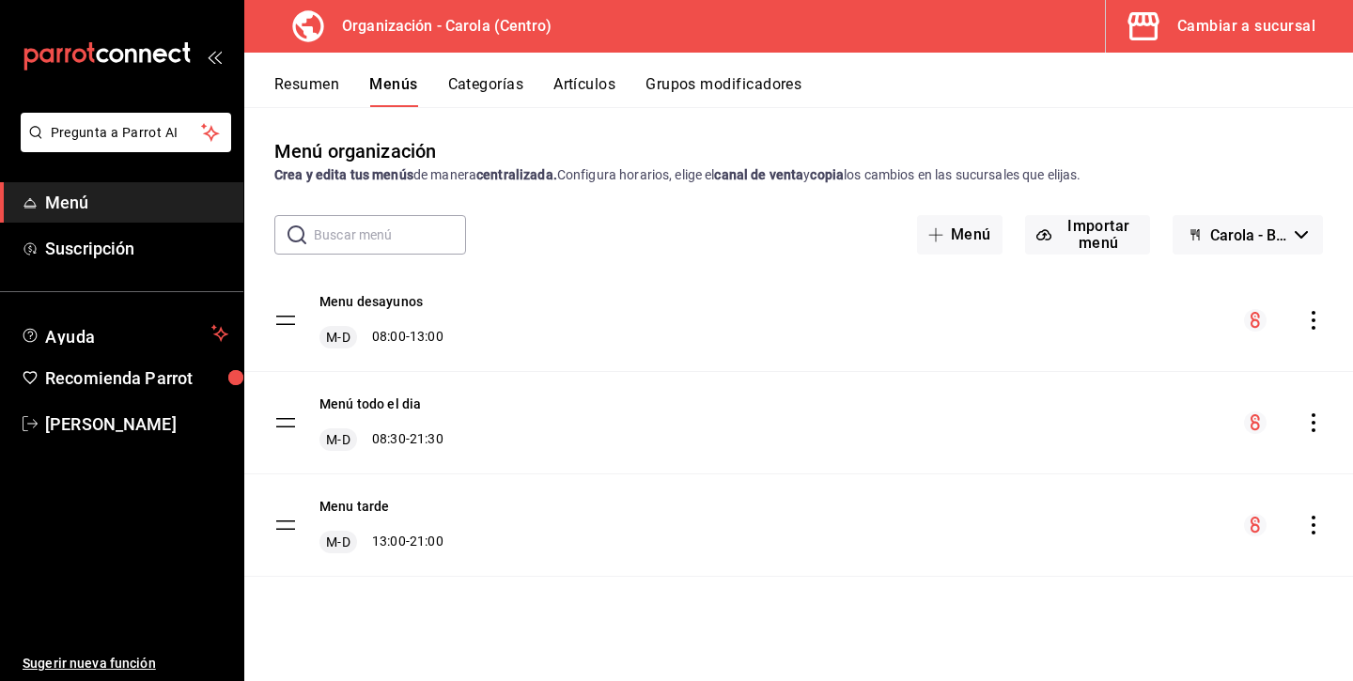
click at [304, 85] on button "Resumen" at bounding box center [306, 91] width 65 height 32
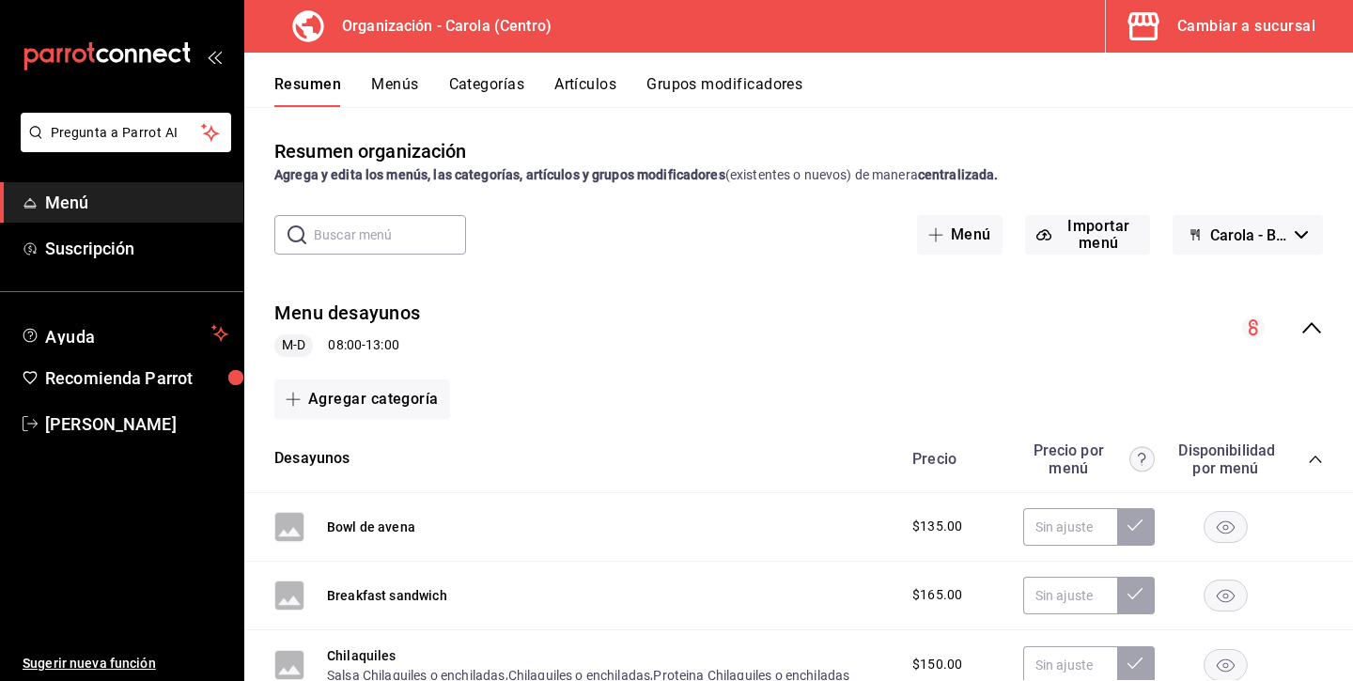
click at [1316, 315] on div "Menu desayunos M-D 08:00 - 13:00" at bounding box center [798, 328] width 1109 height 87
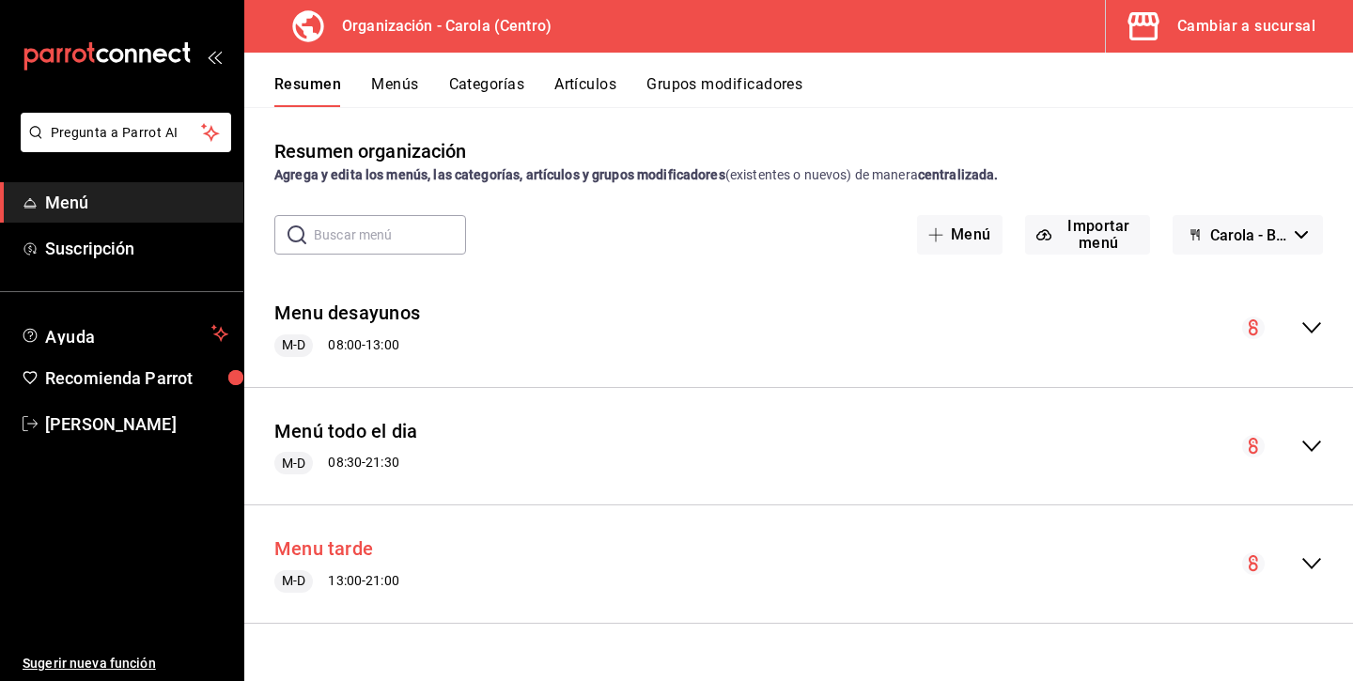
click at [345, 544] on button "Menu tarde" at bounding box center [323, 548] width 99 height 27
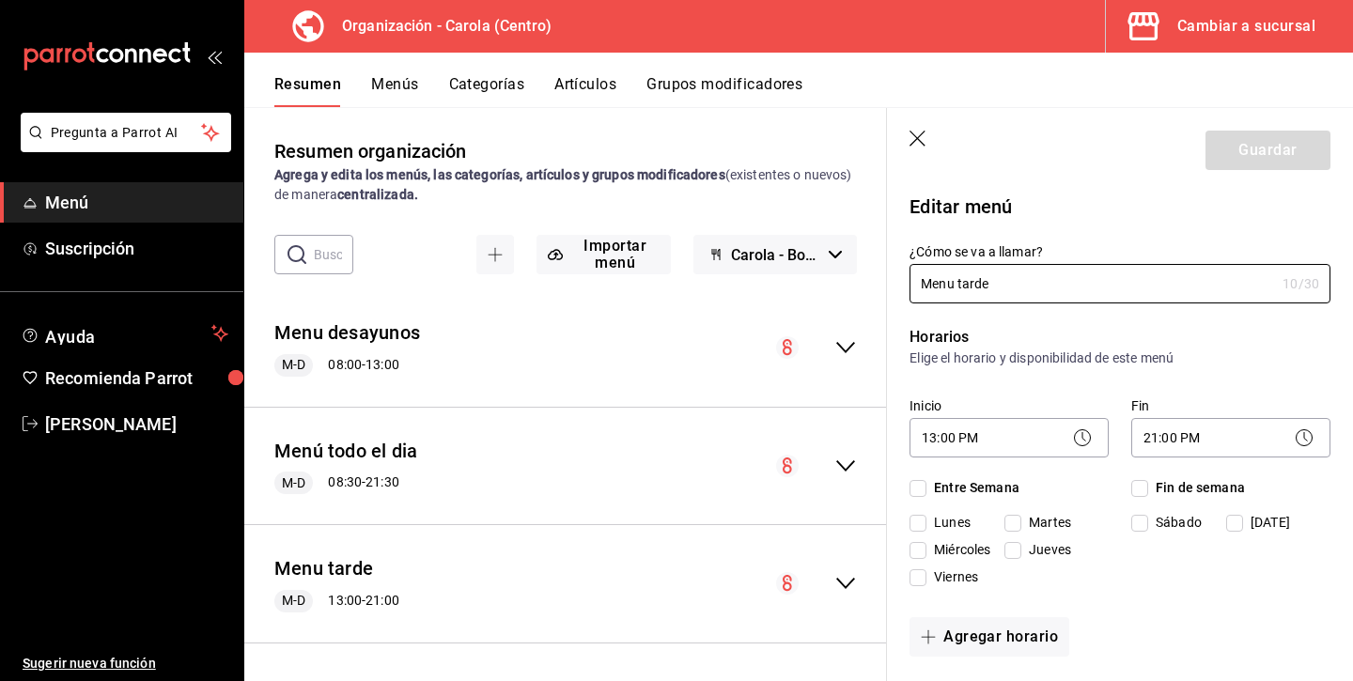
checkbox input "true"
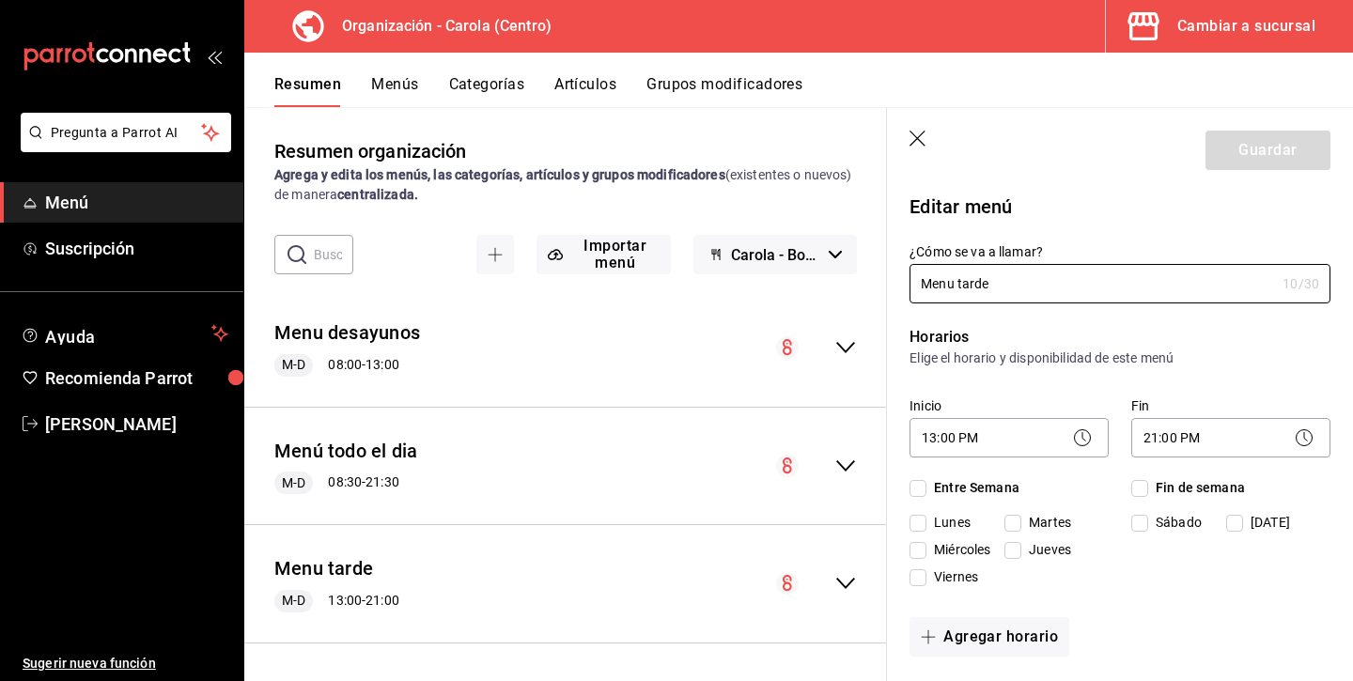
checkbox input "true"
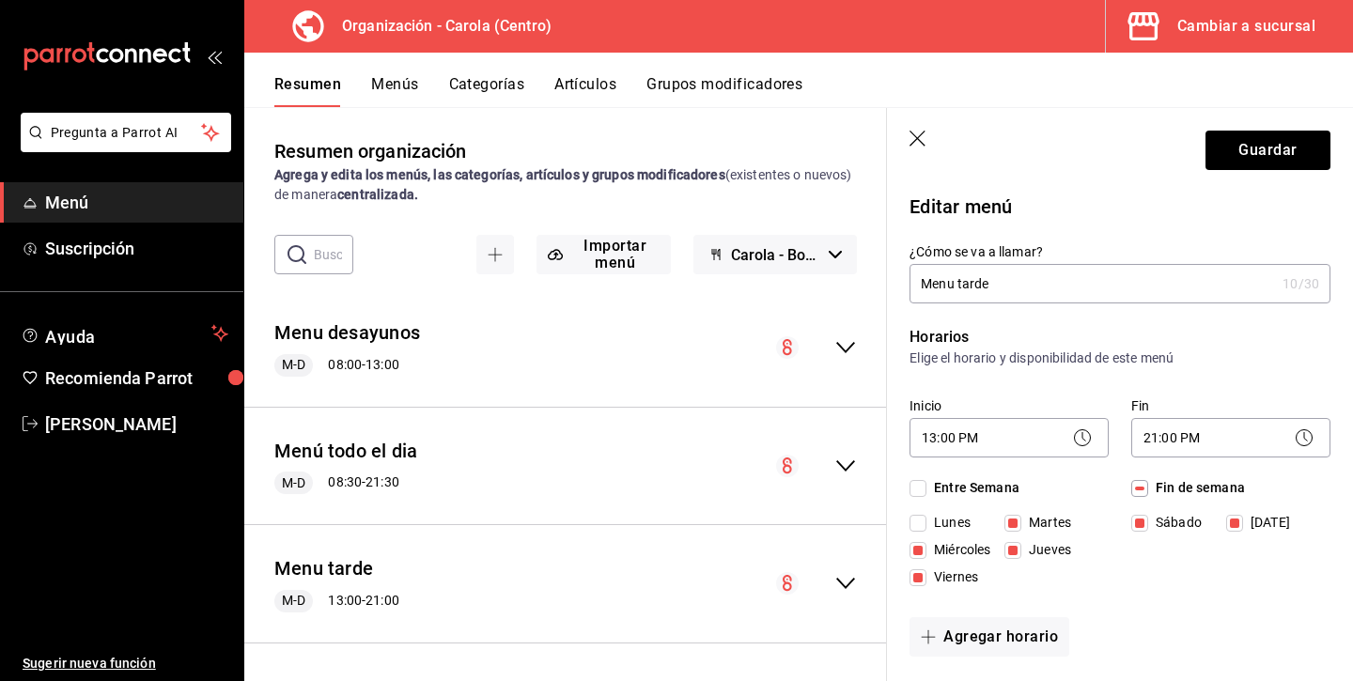
click at [922, 140] on icon "button" at bounding box center [918, 140] width 19 height 19
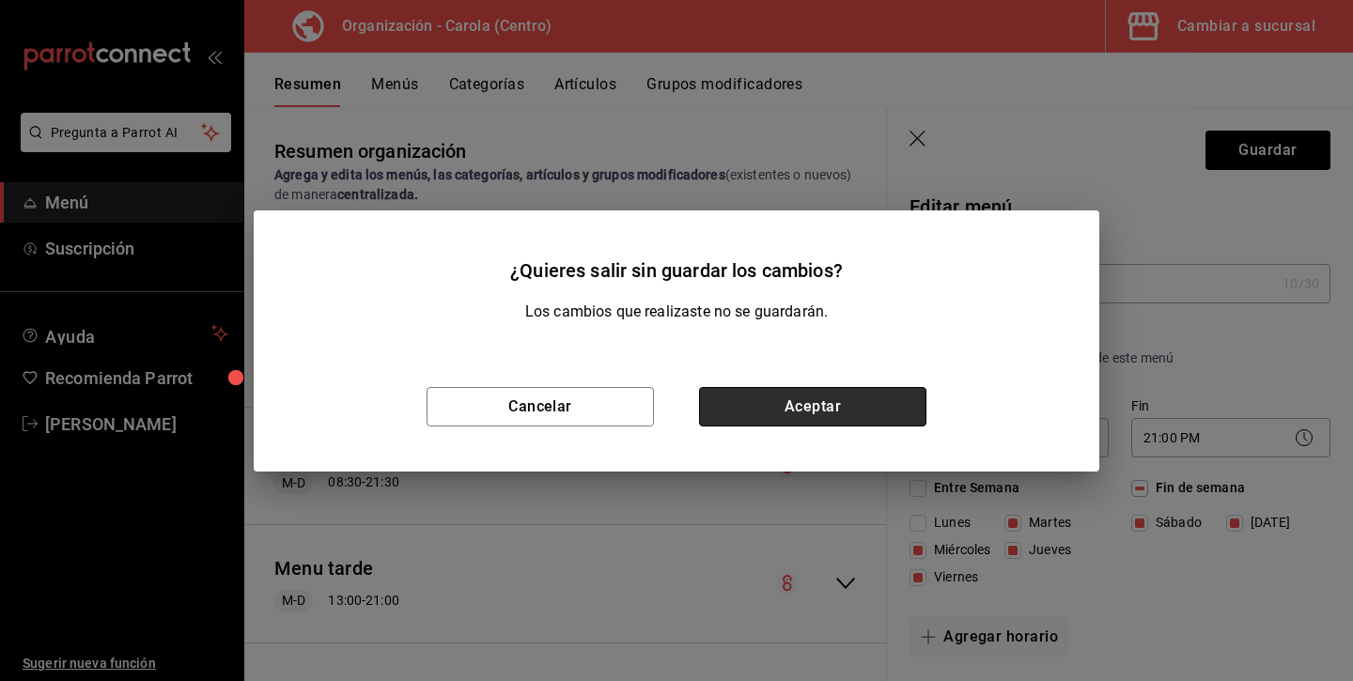
click at [845, 397] on button "Aceptar" at bounding box center [812, 406] width 227 height 39
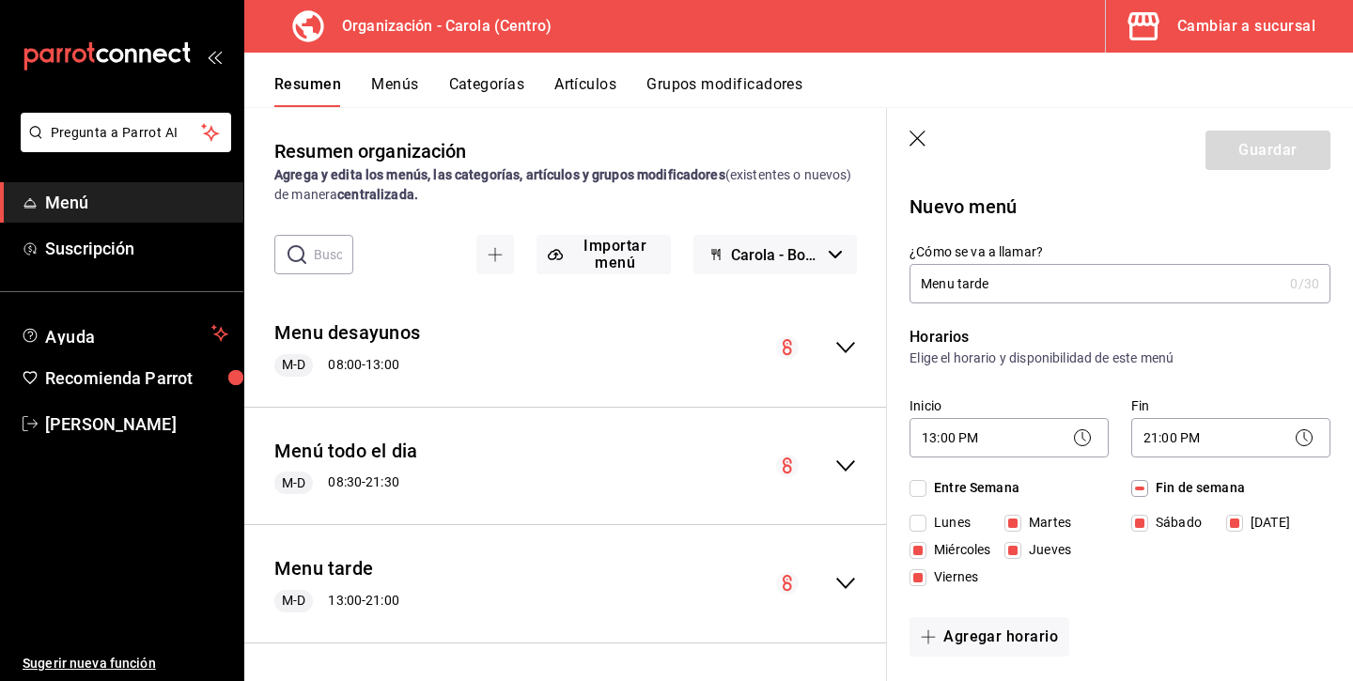
checkbox input "false"
type input "1756239942695"
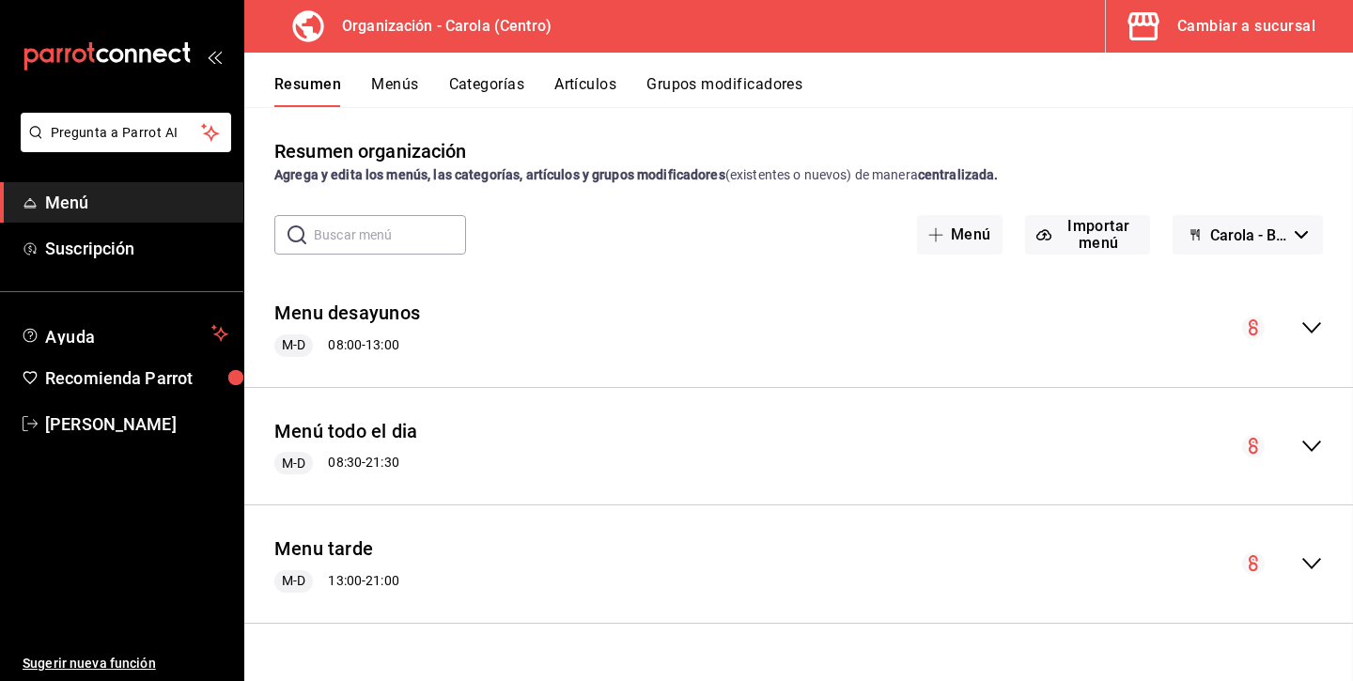
checkbox input "false"
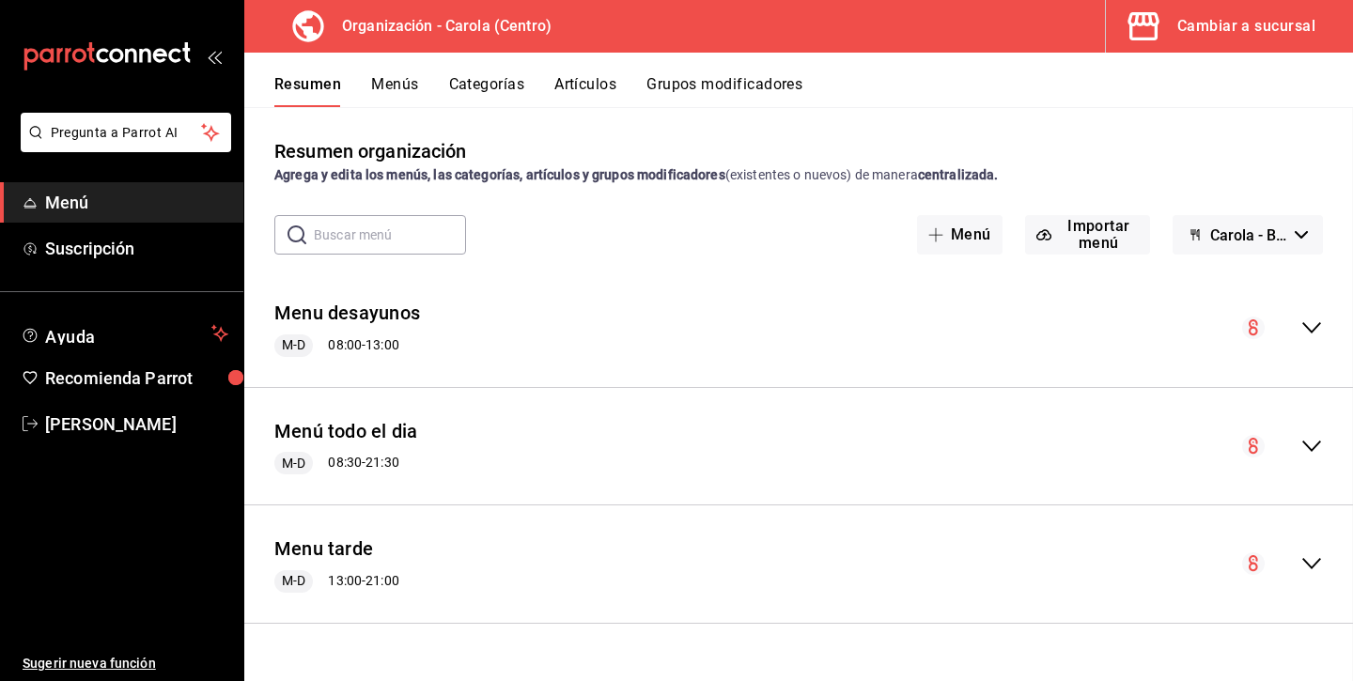
checkbox input "false"
click at [1317, 557] on icon "collapse-menu-row" at bounding box center [1311, 563] width 23 height 23
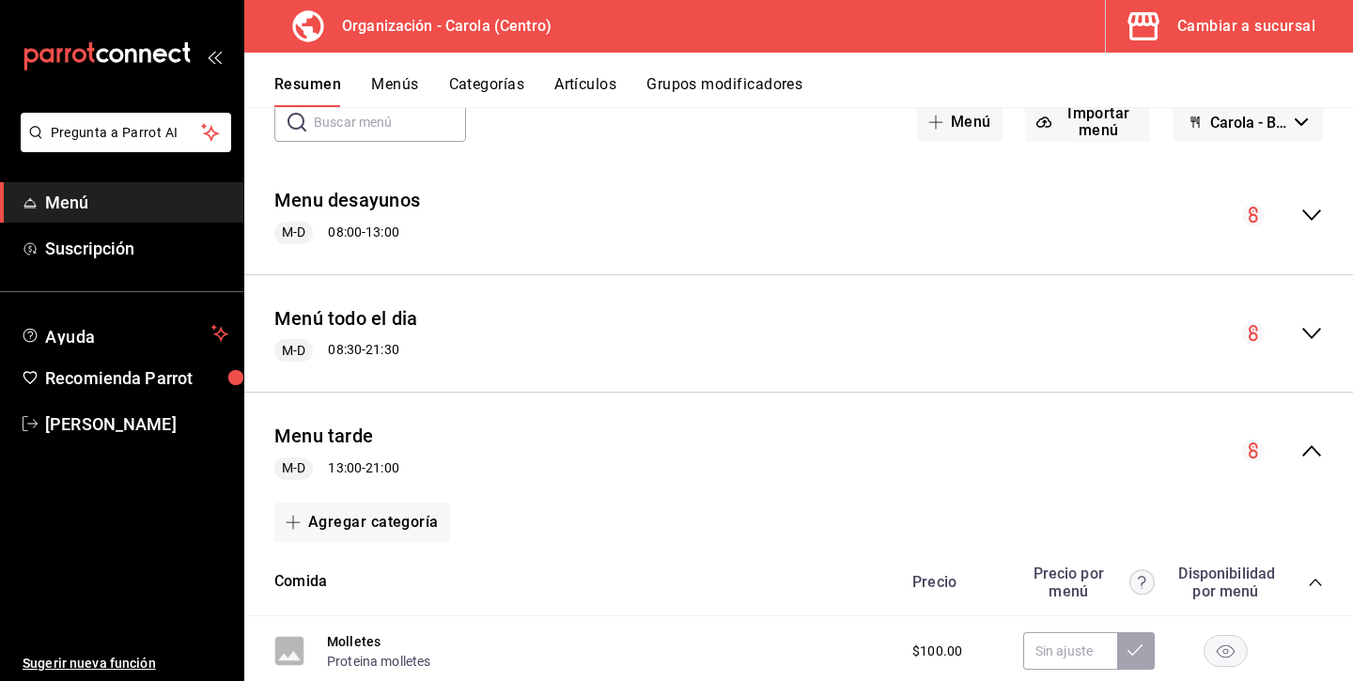
scroll to position [109, 0]
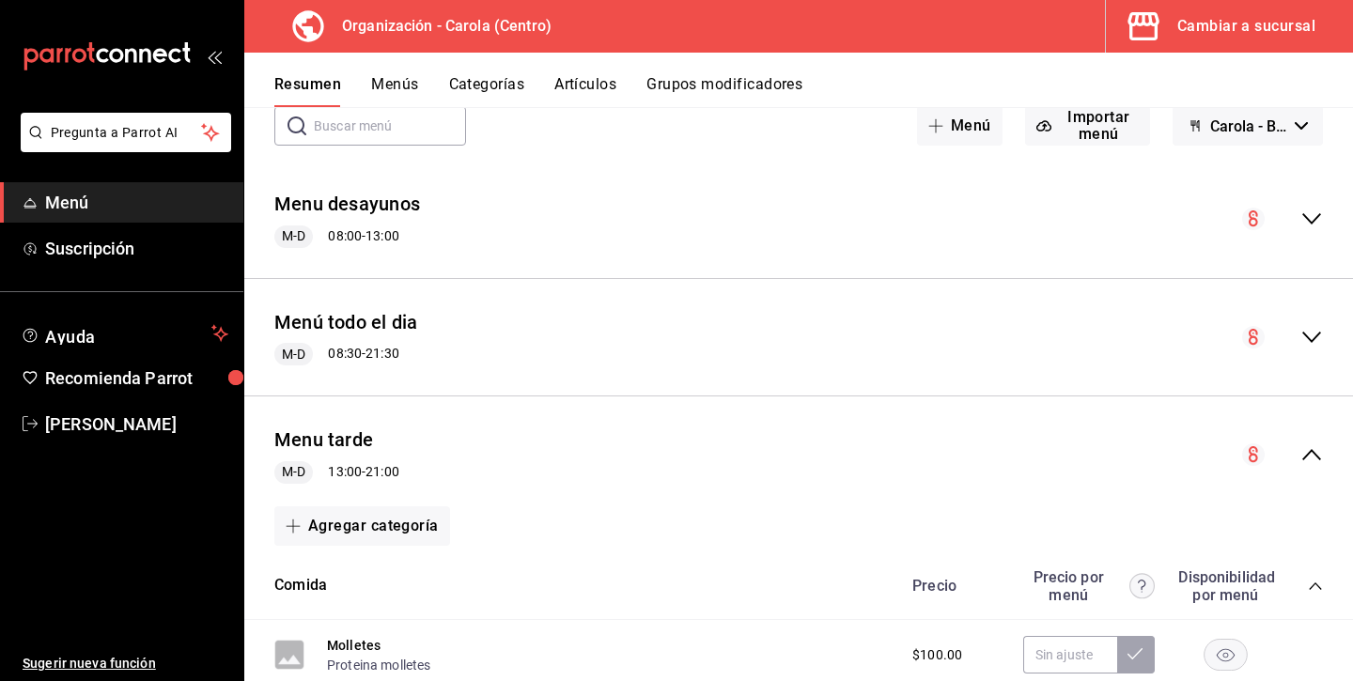
click at [1309, 454] on icon "collapse-menu-row" at bounding box center [1311, 454] width 23 height 23
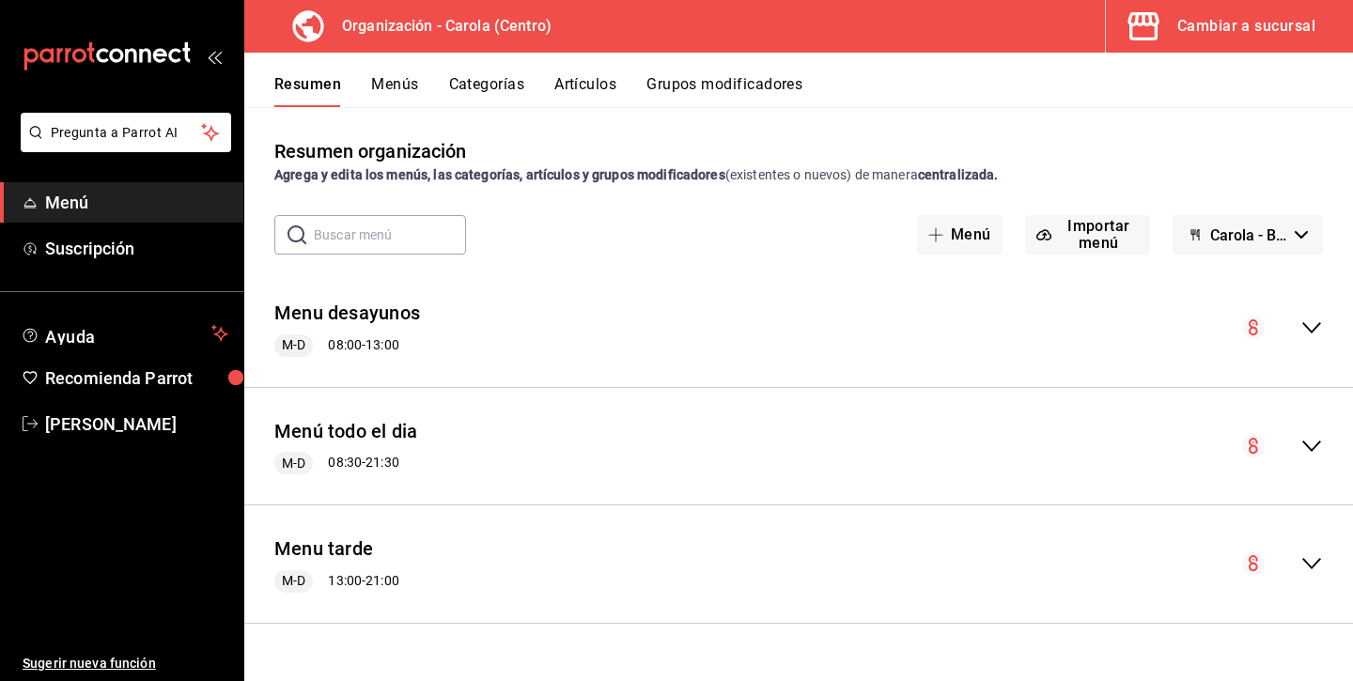
scroll to position [0, 0]
click at [400, 83] on button "Menús" at bounding box center [394, 91] width 47 height 32
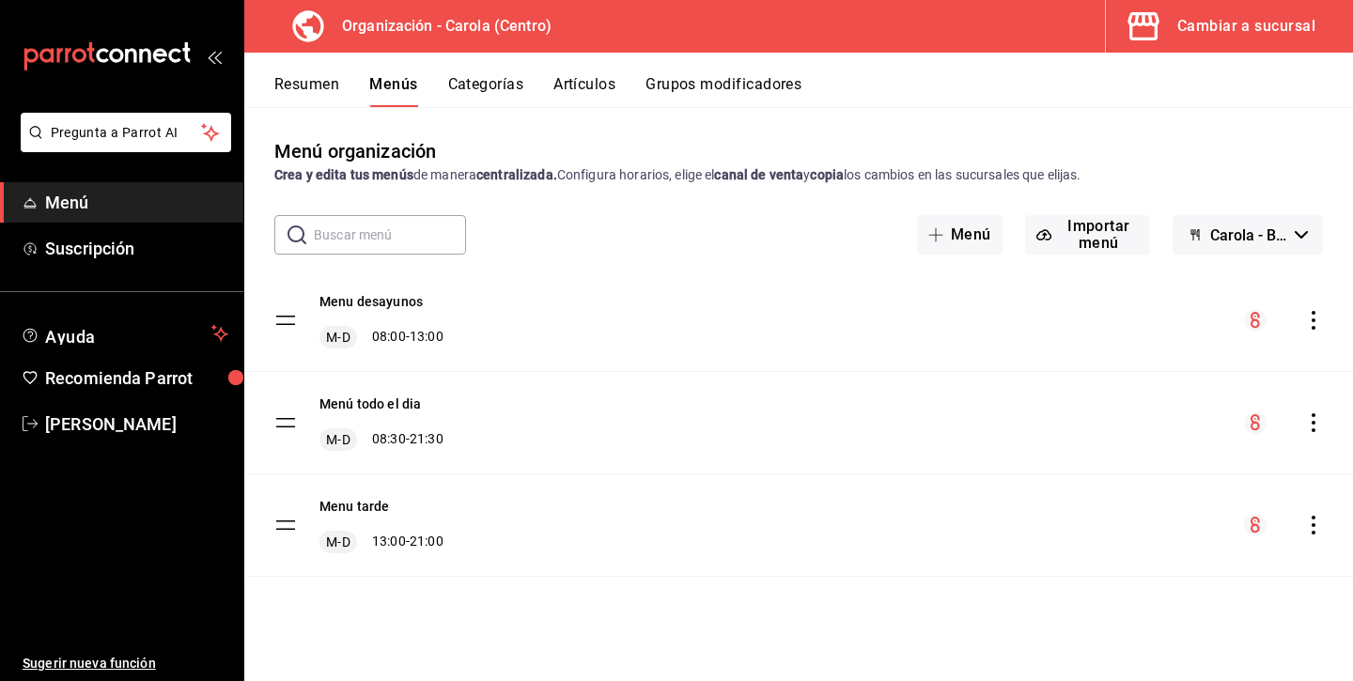
click at [1311, 532] on icon "actions" at bounding box center [1313, 525] width 19 height 19
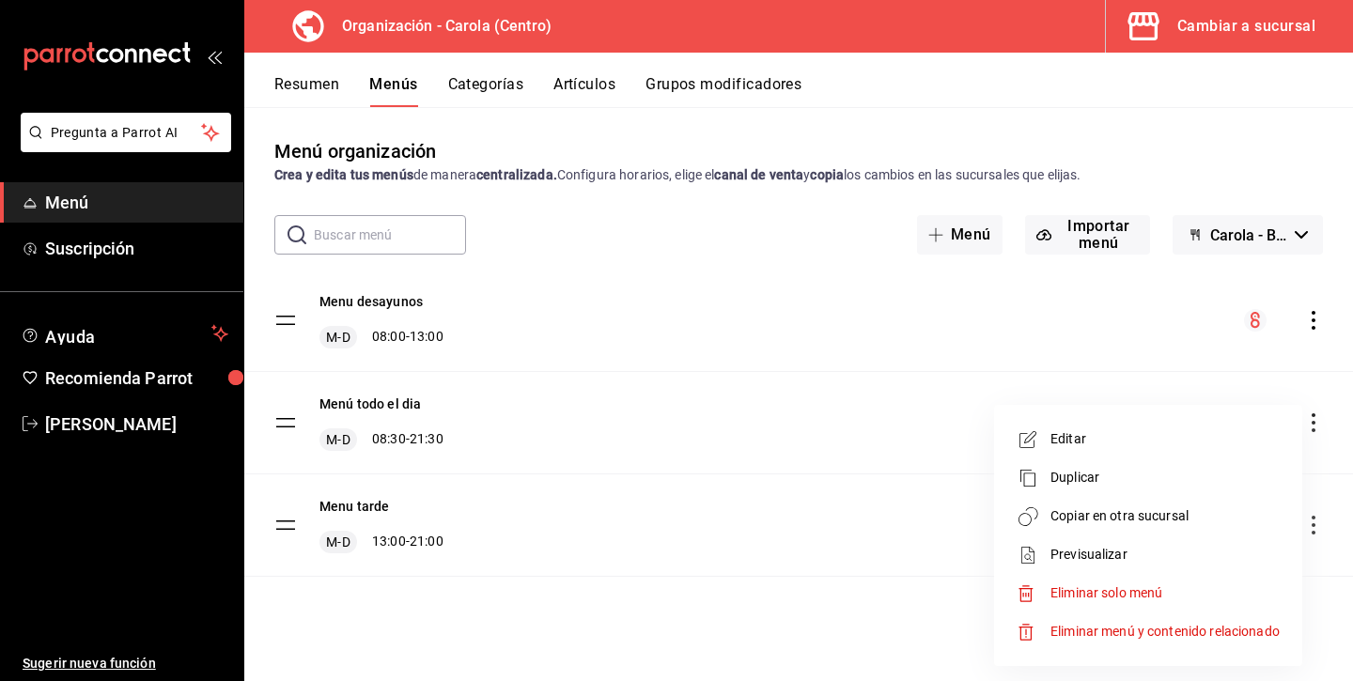
click at [1216, 527] on li "Copiar en otra sucursal" at bounding box center [1147, 516] width 293 height 39
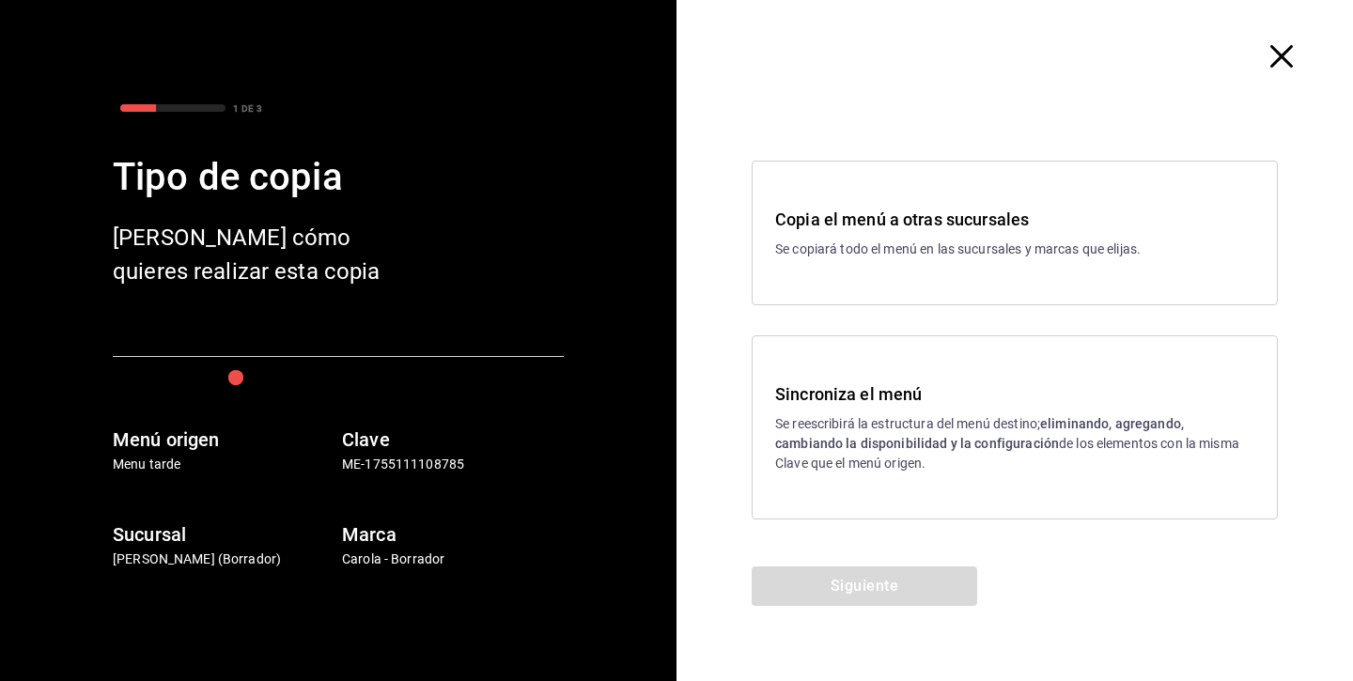
click at [849, 414] on p "Se reescribirá la estructura del menú destino; eliminando, agregando, cambiando…" at bounding box center [1014, 443] width 479 height 59
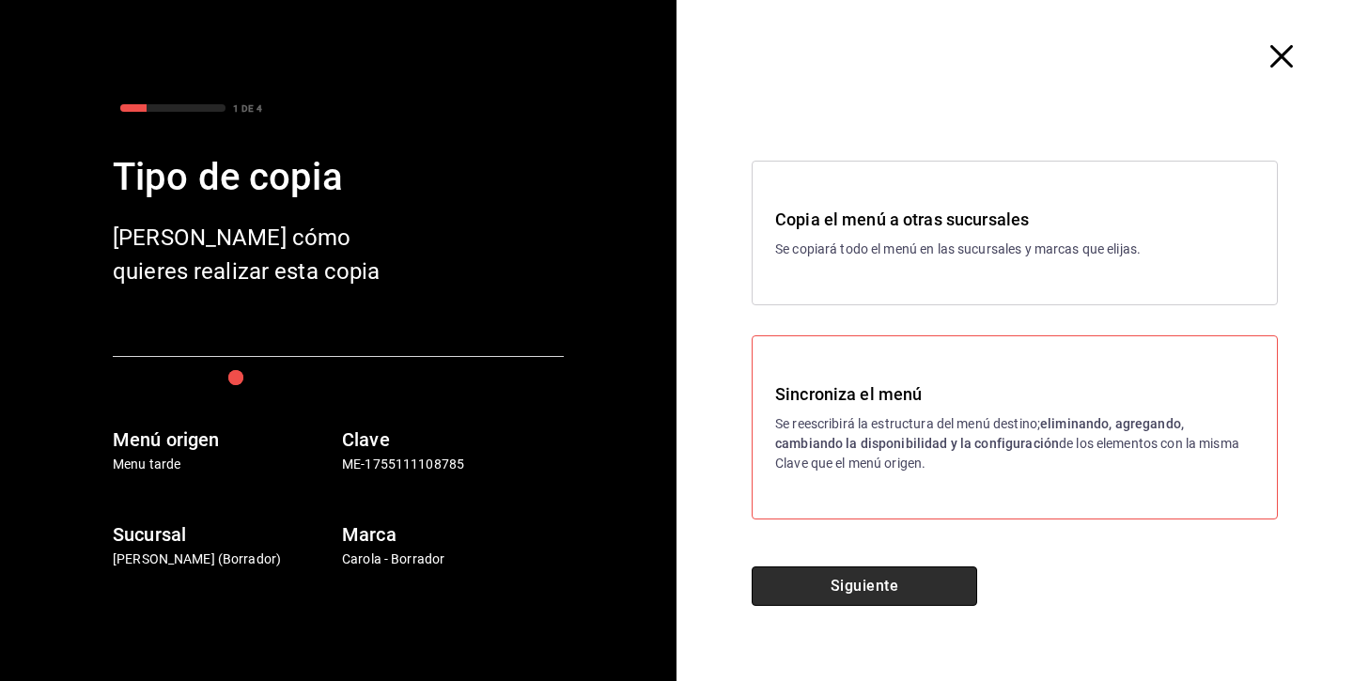
click at [840, 591] on button "Siguiente" at bounding box center [864, 585] width 225 height 39
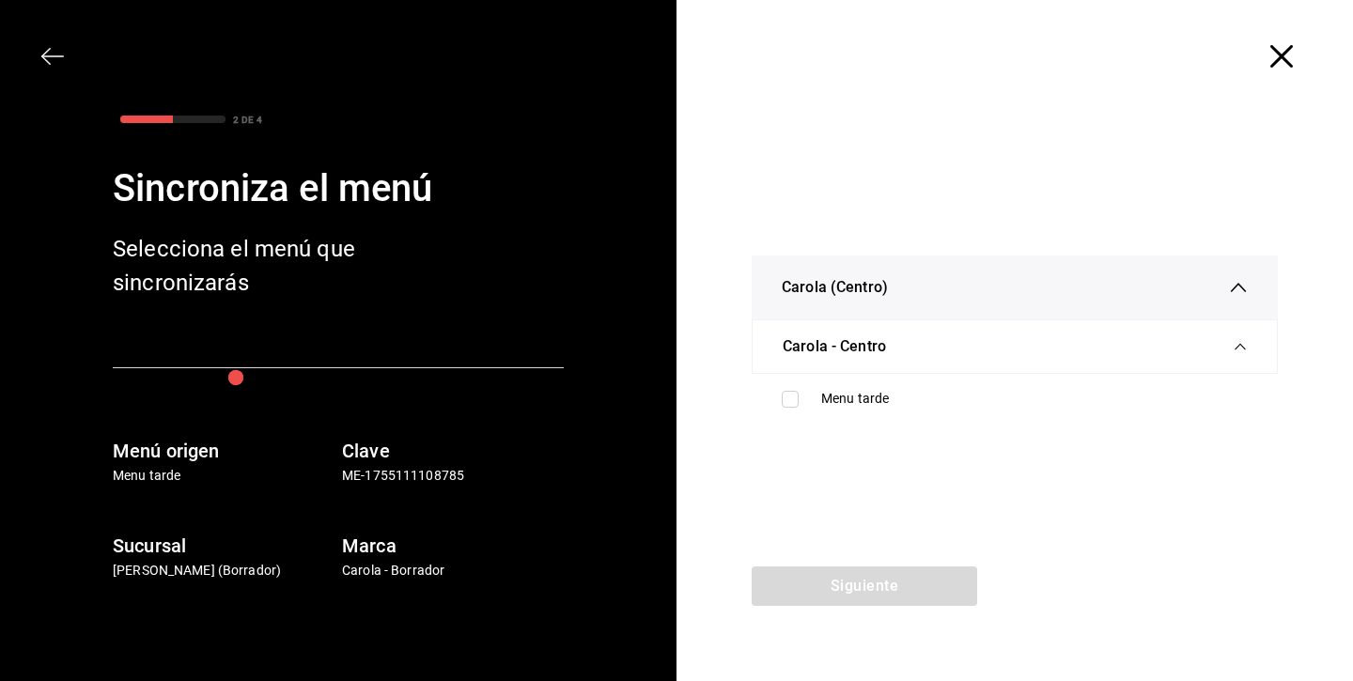
click at [64, 50] on span "button" at bounding box center [62, 56] width 34 height 23
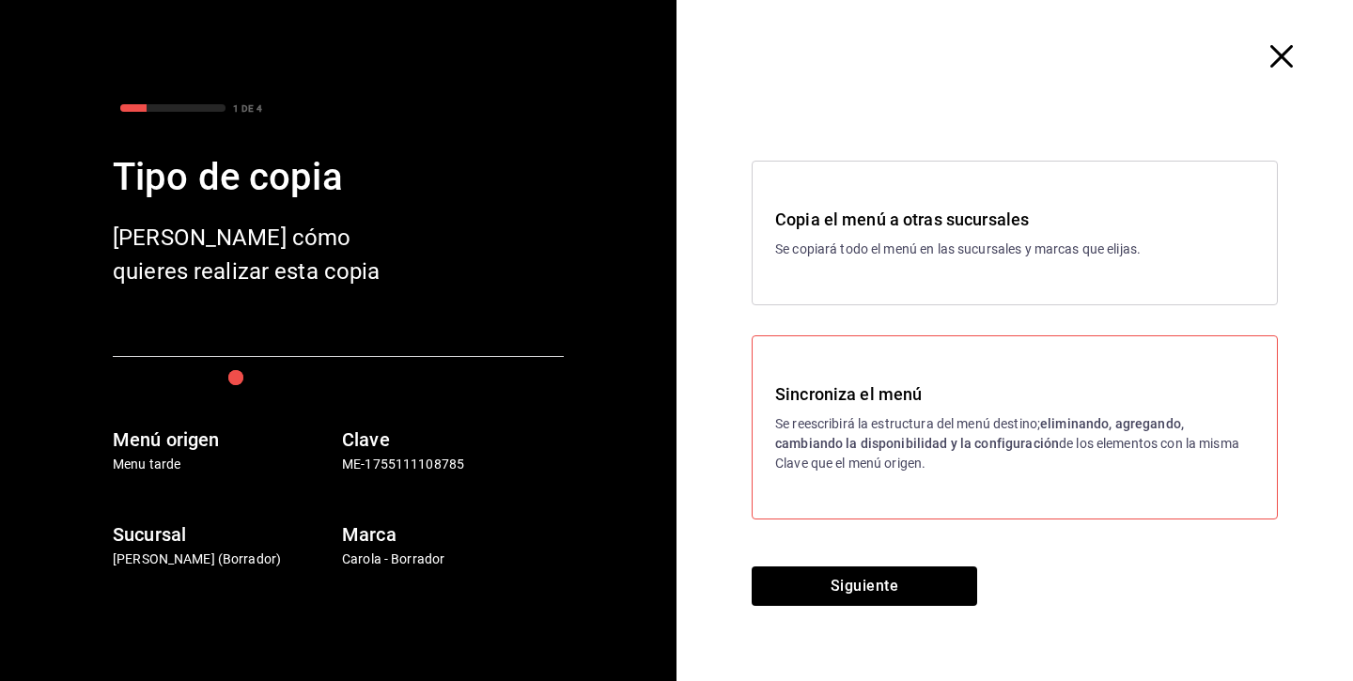
click at [786, 284] on div "Copia el menú a otras sucursales Se copiará todo el menú en las sucursales y ma…" at bounding box center [1015, 233] width 526 height 145
click at [818, 586] on button "Siguiente" at bounding box center [864, 585] width 225 height 39
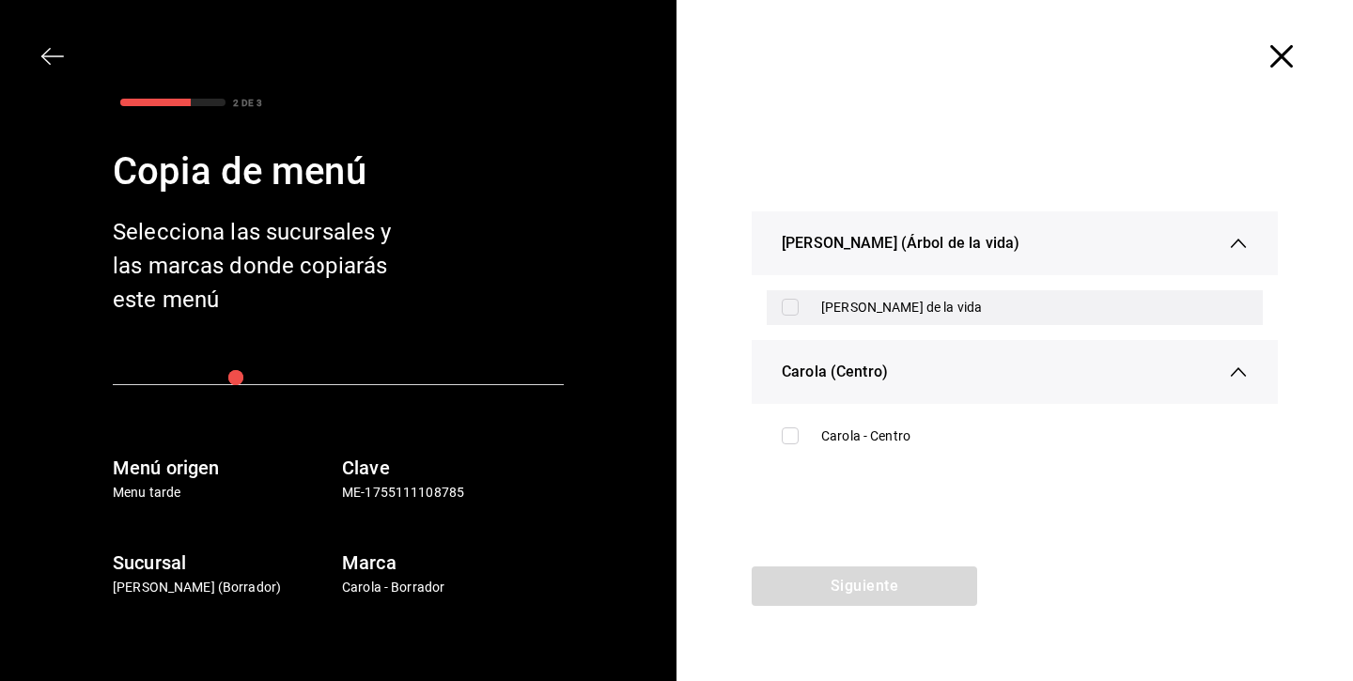
click at [799, 304] on label at bounding box center [794, 307] width 24 height 17
click at [799, 304] on input "checkbox" at bounding box center [790, 307] width 17 height 17
click at [790, 302] on input "checkbox" at bounding box center [790, 307] width 17 height 17
checkbox input "true"
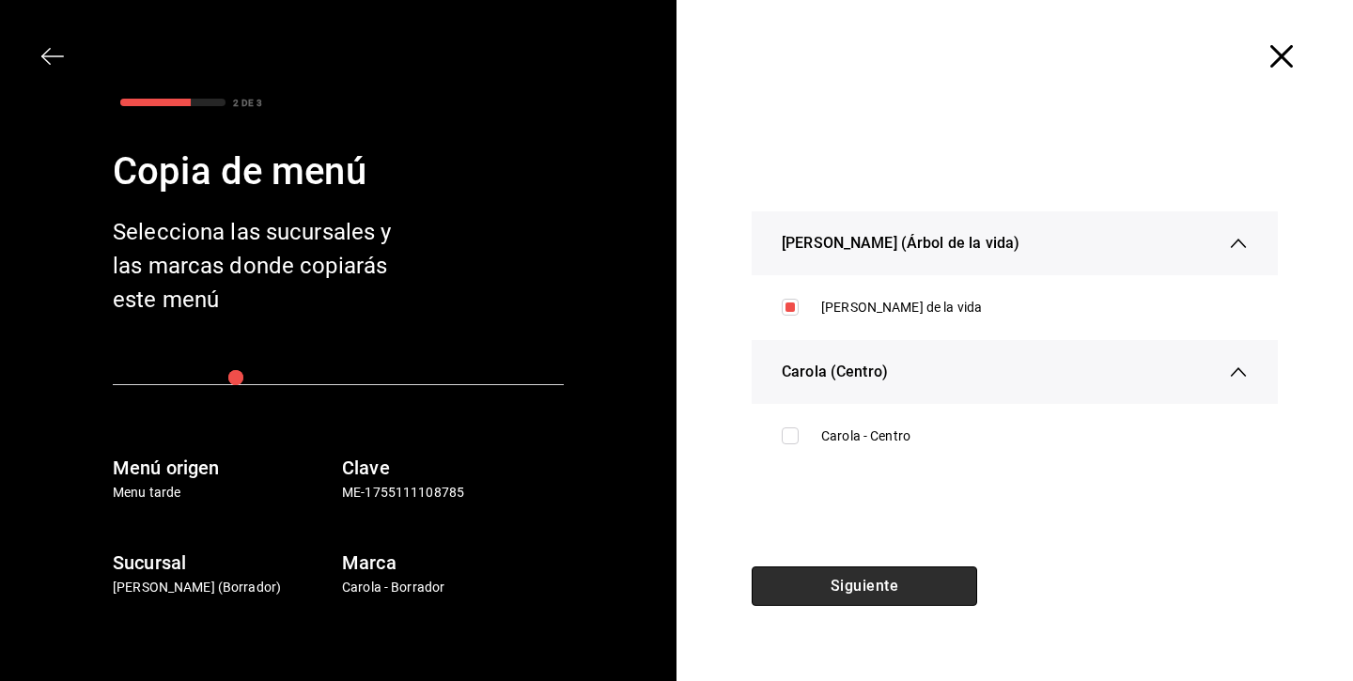
click at [810, 587] on button "Siguiente" at bounding box center [864, 585] width 225 height 39
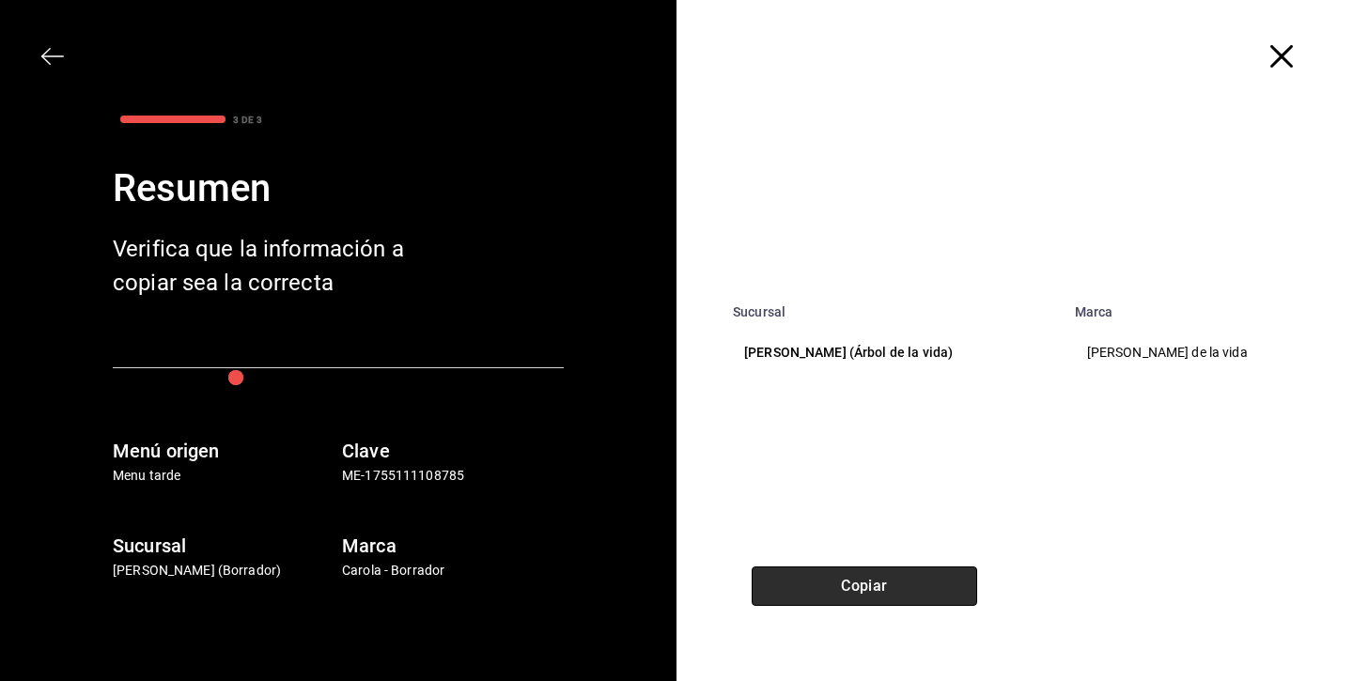
click at [810, 587] on button "Copiar" at bounding box center [864, 585] width 225 height 39
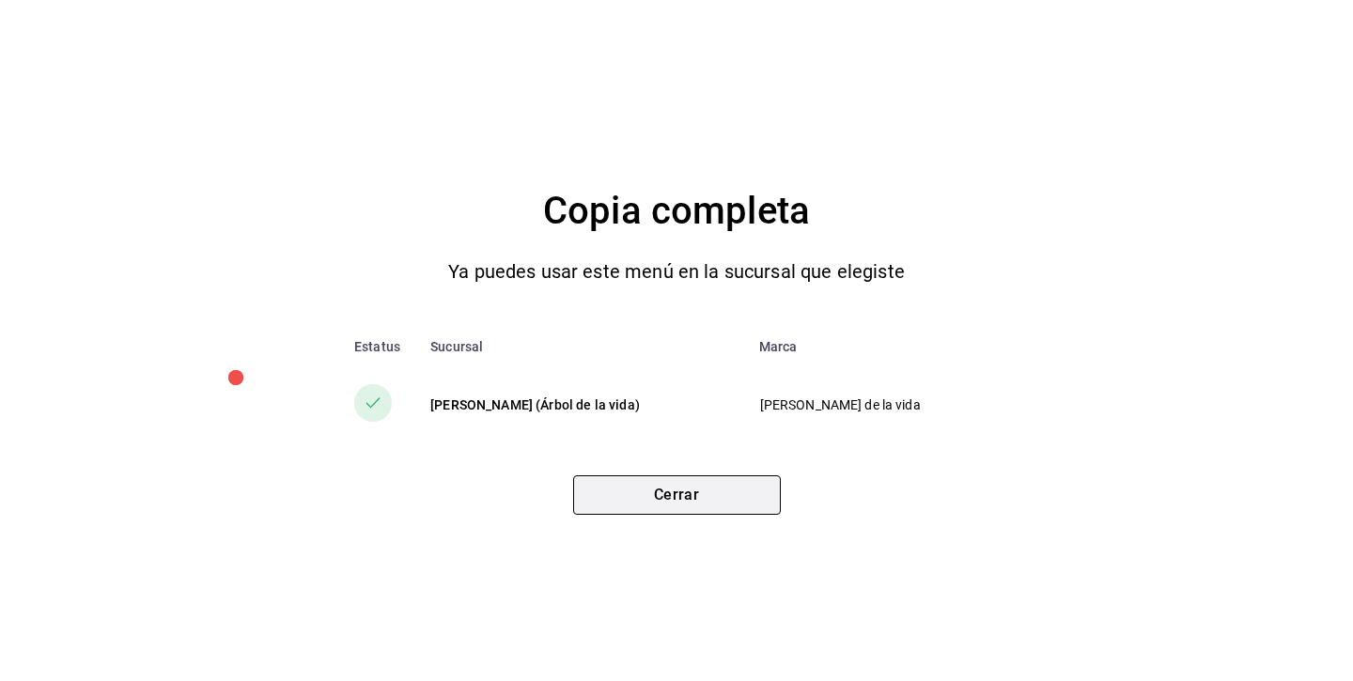
click at [732, 488] on button "Cerrar" at bounding box center [677, 494] width 208 height 39
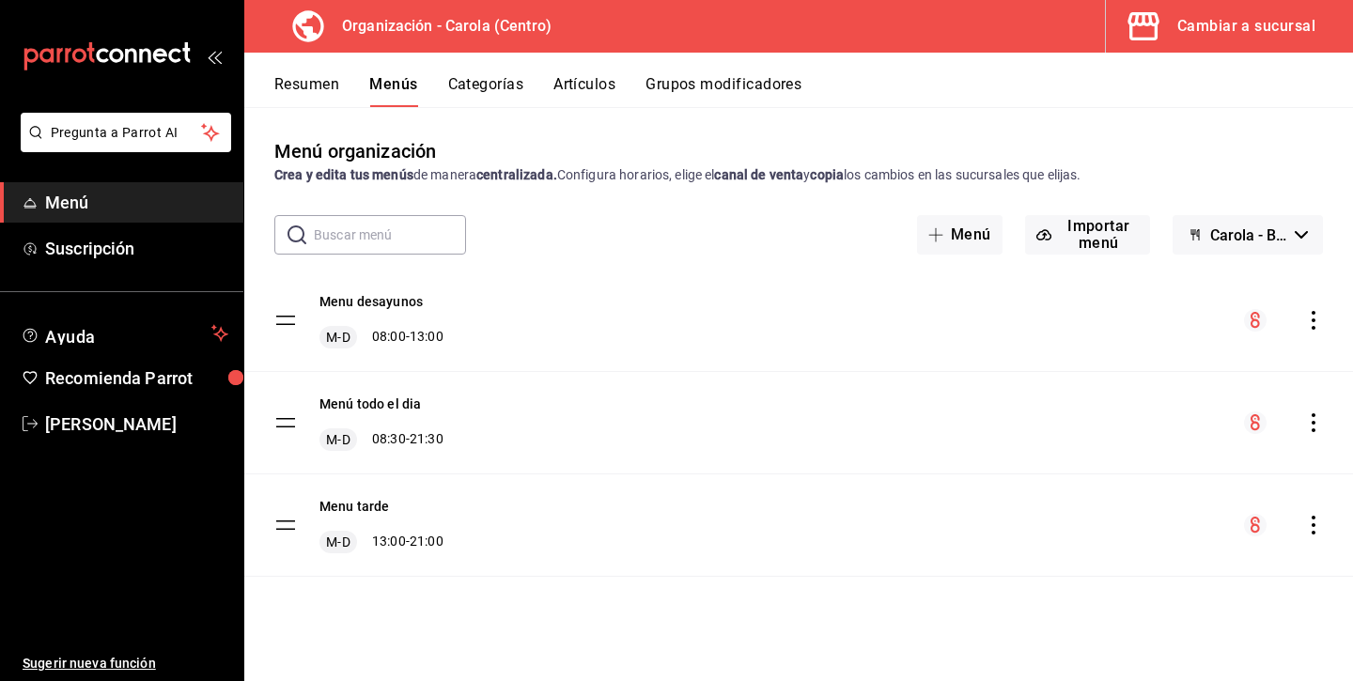
click at [1317, 530] on icon "actions" at bounding box center [1313, 525] width 19 height 19
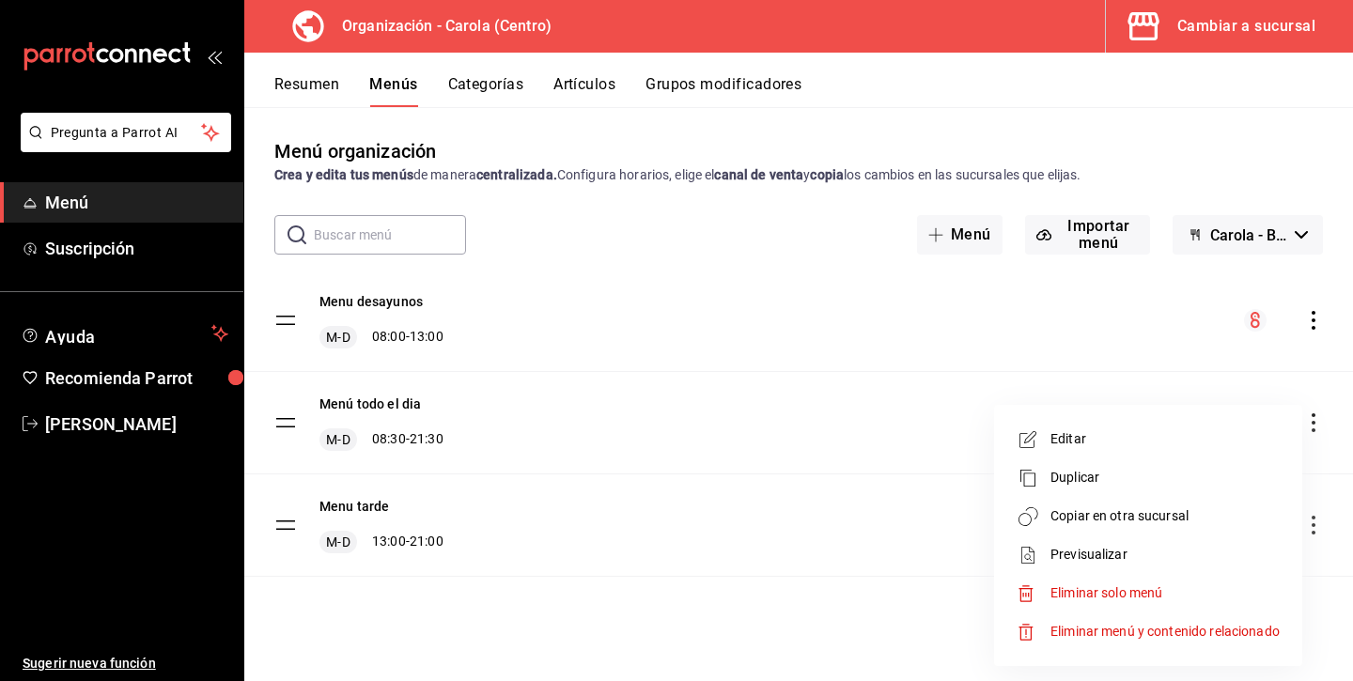
click at [1126, 438] on span "Editar" at bounding box center [1164, 439] width 229 height 20
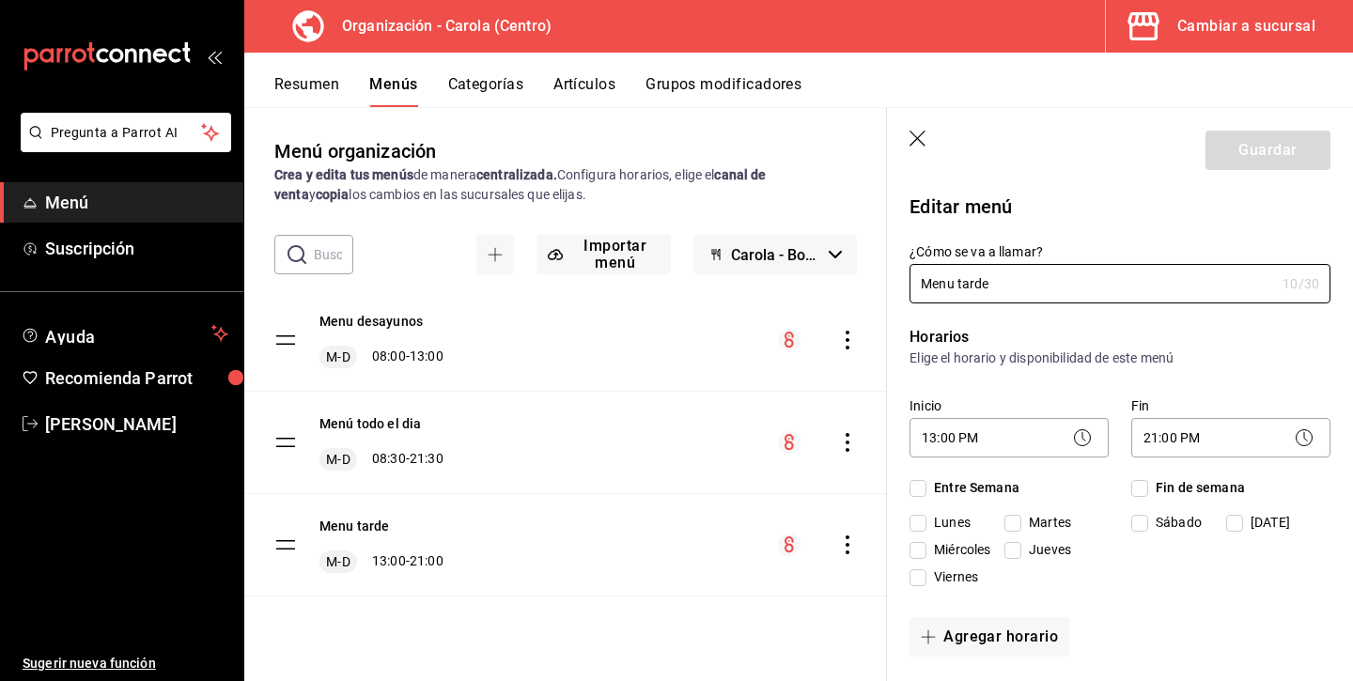
checkbox input "true"
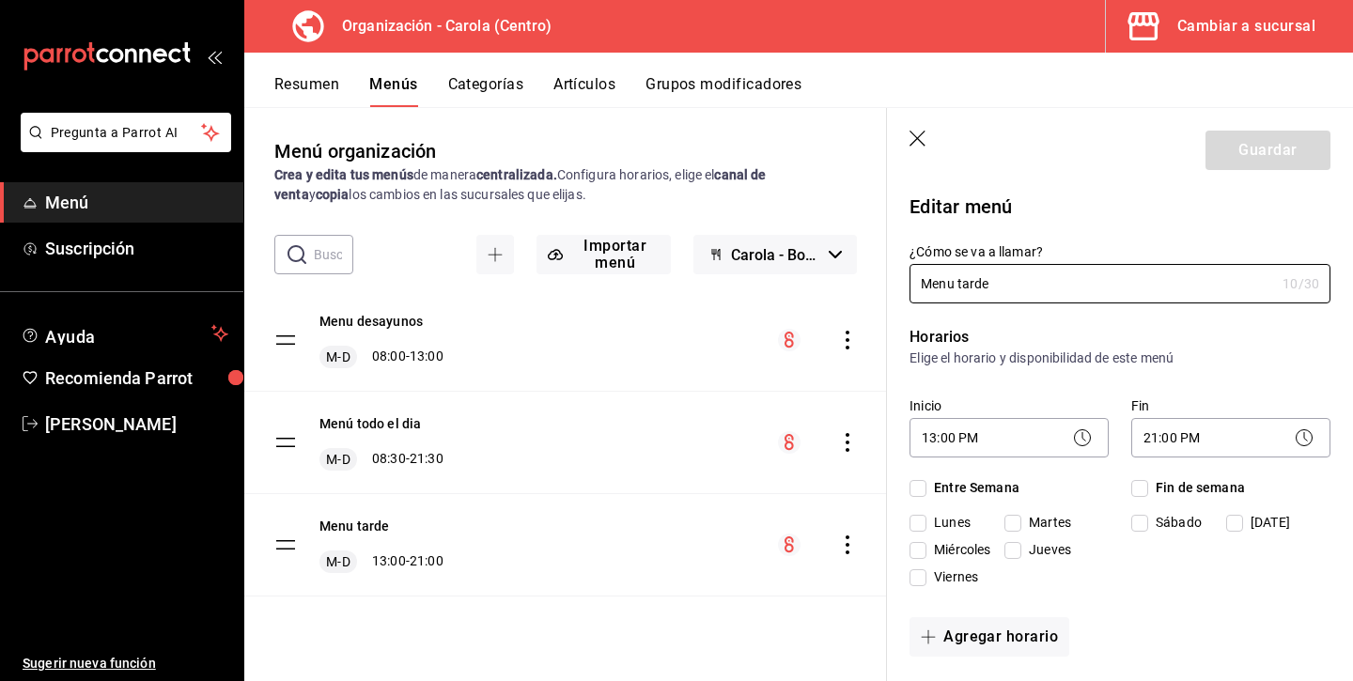
checkbox input "true"
click at [920, 134] on icon "button" at bounding box center [918, 140] width 19 height 19
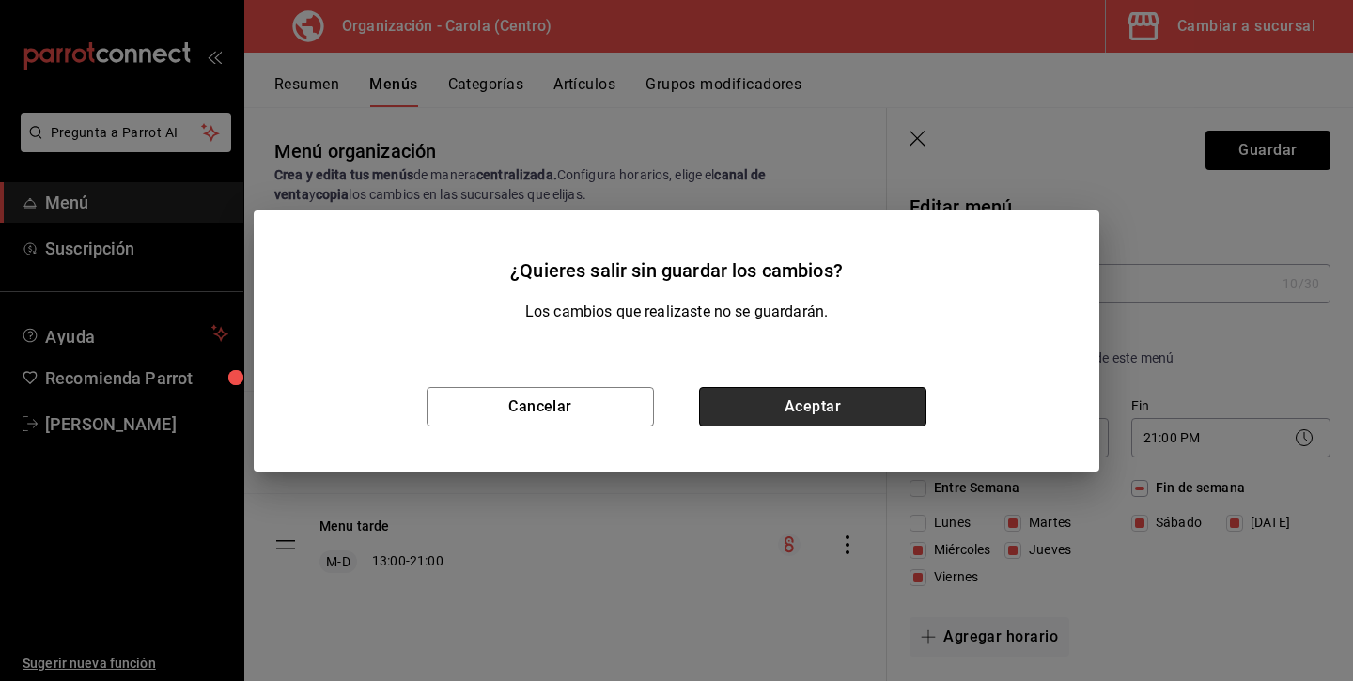
click at [907, 396] on button "Aceptar" at bounding box center [812, 406] width 227 height 39
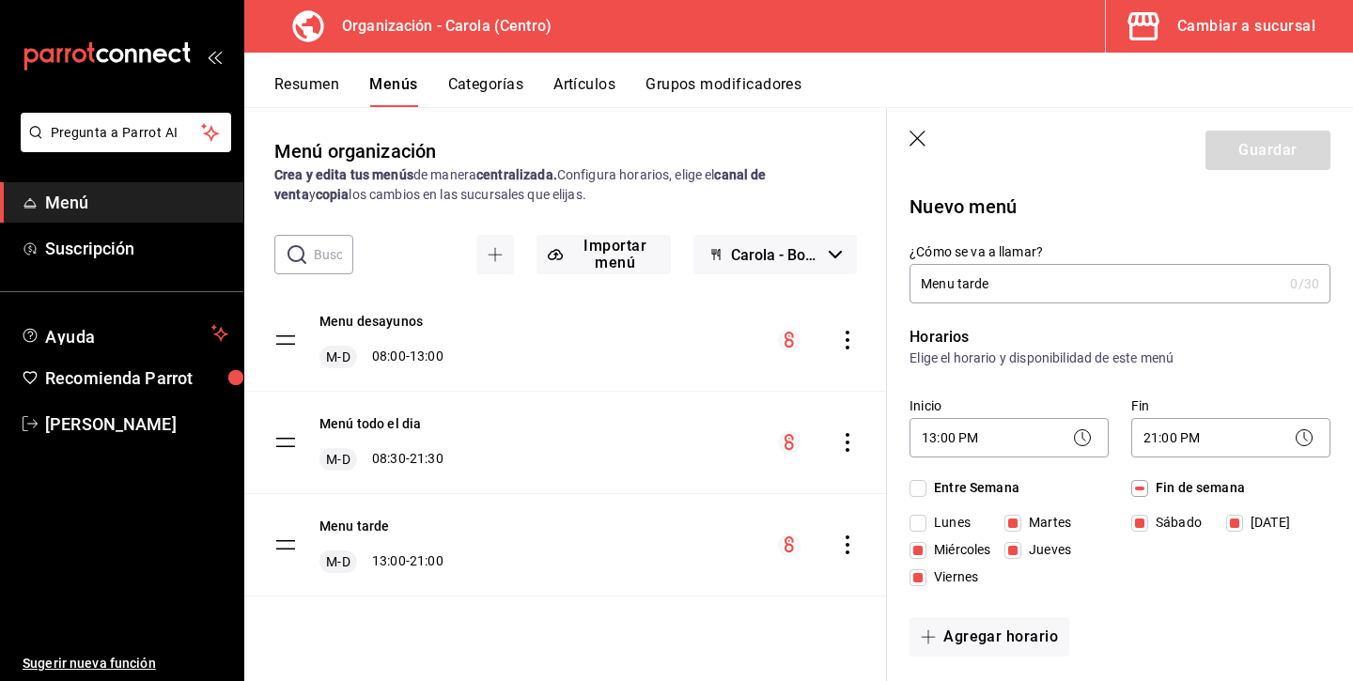
checkbox input "false"
type input "1756239991570"
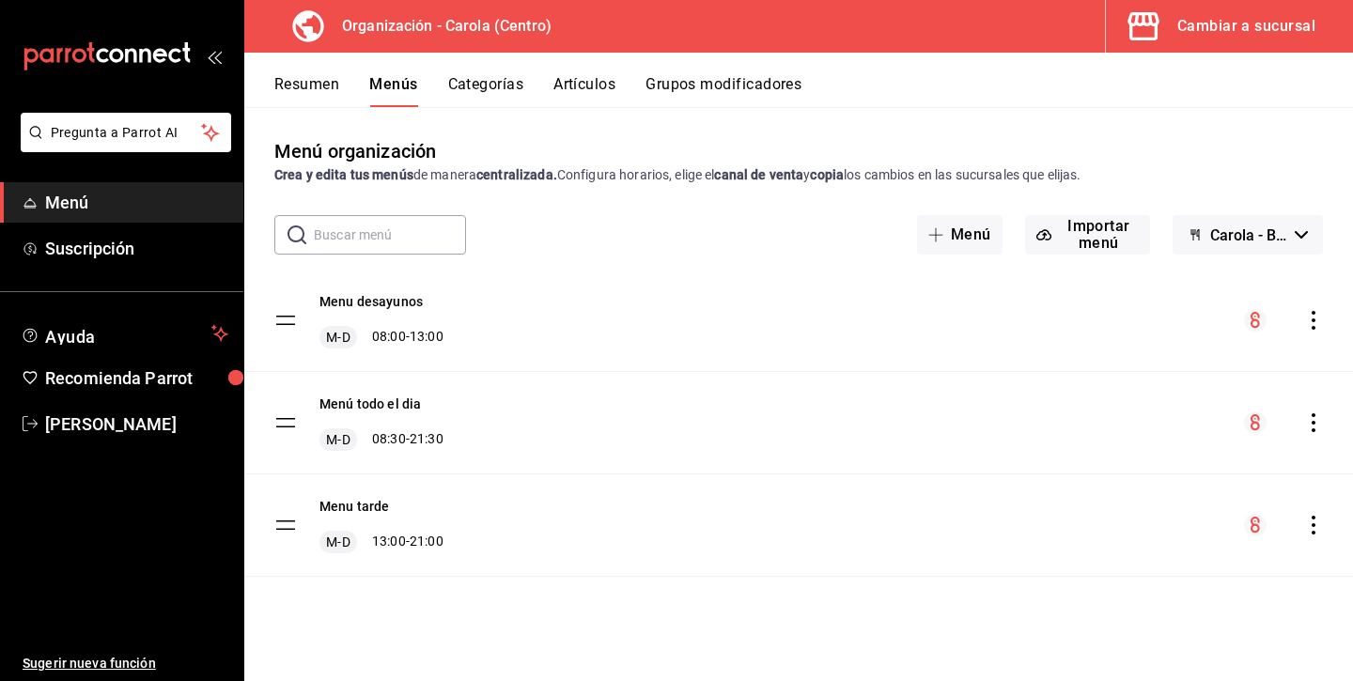
click at [1312, 523] on icon "actions" at bounding box center [1313, 525] width 19 height 19
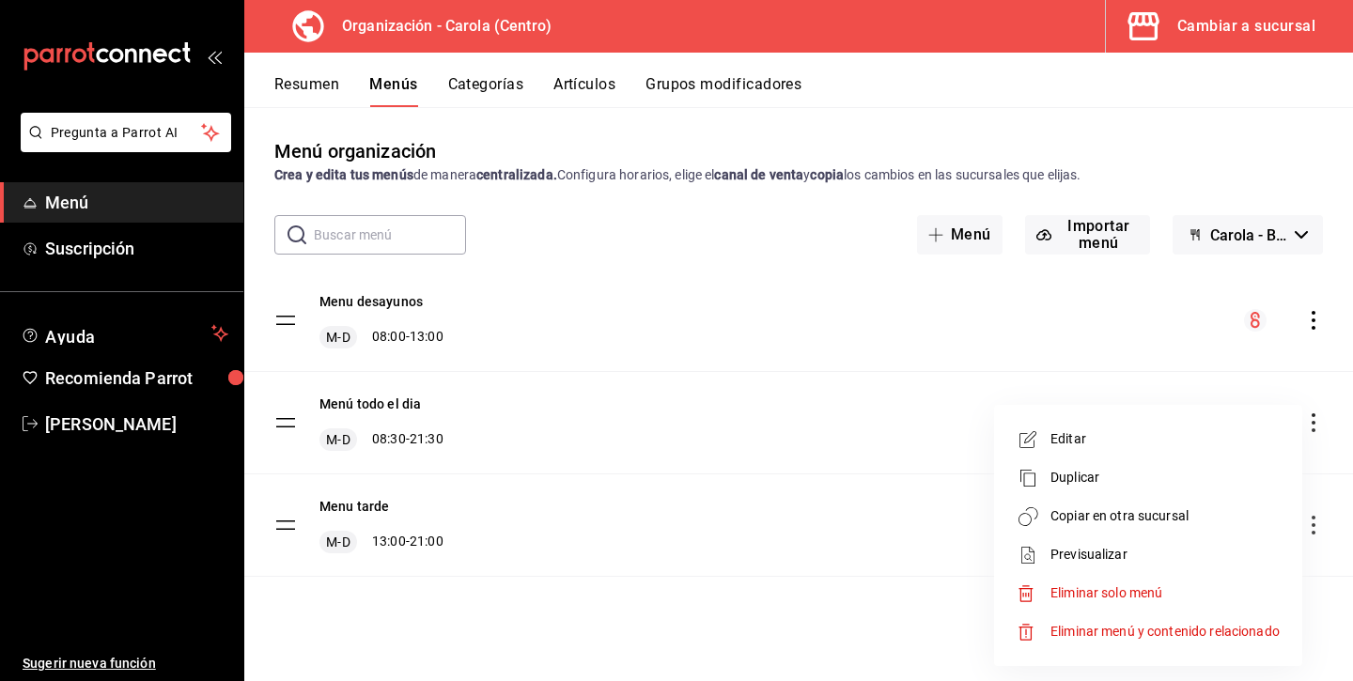
click at [1198, 489] on li "Duplicar" at bounding box center [1147, 477] width 293 height 39
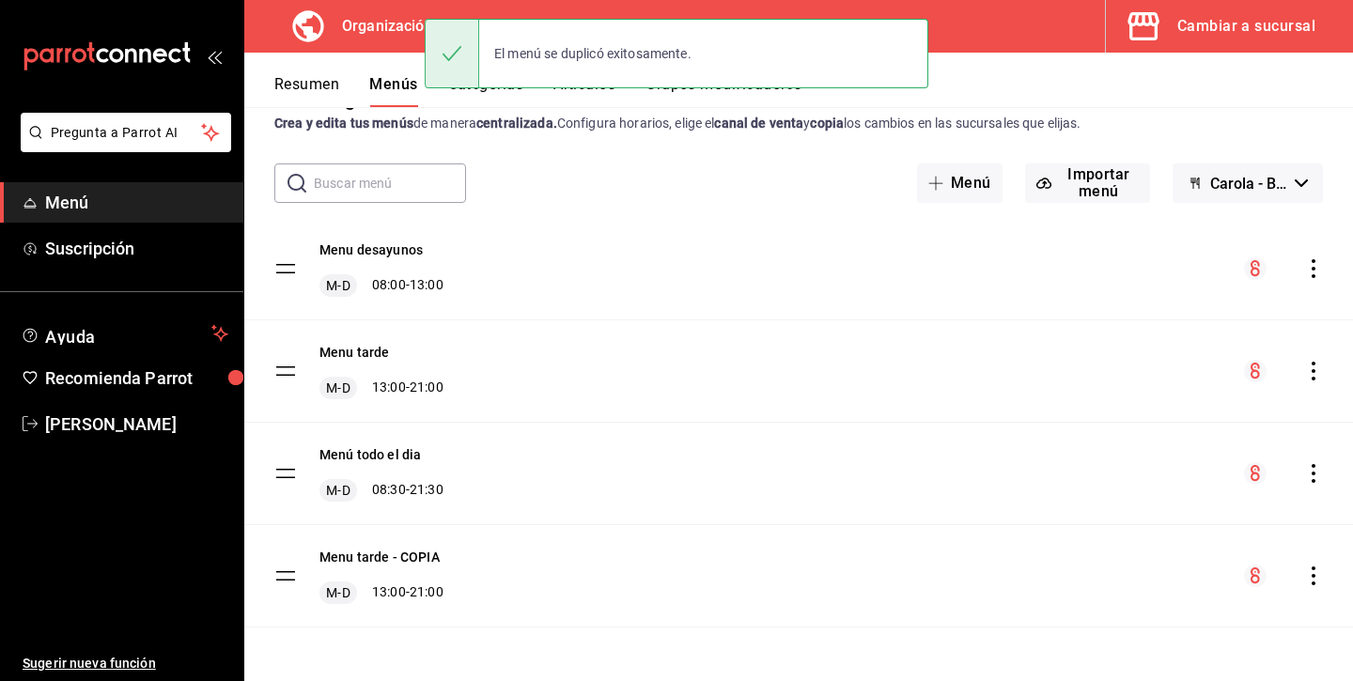
scroll to position [52, 0]
click at [1313, 477] on icon "actions" at bounding box center [1313, 473] width 19 height 19
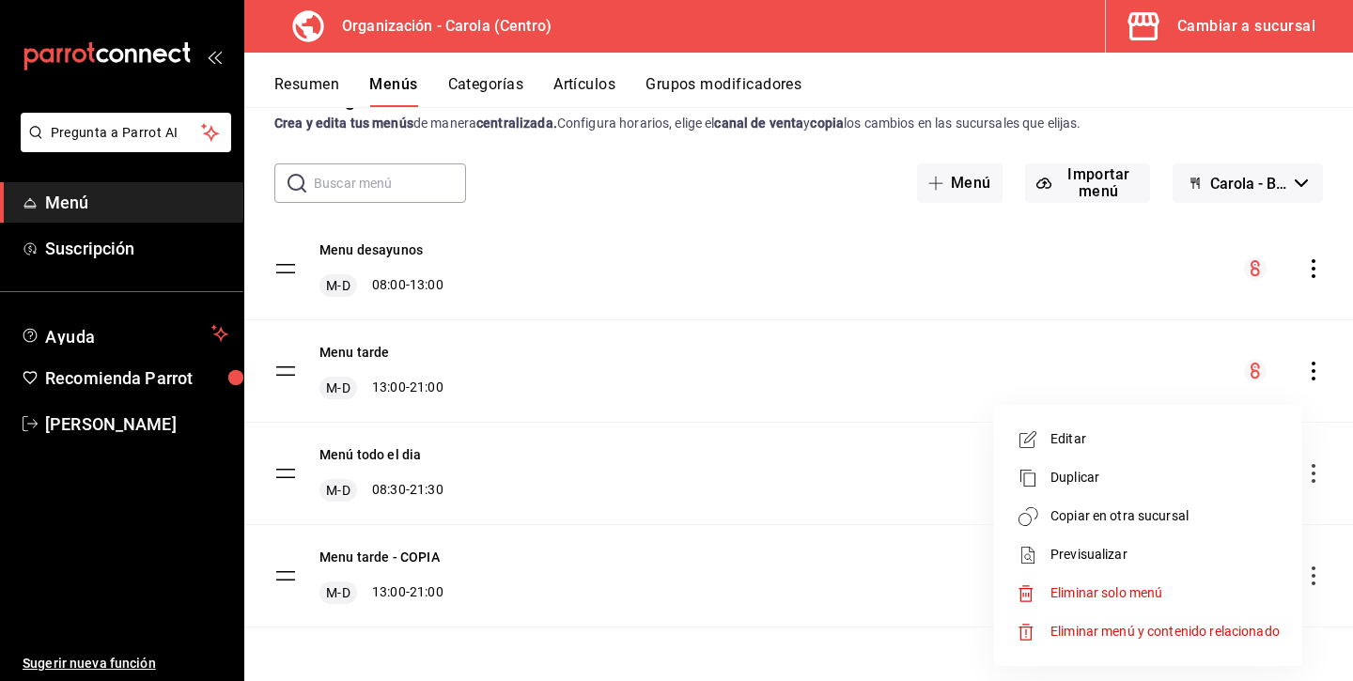
click at [1141, 589] on span "Eliminar solo menú" at bounding box center [1106, 592] width 112 height 15
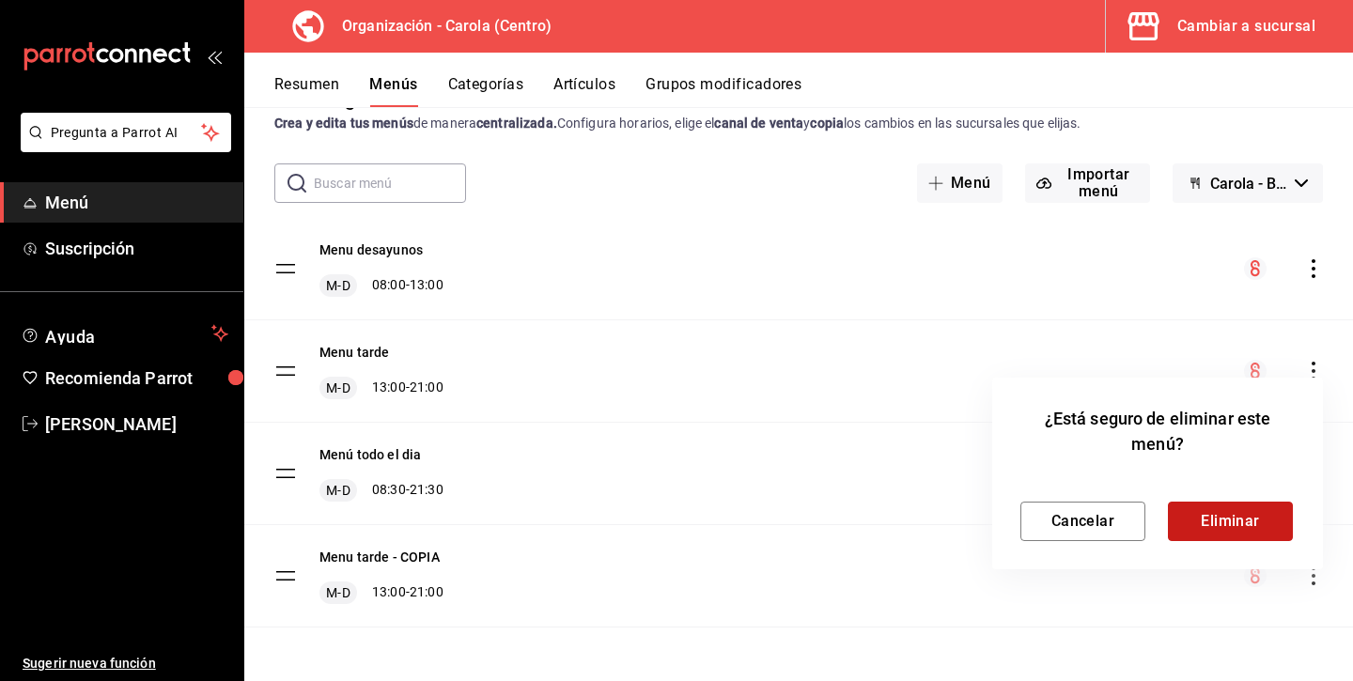
click at [1206, 520] on button "Eliminar" at bounding box center [1230, 521] width 125 height 39
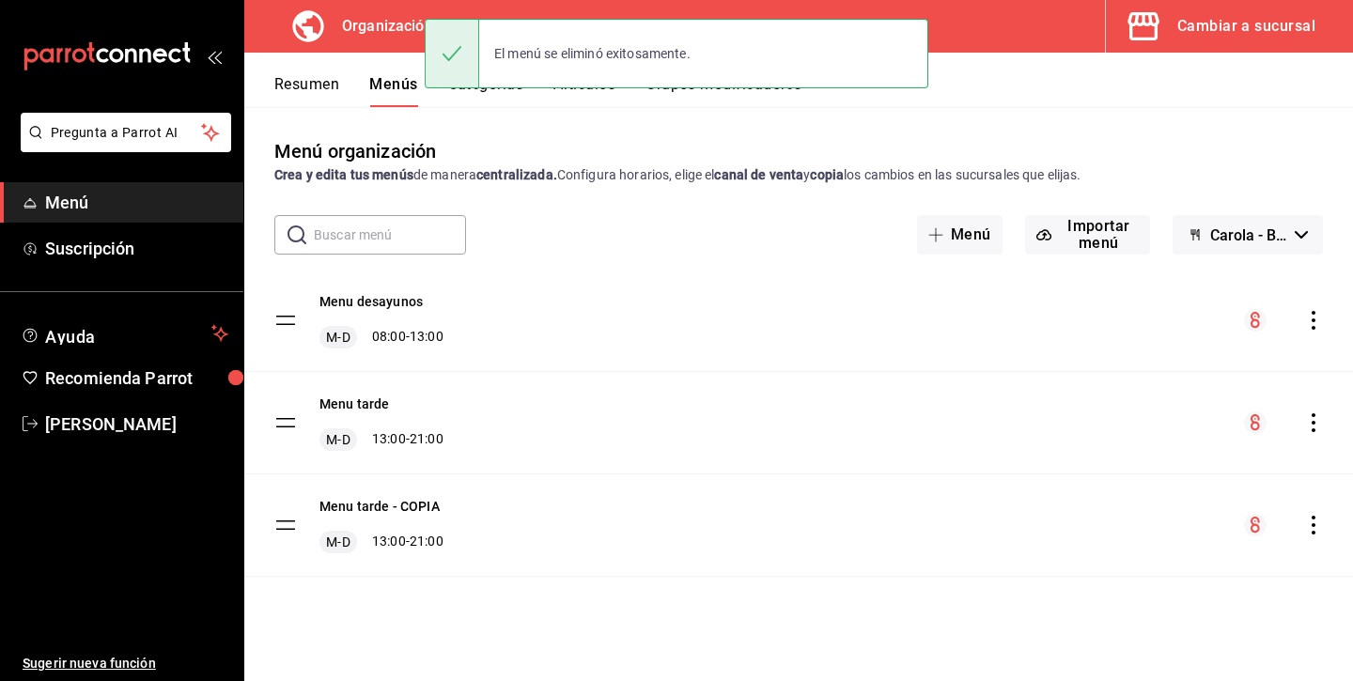
scroll to position [0, 0]
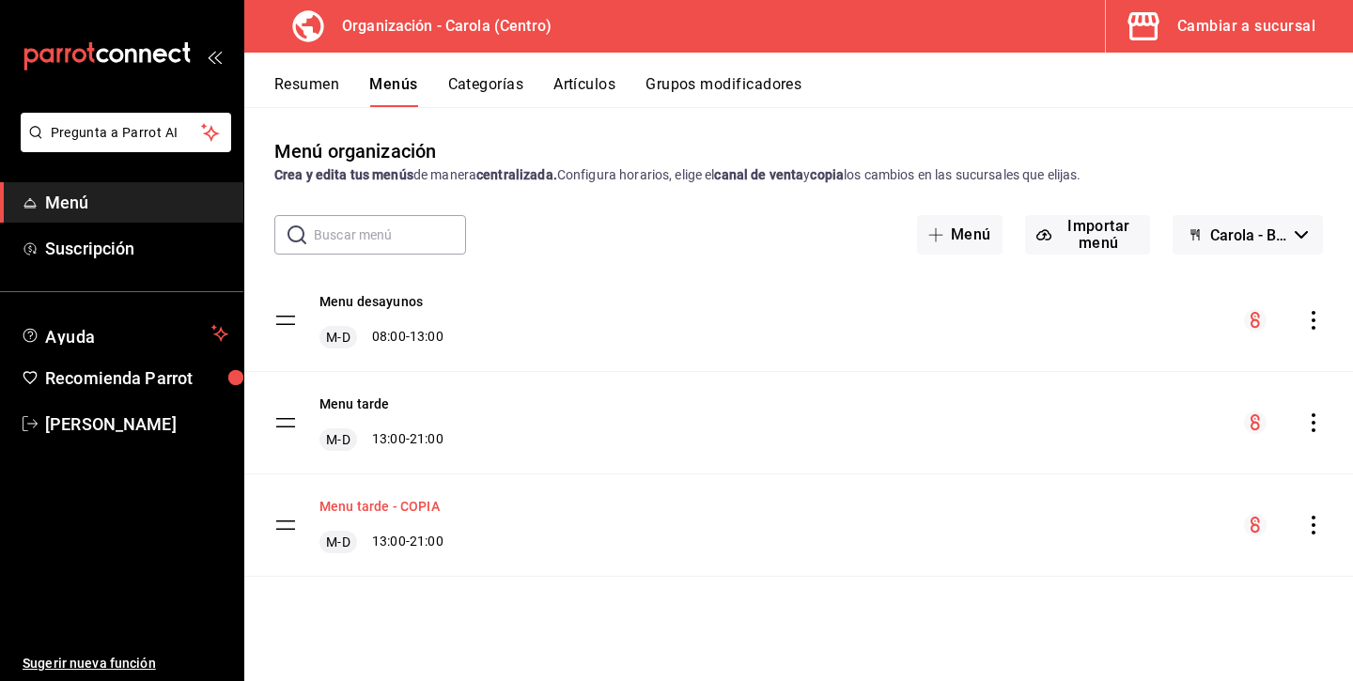
click at [416, 506] on button "Menu tarde - COPIA" at bounding box center [379, 506] width 120 height 19
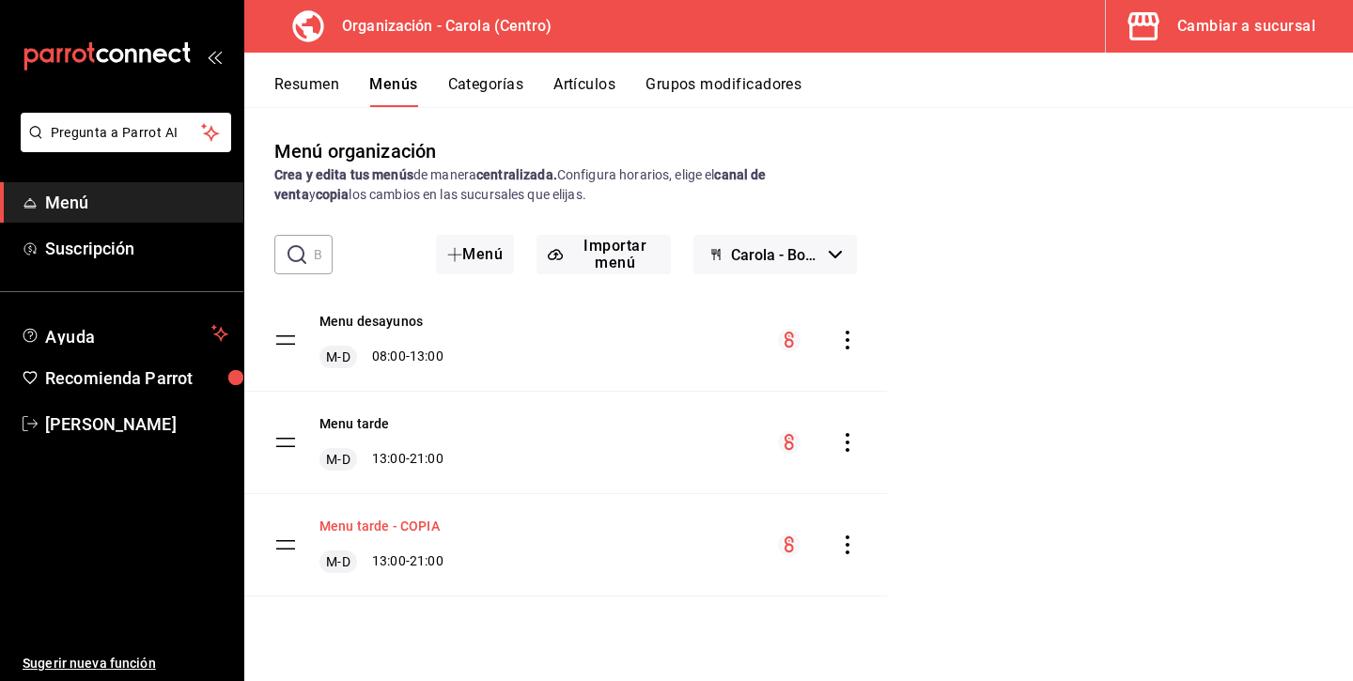
click at [416, 506] on div "Menu tarde - COPIA M-D 13:00 - 21:00" at bounding box center [565, 544] width 643 height 101
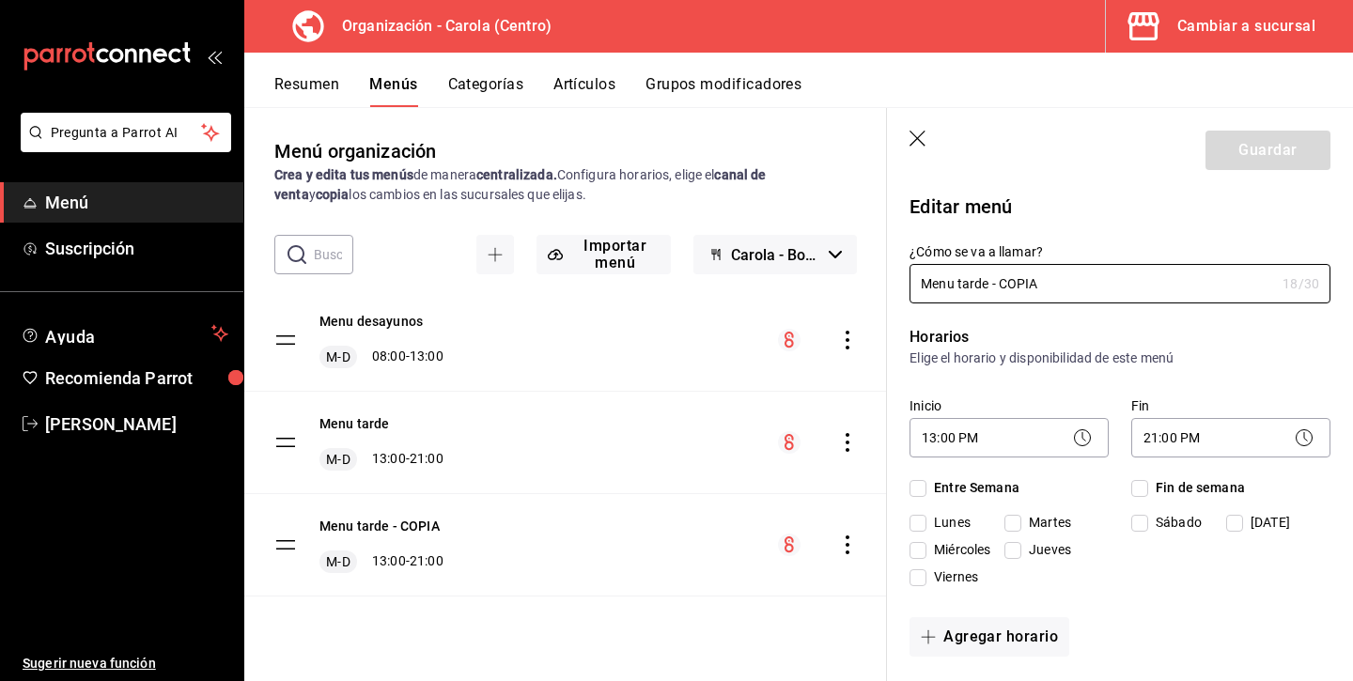
checkbox input "true"
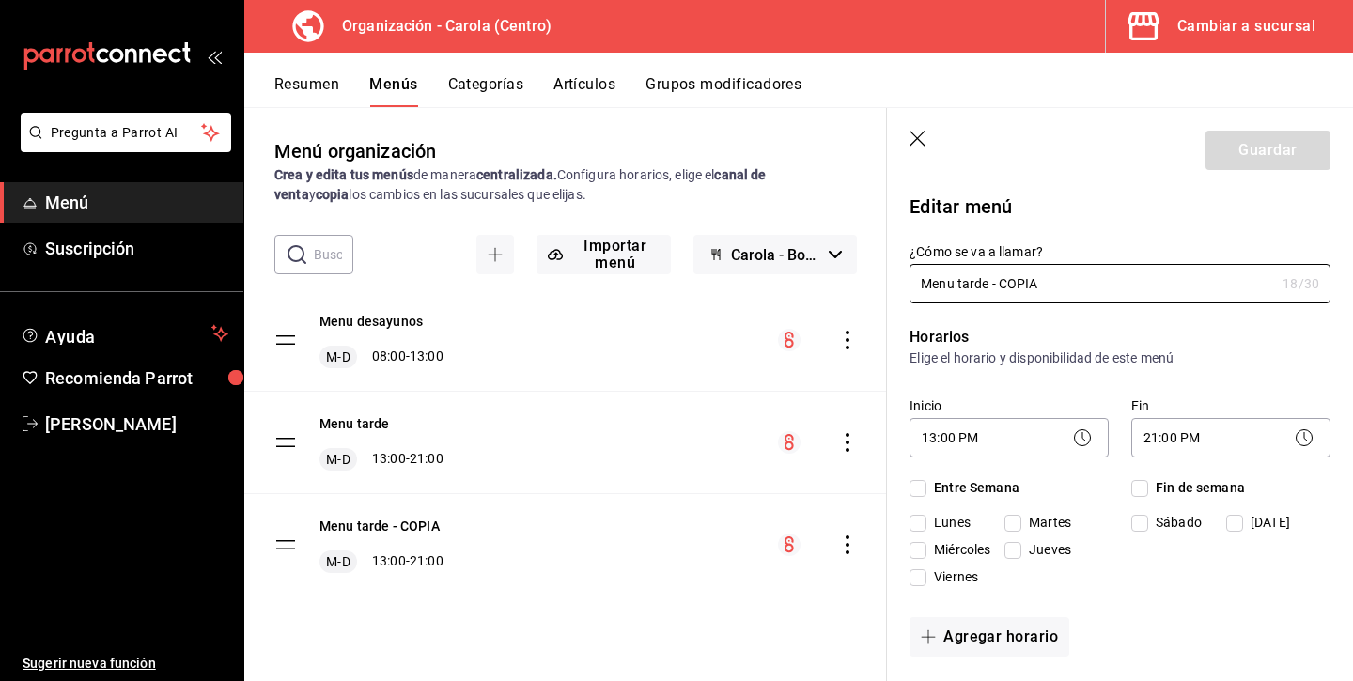
checkbox input "true"
type input "Menu tarde"
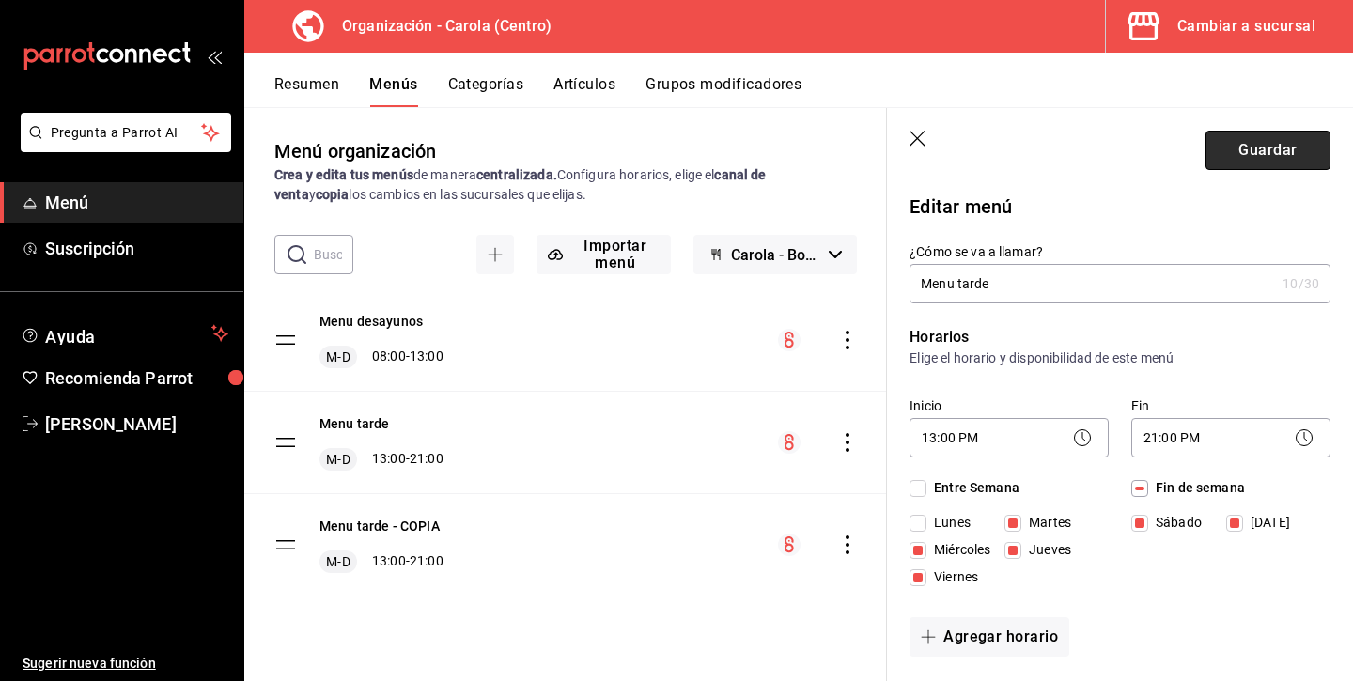
click at [1265, 136] on button "Guardar" at bounding box center [1267, 150] width 125 height 39
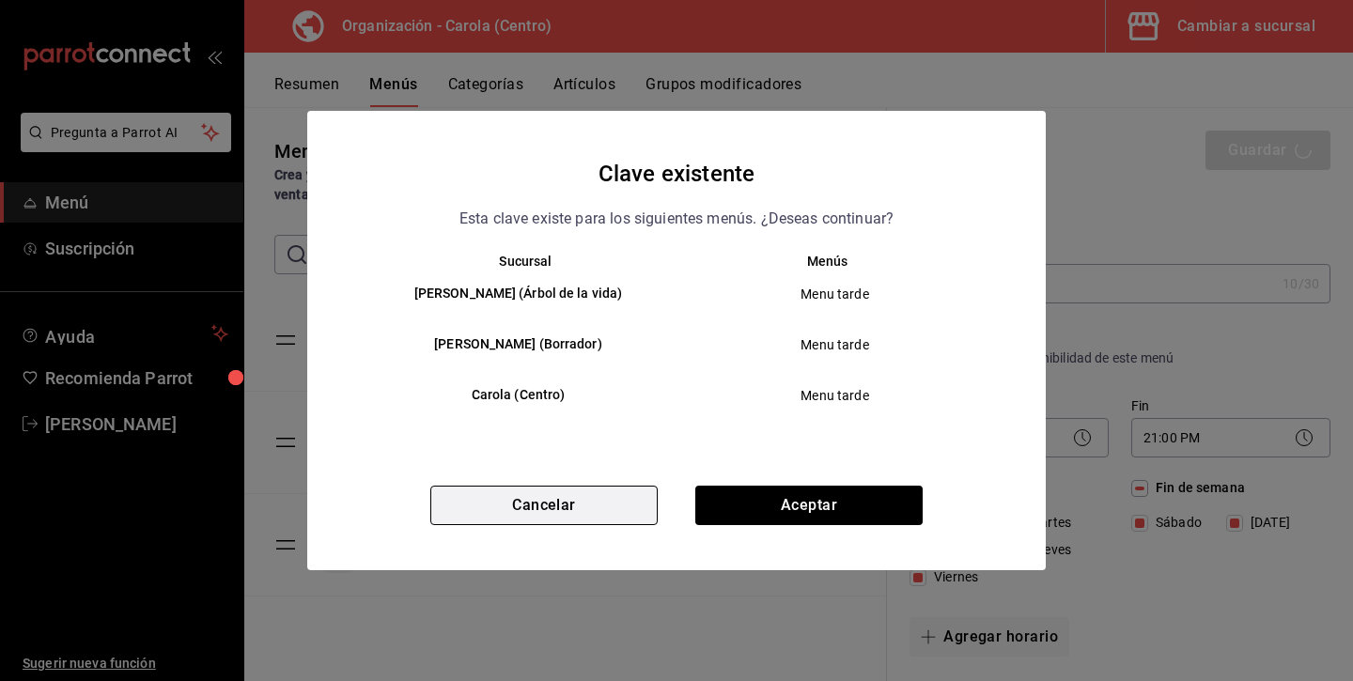
click at [647, 515] on button "Cancelar" at bounding box center [543, 505] width 227 height 39
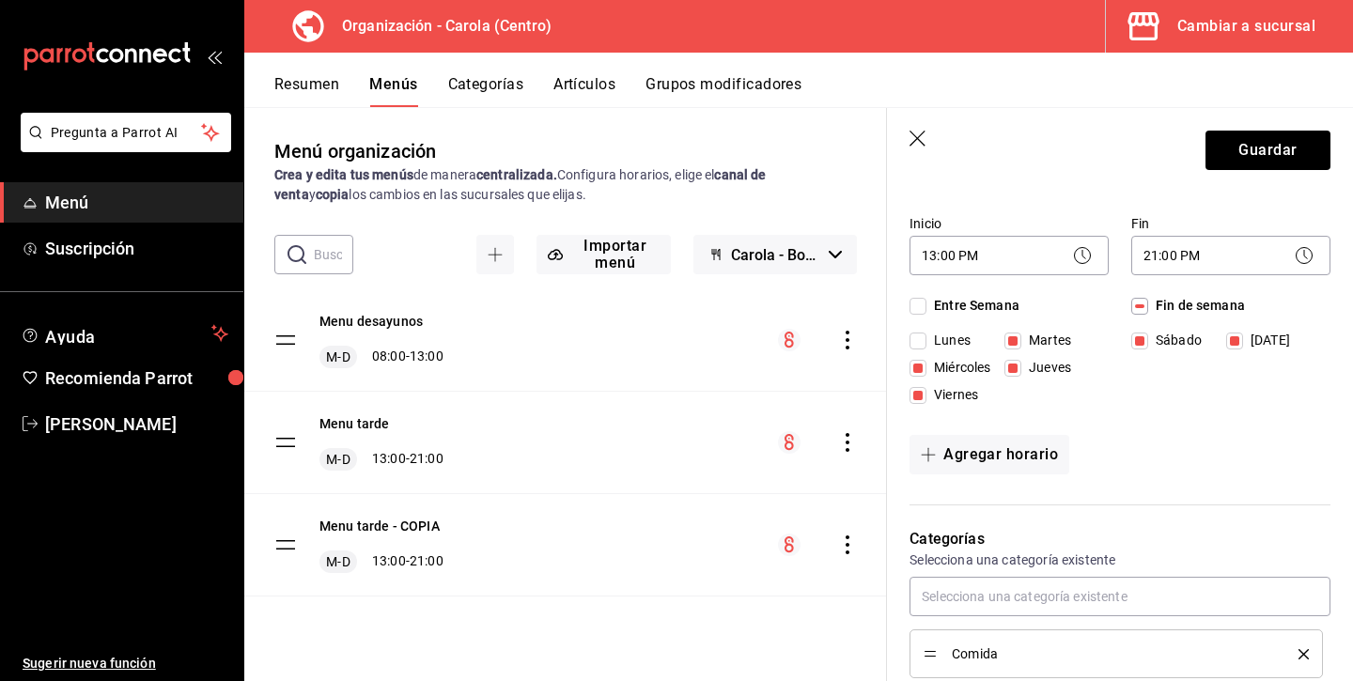
scroll to position [183, 0]
click at [1257, 152] on button "Guardar" at bounding box center [1267, 150] width 125 height 39
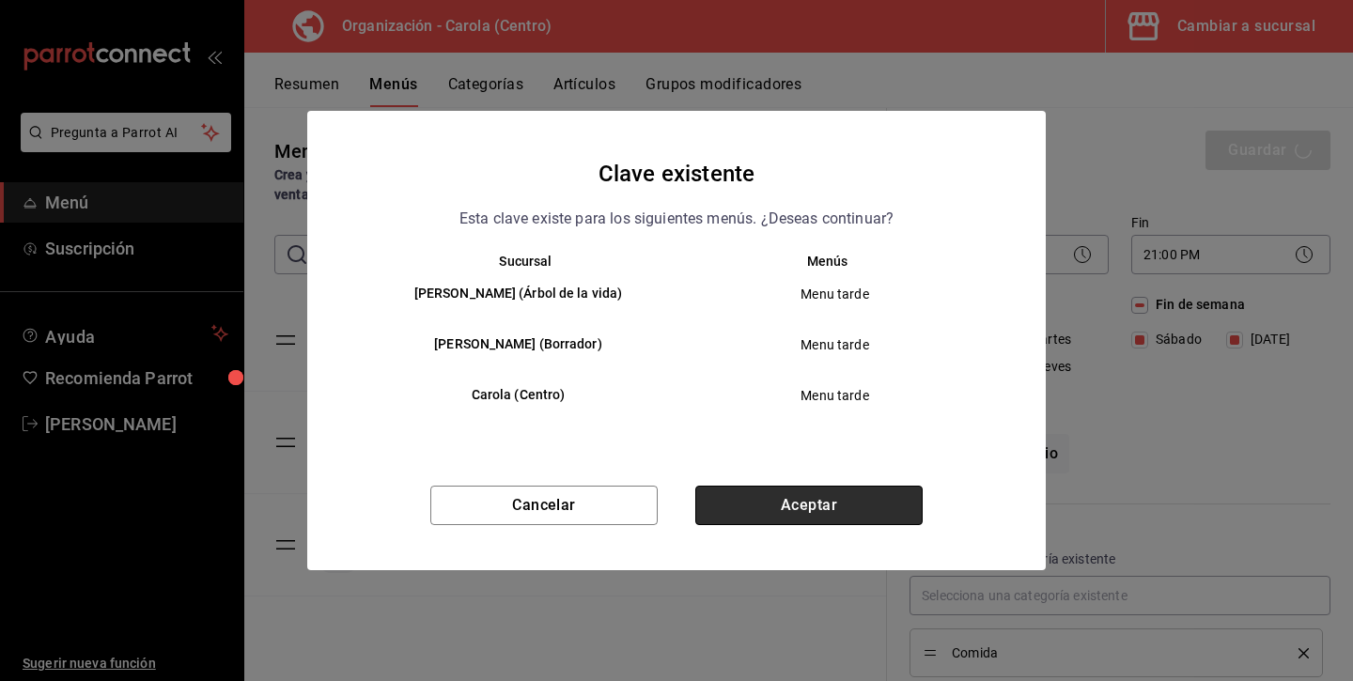
click at [833, 511] on button "Aceptar" at bounding box center [808, 505] width 227 height 39
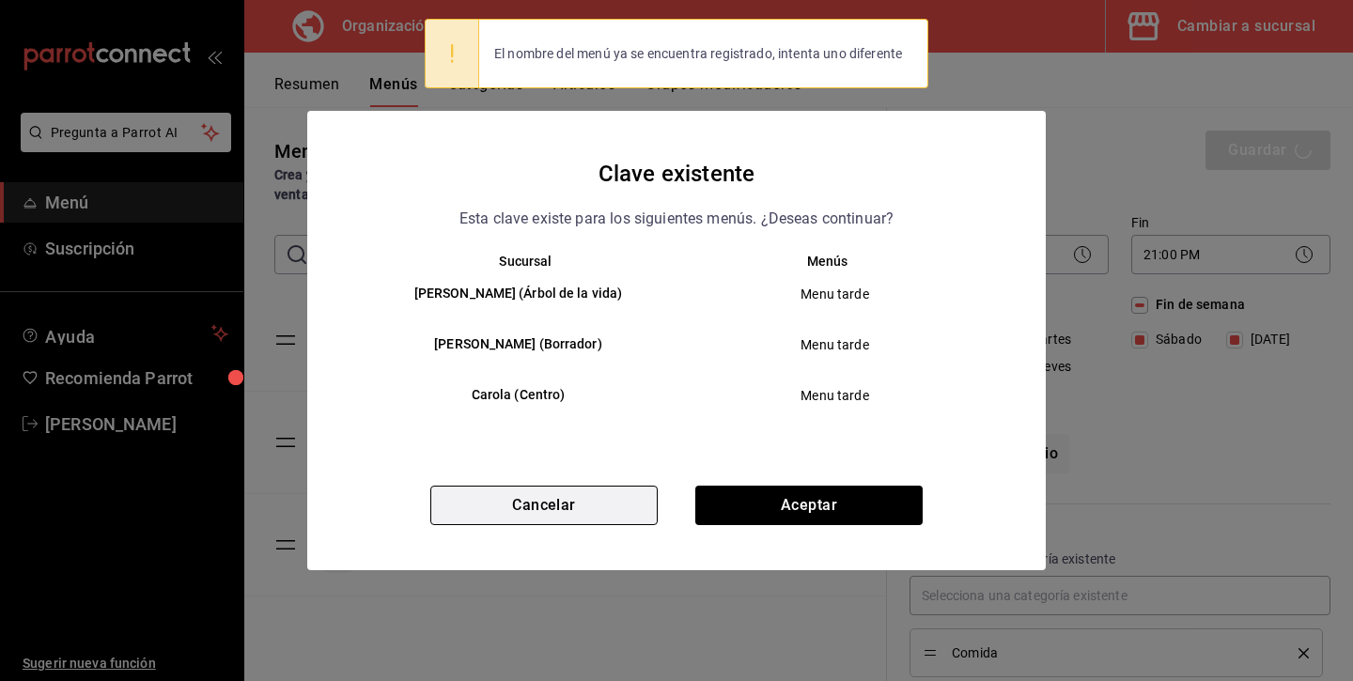
click at [566, 511] on button "Cancelar" at bounding box center [543, 505] width 227 height 39
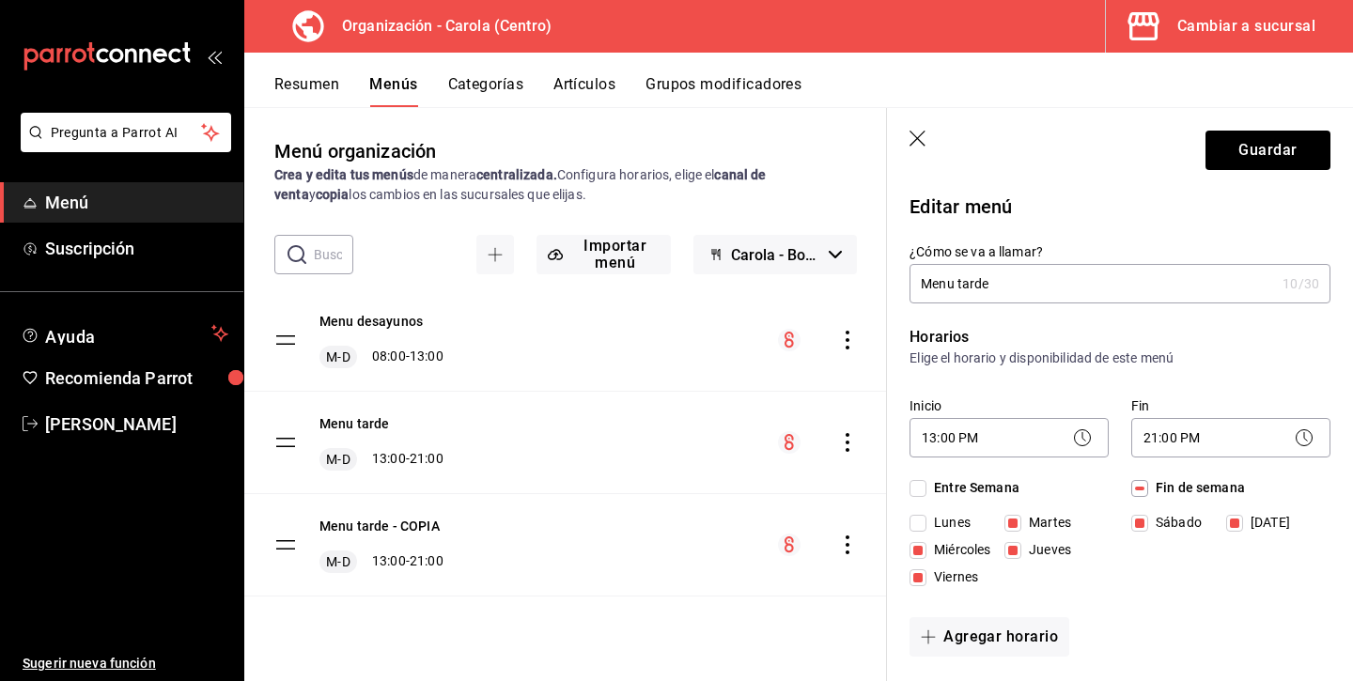
scroll to position [0, 0]
click at [913, 140] on icon "button" at bounding box center [918, 140] width 19 height 19
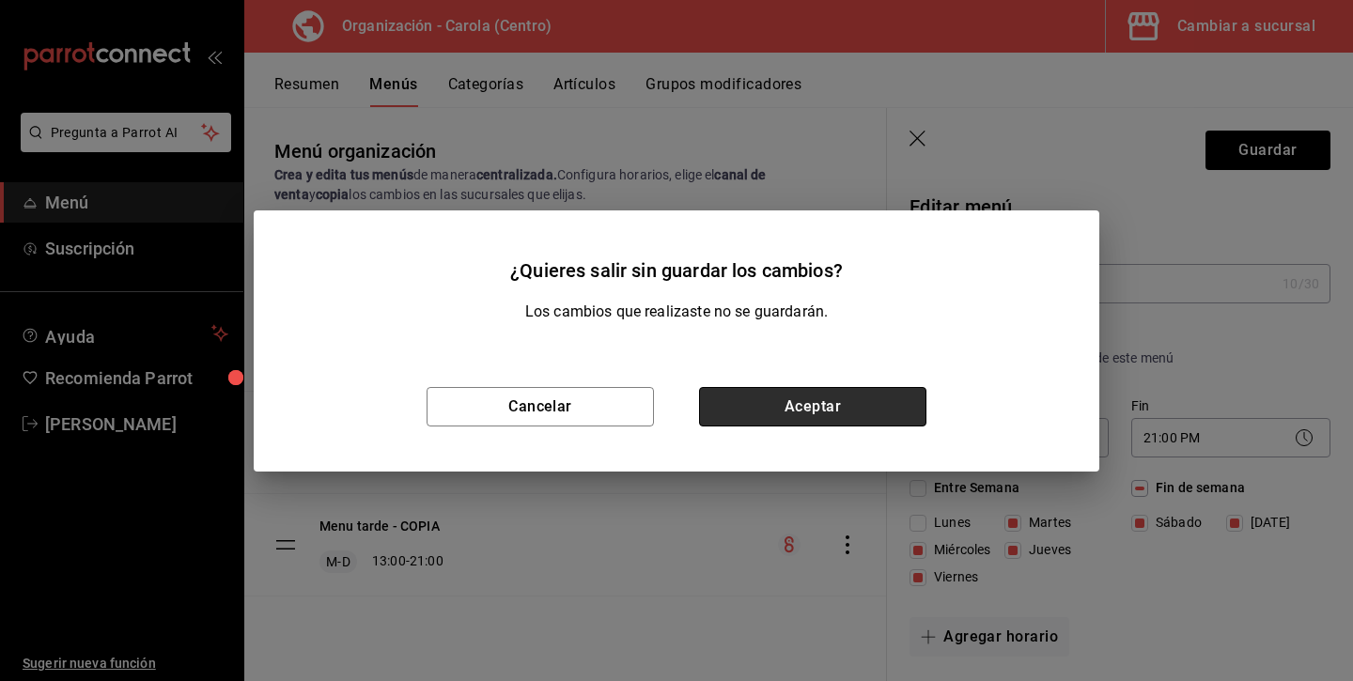
click at [817, 394] on button "Aceptar" at bounding box center [812, 406] width 227 height 39
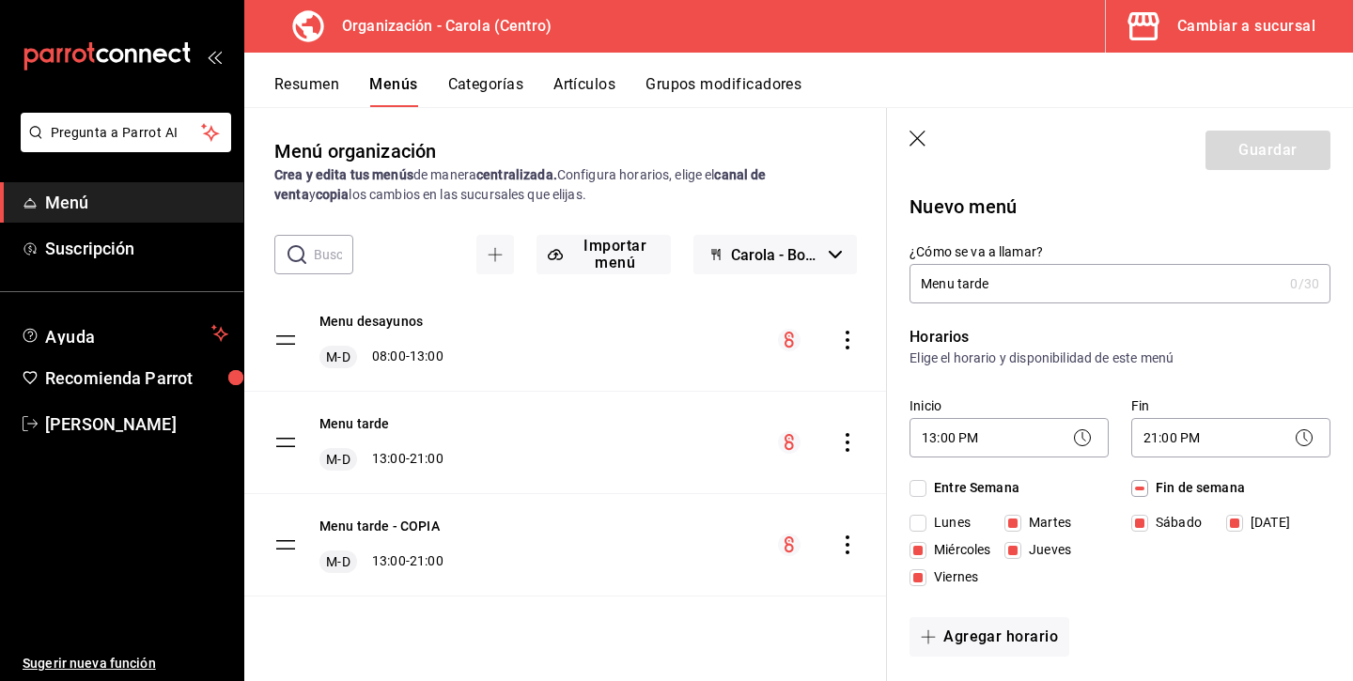
checkbox input "false"
type input "1756240054230"
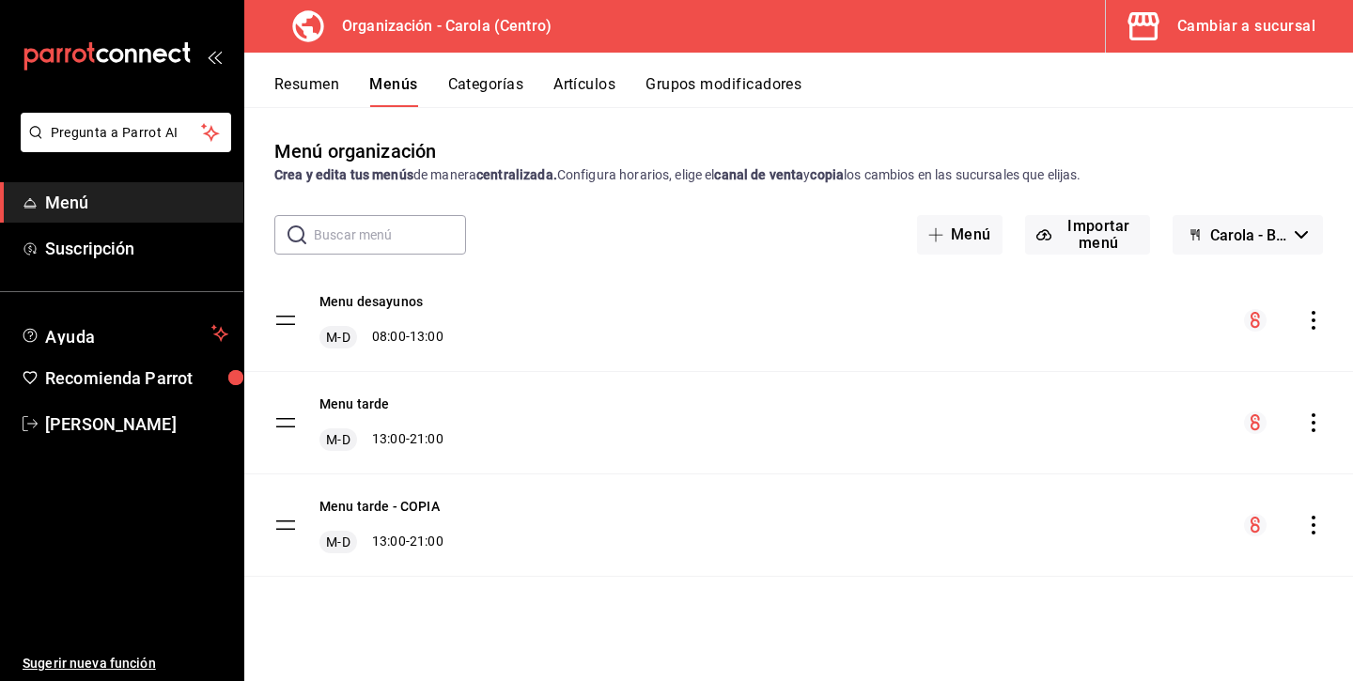
click at [1310, 529] on icon "actions" at bounding box center [1313, 525] width 19 height 19
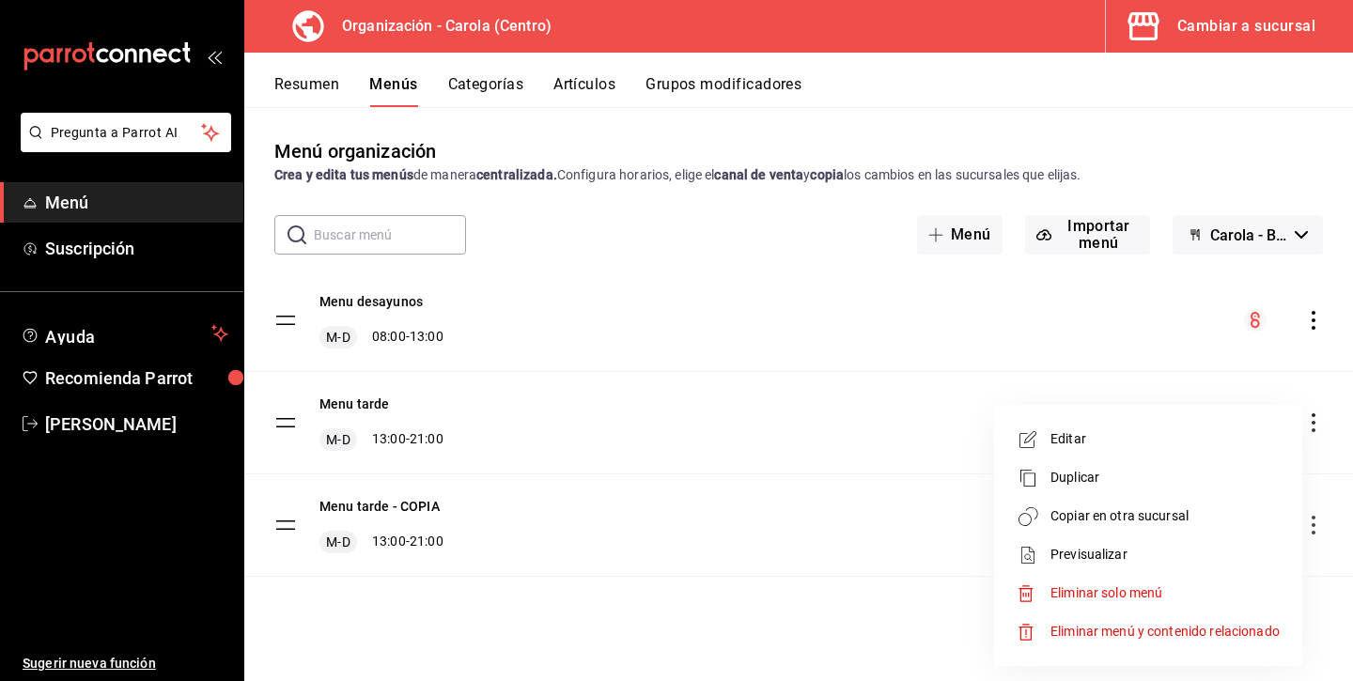
click at [870, 440] on div at bounding box center [676, 340] width 1353 height 681
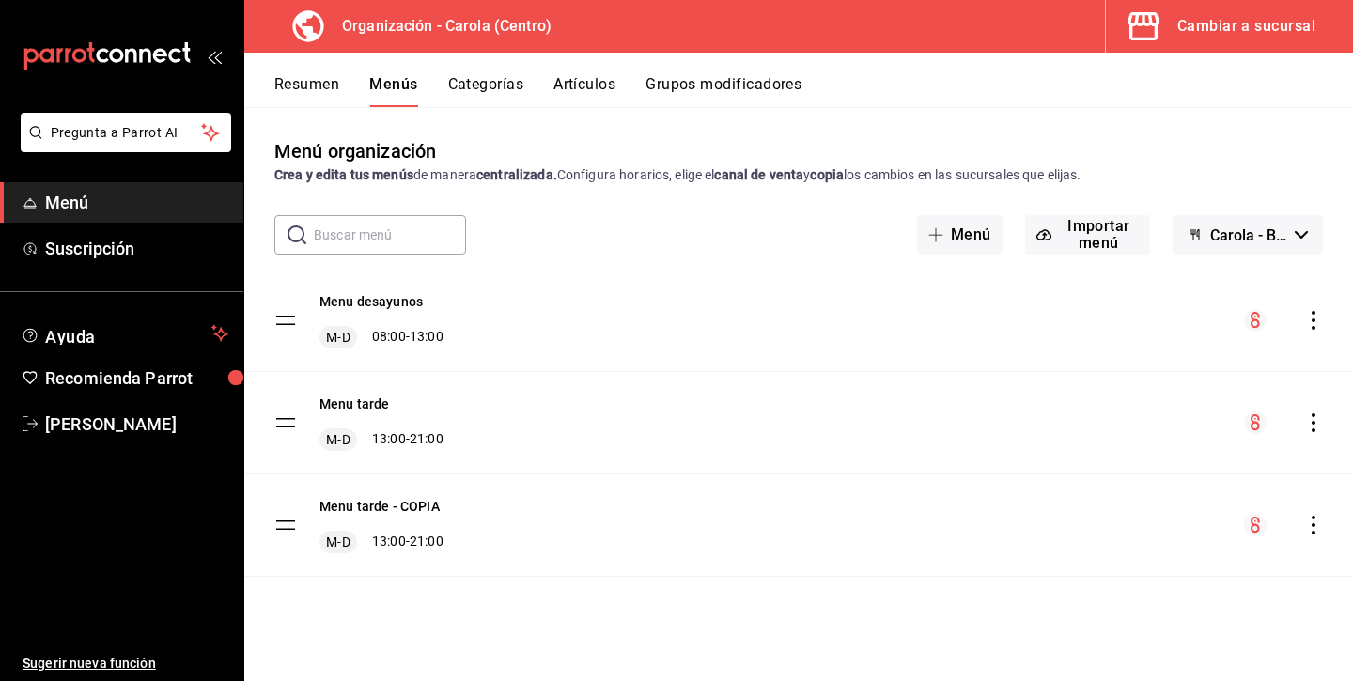
click at [1303, 417] on div "menu-maker-table" at bounding box center [1283, 422] width 79 height 23
click at [293, 416] on tbody "Menu desayunos M-D 08:00 - 13:00 Menu tarde M-D 13:00 - 21:00 Menu tarde - COPI…" at bounding box center [798, 423] width 1109 height 307
click at [280, 421] on tbody "Menu desayunos M-D 08:00 - 13:00 Menu tarde M-D 13:00 - 21:00 Menu tarde - COPI…" at bounding box center [798, 423] width 1109 height 307
click at [321, 89] on button "Resumen" at bounding box center [306, 91] width 65 height 32
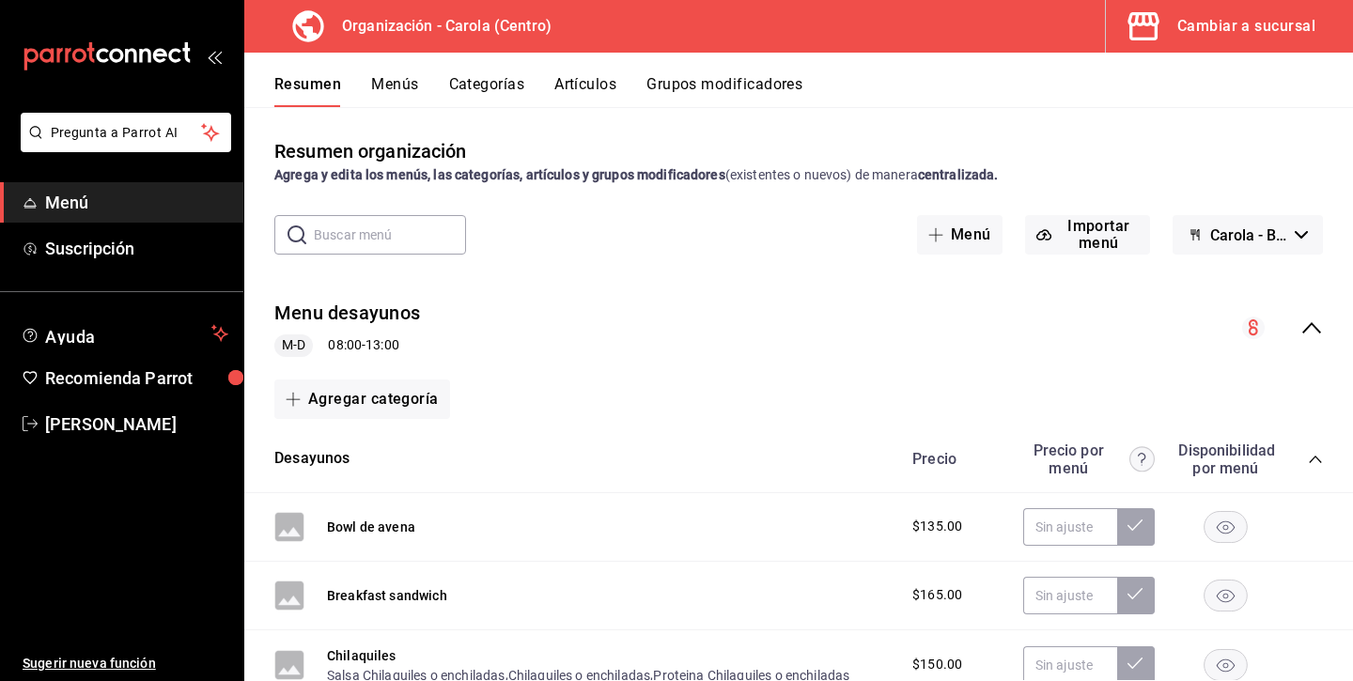
click at [1305, 326] on icon "collapse-menu-row" at bounding box center [1311, 328] width 23 height 23
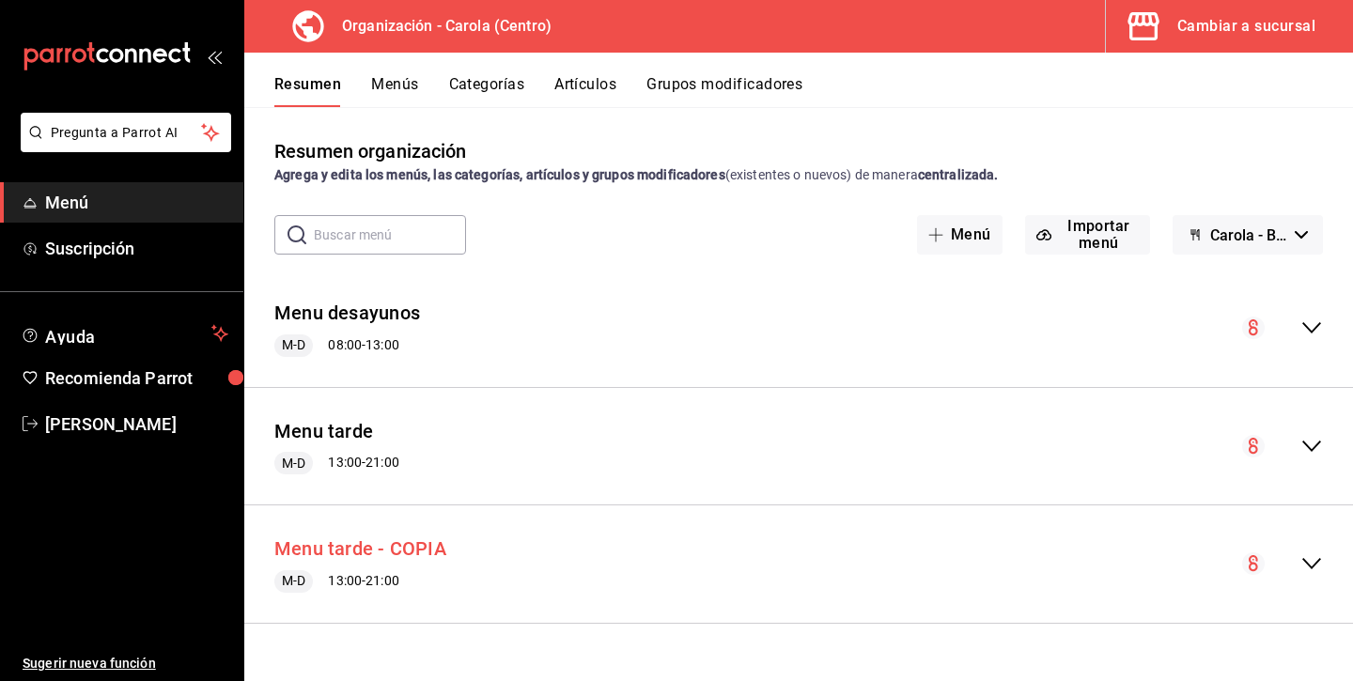
click at [381, 549] on button "Menu tarde - COPIA" at bounding box center [360, 548] width 172 height 27
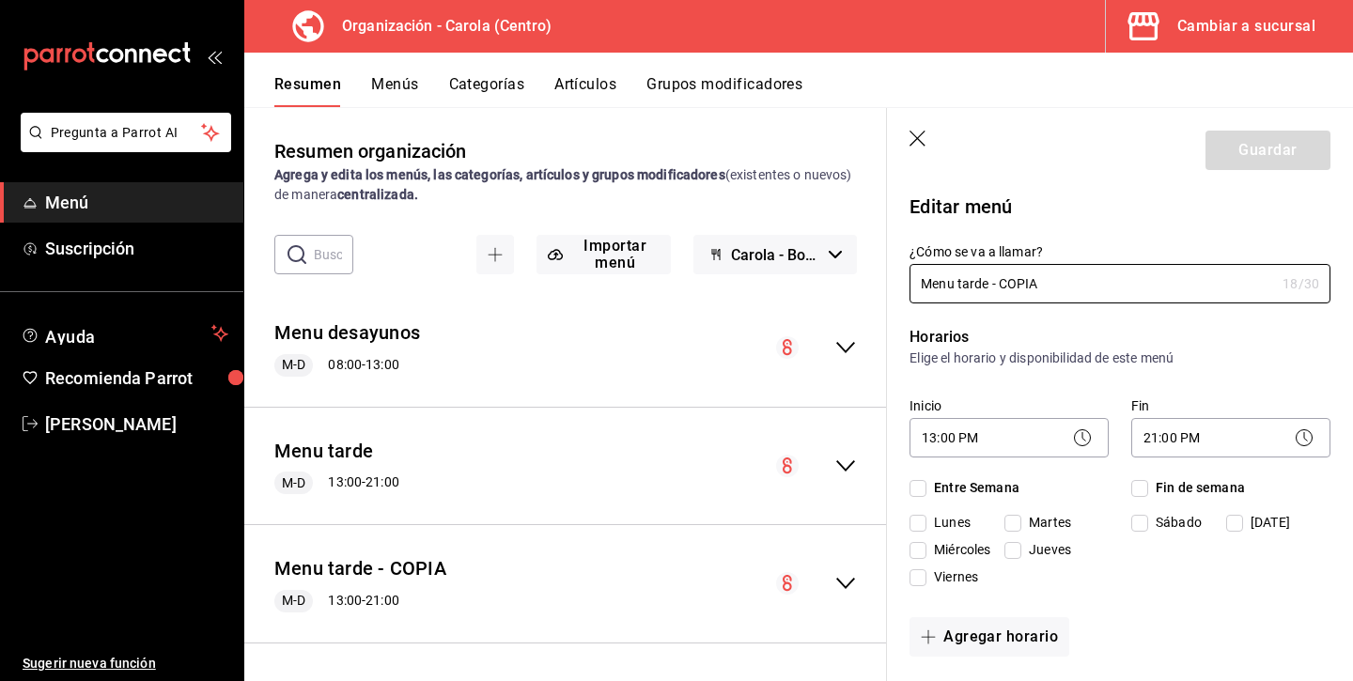
checkbox input "true"
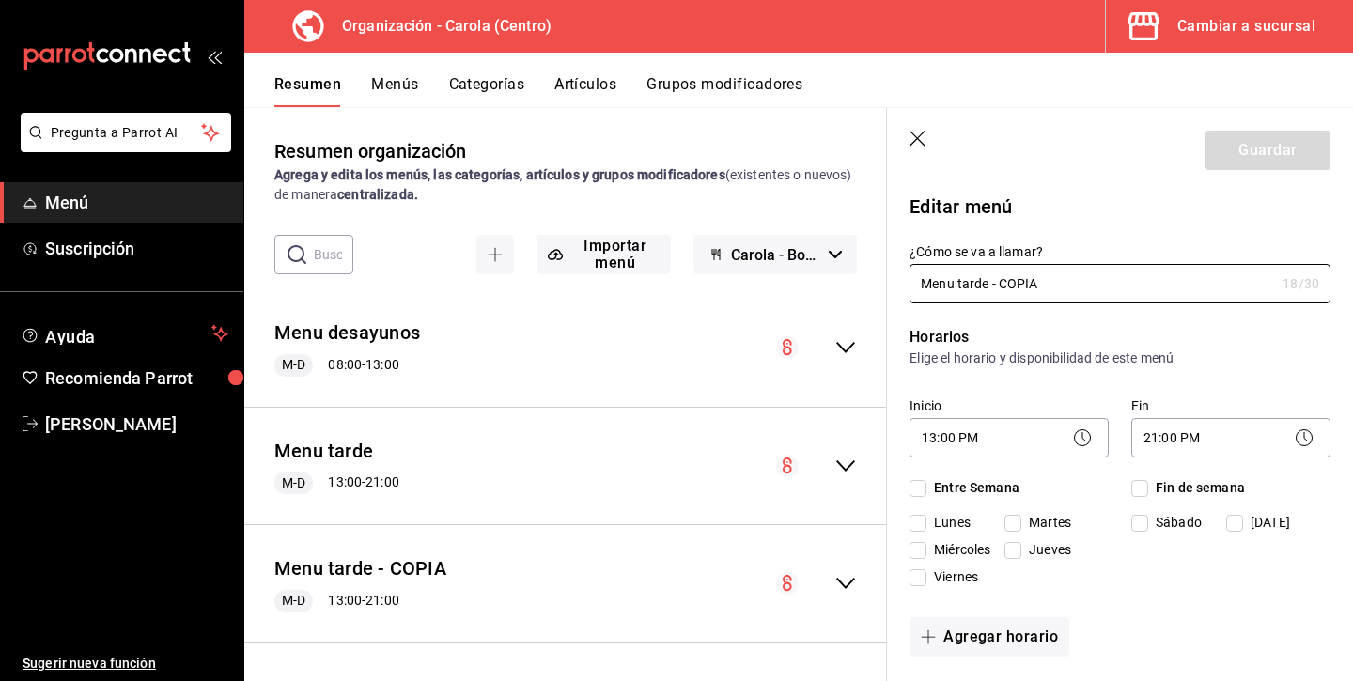
checkbox input "true"
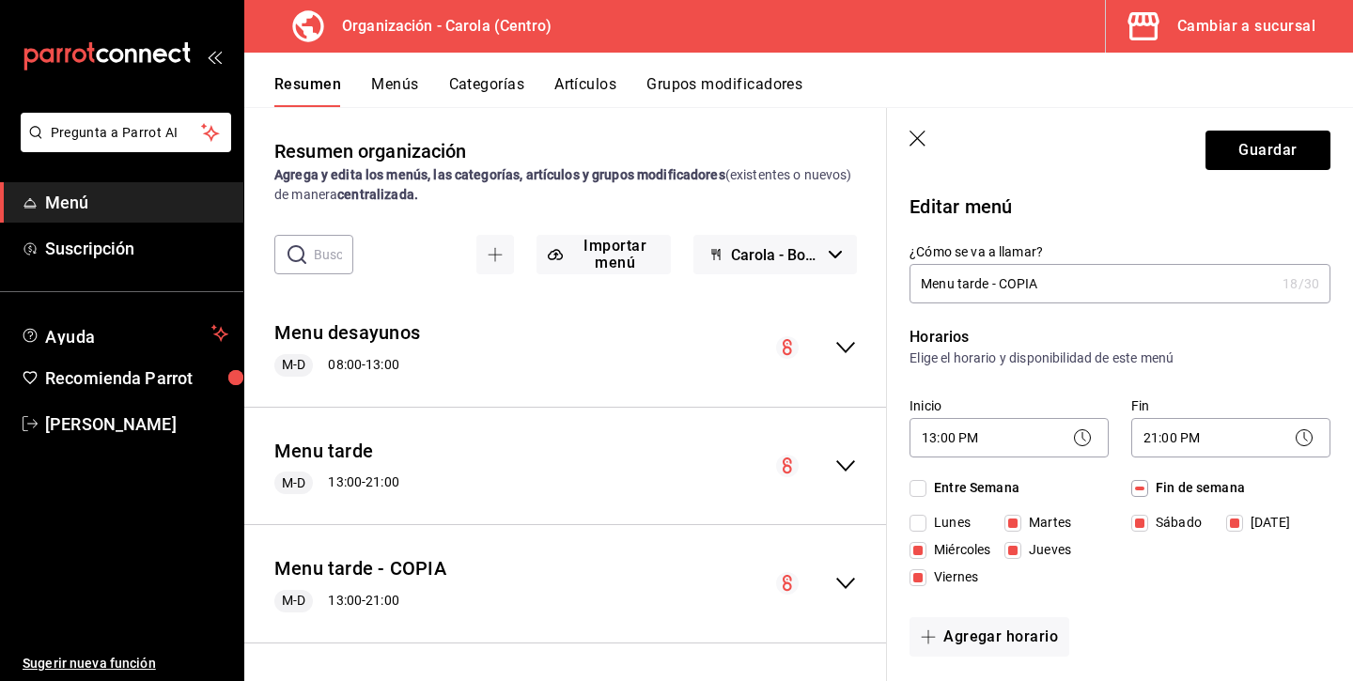
drag, startPoint x: 1059, startPoint y: 289, endPoint x: 991, endPoint y: 289, distance: 67.6
click at [991, 289] on input "Menu tarde - COPIA" at bounding box center [1091, 284] width 365 height 38
click at [912, 136] on icon "button" at bounding box center [918, 140] width 19 height 19
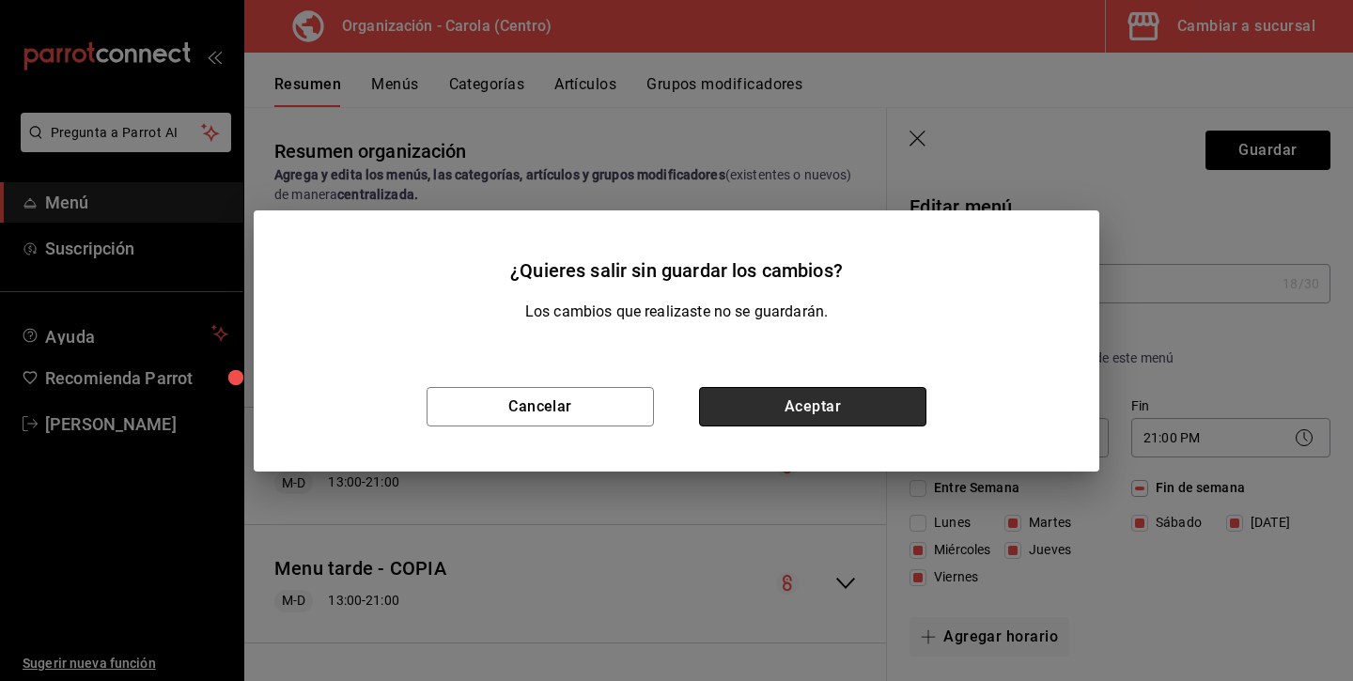
click at [872, 394] on button "Aceptar" at bounding box center [812, 406] width 227 height 39
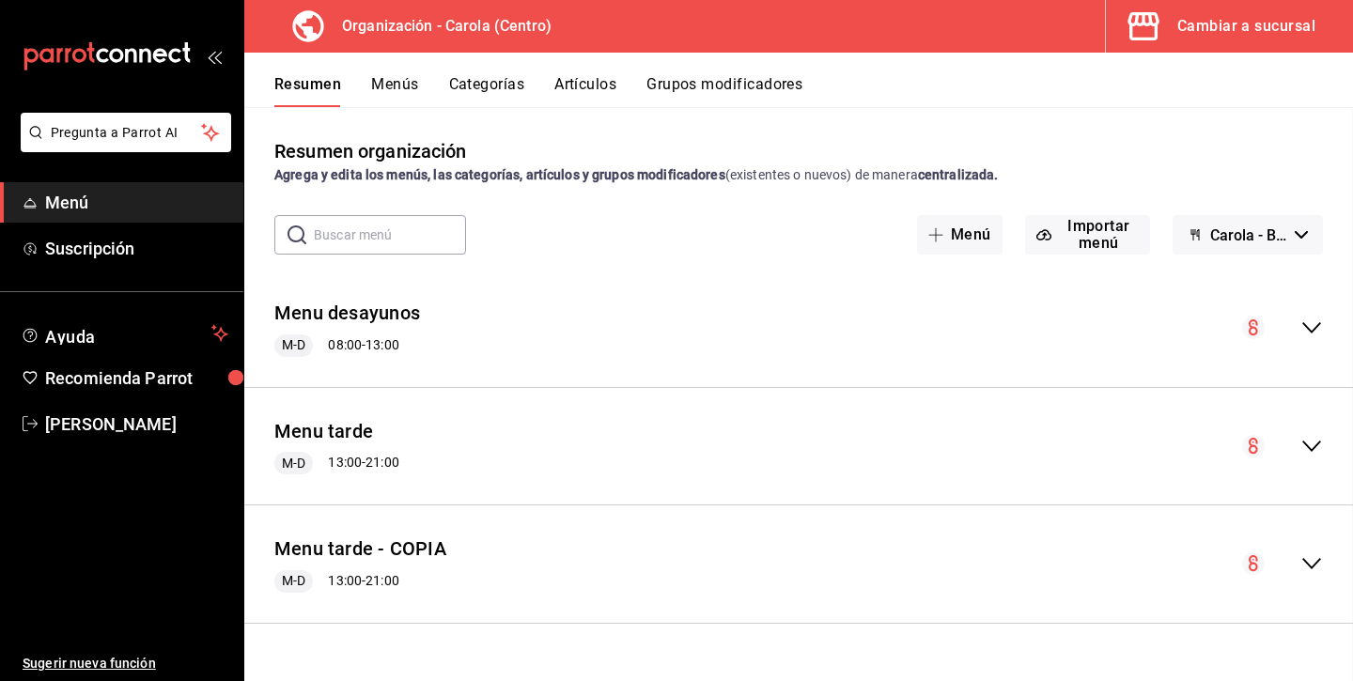
drag, startPoint x: 898, startPoint y: 404, endPoint x: 698, endPoint y: 414, distance: 200.4
click at [897, 404] on div "Menu tarde M-D 13:00 - 21:00" at bounding box center [798, 446] width 1109 height 87
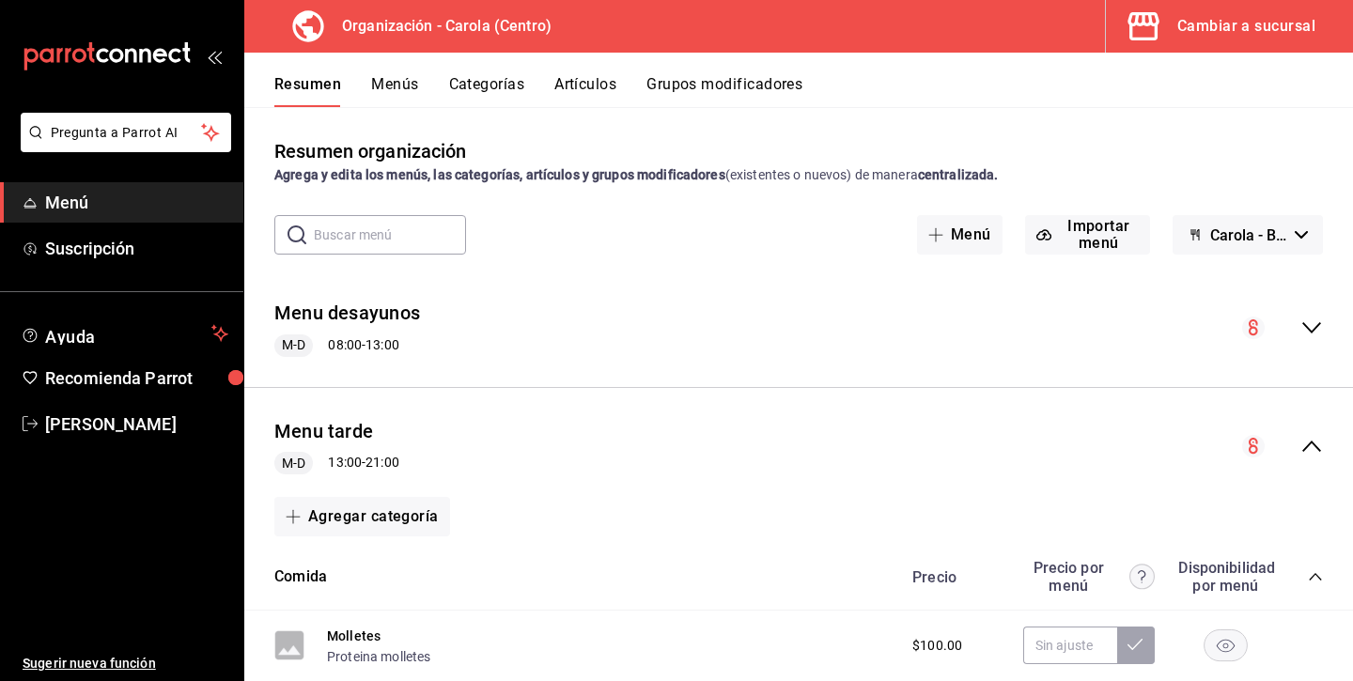
click at [1306, 442] on icon "collapse-menu-row" at bounding box center [1311, 446] width 23 height 23
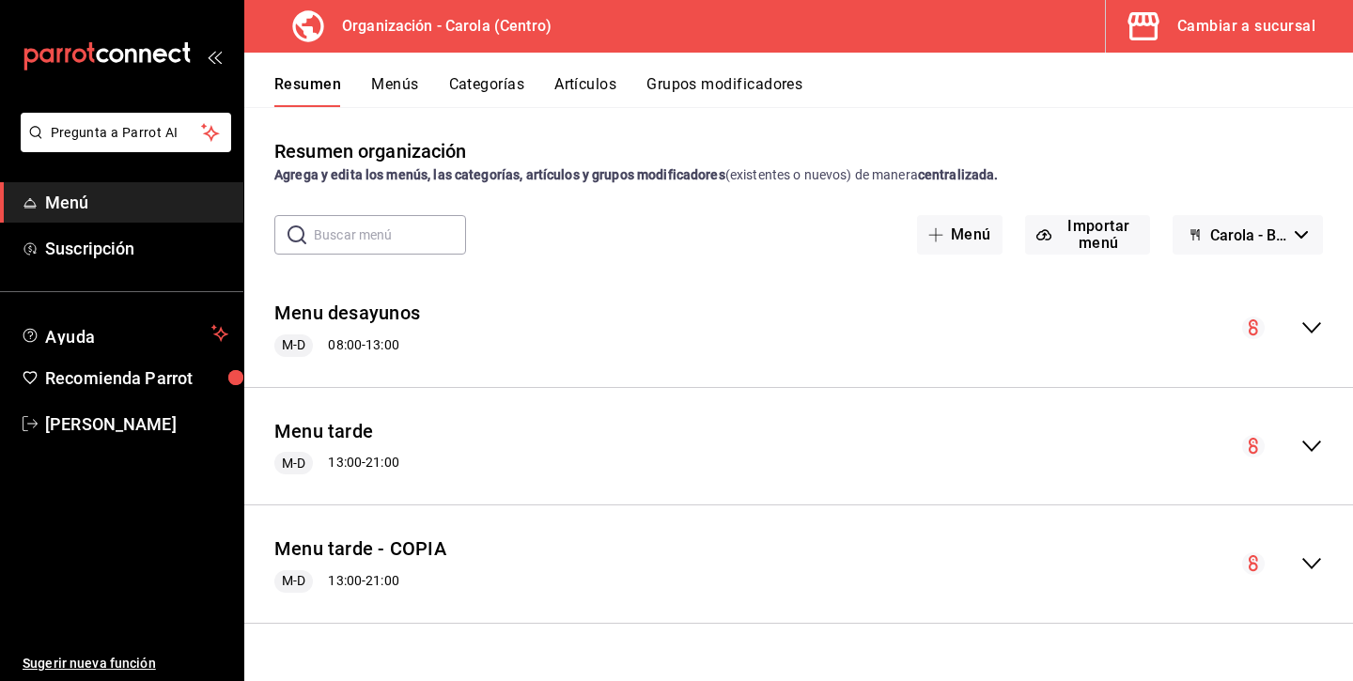
click at [402, 78] on button "Menús" at bounding box center [394, 91] width 47 height 32
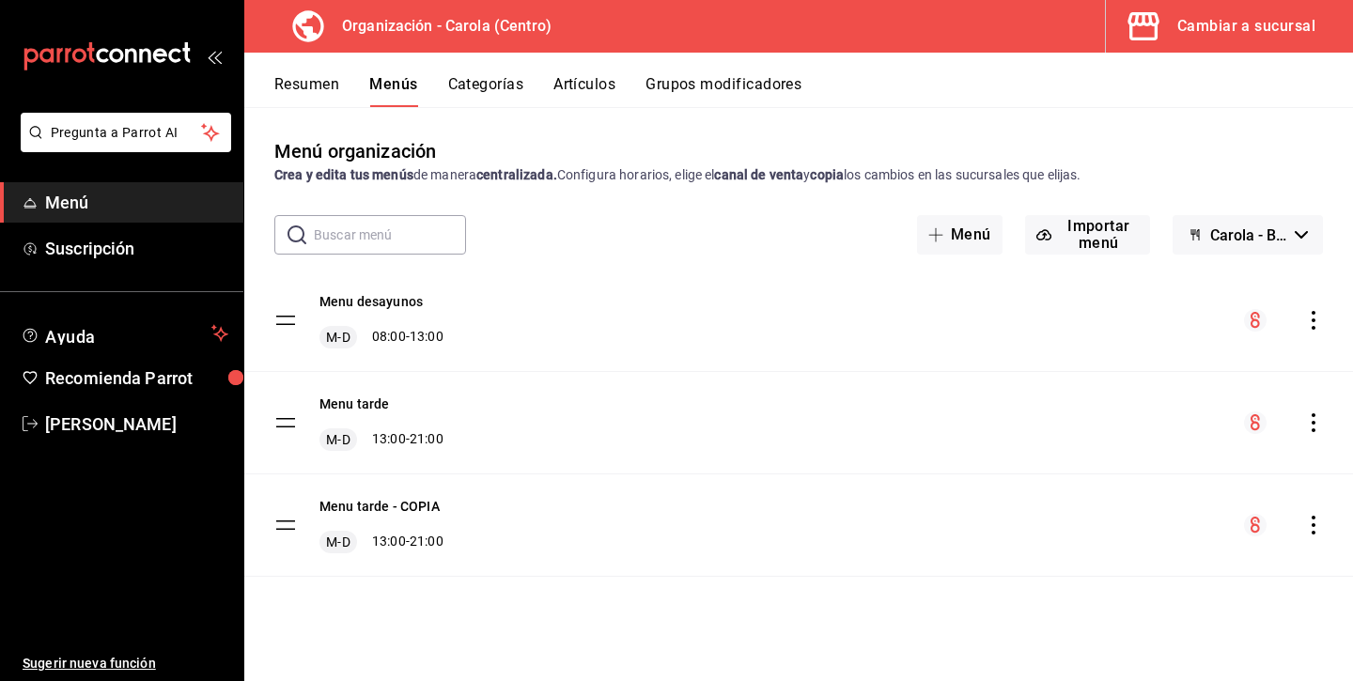
click at [1311, 416] on icon "actions" at bounding box center [1313, 422] width 19 height 19
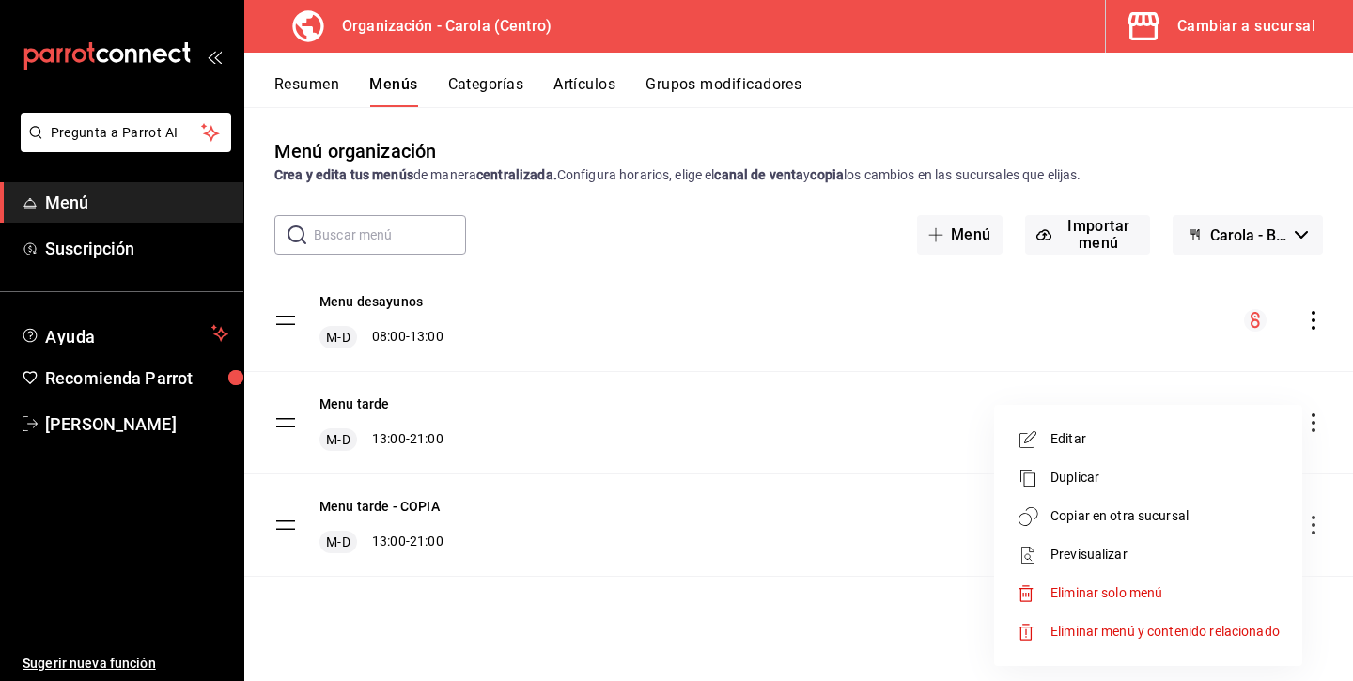
click at [1096, 597] on span "Eliminar solo menú" at bounding box center [1106, 592] width 112 height 15
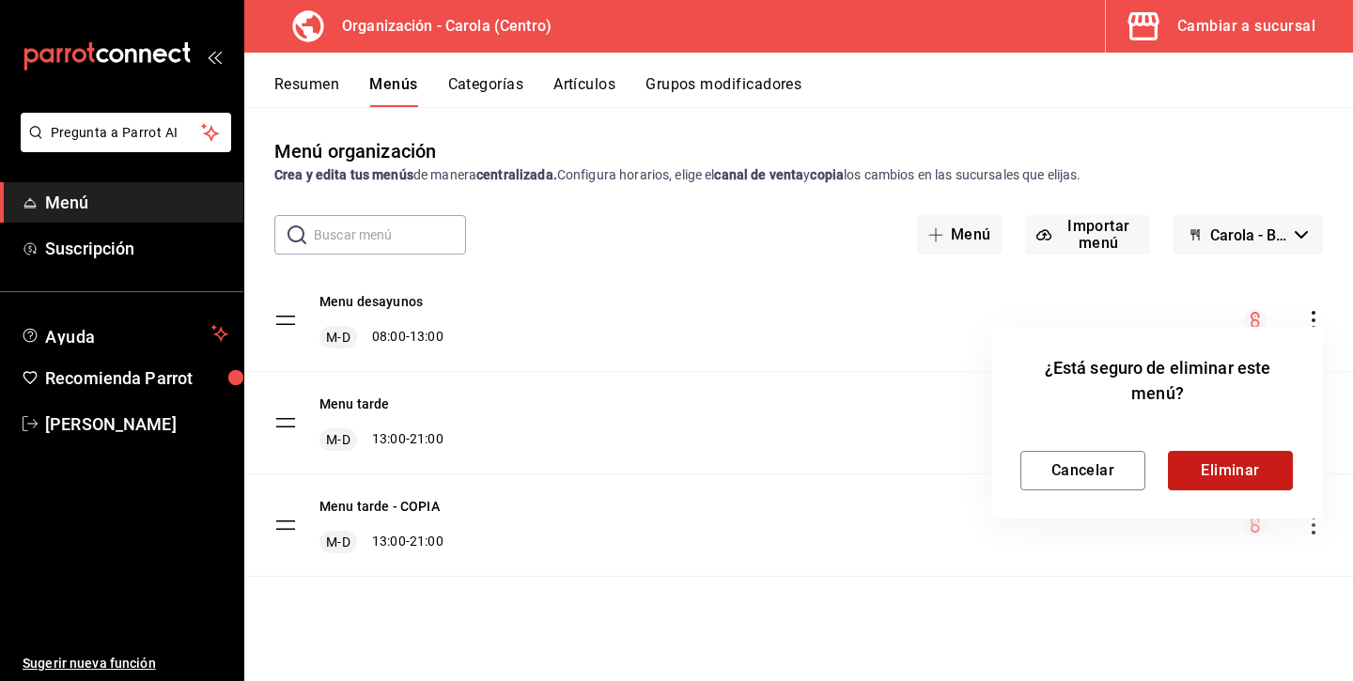
click at [1219, 474] on button "Eliminar" at bounding box center [1230, 470] width 125 height 39
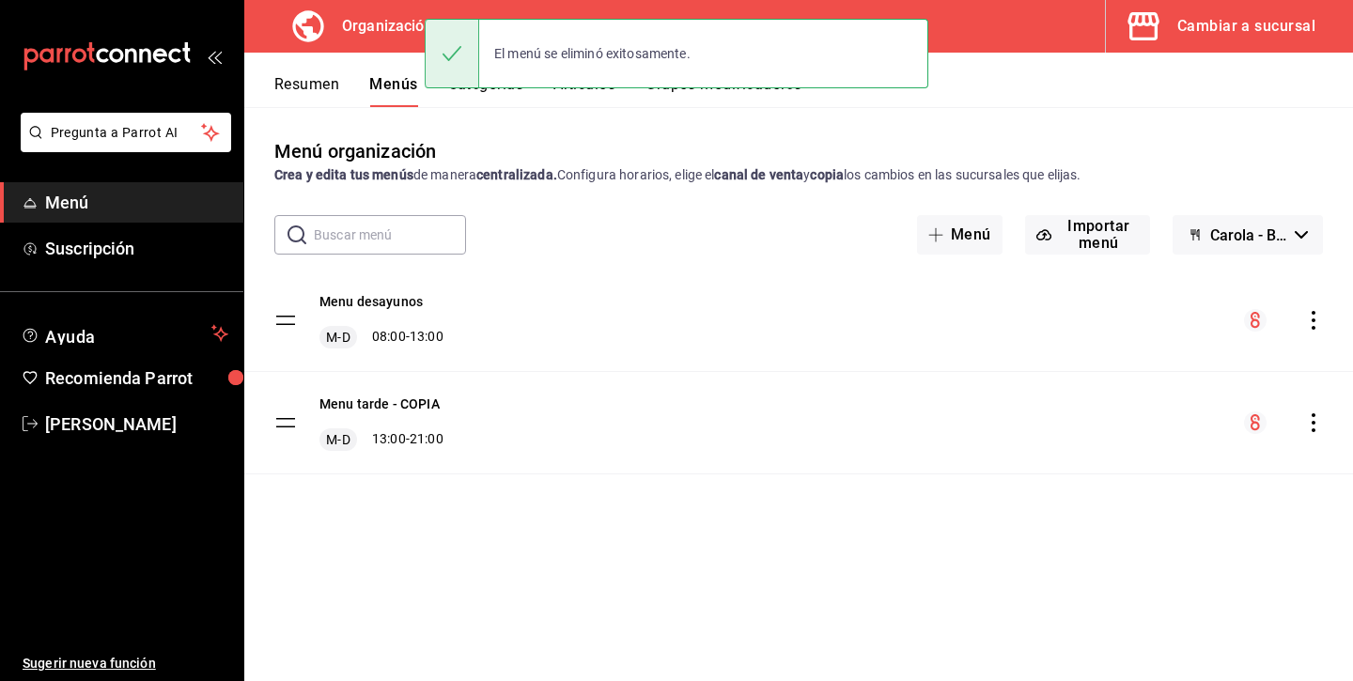
click at [415, 393] on div "Menu tarde - COPIA M-D 13:00 - 21:00" at bounding box center [798, 422] width 1109 height 101
click at [417, 403] on button "Menu tarde - COPIA" at bounding box center [379, 404] width 120 height 19
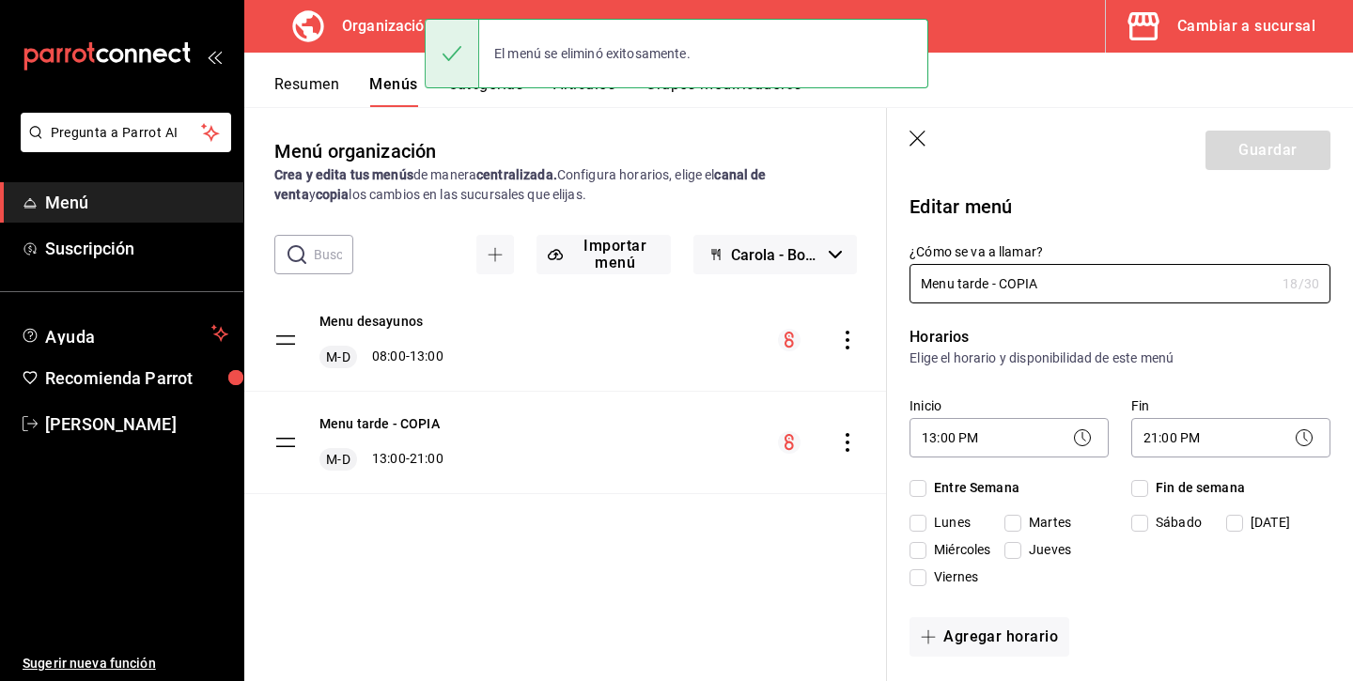
checkbox input "true"
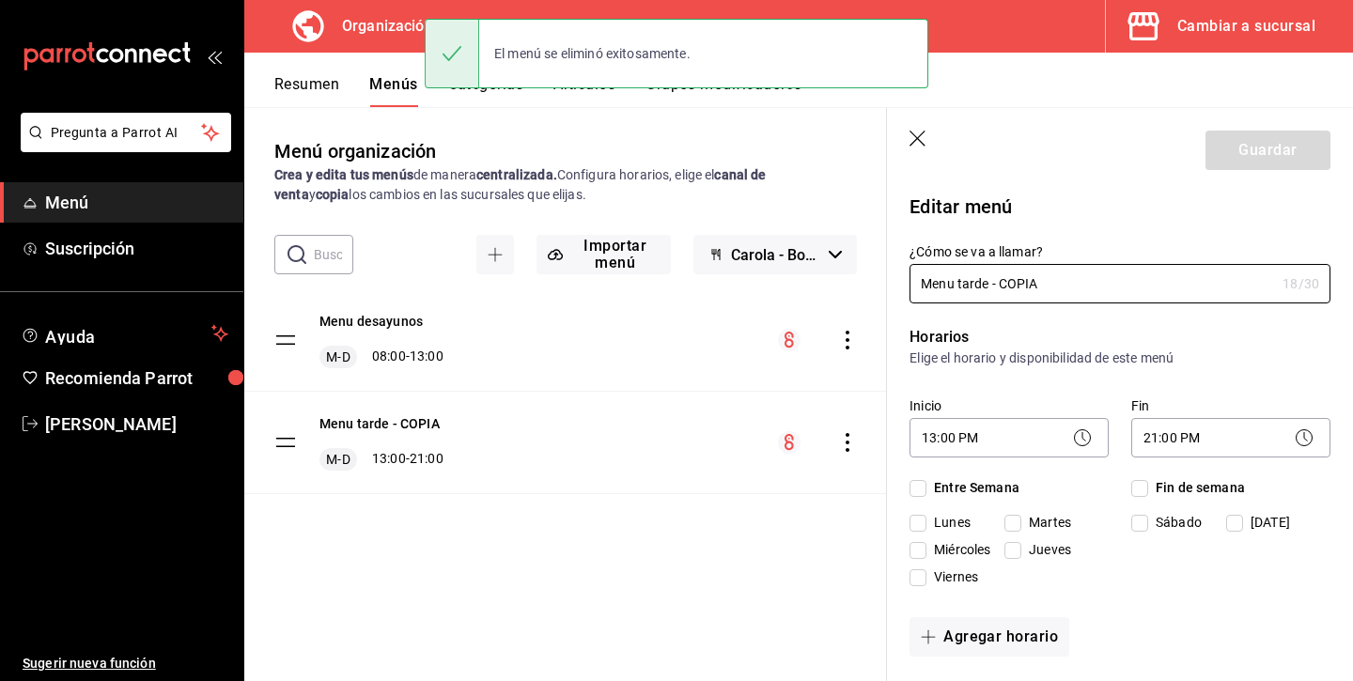
checkbox input "true"
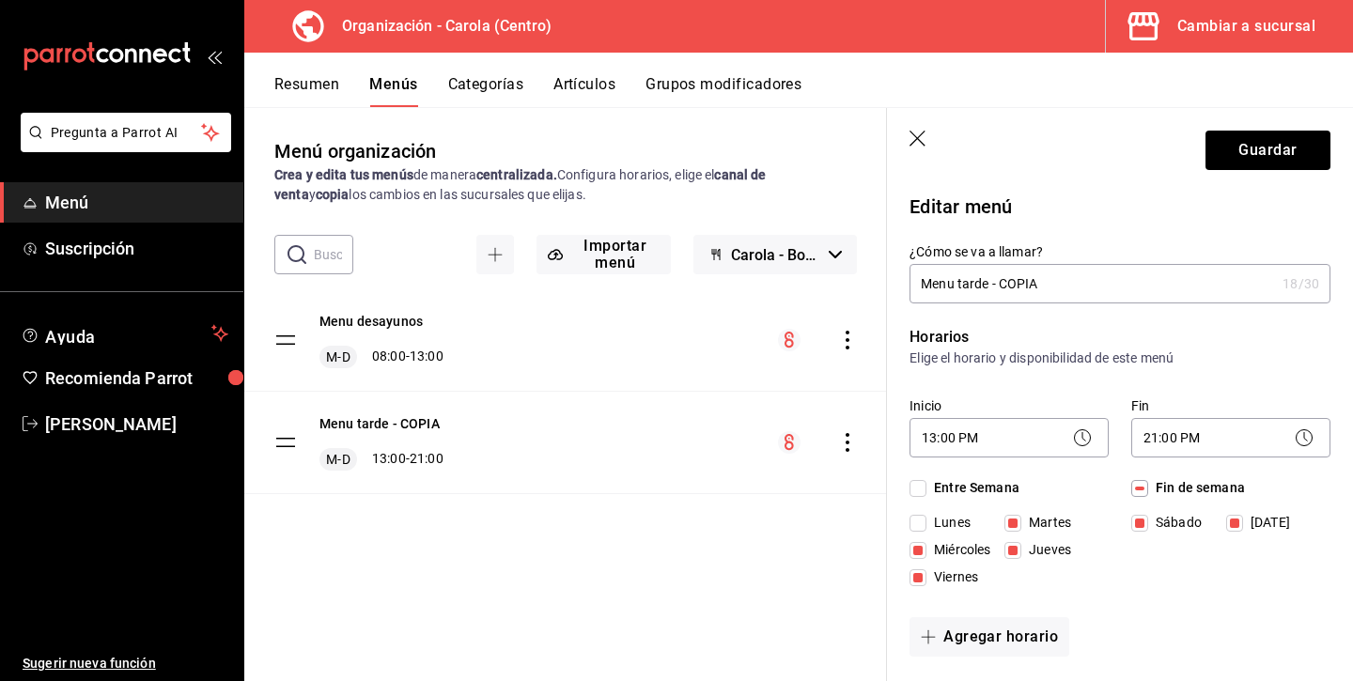
drag, startPoint x: 1049, startPoint y: 273, endPoint x: 1005, endPoint y: 271, distance: 44.2
click at [1005, 271] on input "Menu tarde - COPIA" at bounding box center [1091, 284] width 365 height 38
click at [1055, 287] on input "Menu tarde - COPIA" at bounding box center [1091, 284] width 365 height 38
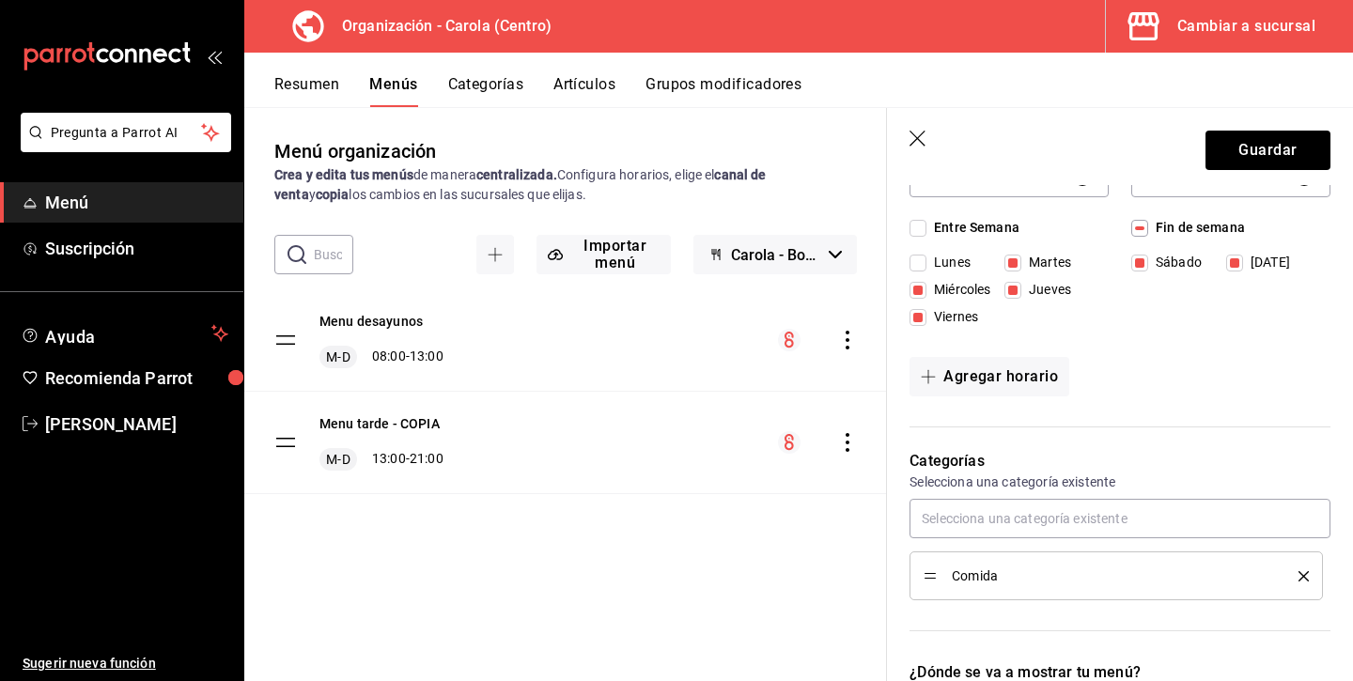
scroll to position [367, 0]
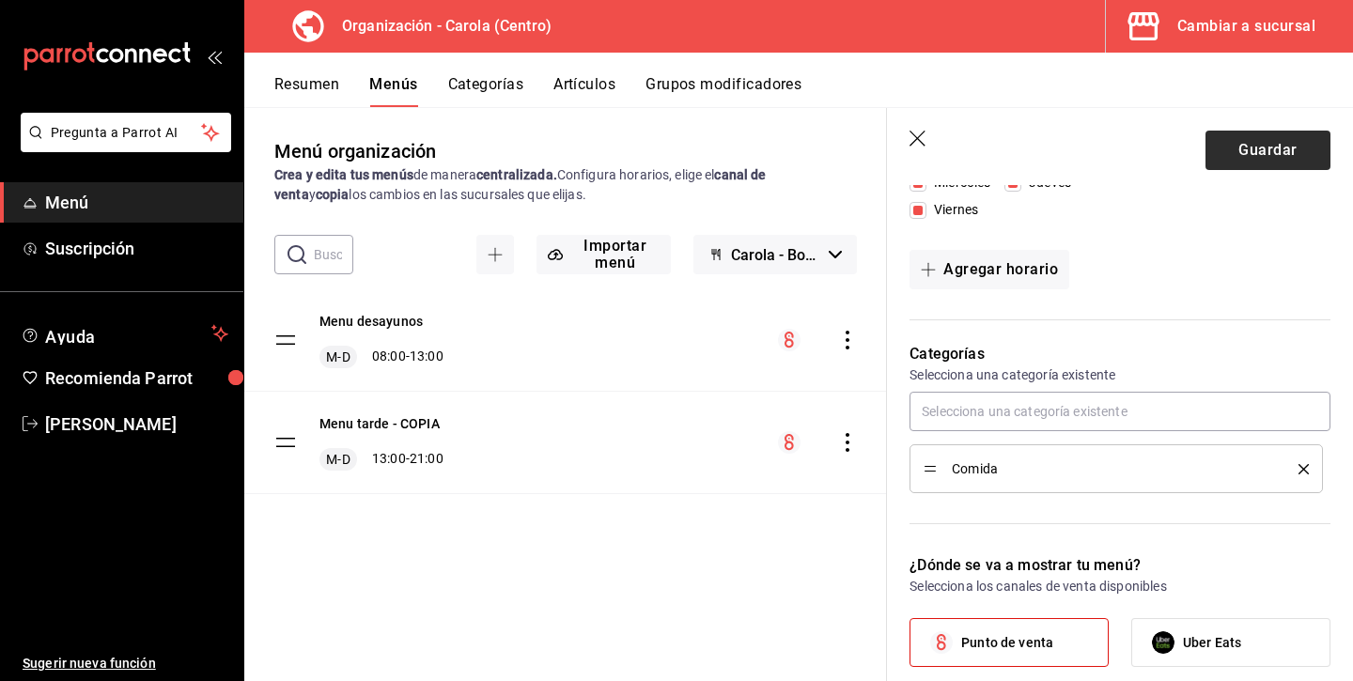
type input "Menu tarde"
click at [1285, 156] on button "Guardar" at bounding box center [1267, 150] width 125 height 39
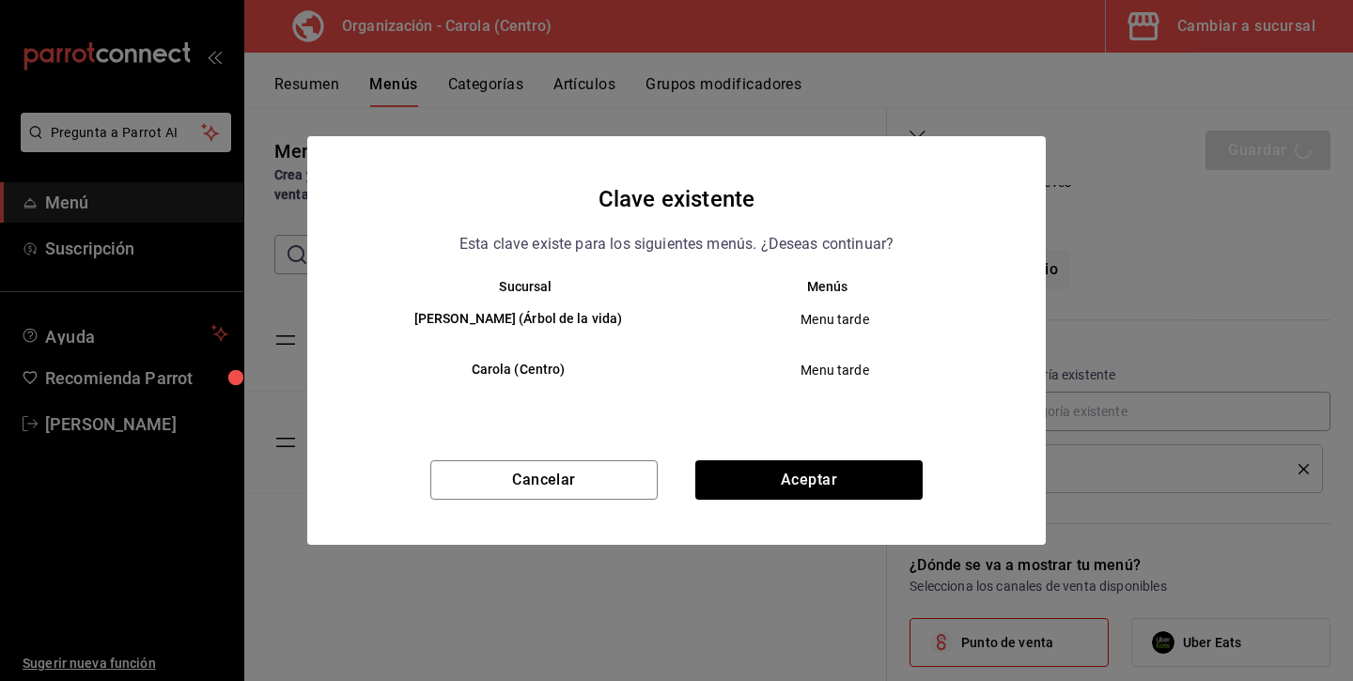
click at [770, 366] on span "Menu tarde" at bounding box center [834, 370] width 285 height 19
click at [773, 486] on button "Aceptar" at bounding box center [808, 479] width 227 height 39
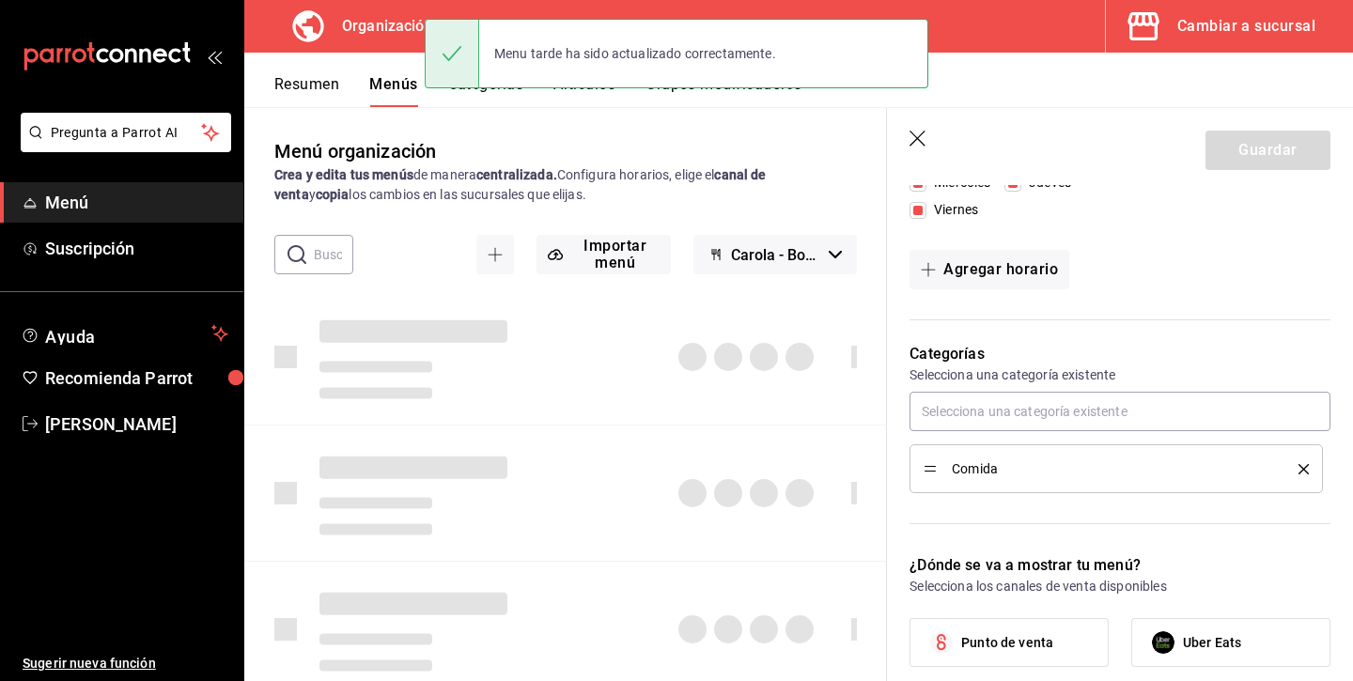
checkbox input "false"
type input "1756240120580"
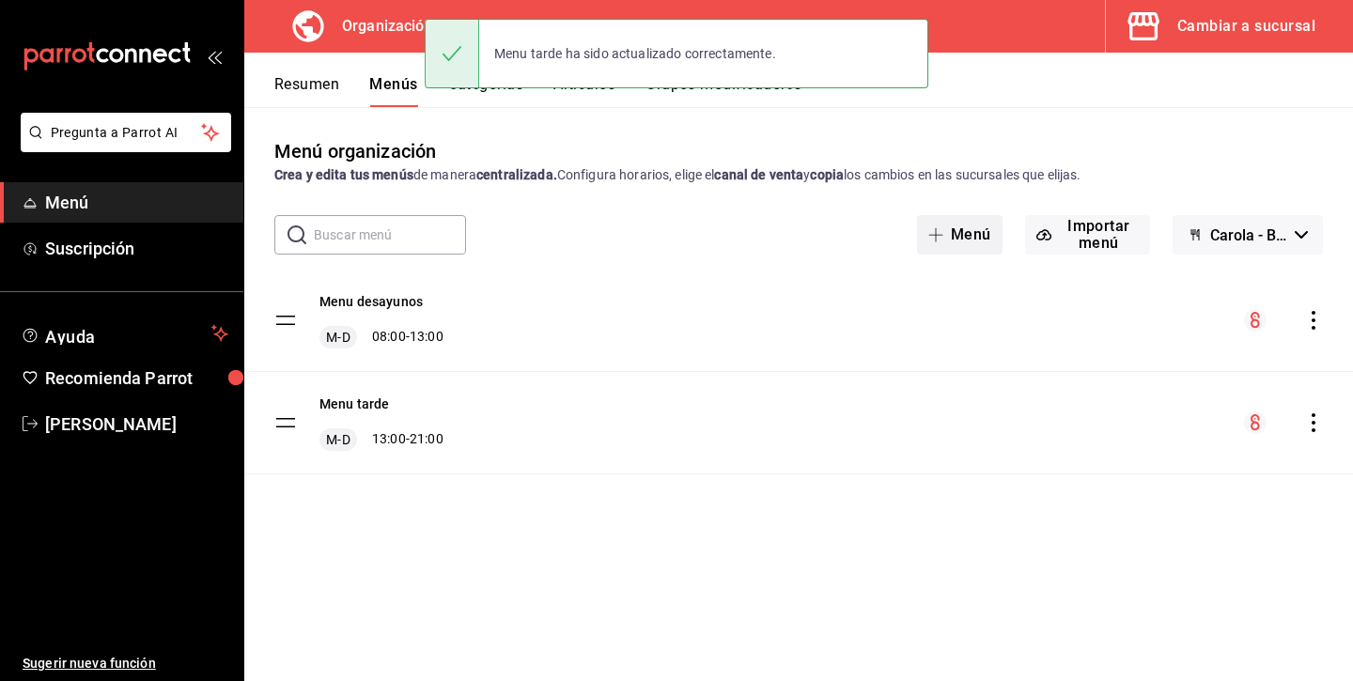
click at [961, 238] on button "Menú" at bounding box center [959, 234] width 85 height 39
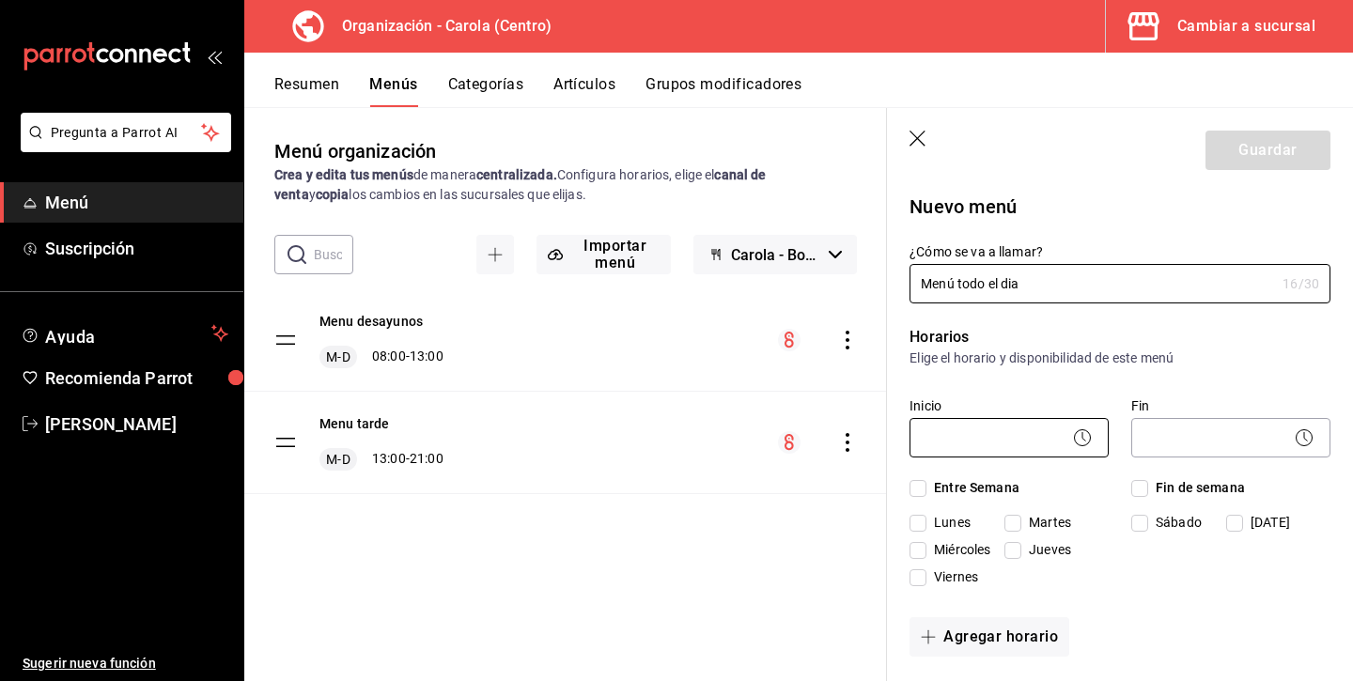
type input "Menú todo el dia"
click at [968, 430] on body "Pregunta a Parrot AI Menú Suscripción Ayuda Recomienda Parrot [PERSON_NAME] Sug…" at bounding box center [676, 340] width 1353 height 681
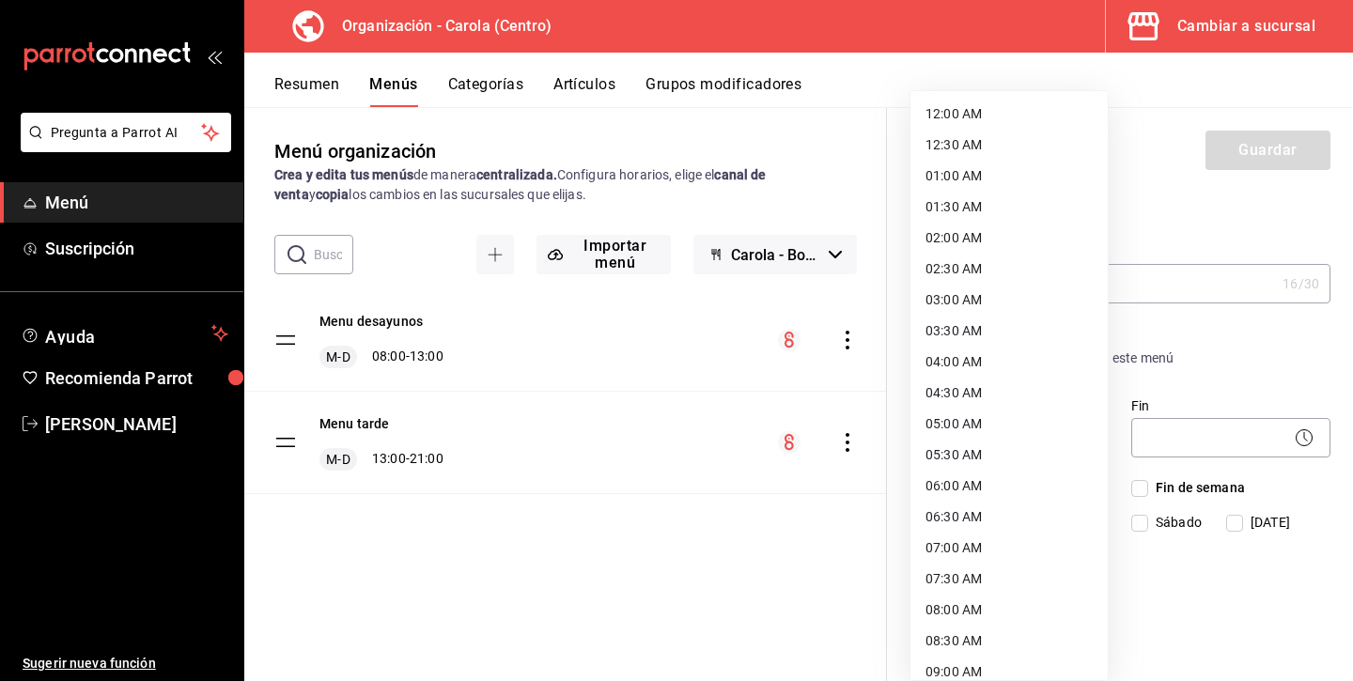
click at [968, 647] on li "08:30 AM" at bounding box center [1008, 641] width 197 height 31
type input "08:30"
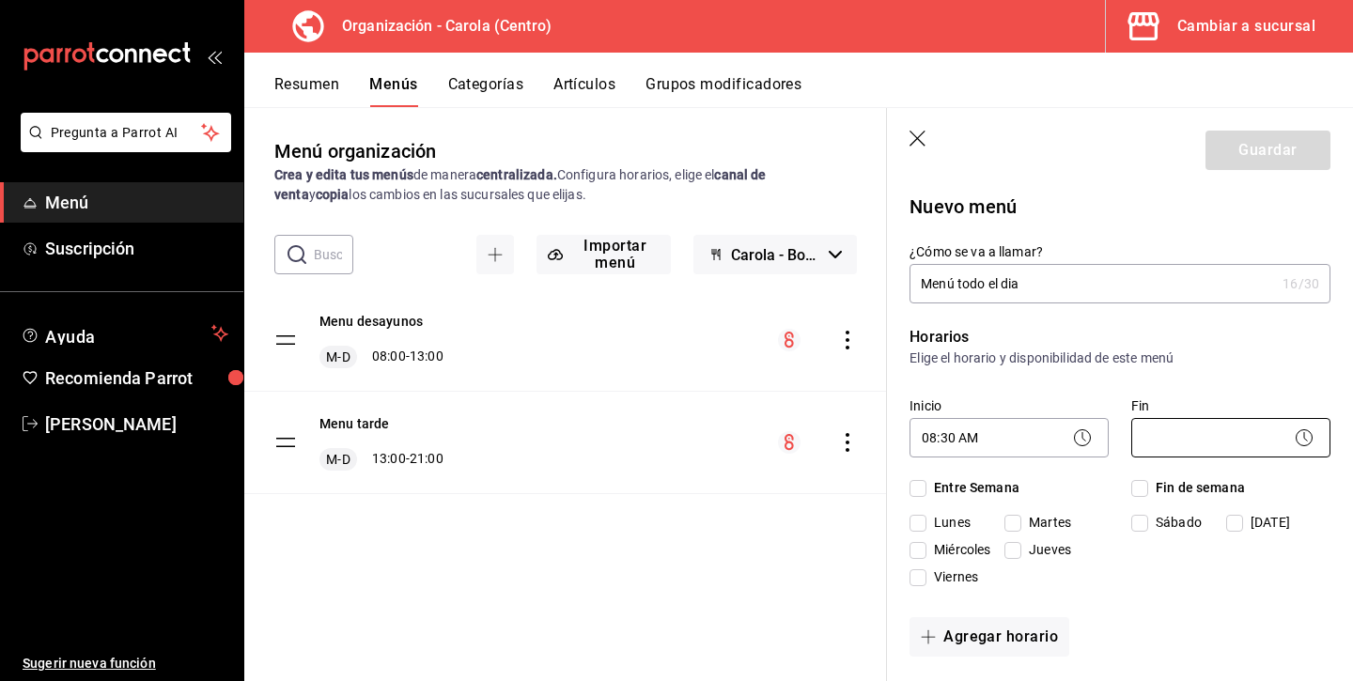
click at [1171, 429] on body "Pregunta a Parrot AI Menú Suscripción Ayuda Recomienda Parrot [PERSON_NAME] Sug…" at bounding box center [676, 340] width 1353 height 681
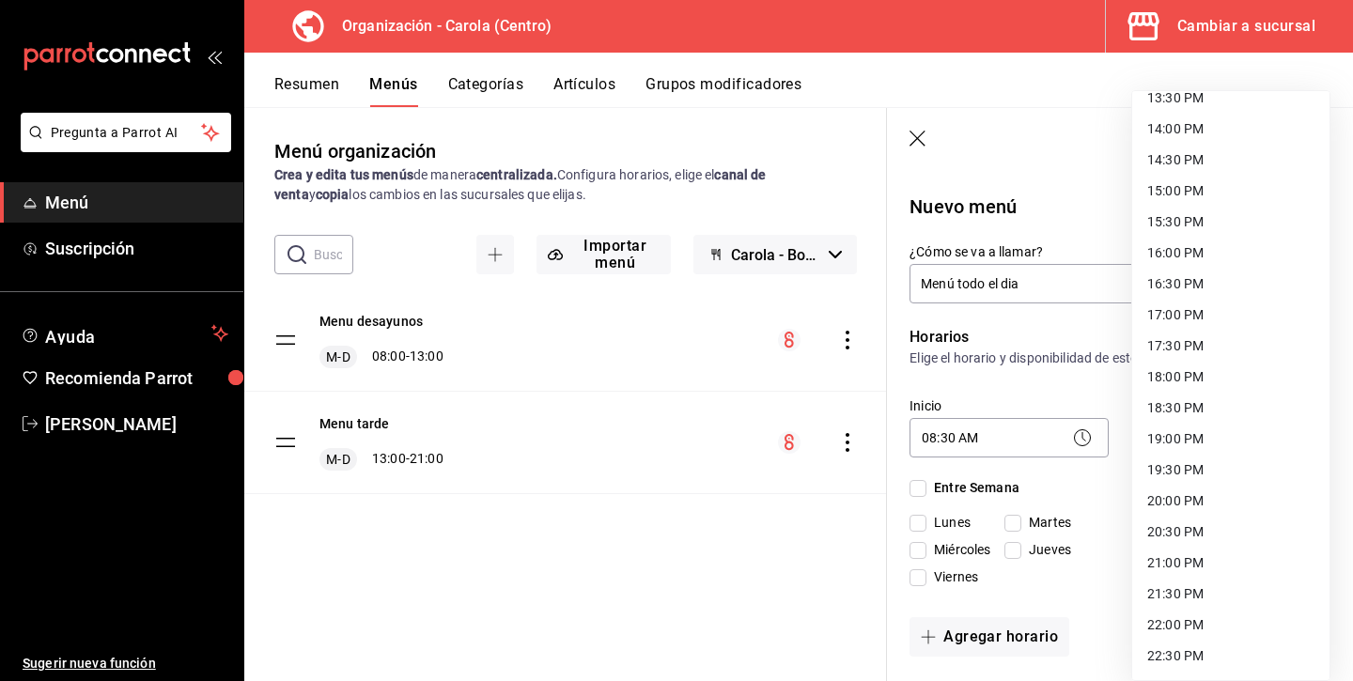
scroll to position [860, 0]
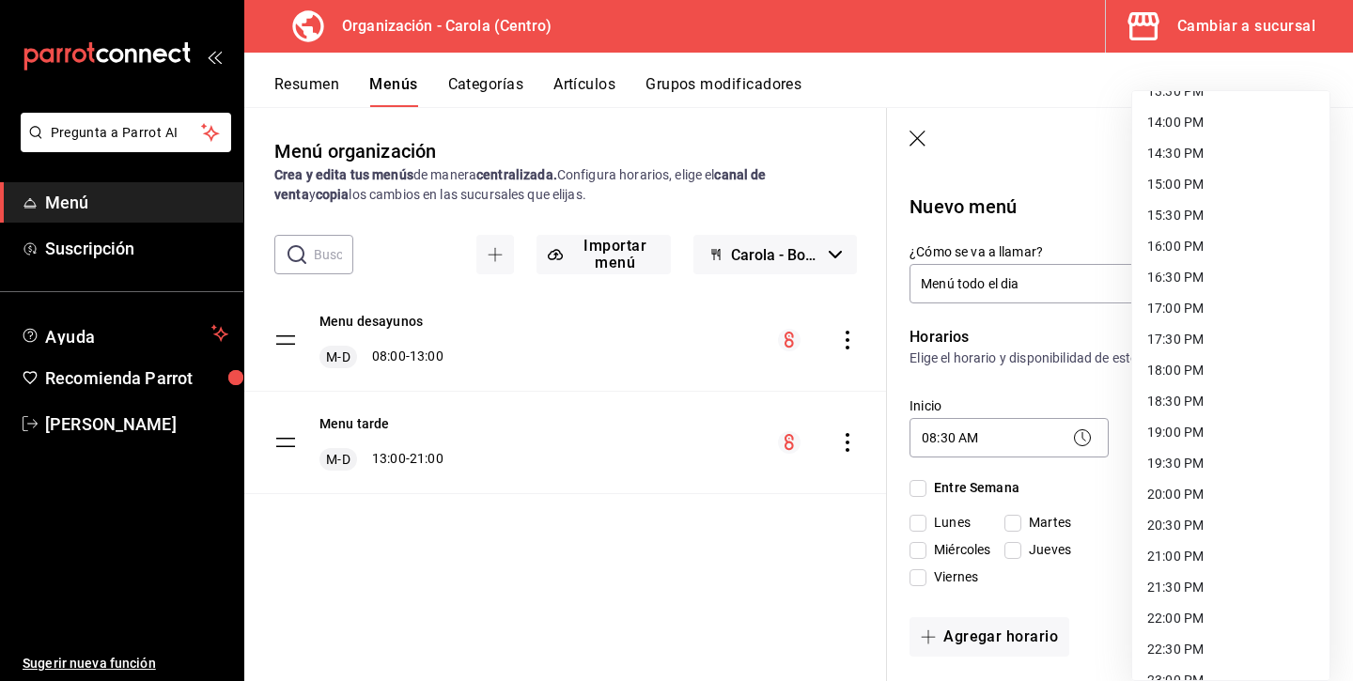
click at [1190, 590] on li "21:30 PM" at bounding box center [1230, 587] width 197 height 31
type input "21:30"
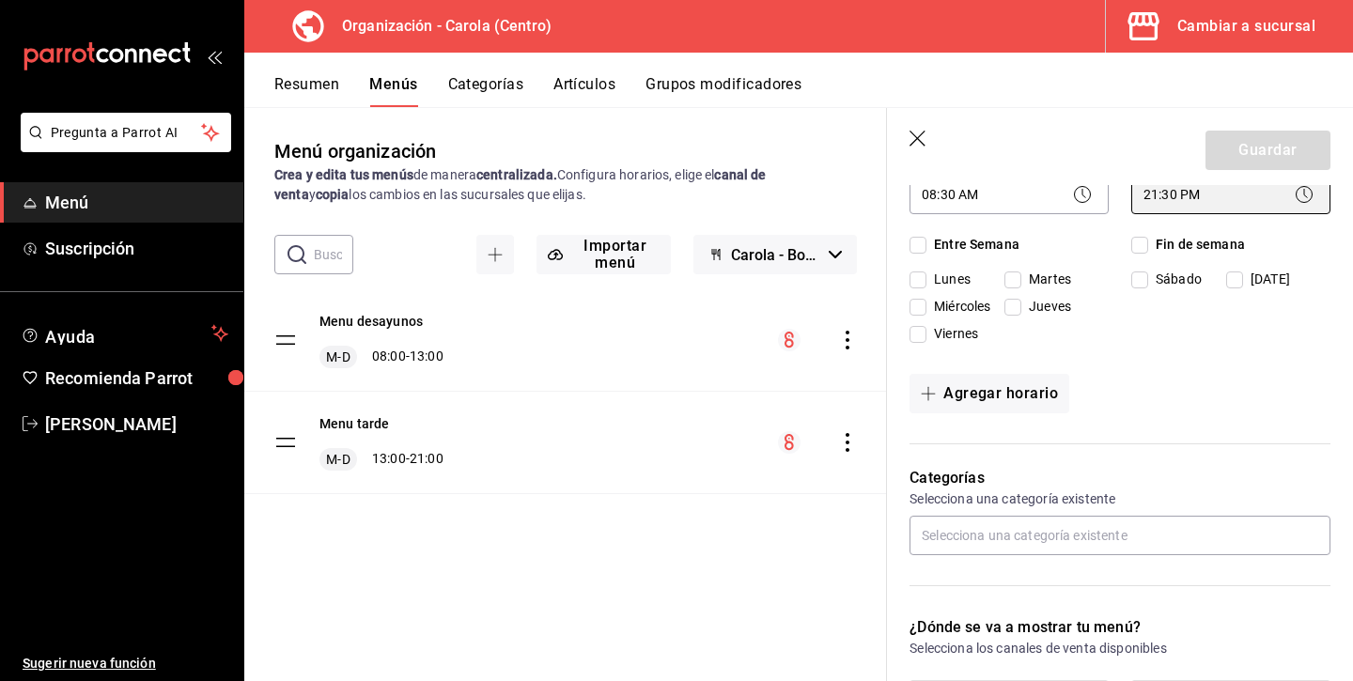
scroll to position [228, 0]
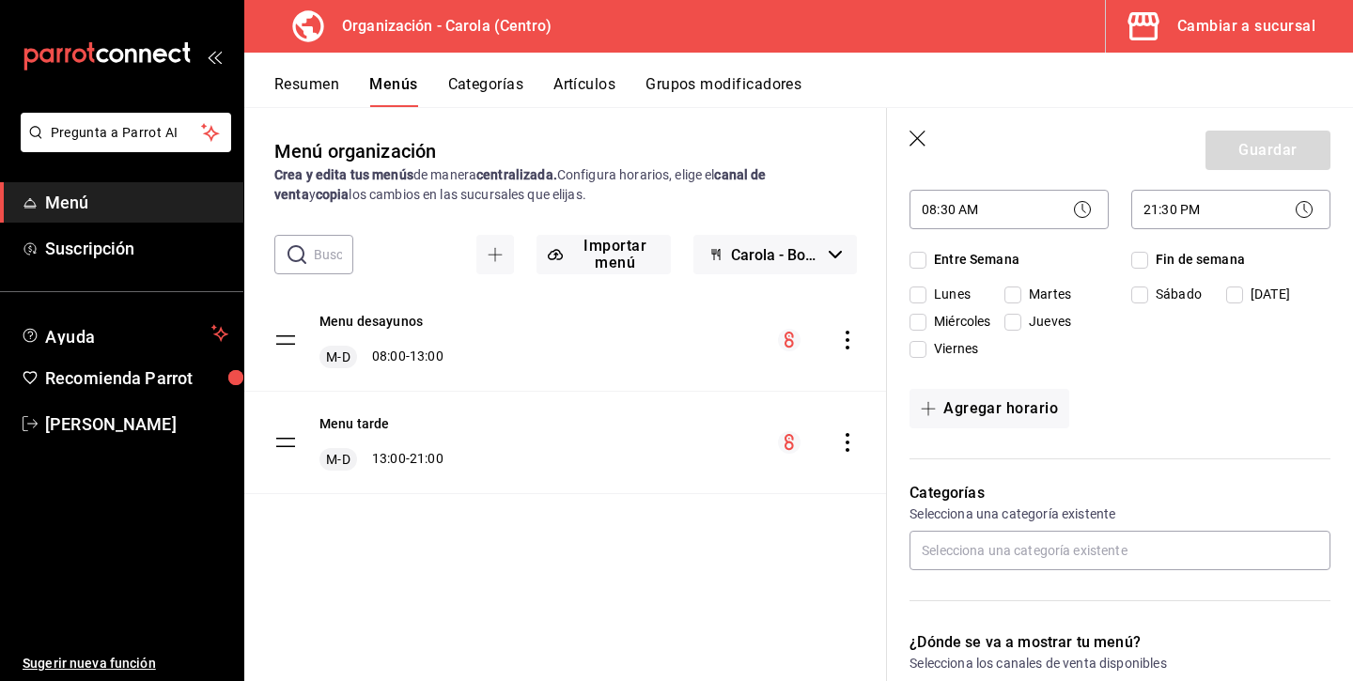
click at [916, 261] on input "Entre Semana" at bounding box center [917, 260] width 17 height 17
checkbox input "true"
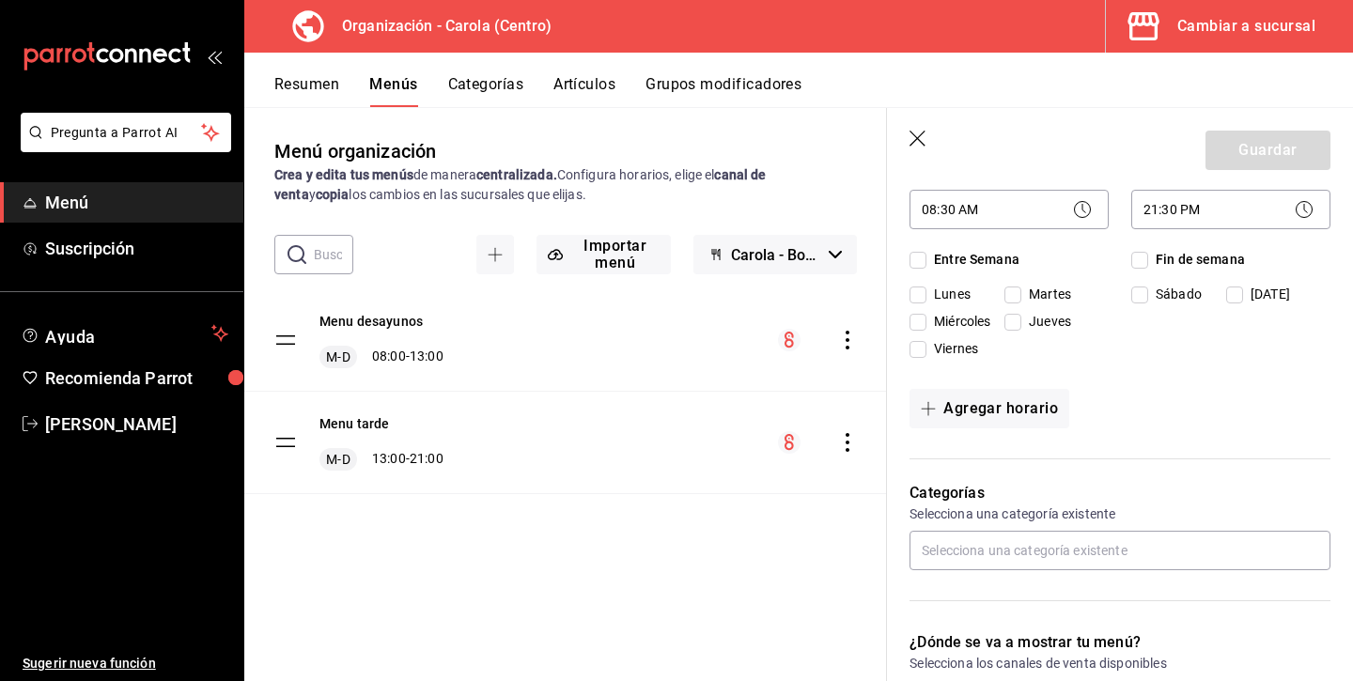
checkbox input "true"
click at [1145, 259] on input "Fin de semana" at bounding box center [1139, 260] width 17 height 17
checkbox input "true"
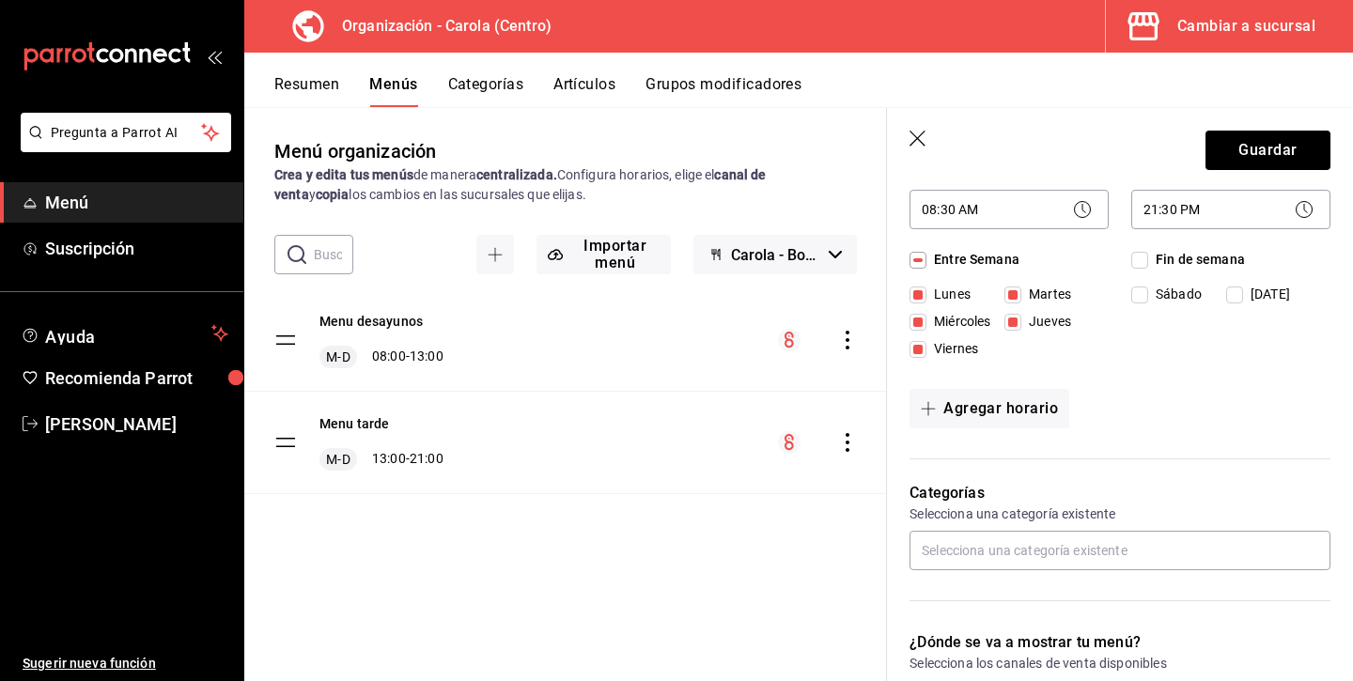
checkbox input "true"
click at [919, 288] on input "Lunes" at bounding box center [917, 295] width 17 height 17
checkbox input "false"
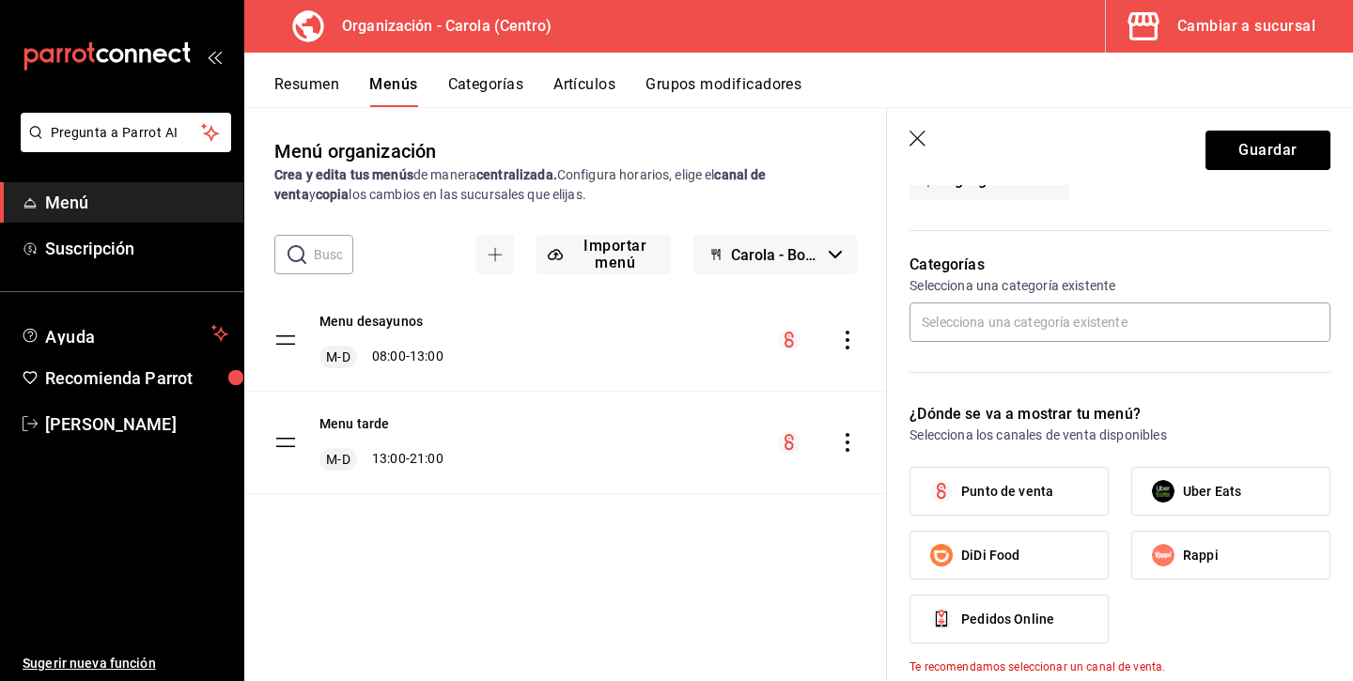
scroll to position [478, 0]
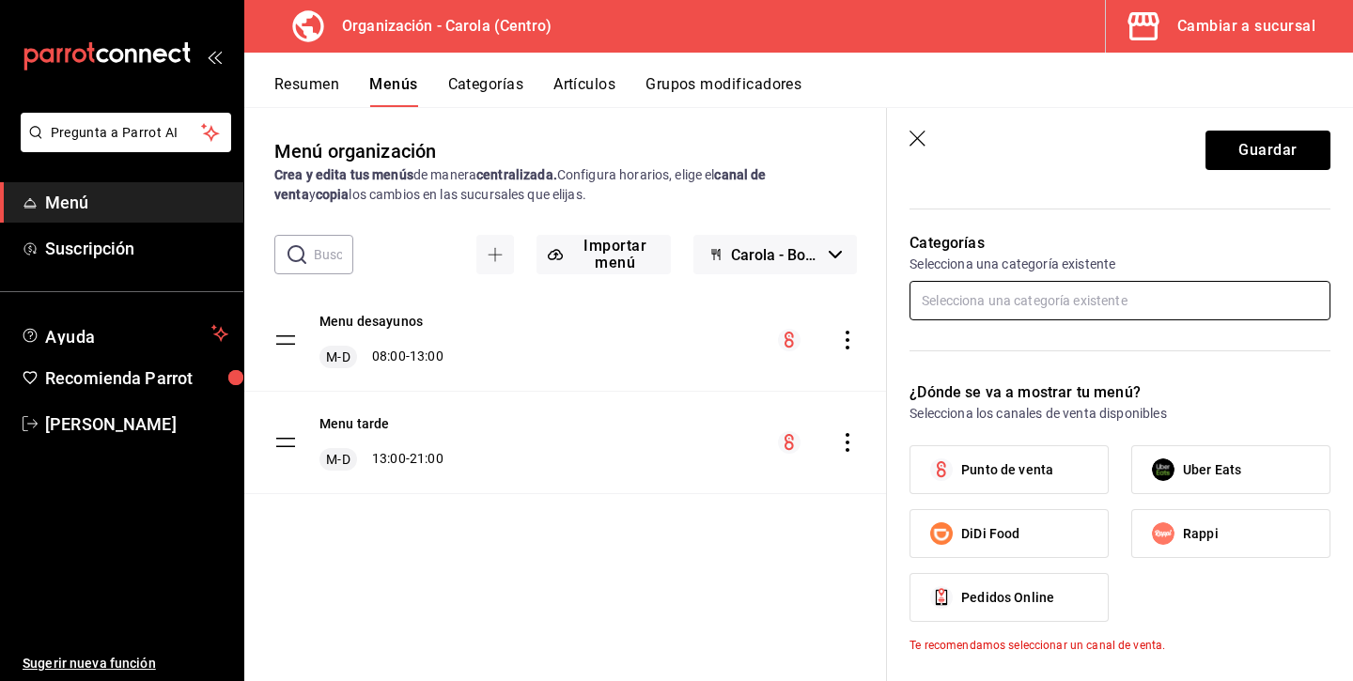
click at [1062, 289] on input "text" at bounding box center [1119, 300] width 421 height 39
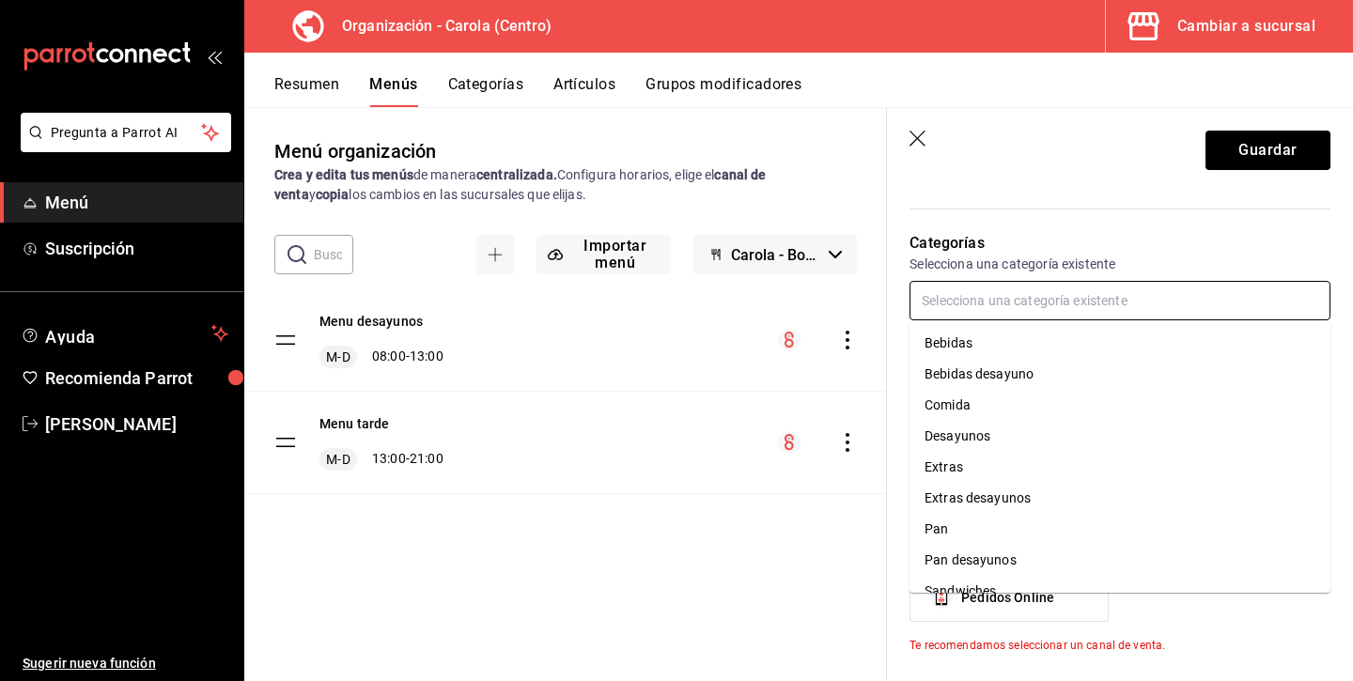
click at [997, 337] on li "Bebidas" at bounding box center [1119, 343] width 421 height 31
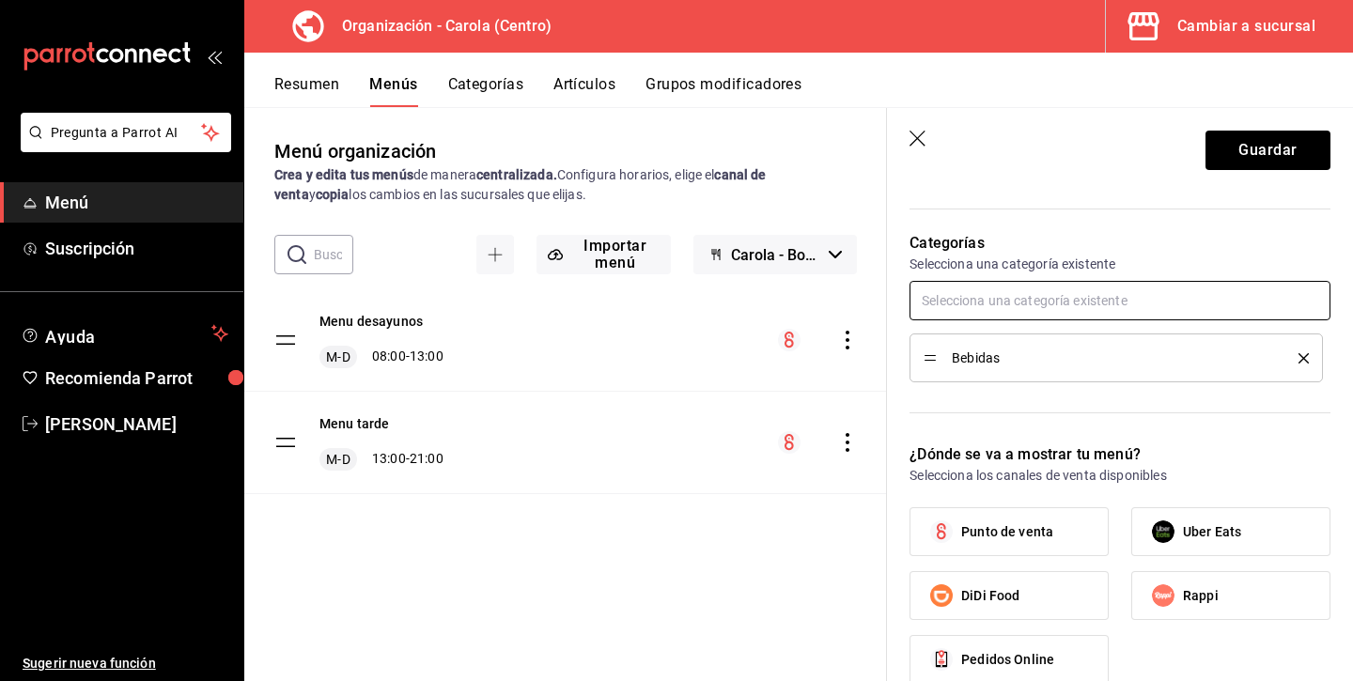
type input "p"
click at [978, 336] on li "Pan" at bounding box center [1119, 343] width 421 height 31
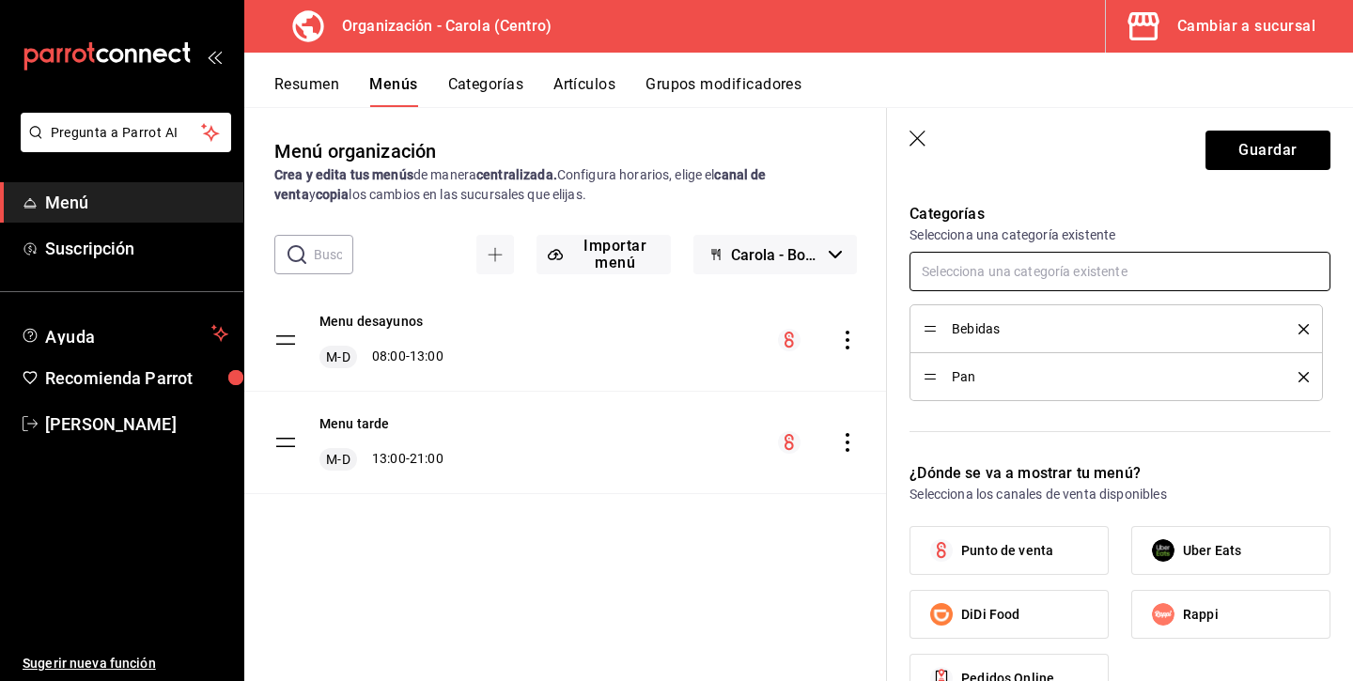
scroll to position [511, 0]
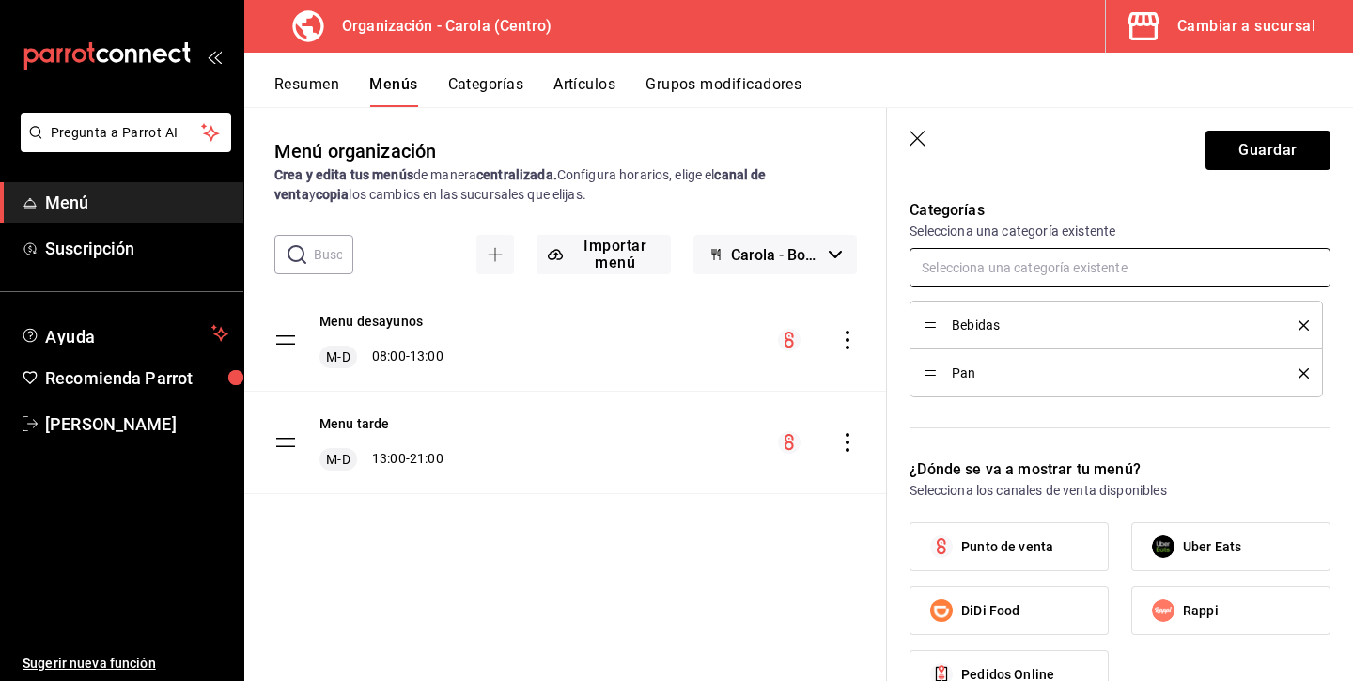
type input "s"
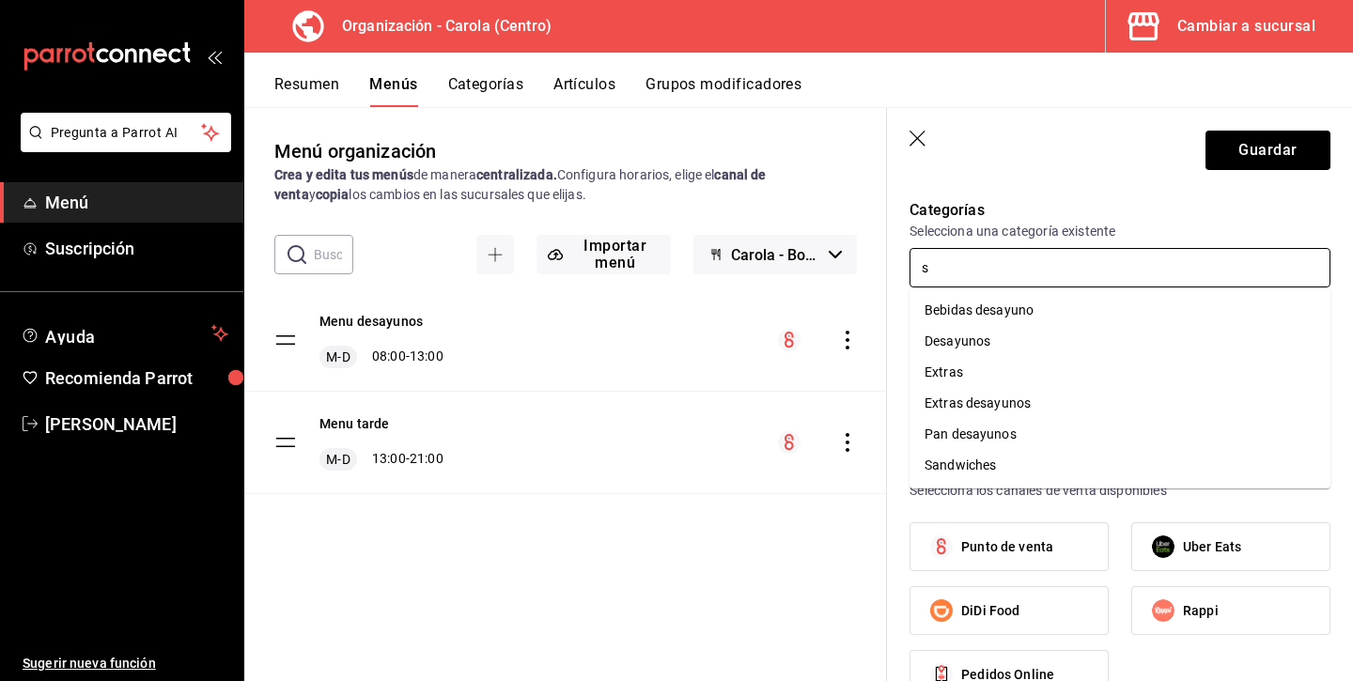
click at [965, 462] on li "Sandwiches" at bounding box center [1119, 465] width 421 height 31
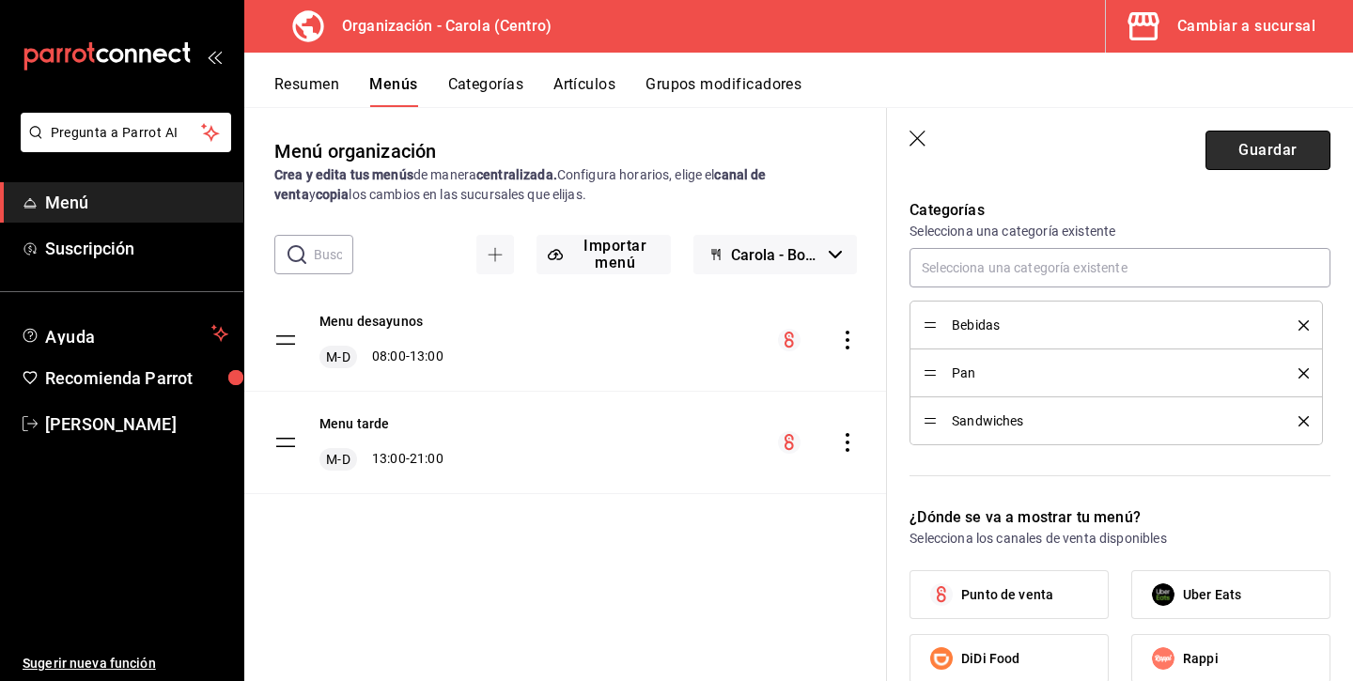
click at [1268, 139] on button "Guardar" at bounding box center [1267, 150] width 125 height 39
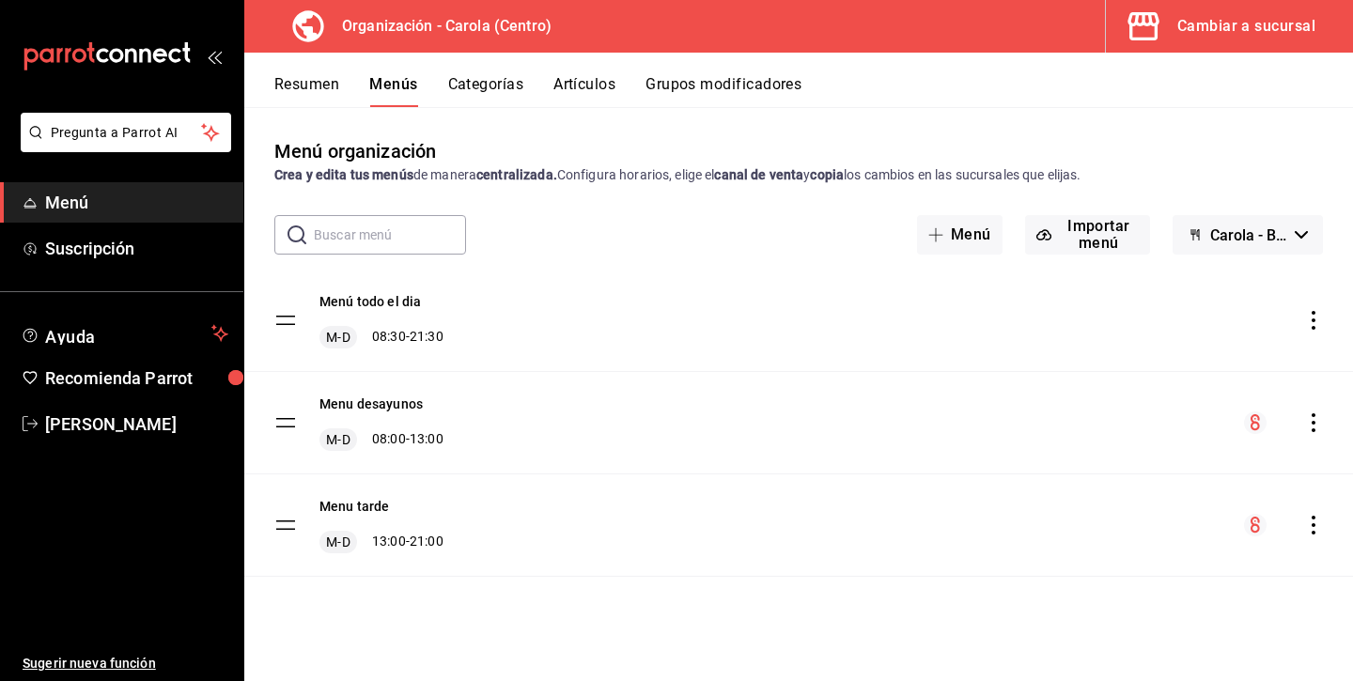
click at [1307, 312] on icon "actions" at bounding box center [1313, 320] width 19 height 19
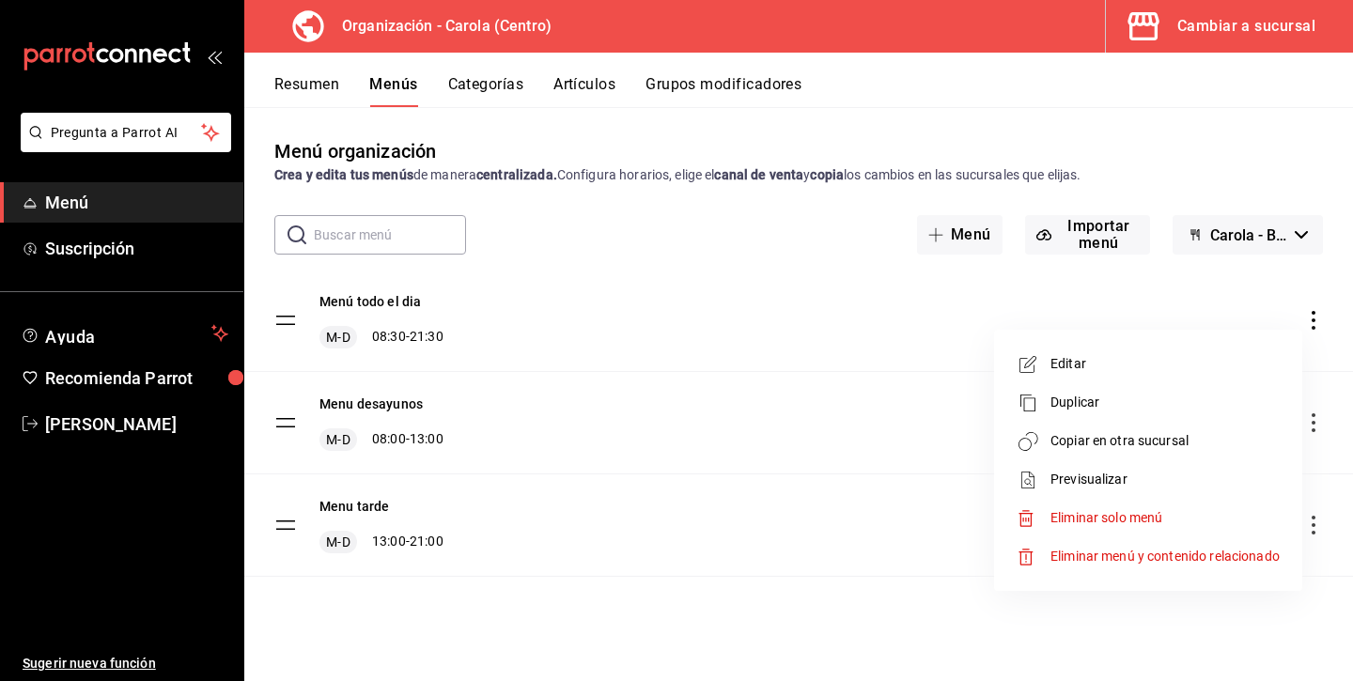
click at [1127, 442] on span "Copiar en otra sucursal" at bounding box center [1164, 441] width 229 height 20
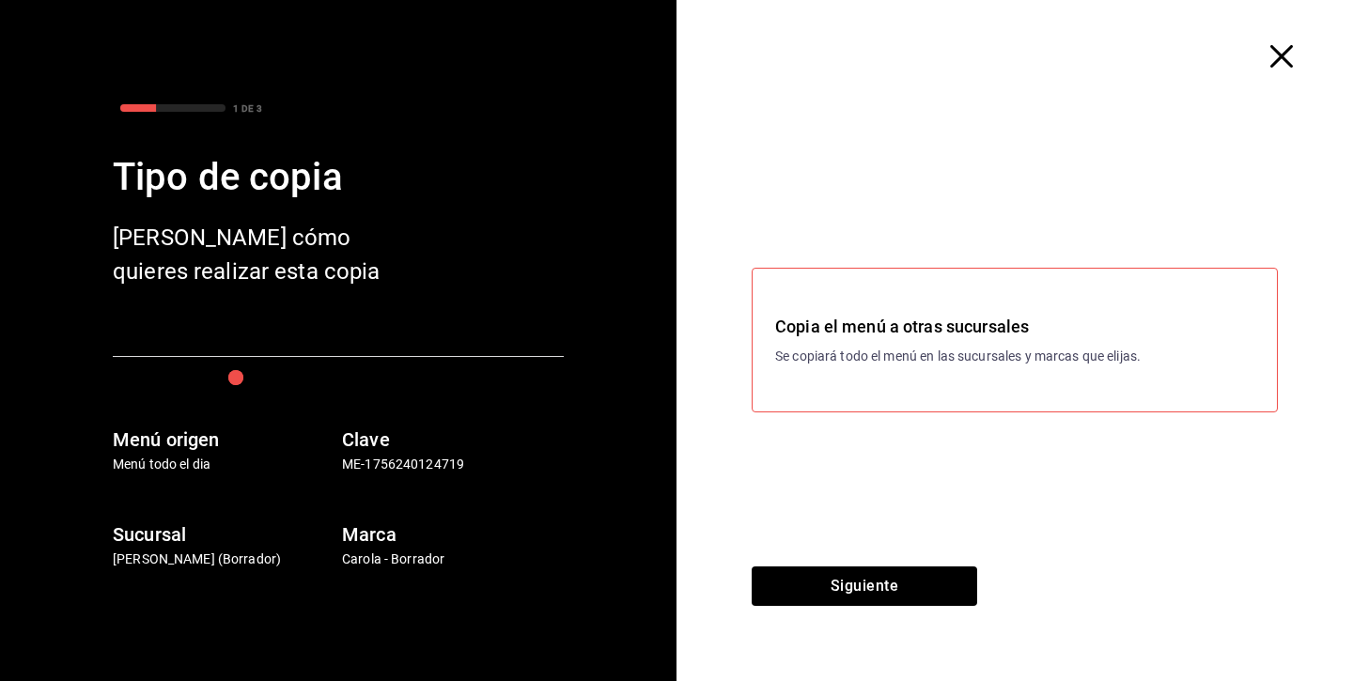
click at [898, 380] on div "Copia el menú a otras sucursales Se copiará todo el menú en las sucursales y ma…" at bounding box center [1015, 340] width 526 height 145
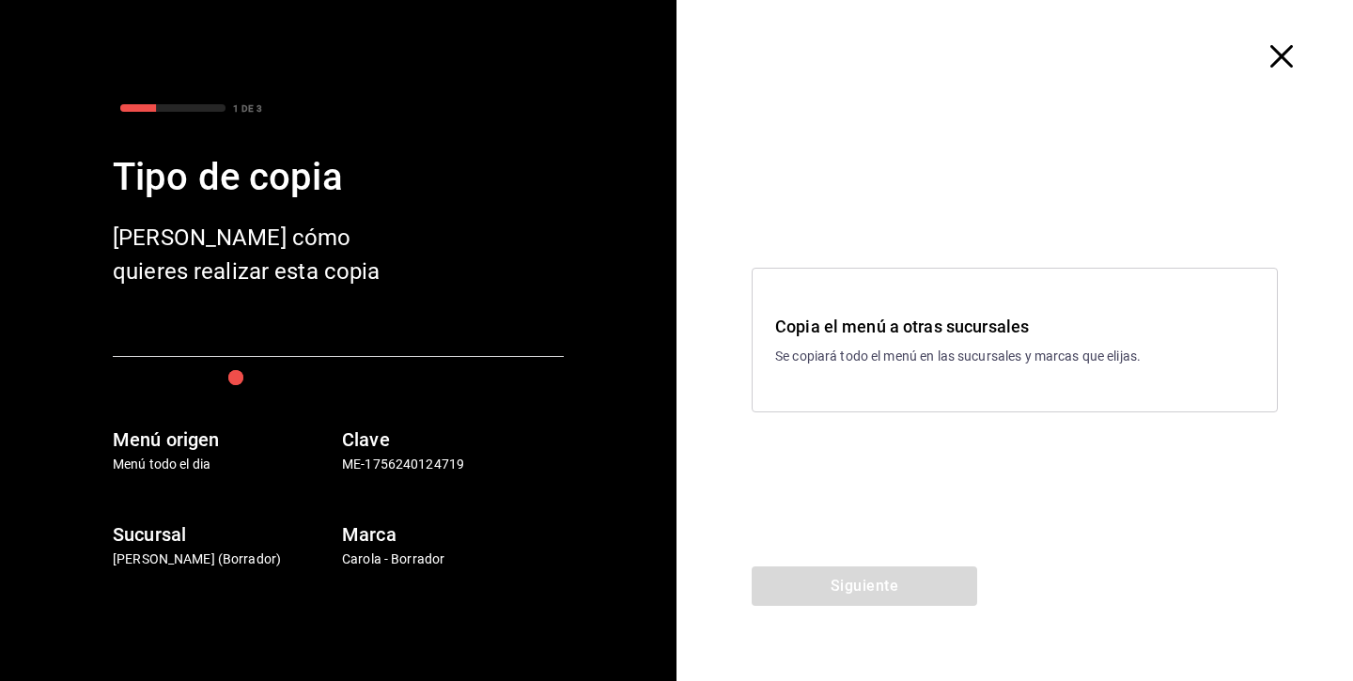
click at [881, 401] on div "Copia el menú a otras sucursales Se copiará todo el menú en las sucursales y ma…" at bounding box center [1015, 340] width 526 height 145
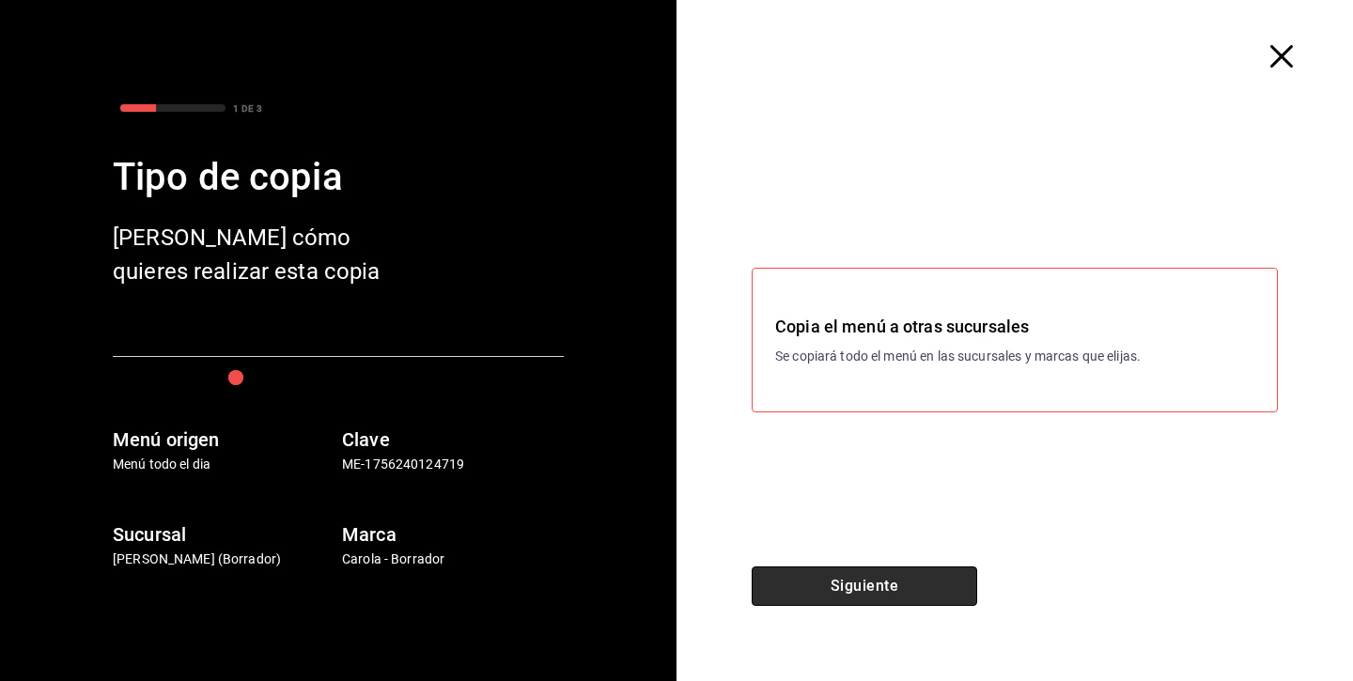
click at [850, 590] on button "Siguiente" at bounding box center [864, 585] width 225 height 39
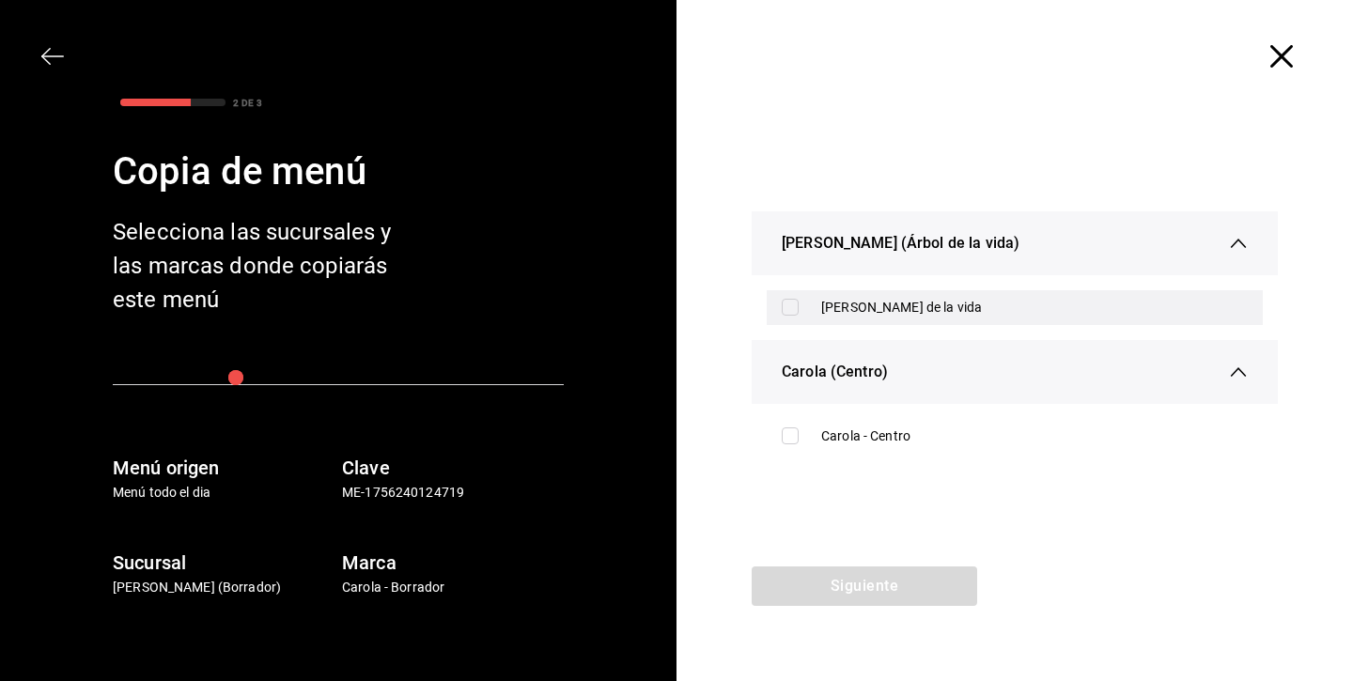
click at [795, 302] on input "checkbox" at bounding box center [790, 307] width 17 height 17
checkbox input "true"
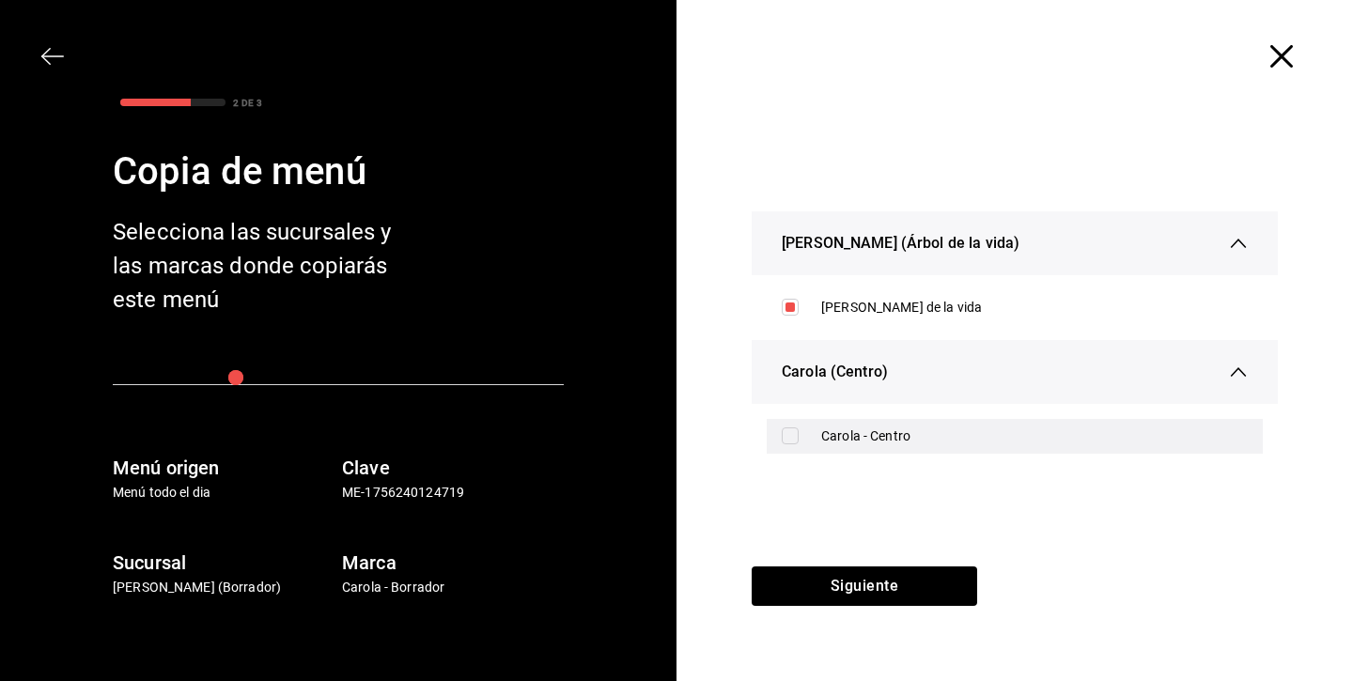
click at [802, 435] on label at bounding box center [794, 435] width 24 height 17
click at [799, 435] on input "checkbox" at bounding box center [790, 435] width 17 height 17
click at [793, 433] on input "checkbox" at bounding box center [790, 435] width 17 height 17
checkbox input "true"
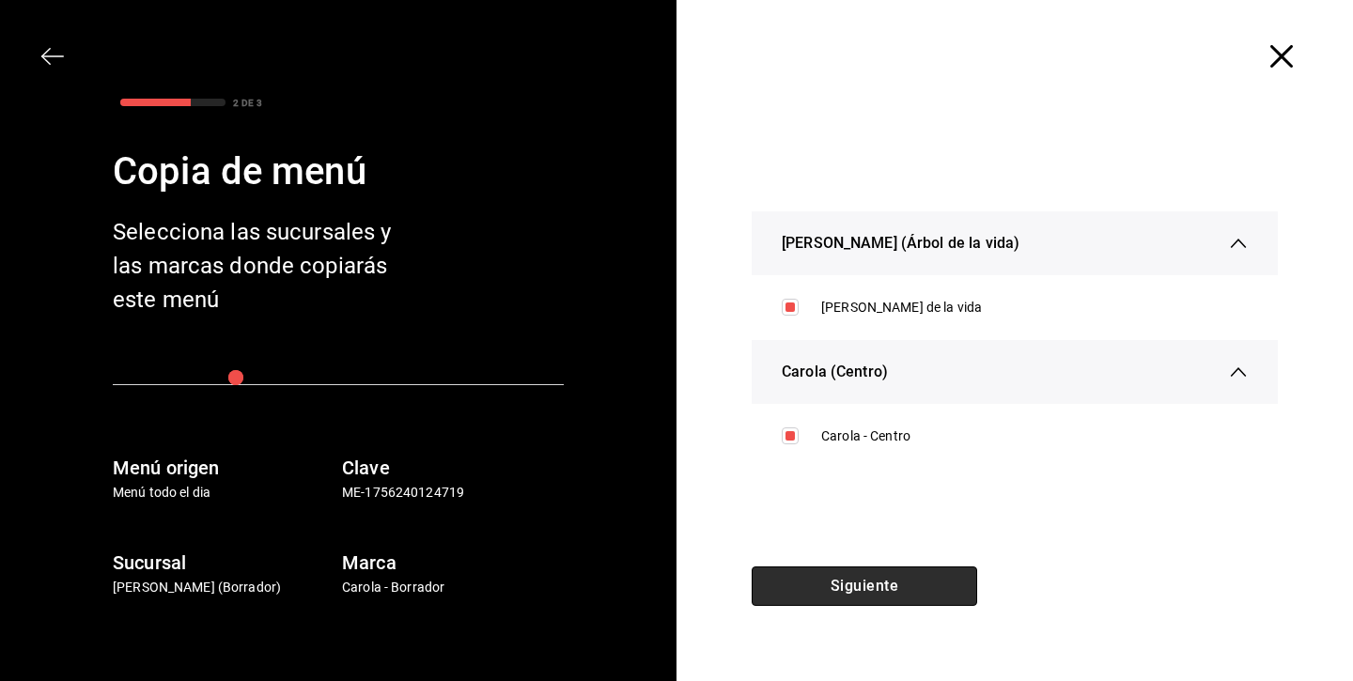
click at [861, 595] on button "Siguiente" at bounding box center [864, 585] width 225 height 39
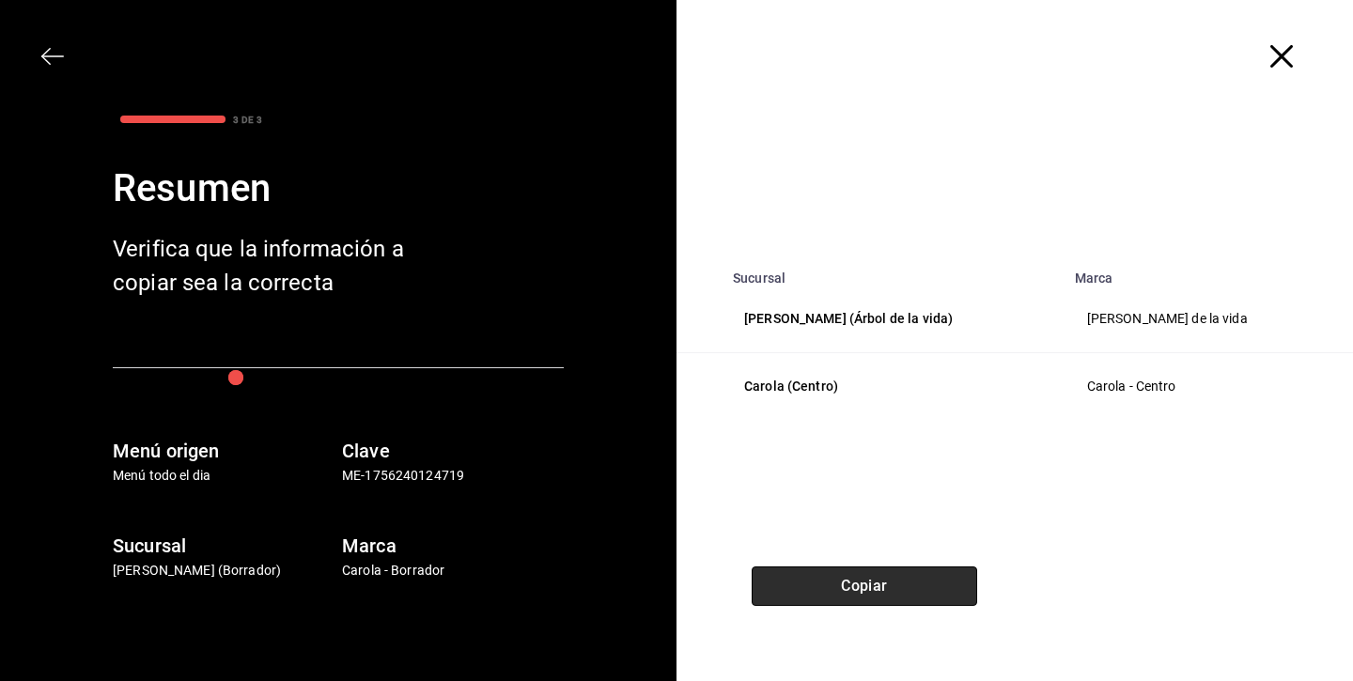
click at [876, 567] on button "Copiar" at bounding box center [864, 585] width 225 height 39
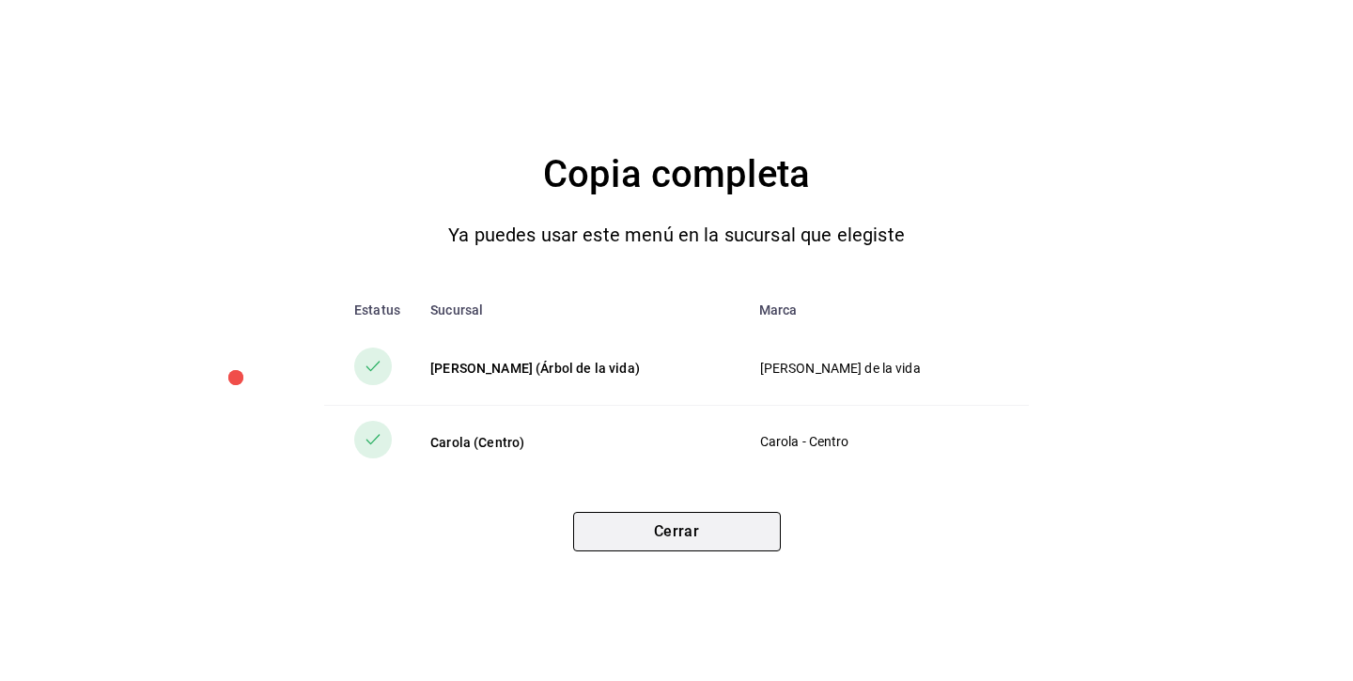
click at [755, 543] on button "Cerrar" at bounding box center [677, 531] width 208 height 39
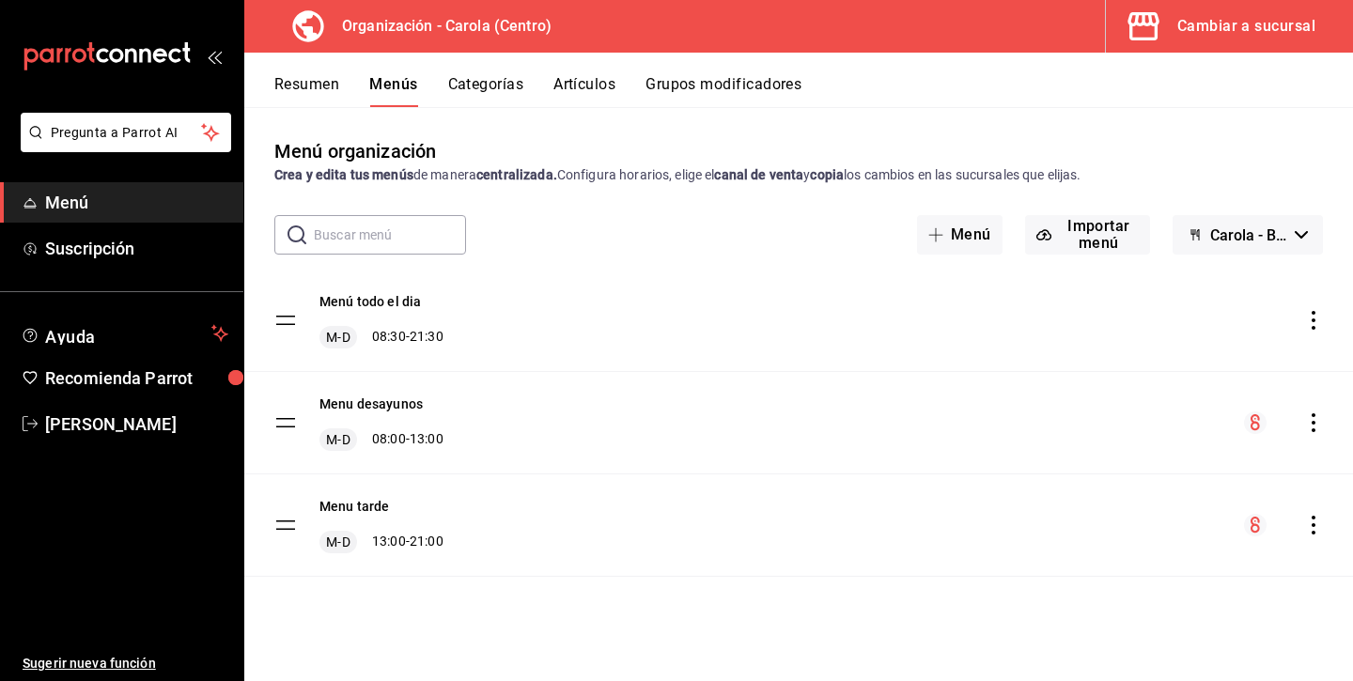
click at [1311, 520] on icon "actions" at bounding box center [1313, 525] width 19 height 19
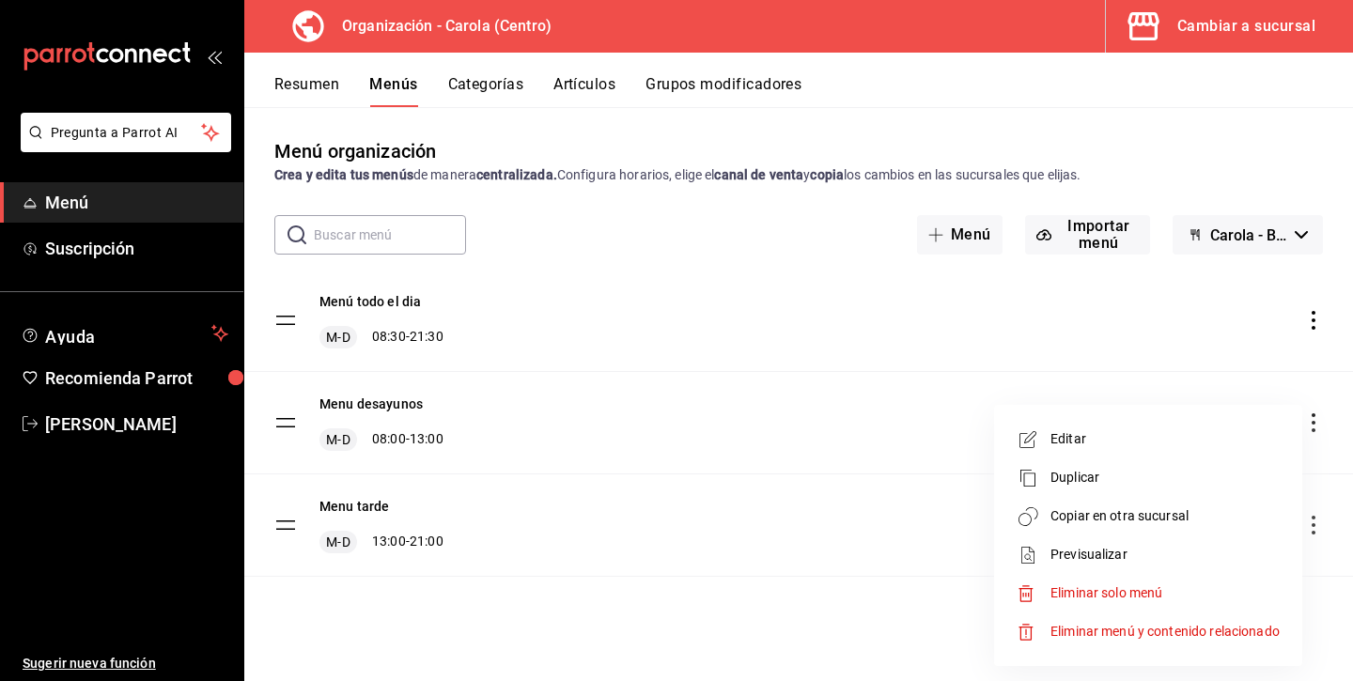
click at [874, 545] on div at bounding box center [676, 340] width 1353 height 681
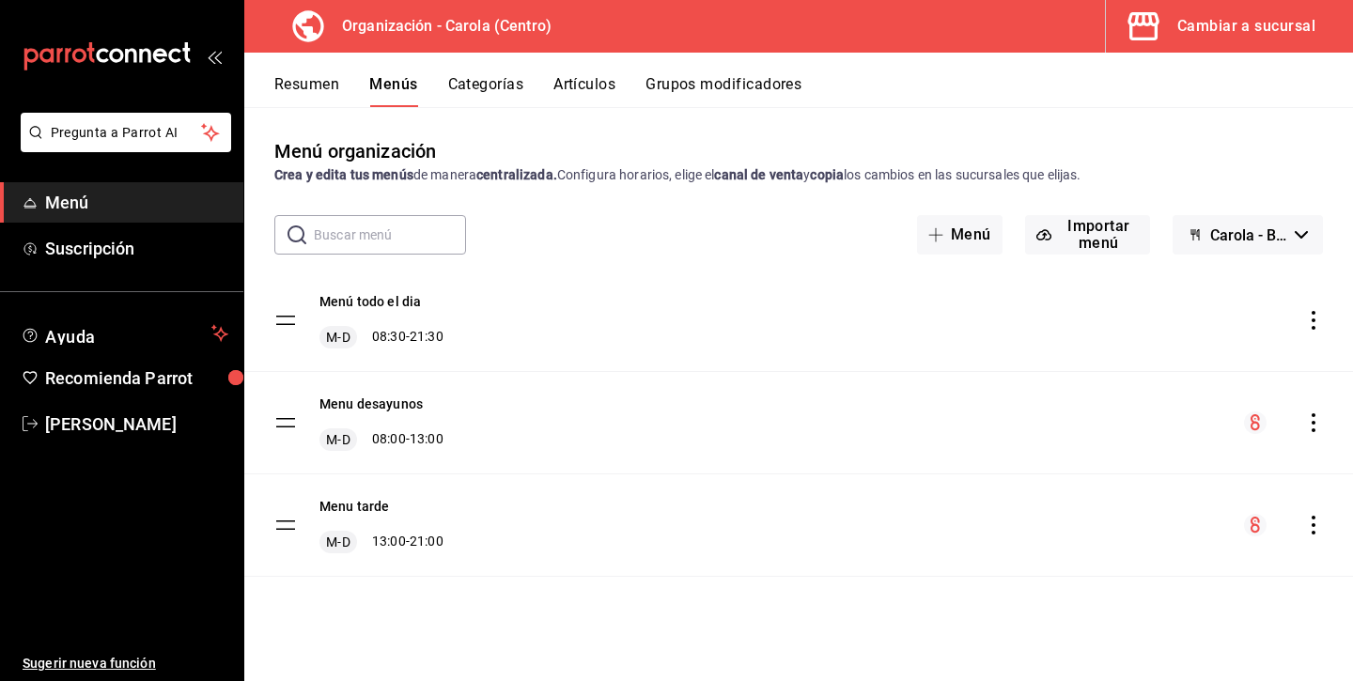
click at [284, 519] on tbody "Menú todo el dia M-D 08:30 - 21:30 Menu desayunos M-D 08:00 - 13:00 Menu tarde …" at bounding box center [798, 423] width 1109 height 307
click at [299, 73] on div "Resumen Menús Categorías Artículos Grupos modificadores" at bounding box center [798, 80] width 1109 height 54
click at [308, 78] on button "Resumen" at bounding box center [306, 91] width 65 height 32
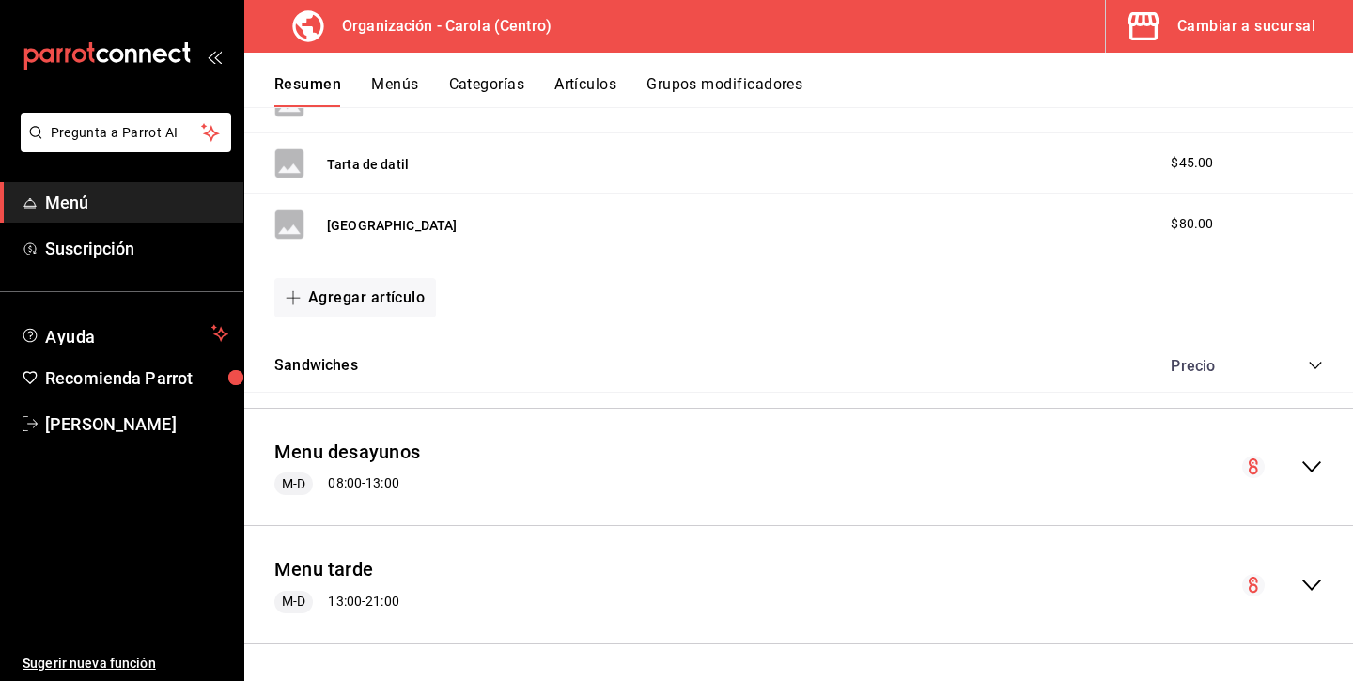
scroll to position [4315, 0]
click at [394, 572] on div "Menu tarde M-D 13:00 - 21:00" at bounding box center [336, 586] width 125 height 57
click at [365, 568] on button "Menu tarde" at bounding box center [323, 571] width 99 height 27
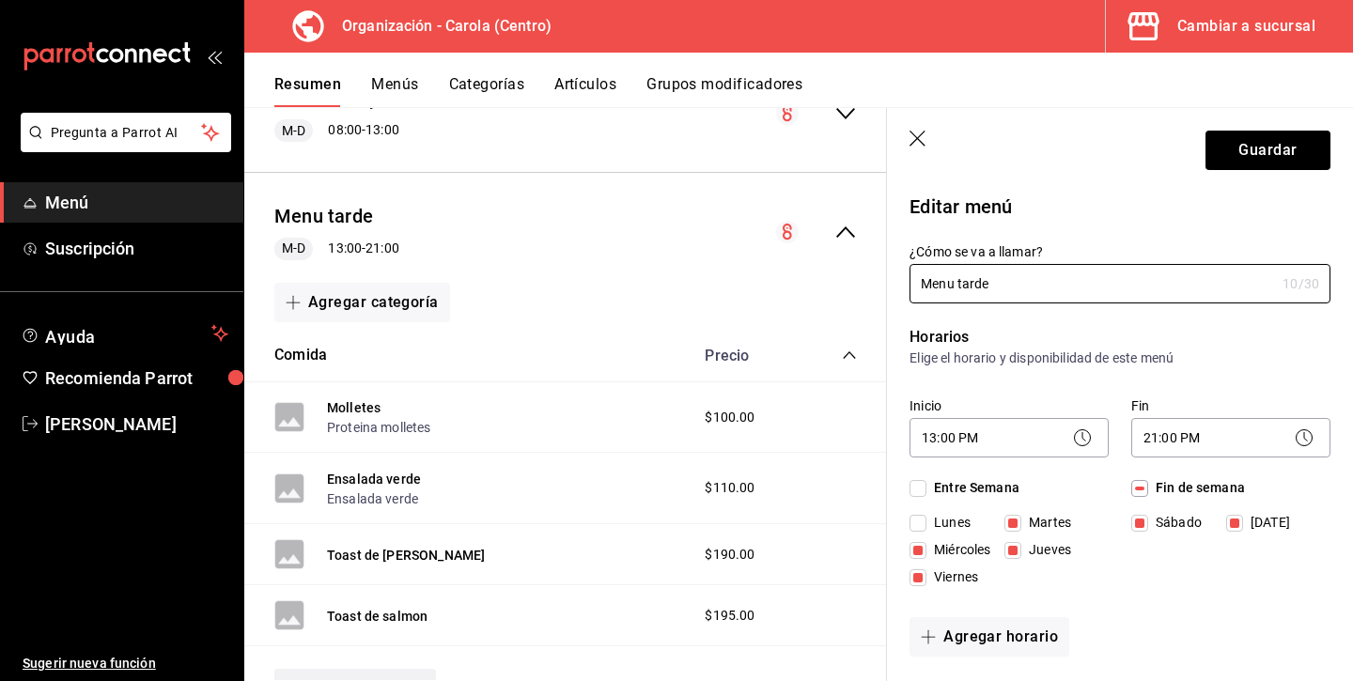
scroll to position [4682, 0]
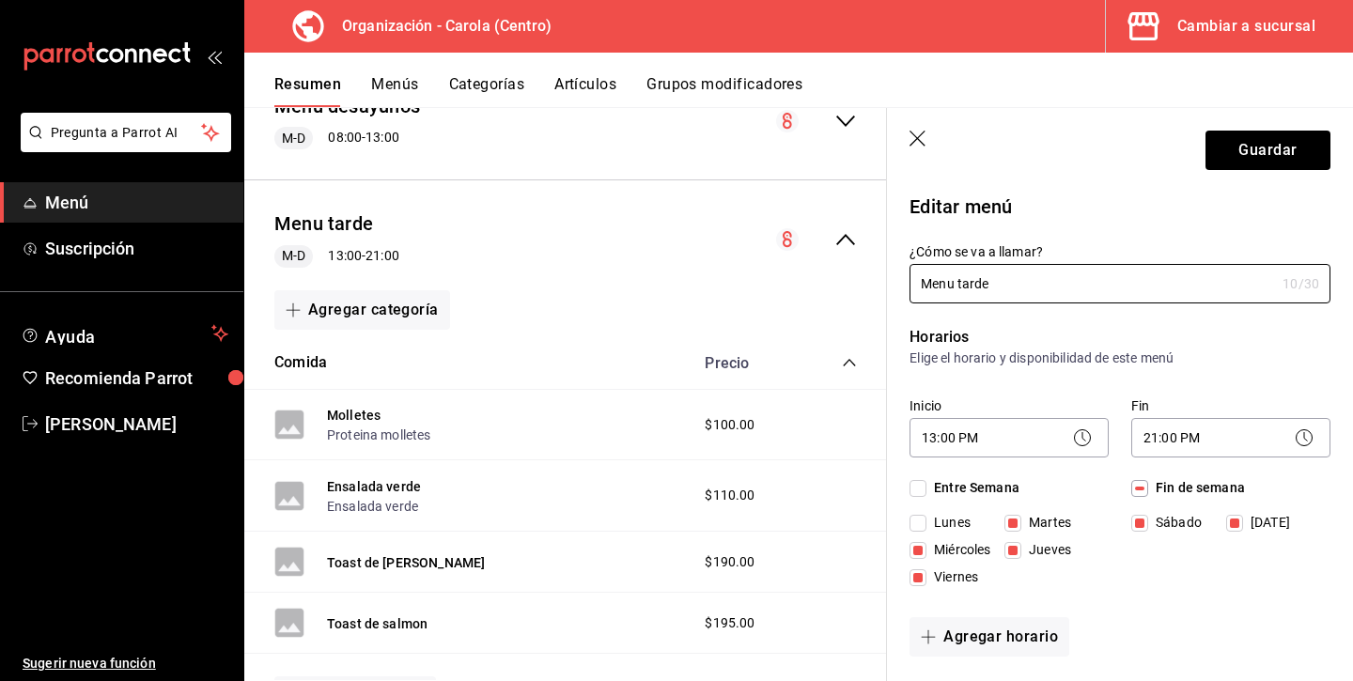
click at [394, 78] on button "Menús" at bounding box center [394, 91] width 47 height 32
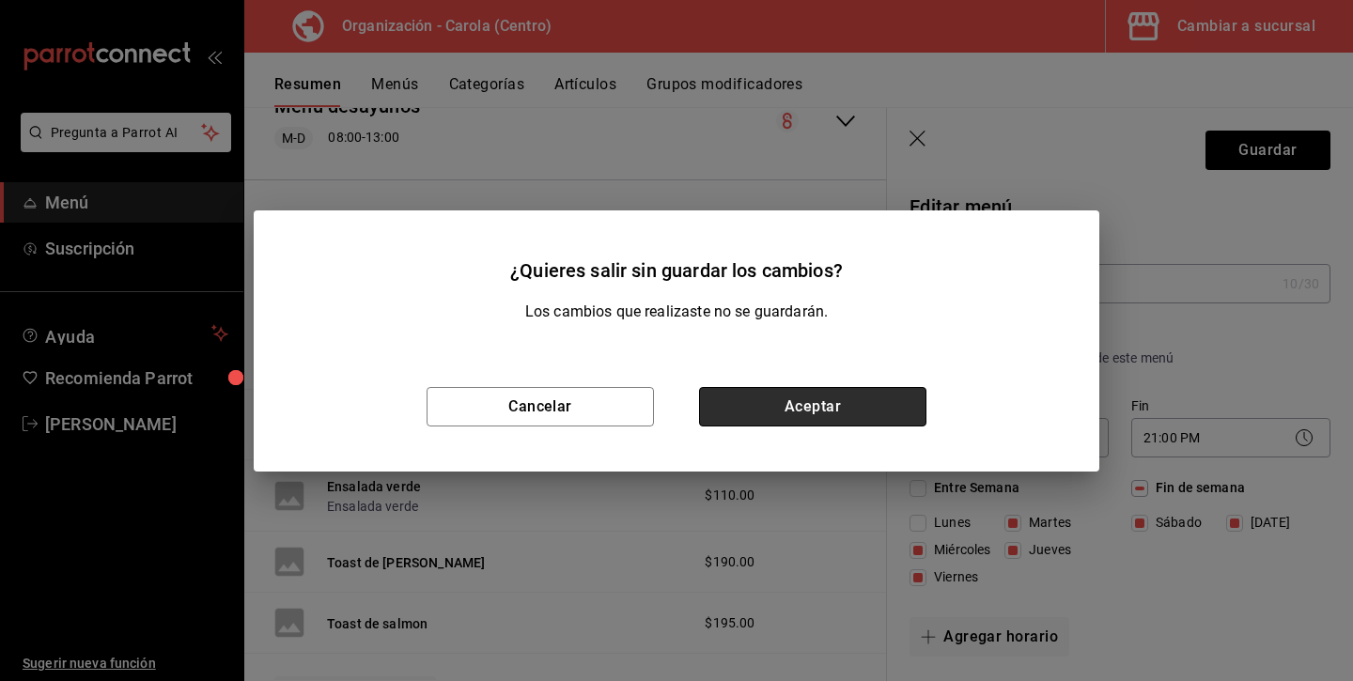
click at [824, 401] on button "Aceptar" at bounding box center [812, 406] width 227 height 39
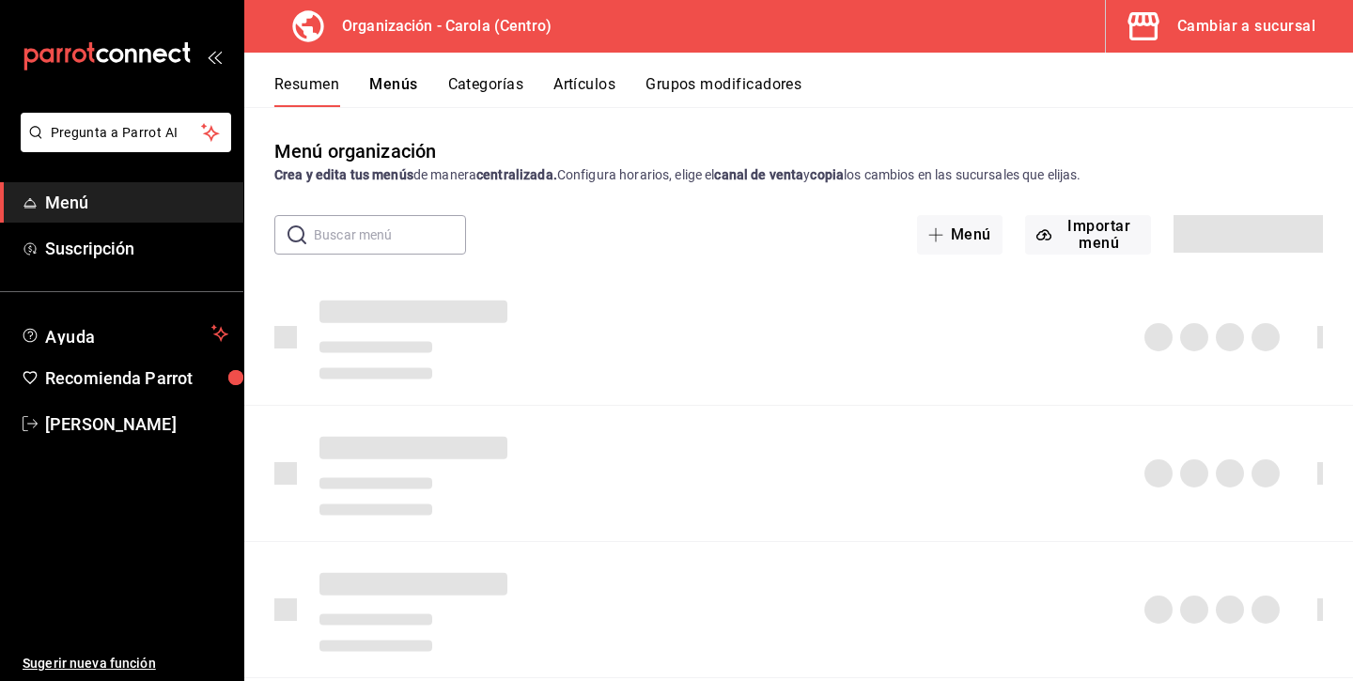
click at [851, 407] on div at bounding box center [798, 473] width 1109 height 135
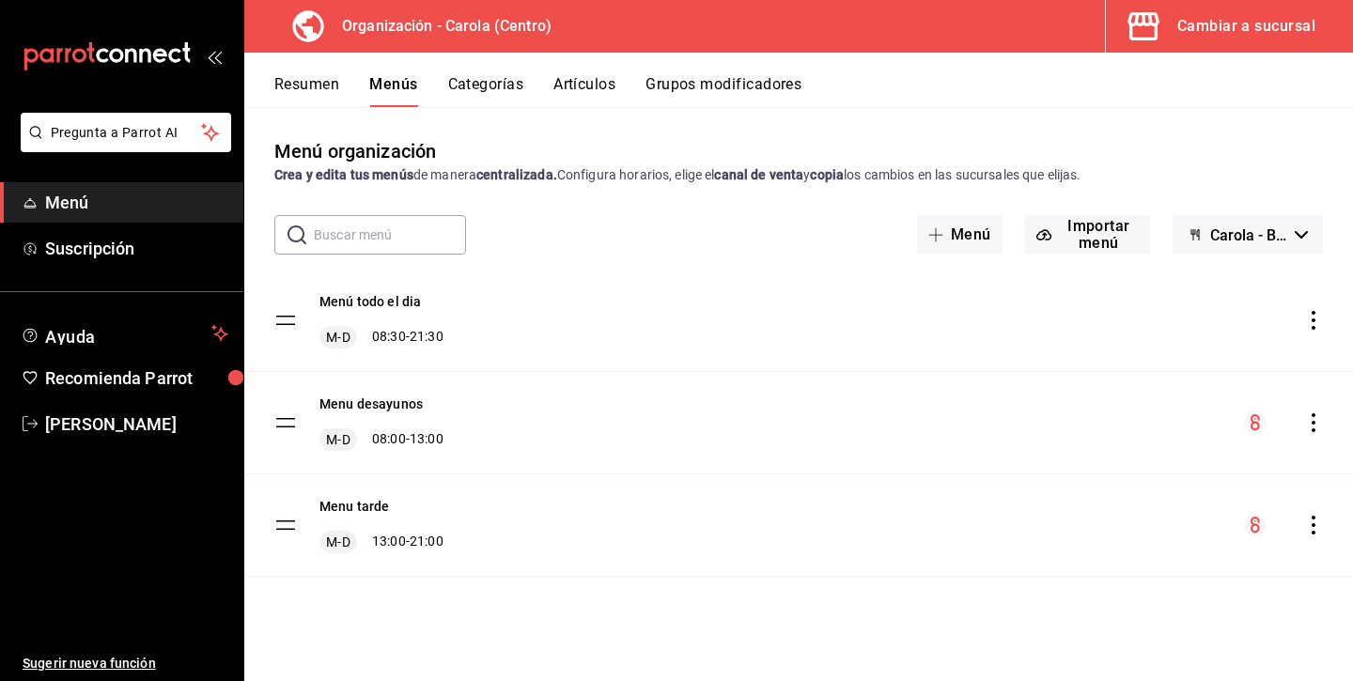
click at [1306, 525] on icon "actions" at bounding box center [1313, 525] width 19 height 19
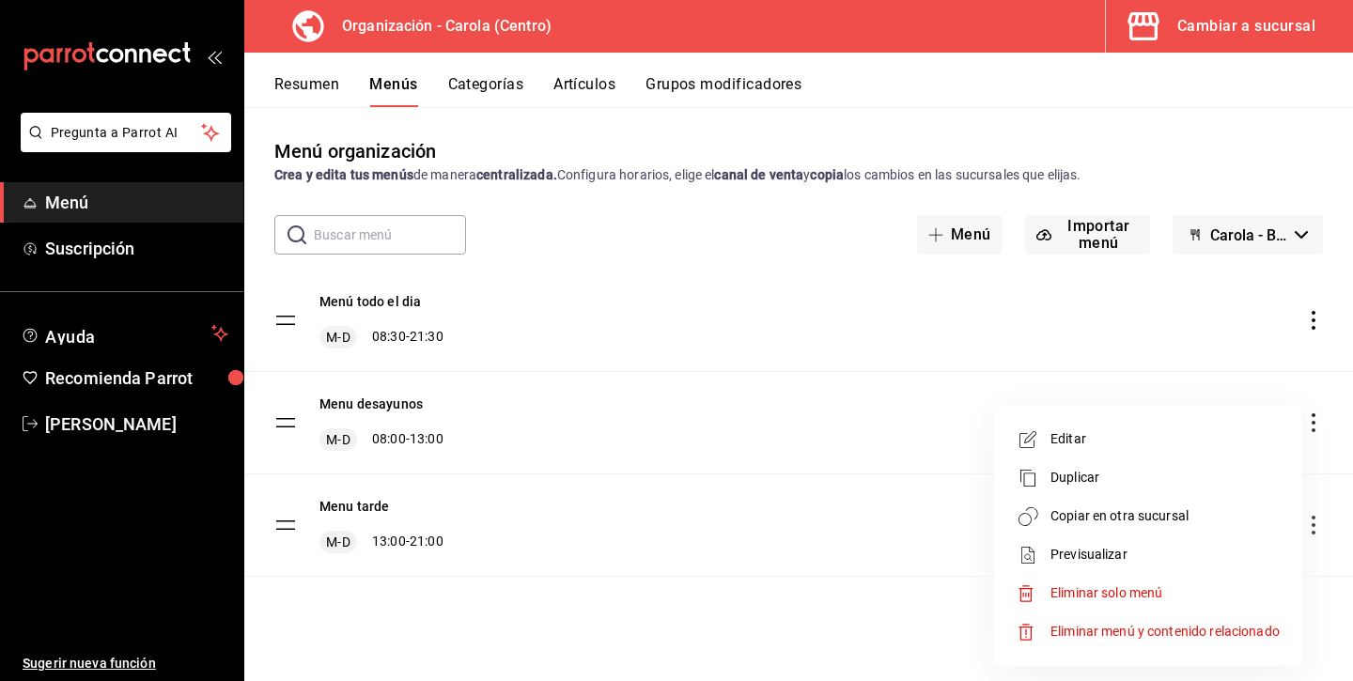
click at [1144, 584] on span "Eliminar solo menú" at bounding box center [1164, 593] width 229 height 20
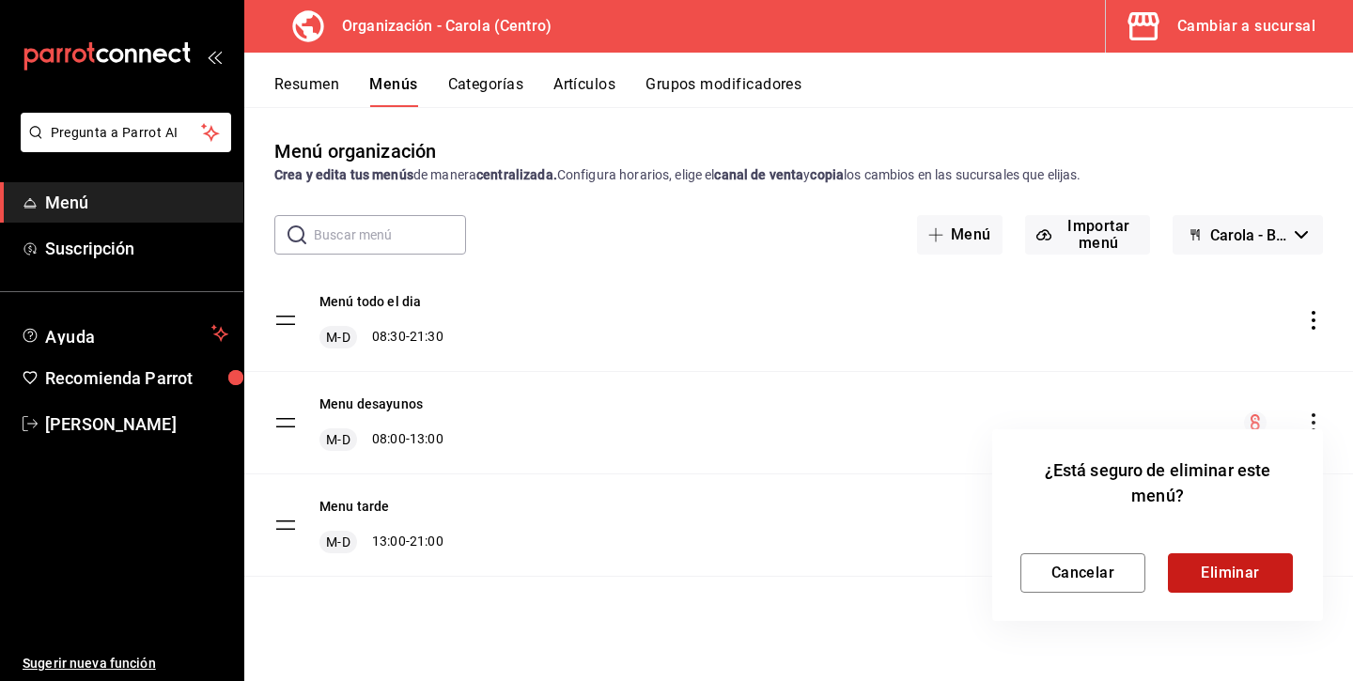
click at [1228, 576] on button "Eliminar" at bounding box center [1230, 572] width 125 height 39
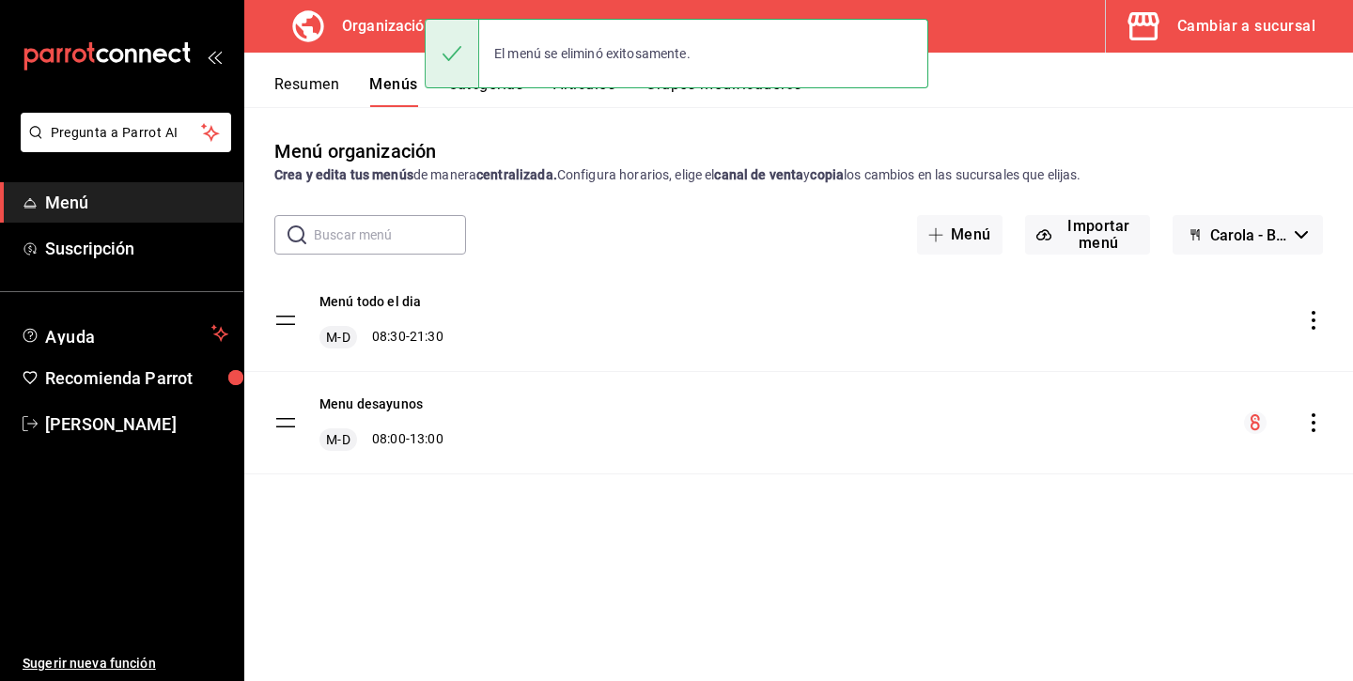
click at [1252, 421] on icon "menu-maker-table" at bounding box center [1254, 422] width 9 height 16
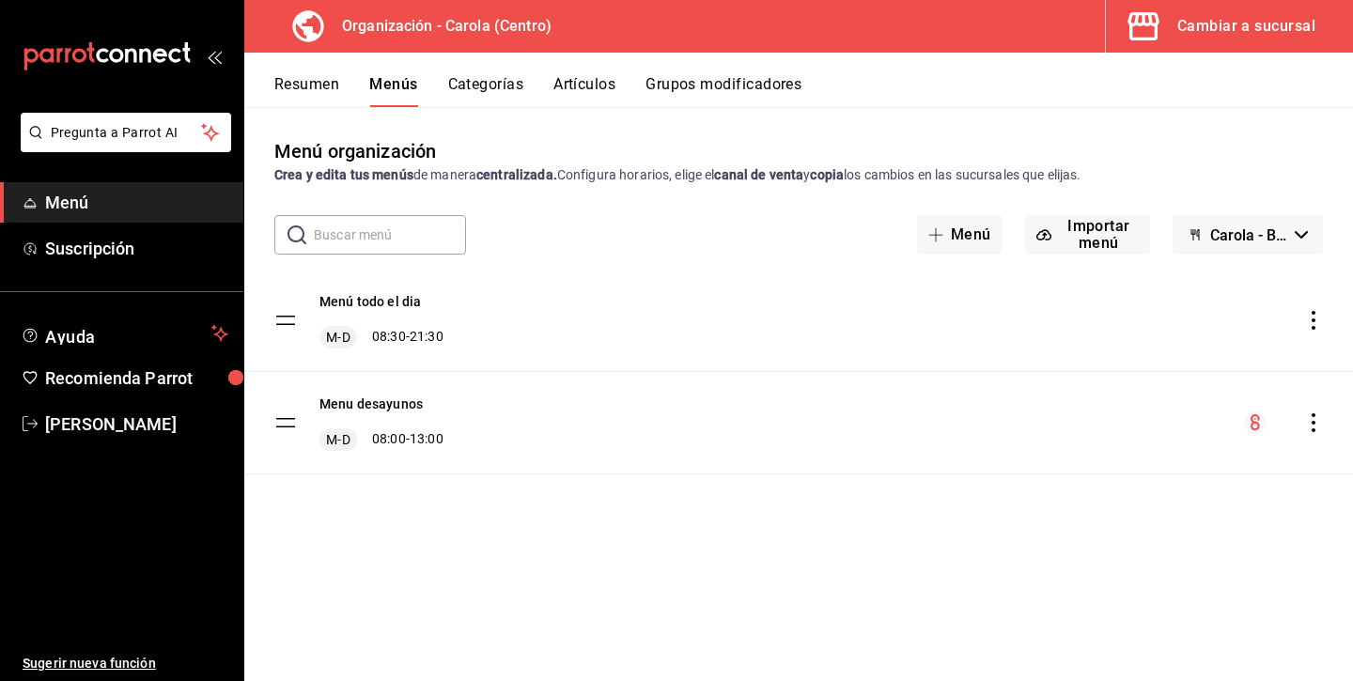
click at [1311, 320] on icon "actions" at bounding box center [1313, 320] width 4 height 19
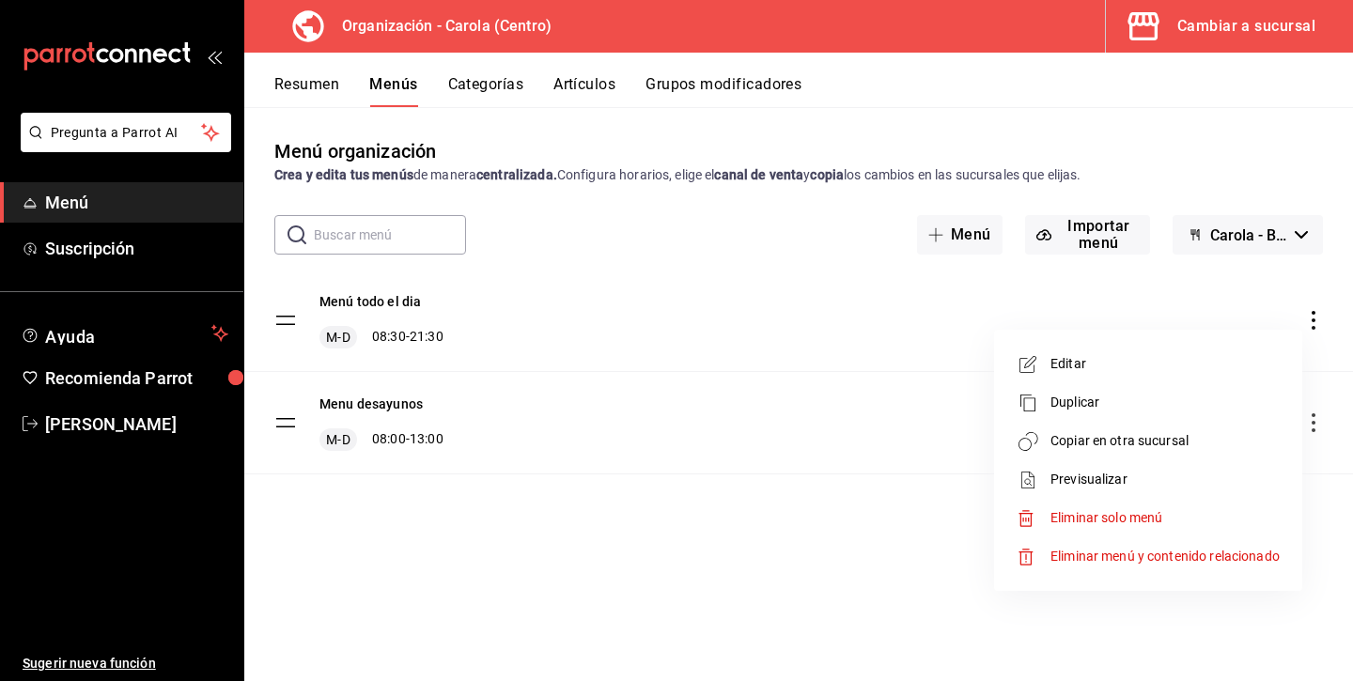
click at [830, 514] on div at bounding box center [676, 340] width 1353 height 681
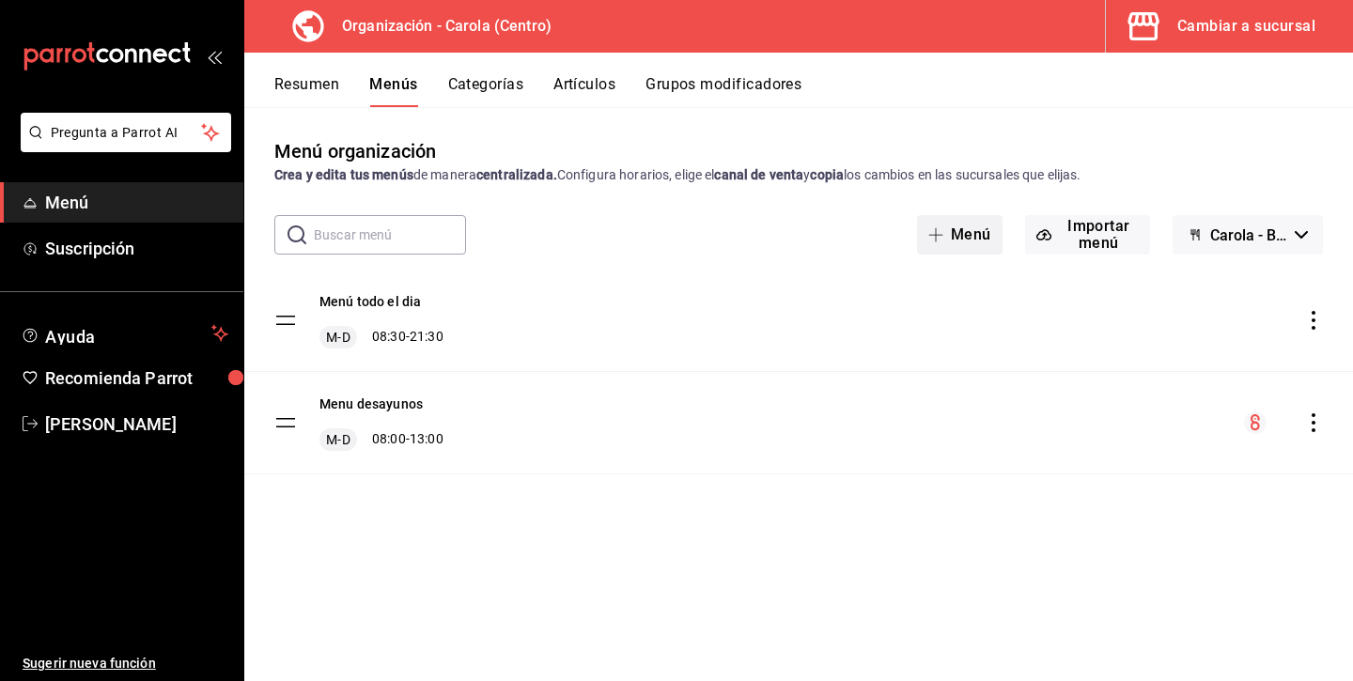
click at [960, 237] on button "Menú" at bounding box center [959, 234] width 85 height 39
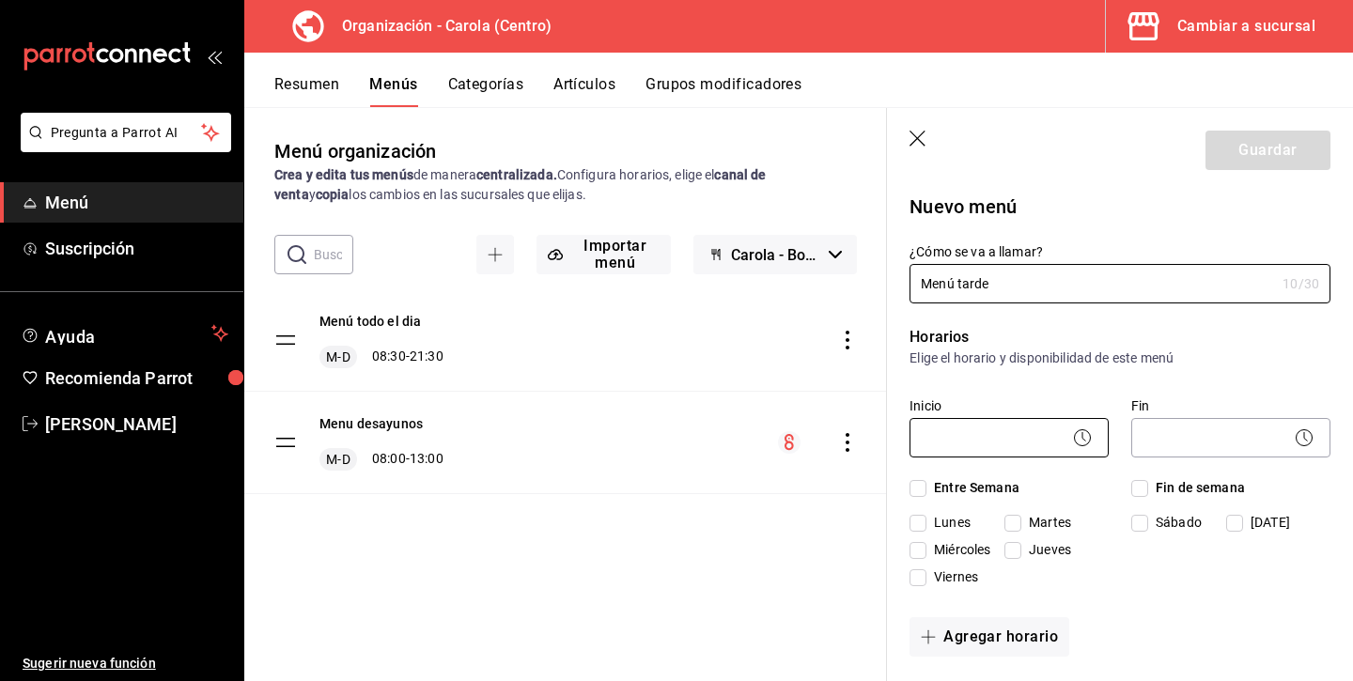
type input "Menú tarde"
click at [1019, 427] on body "Pregunta a Parrot AI Menú Suscripción Ayuda Recomienda Parrot [PERSON_NAME] Sug…" at bounding box center [676, 340] width 1353 height 681
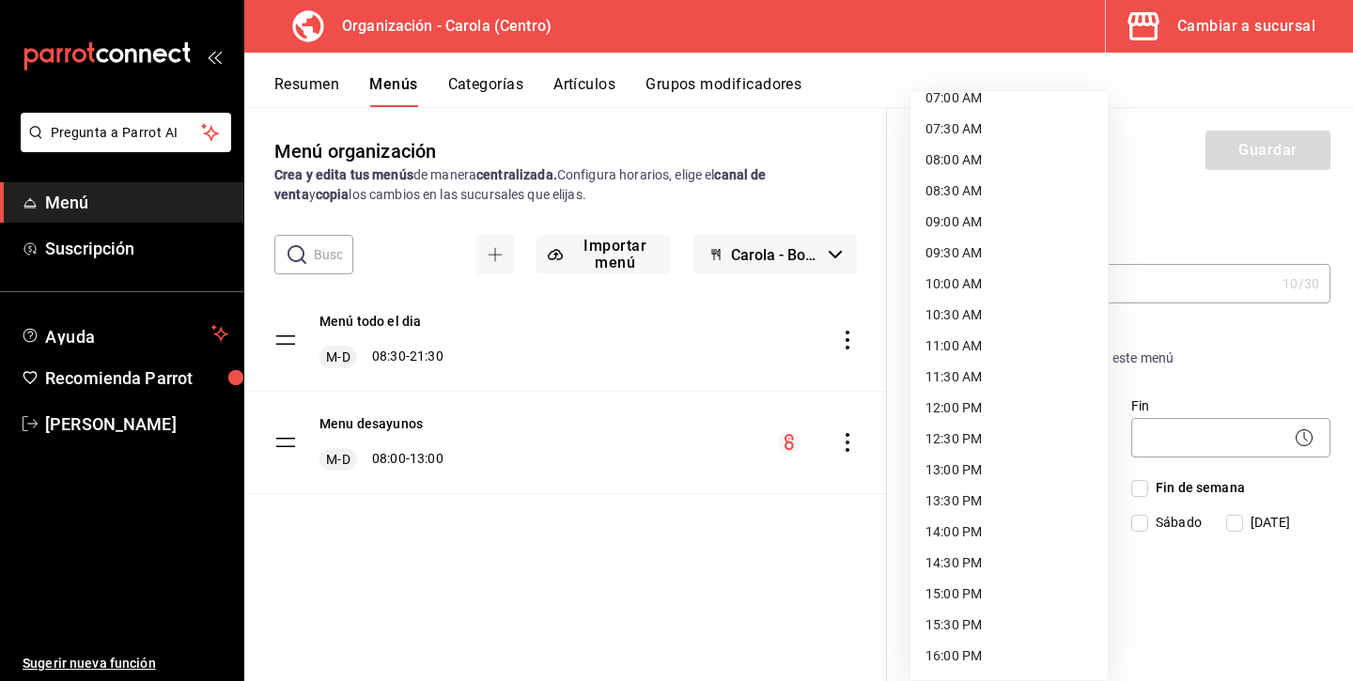
scroll to position [462, 0]
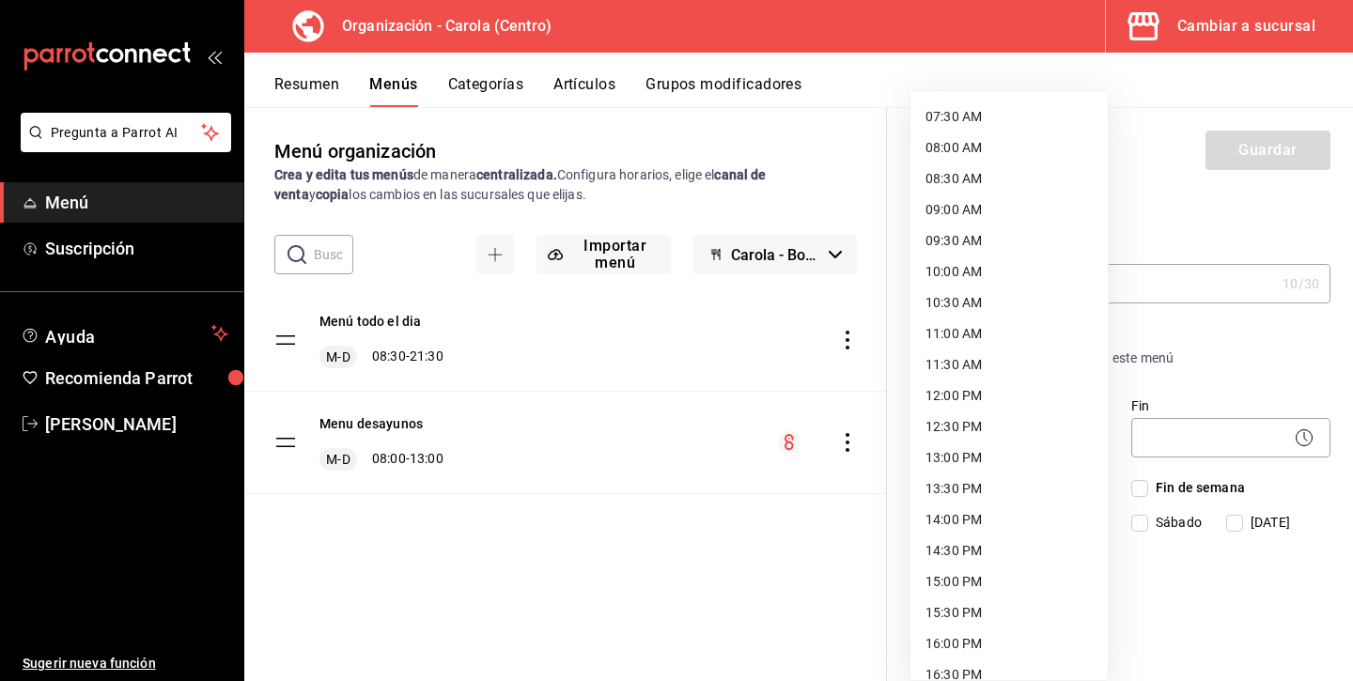
click at [975, 458] on li "13:00 PM" at bounding box center [1008, 457] width 197 height 31
type input "13:00"
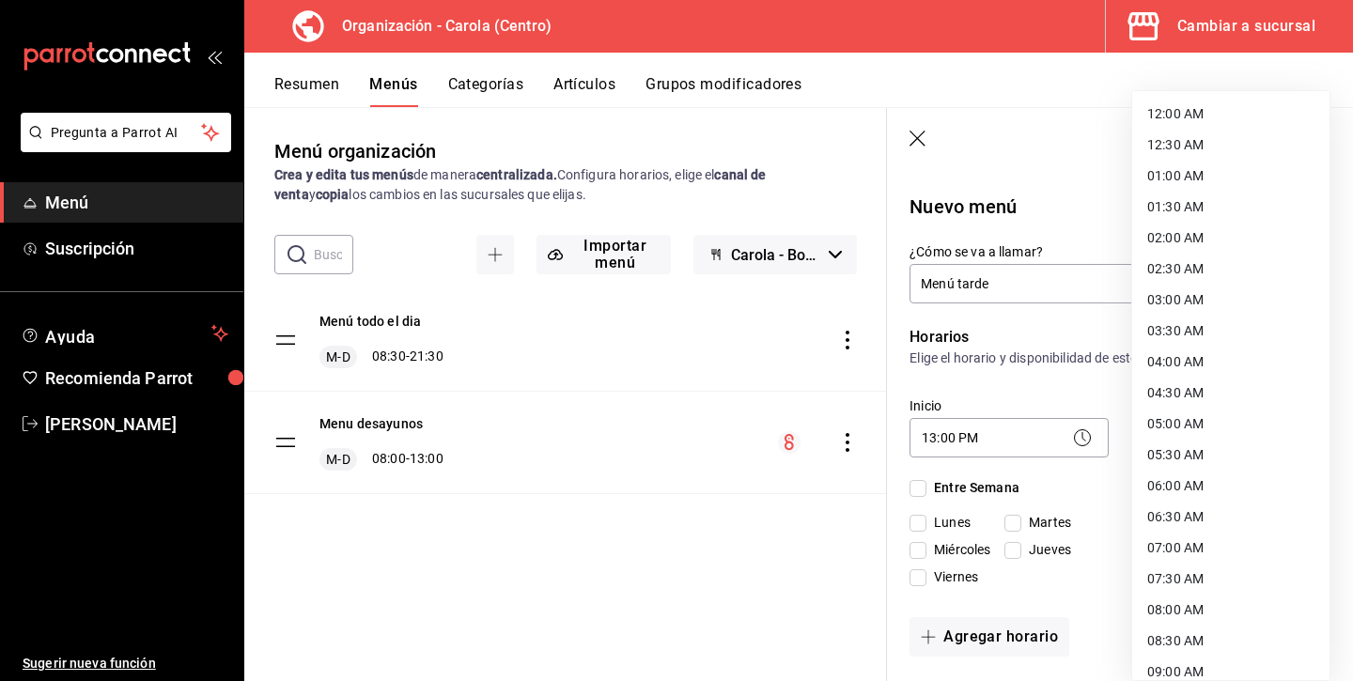
click at [1177, 433] on body "Pregunta a Parrot AI Menú Suscripción Ayuda Recomienda Parrot [PERSON_NAME] Sug…" at bounding box center [676, 340] width 1353 height 681
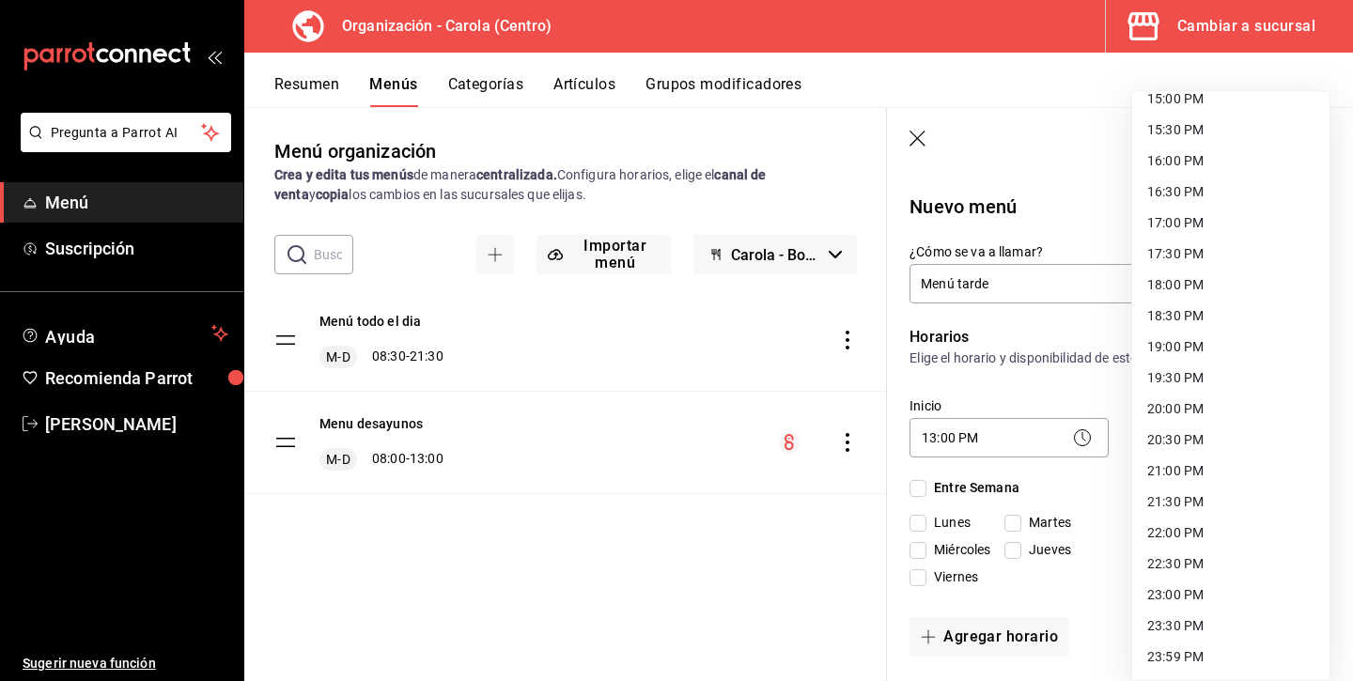
scroll to position [945, 0]
click at [1201, 472] on li "21:00 PM" at bounding box center [1230, 471] width 197 height 31
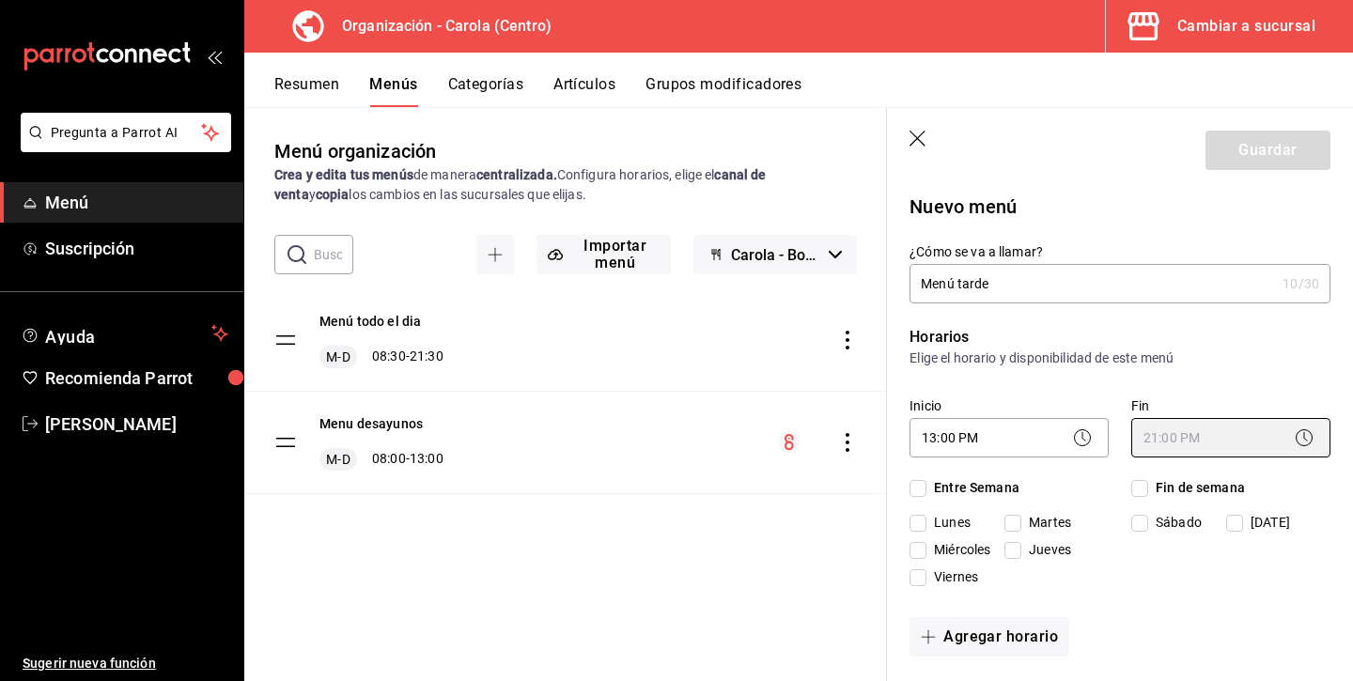
type input "21:00"
click at [919, 488] on input "Entre Semana" at bounding box center [917, 488] width 17 height 17
checkbox input "true"
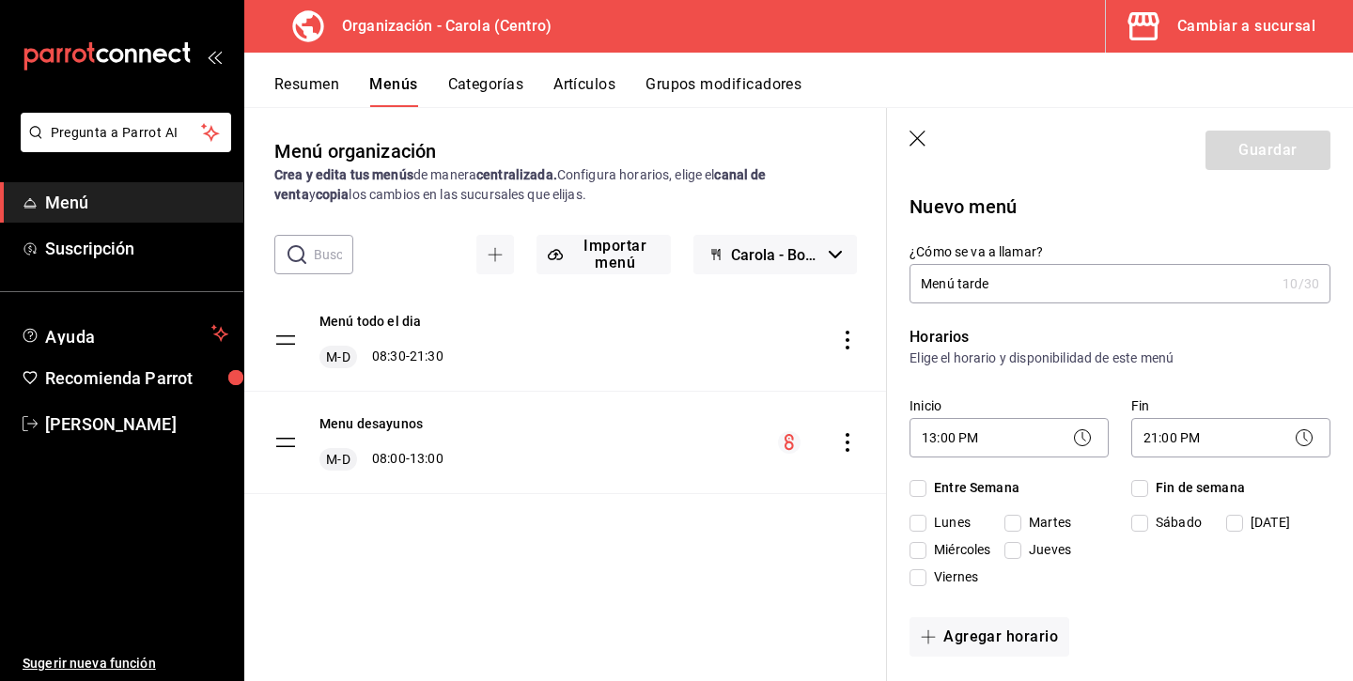
checkbox input "true"
click at [1145, 485] on input "Fin de semana" at bounding box center [1139, 488] width 17 height 17
checkbox input "true"
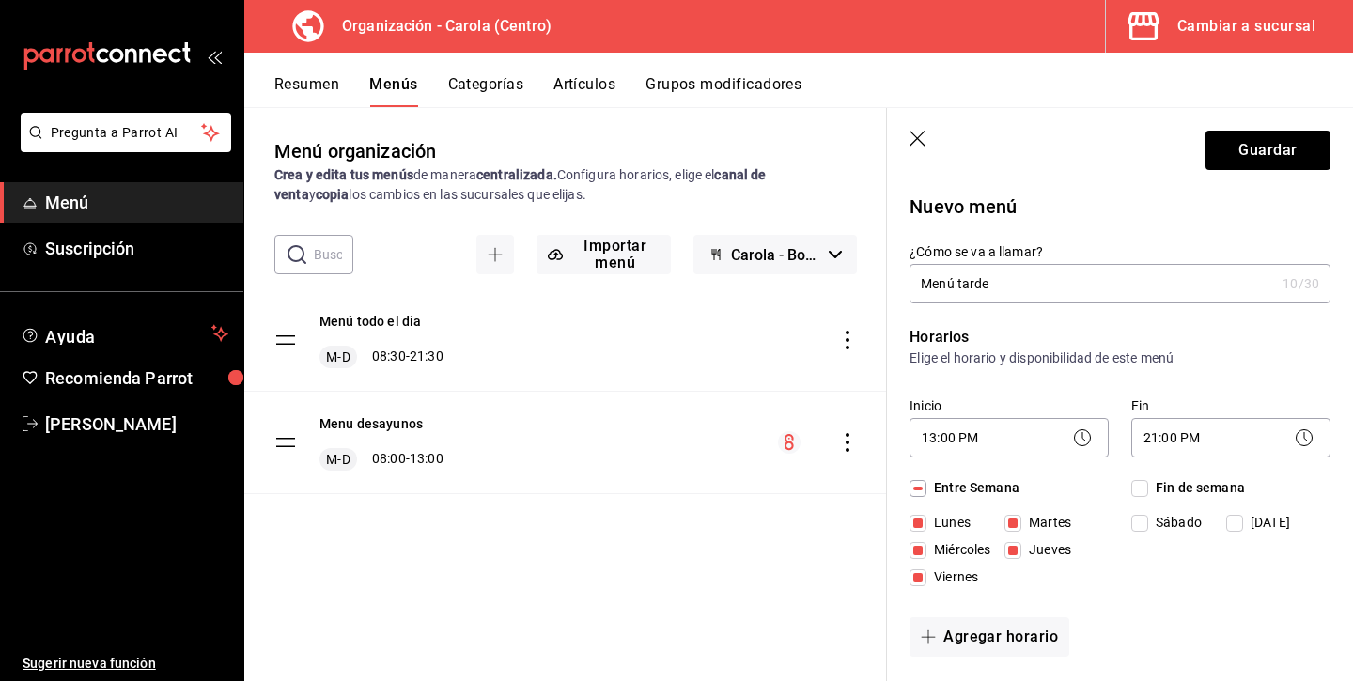
checkbox input "true"
click at [923, 526] on input "Lunes" at bounding box center [917, 523] width 17 height 17
checkbox input "false"
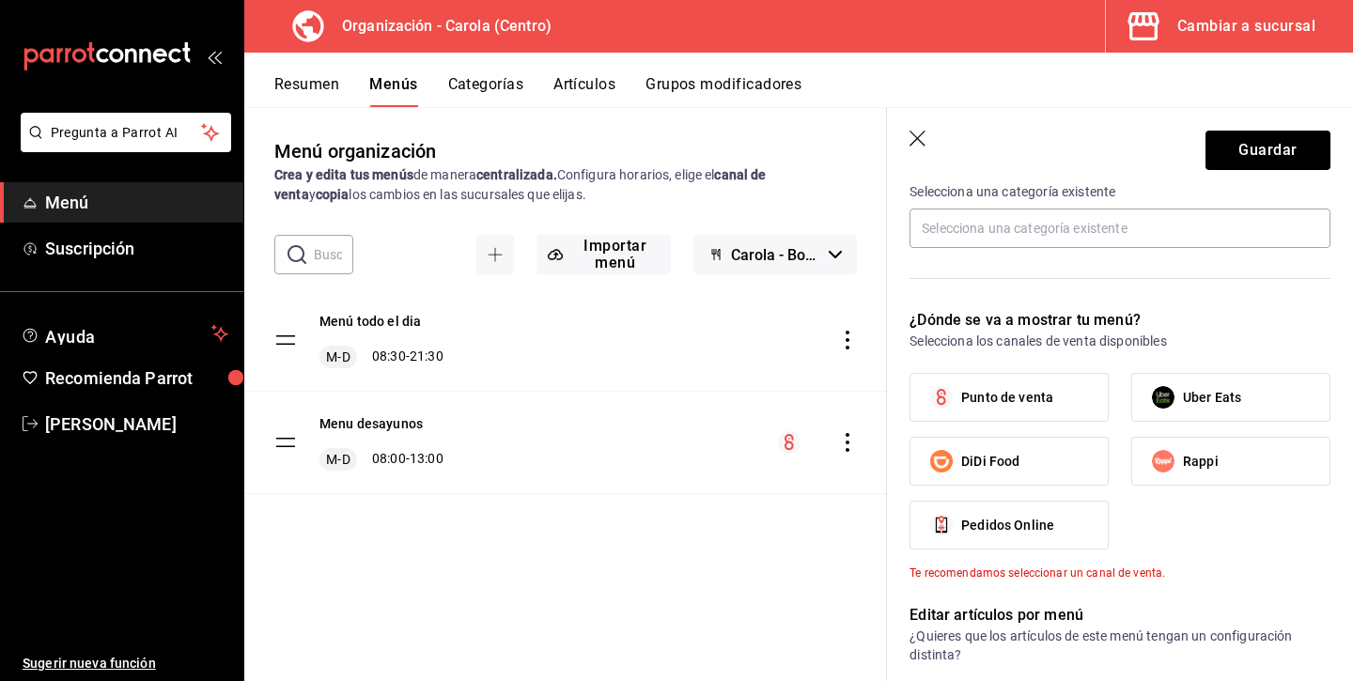
scroll to position [504, 0]
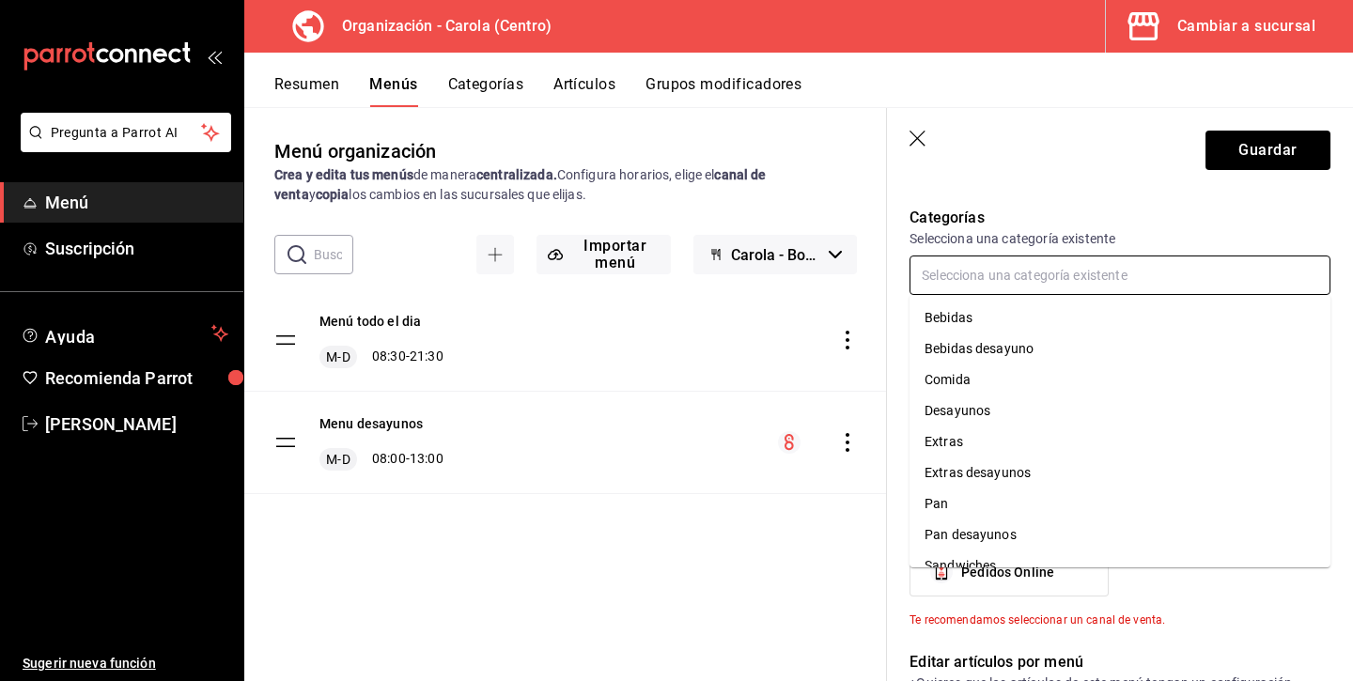
click at [1052, 276] on input "text" at bounding box center [1119, 275] width 421 height 39
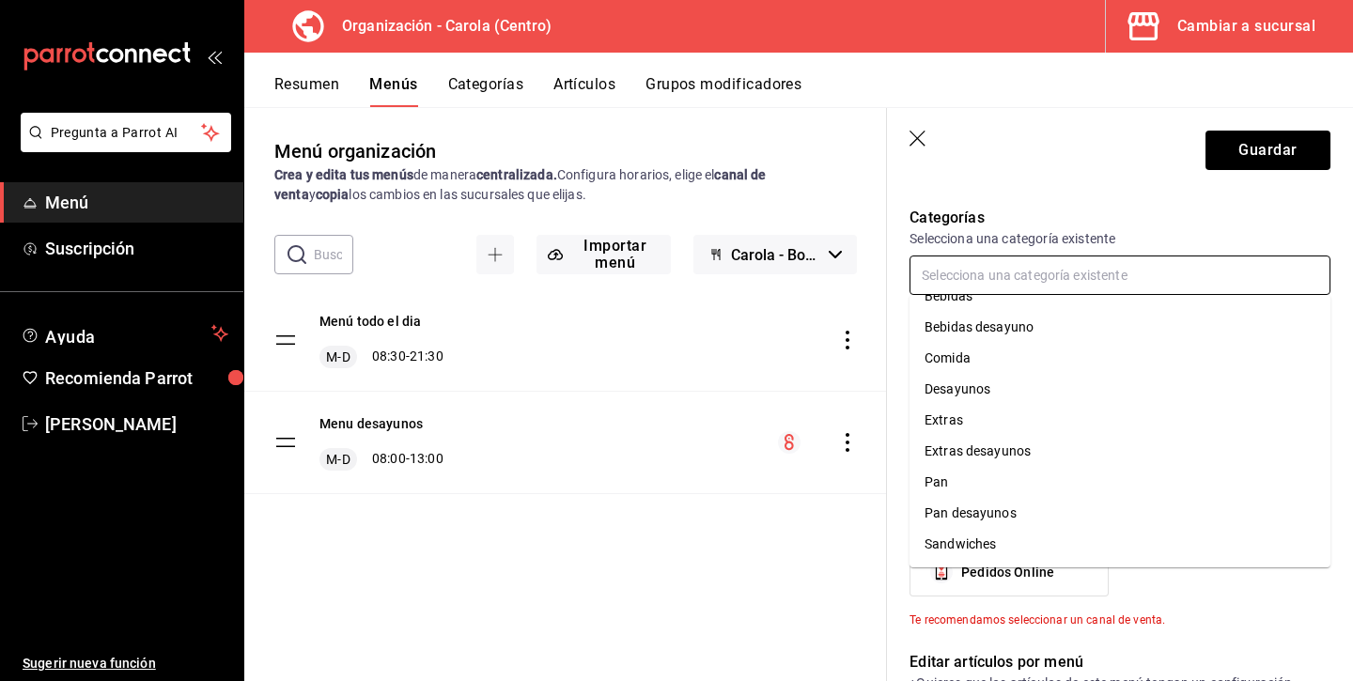
scroll to position [22, 0]
click at [978, 358] on li "Comida" at bounding box center [1119, 358] width 421 height 31
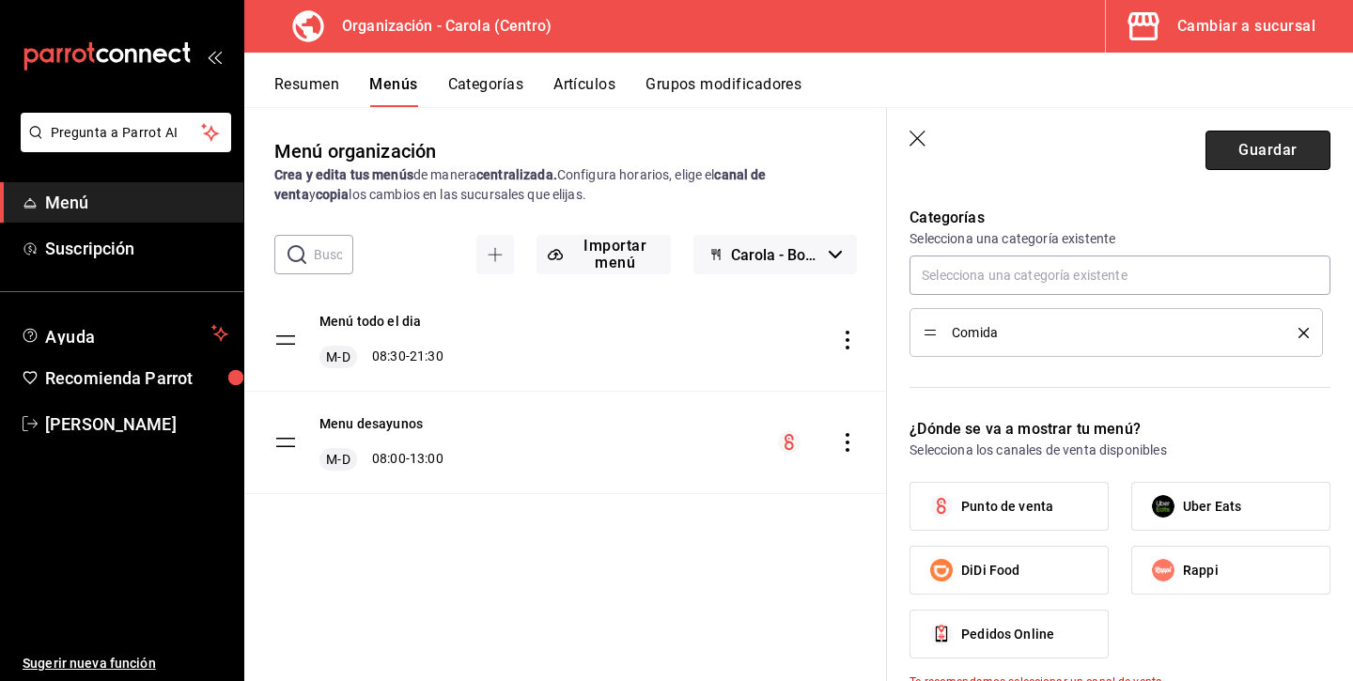
click at [1294, 153] on button "Guardar" at bounding box center [1267, 150] width 125 height 39
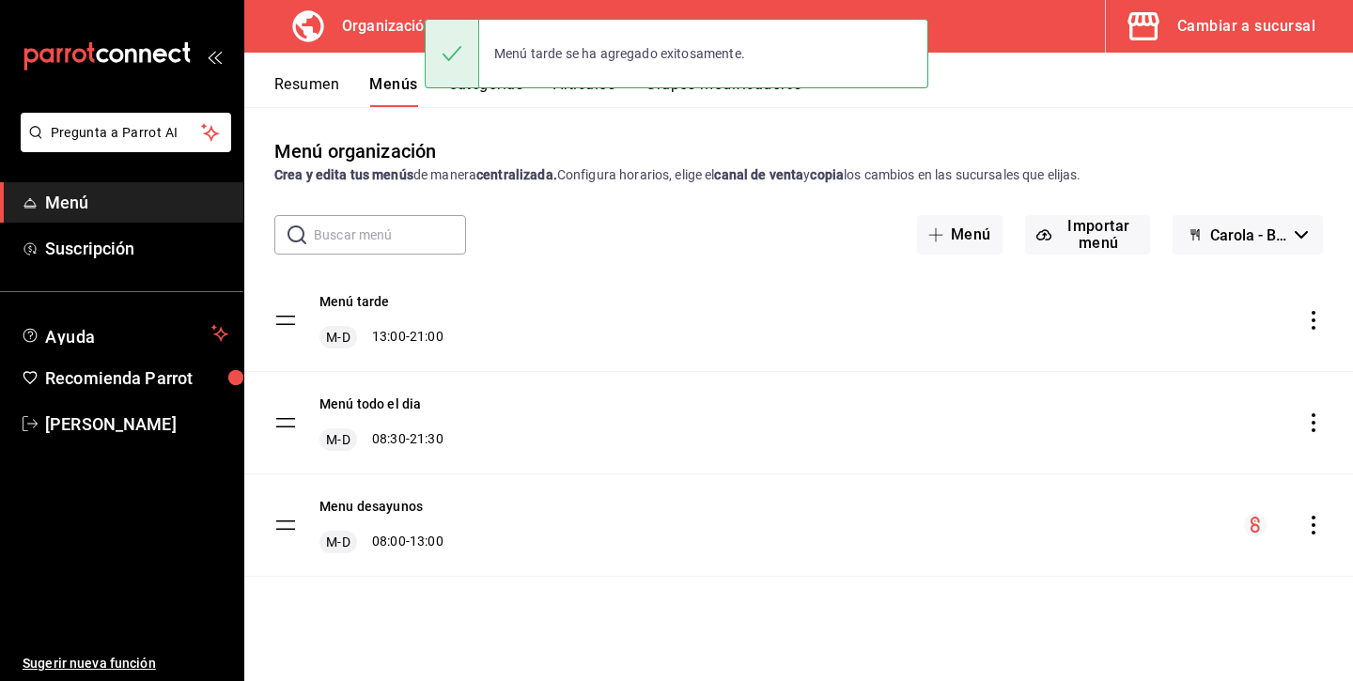
click at [1319, 318] on icon "actions" at bounding box center [1313, 320] width 19 height 19
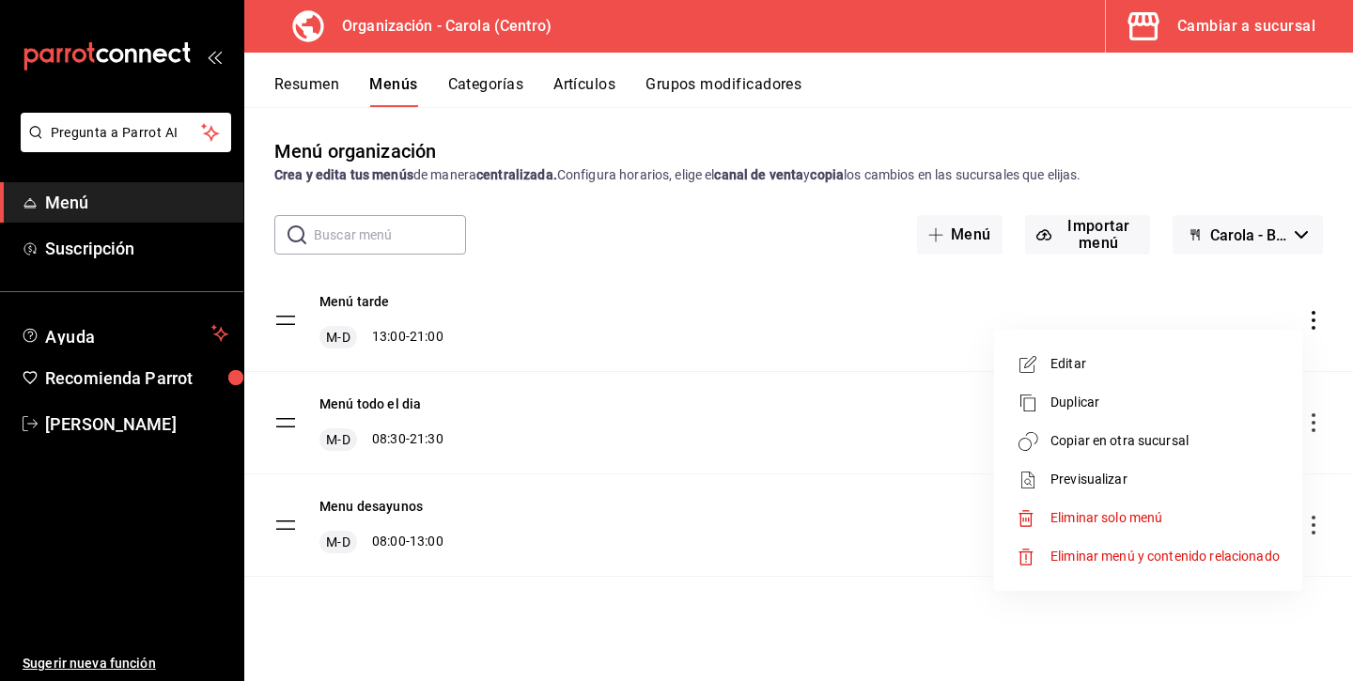
click at [1118, 438] on span "Copiar en otra sucursal" at bounding box center [1164, 441] width 229 height 20
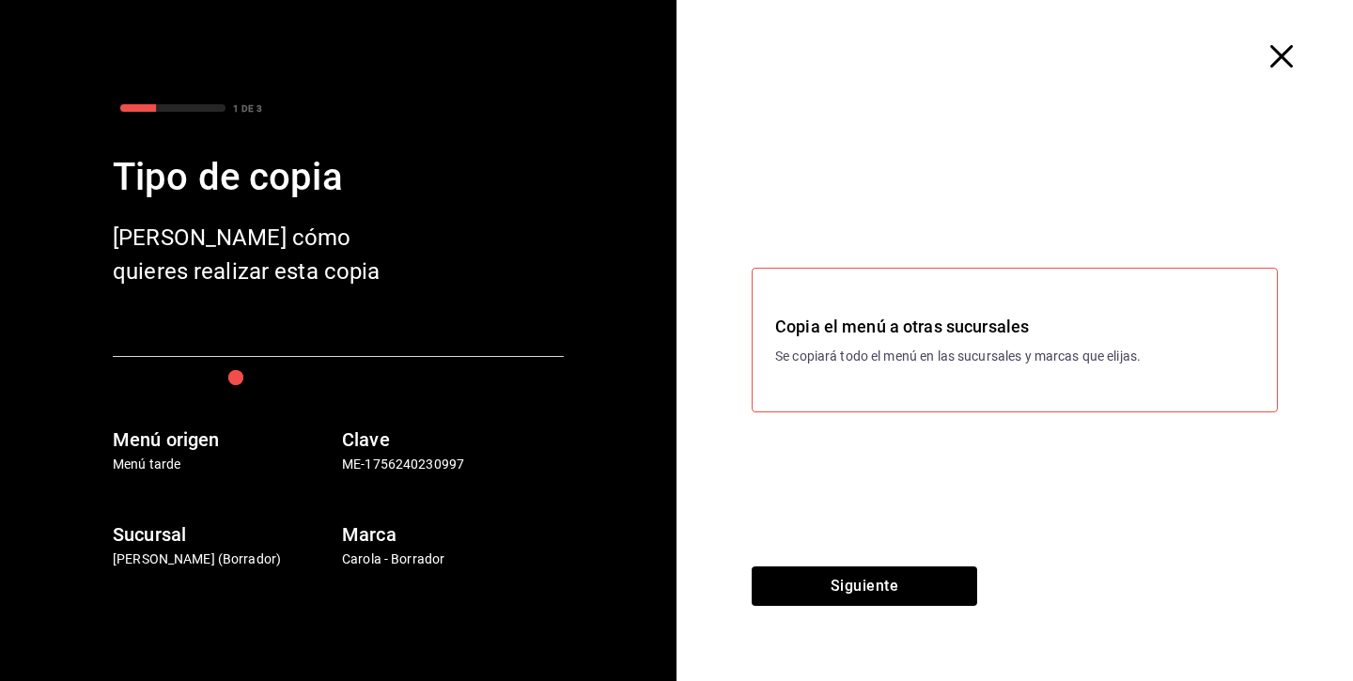
click at [859, 343] on div "Copia el menú a otras sucursales Se copiará todo el menú en las sucursales y ma…" at bounding box center [1014, 340] width 479 height 53
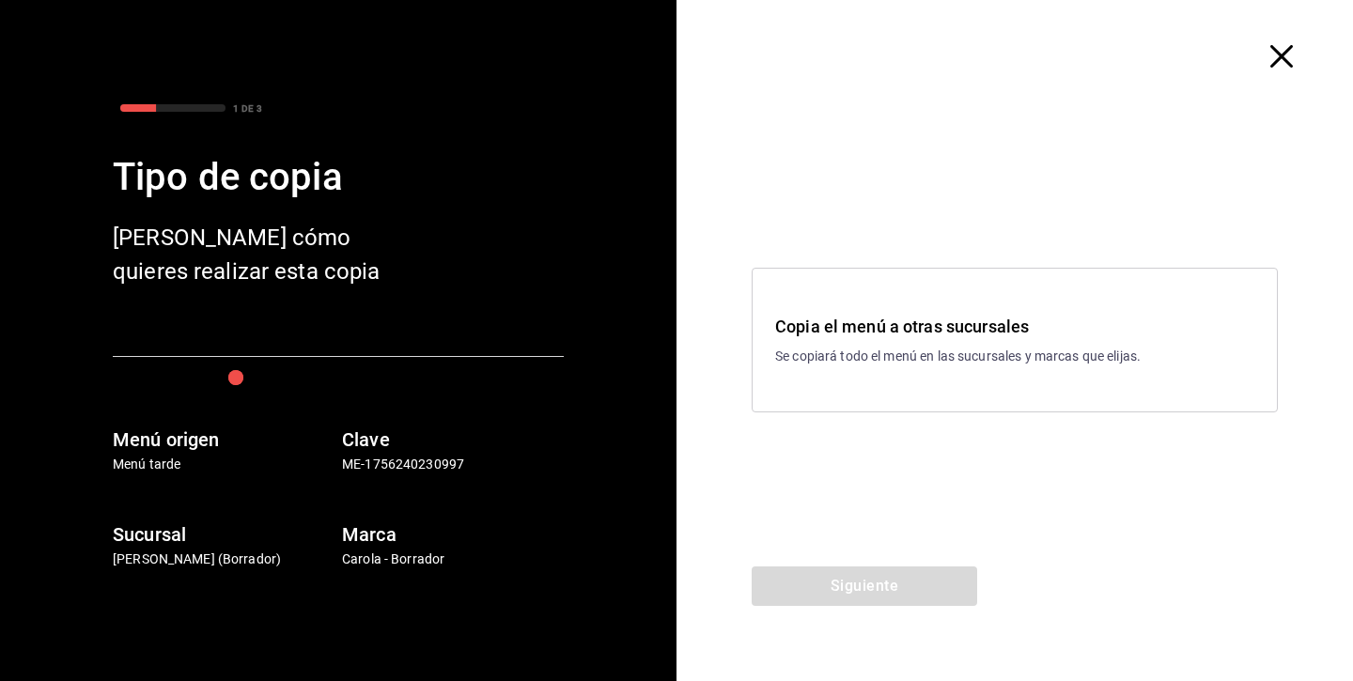
click at [875, 369] on div "Copia el menú a otras sucursales Se copiará todo el menú en las sucursales y ma…" at bounding box center [1015, 340] width 526 height 145
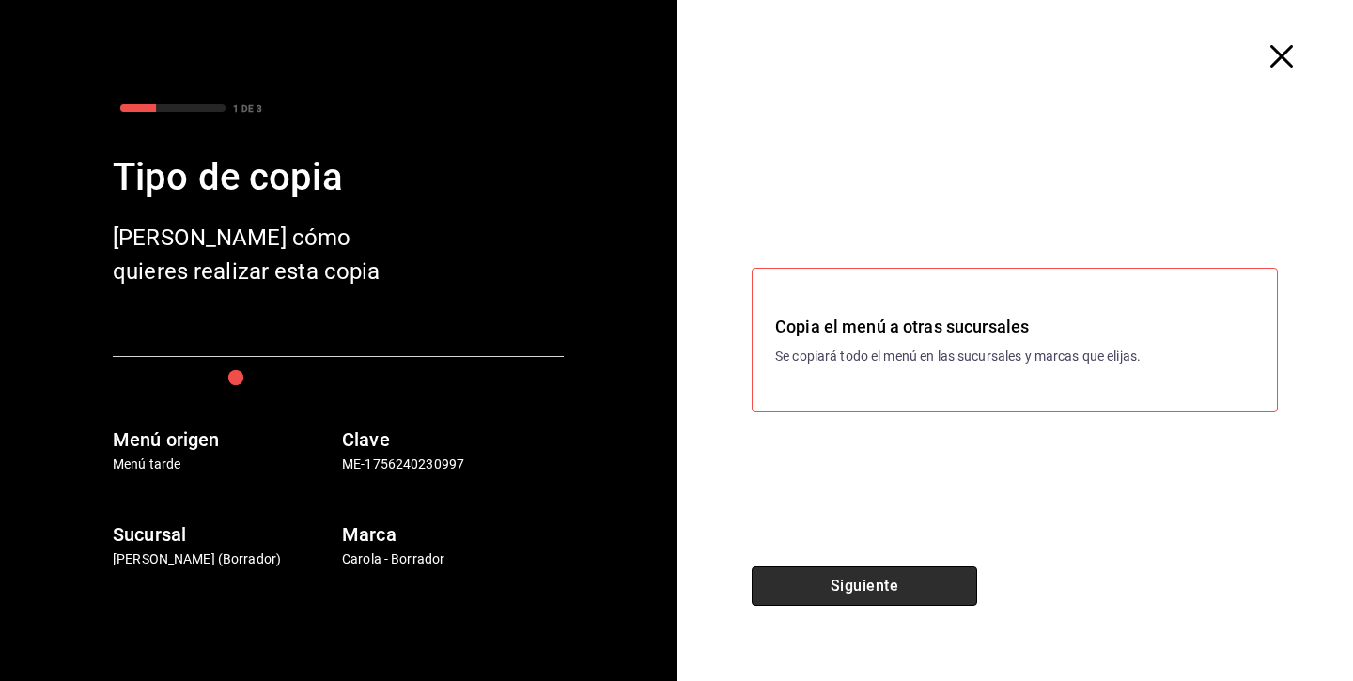
click at [857, 585] on button "Siguiente" at bounding box center [864, 585] width 225 height 39
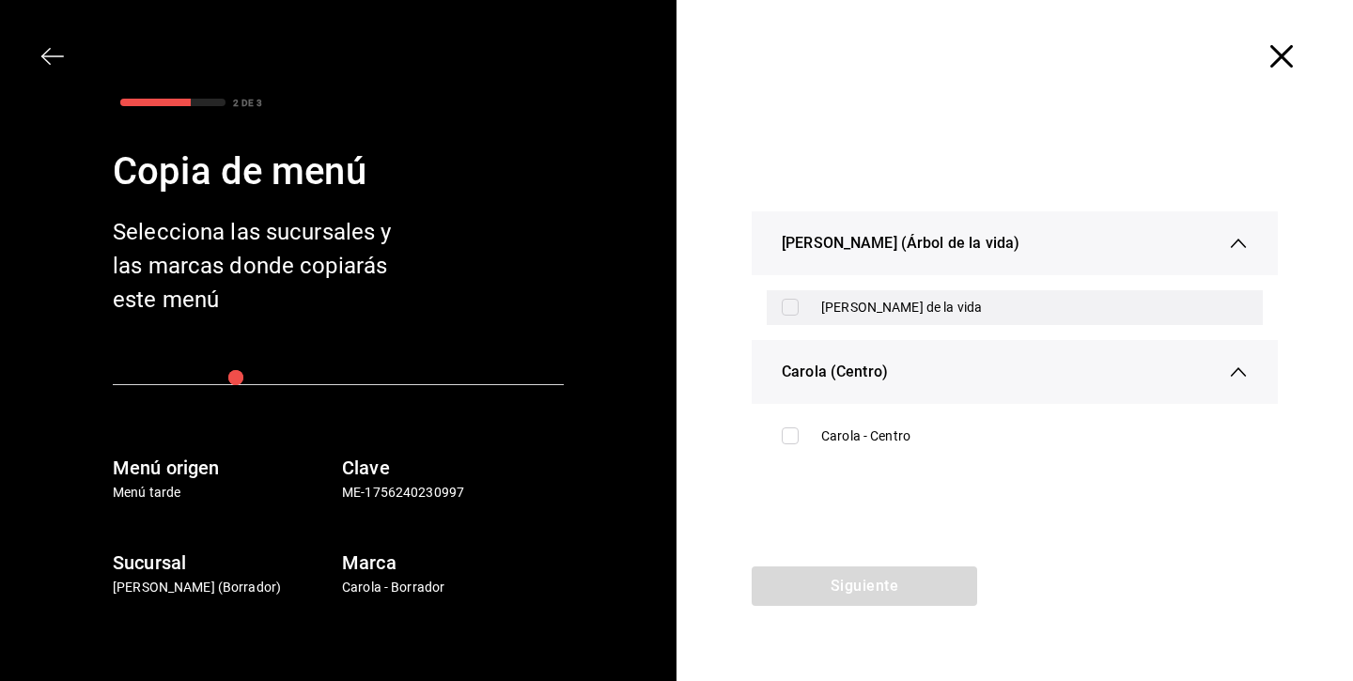
click at [875, 306] on div "[PERSON_NAME] de la vida" at bounding box center [1034, 308] width 427 height 20
checkbox input "true"
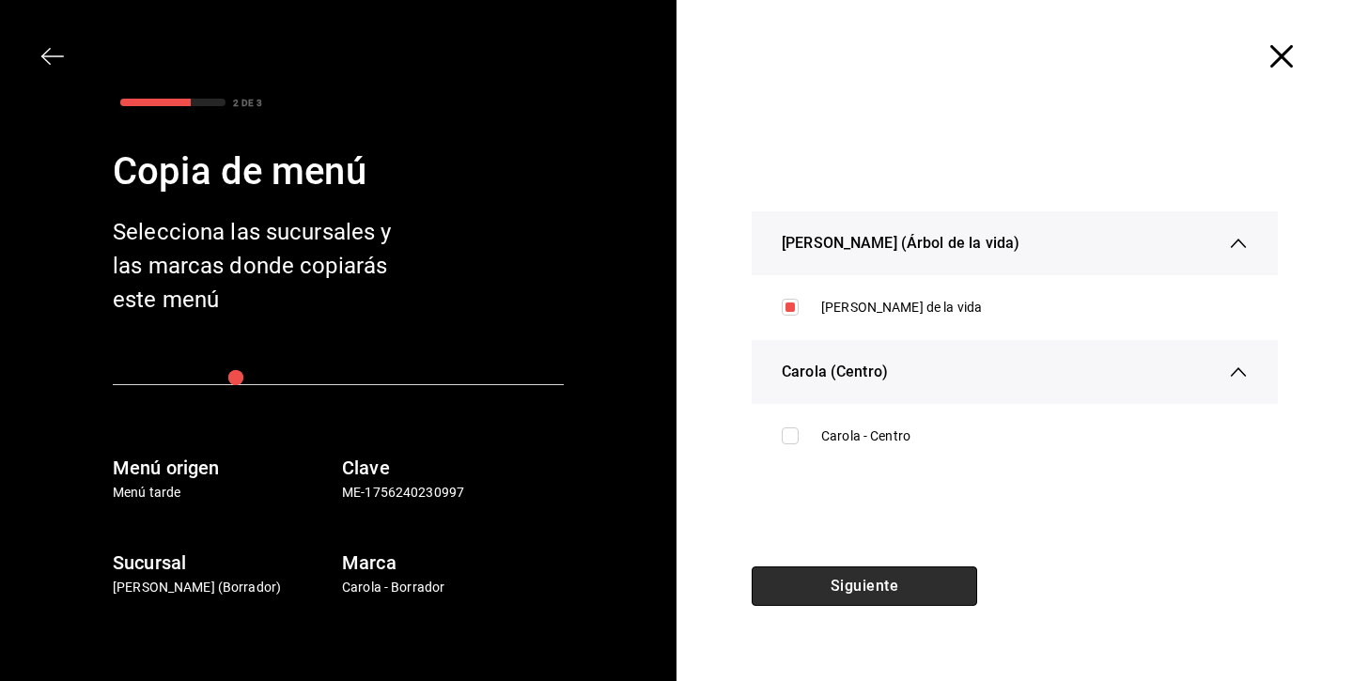
click at [860, 580] on button "Siguiente" at bounding box center [864, 585] width 225 height 39
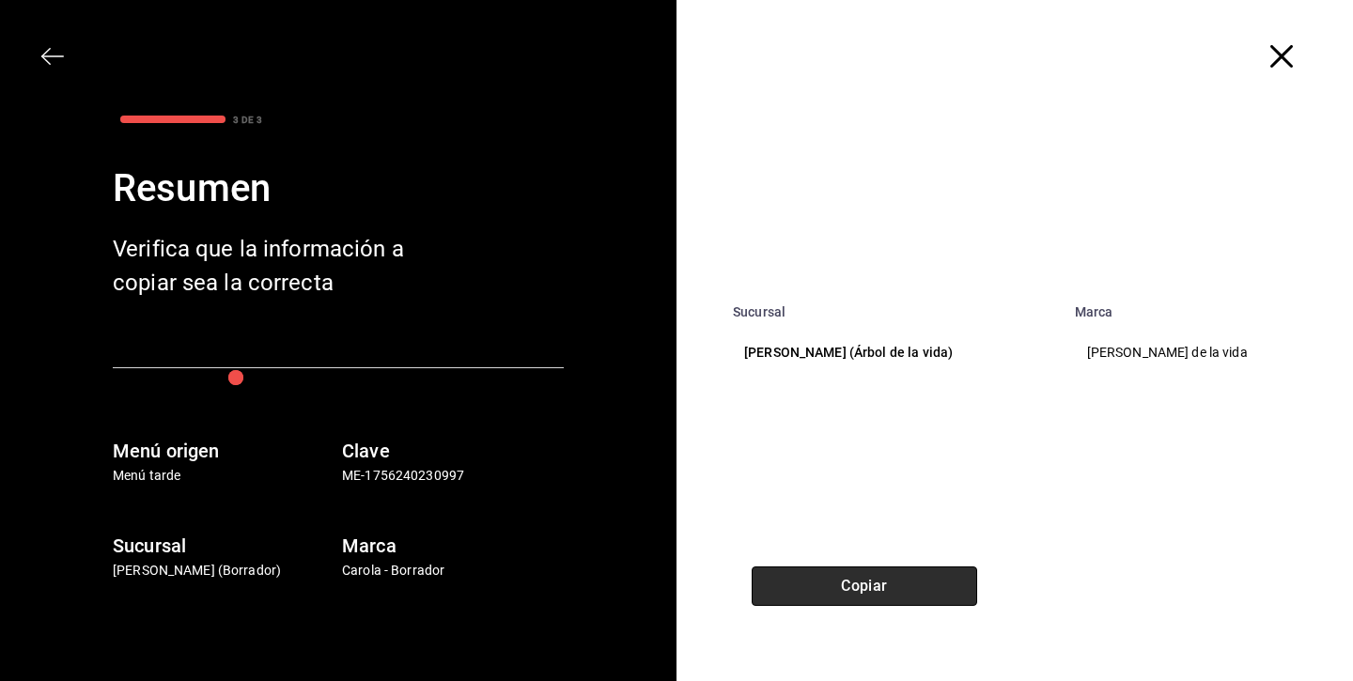
click at [860, 580] on button "Copiar" at bounding box center [864, 585] width 225 height 39
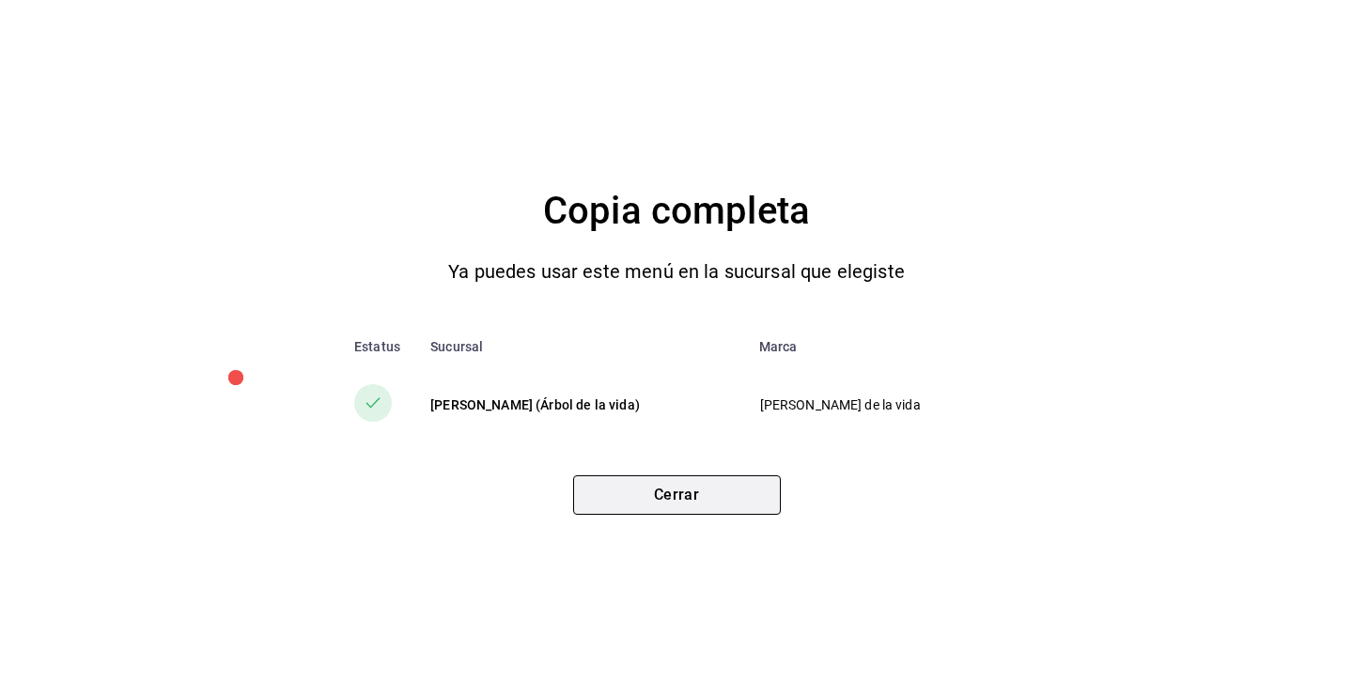
click at [724, 488] on button "Cerrar" at bounding box center [677, 494] width 208 height 39
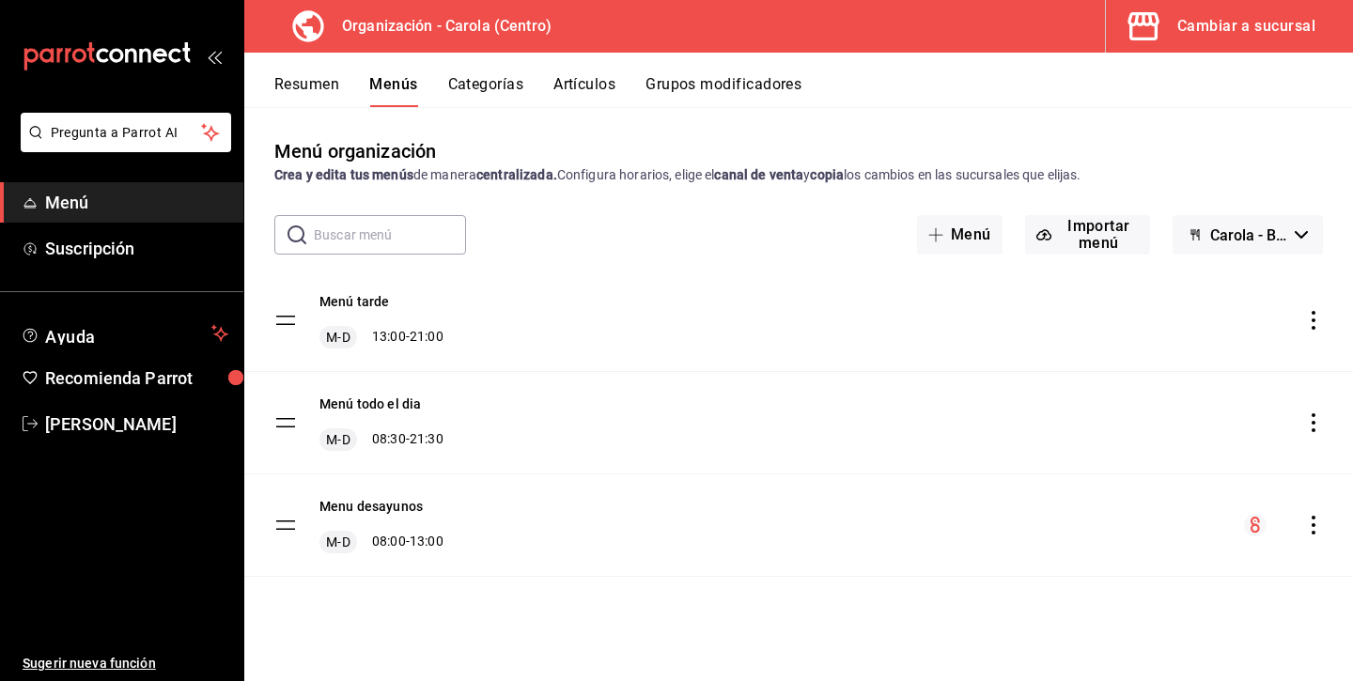
click at [1263, 32] on div "Cambiar a sucursal" at bounding box center [1246, 26] width 138 height 26
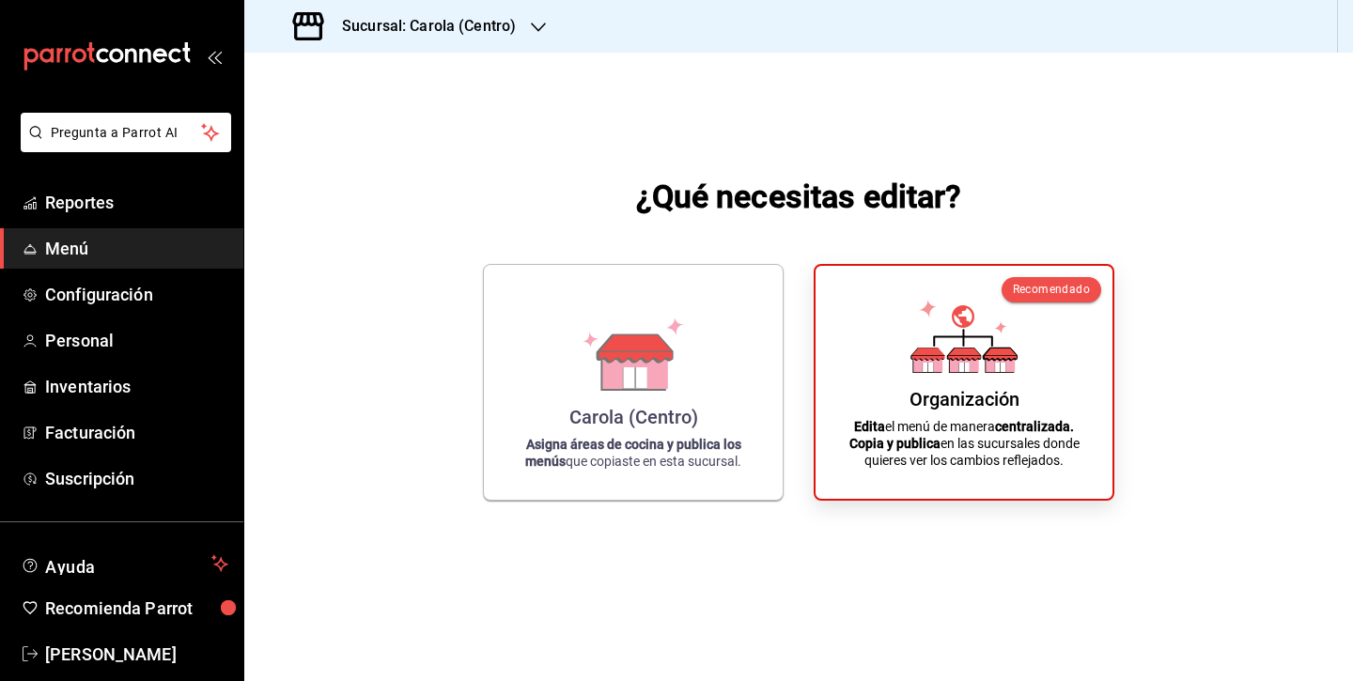
click at [134, 245] on span "Menú" at bounding box center [136, 248] width 183 height 25
click at [690, 426] on div "Carola (Centro) Asigna áreas de cocina y publica los menús que copiaste en esta…" at bounding box center [633, 378] width 254 height 205
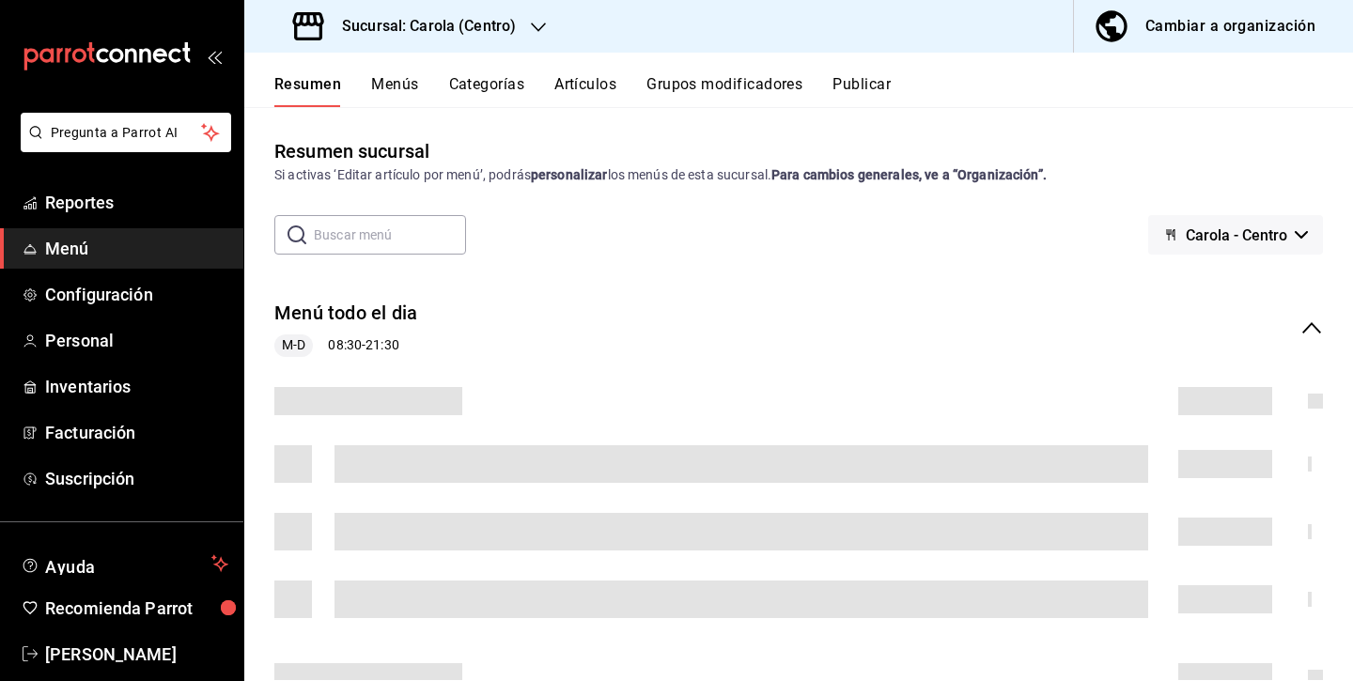
click at [391, 87] on button "Menús" at bounding box center [394, 91] width 47 height 32
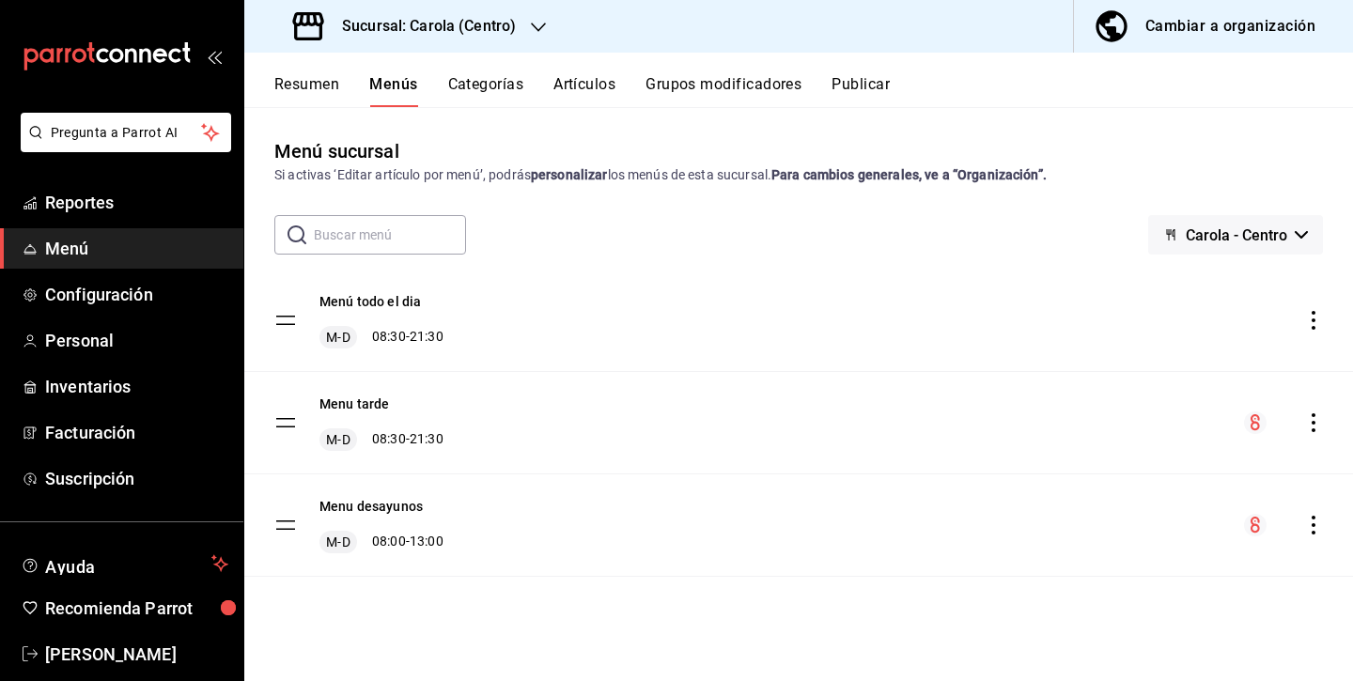
click at [1311, 417] on icon "actions" at bounding box center [1313, 422] width 19 height 19
click at [487, 394] on div at bounding box center [676, 340] width 1353 height 681
click at [273, 423] on div "Menu tarde M-D 08:30 - 21:30" at bounding box center [798, 422] width 1109 height 101
click at [287, 424] on tbody "Menú todo el dia M-D 08:30 - 21:30 Menu tarde M-D 08:30 - 21:30 Menu desayunos …" at bounding box center [798, 423] width 1109 height 307
click at [292, 83] on button "Resumen" at bounding box center [306, 91] width 65 height 32
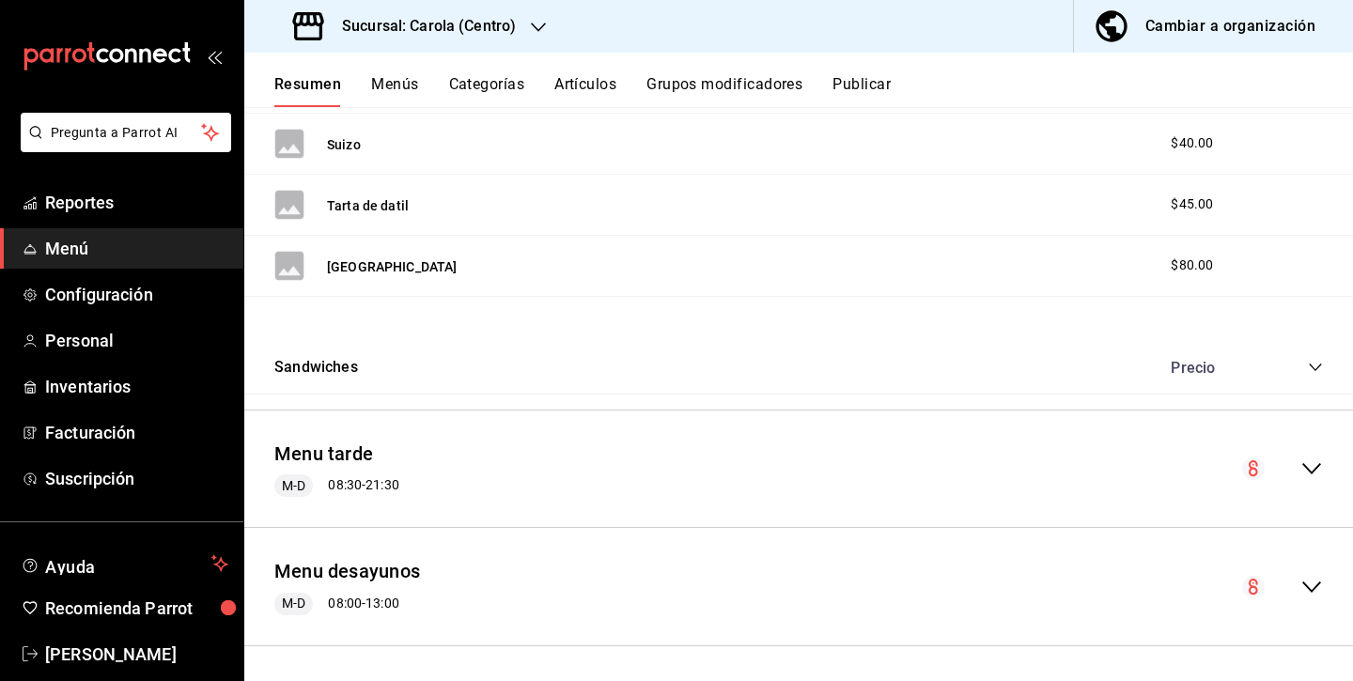
click at [1313, 361] on icon "collapse-category-row" at bounding box center [1315, 367] width 15 height 15
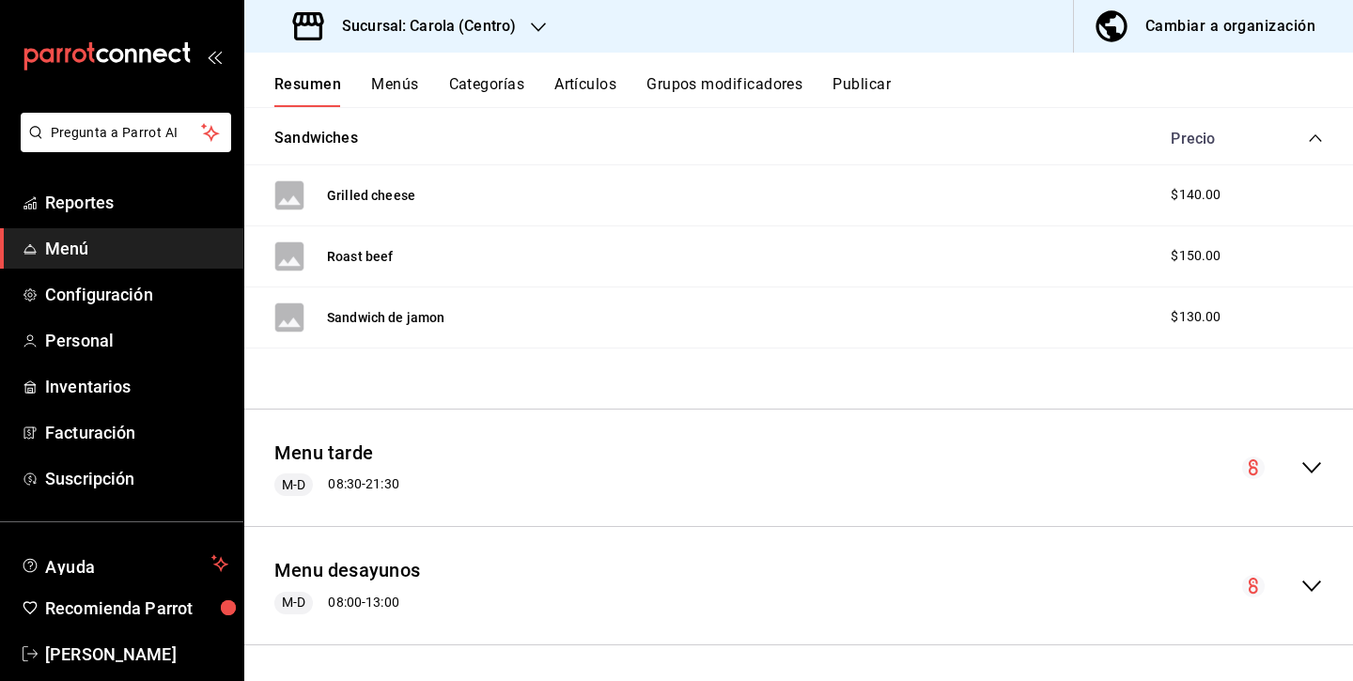
scroll to position [4425, 0]
click at [1313, 460] on icon "collapse-menu-row" at bounding box center [1311, 469] width 23 height 23
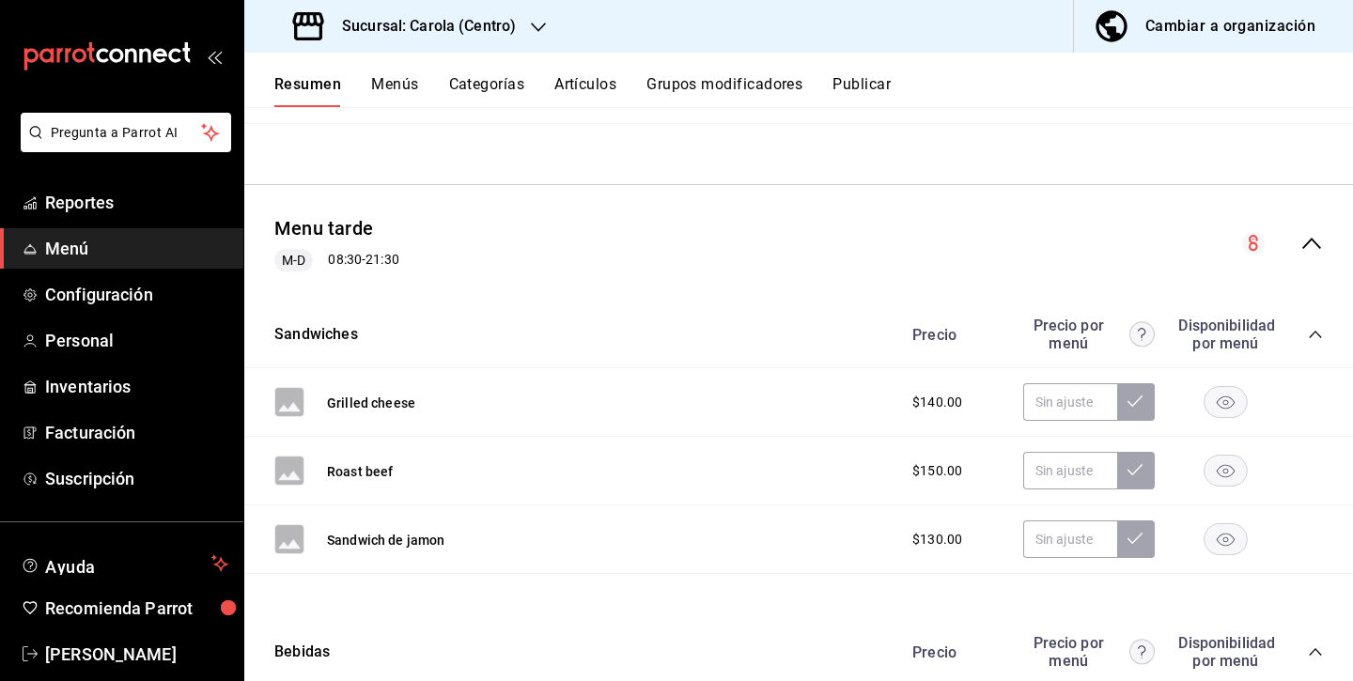
scroll to position [4652, 0]
click at [1316, 235] on icon "collapse-menu-row" at bounding box center [1311, 241] width 23 height 23
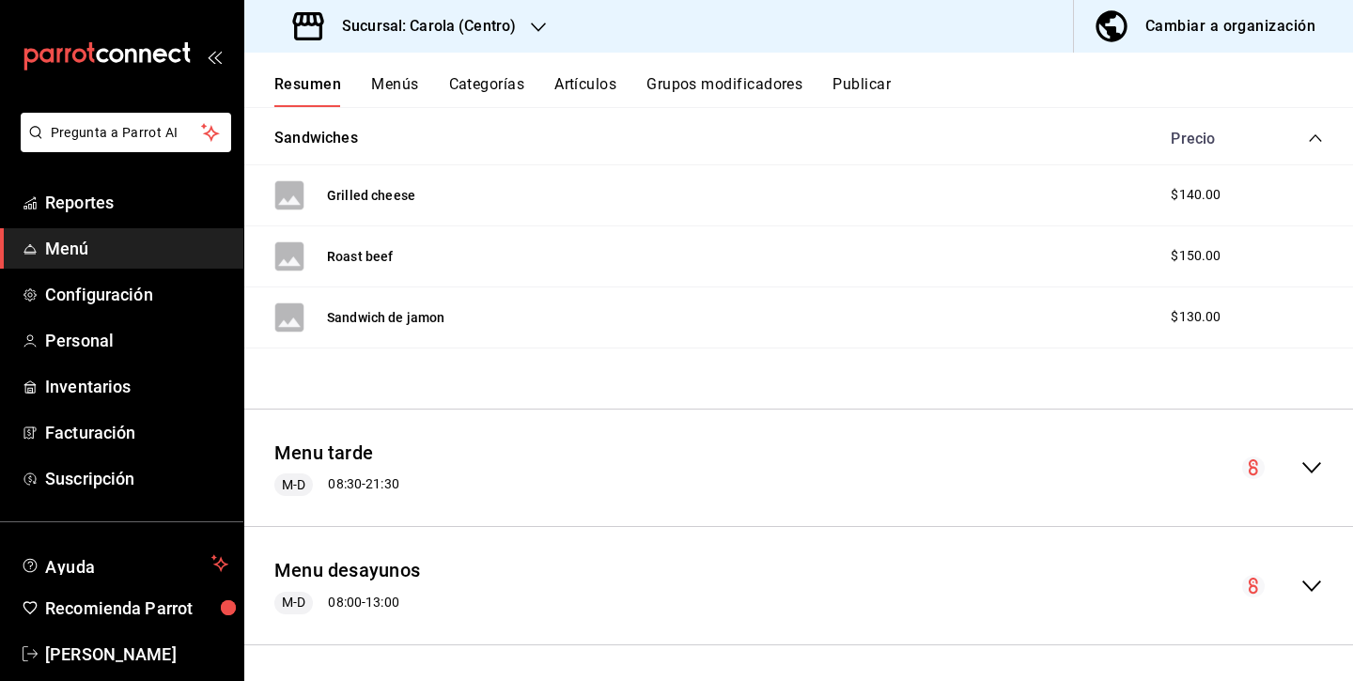
scroll to position [4425, 0]
click at [1312, 582] on icon "collapse-menu-row" at bounding box center [1311, 587] width 23 height 23
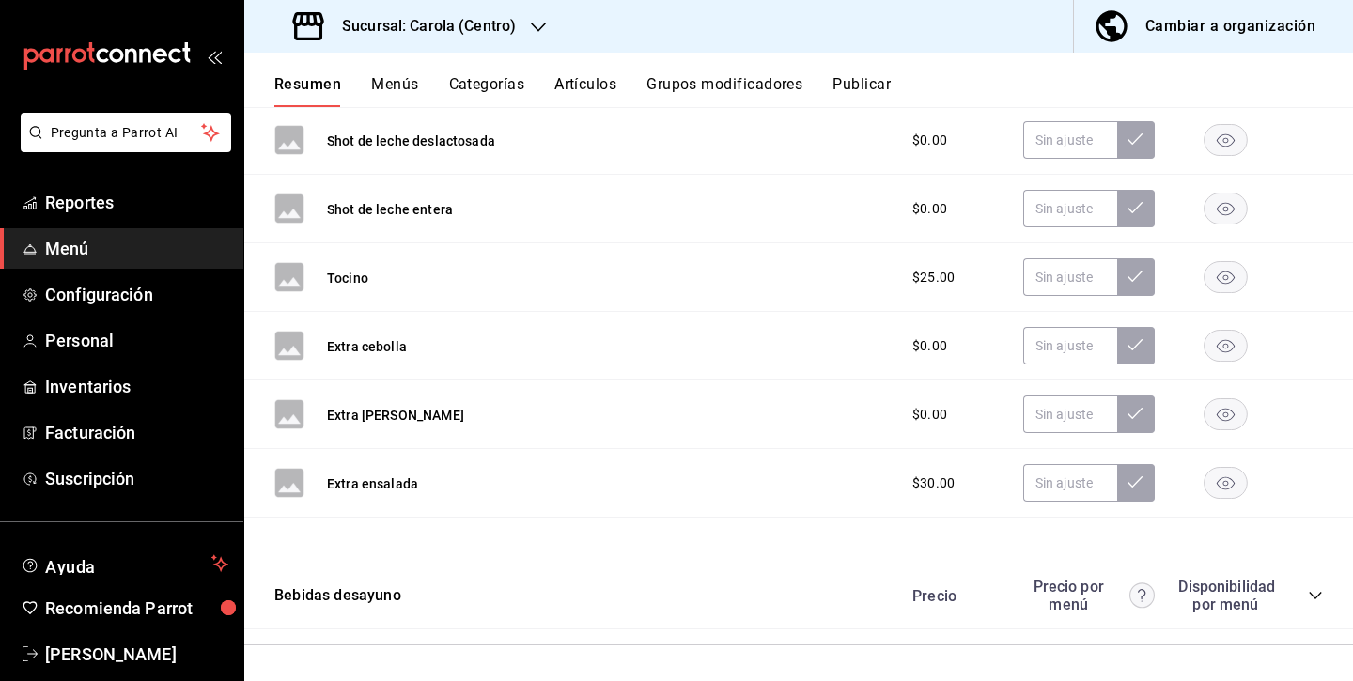
scroll to position [7147, 0]
click at [674, 603] on div "Bebidas desayuno Precio Precio por menú Disponibilidad por menú" at bounding box center [798, 597] width 1109 height 67
click at [1319, 589] on icon "collapse-category-row" at bounding box center [1315, 596] width 15 height 15
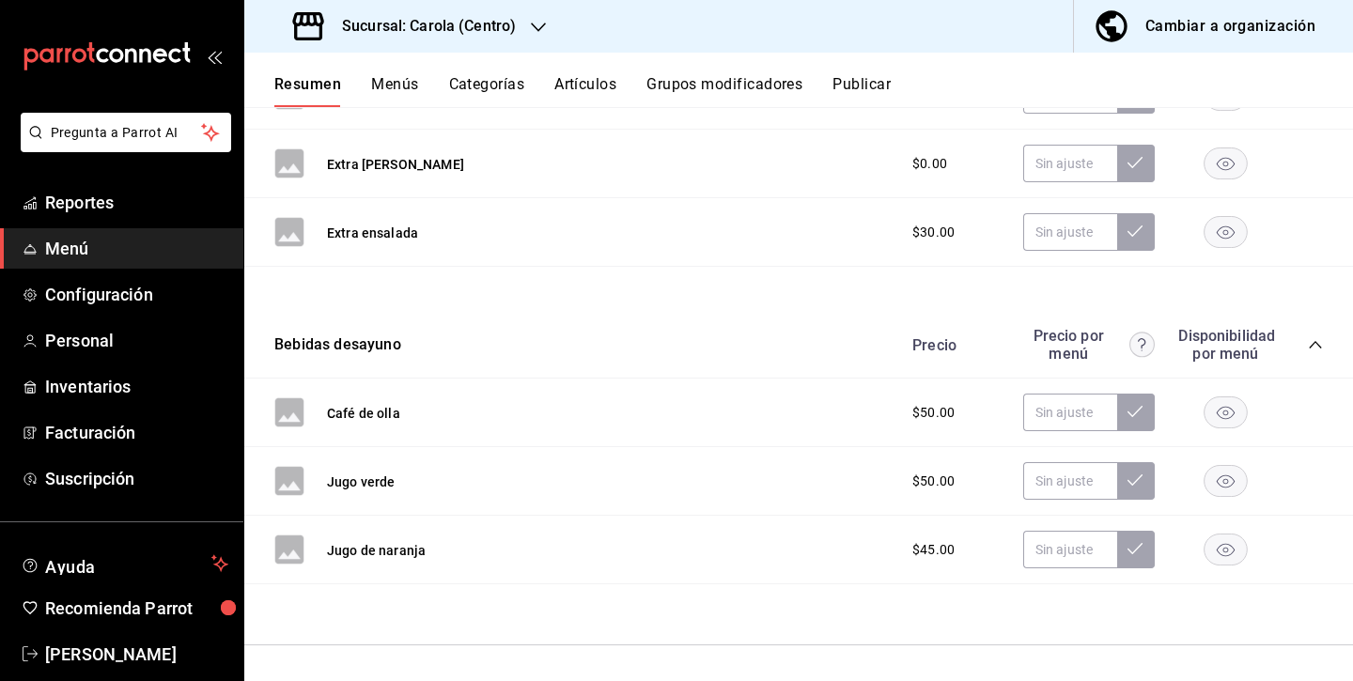
scroll to position [7398, 0]
click at [409, 85] on button "Menús" at bounding box center [394, 91] width 47 height 32
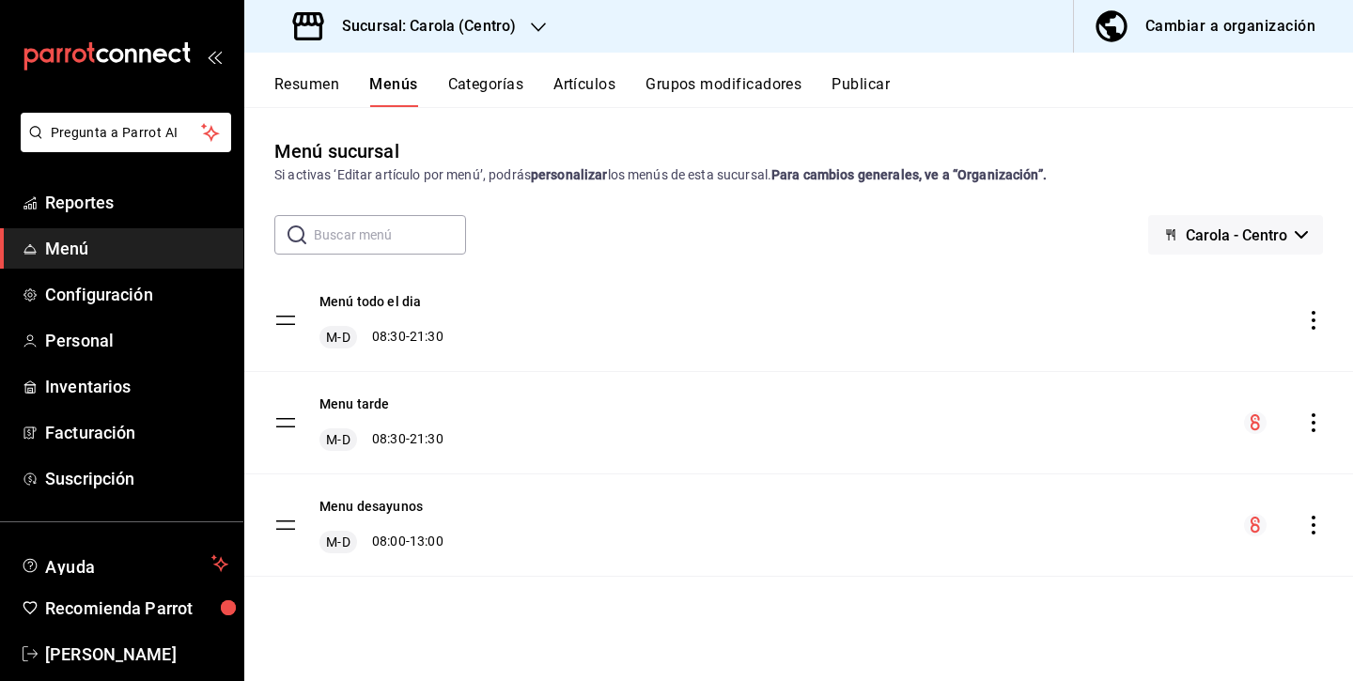
click at [1315, 421] on icon "actions" at bounding box center [1313, 422] width 19 height 19
click at [1180, 503] on span "Eliminar menú y contenido relacionado" at bounding box center [1164, 504] width 229 height 15
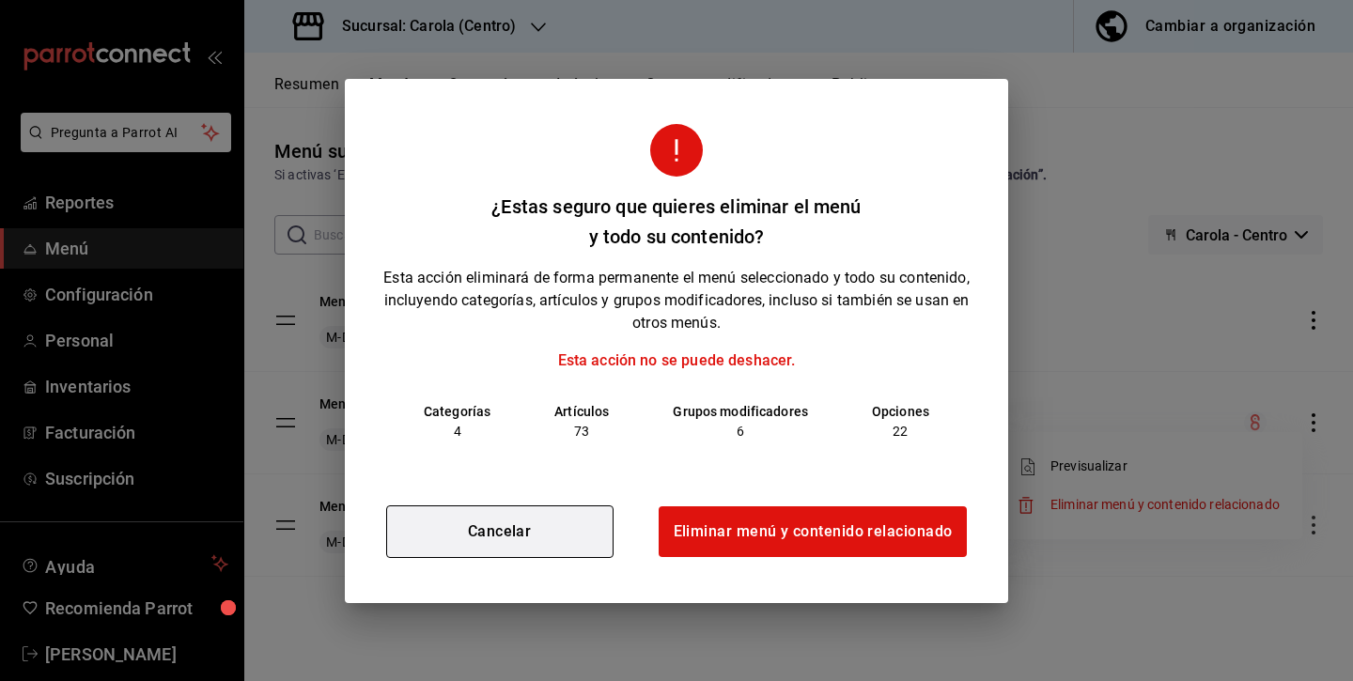
click at [582, 530] on button "Cancelar" at bounding box center [499, 531] width 227 height 53
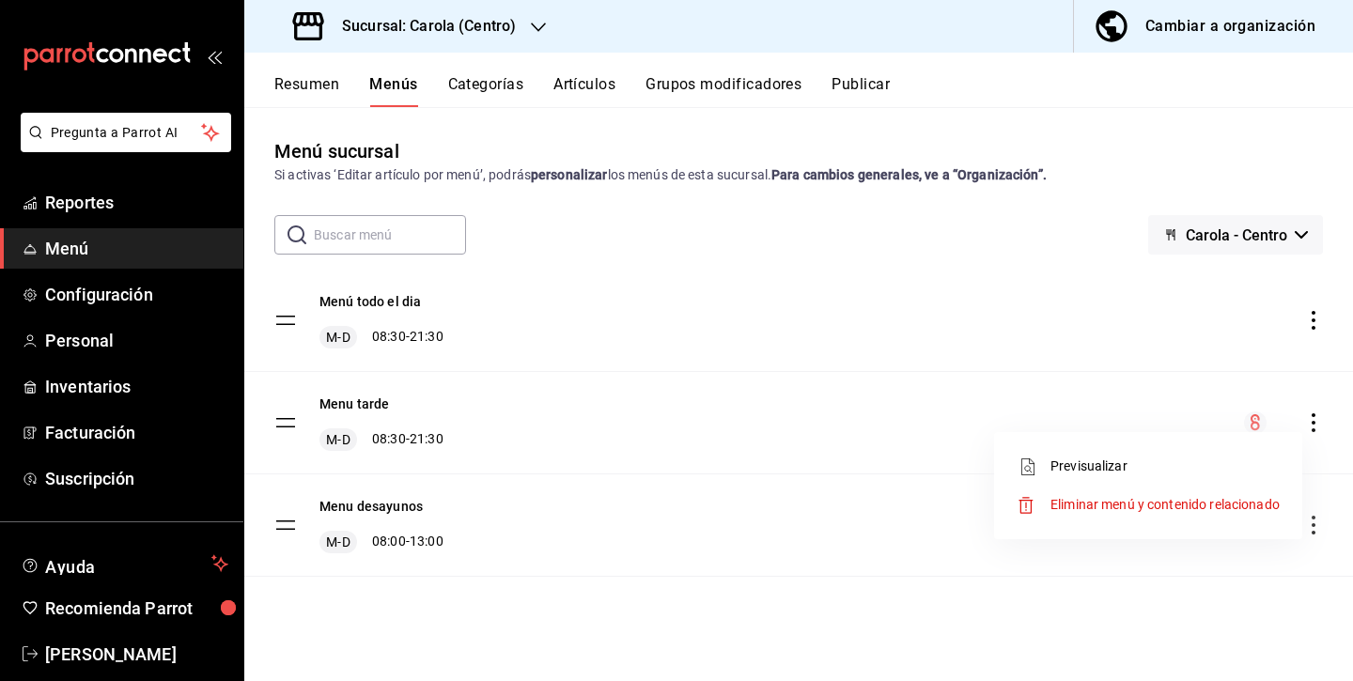
click at [318, 86] on div at bounding box center [676, 340] width 1353 height 681
click at [308, 73] on div "Resumen Menús Categorías Artículos Grupos modificadores Publicar" at bounding box center [798, 80] width 1109 height 54
click at [316, 82] on button "Resumen" at bounding box center [306, 91] width 65 height 32
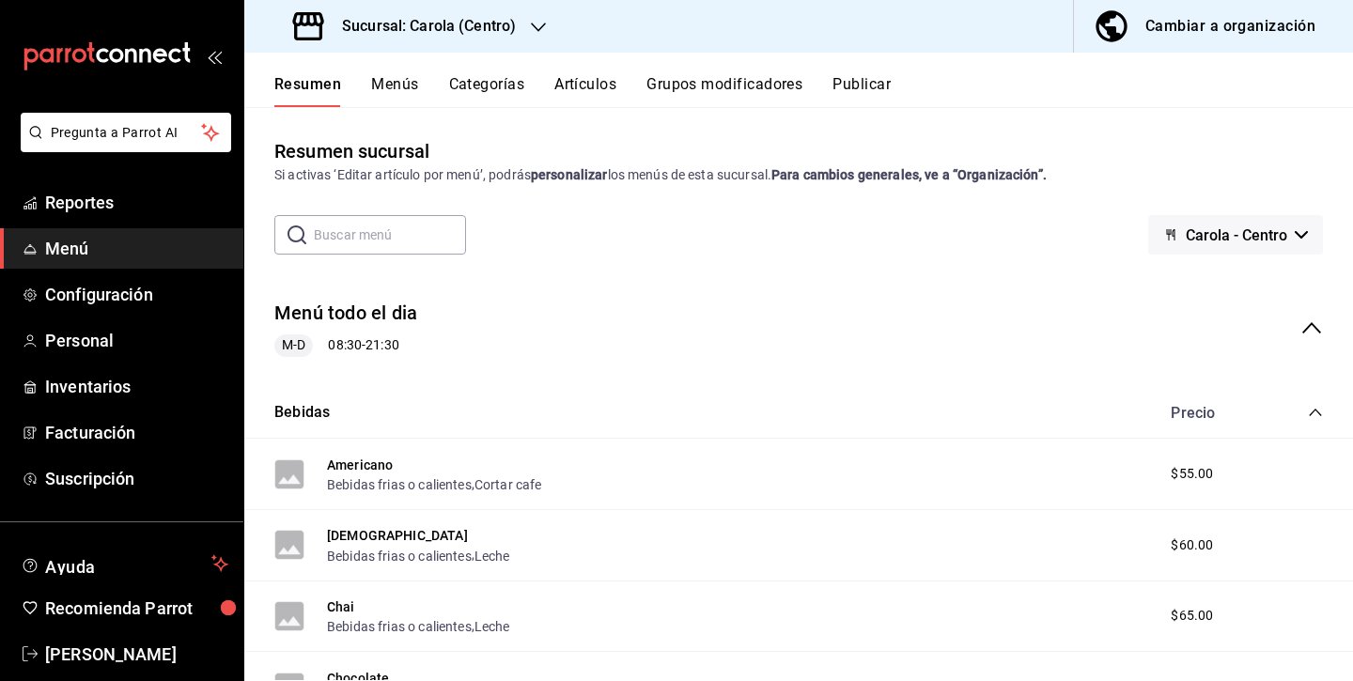
click at [1311, 327] on icon "collapse-menu-row" at bounding box center [1311, 328] width 23 height 23
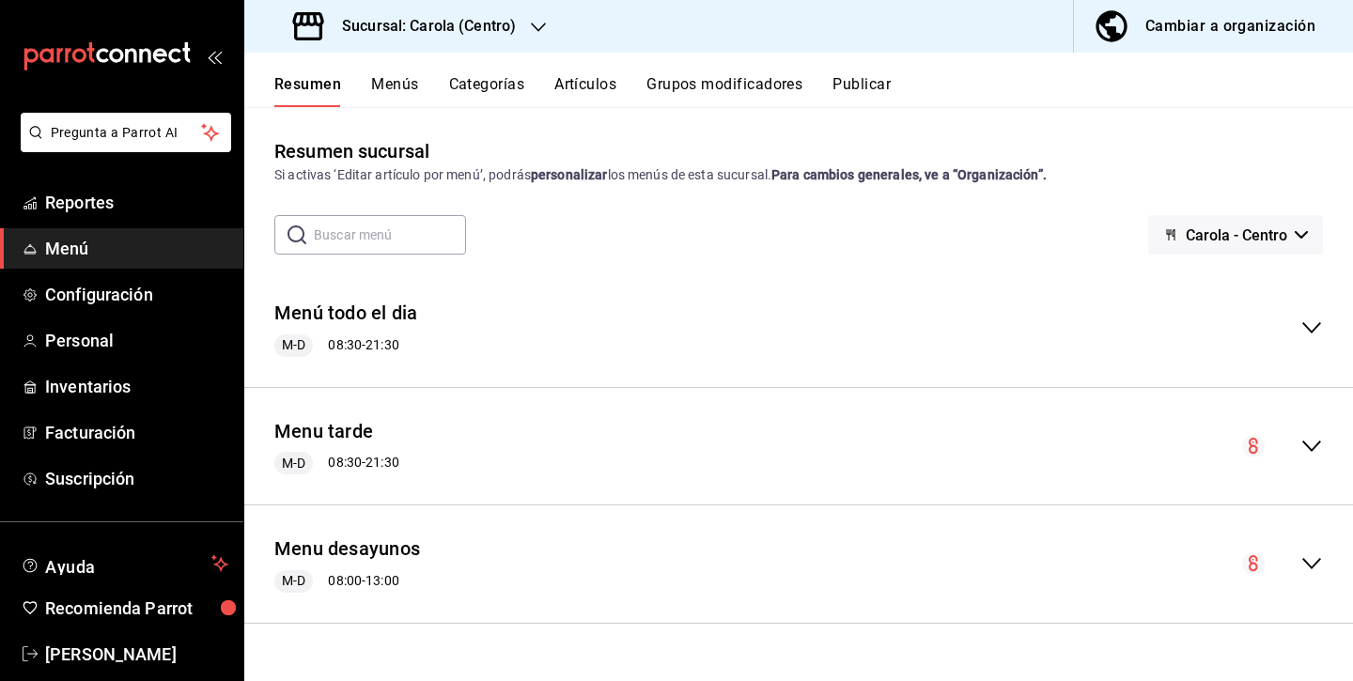
click at [1293, 433] on div "Menu tarde M-D 08:30 - 21:30" at bounding box center [798, 446] width 1109 height 87
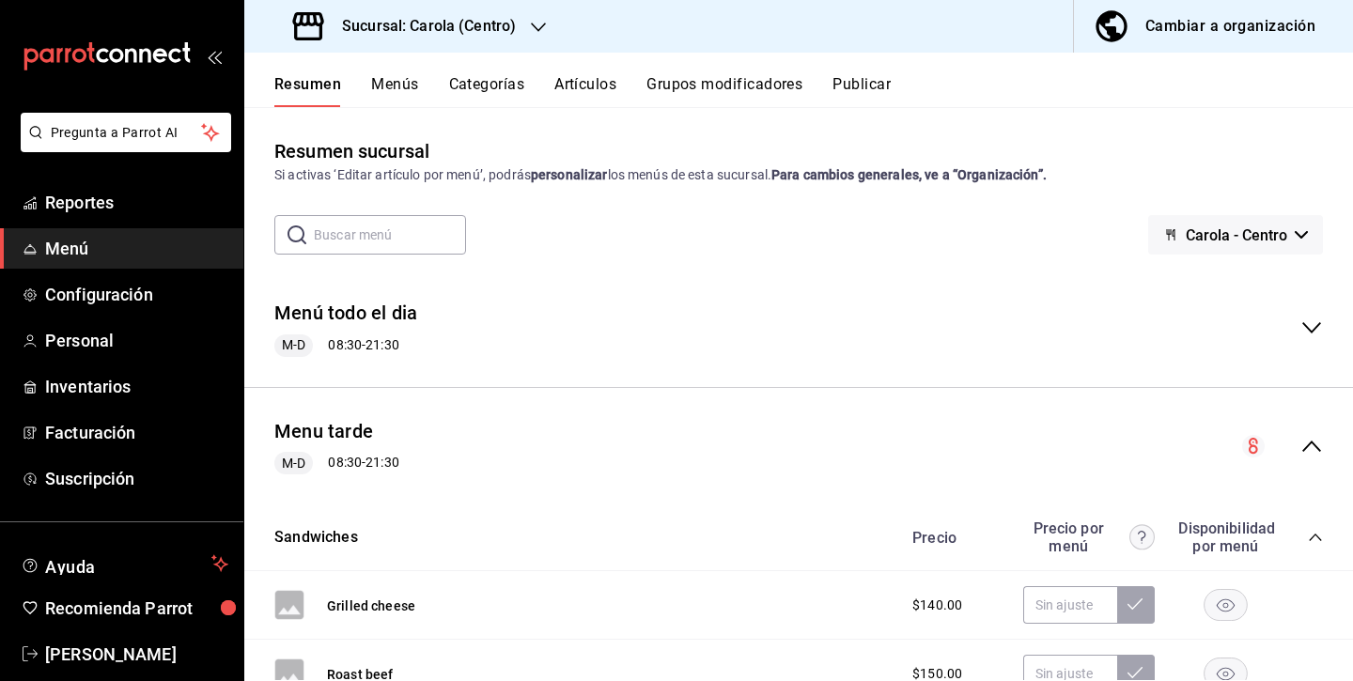
click at [1251, 445] on icon "collapse-menu-row" at bounding box center [1253, 446] width 9 height 16
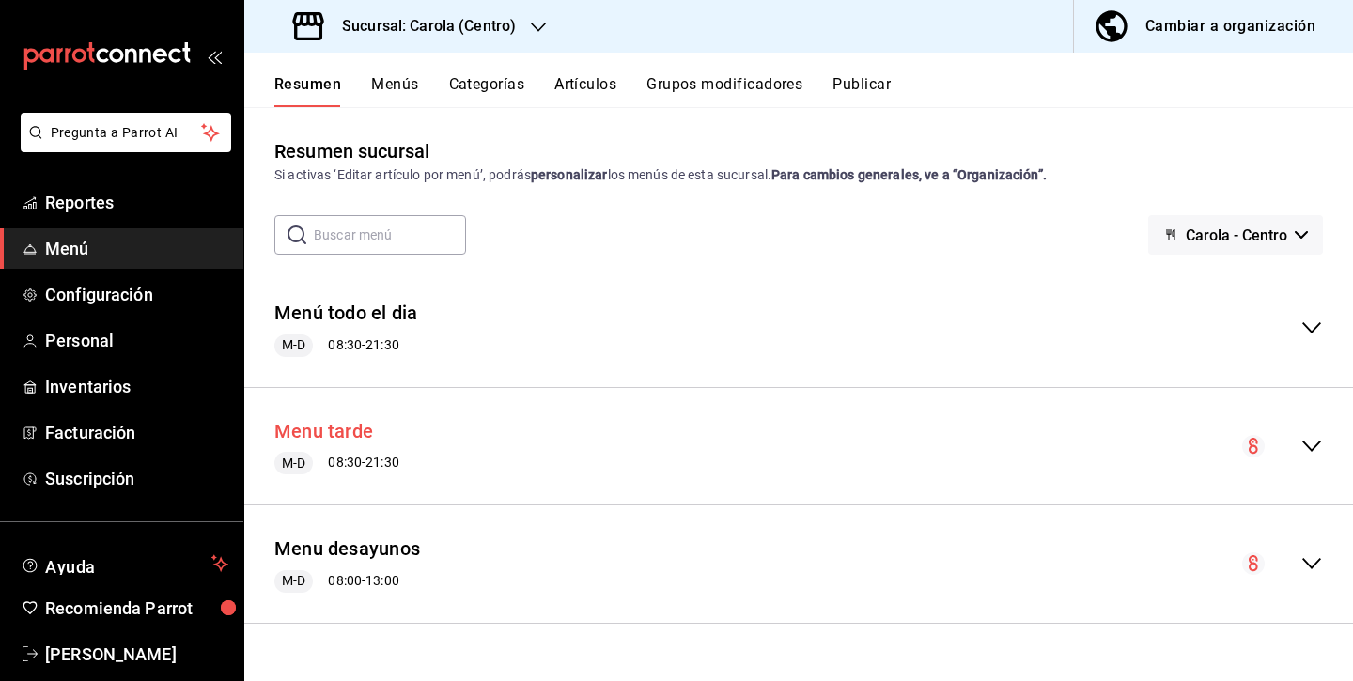
click at [357, 430] on button "Menu tarde" at bounding box center [323, 431] width 99 height 27
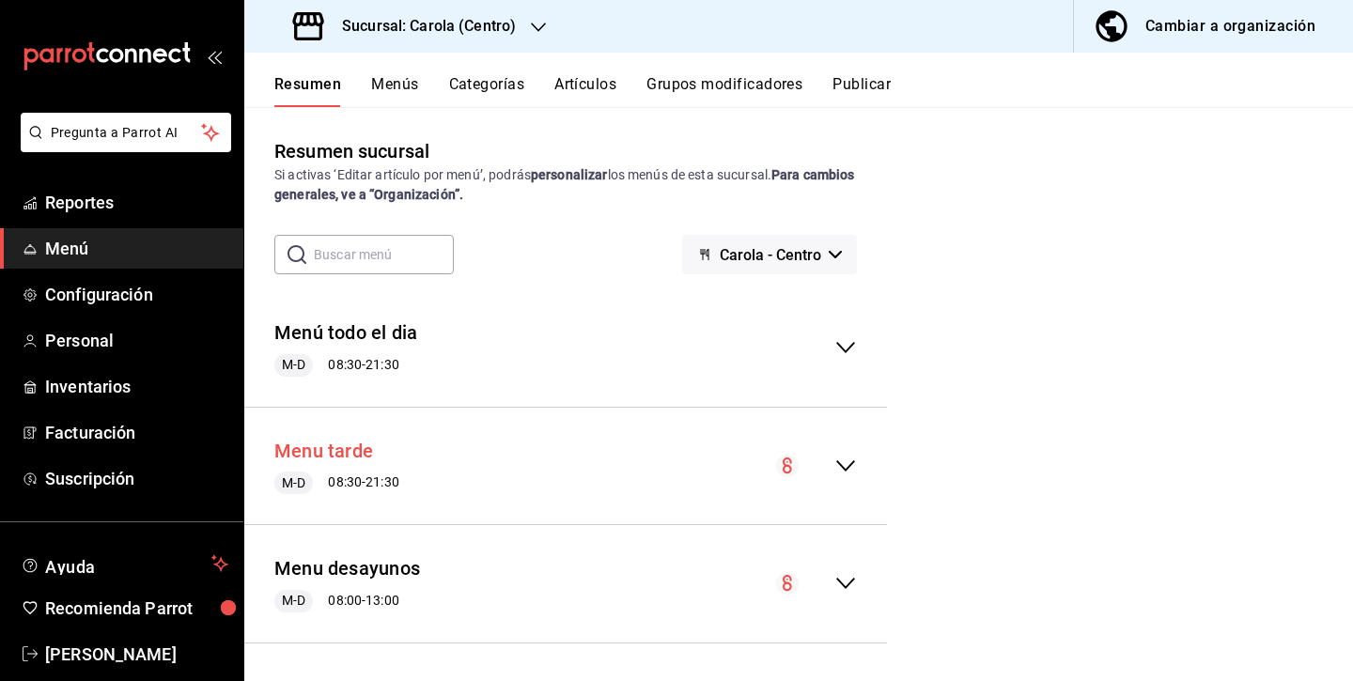
click at [357, 430] on div "Menu tarde M-D 08:30 - 21:30" at bounding box center [565, 466] width 643 height 87
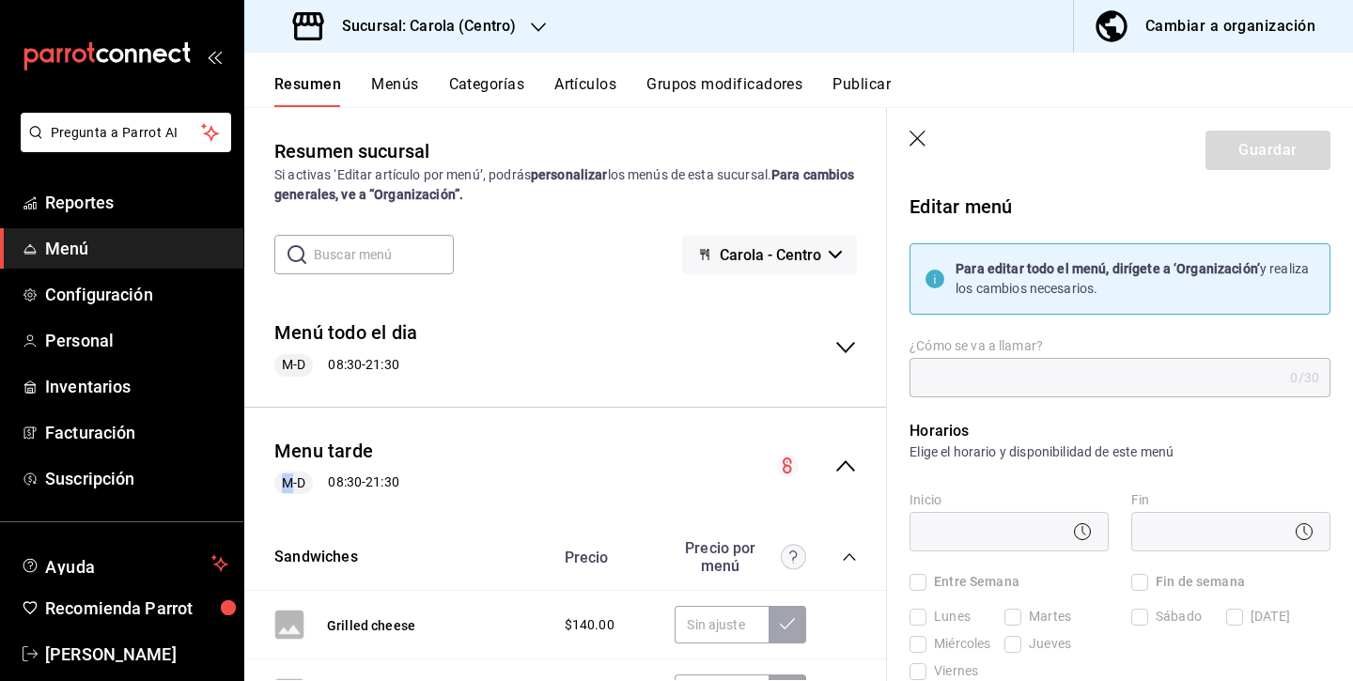
type input "Menu tarde"
checkbox input "true"
type input "1755111108785"
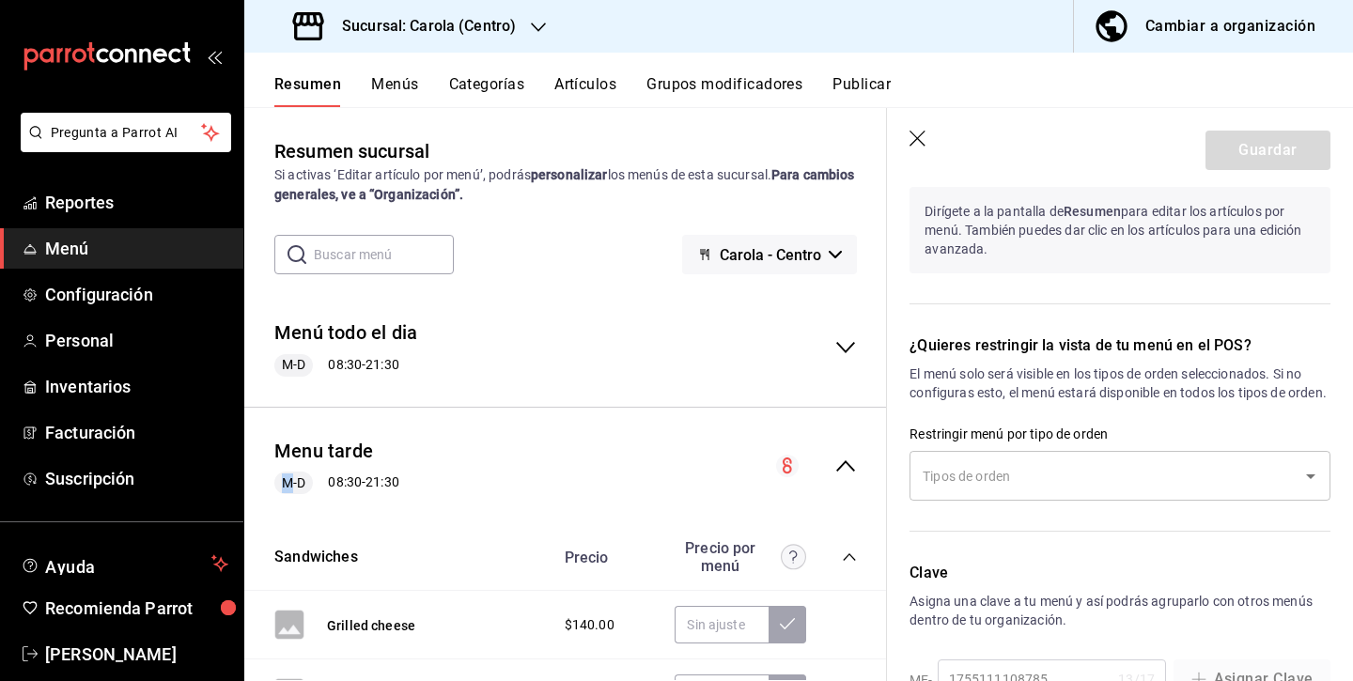
scroll to position [1461, 0]
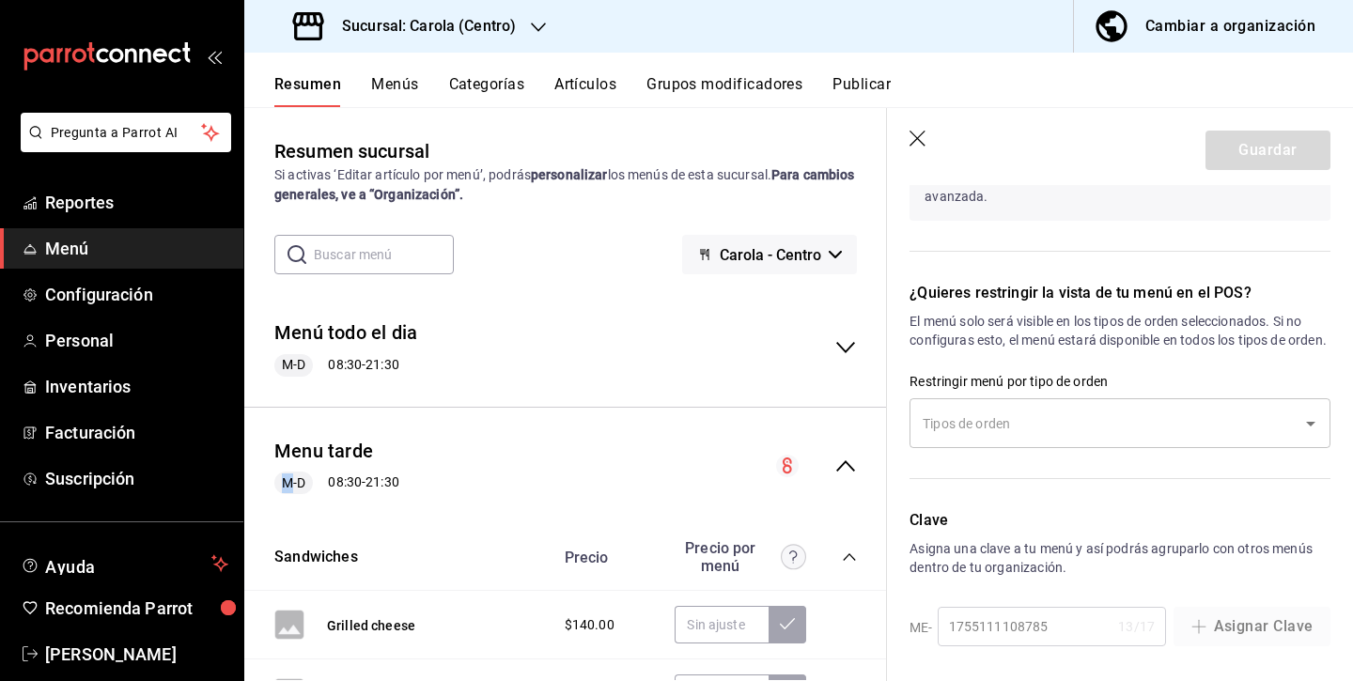
click at [915, 138] on icon "button" at bounding box center [918, 140] width 19 height 19
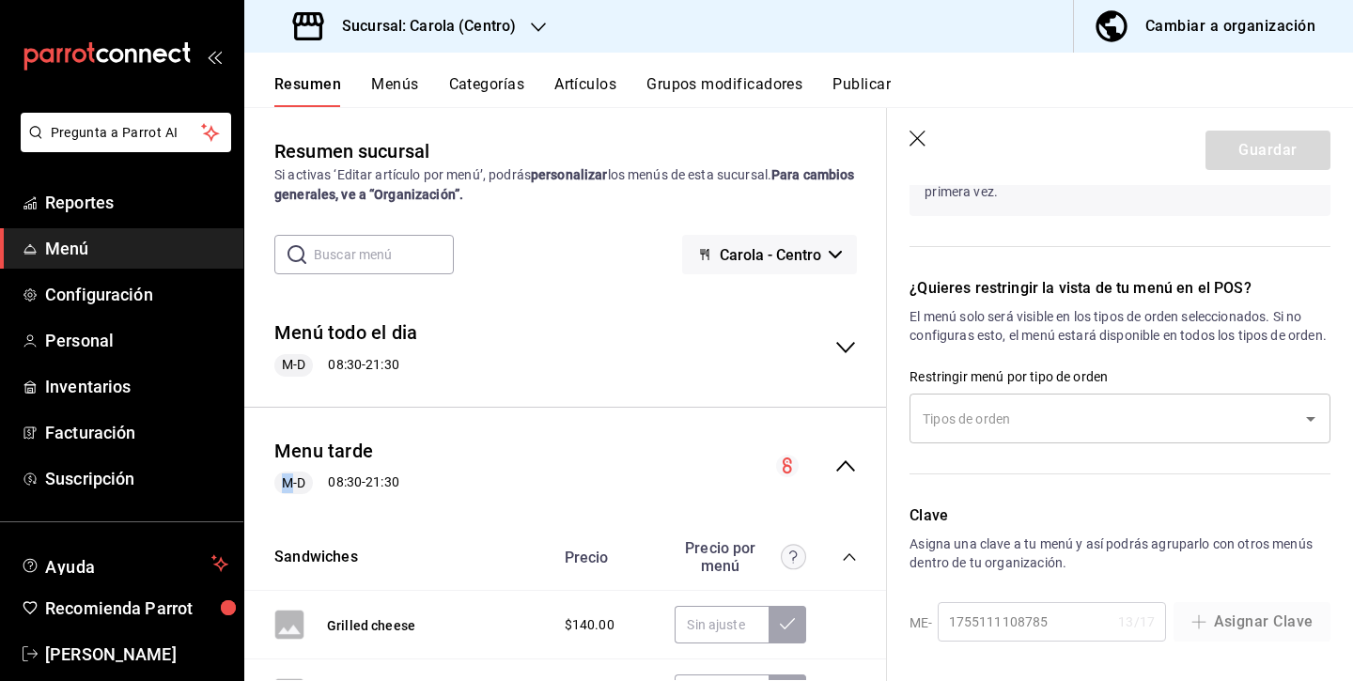
checkbox input "false"
type input "1756240401253"
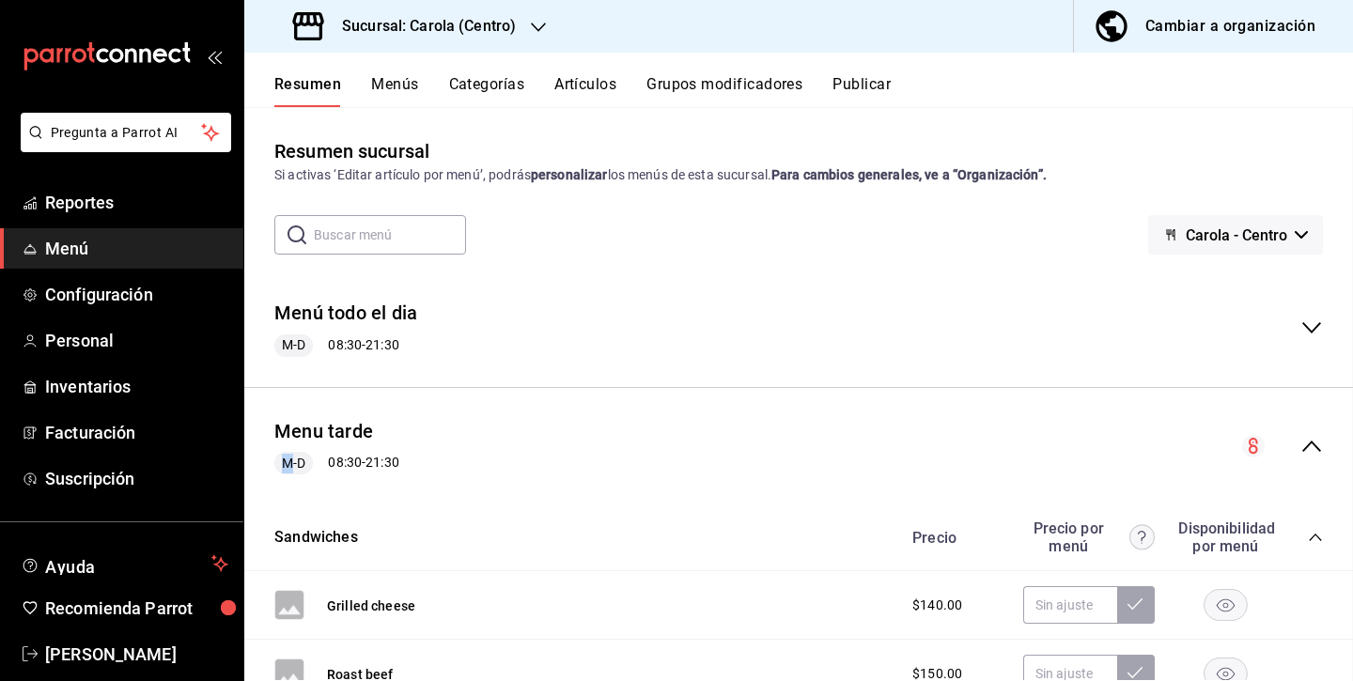
checkbox input "false"
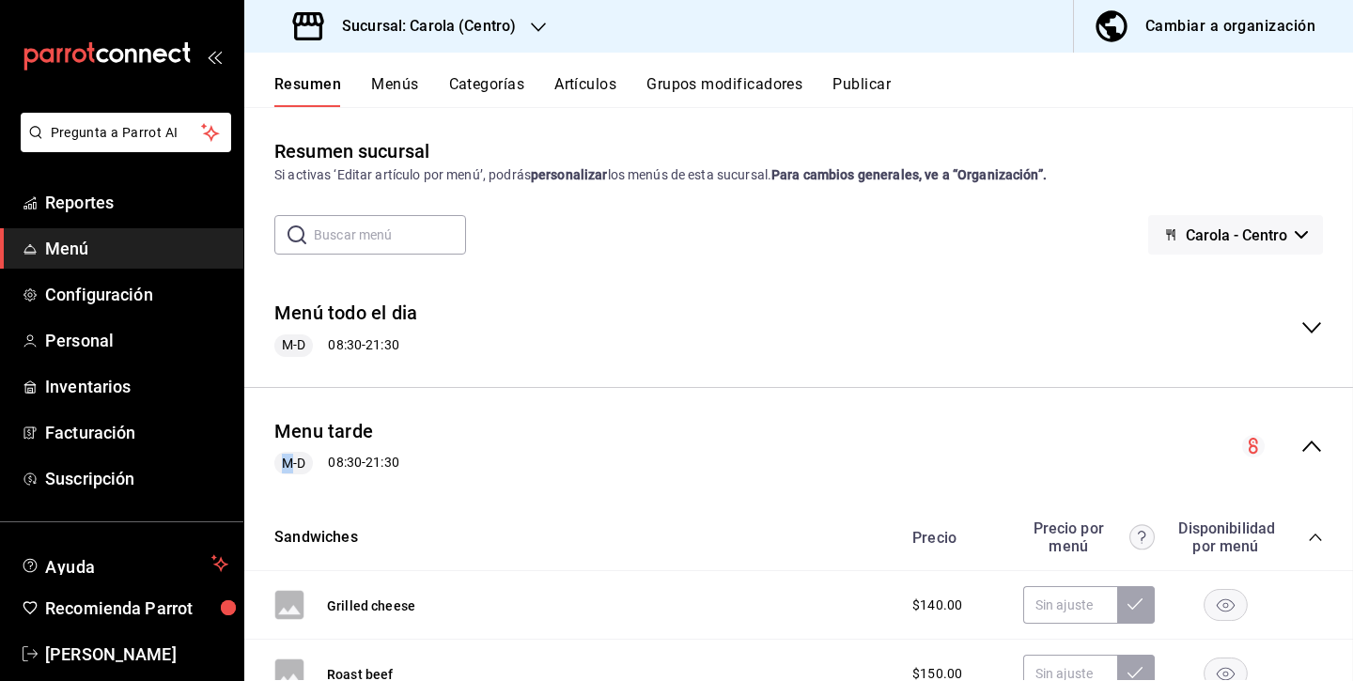
checkbox input "false"
click at [870, 85] on button "Publicar" at bounding box center [861, 91] width 58 height 32
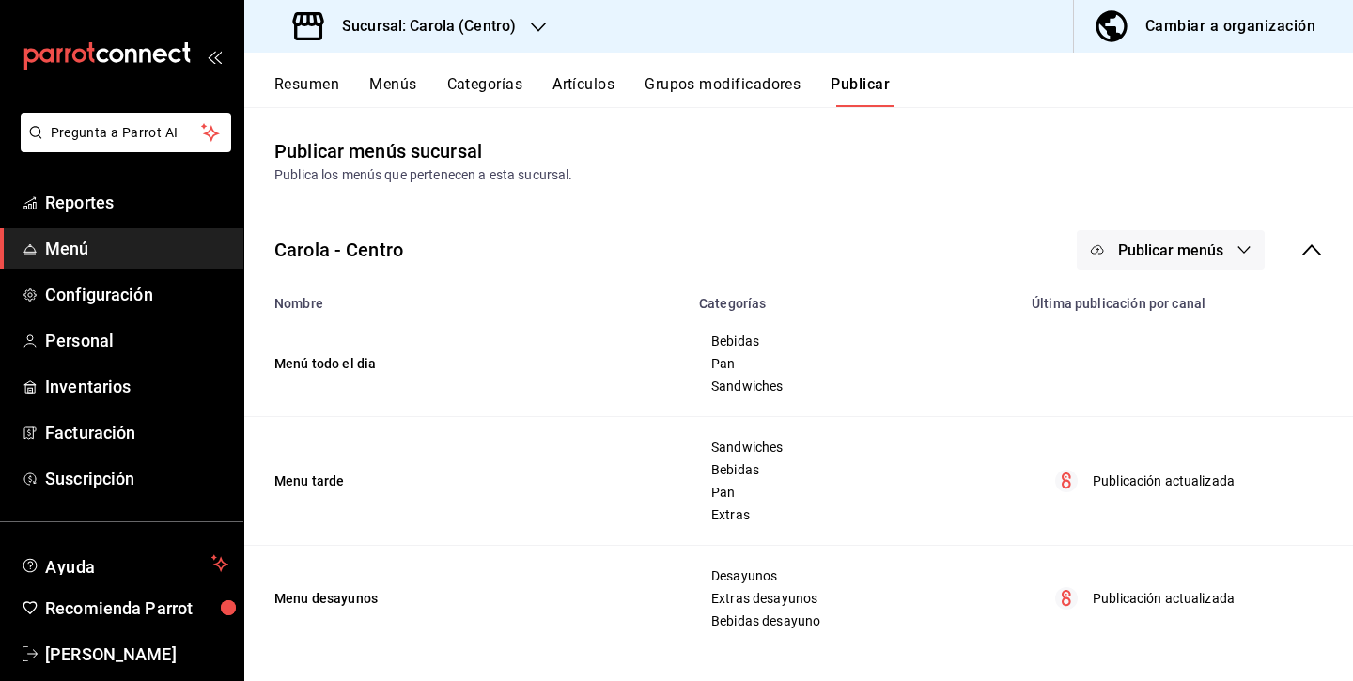
click at [1074, 492] on div "Publicación actualizada" at bounding box center [1183, 481] width 280 height 24
click at [1212, 245] on span "Publicar menús" at bounding box center [1170, 249] width 105 height 18
click at [1212, 245] on div at bounding box center [676, 340] width 1353 height 681
click at [564, 74] on div "Resumen Menús Categorías Artículos Grupos modificadores Publicar" at bounding box center [798, 80] width 1109 height 54
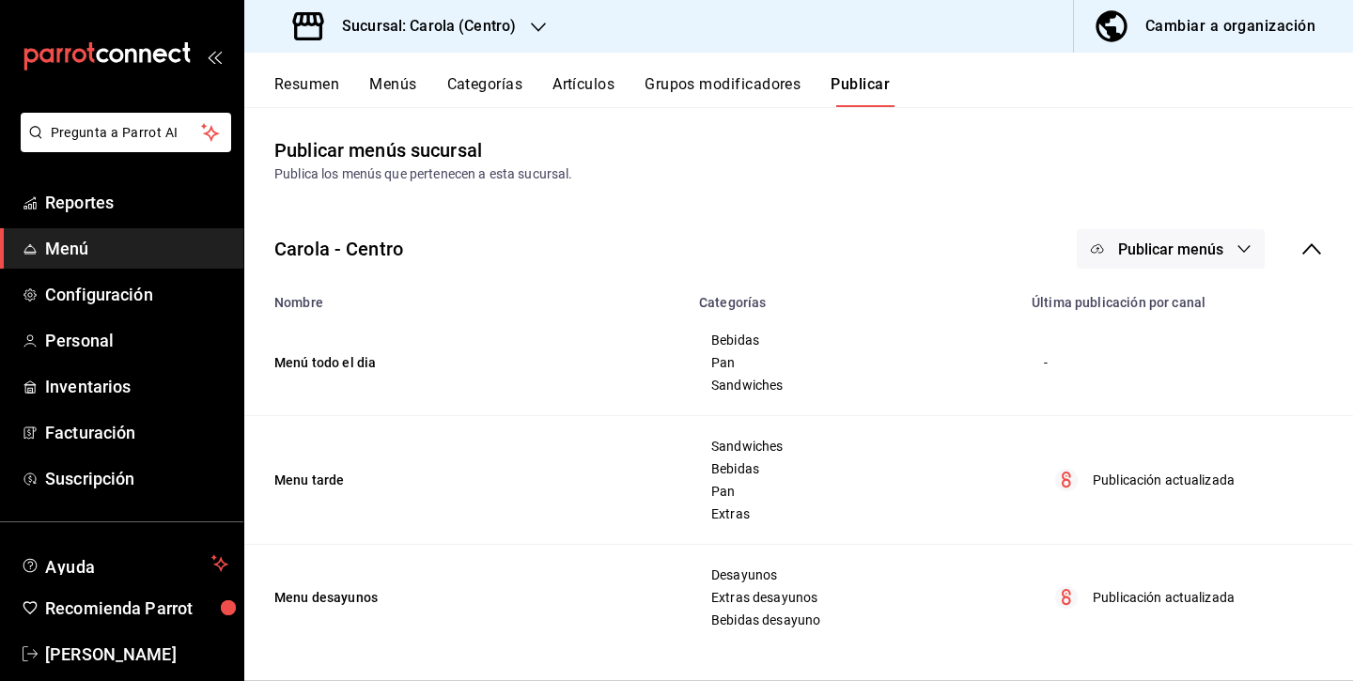
click at [494, 76] on button "Categorías" at bounding box center [485, 91] width 76 height 32
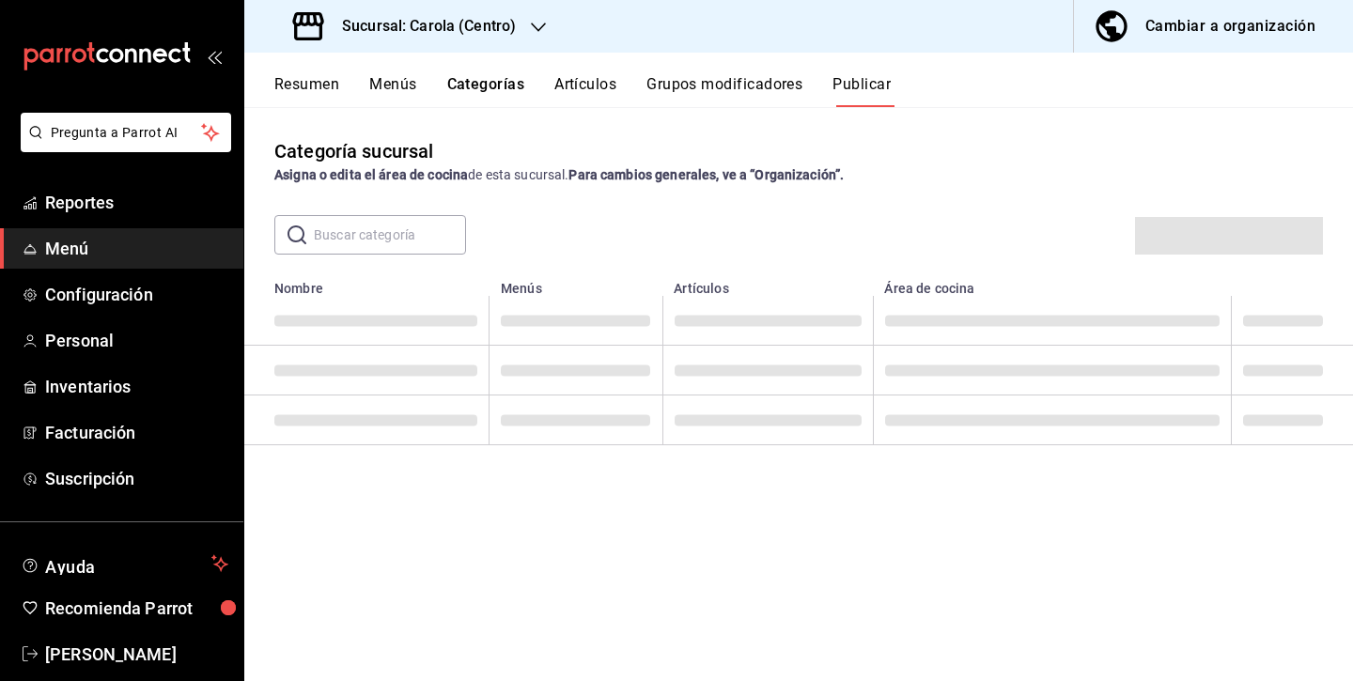
click at [405, 81] on button "Menús" at bounding box center [392, 91] width 47 height 32
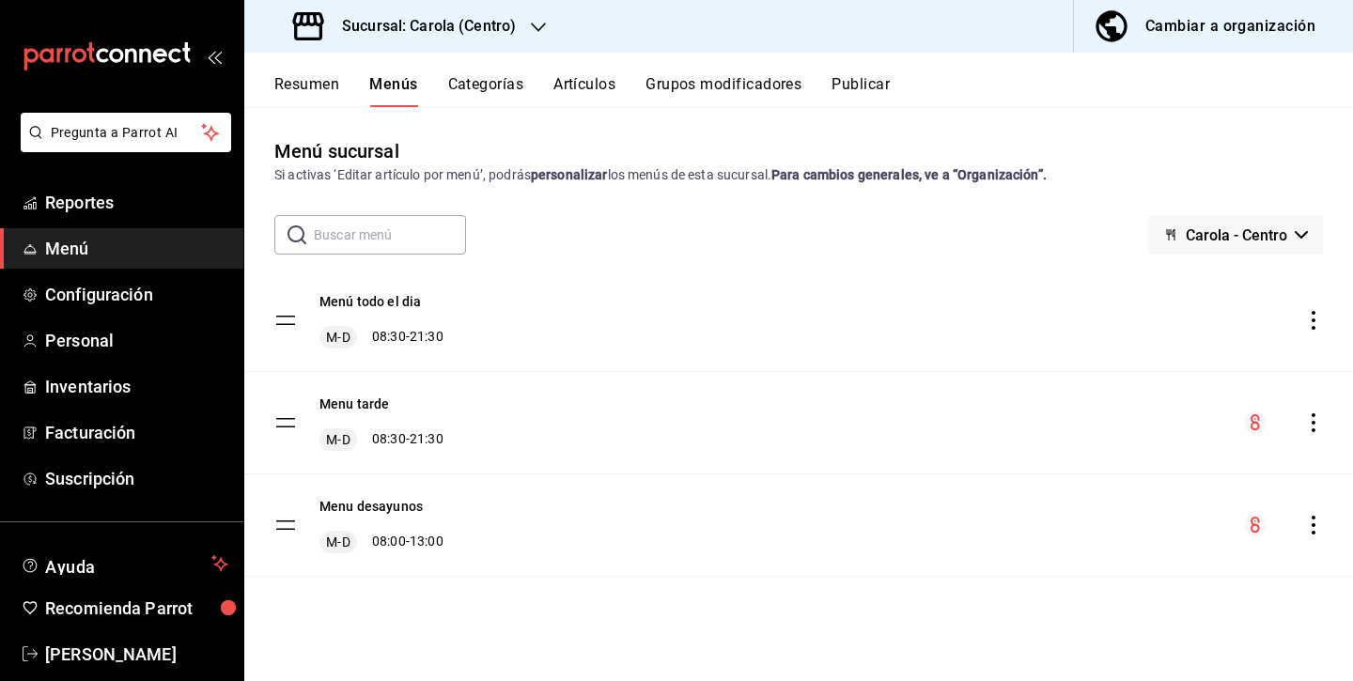
click at [290, 418] on tbody "Menú todo el dia M-D 08:30 - 21:30 Menu tarde M-D 08:30 - 21:30 Menu desayunos …" at bounding box center [798, 423] width 1109 height 307
click at [343, 396] on button "Menu tarde" at bounding box center [354, 404] width 70 height 19
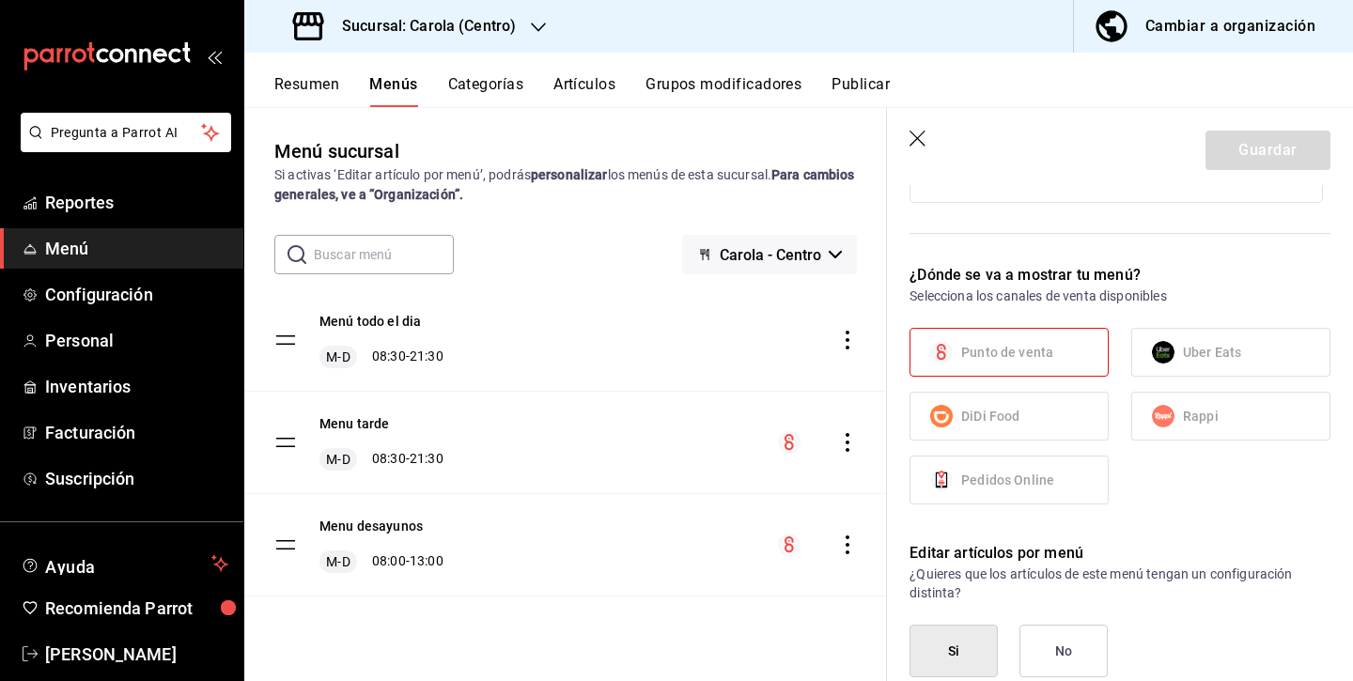
scroll to position [876, 0]
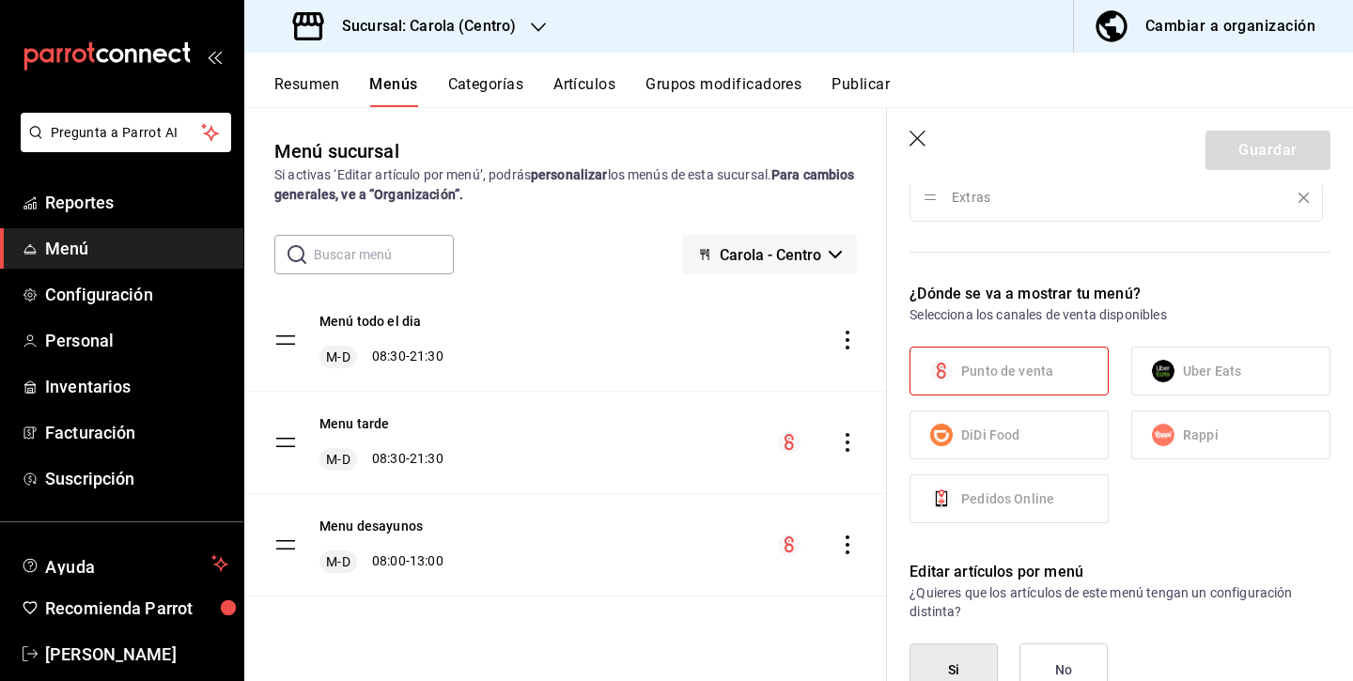
click at [923, 132] on icon "button" at bounding box center [917, 139] width 16 height 16
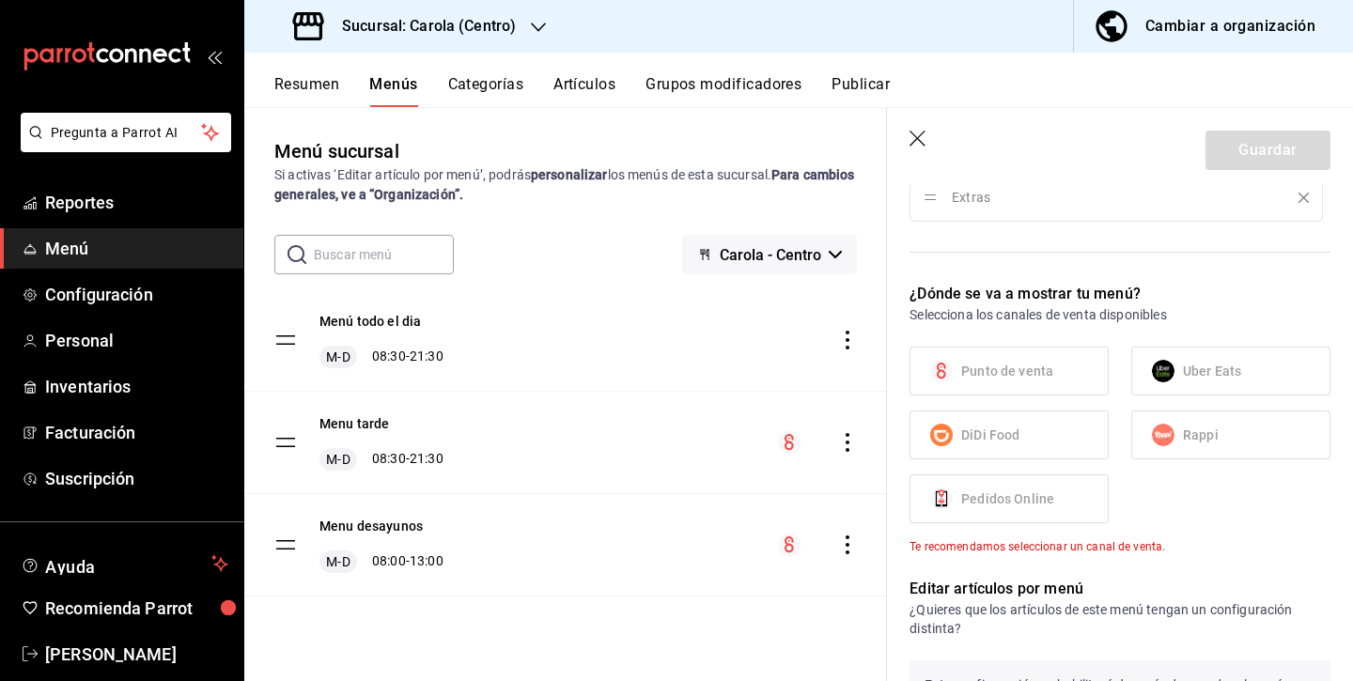
checkbox input "false"
type input "1756240428408"
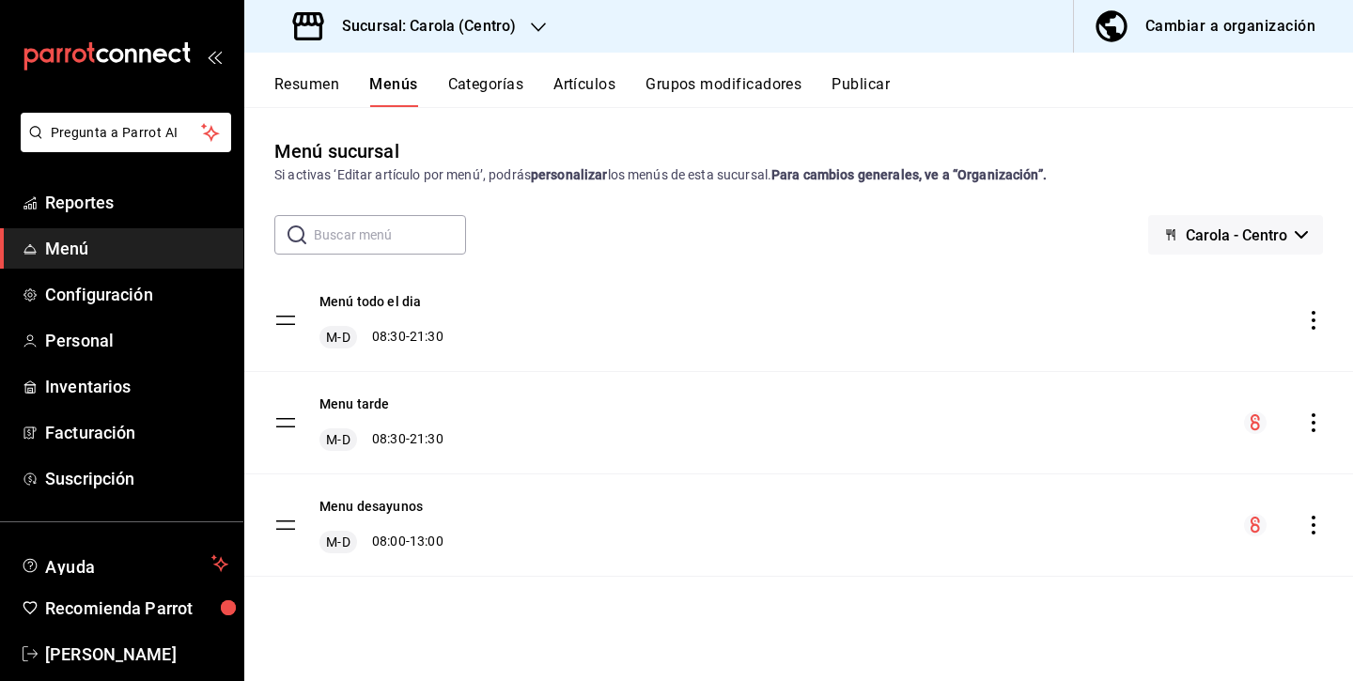
click at [1312, 415] on icon "actions" at bounding box center [1313, 422] width 4 height 19
click at [1209, 509] on span "Eliminar menú y contenido relacionado" at bounding box center [1164, 504] width 229 height 15
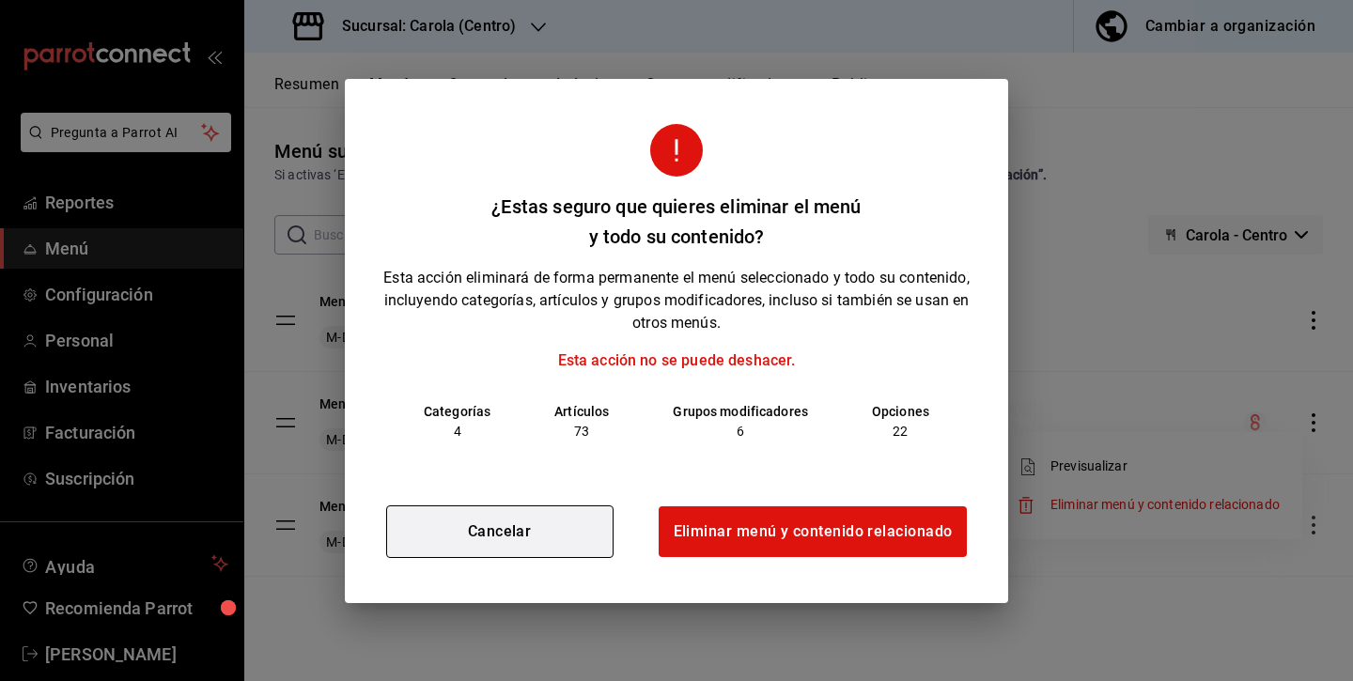
click at [484, 537] on button "Cancelar" at bounding box center [499, 531] width 227 height 53
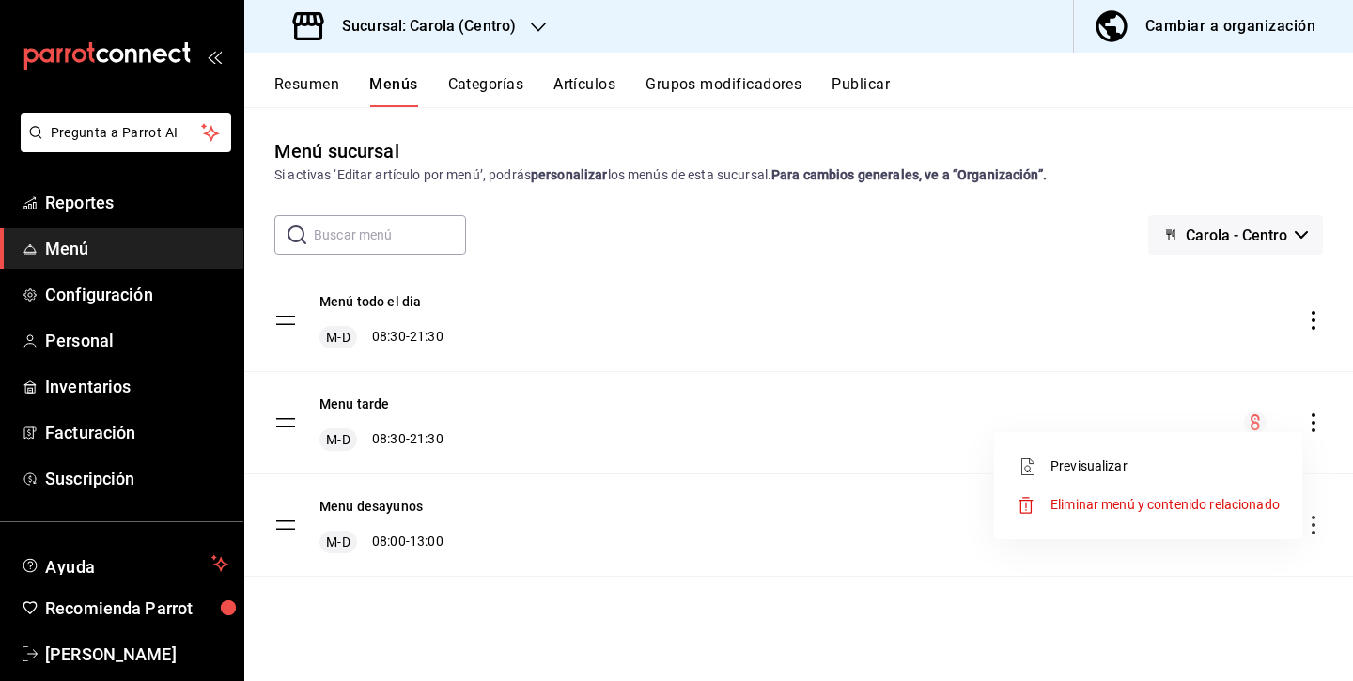
click at [412, 309] on div at bounding box center [676, 340] width 1353 height 681
click at [414, 300] on button "Menú todo el dia" at bounding box center [369, 301] width 101 height 19
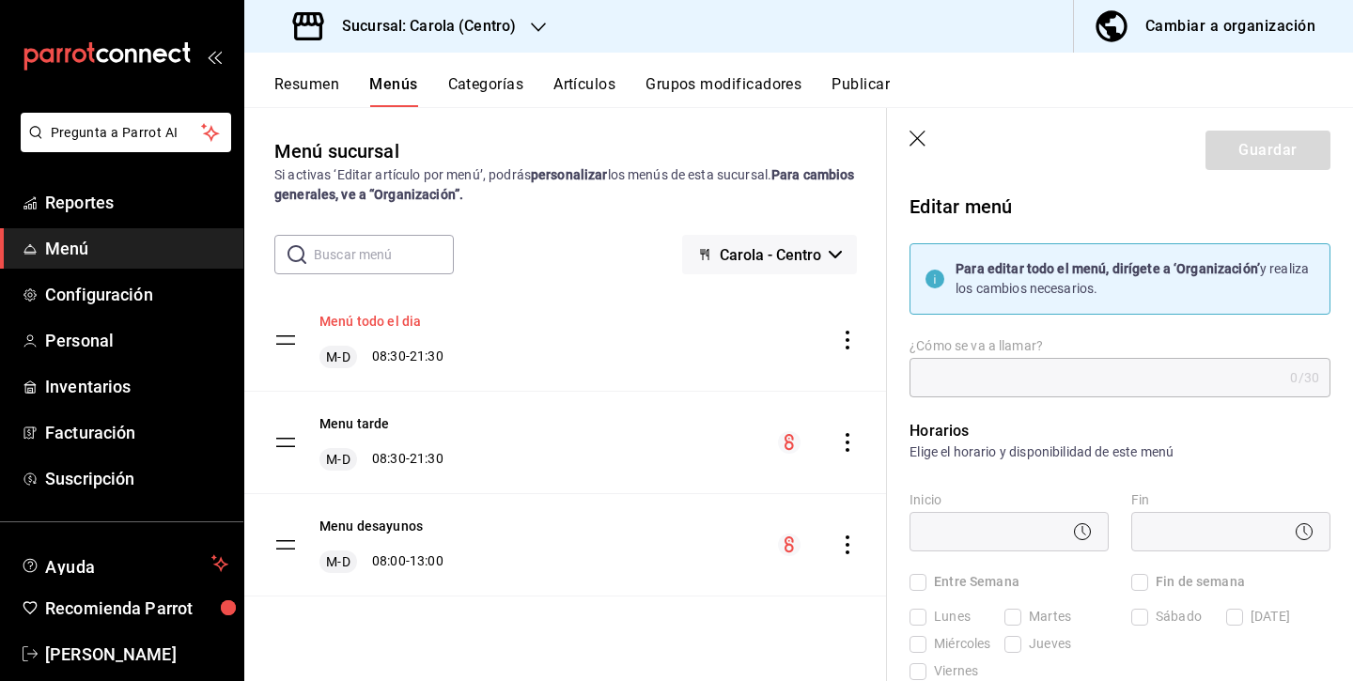
type input "Menú todo el dia"
type input "1756240124719"
click at [916, 140] on icon "button" at bounding box center [918, 140] width 19 height 19
type input "1756240439762"
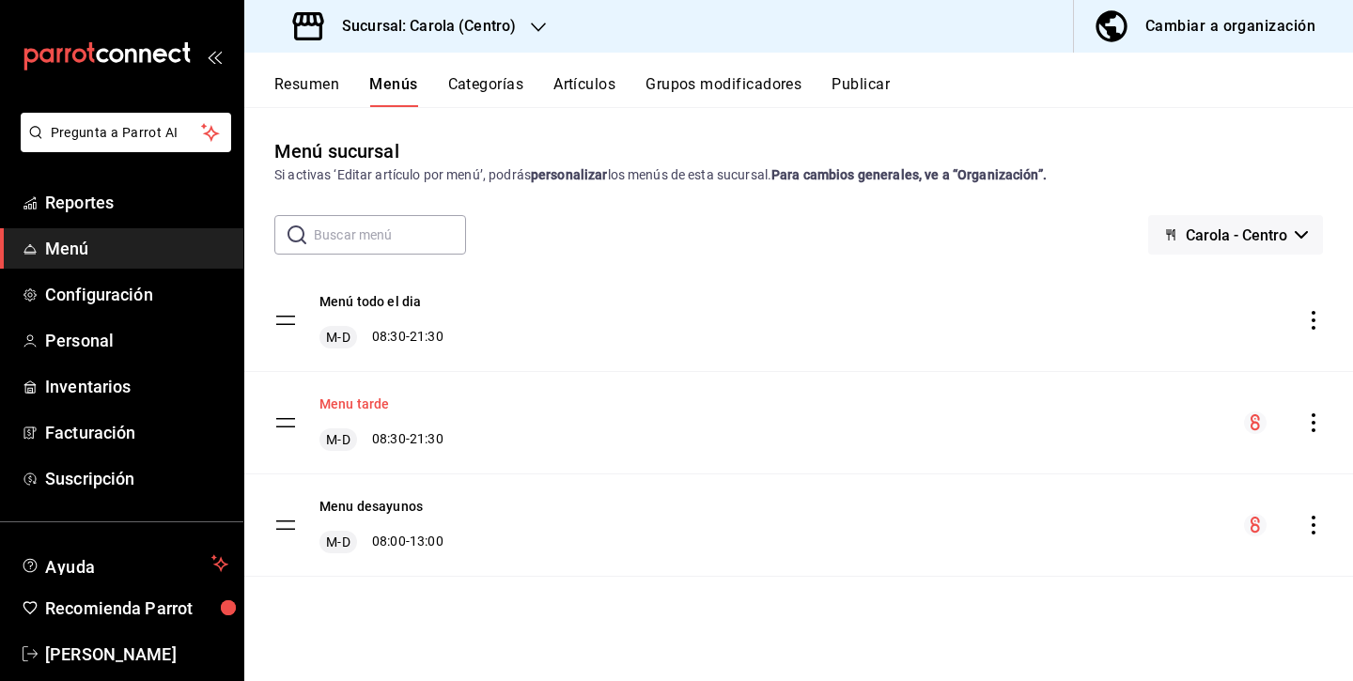
click at [372, 401] on button "Menu tarde" at bounding box center [354, 404] width 70 height 19
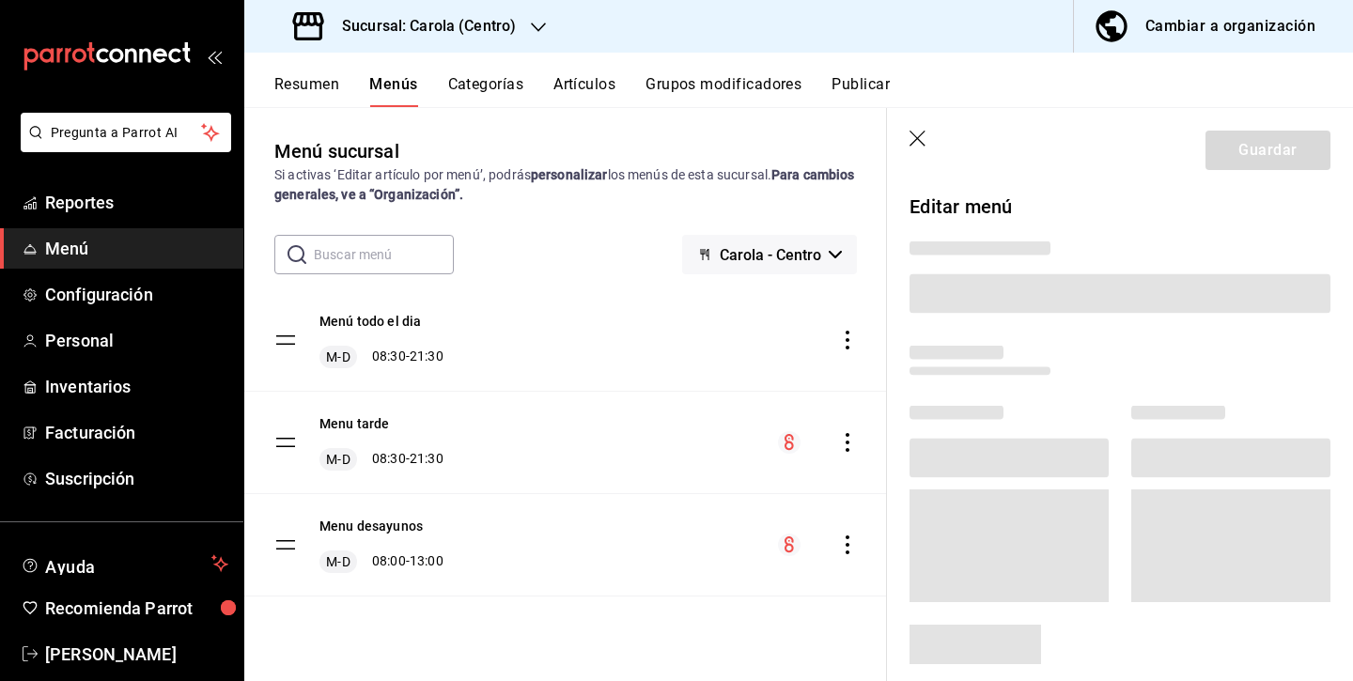
click at [276, 428] on div "Menu tarde M-D 08:30 - 21:30" at bounding box center [358, 442] width 169 height 56
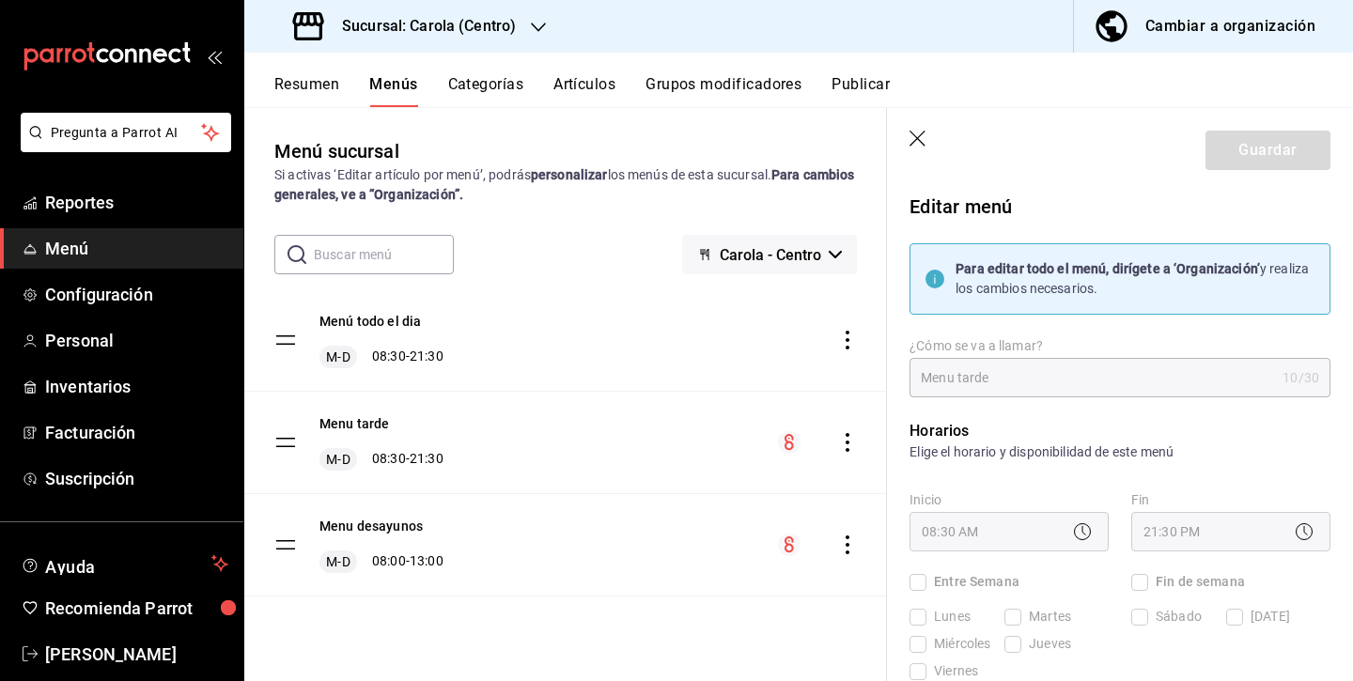
checkbox input "true"
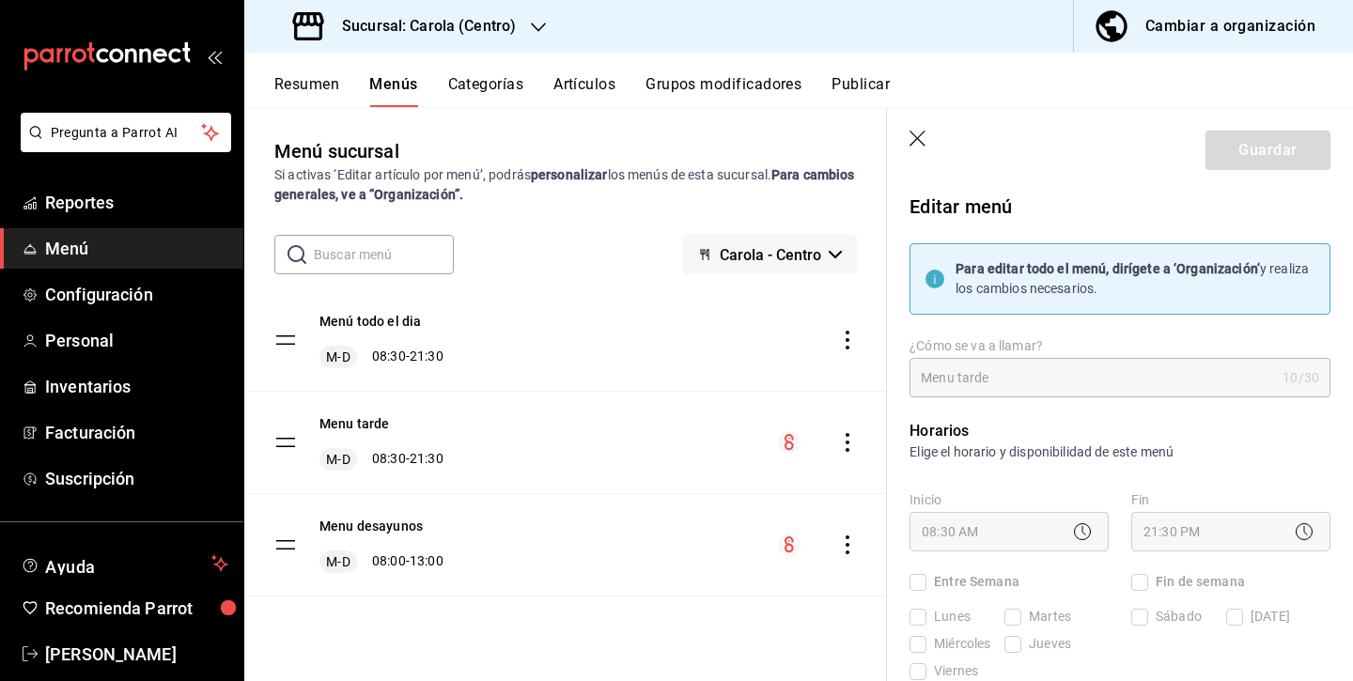
checkbox input "true"
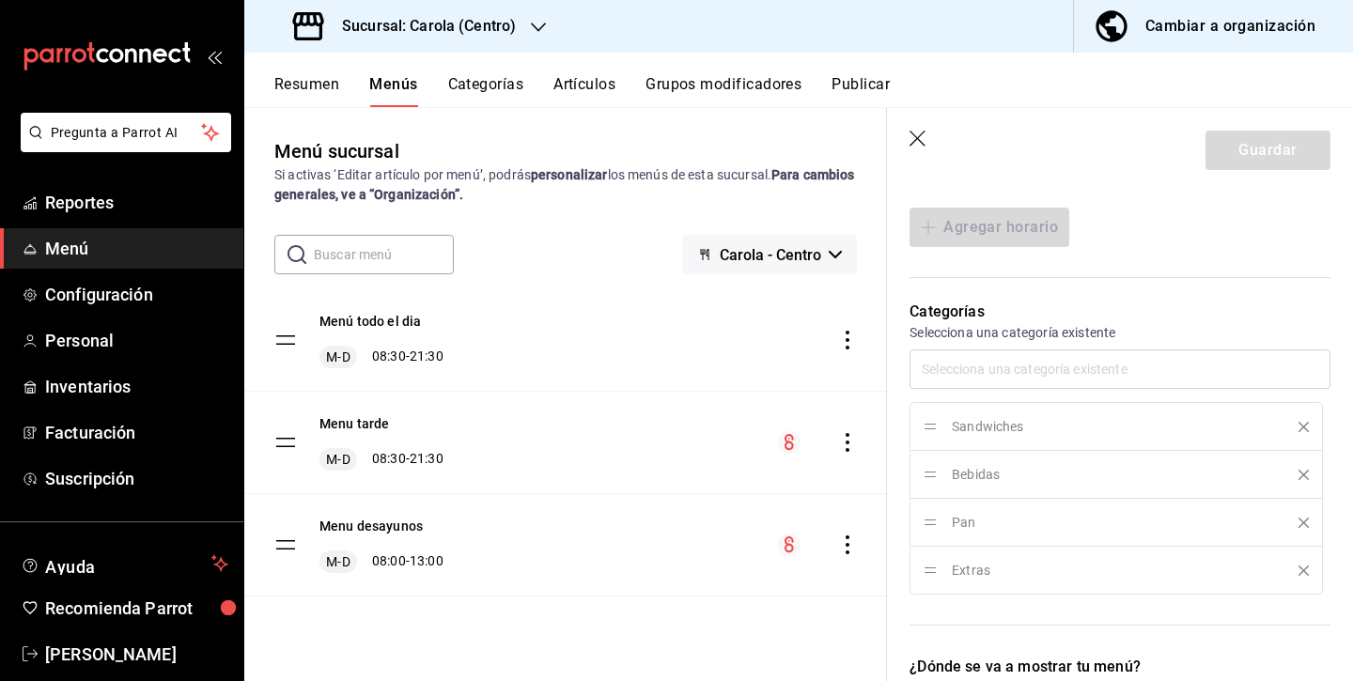
scroll to position [515, 0]
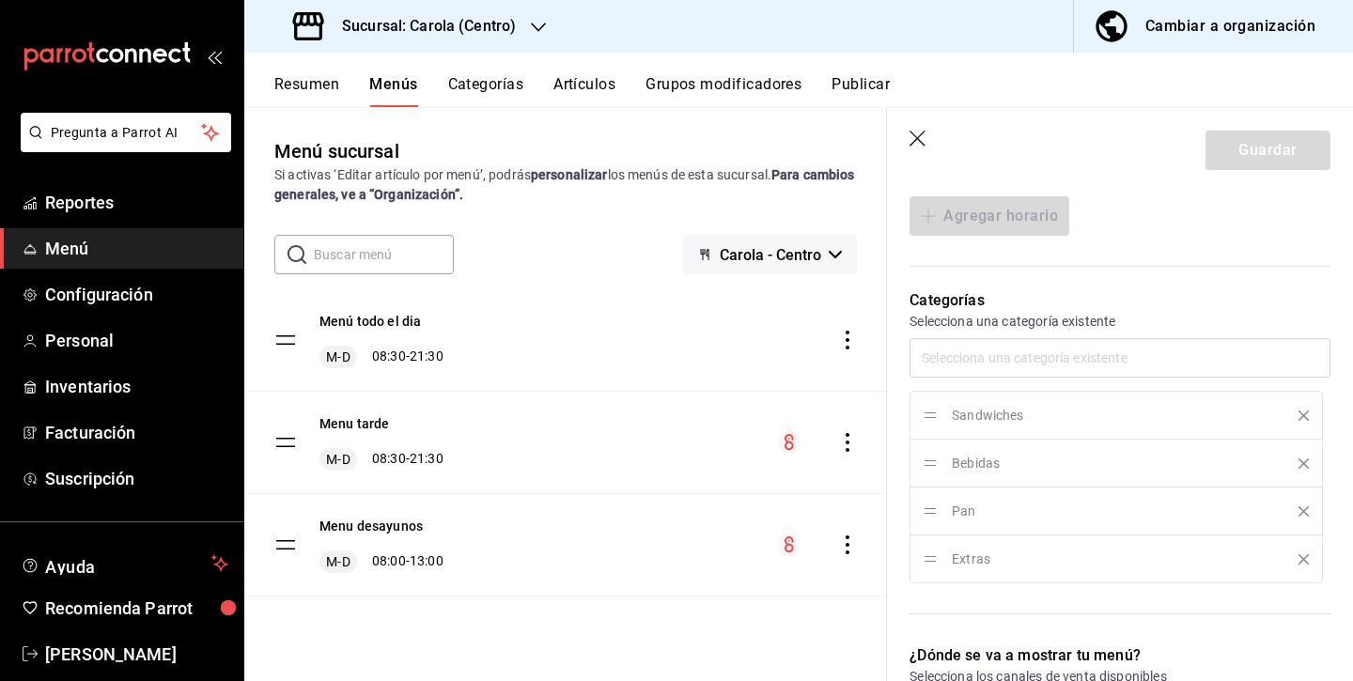
click at [1306, 413] on div "Sandwiches Bebidas Pan Extras" at bounding box center [1119, 460] width 421 height 245
click at [923, 134] on icon "button" at bounding box center [918, 140] width 19 height 19
checkbox input "false"
type input "1756240448362"
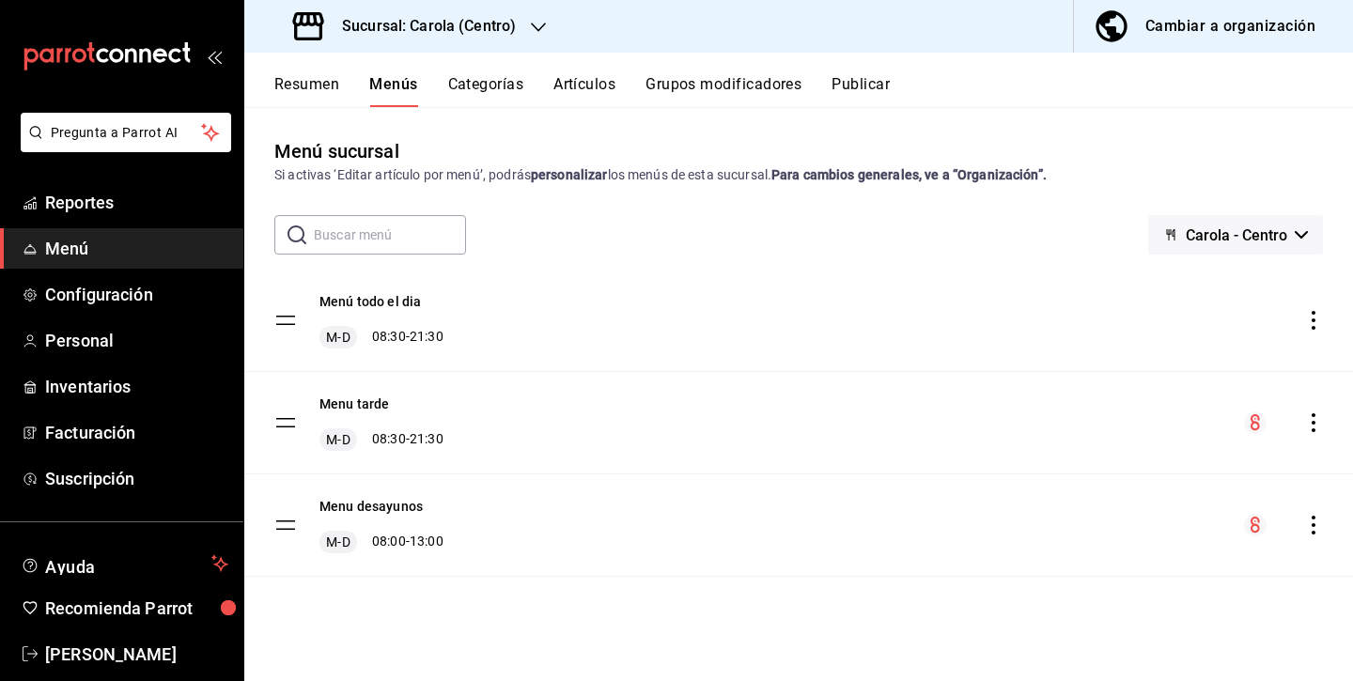
click at [312, 90] on button "Resumen" at bounding box center [306, 91] width 65 height 32
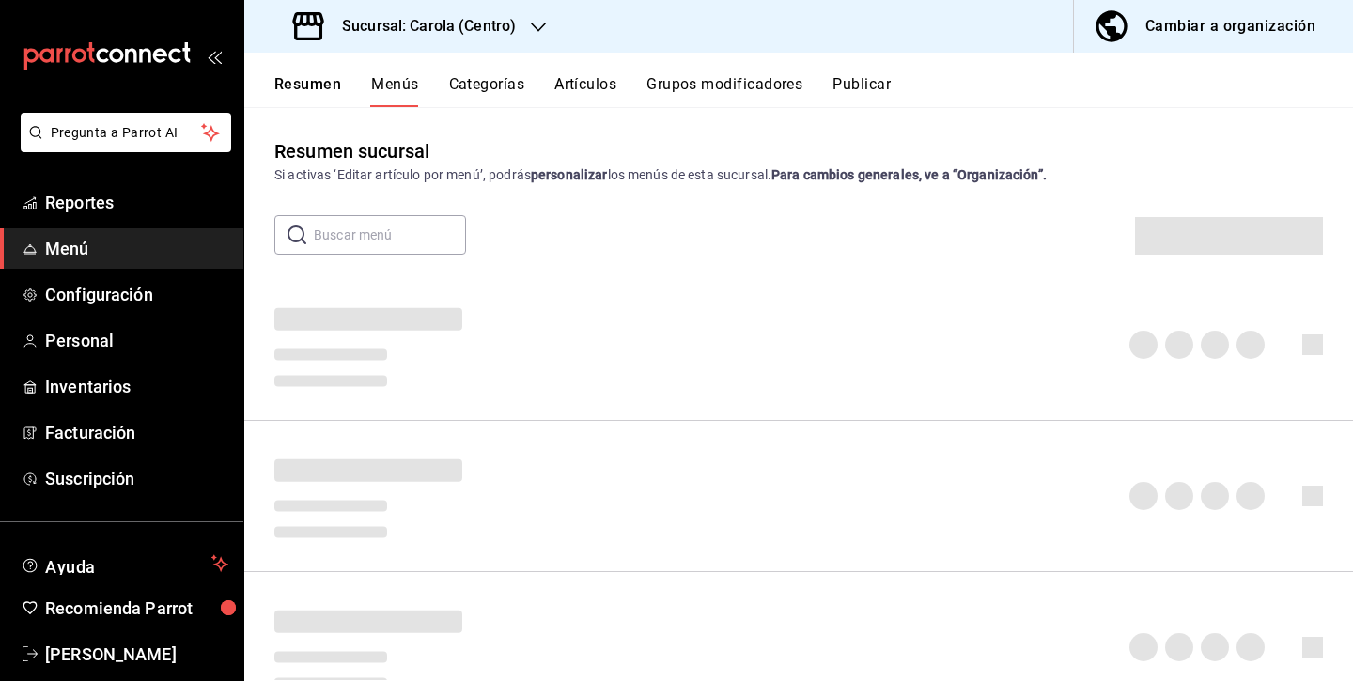
click at [408, 81] on button "Menús" at bounding box center [394, 91] width 47 height 32
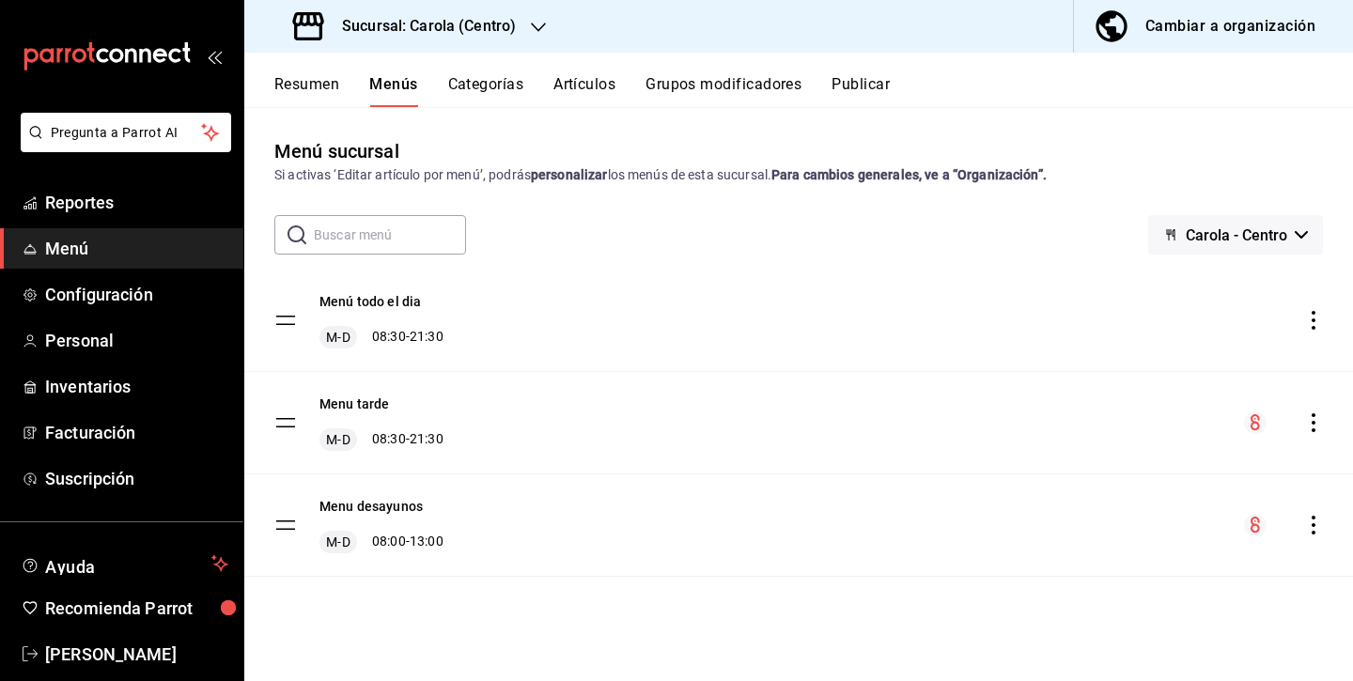
click at [319, 75] on button "Resumen" at bounding box center [306, 91] width 65 height 32
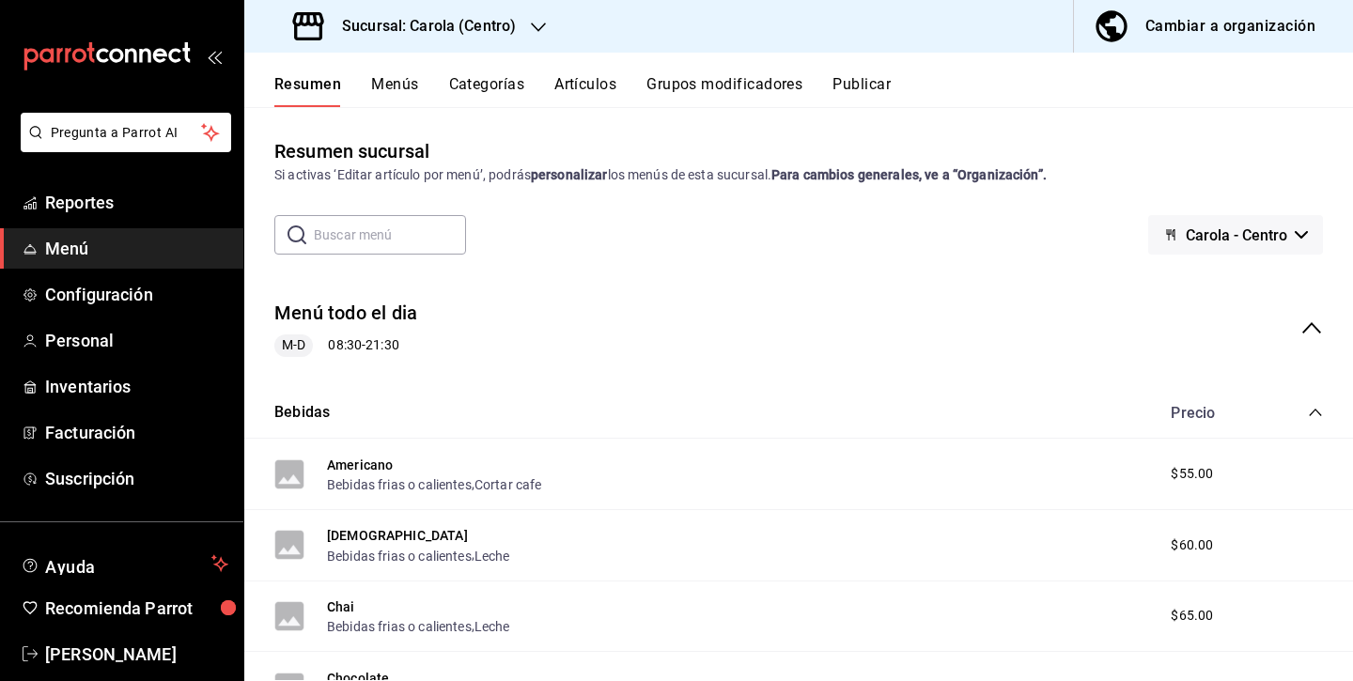
click at [1316, 333] on icon "collapse-menu-row" at bounding box center [1311, 328] width 23 height 23
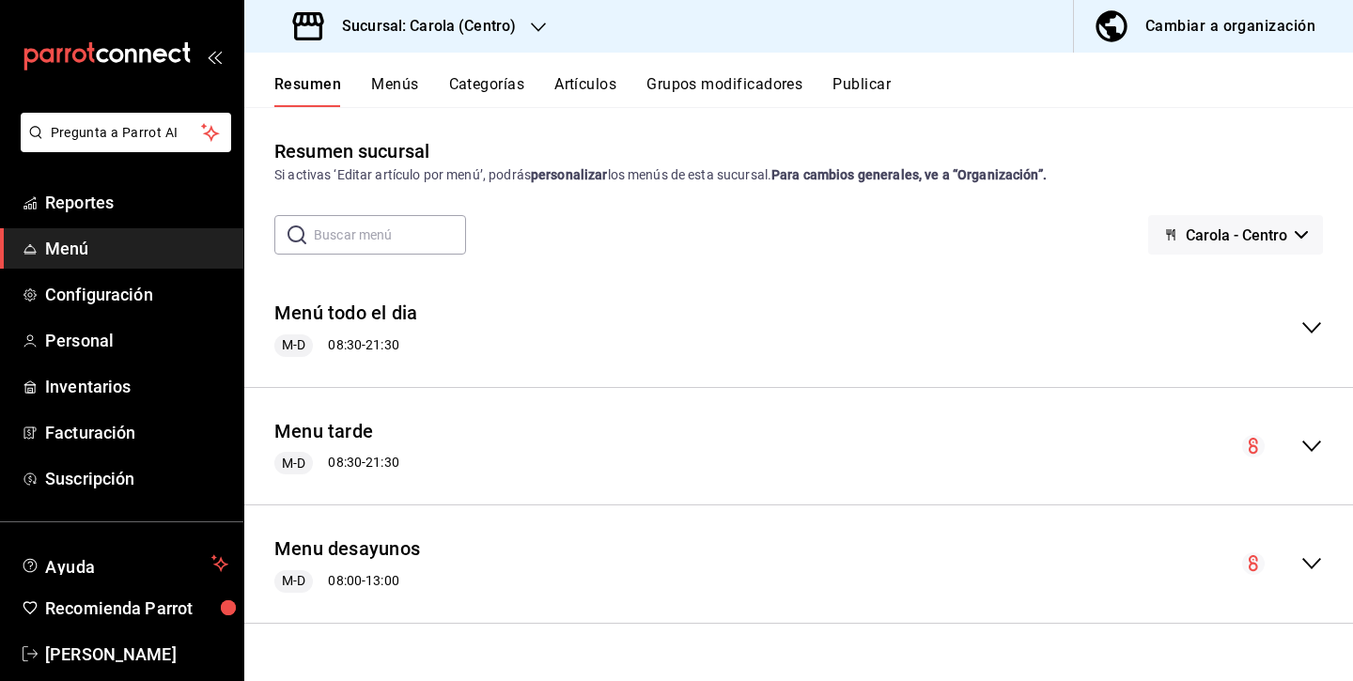
click at [1312, 453] on icon "collapse-menu-row" at bounding box center [1311, 446] width 23 height 23
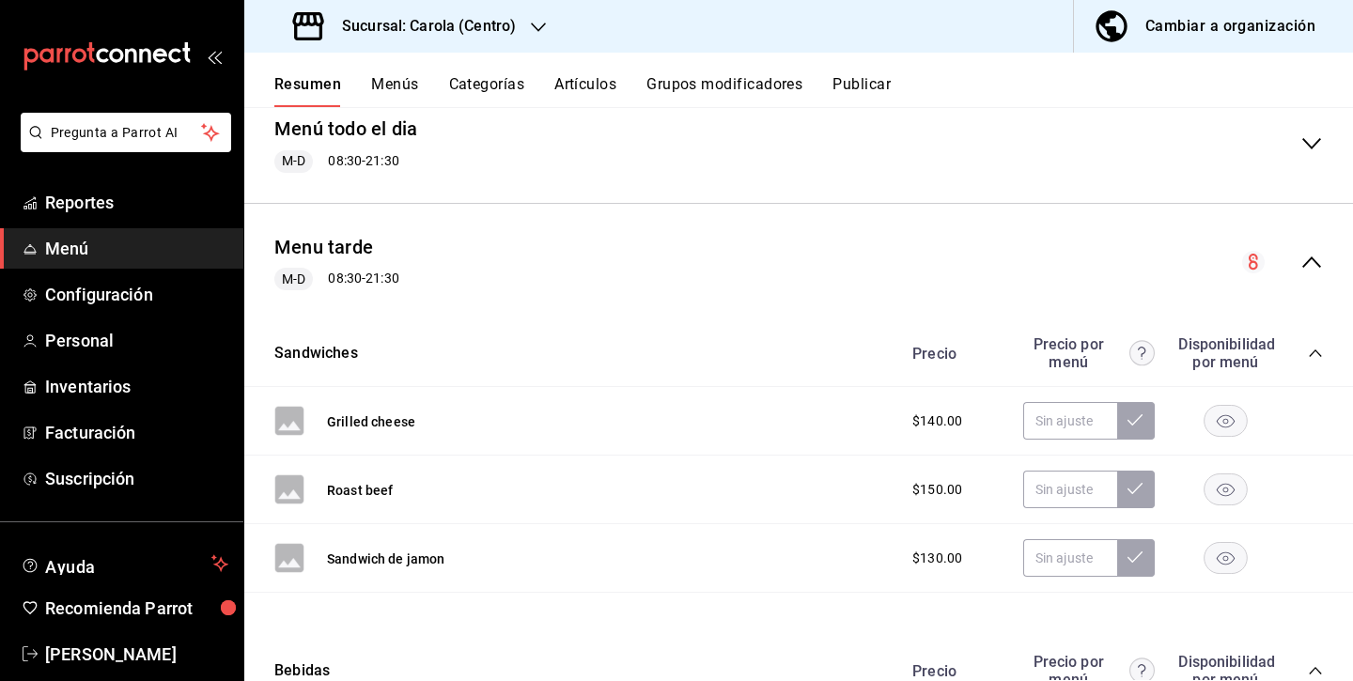
scroll to position [178, 0]
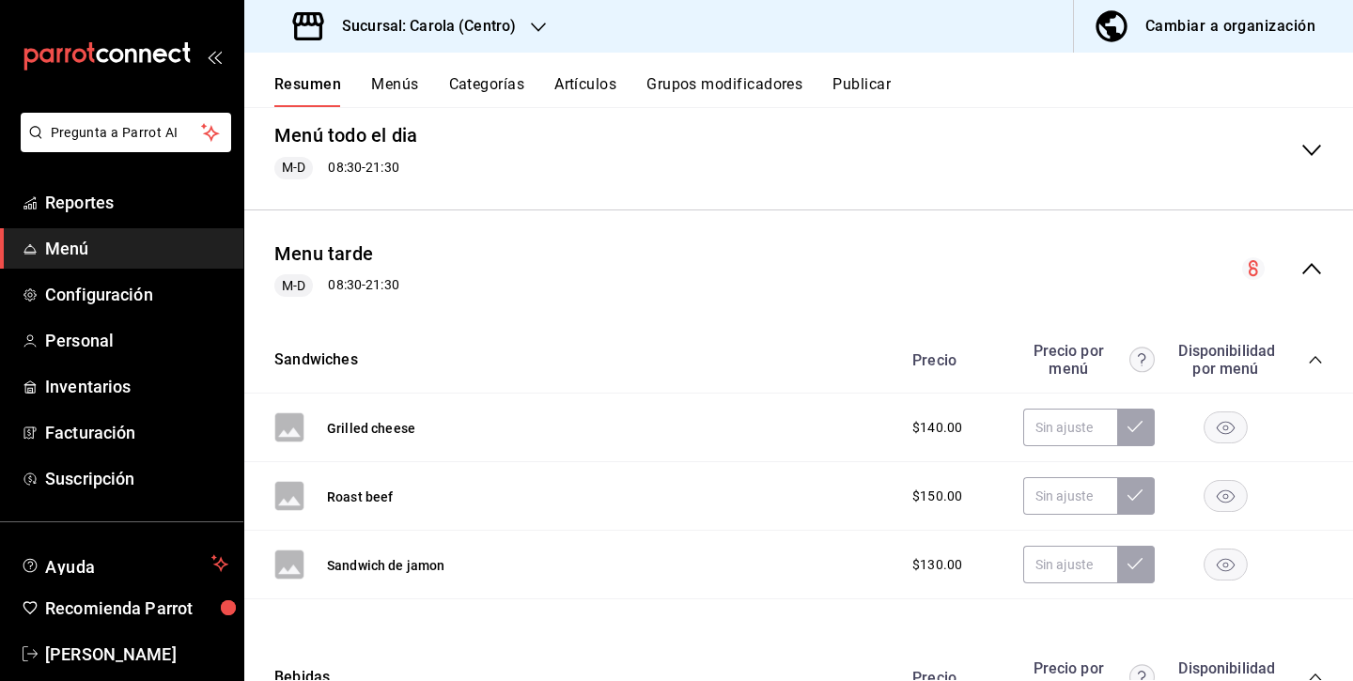
click at [391, 80] on button "Menús" at bounding box center [394, 91] width 47 height 32
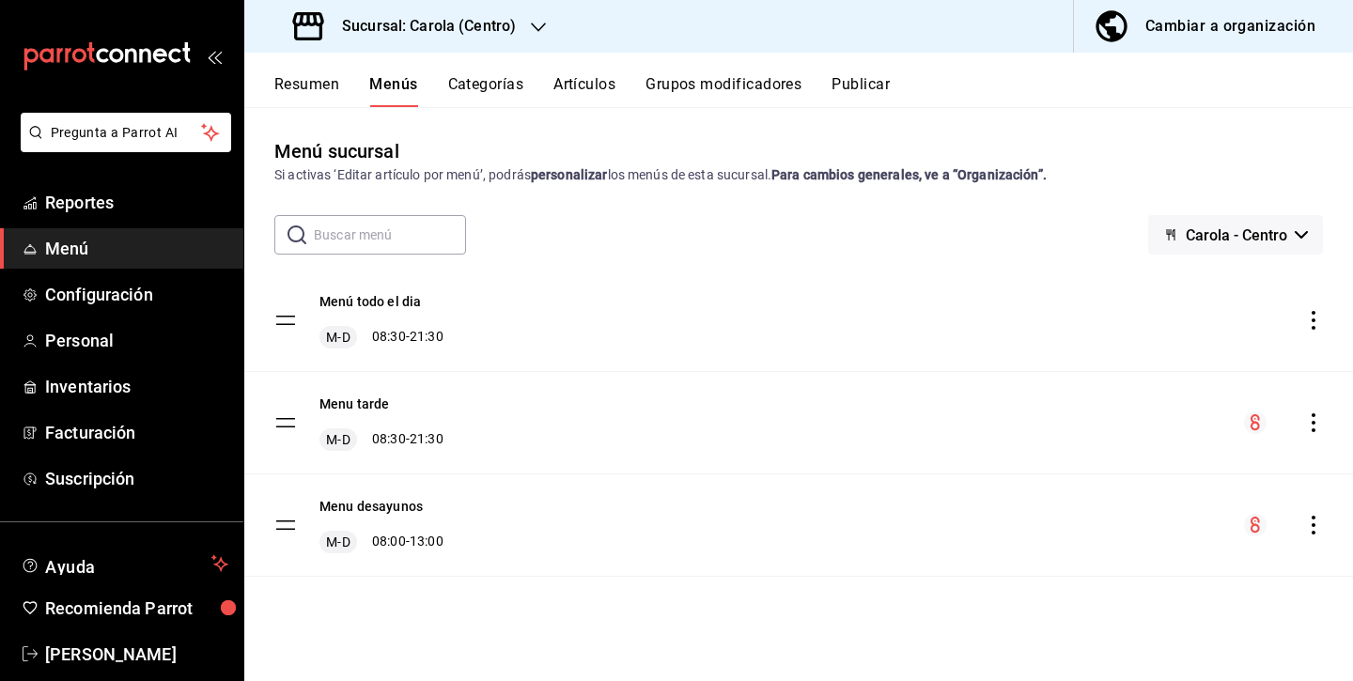
click at [1314, 423] on icon "actions" at bounding box center [1313, 422] width 4 height 19
click at [1228, 499] on span "Eliminar menú y contenido relacionado" at bounding box center [1164, 504] width 229 height 15
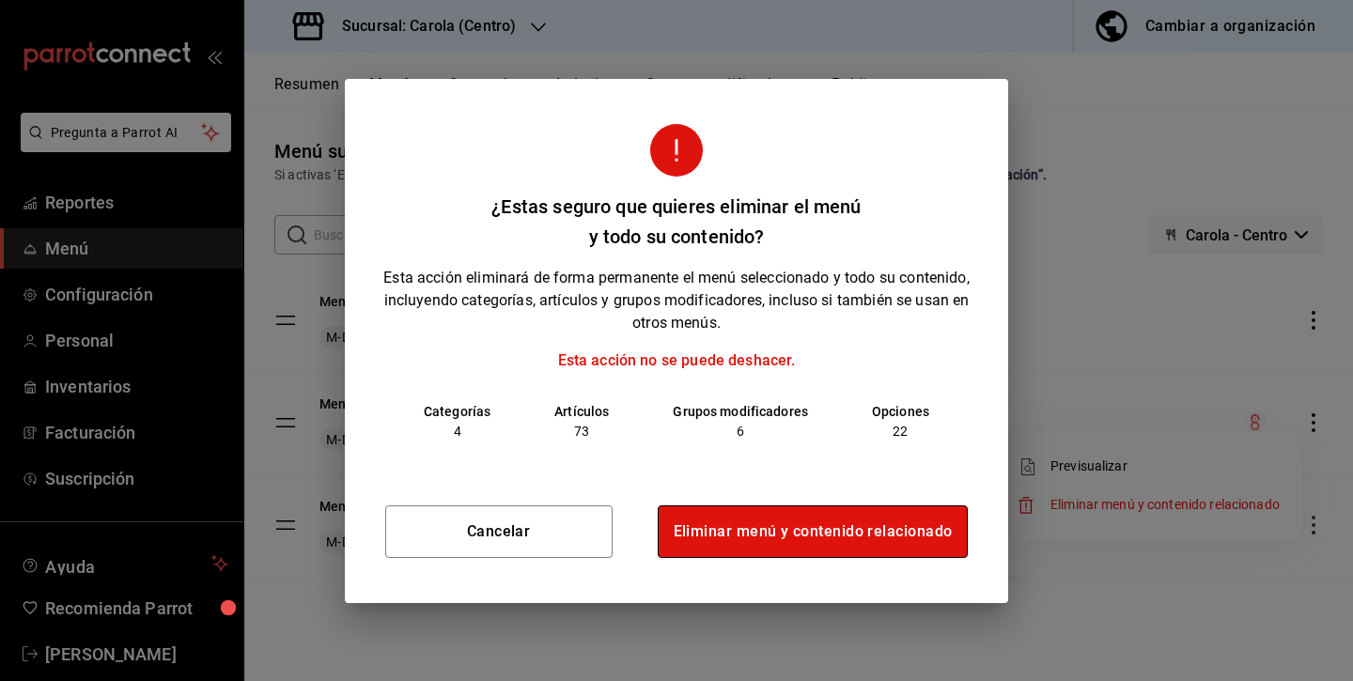
click at [830, 535] on button "Eliminar menú y contenido relacionado" at bounding box center [813, 531] width 311 height 53
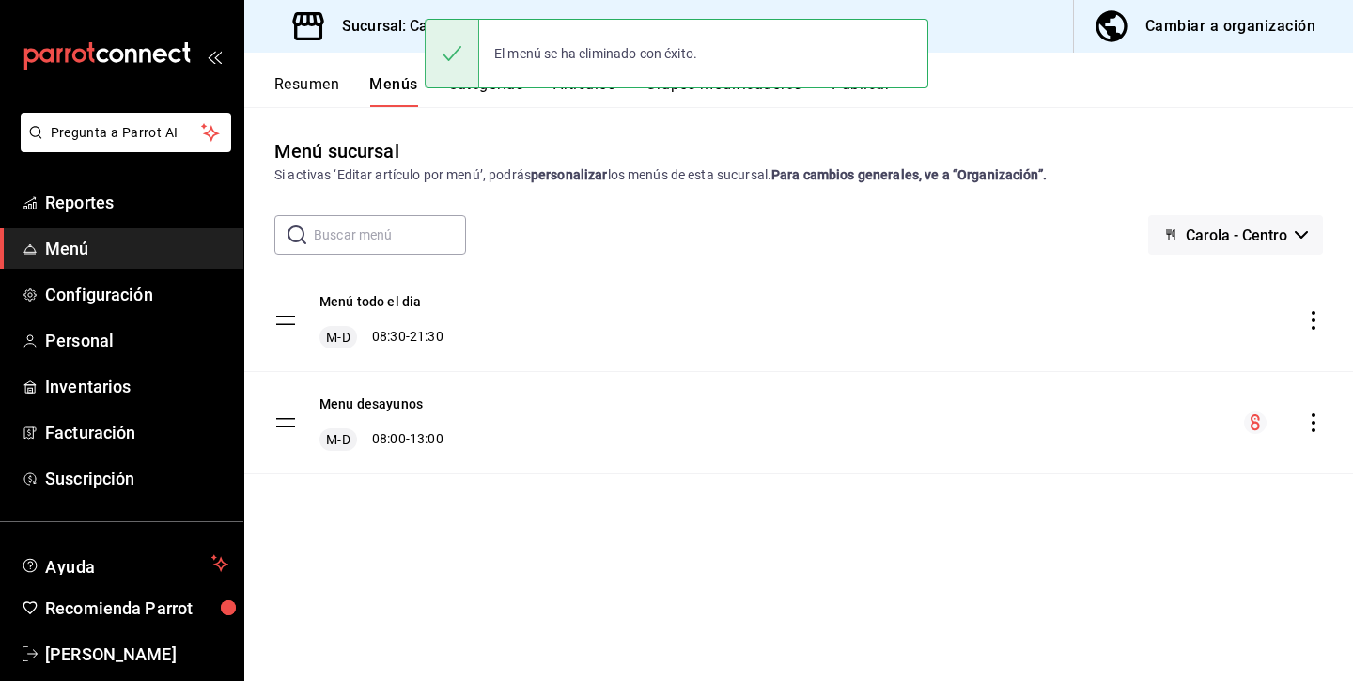
click at [1310, 426] on icon "actions" at bounding box center [1313, 422] width 19 height 19
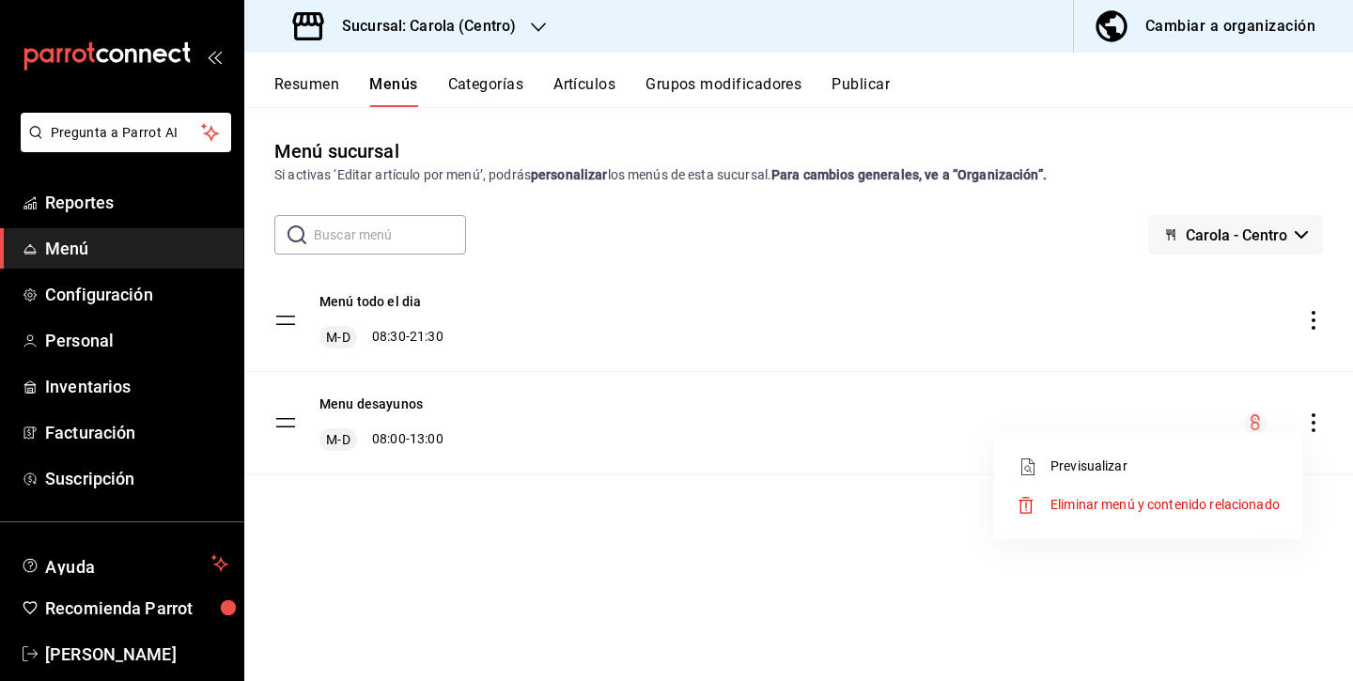
click at [342, 400] on div at bounding box center [676, 340] width 1353 height 681
click at [315, 73] on div "Resumen Menús Categorías Artículos Grupos modificadores Publicar" at bounding box center [798, 80] width 1109 height 54
click at [322, 86] on button "Resumen" at bounding box center [306, 91] width 65 height 32
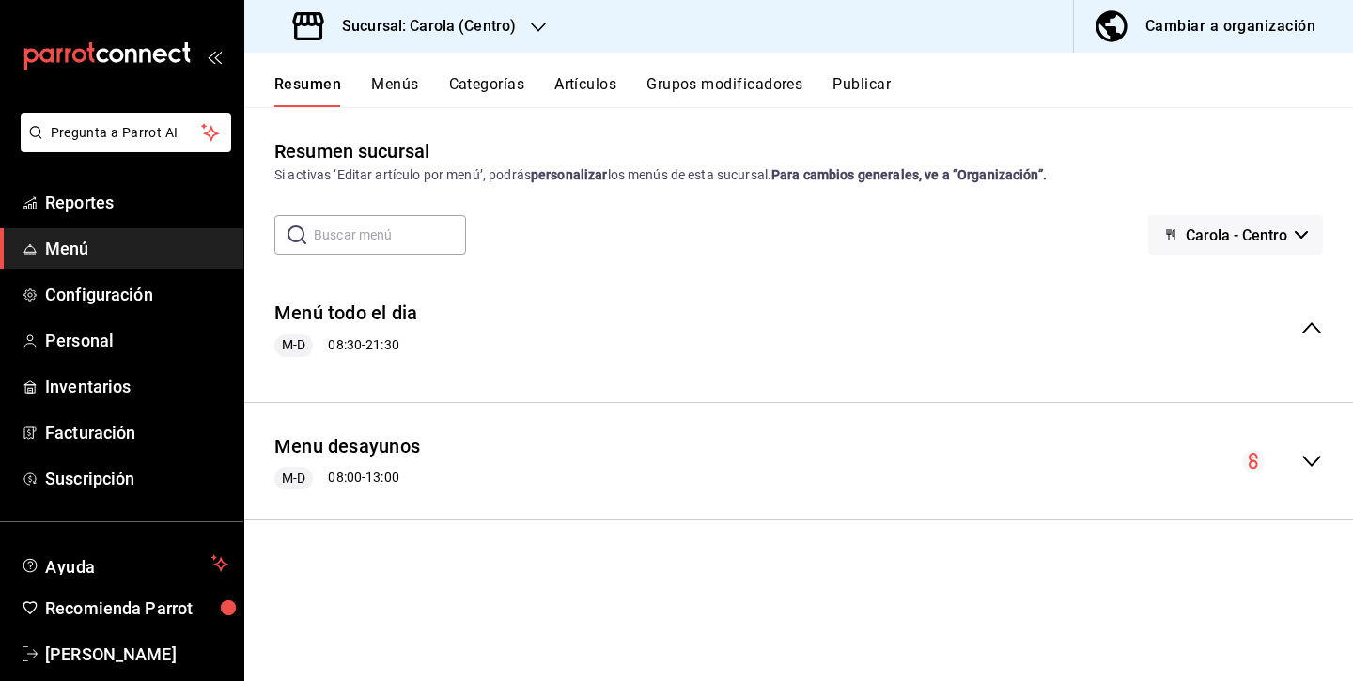
click at [1313, 325] on icon "collapse-menu-row" at bounding box center [1311, 327] width 19 height 11
click at [1313, 326] on icon "collapse-menu-row" at bounding box center [1311, 328] width 23 height 23
click at [1303, 454] on icon "collapse-menu-row" at bounding box center [1311, 461] width 23 height 23
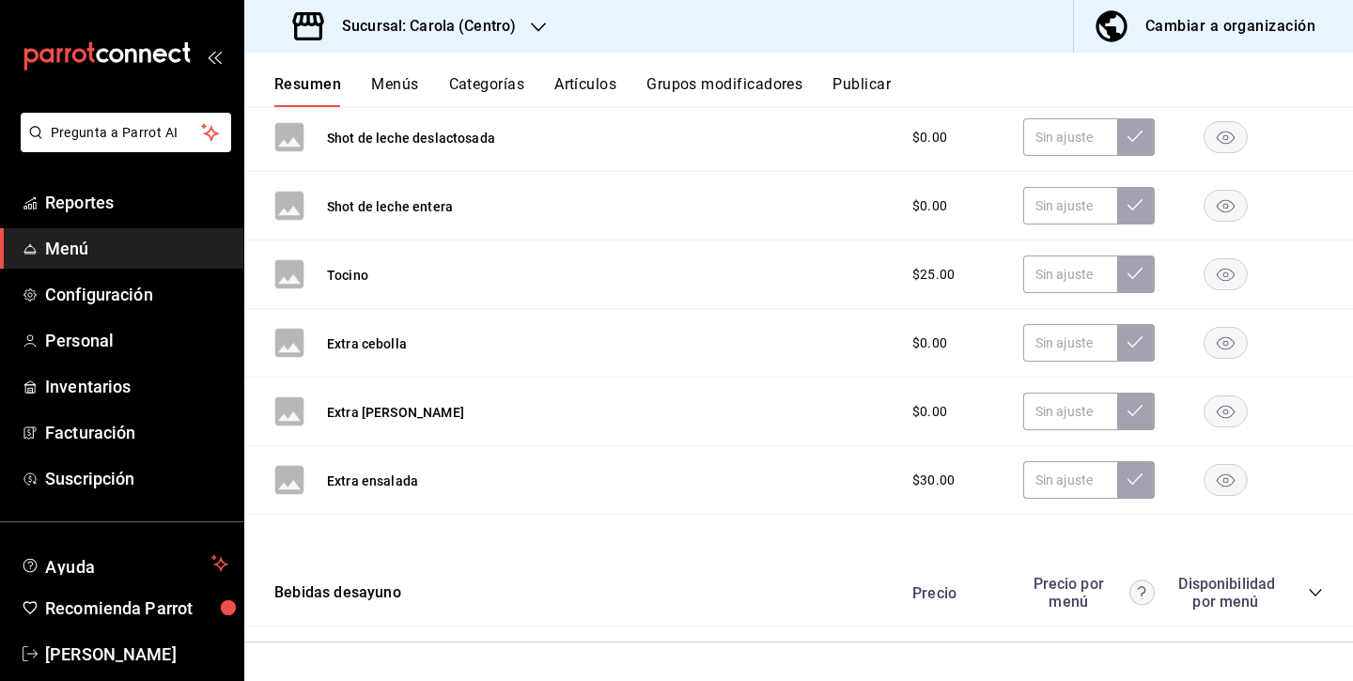
scroll to position [2599, 0]
click at [386, 73] on div "Resumen Menús Categorías Artículos Grupos modificadores Publicar" at bounding box center [798, 80] width 1109 height 54
click at [1203, 35] on div "Cambiar a organización" at bounding box center [1230, 26] width 170 height 26
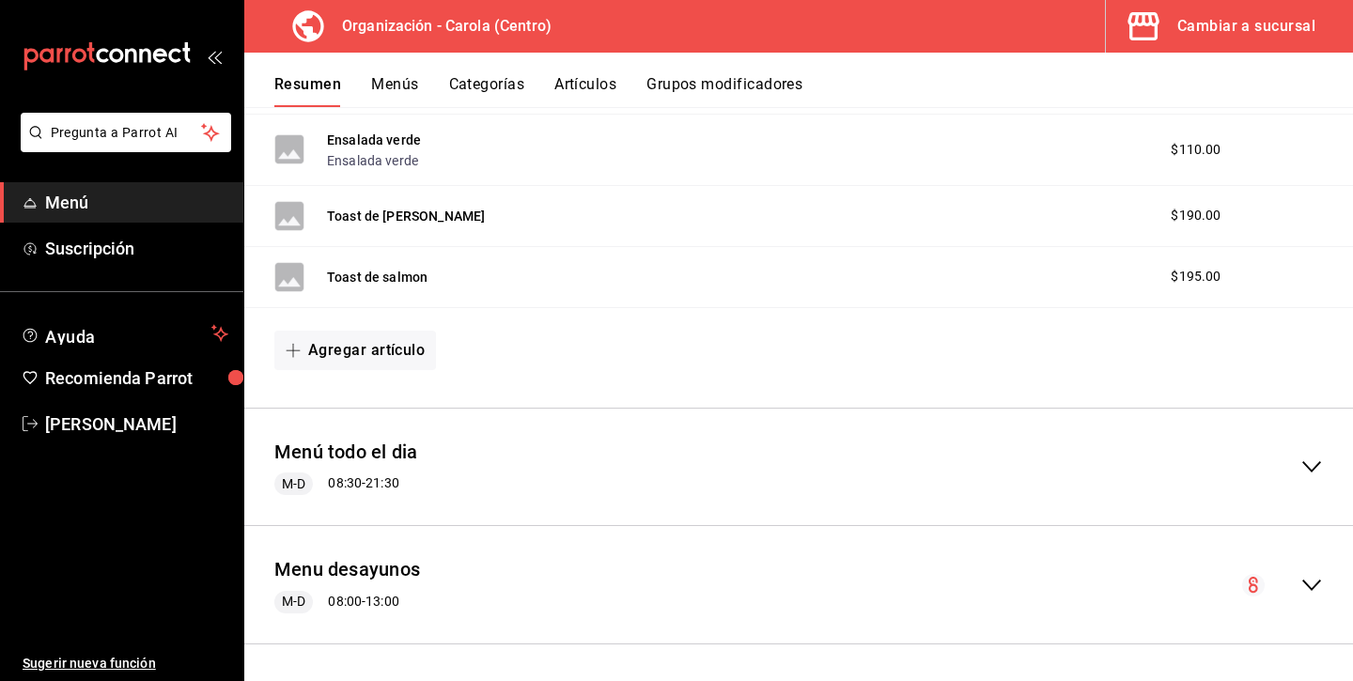
scroll to position [434, 0]
click at [1229, 473] on div "Menú todo el dia M-D 08:30 - 21:30" at bounding box center [798, 468] width 1109 height 87
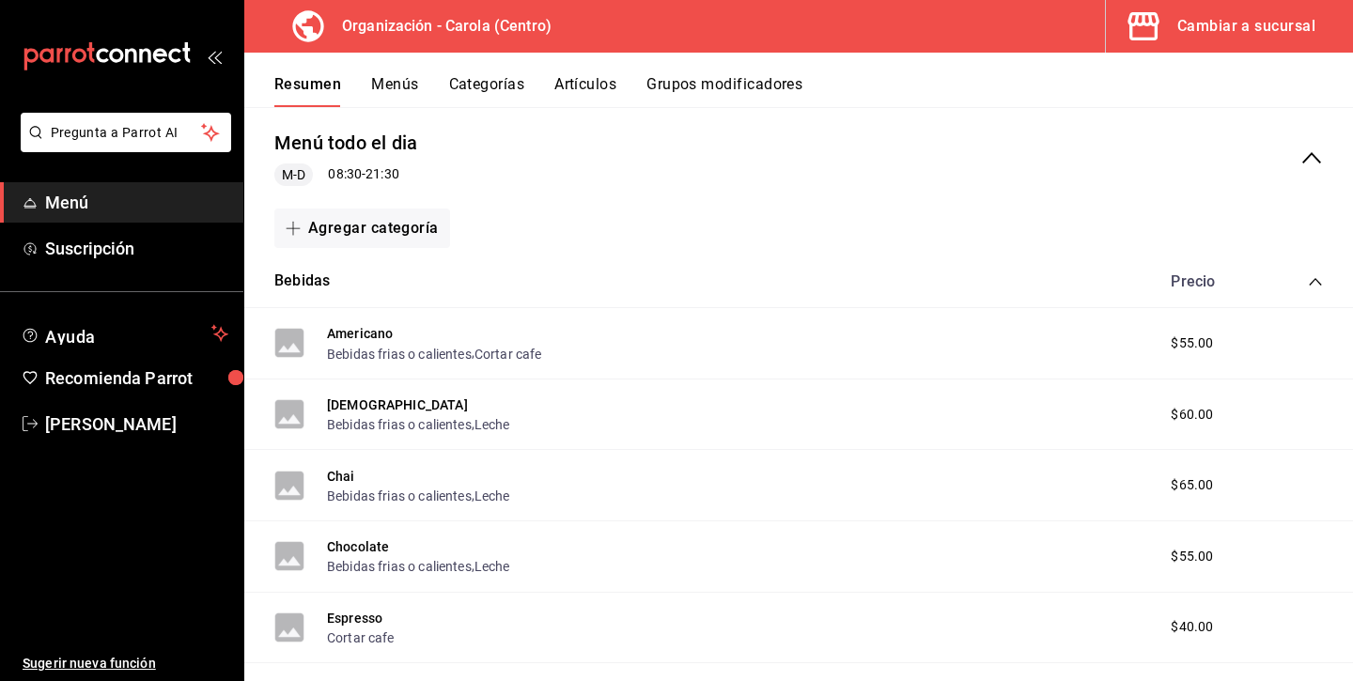
scroll to position [649, 0]
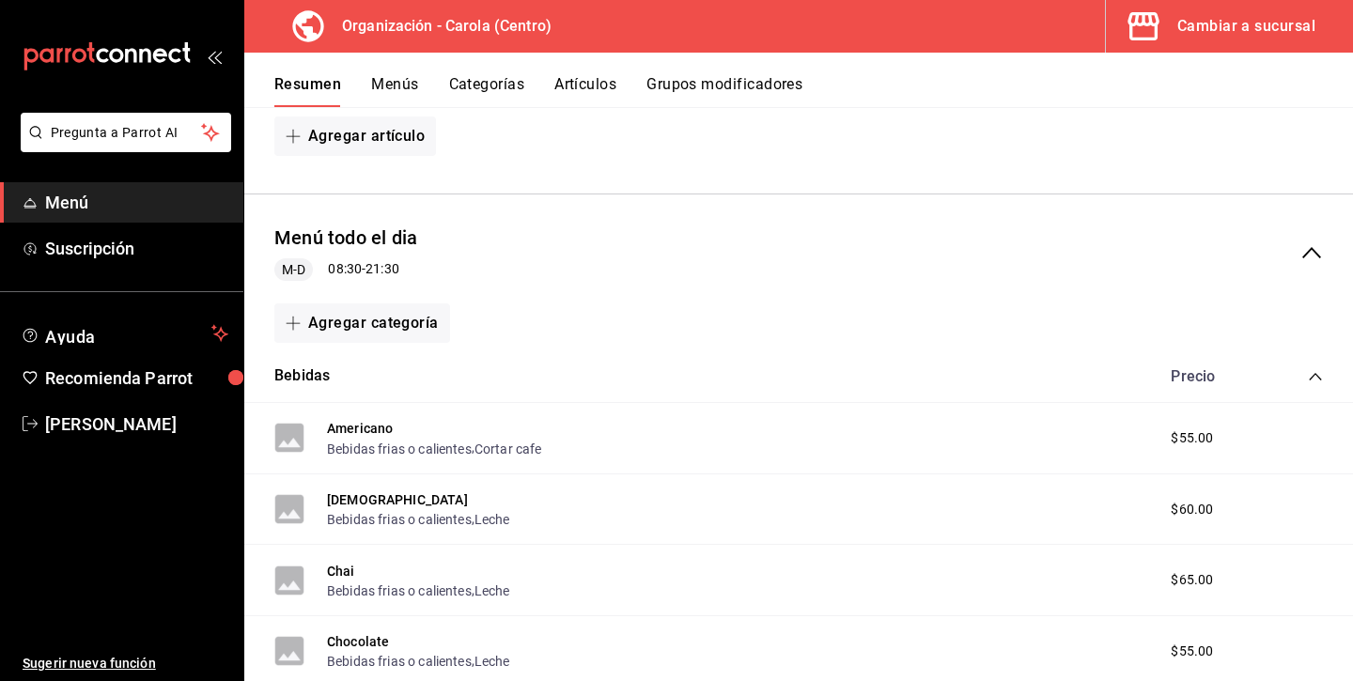
click at [374, 85] on button "Menús" at bounding box center [394, 91] width 47 height 32
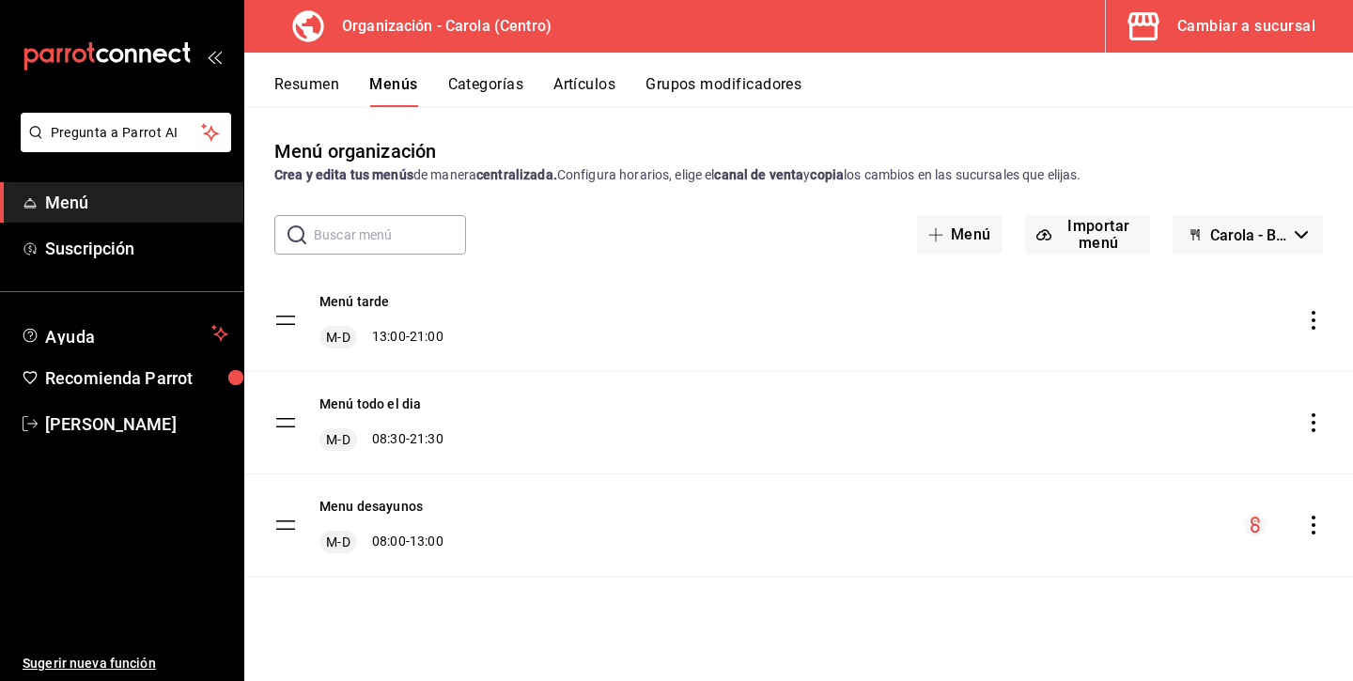
click at [1314, 423] on icon "actions" at bounding box center [1313, 422] width 4 height 19
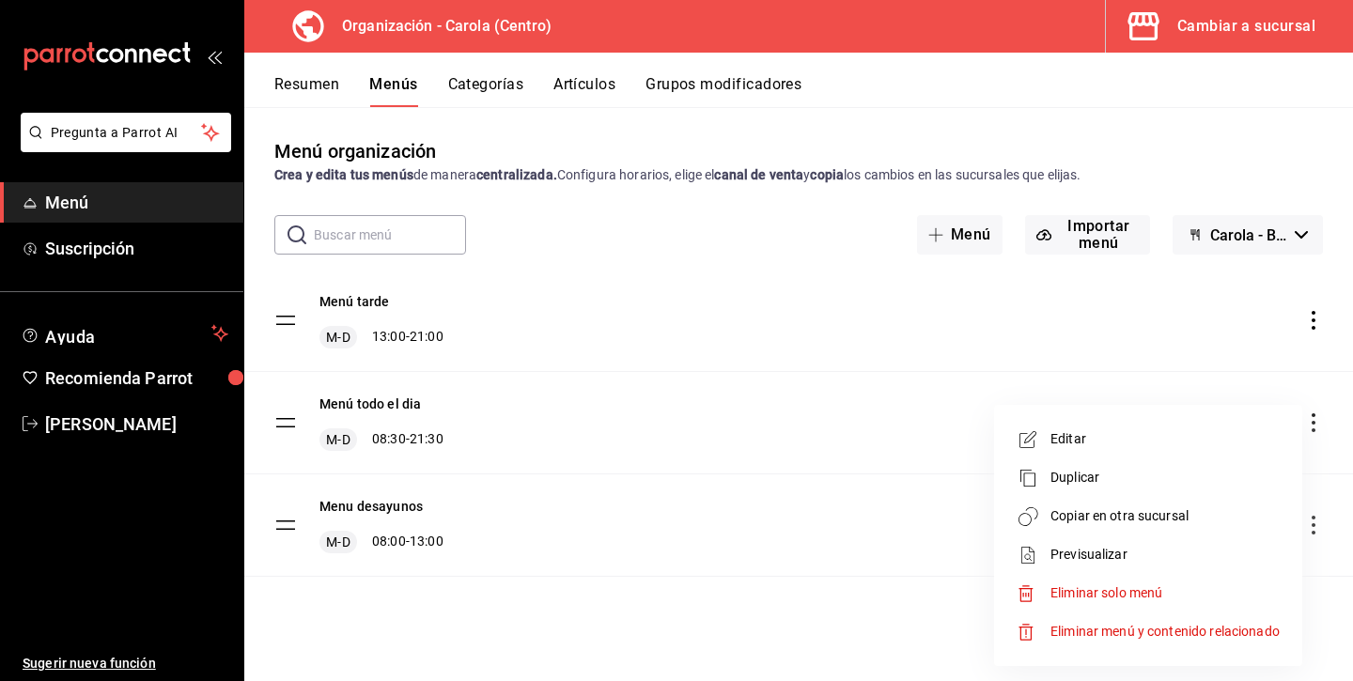
click at [1152, 520] on span "Copiar en otra sucursal" at bounding box center [1164, 516] width 229 height 20
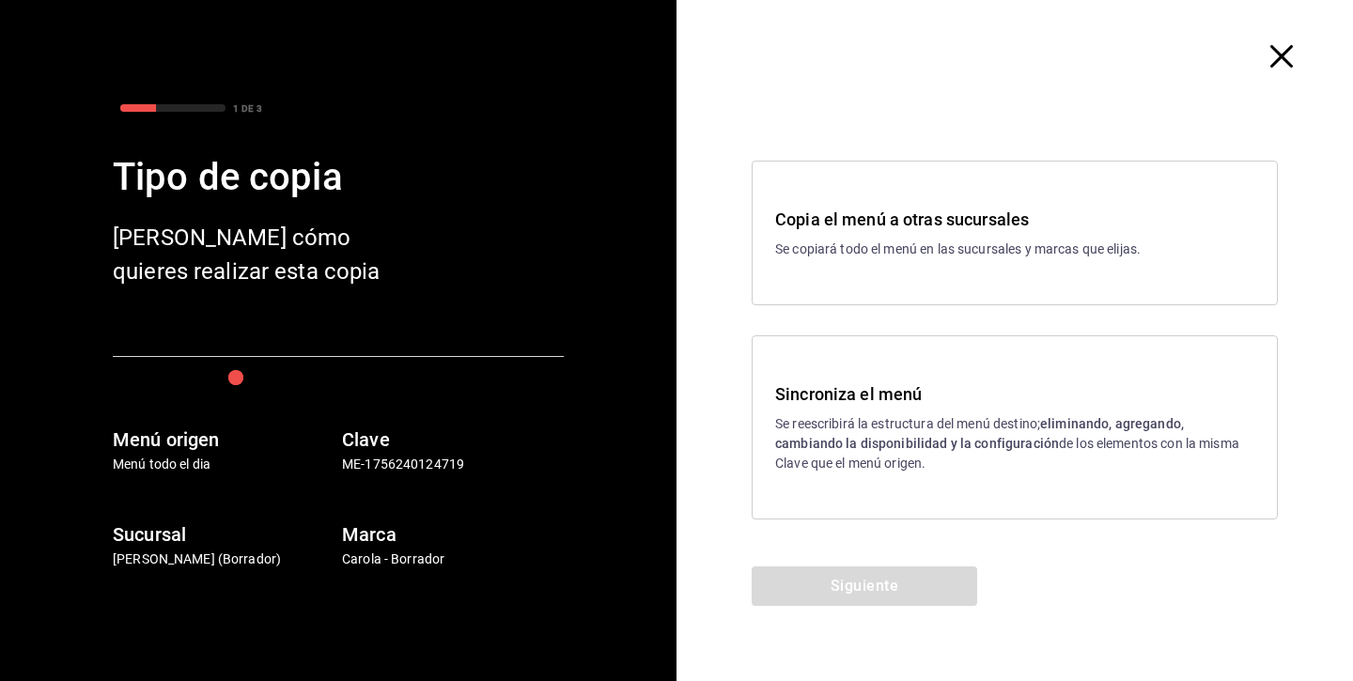
click at [850, 442] on strong "eliminando, agregando, cambiando la disponibilidad y la configuración" at bounding box center [979, 433] width 409 height 35
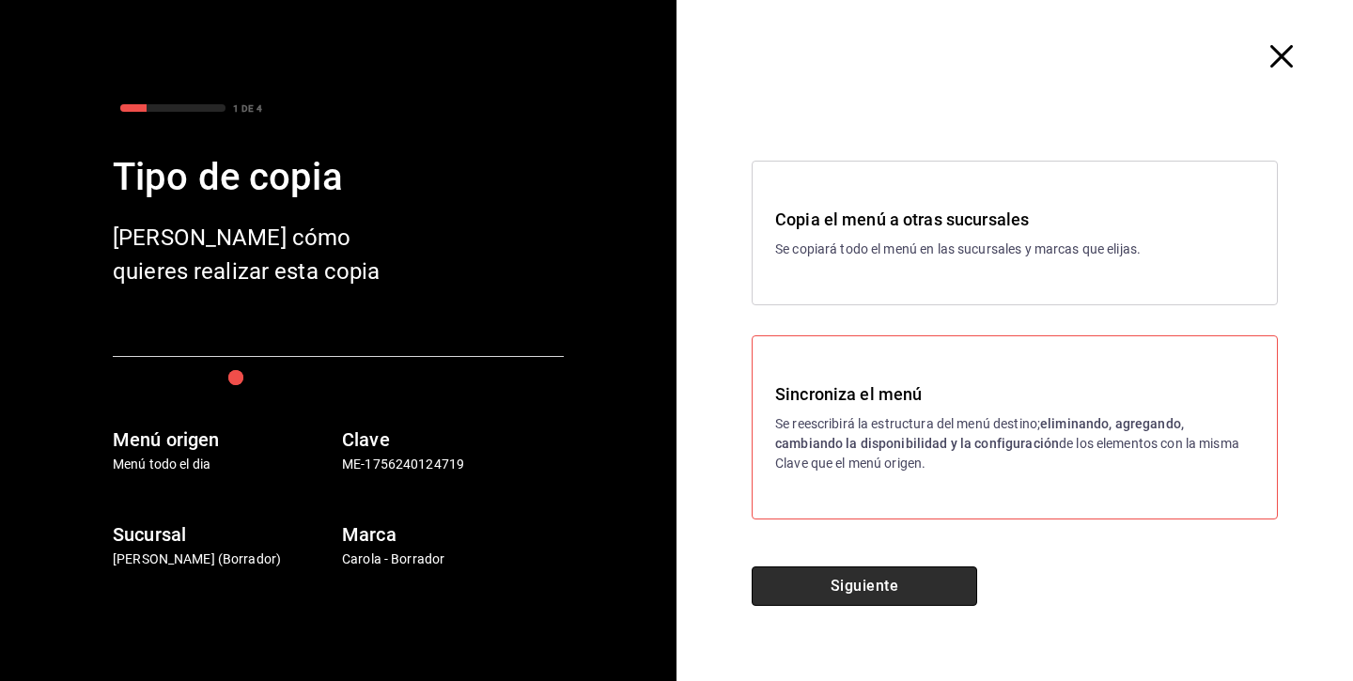
click at [898, 584] on button "Siguiente" at bounding box center [864, 585] width 225 height 39
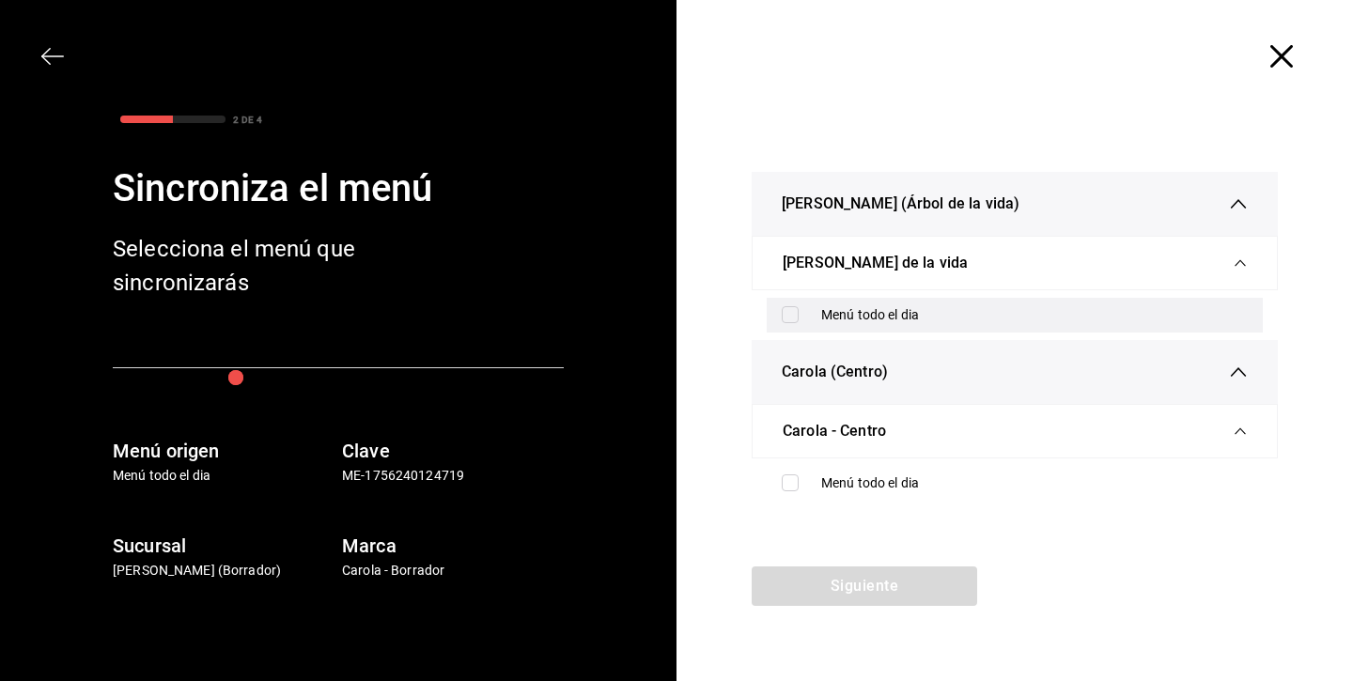
click at [783, 315] on input "checkbox" at bounding box center [790, 314] width 17 height 17
checkbox input "true"
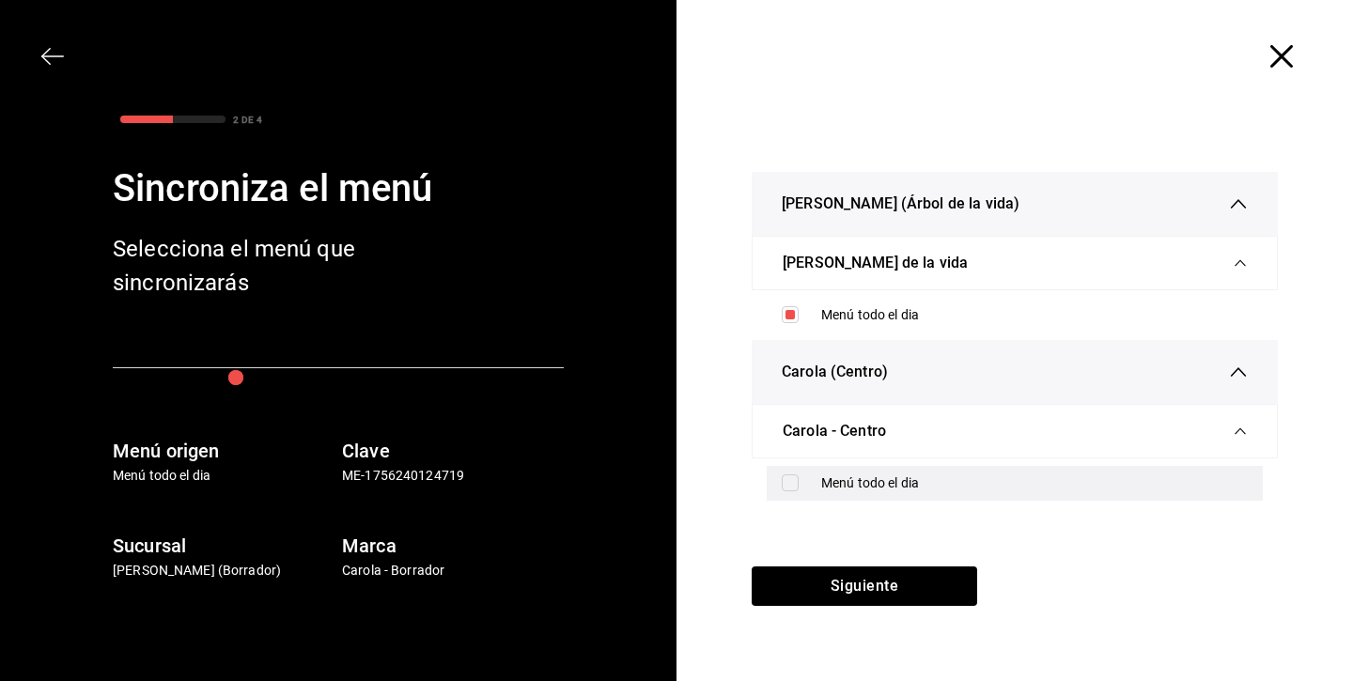
click at [789, 483] on input "checkbox" at bounding box center [790, 482] width 17 height 17
checkbox input "true"
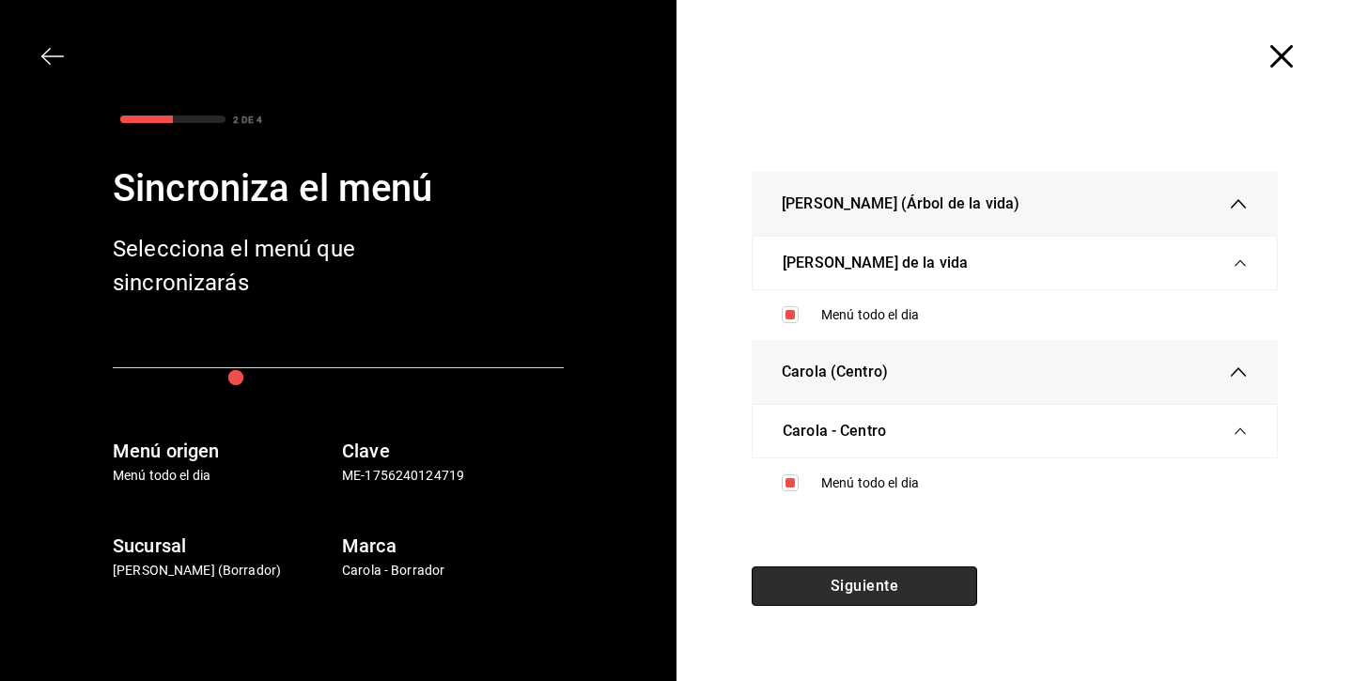
click at [831, 574] on button "Siguiente" at bounding box center [864, 585] width 225 height 39
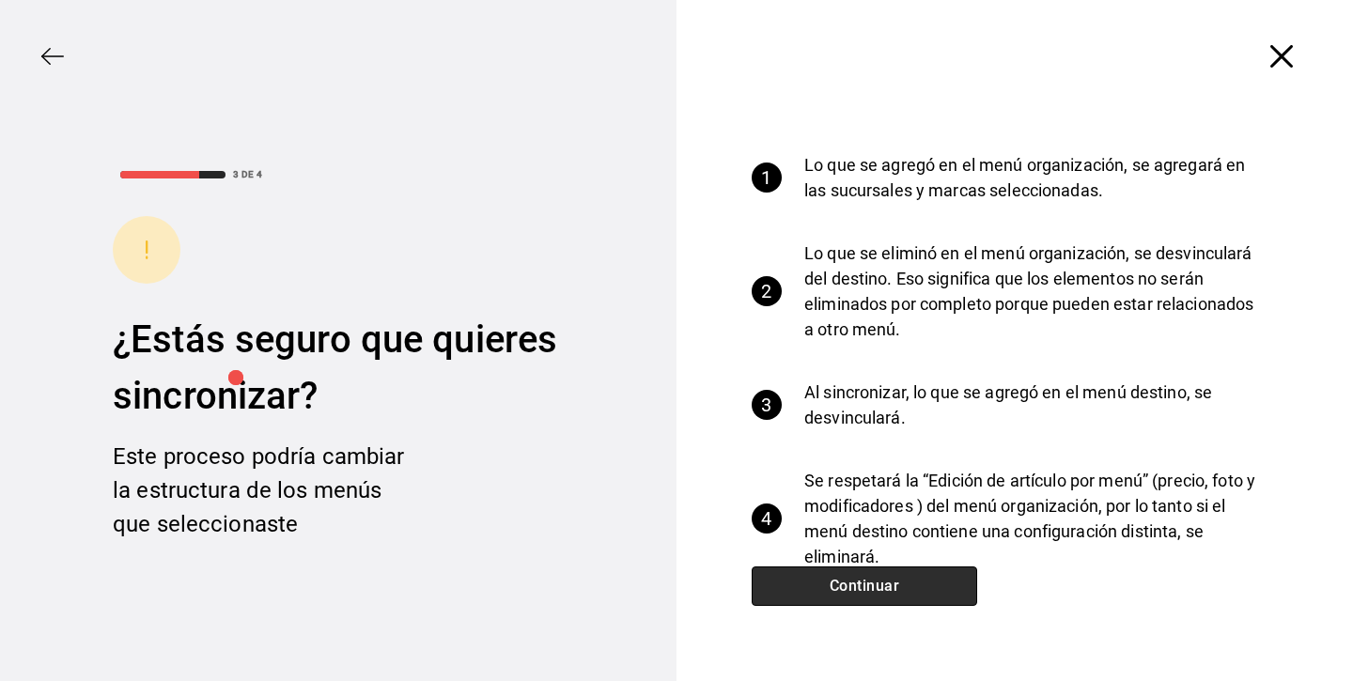
click at [831, 574] on button "Continuar" at bounding box center [864, 585] width 225 height 39
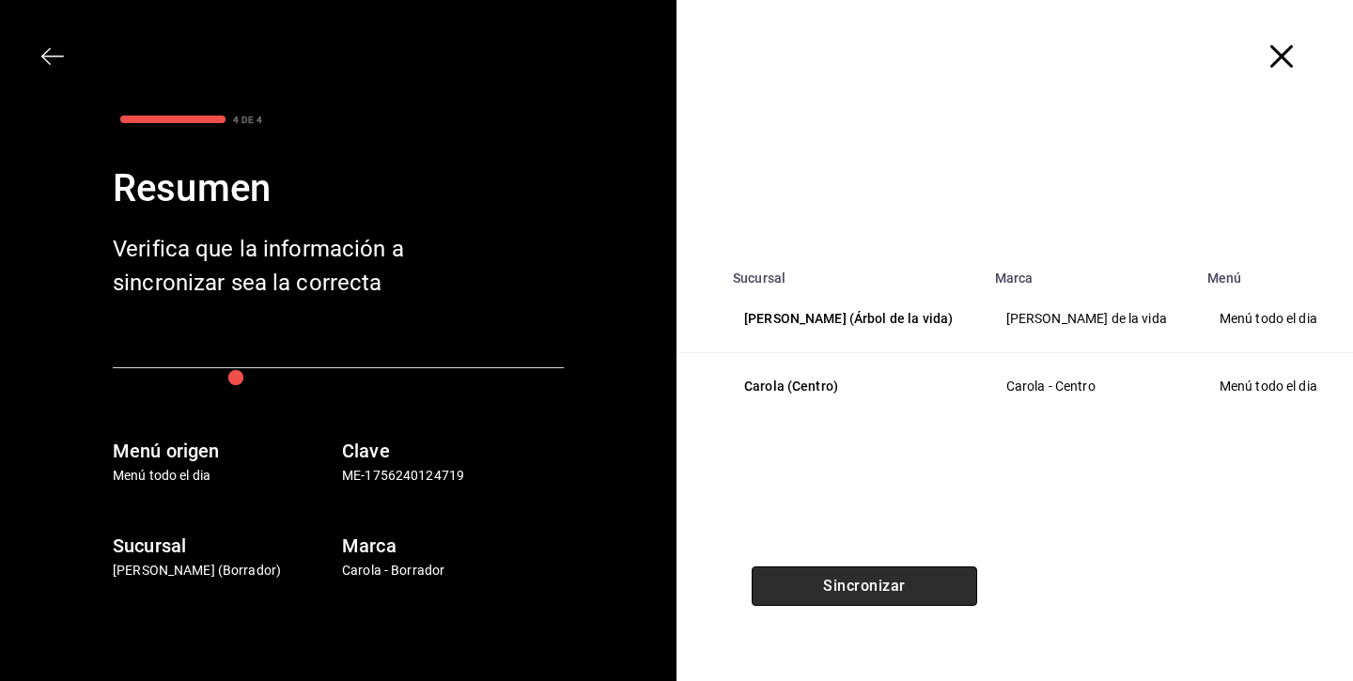
click at [831, 566] on button "Sincronizar" at bounding box center [864, 585] width 225 height 39
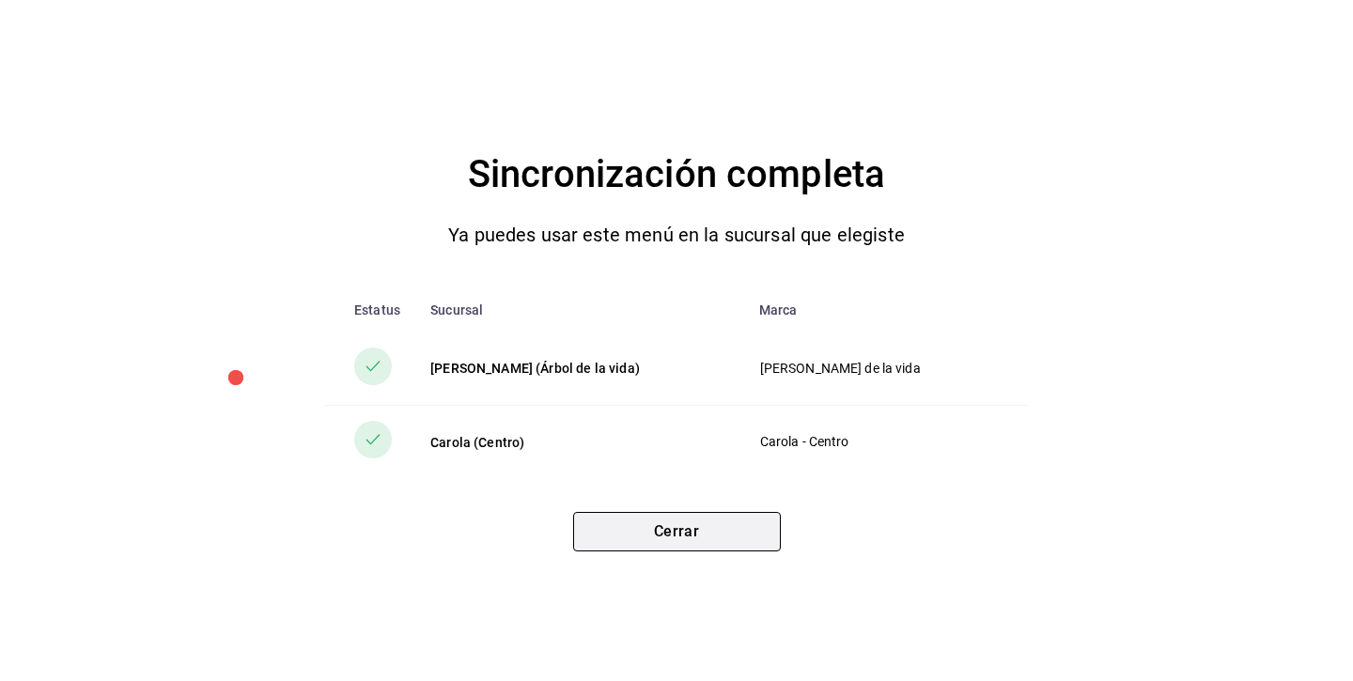
click at [707, 528] on button "Cerrar" at bounding box center [677, 531] width 208 height 39
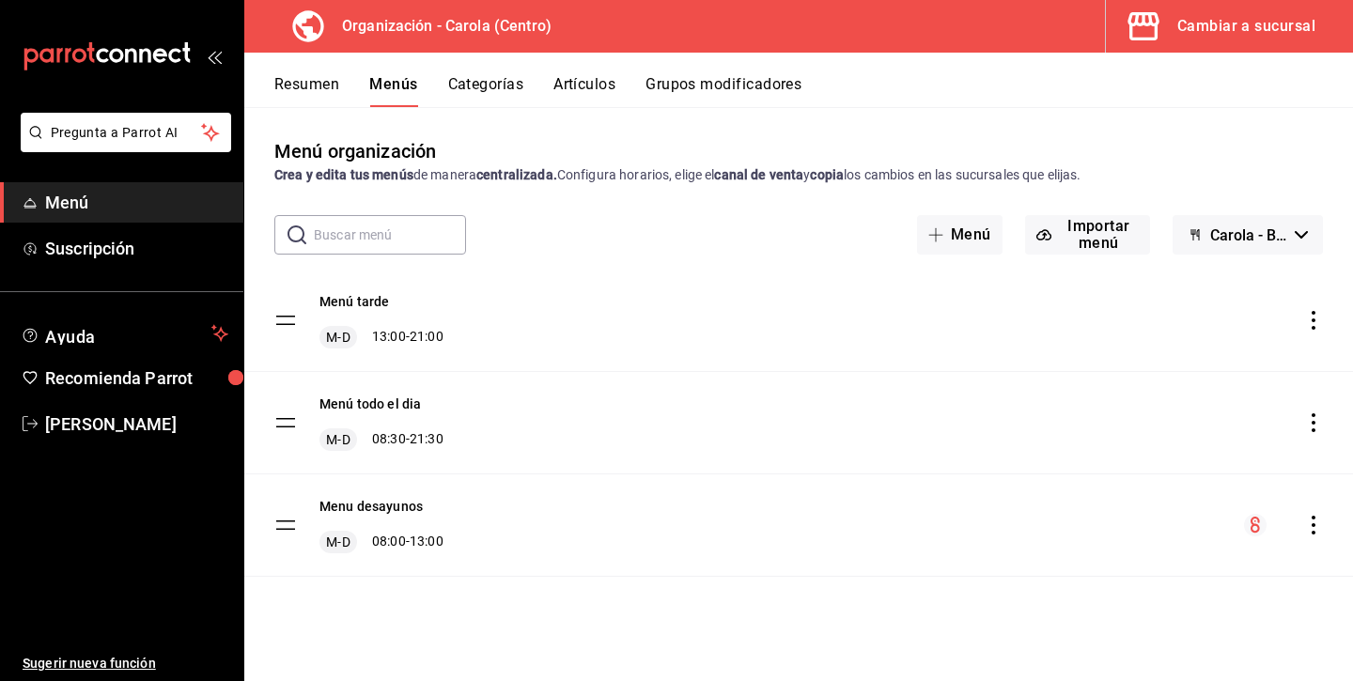
click at [1236, 38] on div "Cambiar a sucursal" at bounding box center [1246, 26] width 138 height 26
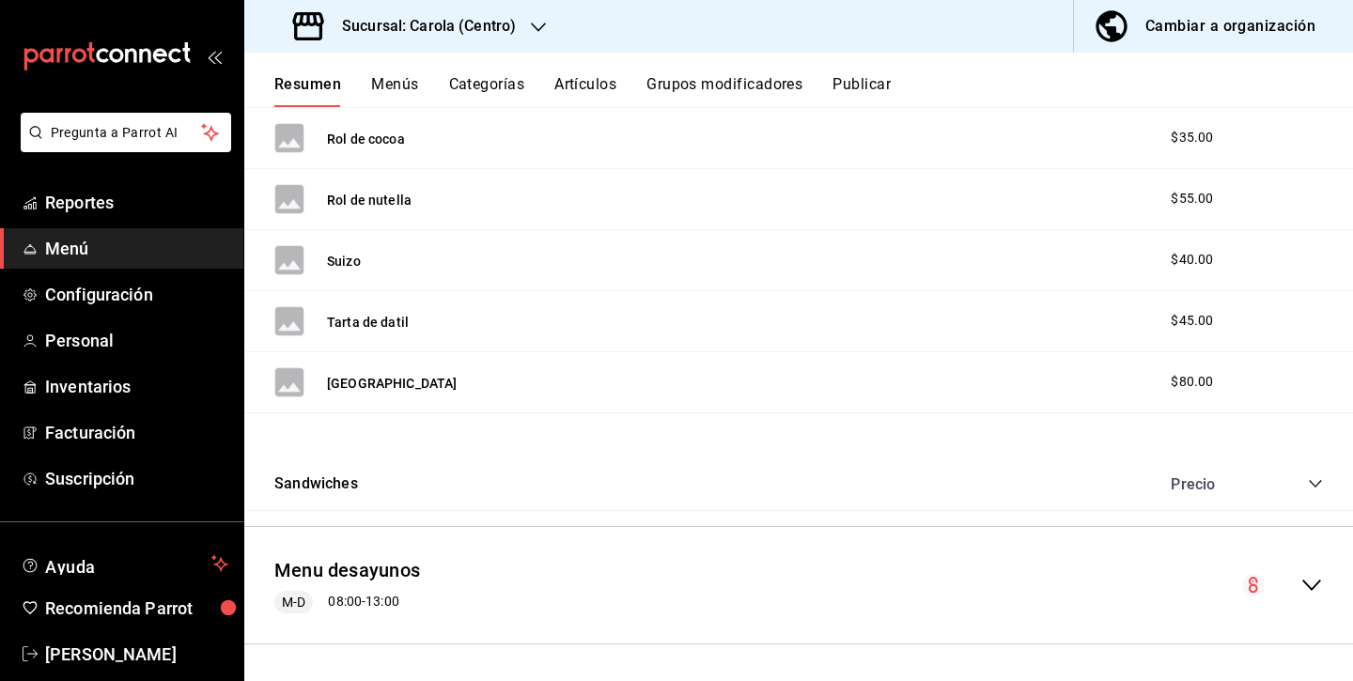
scroll to position [4079, 0]
click at [1296, 582] on div "collapse-menu-row" at bounding box center [1282, 586] width 81 height 23
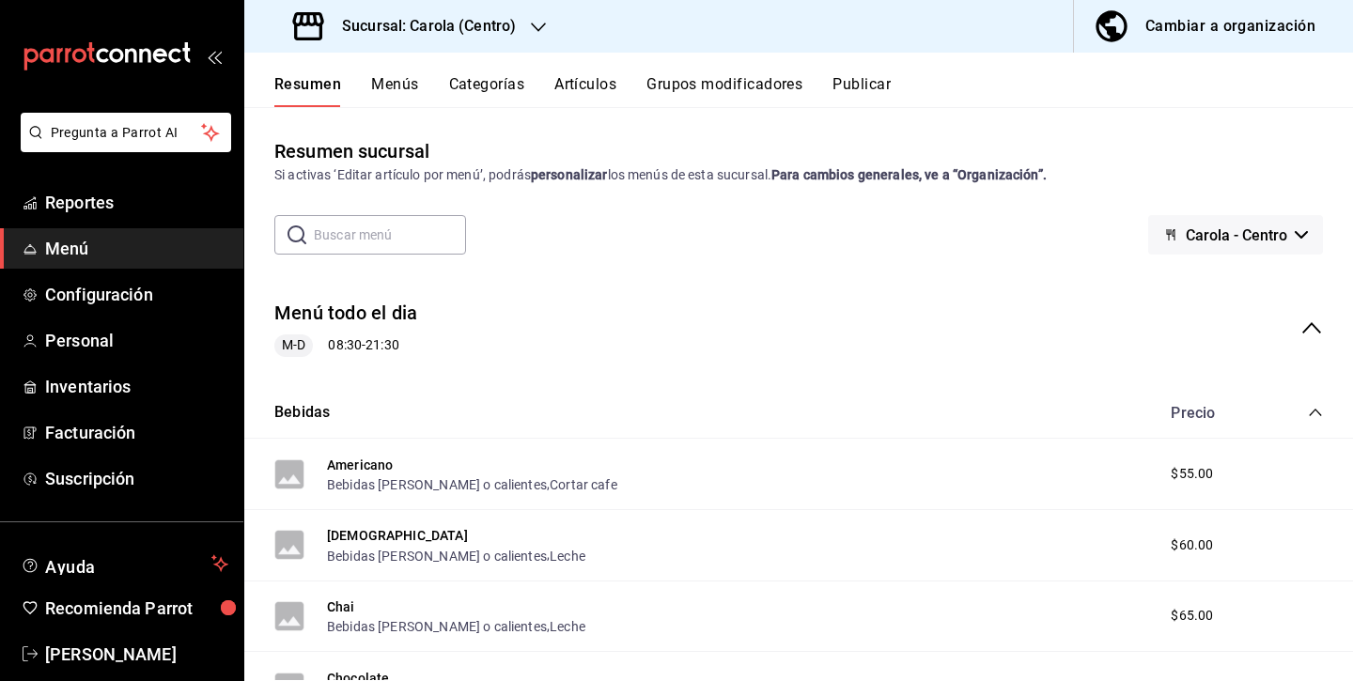
scroll to position [0, 0]
click at [1325, 326] on div "Menú todo el dia M-D 08:30 - 21:30" at bounding box center [798, 328] width 1109 height 87
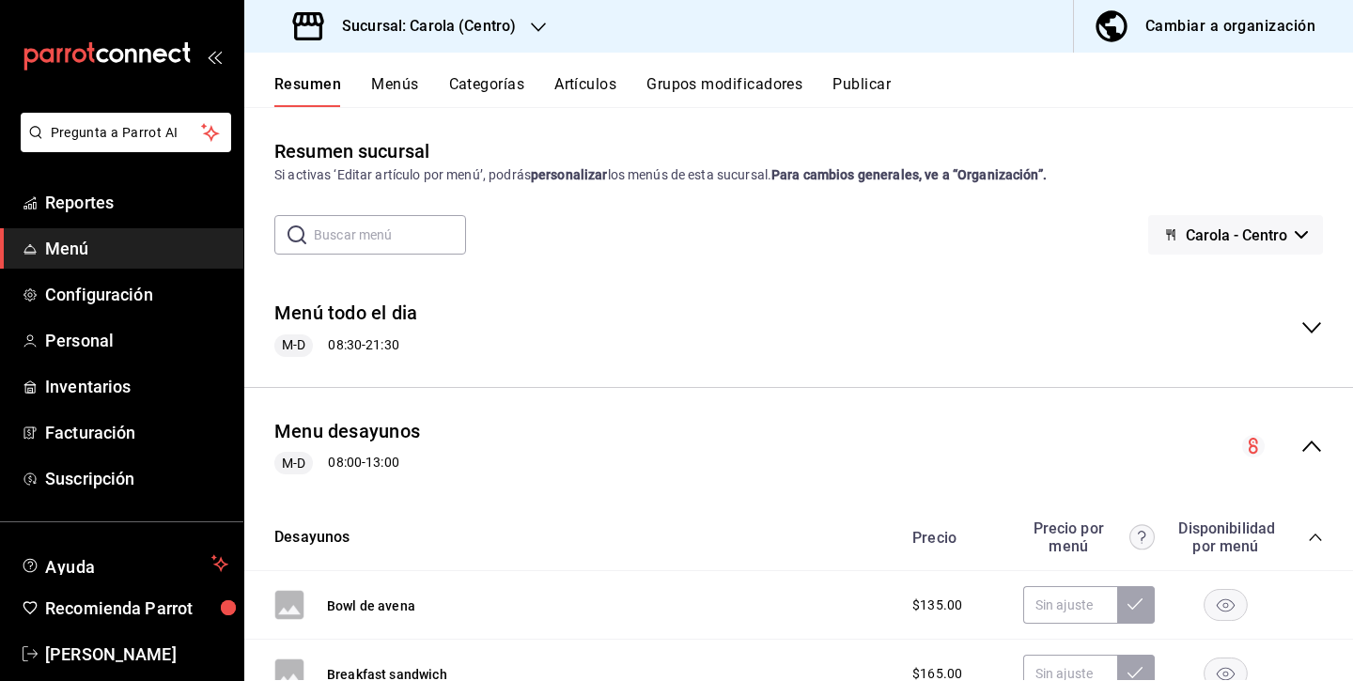
click at [1322, 442] on icon "collapse-menu-row" at bounding box center [1311, 446] width 23 height 23
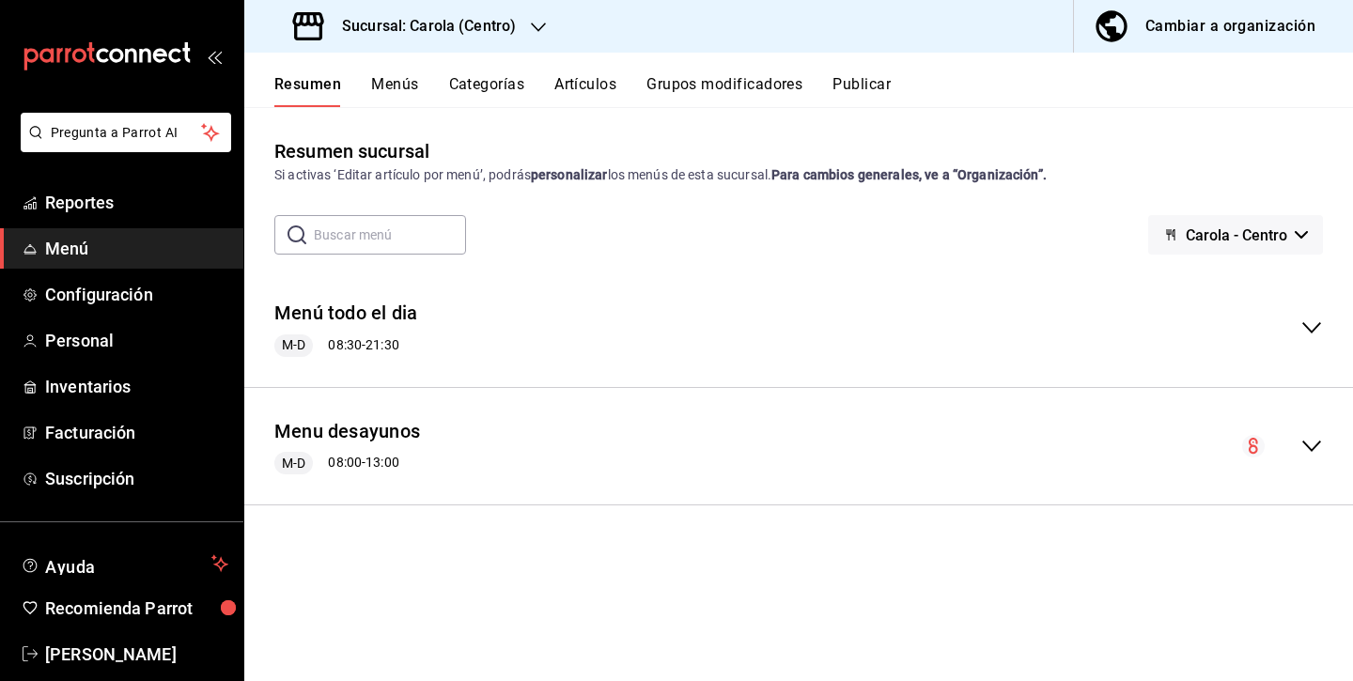
click at [1216, 25] on div "Cambiar a organización" at bounding box center [1230, 26] width 170 height 26
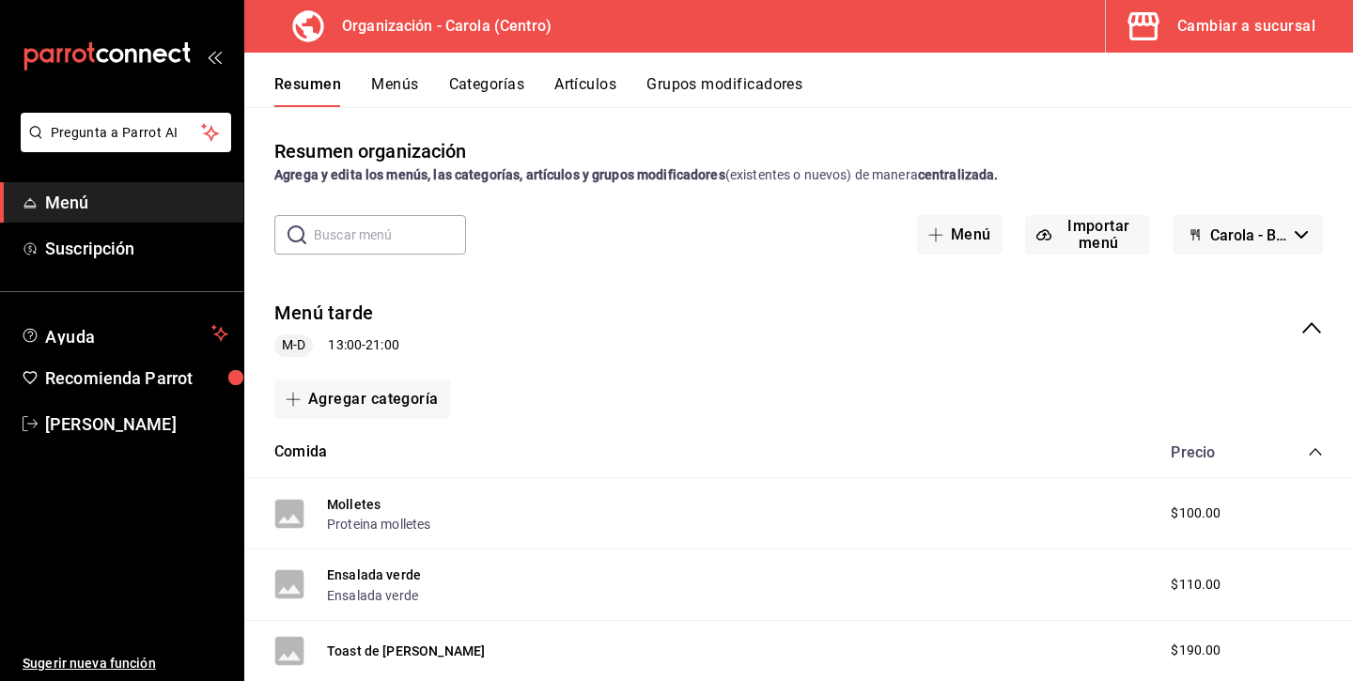
click at [612, 87] on button "Artículos" at bounding box center [585, 91] width 62 height 32
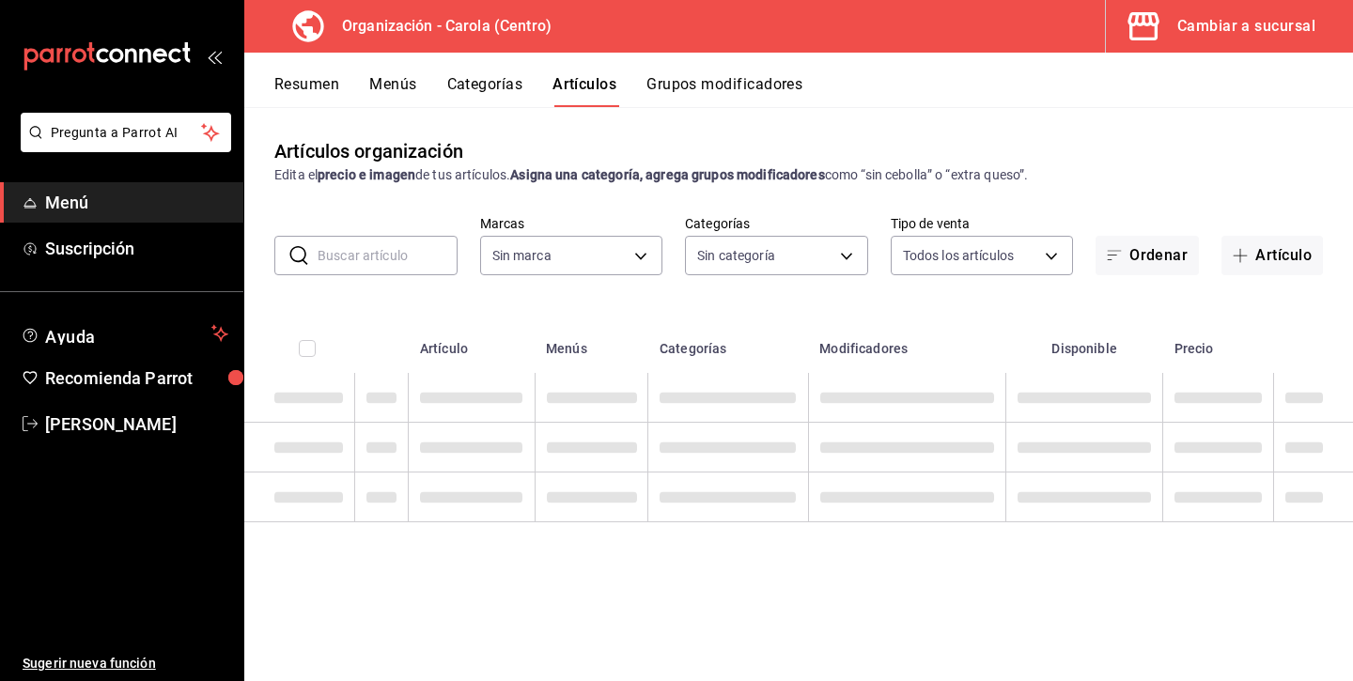
type input "463def20-5023-47da-b4a8-3ca52a2ee8a5"
type input "8da68a38-104b-4a0a-8aa5-581c433b7c30,76d4f9f8-42c5-4ee6-a728-c07b806fd39f,1792e…"
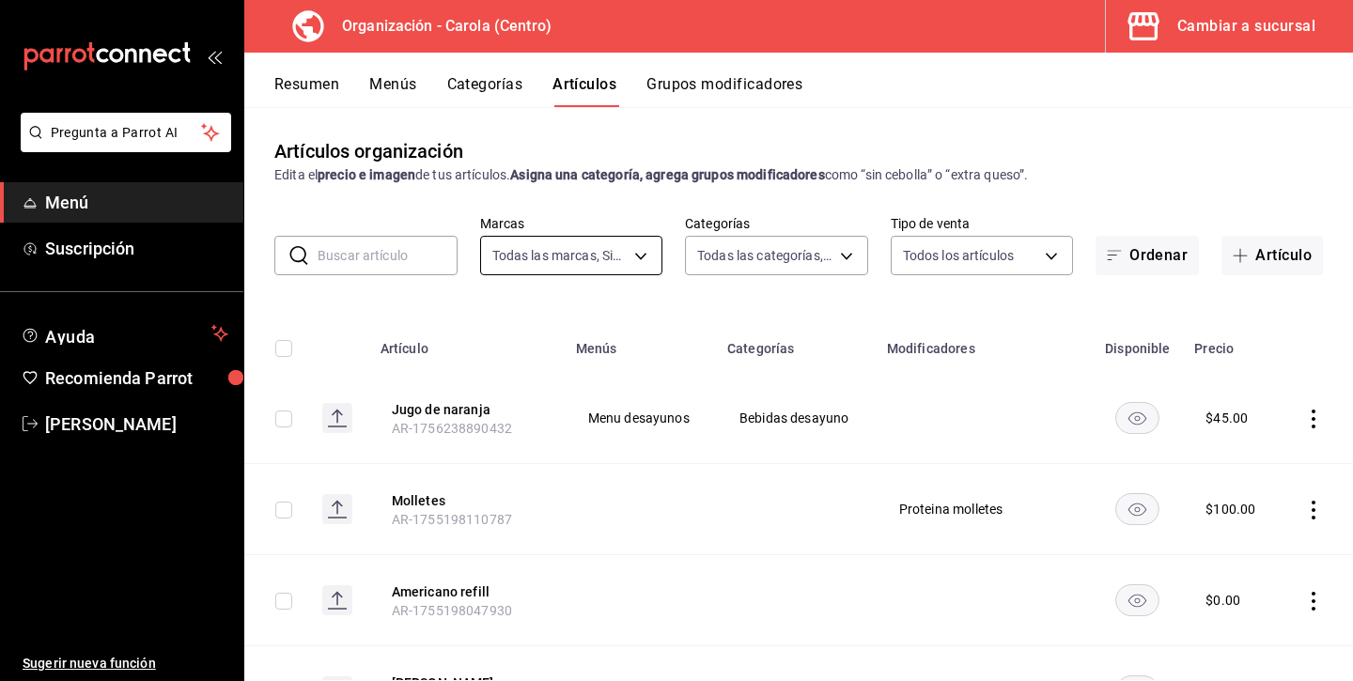
click at [591, 255] on body "Pregunta a Parrot AI Menú Suscripción Ayuda Recomienda Parrot [PERSON_NAME] Sug…" at bounding box center [676, 340] width 1353 height 681
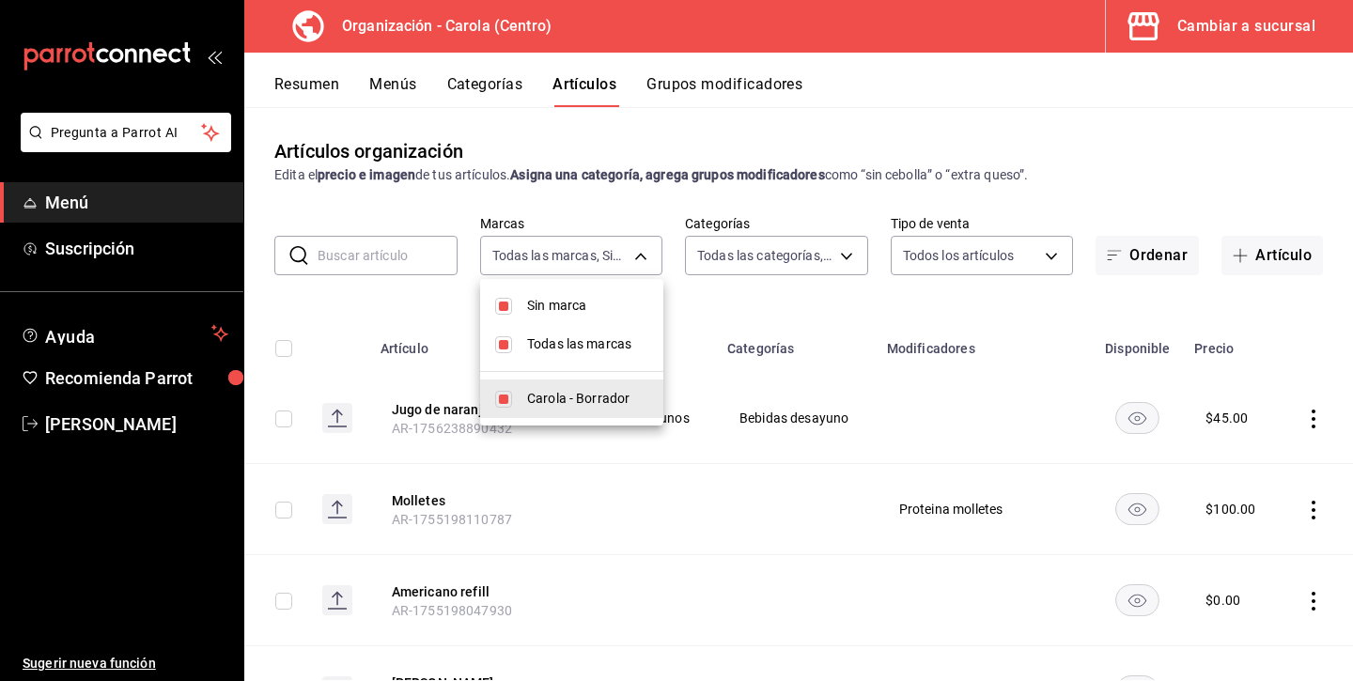
click at [747, 247] on div at bounding box center [676, 340] width 1353 height 681
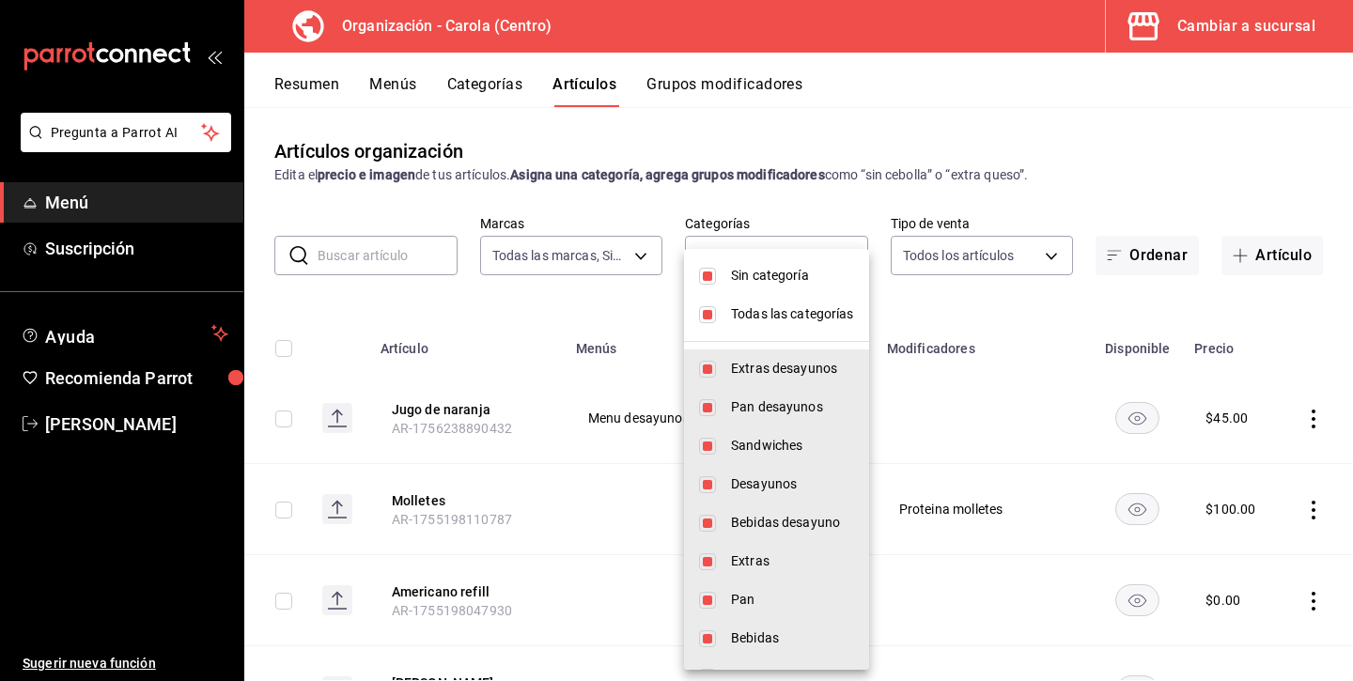
click at [749, 252] on body "Pregunta a Parrot AI Menú Suscripción Ayuda Recomienda Parrot [PERSON_NAME] Sug…" at bounding box center [676, 340] width 1353 height 681
click at [747, 190] on div at bounding box center [676, 340] width 1353 height 681
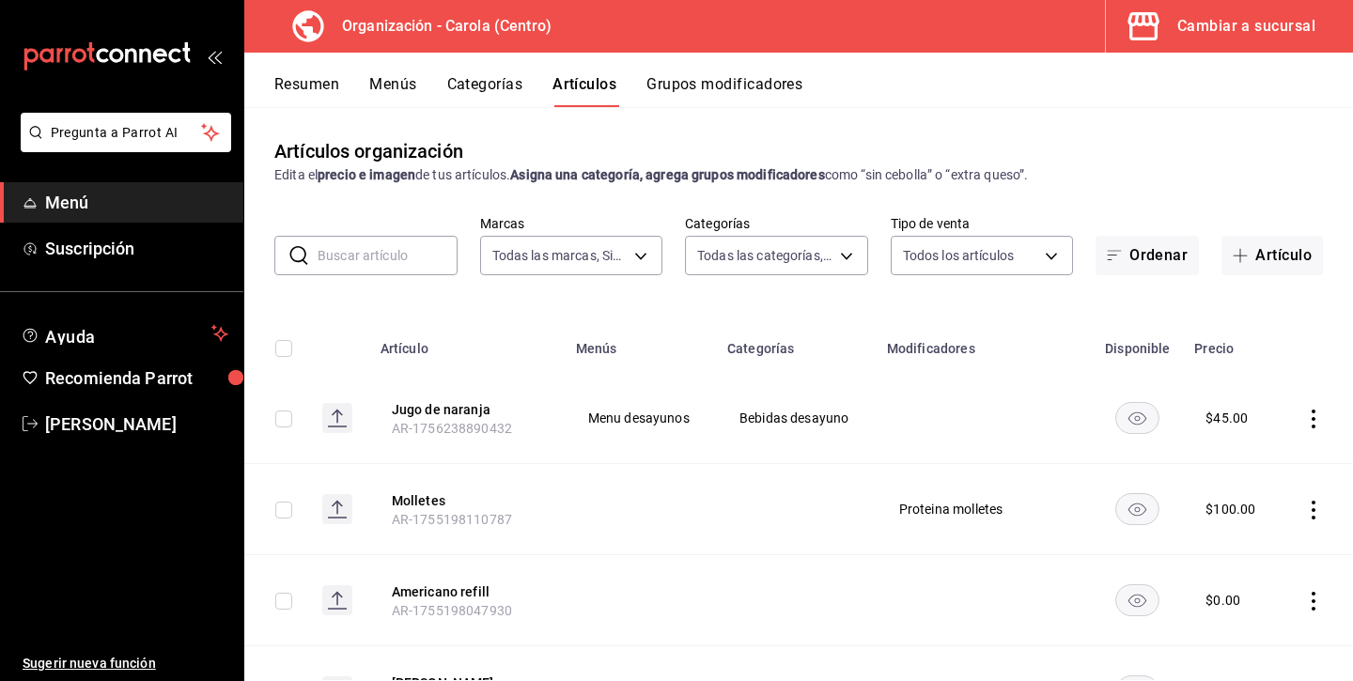
click at [1180, 12] on button "Cambiar a sucursal" at bounding box center [1222, 26] width 232 height 53
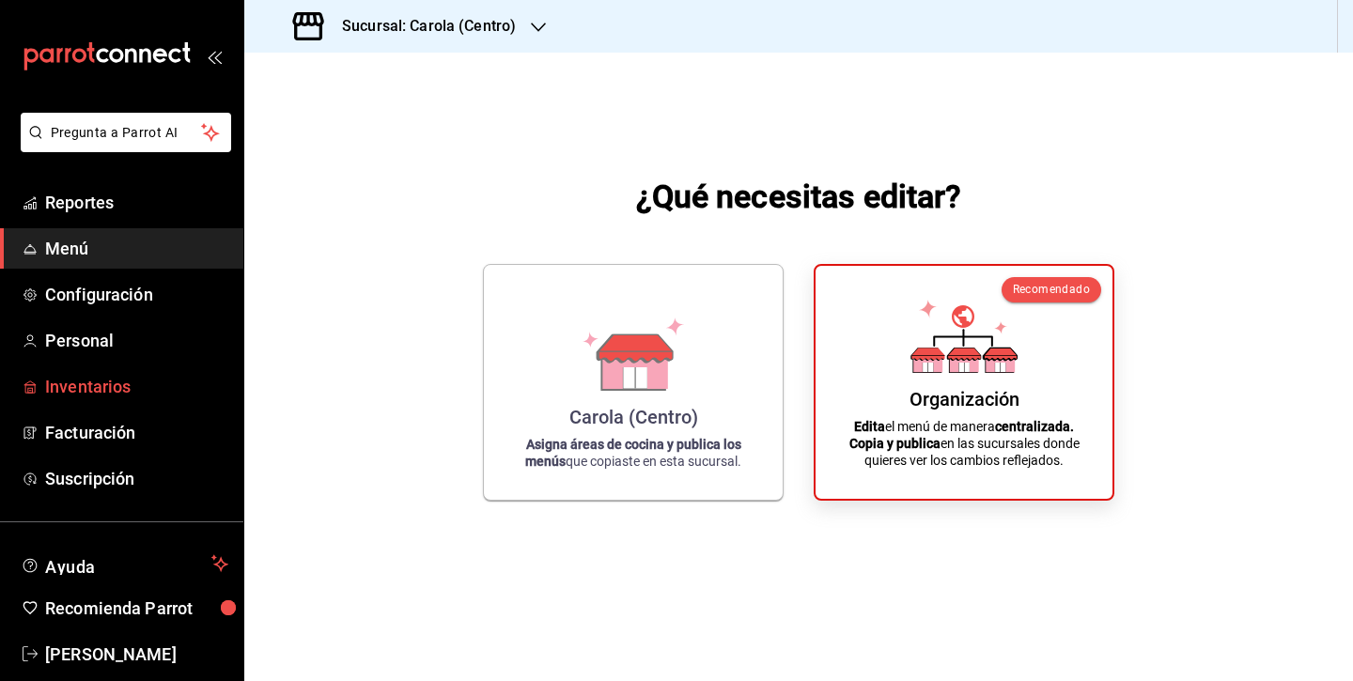
click at [135, 396] on span "Inventarios" at bounding box center [136, 386] width 183 height 25
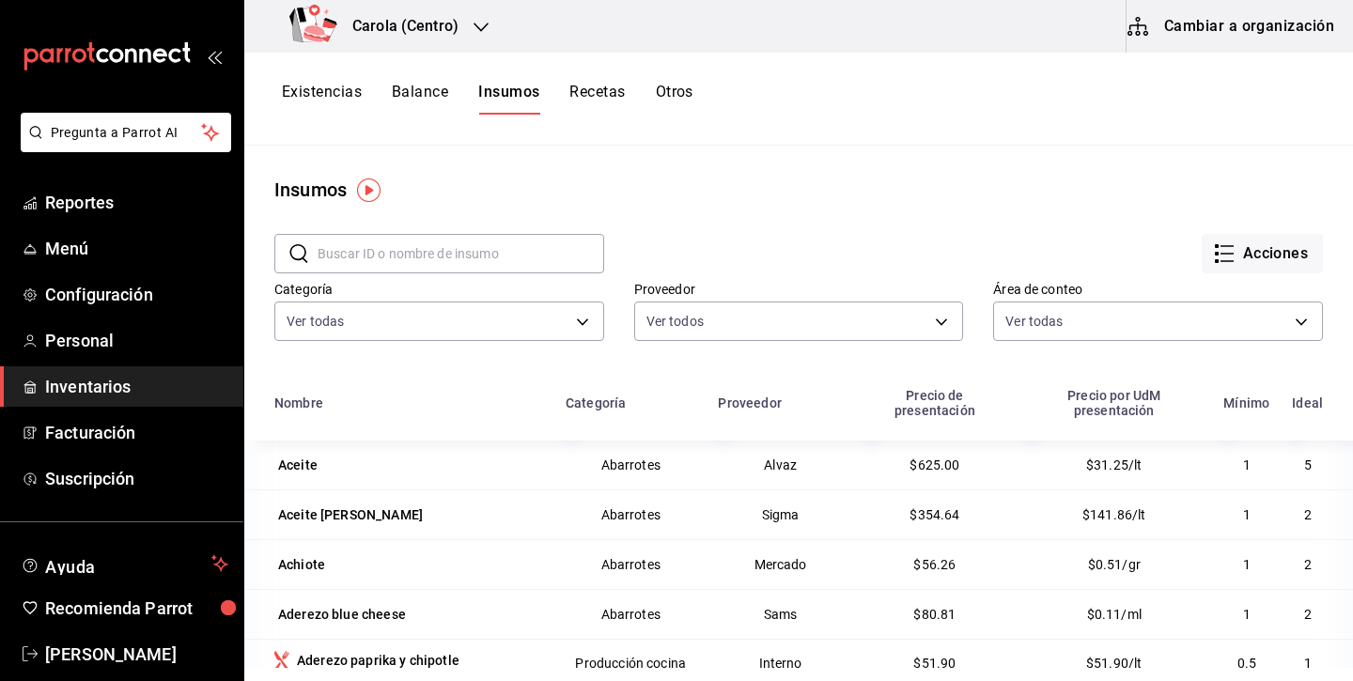
click at [596, 100] on button "Recetas" at bounding box center [596, 99] width 55 height 32
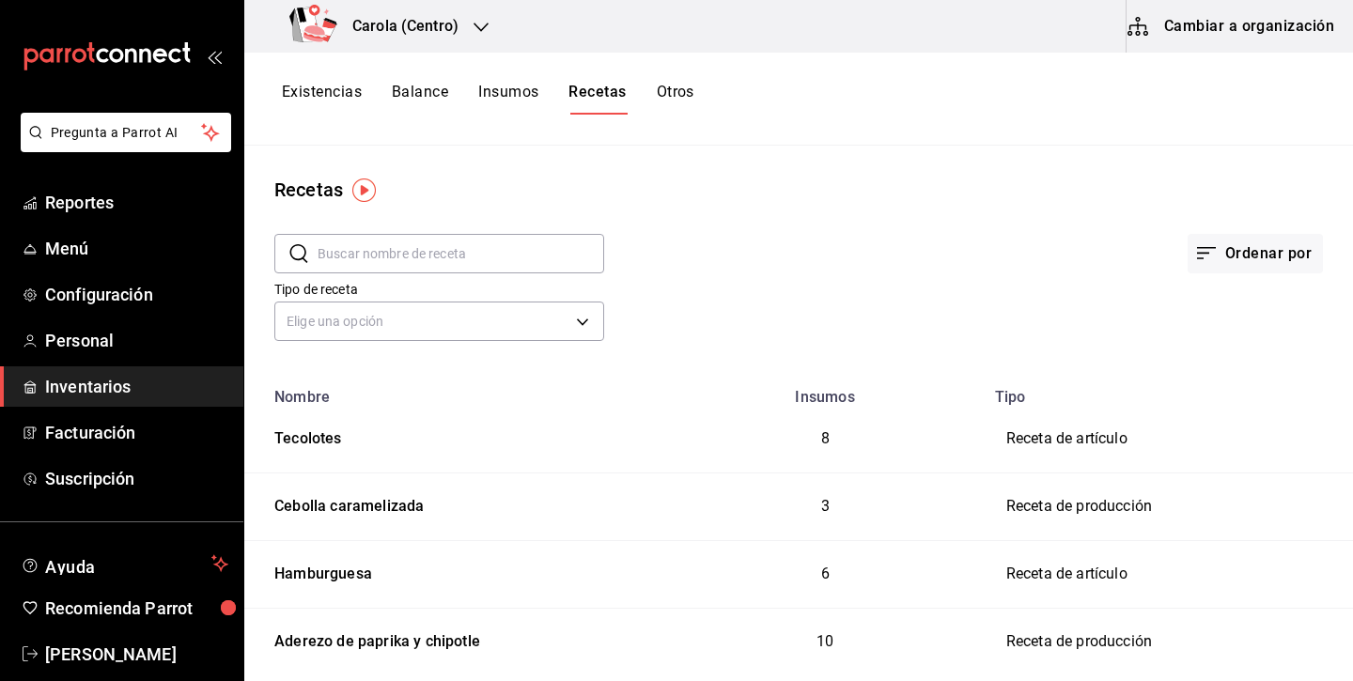
click at [977, 467] on td "8" at bounding box center [825, 439] width 317 height 67
click at [1226, 25] on button "Cambiar a organización" at bounding box center [1231, 26] width 211 height 53
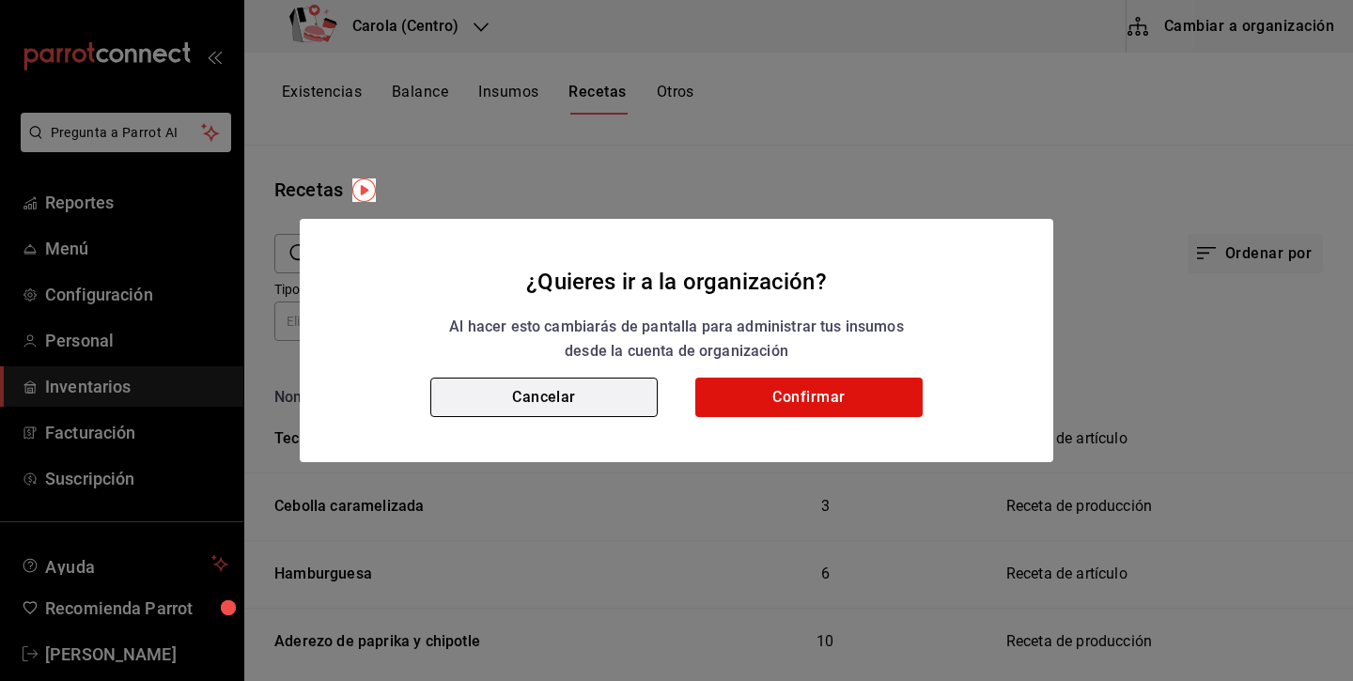
click at [531, 386] on button "Cancelar" at bounding box center [543, 397] width 227 height 39
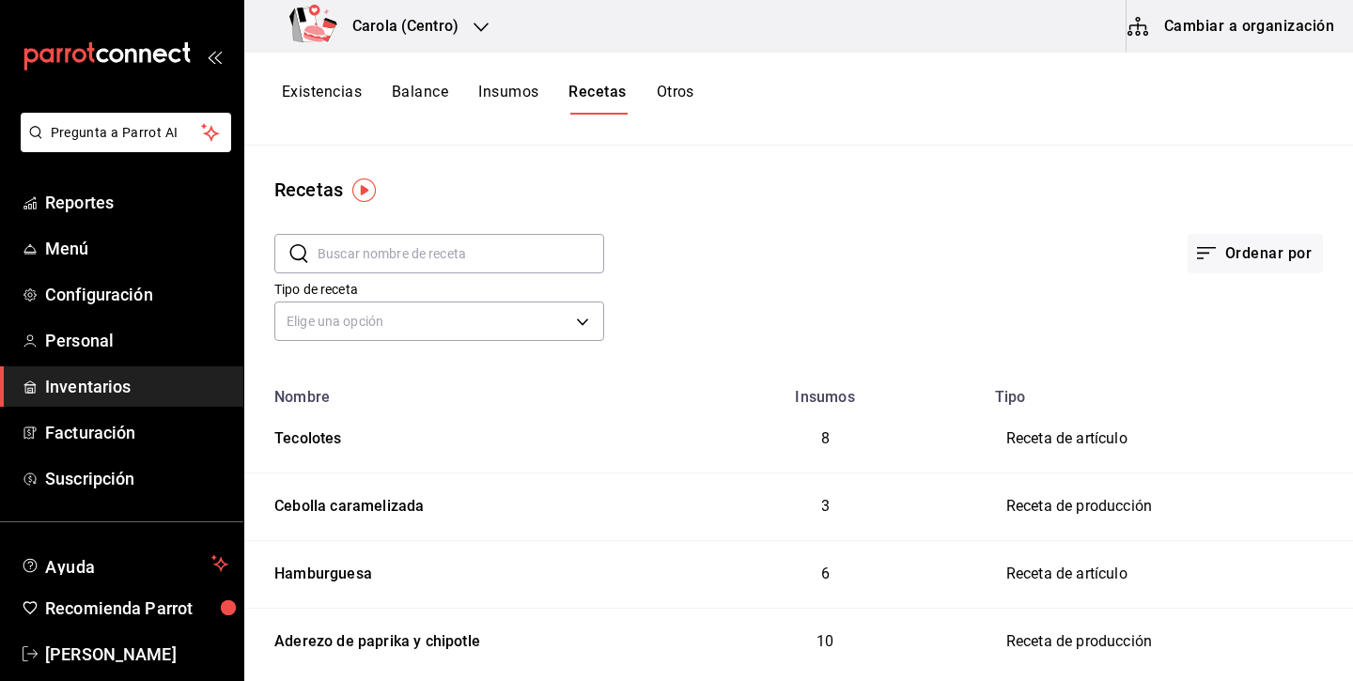
click at [528, 86] on button "Insumos" at bounding box center [508, 99] width 60 height 32
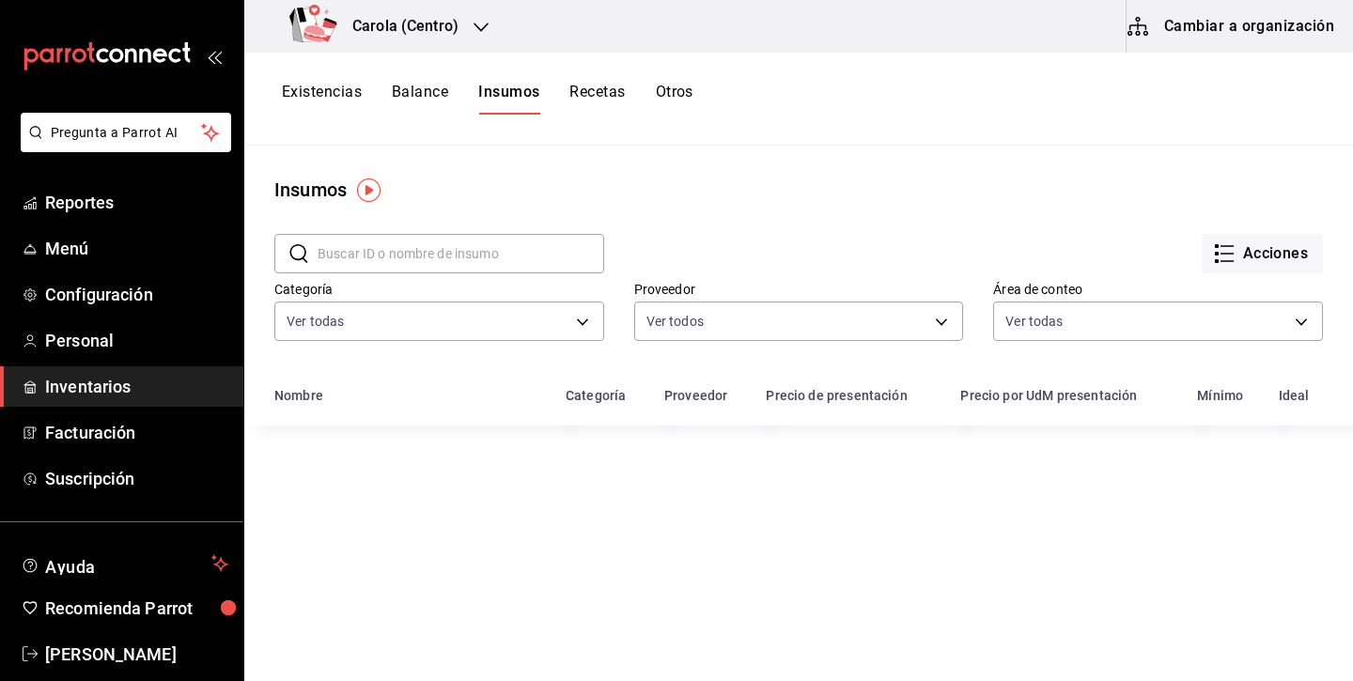
click at [1218, 27] on button "Cambiar a organización" at bounding box center [1231, 26] width 211 height 53
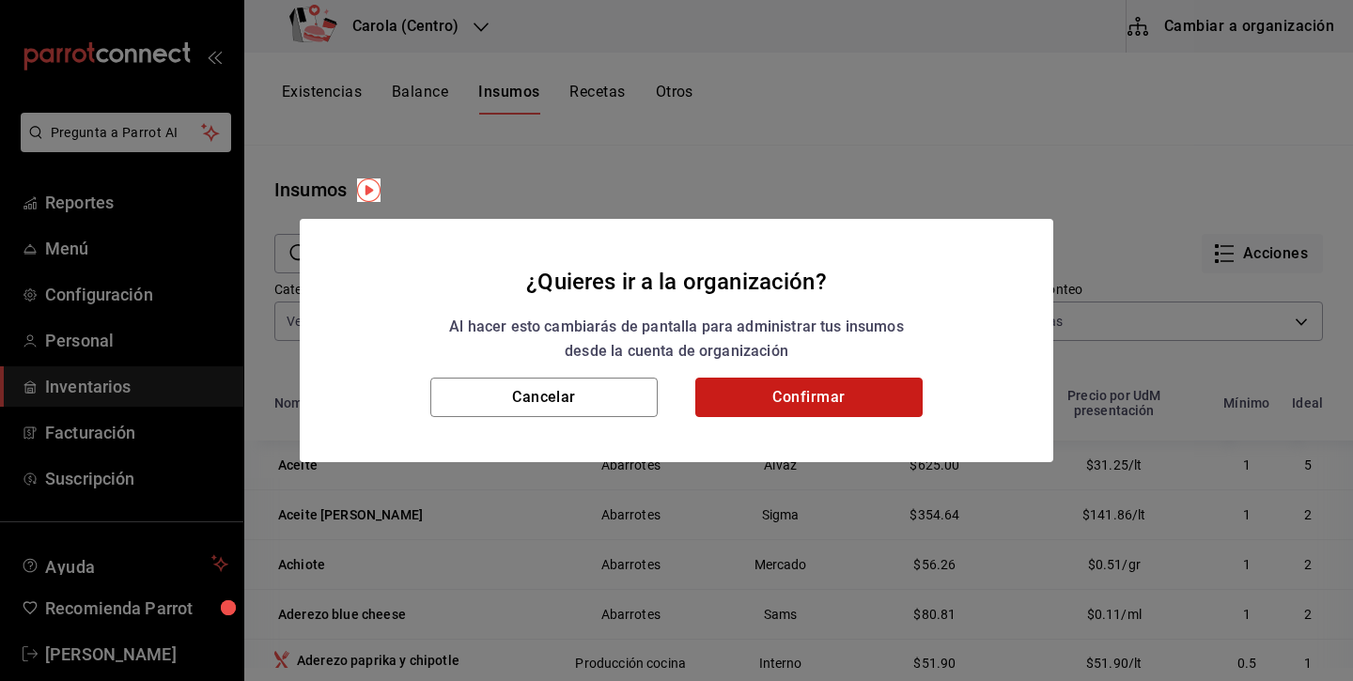
click at [861, 391] on button "Confirmar" at bounding box center [808, 397] width 227 height 39
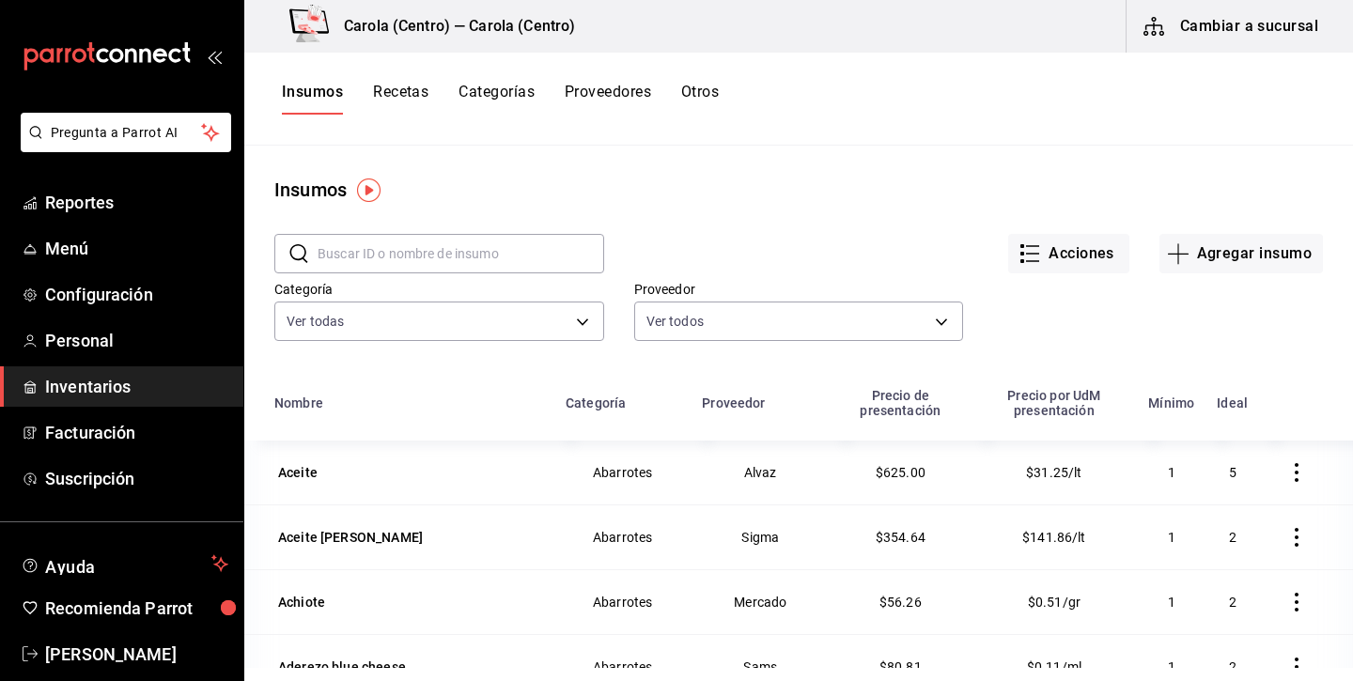
click at [494, 98] on button "Categorías" at bounding box center [496, 99] width 76 height 32
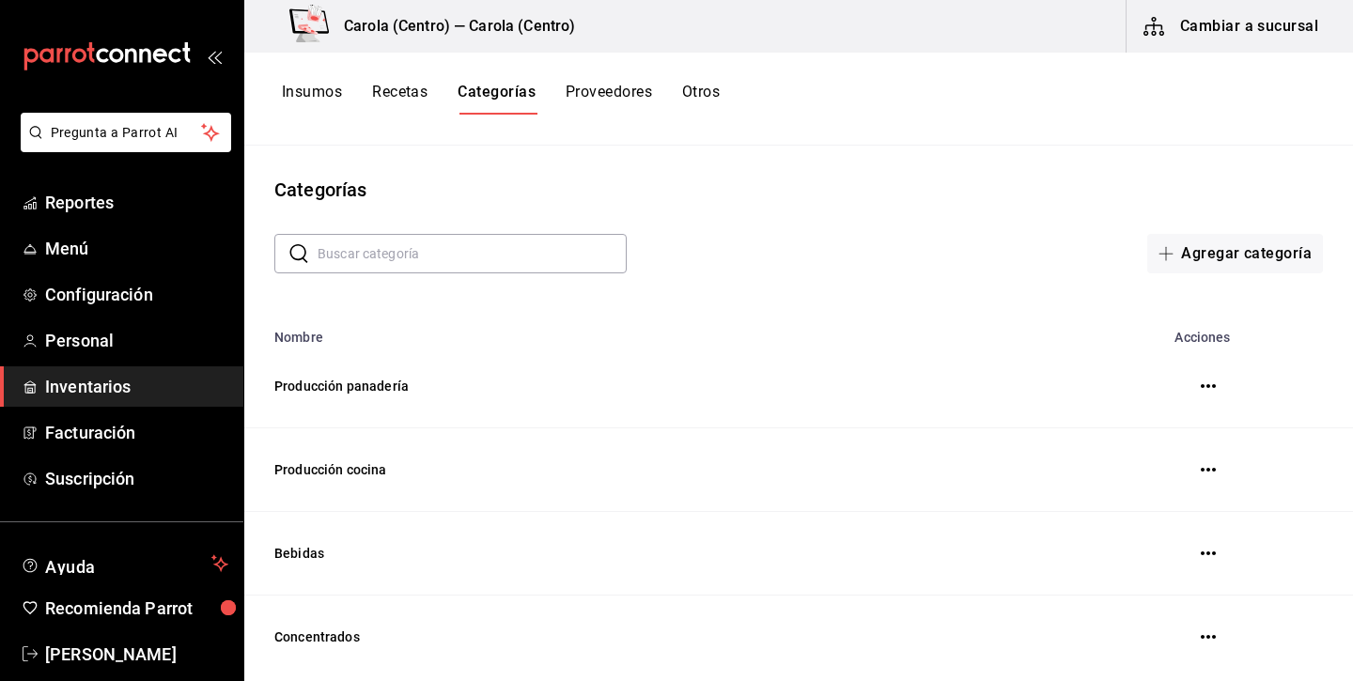
click at [326, 90] on button "Insumos" at bounding box center [312, 99] width 60 height 32
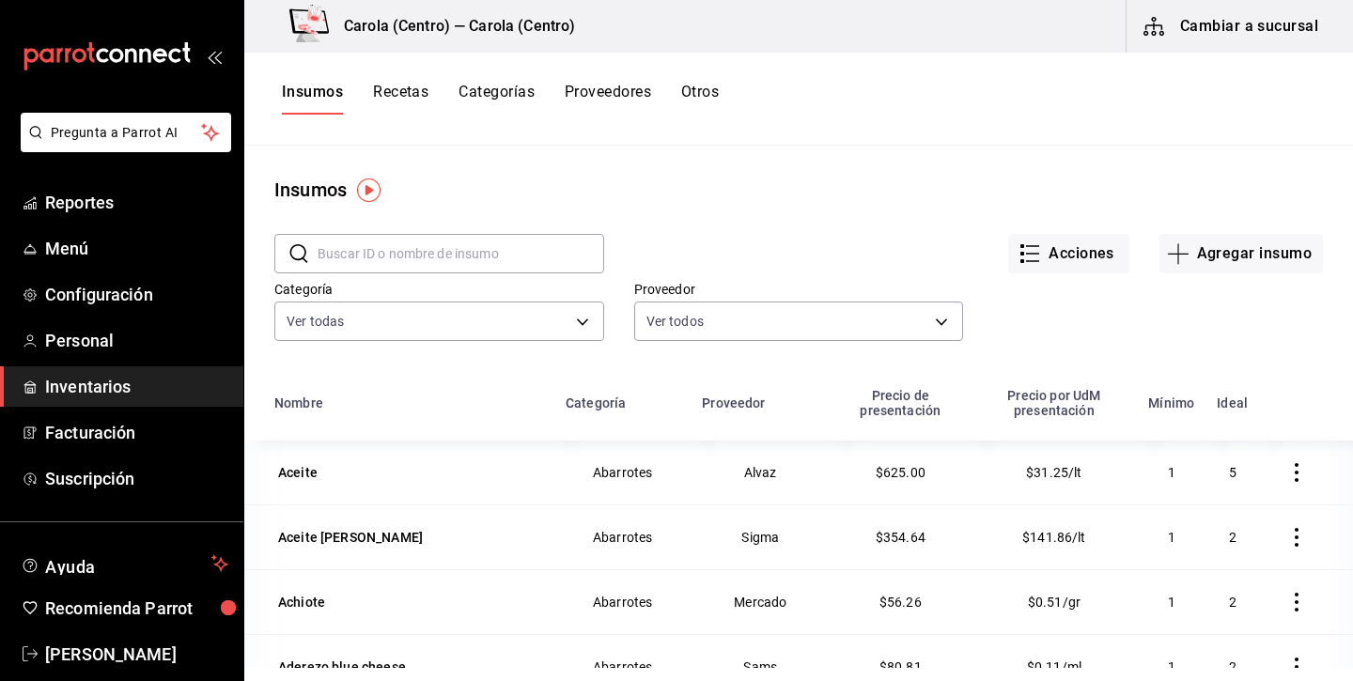
click at [422, 89] on button "Recetas" at bounding box center [400, 99] width 55 height 32
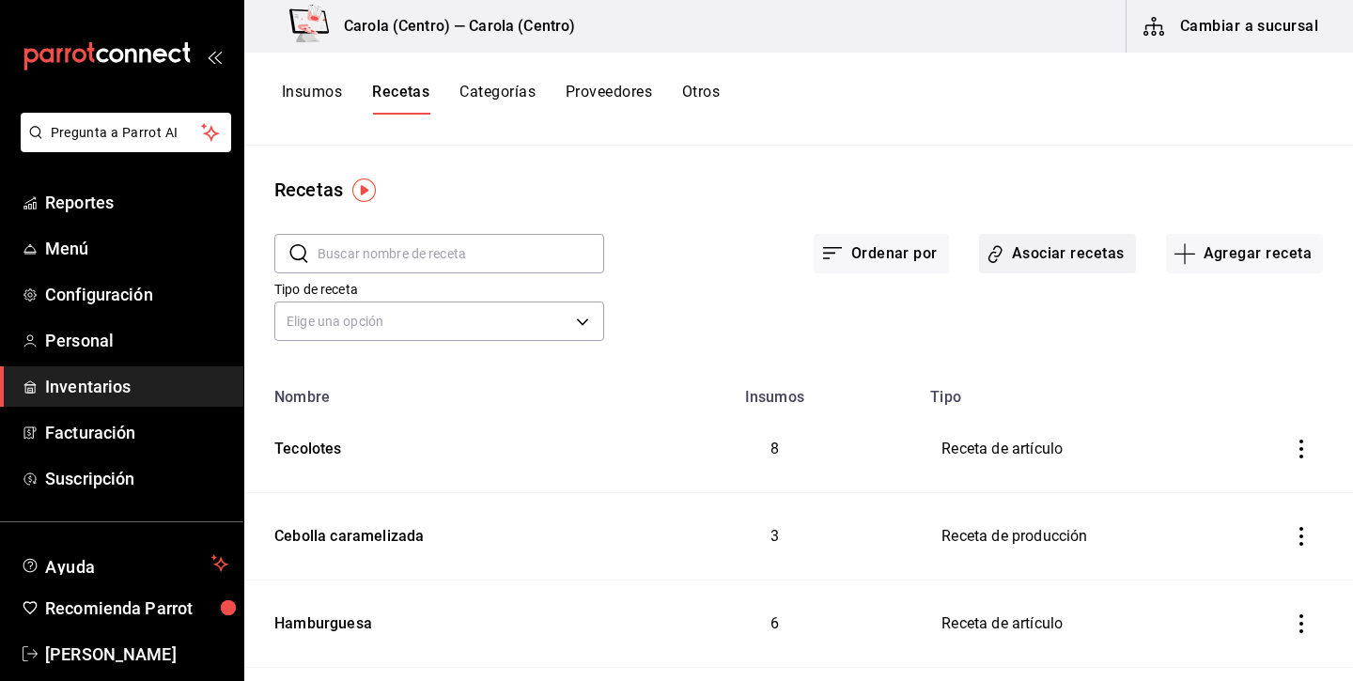
click at [1060, 265] on button "Asociar recetas" at bounding box center [1057, 253] width 157 height 39
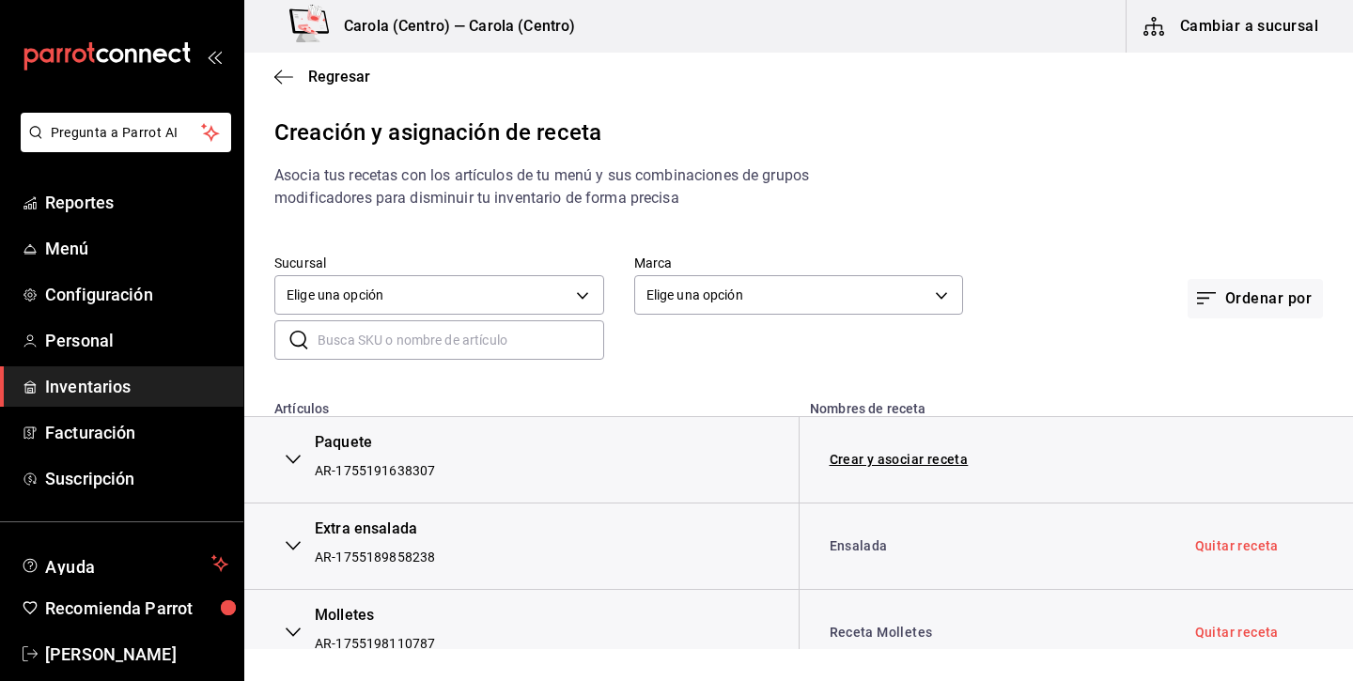
click at [480, 349] on input "text" at bounding box center [461, 340] width 287 height 38
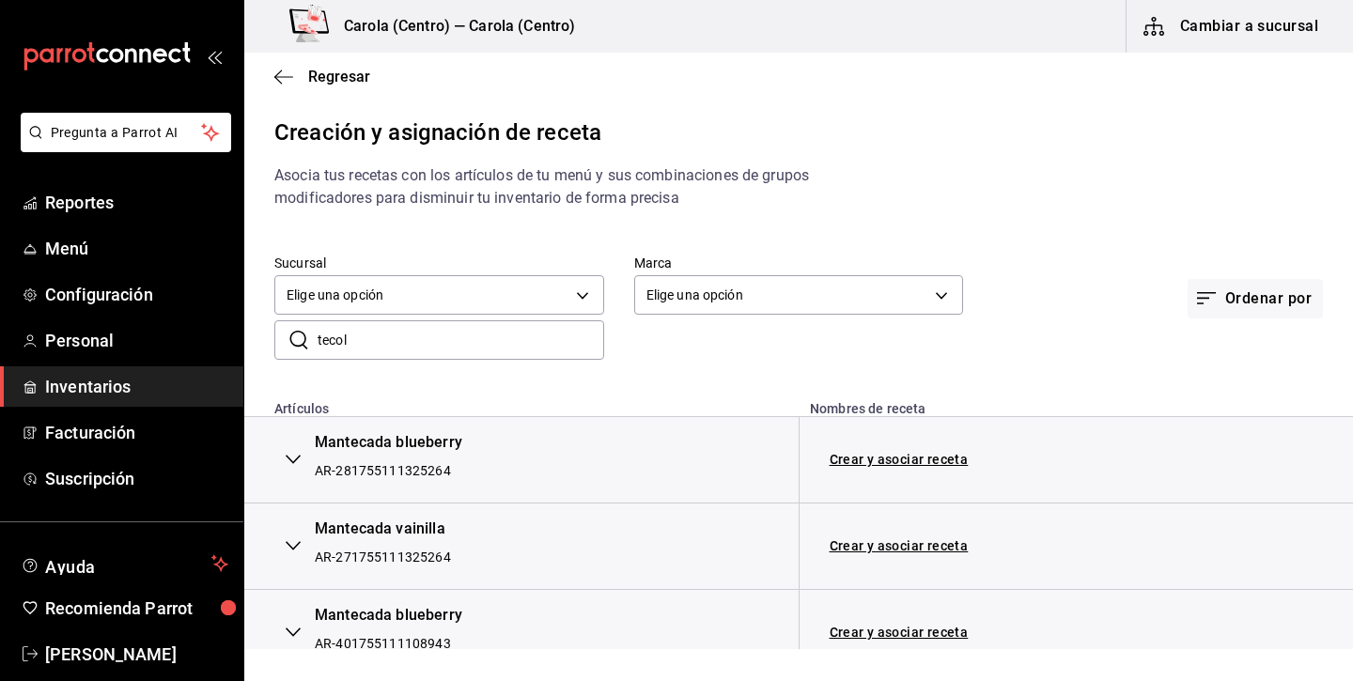
type input "tecolo"
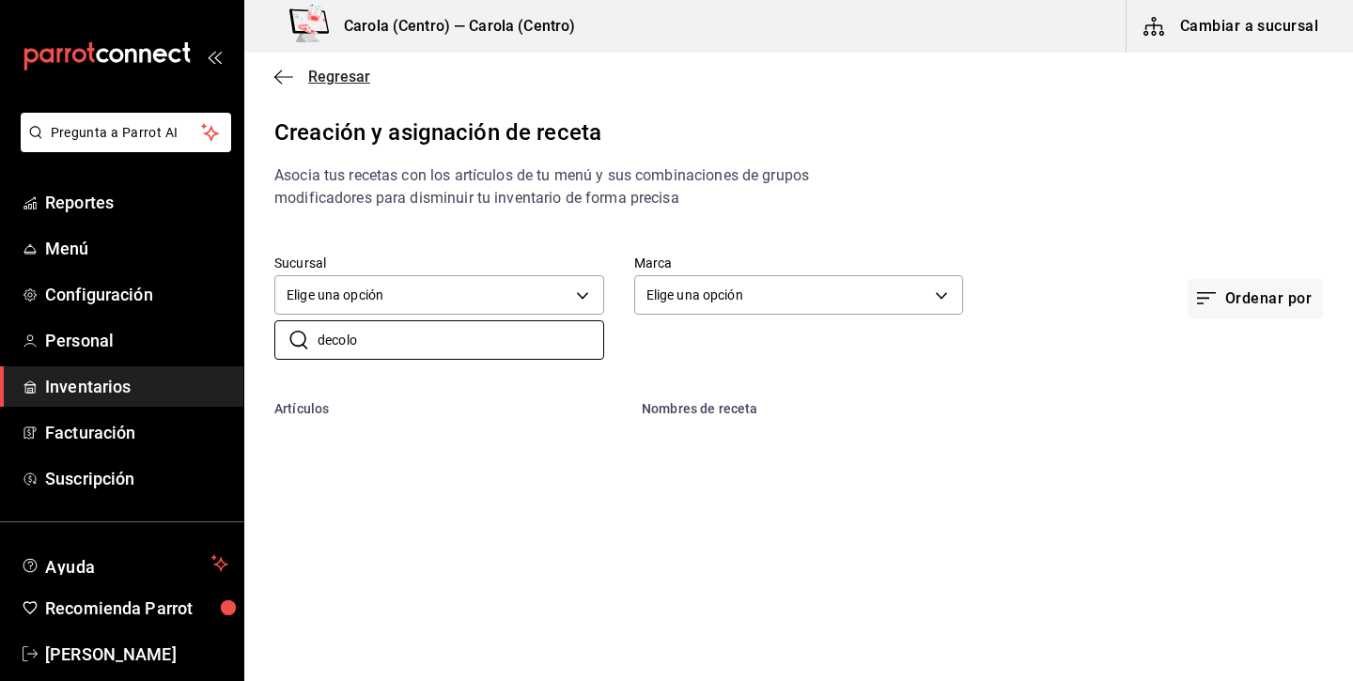
drag, startPoint x: 480, startPoint y: 349, endPoint x: 297, endPoint y: 74, distance: 329.9
click at [297, 74] on span "Regresar" at bounding box center [322, 77] width 96 height 18
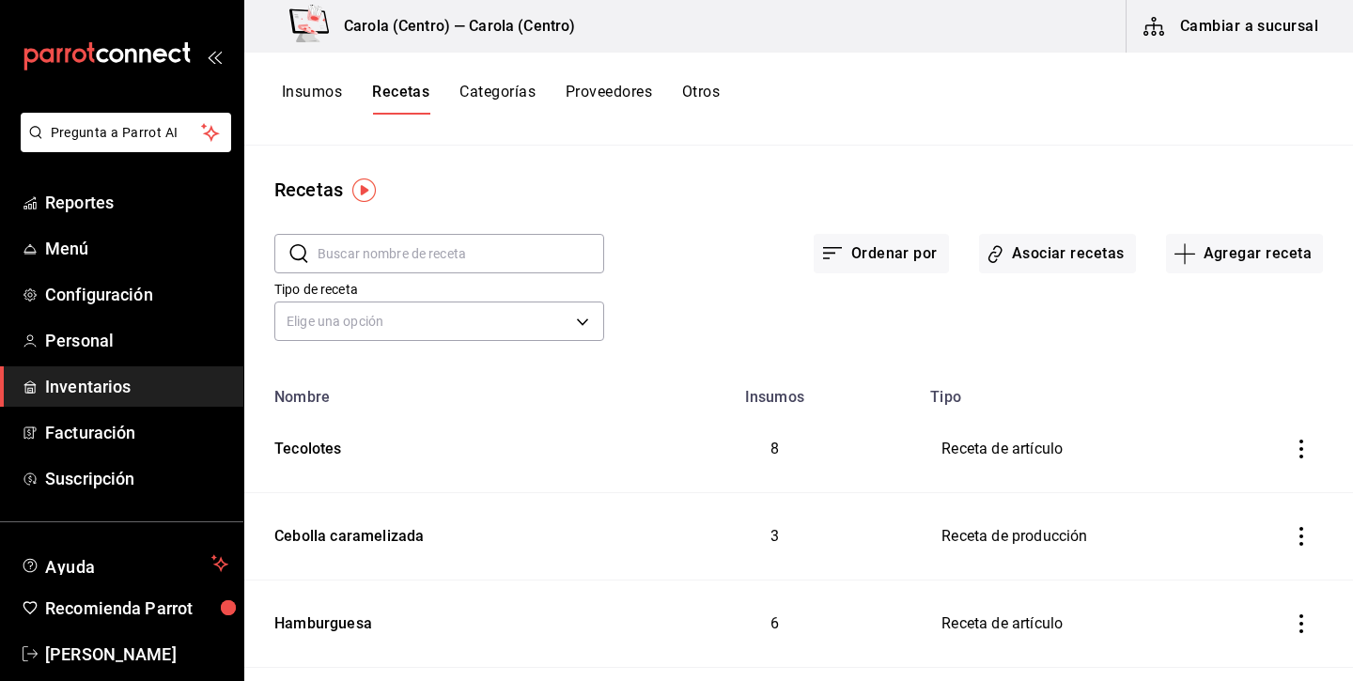
click at [1304, 440] on icon "inventoriesTable" at bounding box center [1301, 449] width 19 height 19
click at [321, 445] on div at bounding box center [676, 340] width 1353 height 681
click at [327, 449] on div "Tecolotes" at bounding box center [304, 445] width 75 height 29
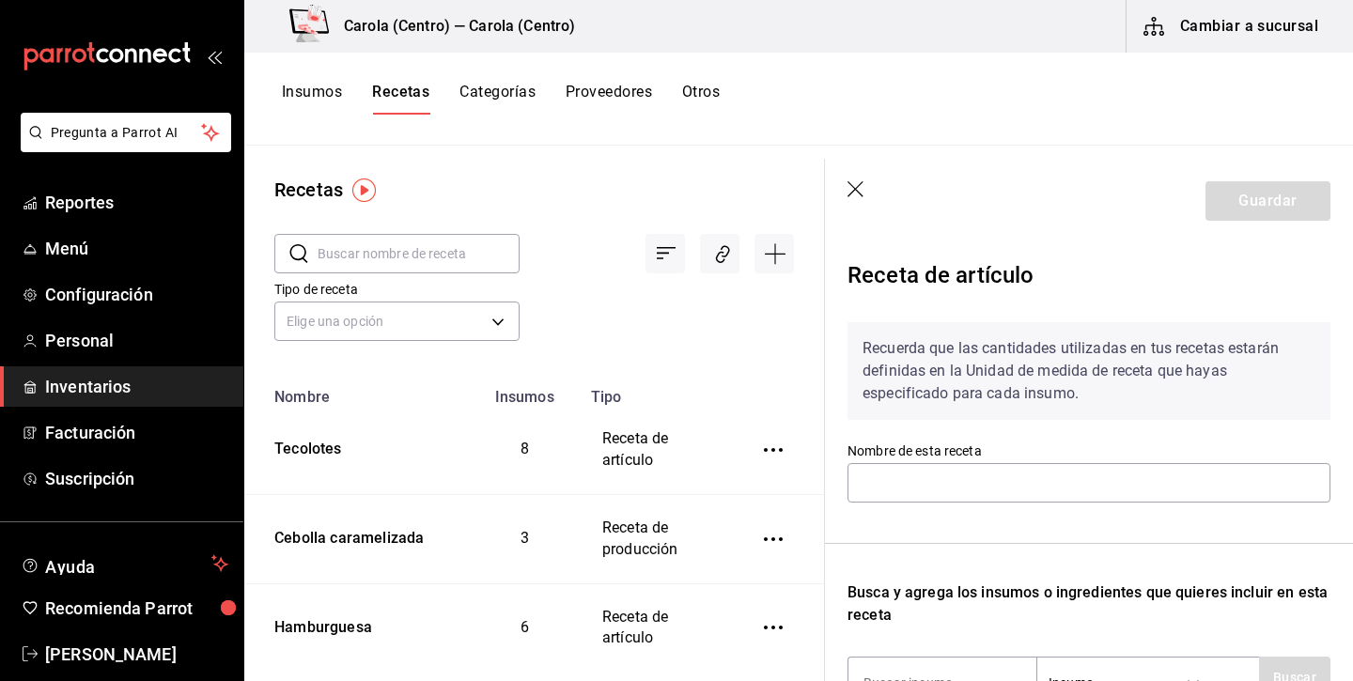
type input "Tecolotes"
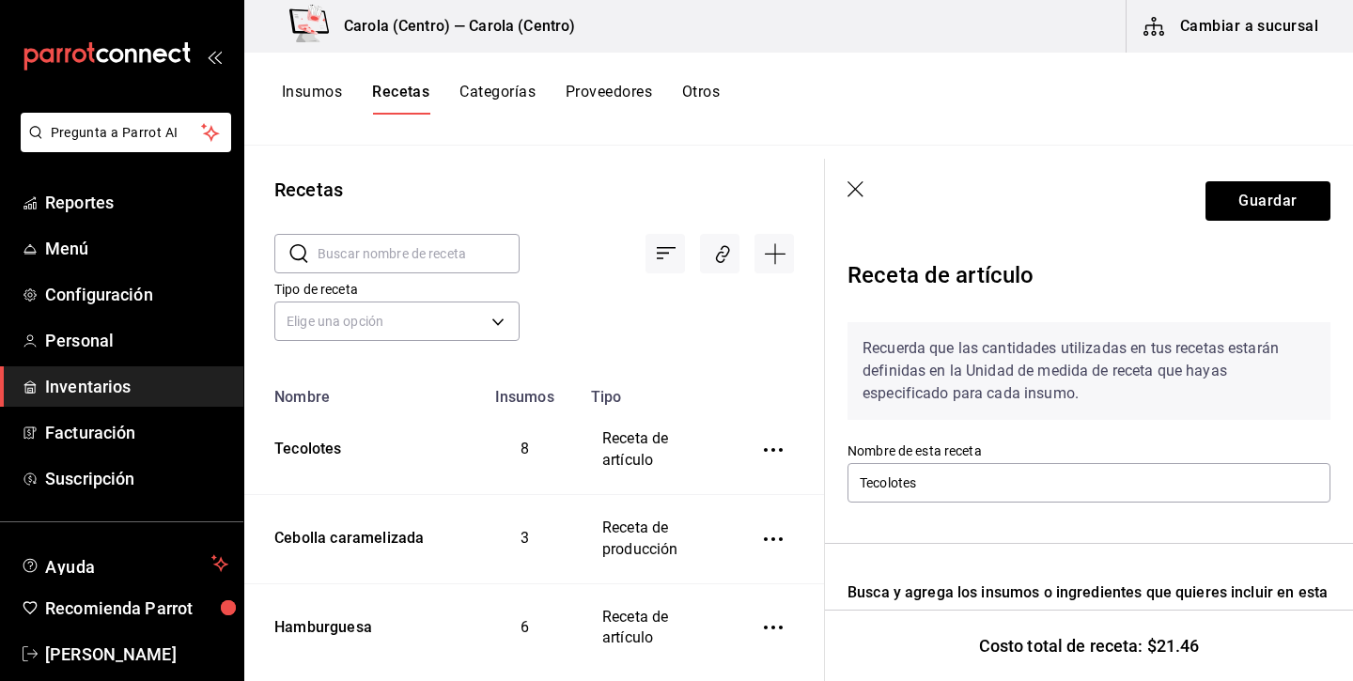
click at [850, 195] on icon "button" at bounding box center [856, 190] width 19 height 19
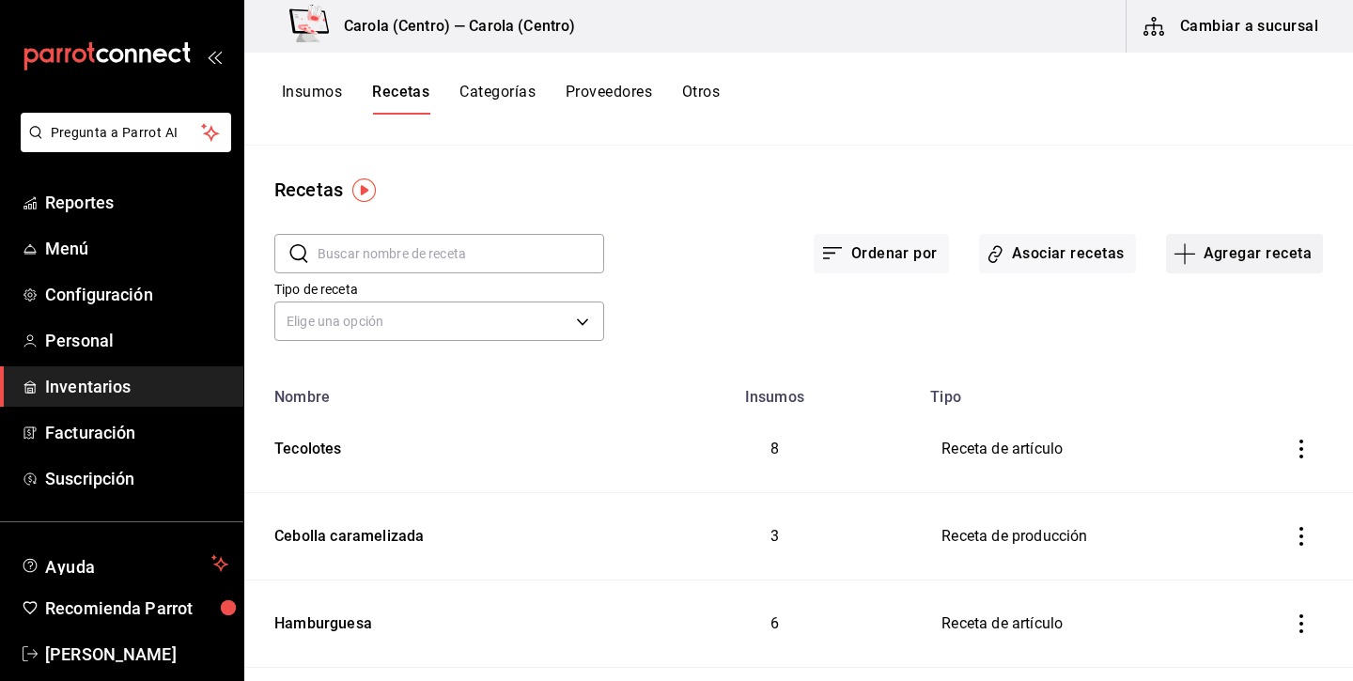
click at [1208, 263] on button "Agregar receta" at bounding box center [1244, 253] width 157 height 39
click at [300, 623] on div at bounding box center [676, 340] width 1353 height 681
click at [300, 623] on div "Hamburguesa" at bounding box center [319, 620] width 105 height 29
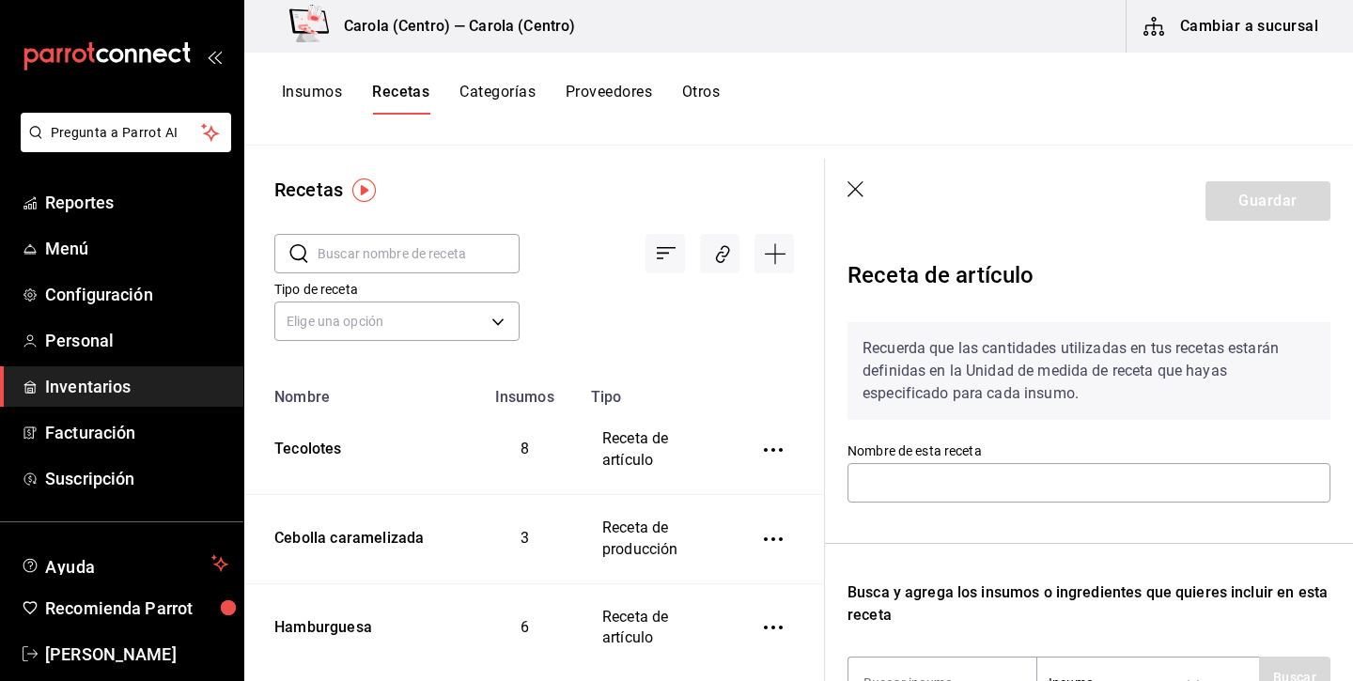
type input "Hamburguesa"
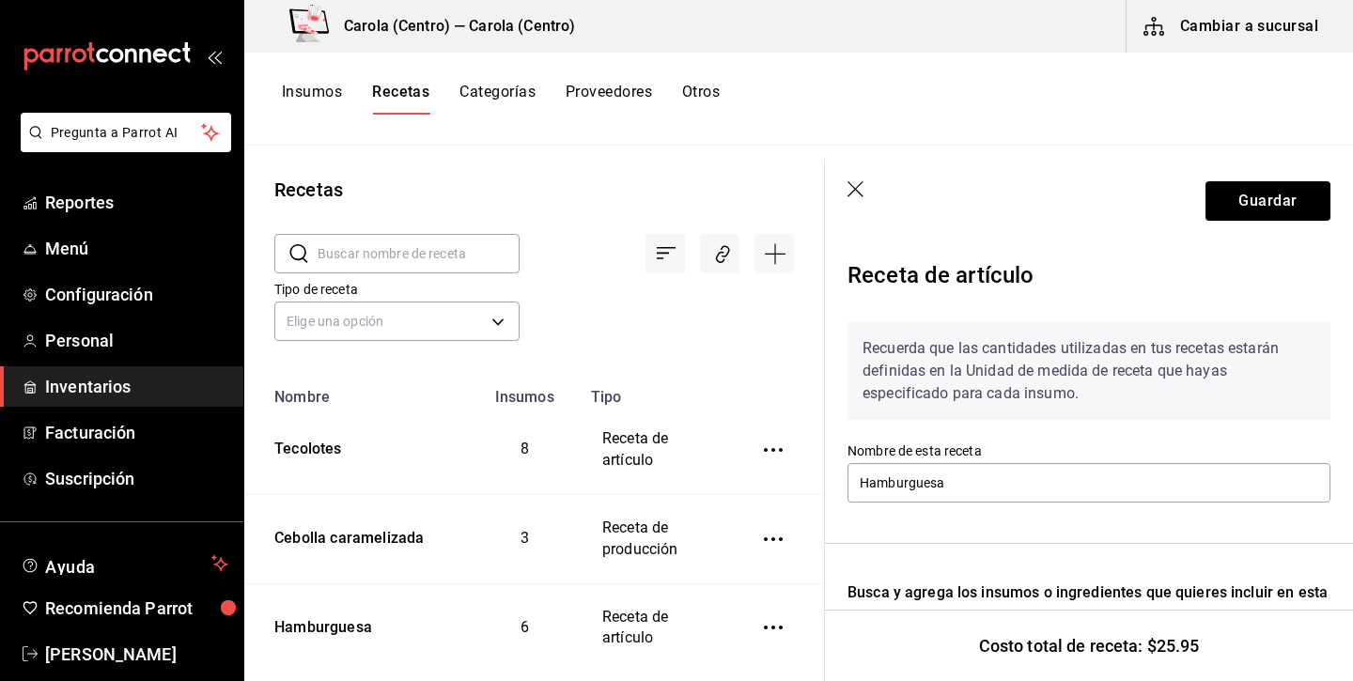
click at [617, 364] on div "​ ​ Tipo de receta Elige una opción default" at bounding box center [534, 290] width 580 height 173
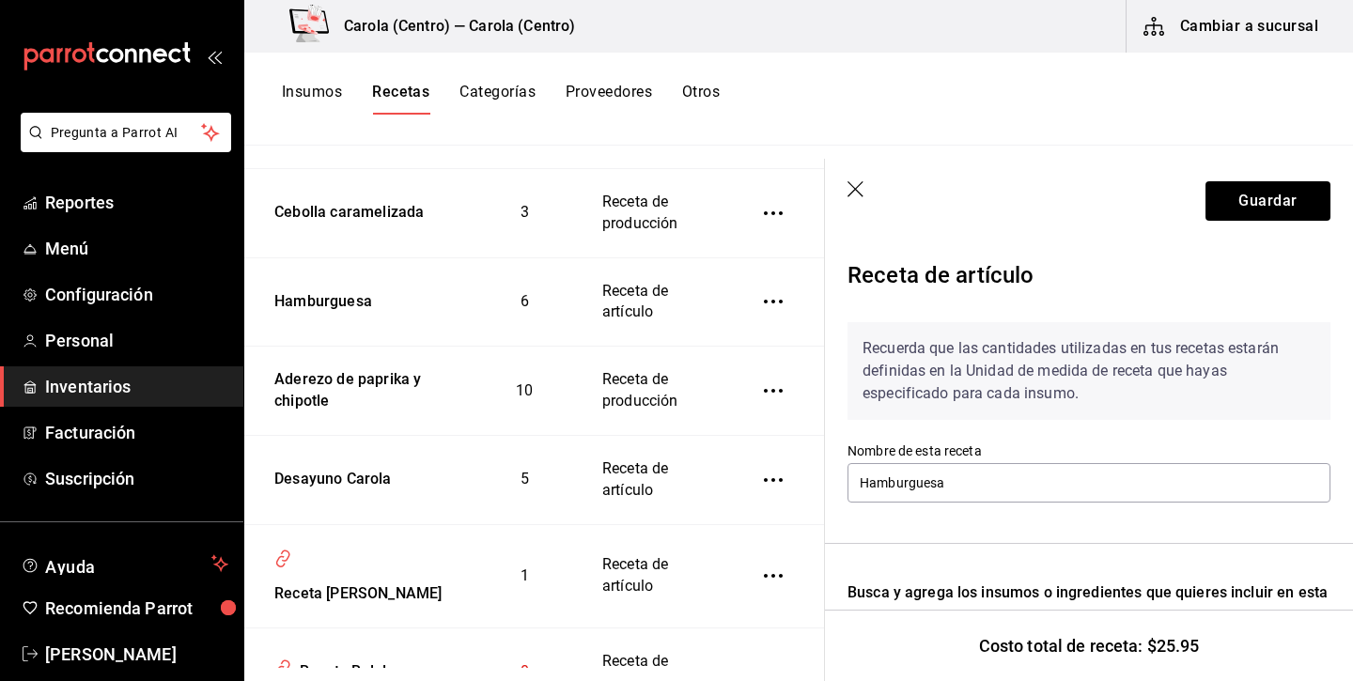
scroll to position [380, 0]
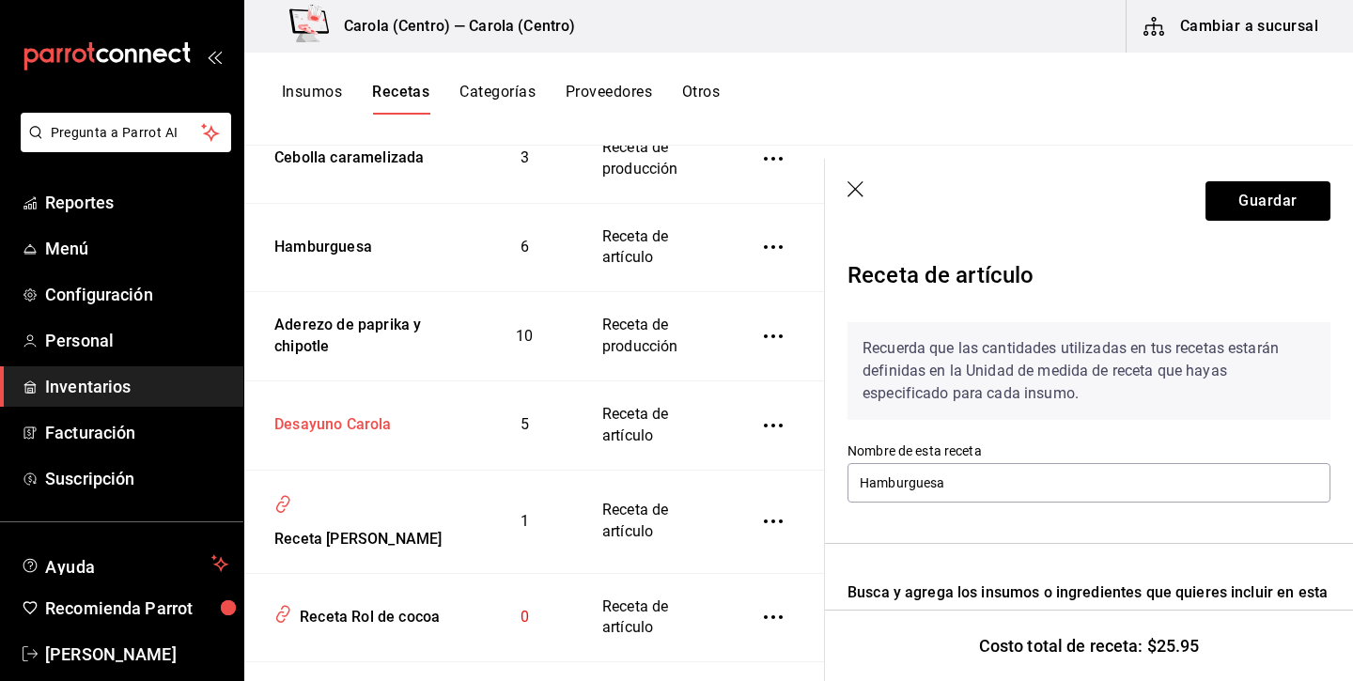
click at [361, 422] on div "Desayuno Carola" at bounding box center [329, 421] width 125 height 29
type input "Desayuno Carola"
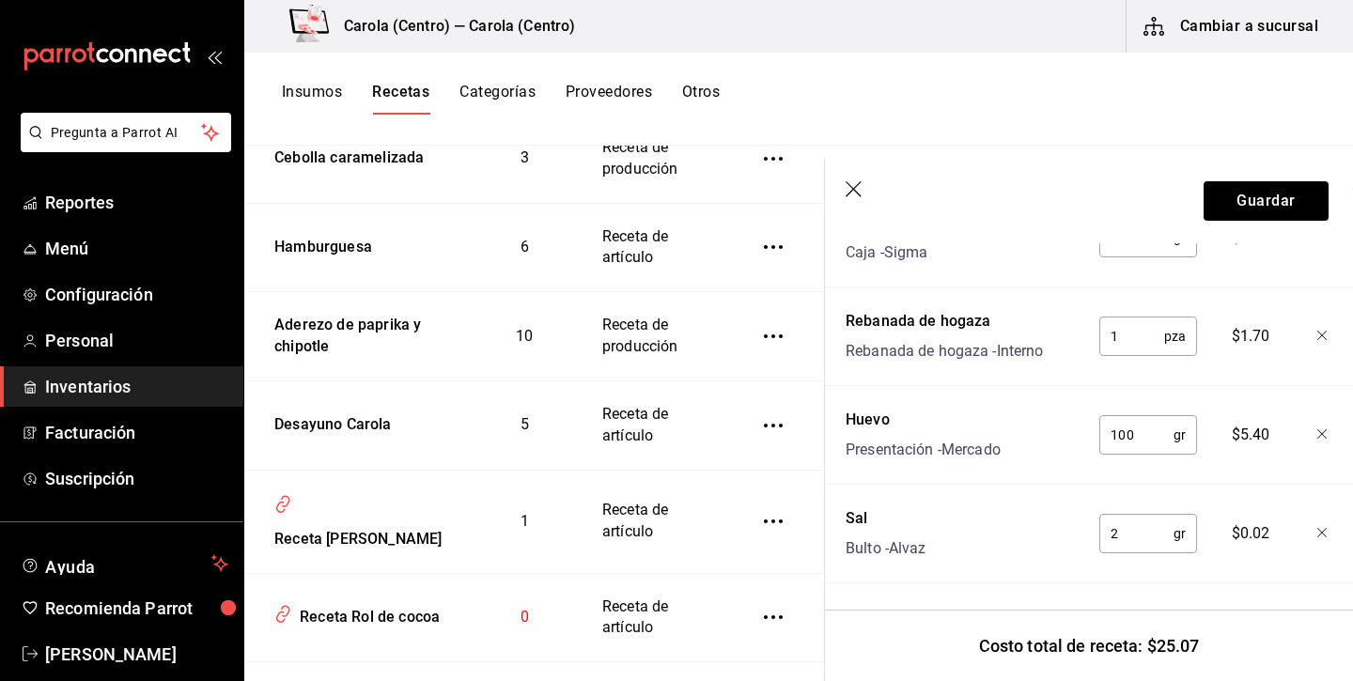
scroll to position [675, 2]
click at [849, 187] on icon "button" at bounding box center [854, 190] width 19 height 19
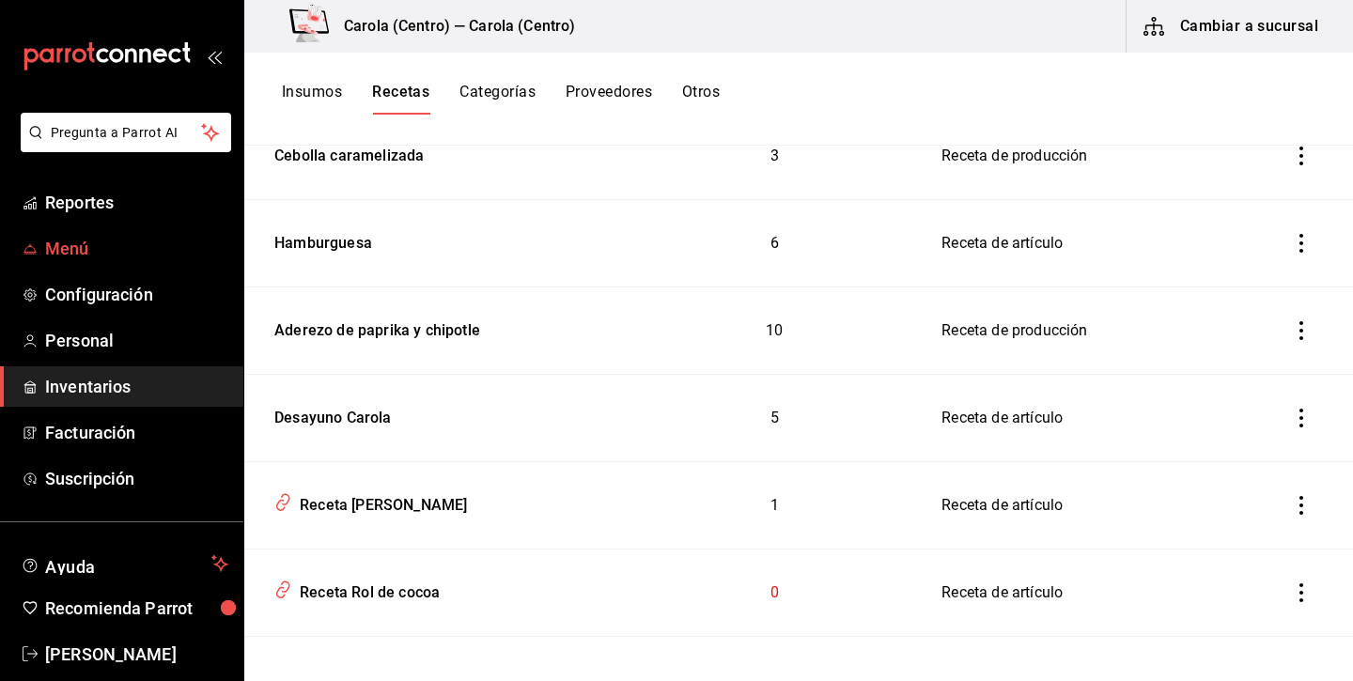
click at [144, 242] on span "Menú" at bounding box center [136, 248] width 183 height 25
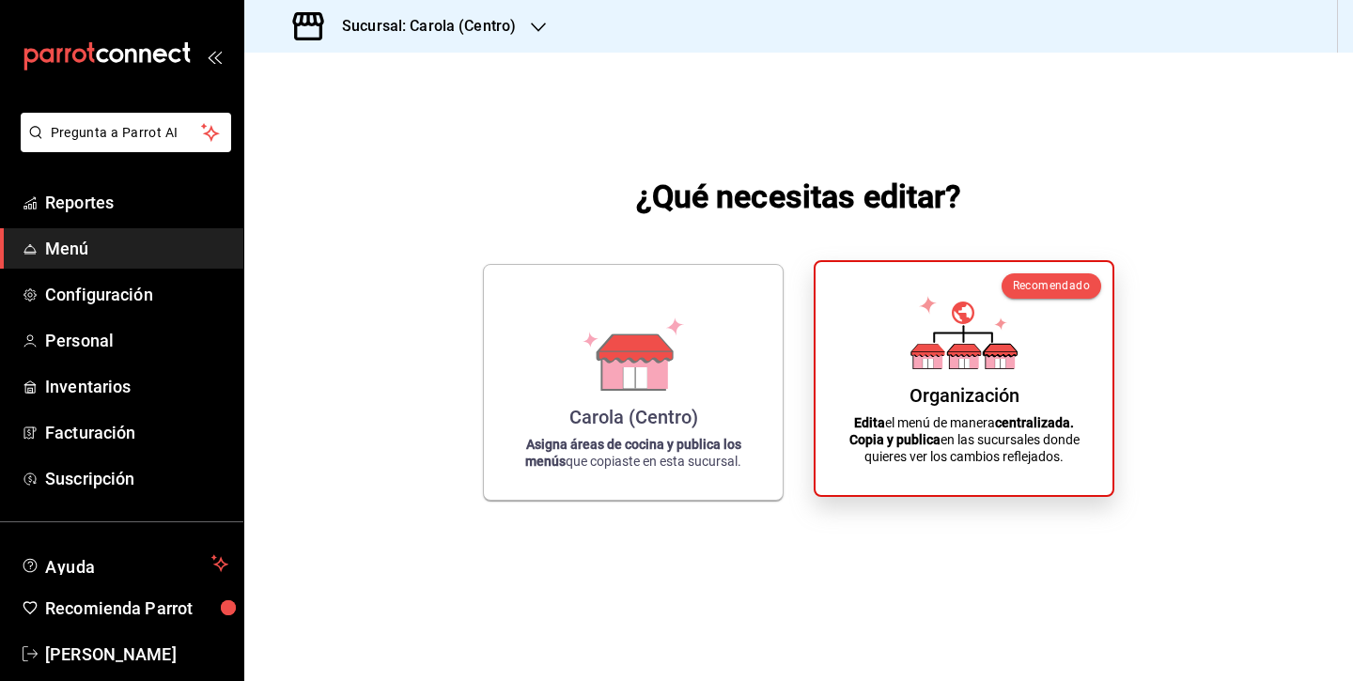
click at [1002, 351] on icon at bounding box center [1000, 351] width 33 height 1
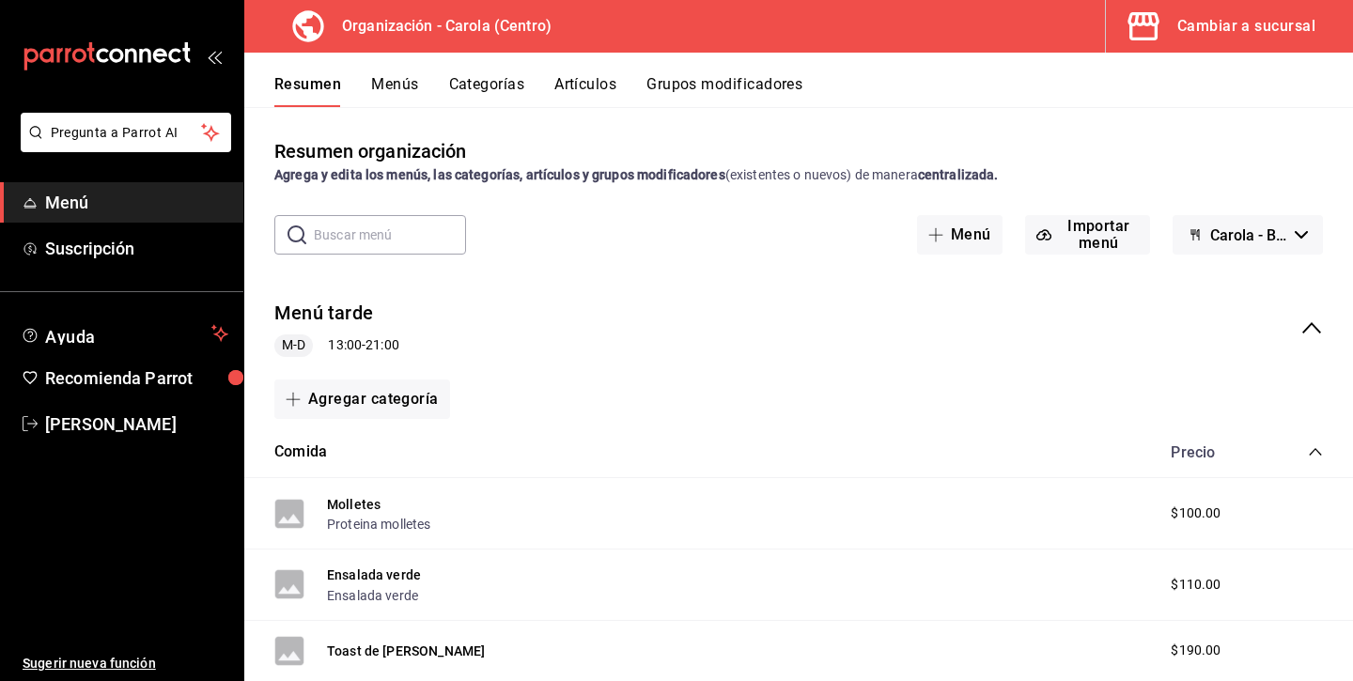
click at [604, 85] on button "Artículos" at bounding box center [585, 91] width 62 height 32
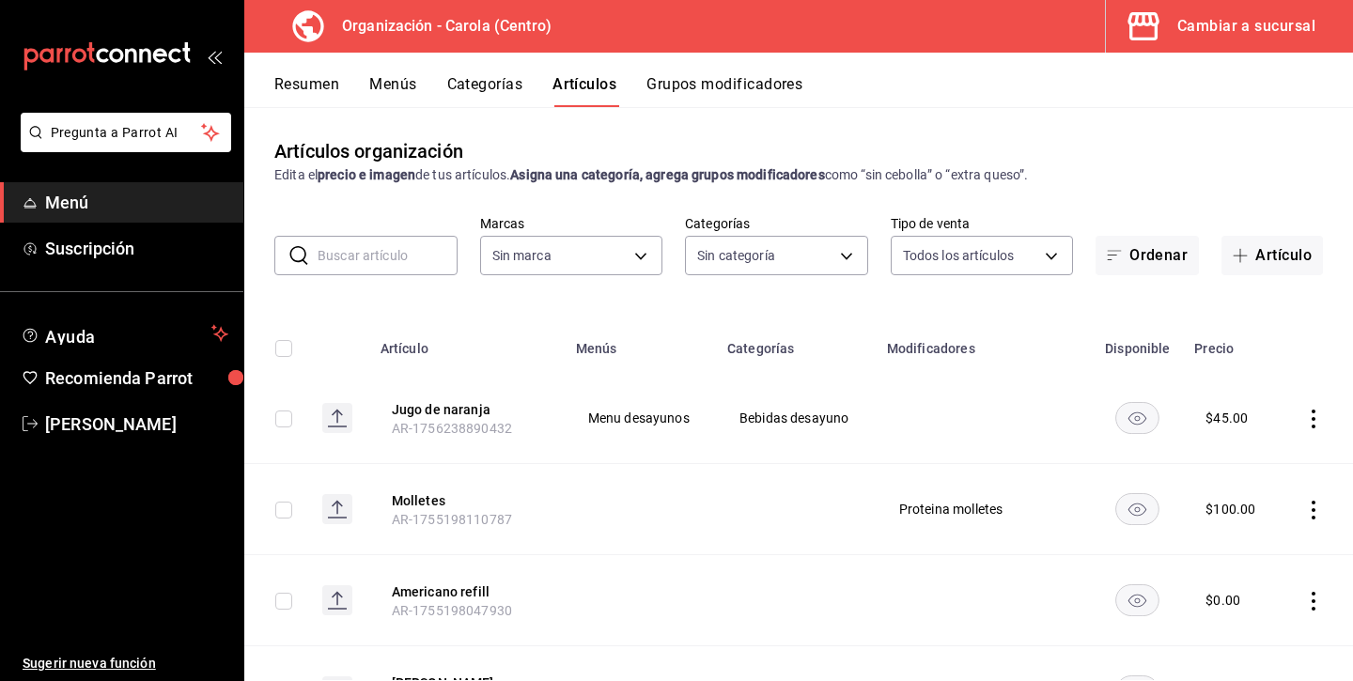
type input "8da68a38-104b-4a0a-8aa5-581c433b7c30,76d4f9f8-42c5-4ee6-a728-c07b806fd39f,1792e…"
type input "463def20-5023-47da-b4a8-3ca52a2ee8a5"
click at [380, 260] on input "text" at bounding box center [388, 256] width 140 height 38
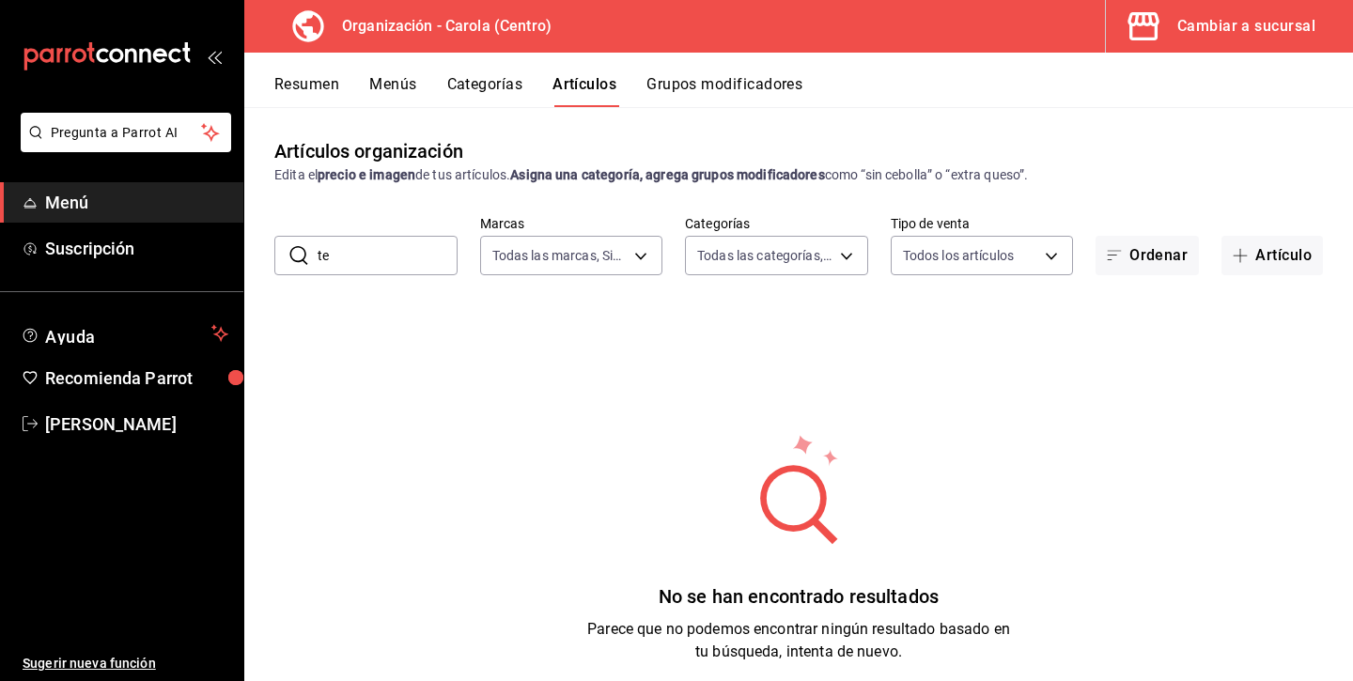
type input "t"
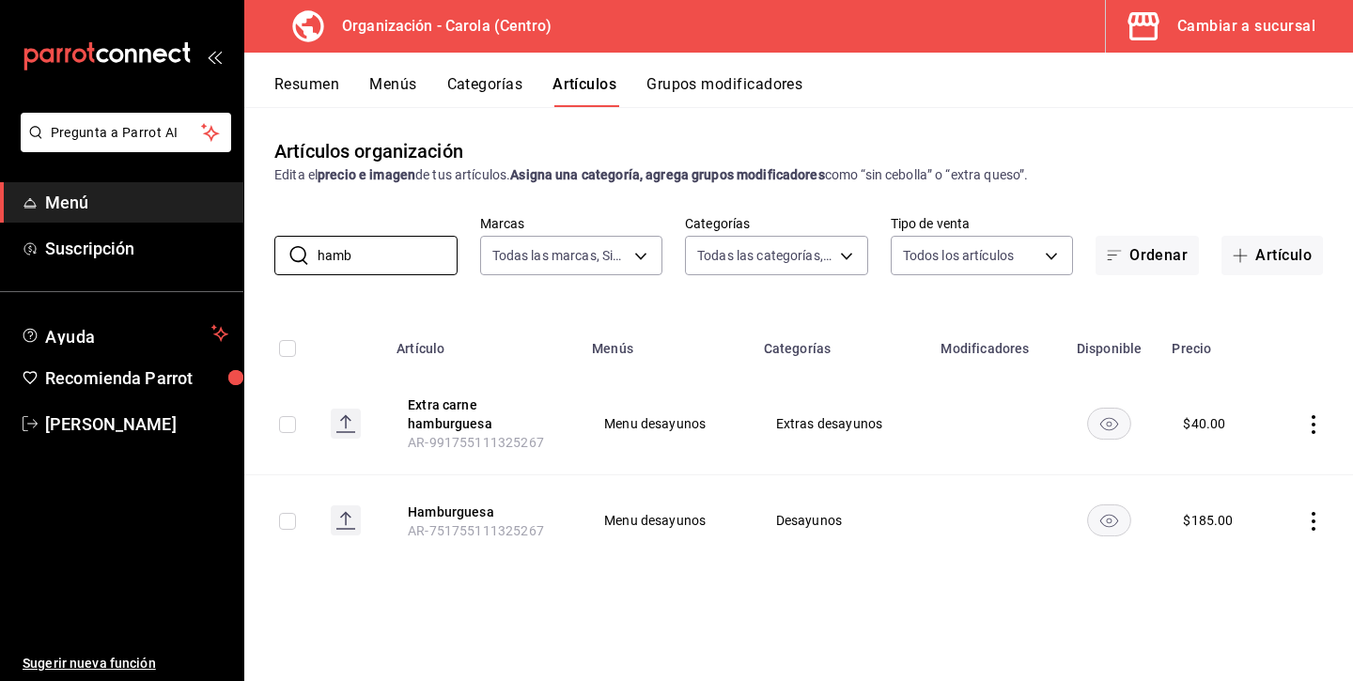
type input "hambre"
drag, startPoint x: 391, startPoint y: 304, endPoint x: 416, endPoint y: 261, distance: 50.1
click at [416, 261] on input "hambre" at bounding box center [388, 256] width 140 height 38
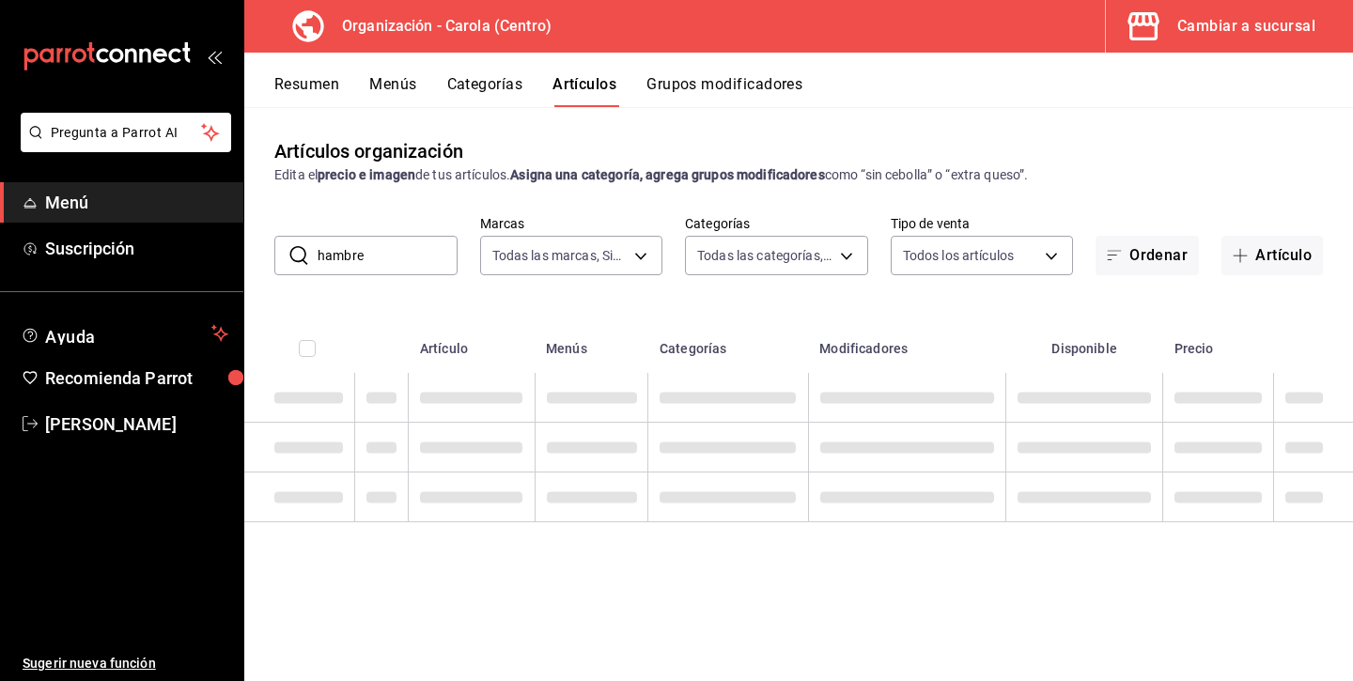
click at [416, 261] on input "hambre" at bounding box center [388, 256] width 140 height 38
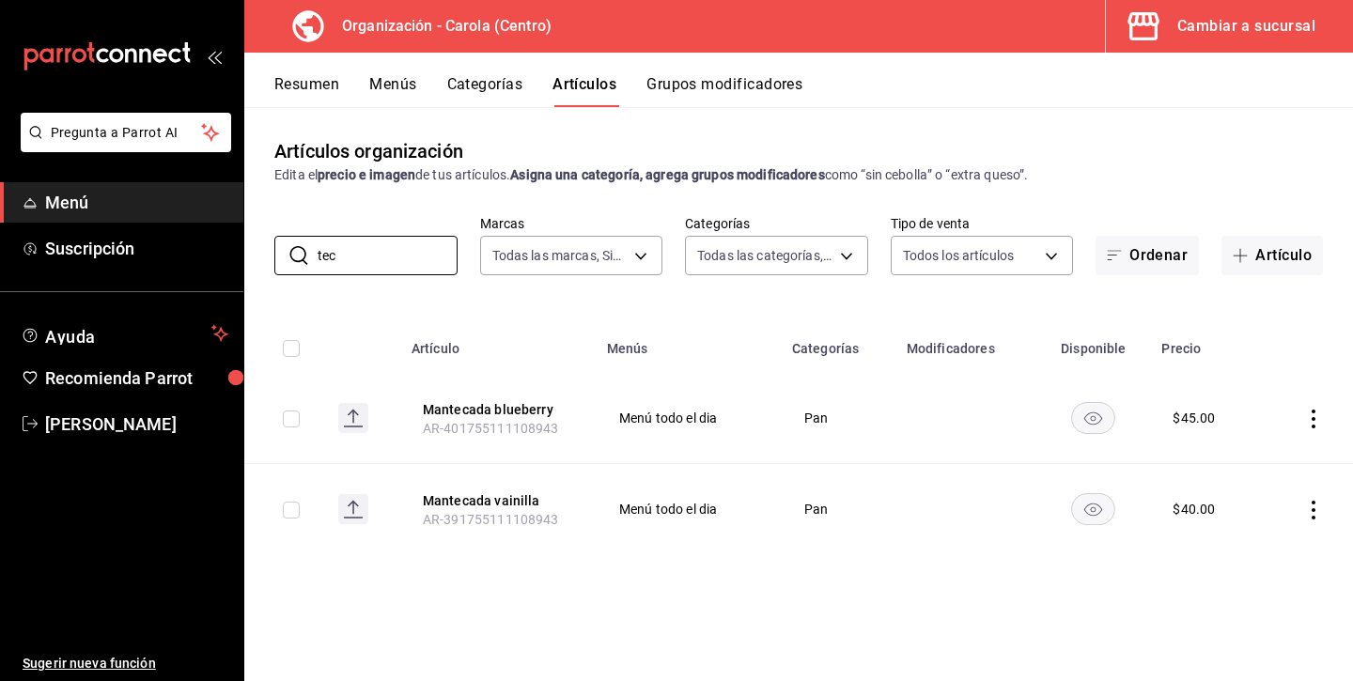
type input "tec"
click at [329, 88] on button "Resumen" at bounding box center [306, 91] width 65 height 32
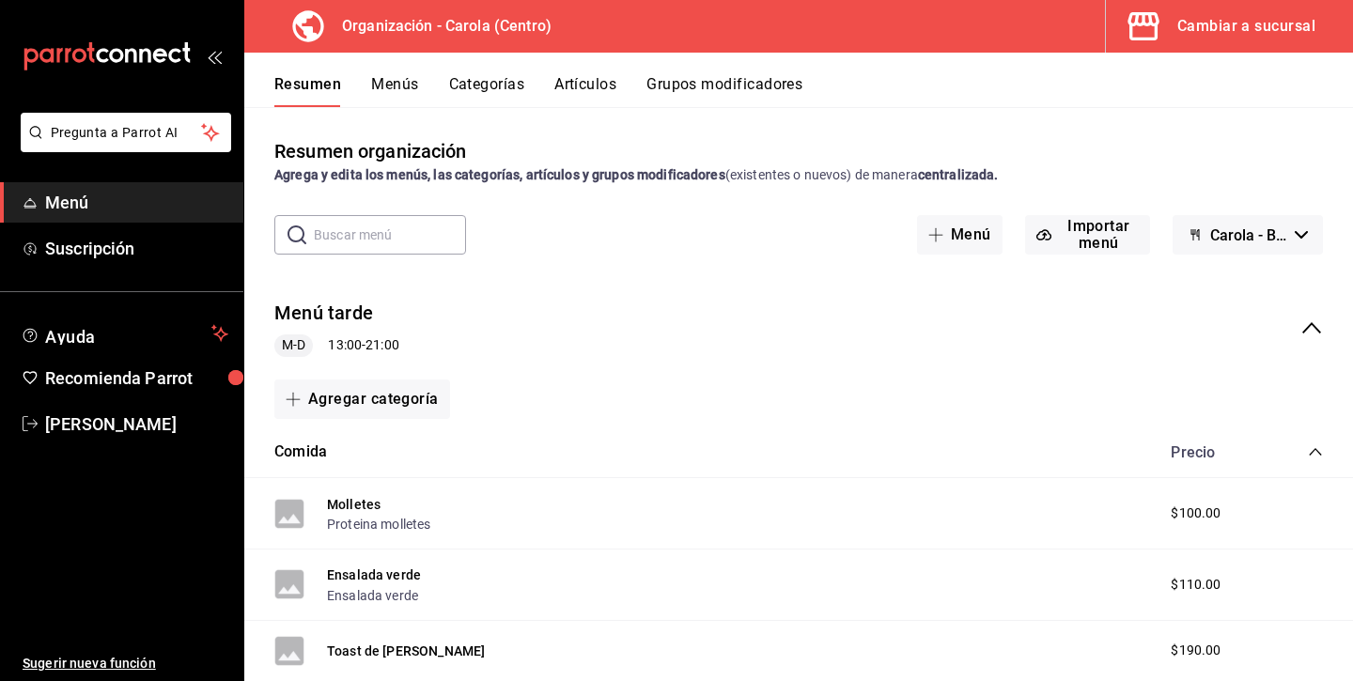
click at [1311, 324] on icon "collapse-menu-row" at bounding box center [1311, 327] width 19 height 11
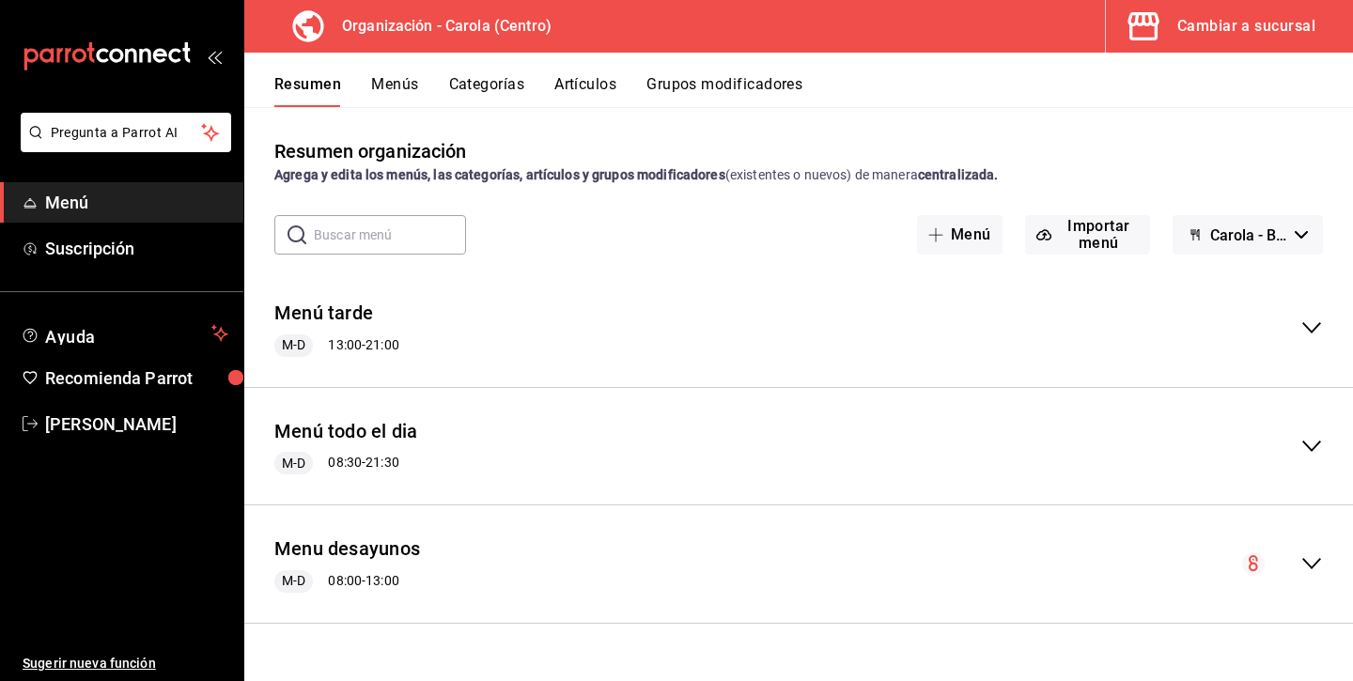
click at [1319, 569] on icon "collapse-menu-row" at bounding box center [1311, 563] width 23 height 23
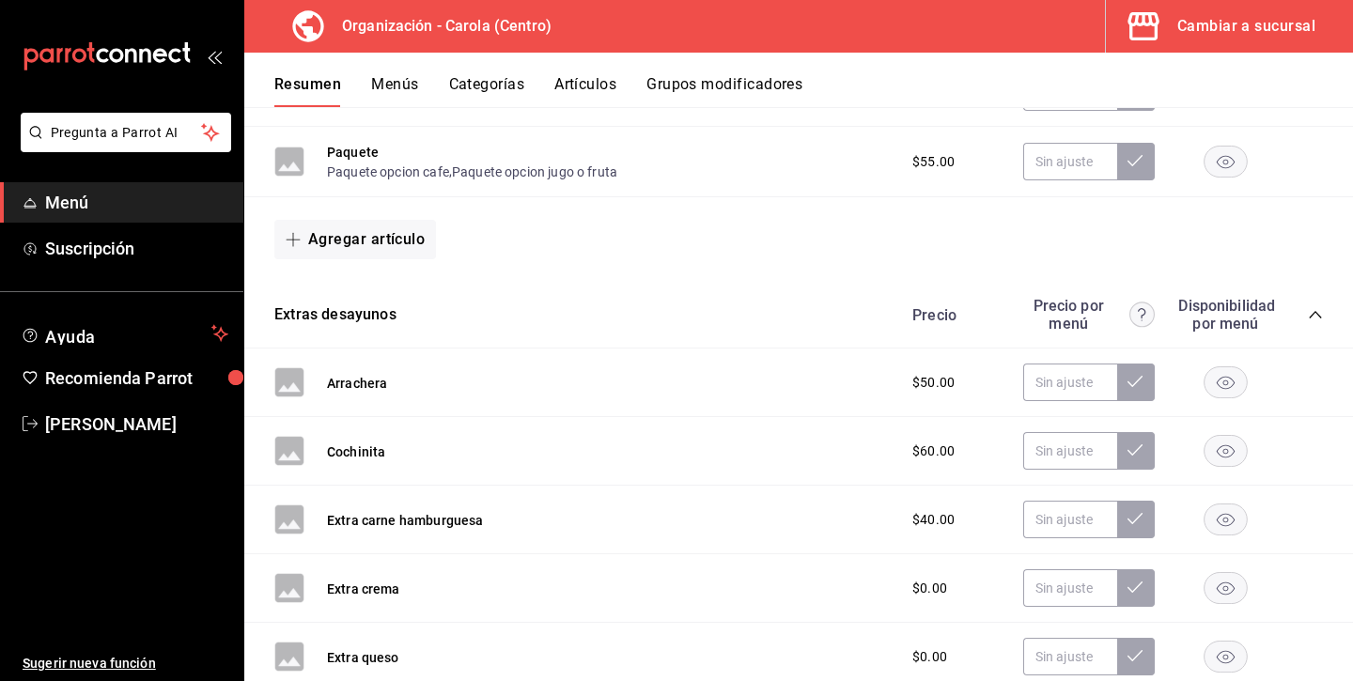
scroll to position [1496, 0]
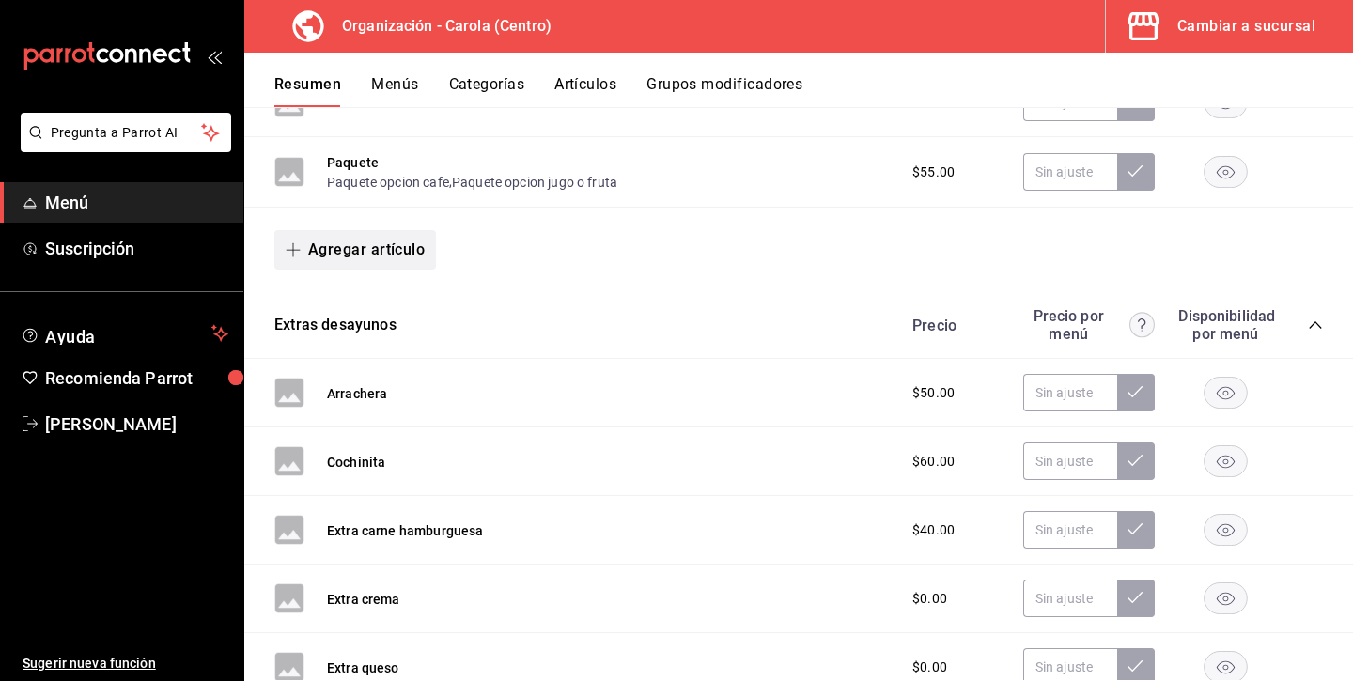
click at [385, 238] on button "Agregar artículo" at bounding box center [355, 249] width 162 height 39
click at [371, 342] on li "Artículo nuevo" at bounding box center [347, 345] width 147 height 46
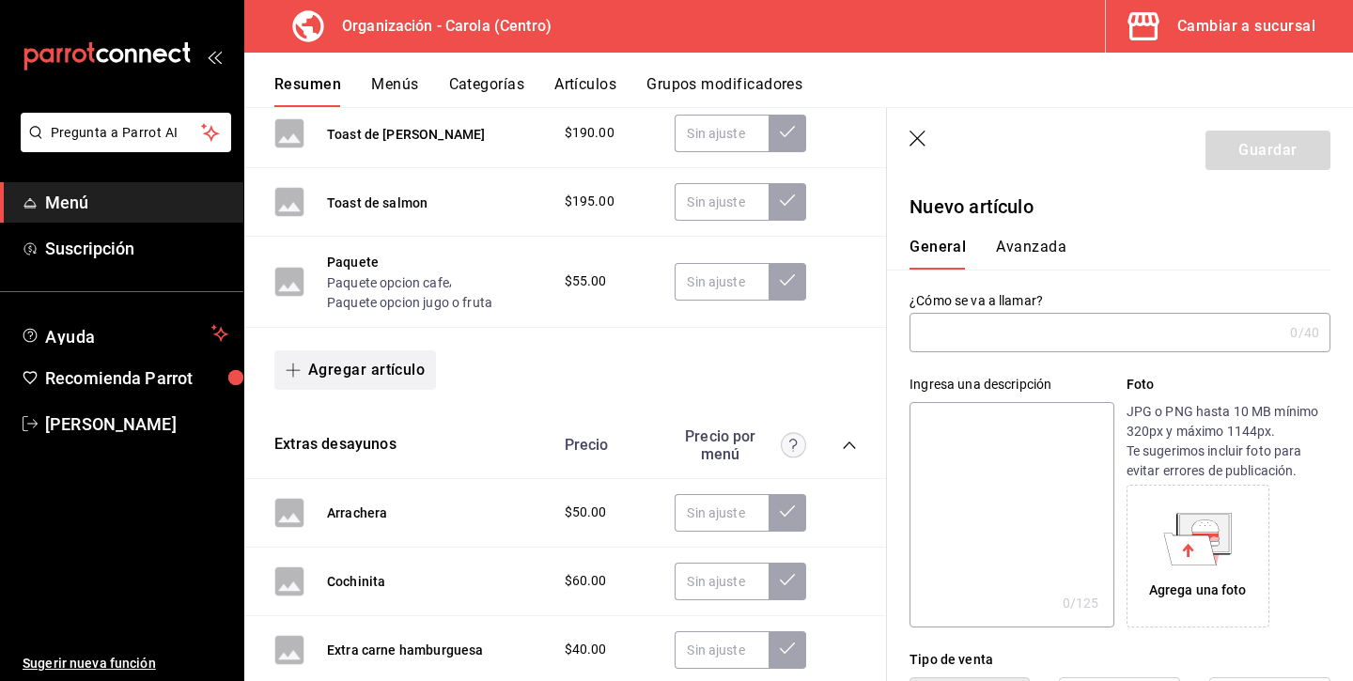
click at [335, 361] on button "Agregar artículo" at bounding box center [355, 369] width 162 height 39
click at [912, 145] on div at bounding box center [676, 340] width 1353 height 681
click at [914, 136] on icon "button" at bounding box center [918, 140] width 19 height 19
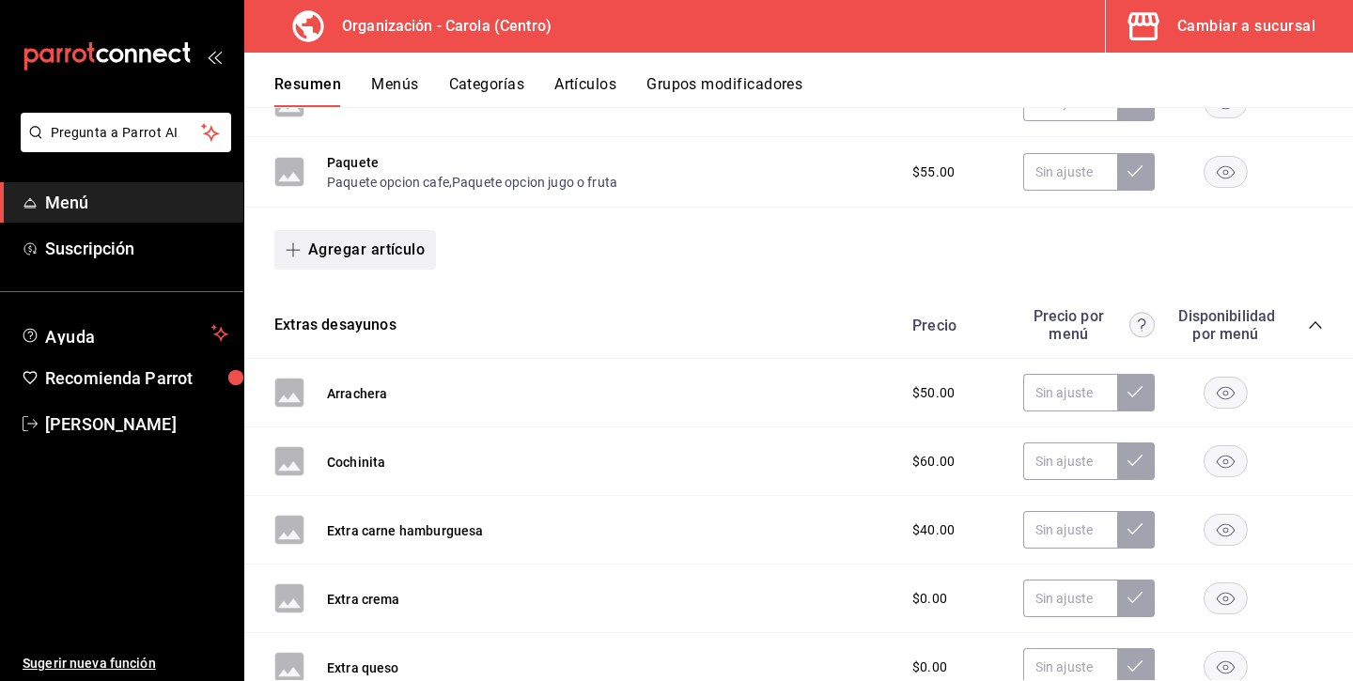
click at [388, 249] on button "Agregar artículo" at bounding box center [355, 249] width 162 height 39
click at [390, 307] on li "Artículo existente" at bounding box center [347, 299] width 147 height 46
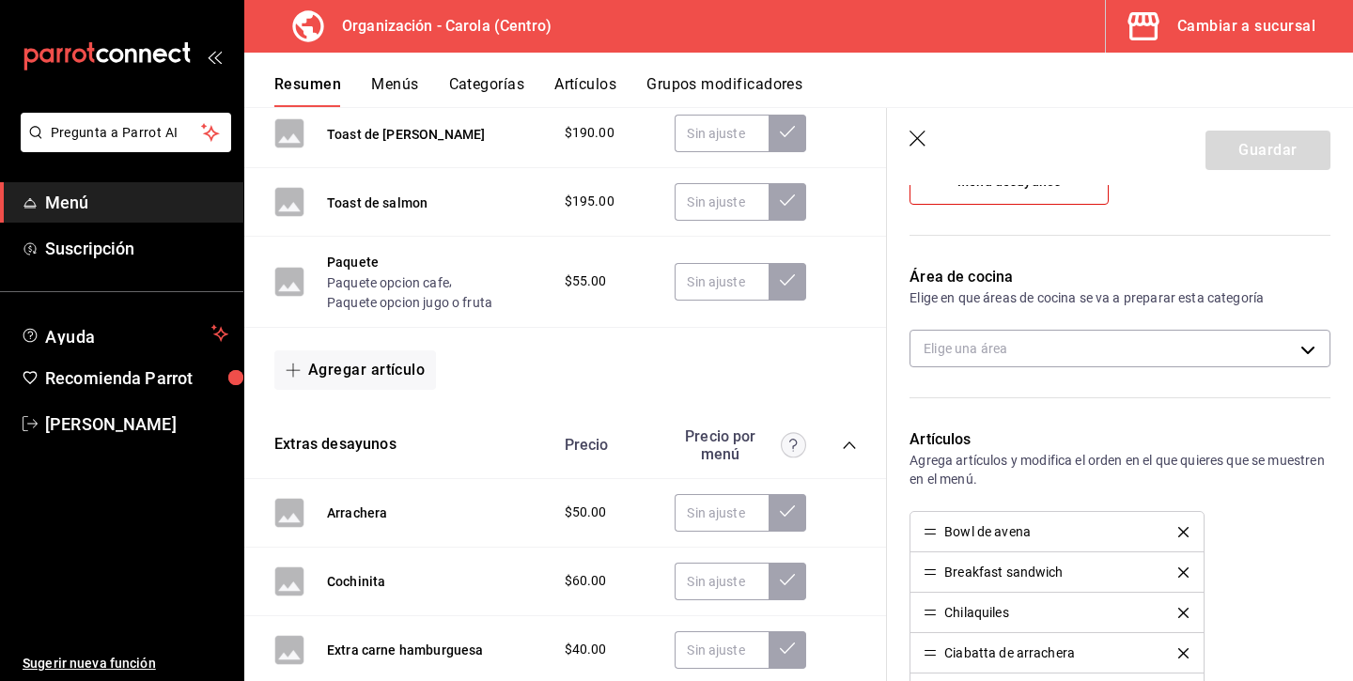
scroll to position [315, 0]
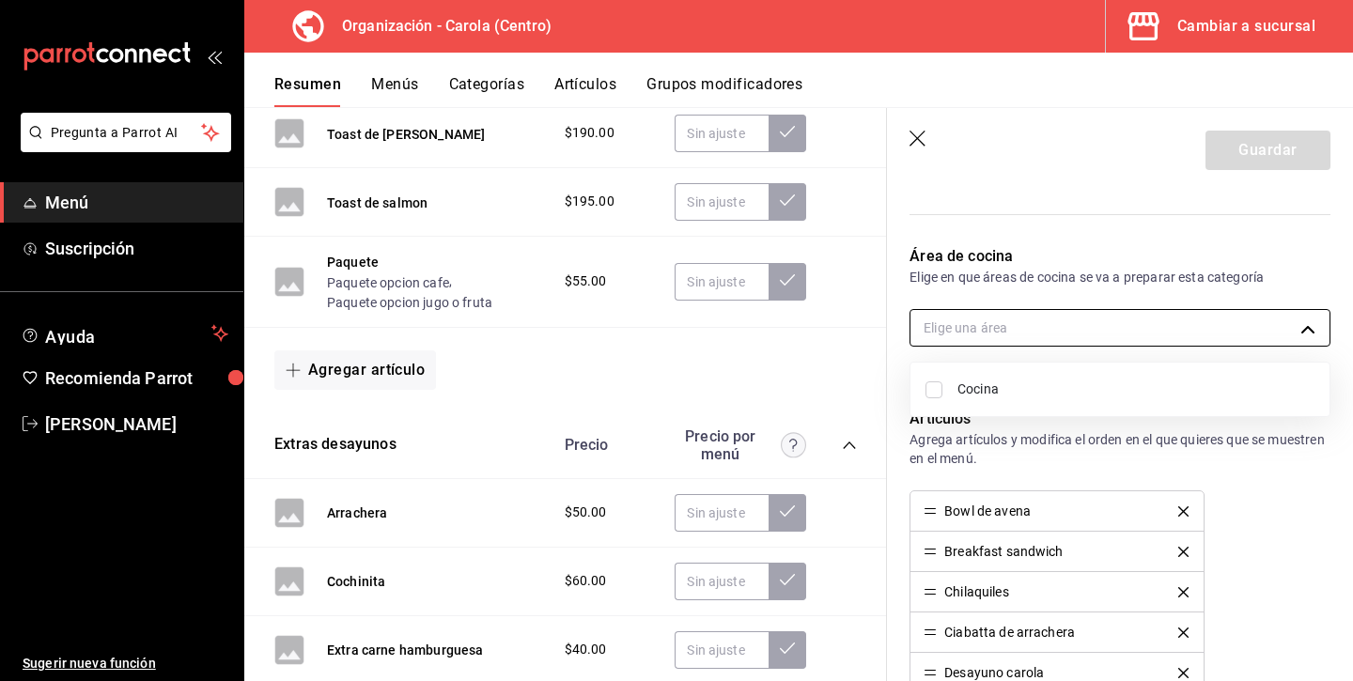
click at [1005, 328] on body "Pregunta a Parrot AI Menú Suscripción Ayuda Recomienda Parrot Andrea Diaz Suger…" at bounding box center [676, 340] width 1353 height 681
click at [960, 395] on span "Cocina" at bounding box center [1135, 390] width 357 height 20
type input "0189949e-4534-48f0-929e-0bbd536e511a"
checkbox input "true"
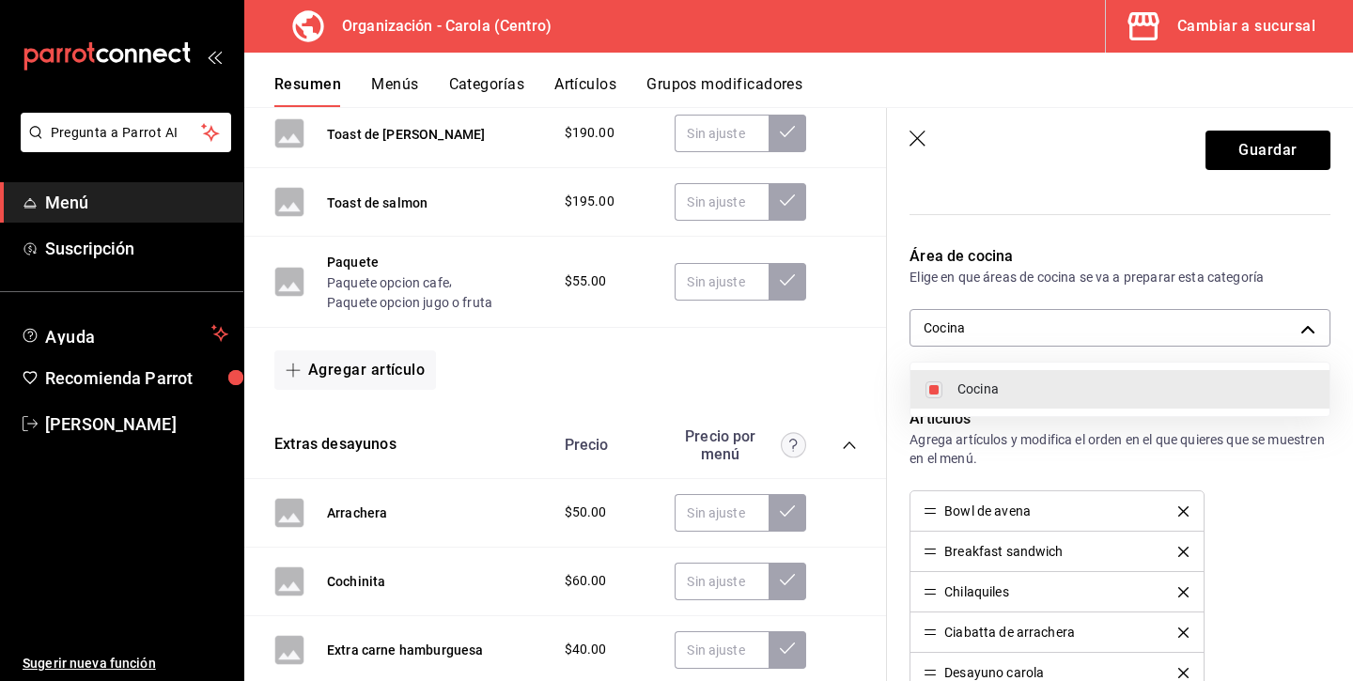
click at [984, 473] on div at bounding box center [676, 340] width 1353 height 681
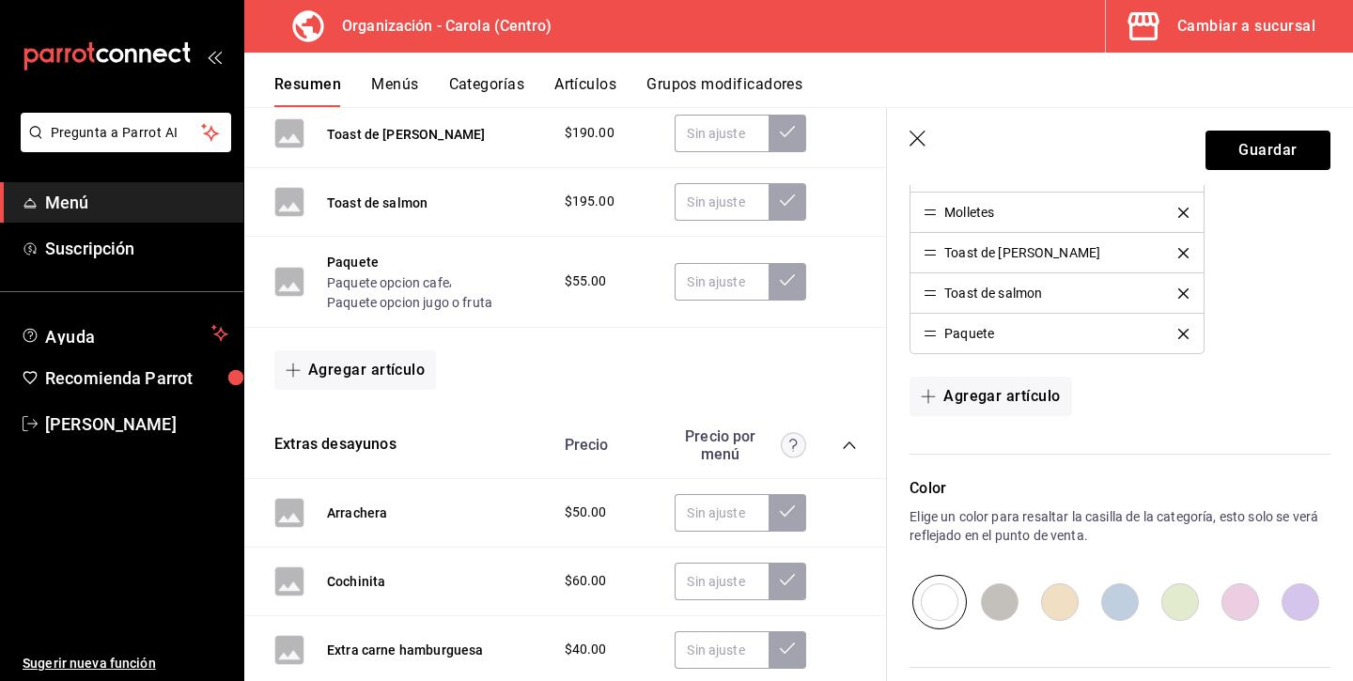
scroll to position [1063, 0]
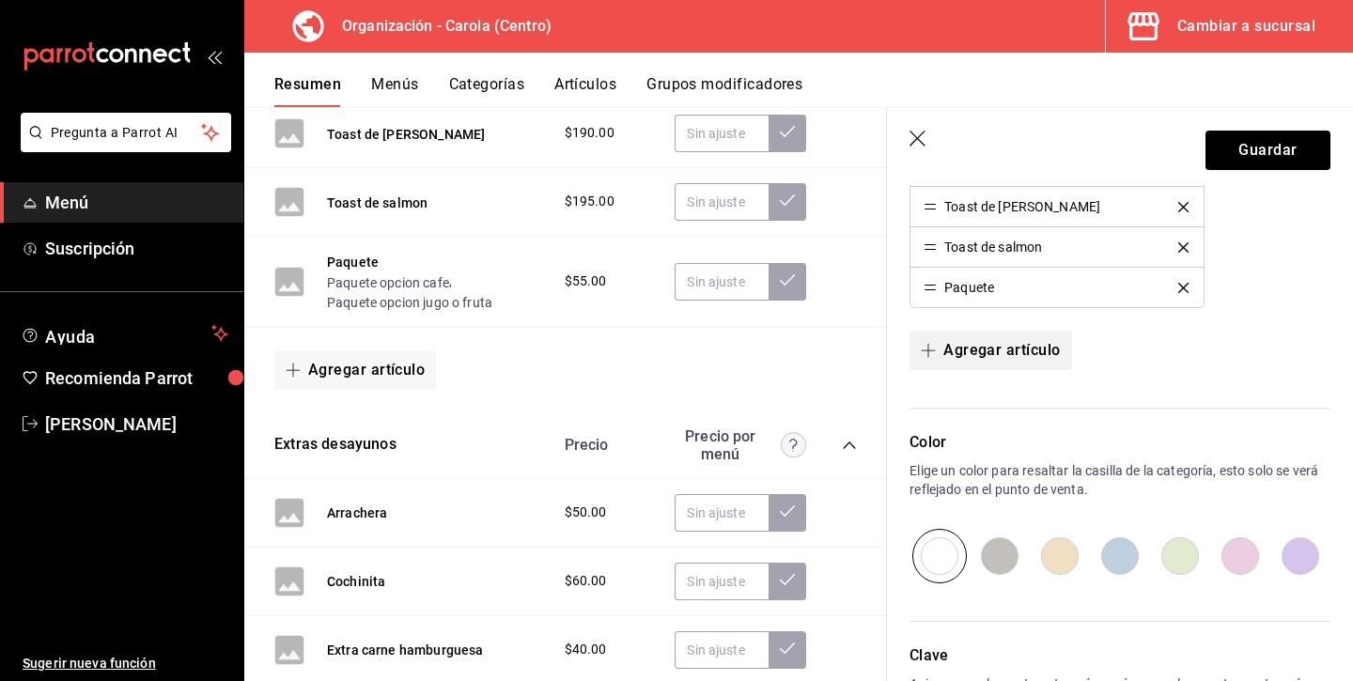
click at [1008, 342] on button "Agregar artículo" at bounding box center [990, 350] width 162 height 39
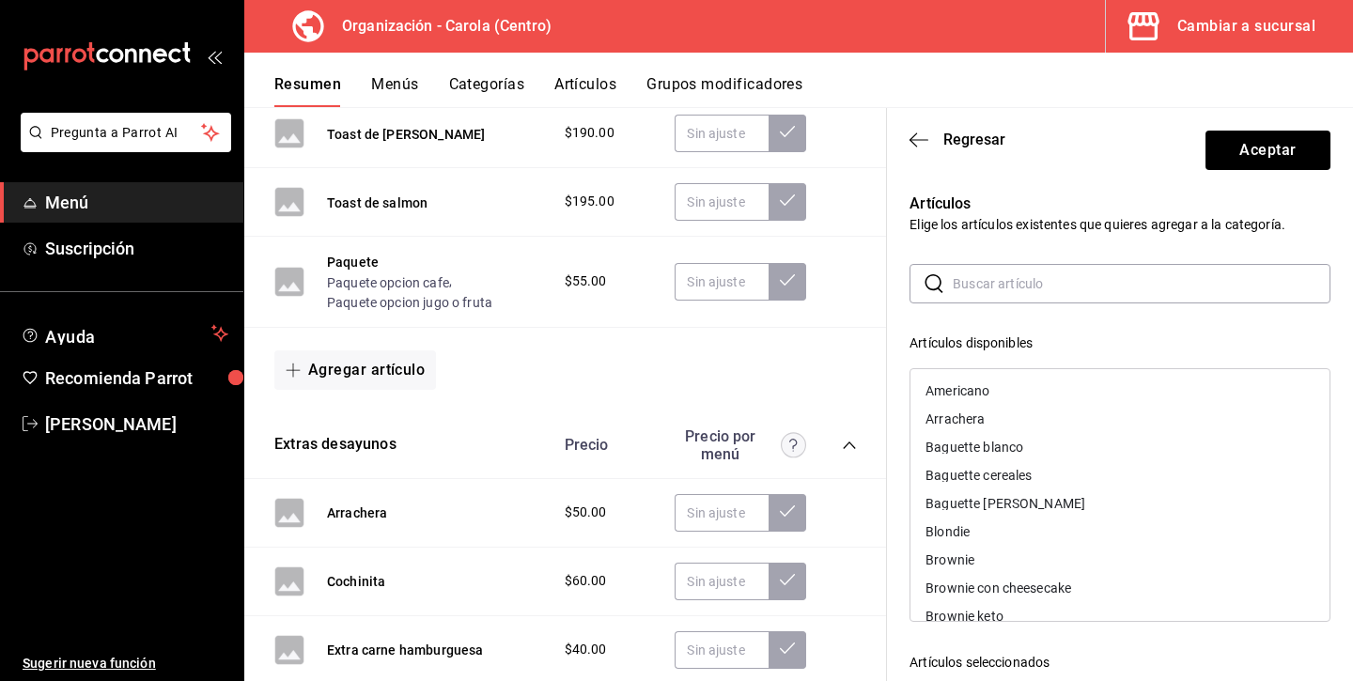
click at [976, 277] on input "text" at bounding box center [1142, 284] width 378 height 38
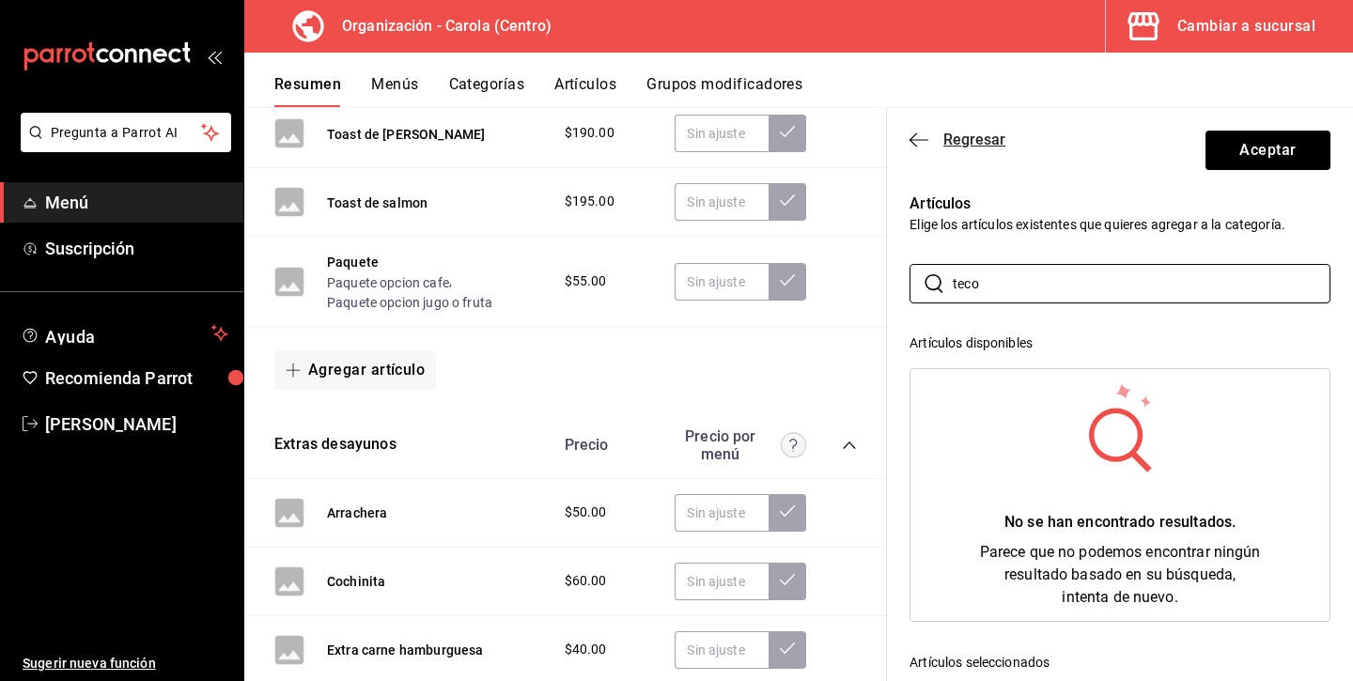
type input "teco"
click at [921, 139] on icon "button" at bounding box center [918, 139] width 19 height 1
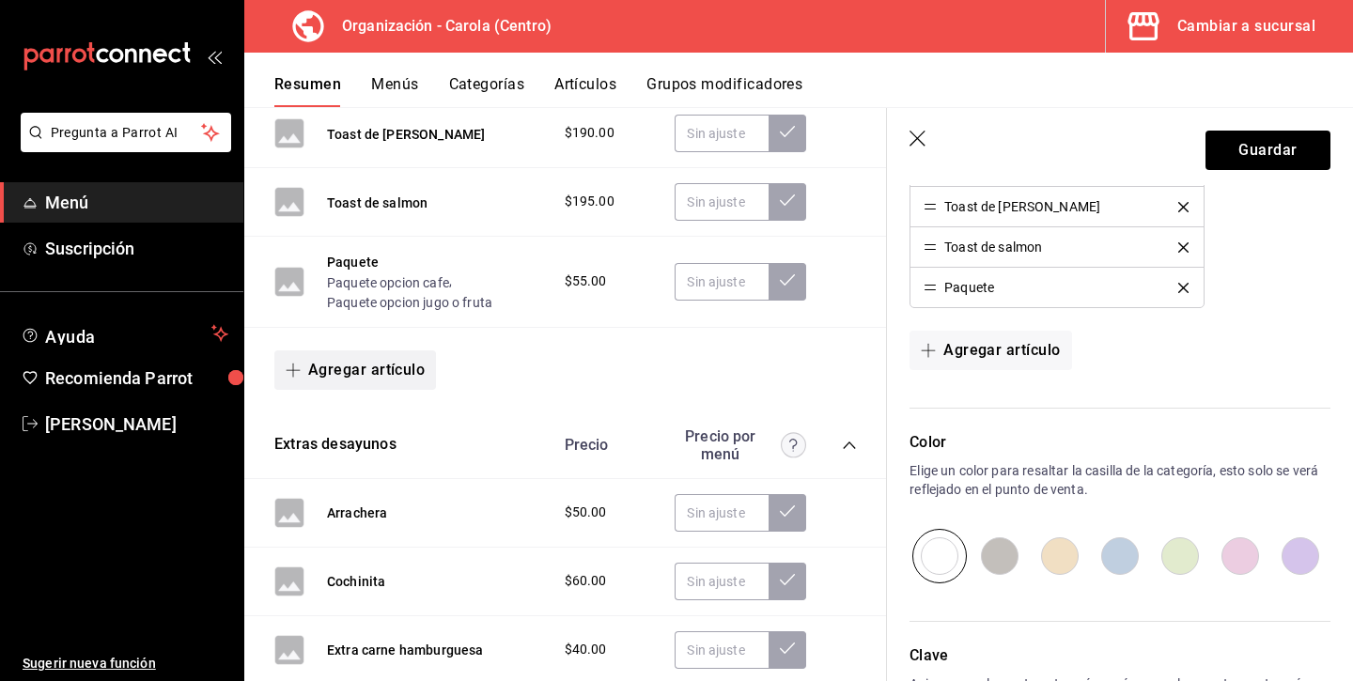
click at [409, 363] on button "Agregar artículo" at bounding box center [355, 369] width 162 height 39
click at [356, 480] on li "Artículo nuevo" at bounding box center [347, 465] width 147 height 46
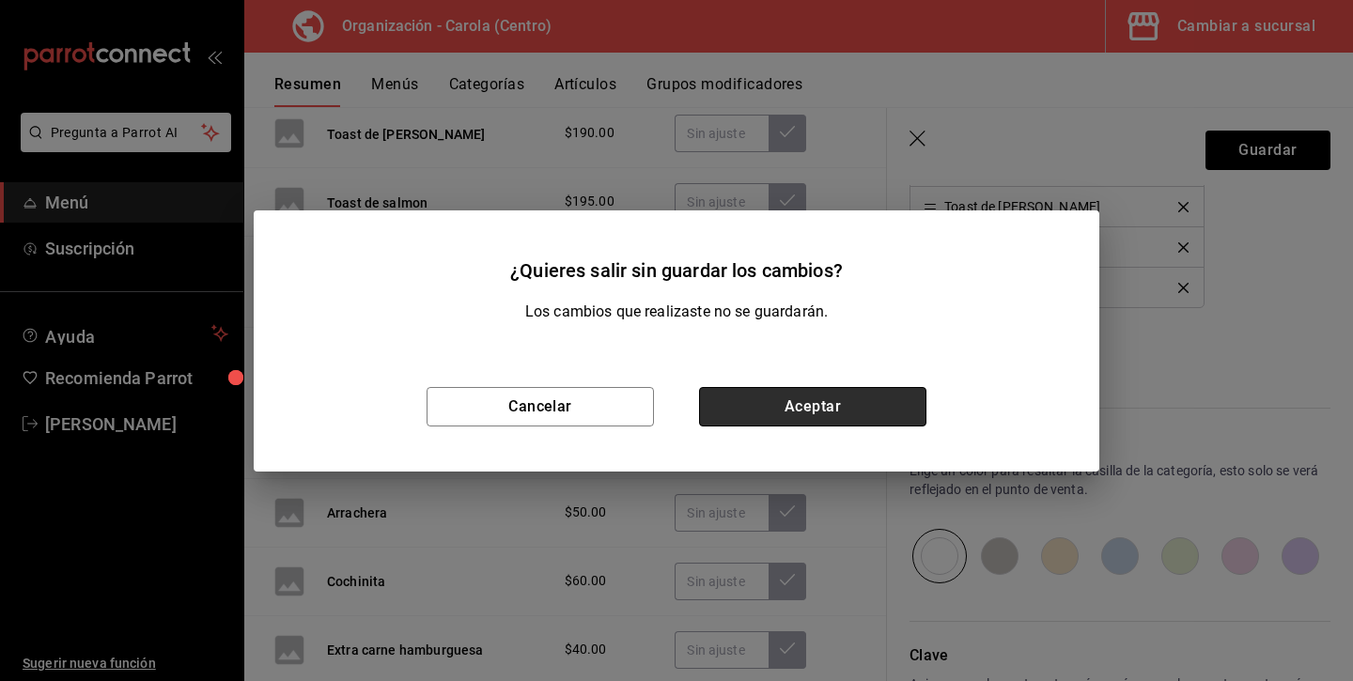
click at [852, 413] on button "Aceptar" at bounding box center [812, 406] width 227 height 39
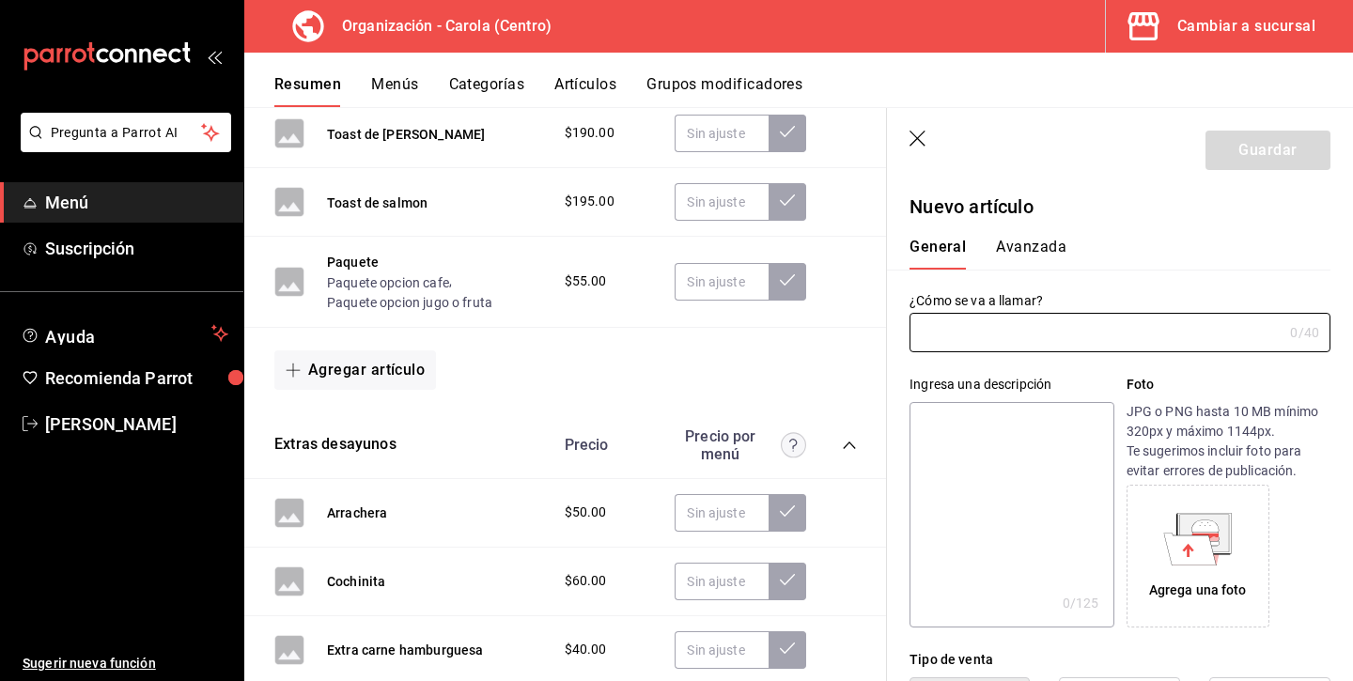
type input "AR-1756240890422"
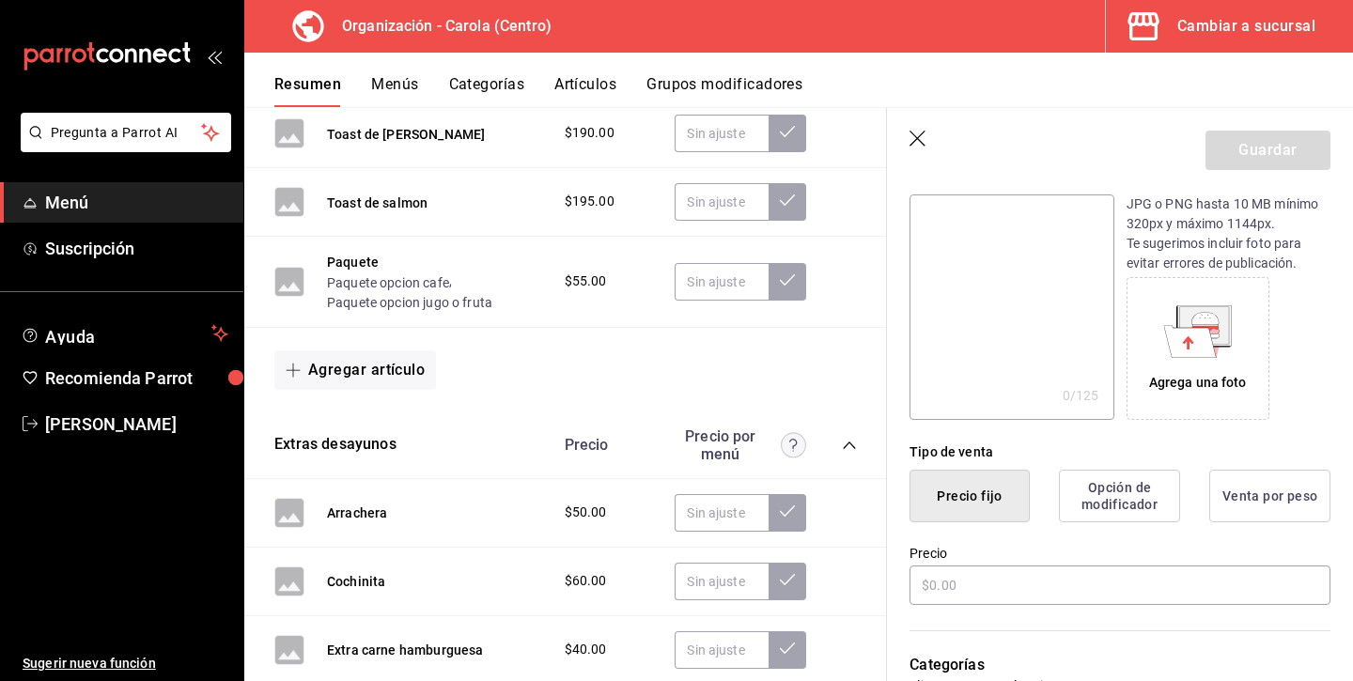
scroll to position [215, 0]
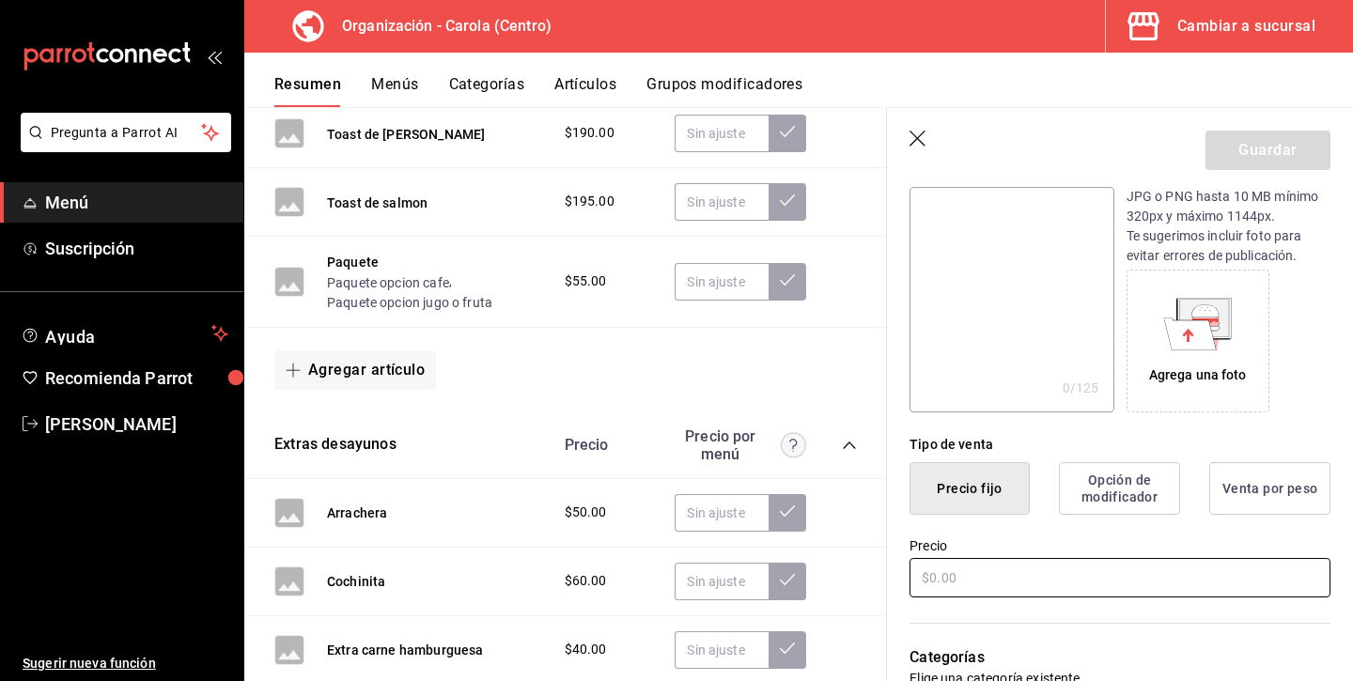
type input "Tecolotes"
click at [1053, 572] on input "text" at bounding box center [1119, 577] width 421 height 39
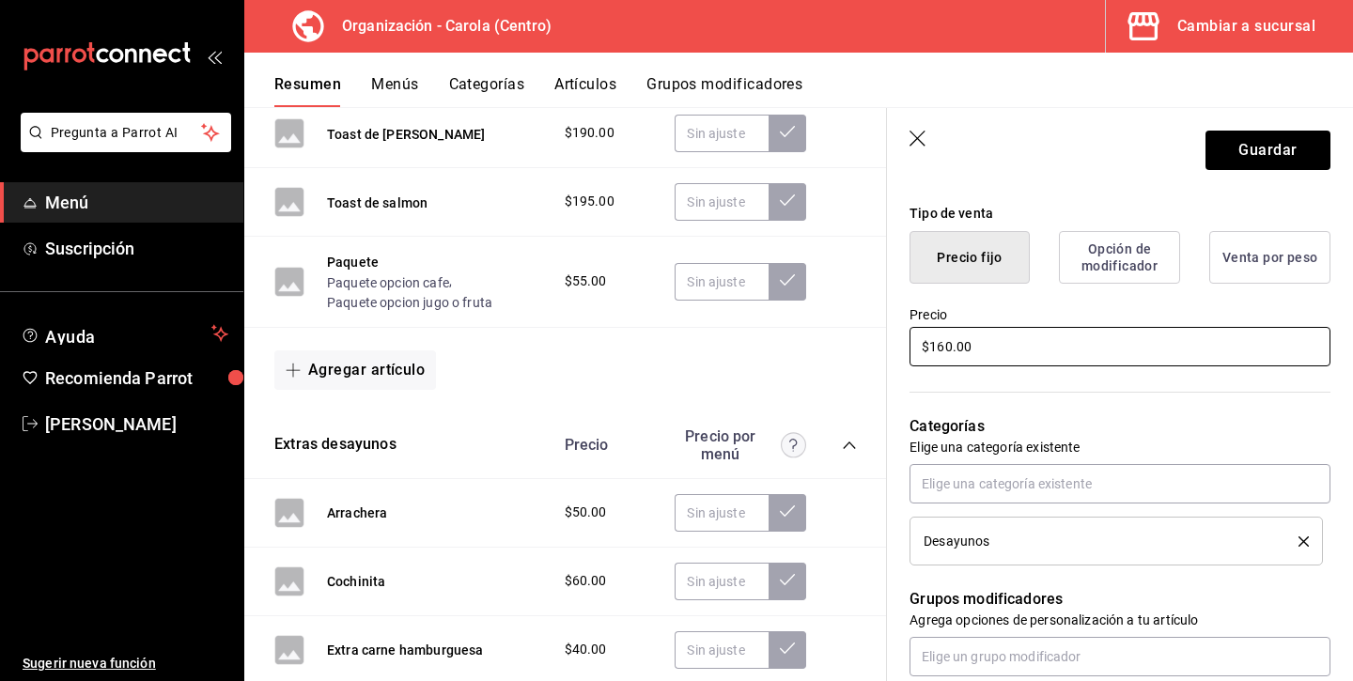
scroll to position [461, 0]
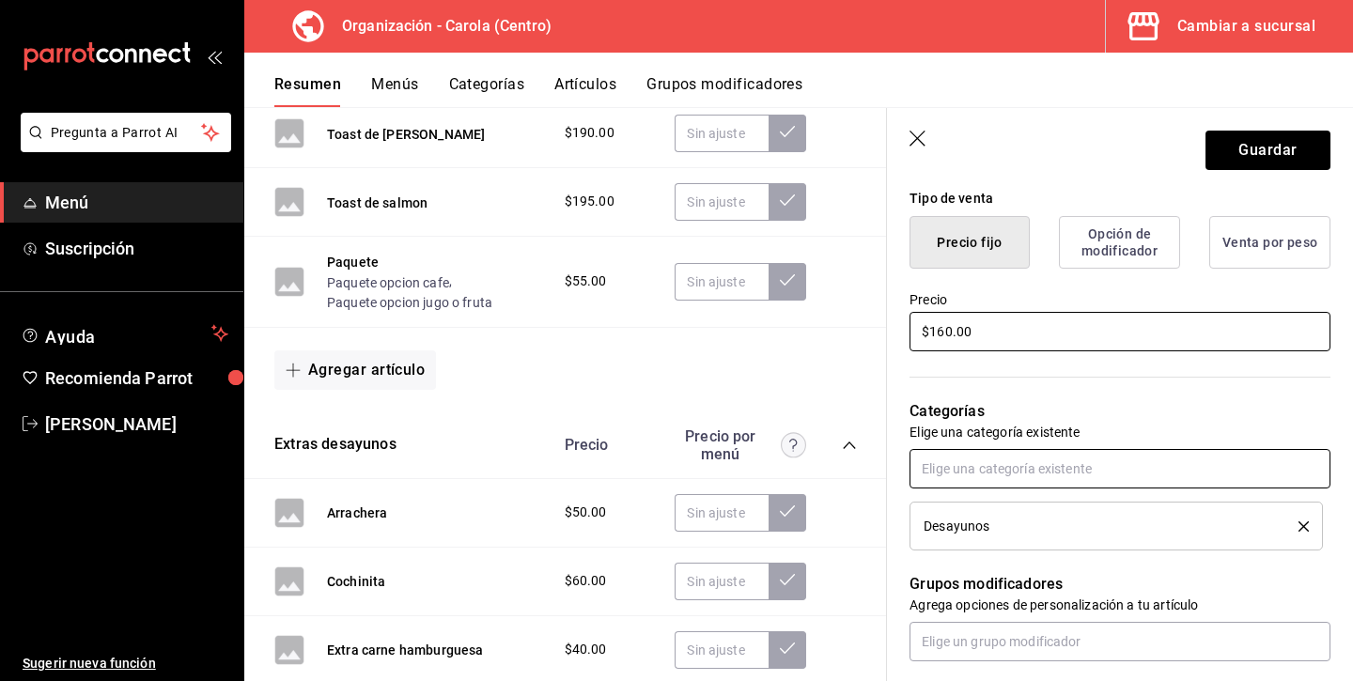
type input "$160.00"
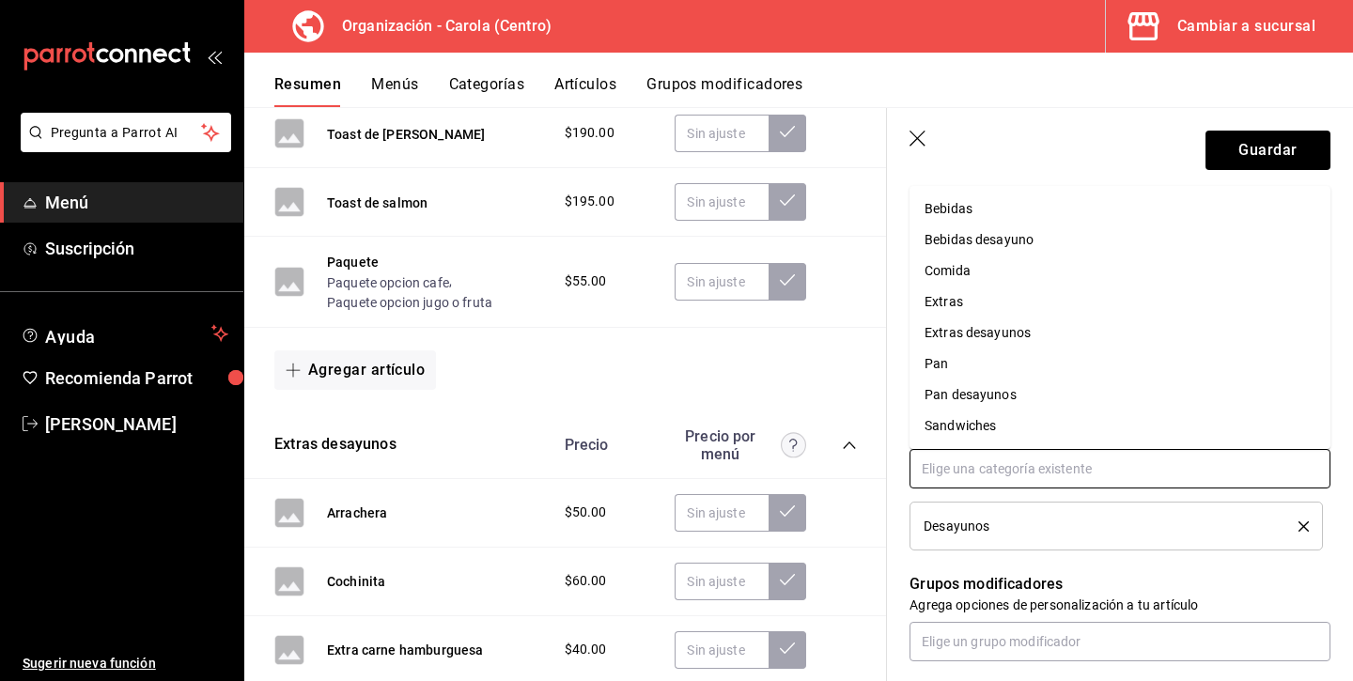
click at [1075, 471] on input "text" at bounding box center [1119, 468] width 421 height 39
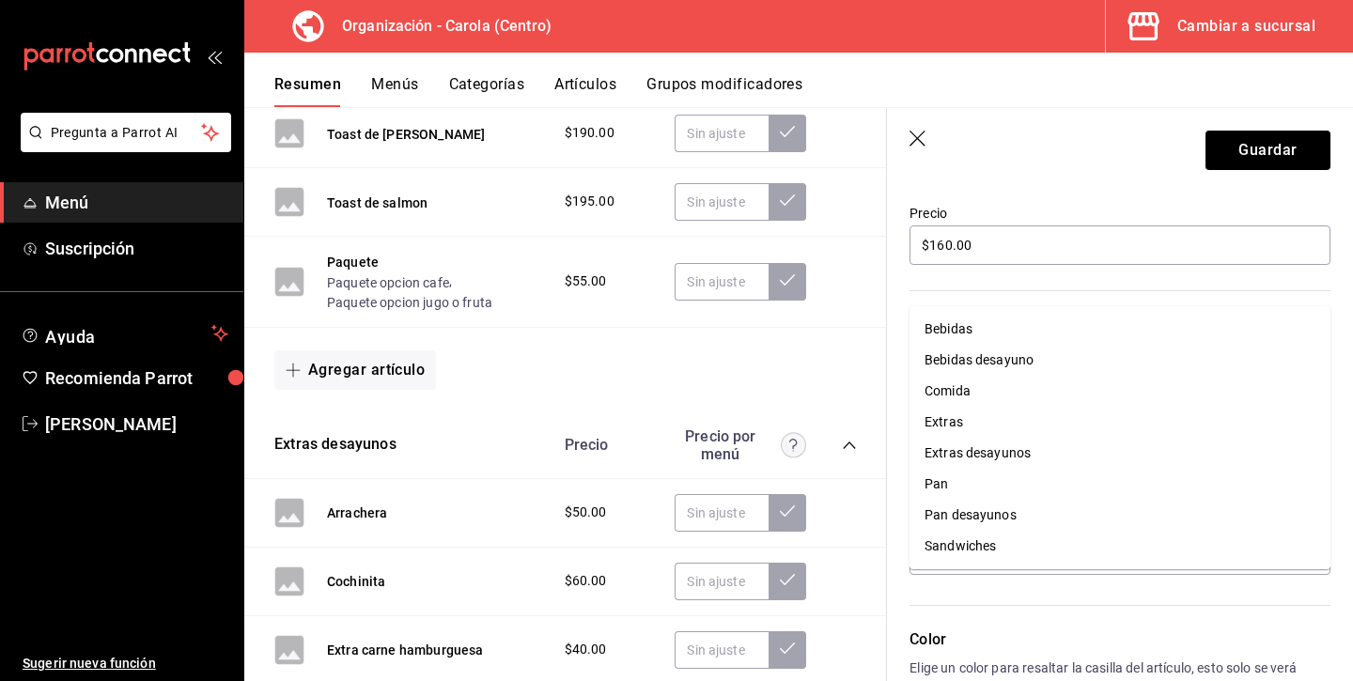
scroll to position [669, 0]
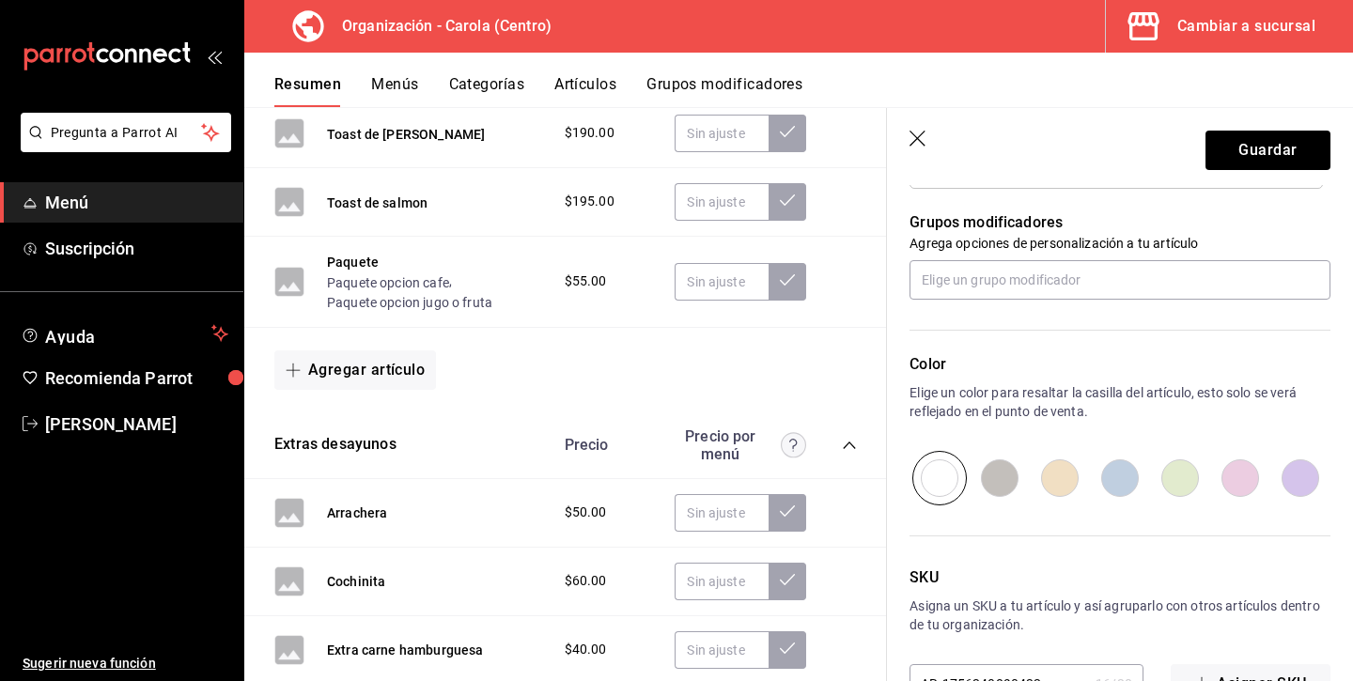
click at [1009, 576] on div "¿Cómo se va a llamar? Tecolotes 9 /40 ¿Cómo se va a llamar? Ingresa una descrip…" at bounding box center [1108, 75] width 443 height 1257
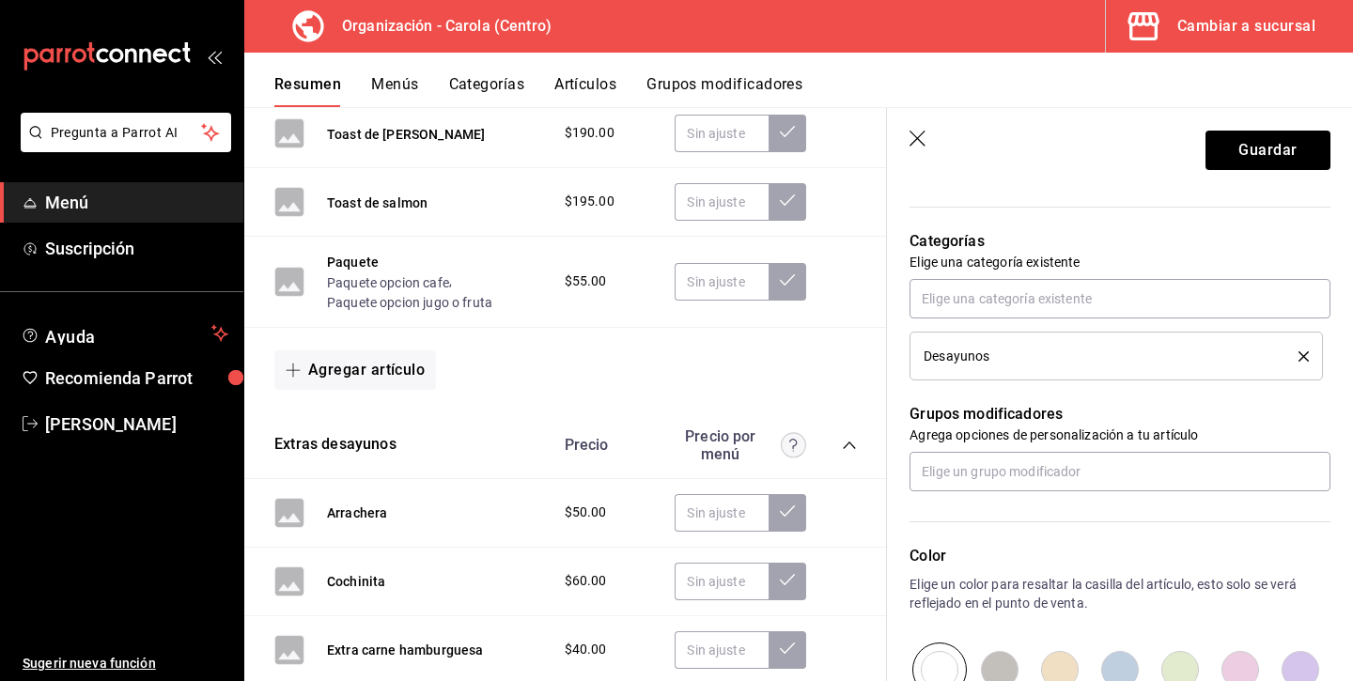
scroll to position [646, 0]
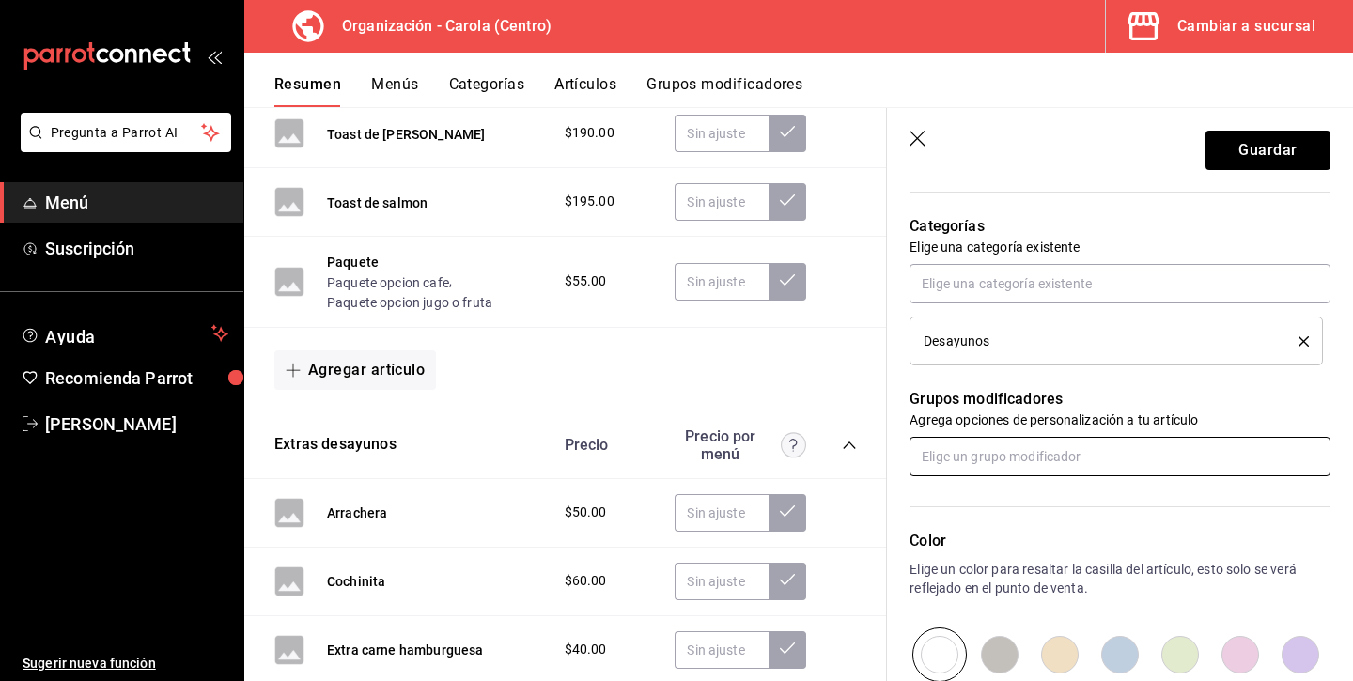
click at [1092, 442] on input "text" at bounding box center [1119, 456] width 421 height 39
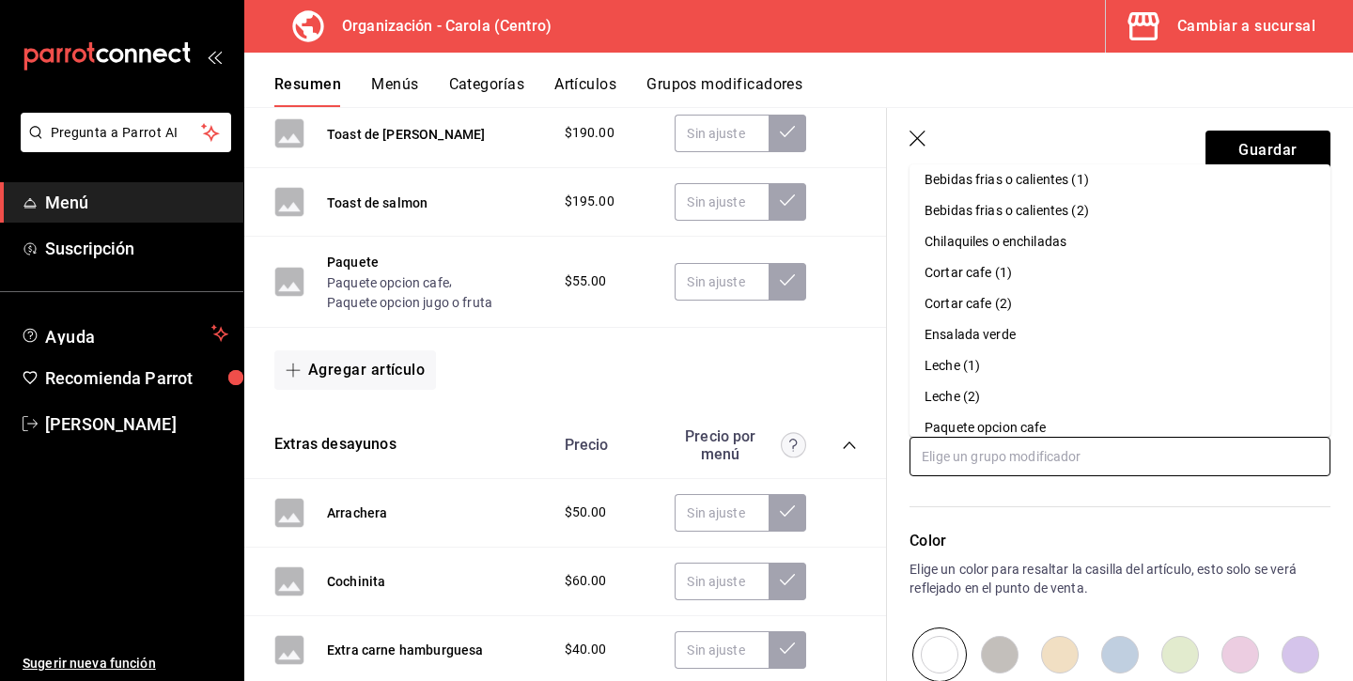
scroll to position [1, 0]
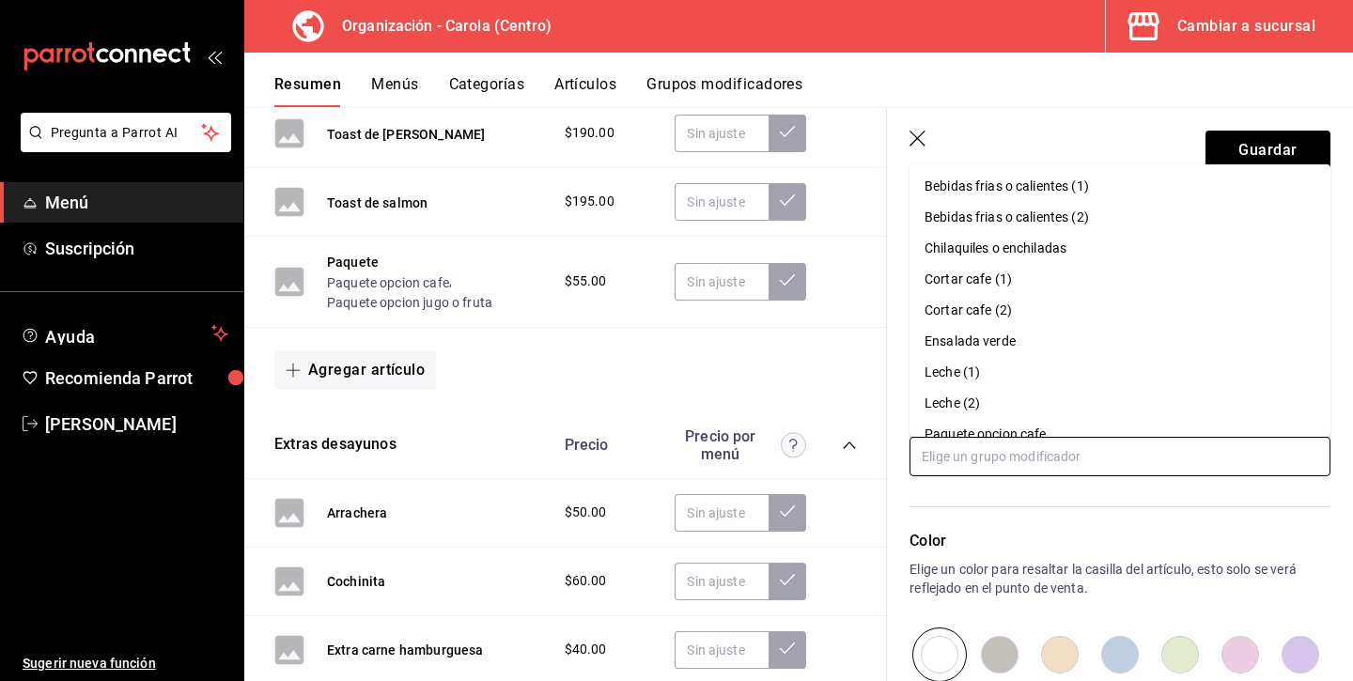
click at [1046, 246] on div "Chilaquiles o enchiladas" at bounding box center [995, 249] width 142 height 20
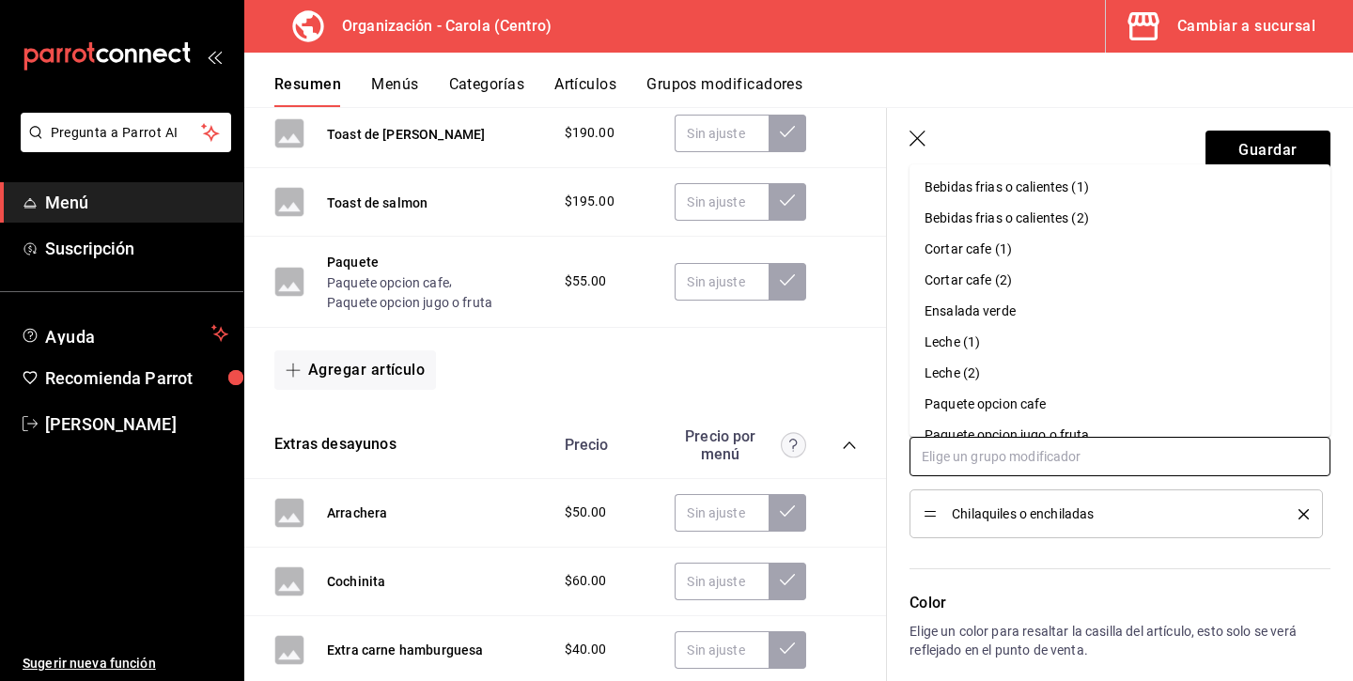
click at [990, 451] on input "text" at bounding box center [1119, 456] width 421 height 39
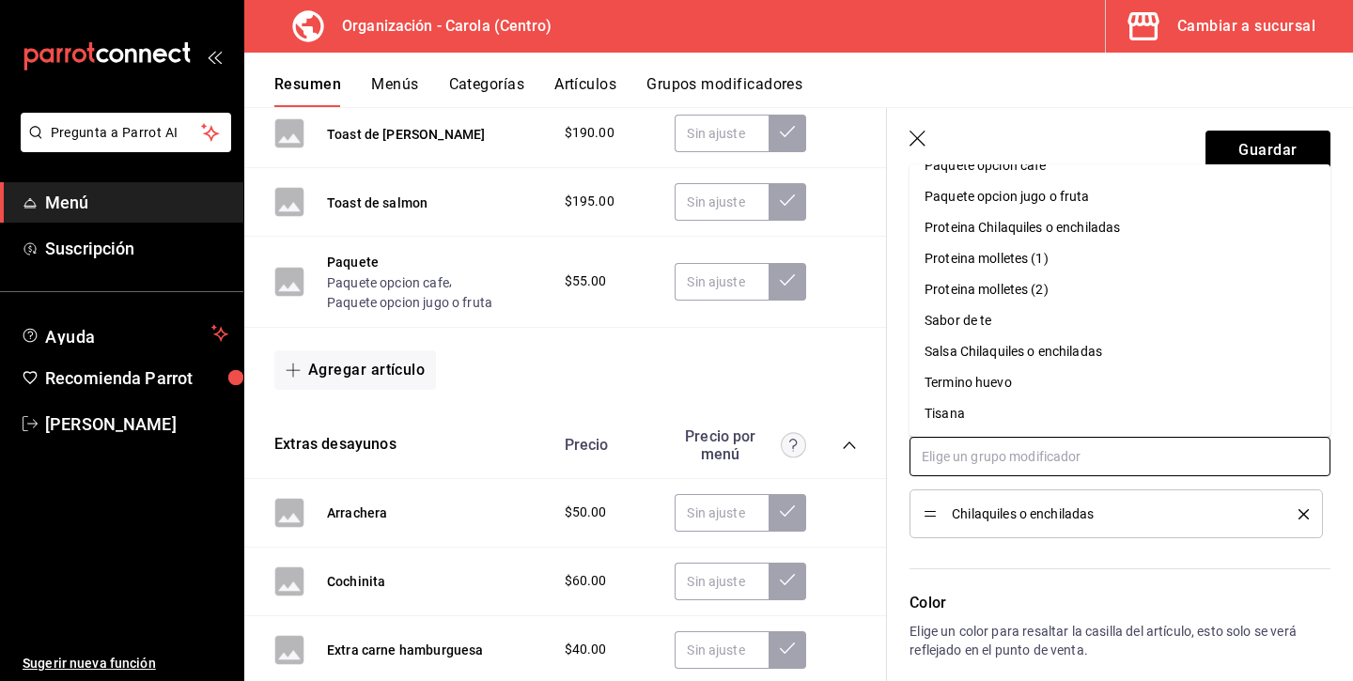
scroll to position [239, 0]
click at [1023, 351] on div "Salsa Chilaquiles o enchiladas" at bounding box center [1013, 352] width 178 height 20
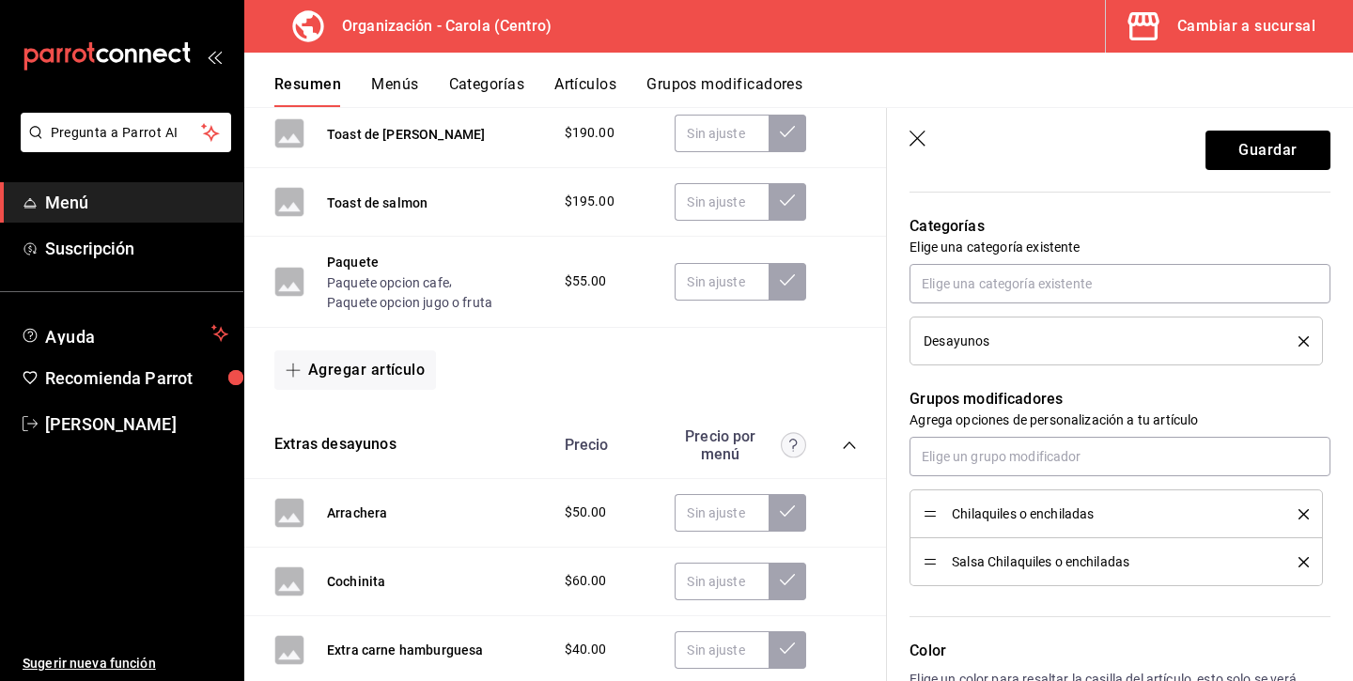
click at [1298, 509] on icon "delete" at bounding box center [1303, 514] width 10 height 10
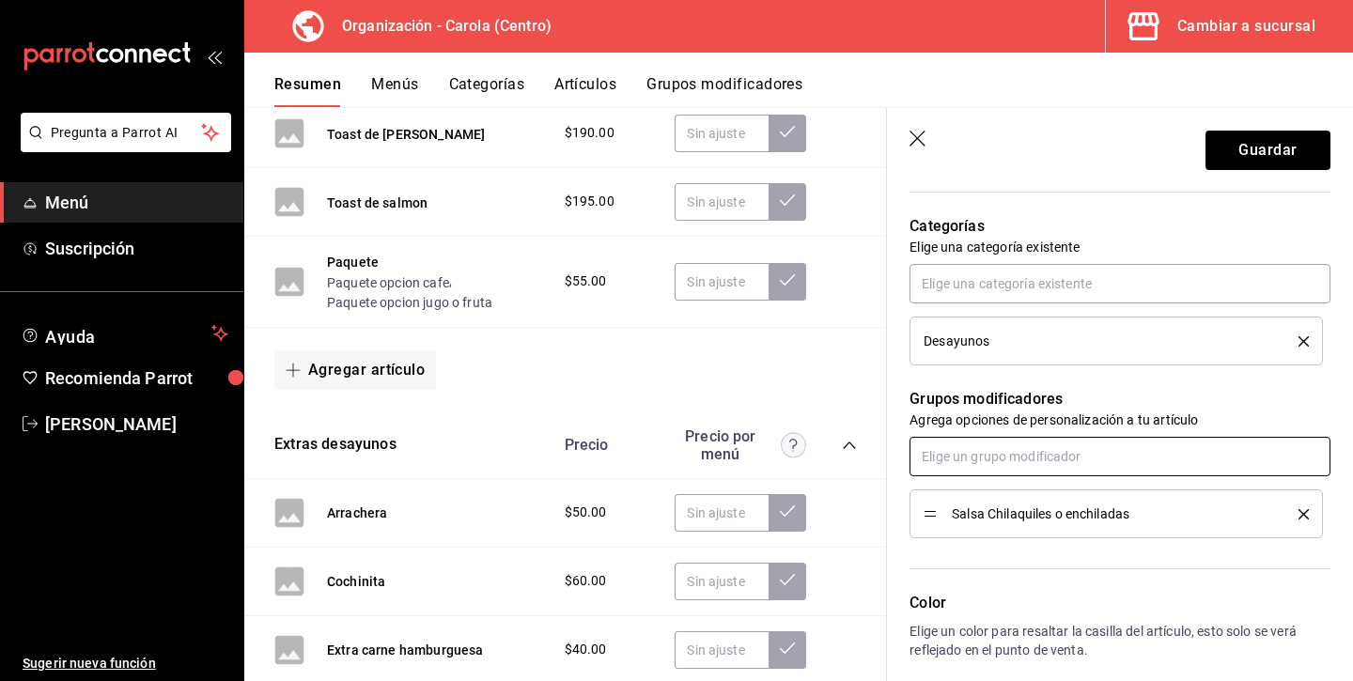
click at [1226, 450] on input "text" at bounding box center [1119, 456] width 421 height 39
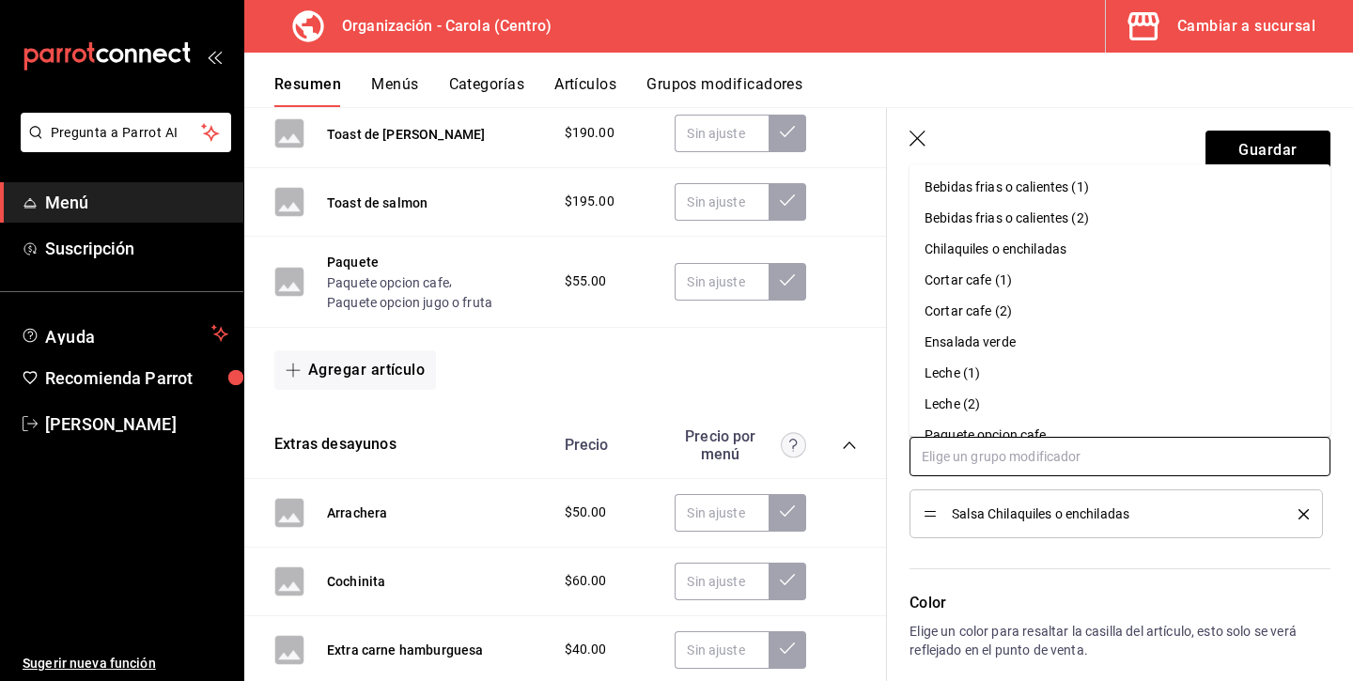
click at [1048, 239] on li "Chilaquiles o enchiladas" at bounding box center [1119, 249] width 421 height 31
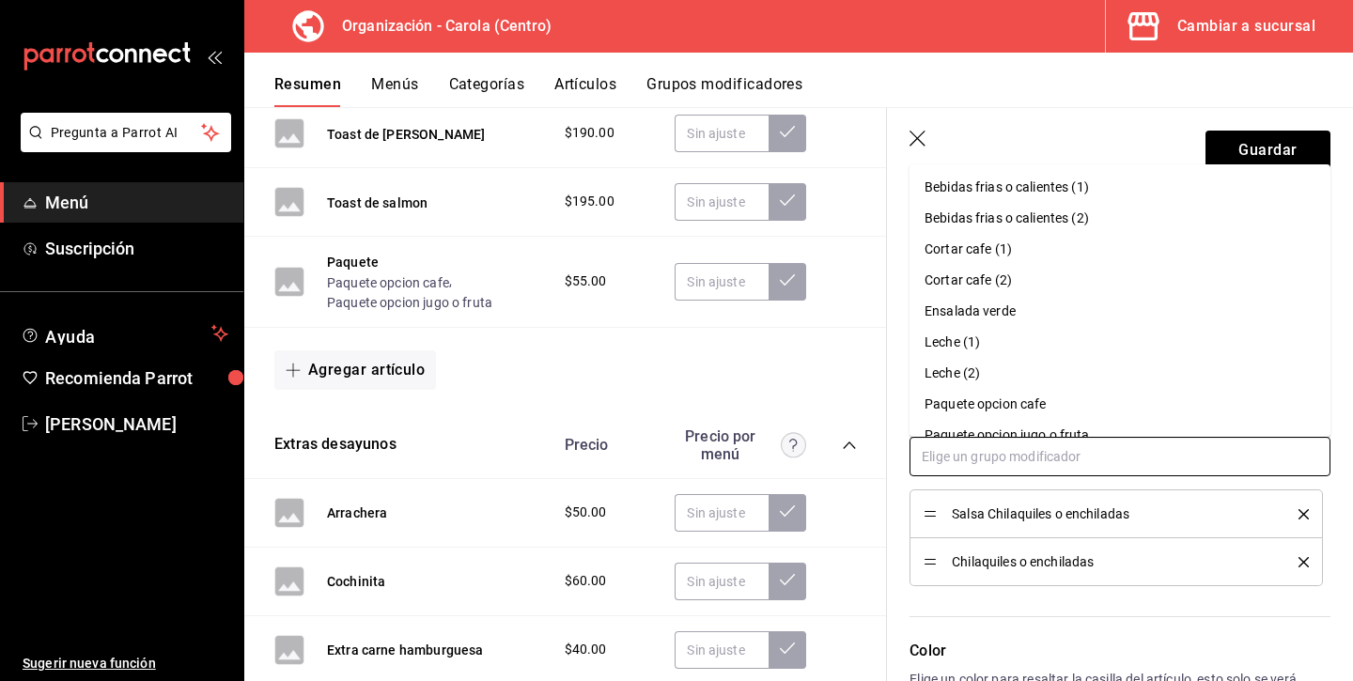
click at [988, 455] on input "text" at bounding box center [1119, 456] width 421 height 39
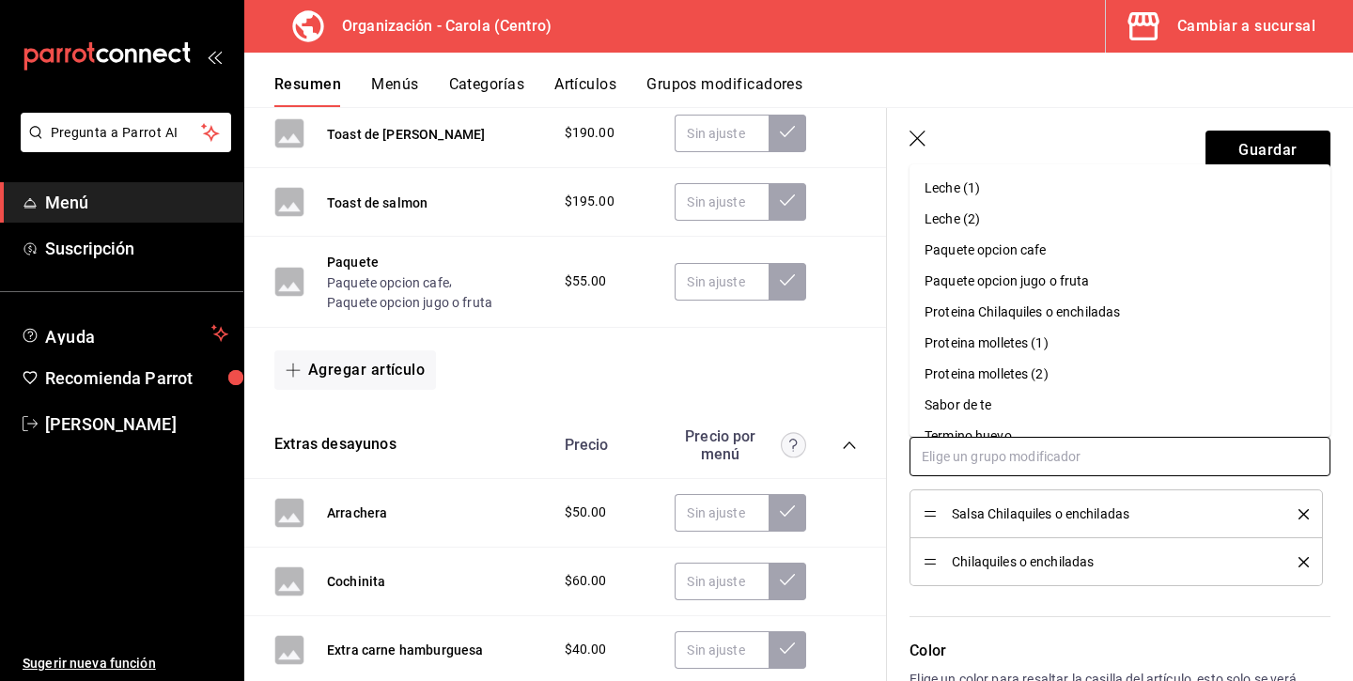
scroll to position [146, 0]
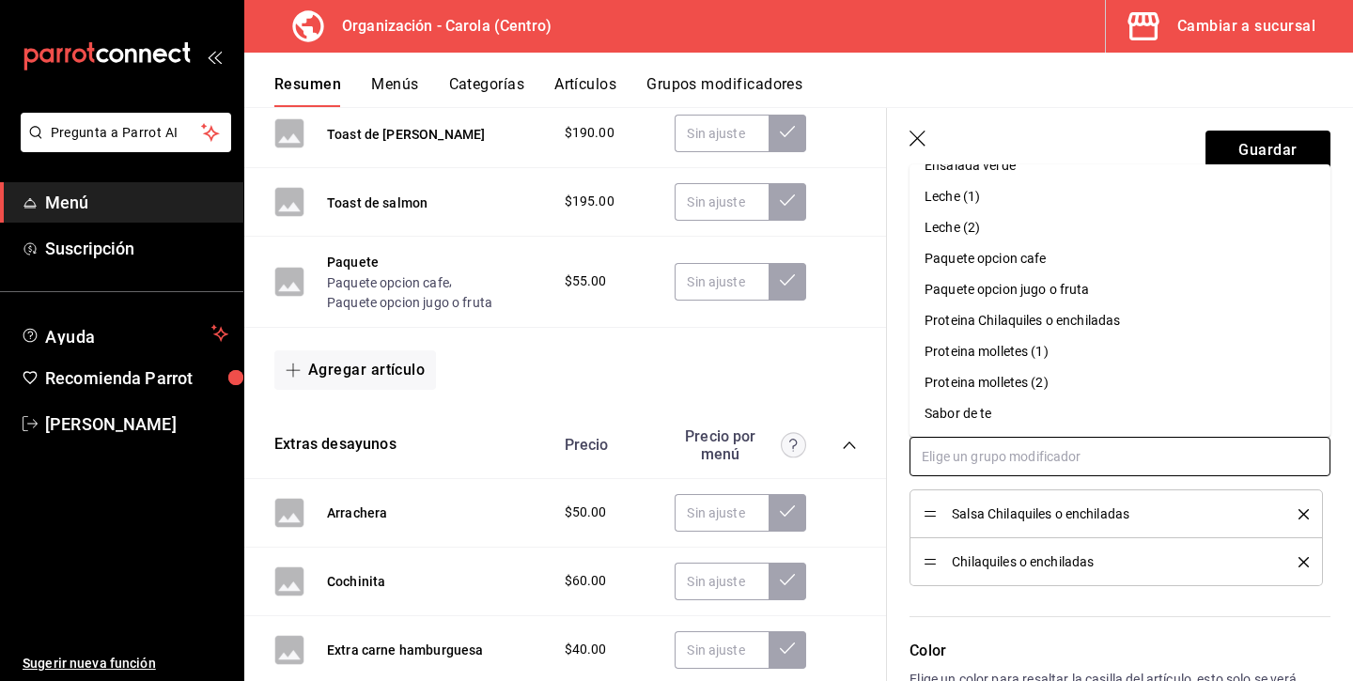
click at [1042, 329] on div "Proteina Chilaquiles o enchiladas" at bounding box center [1021, 321] width 195 height 20
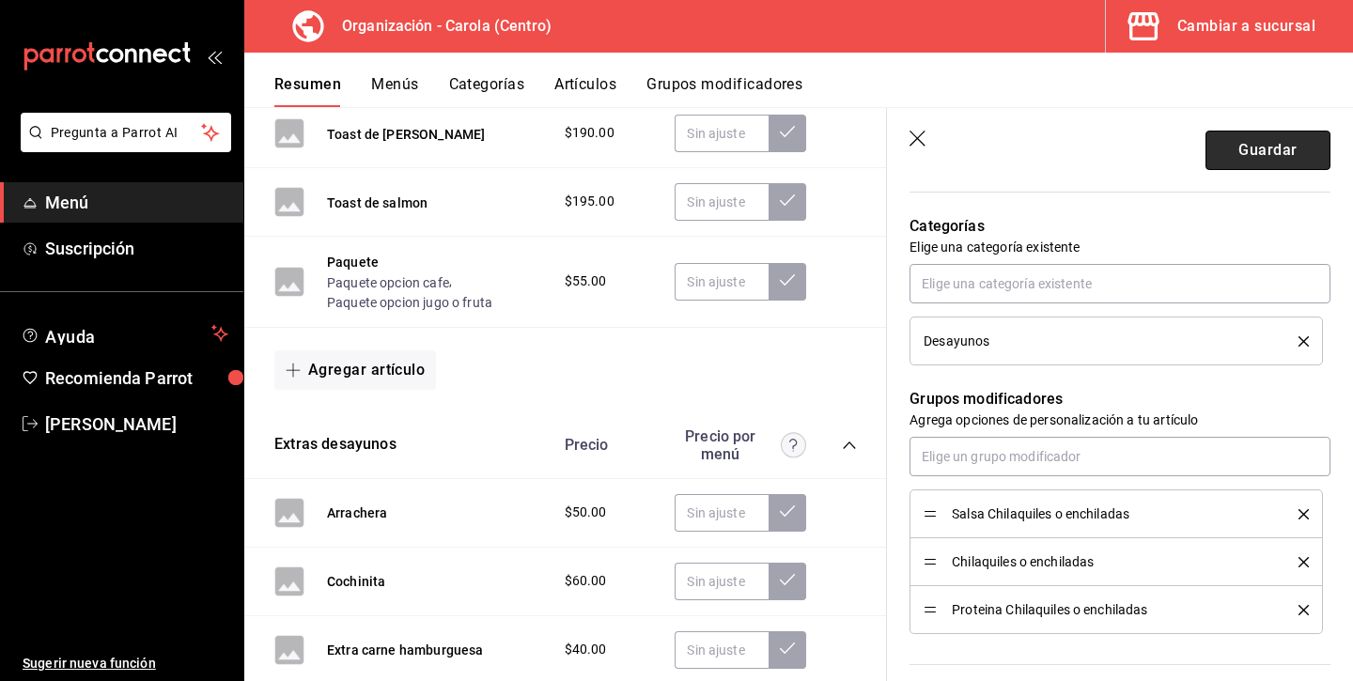
click at [1260, 138] on button "Guardar" at bounding box center [1267, 150] width 125 height 39
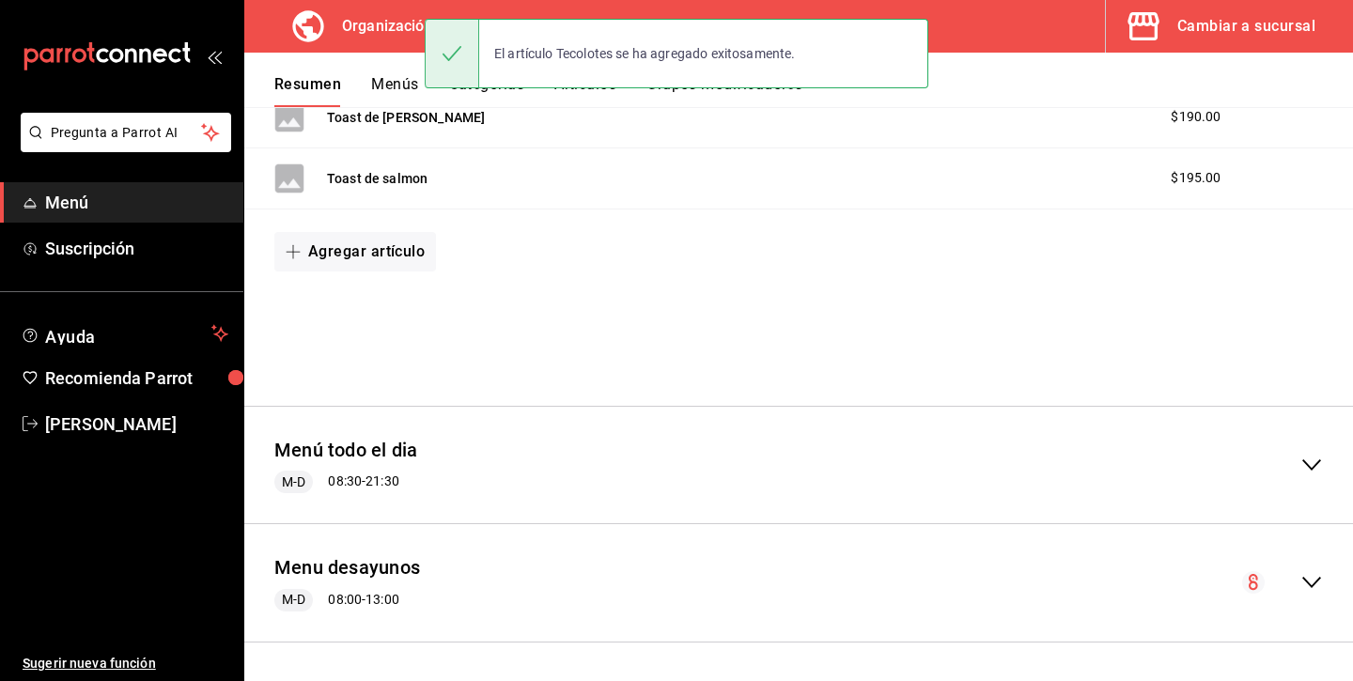
scroll to position [434, 0]
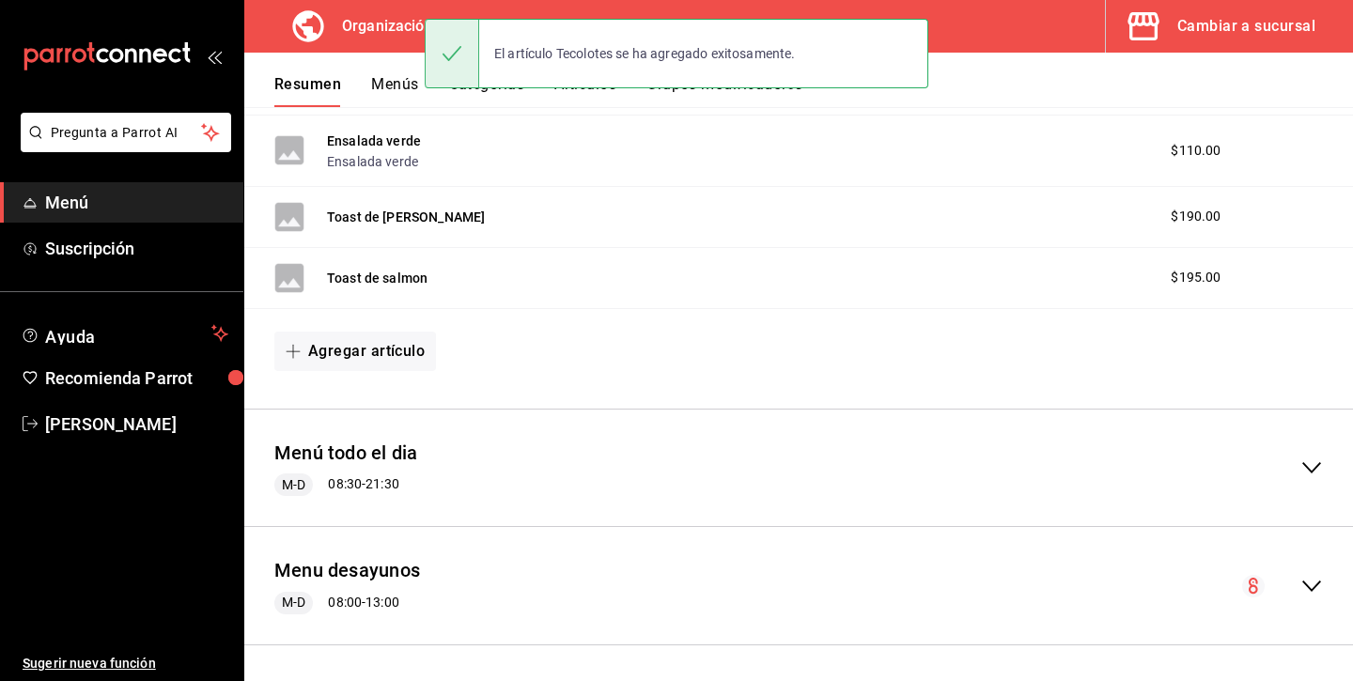
click at [1177, 30] on div "Cambiar a sucursal" at bounding box center [1246, 26] width 138 height 26
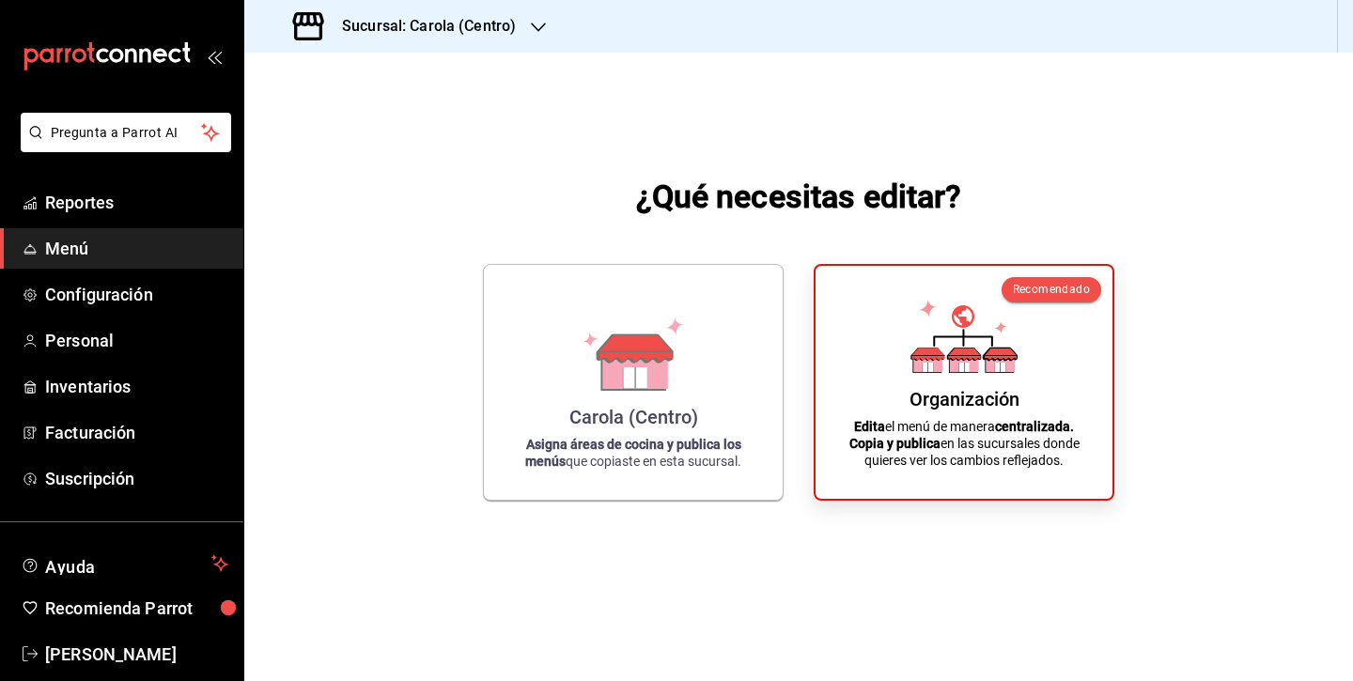
click at [109, 245] on span "Menú" at bounding box center [136, 248] width 183 height 25
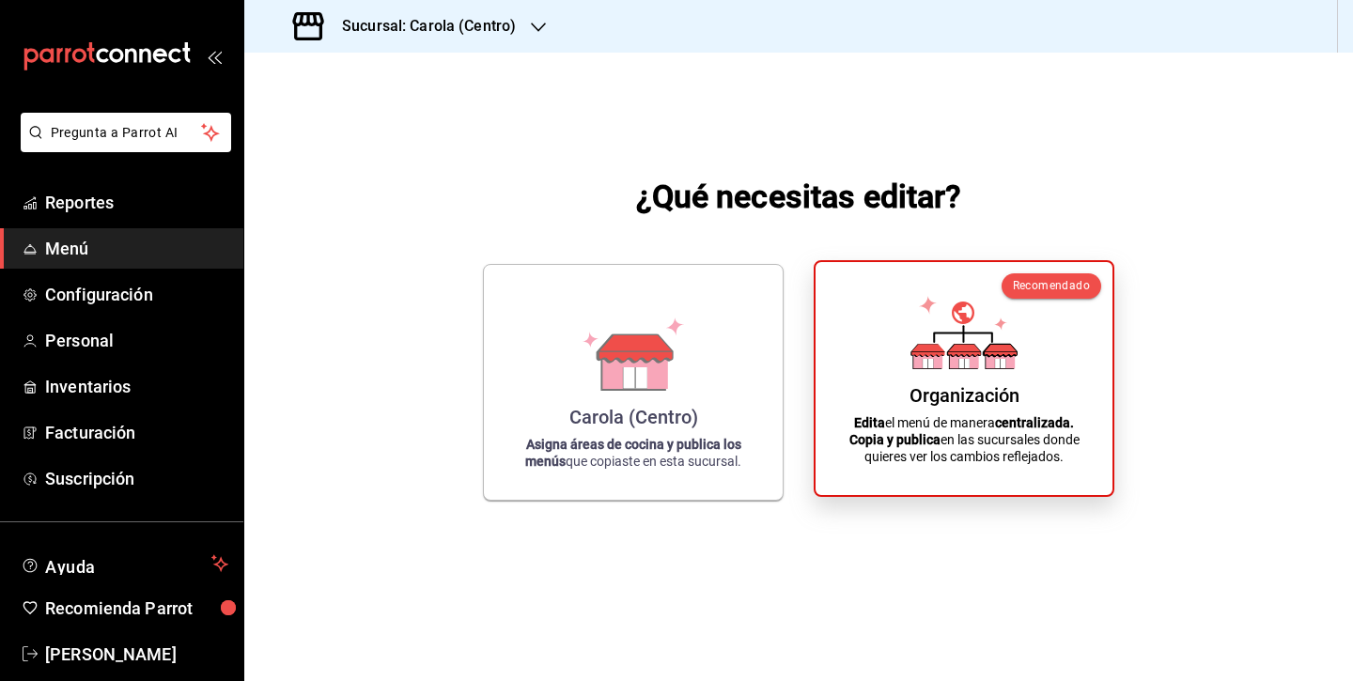
click at [904, 334] on div "Organización Edita el menú de manera centralizada. Copia y publica en las sucur…" at bounding box center [964, 378] width 252 height 203
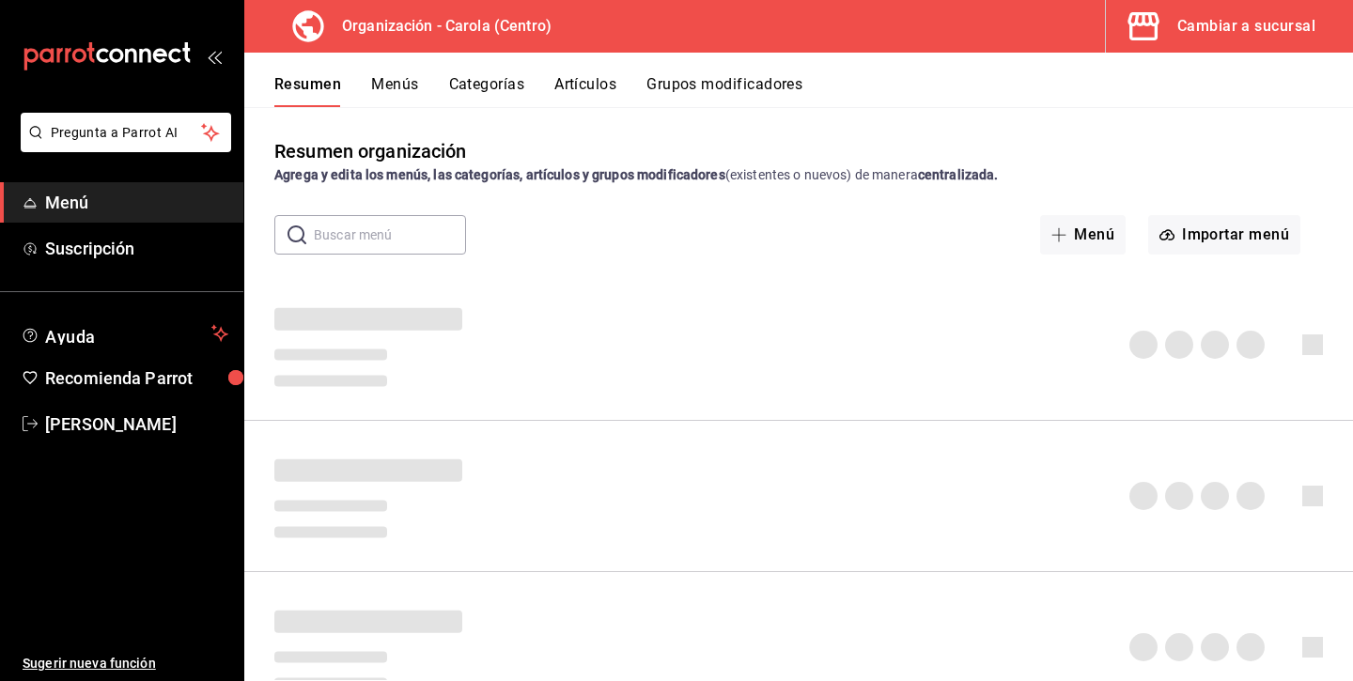
click at [1223, 37] on div "Cambiar a sucursal" at bounding box center [1246, 26] width 138 height 26
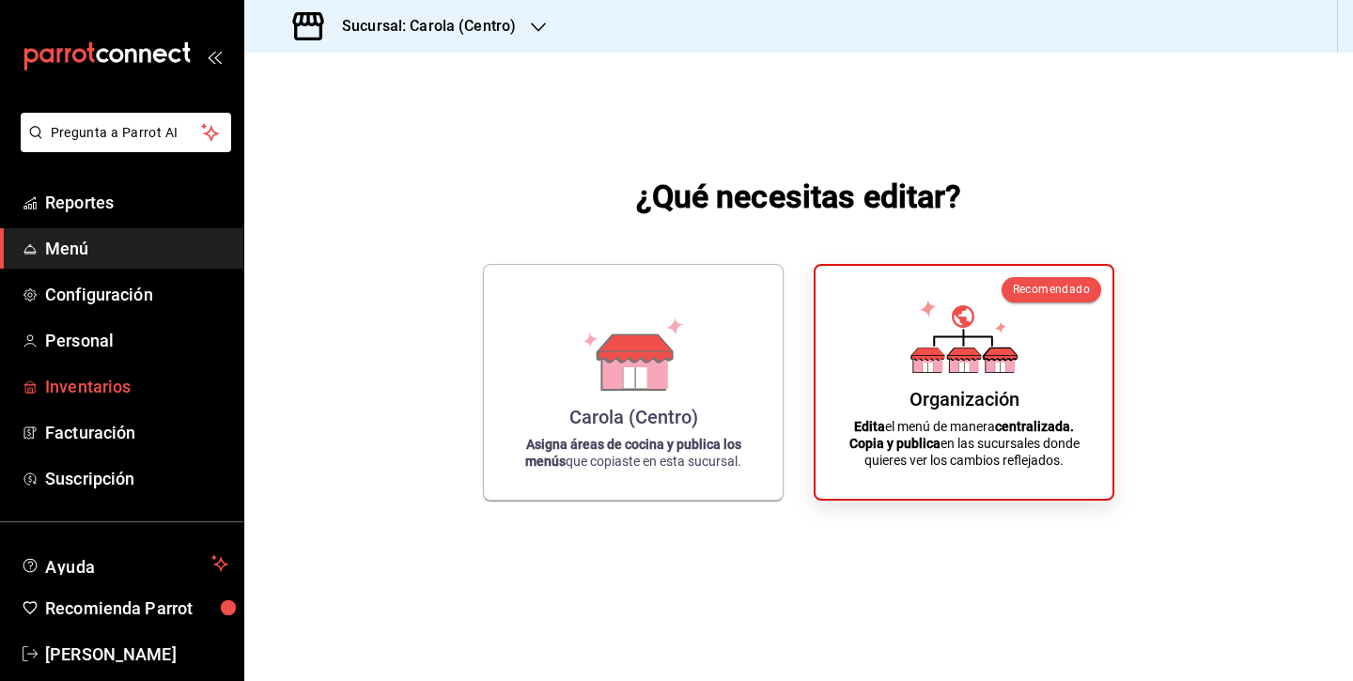
click at [81, 390] on span "Inventarios" at bounding box center [136, 386] width 183 height 25
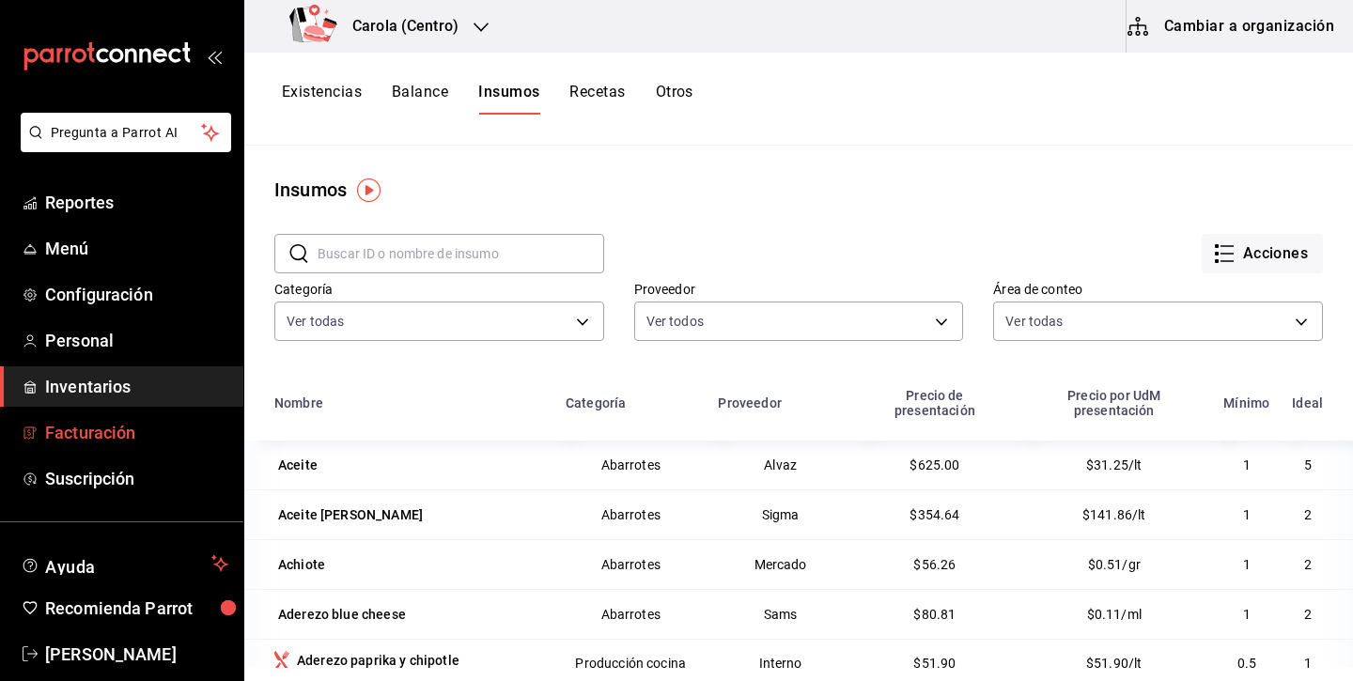
click at [128, 438] on span "Facturación" at bounding box center [136, 432] width 183 height 25
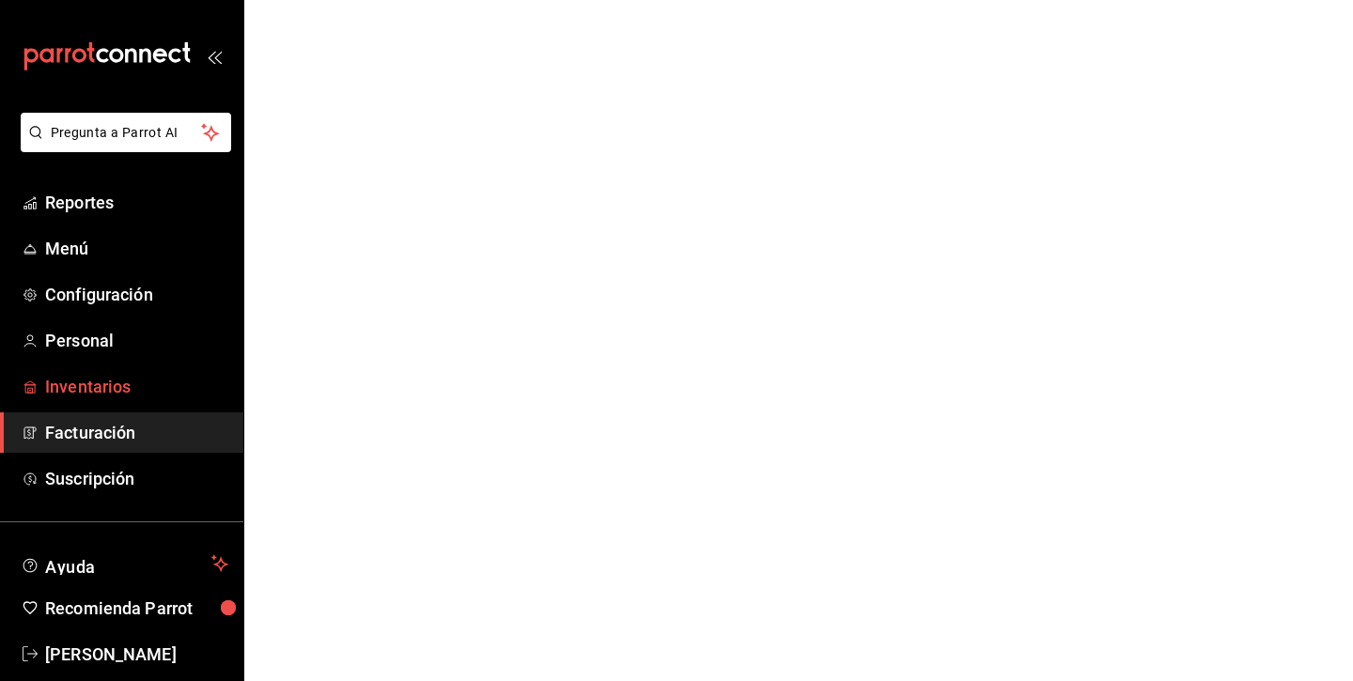
click at [153, 387] on span "Inventarios" at bounding box center [136, 386] width 183 height 25
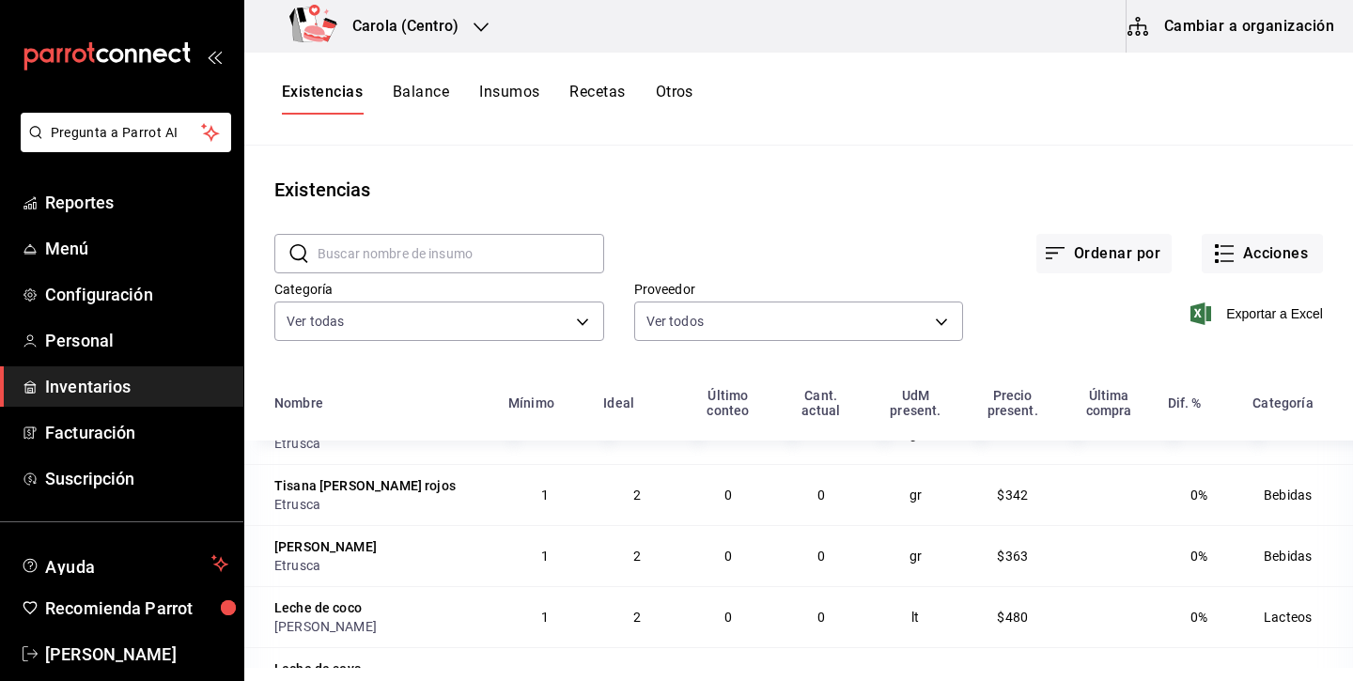
scroll to position [3892, 0]
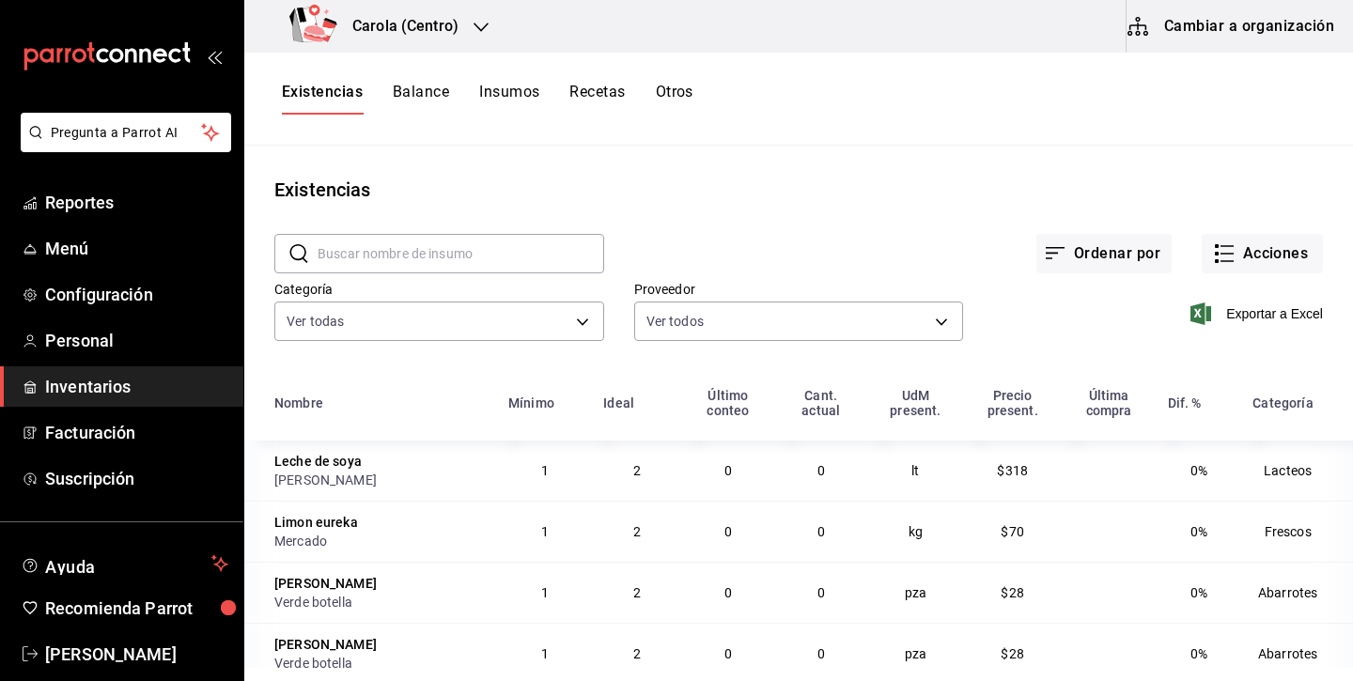
click at [613, 97] on button "Recetas" at bounding box center [596, 99] width 55 height 32
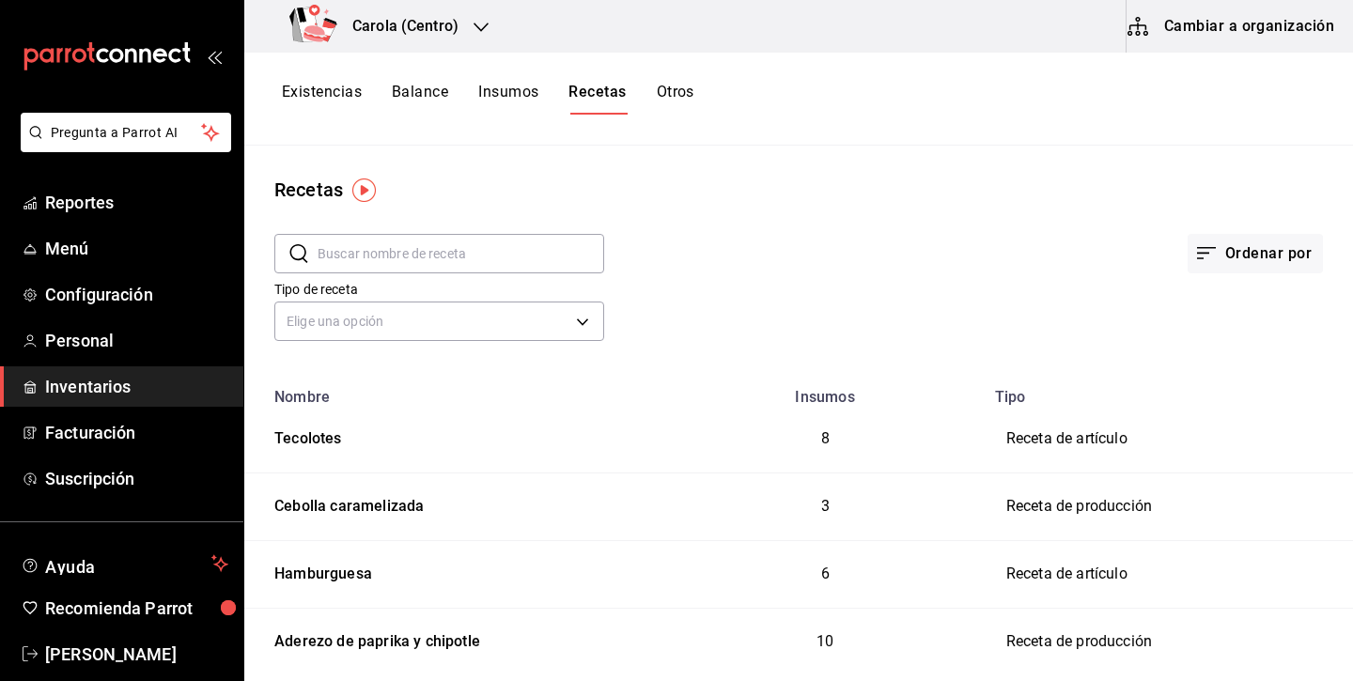
click at [519, 98] on button "Insumos" at bounding box center [508, 99] width 60 height 32
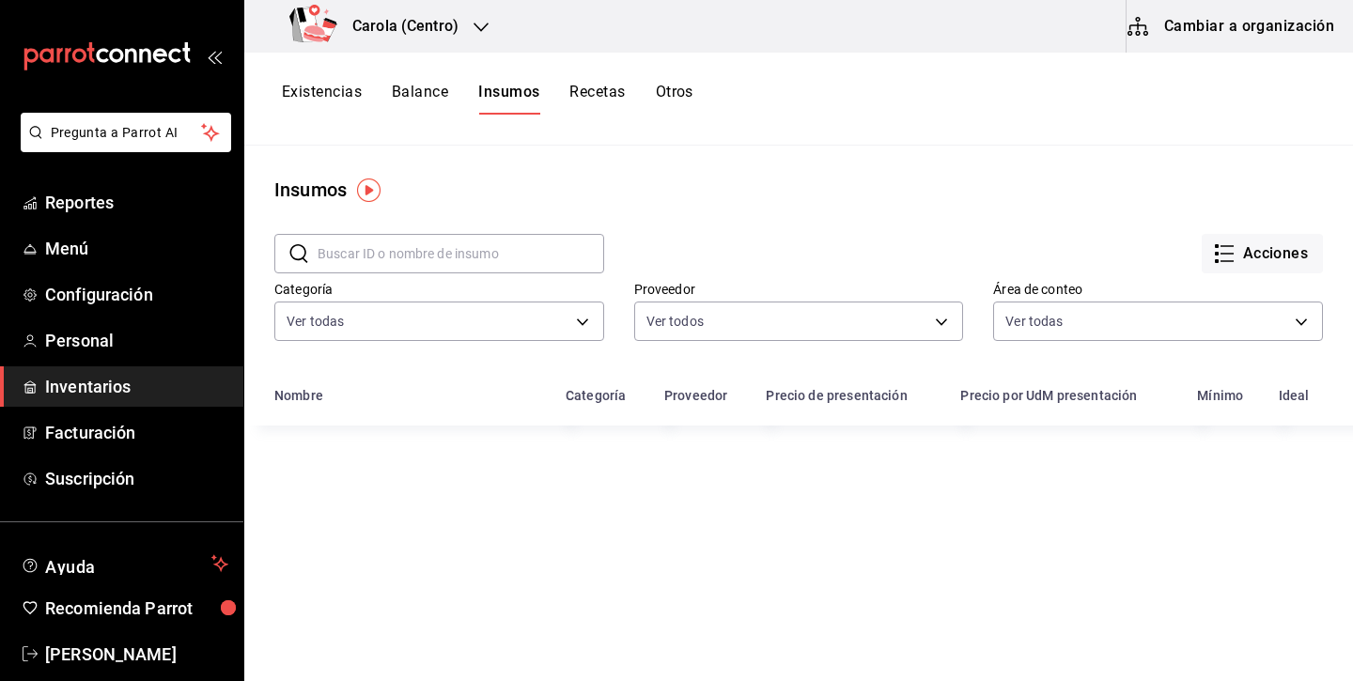
click at [582, 95] on button "Recetas" at bounding box center [596, 99] width 55 height 32
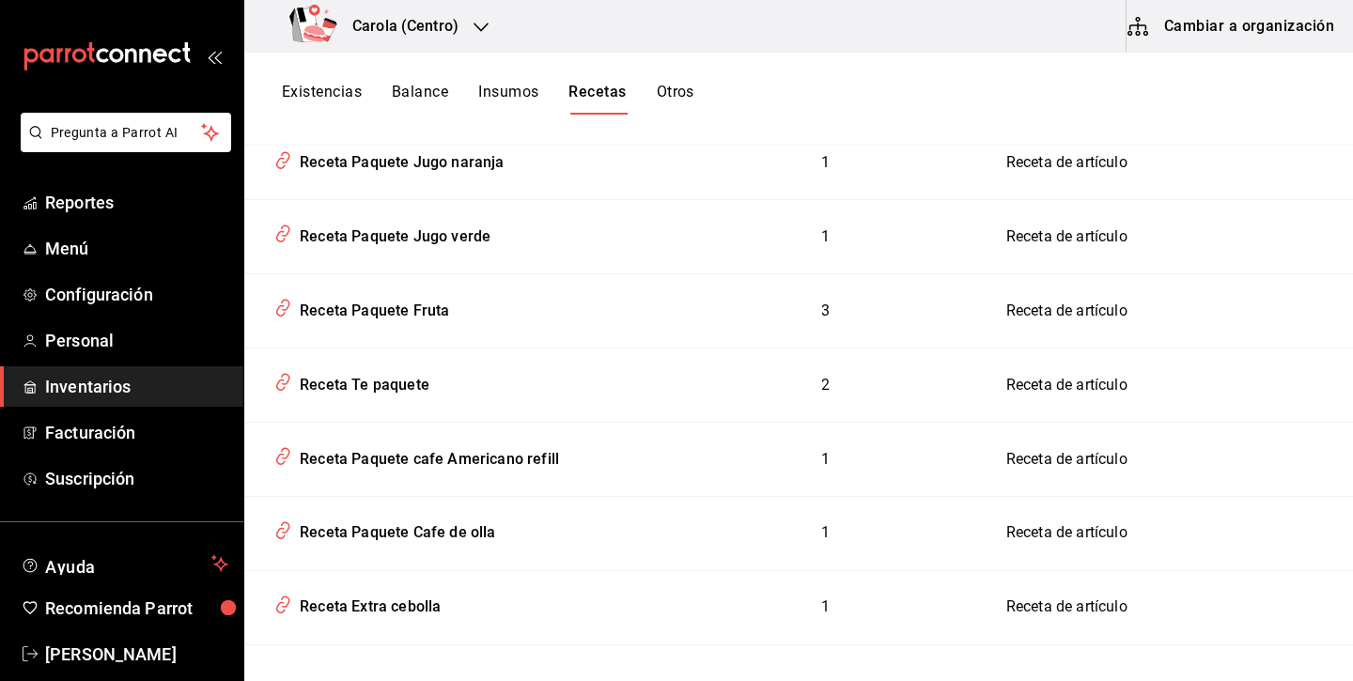
scroll to position [1676, 0]
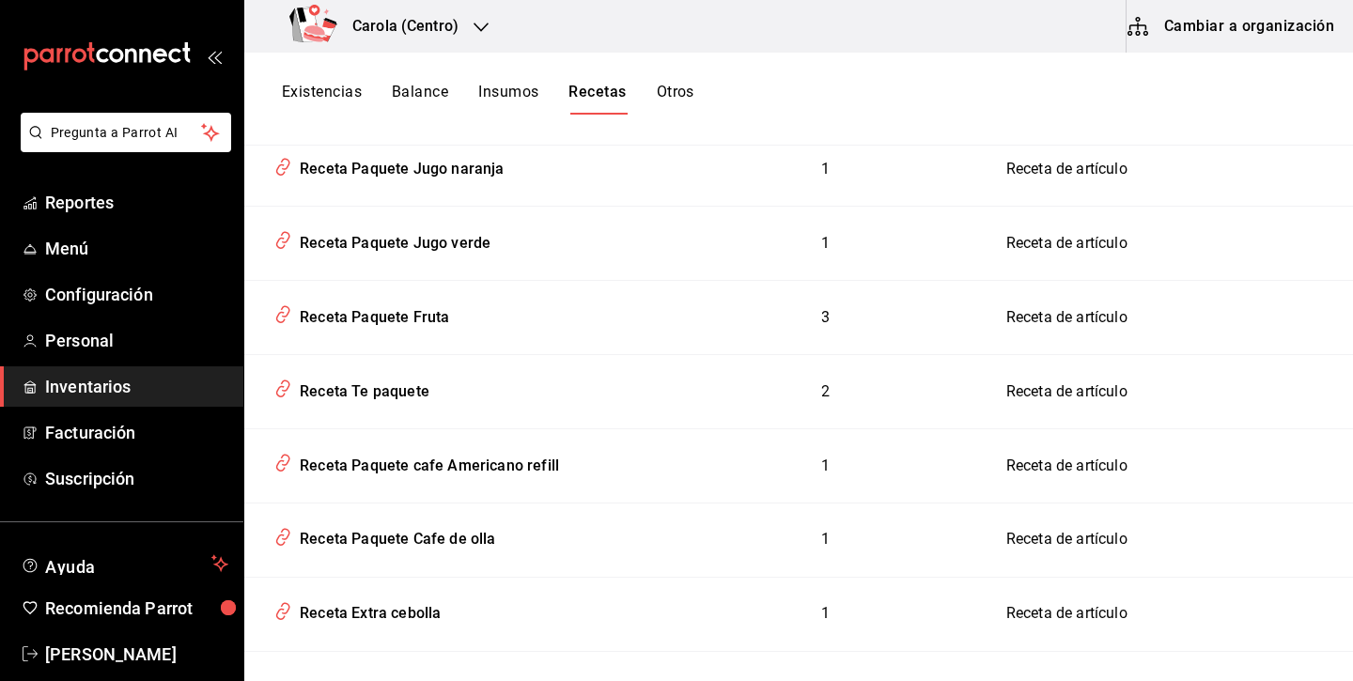
click at [490, 93] on button "Insumos" at bounding box center [508, 99] width 60 height 32
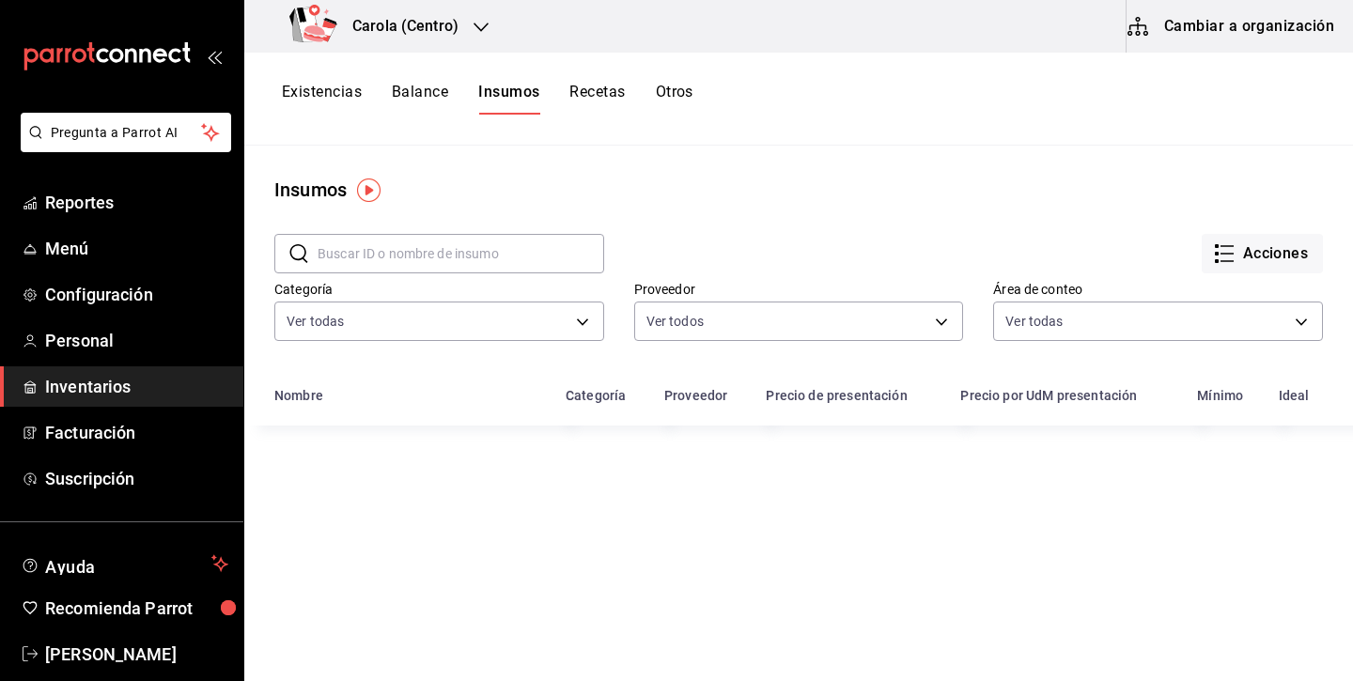
click at [444, 89] on button "Balance" at bounding box center [420, 99] width 56 height 32
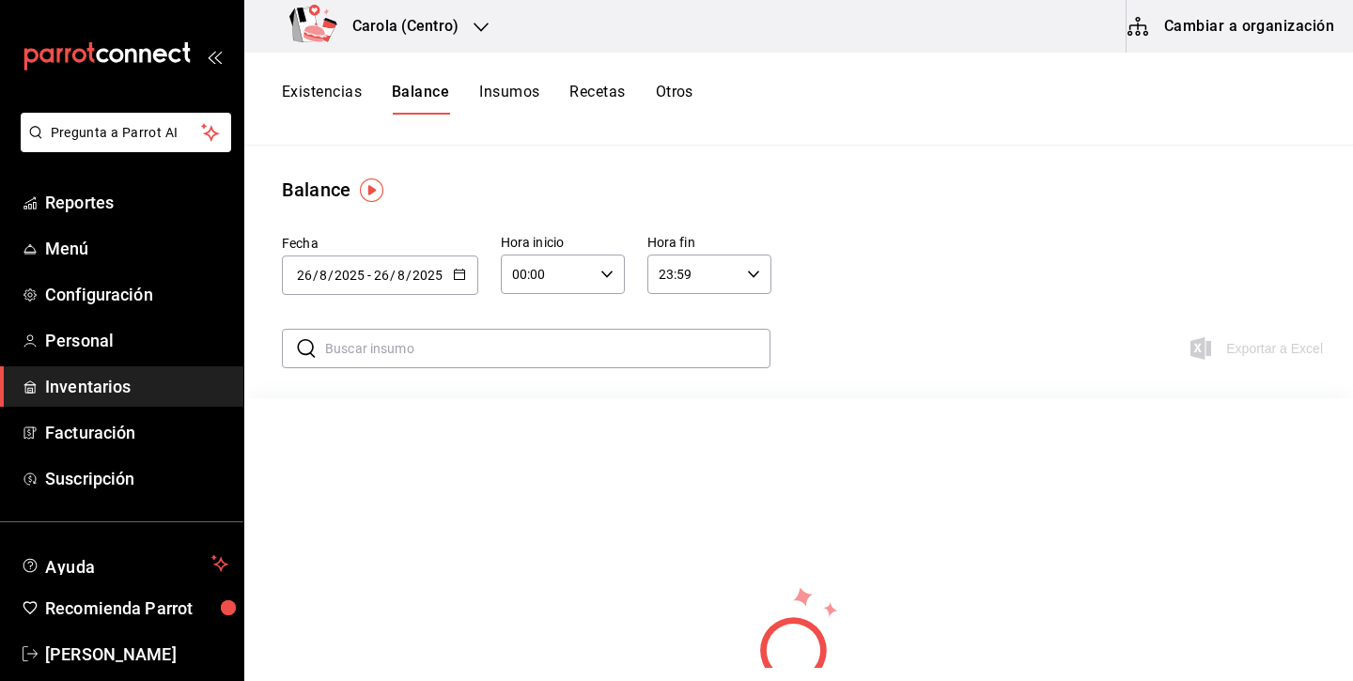
click at [343, 87] on button "Existencias" at bounding box center [322, 99] width 80 height 32
